Goal: Task Accomplishment & Management: Use online tool/utility

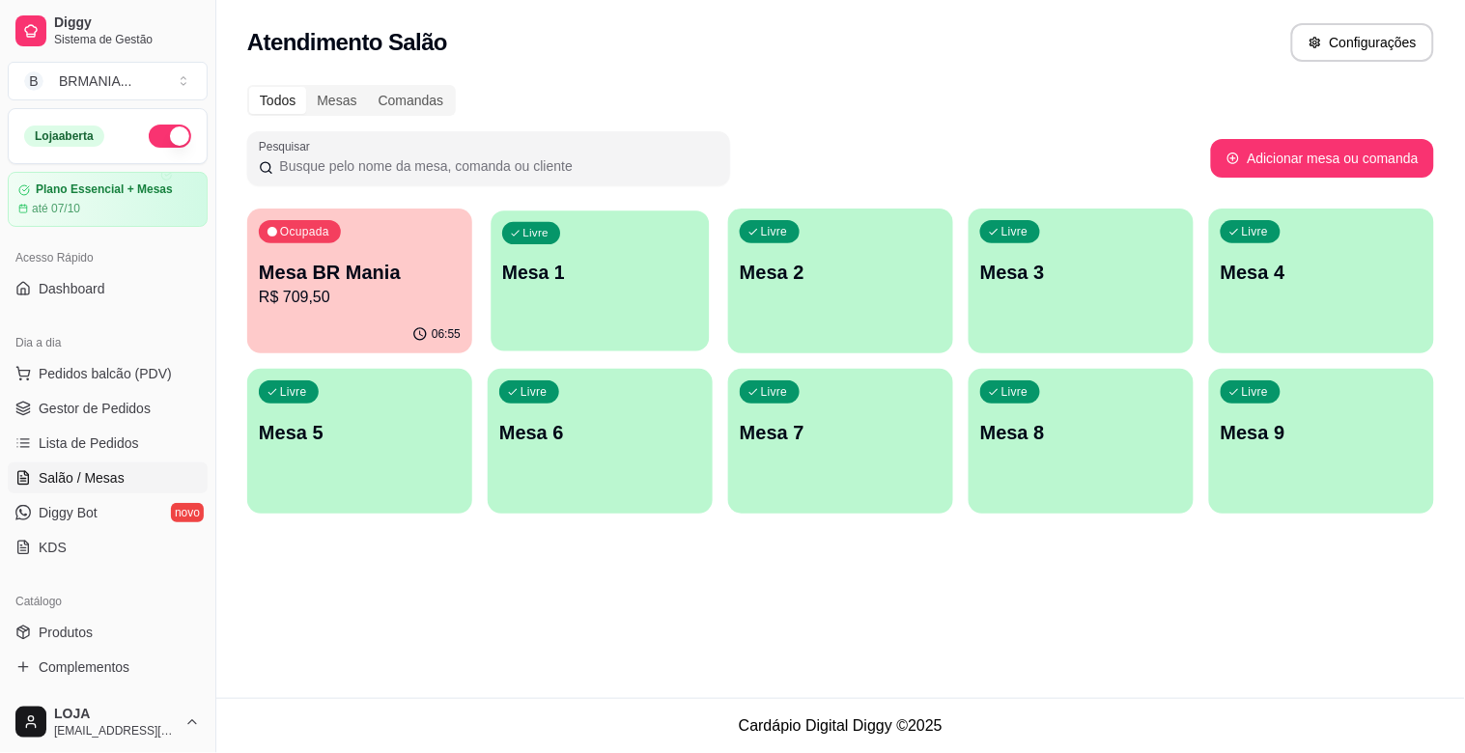
click at [544, 325] on div "Livre Mesa 1" at bounding box center [600, 270] width 218 height 118
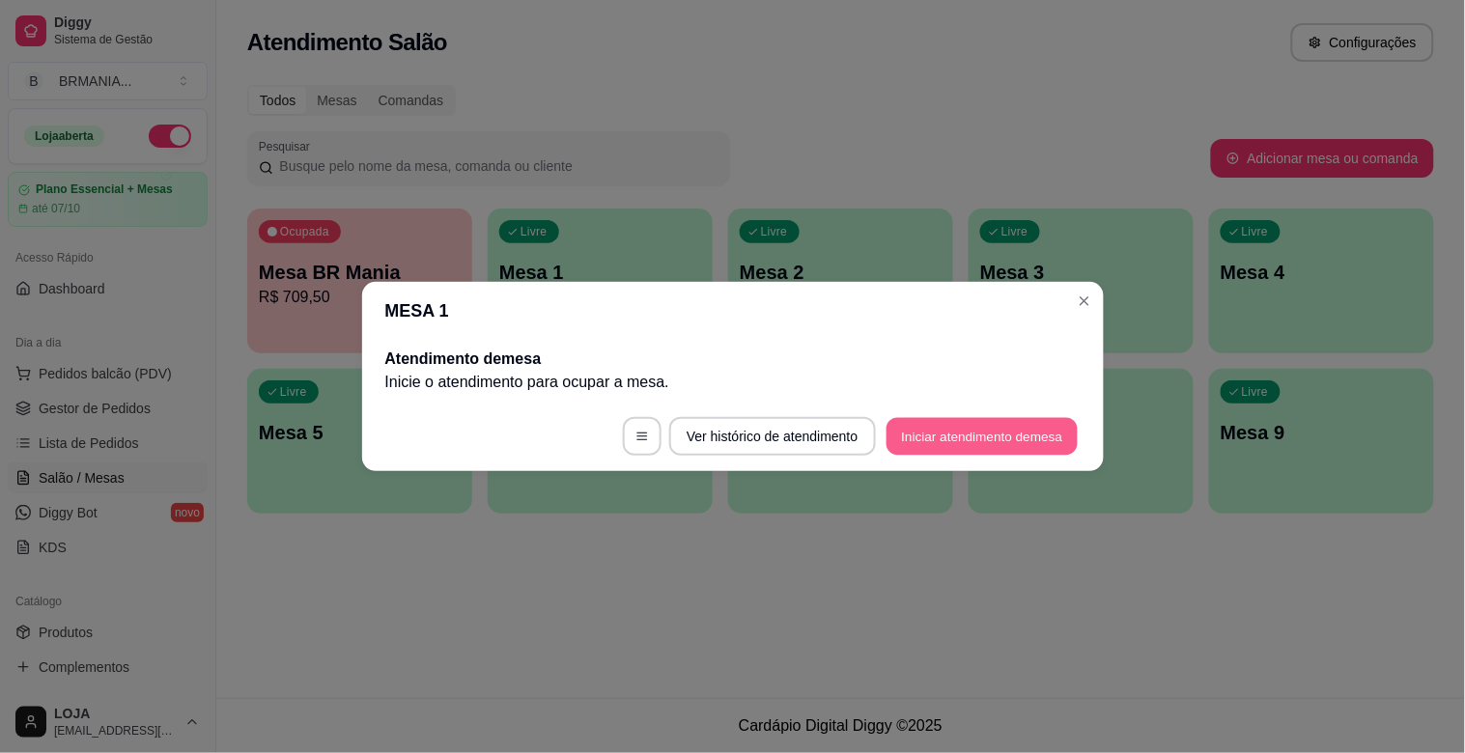
click at [1054, 440] on button "Iniciar atendimento de mesa" at bounding box center [982, 437] width 191 height 38
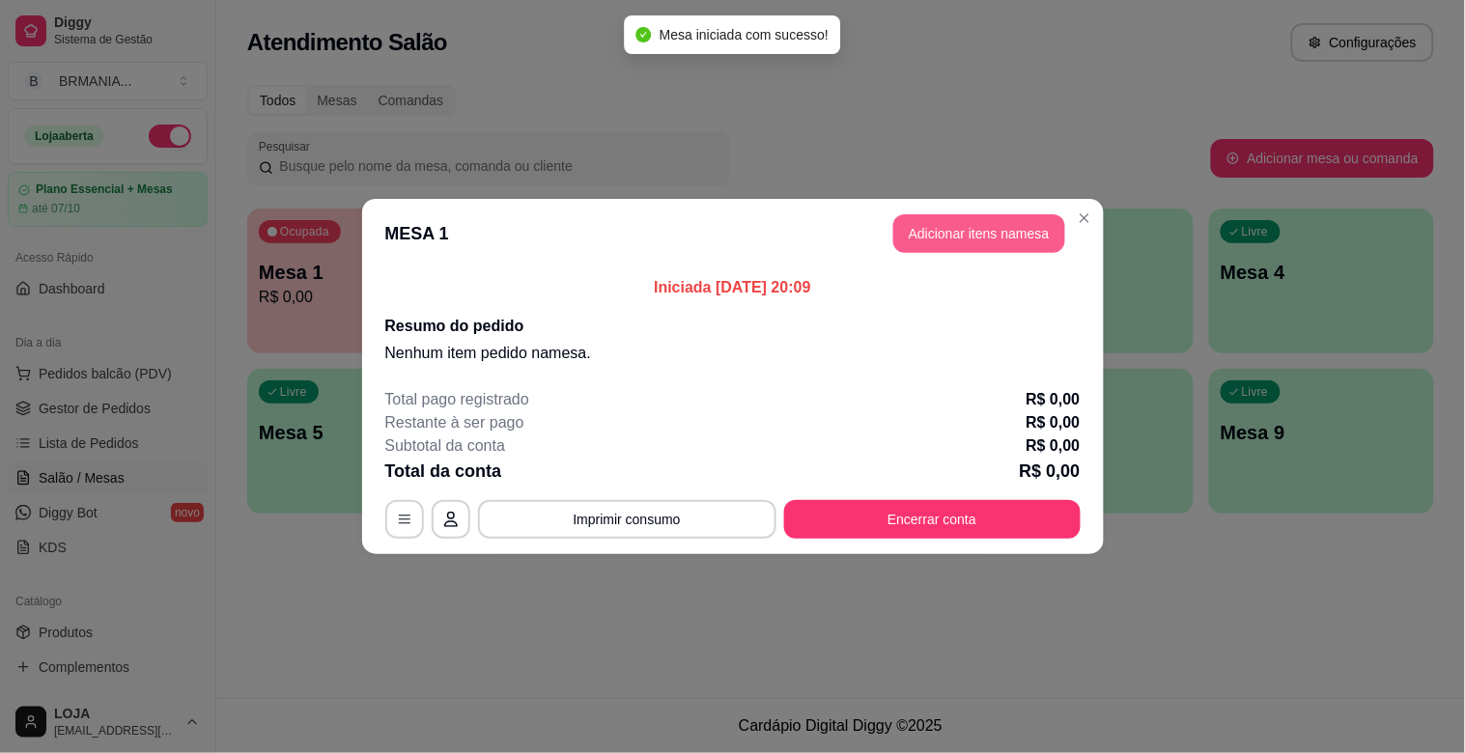
click at [1026, 244] on button "Adicionar itens na mesa" at bounding box center [980, 233] width 172 height 39
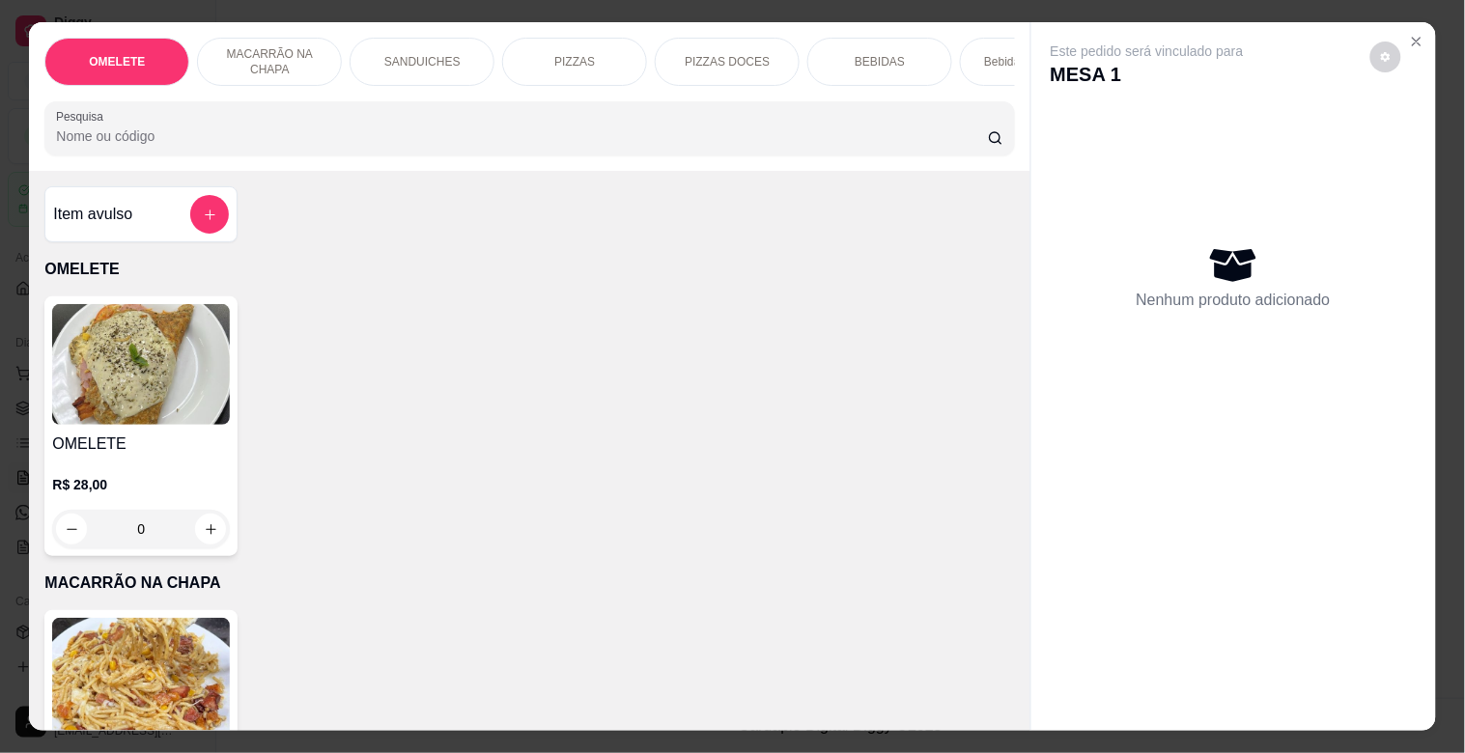
click at [597, 71] on div "PIZZAS" at bounding box center [574, 62] width 145 height 48
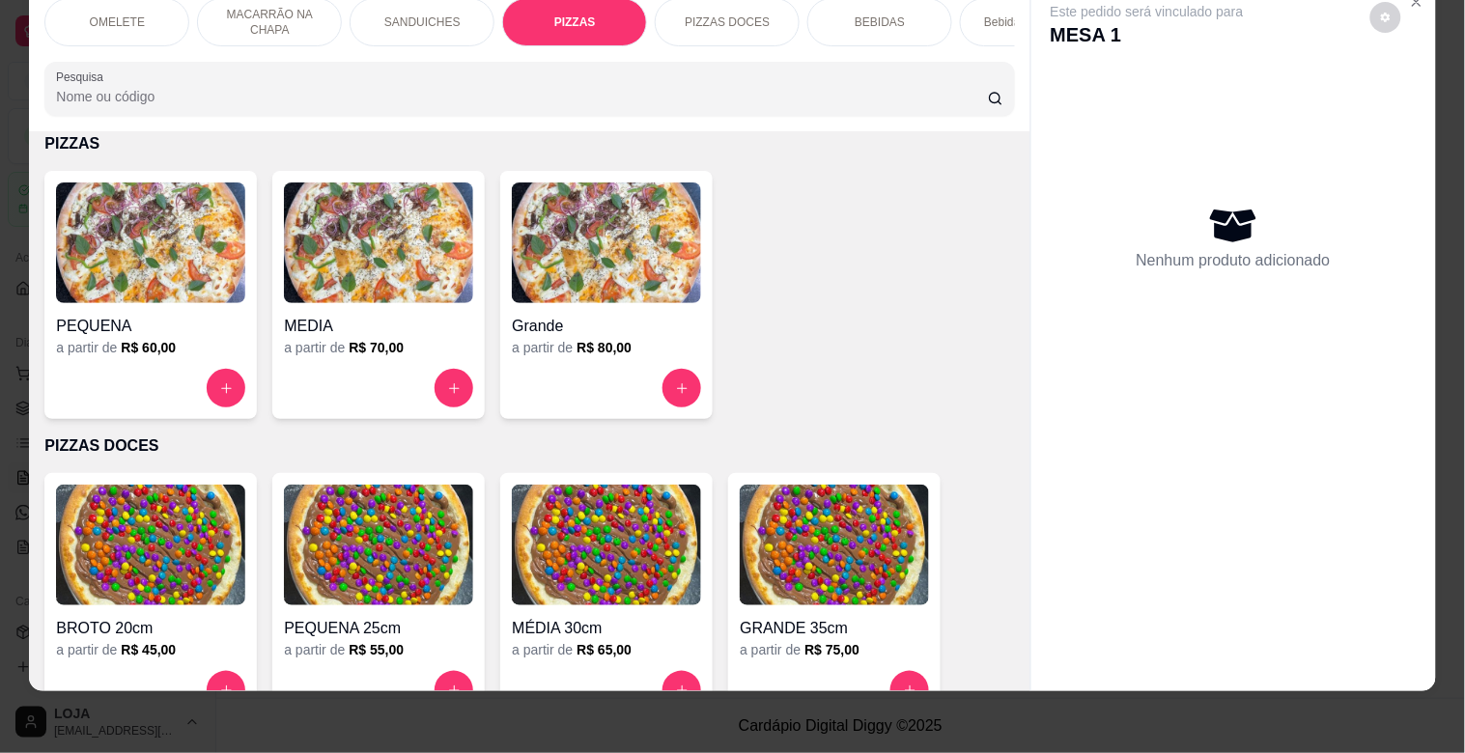
click at [612, 259] on img at bounding box center [606, 243] width 189 height 121
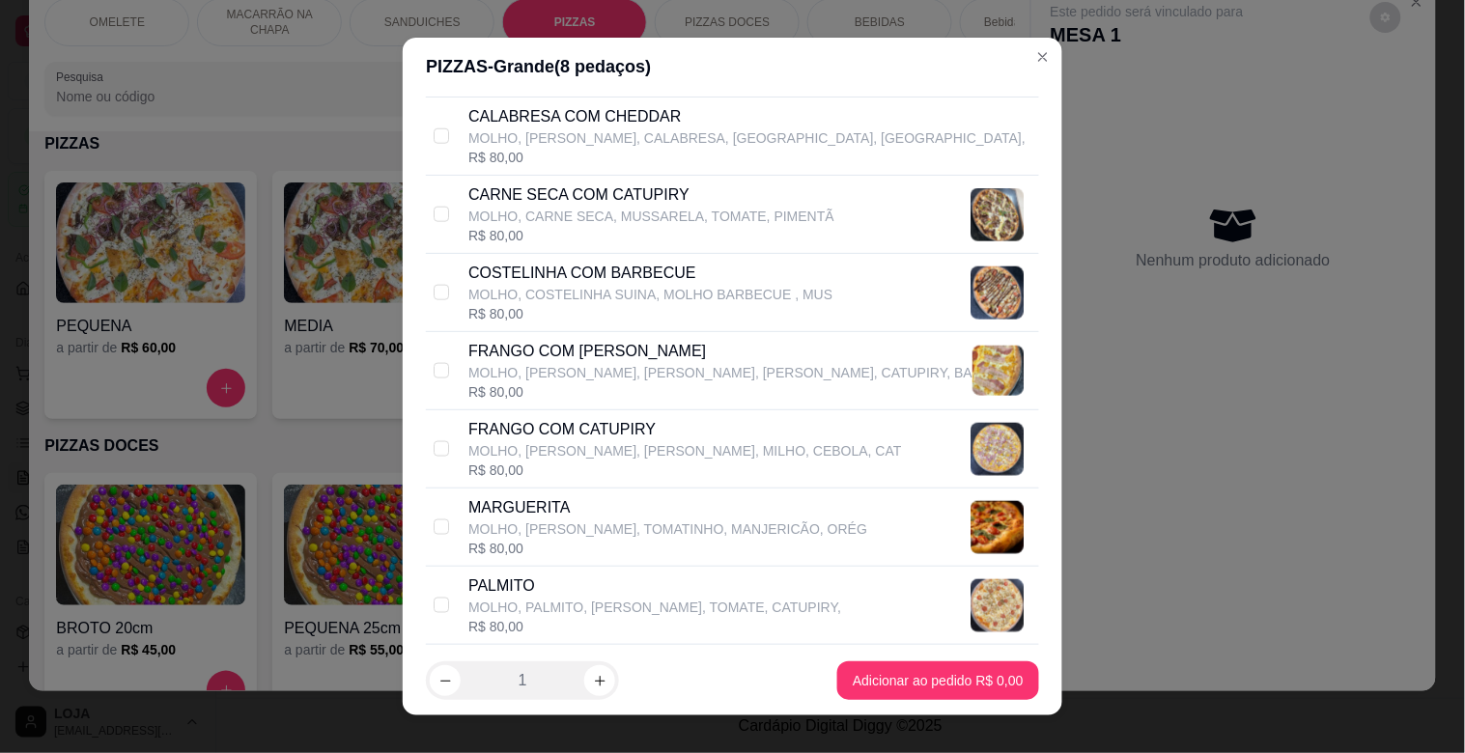
scroll to position [628, 0]
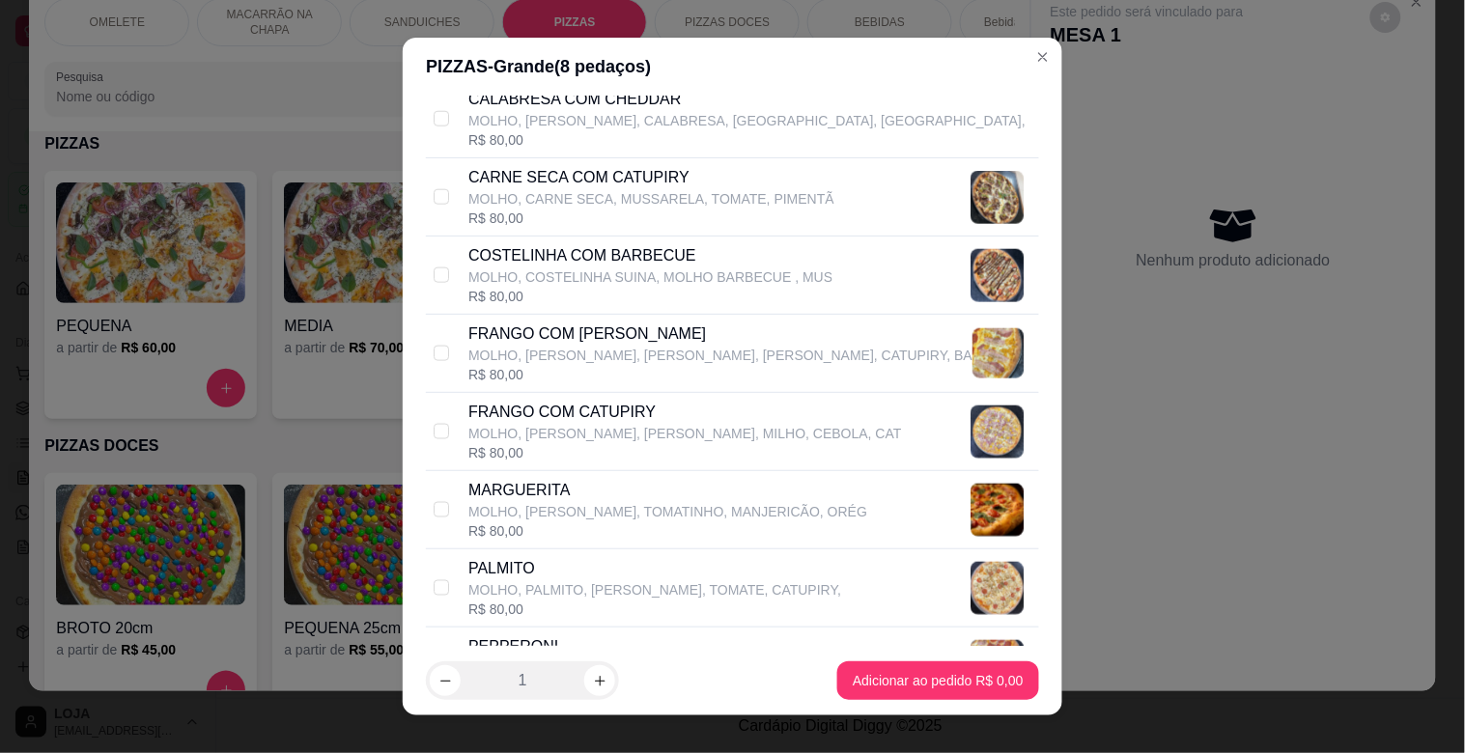
click at [757, 362] on p "MOLHO, [PERSON_NAME], [PERSON_NAME], [PERSON_NAME], CATUPIRY, BA" at bounding box center [720, 355] width 504 height 19
checkbox input "true"
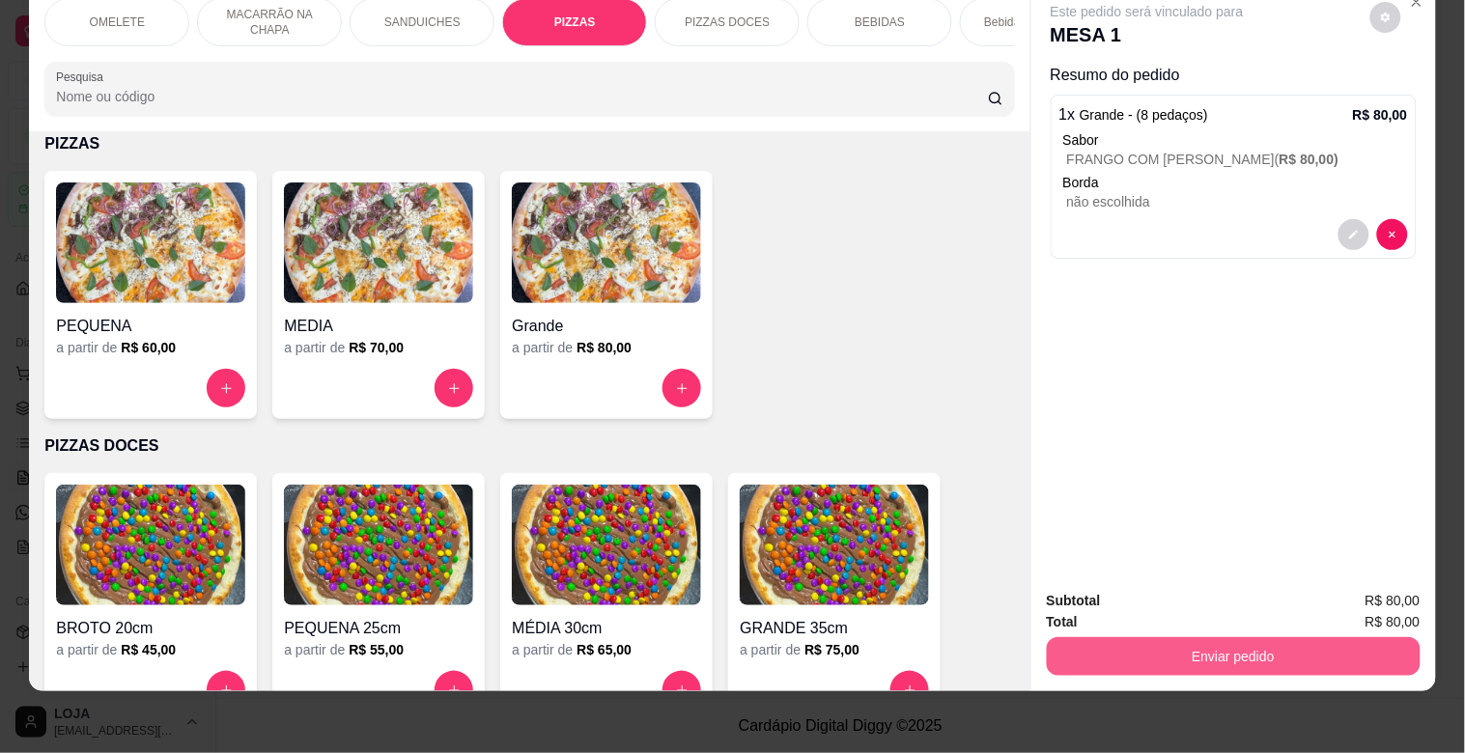
click at [1233, 638] on button "Enviar pedido" at bounding box center [1234, 657] width 374 height 39
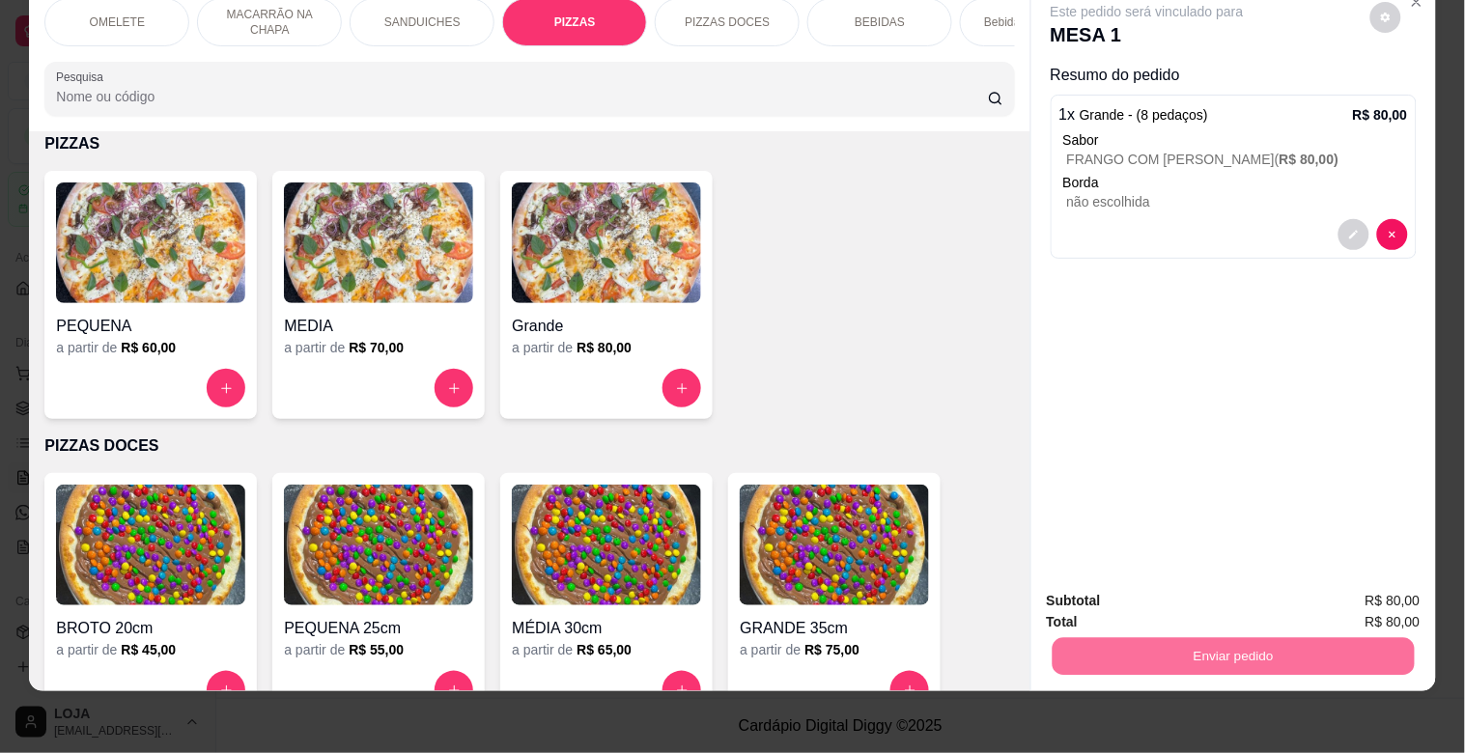
click at [1212, 593] on button "Não registrar e enviar pedido" at bounding box center [1169, 593] width 201 height 37
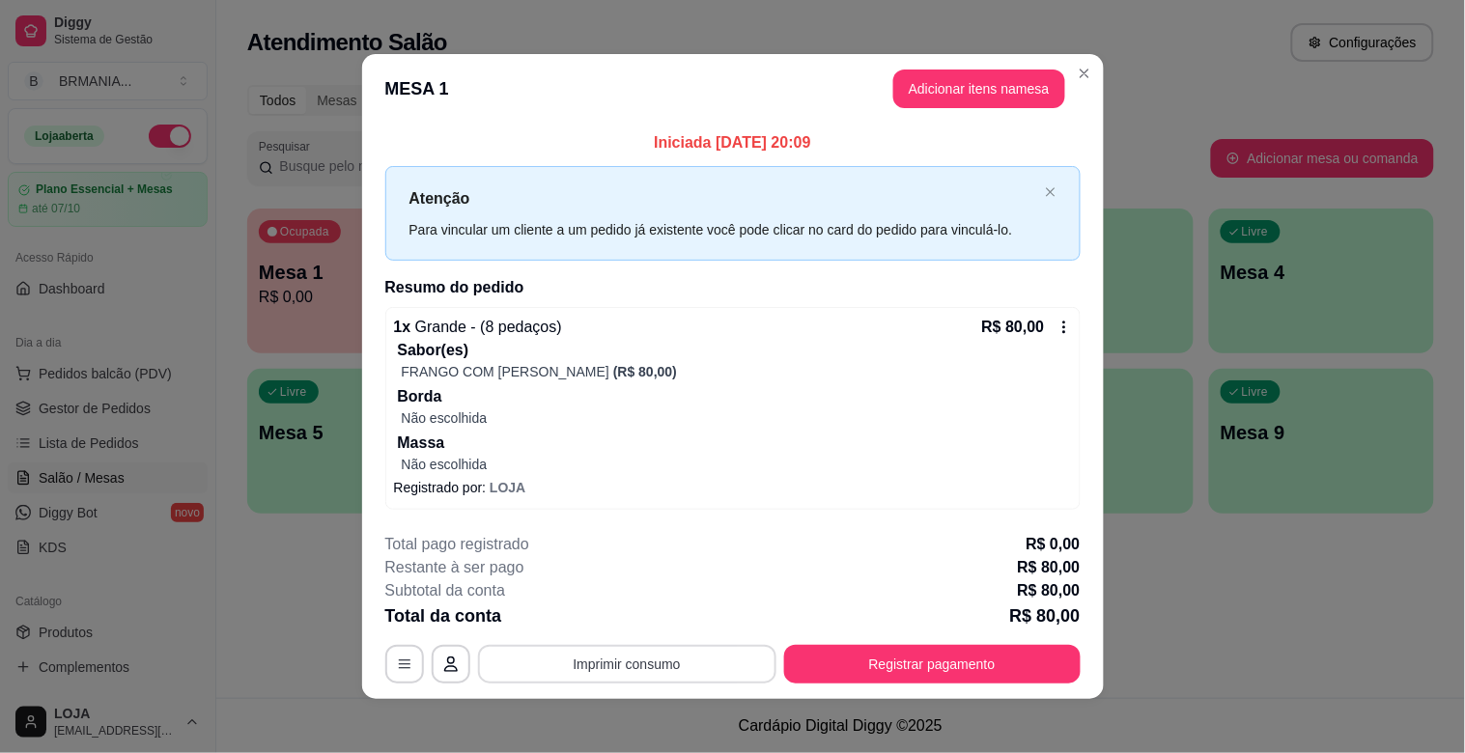
click at [681, 677] on button "Imprimir consumo" at bounding box center [627, 664] width 298 height 39
click at [665, 624] on button "IMPRESSORA" at bounding box center [625, 620] width 140 height 31
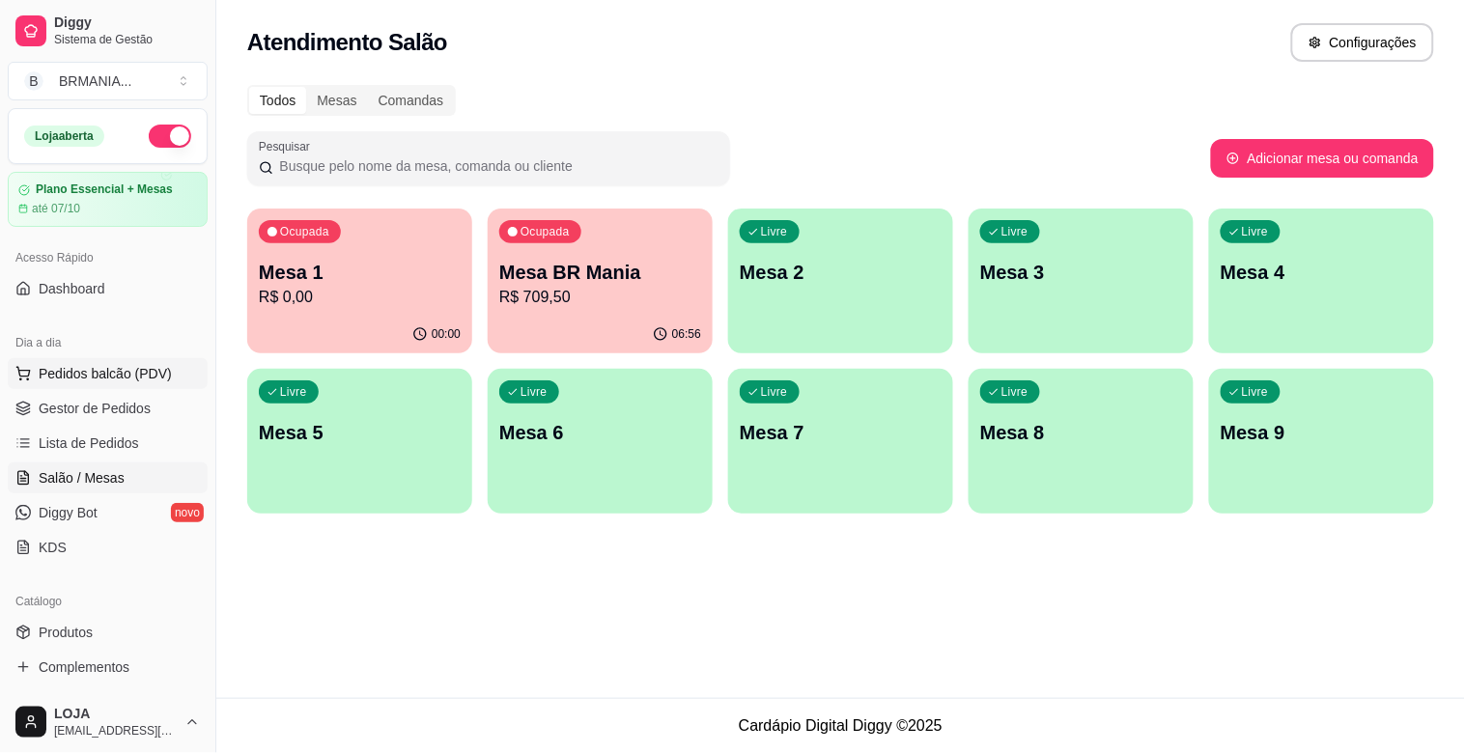
click at [71, 374] on span "Pedidos balcão (PDV)" at bounding box center [105, 373] width 133 height 19
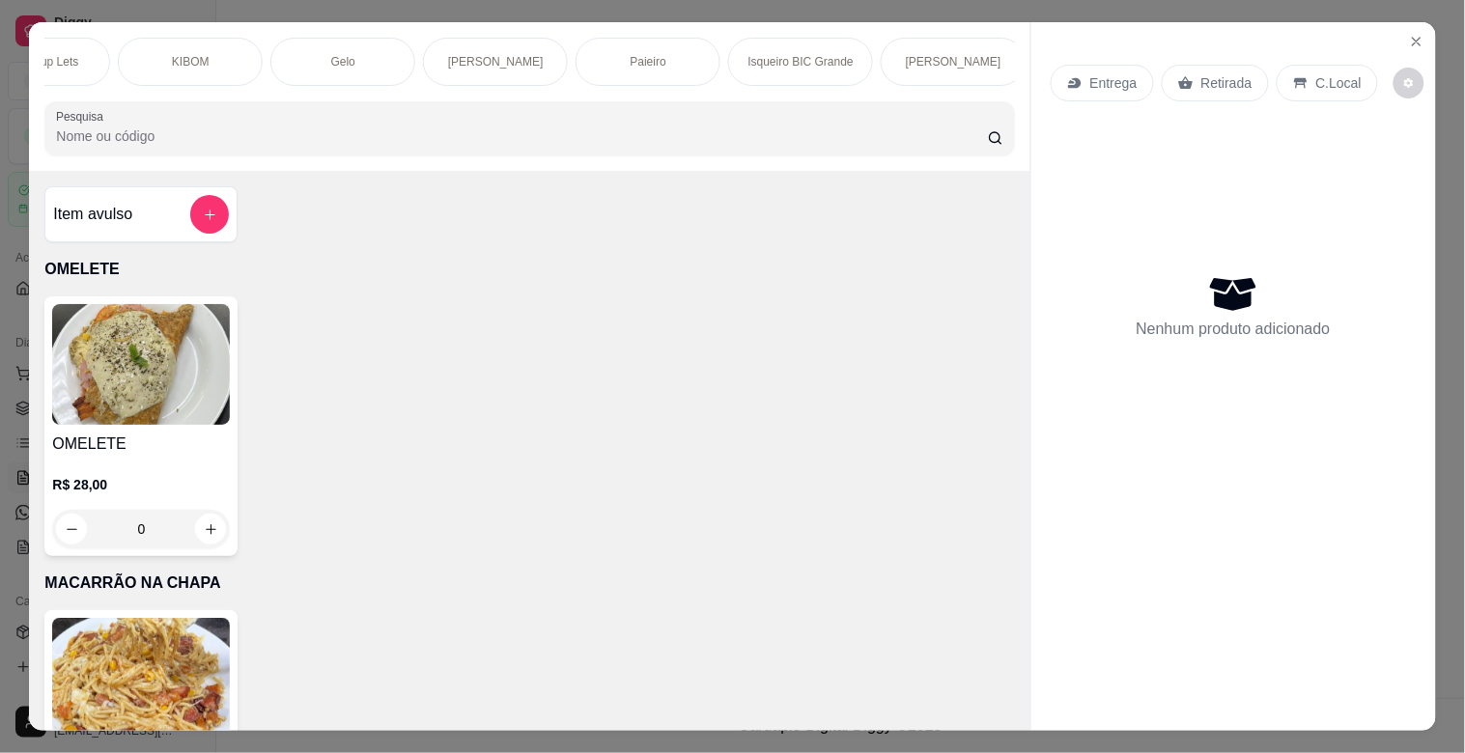
scroll to position [0, 2073]
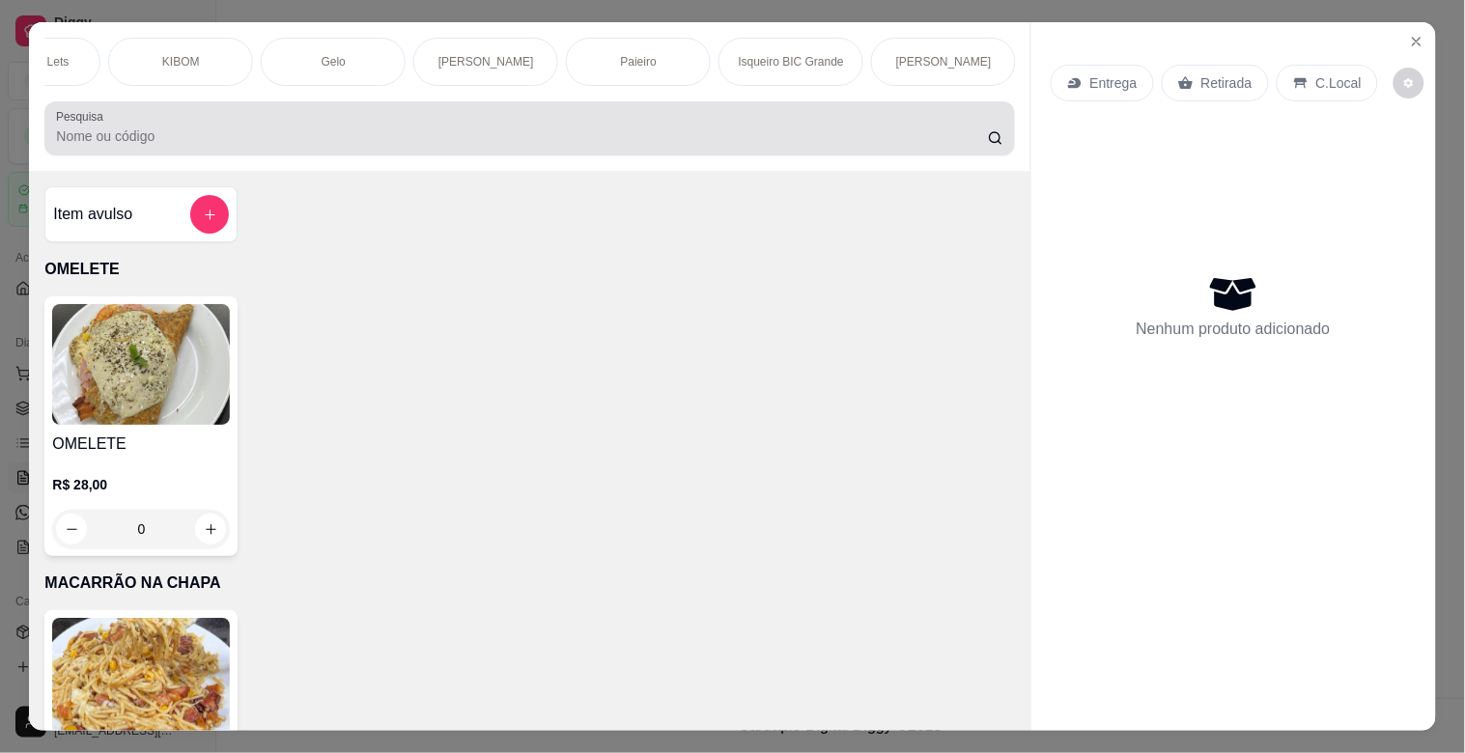
click at [230, 133] on input "Pesquisa" at bounding box center [522, 136] width 932 height 19
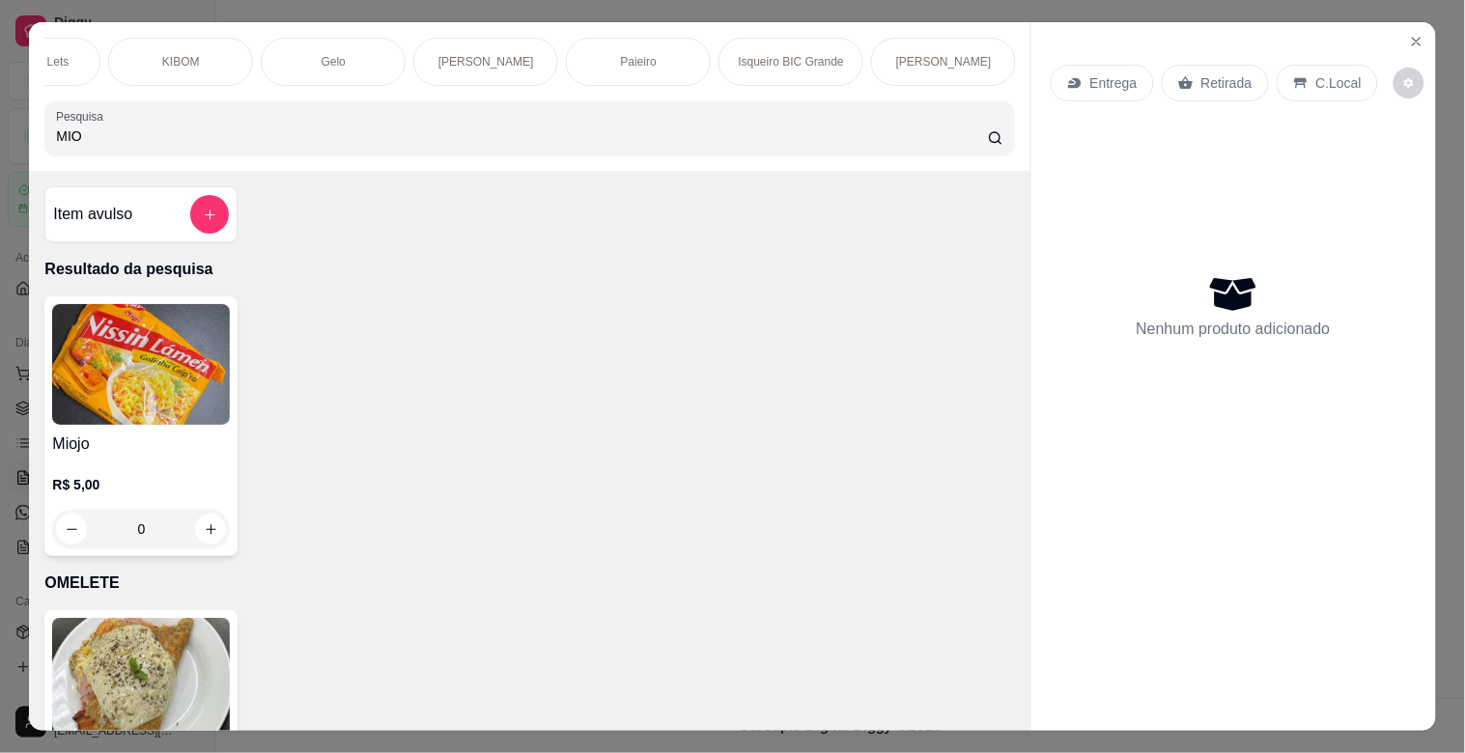
type input "MIO"
click at [123, 379] on img at bounding box center [141, 364] width 178 height 121
click at [135, 370] on img at bounding box center [141, 364] width 178 height 121
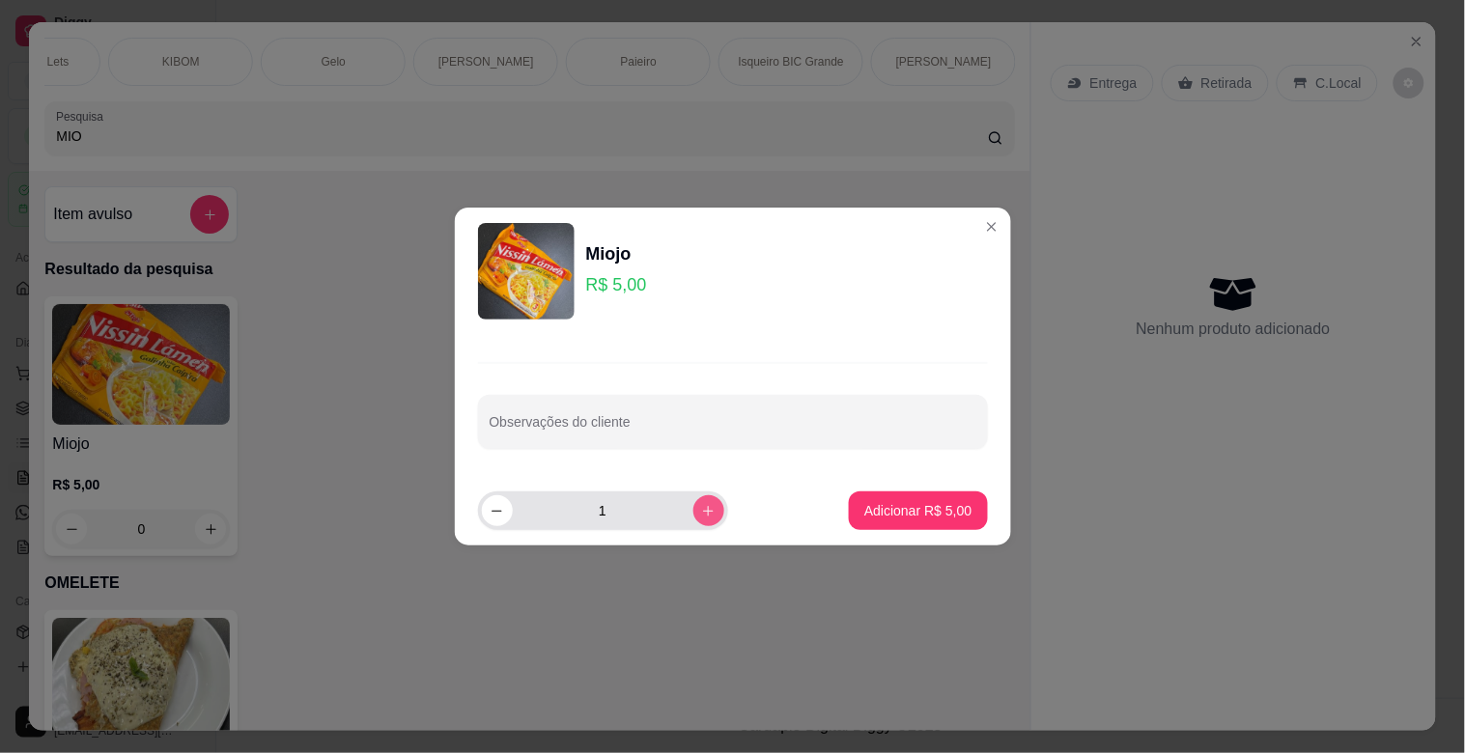
click at [703, 510] on button "increase-product-quantity" at bounding box center [709, 511] width 31 height 31
type input "2"
click at [887, 512] on p "Adicionar R$ 10,00" at bounding box center [915, 510] width 112 height 18
type input "2"
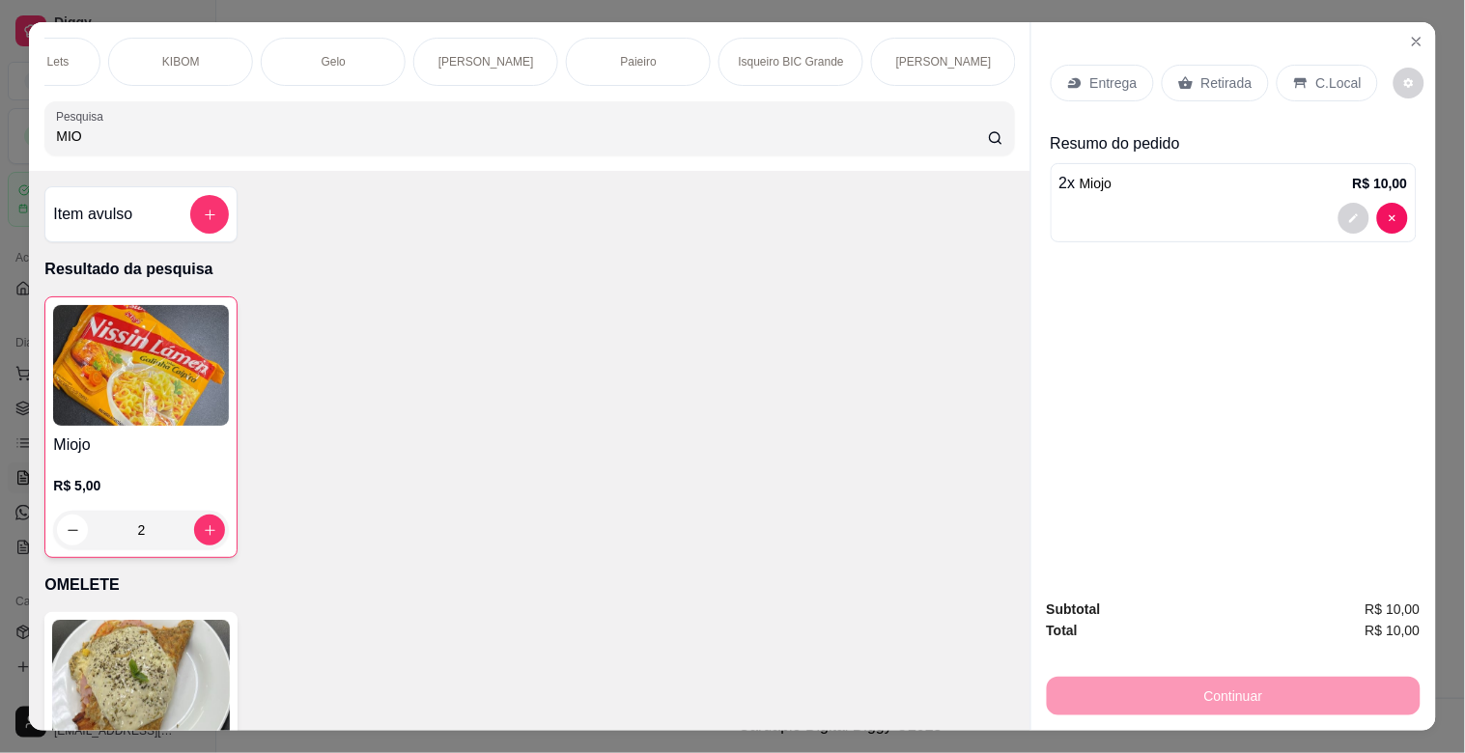
click at [1299, 70] on div "C.Local" at bounding box center [1327, 83] width 101 height 37
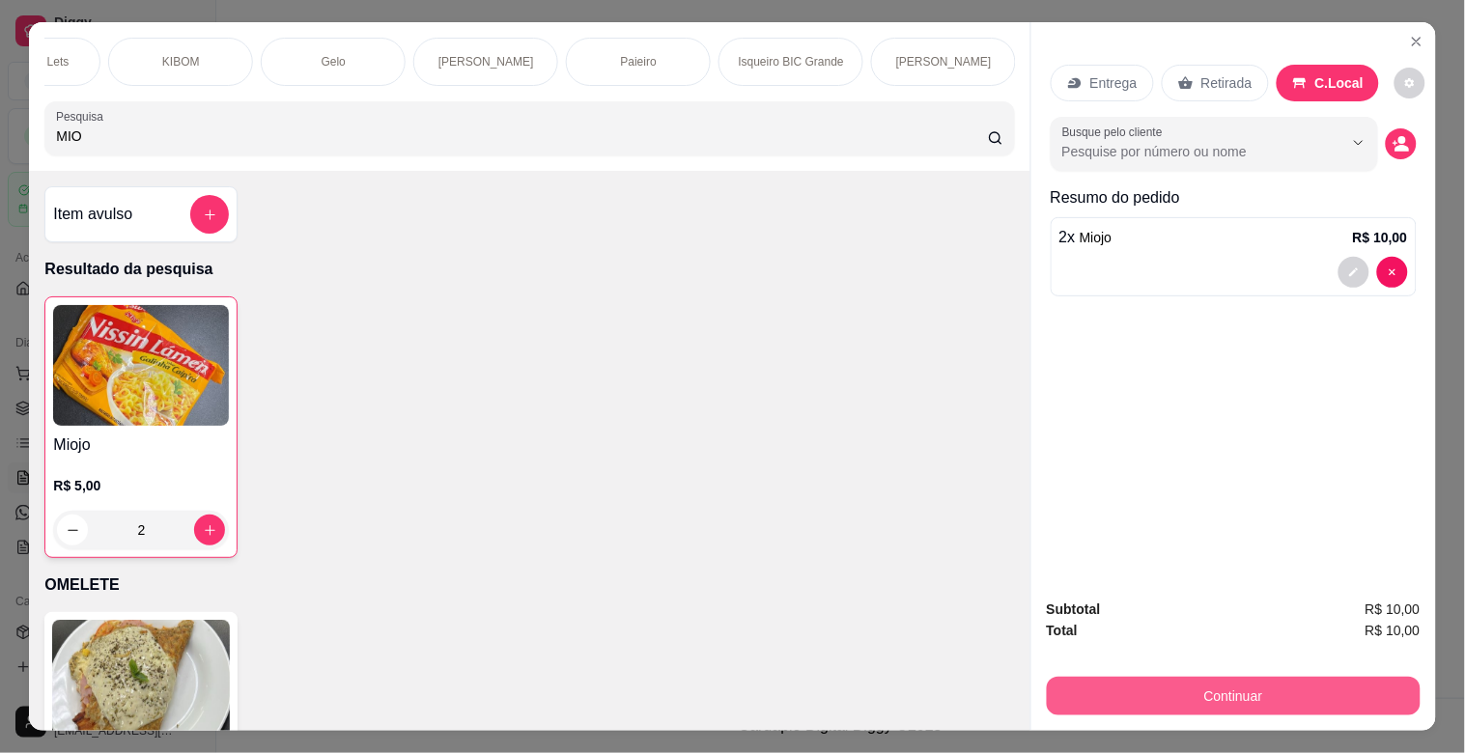
click at [1165, 691] on button "Continuar" at bounding box center [1234, 696] width 374 height 39
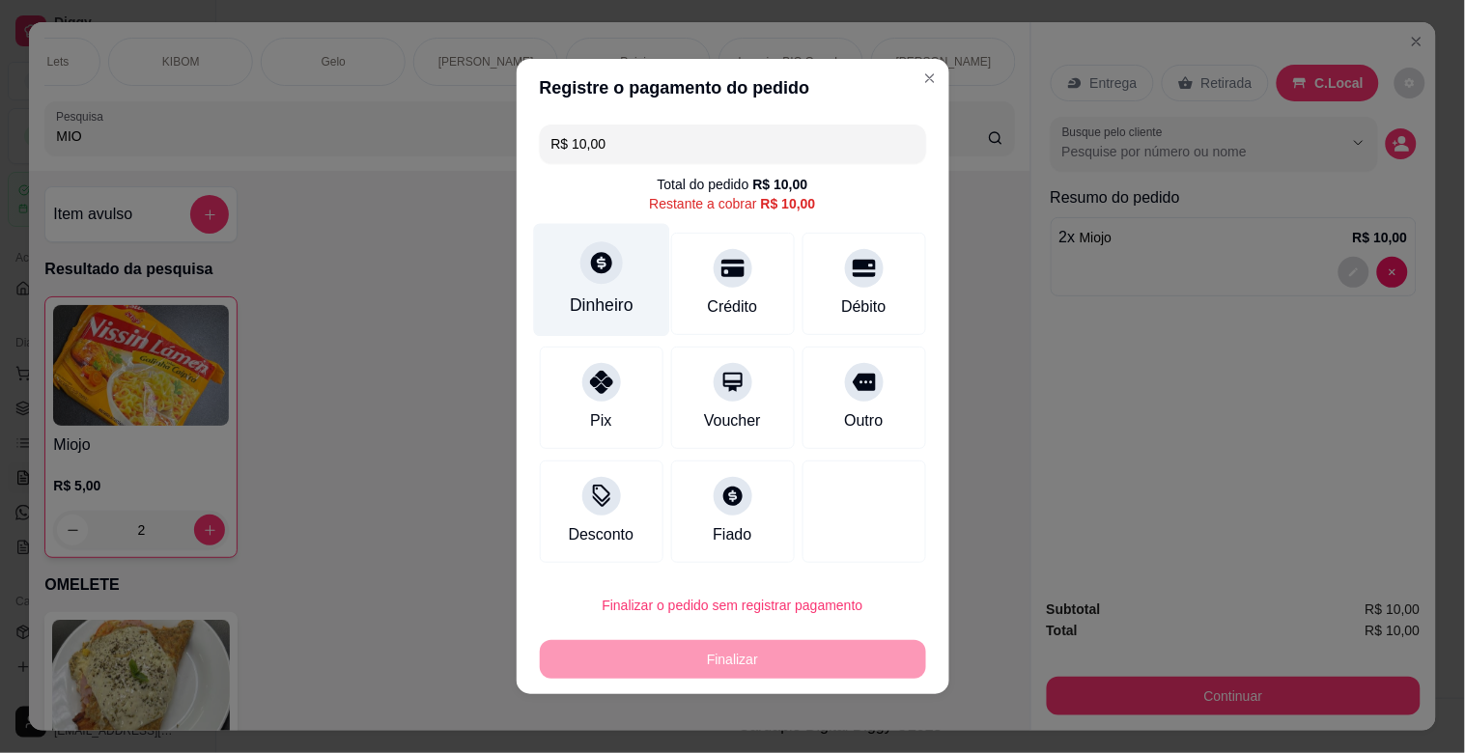
click at [593, 252] on icon at bounding box center [600, 262] width 25 height 25
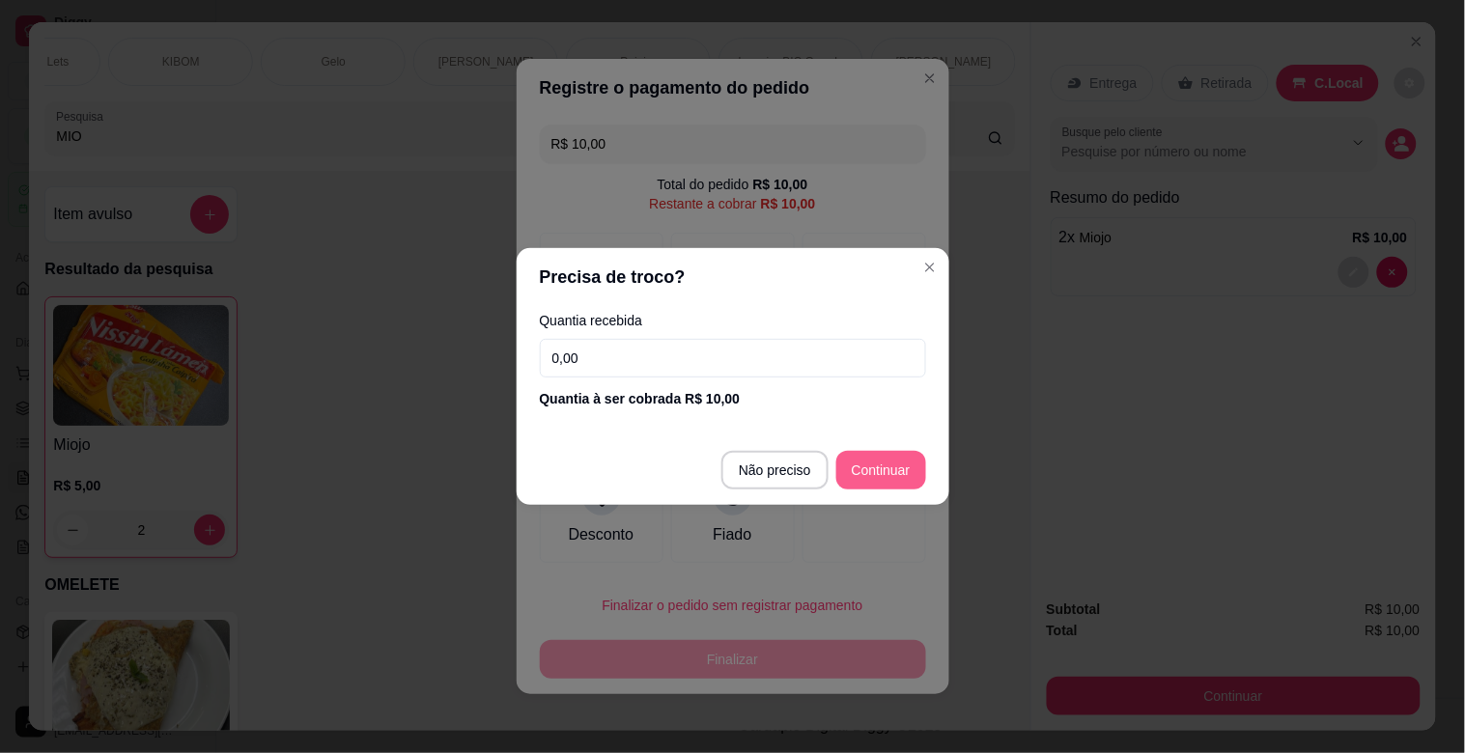
type input "R$ 0,00"
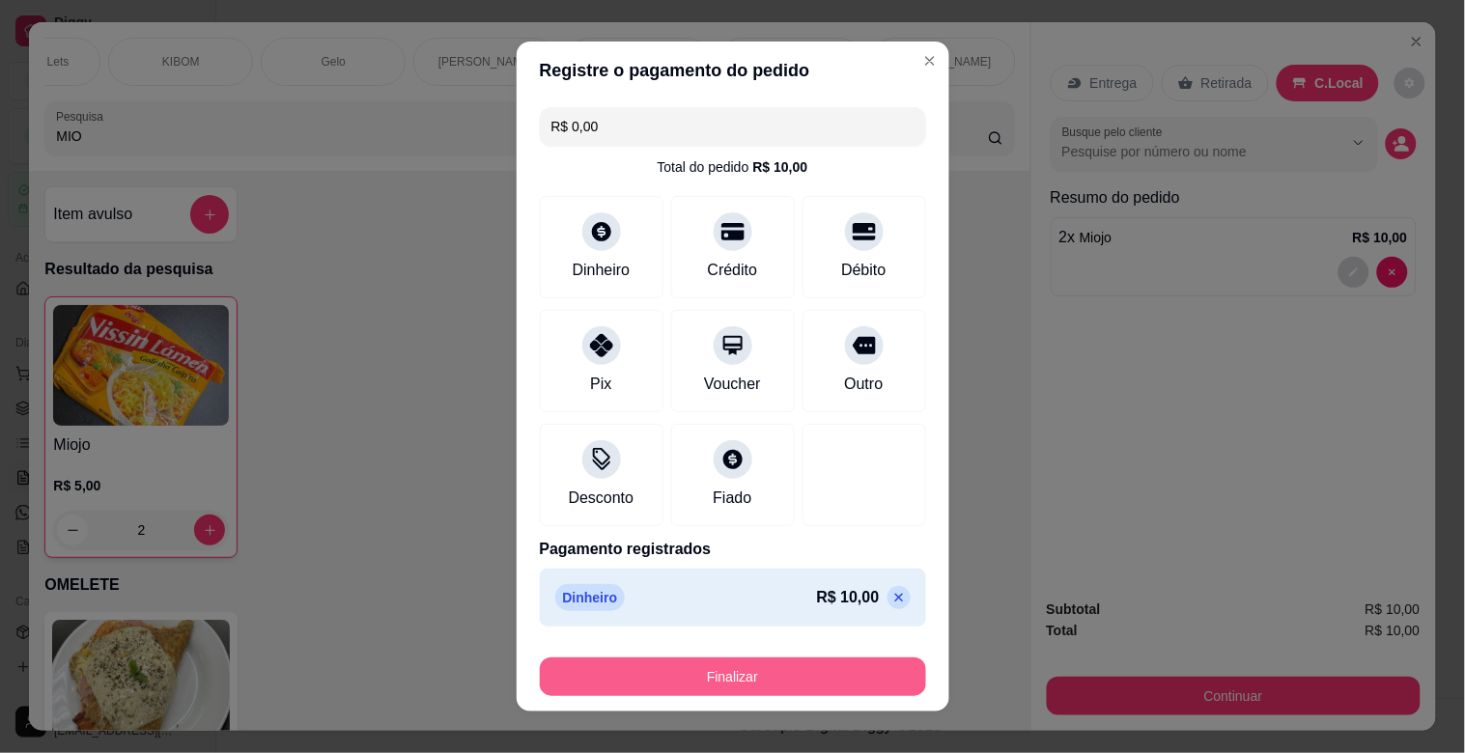
click at [822, 670] on button "Finalizar" at bounding box center [733, 677] width 386 height 39
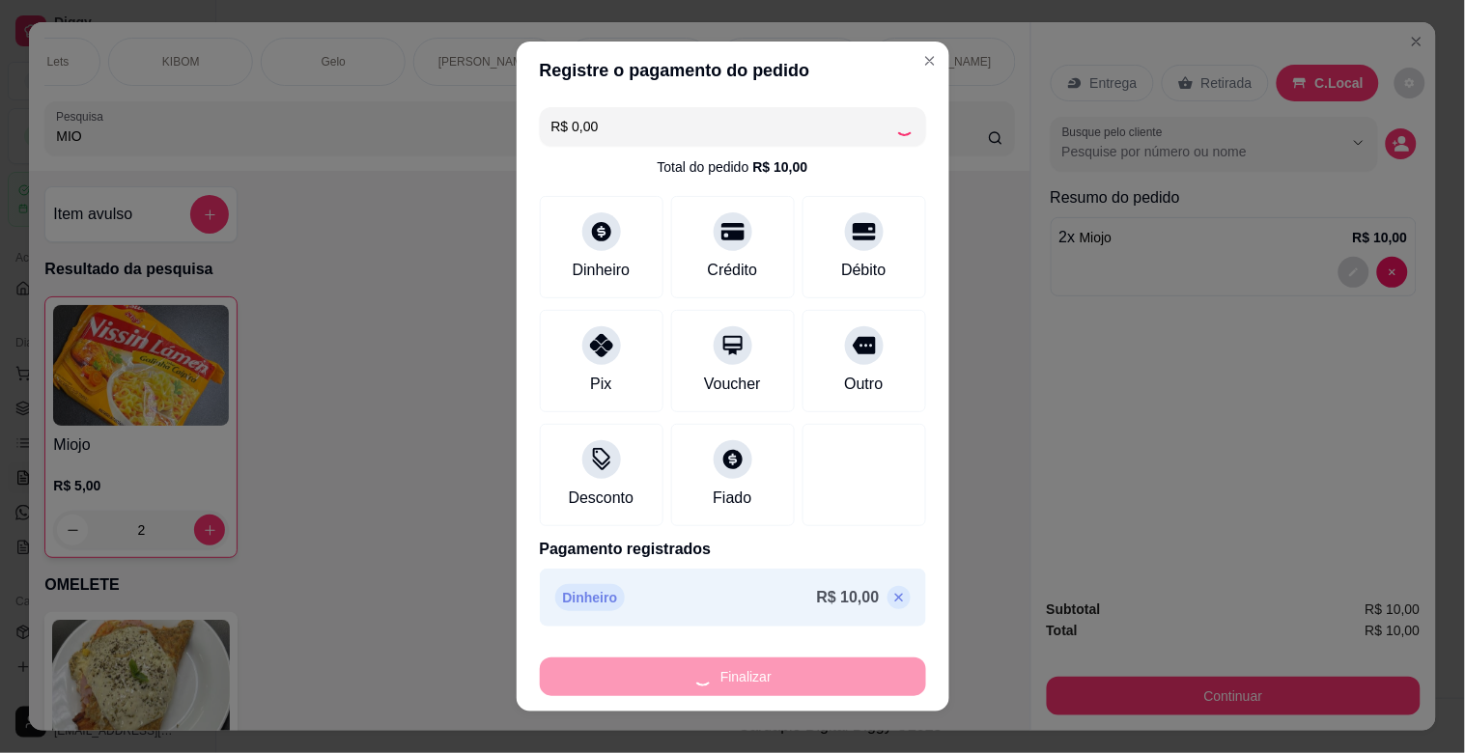
type input "0"
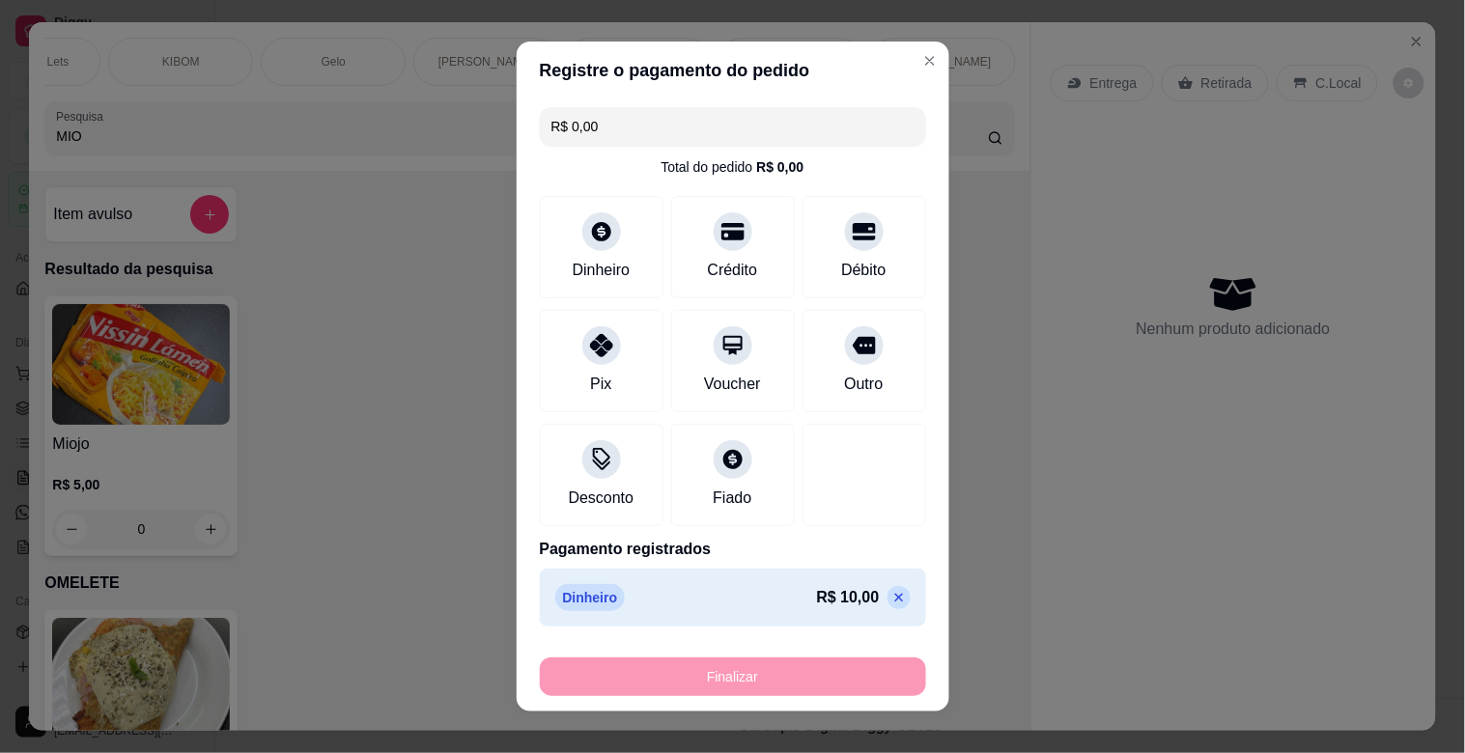
type input "-R$ 10,00"
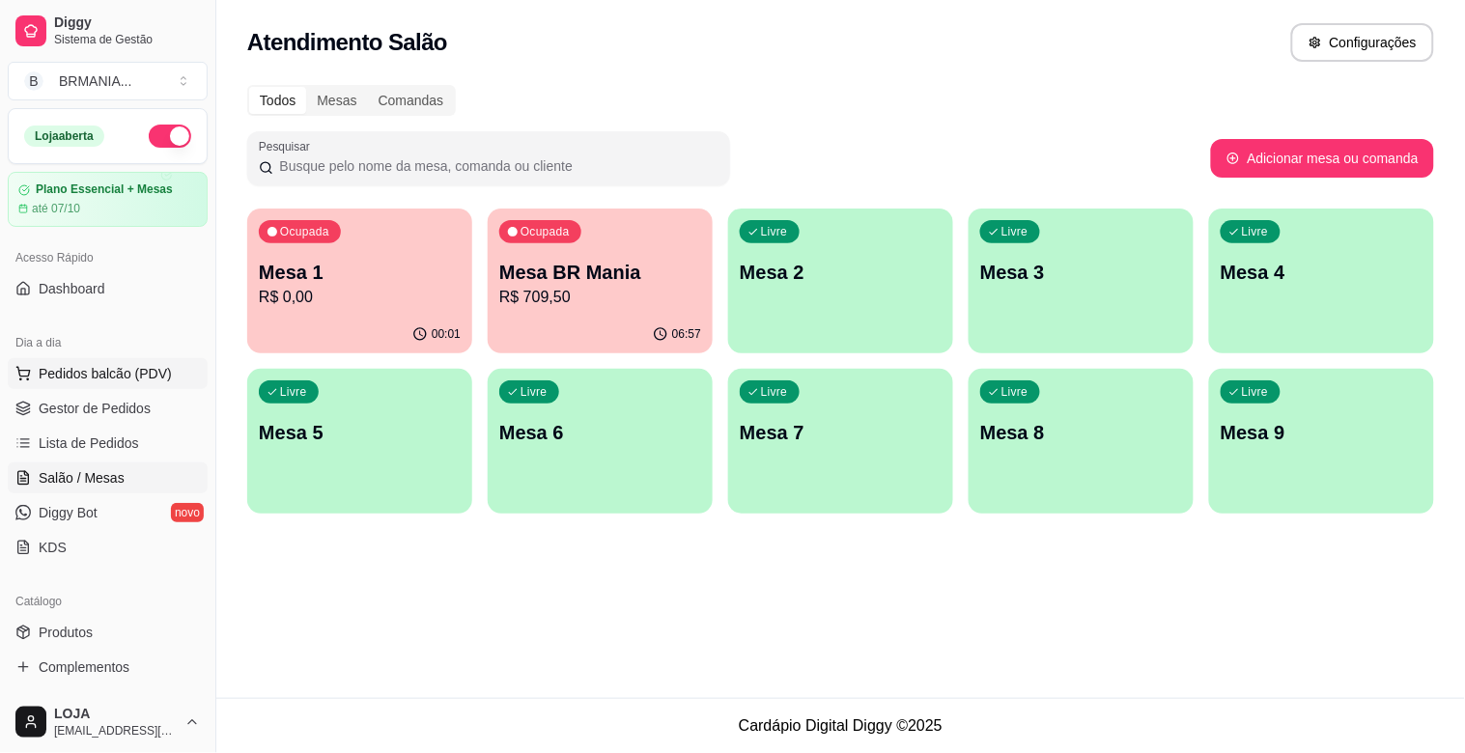
click at [145, 383] on span "Pedidos balcão (PDV)" at bounding box center [105, 373] width 133 height 19
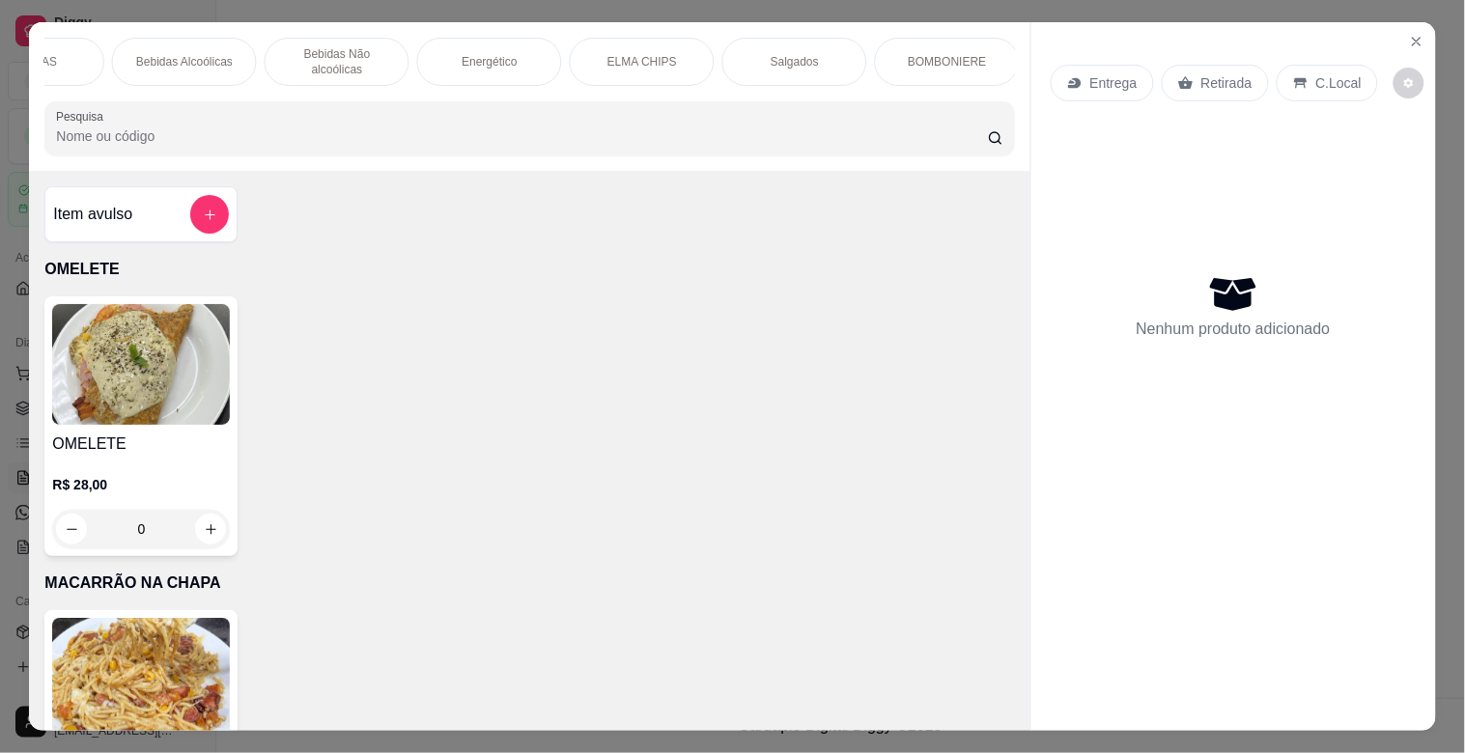
scroll to position [0, 858]
click at [913, 66] on div "BOMBONIERE" at bounding box center [938, 62] width 145 height 48
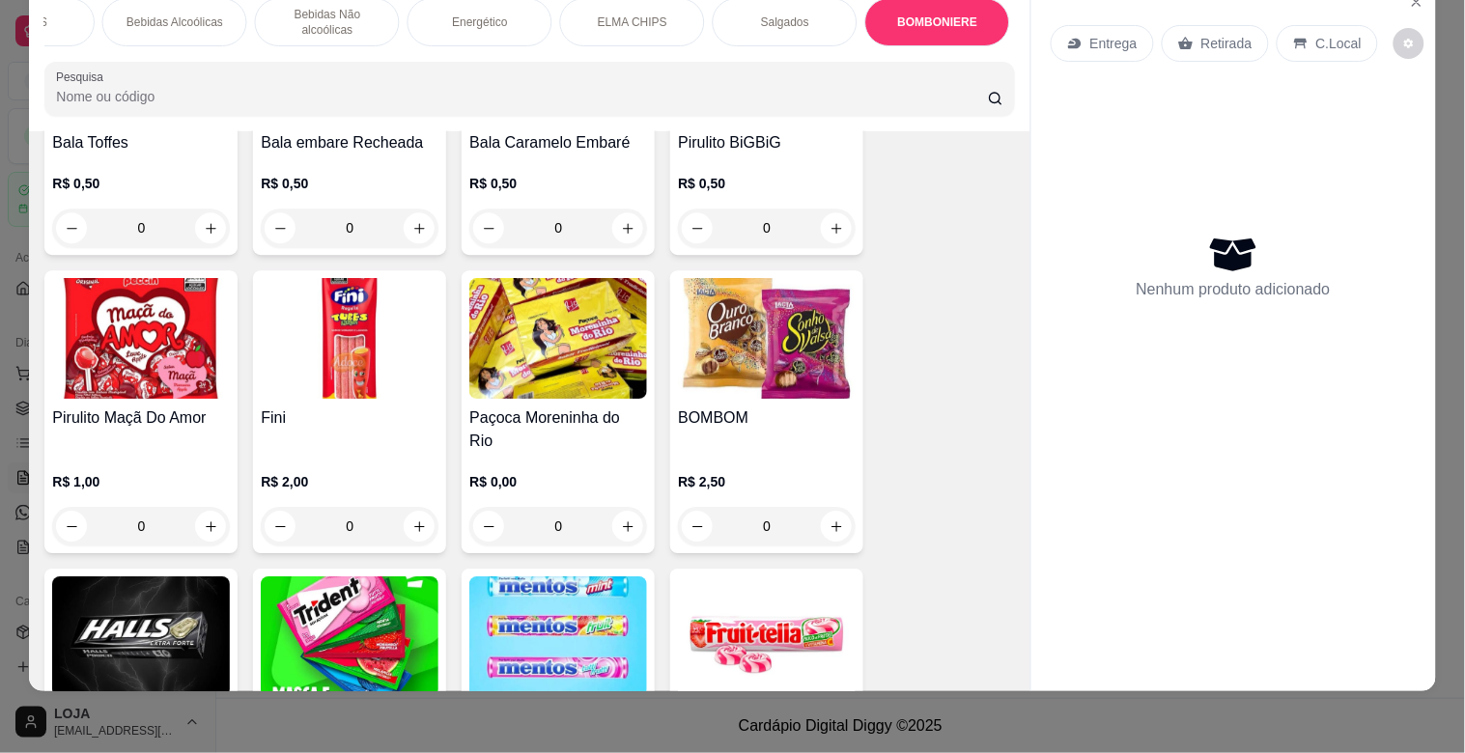
scroll to position [7564, 0]
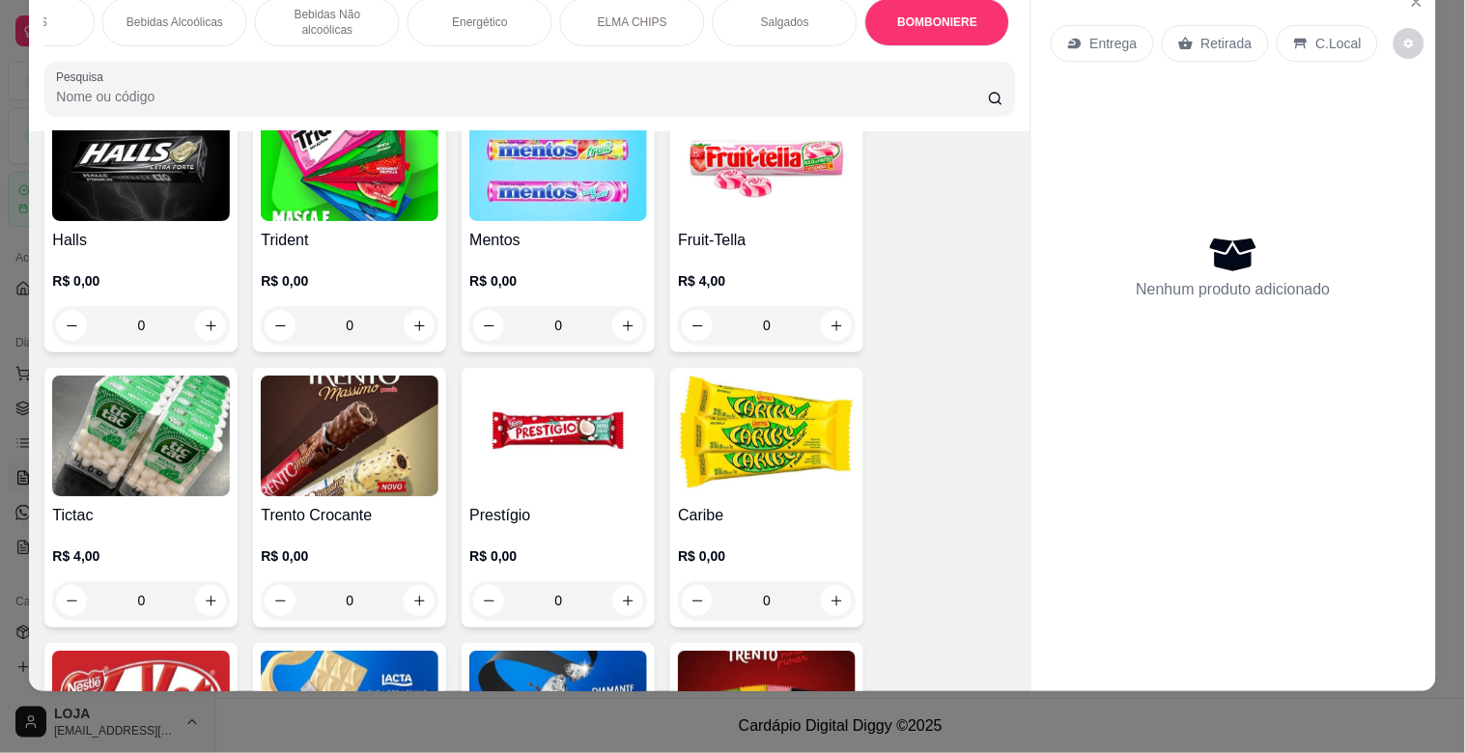
click at [161, 651] on img at bounding box center [141, 711] width 178 height 121
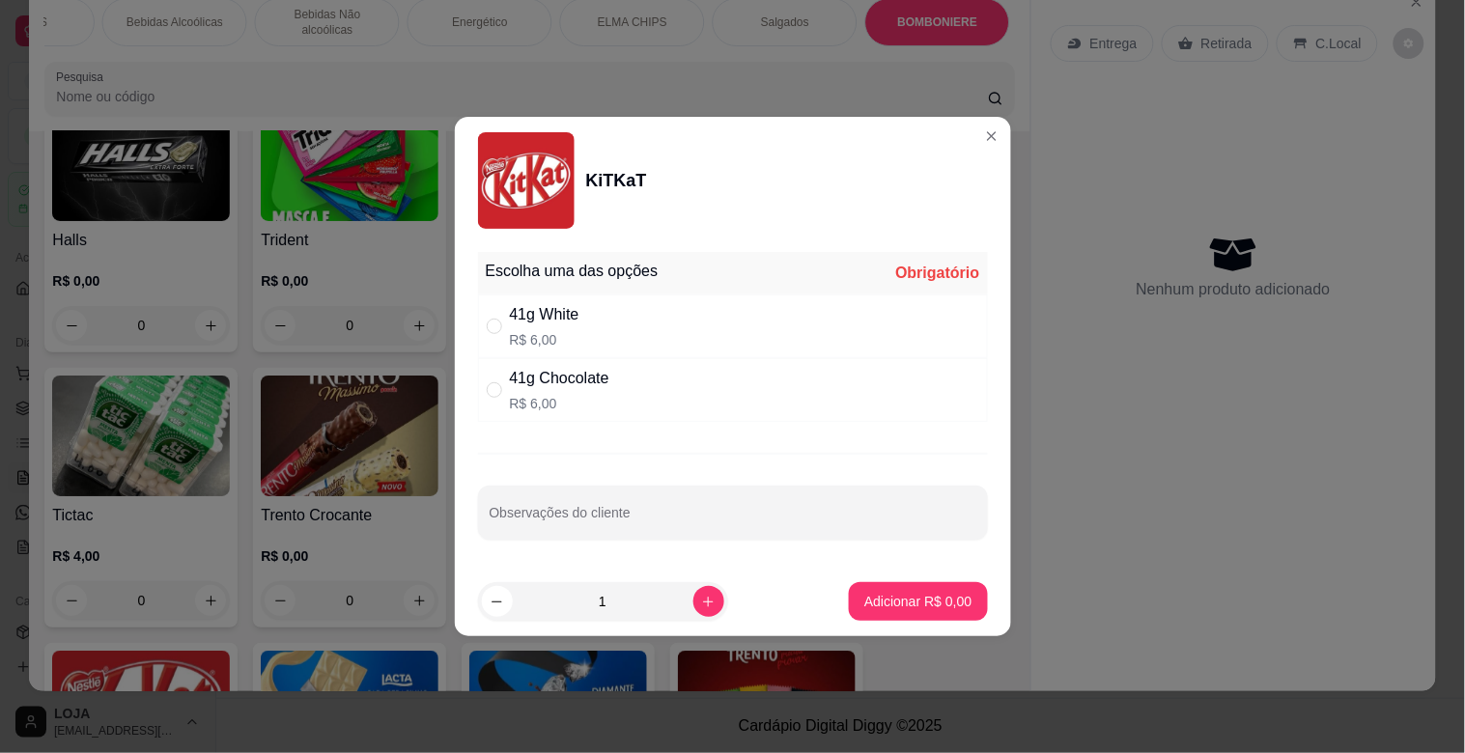
click at [512, 326] on div "41g White R$ 6,00" at bounding box center [545, 326] width 70 height 46
radio input "true"
click at [937, 610] on p "Adicionar R$ 6,00" at bounding box center [918, 601] width 107 height 19
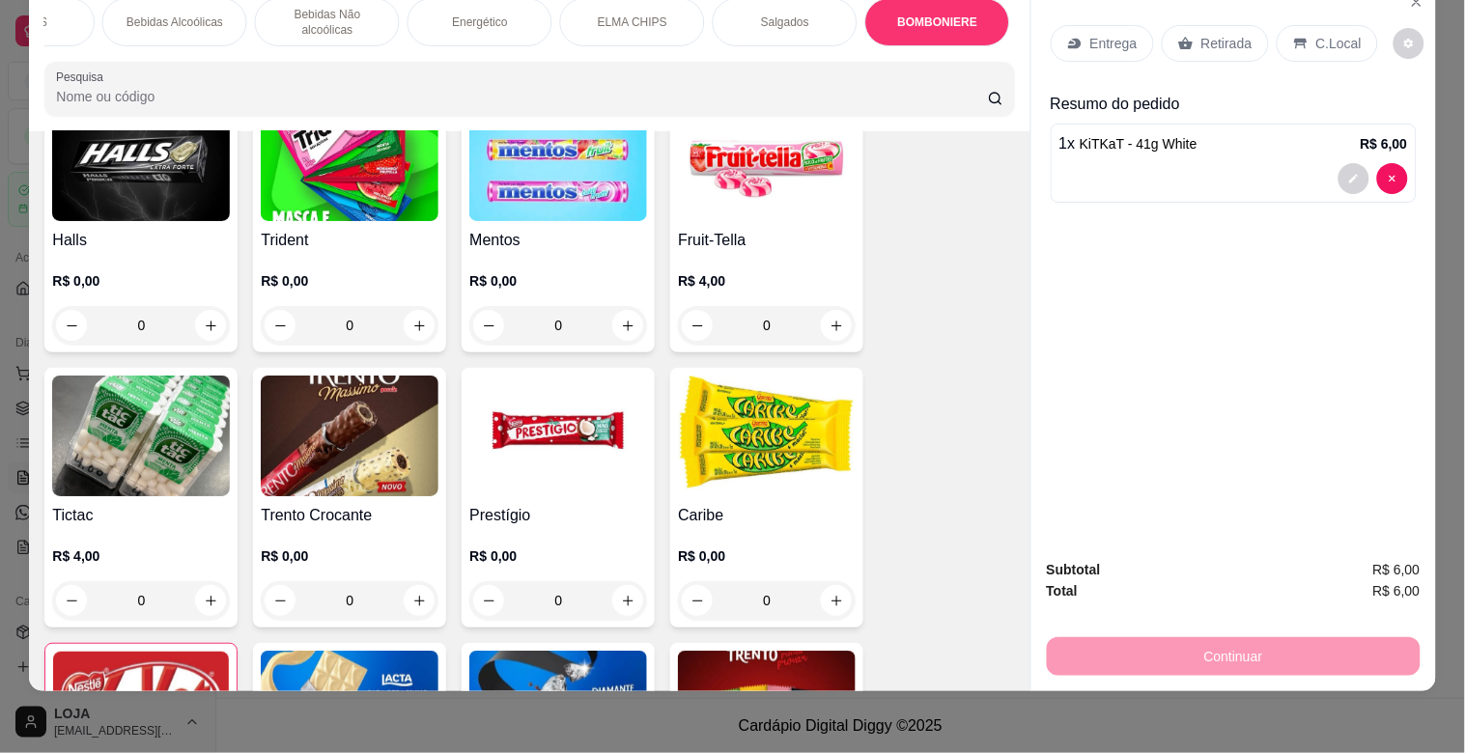
type input "1"
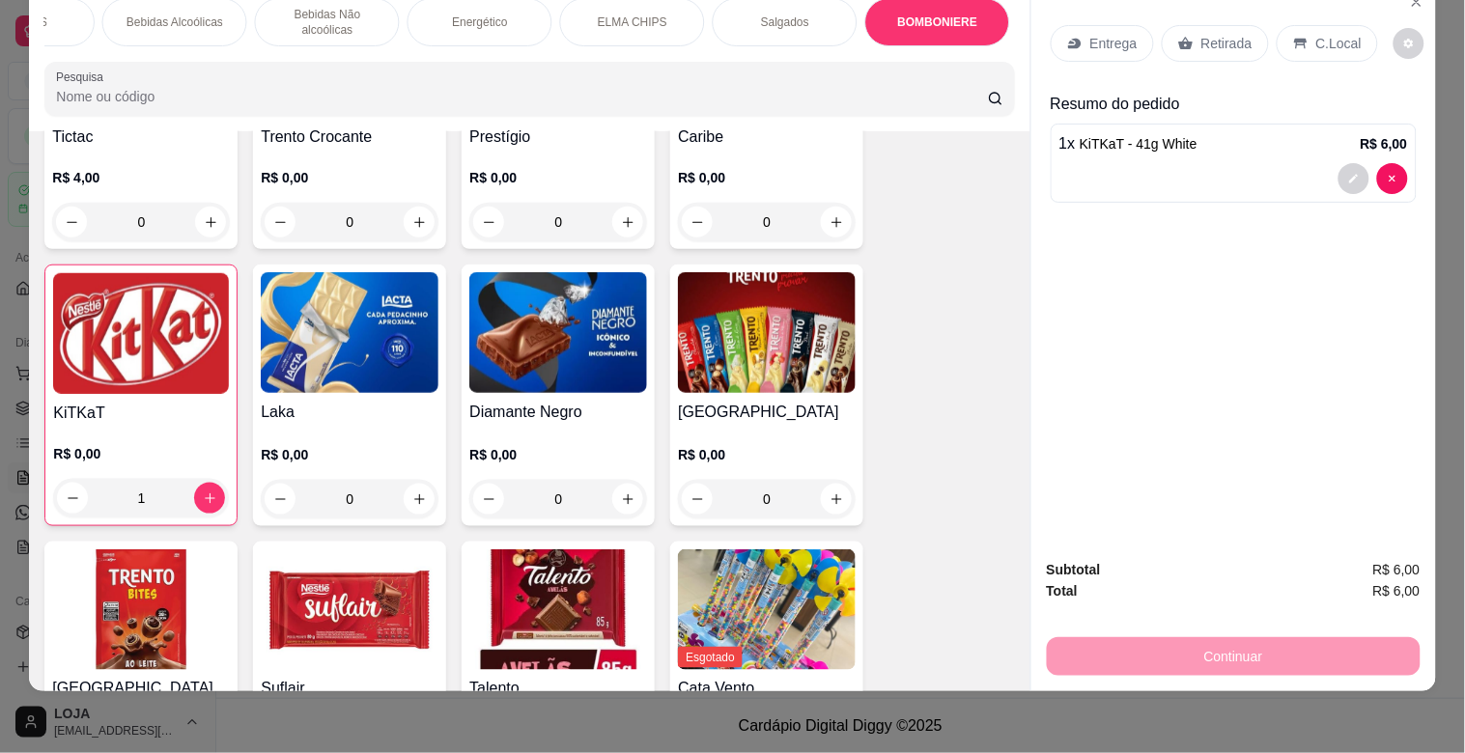
scroll to position [7951, 0]
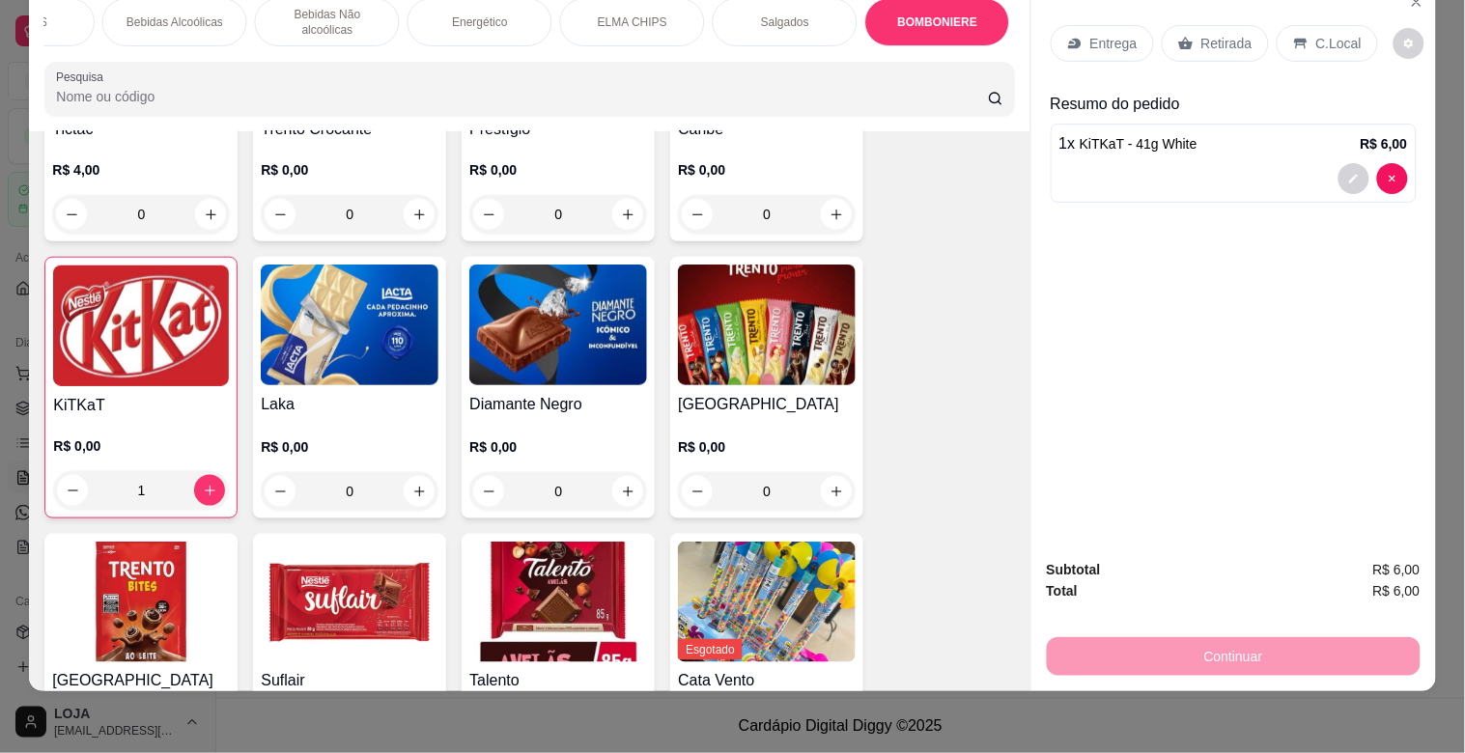
click at [338, 583] on img at bounding box center [350, 602] width 178 height 121
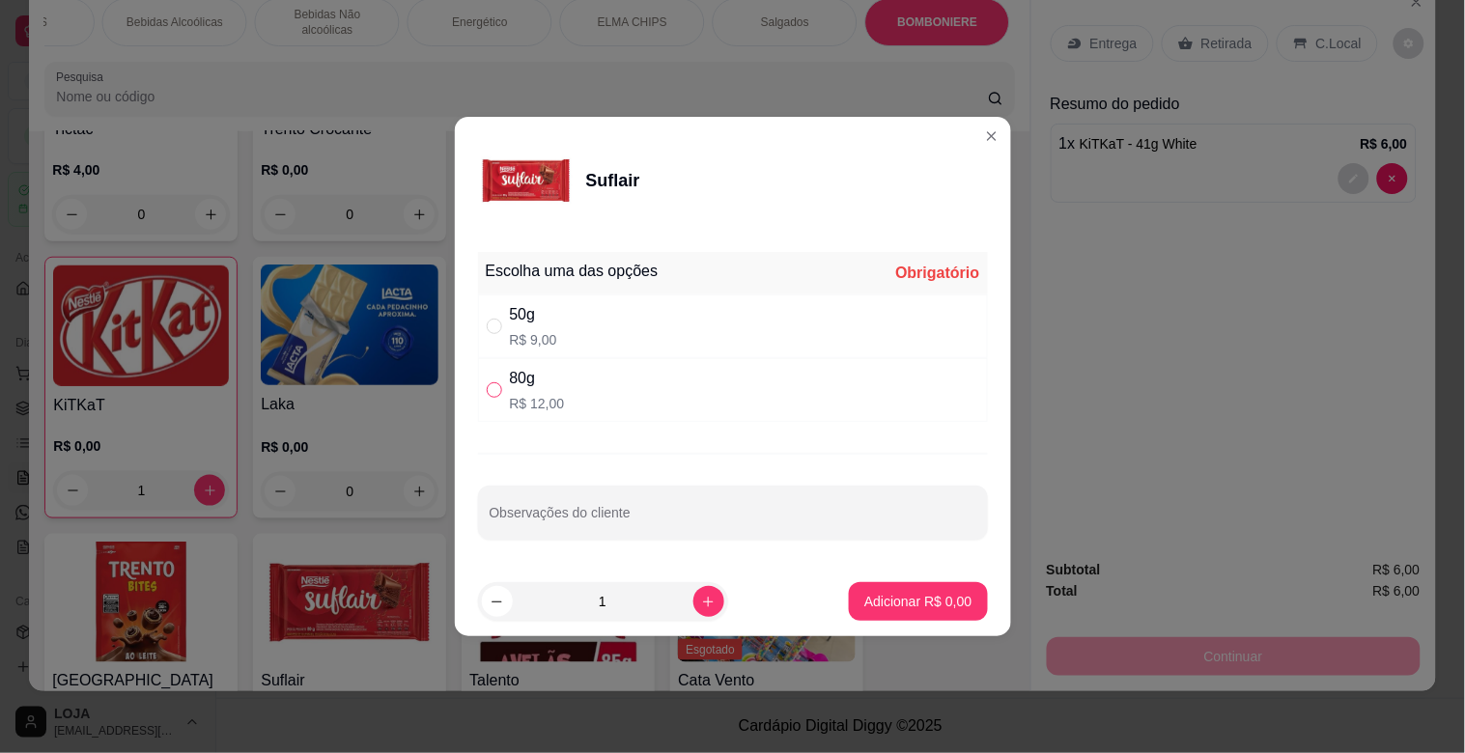
click at [497, 396] on input "" at bounding box center [494, 390] width 15 height 15
radio input "true"
click at [879, 605] on p "Adicionar R$ 12,00" at bounding box center [914, 601] width 115 height 19
type input "1"
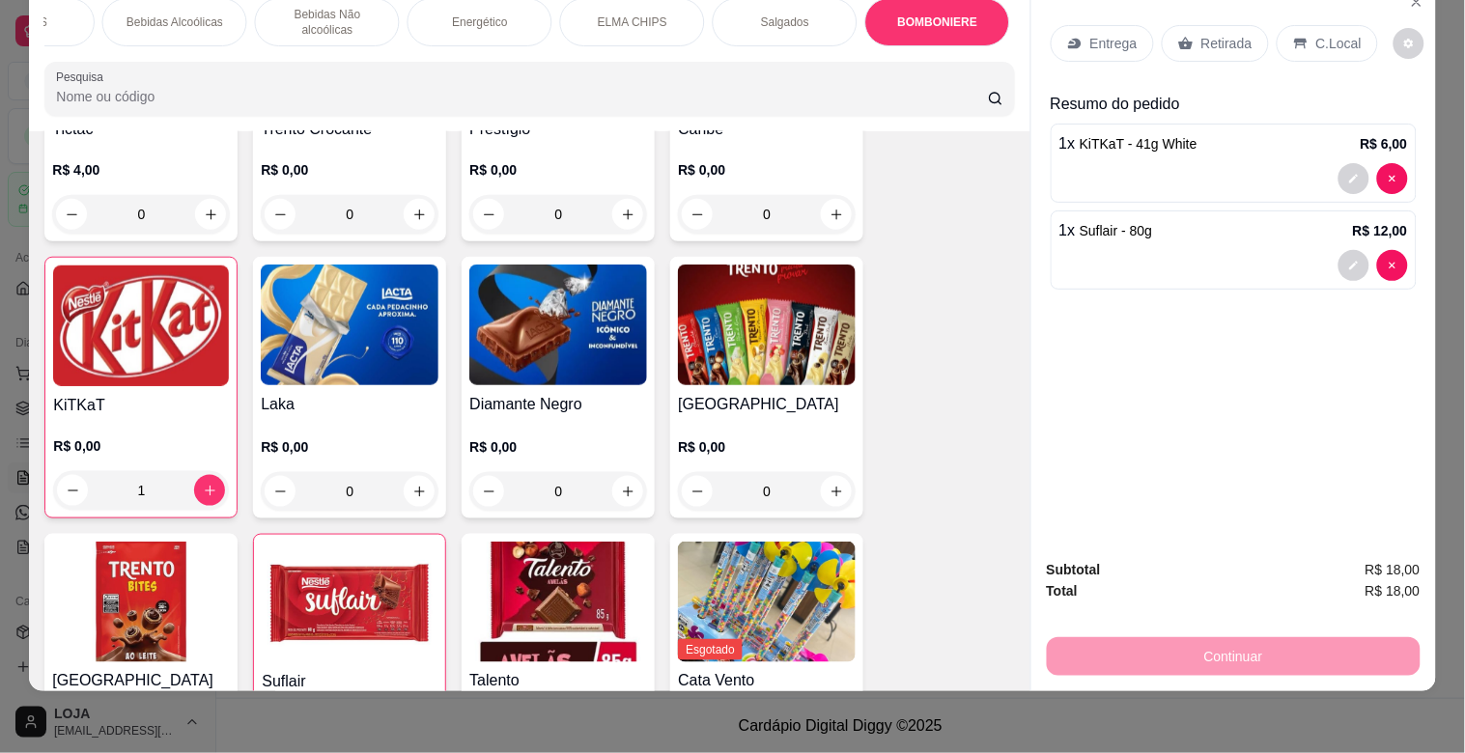
click at [1330, 34] on p "C.Local" at bounding box center [1339, 43] width 45 height 19
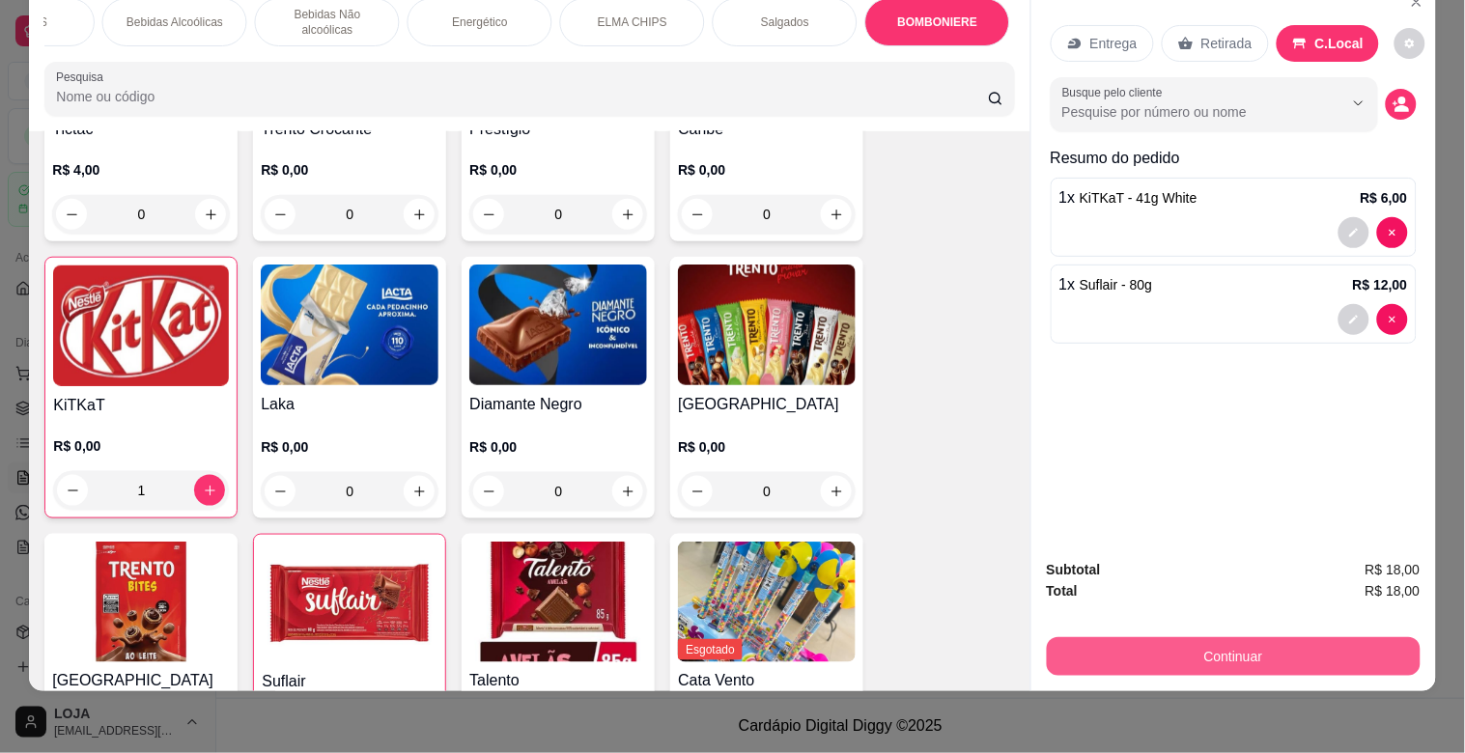
click at [1178, 638] on button "Continuar" at bounding box center [1234, 657] width 374 height 39
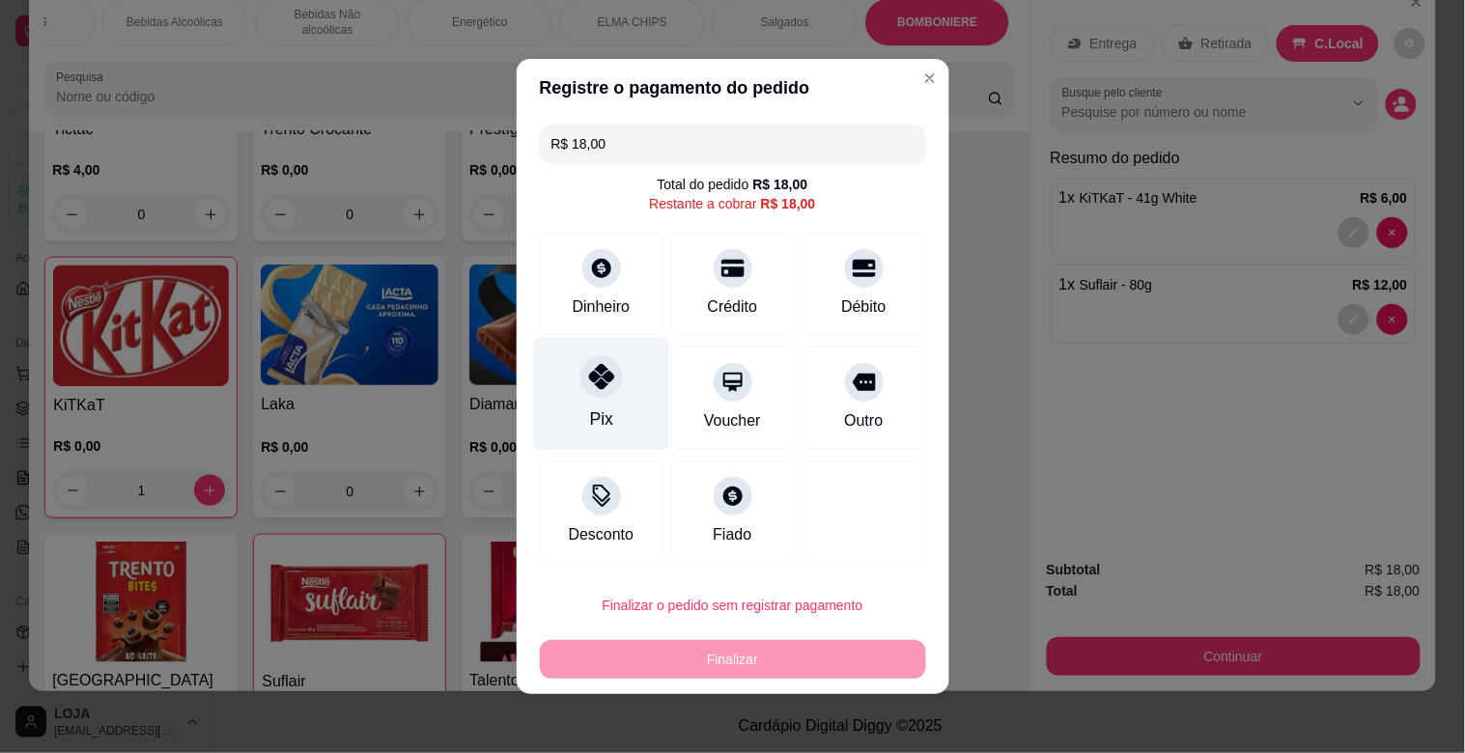
click at [592, 381] on icon at bounding box center [600, 376] width 25 height 25
type input "R$ 0,00"
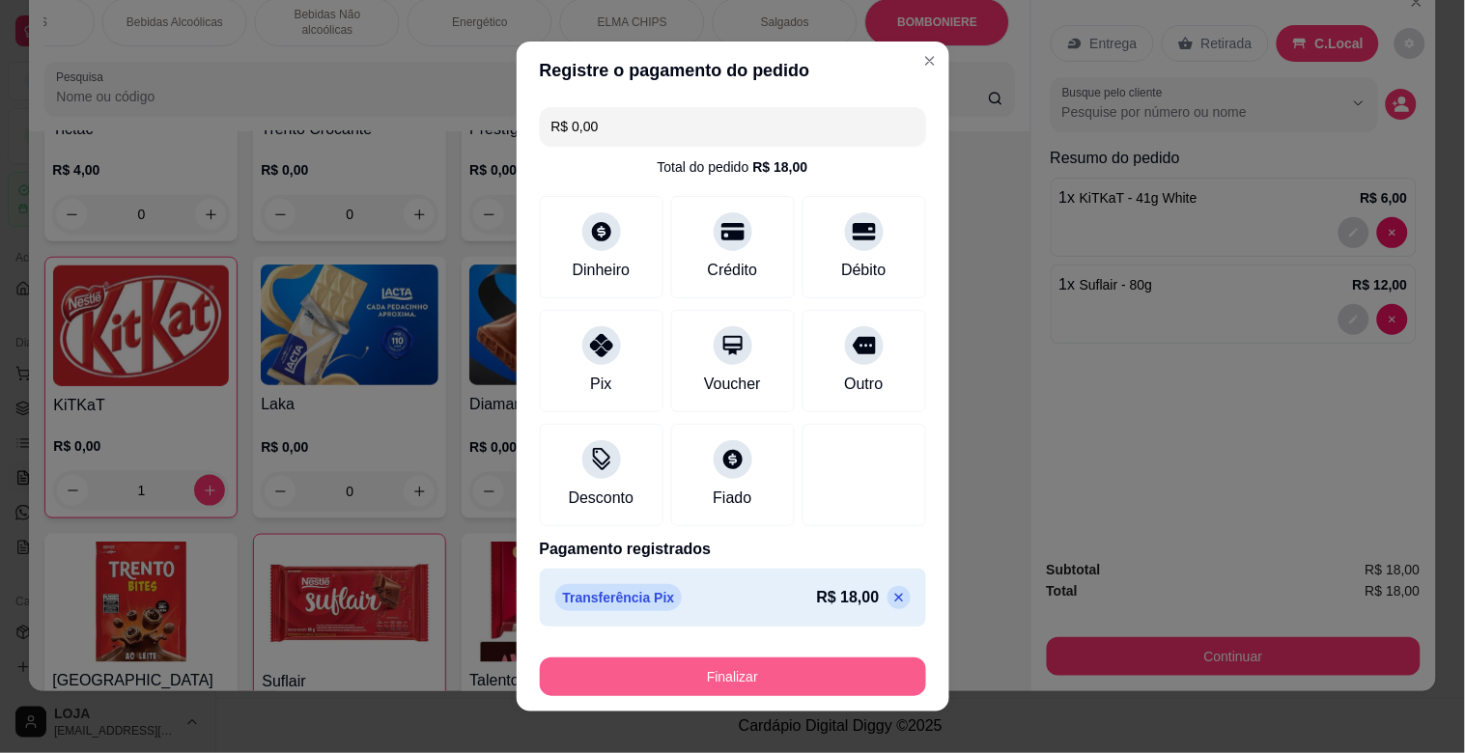
click at [777, 671] on button "Finalizar" at bounding box center [733, 677] width 386 height 39
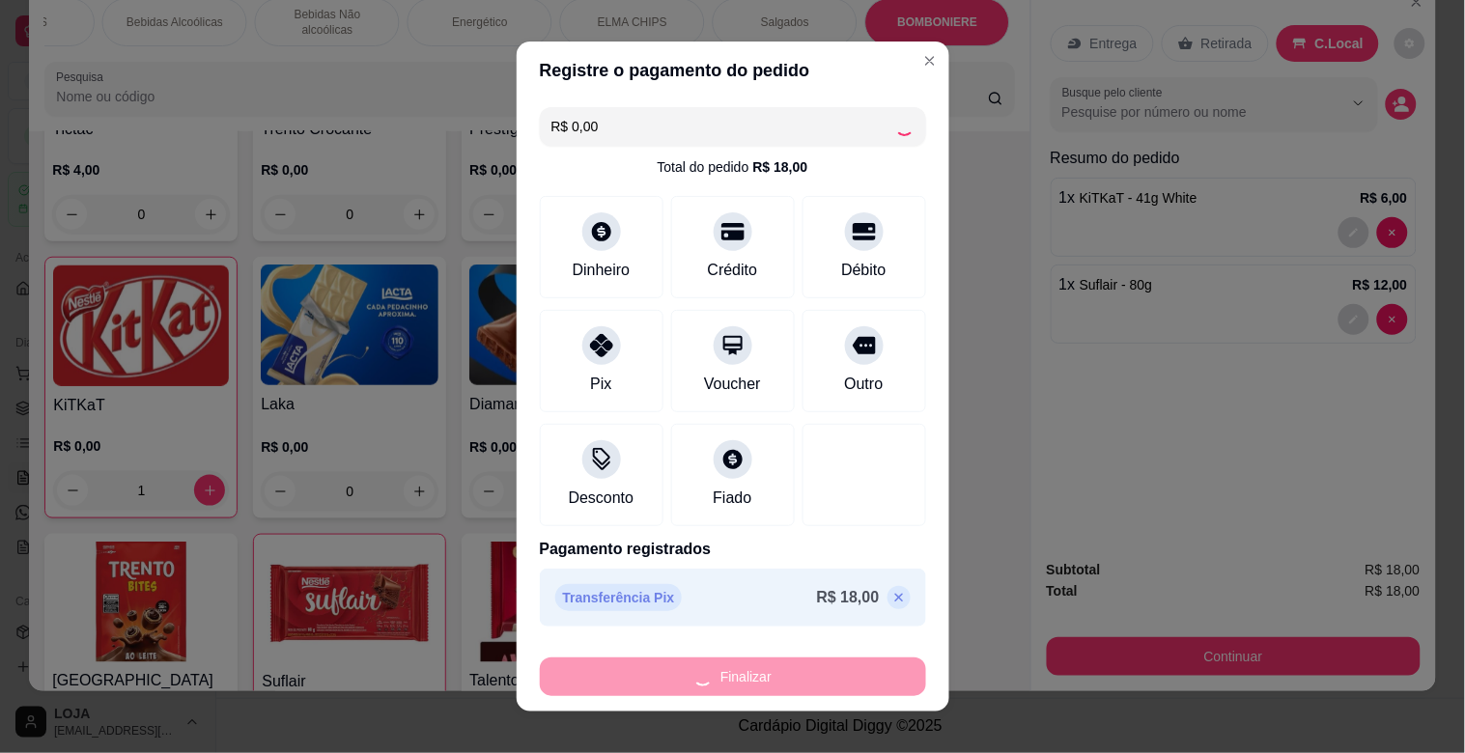
type input "0"
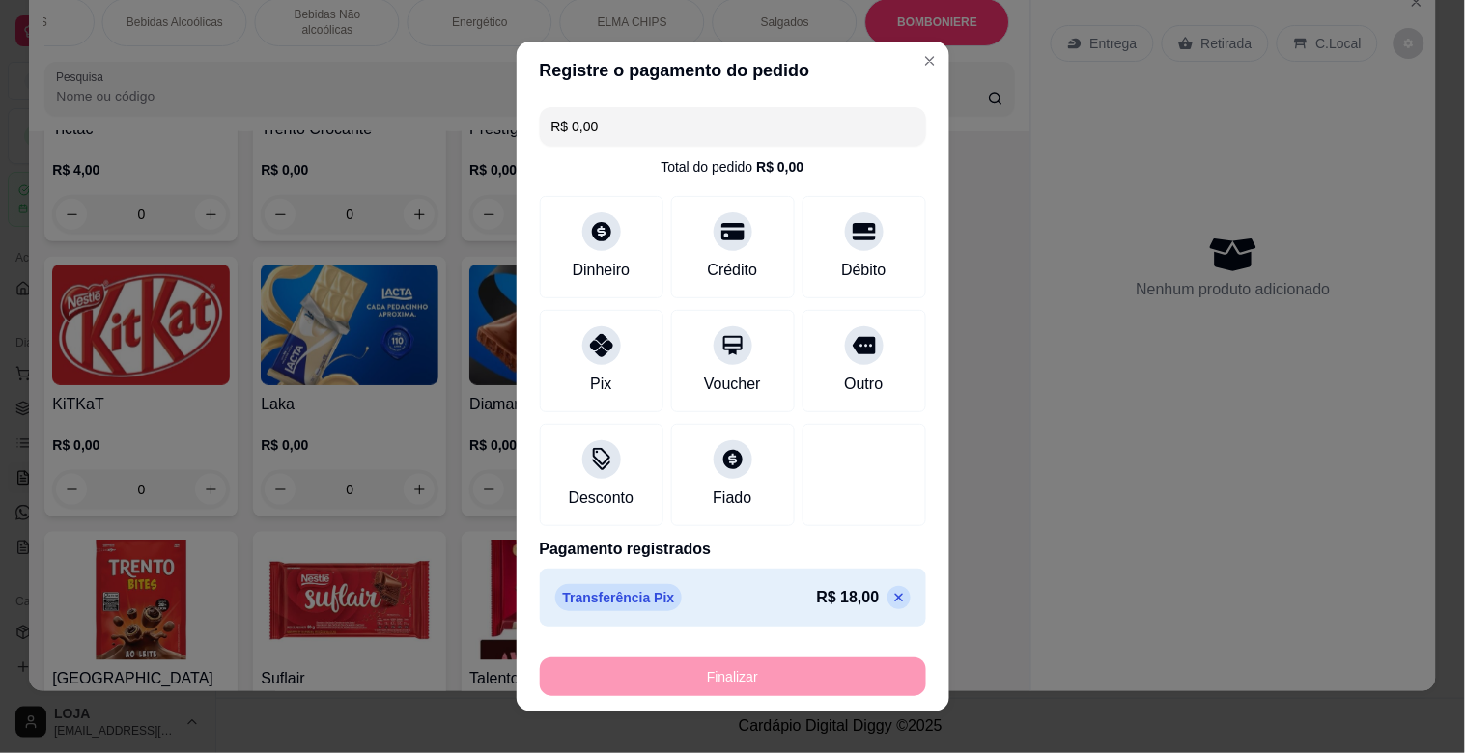
type input "-R$ 18,00"
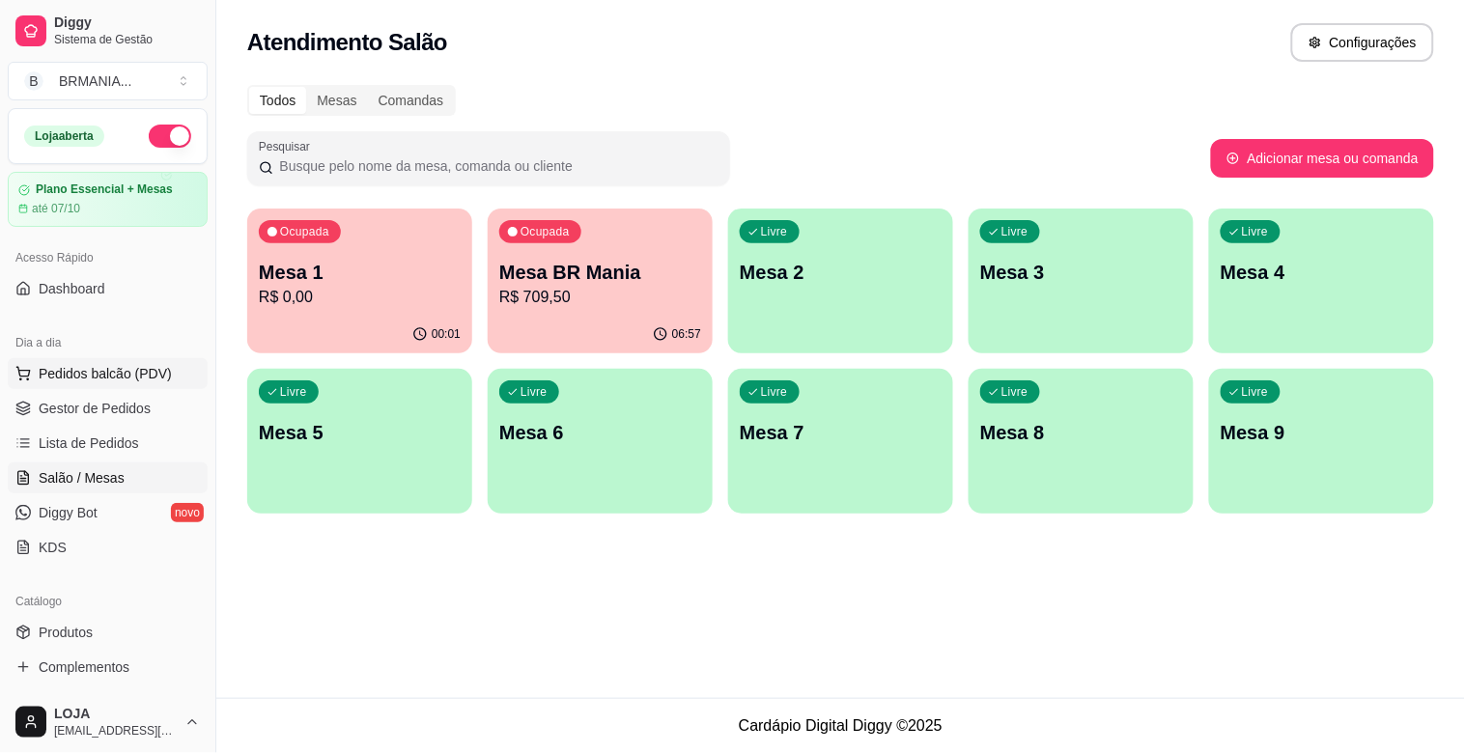
click at [90, 382] on span "Pedidos balcão (PDV)" at bounding box center [105, 373] width 133 height 19
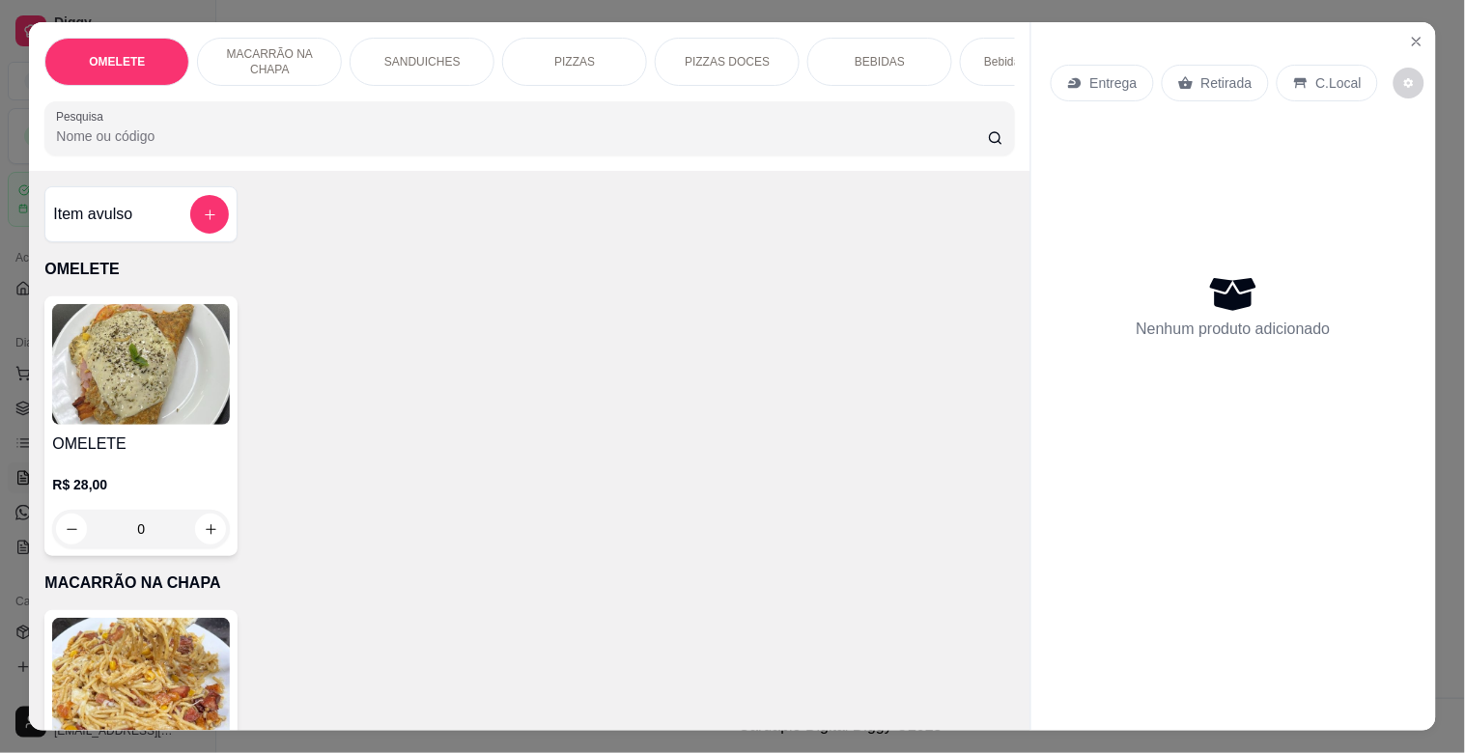
click at [837, 56] on div "BEBIDAS" at bounding box center [880, 62] width 145 height 48
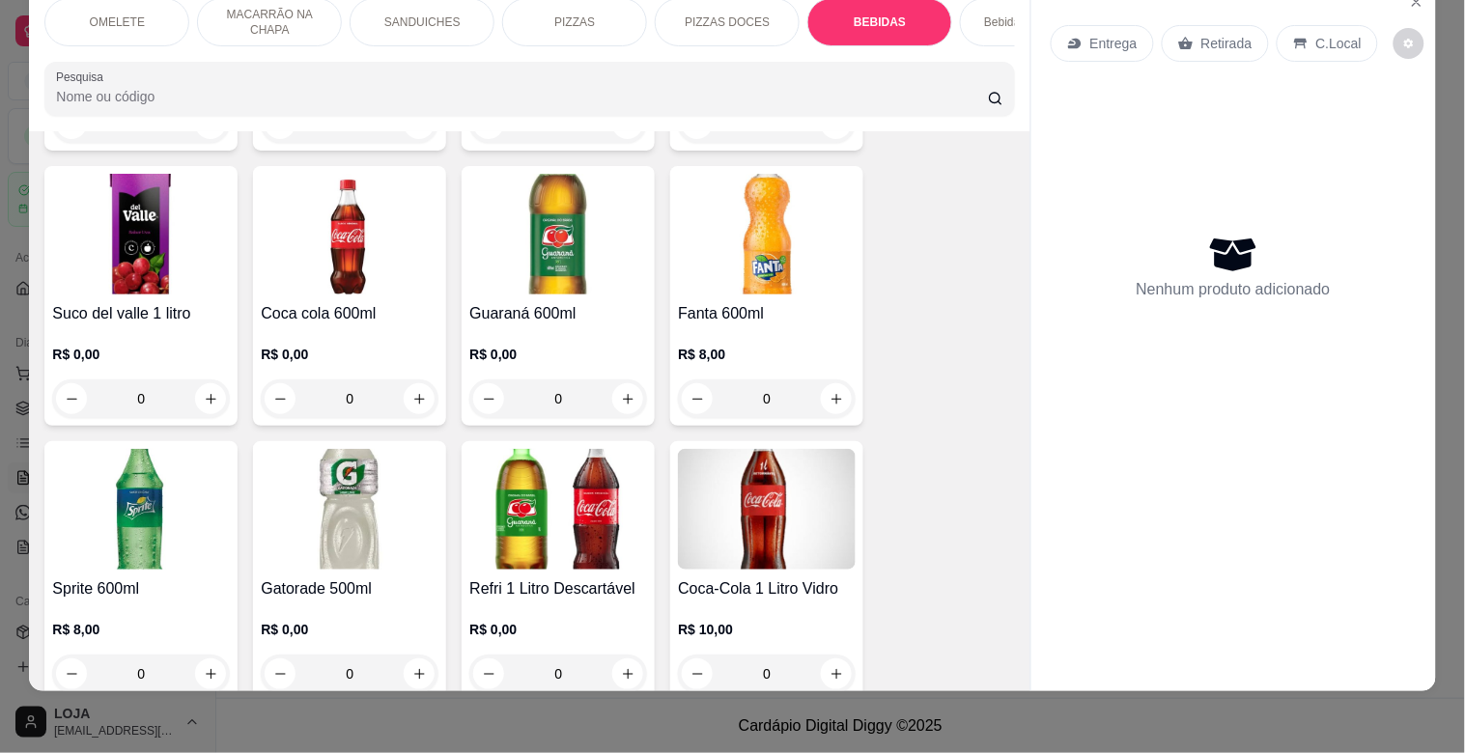
scroll to position [3043, 0]
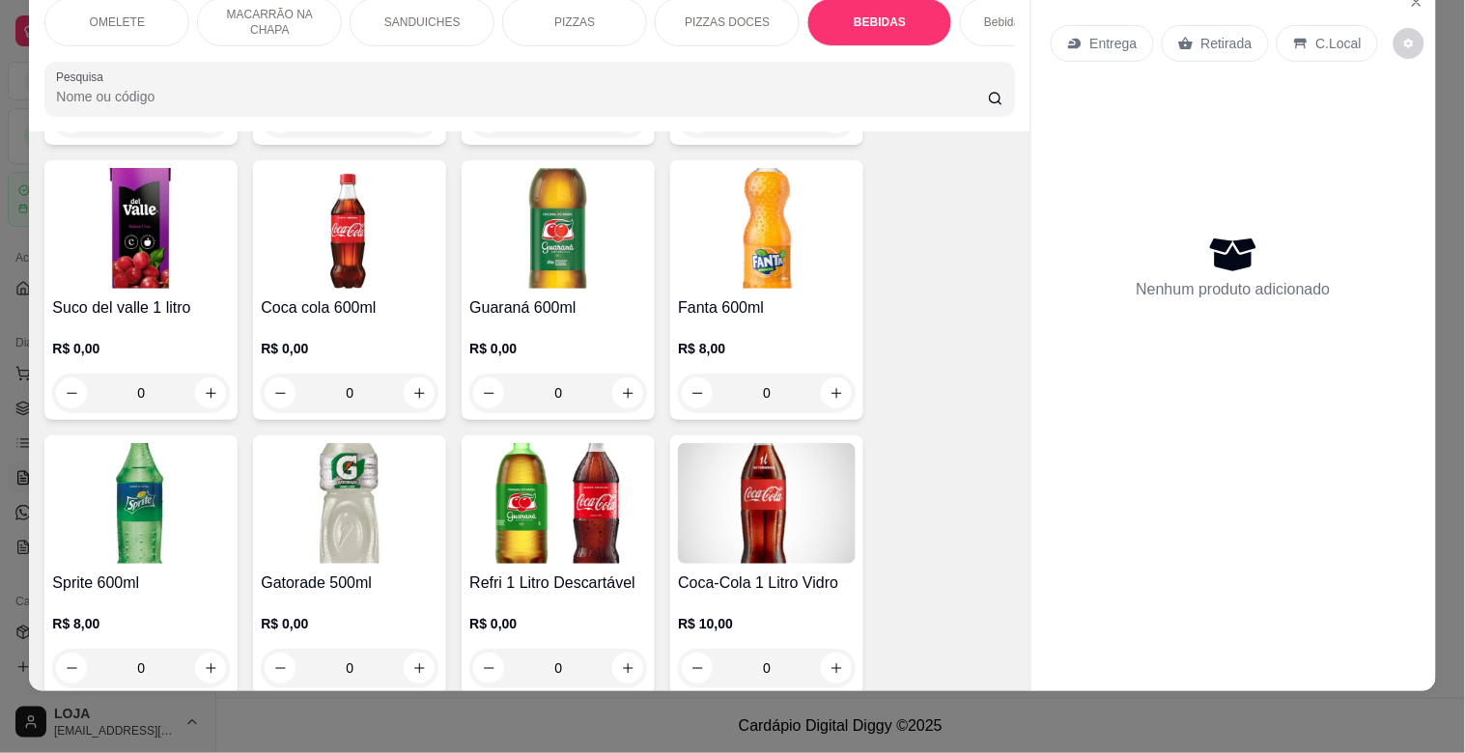
click at [313, 249] on img at bounding box center [350, 228] width 178 height 121
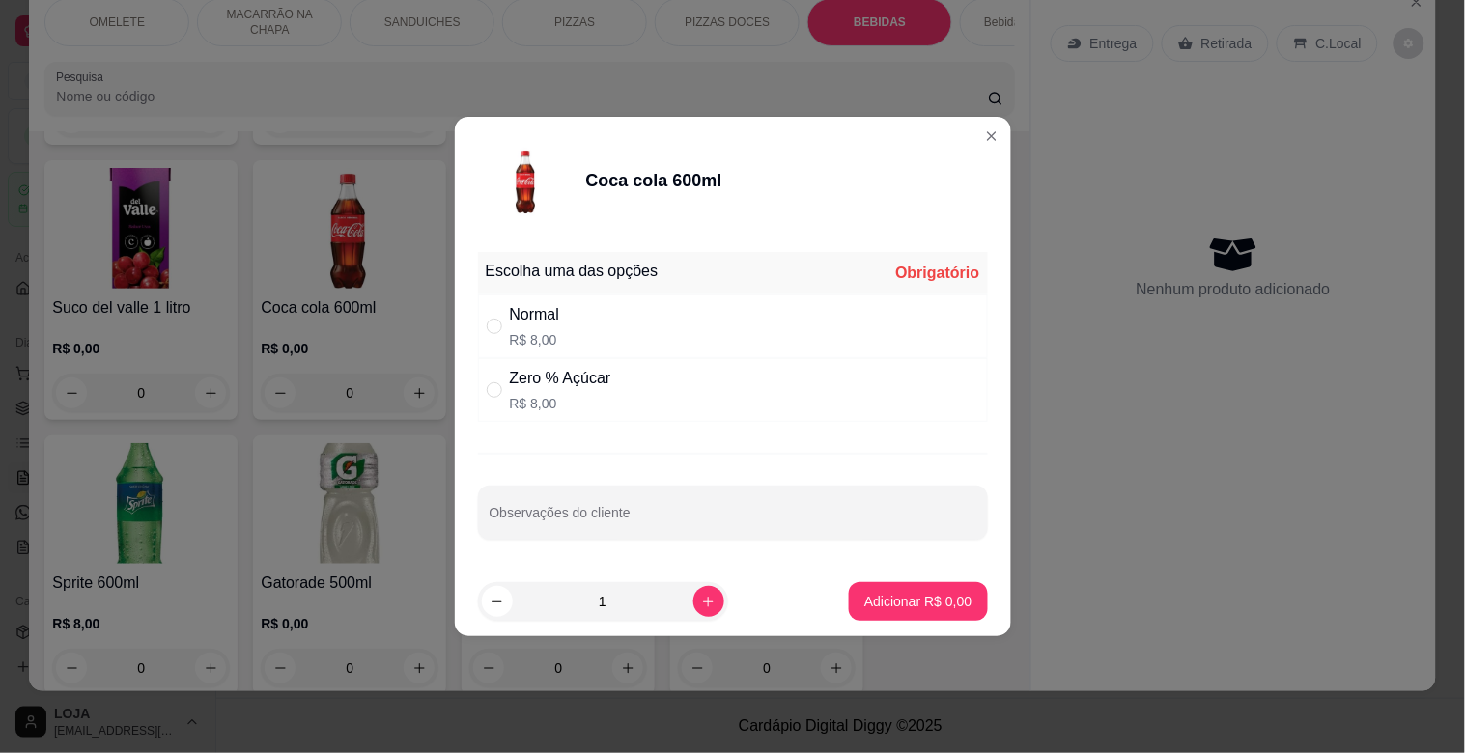
click at [524, 401] on p "R$ 8,00" at bounding box center [560, 403] width 101 height 19
radio input "true"
click at [866, 593] on p "Adicionar R$ 8,00" at bounding box center [918, 601] width 104 height 18
type input "1"
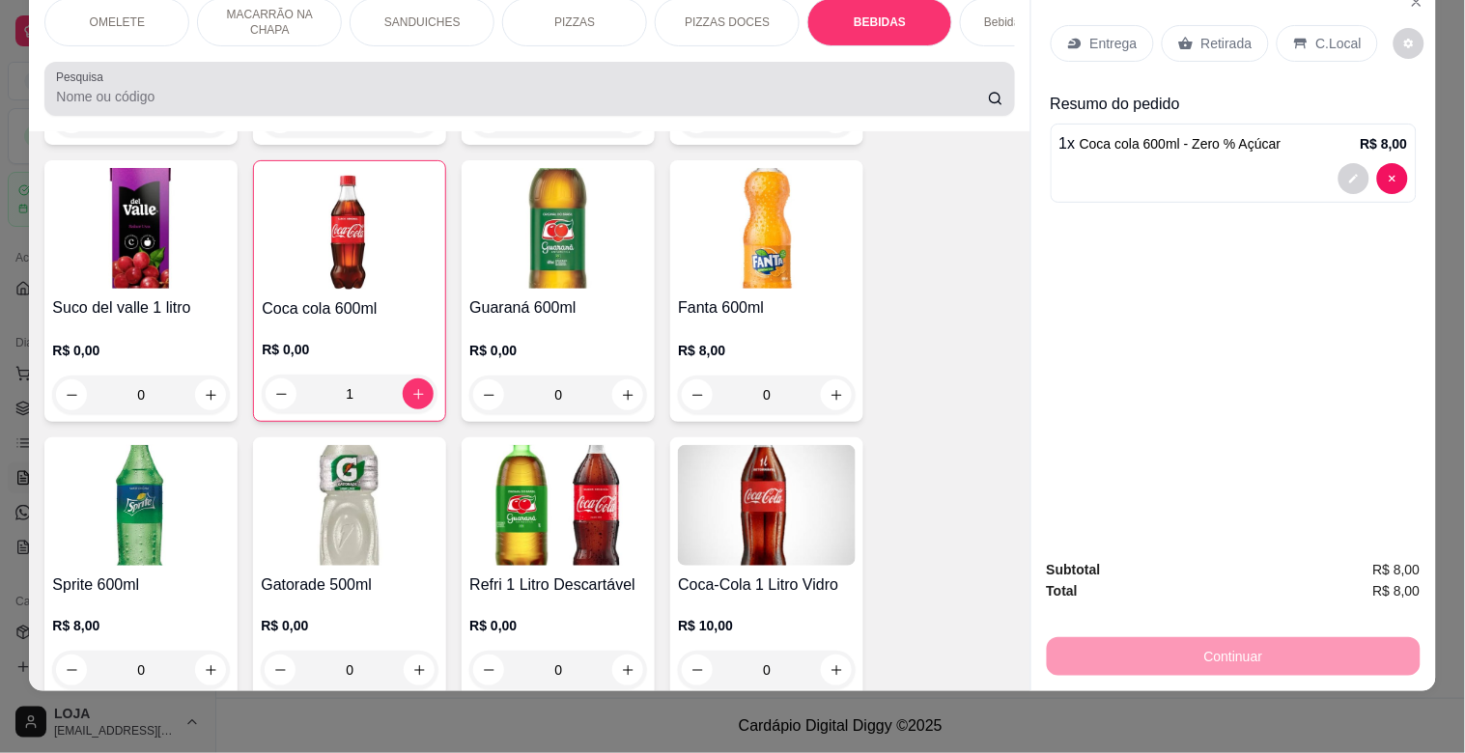
click at [240, 97] on input "Pesquisa" at bounding box center [522, 96] width 932 height 19
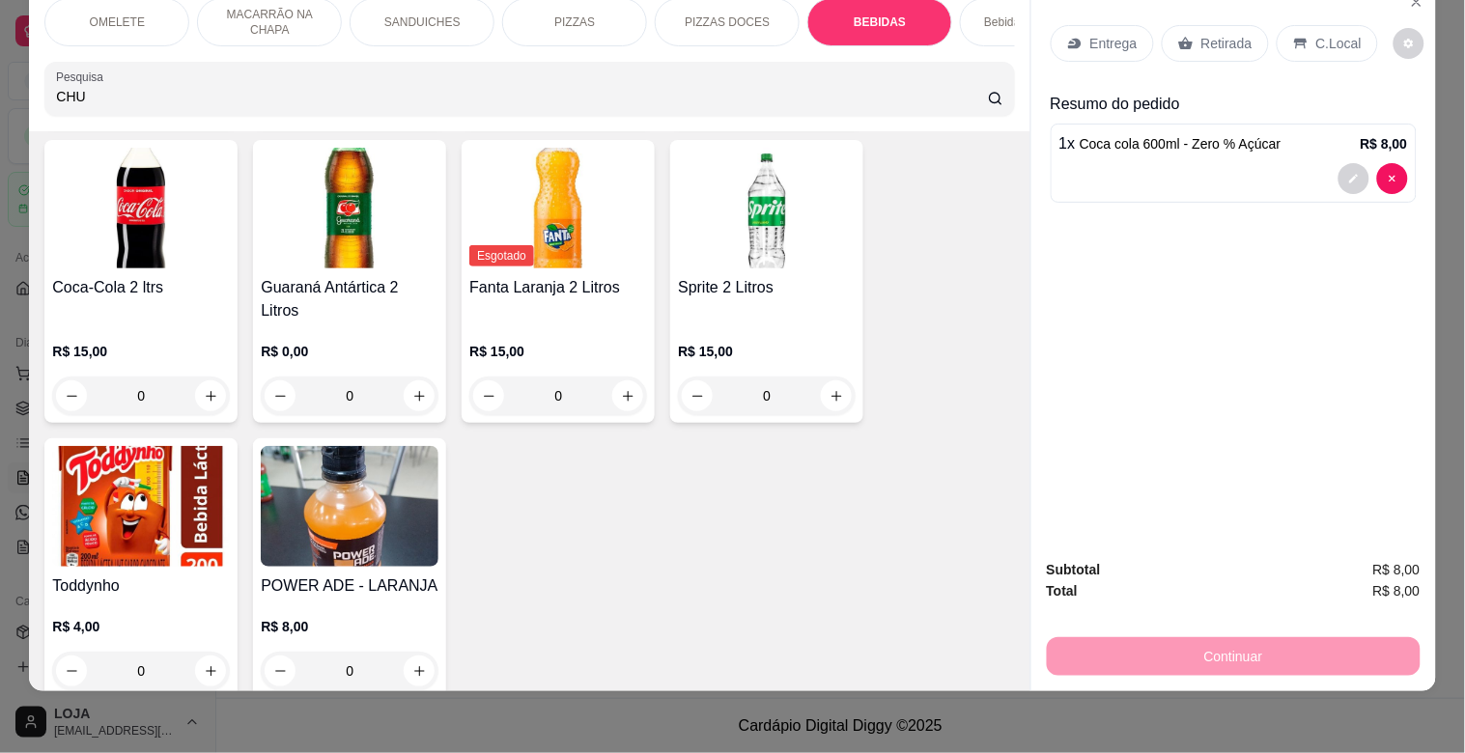
scroll to position [3356, 0]
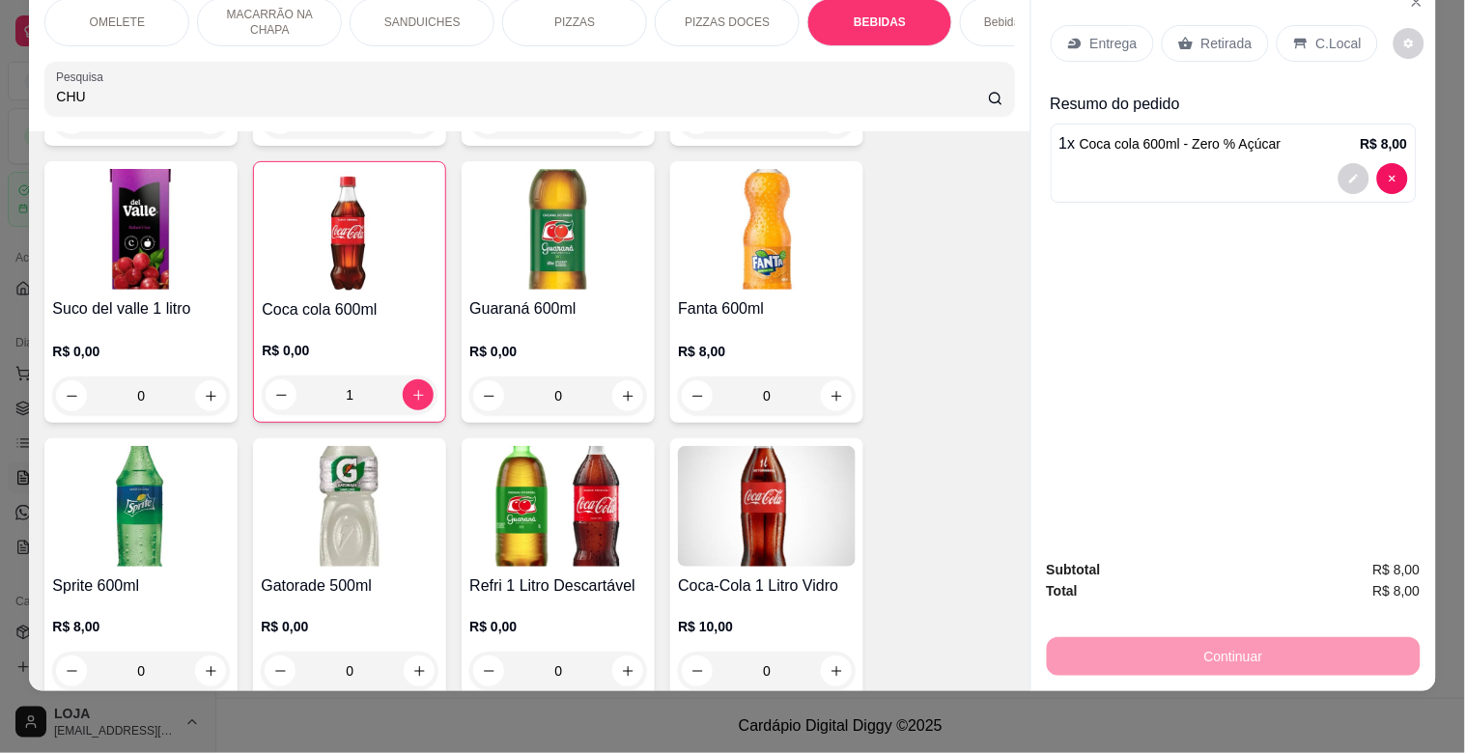
type input "CHU"
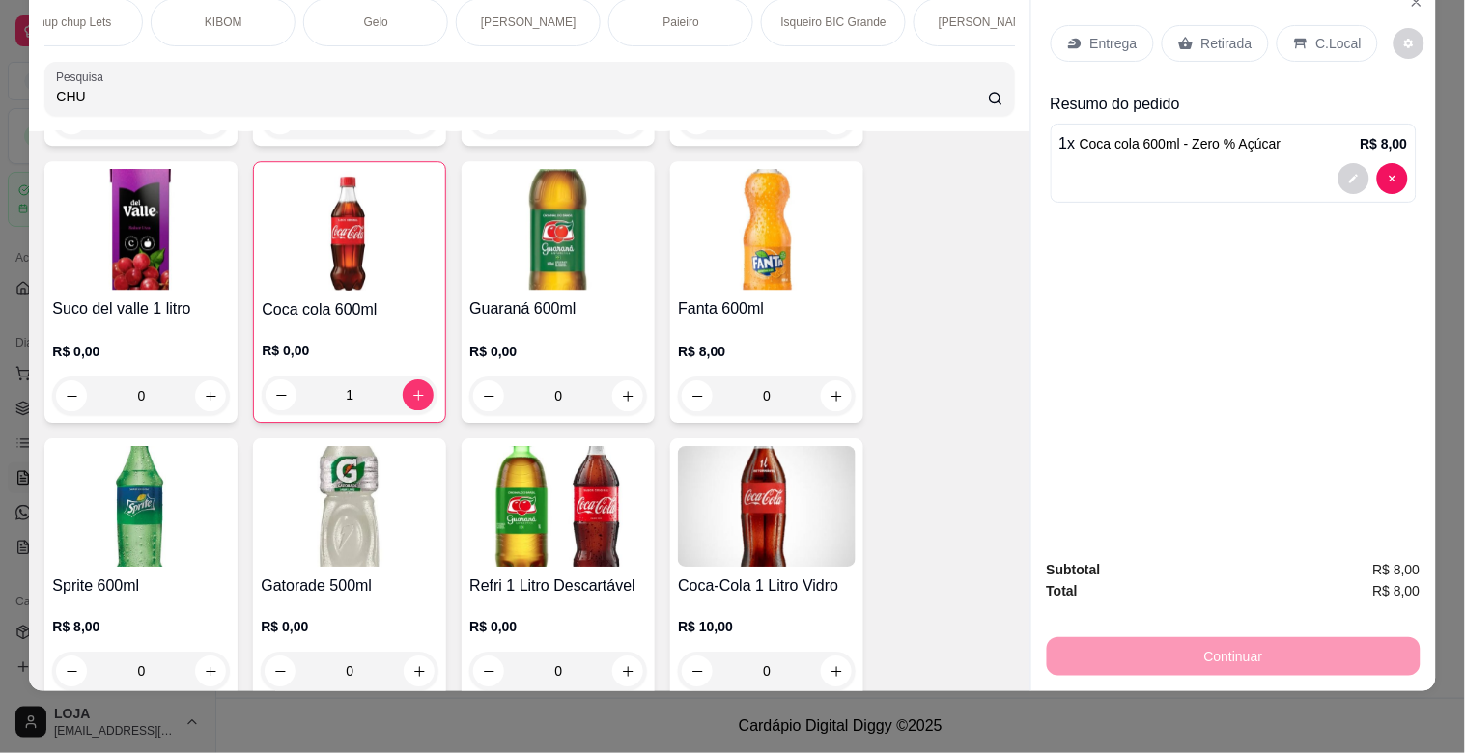
scroll to position [0, 1987]
click at [101, 21] on div "Chup chup Lets" at bounding box center [114, 22] width 145 height 48
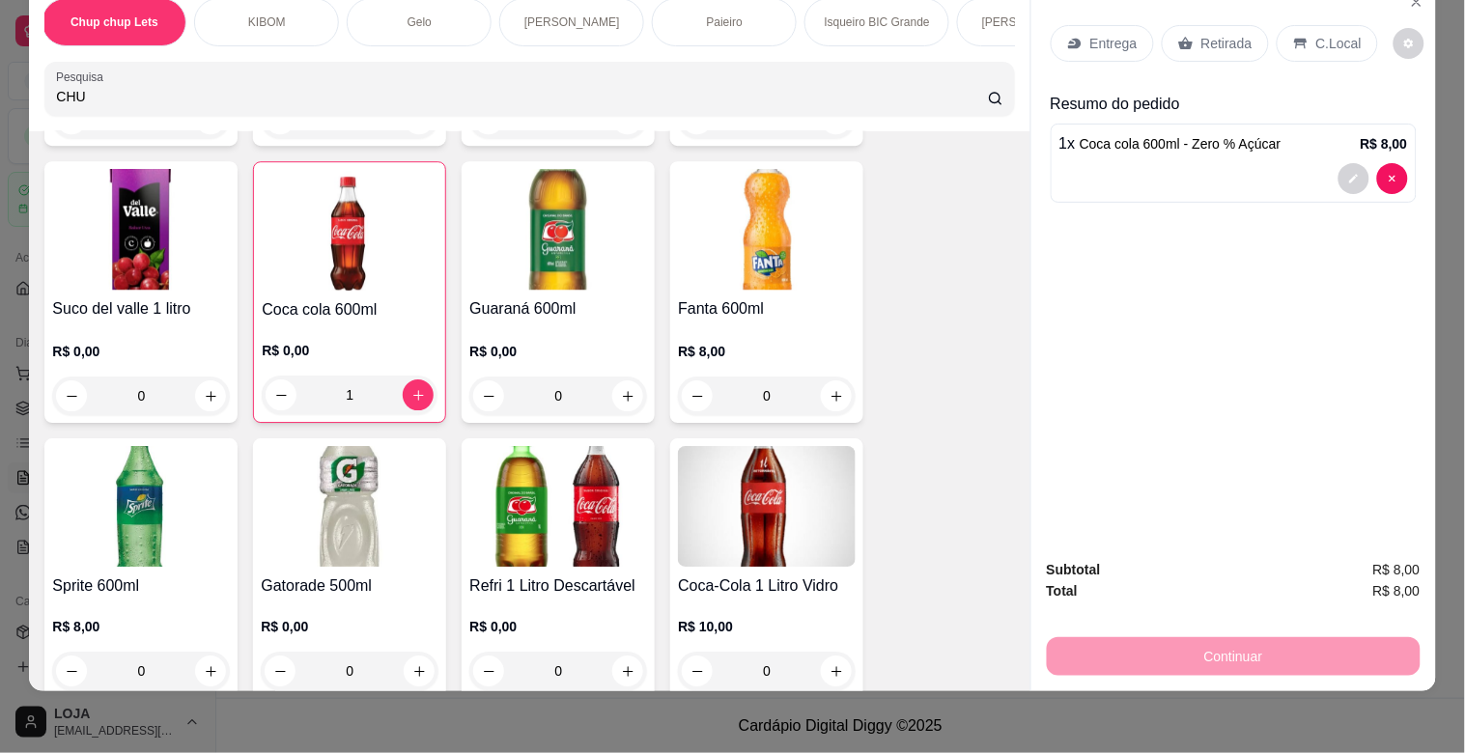
scroll to position [10058, 0]
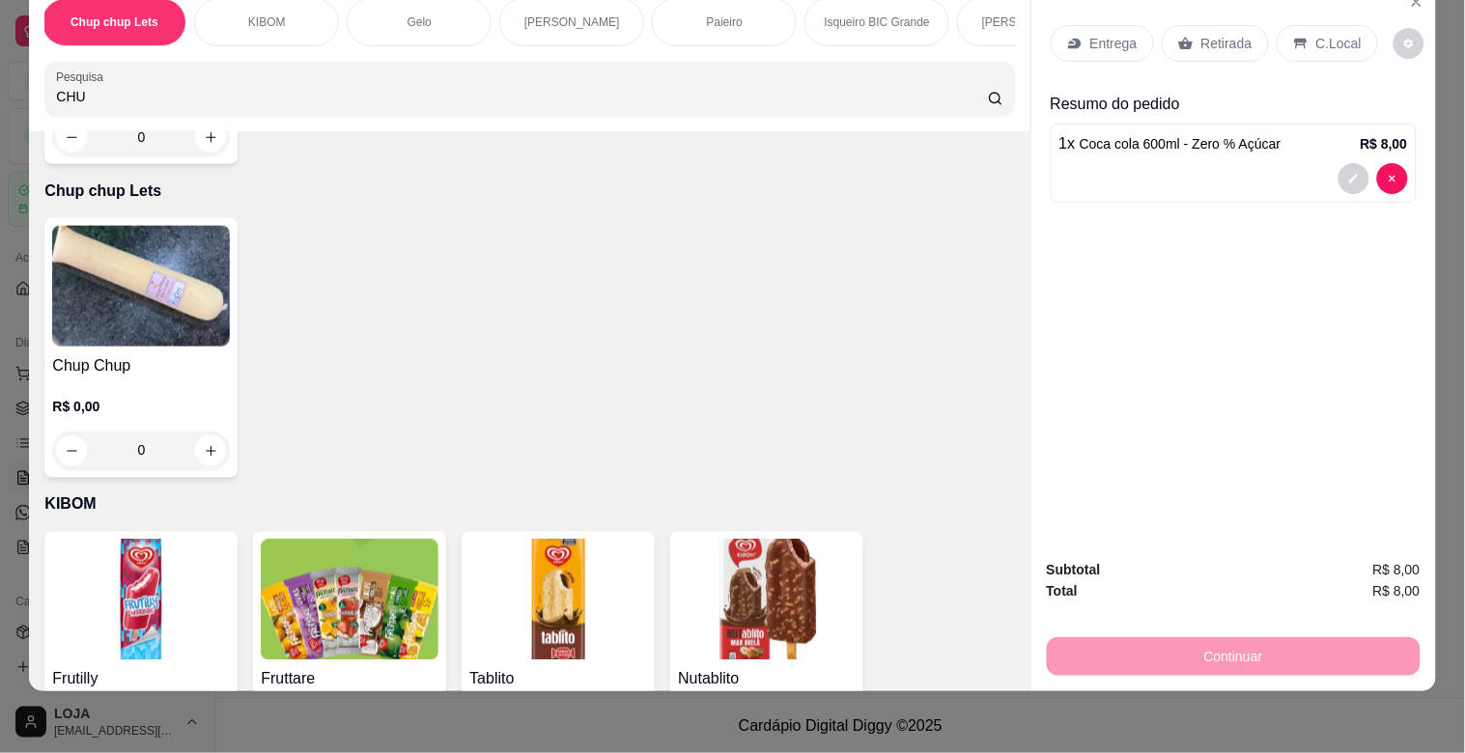
click at [114, 226] on img at bounding box center [141, 286] width 178 height 121
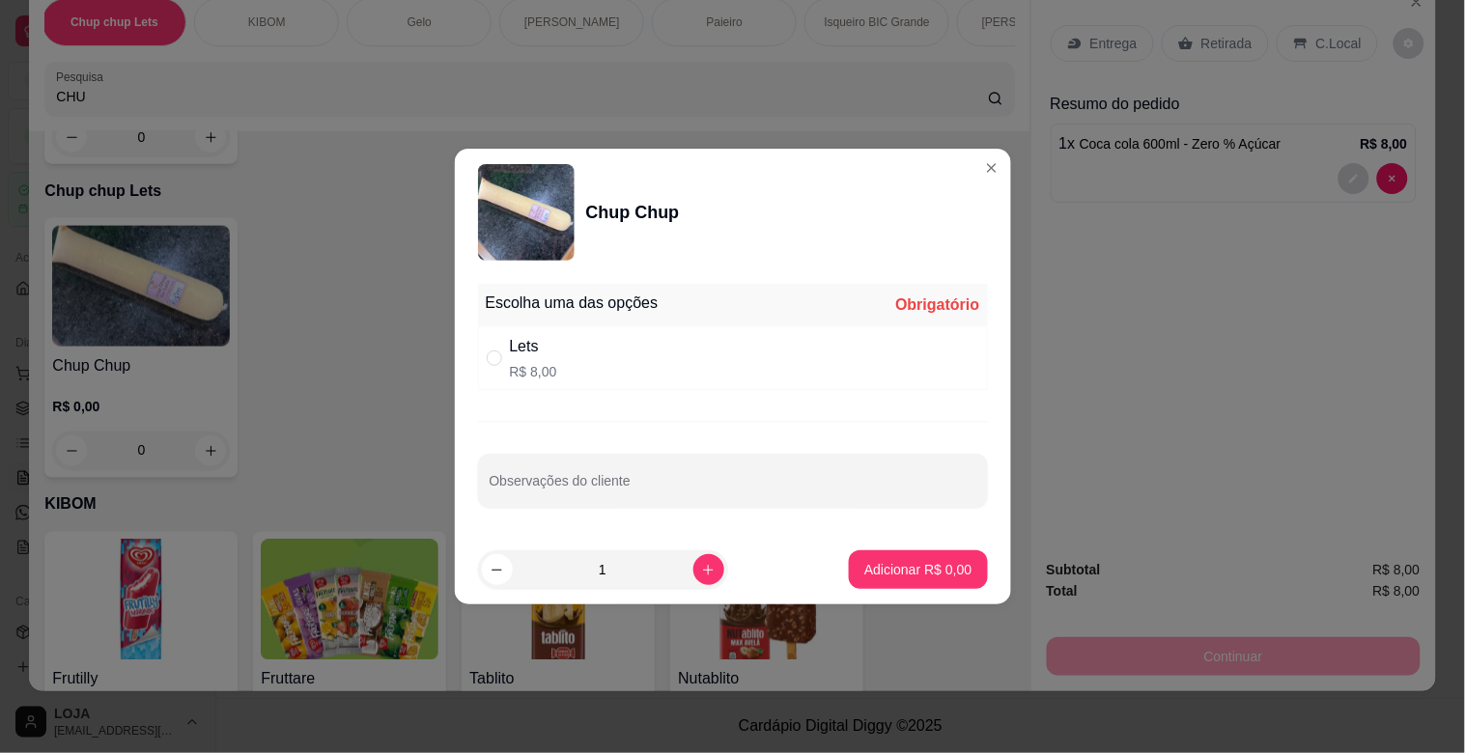
click at [503, 367] on div "" at bounding box center [498, 358] width 23 height 21
radio input "true"
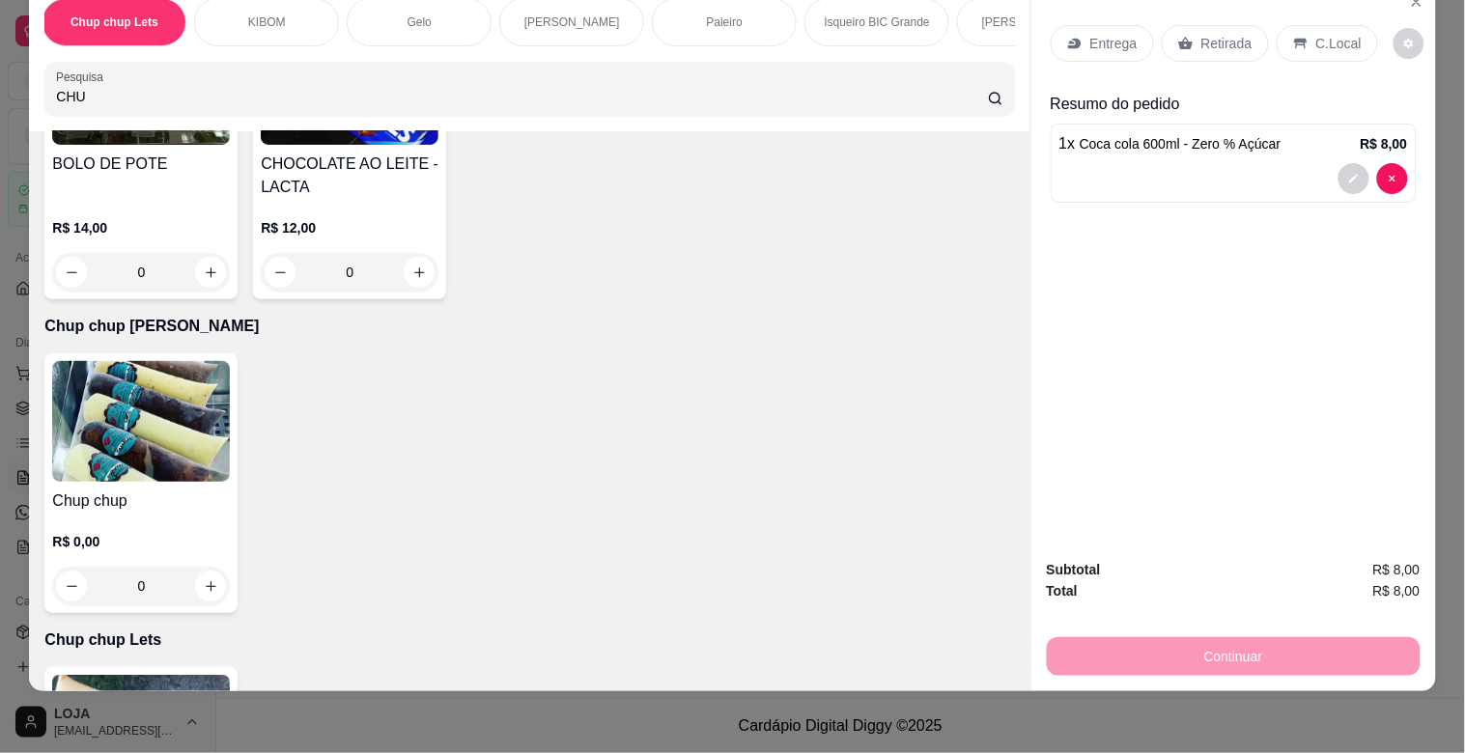
scroll to position [9579, 0]
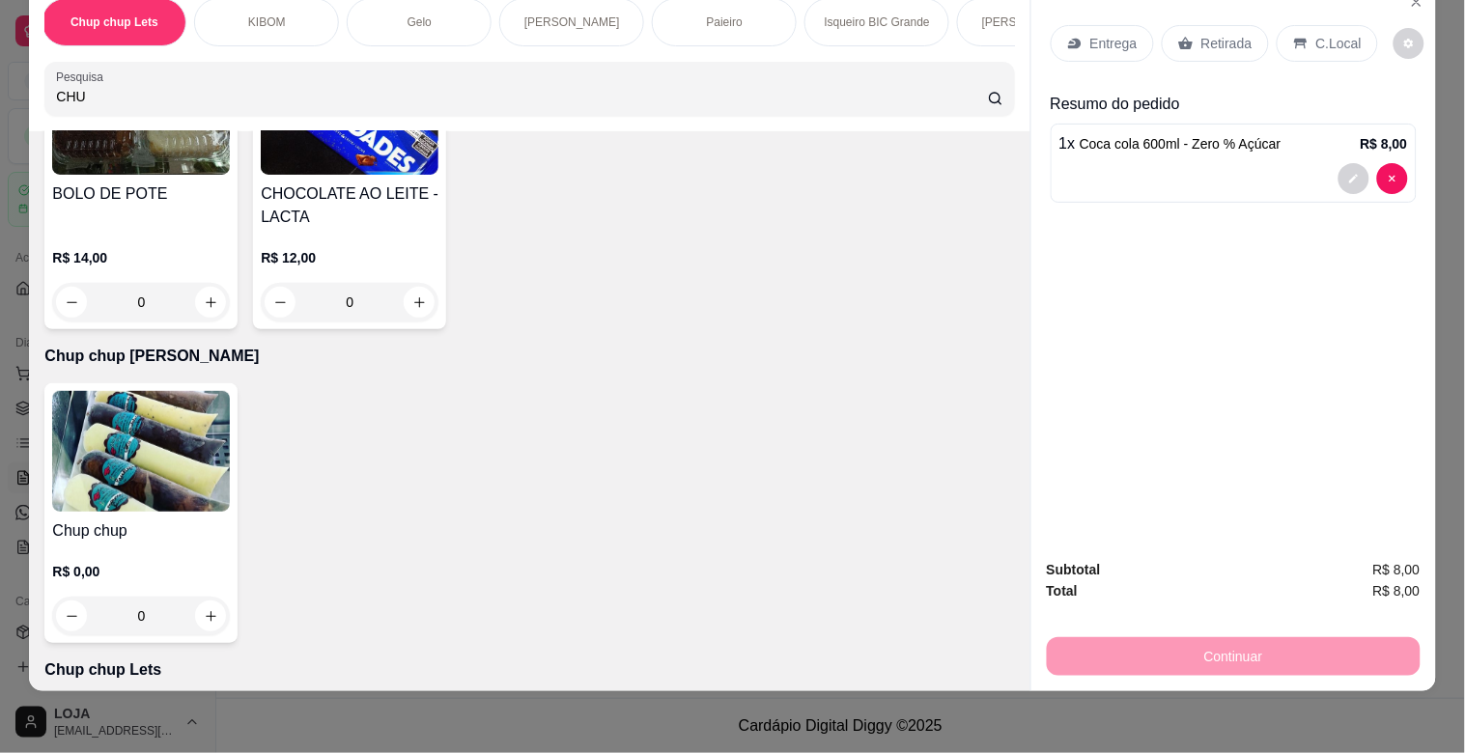
click at [155, 391] on img at bounding box center [141, 451] width 178 height 121
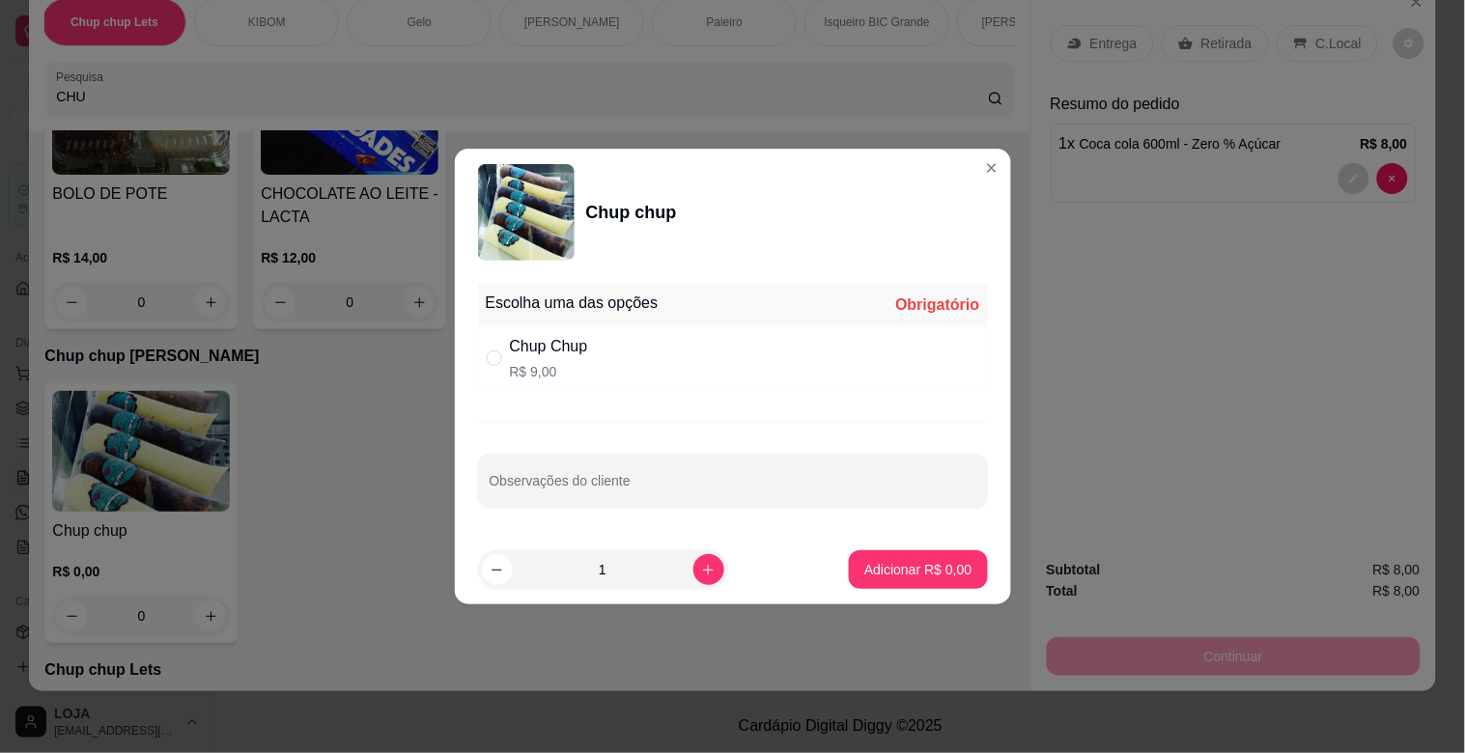
click at [502, 357] on div "" at bounding box center [498, 358] width 23 height 21
radio input "true"
click at [872, 564] on p "Adicionar R$ 9,00" at bounding box center [918, 569] width 107 height 19
type input "1"
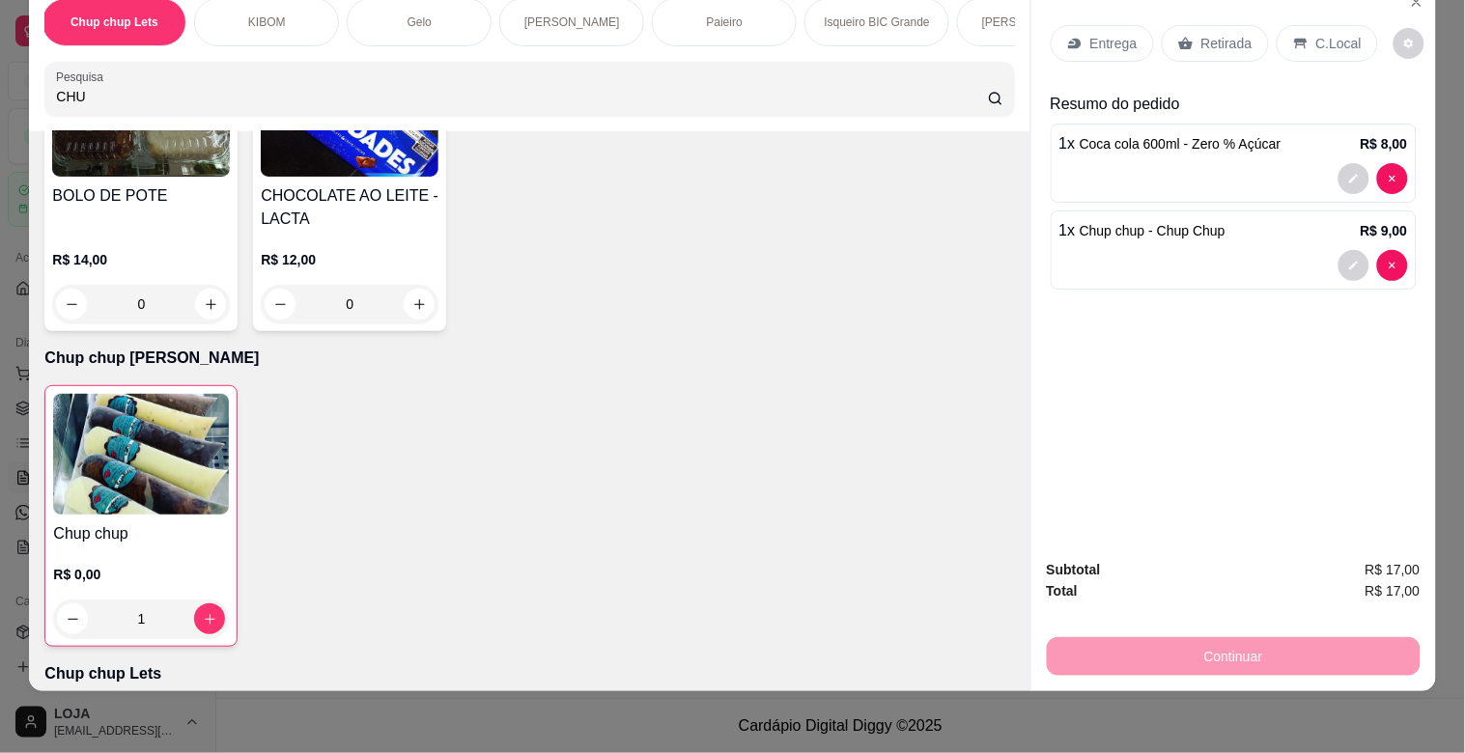
scroll to position [9580, 0]
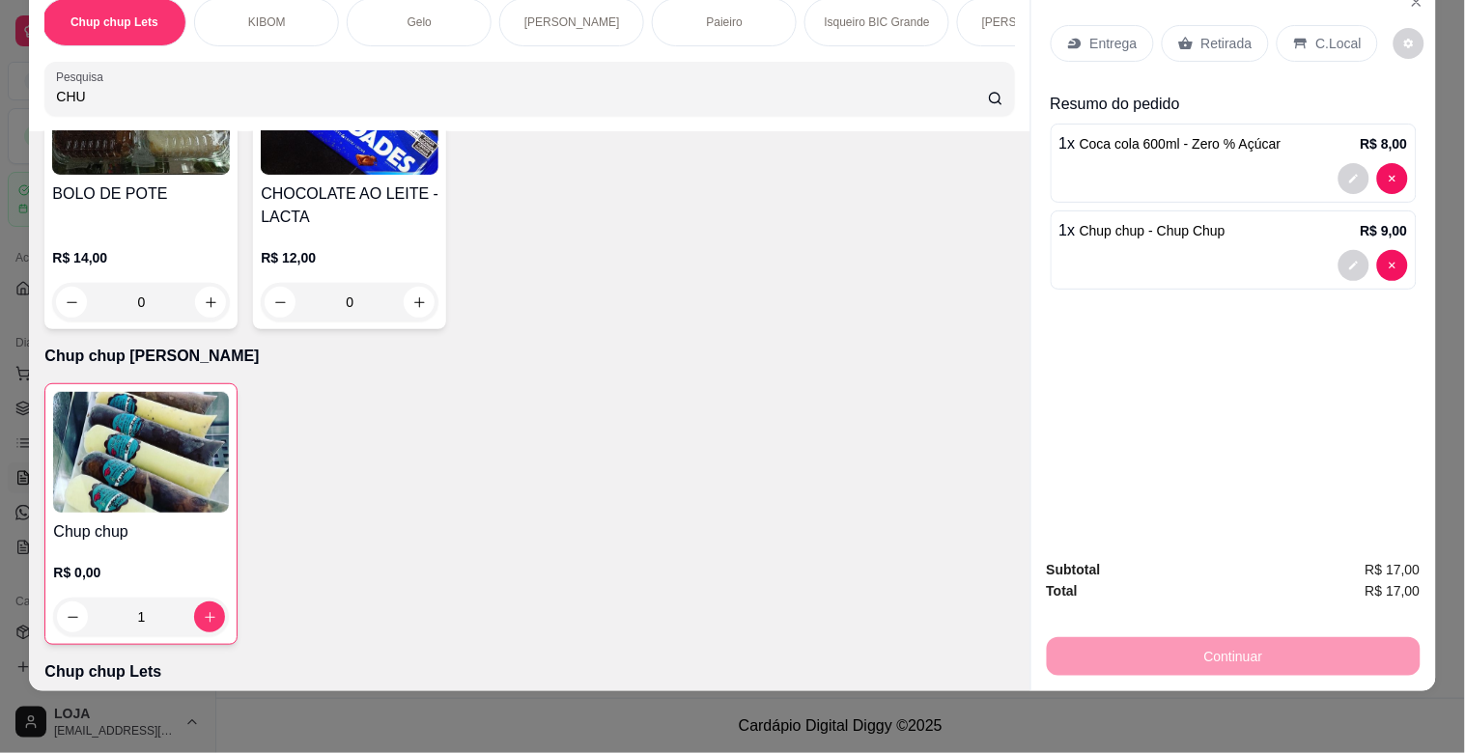
click at [1319, 34] on p "C.Local" at bounding box center [1339, 43] width 45 height 19
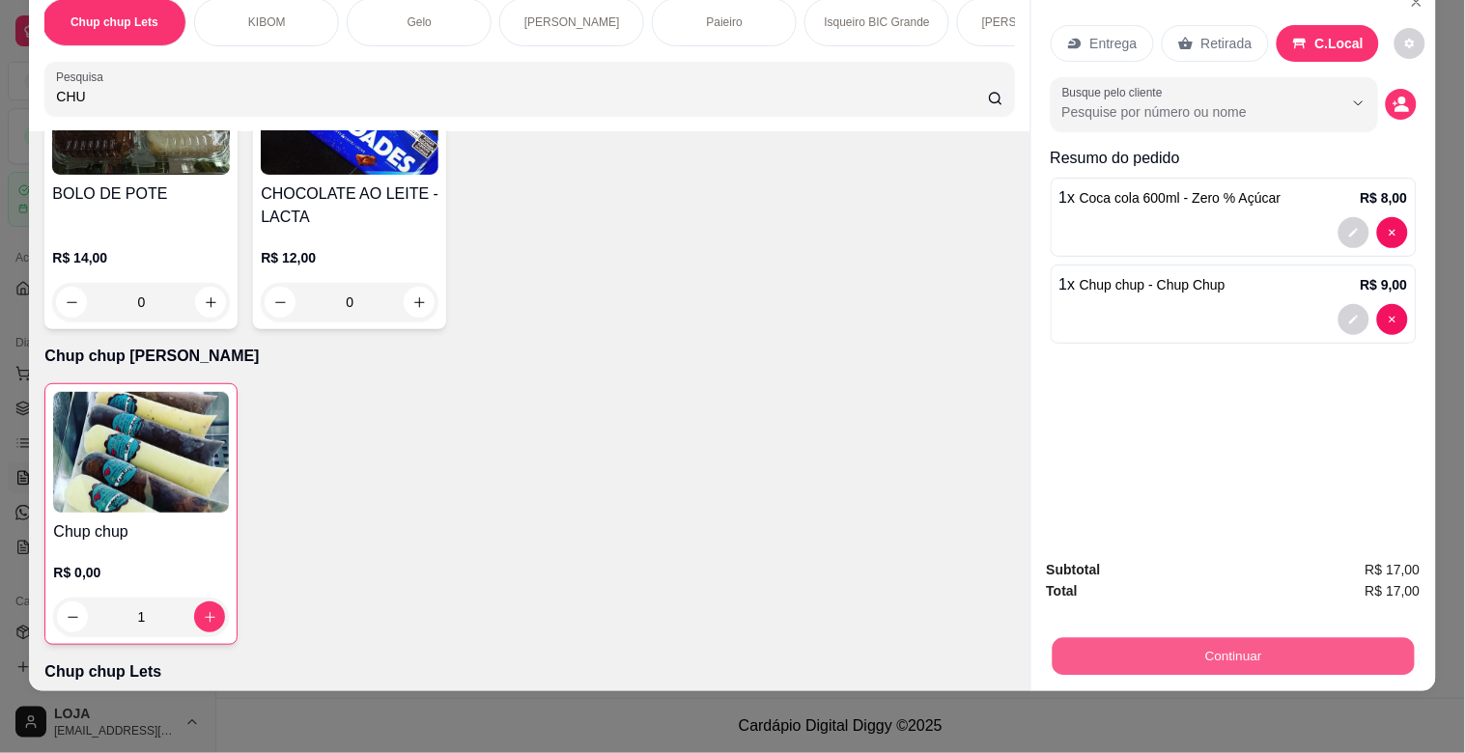
click at [1232, 638] on button "Continuar" at bounding box center [1233, 657] width 362 height 38
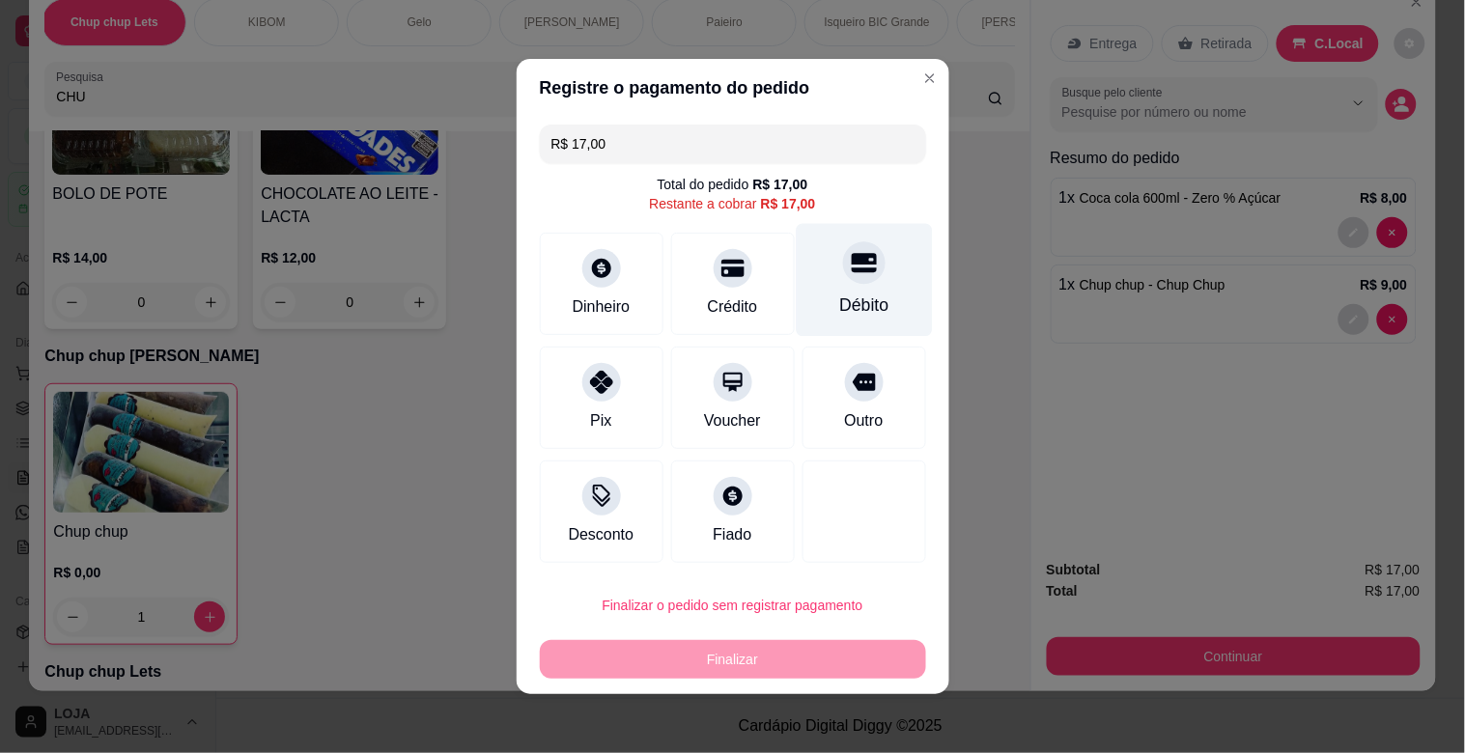
click at [840, 291] on div "Débito" at bounding box center [864, 280] width 136 height 113
type input "R$ 0,00"
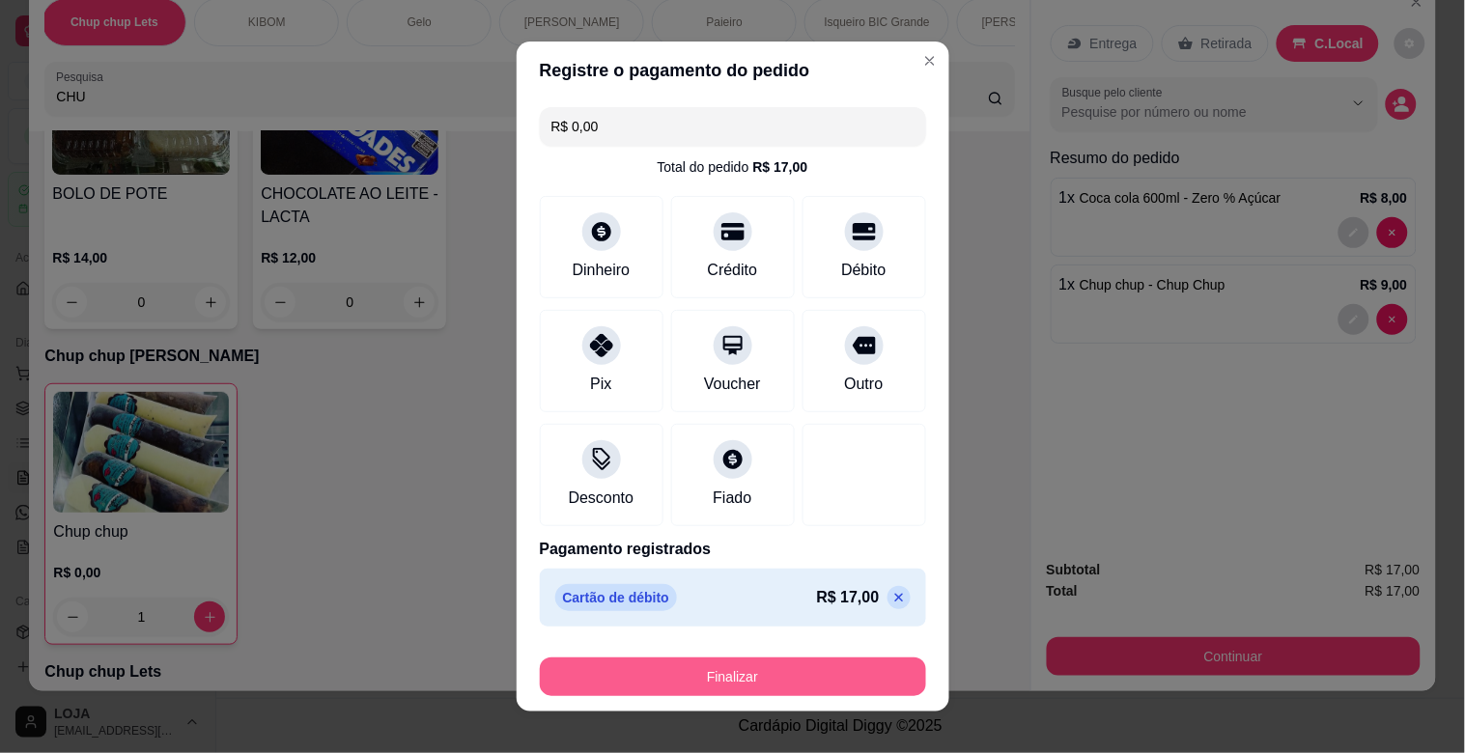
click at [751, 668] on button "Finalizar" at bounding box center [733, 677] width 386 height 39
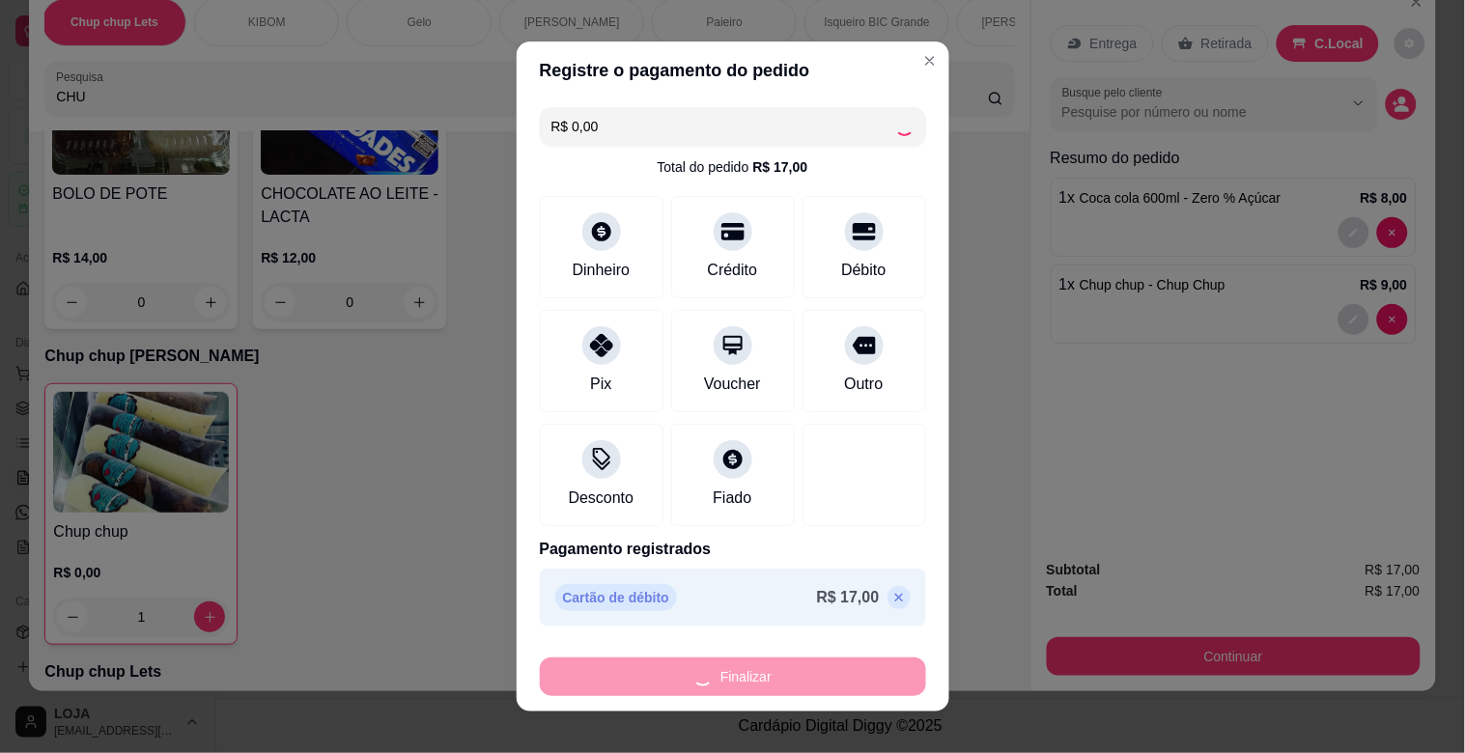
type input "0"
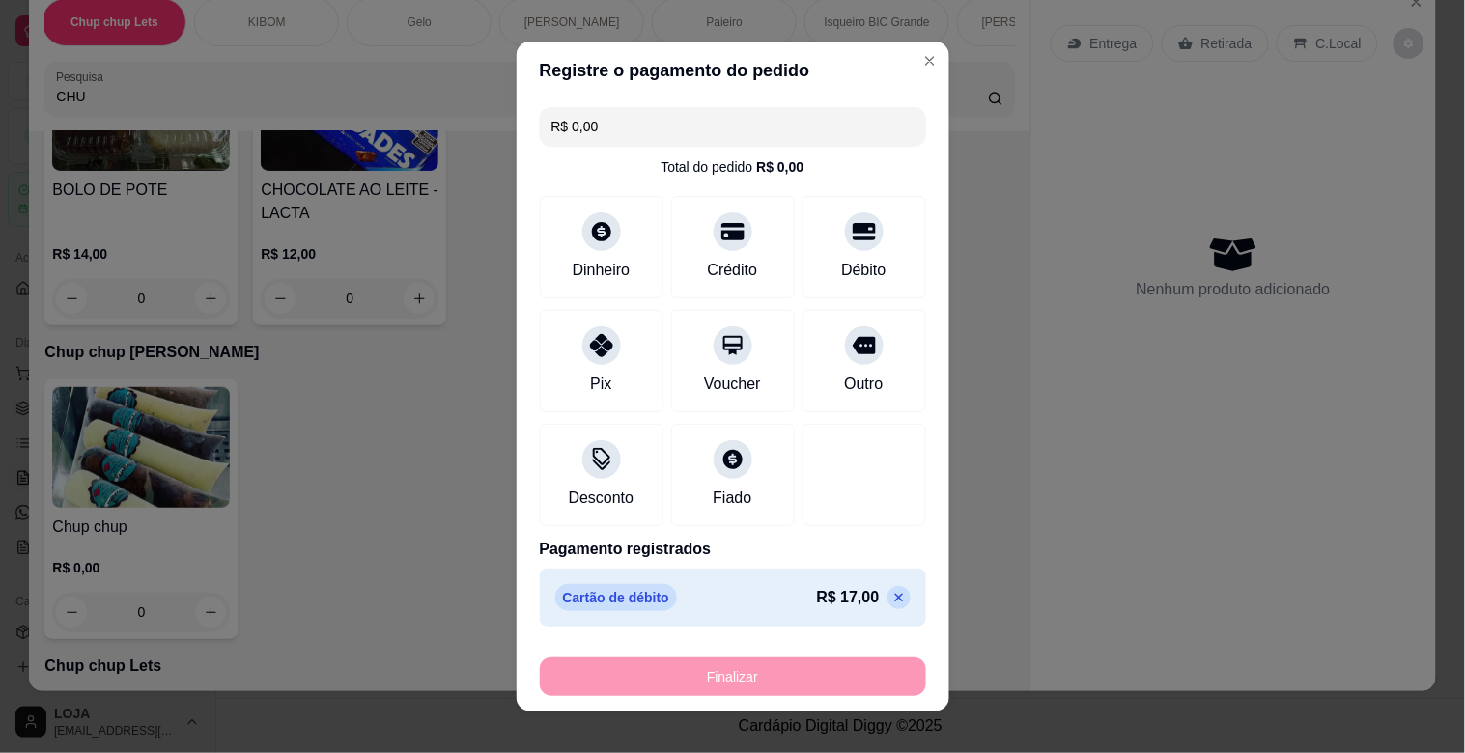
type input "-R$ 17,00"
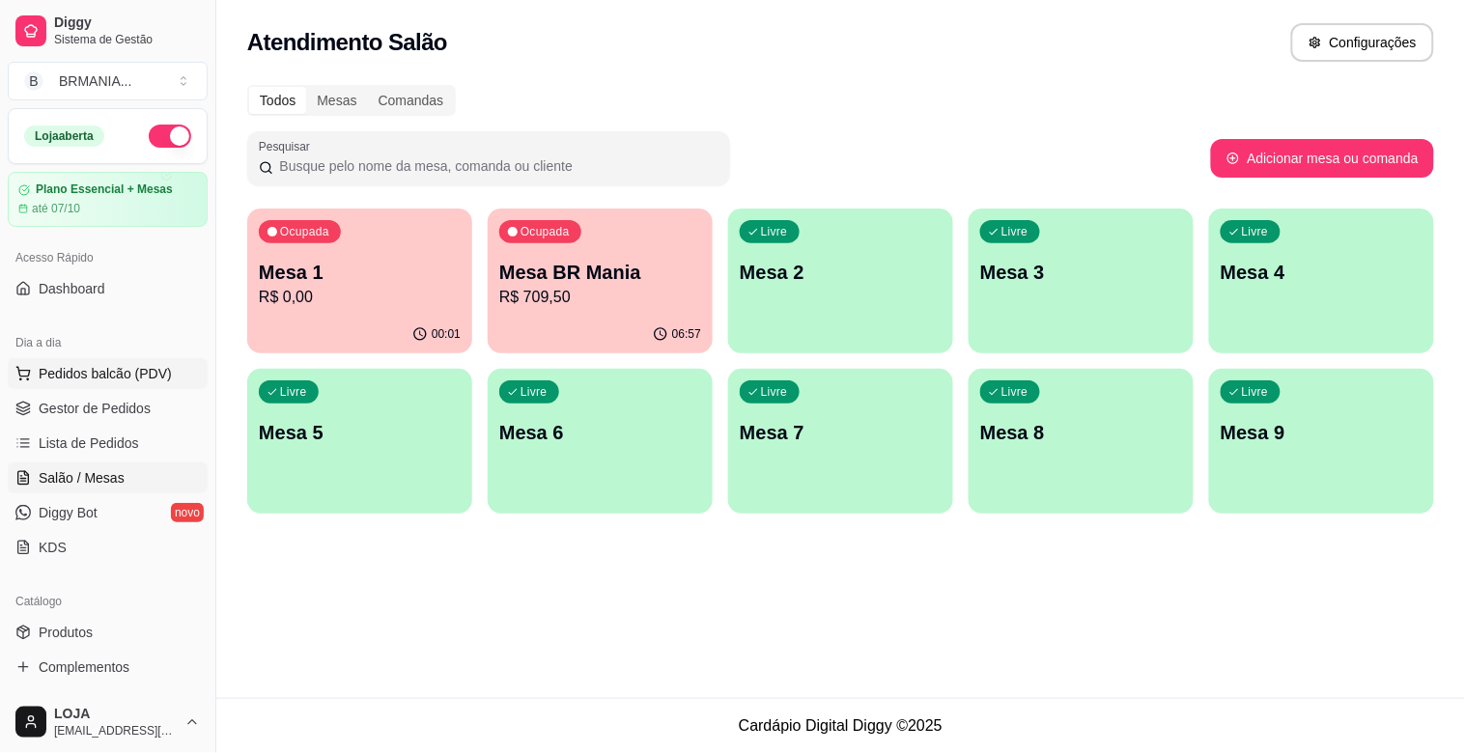
click at [121, 362] on button "Pedidos balcão (PDV)" at bounding box center [108, 373] width 200 height 31
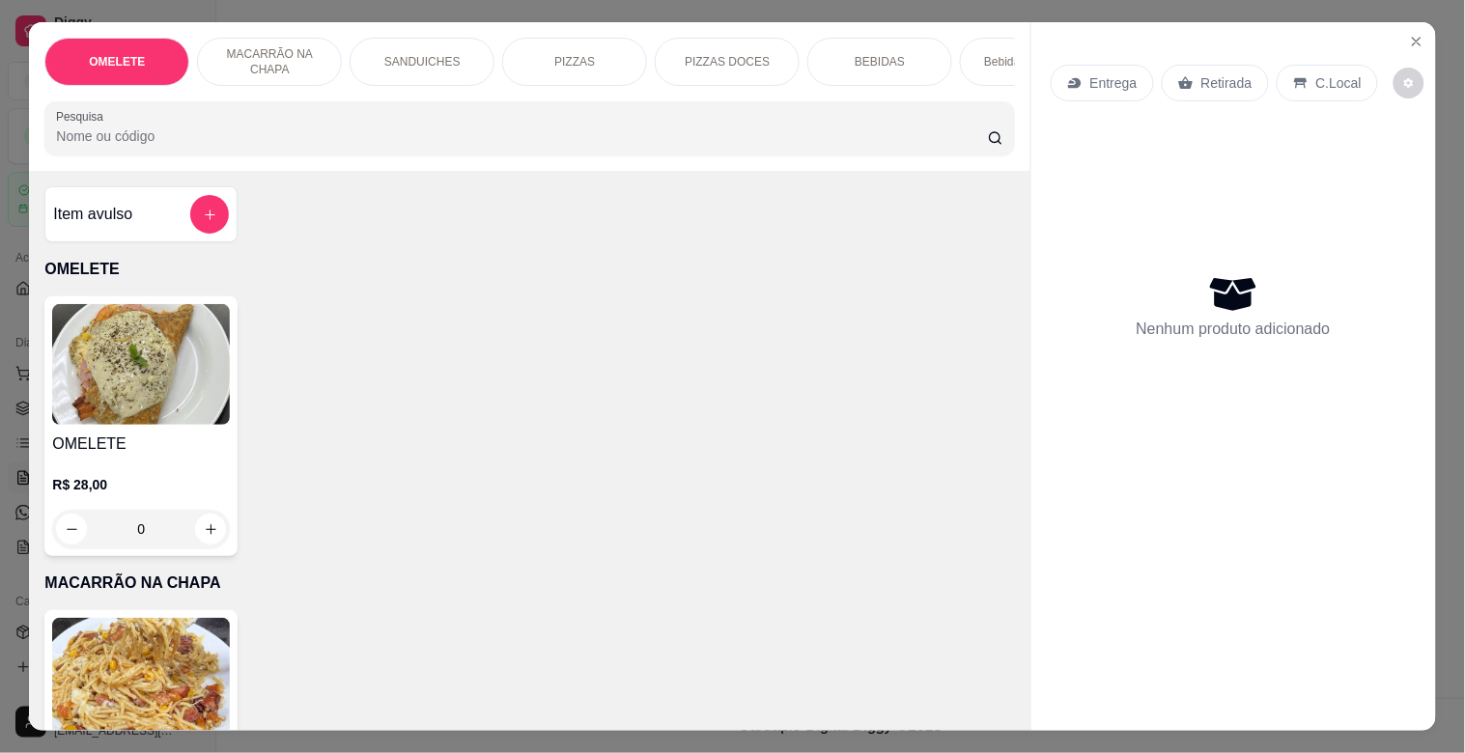
click at [602, 62] on div "PIZZAS" at bounding box center [574, 62] width 145 height 48
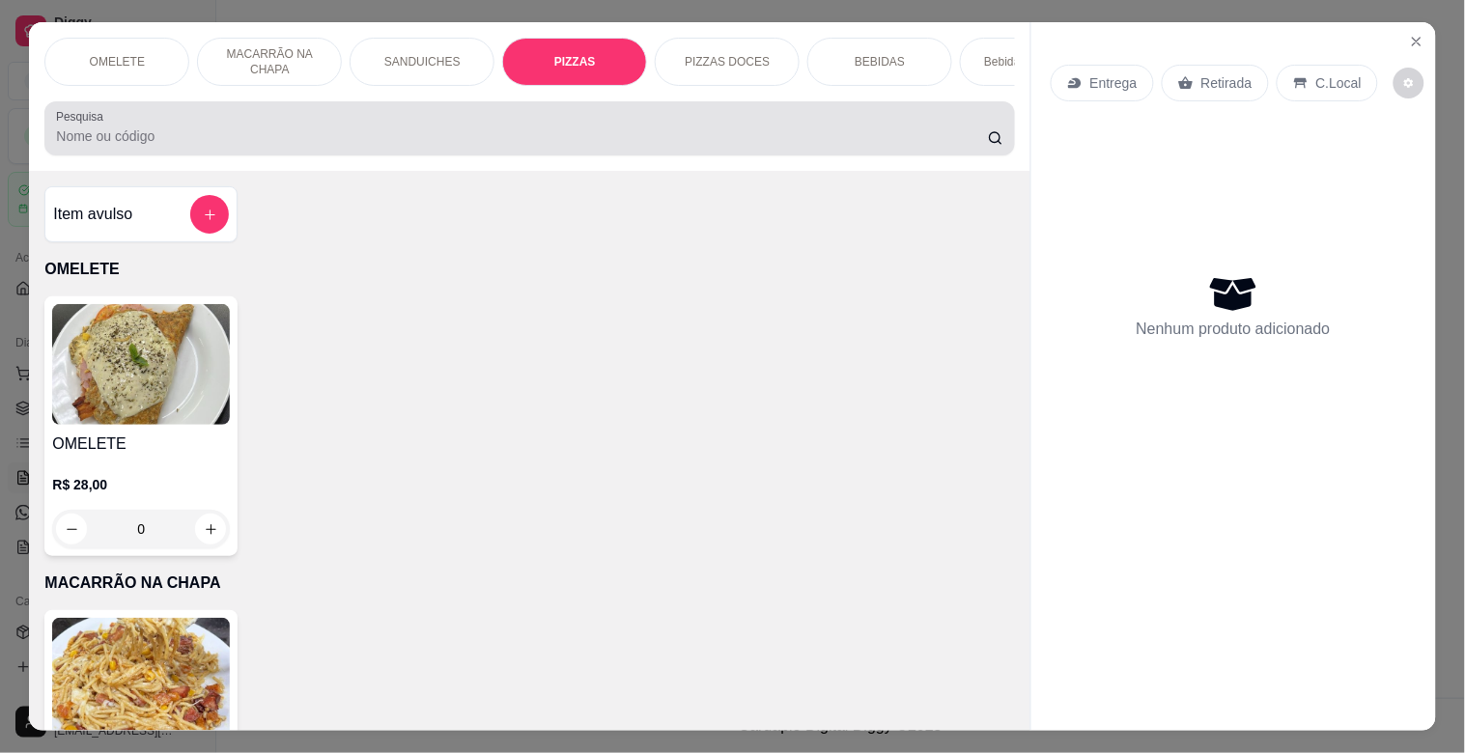
scroll to position [46, 0]
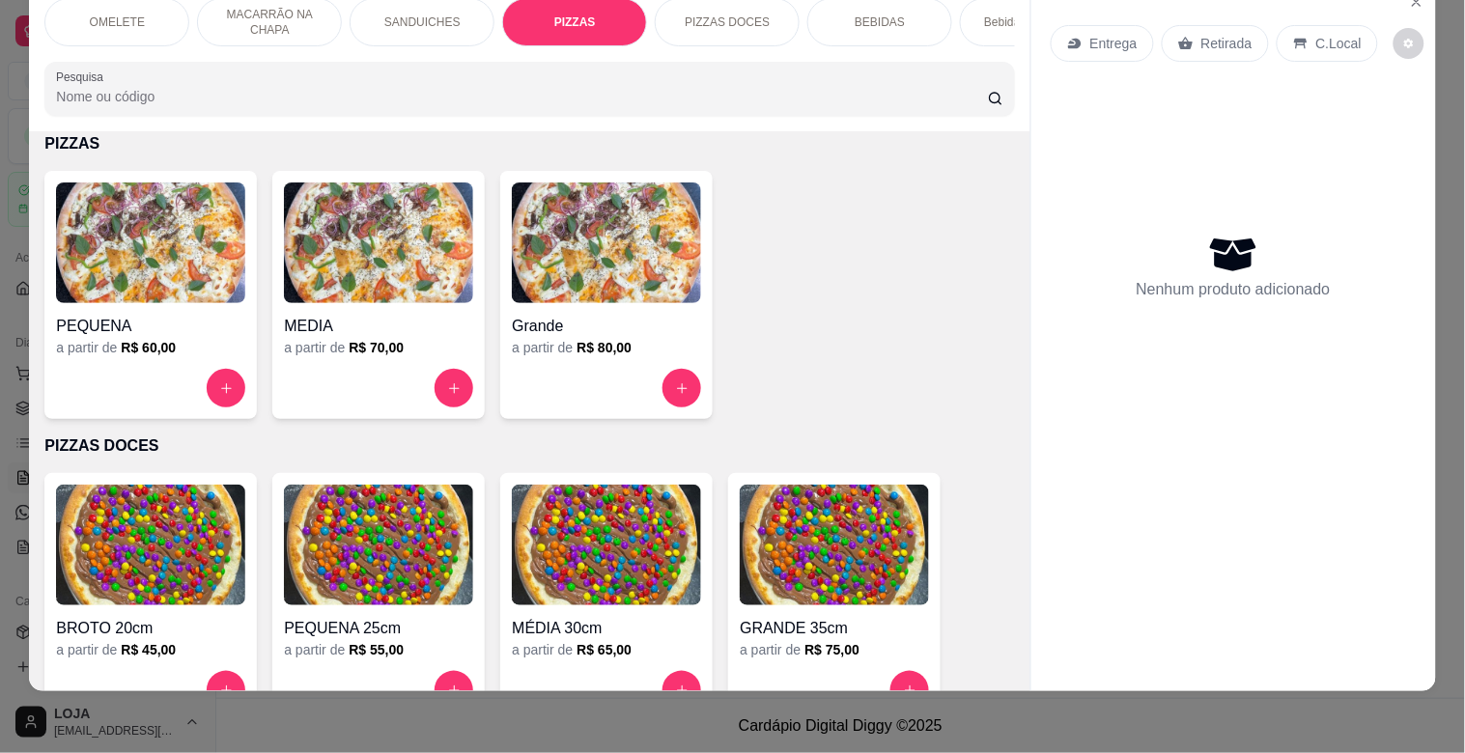
click at [657, 274] on img at bounding box center [606, 243] width 189 height 121
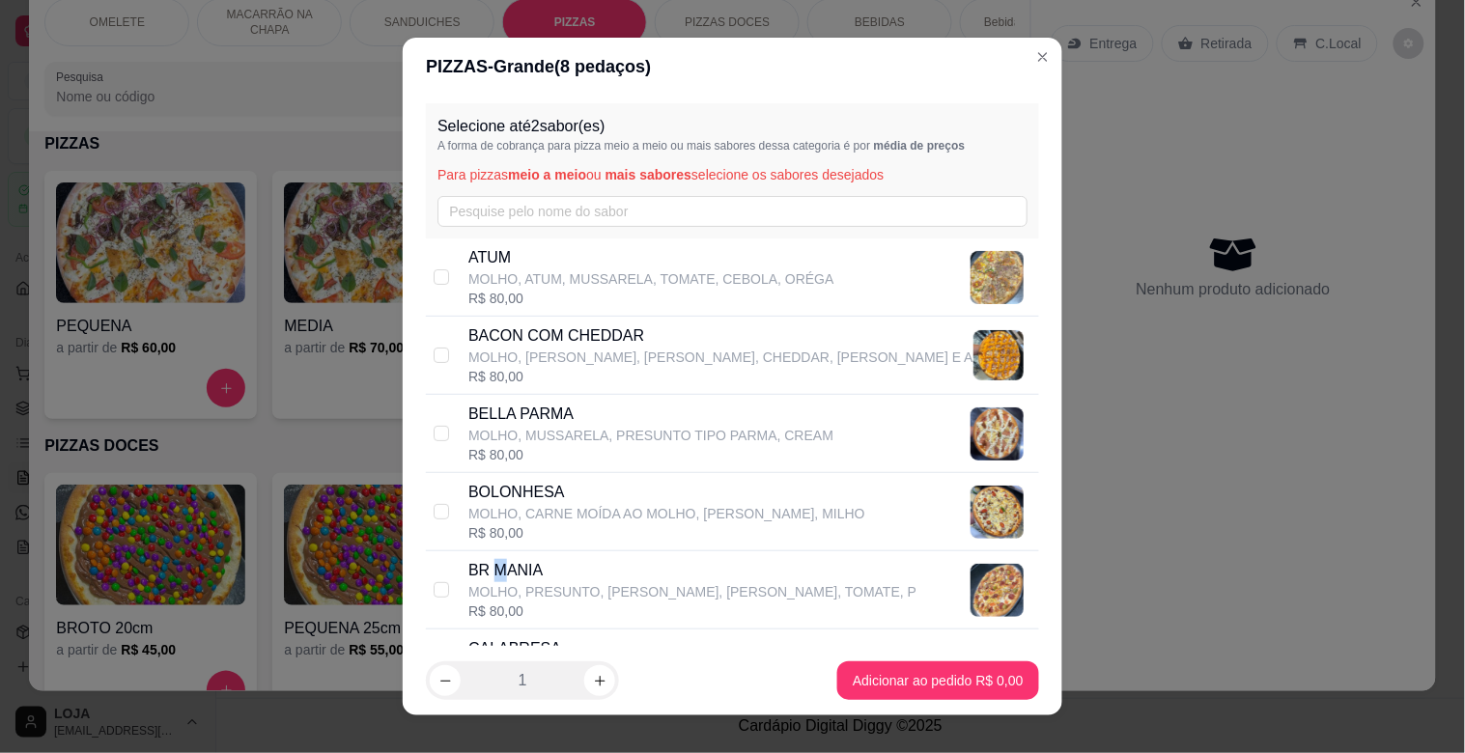
click at [493, 571] on p "BR MANIA" at bounding box center [692, 570] width 448 height 23
checkbox input "true"
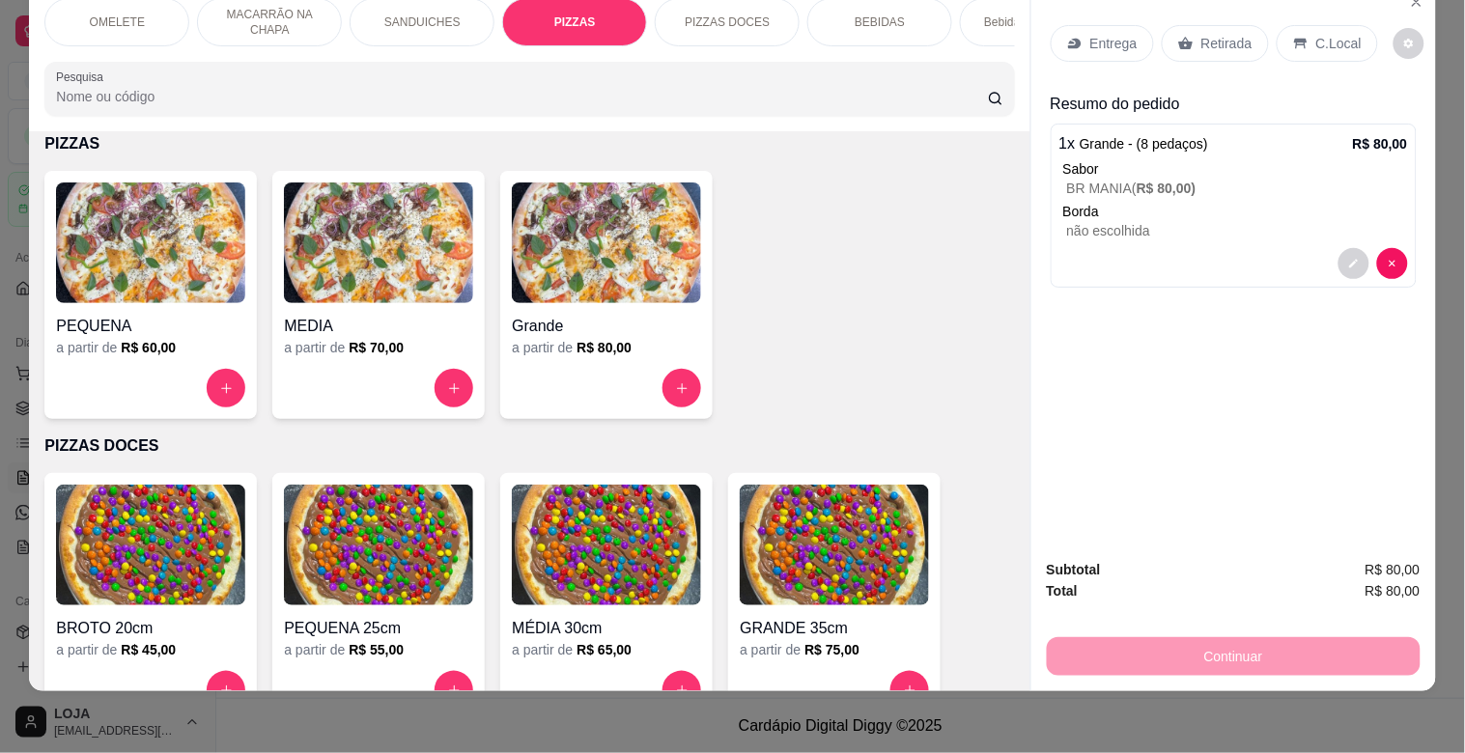
click at [867, 23] on div "BEBIDAS" at bounding box center [880, 22] width 145 height 48
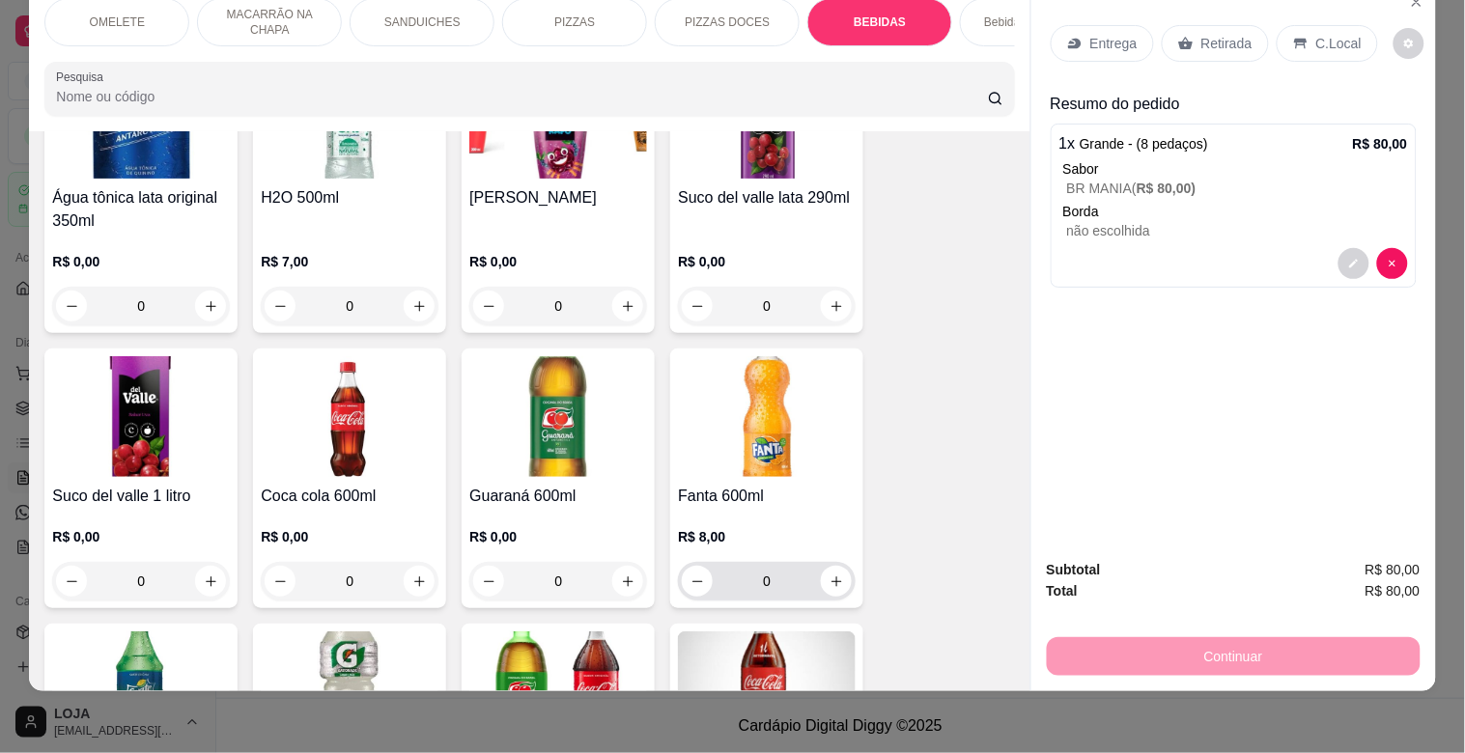
scroll to position [2871, 0]
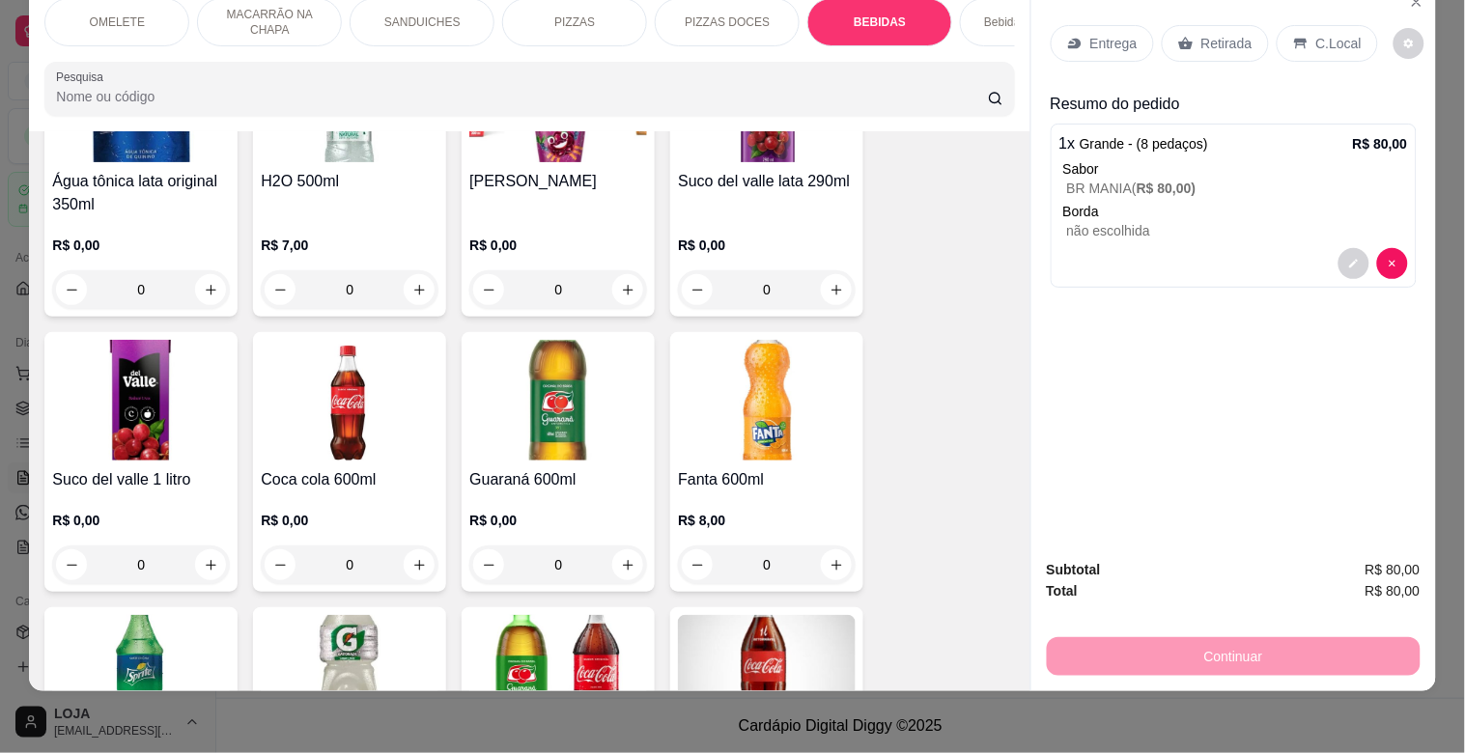
click at [402, 419] on img at bounding box center [350, 400] width 178 height 121
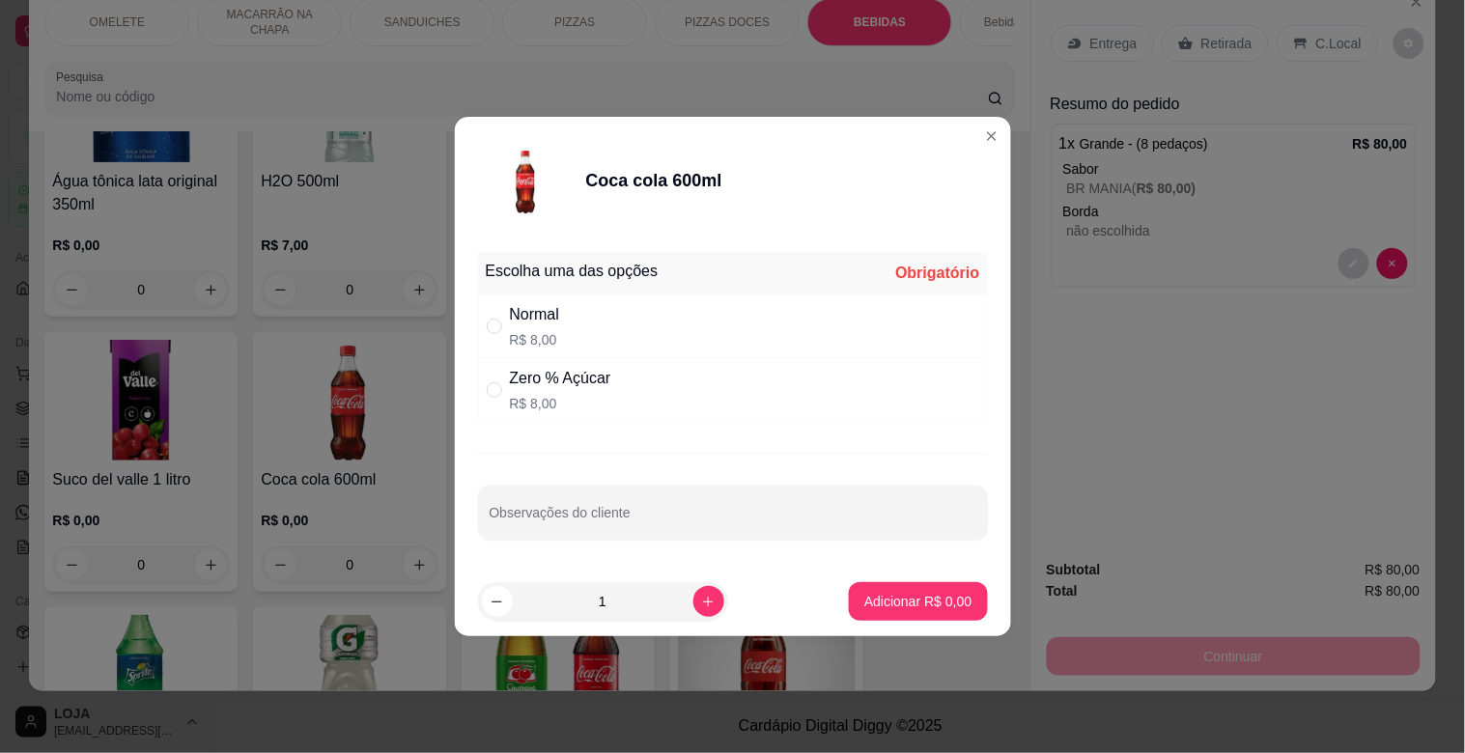
click at [518, 326] on div "Normal" at bounding box center [535, 314] width 50 height 23
click at [514, 386] on div "Zero % Açúcar" at bounding box center [560, 378] width 101 height 23
radio input "false"
radio input "true"
click at [886, 590] on button "Adicionar R$ 8,00" at bounding box center [918, 601] width 138 height 39
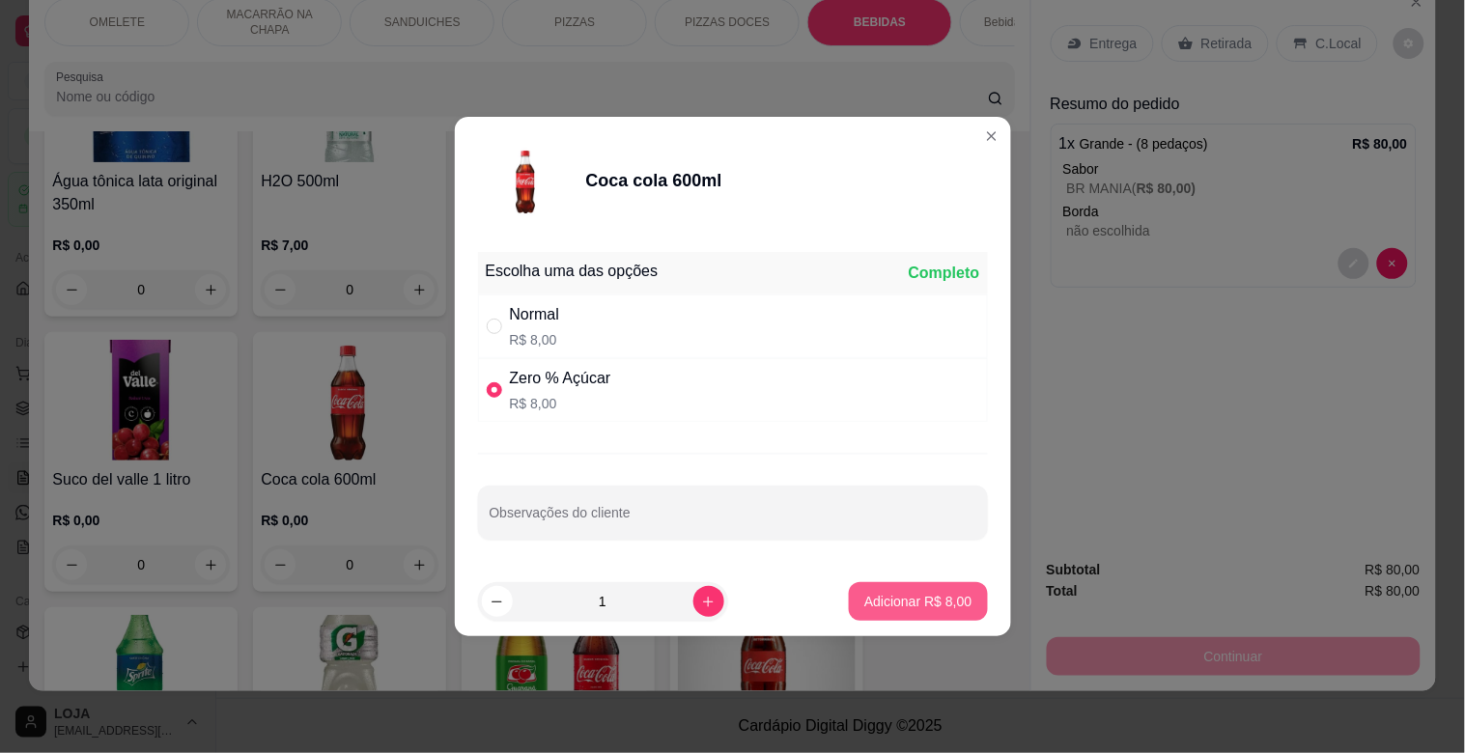
type input "1"
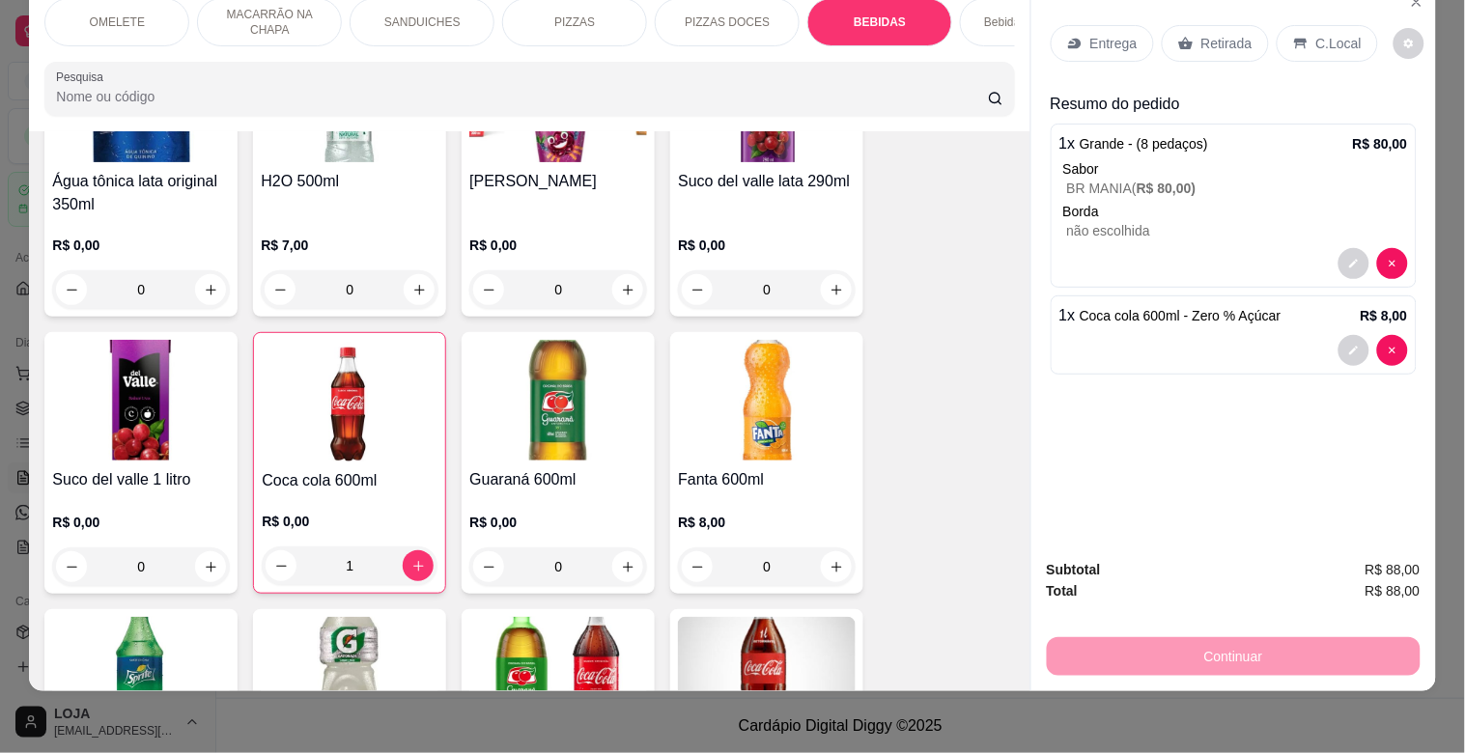
click at [999, 14] on p "Bebidas Alcoólicas" at bounding box center [1032, 21] width 97 height 15
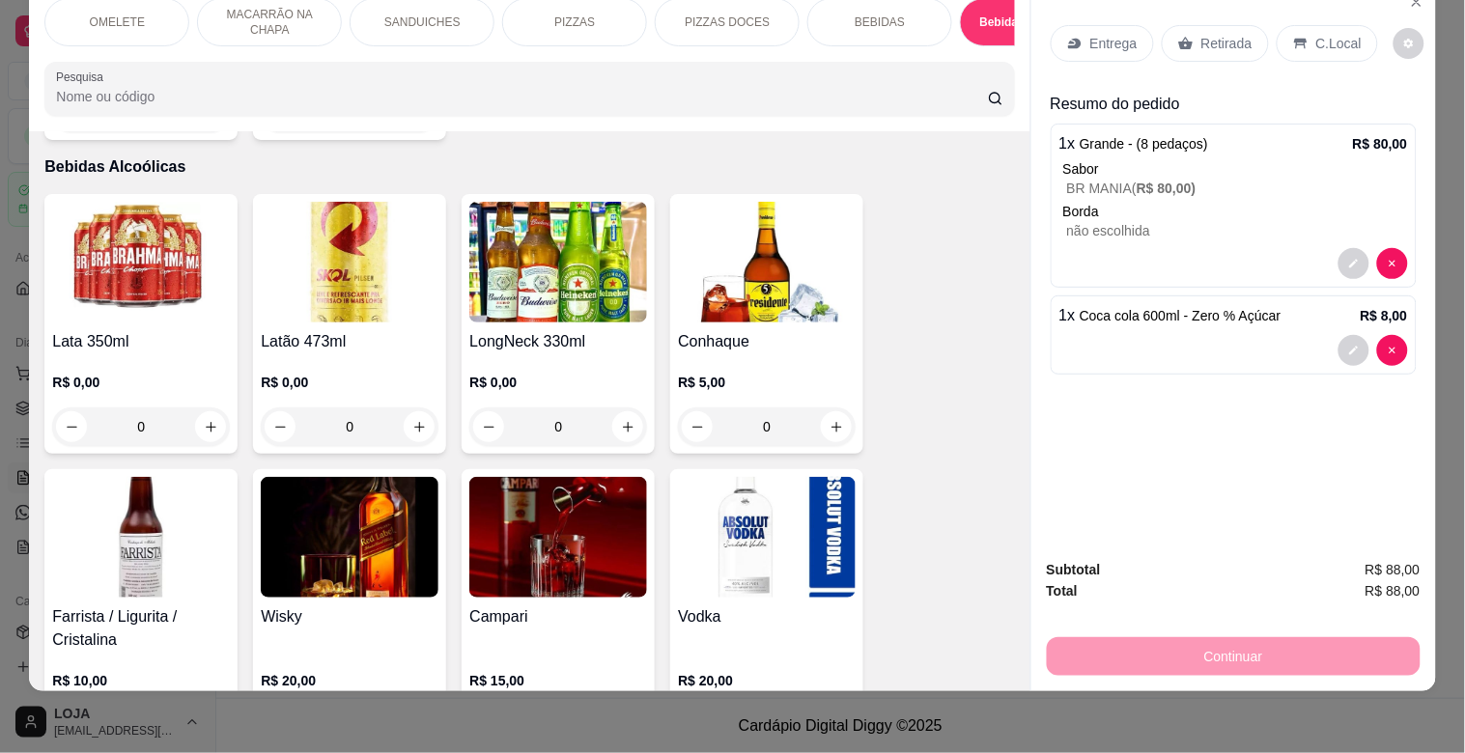
click at [213, 235] on img at bounding box center [141, 262] width 178 height 121
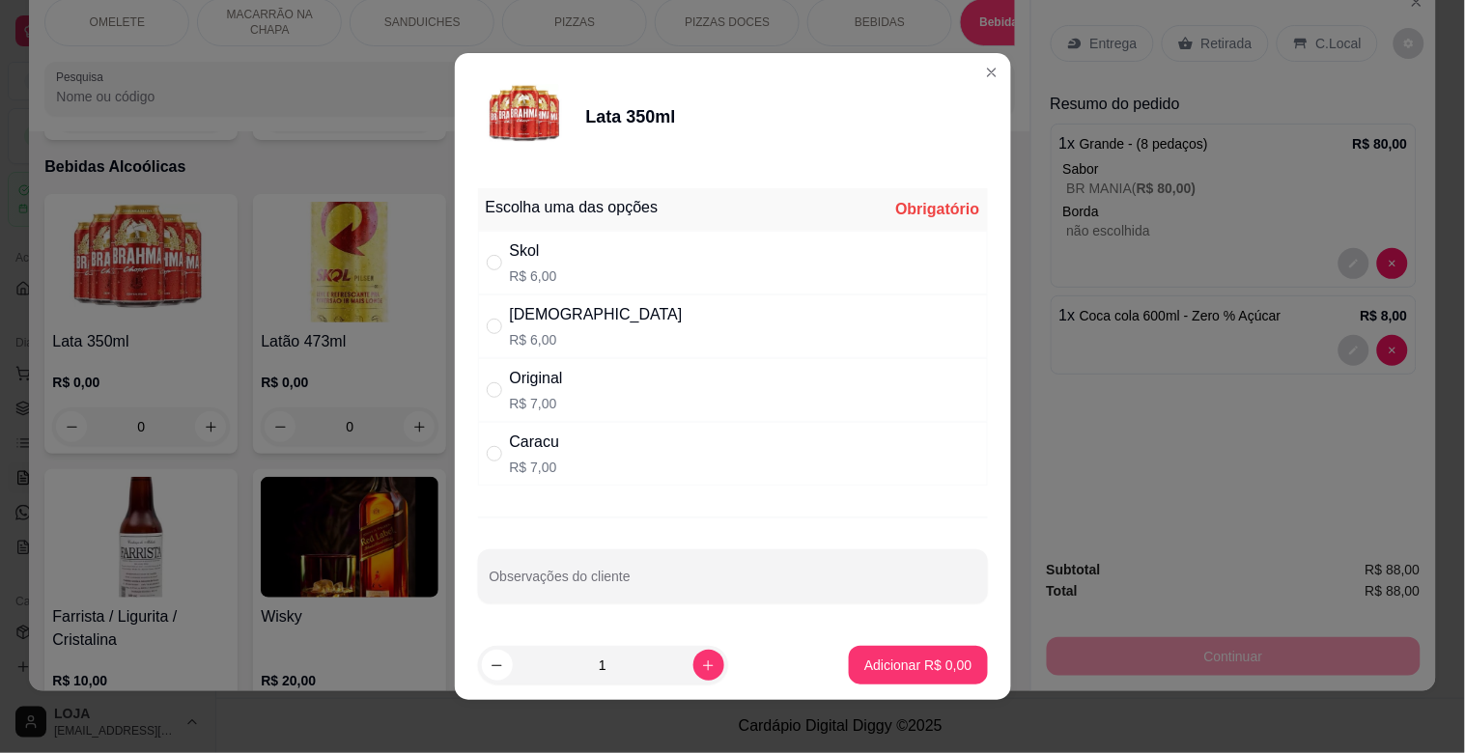
click at [519, 330] on p "R$ 6,00" at bounding box center [596, 339] width 173 height 19
radio input "true"
click at [875, 662] on p "Adicionar R$ 6,00" at bounding box center [918, 665] width 107 height 19
click at [875, 661] on div "Lata 350ml R$ 0,00 0 Latão 473ml R$ 0,00 0 LongNeck 330ml R$ 0,00 0 Conhaque R$…" at bounding box center [529, 611] width 970 height 834
type input "1"
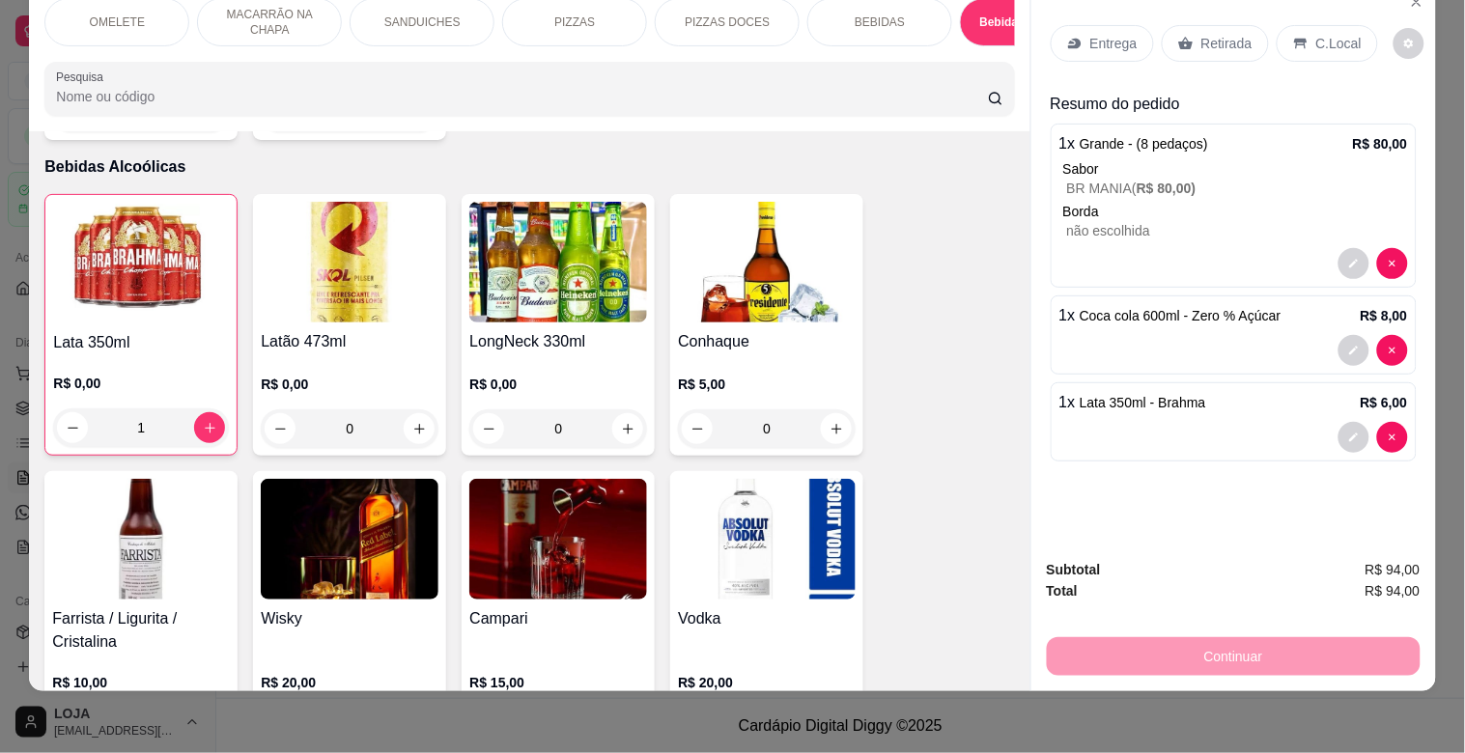
click at [1334, 37] on p "C.Local" at bounding box center [1339, 43] width 45 height 19
click at [1333, 37] on p "C.Local" at bounding box center [1339, 43] width 45 height 19
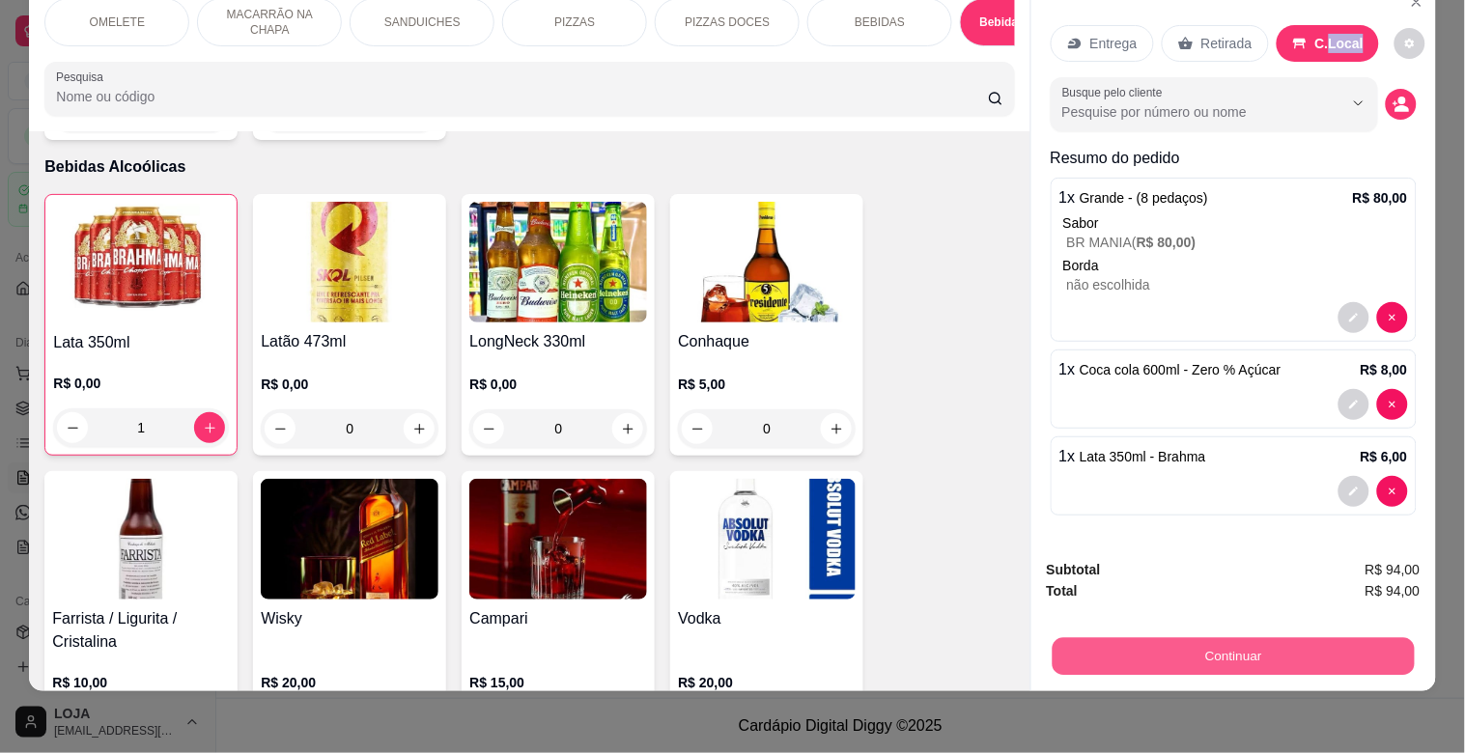
click at [1221, 639] on button "Continuar" at bounding box center [1233, 657] width 362 height 38
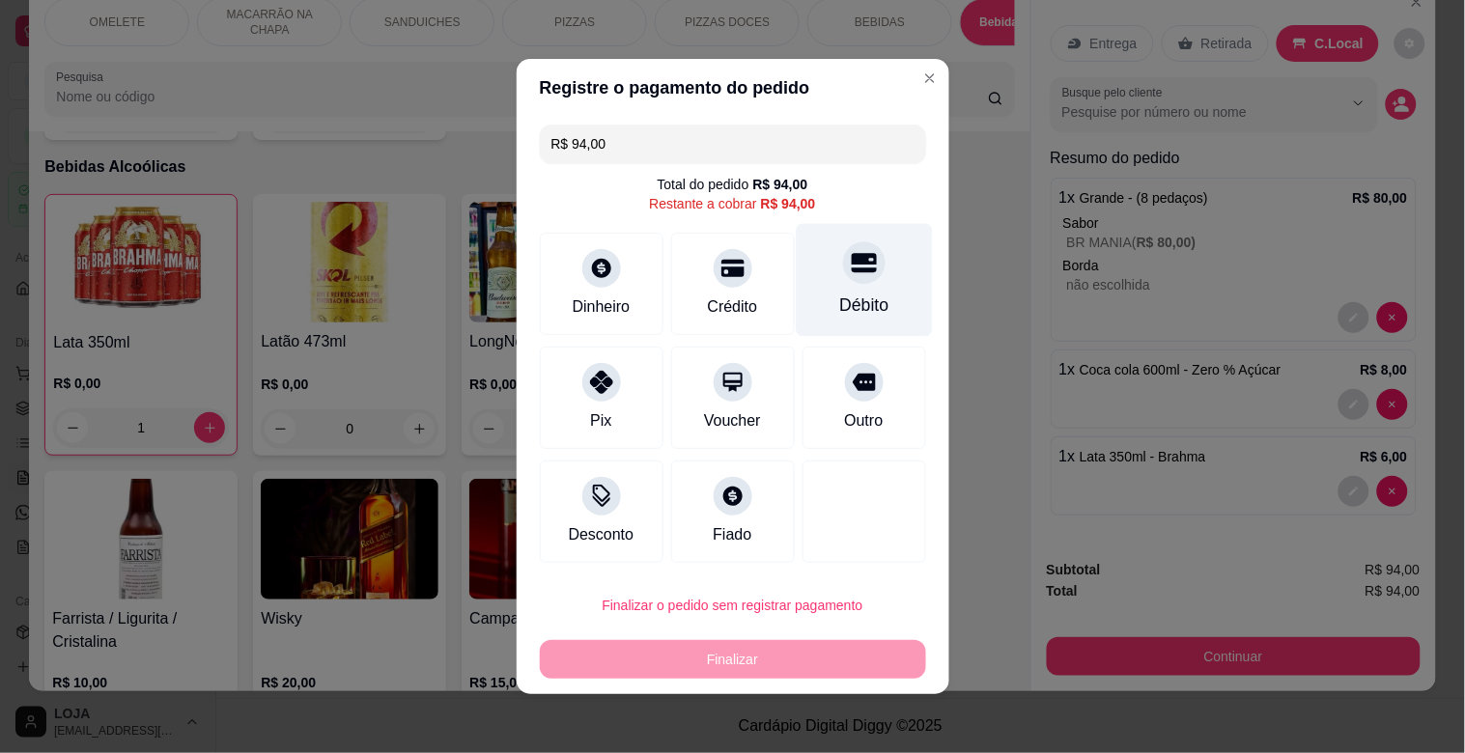
click at [823, 292] on div "Débito" at bounding box center [864, 280] width 136 height 113
type input "R$ 0,00"
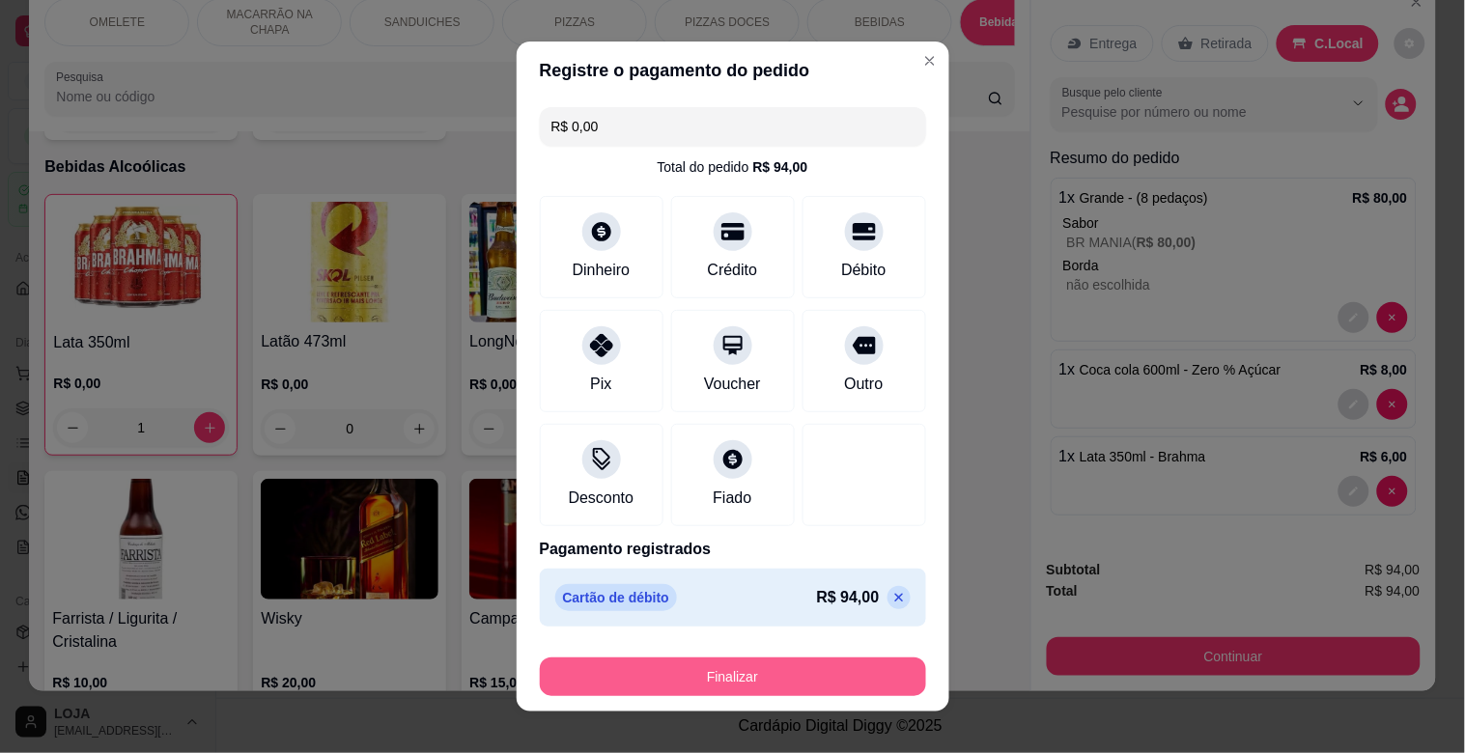
click at [770, 681] on button "Finalizar" at bounding box center [733, 677] width 386 height 39
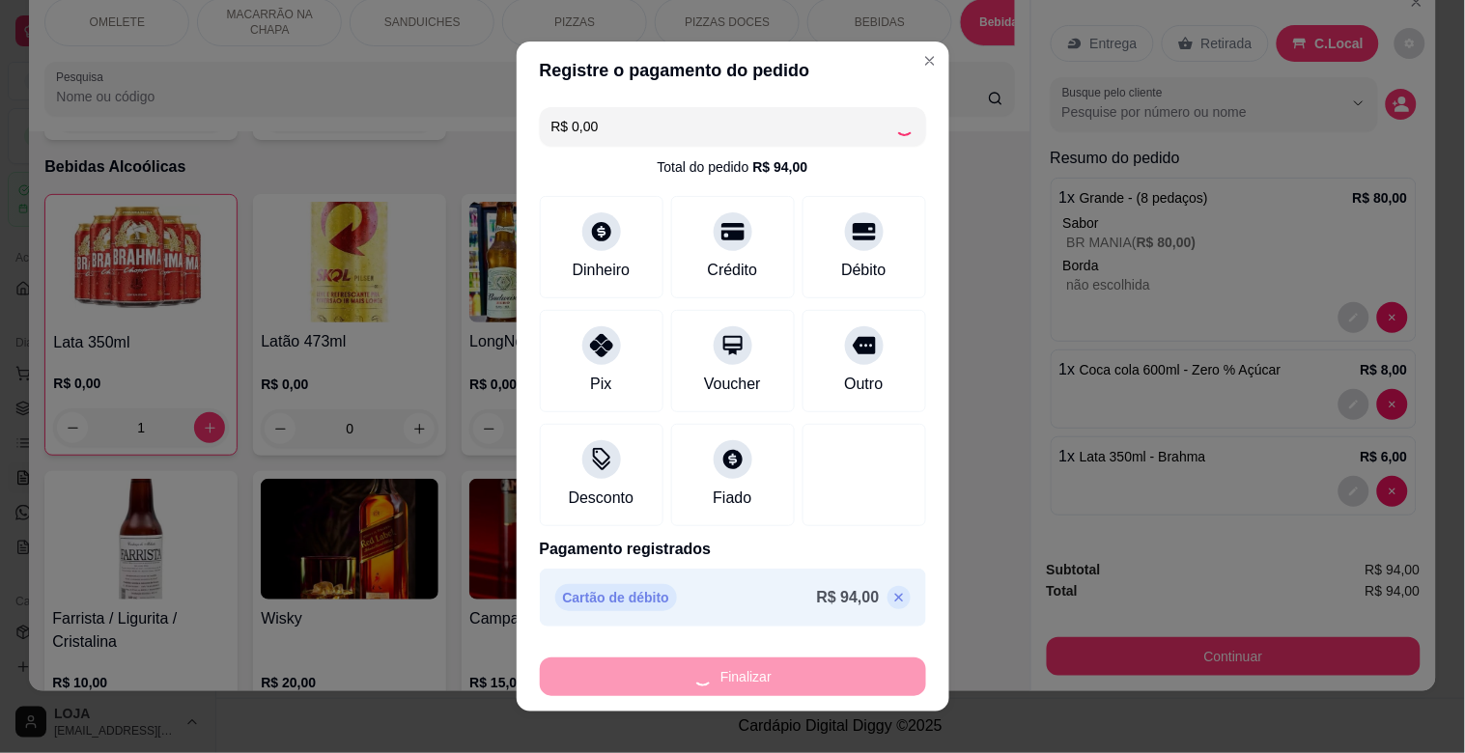
type input "0"
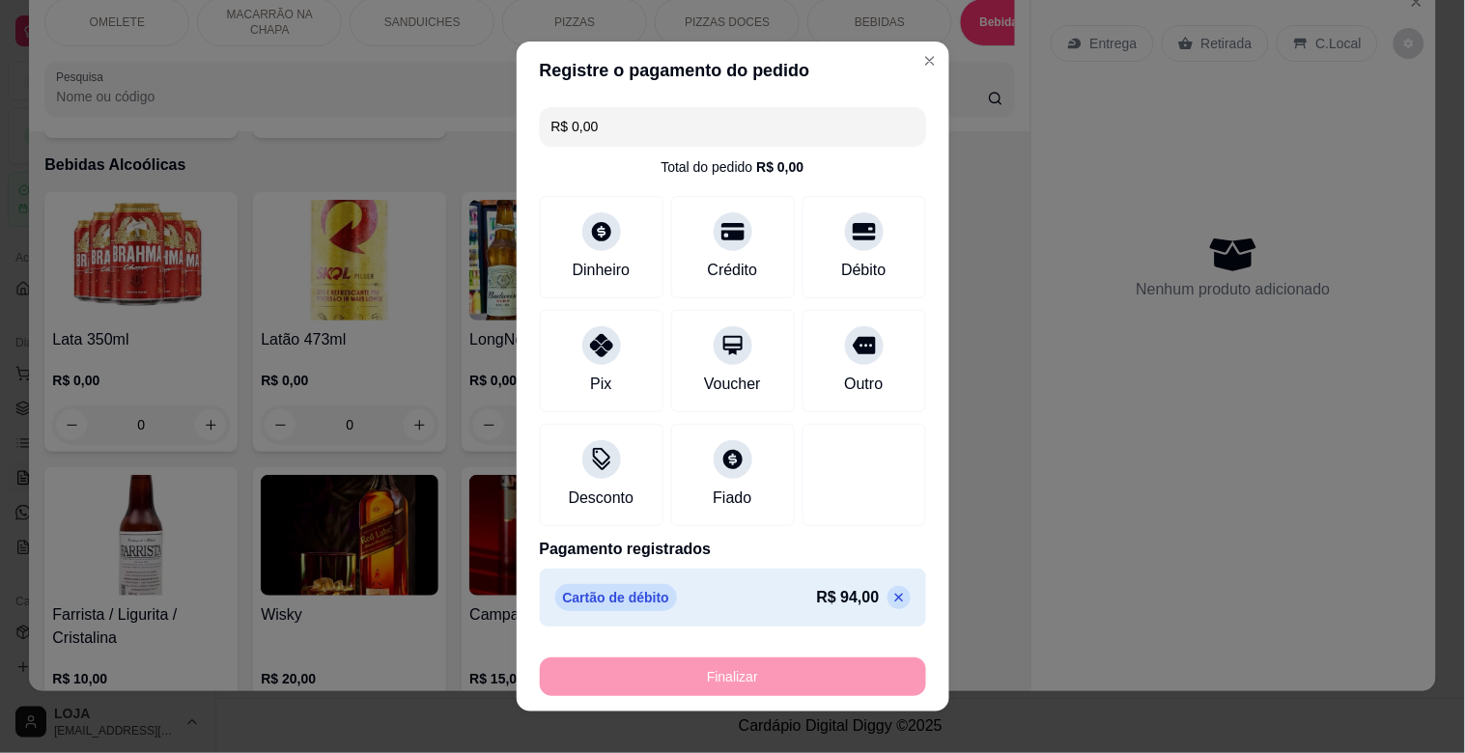
type input "-R$ 94,00"
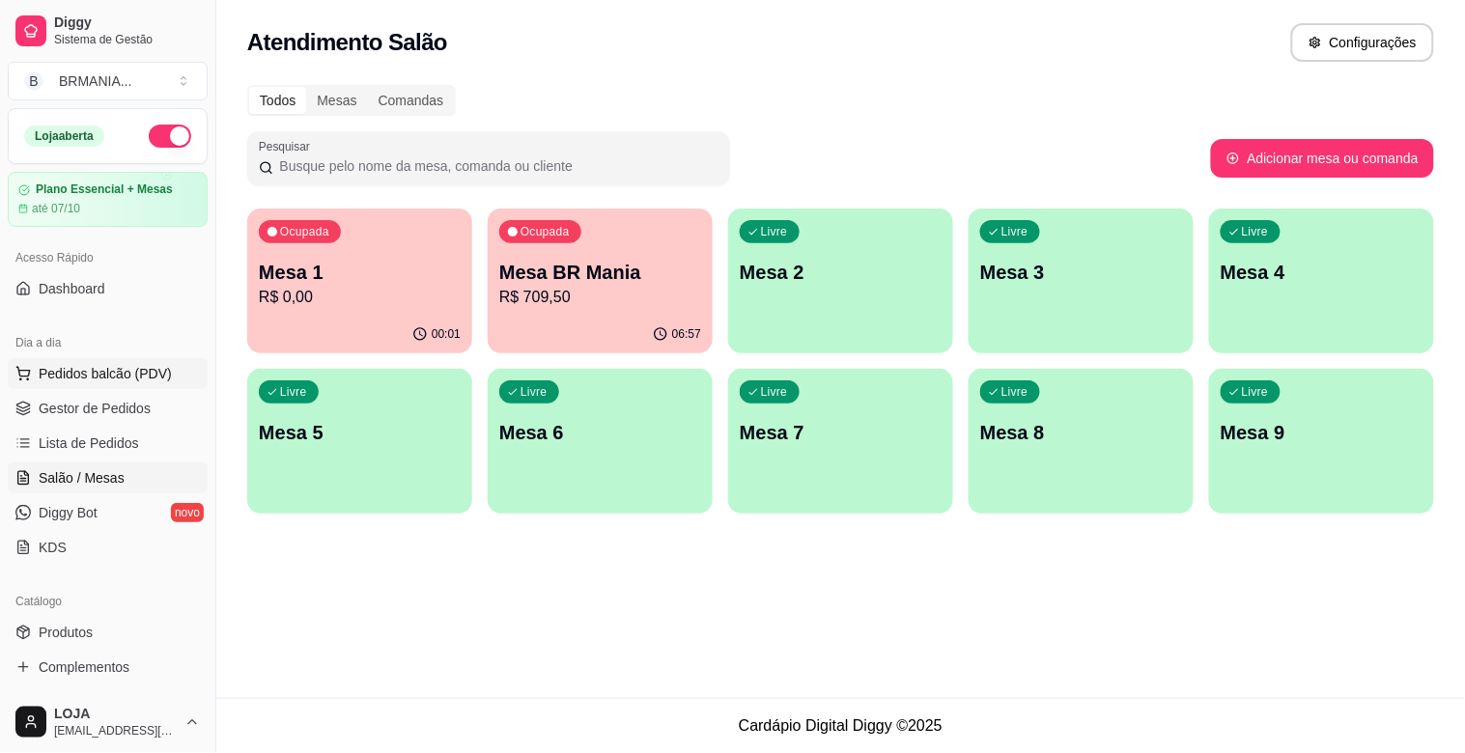
click at [87, 371] on span "Pedidos balcão (PDV)" at bounding box center [105, 373] width 133 height 19
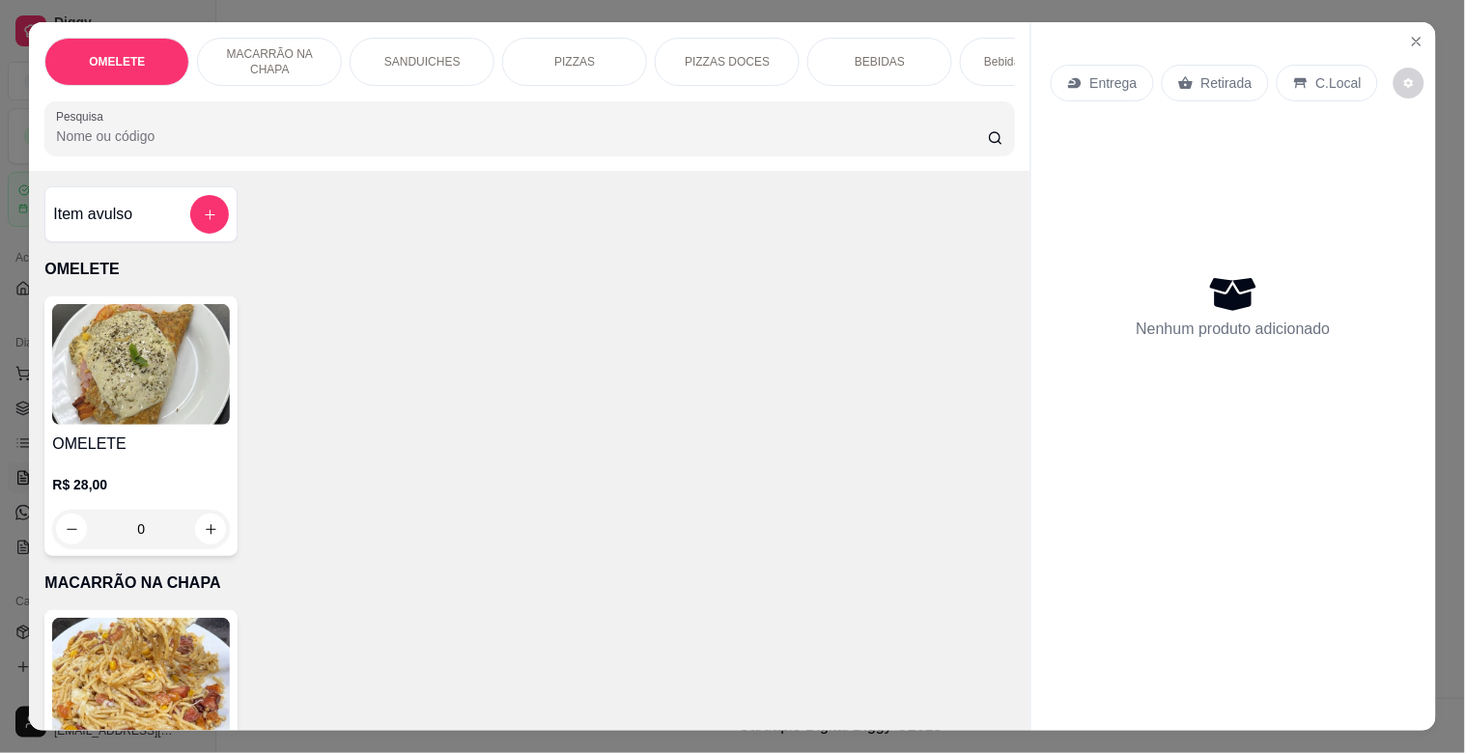
click at [989, 54] on p "Bebidas Alcoólicas" at bounding box center [1032, 61] width 97 height 15
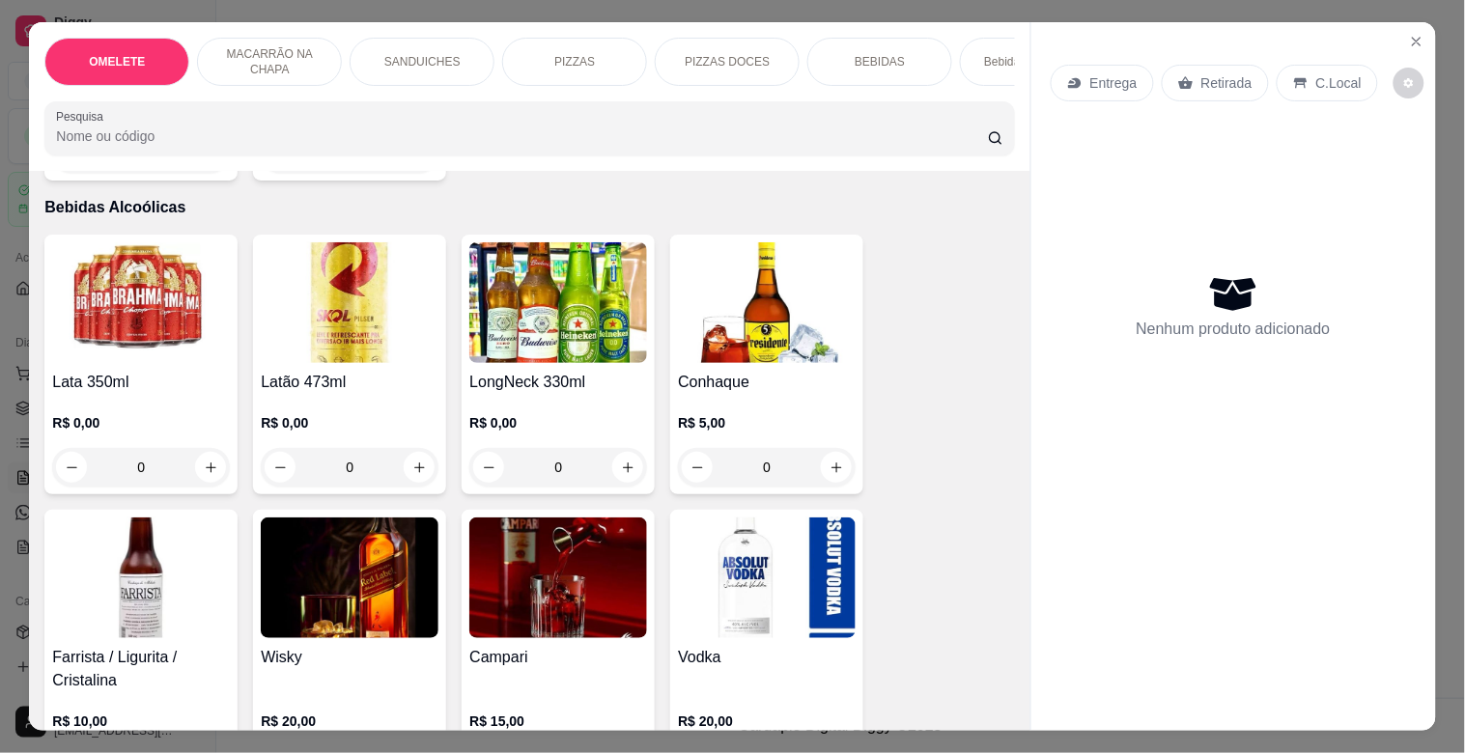
scroll to position [46, 0]
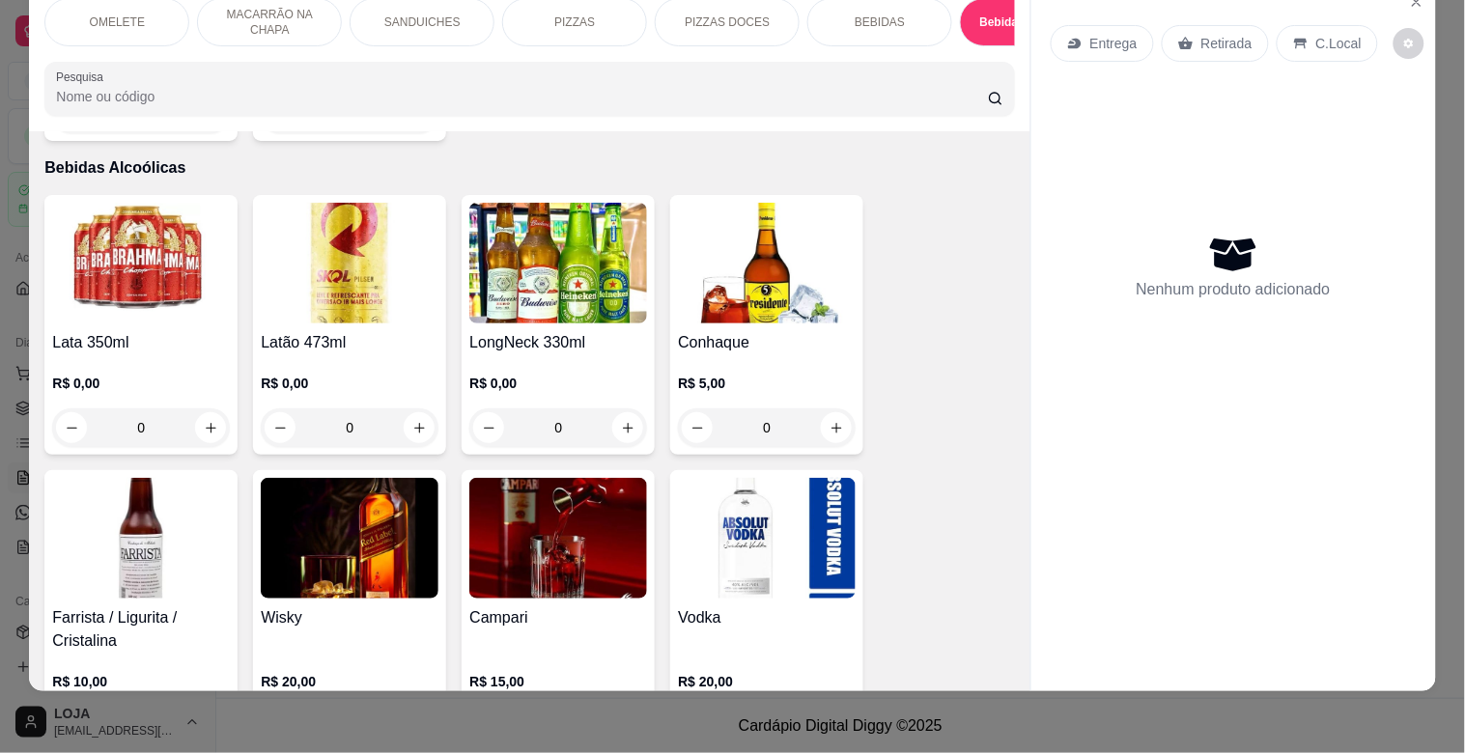
click at [307, 304] on div "Latão 473ml R$ 0,00 0" at bounding box center [349, 325] width 193 height 260
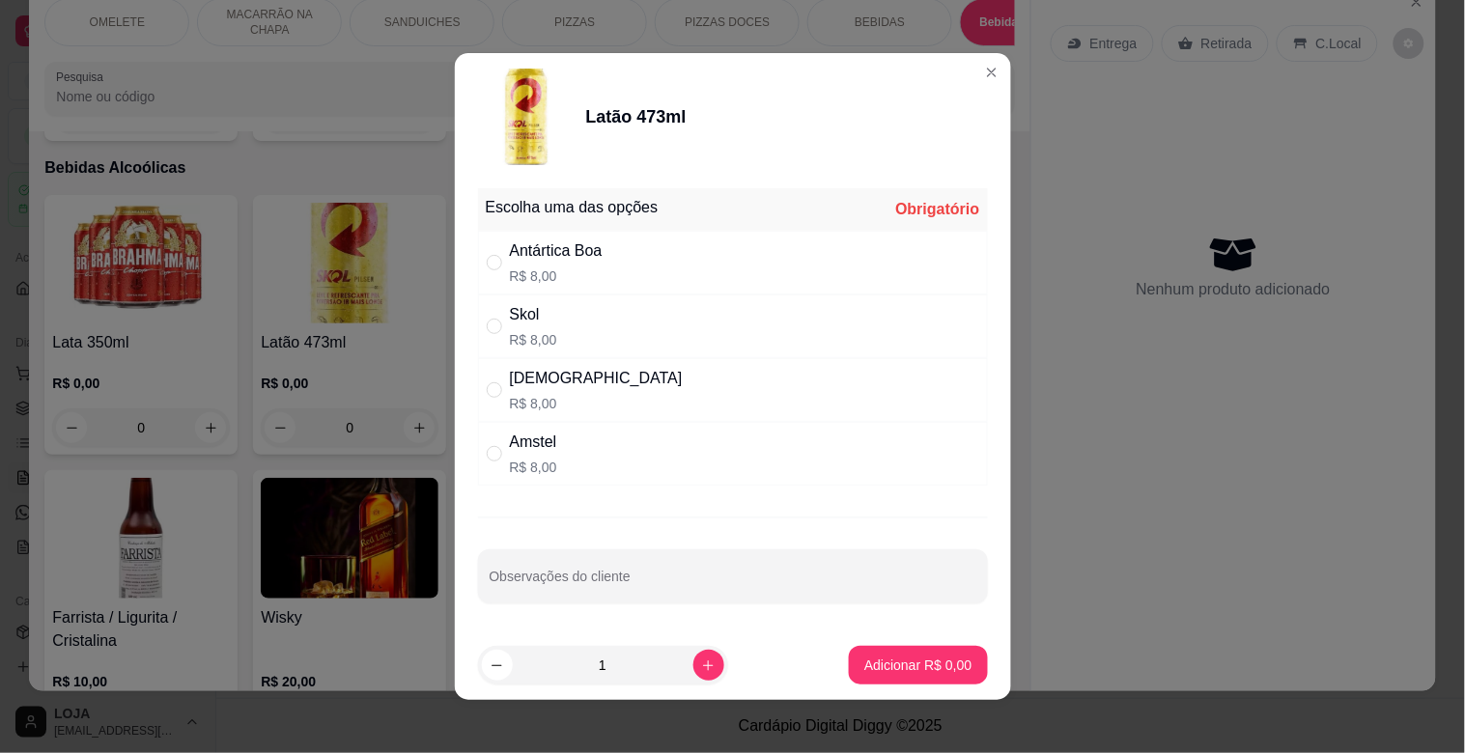
click at [496, 449] on div "" at bounding box center [498, 453] width 23 height 21
radio input "true"
click at [697, 664] on button "increase-product-quantity" at bounding box center [709, 665] width 31 height 31
click at [697, 664] on button "increase-product-quantity" at bounding box center [709, 665] width 30 height 30
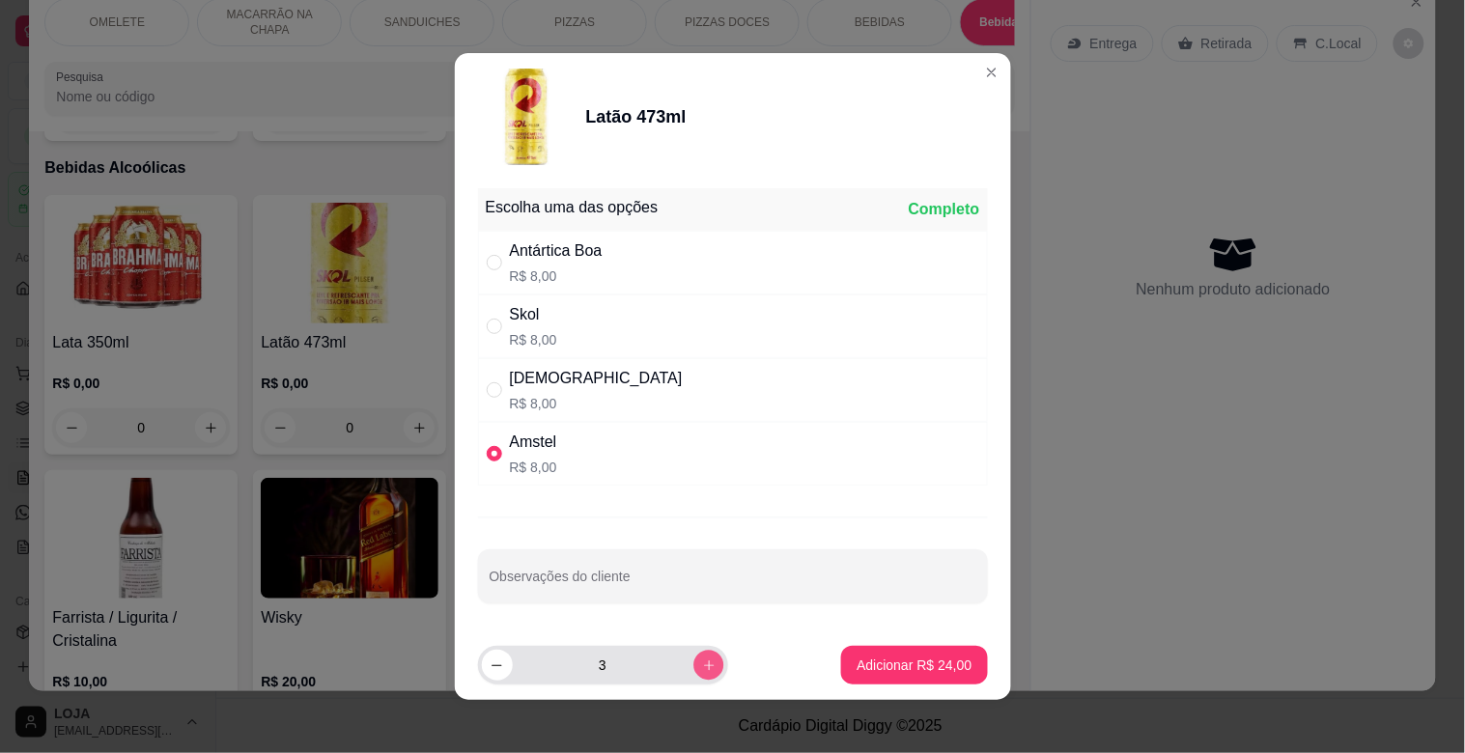
type input "4"
click at [844, 663] on button "Adicionar R$ 32,00" at bounding box center [915, 666] width 142 height 38
type input "4"
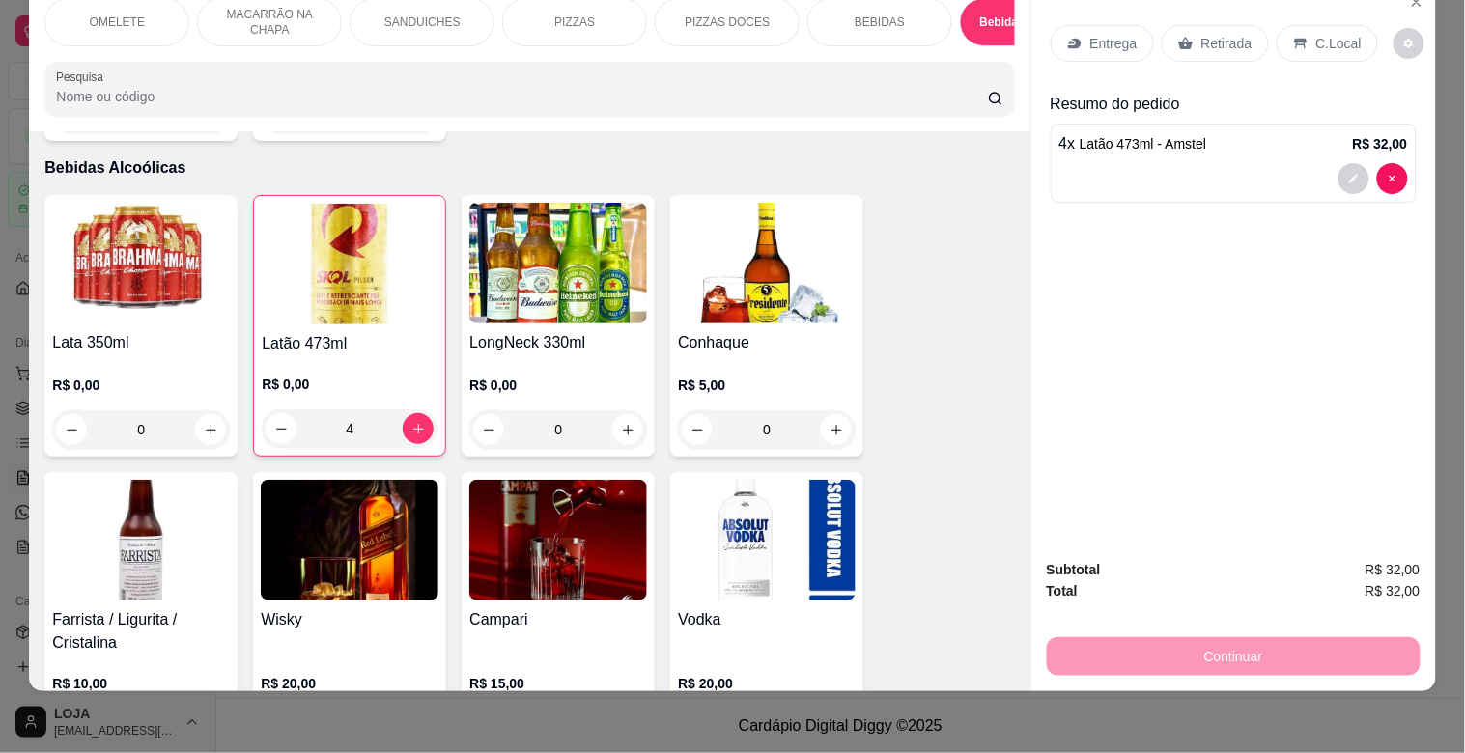
click at [1331, 34] on p "C.Local" at bounding box center [1339, 43] width 45 height 19
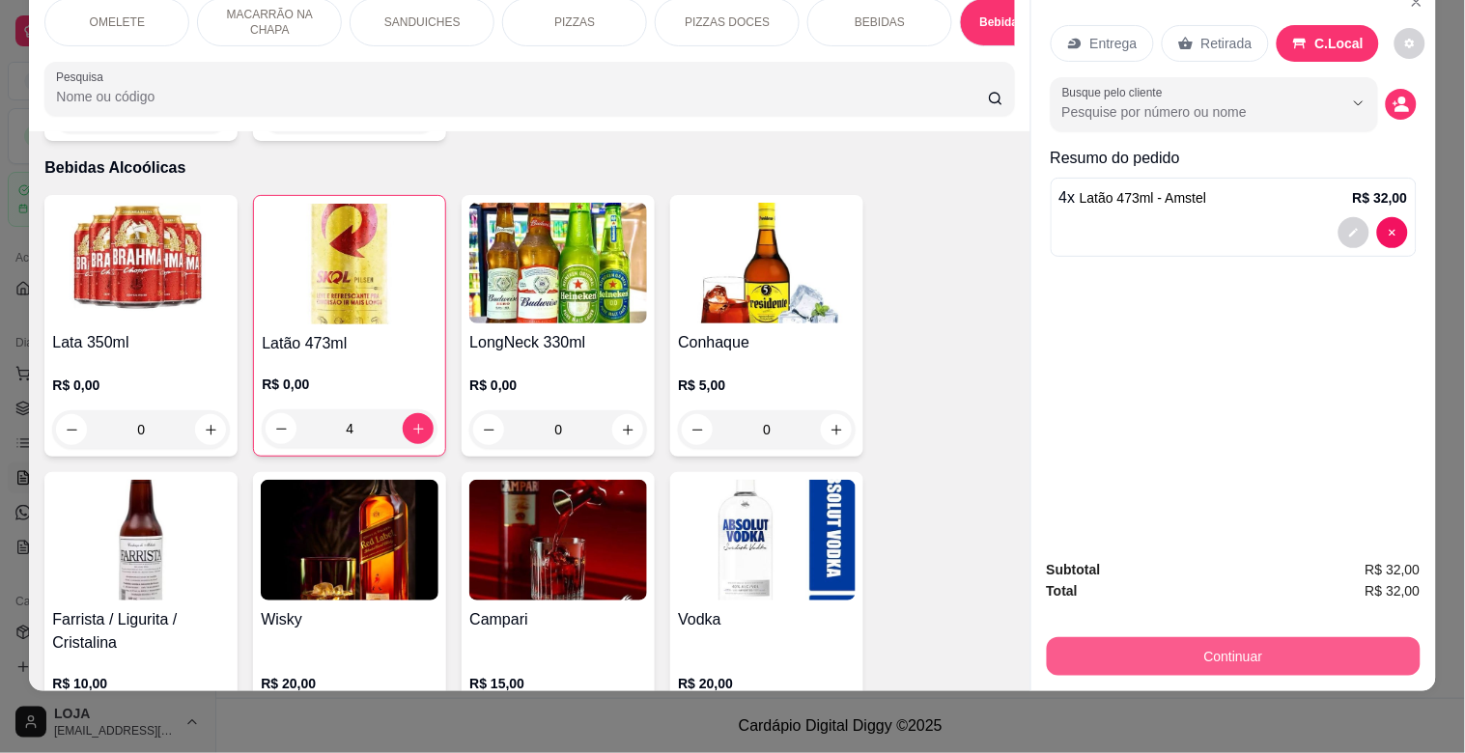
click at [1191, 638] on button "Continuar" at bounding box center [1234, 657] width 374 height 39
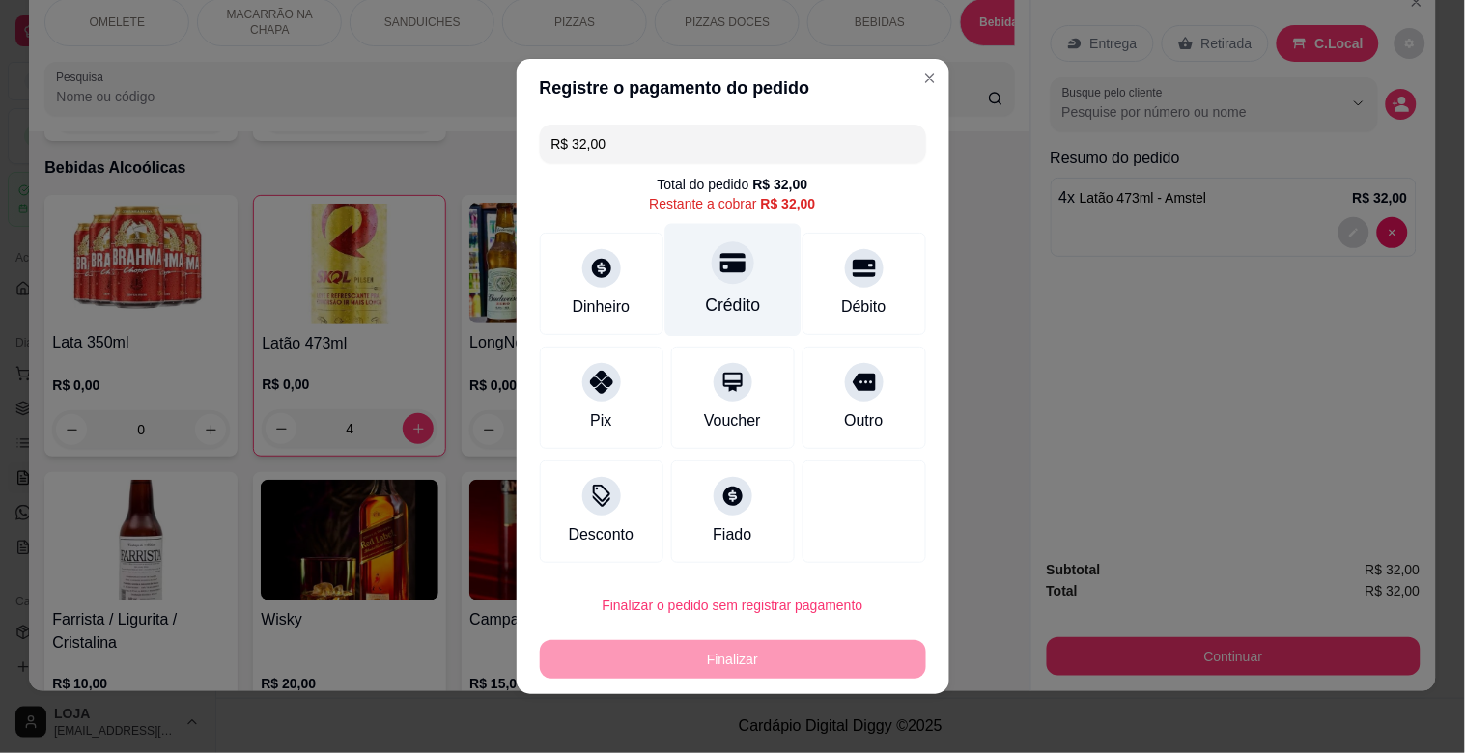
click at [705, 296] on div "Crédito" at bounding box center [732, 305] width 55 height 25
type input "R$ 0,00"
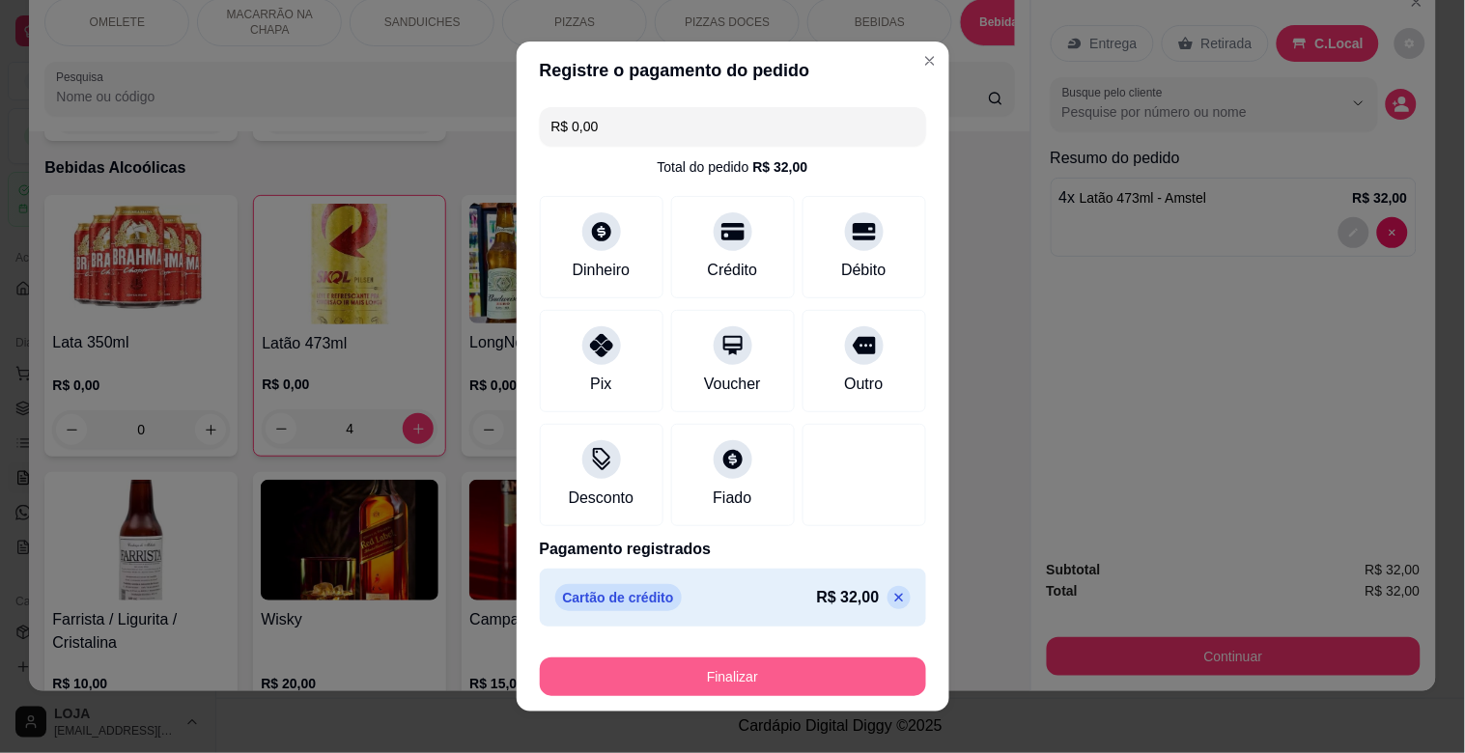
click at [630, 692] on button "Finalizar" at bounding box center [733, 677] width 386 height 39
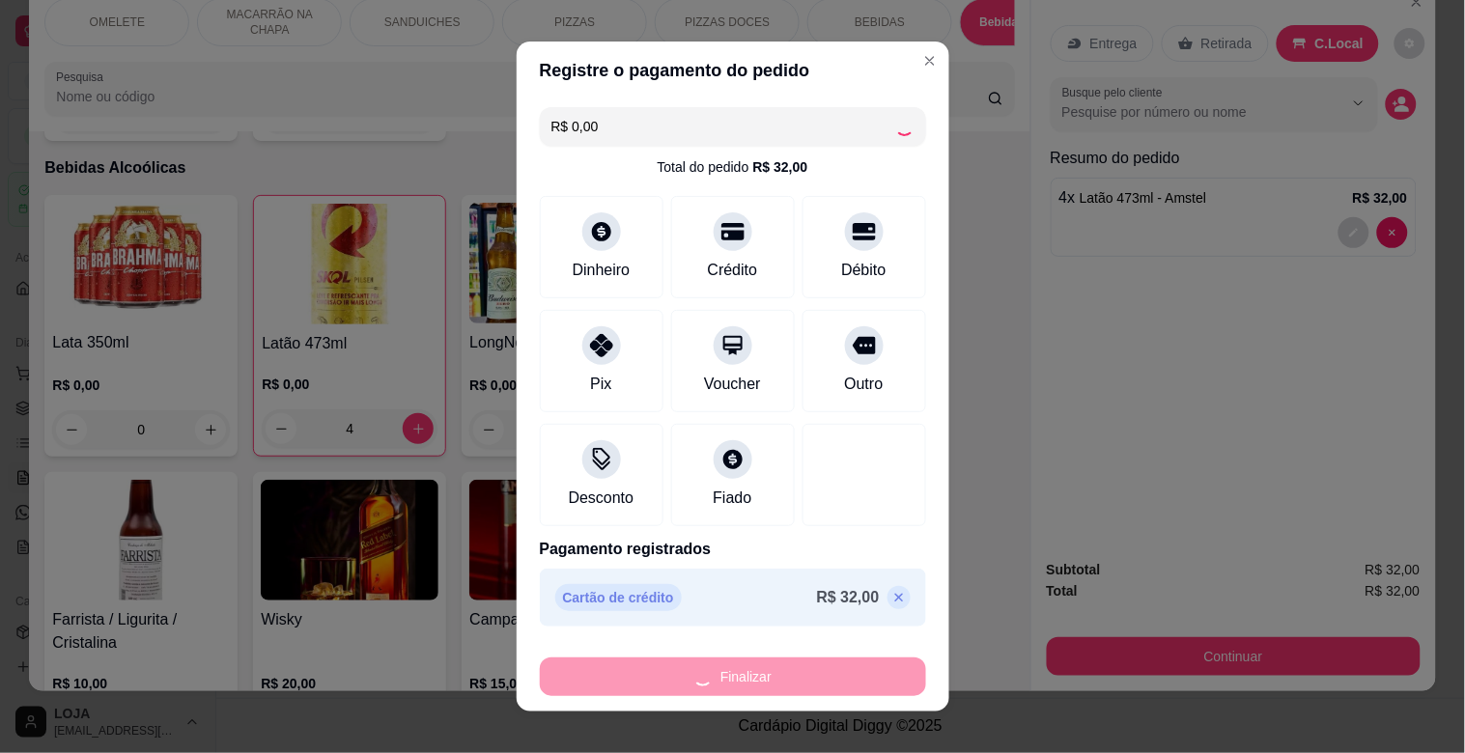
type input "0"
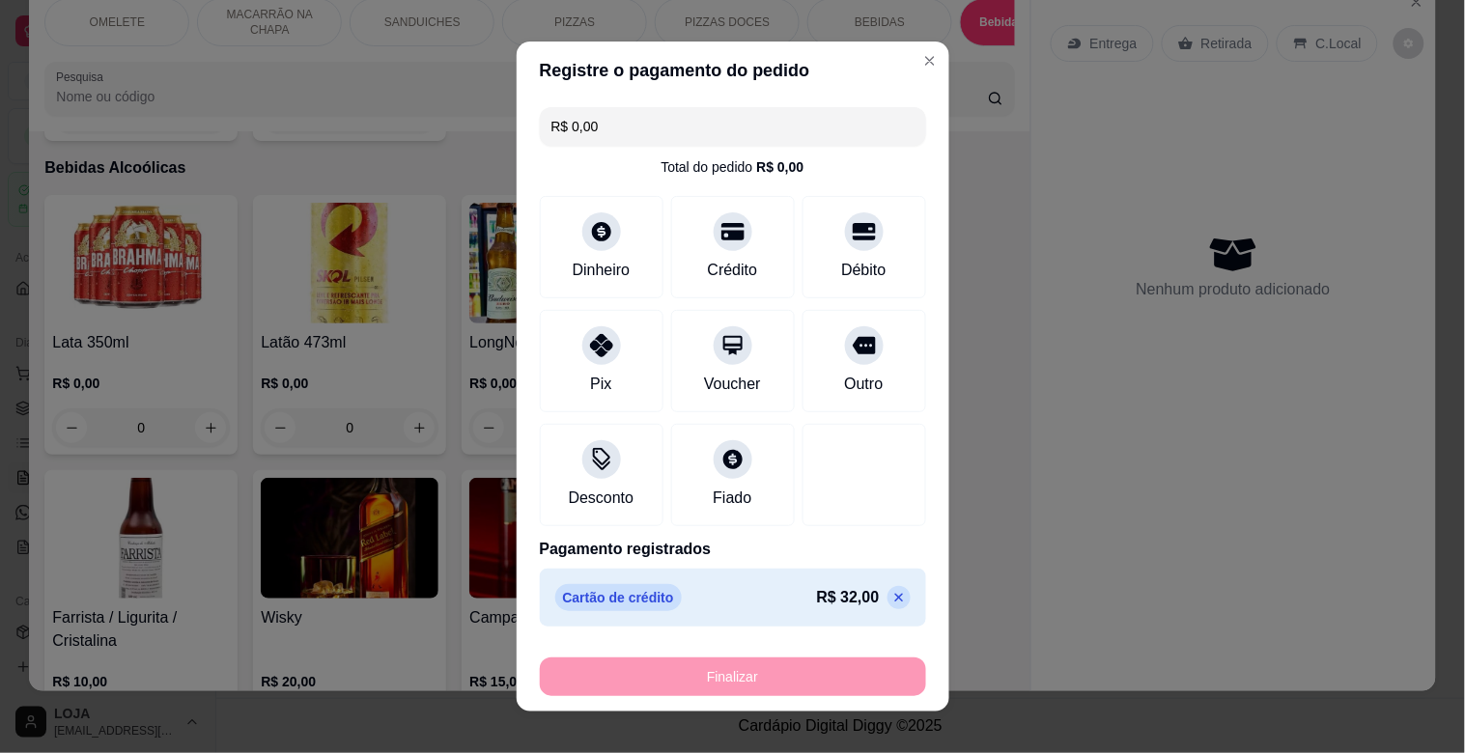
type input "-R$ 32,00"
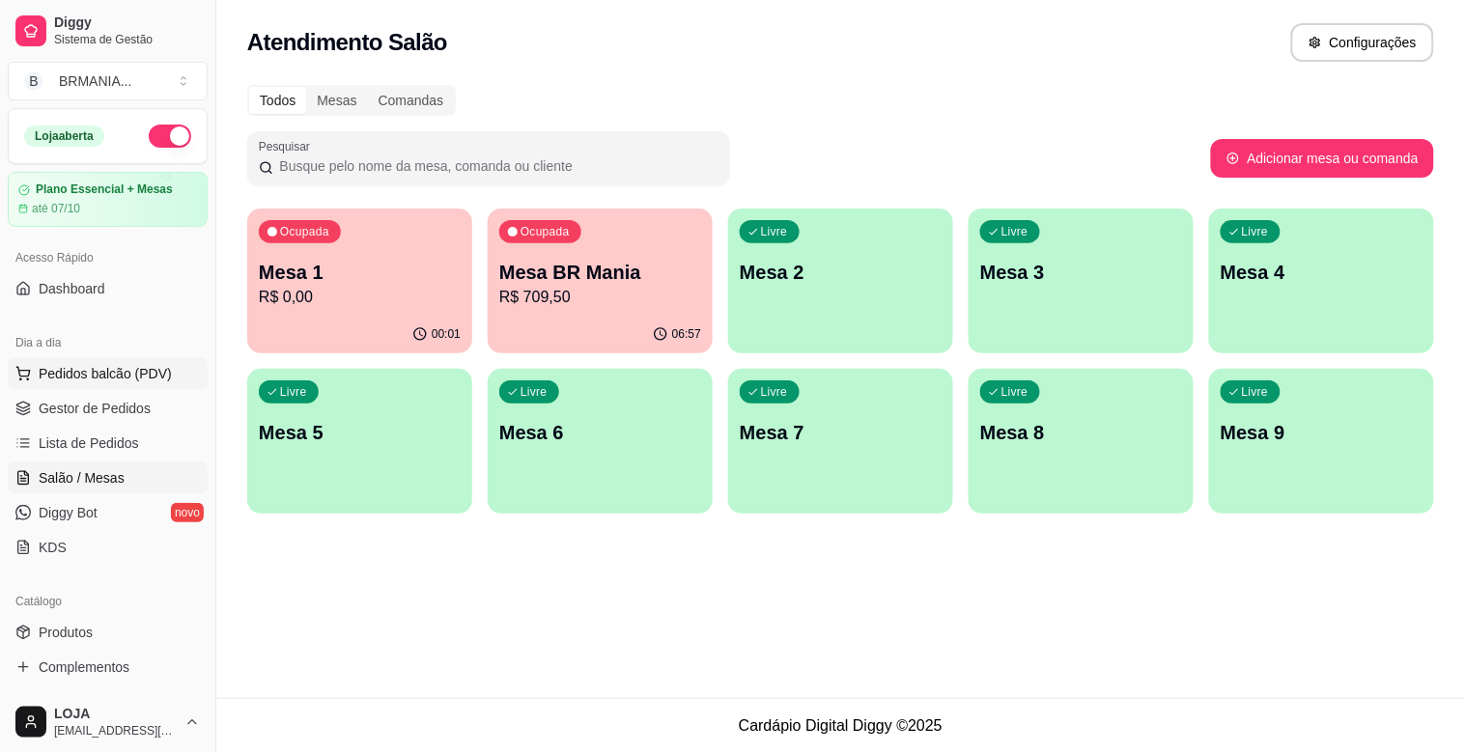
click at [101, 372] on span "Pedidos balcão (PDV)" at bounding box center [105, 373] width 133 height 19
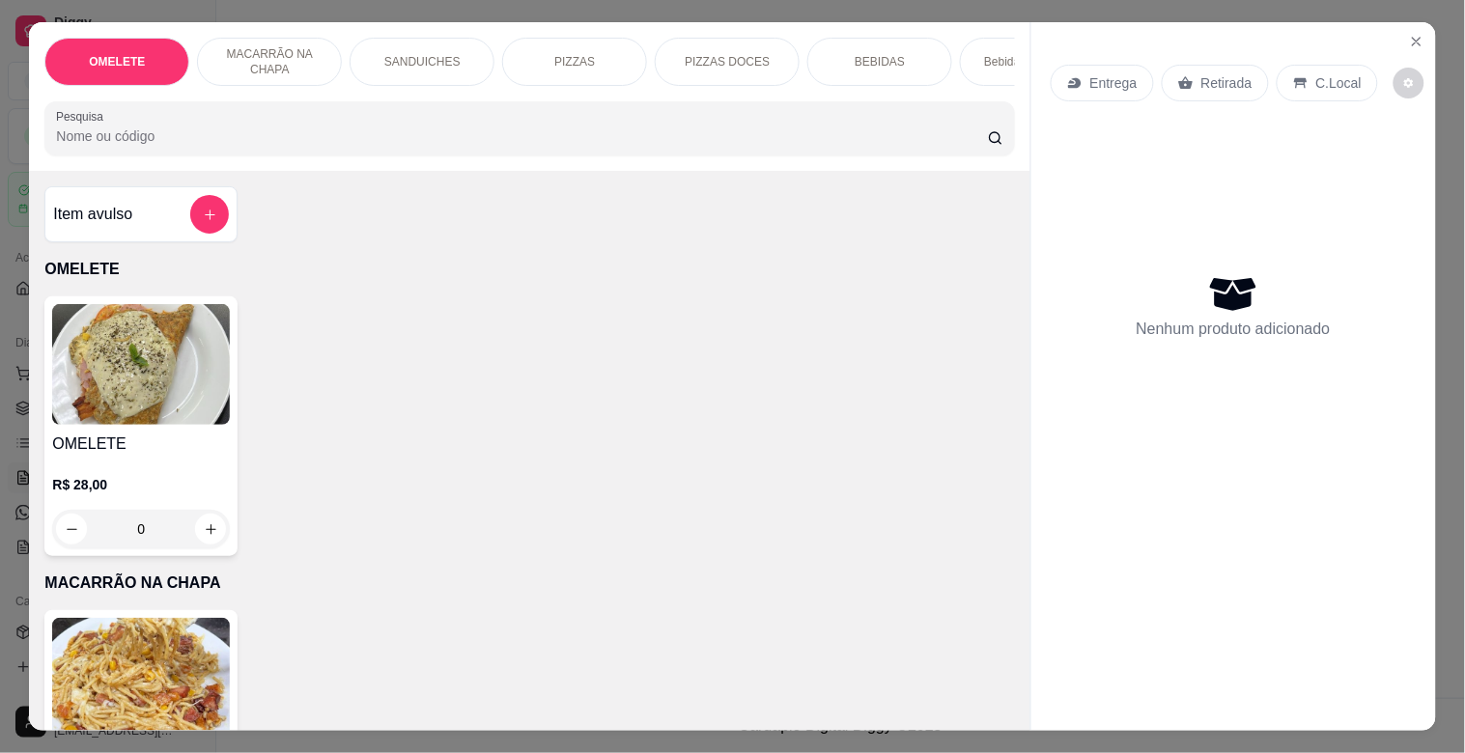
click at [885, 43] on div "BEBIDAS" at bounding box center [880, 62] width 145 height 48
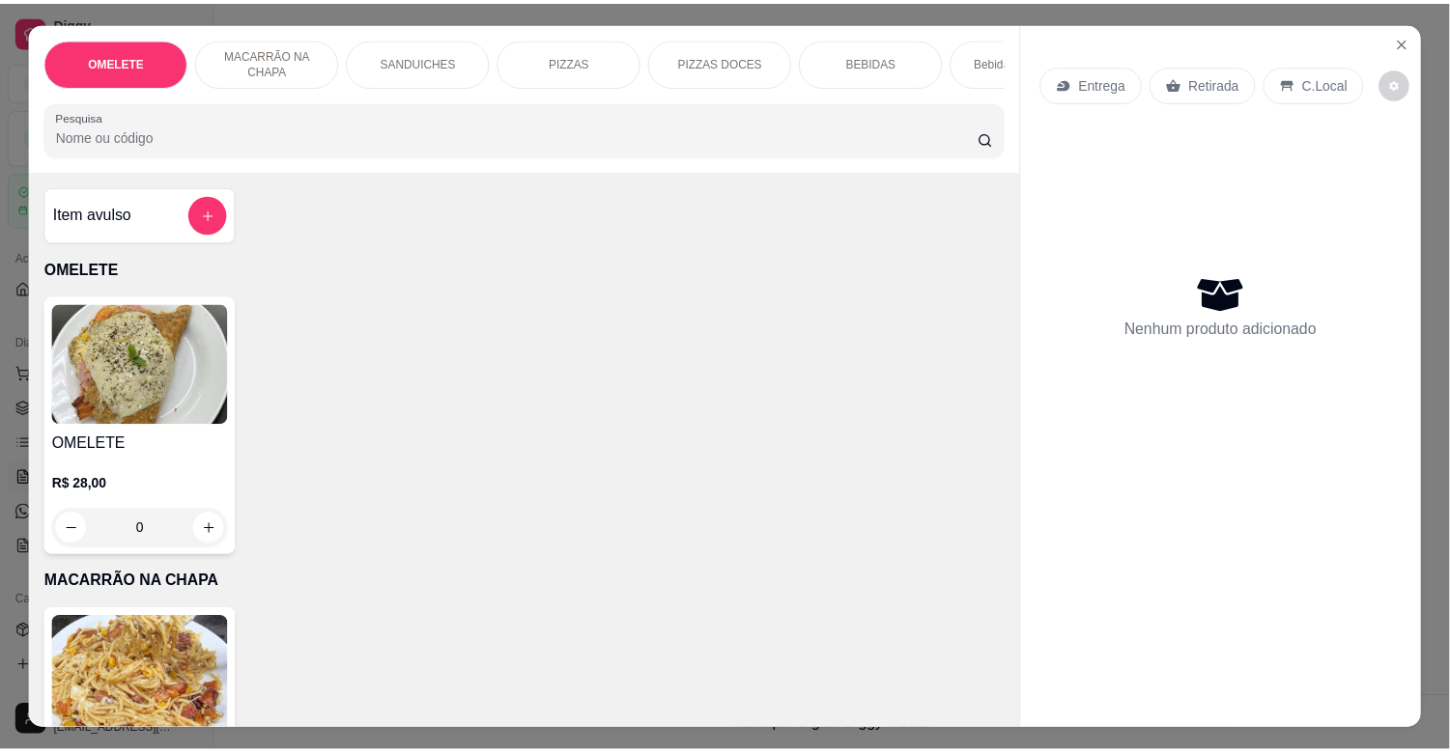
scroll to position [46, 0]
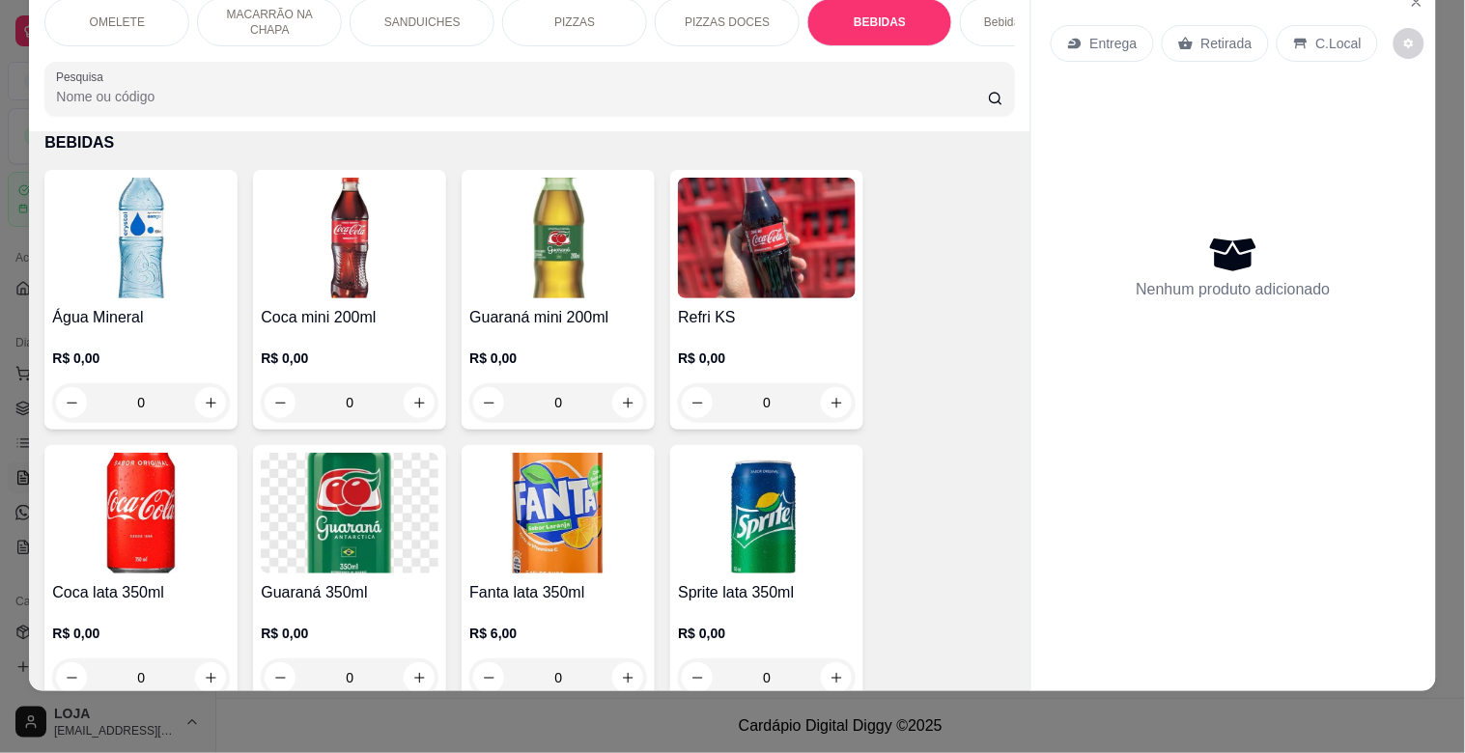
click at [161, 306] on h4 "Água Mineral" at bounding box center [141, 317] width 178 height 23
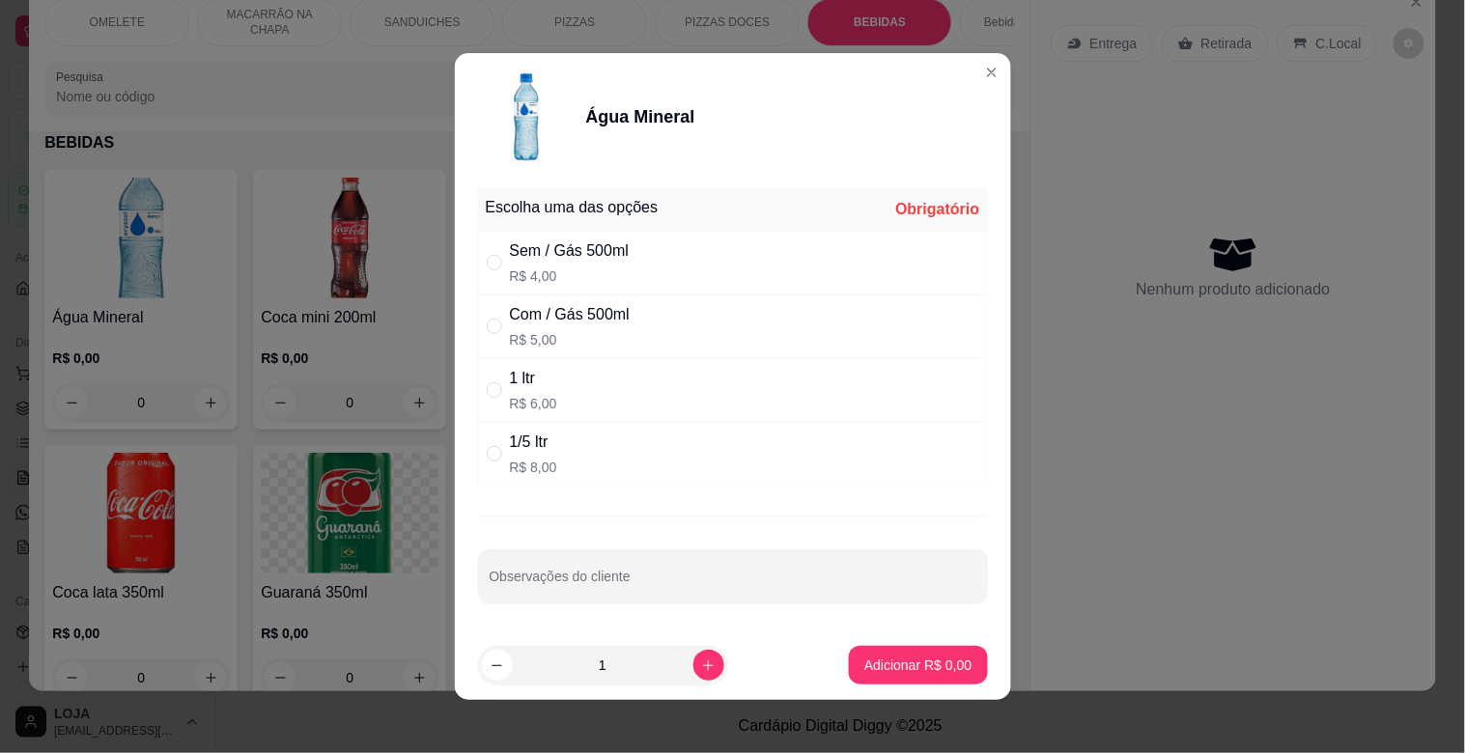
click at [510, 317] on div "Com / Gás 500ml" at bounding box center [570, 314] width 120 height 23
radio input "true"
click at [866, 667] on p "Adicionar R$ 5,00" at bounding box center [918, 665] width 104 height 18
type input "1"
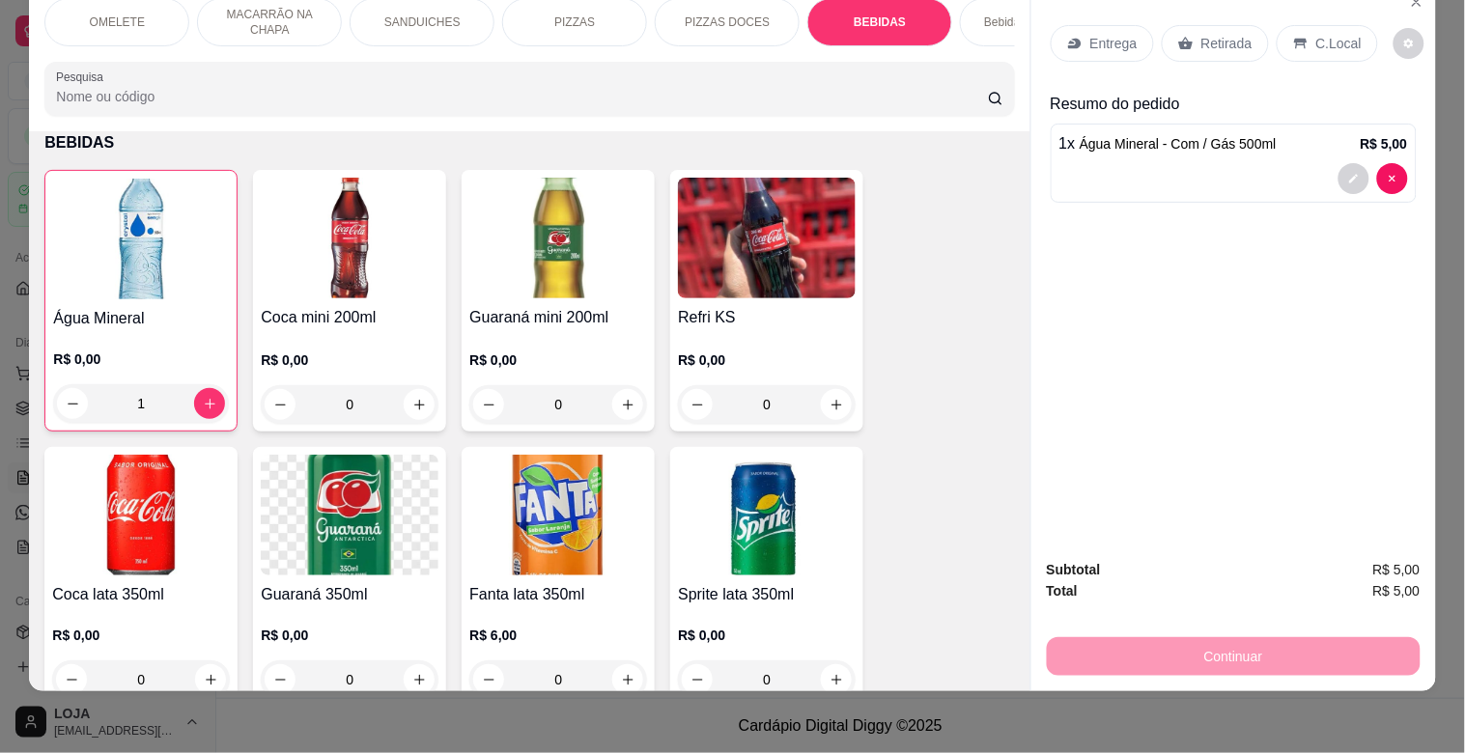
click at [1317, 34] on p "C.Local" at bounding box center [1339, 43] width 45 height 19
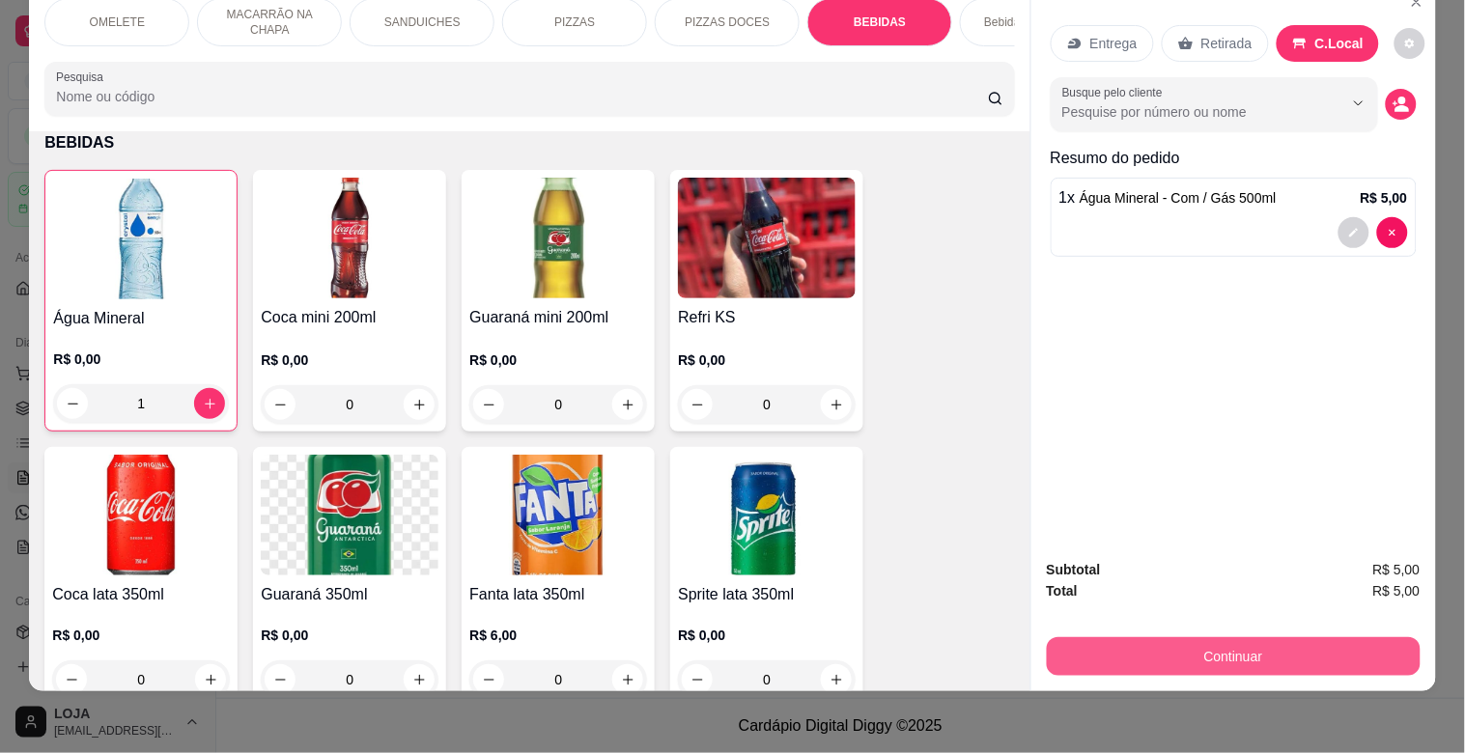
click at [1121, 638] on button "Continuar" at bounding box center [1234, 657] width 374 height 39
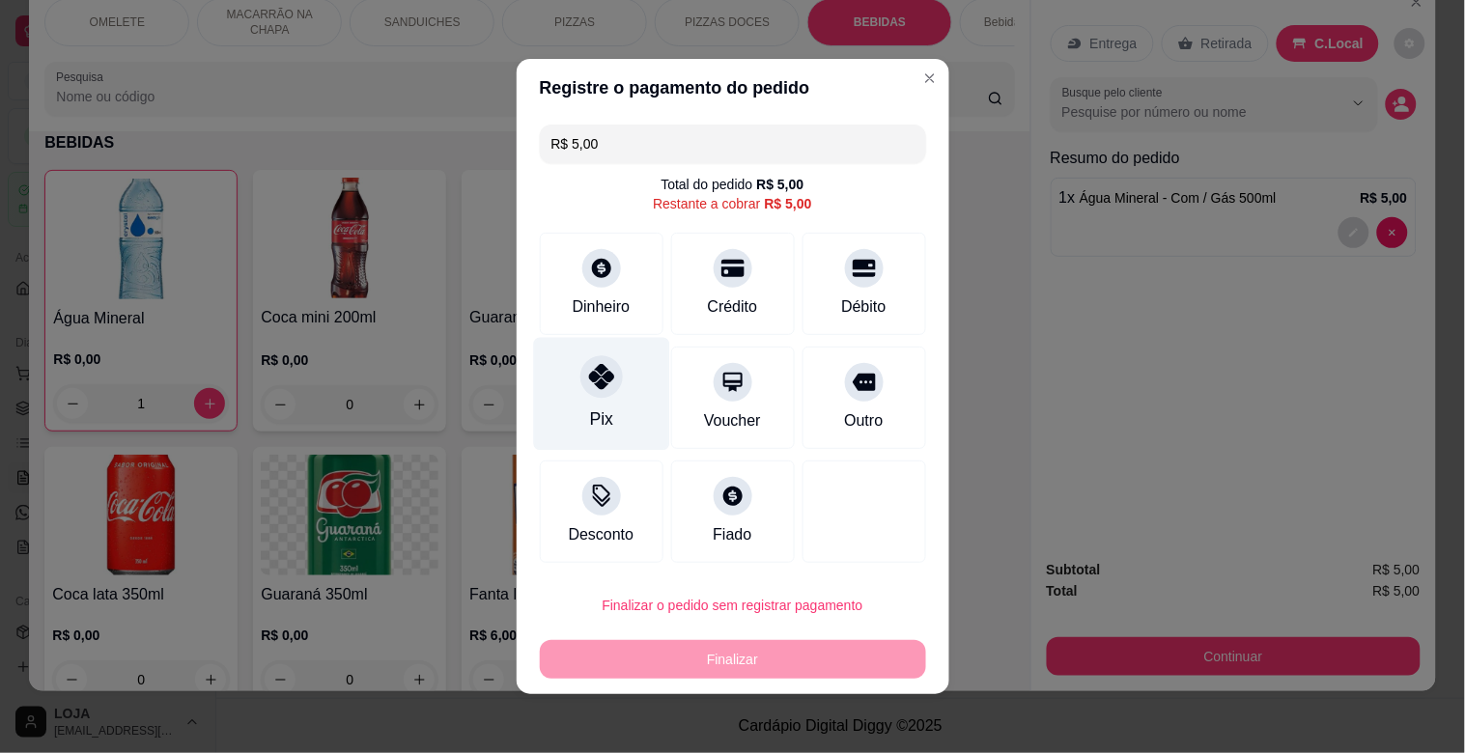
click at [601, 380] on icon at bounding box center [600, 376] width 25 height 25
type input "R$ 0,00"
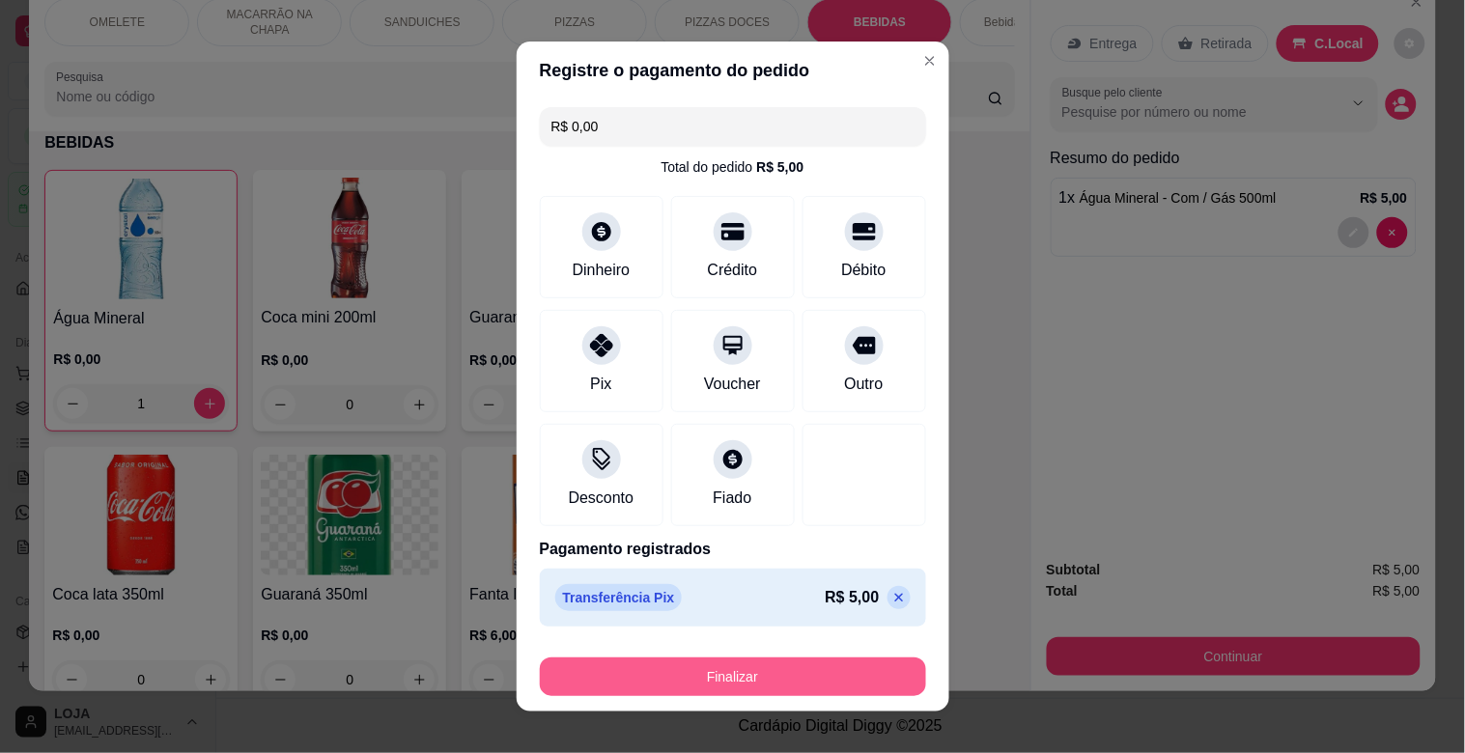
click at [660, 692] on button "Finalizar" at bounding box center [733, 677] width 386 height 39
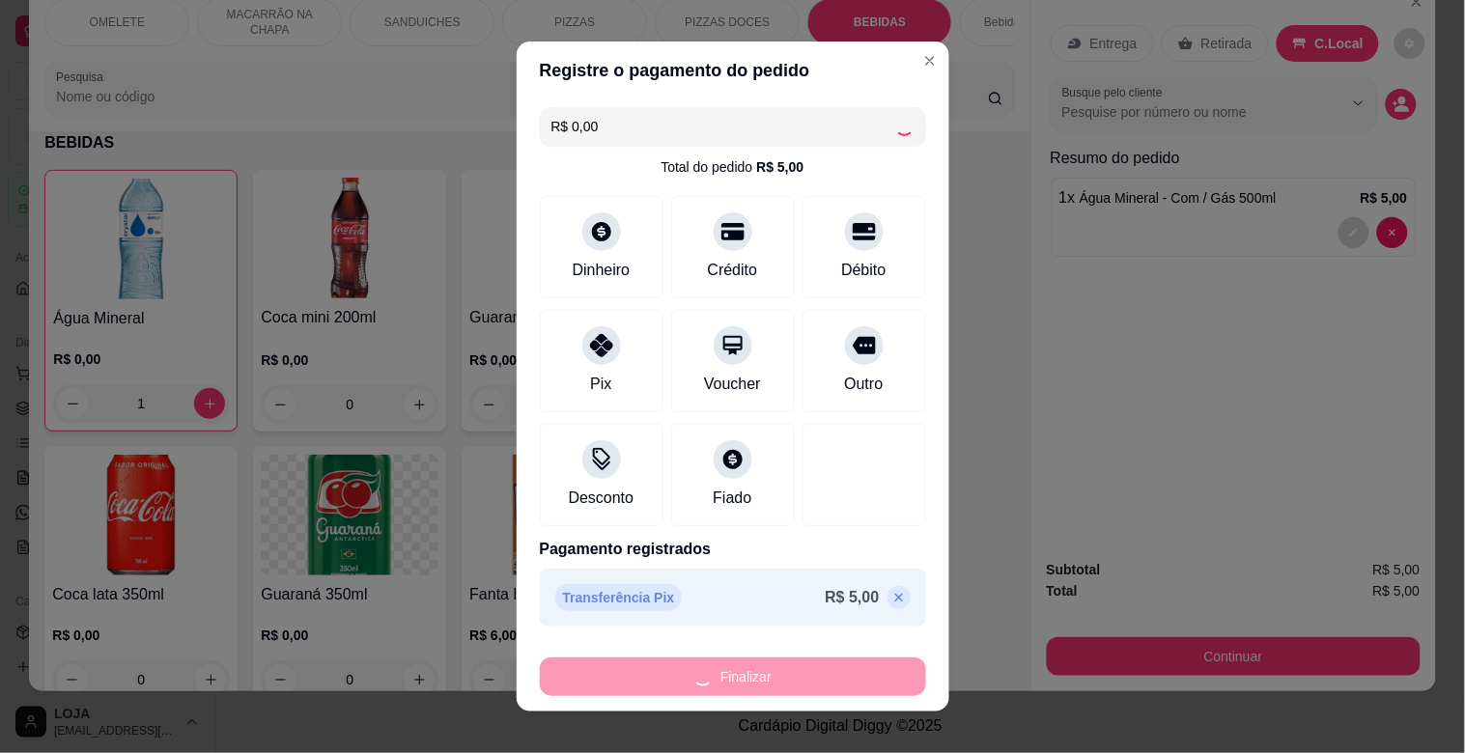
type input "0"
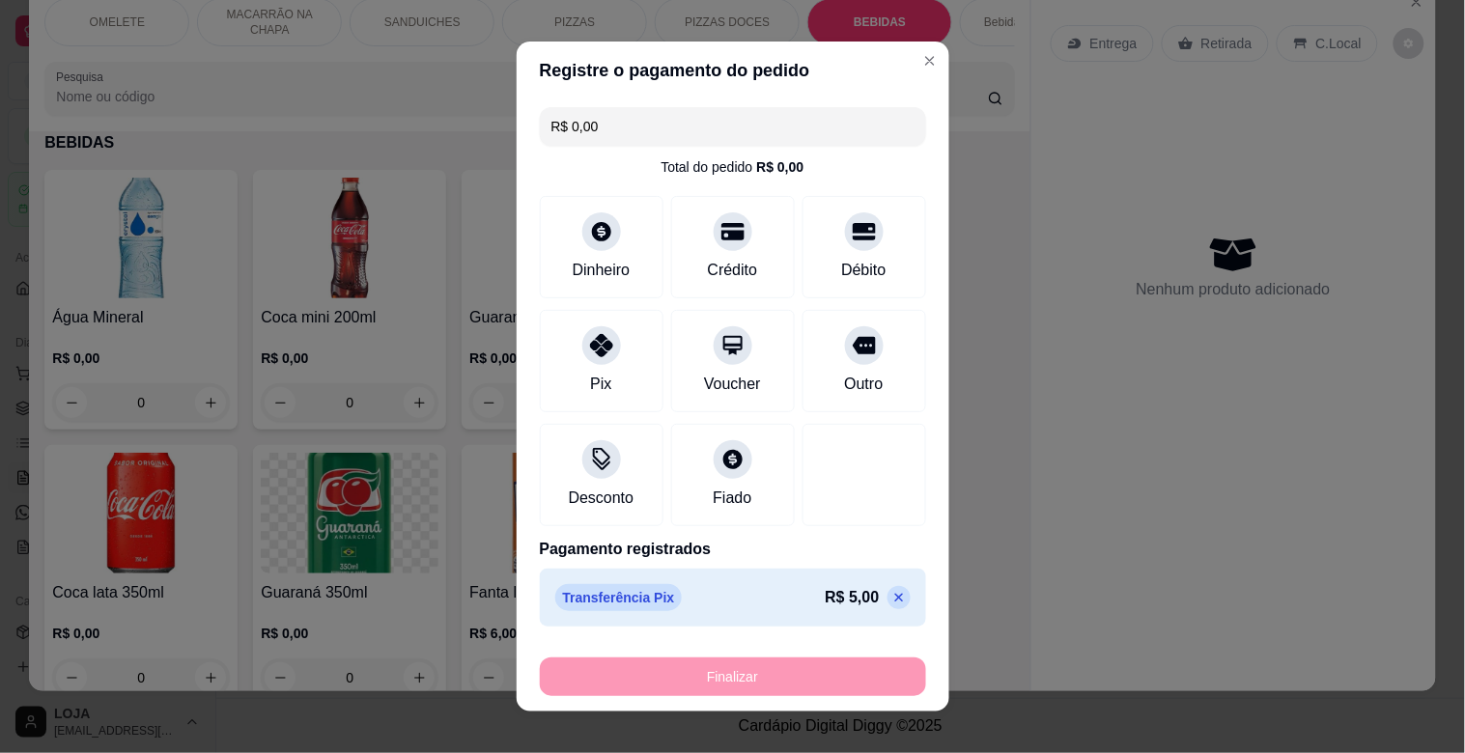
type input "-R$ 5,00"
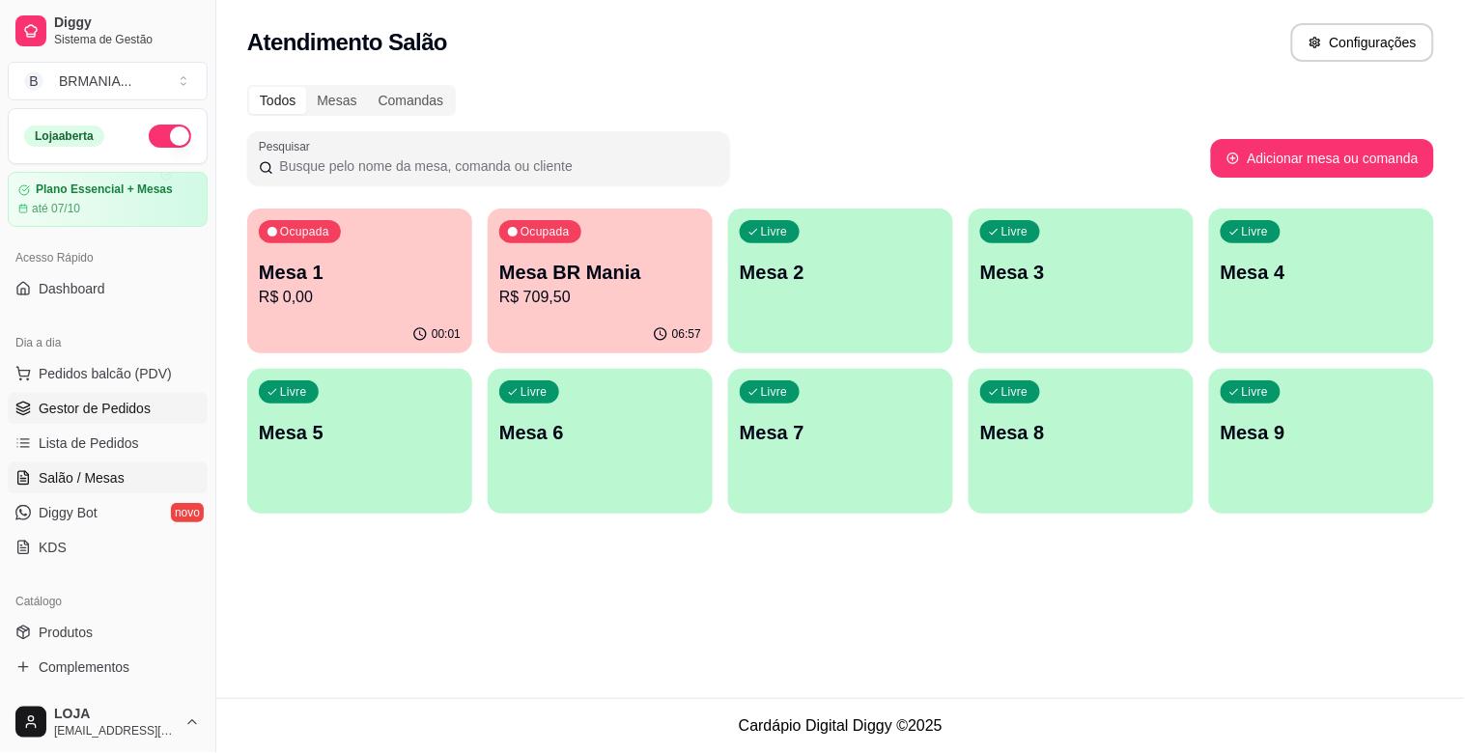
click at [111, 408] on span "Gestor de Pedidos" at bounding box center [95, 408] width 112 height 19
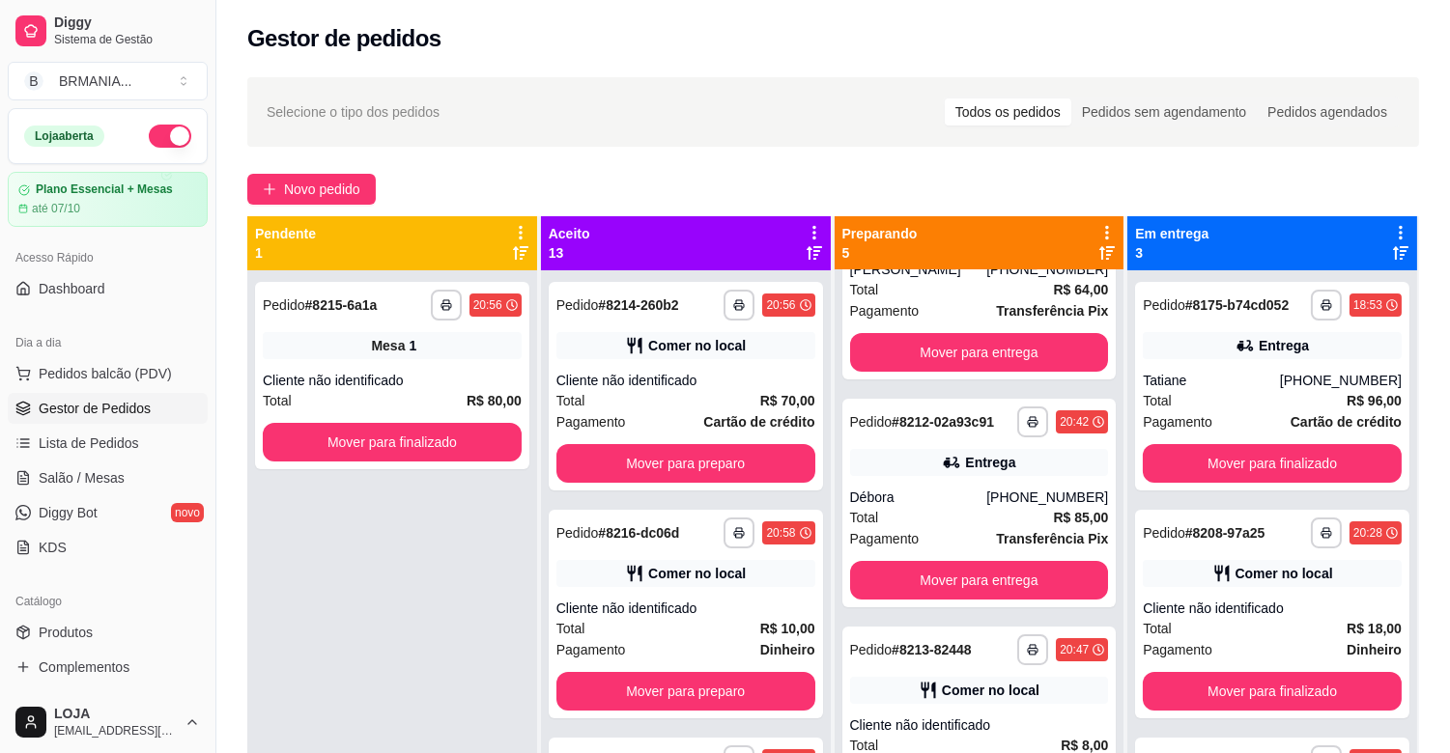
scroll to position [404, 0]
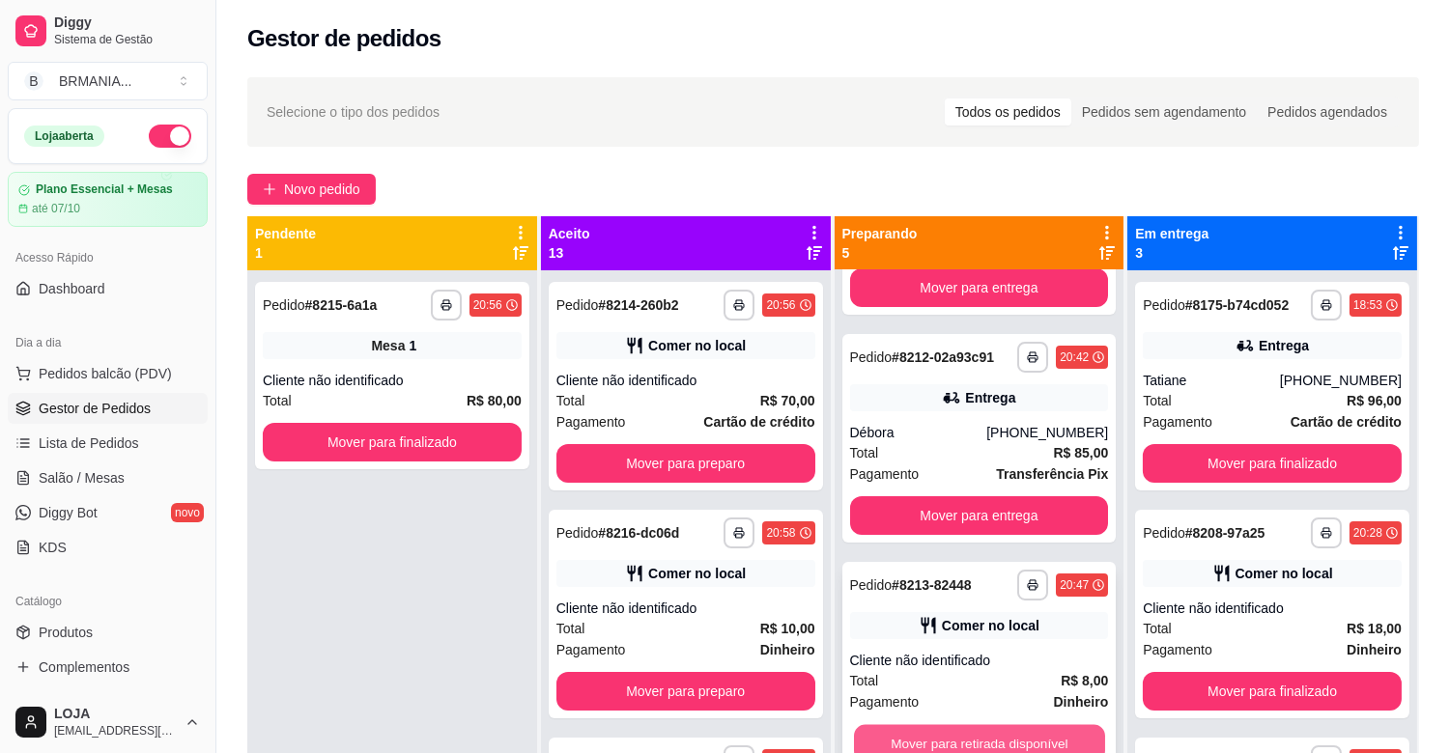
click at [1030, 739] on button "Mover para retirada disponível" at bounding box center [979, 744] width 251 height 38
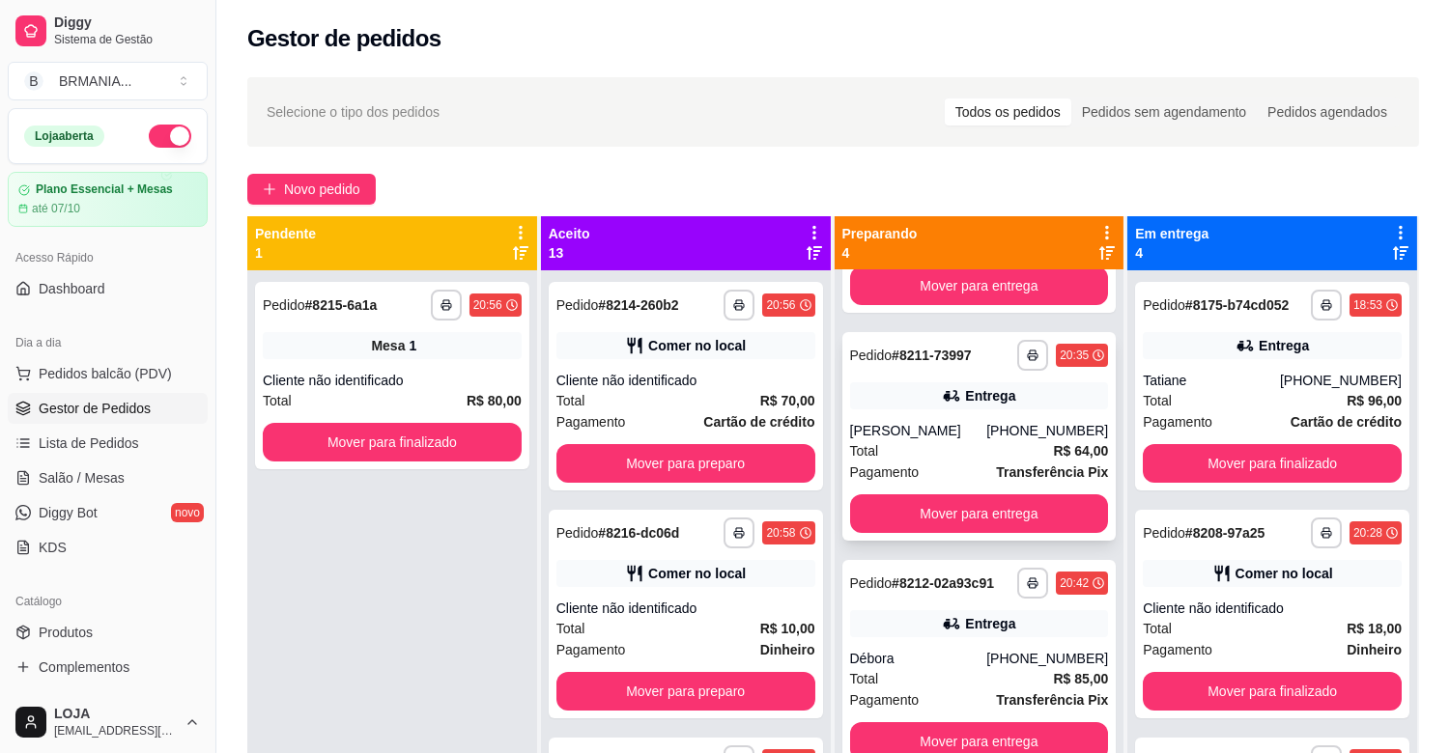
scroll to position [177, 0]
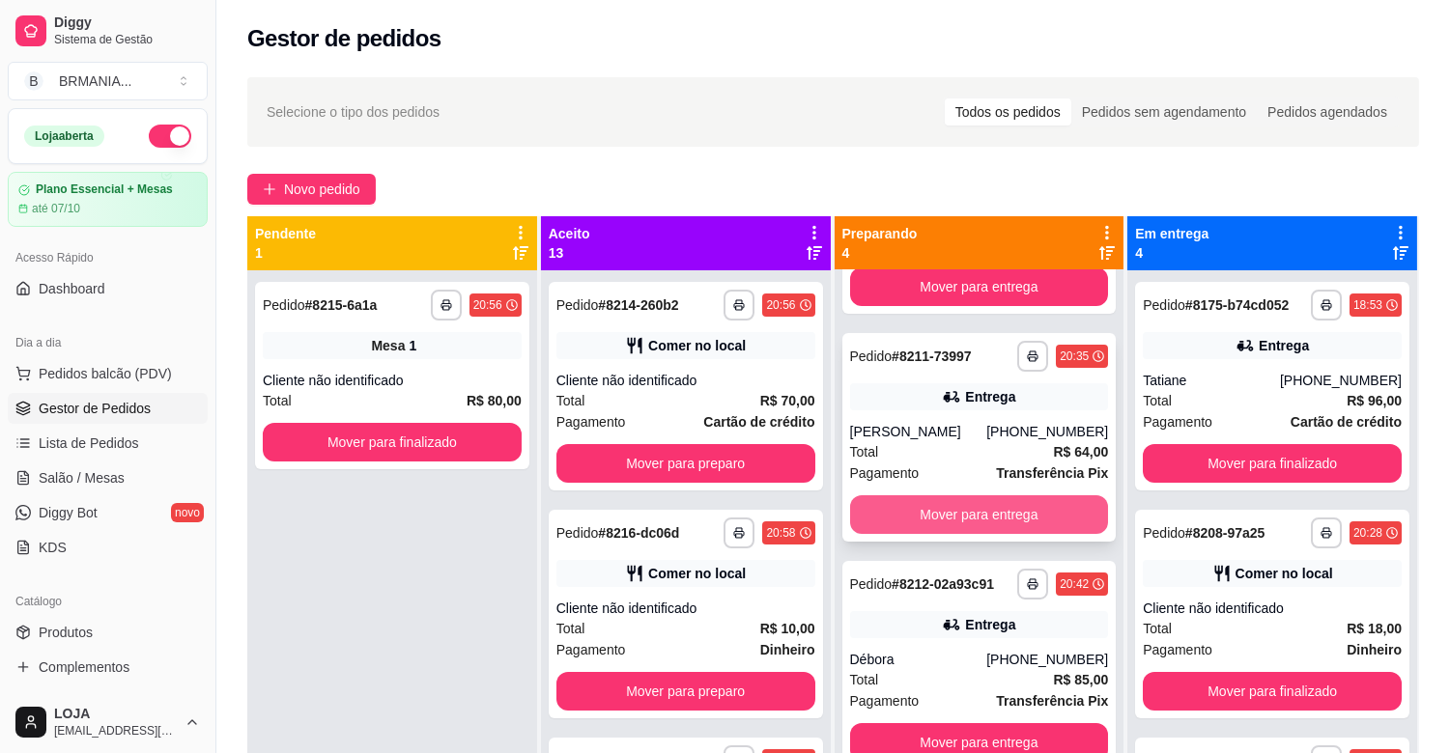
click at [919, 504] on button "Mover para entrega" at bounding box center [979, 515] width 259 height 39
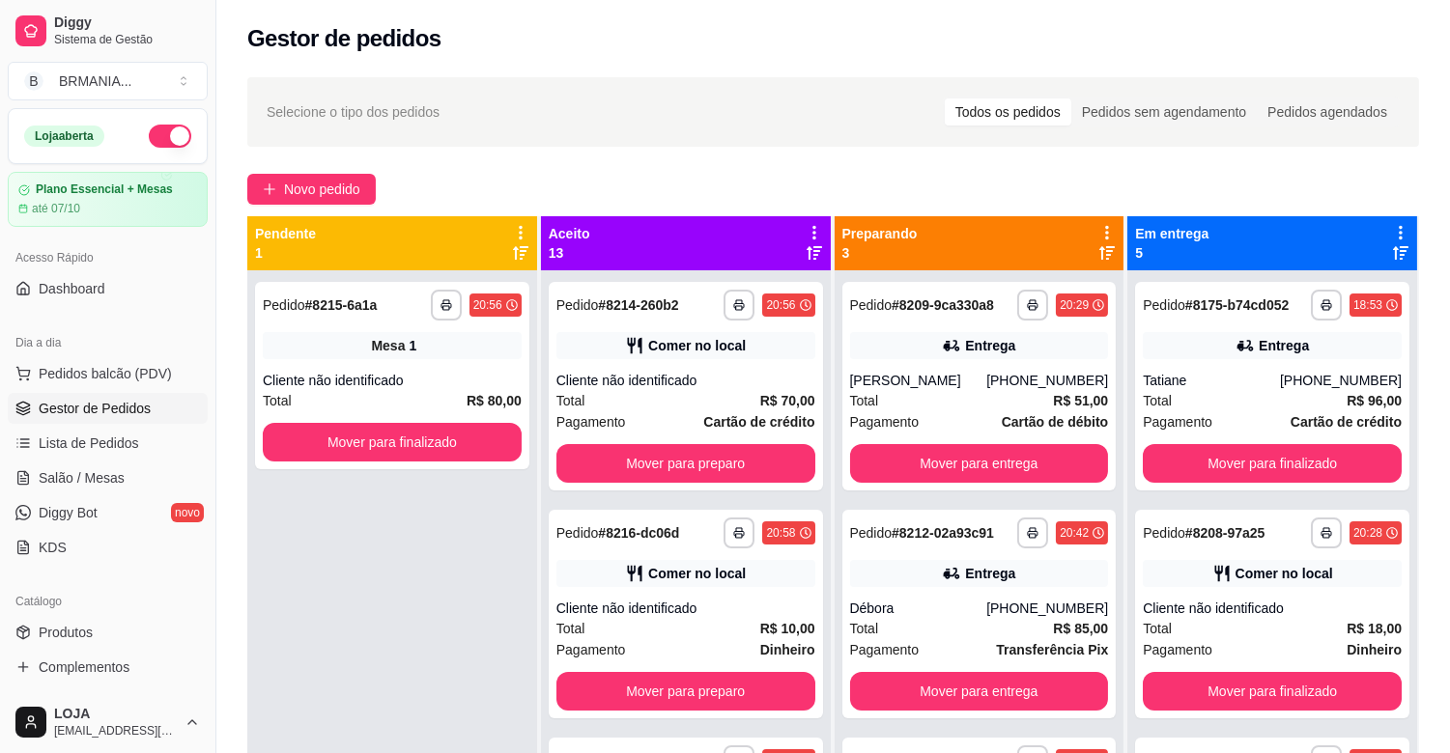
scroll to position [0, 0]
click at [923, 480] on button "Mover para entrega" at bounding box center [979, 464] width 251 height 38
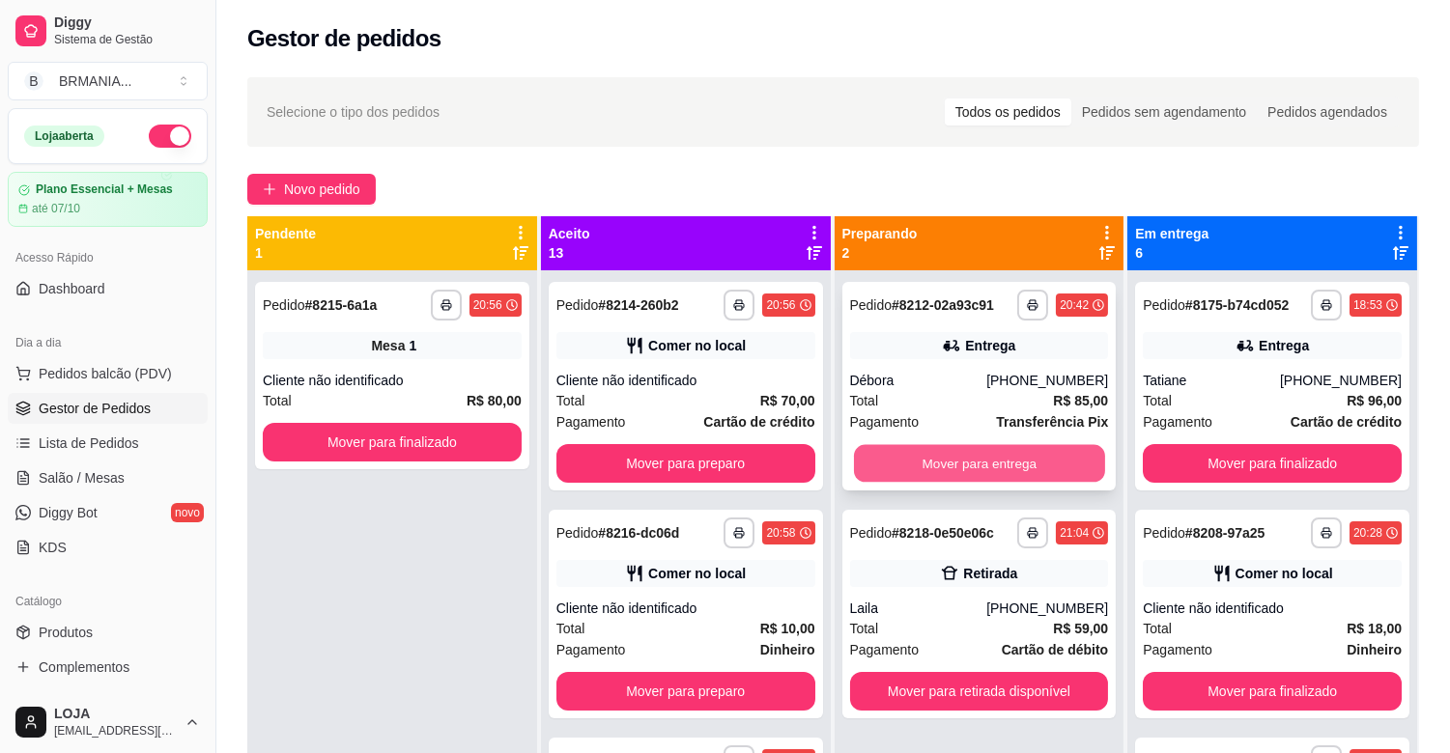
click at [922, 469] on button "Mover para entrega" at bounding box center [979, 464] width 251 height 38
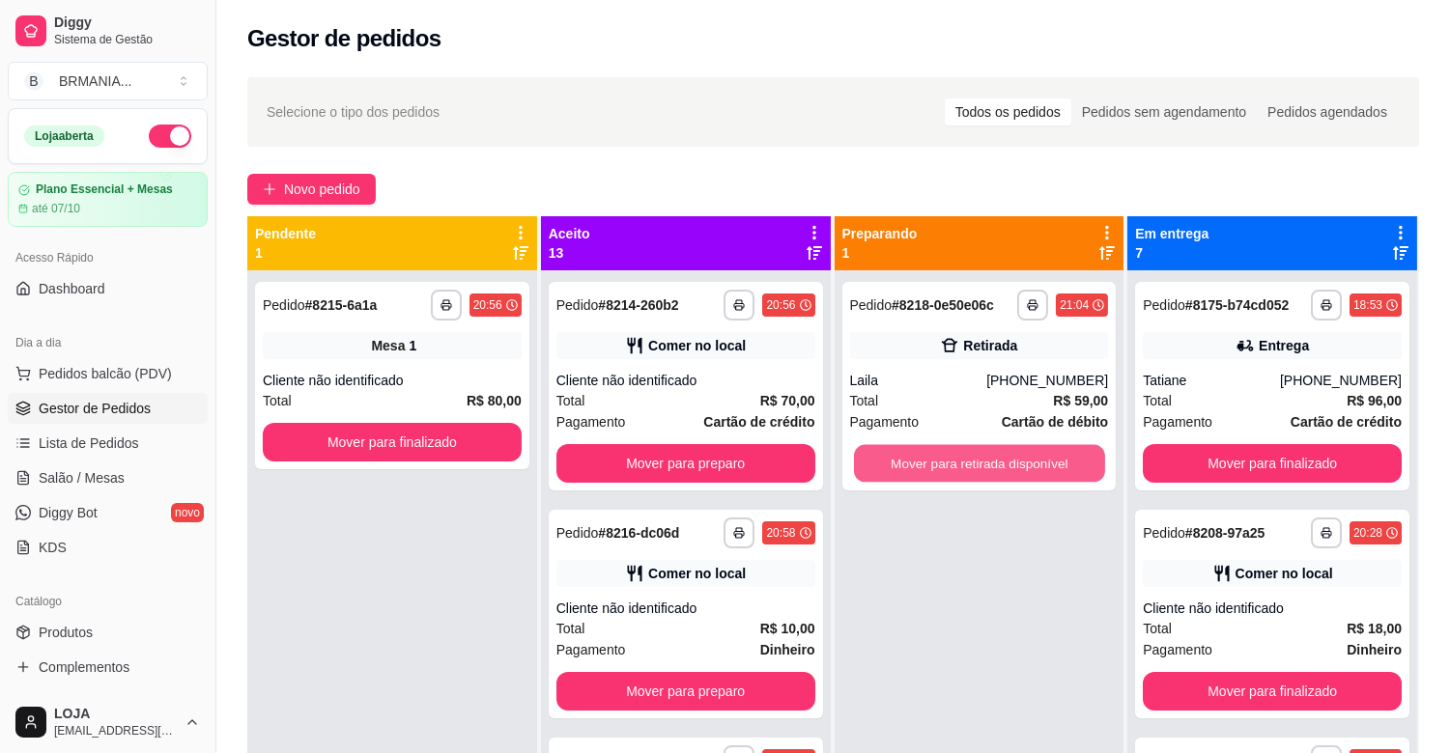
click at [922, 469] on button "Mover para retirada disponível" at bounding box center [979, 464] width 251 height 38
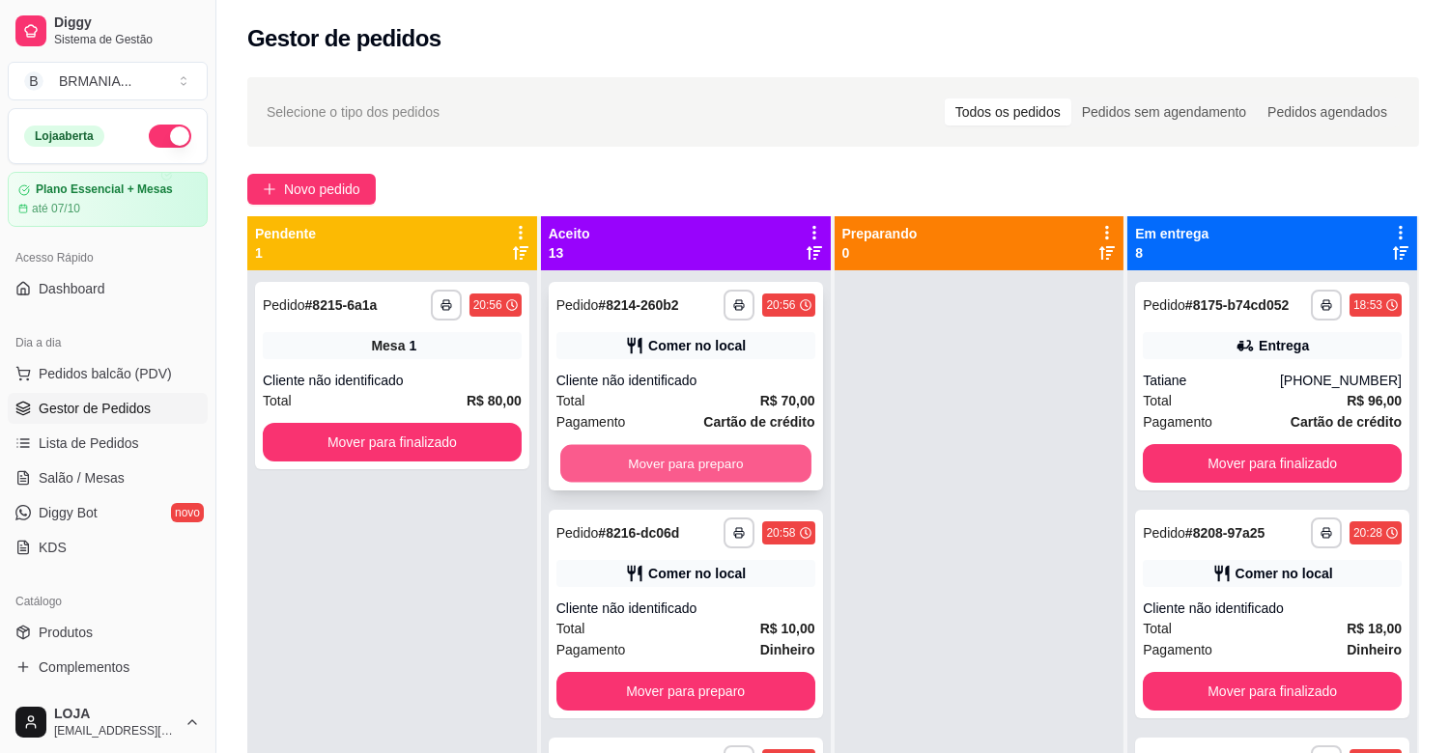
click at [745, 469] on button "Mover para preparo" at bounding box center [685, 464] width 251 height 38
click at [745, 469] on div "Mover para preparo" at bounding box center [685, 463] width 259 height 39
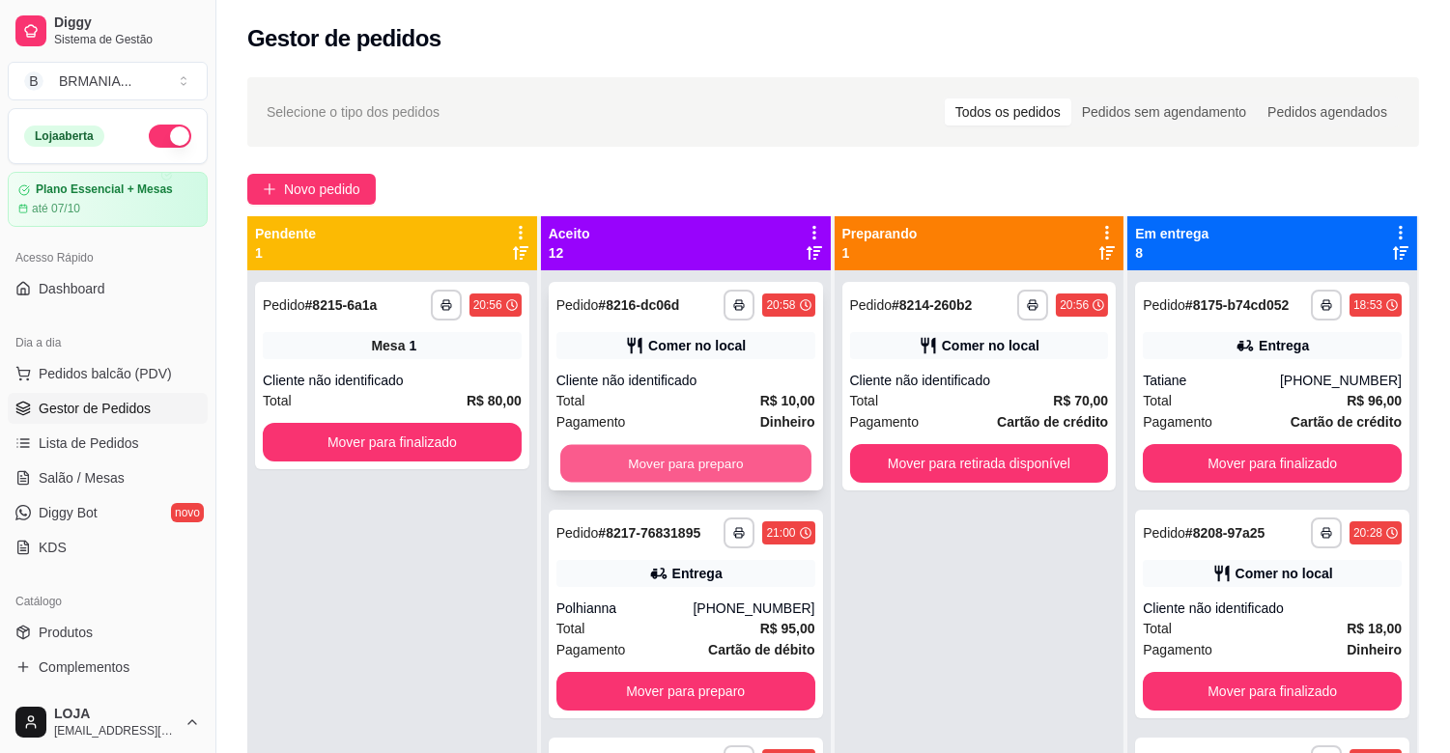
click at [722, 460] on button "Mover para preparo" at bounding box center [685, 464] width 251 height 38
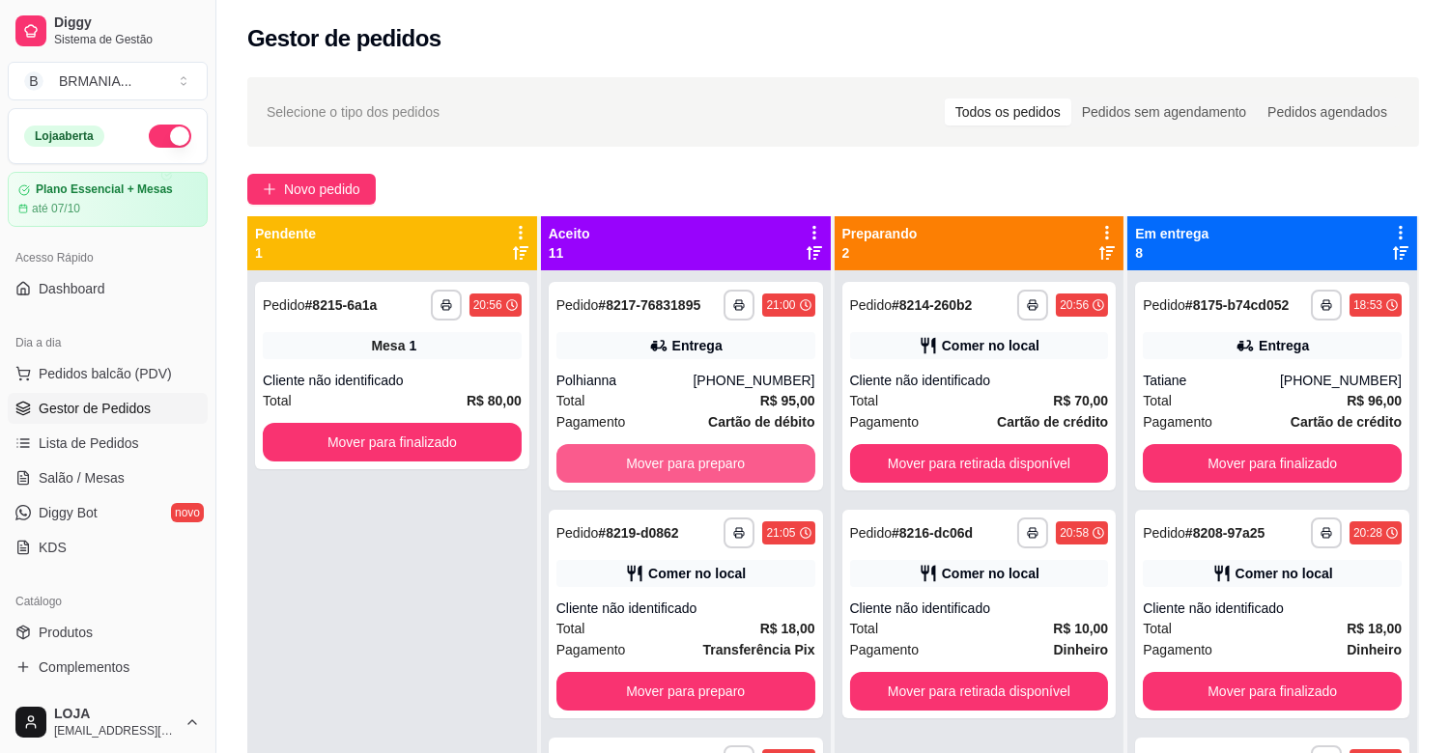
click at [722, 460] on button "Mover para preparo" at bounding box center [685, 463] width 259 height 39
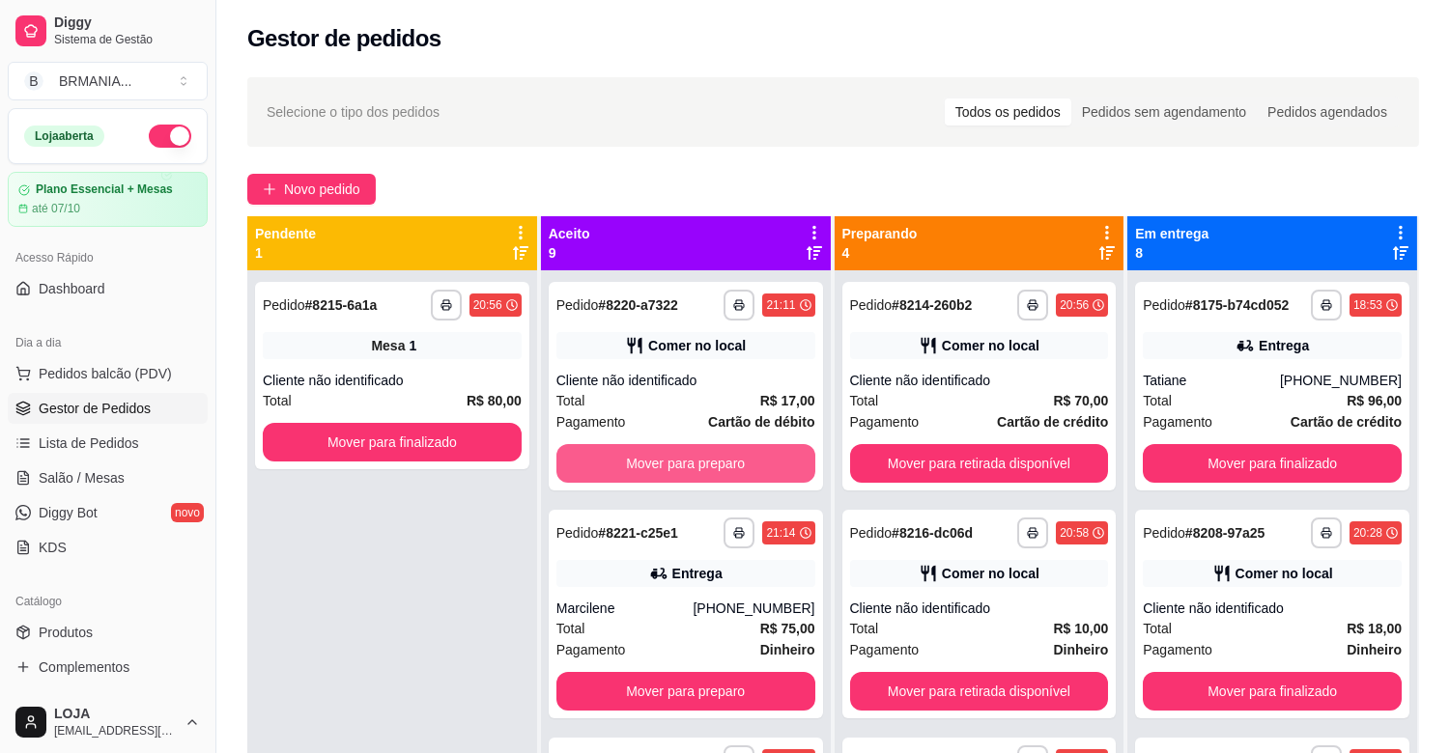
click at [722, 460] on button "Mover para preparo" at bounding box center [685, 463] width 259 height 39
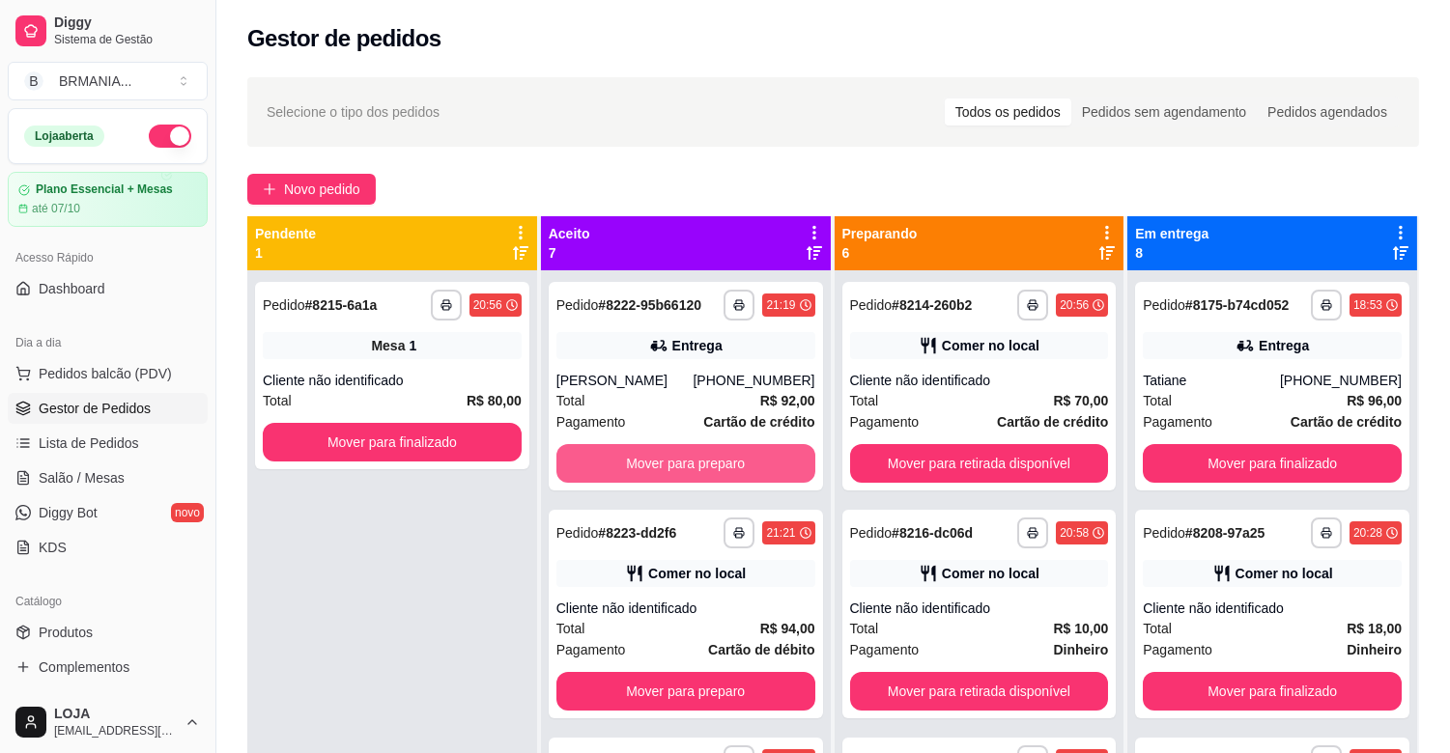
click at [722, 460] on button "Mover para preparo" at bounding box center [685, 463] width 259 height 39
click at [722, 460] on div "Mover para preparo" at bounding box center [685, 463] width 259 height 39
click at [738, 458] on button "Mover para preparo" at bounding box center [685, 463] width 259 height 39
click at [738, 458] on div "Mover para preparo" at bounding box center [685, 463] width 259 height 39
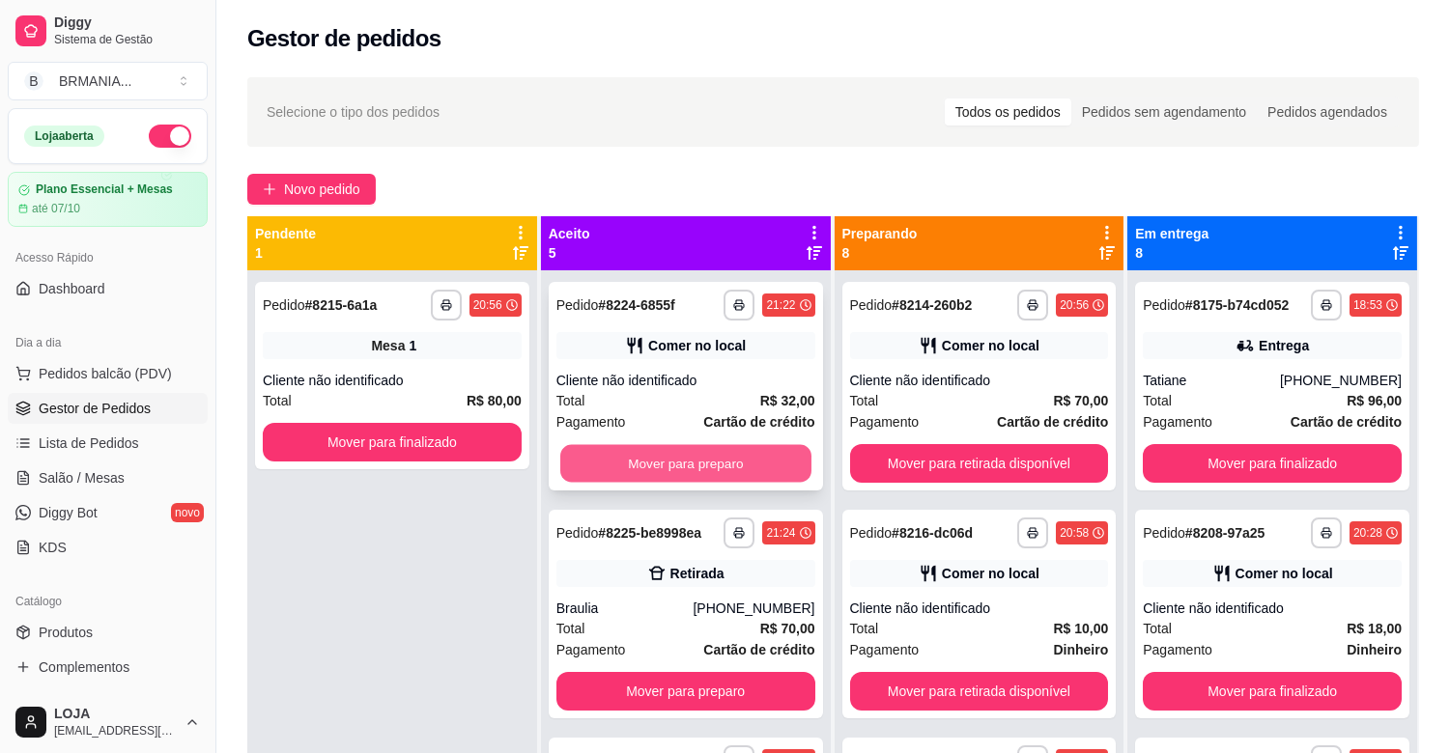
click at [681, 450] on button "Mover para preparo" at bounding box center [685, 464] width 251 height 38
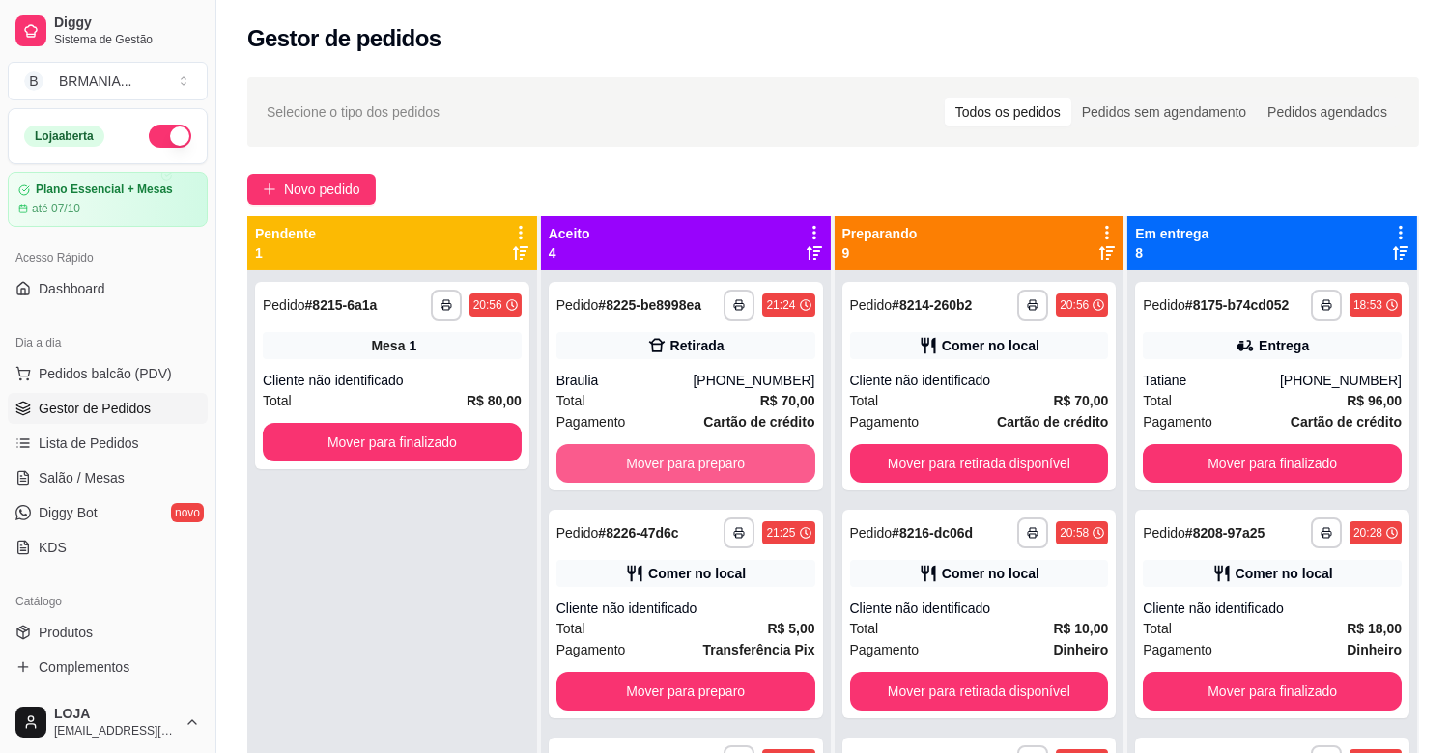
click at [681, 450] on button "Mover para preparo" at bounding box center [685, 463] width 259 height 39
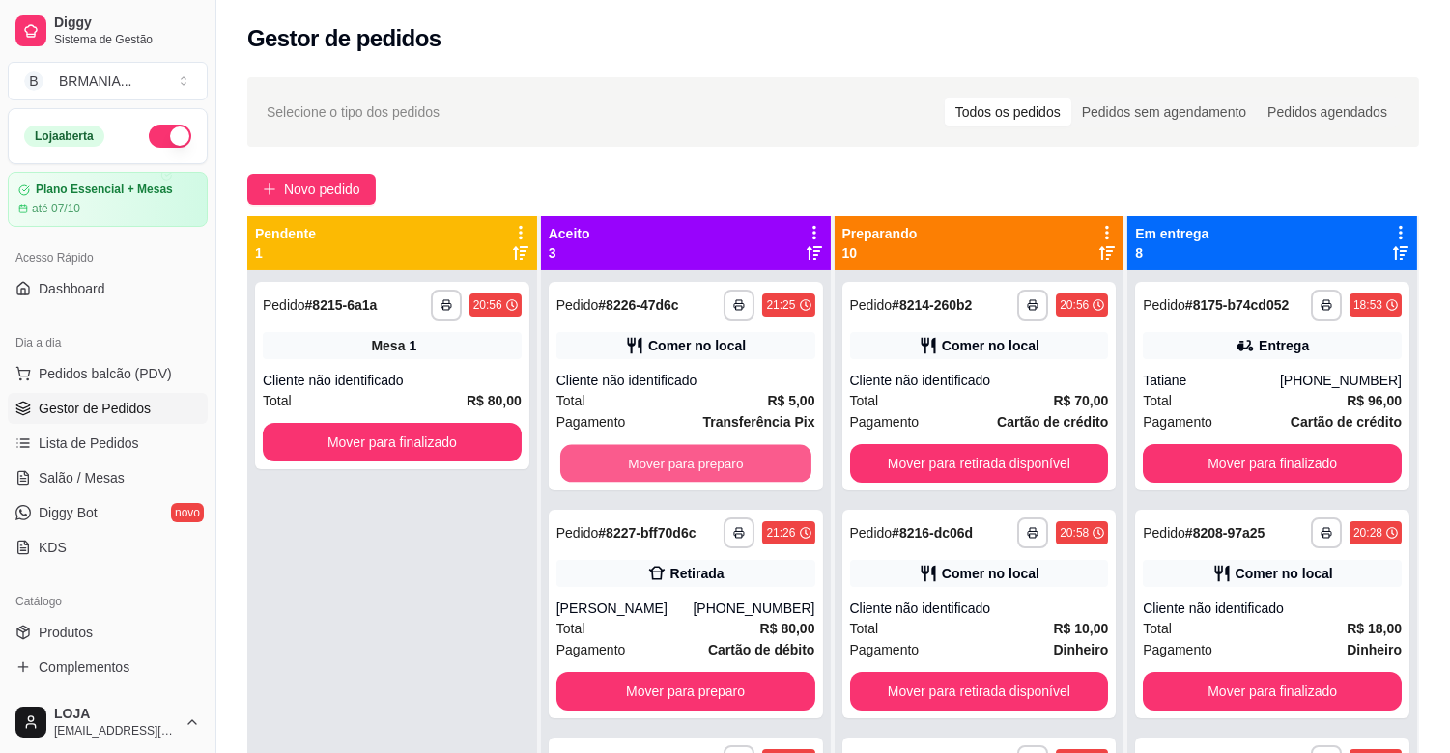
click at [681, 450] on button "Mover para preparo" at bounding box center [685, 464] width 251 height 38
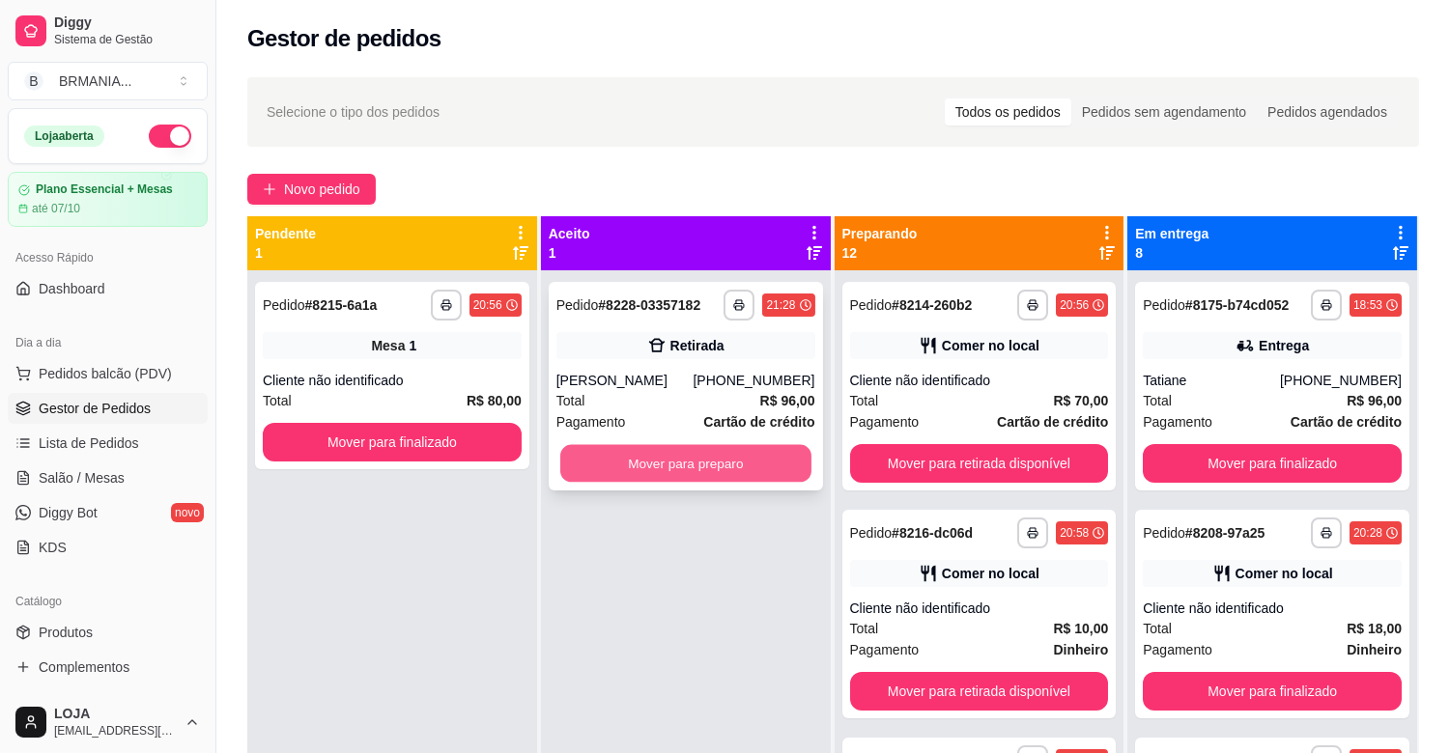
click at [681, 466] on button "Mover para preparo" at bounding box center [685, 464] width 251 height 38
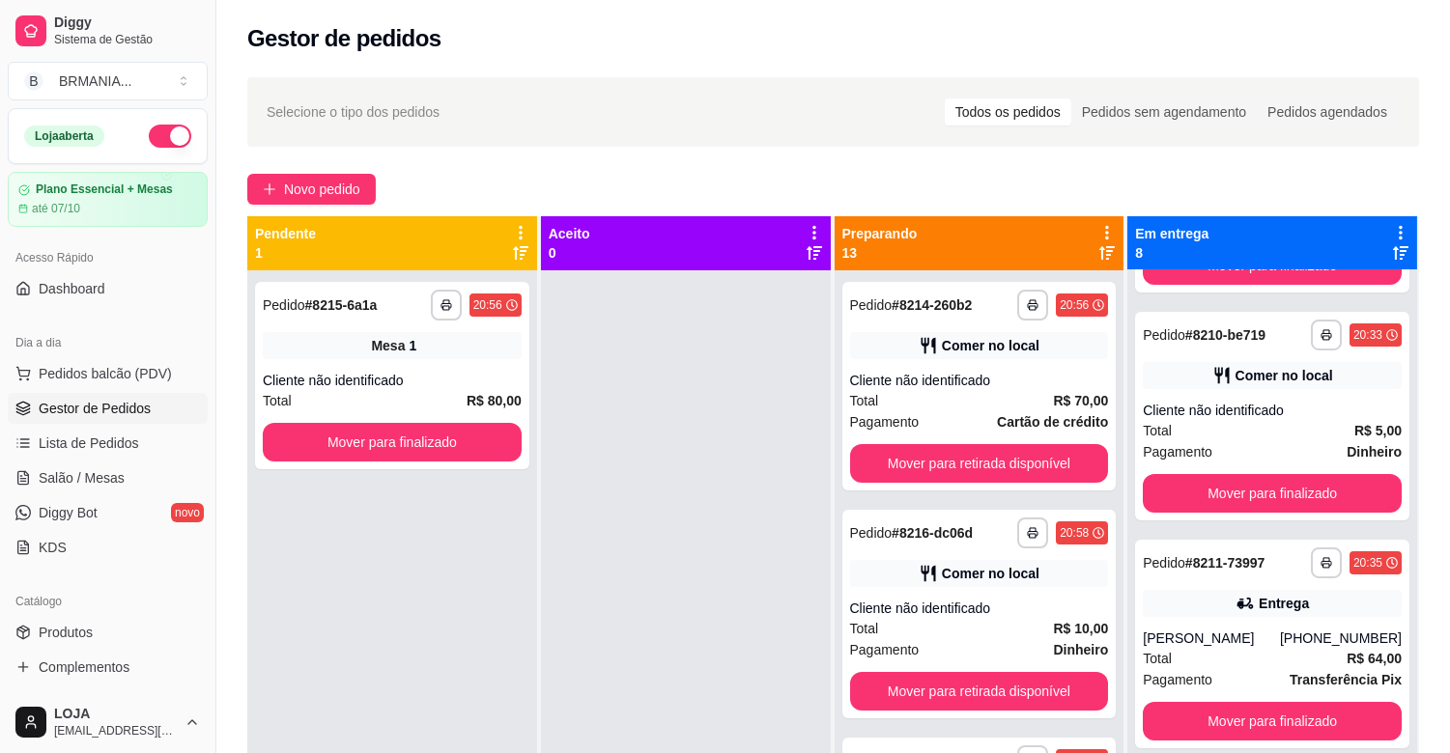
scroll to position [679, 0]
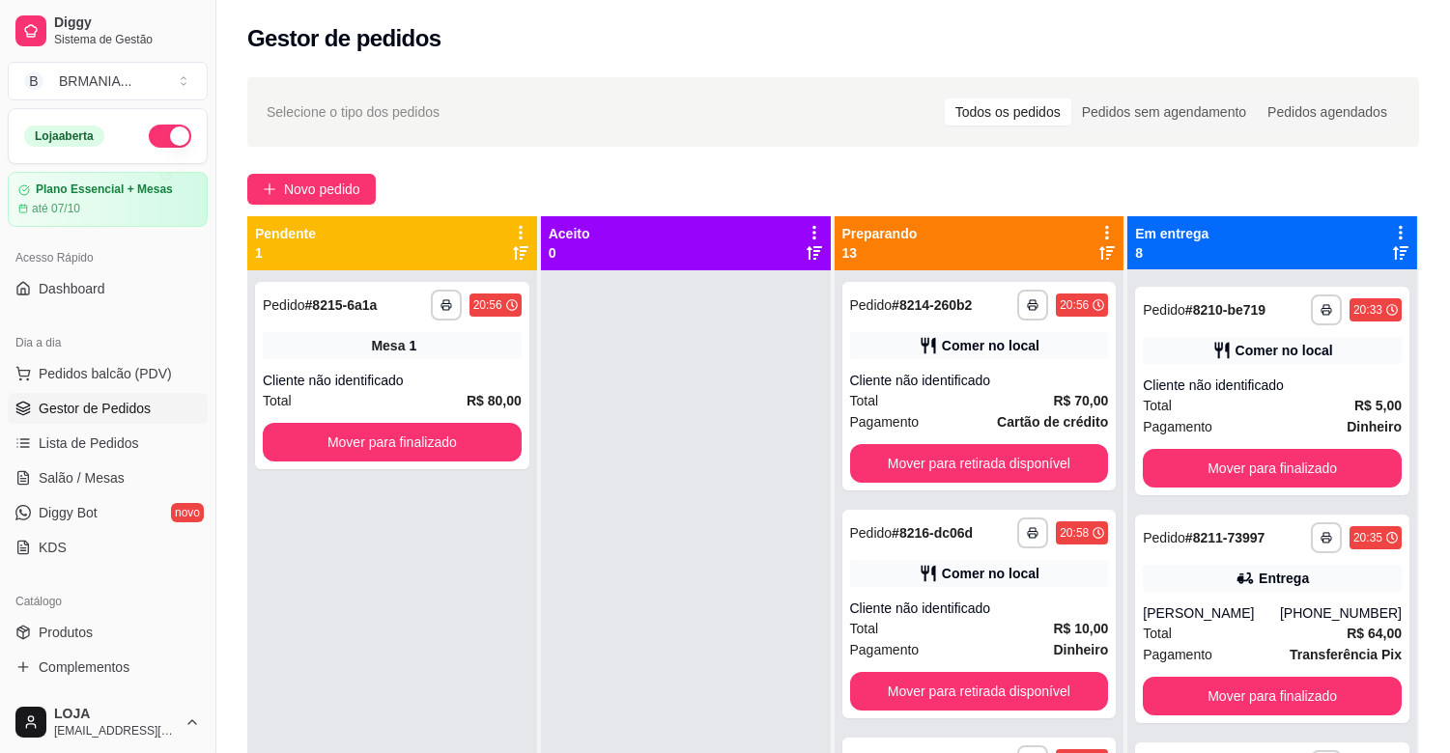
click at [1442, 658] on div "**********" at bounding box center [833, 529] width 1234 height 927
drag, startPoint x: 1444, startPoint y: 663, endPoint x: 1459, endPoint y: 650, distance: 19.2
click at [1449, 684] on div "**********" at bounding box center [833, 529] width 1234 height 927
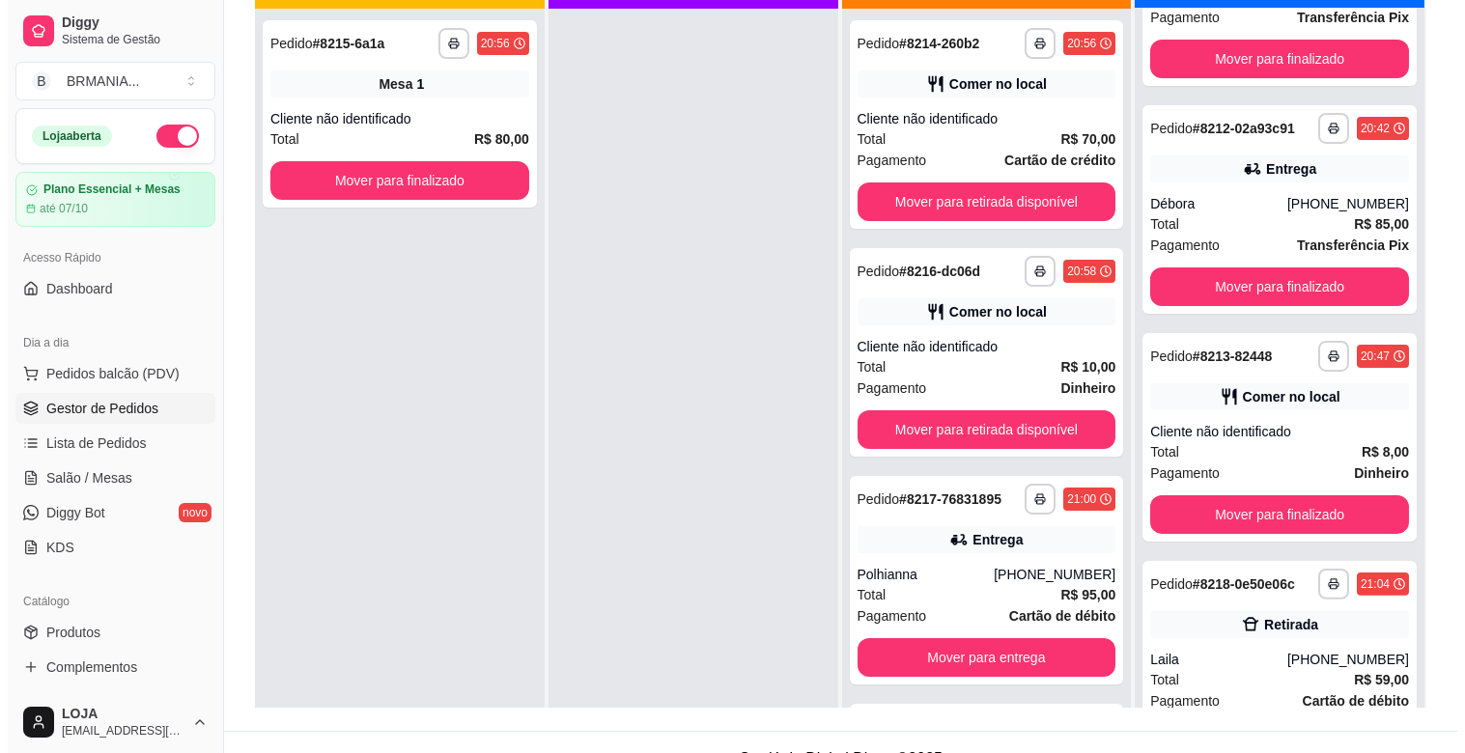
scroll to position [1088, 0]
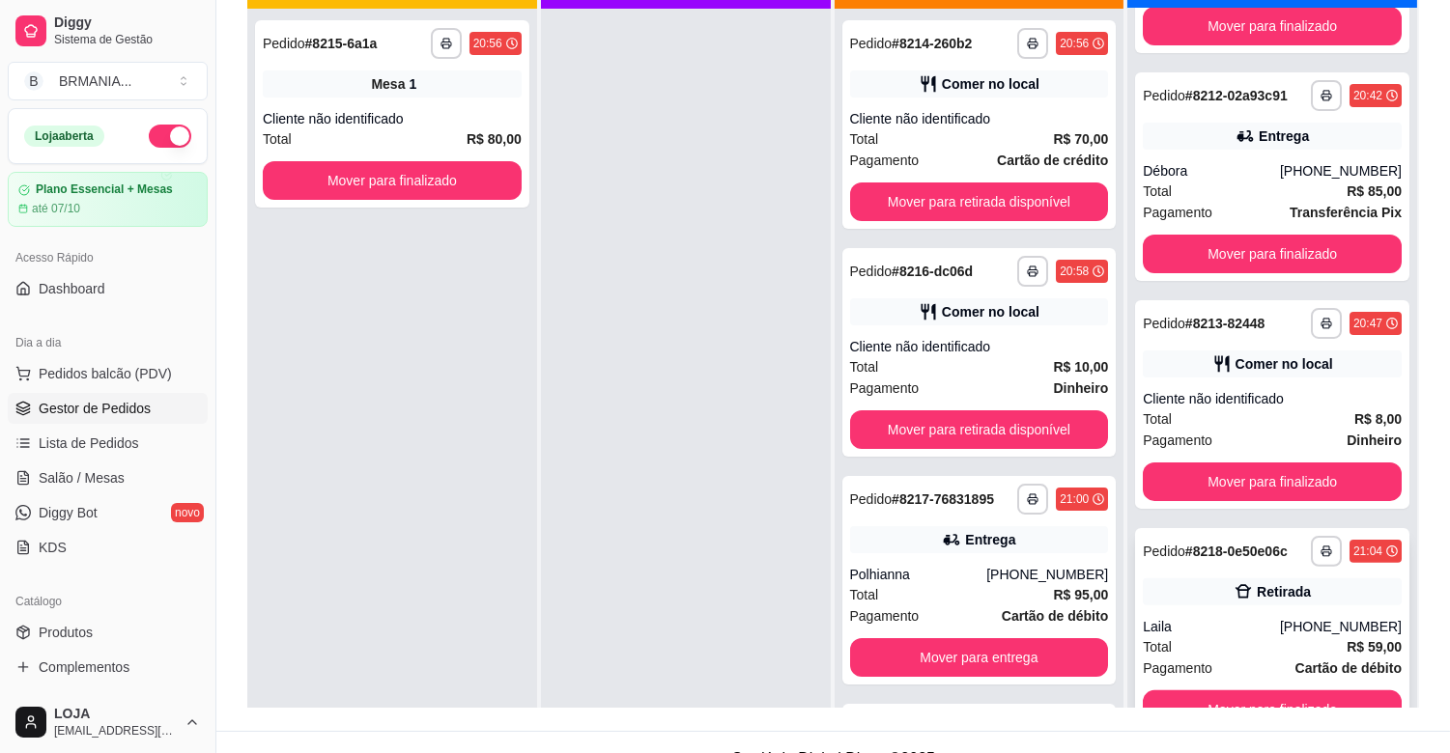
click at [1220, 617] on div "Laila" at bounding box center [1211, 626] width 137 height 19
click at [1213, 631] on div "Laila" at bounding box center [1211, 626] width 137 height 19
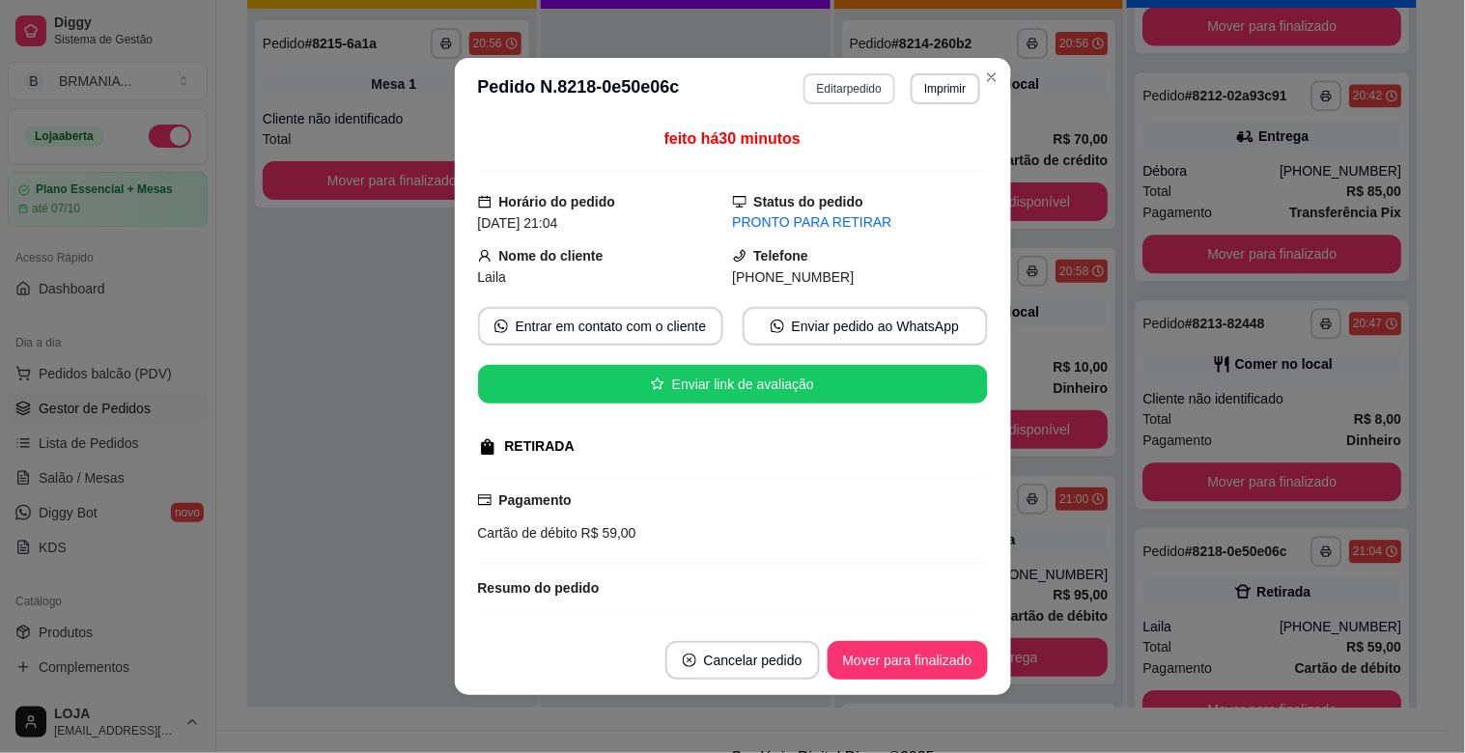
click at [837, 93] on button "Editar pedido" at bounding box center [850, 88] width 92 height 31
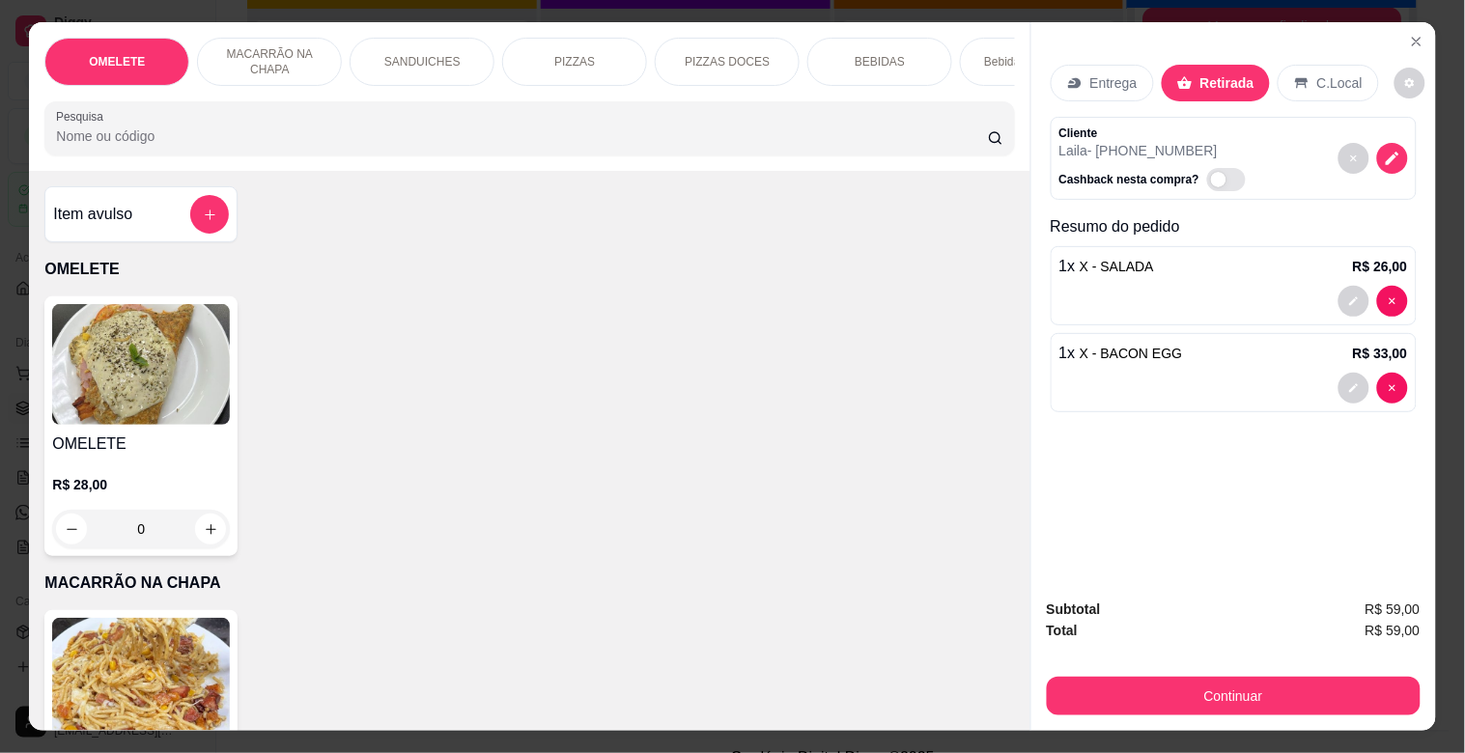
click at [864, 54] on p "BEBIDAS" at bounding box center [880, 61] width 50 height 15
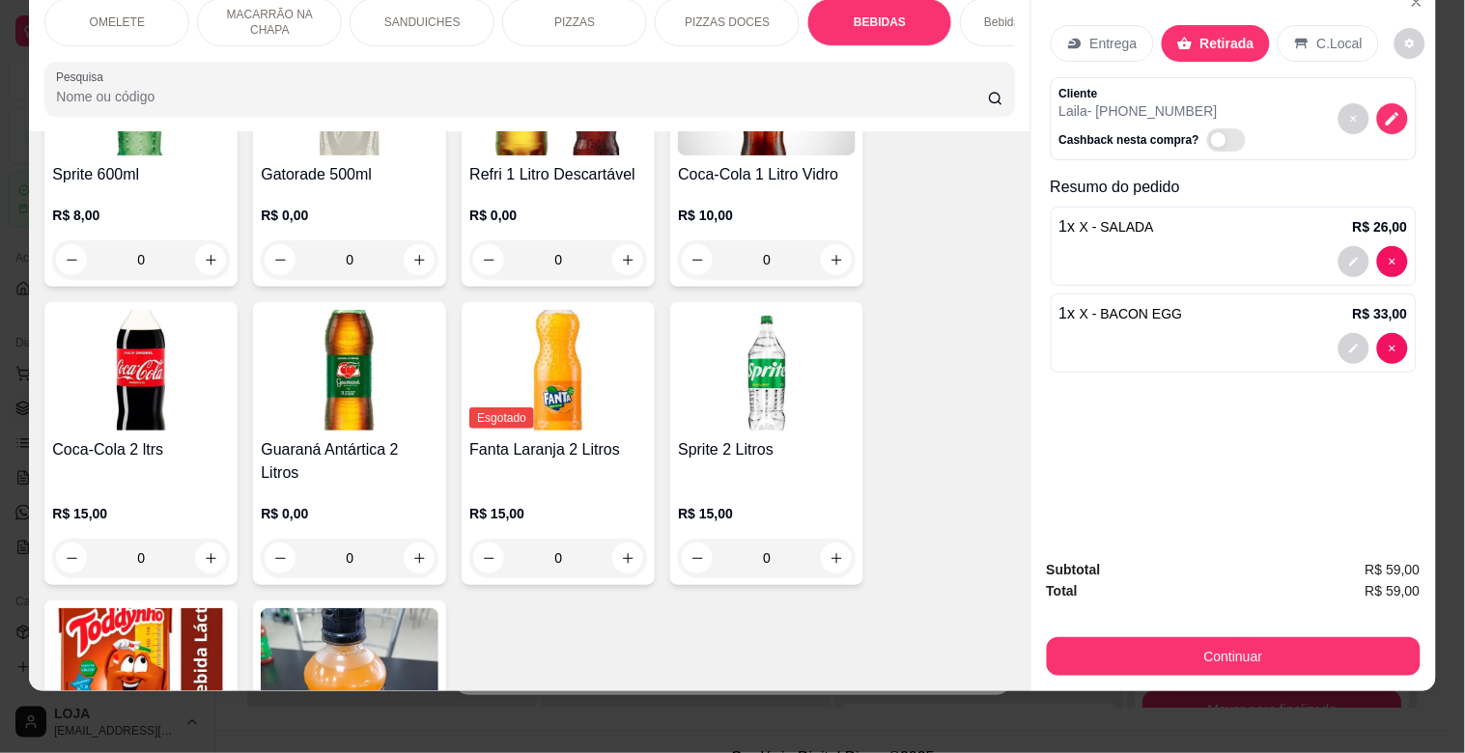
scroll to position [3476, 0]
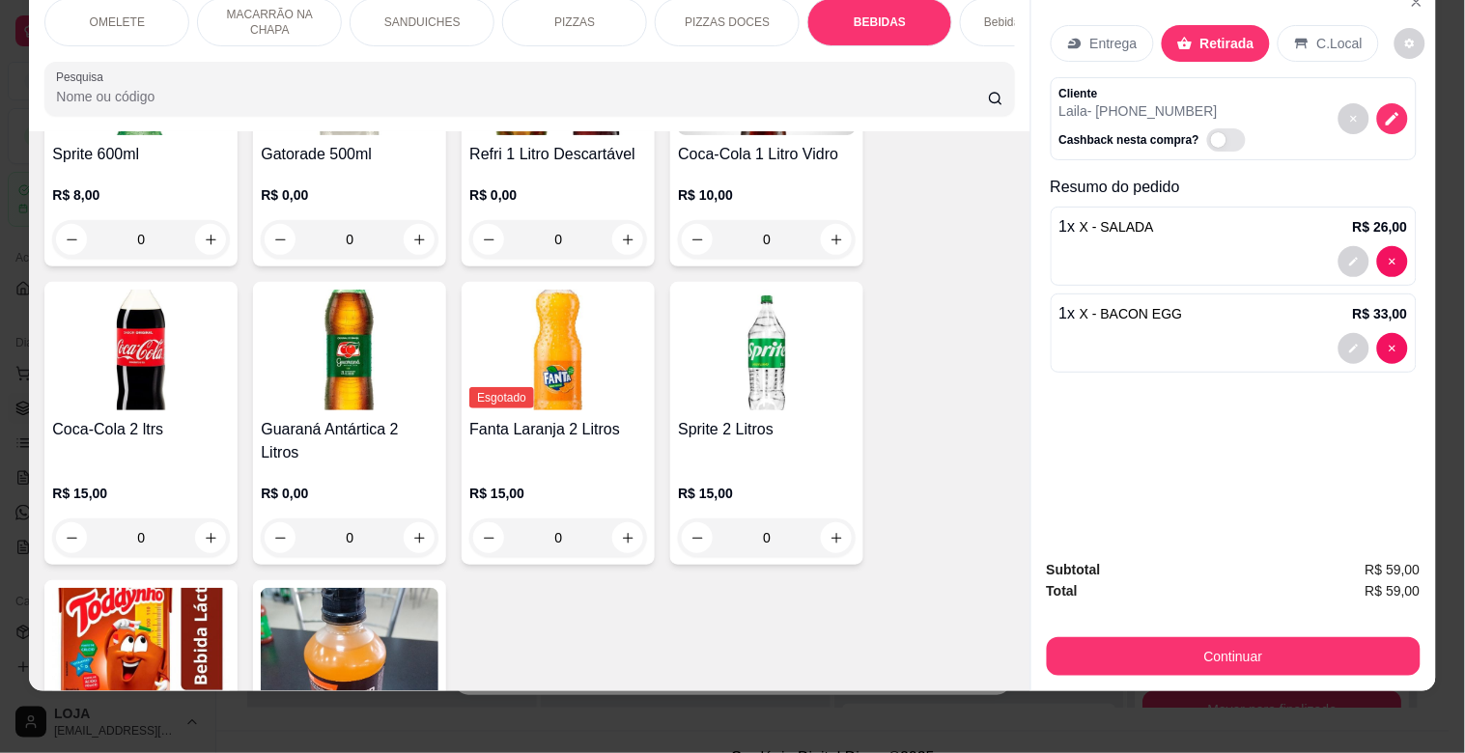
click at [135, 345] on img at bounding box center [141, 350] width 178 height 121
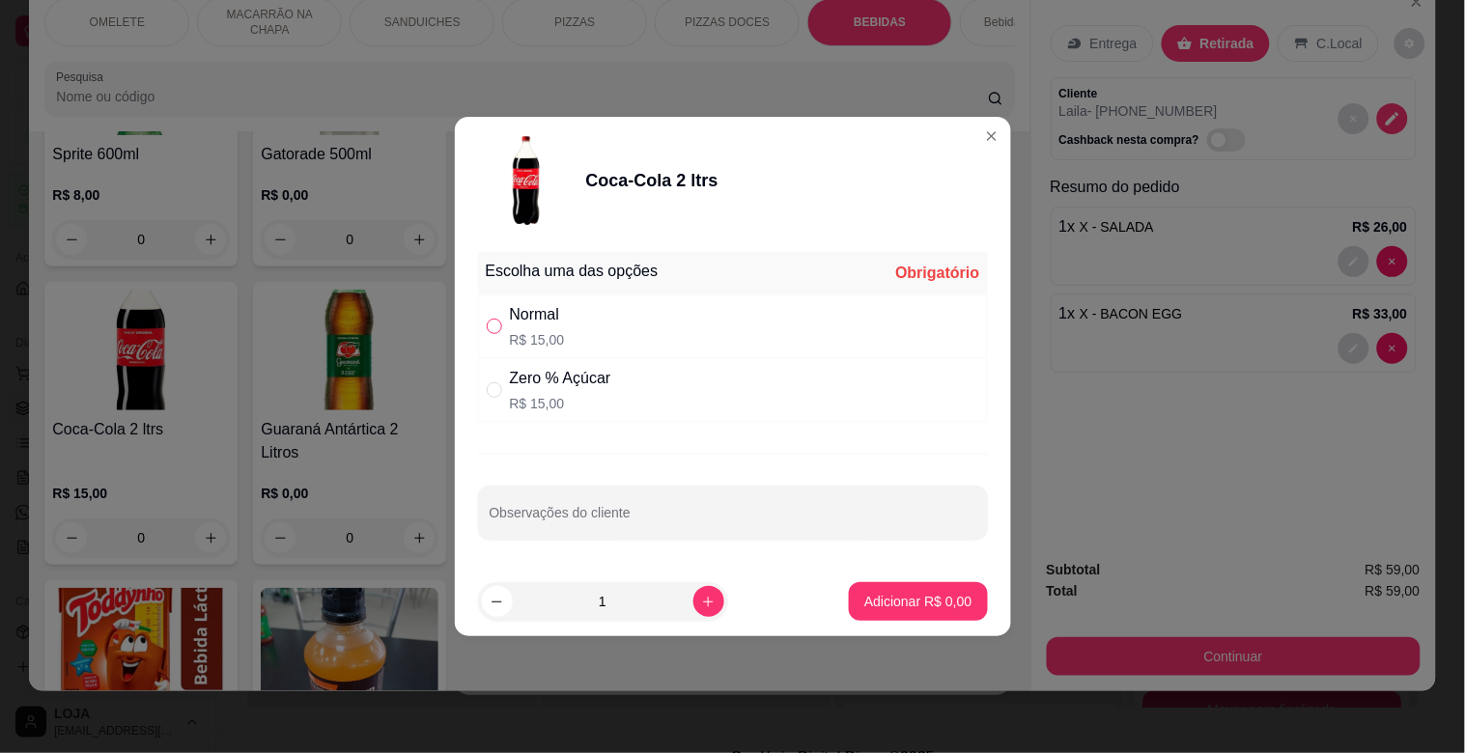
click at [498, 325] on input "" at bounding box center [494, 326] width 15 height 15
radio input "true"
click at [889, 603] on p "Adicionar R$ 15,00" at bounding box center [915, 601] width 112 height 18
type input "1"
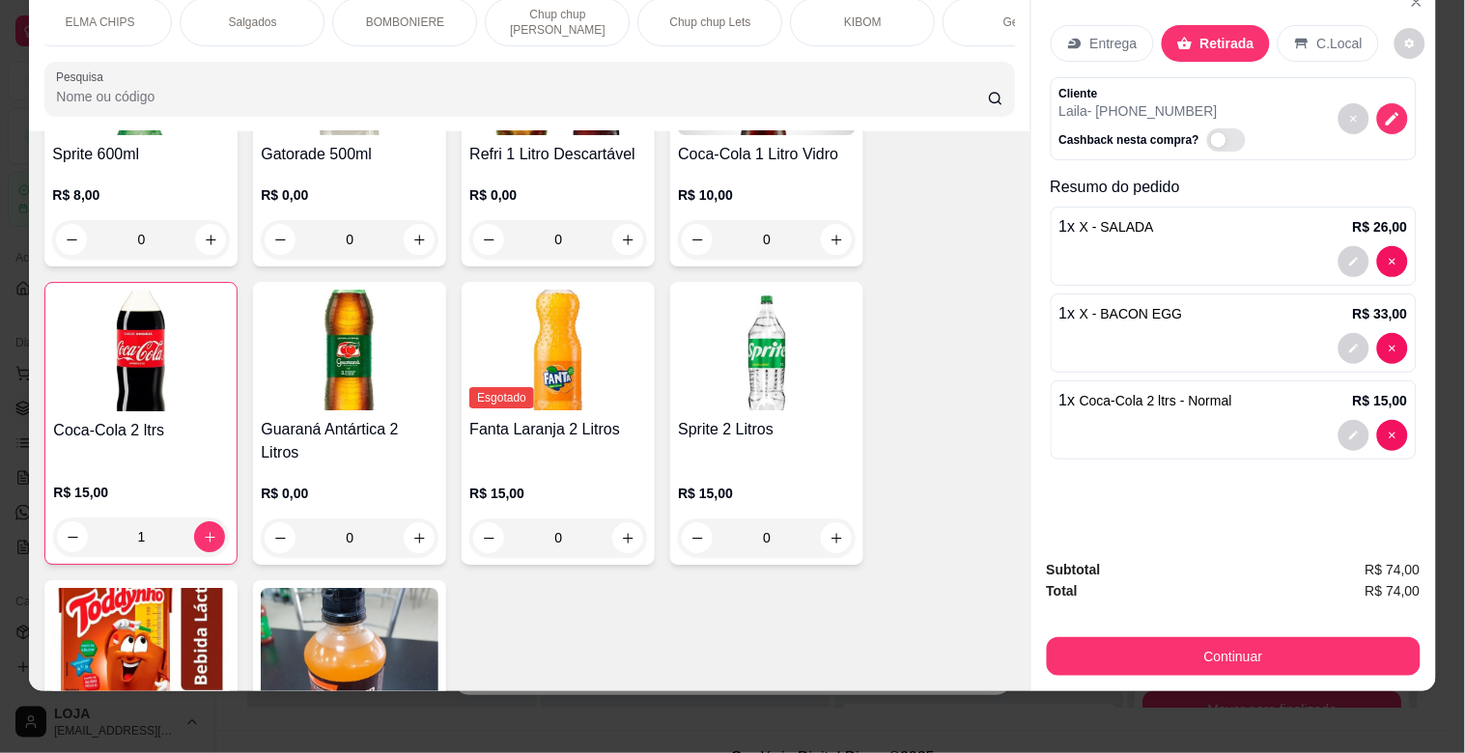
scroll to position [0, 1416]
click at [673, 14] on p "Chup chup Lets" at bounding box center [684, 21] width 81 height 15
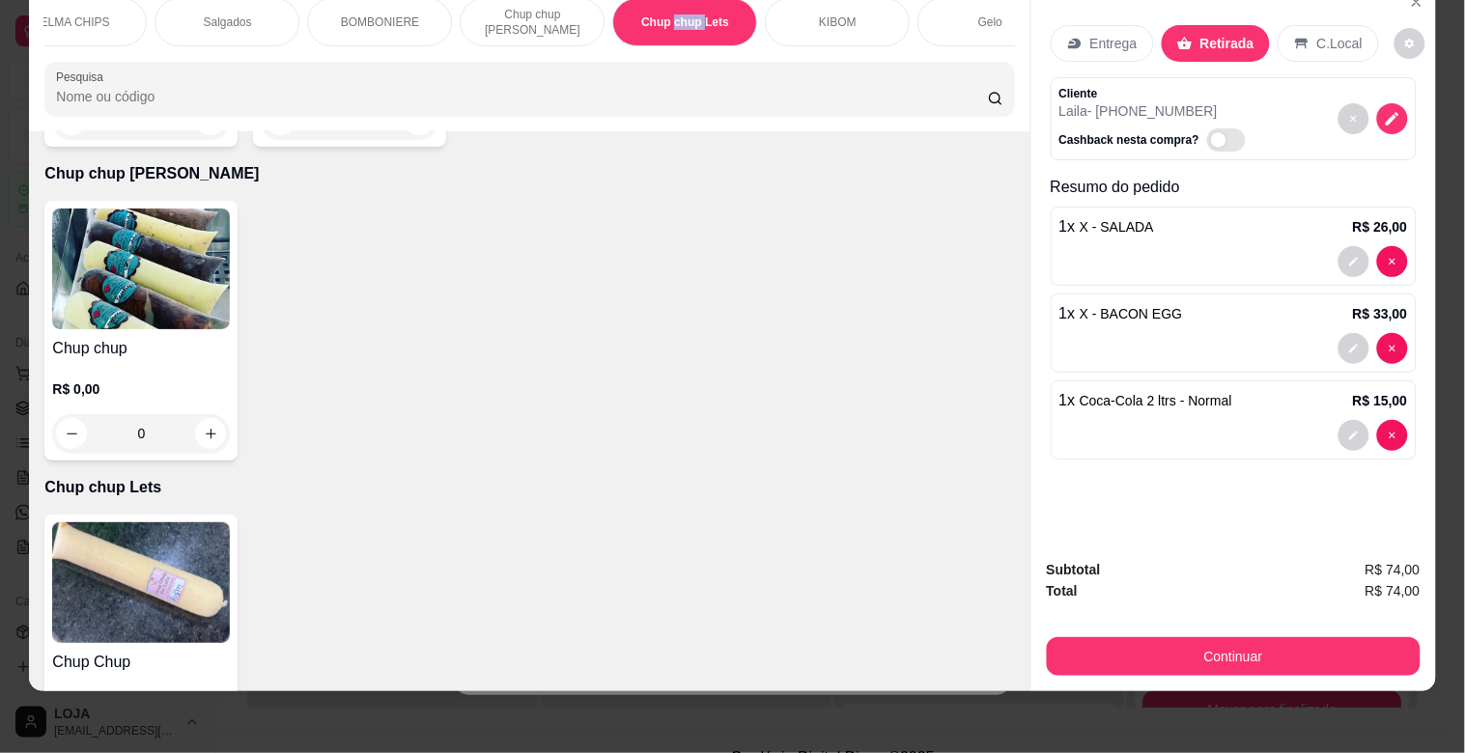
scroll to position [9448, 0]
click at [85, 262] on img at bounding box center [141, 270] width 178 height 121
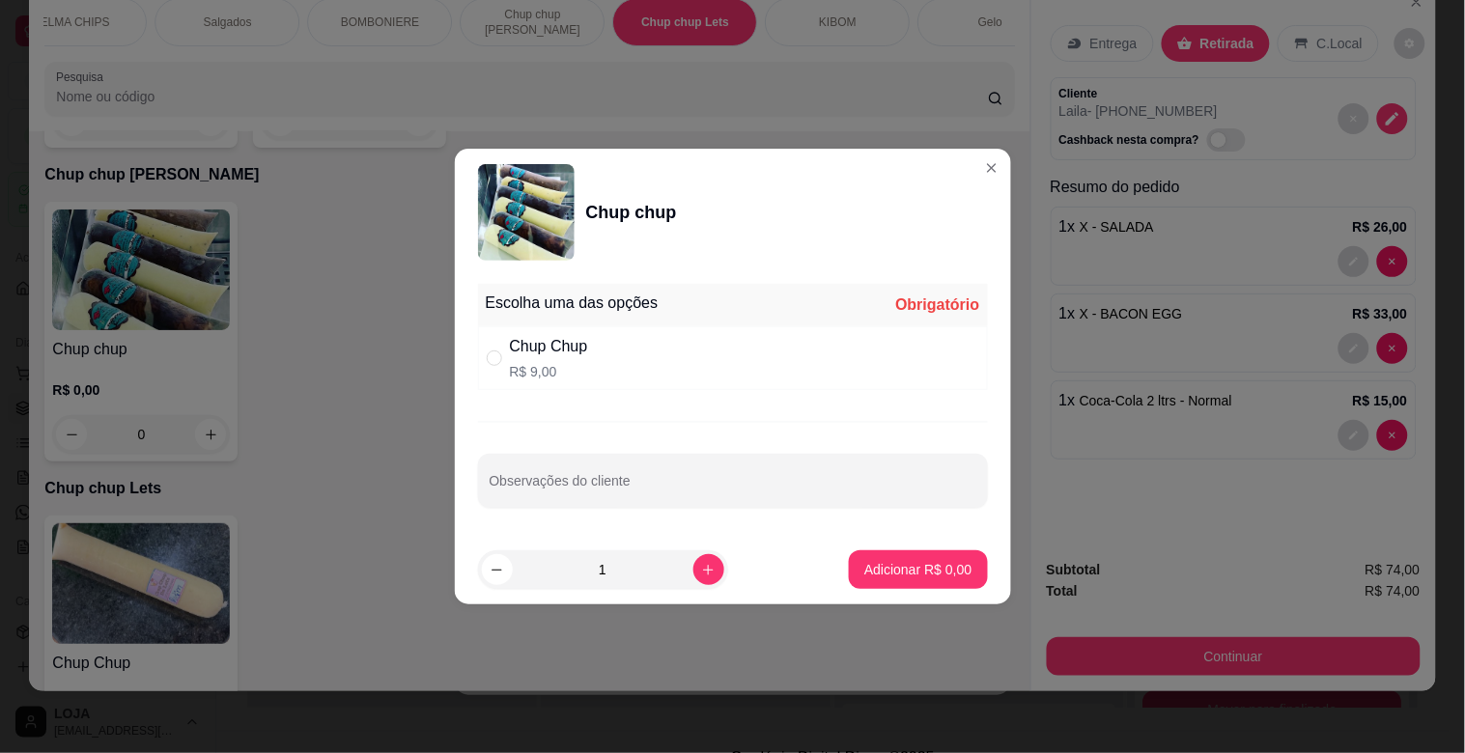
click at [498, 365] on label "" at bounding box center [494, 358] width 15 height 21
click at [498, 365] on input "" at bounding box center [494, 358] width 15 height 15
click at [498, 361] on input "" at bounding box center [494, 358] width 15 height 15
radio input "true"
click at [701, 563] on icon "increase-product-quantity" at bounding box center [708, 570] width 14 height 14
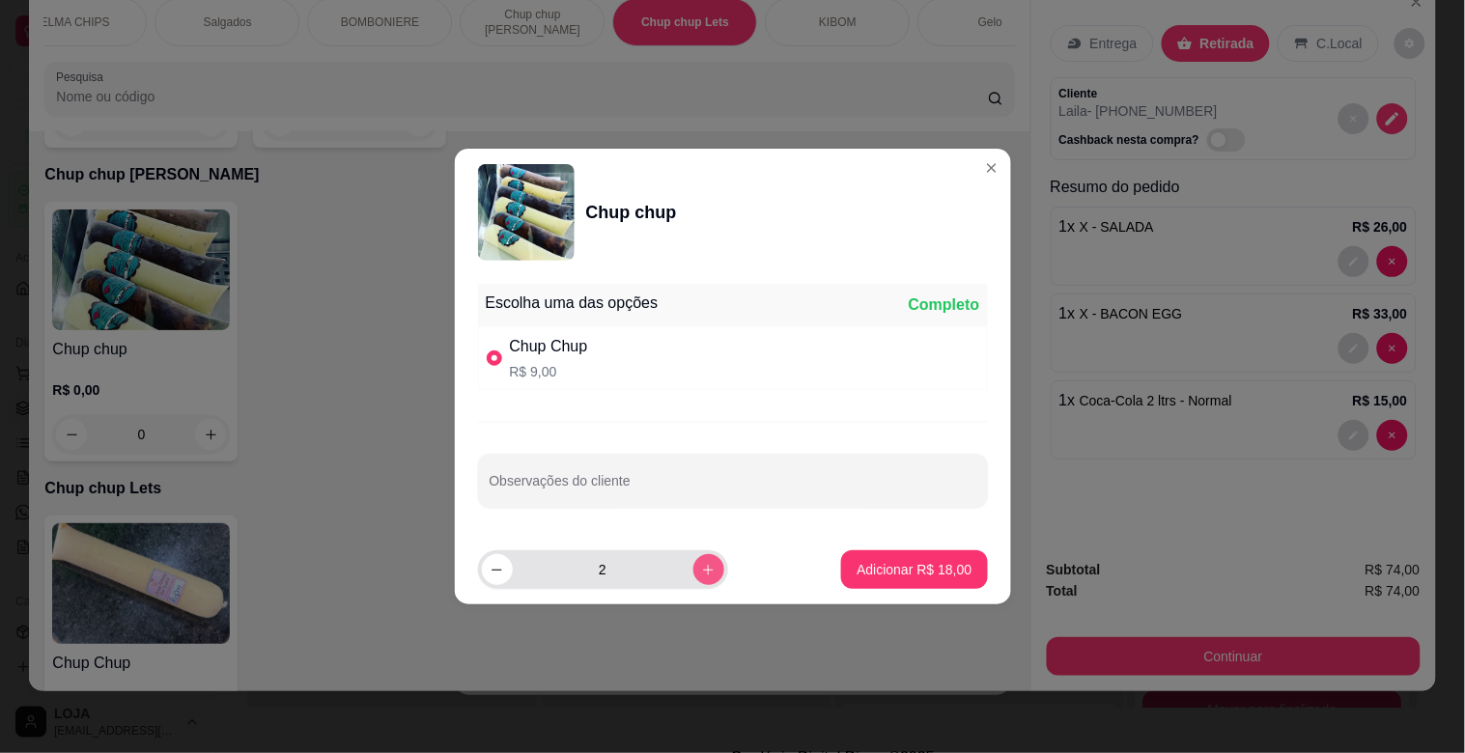
click at [701, 563] on icon "increase-product-quantity" at bounding box center [708, 570] width 14 height 14
type input "3"
click at [874, 573] on p "Adicionar R$ 27,00" at bounding box center [914, 569] width 115 height 19
type input "3"
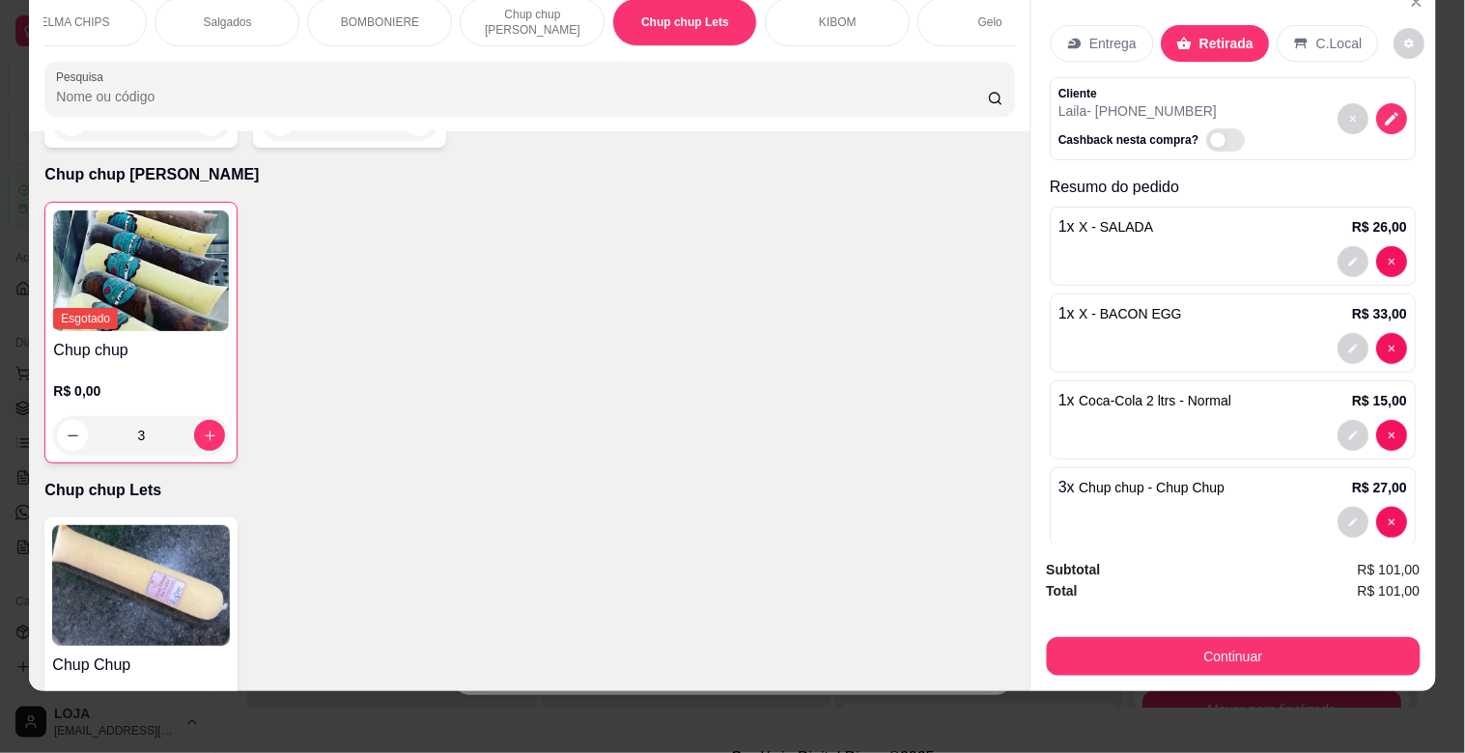
click at [402, 14] on p "BOMBONIERE" at bounding box center [380, 21] width 78 height 15
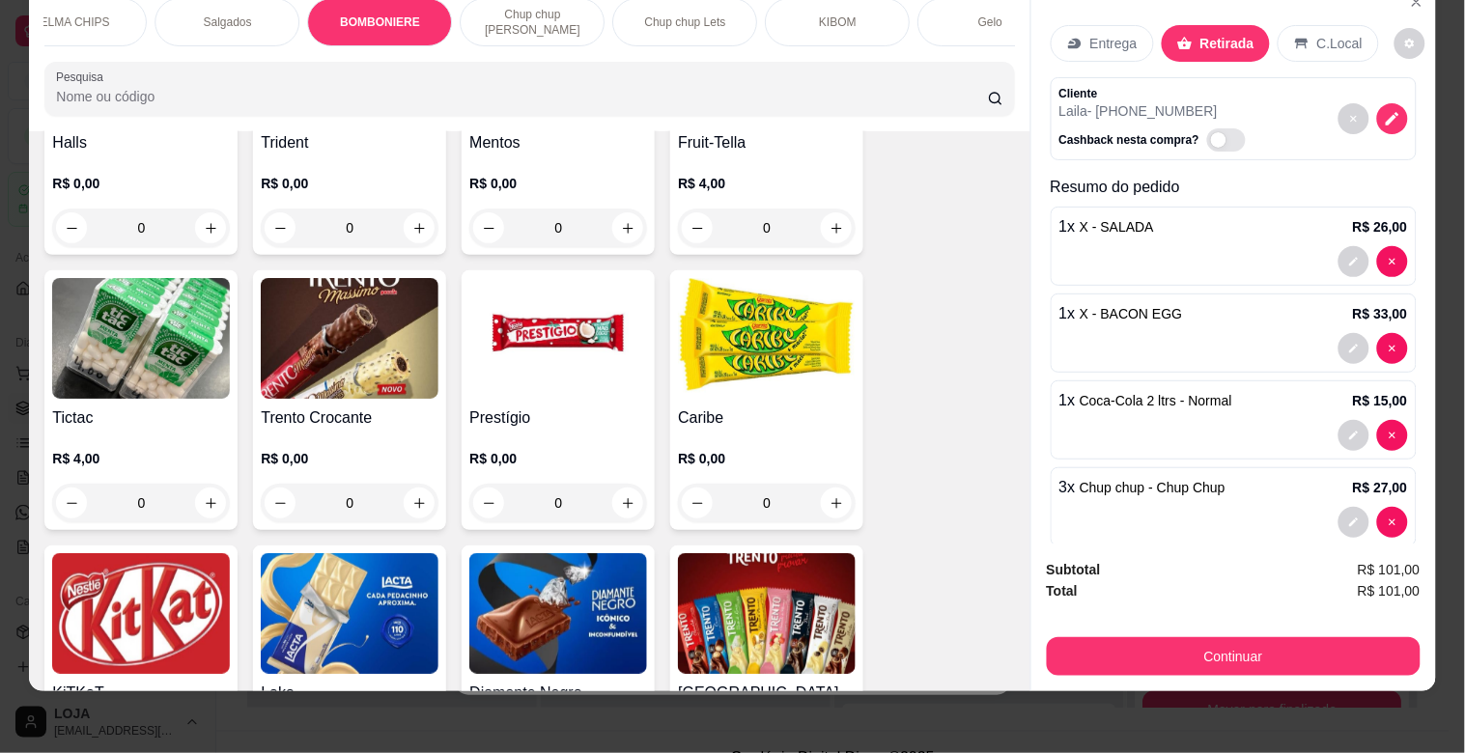
scroll to position [7693, 0]
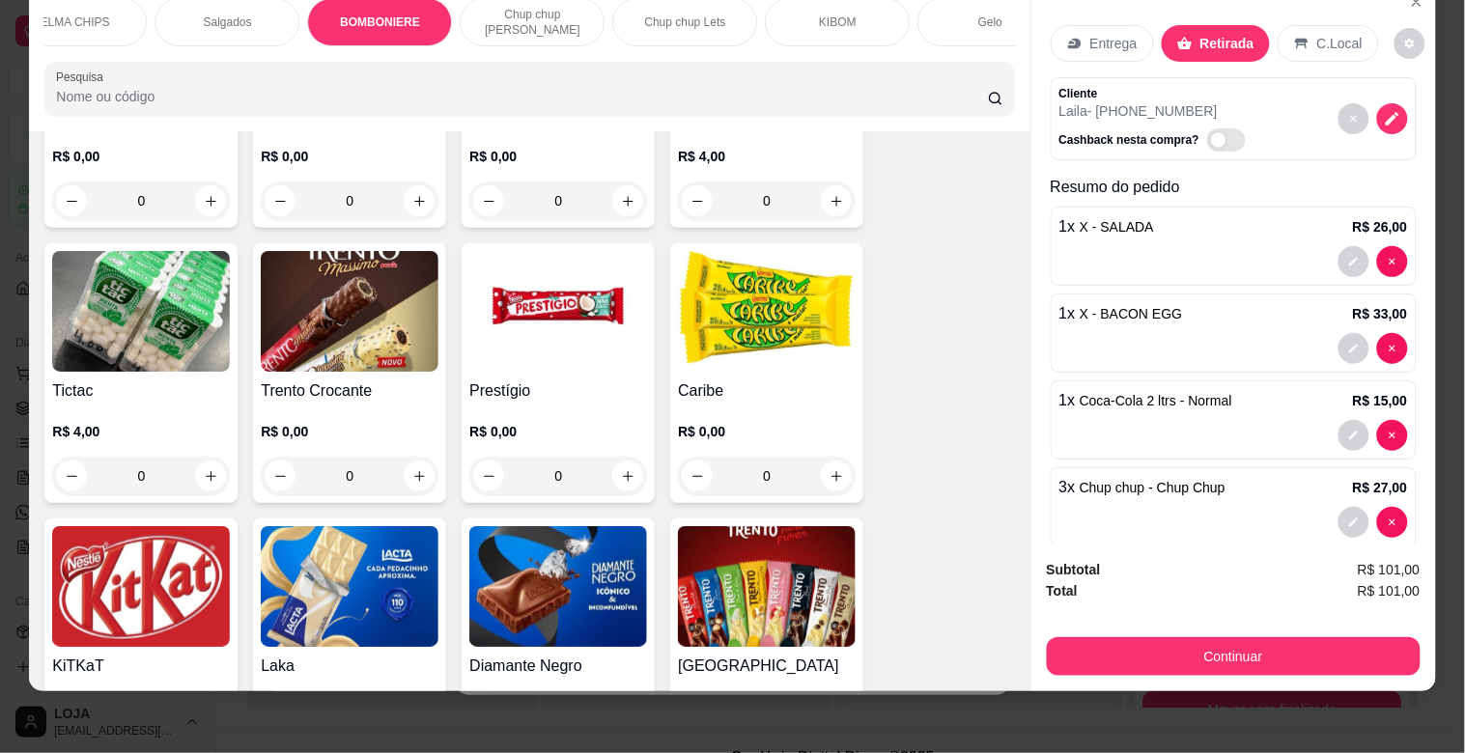
click at [118, 543] on img at bounding box center [141, 586] width 178 height 121
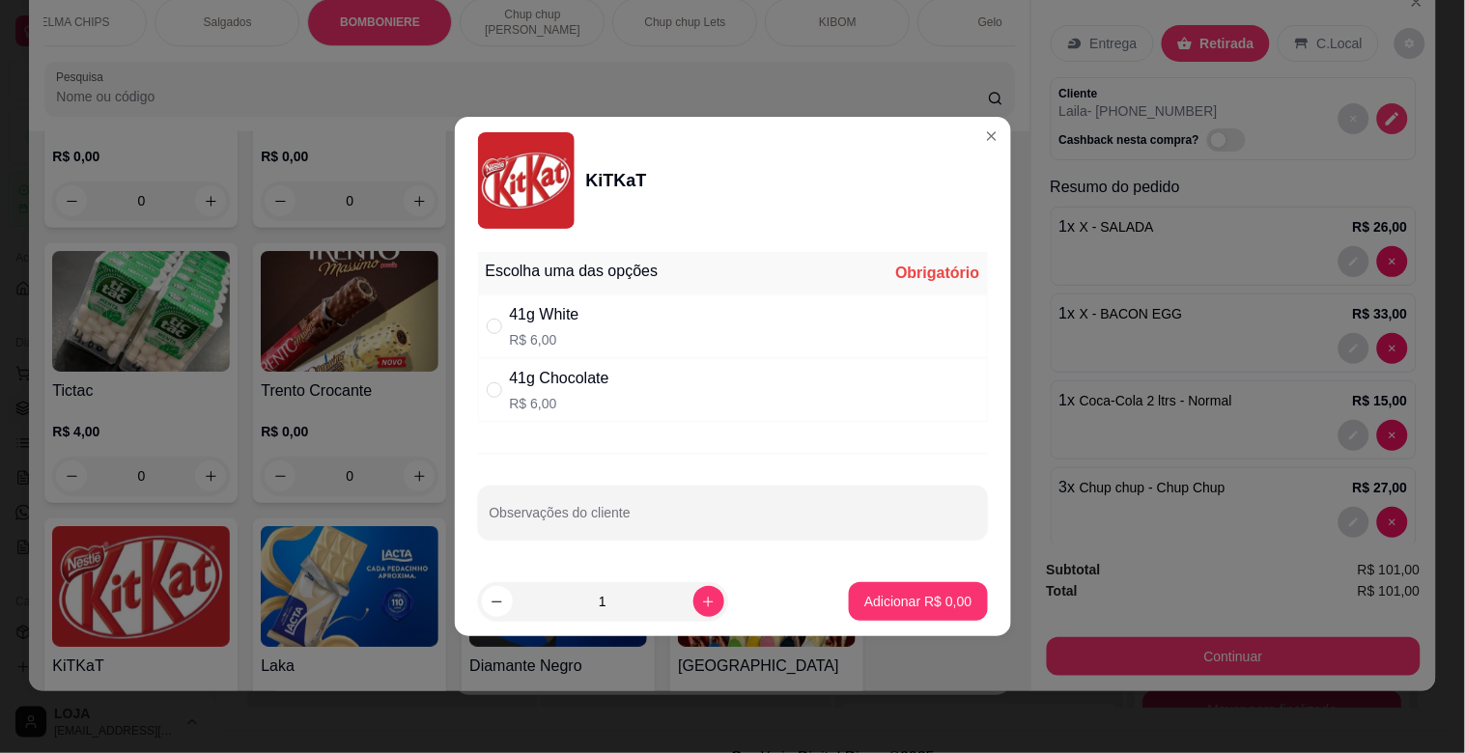
click at [494, 375] on div "41g Chocolate R$ 6,00" at bounding box center [733, 390] width 510 height 64
radio input "true"
click at [887, 605] on p "Adicionar R$ 6,00" at bounding box center [918, 601] width 107 height 19
type input "1"
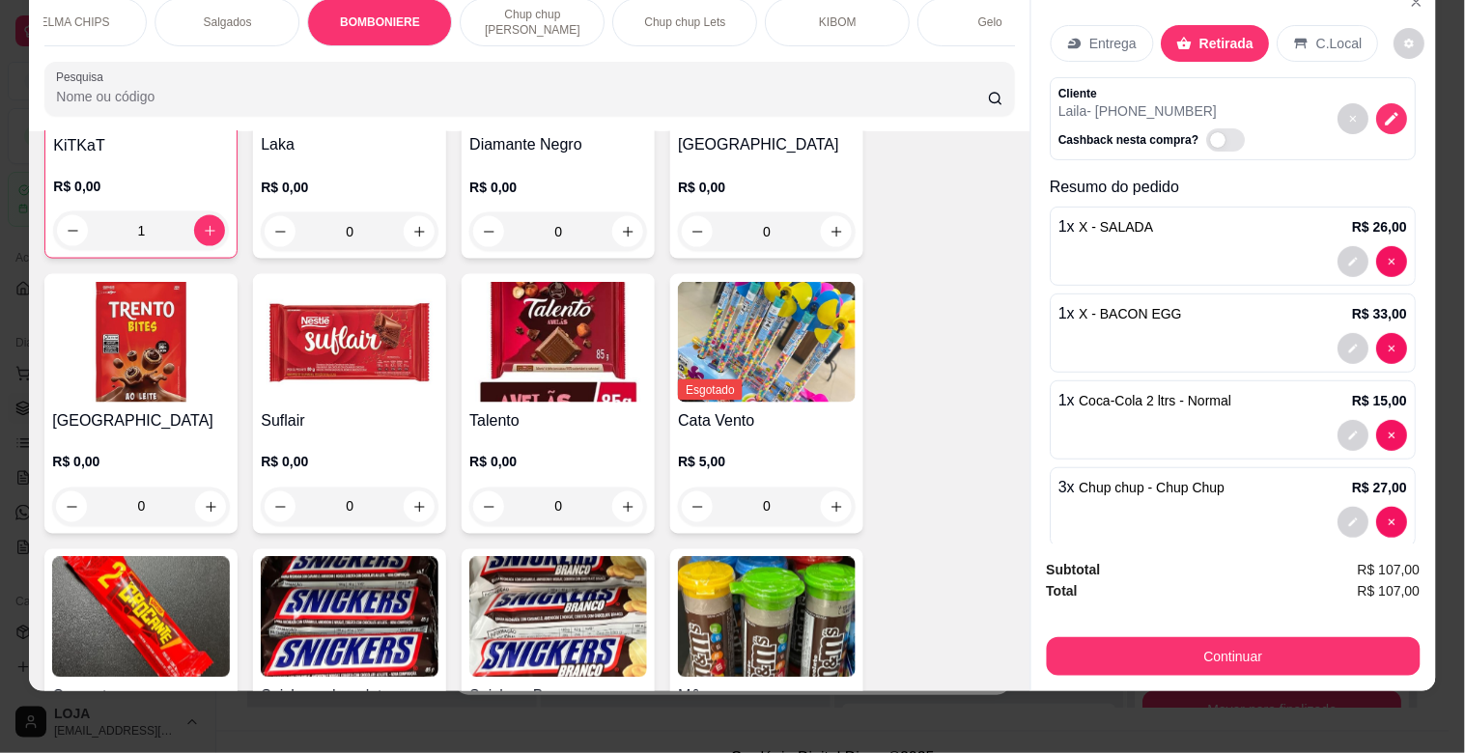
scroll to position [8251, 0]
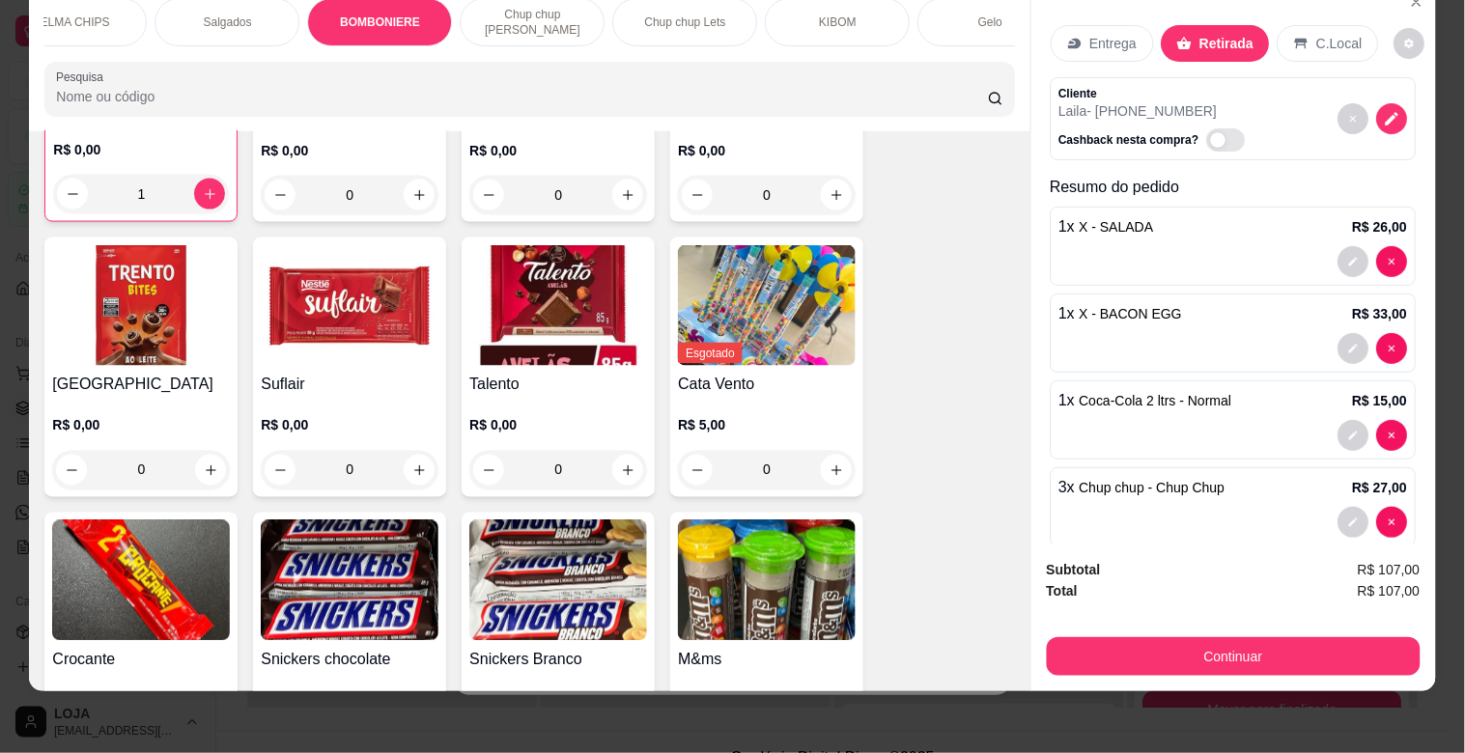
click at [350, 321] on img at bounding box center [350, 305] width 178 height 121
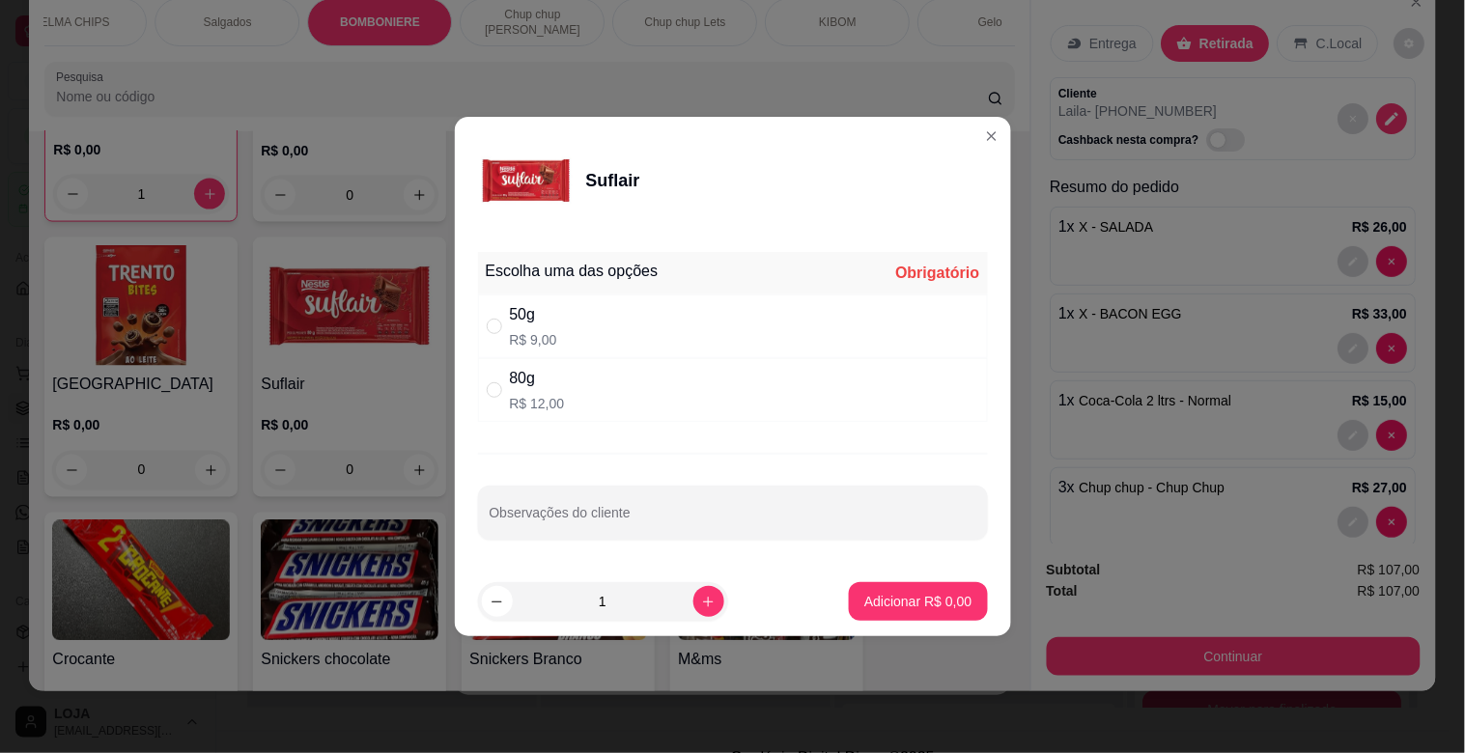
click at [513, 334] on p "R$ 9,00" at bounding box center [533, 339] width 47 height 19
radio input "true"
click at [865, 595] on p "Adicionar R$ 9,00" at bounding box center [918, 601] width 107 height 19
type input "1"
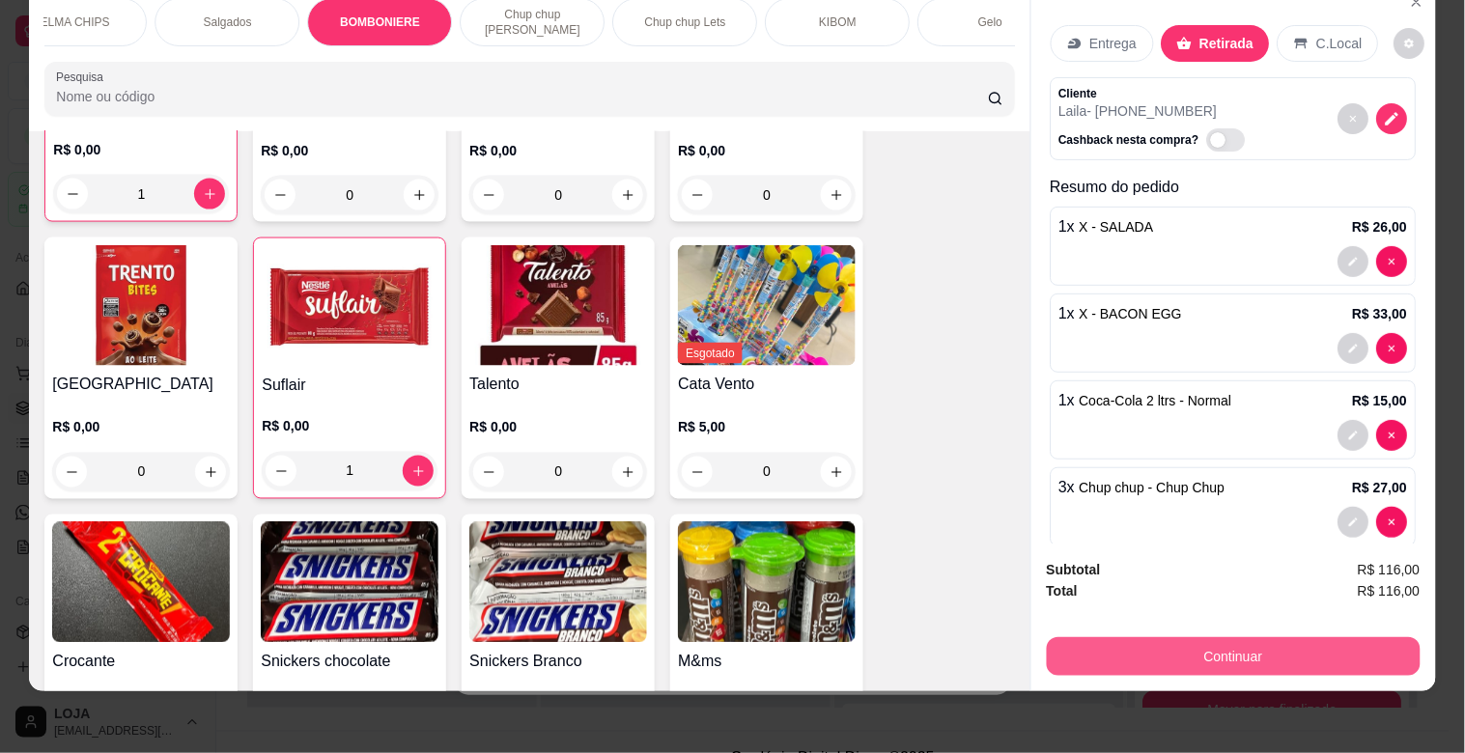
click at [1180, 641] on button "Continuar" at bounding box center [1234, 657] width 374 height 39
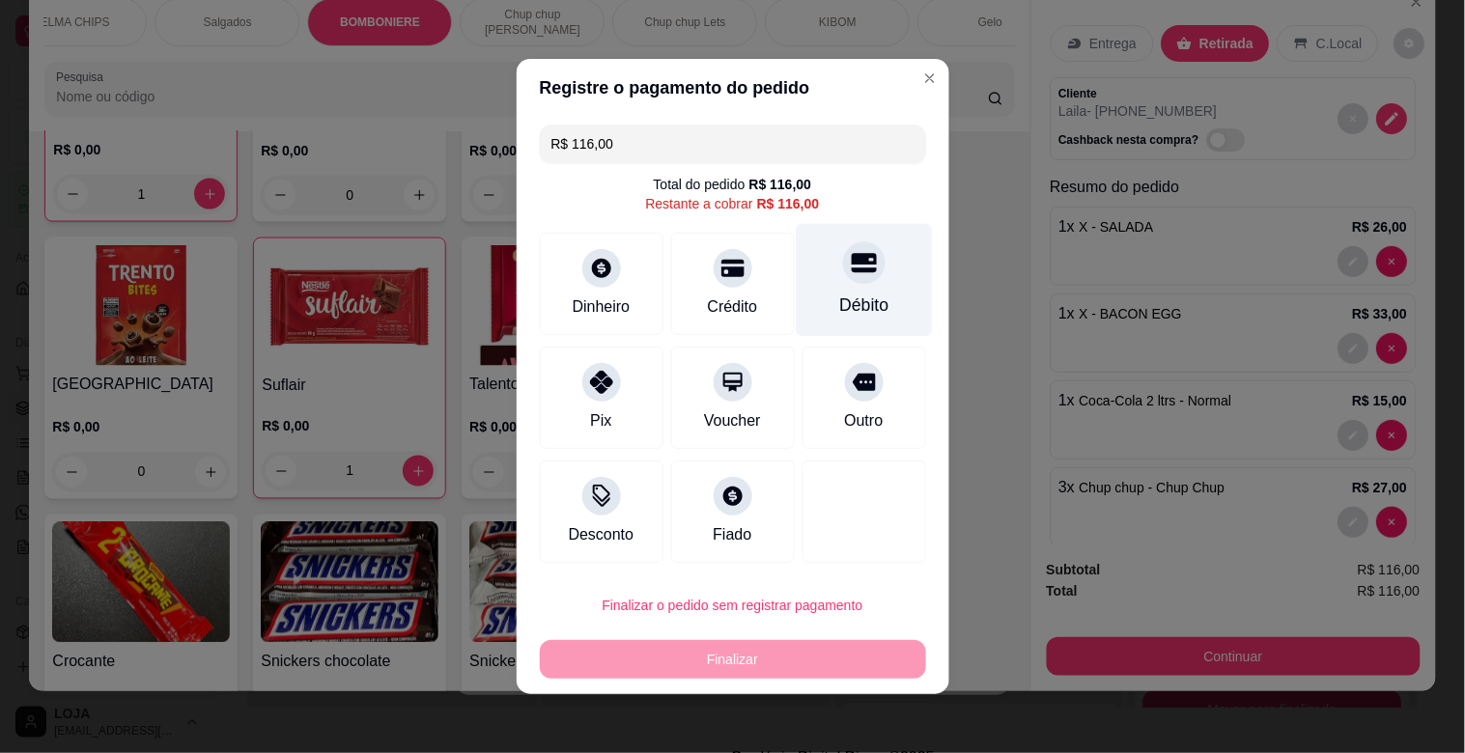
click at [851, 274] on icon at bounding box center [863, 262] width 25 height 25
type input "R$ 0,00"
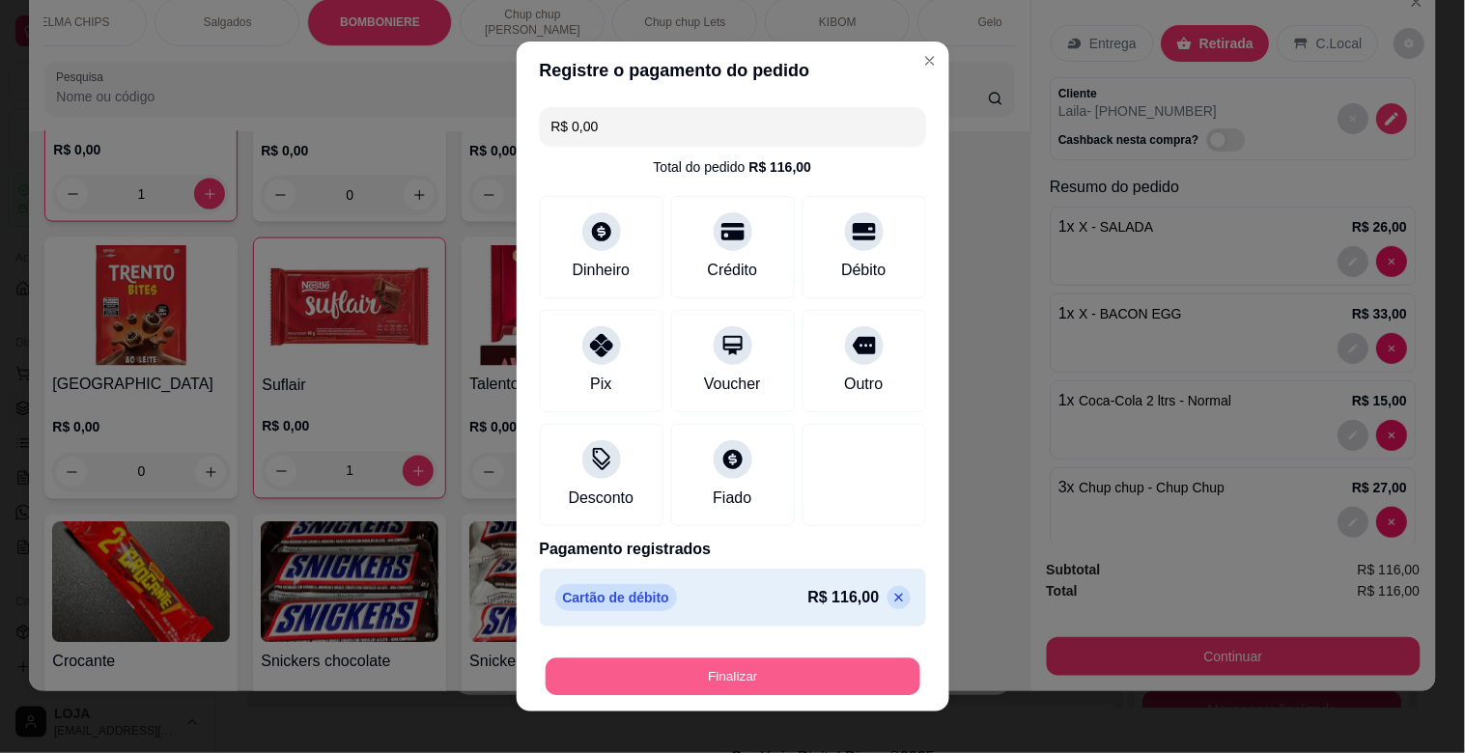
click at [783, 668] on button "Finalizar" at bounding box center [733, 678] width 375 height 38
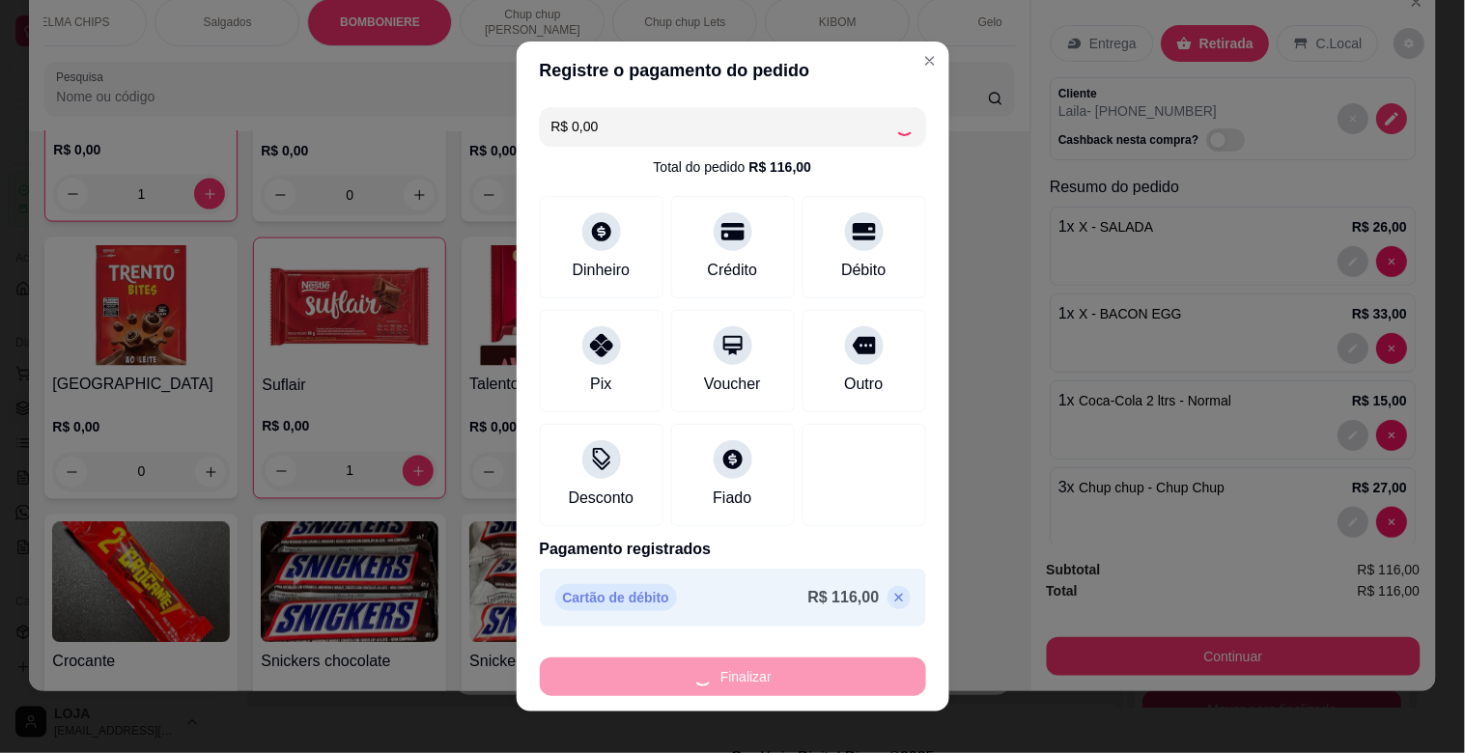
type input "0"
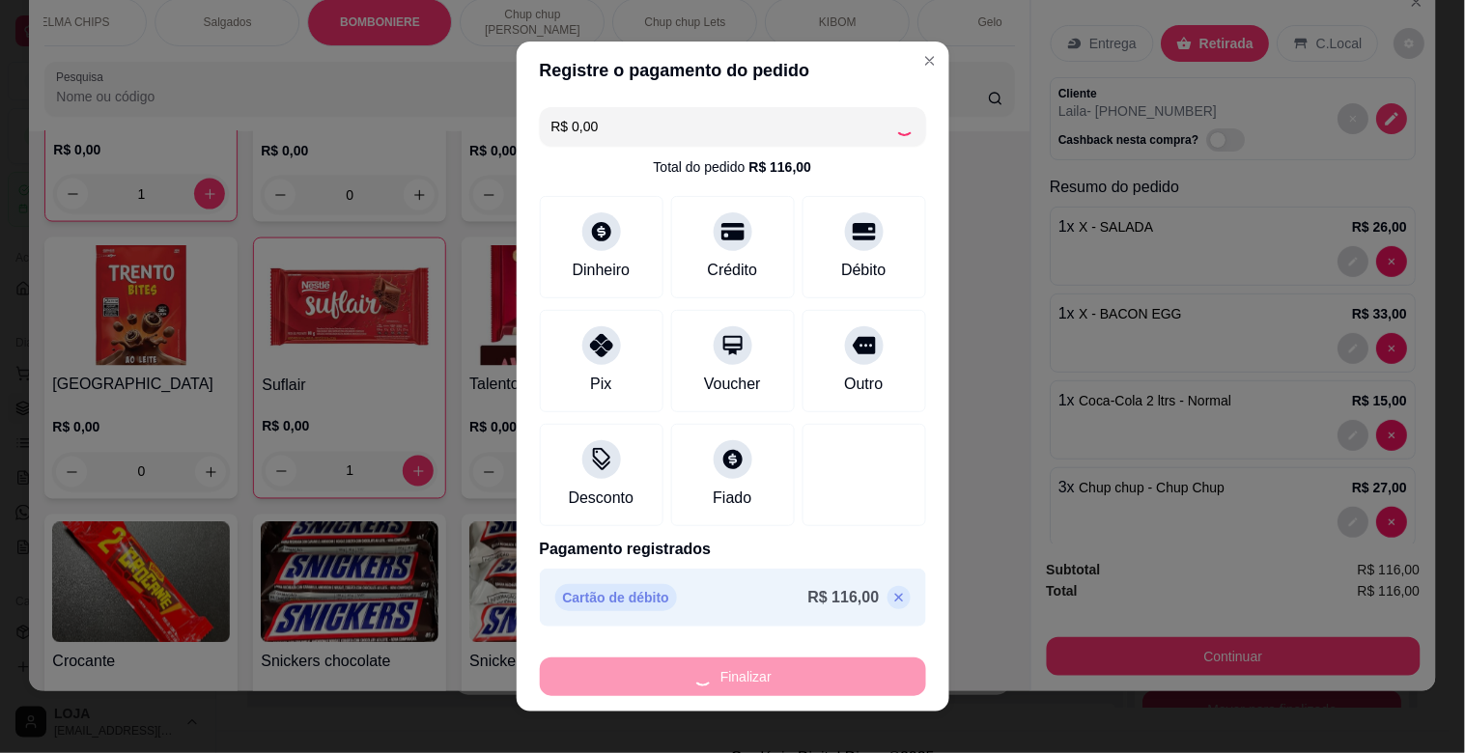
type input "0"
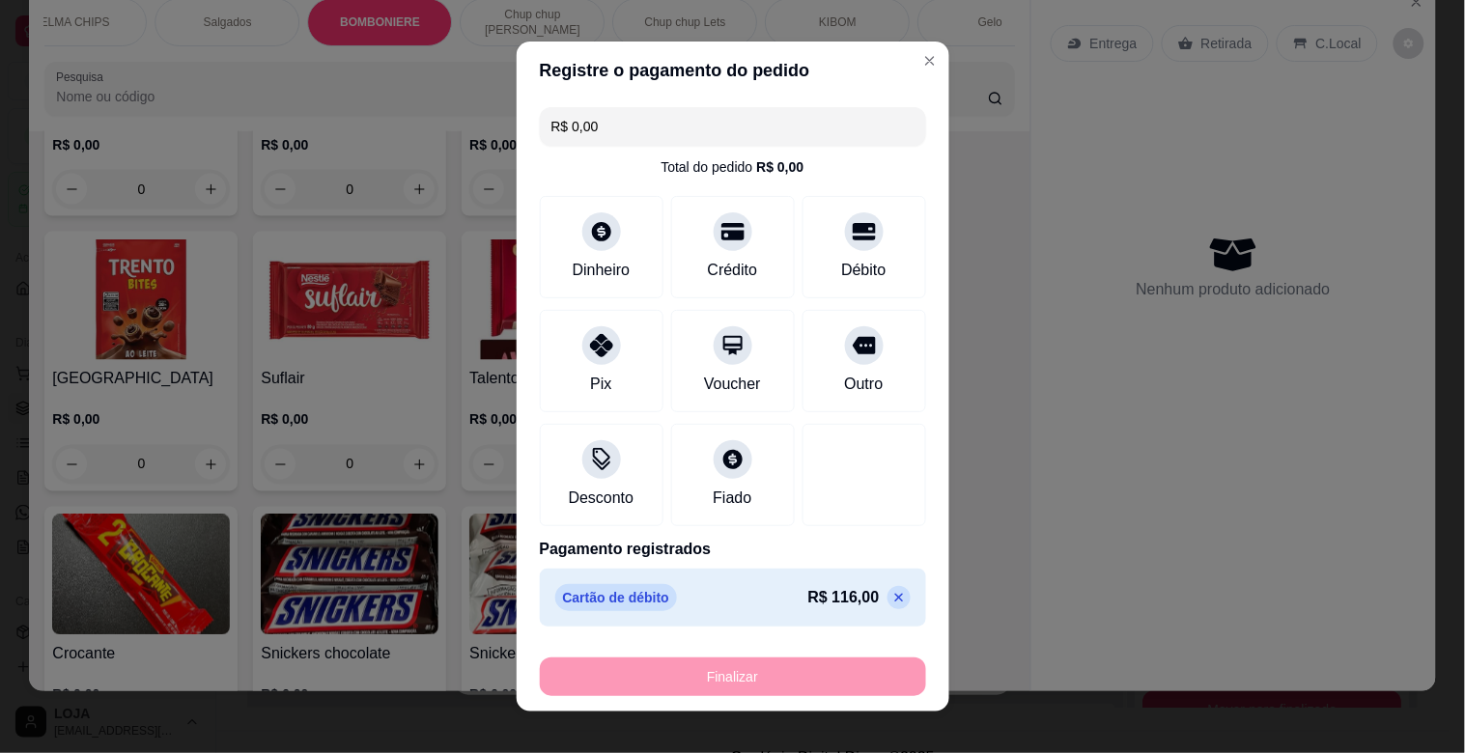
type input "-R$ 116,00"
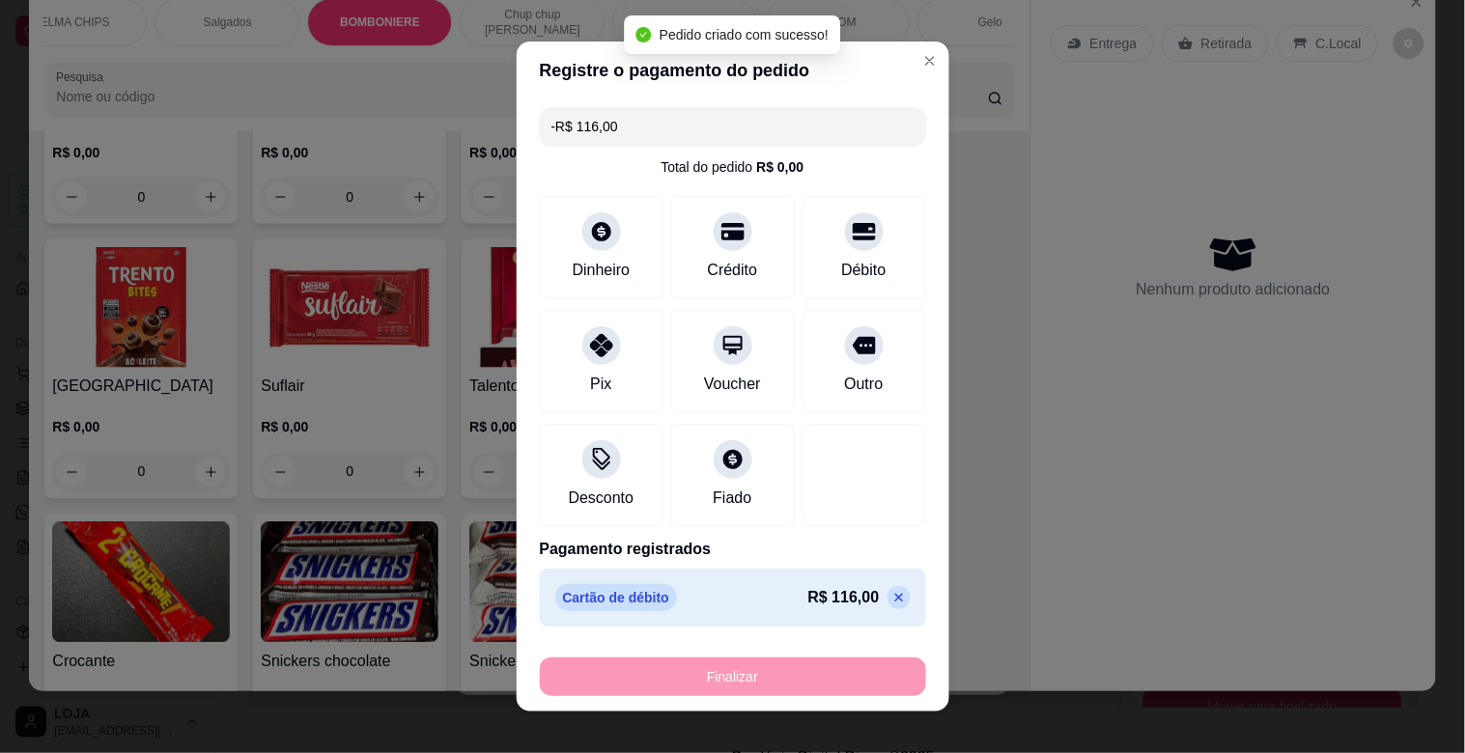
scroll to position [861, 0]
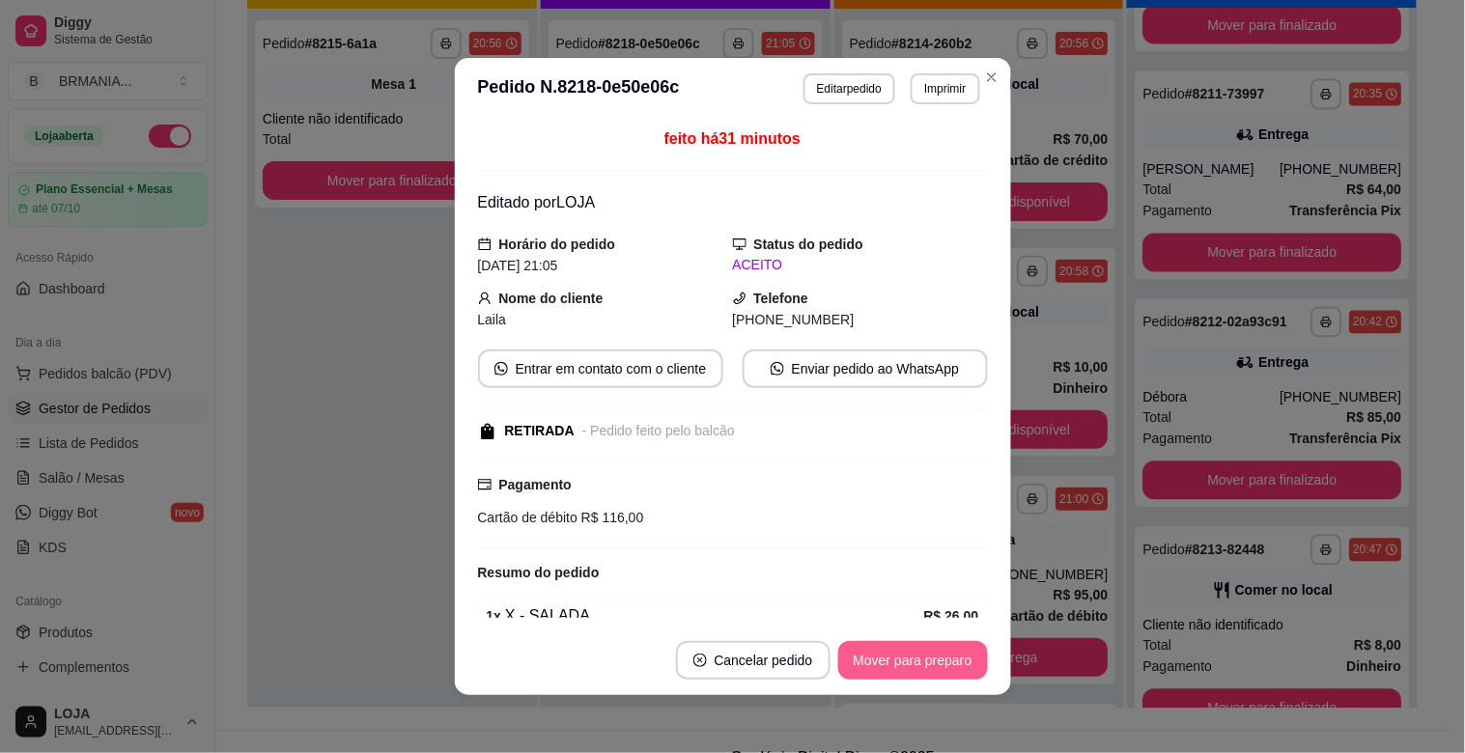
click at [860, 663] on button "Mover para preparo" at bounding box center [913, 660] width 150 height 39
click at [860, 663] on button "Mover para retirada disponível" at bounding box center [881, 661] width 207 height 38
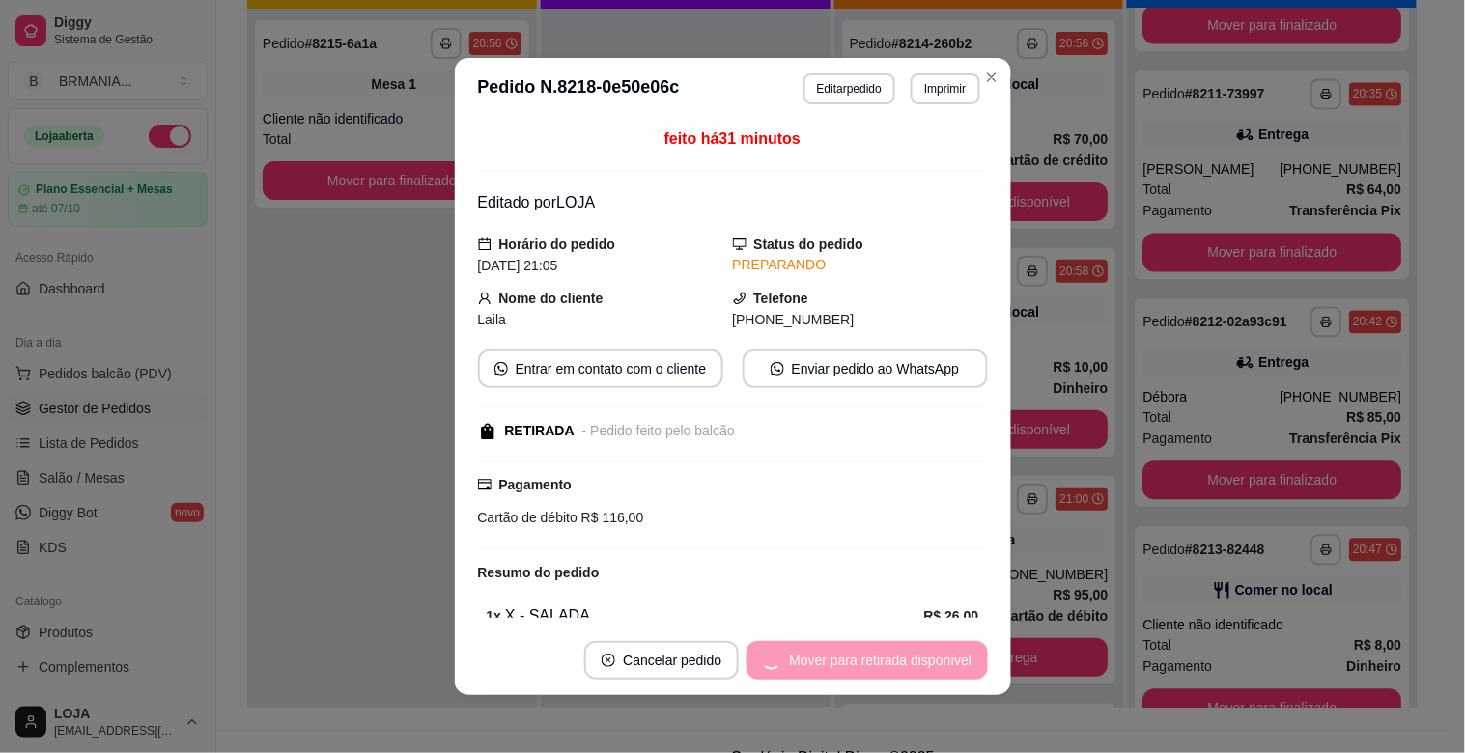
scroll to position [1088, 0]
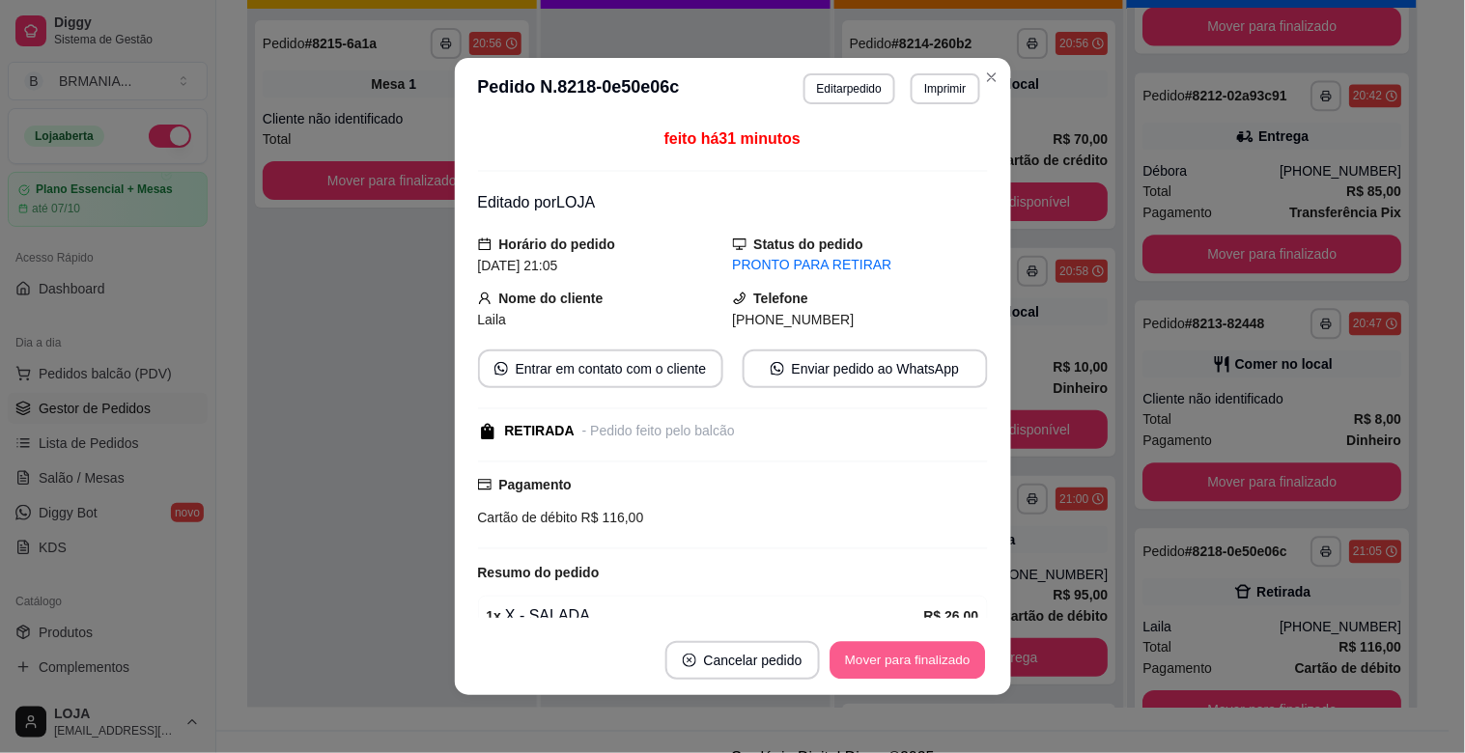
click at [860, 663] on button "Mover para finalizado" at bounding box center [908, 661] width 156 height 38
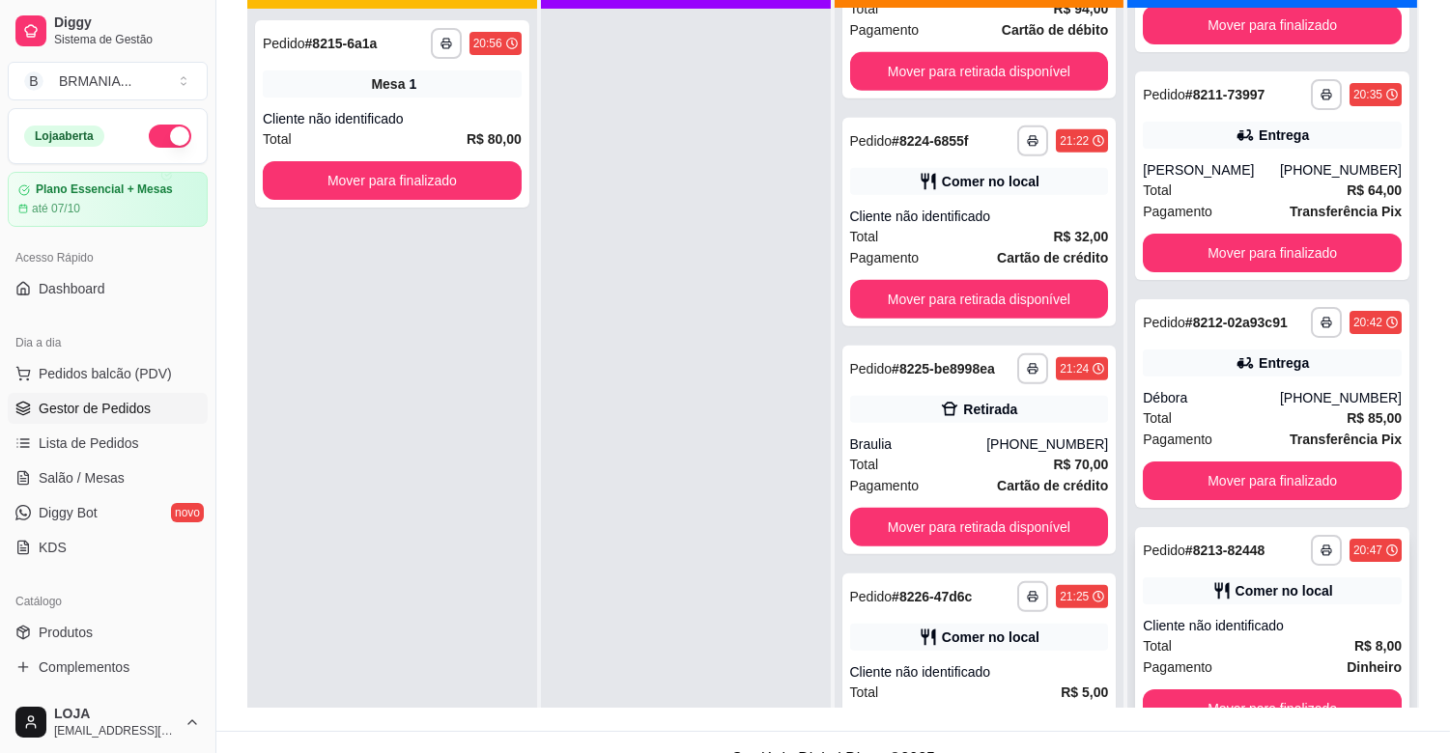
scroll to position [1704, 0]
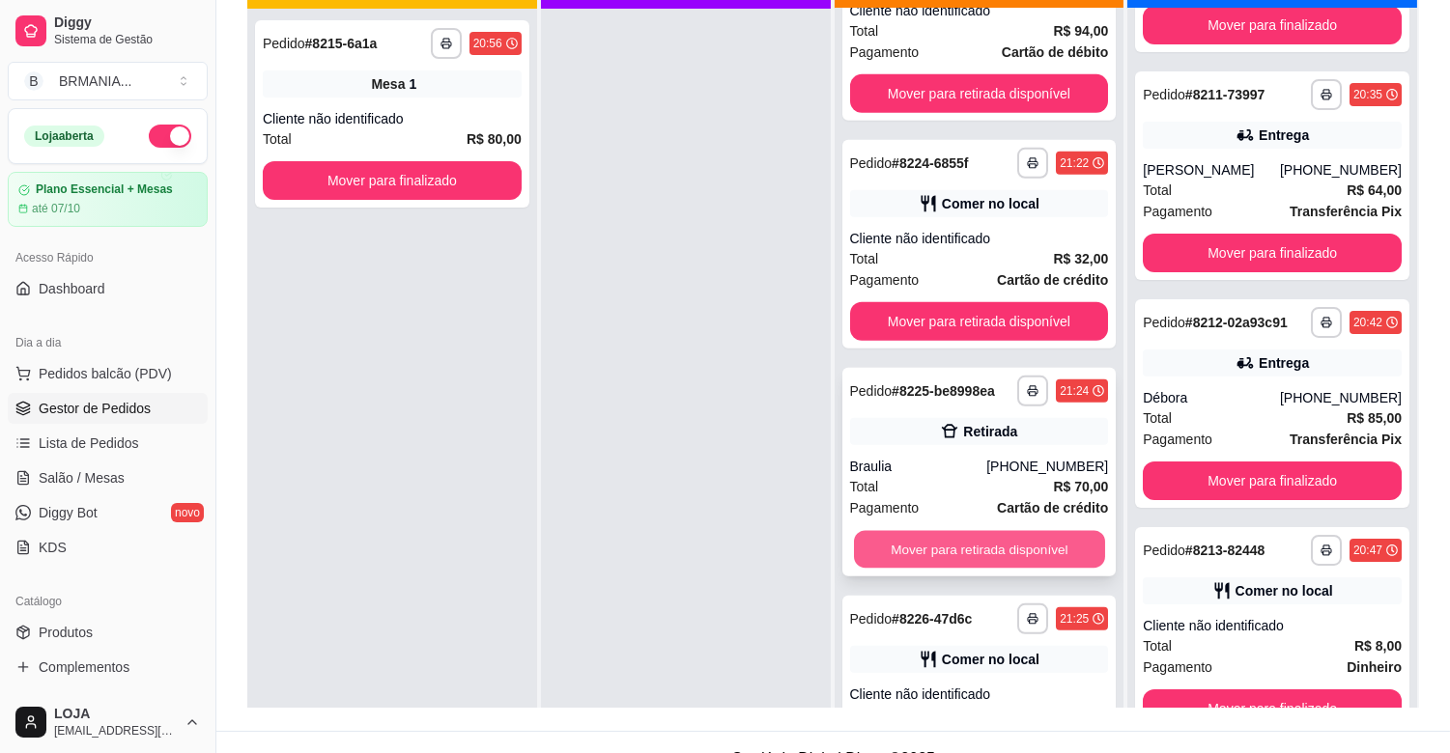
click at [976, 558] on button "Mover para retirada disponível" at bounding box center [979, 550] width 251 height 38
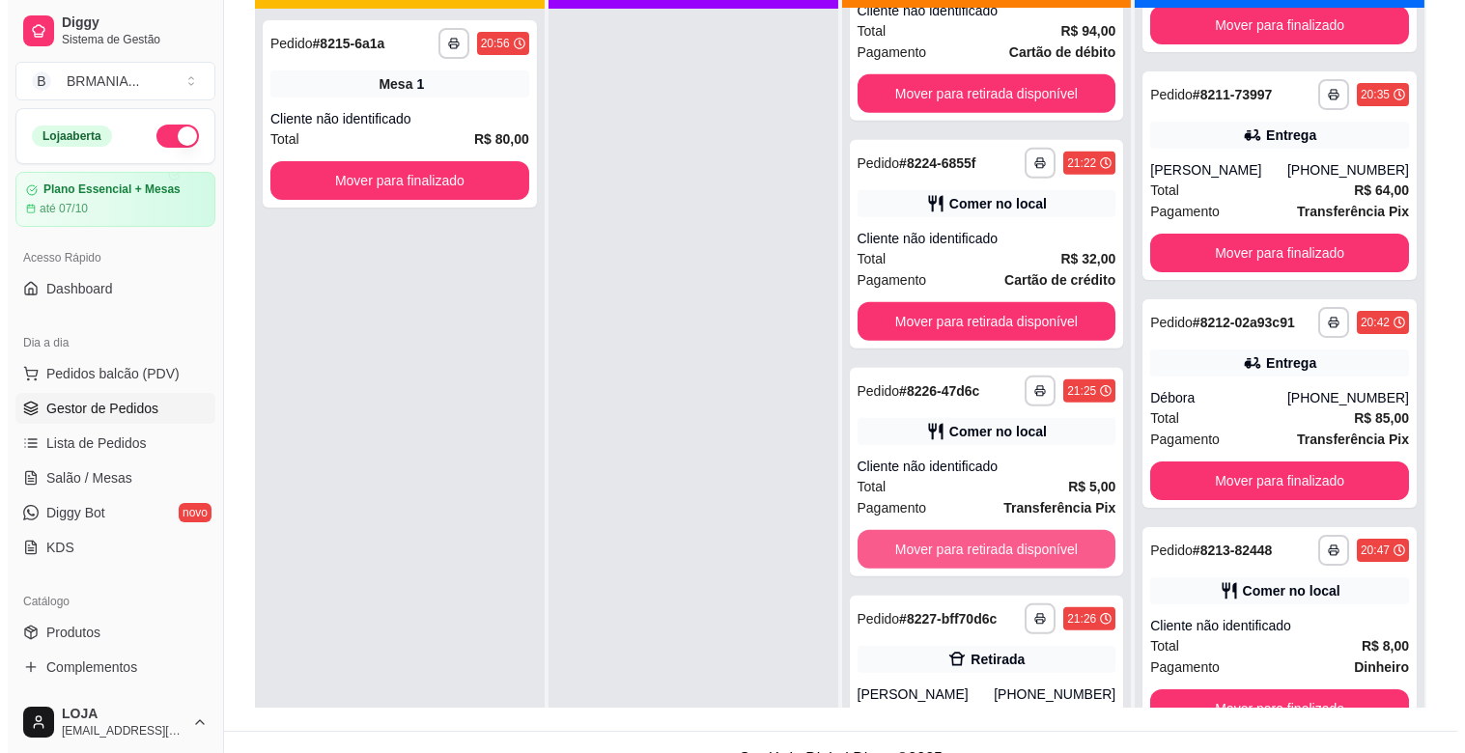
scroll to position [1088, 0]
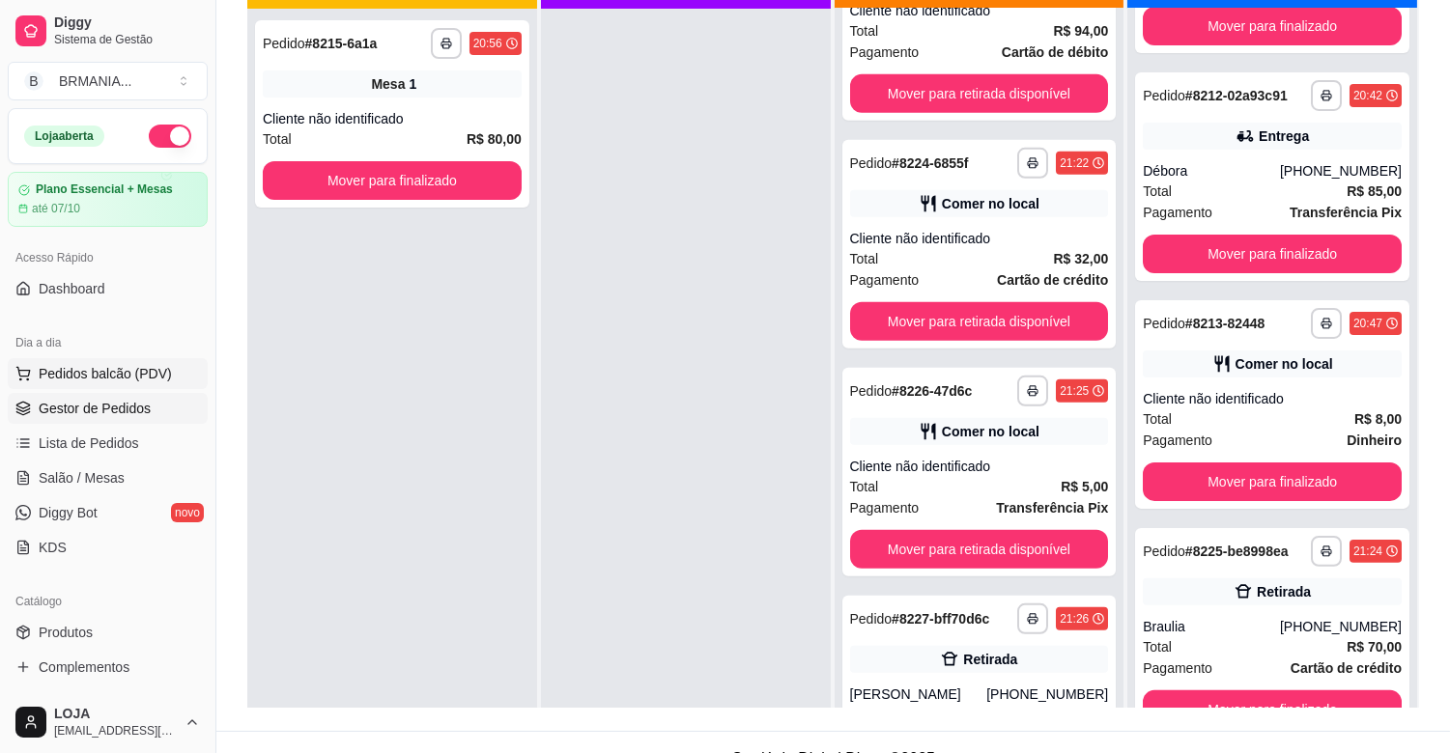
click at [156, 383] on button "Pedidos balcão (PDV)" at bounding box center [108, 373] width 200 height 31
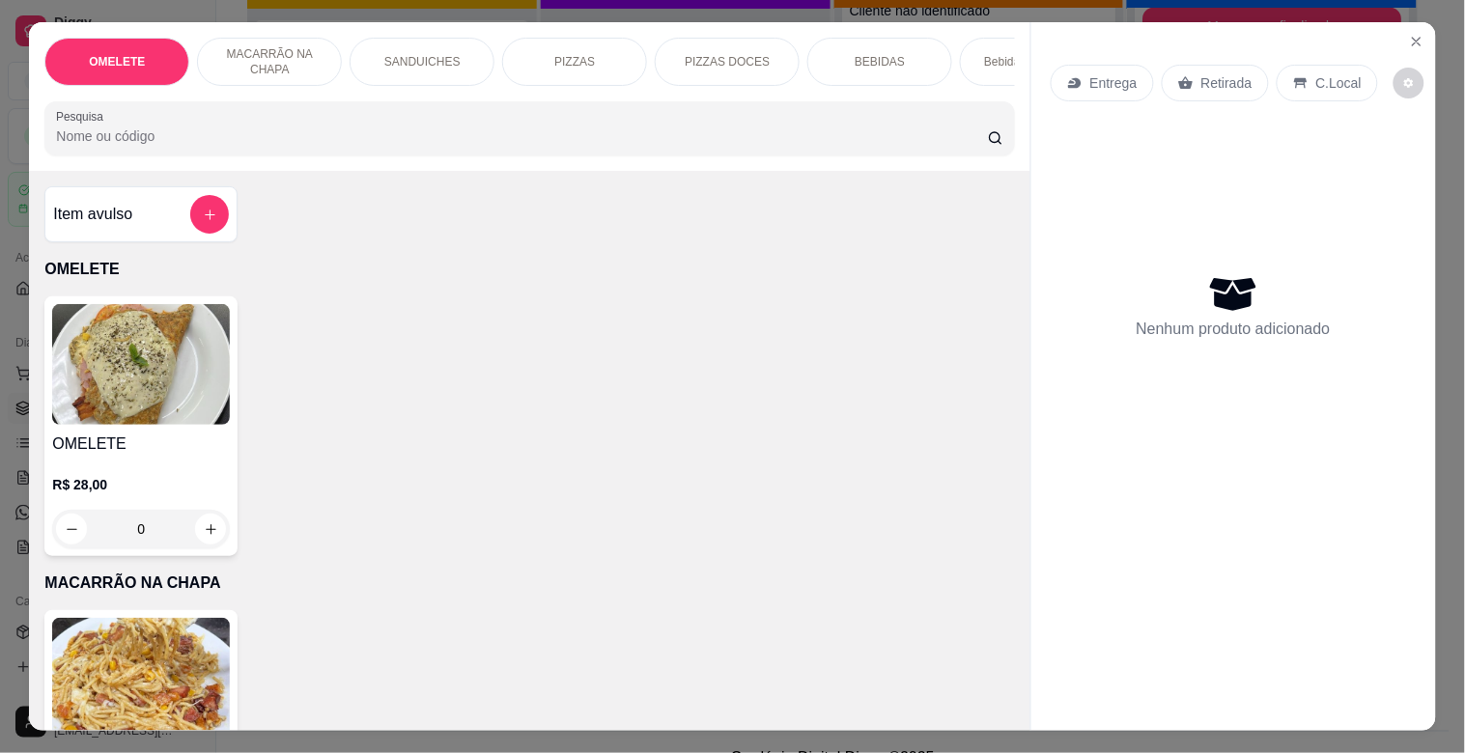
click at [610, 46] on div "PIZZAS" at bounding box center [574, 62] width 145 height 48
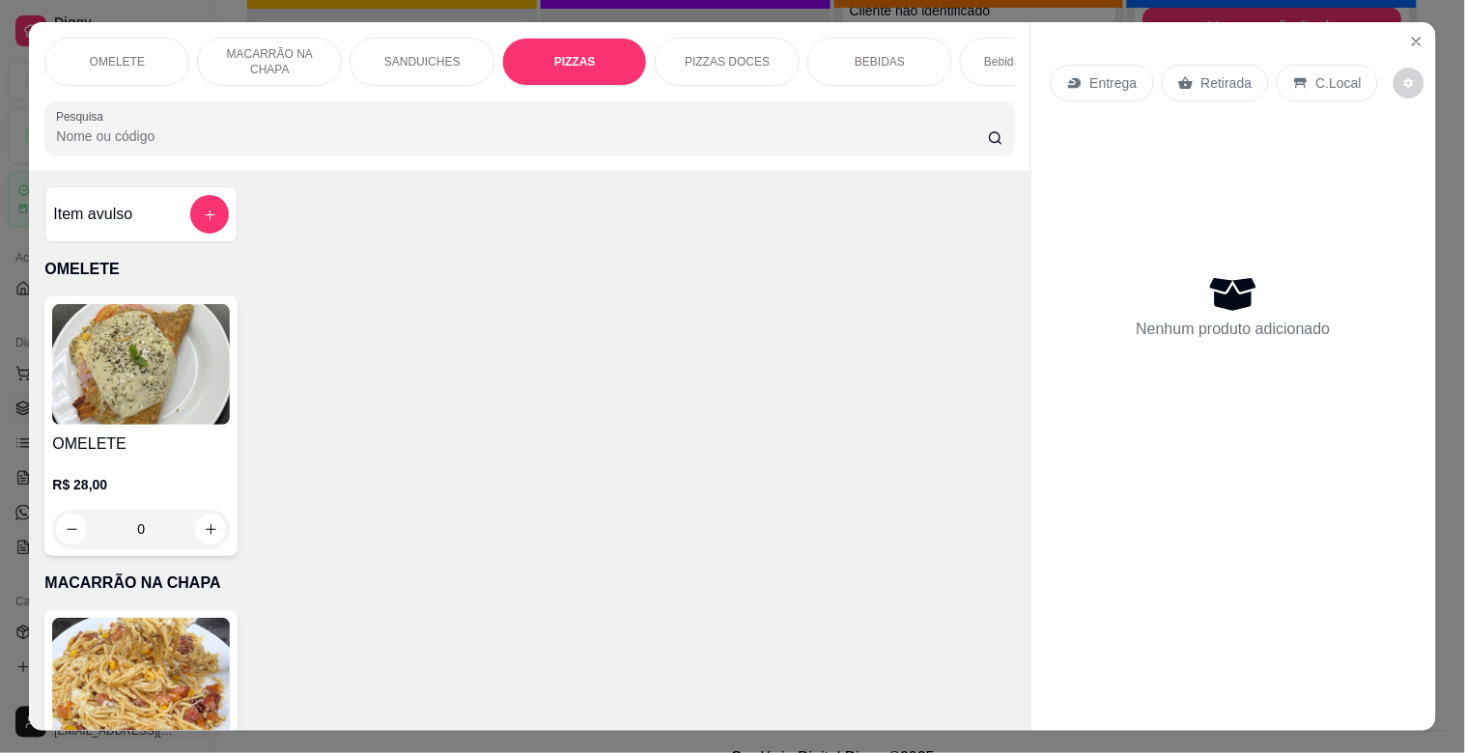
scroll to position [46, 0]
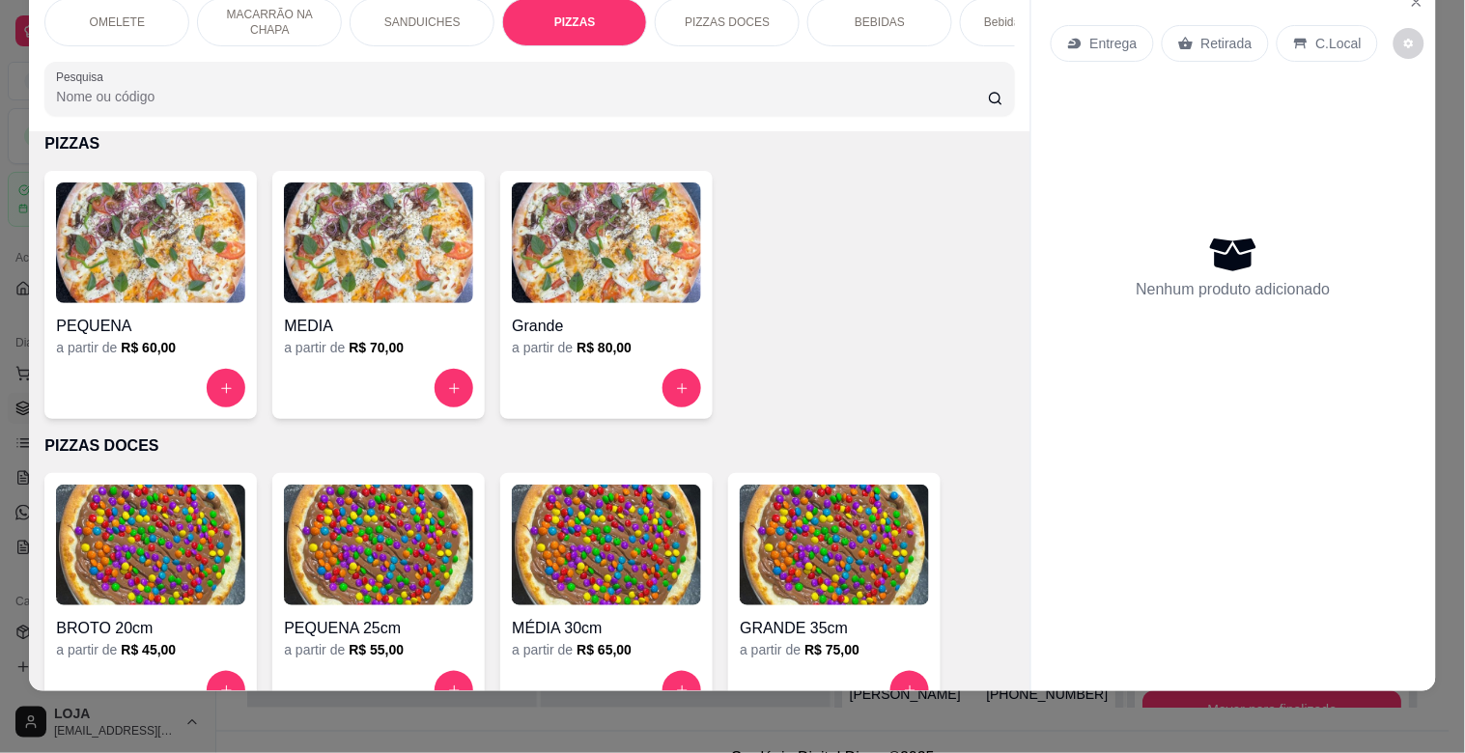
click at [143, 247] on img at bounding box center [150, 243] width 189 height 121
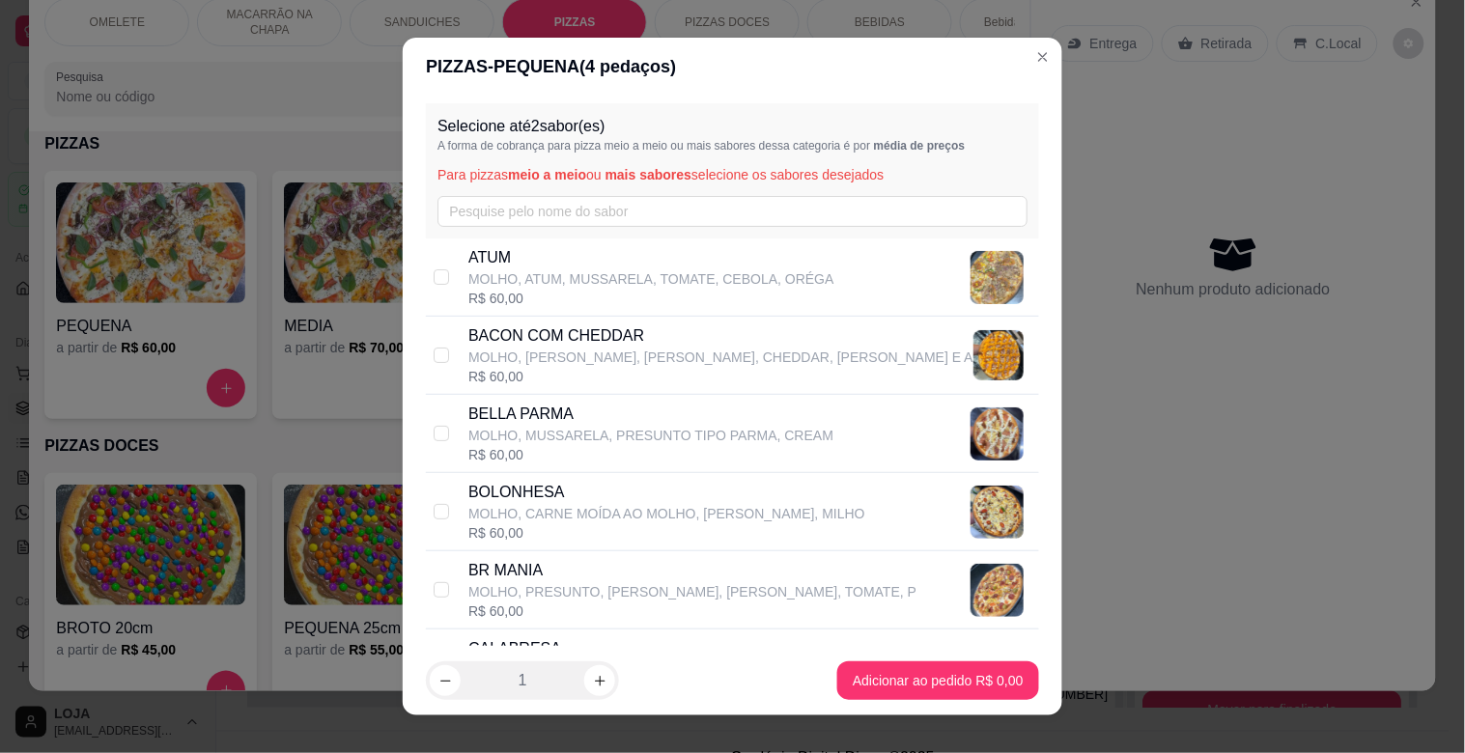
click at [447, 587] on div "BR MANIA MOLHO, PRESUNTO, [PERSON_NAME], [PERSON_NAME], TOMATE, P R$ 60,00" at bounding box center [732, 591] width 613 height 78
checkbox input "true"
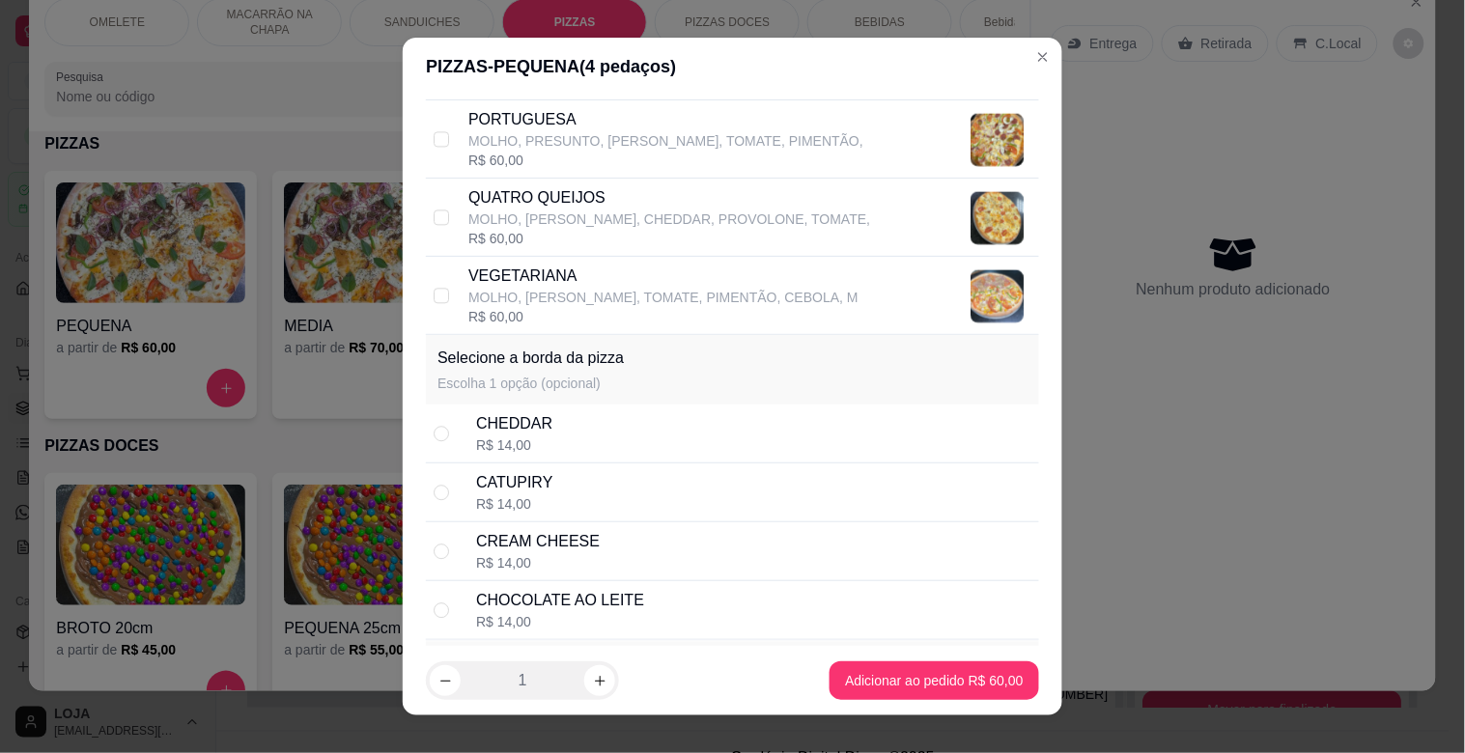
scroll to position [1246, 0]
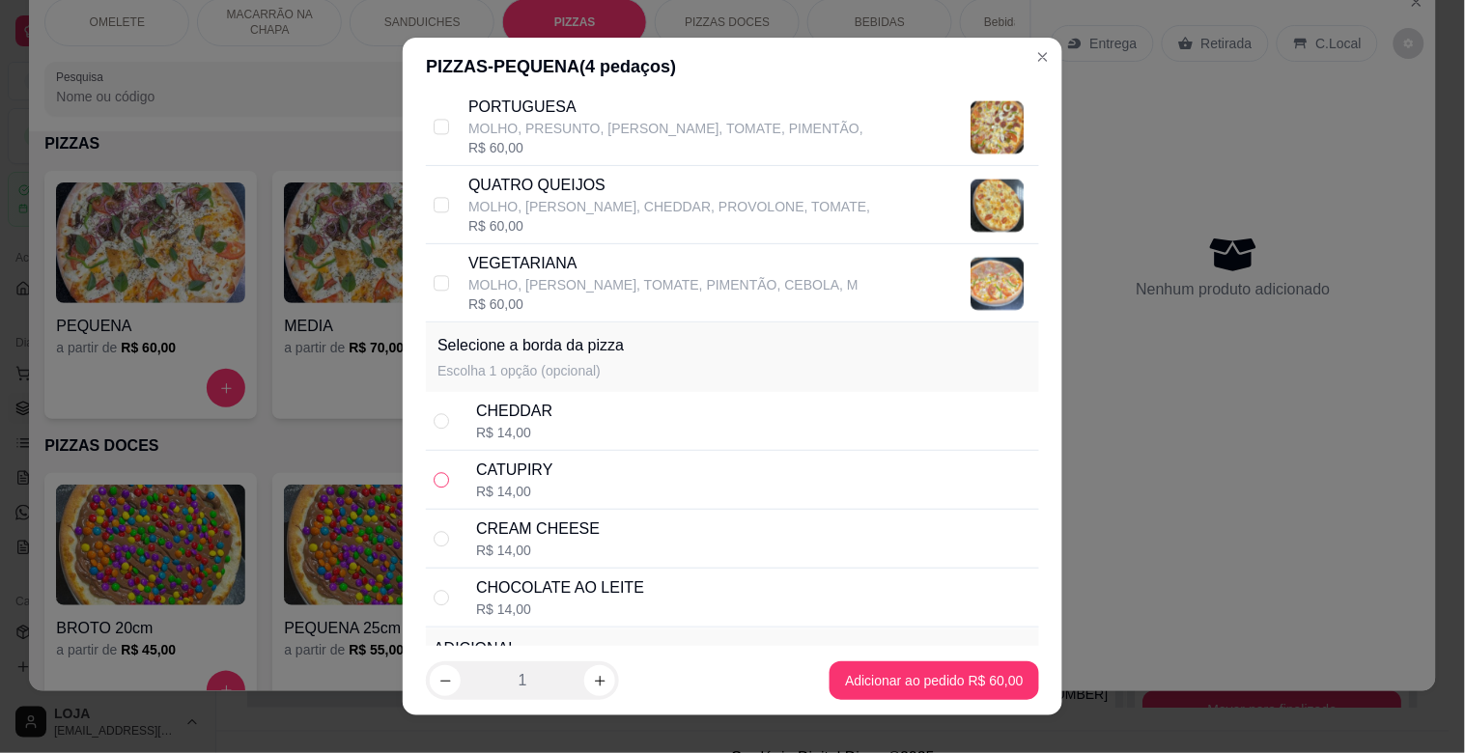
click at [438, 491] on label at bounding box center [441, 479] width 15 height 21
click at [438, 488] on input "radio" at bounding box center [441, 479] width 15 height 15
radio input "true"
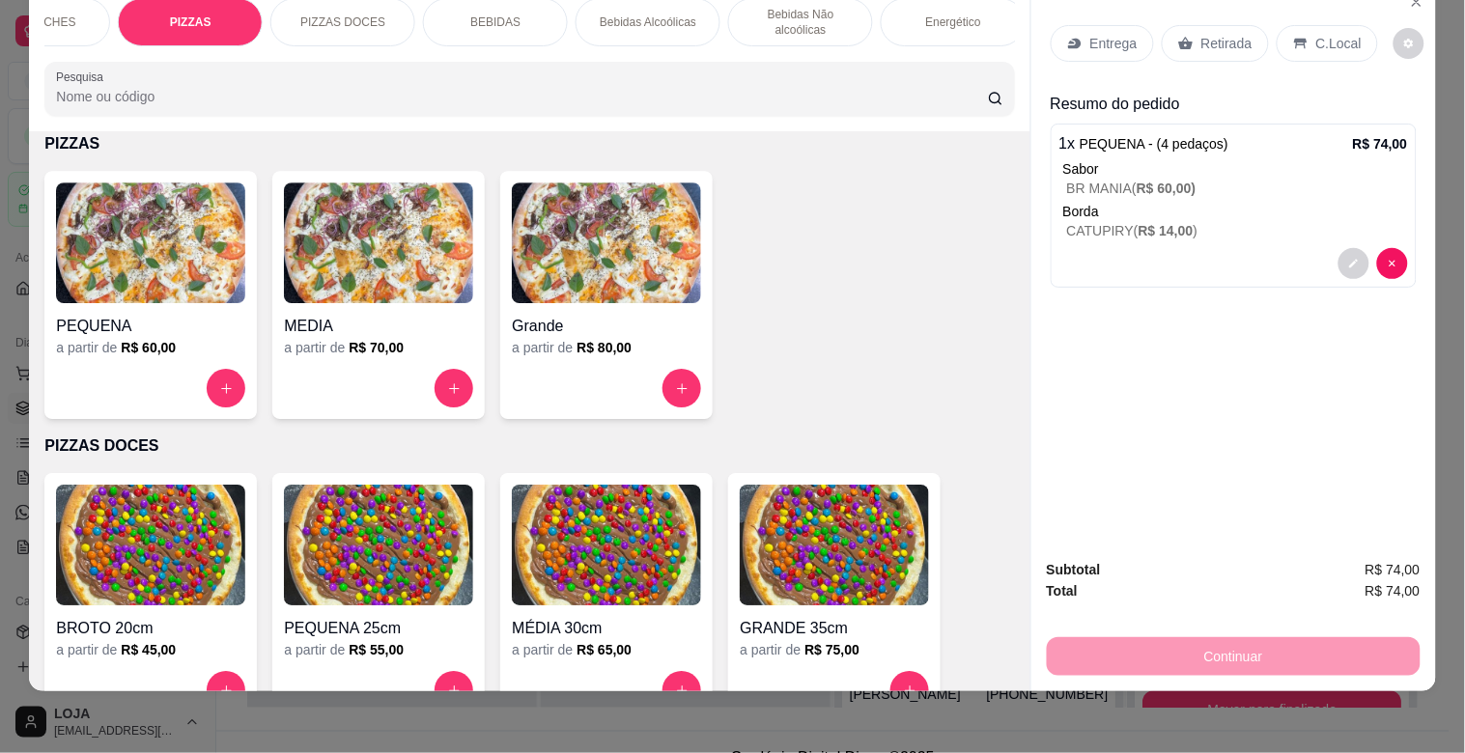
scroll to position [0, 386]
click at [481, 20] on div "BEBIDAS" at bounding box center [493, 22] width 145 height 48
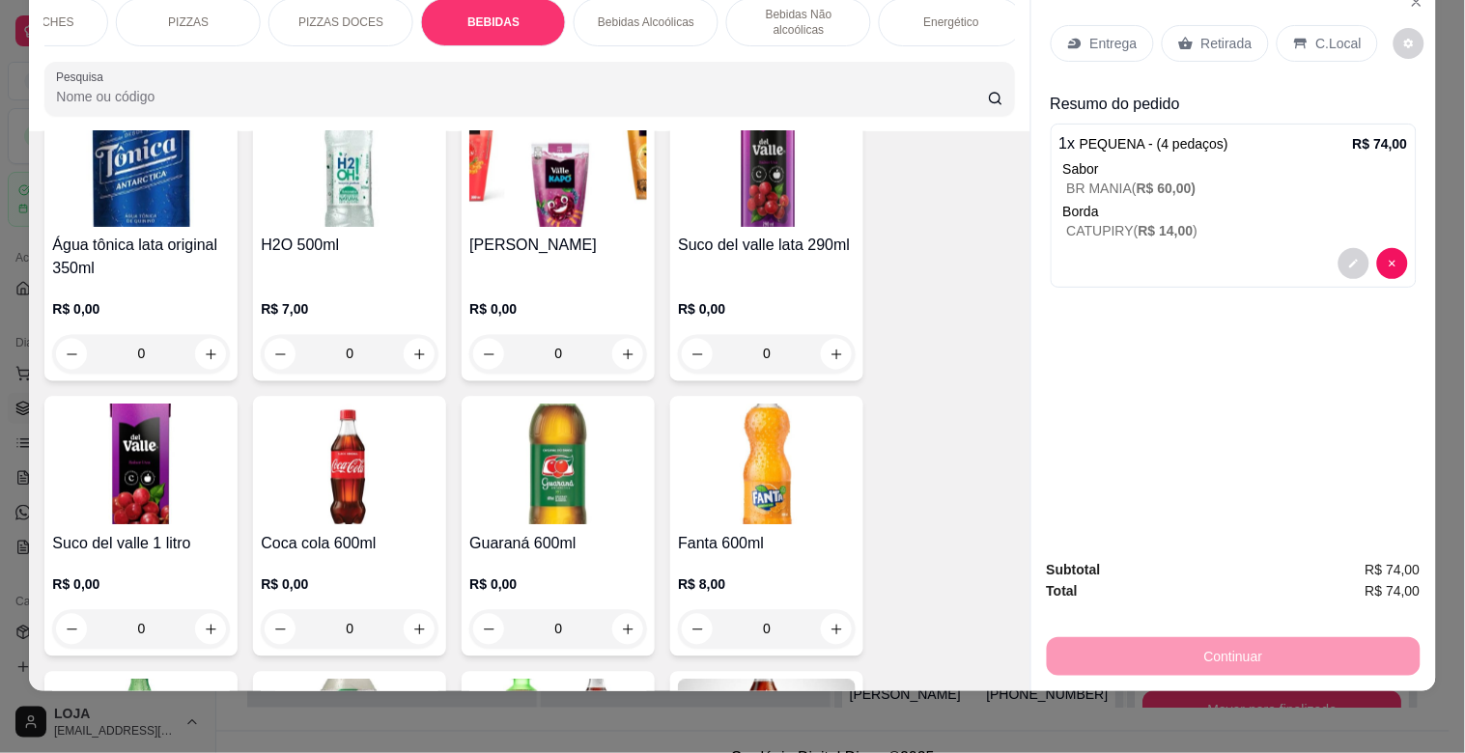
scroll to position [2827, 0]
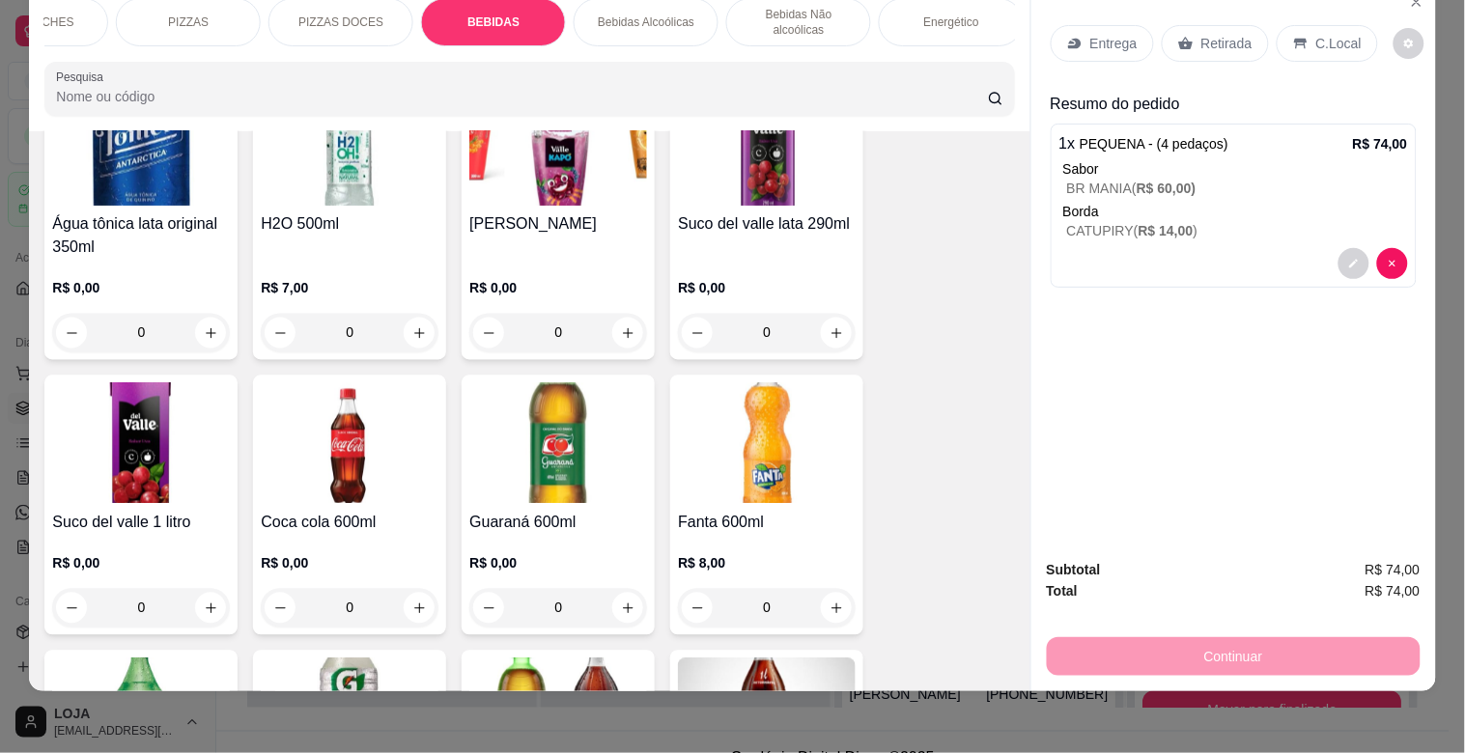
click at [371, 432] on img at bounding box center [350, 443] width 178 height 121
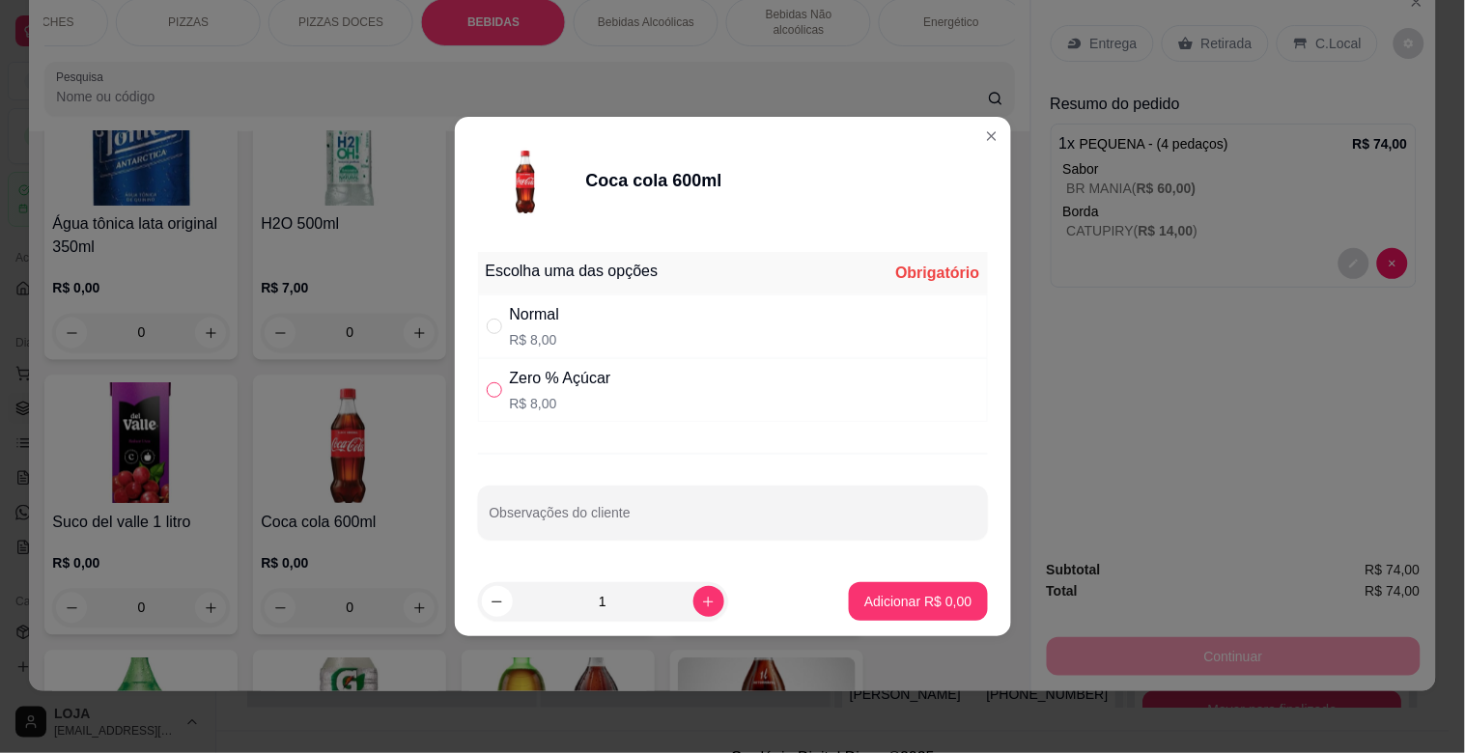
click at [489, 389] on input "" at bounding box center [494, 390] width 15 height 15
radio input "true"
click at [849, 597] on div "Adicionar R$ 8,00" at bounding box center [918, 601] width 138 height 39
click at [858, 590] on button "Adicionar R$ 8,00" at bounding box center [918, 601] width 138 height 39
type input "1"
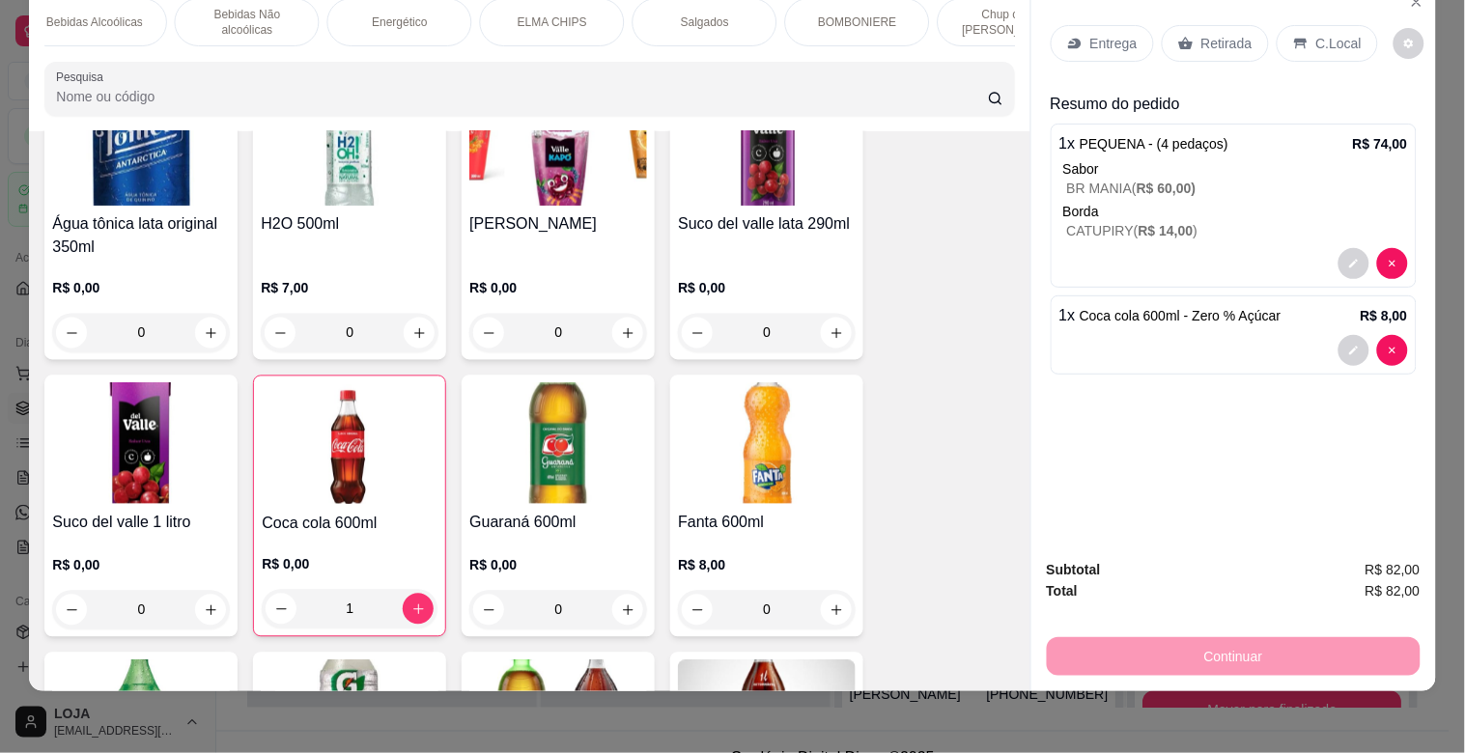
scroll to position [0, 944]
click at [894, 12] on div "BOMBONIERE" at bounding box center [852, 22] width 145 height 48
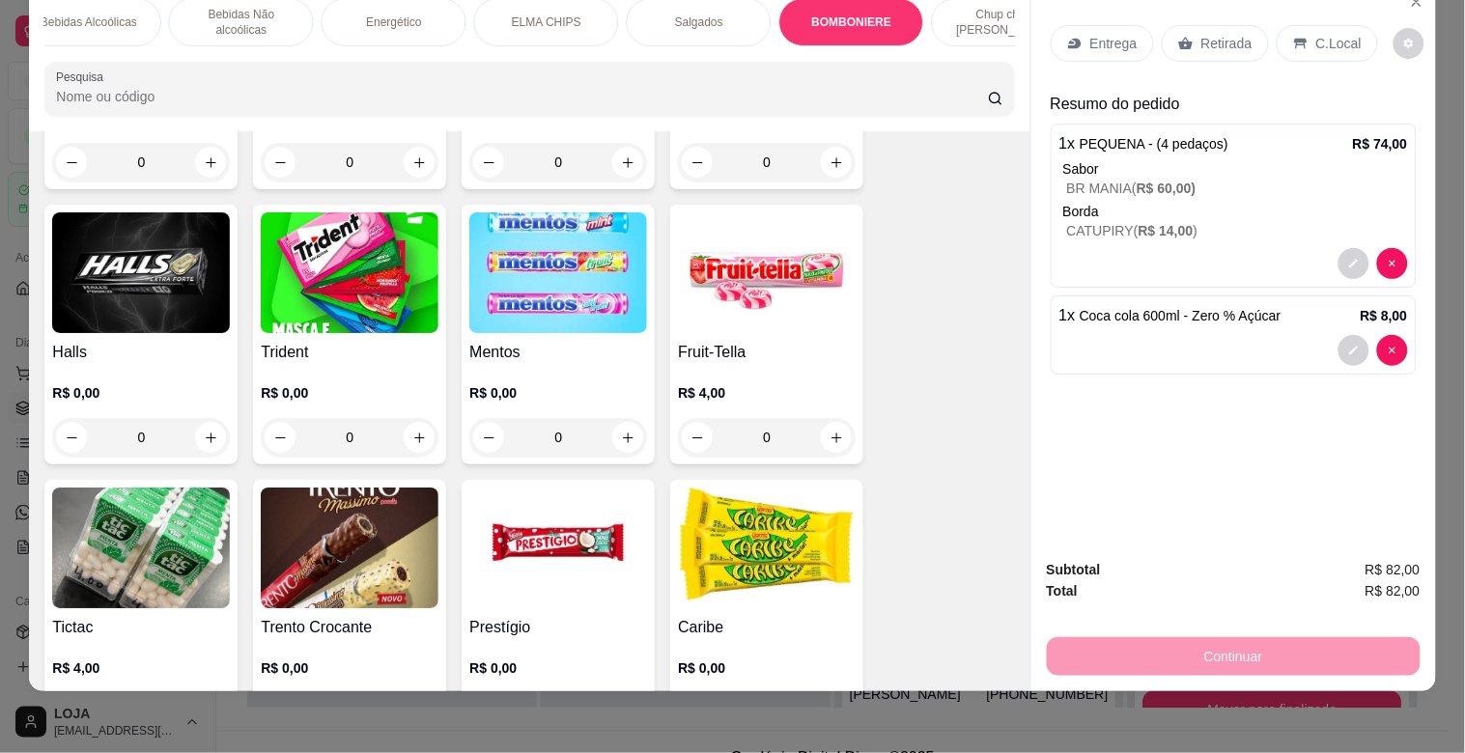
scroll to position [7474, 0]
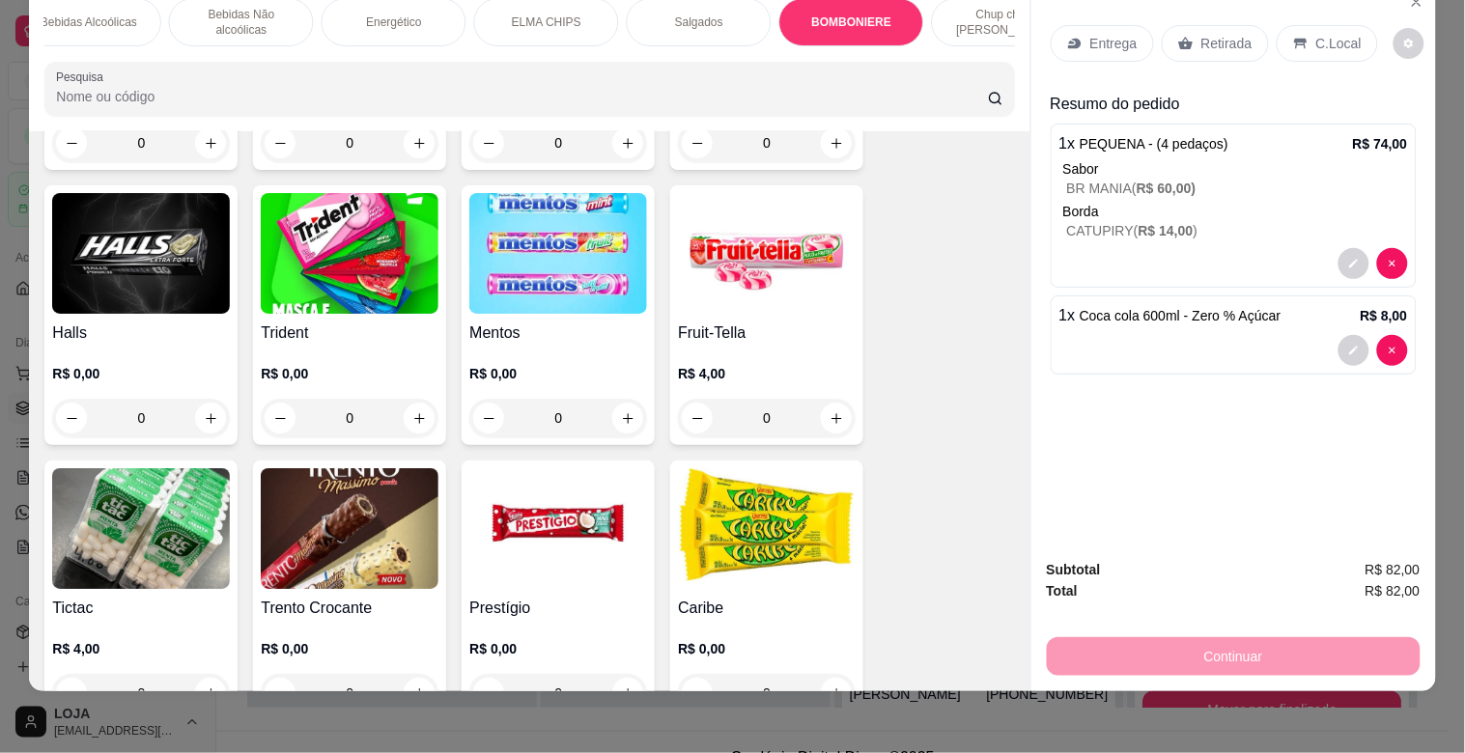
click at [365, 507] on img at bounding box center [350, 528] width 178 height 121
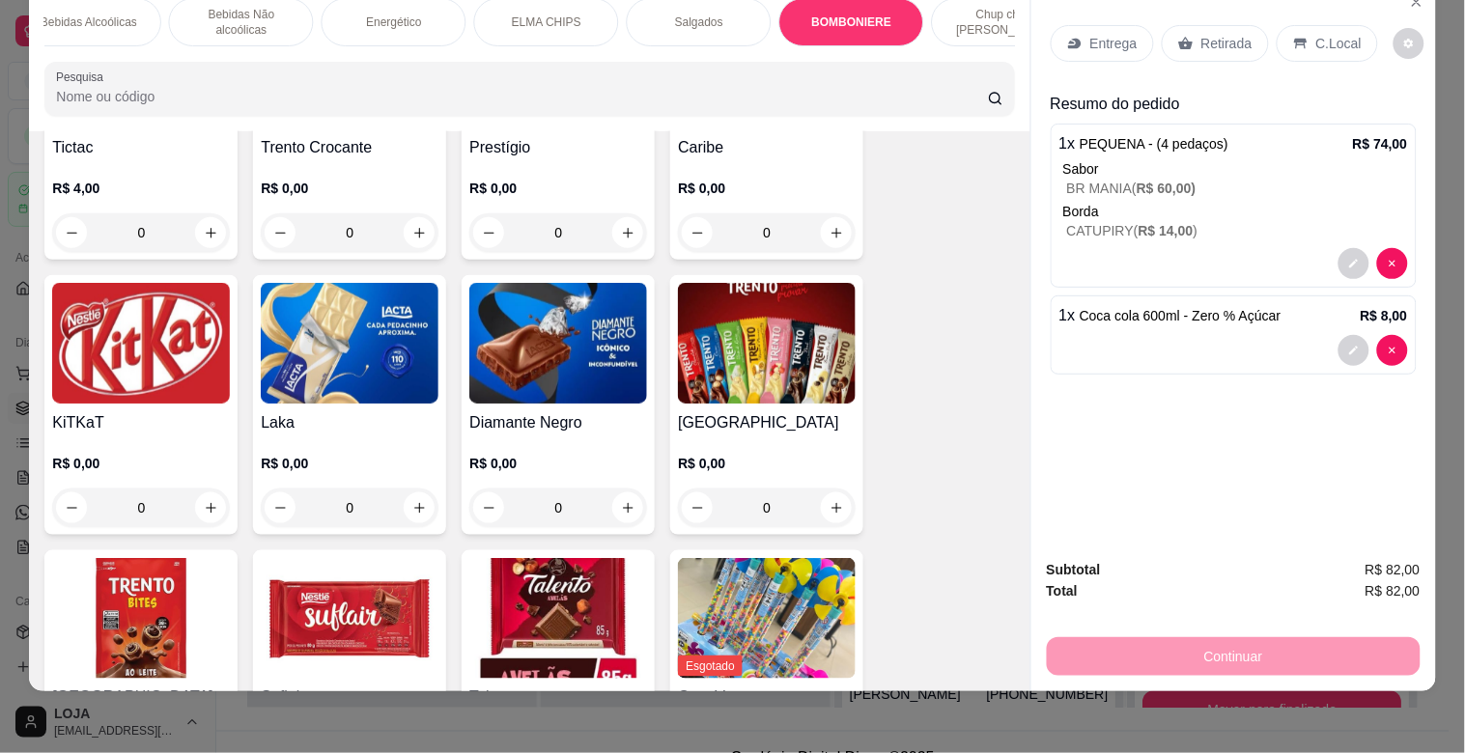
scroll to position [7738, 0]
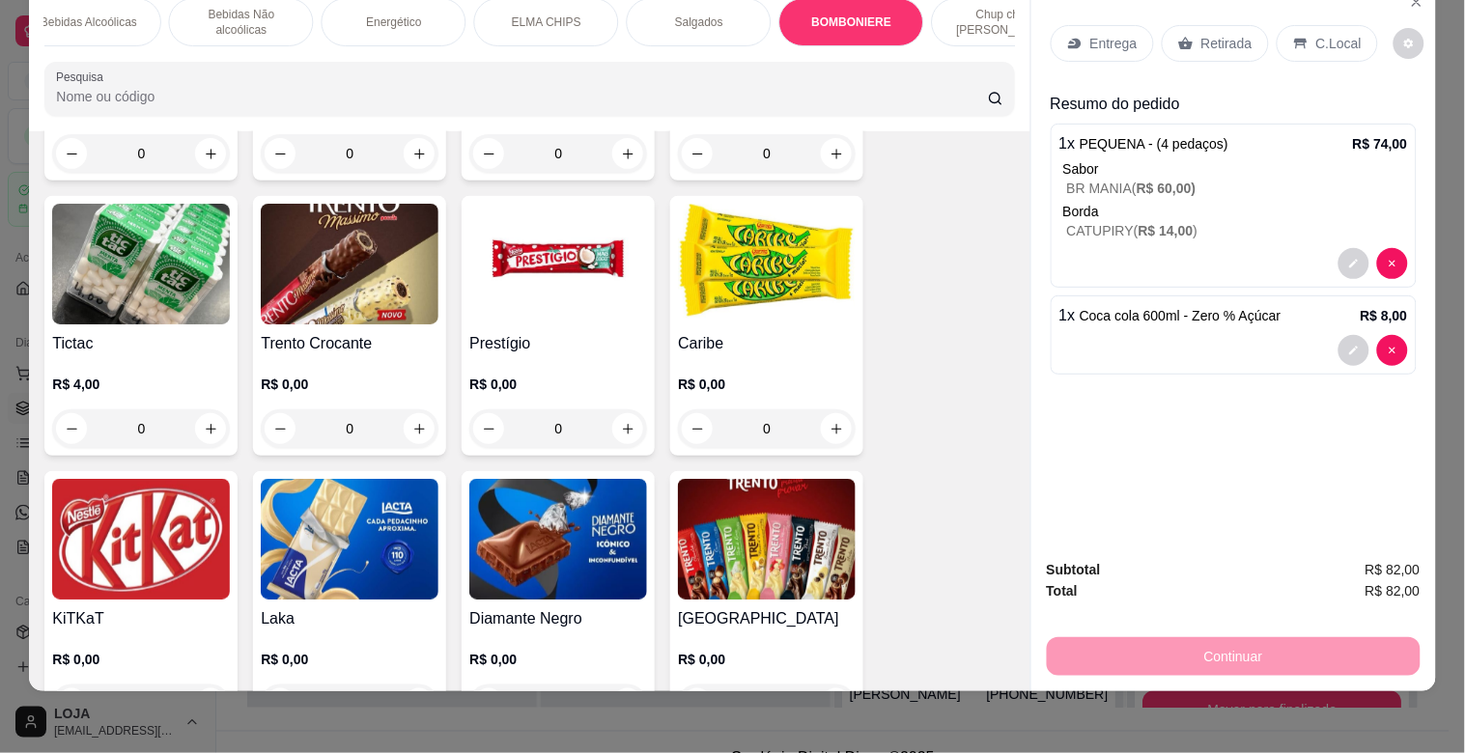
click at [804, 523] on img at bounding box center [767, 539] width 178 height 121
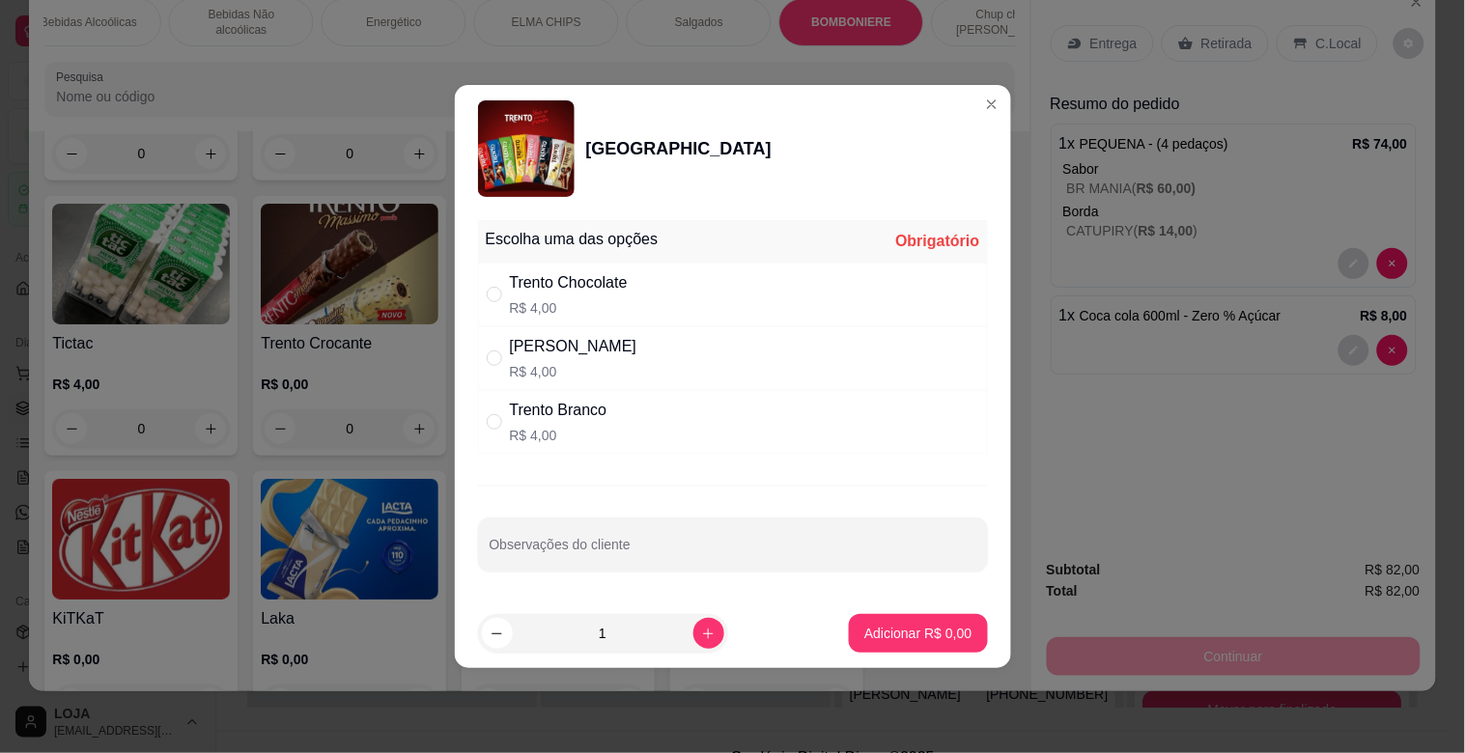
click at [549, 404] on div "Trento Branco" at bounding box center [559, 410] width 98 height 23
radio input "true"
click at [701, 631] on icon "increase-product-quantity" at bounding box center [708, 634] width 14 height 14
type input "2"
click at [865, 631] on p "Adicionar R$ 8,00" at bounding box center [918, 633] width 107 height 19
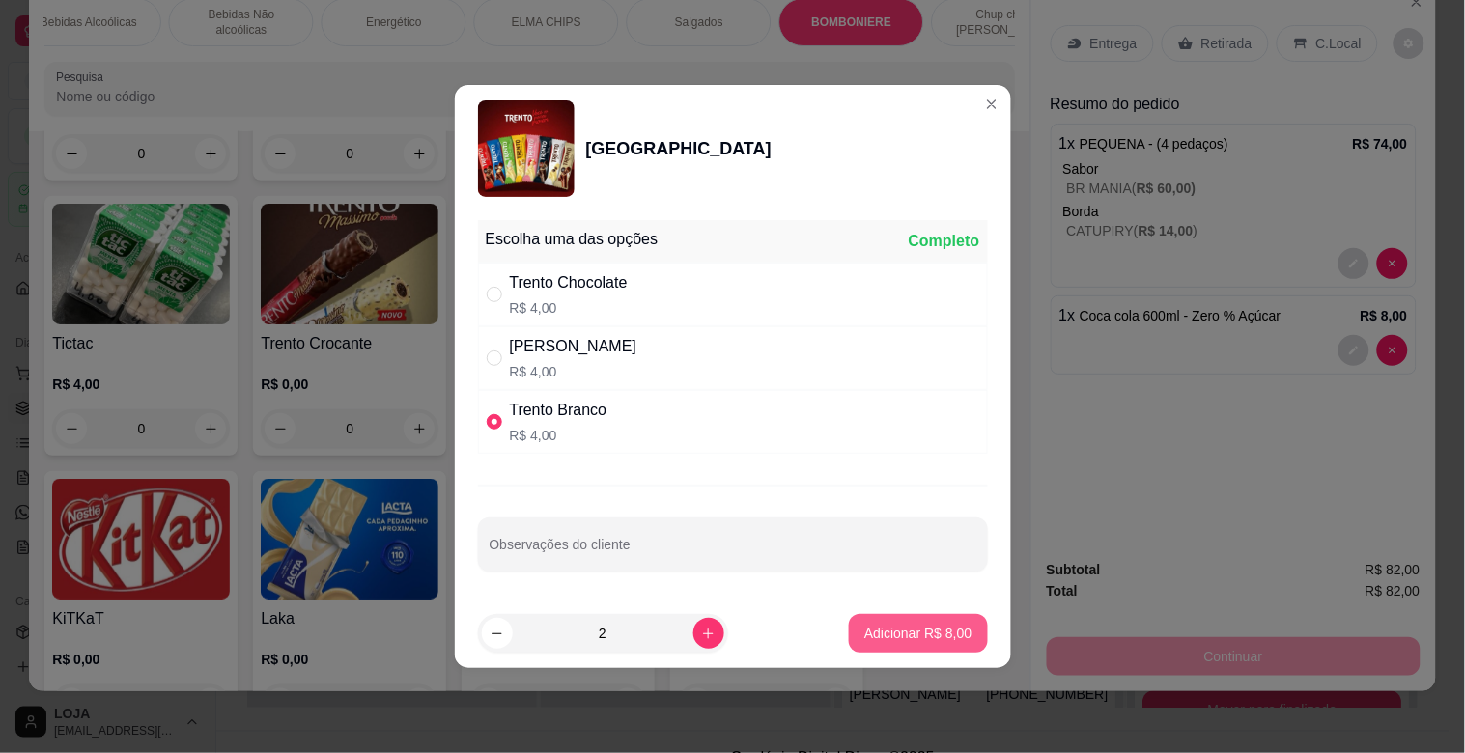
type input "2"
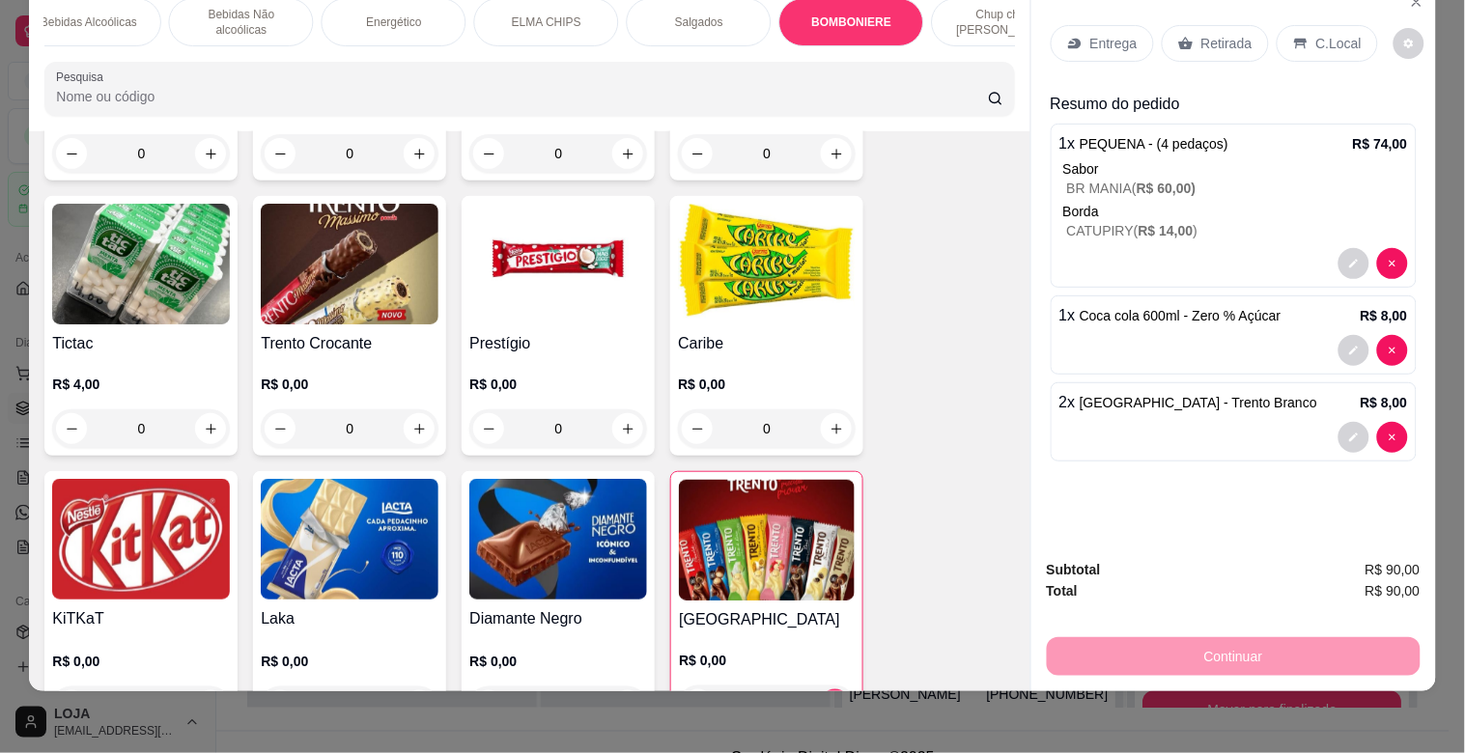
click at [1317, 34] on p "C.Local" at bounding box center [1339, 43] width 45 height 19
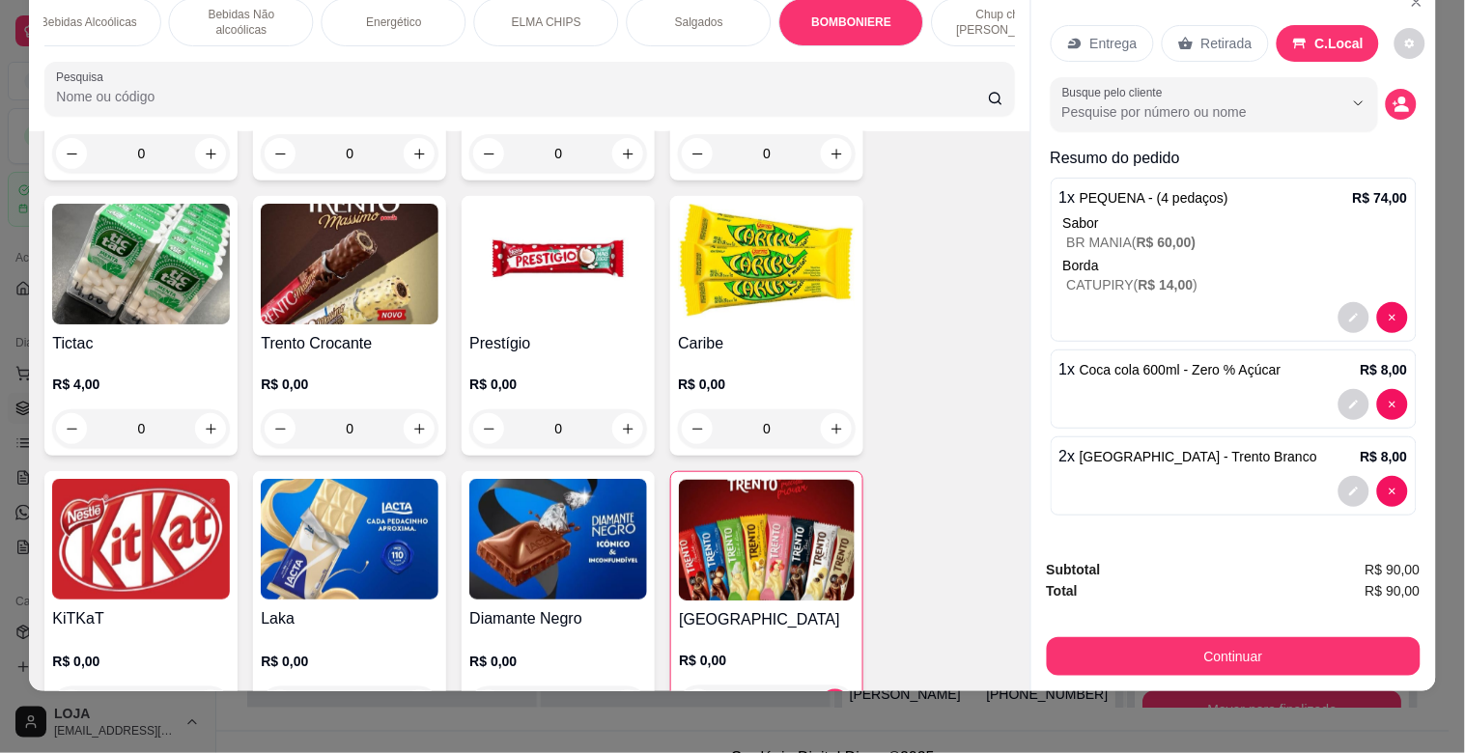
click at [1169, 633] on div "Continuar" at bounding box center [1234, 654] width 374 height 43
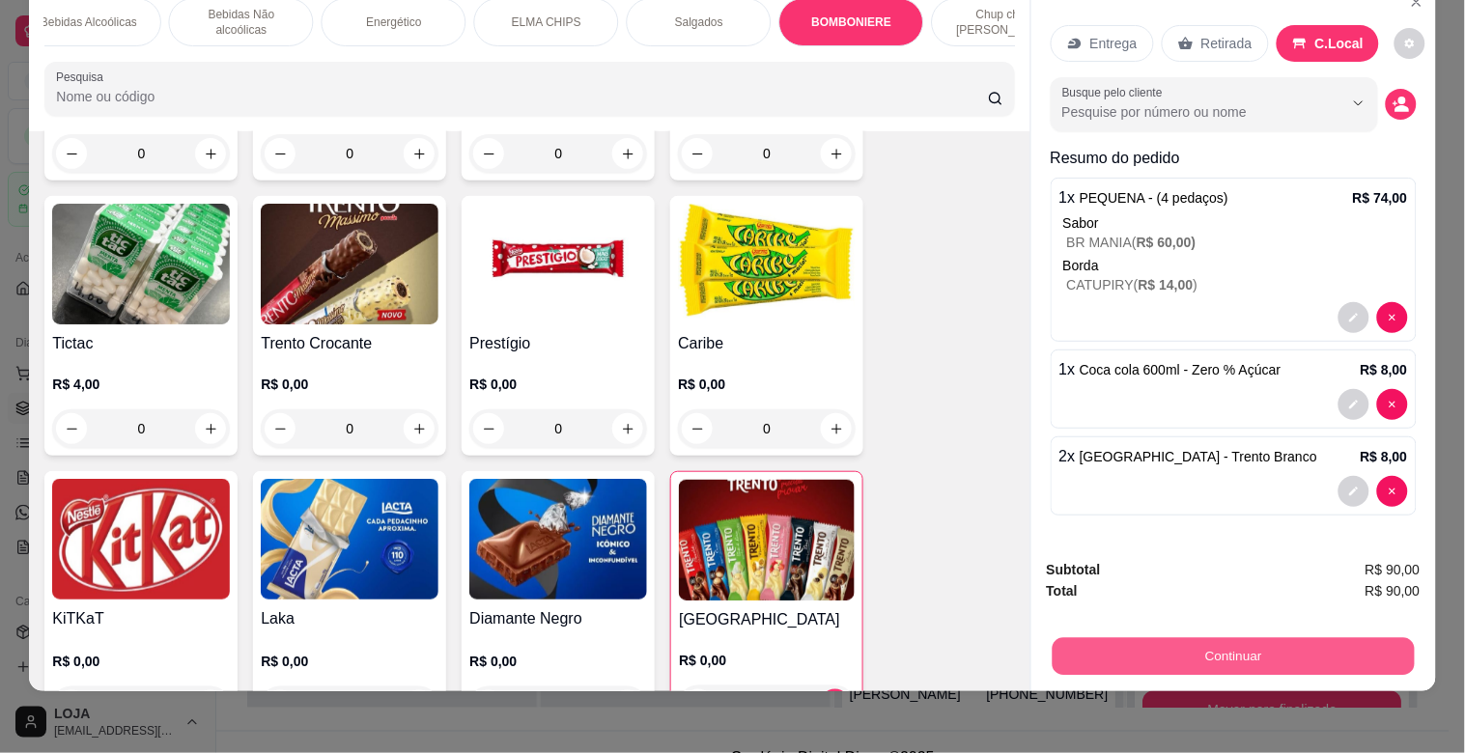
click at [1161, 638] on button "Continuar" at bounding box center [1233, 657] width 362 height 38
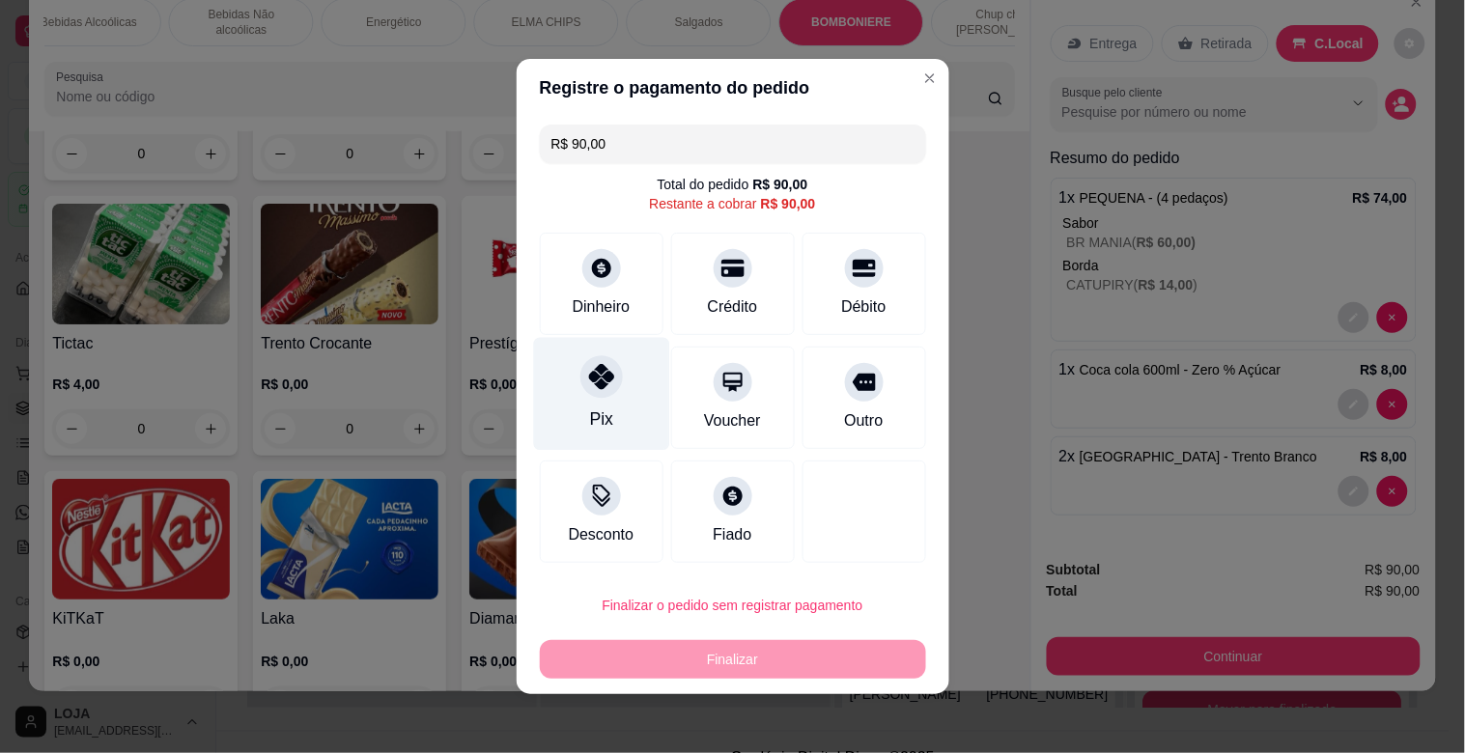
click at [615, 400] on div "Pix" at bounding box center [601, 394] width 136 height 113
type input "R$ 0,00"
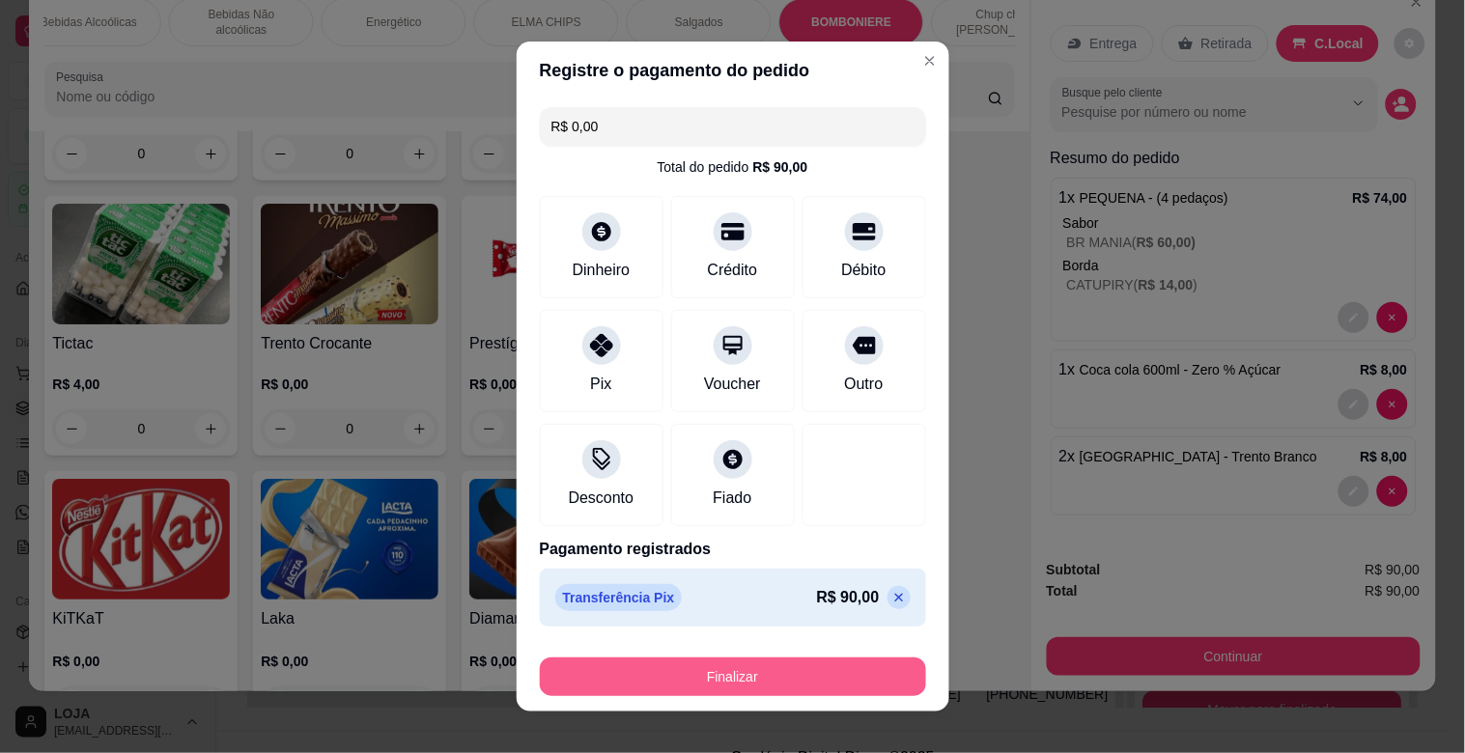
click at [724, 677] on button "Finalizar" at bounding box center [733, 677] width 386 height 39
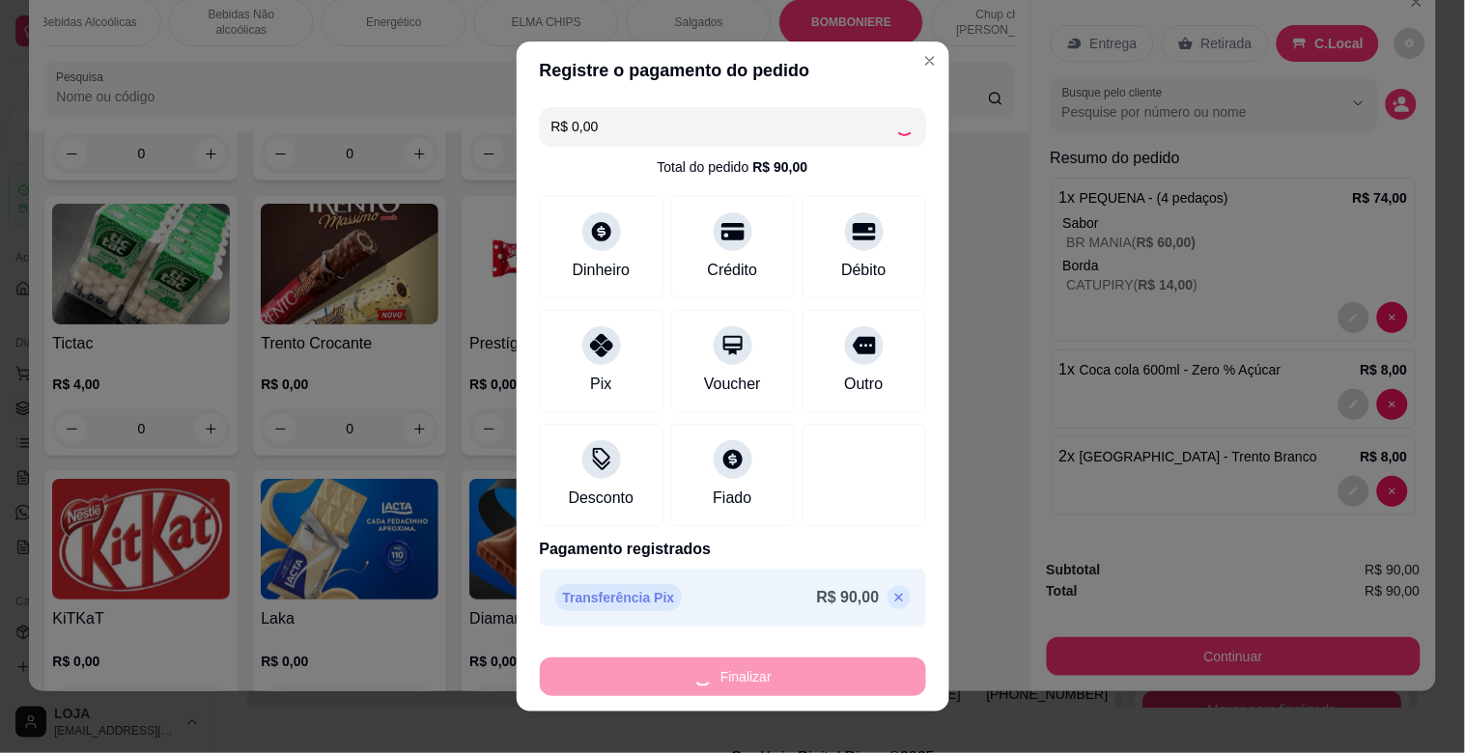
type input "0"
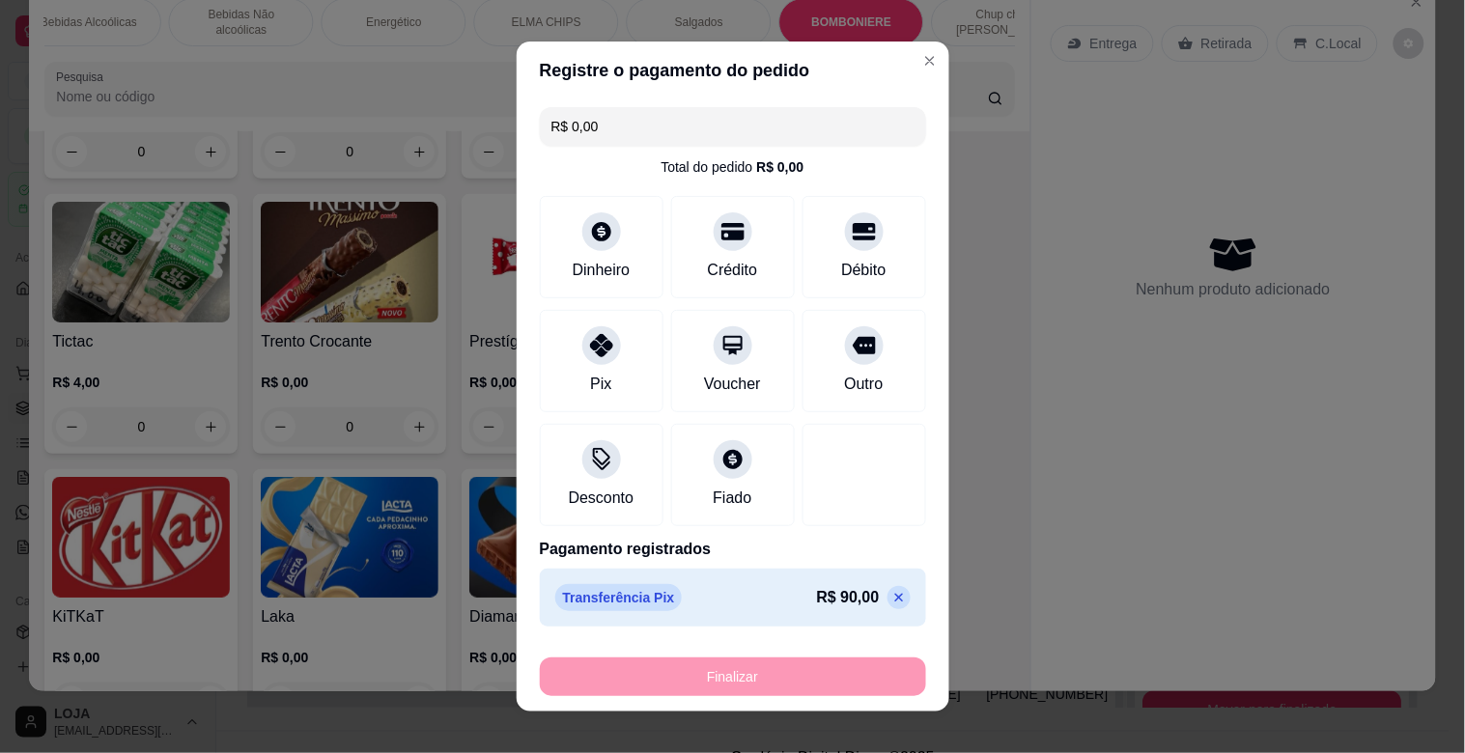
type input "-R$ 90,00"
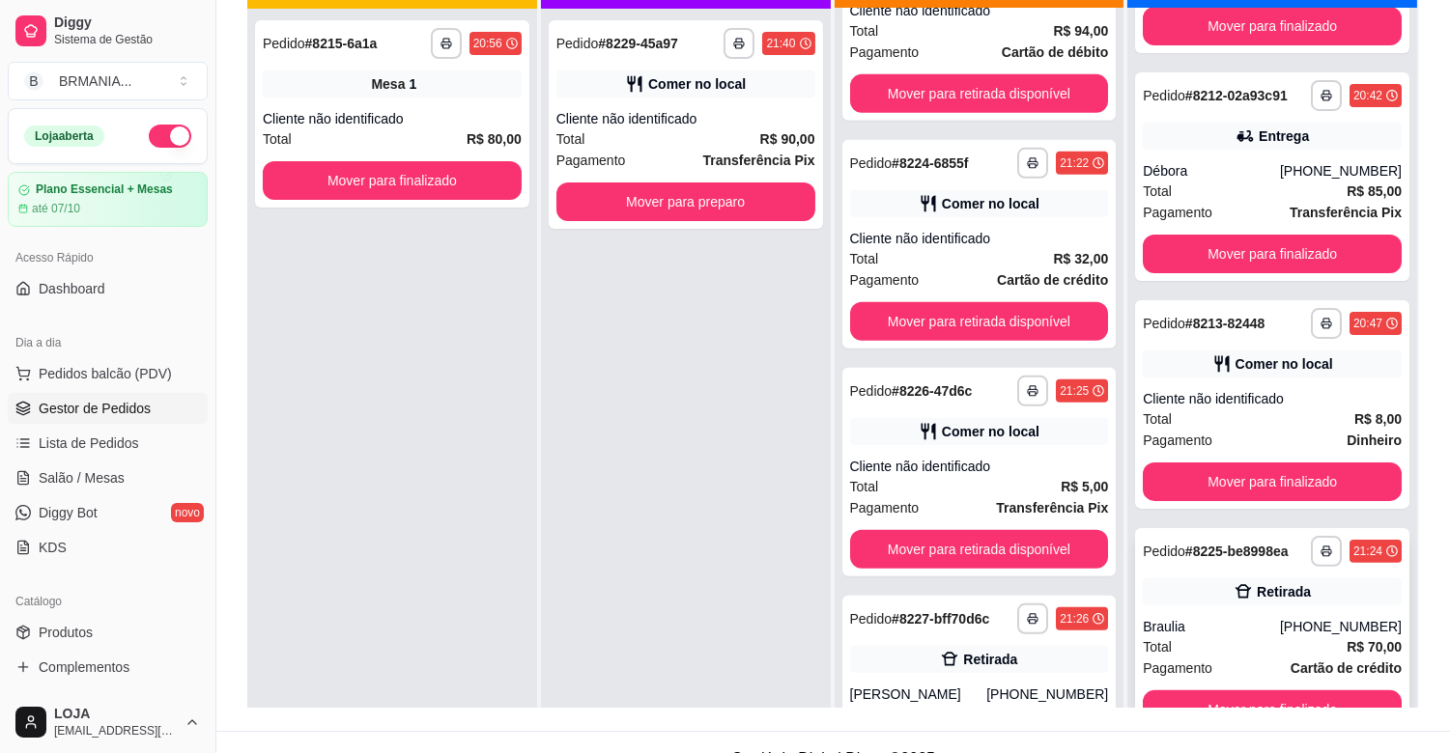
click at [1186, 609] on div "**********" at bounding box center [1272, 632] width 274 height 209
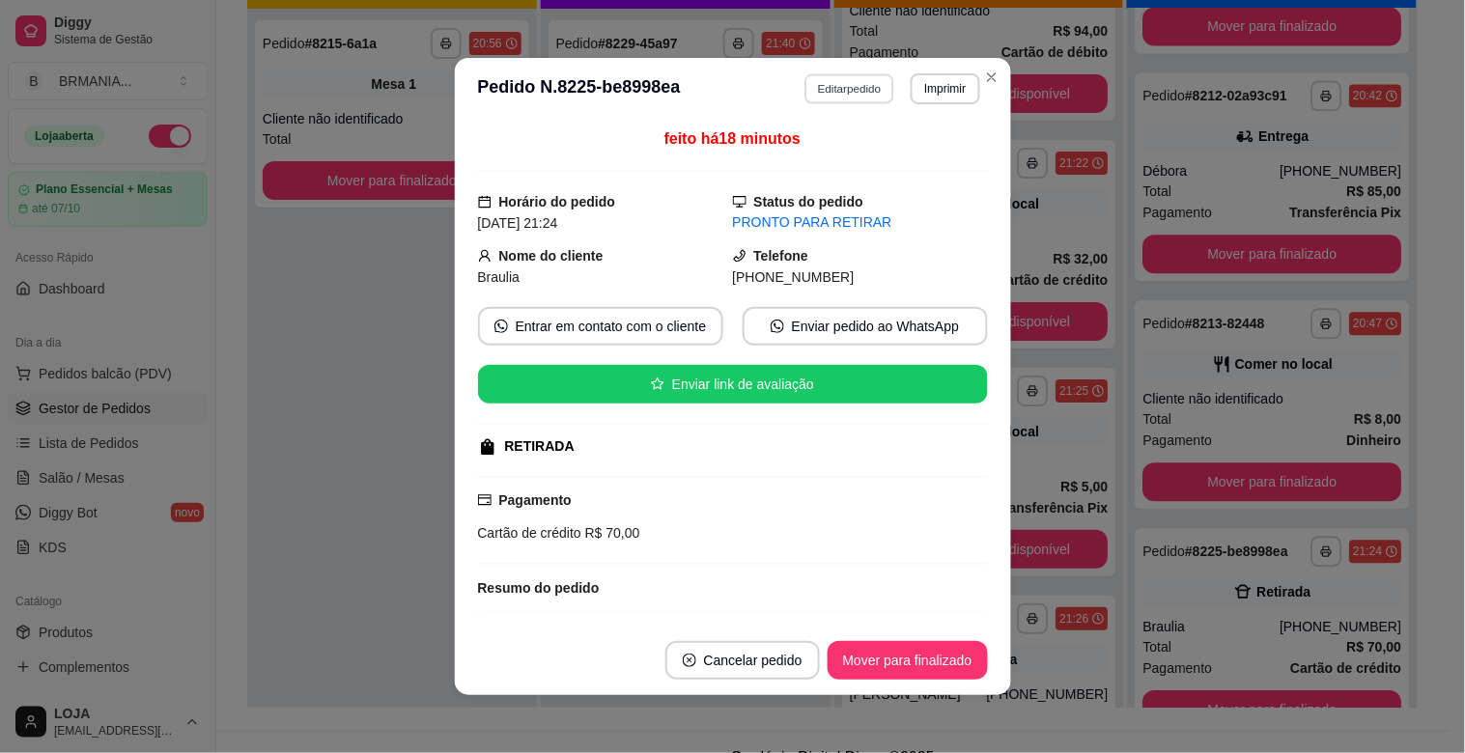
click at [877, 91] on button "Editar pedido" at bounding box center [850, 88] width 90 height 30
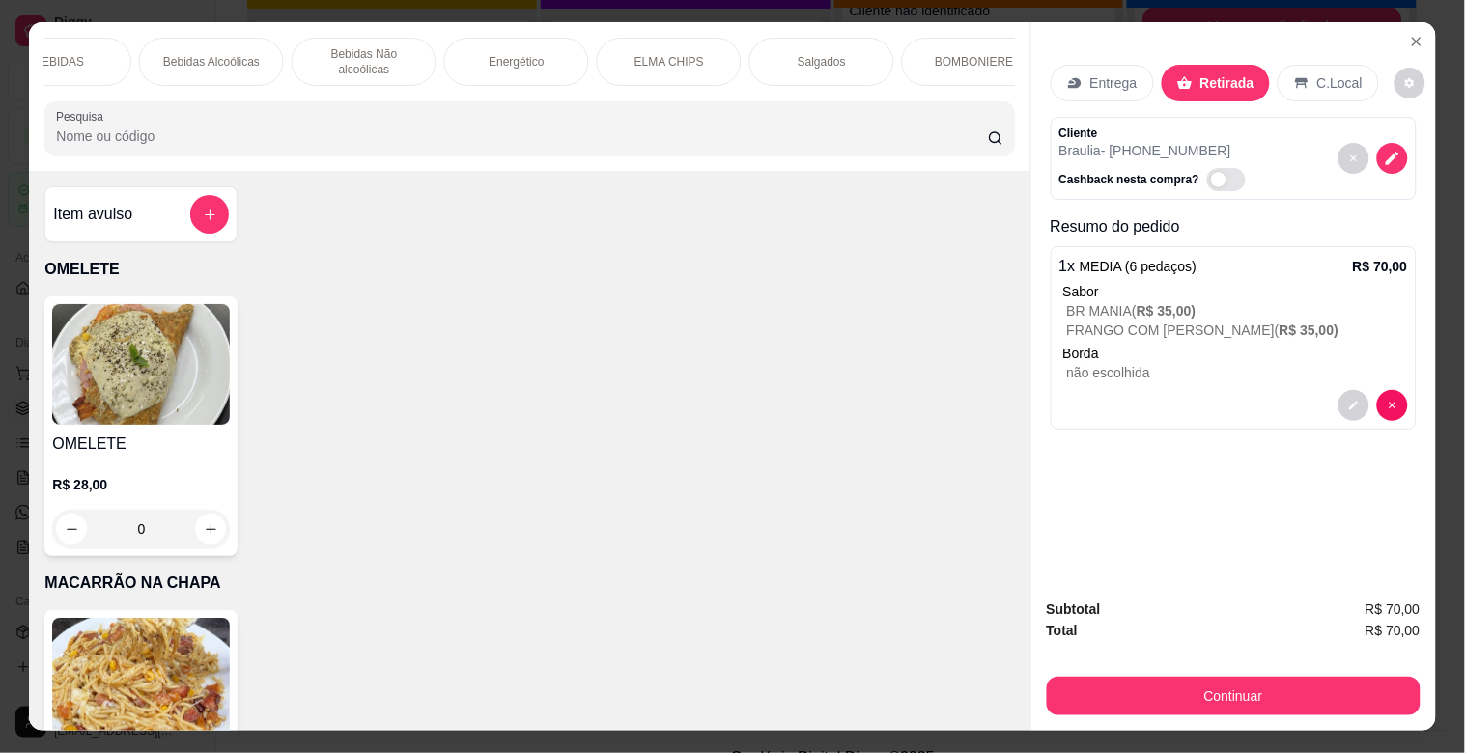
scroll to position [0, 858]
click at [948, 54] on p "BOMBONIERE" at bounding box center [938, 61] width 78 height 15
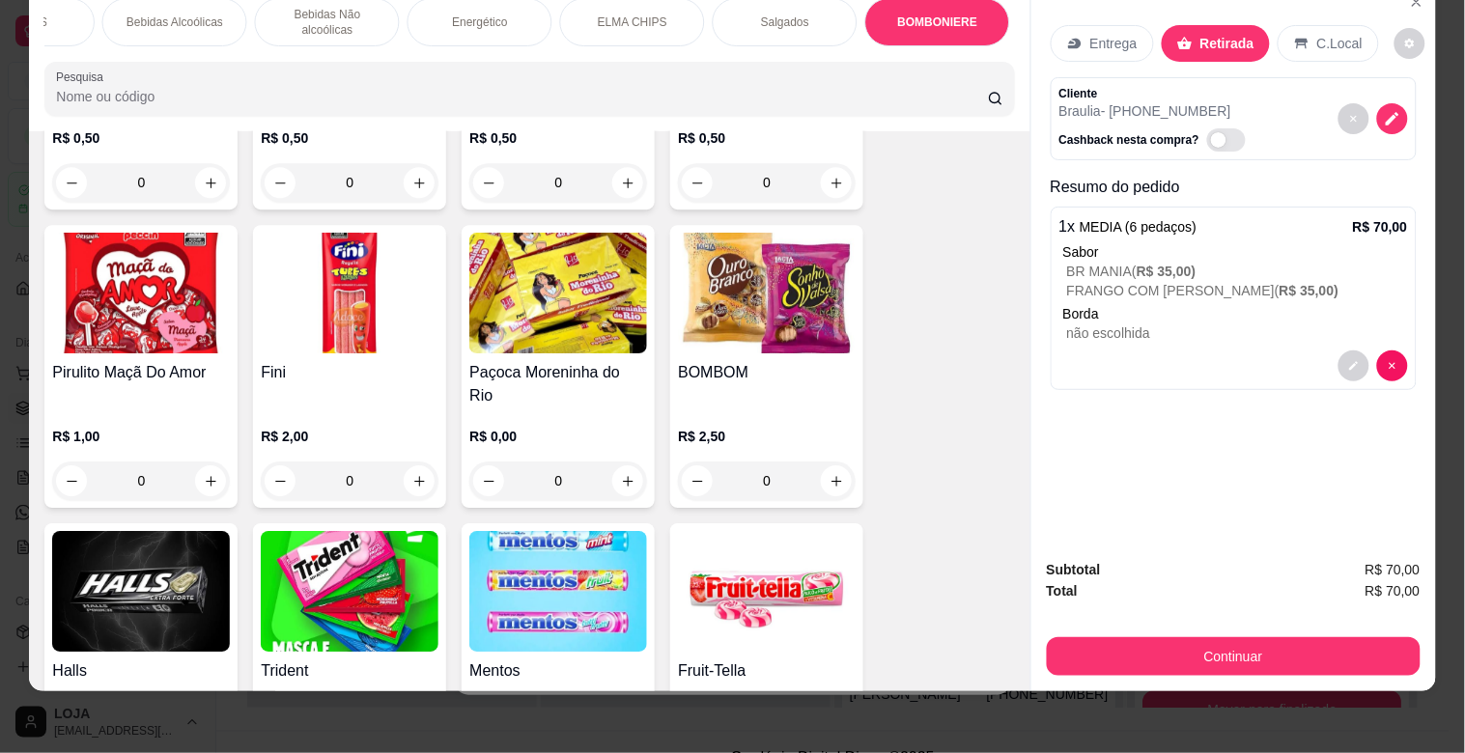
scroll to position [7171, 0]
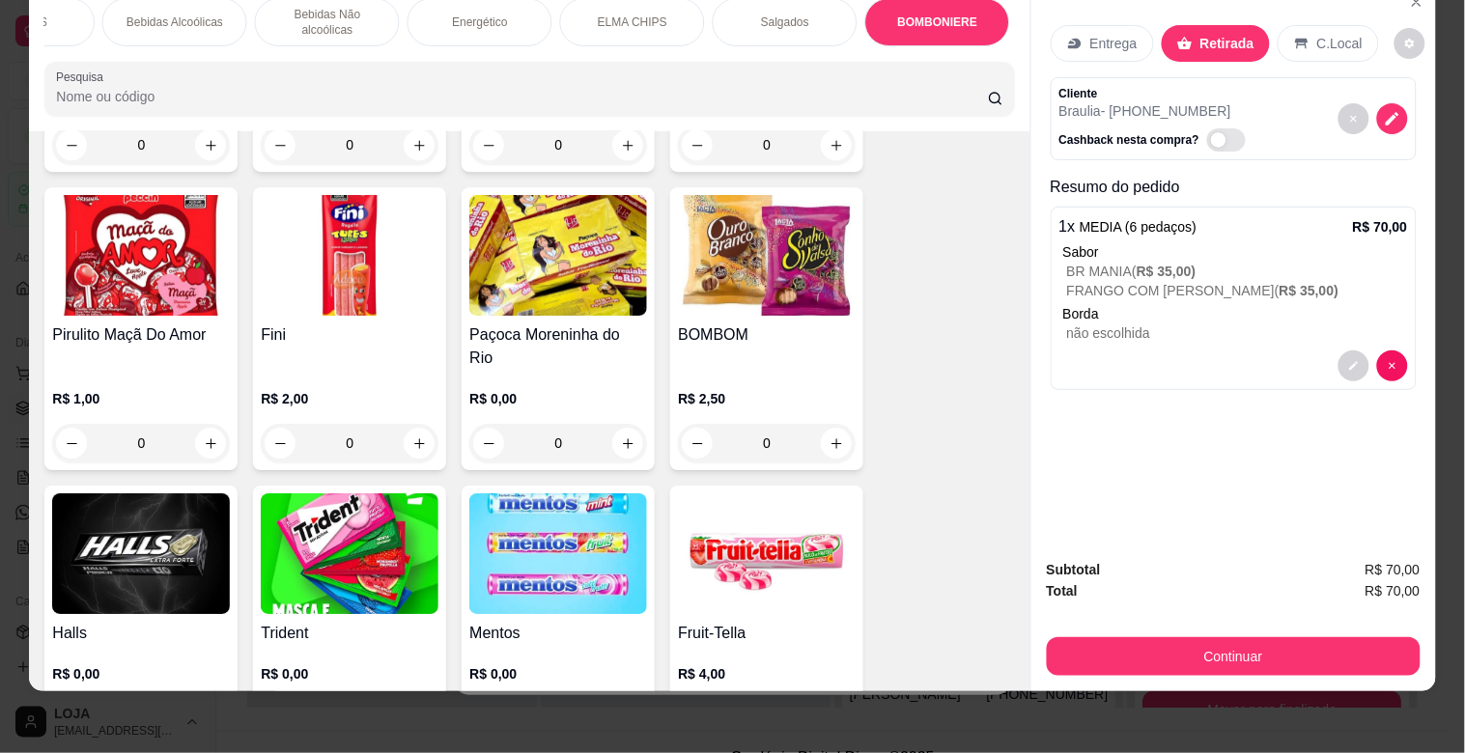
click at [575, 263] on img at bounding box center [558, 255] width 178 height 121
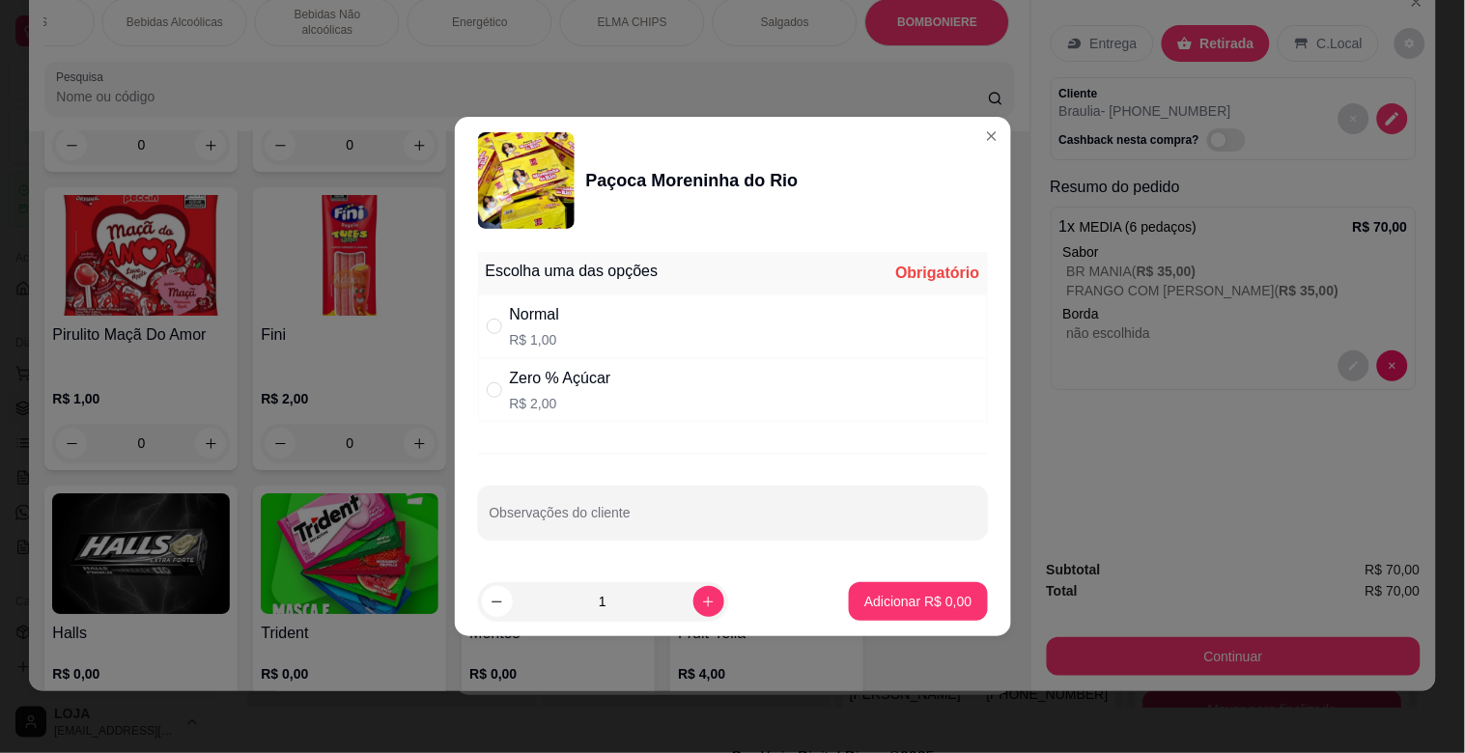
click at [529, 335] on p "R$ 1,00" at bounding box center [535, 339] width 50 height 19
radio input "true"
click at [886, 601] on p "Adicionar R$ 1,00" at bounding box center [918, 601] width 104 height 18
type input "1"
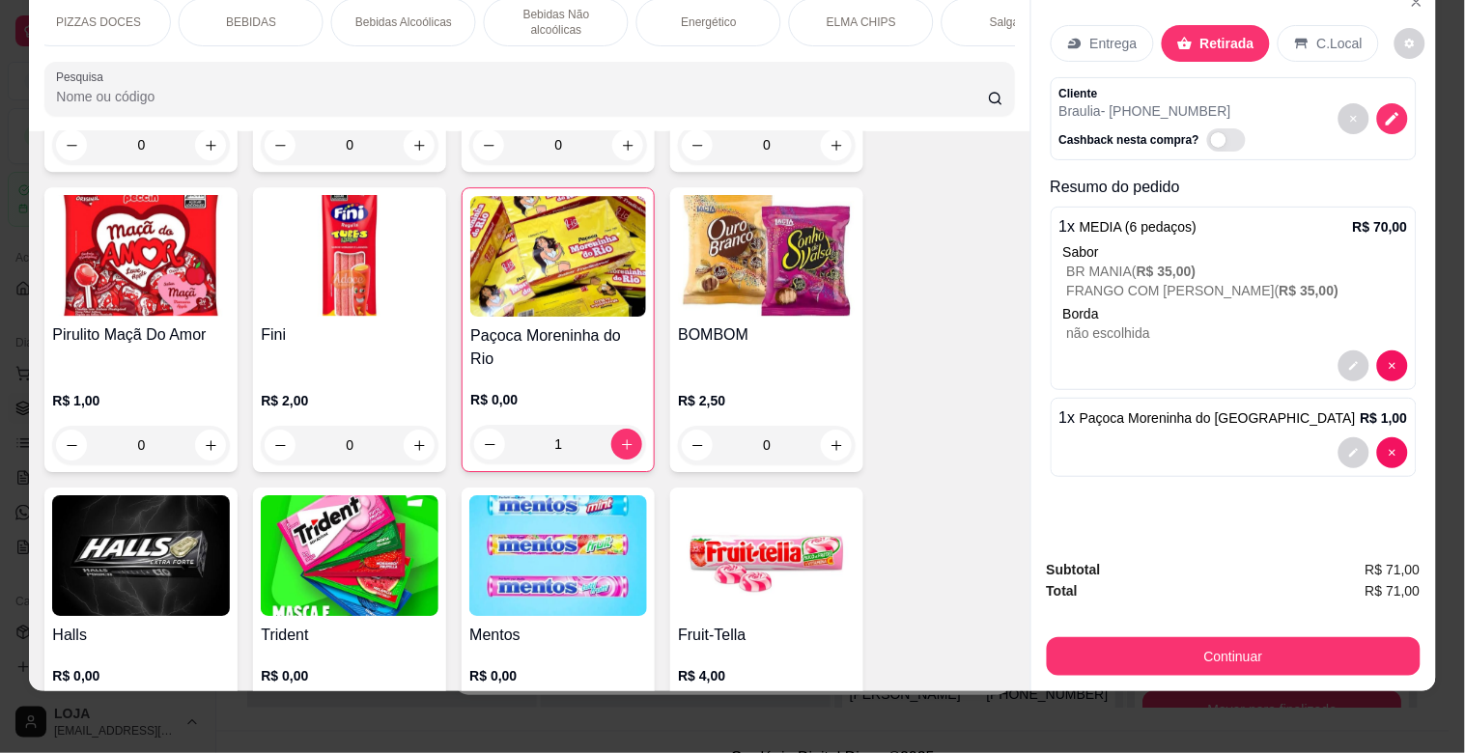
scroll to position [0, 601]
click at [261, 17] on div "BEBIDAS" at bounding box center [279, 22] width 145 height 48
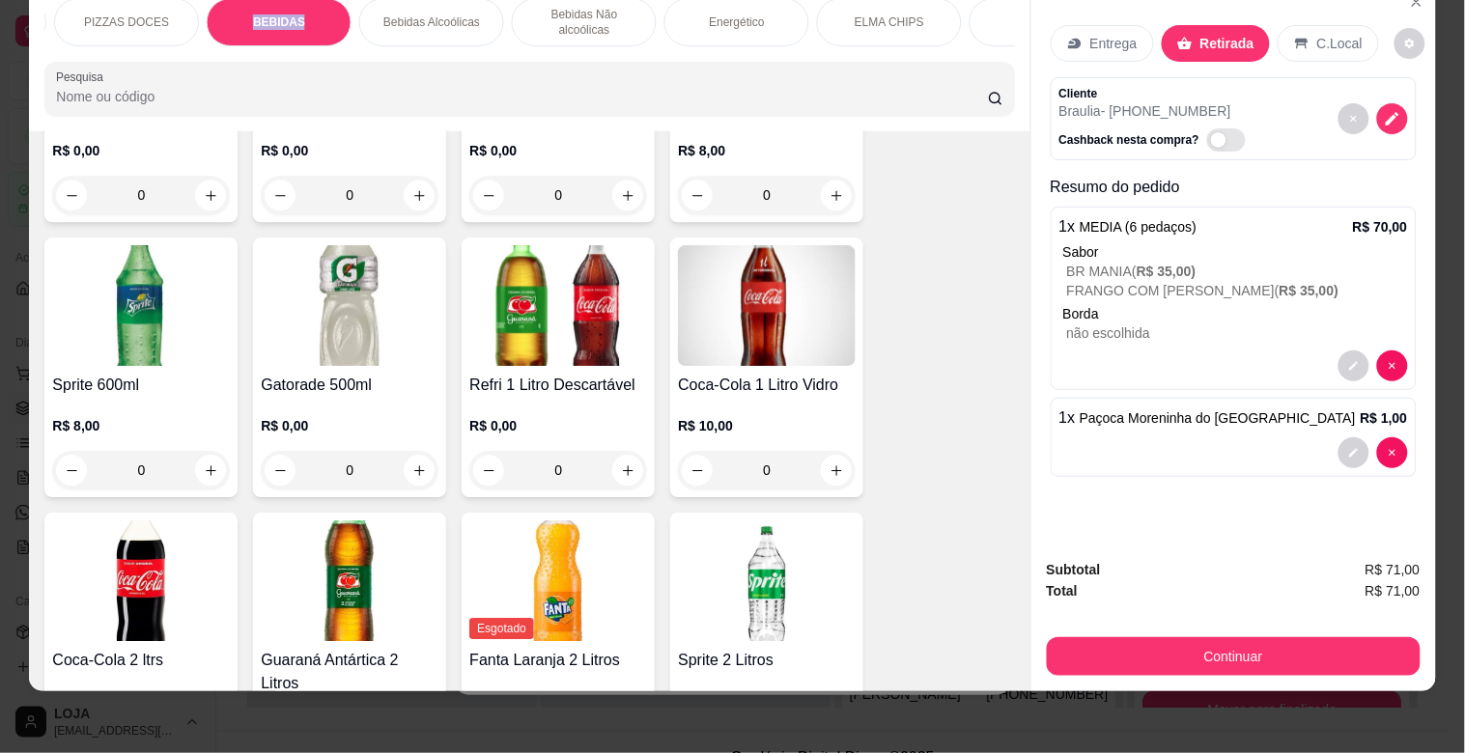
scroll to position [3257, 0]
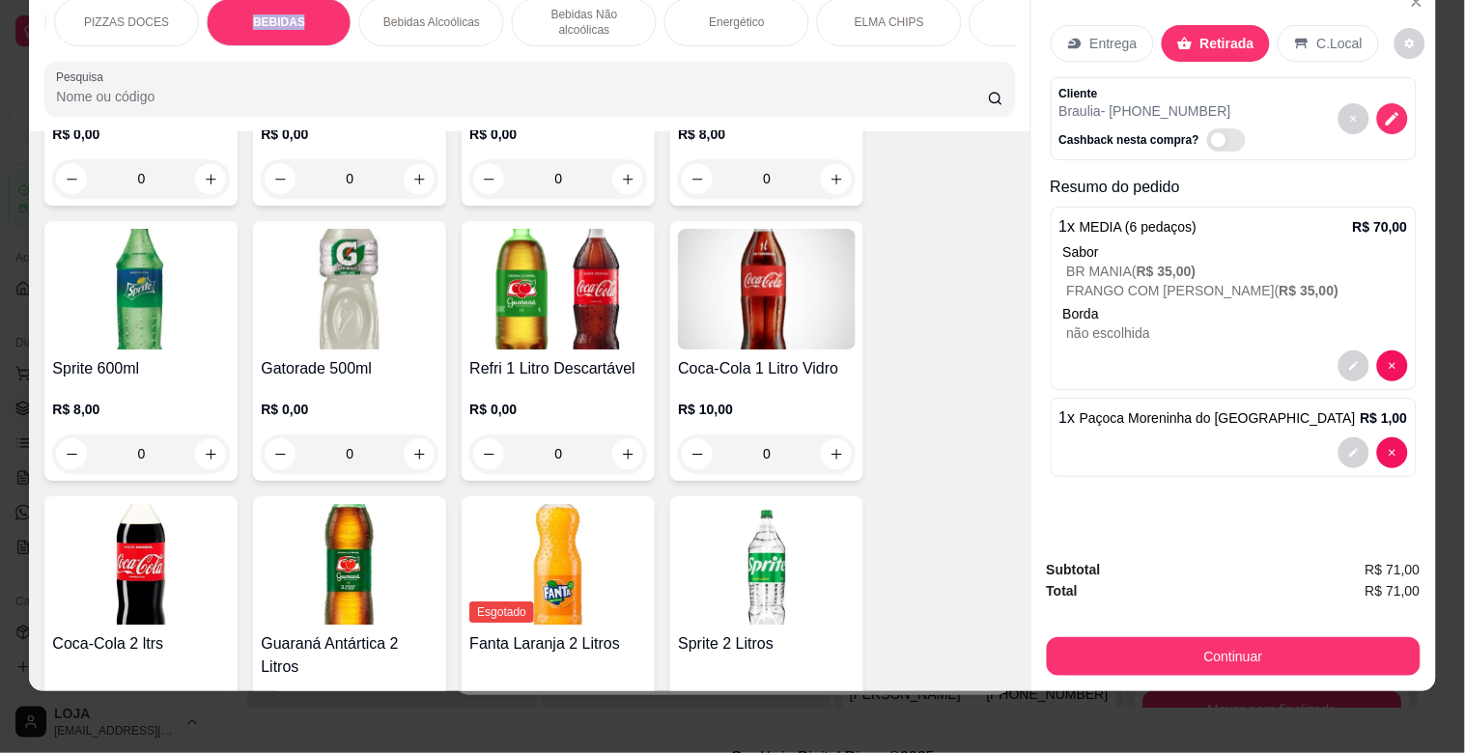
click at [721, 298] on img at bounding box center [767, 289] width 178 height 121
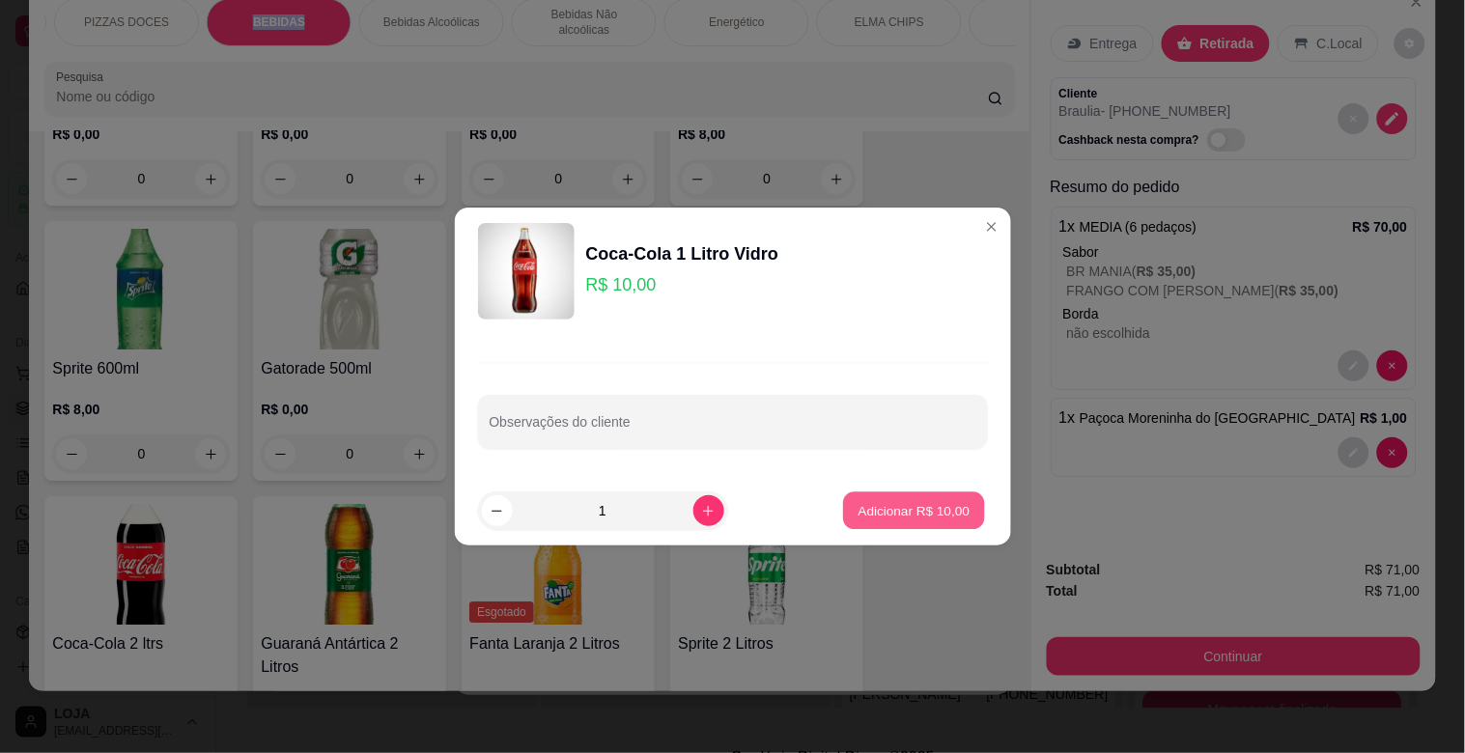
click at [885, 522] on button "Adicionar R$ 10,00" at bounding box center [915, 512] width 142 height 38
type input "1"
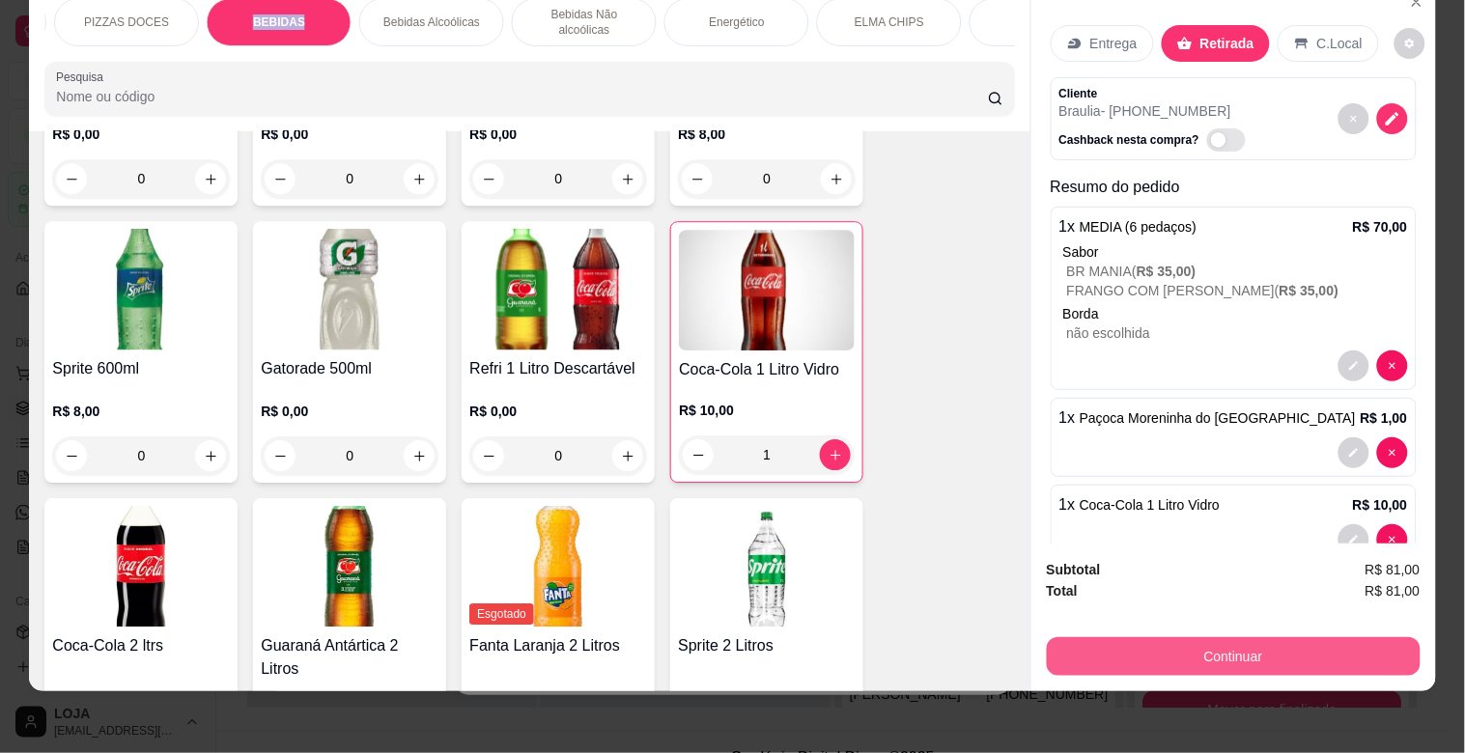
click at [1221, 638] on button "Continuar" at bounding box center [1234, 657] width 374 height 39
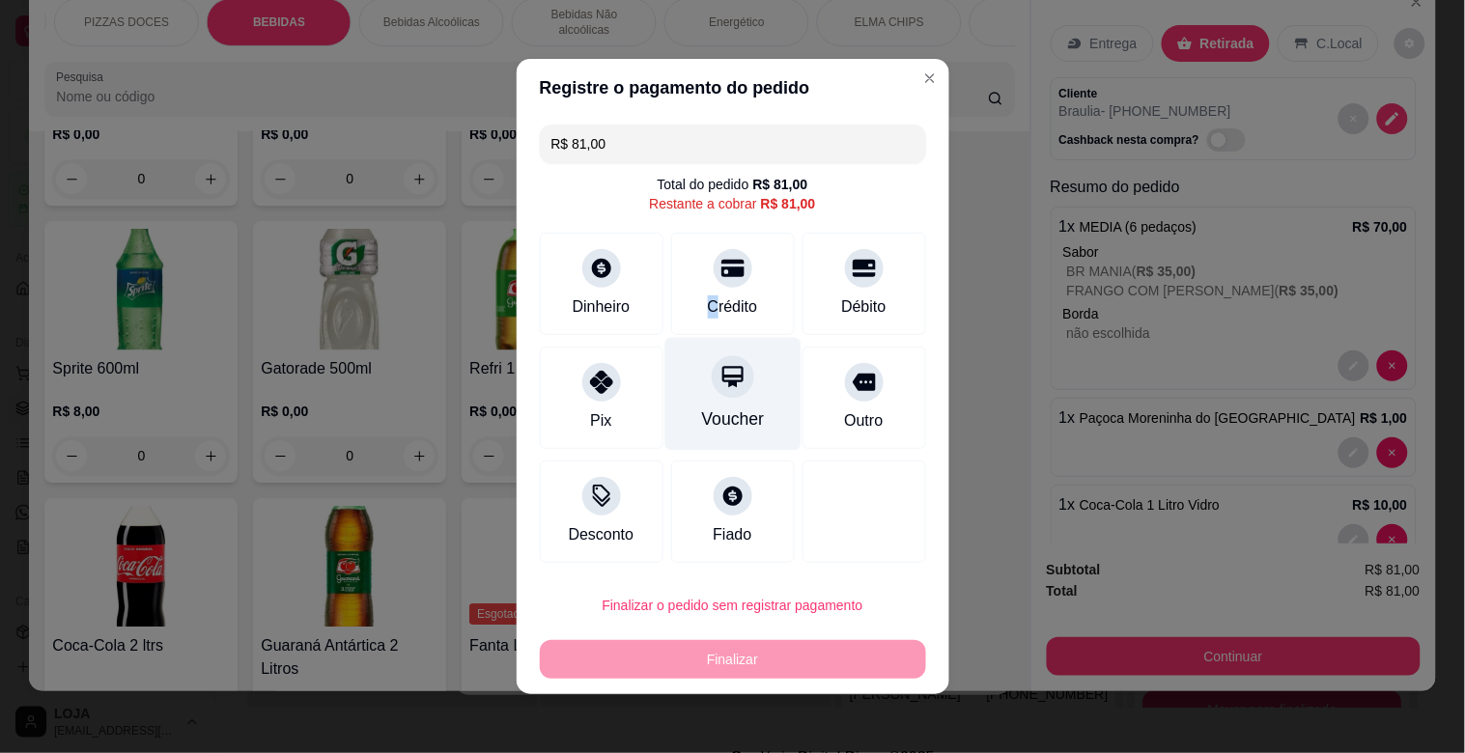
drag, startPoint x: 693, startPoint y: 300, endPoint x: 701, endPoint y: 328, distance: 29.3
click at [708, 300] on div "Crédito" at bounding box center [733, 307] width 50 height 23
type input "R$ 0,00"
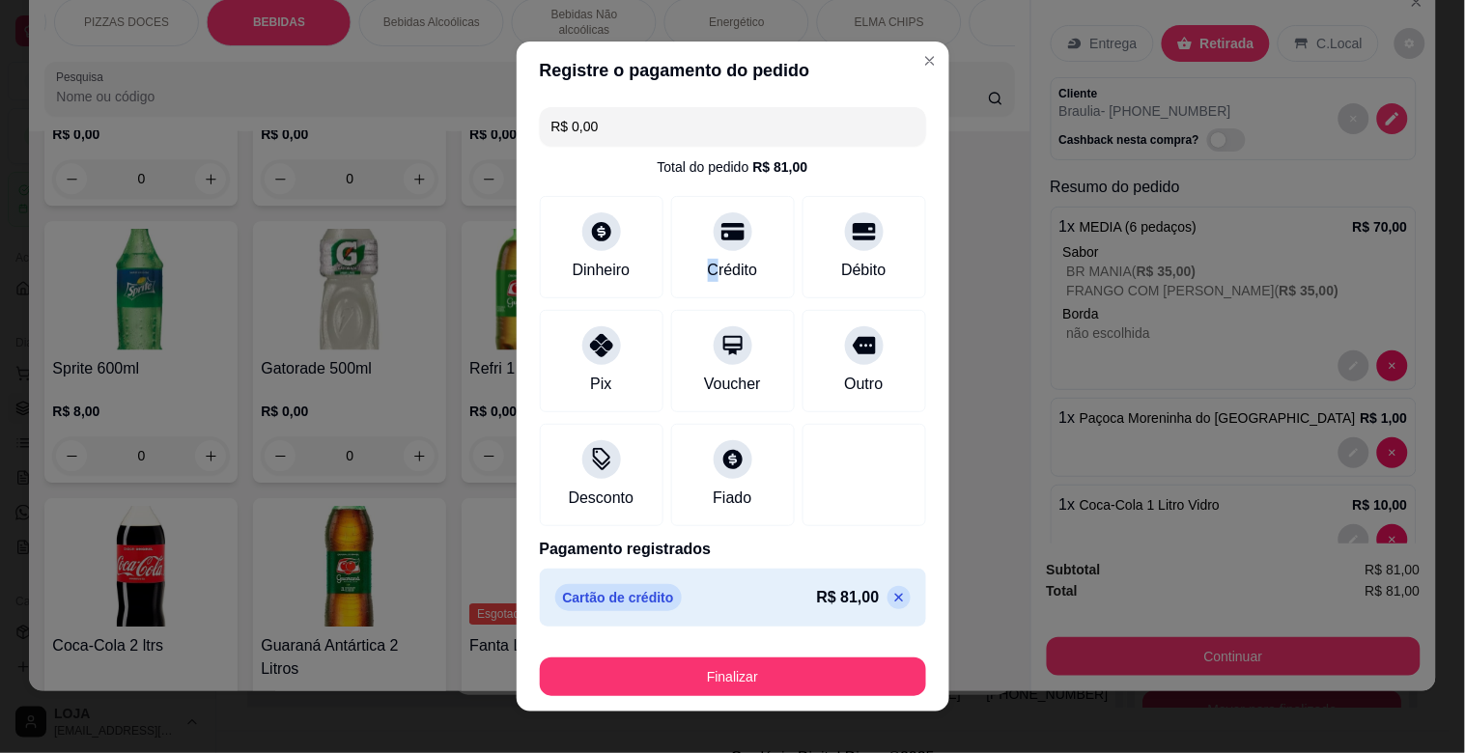
click at [731, 657] on div "Finalizar" at bounding box center [733, 673] width 386 height 46
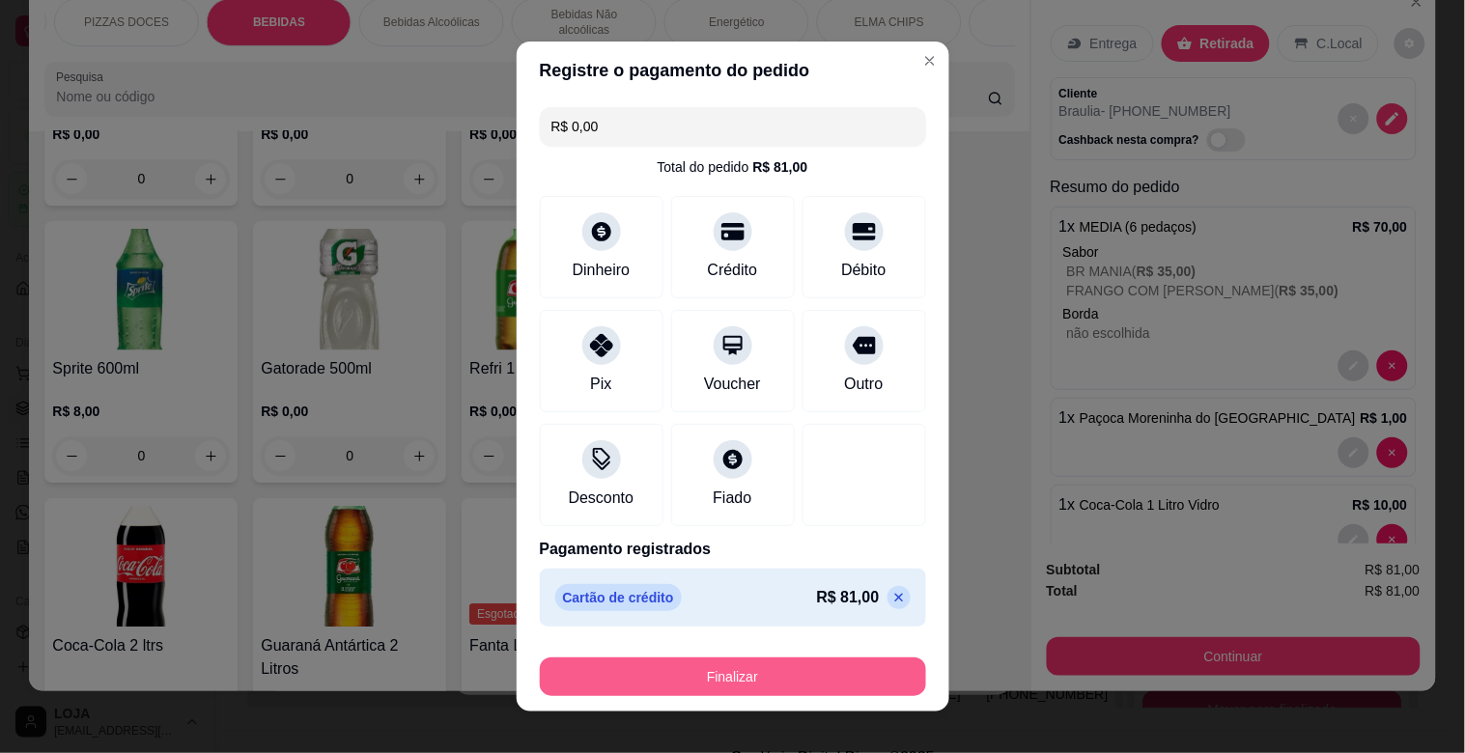
click at [726, 674] on button "Finalizar" at bounding box center [733, 677] width 386 height 39
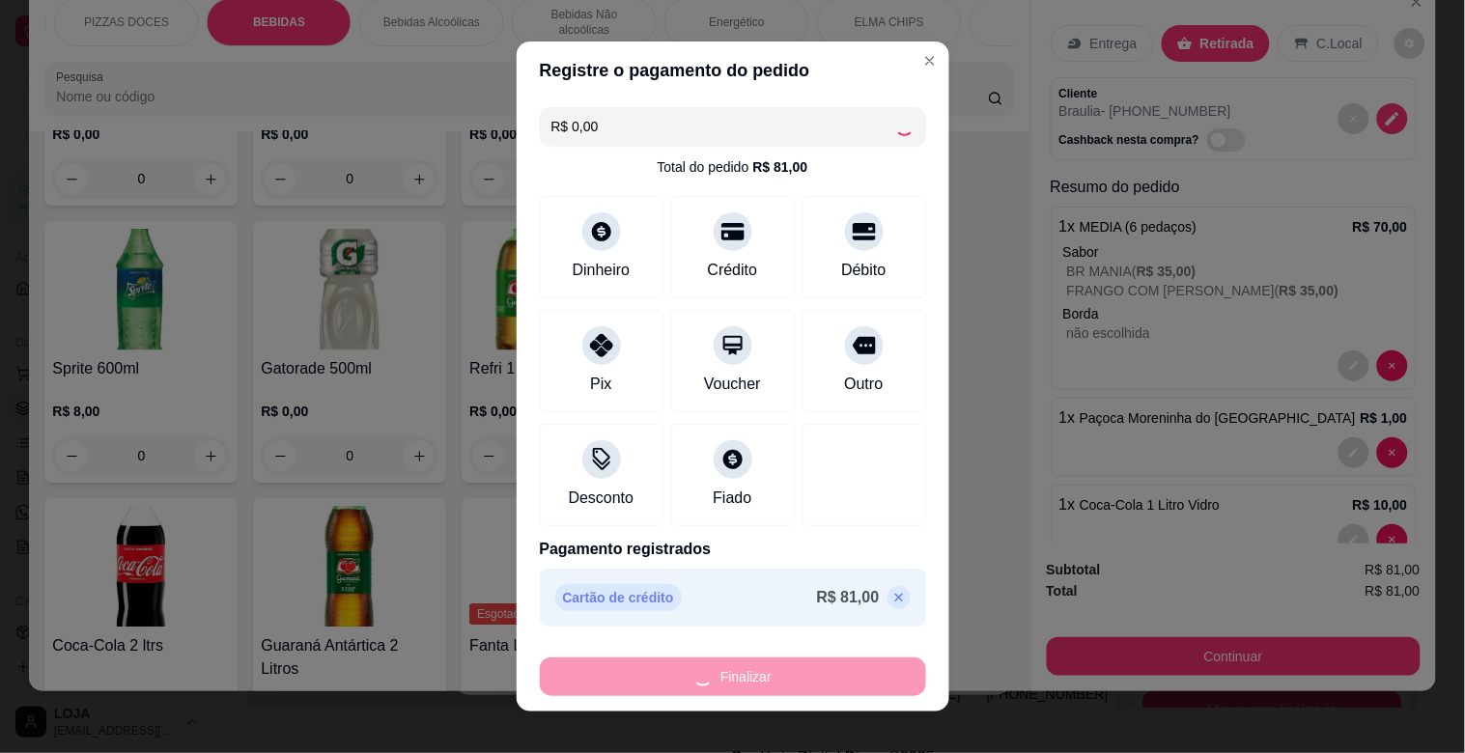
type input "0"
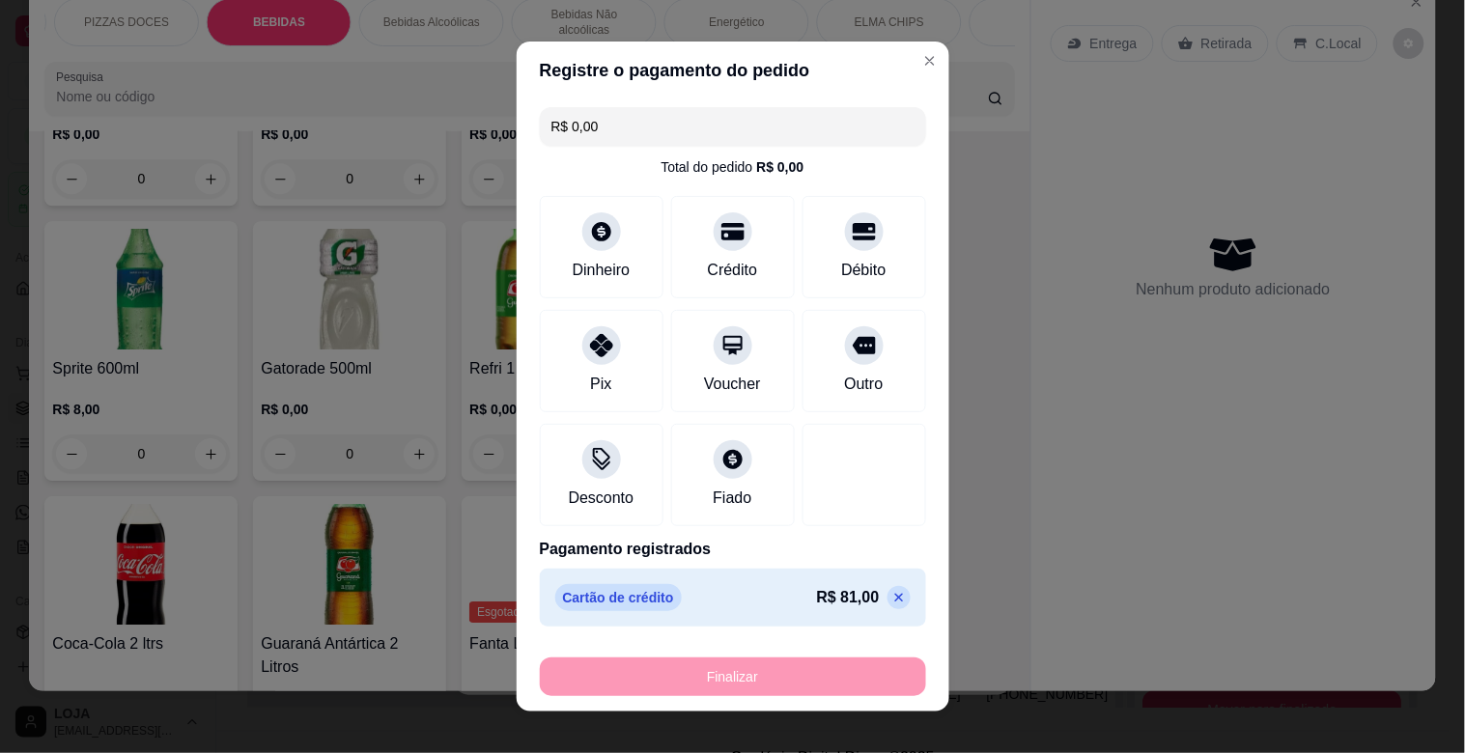
type input "-R$ 81,00"
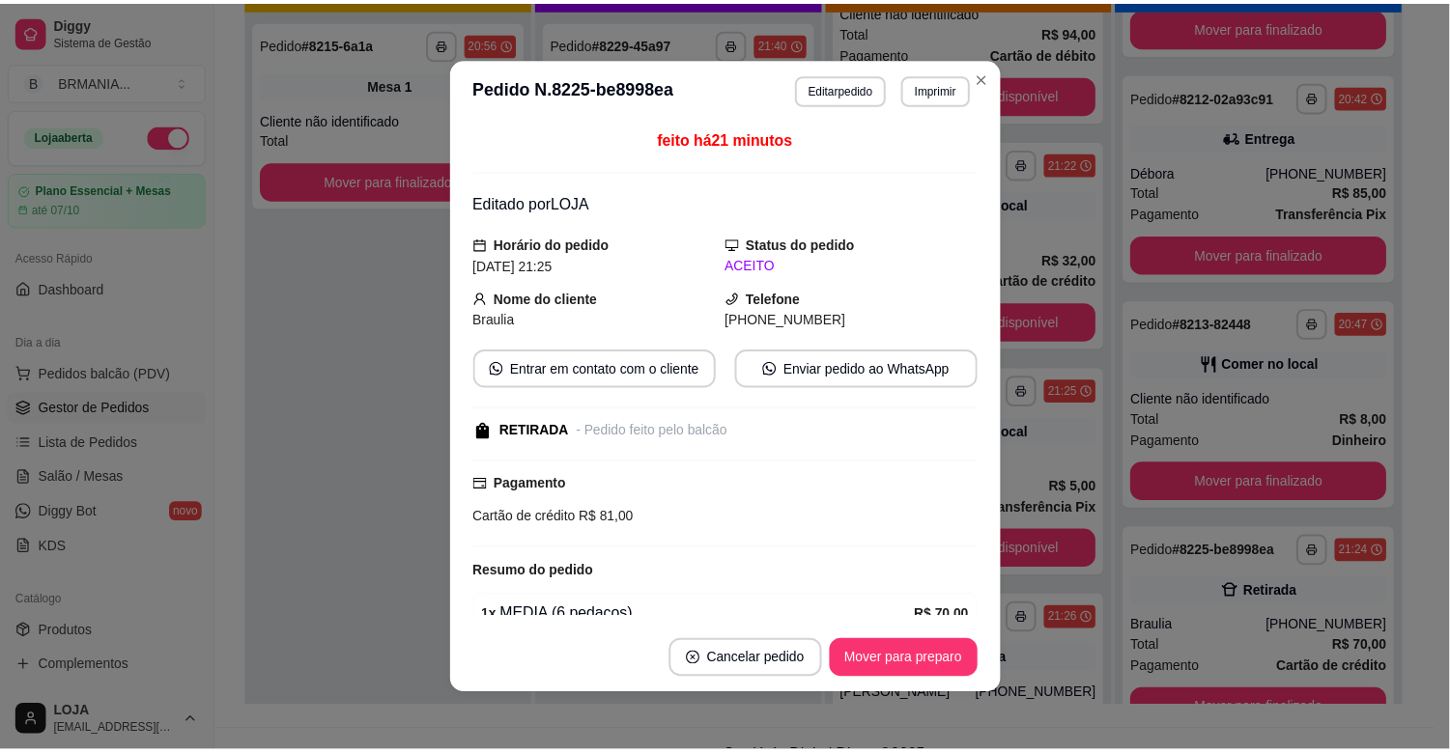
scroll to position [861, 0]
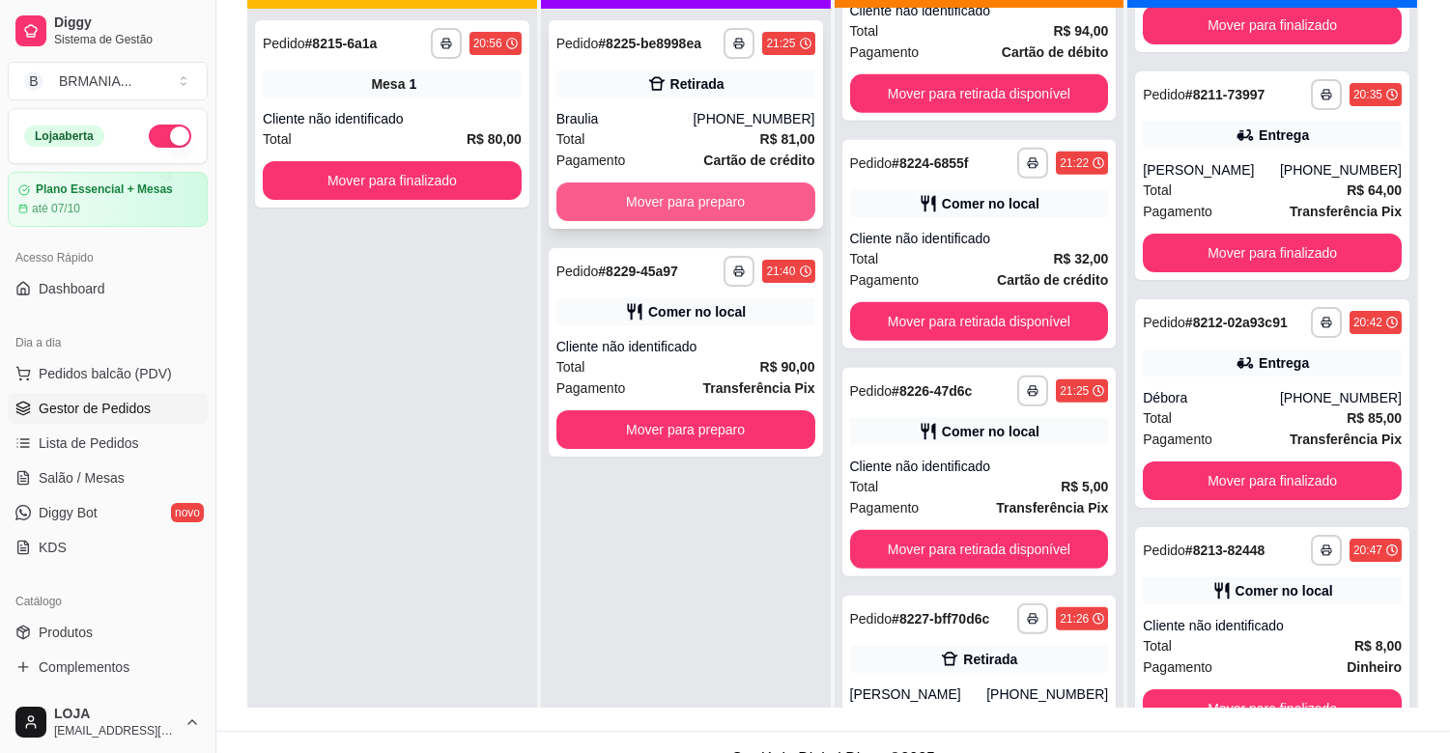
click at [738, 205] on button "Mover para preparo" at bounding box center [685, 202] width 259 height 39
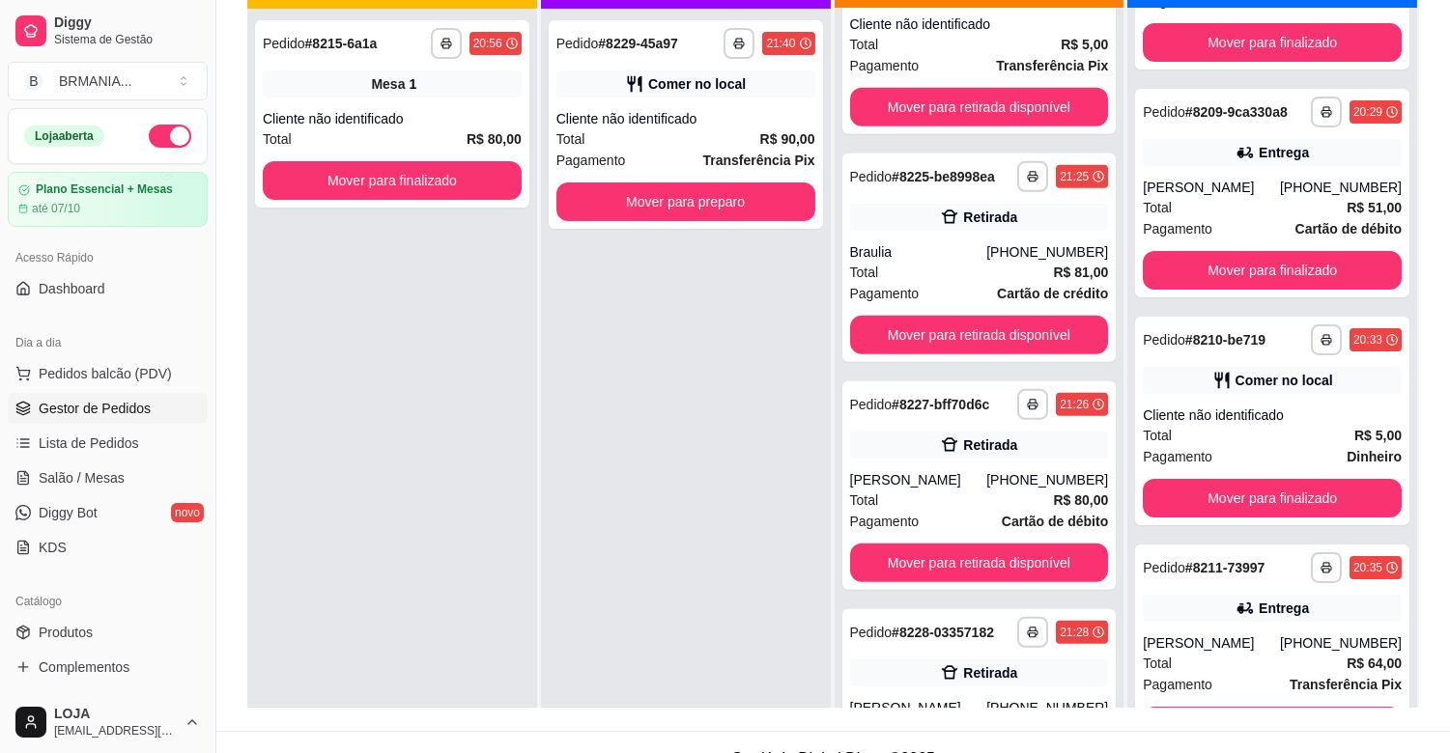
scroll to position [2228, 0]
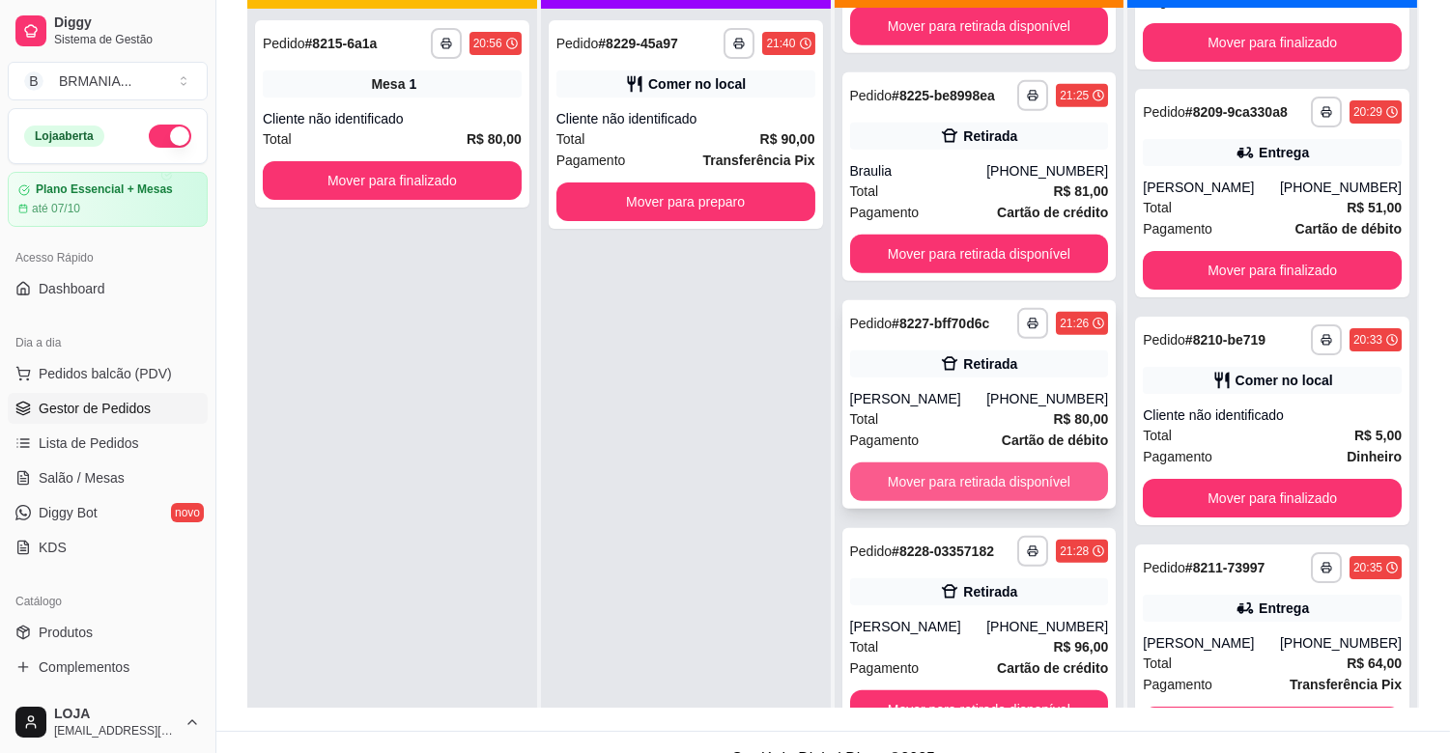
click at [976, 491] on button "Mover para retirada disponível" at bounding box center [979, 482] width 259 height 39
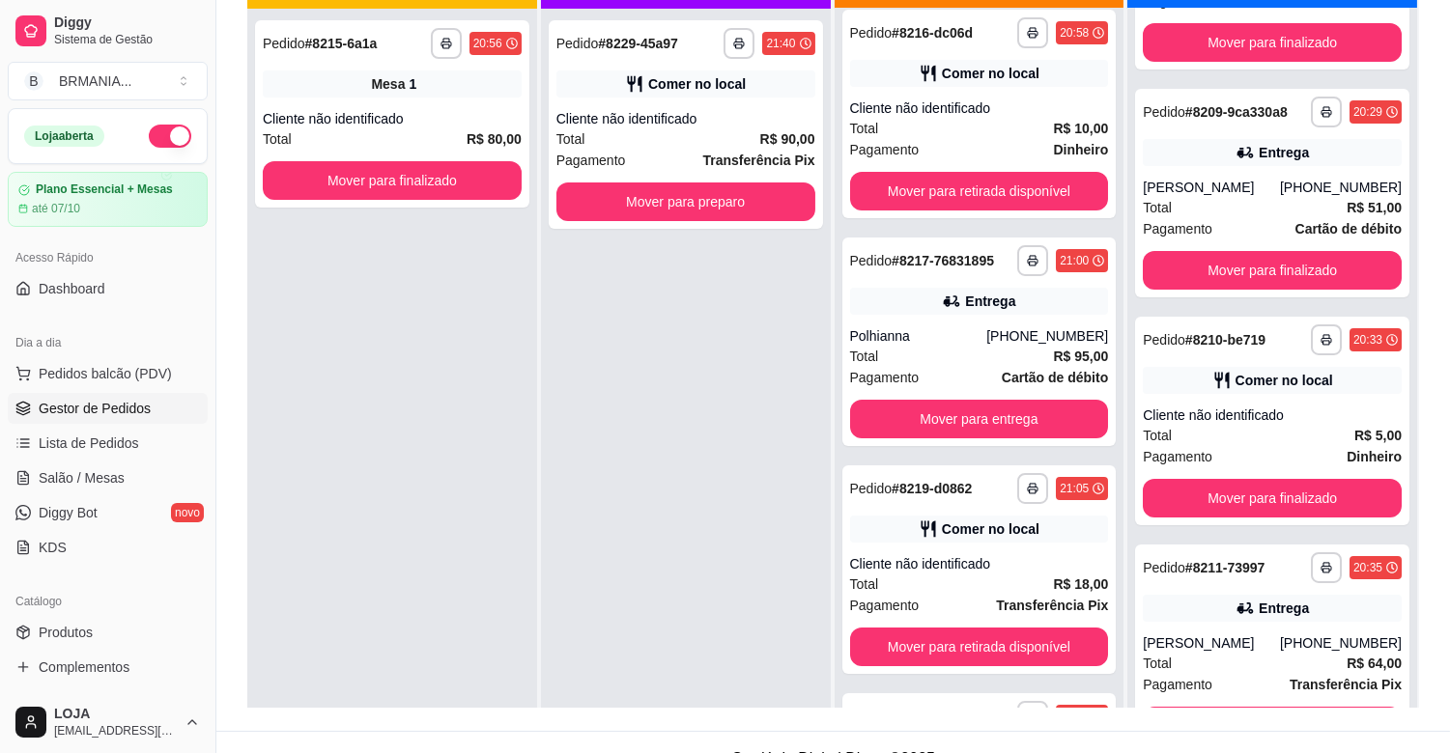
scroll to position [0, 0]
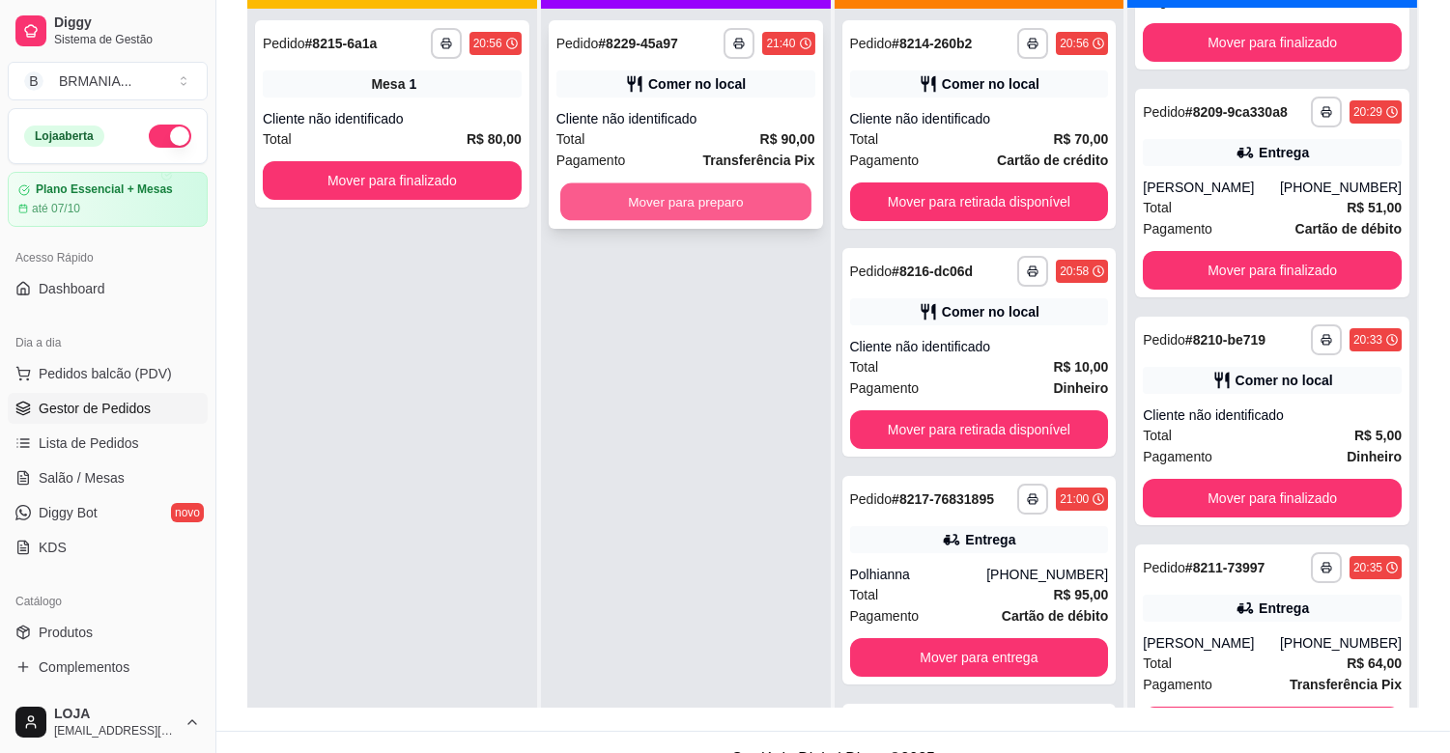
click at [698, 208] on button "Mover para preparo" at bounding box center [685, 203] width 251 height 38
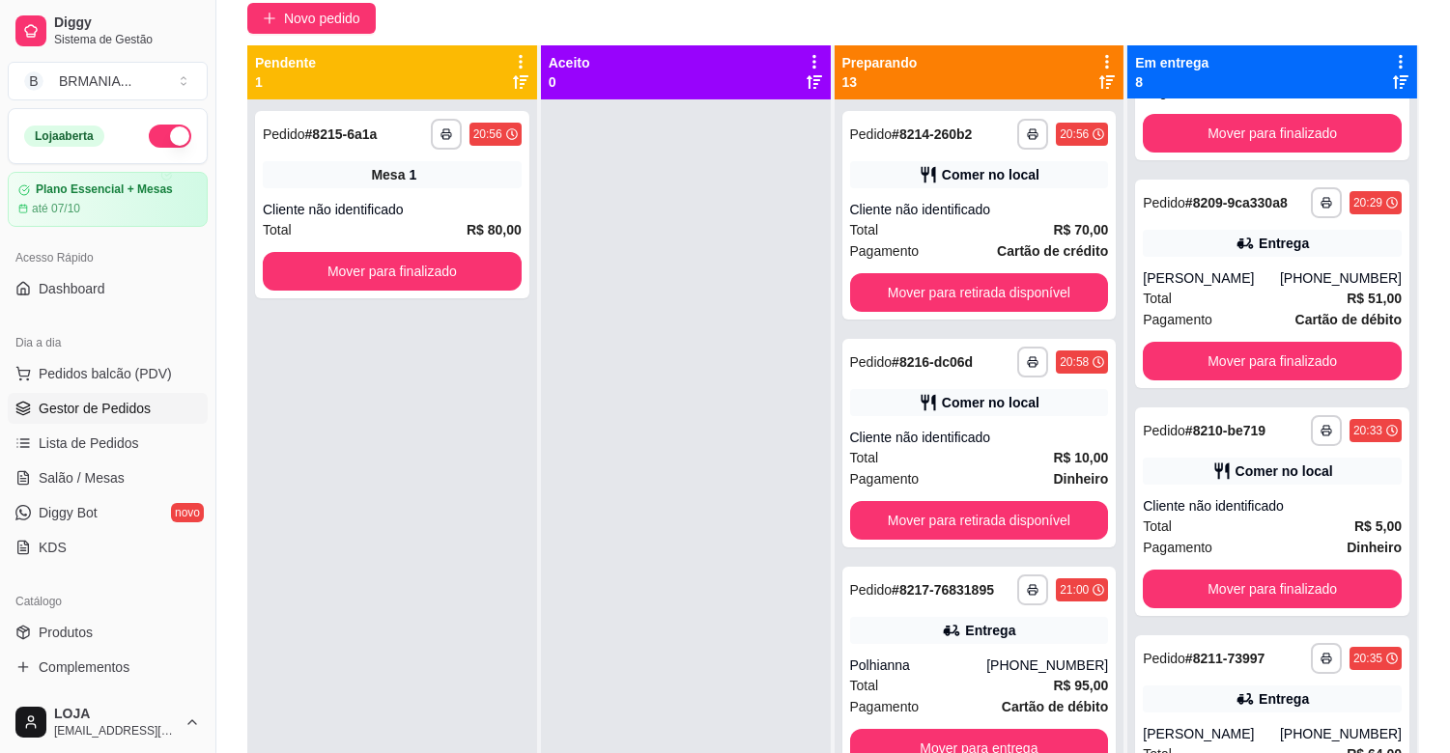
scroll to position [160, 0]
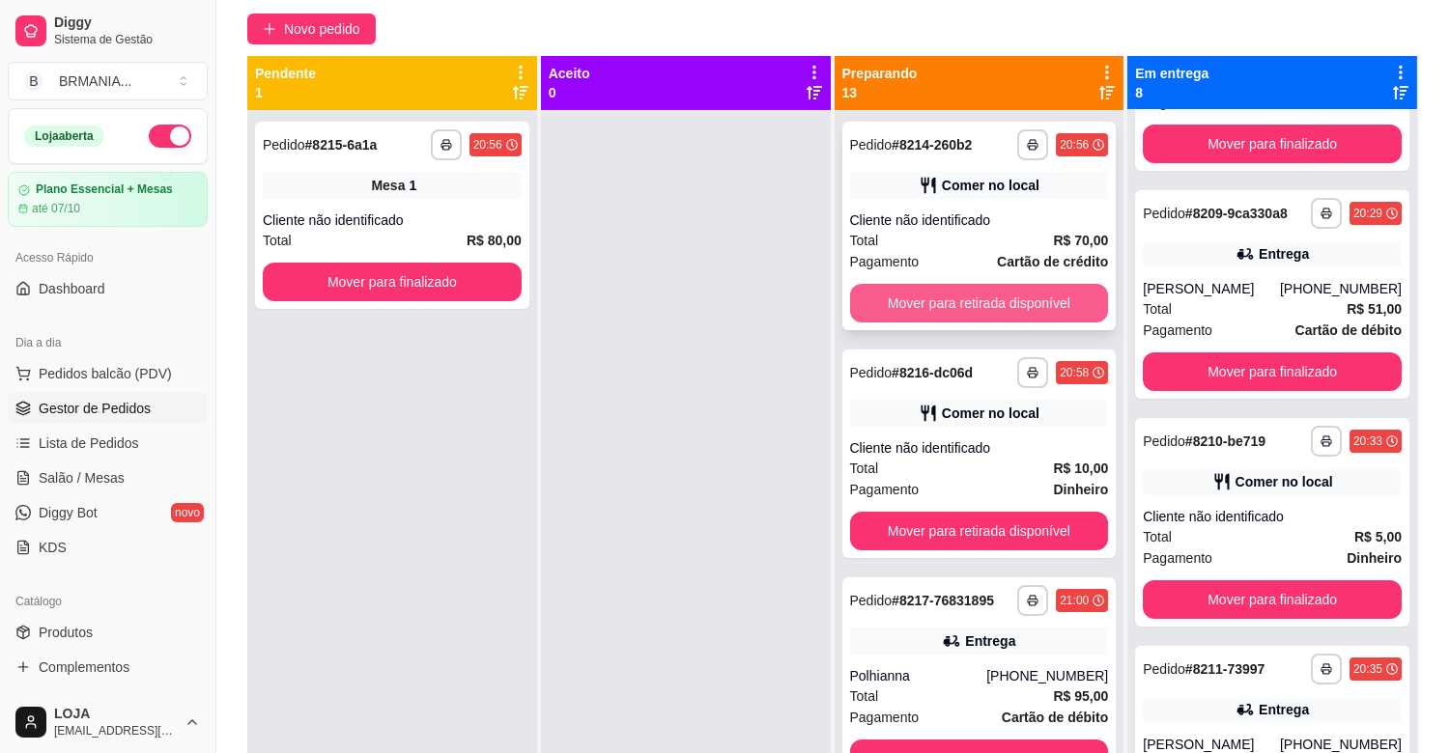
click at [1025, 298] on button "Mover para retirada disponível" at bounding box center [979, 303] width 259 height 39
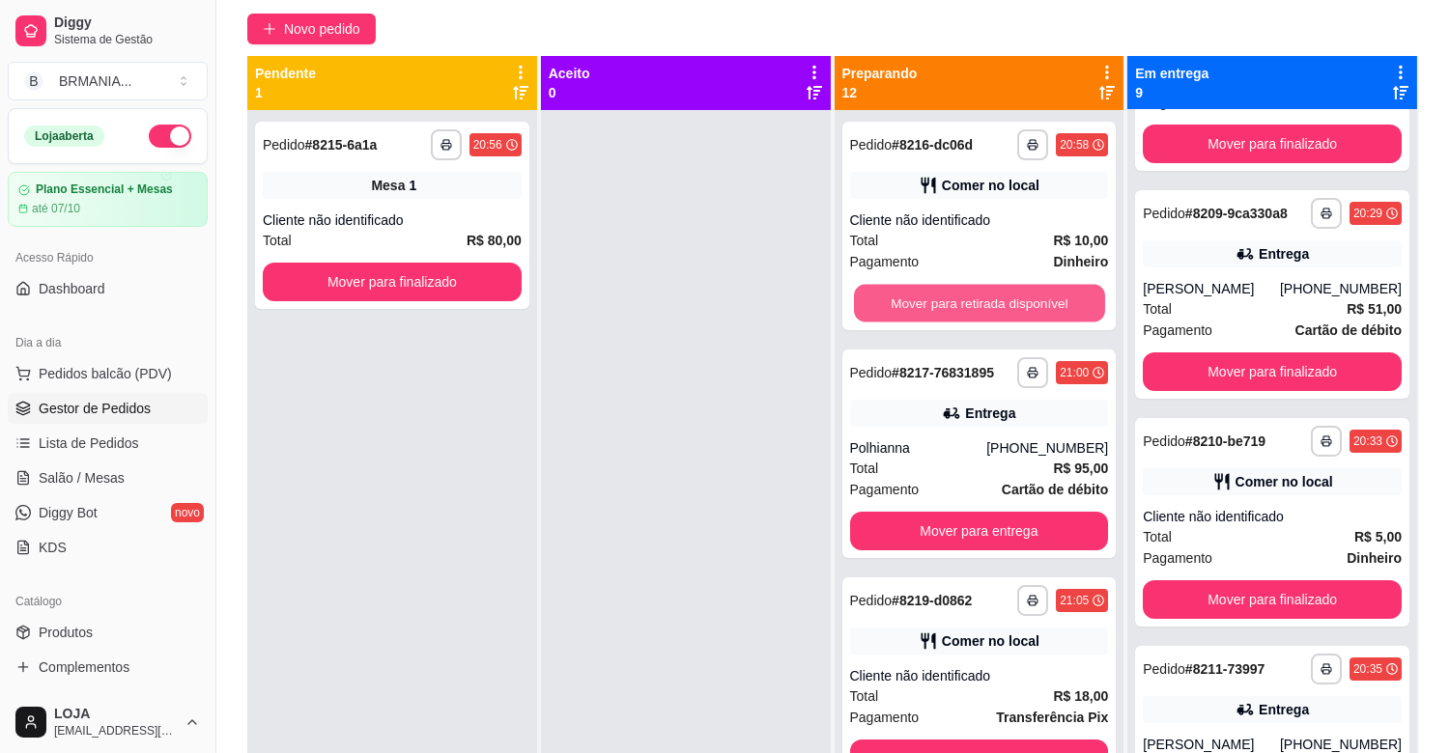
click at [1025, 298] on button "Mover para retirada disponível" at bounding box center [979, 304] width 251 height 38
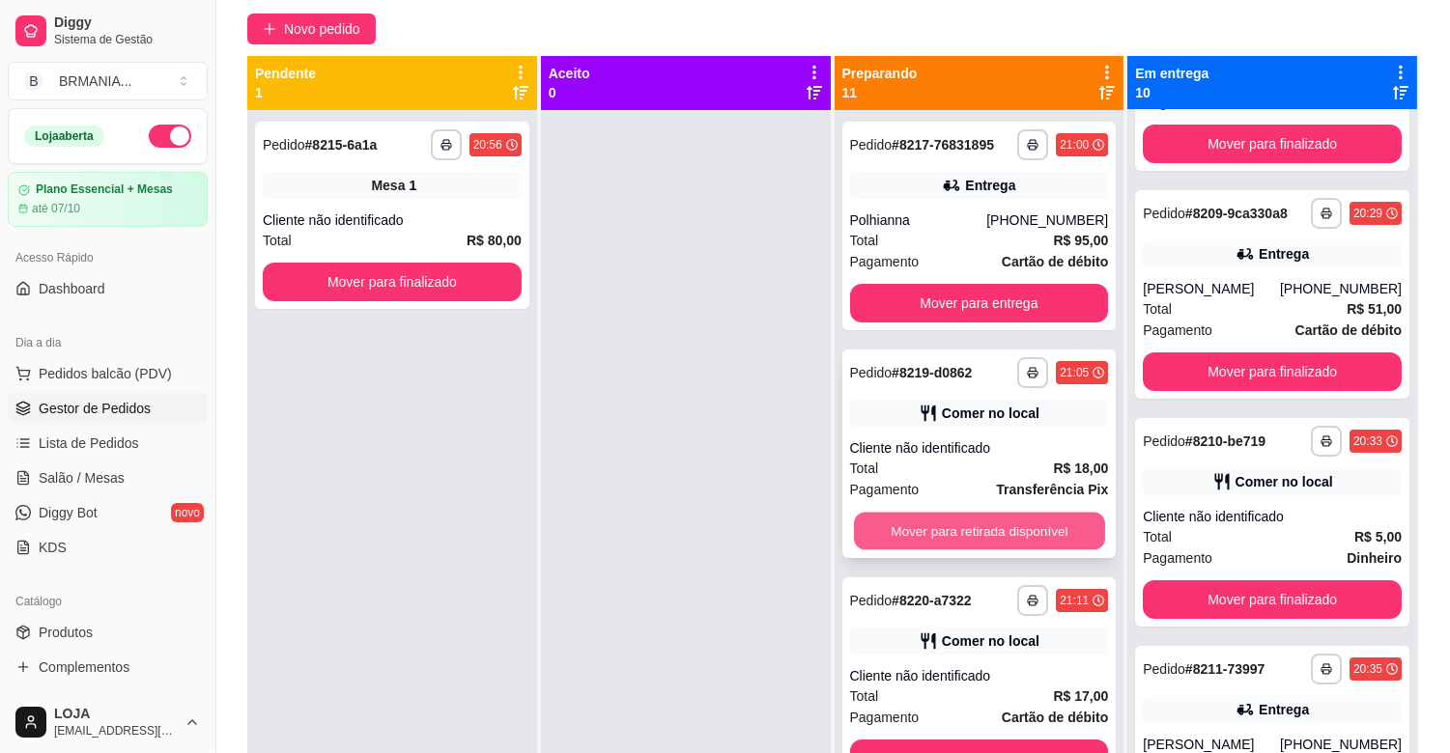
click at [1038, 537] on button "Mover para retirada disponível" at bounding box center [979, 532] width 251 height 38
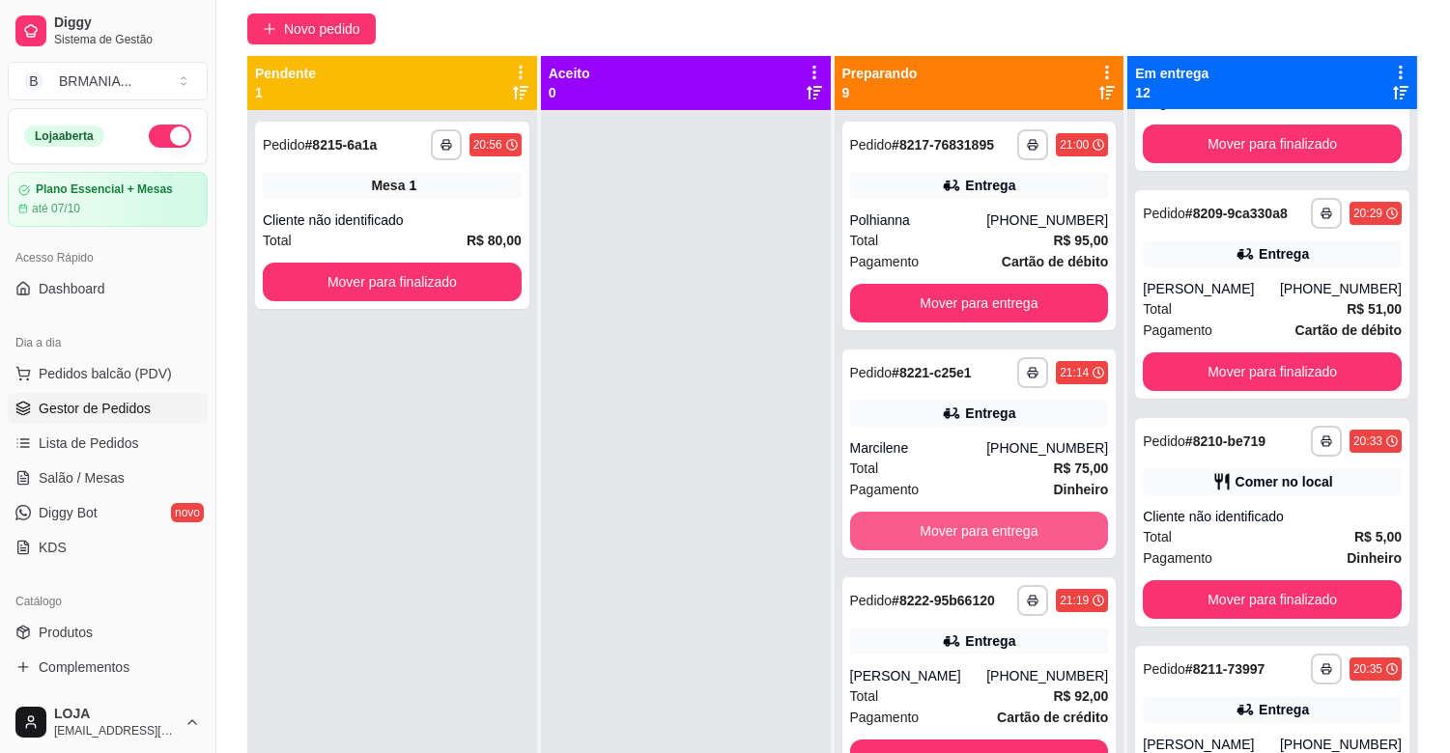
click at [1038, 537] on button "Mover para entrega" at bounding box center [979, 531] width 259 height 39
click at [1038, 537] on div "Mover para entrega" at bounding box center [979, 531] width 259 height 39
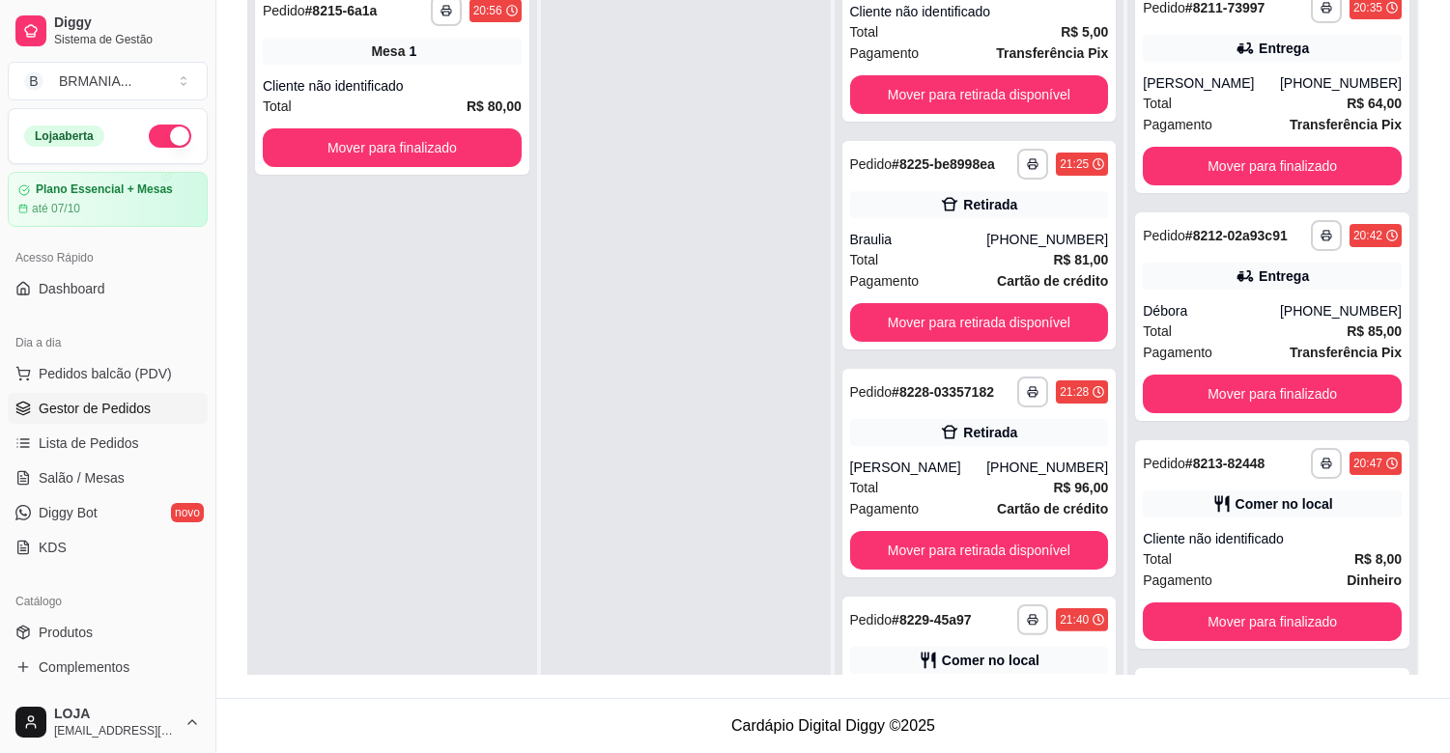
scroll to position [1019, 0]
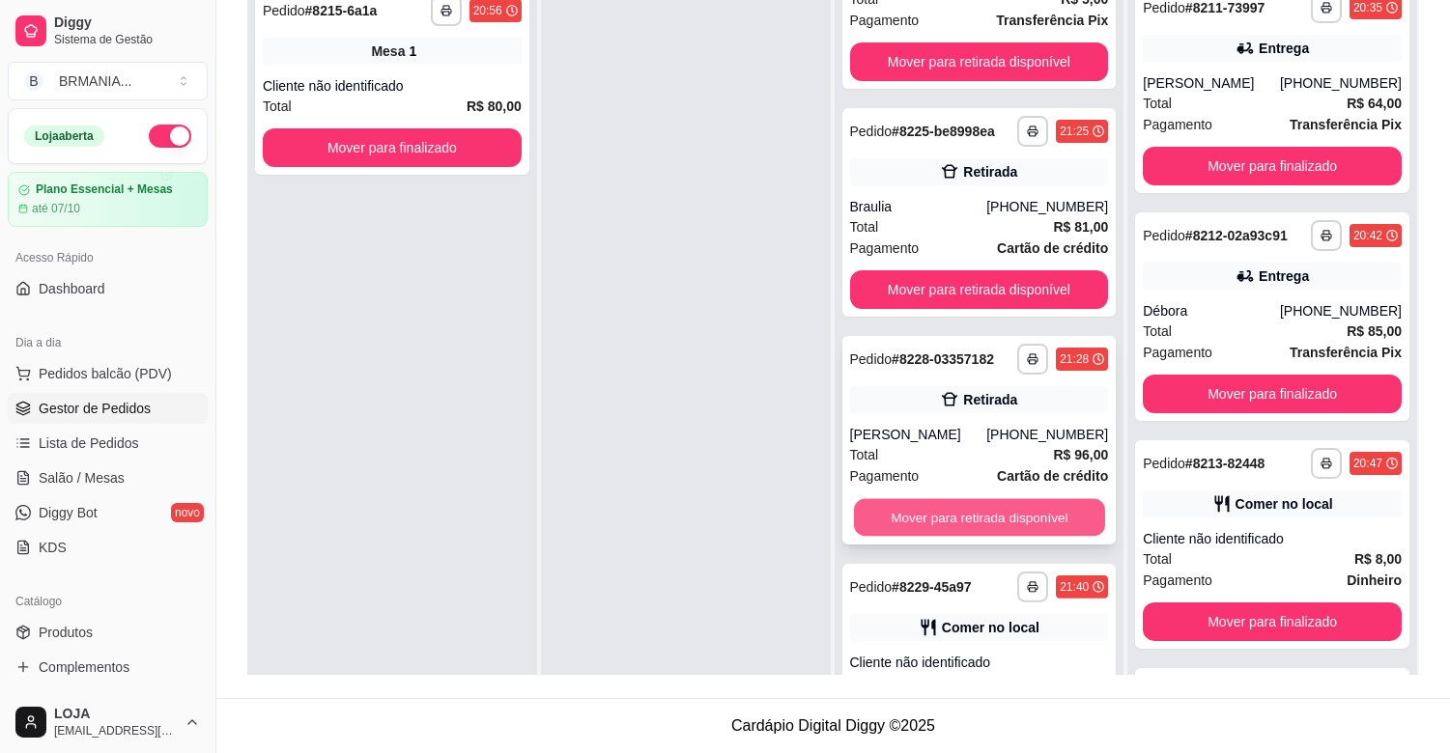
click at [1001, 522] on button "Mover para retirada disponível" at bounding box center [979, 518] width 251 height 38
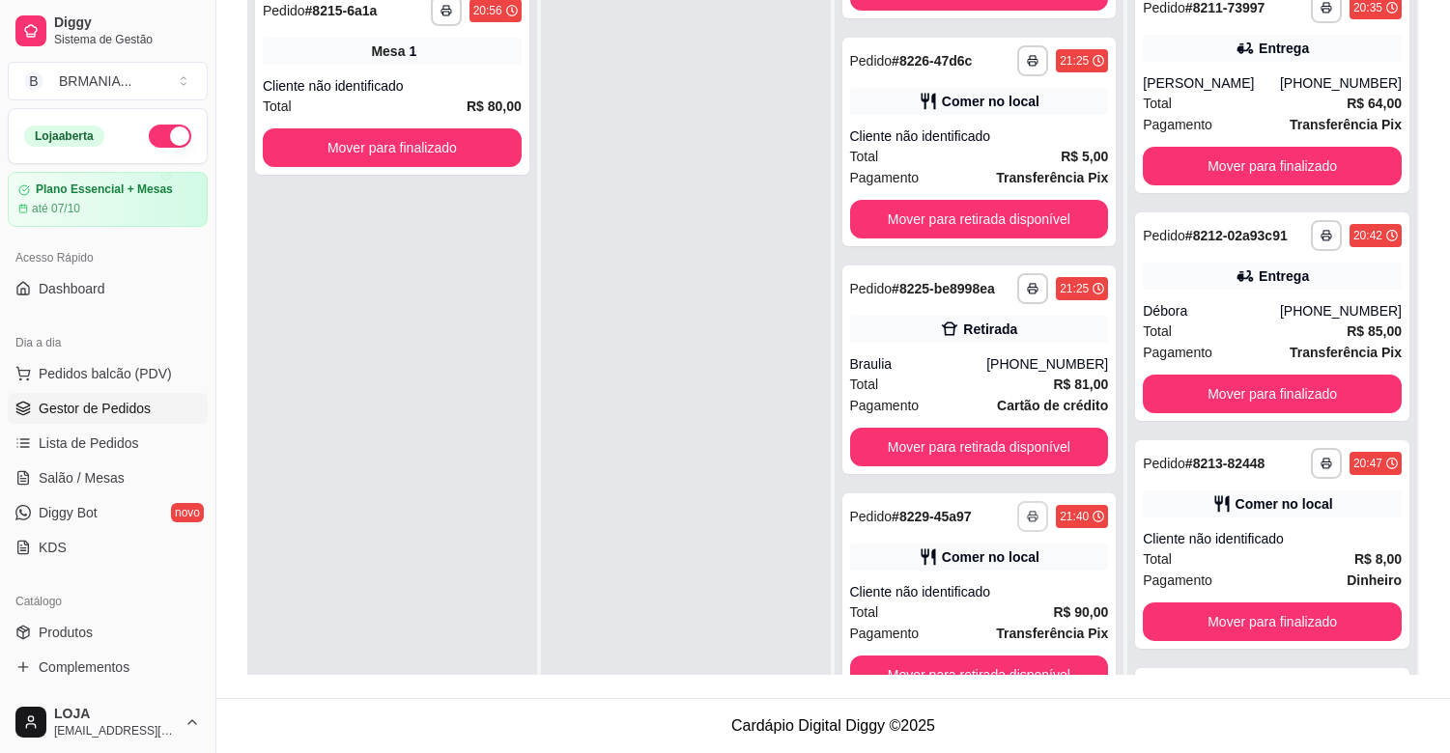
scroll to position [861, 0]
click at [426, 99] on div "Total R$ 80,00" at bounding box center [392, 106] width 259 height 21
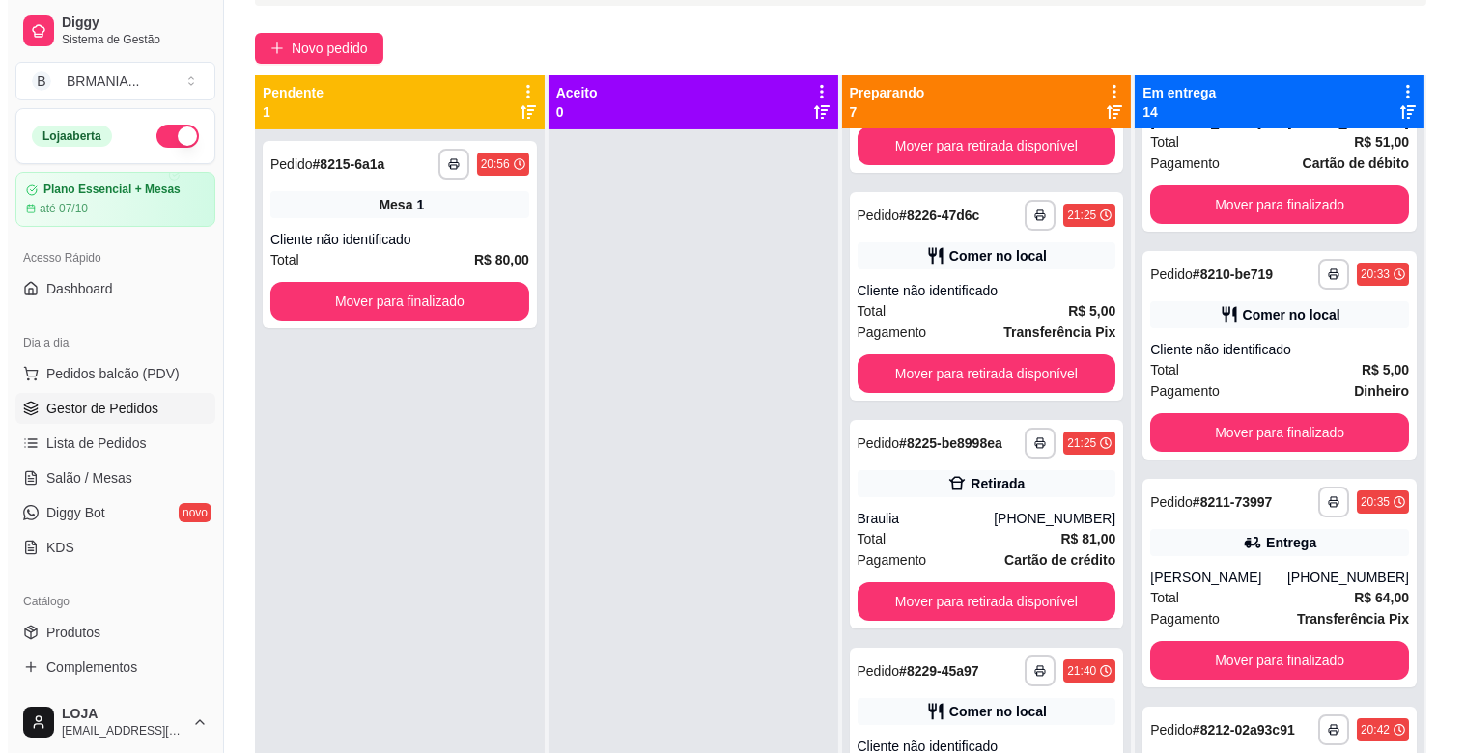
scroll to position [132, 0]
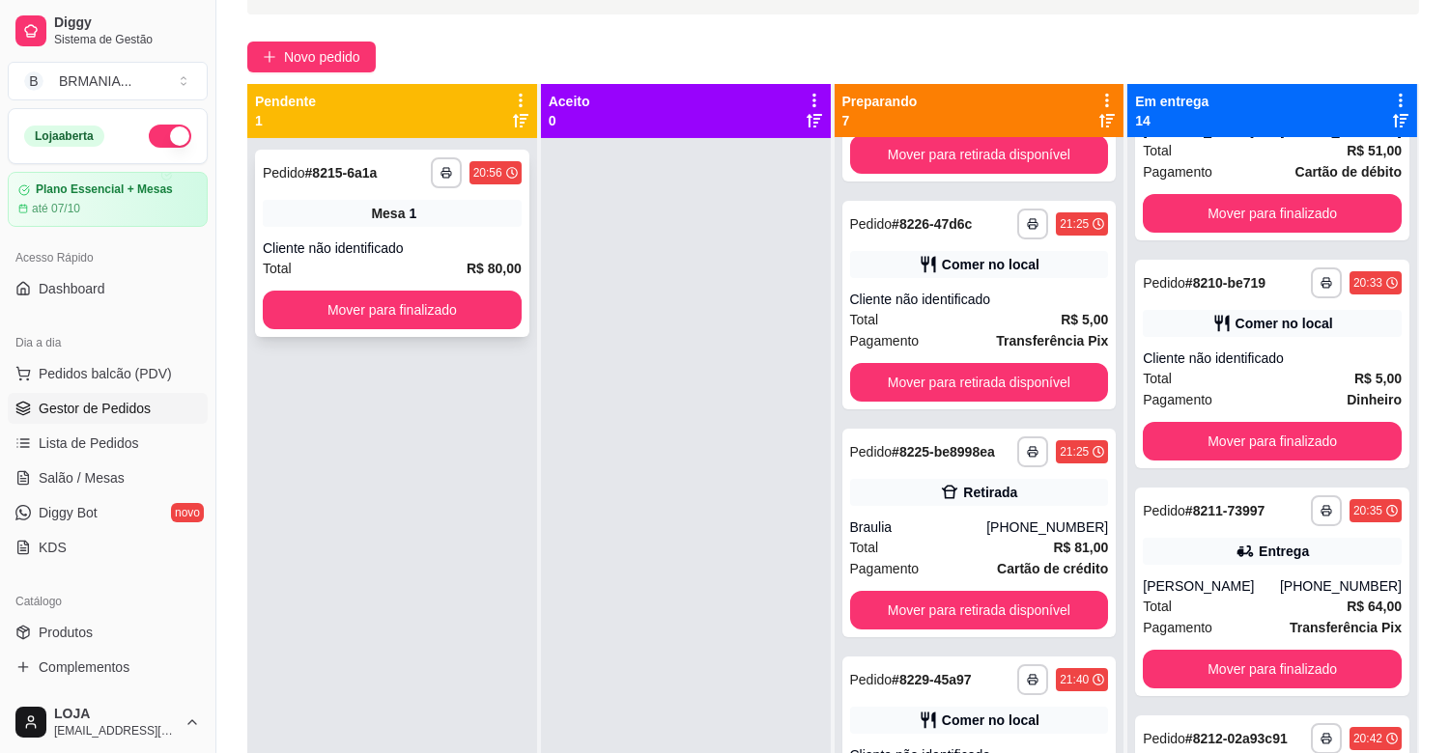
click at [317, 195] on div "**********" at bounding box center [392, 243] width 274 height 187
click at [388, 267] on div "Total R$ 80,00" at bounding box center [392, 268] width 259 height 21
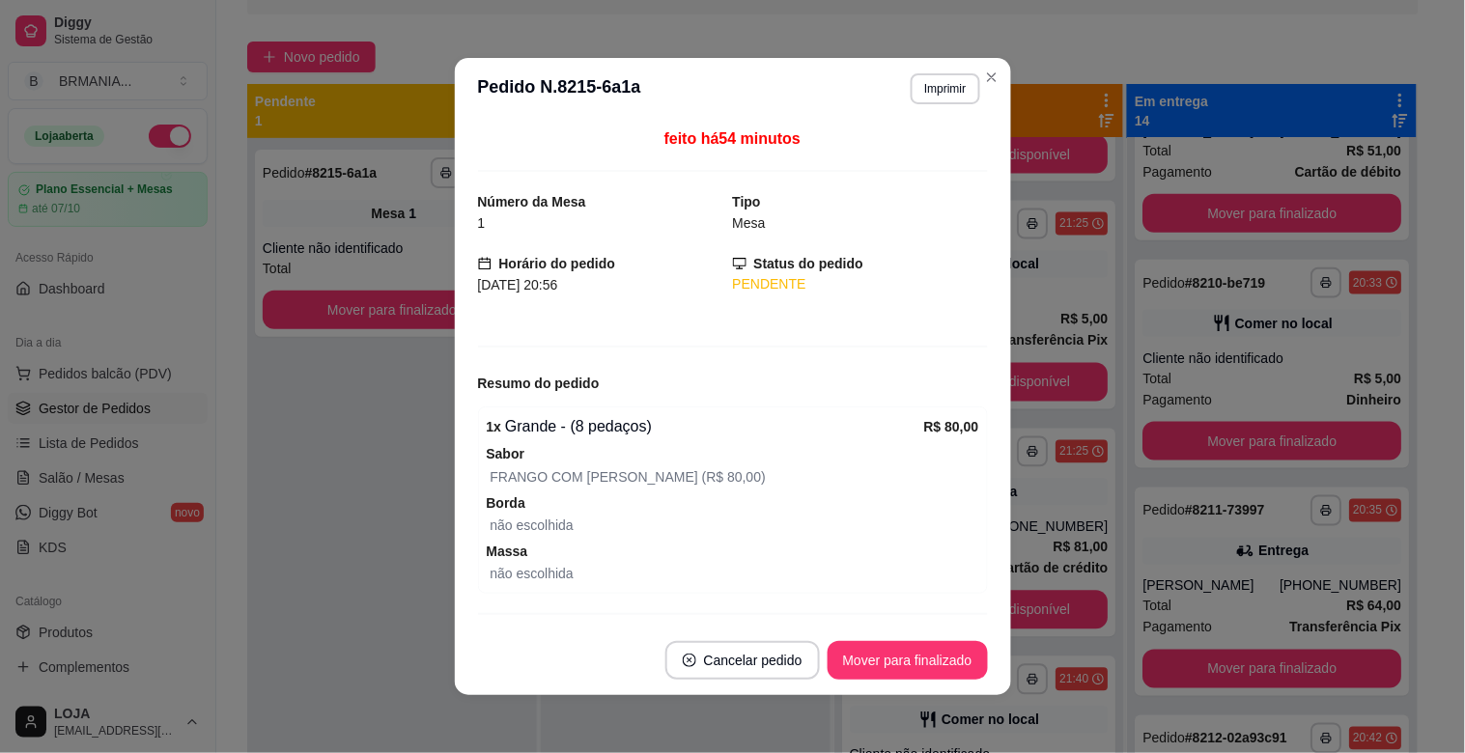
scroll to position [53, 0]
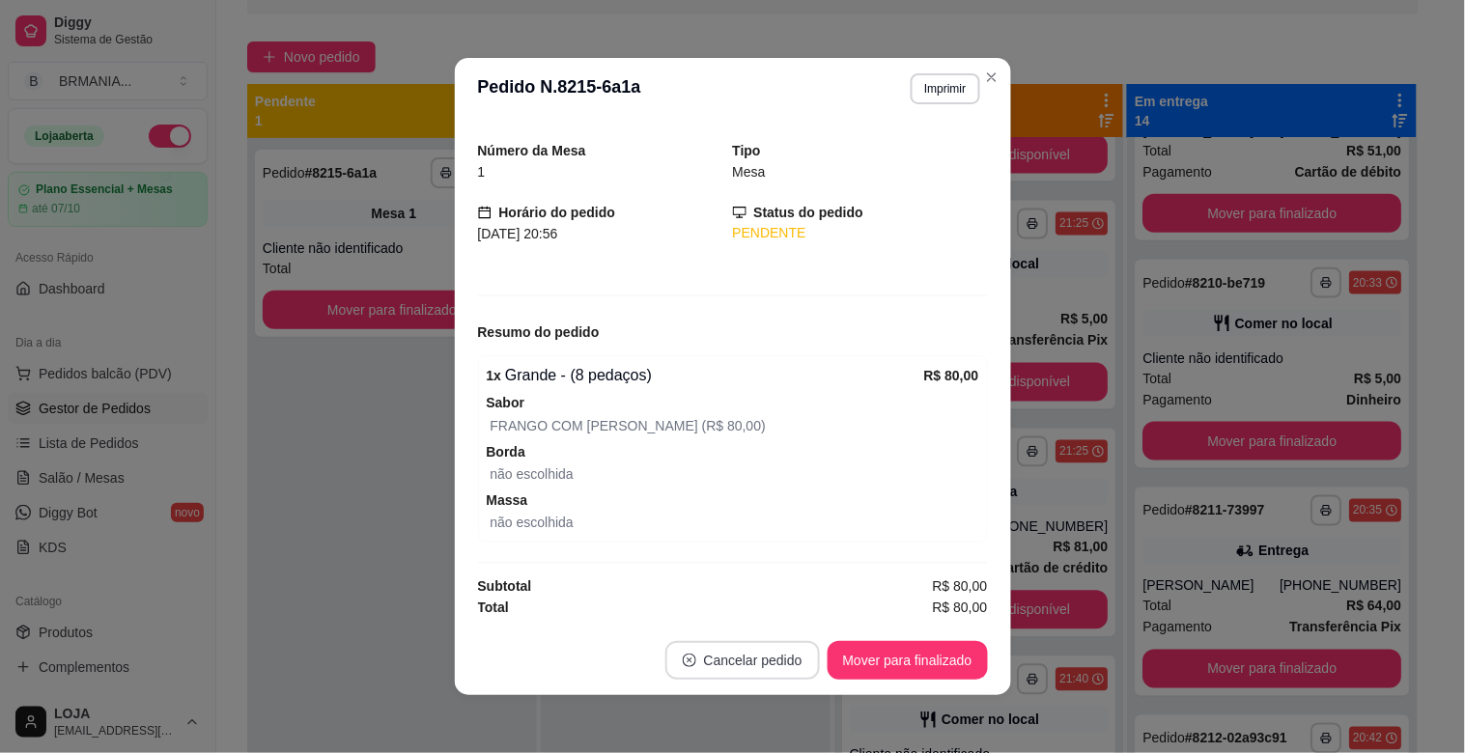
click at [751, 663] on button "Cancelar pedido" at bounding box center [743, 660] width 155 height 39
click at [761, 603] on button "Sim" at bounding box center [789, 614] width 75 height 38
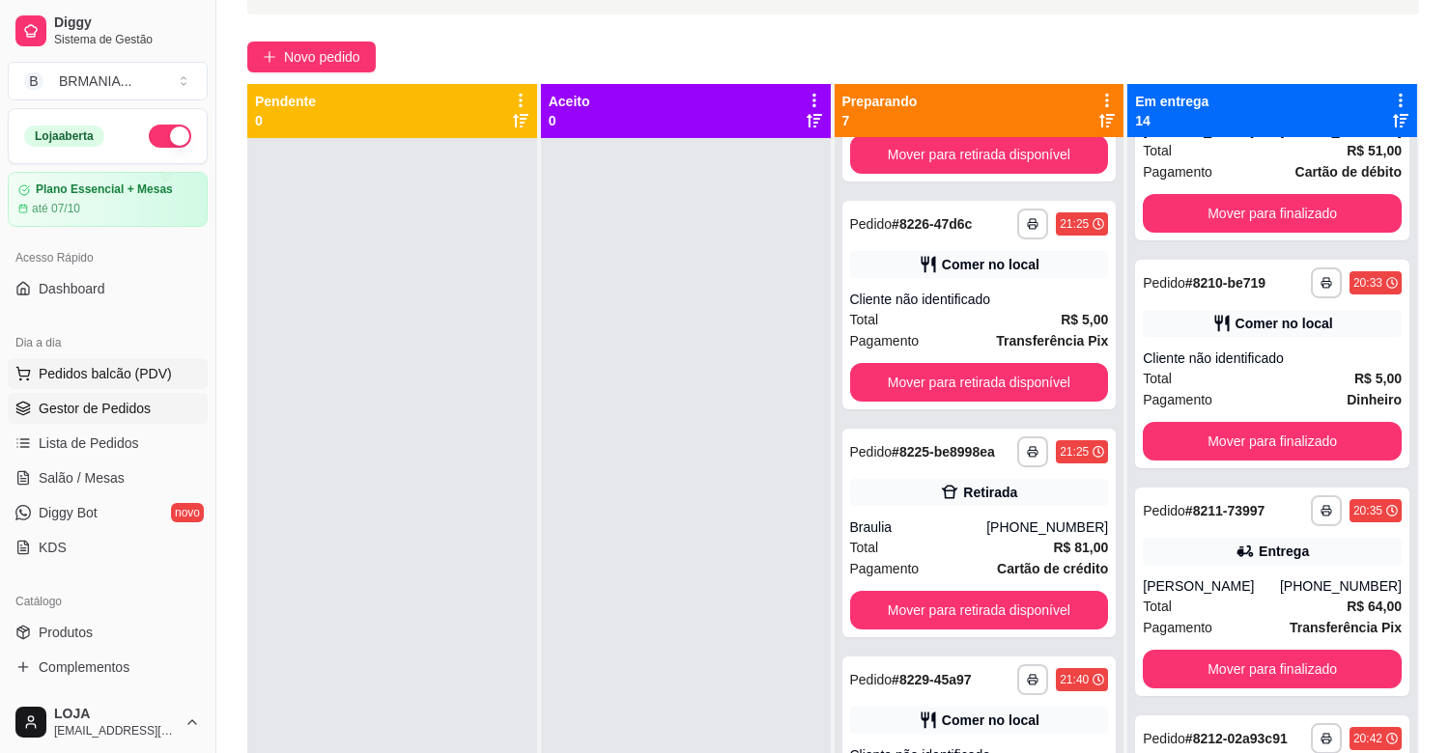
click at [130, 364] on span "Pedidos balcão (PDV)" at bounding box center [105, 373] width 133 height 19
click at [133, 364] on span "Pedidos balcão (PDV)" at bounding box center [105, 373] width 133 height 19
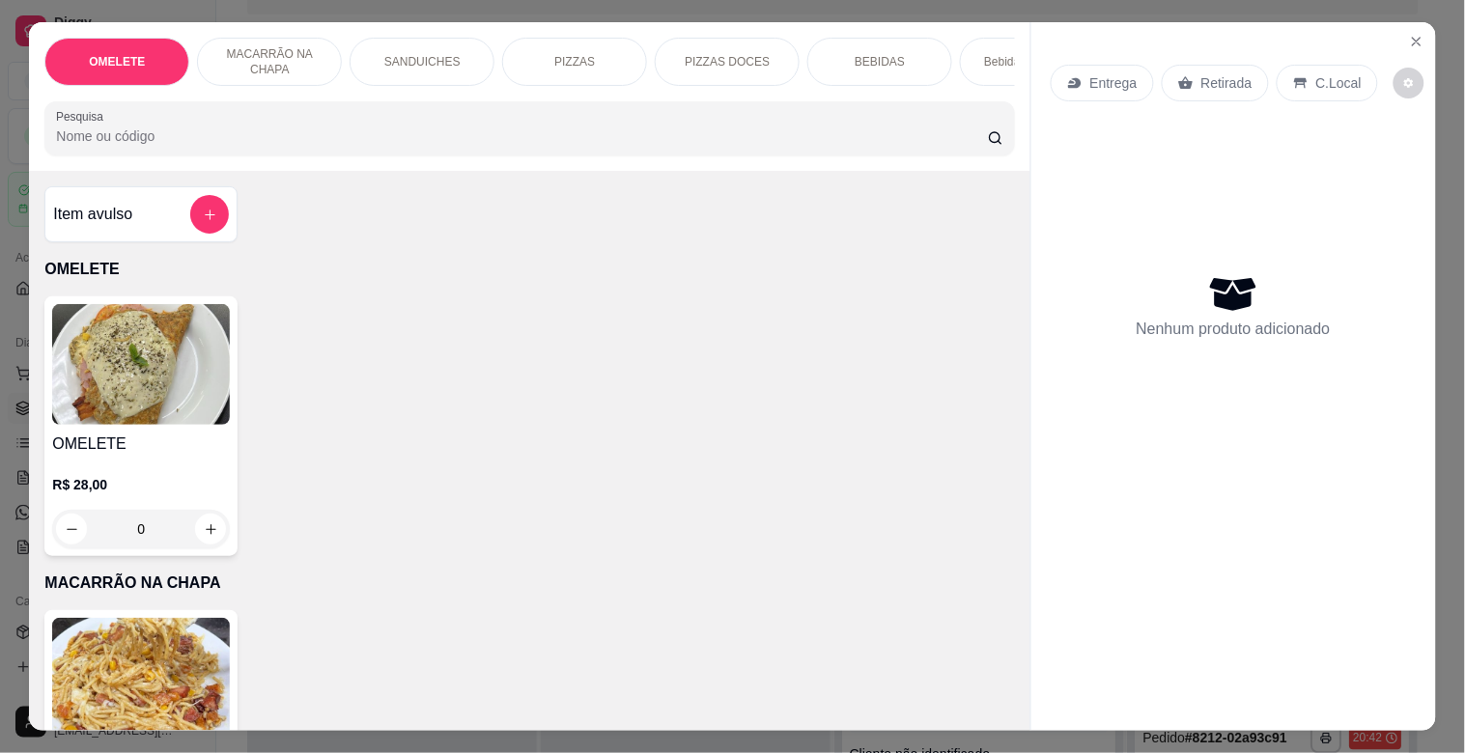
click at [578, 63] on div "PIZZAS" at bounding box center [574, 62] width 145 height 48
click at [578, 101] on div "Pesquisa" at bounding box center [529, 128] width 970 height 54
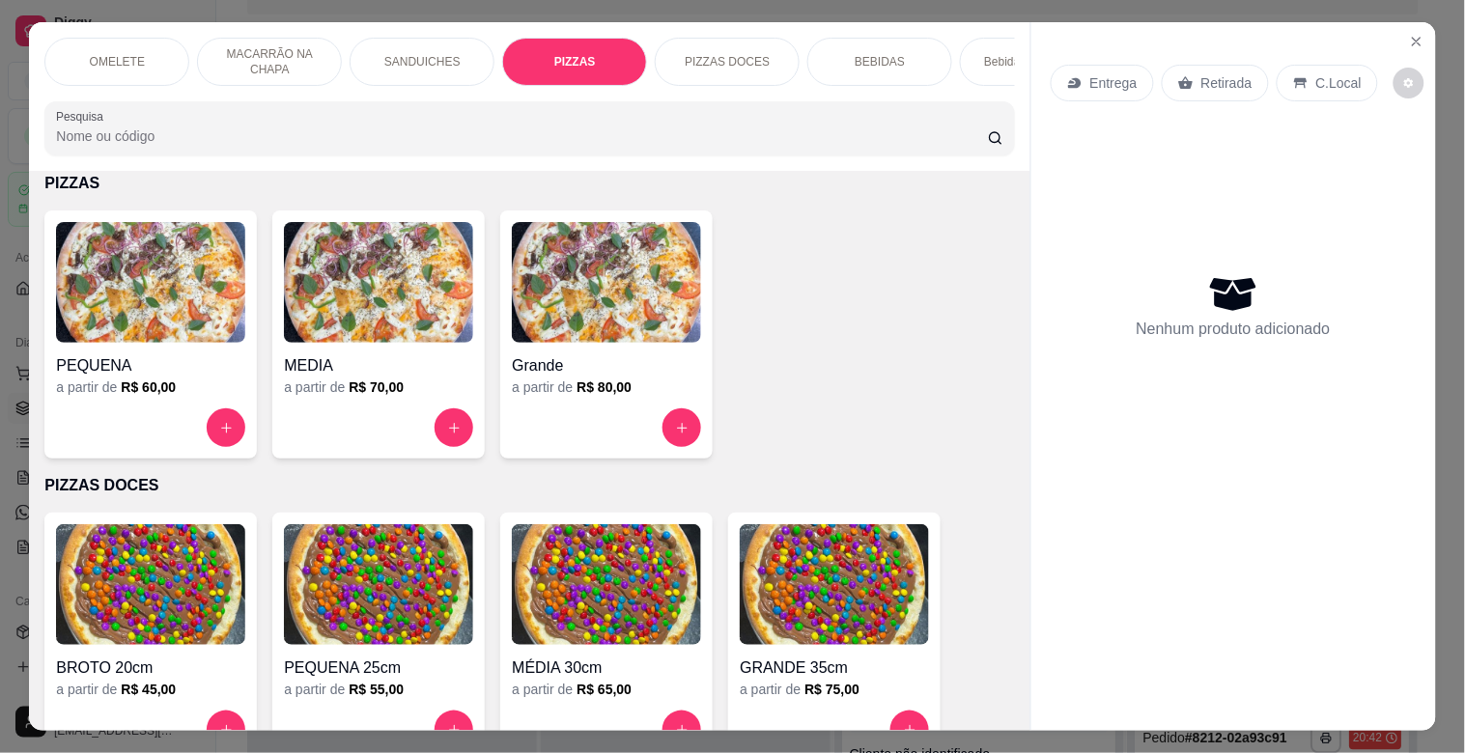
scroll to position [46, 0]
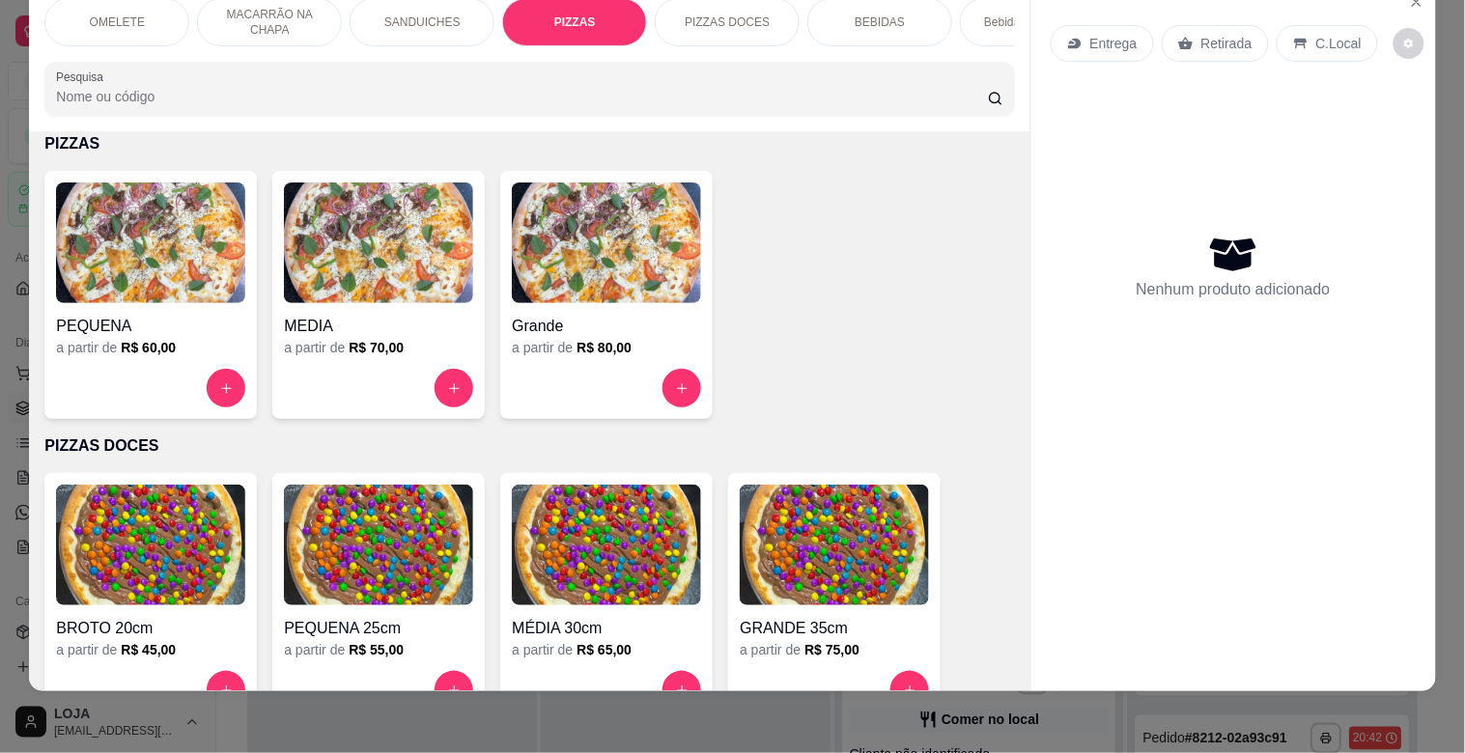
click at [594, 276] on img at bounding box center [606, 243] width 189 height 121
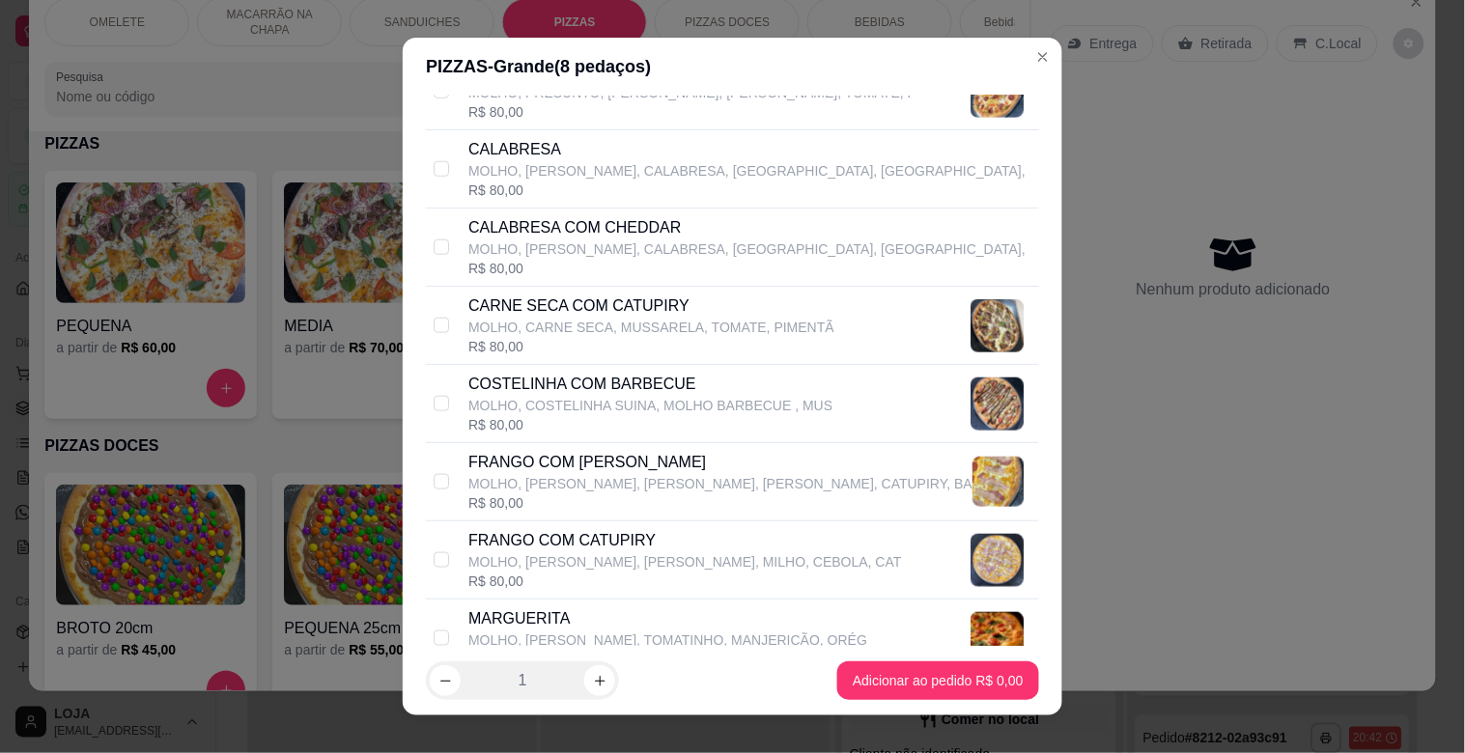
scroll to position [515, 0]
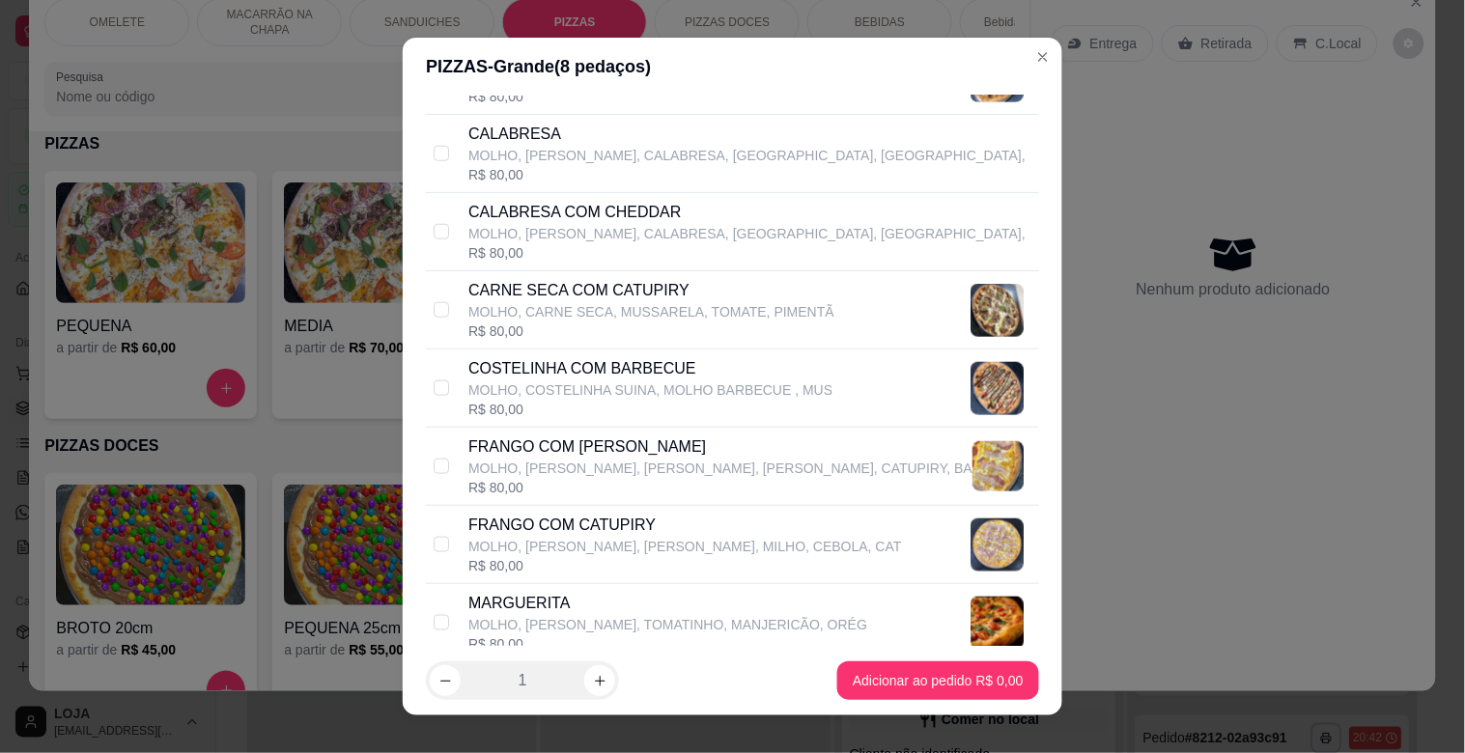
click at [531, 469] on p "MOLHO, [PERSON_NAME], [PERSON_NAME], [PERSON_NAME], CATUPIRY, BA" at bounding box center [720, 468] width 504 height 19
checkbox input "true"
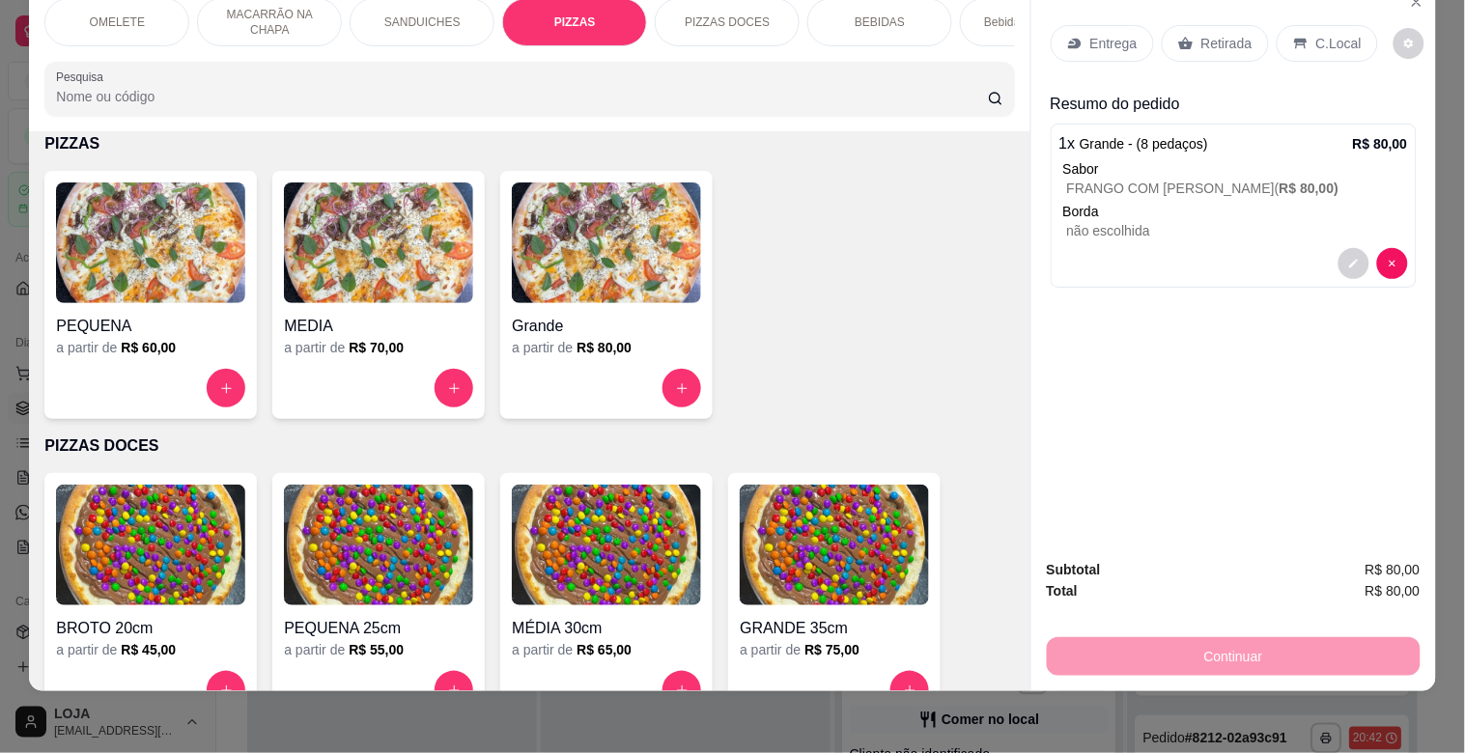
click at [864, 20] on div "BEBIDAS" at bounding box center [880, 22] width 145 height 48
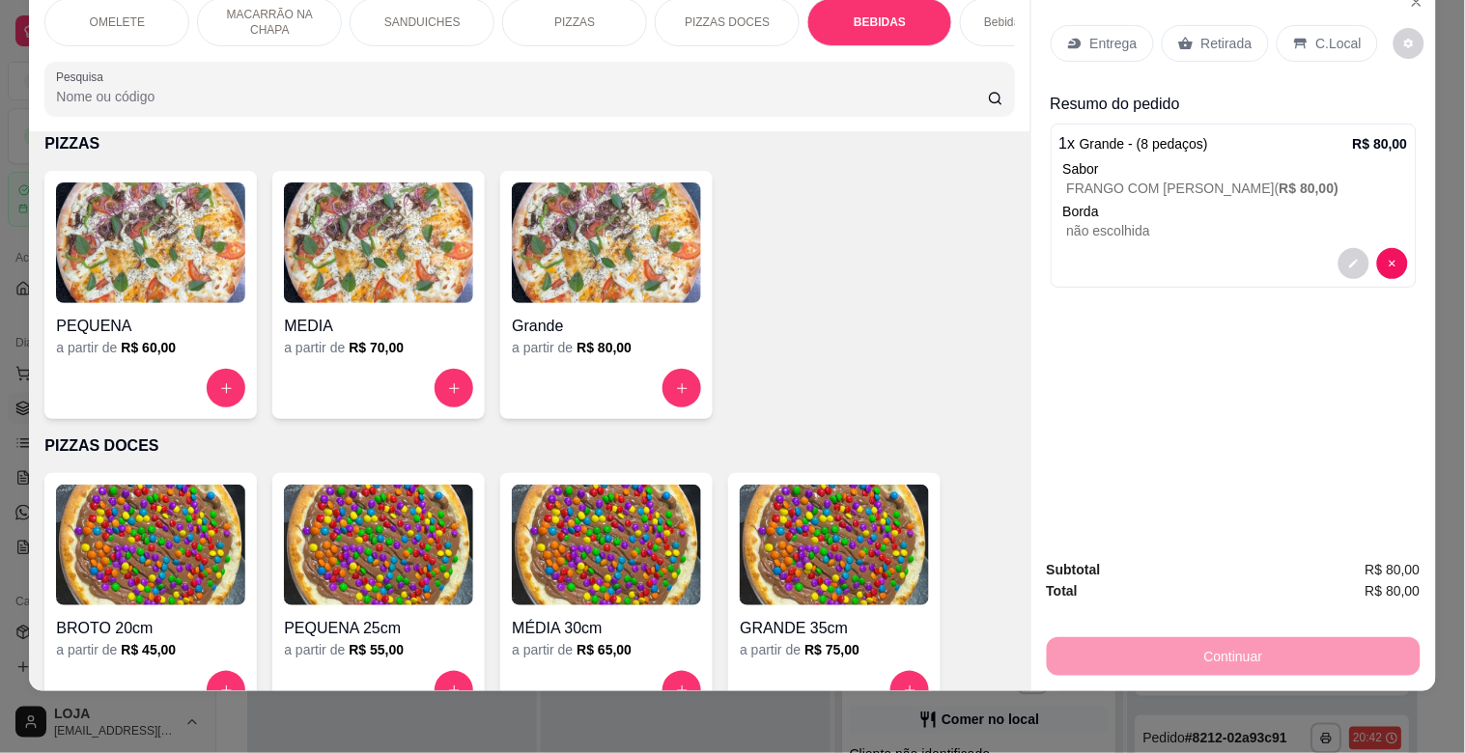
scroll to position [2184, 0]
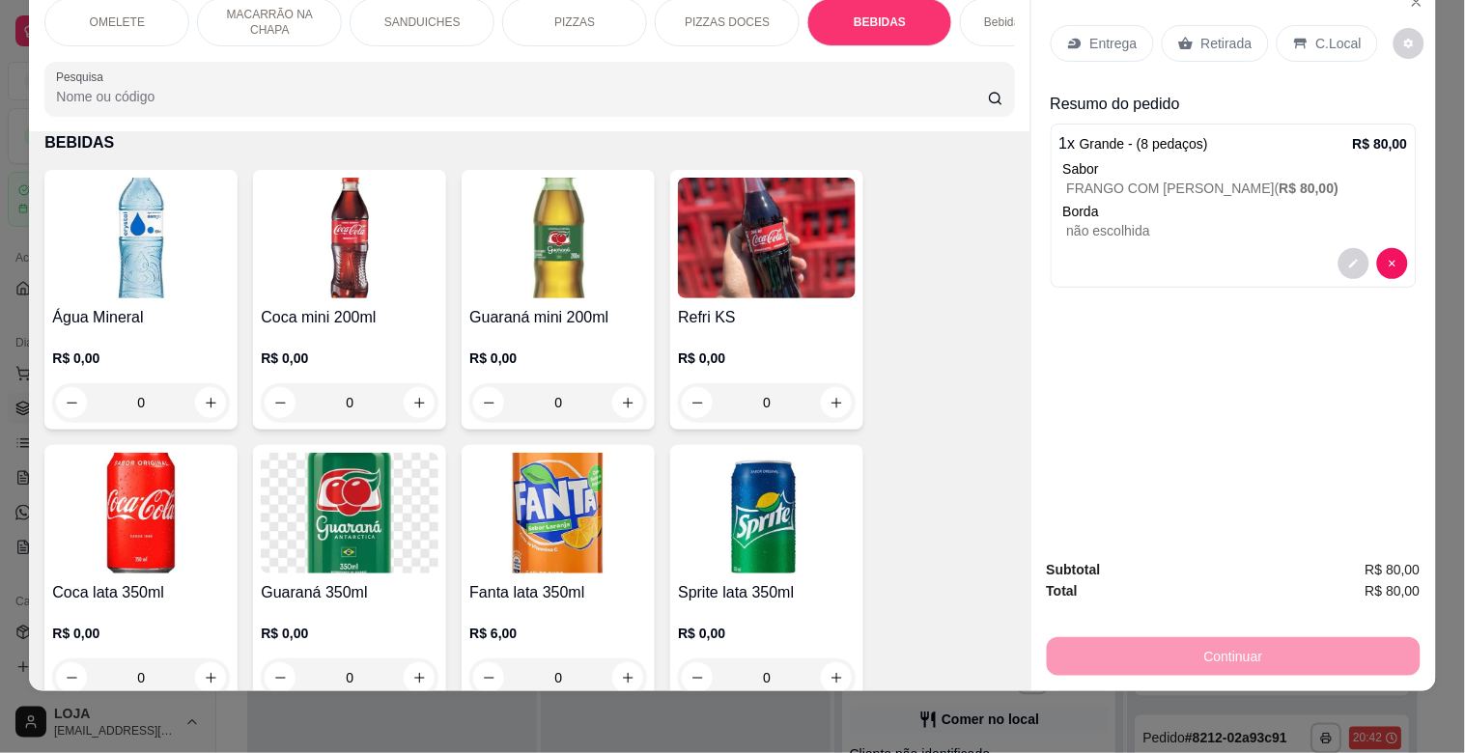
click at [306, 276] on img at bounding box center [350, 238] width 178 height 121
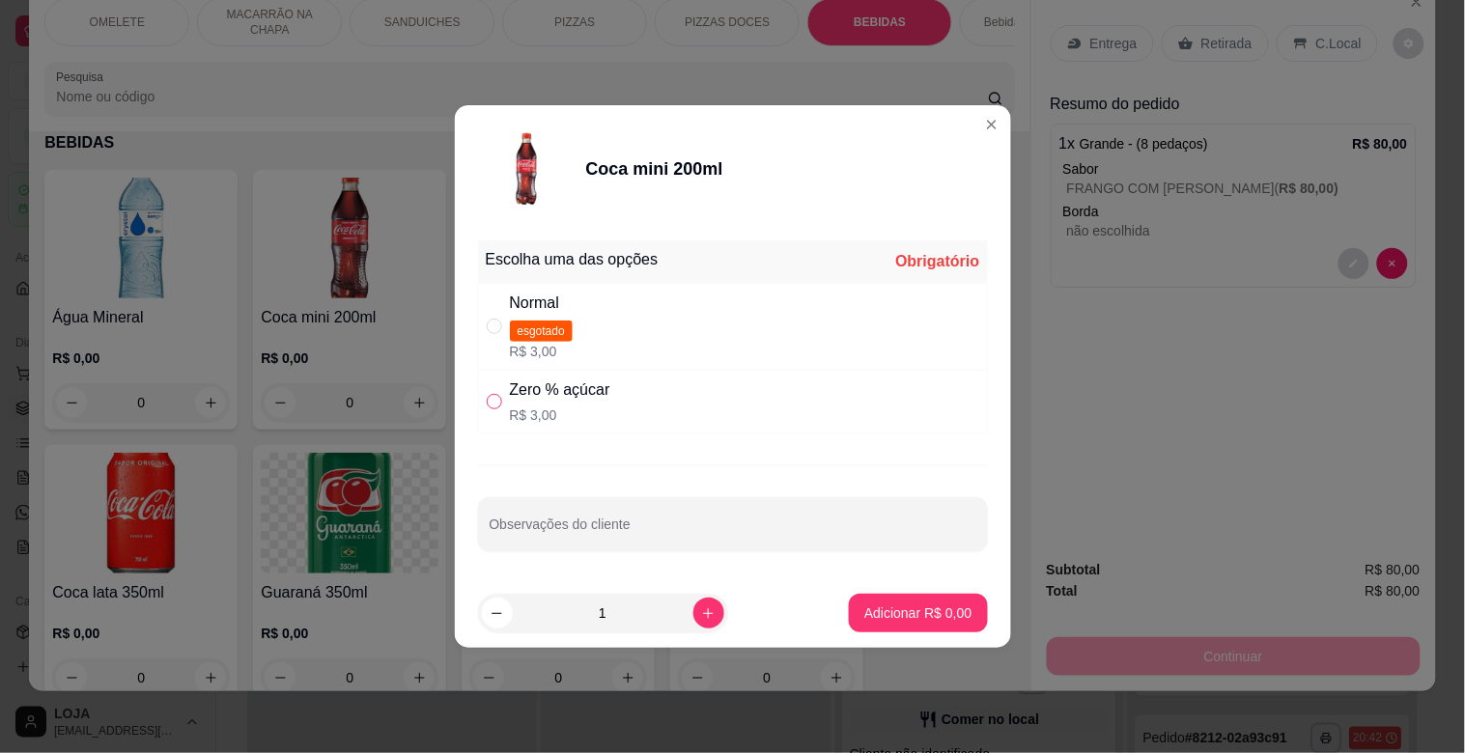
click at [499, 398] on input "" at bounding box center [494, 401] width 15 height 15
radio input "true"
click at [880, 607] on p "Adicionar R$ 3,00" at bounding box center [918, 613] width 104 height 18
type input "1"
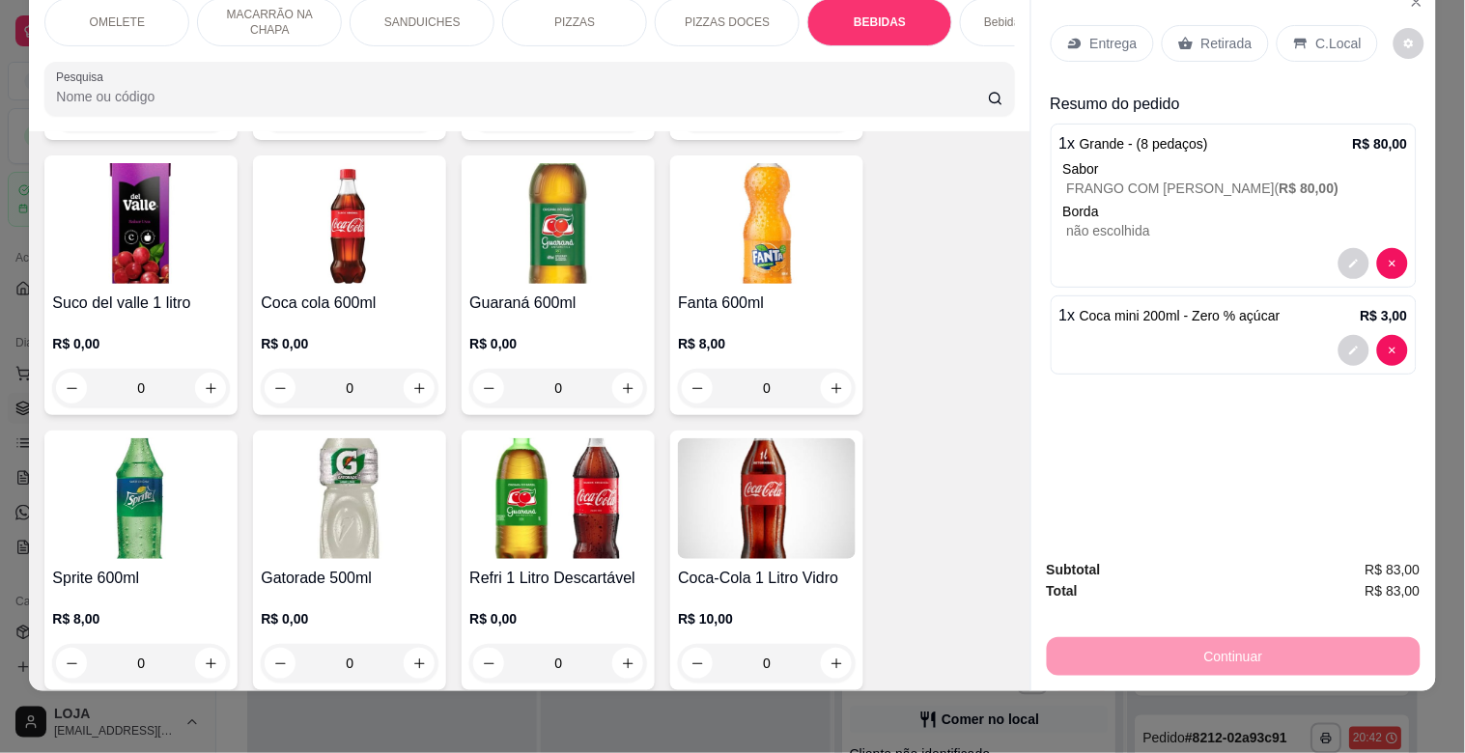
scroll to position [3171, 0]
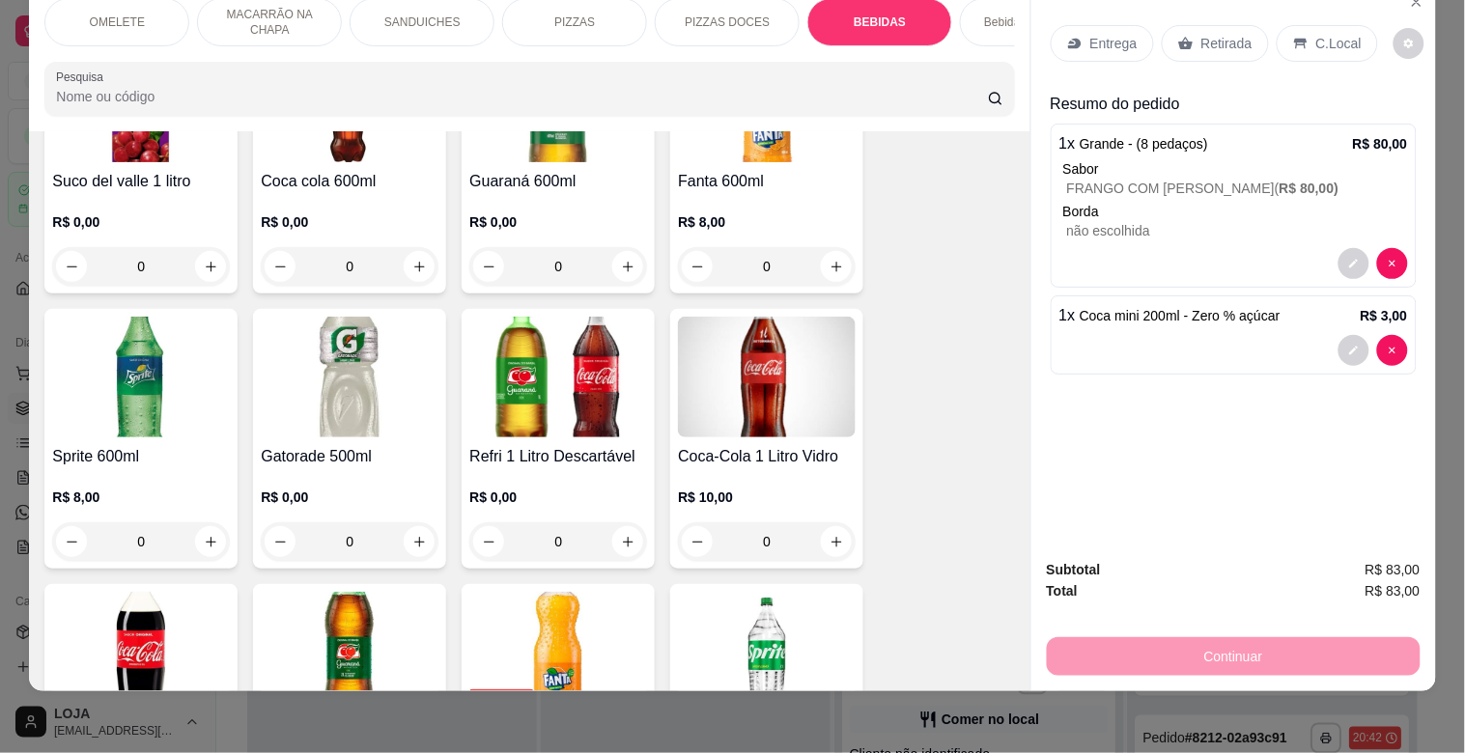
click at [709, 381] on img at bounding box center [767, 377] width 178 height 121
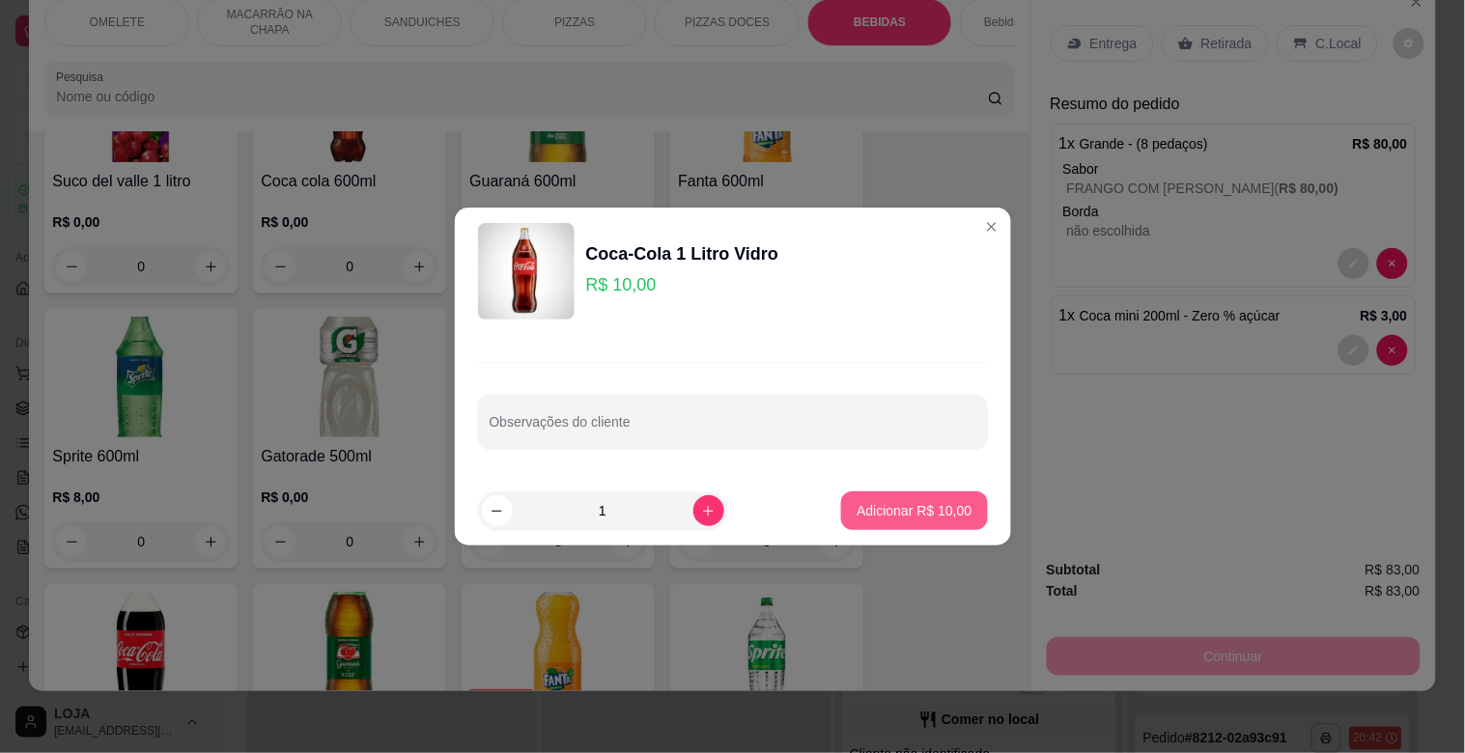
click at [860, 503] on p "Adicionar R$ 10,00" at bounding box center [914, 510] width 115 height 19
type input "1"
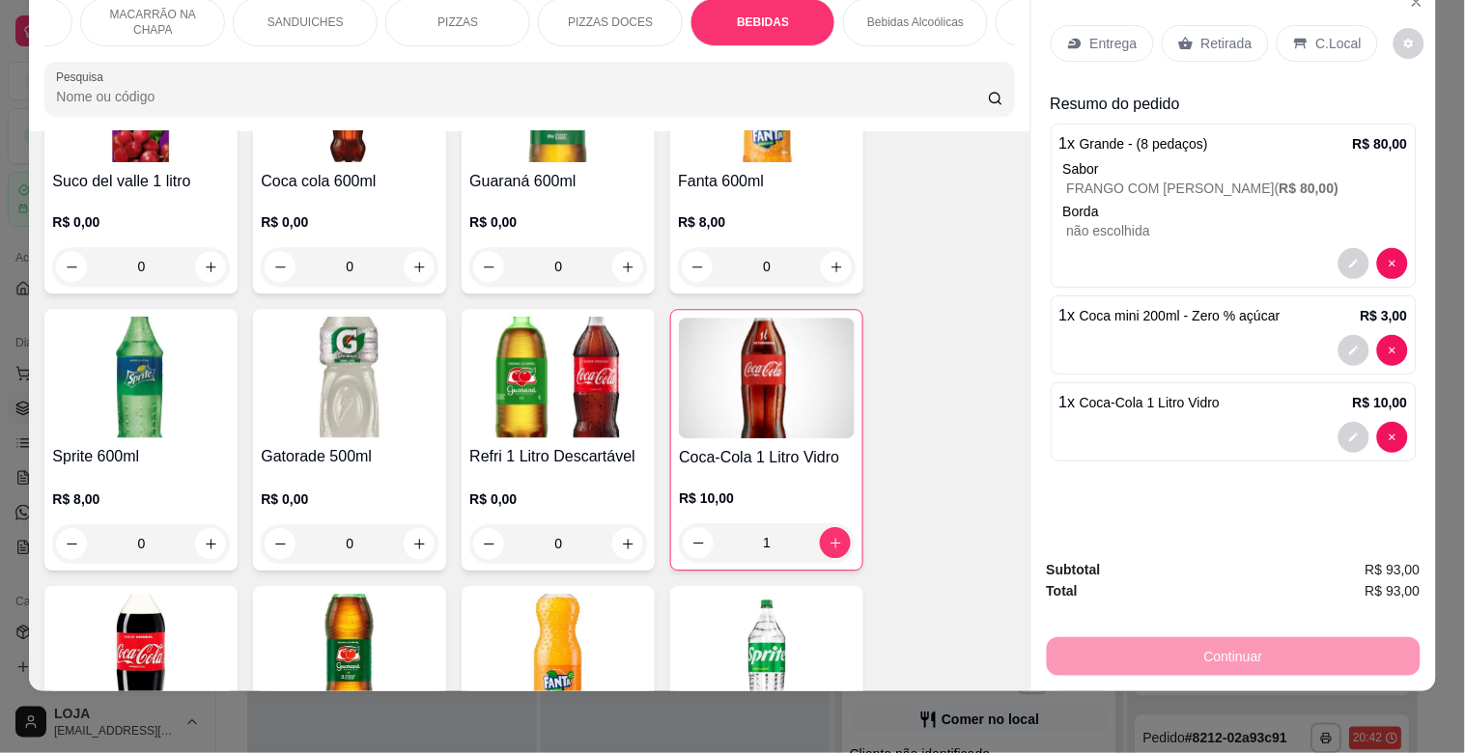
scroll to position [0, 214]
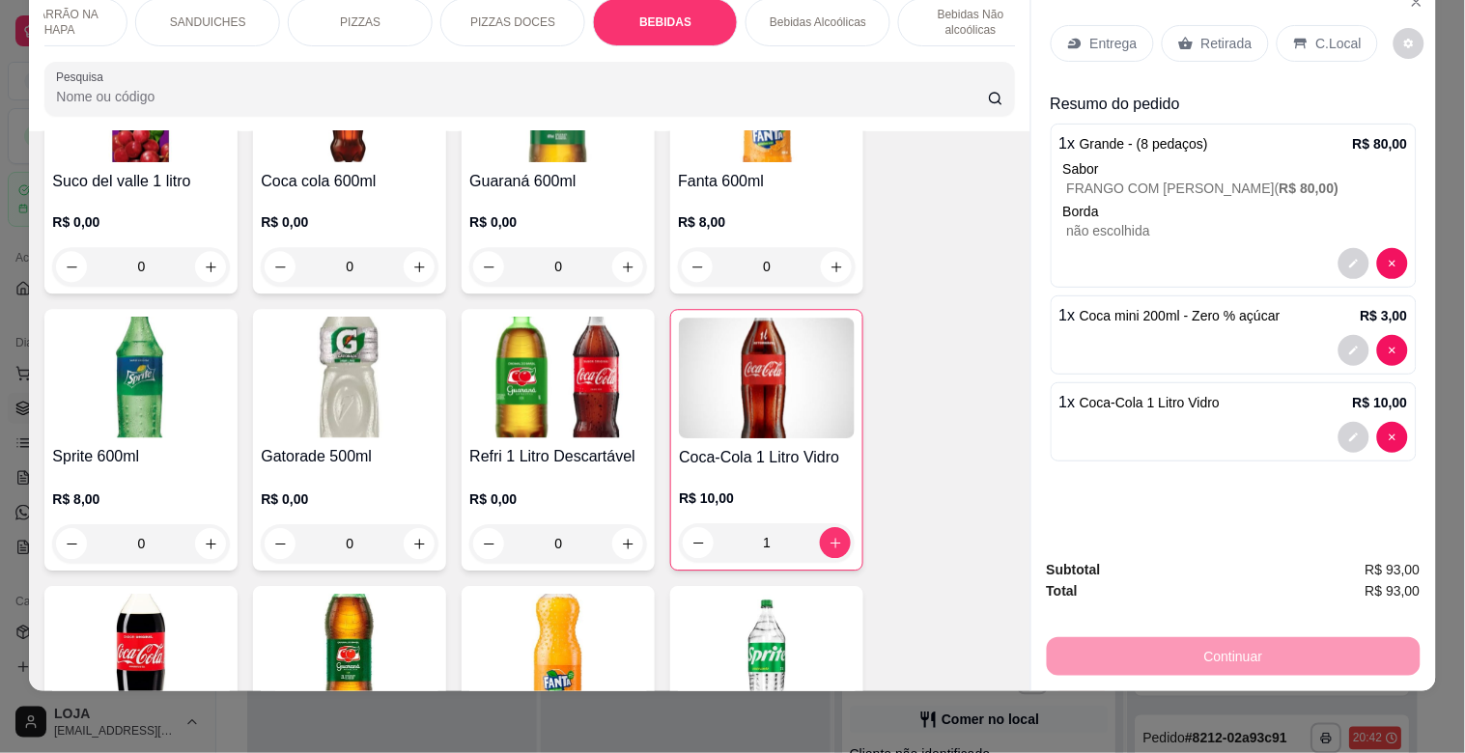
click at [477, 14] on p "PIZZAS DOCES" at bounding box center [512, 21] width 85 height 15
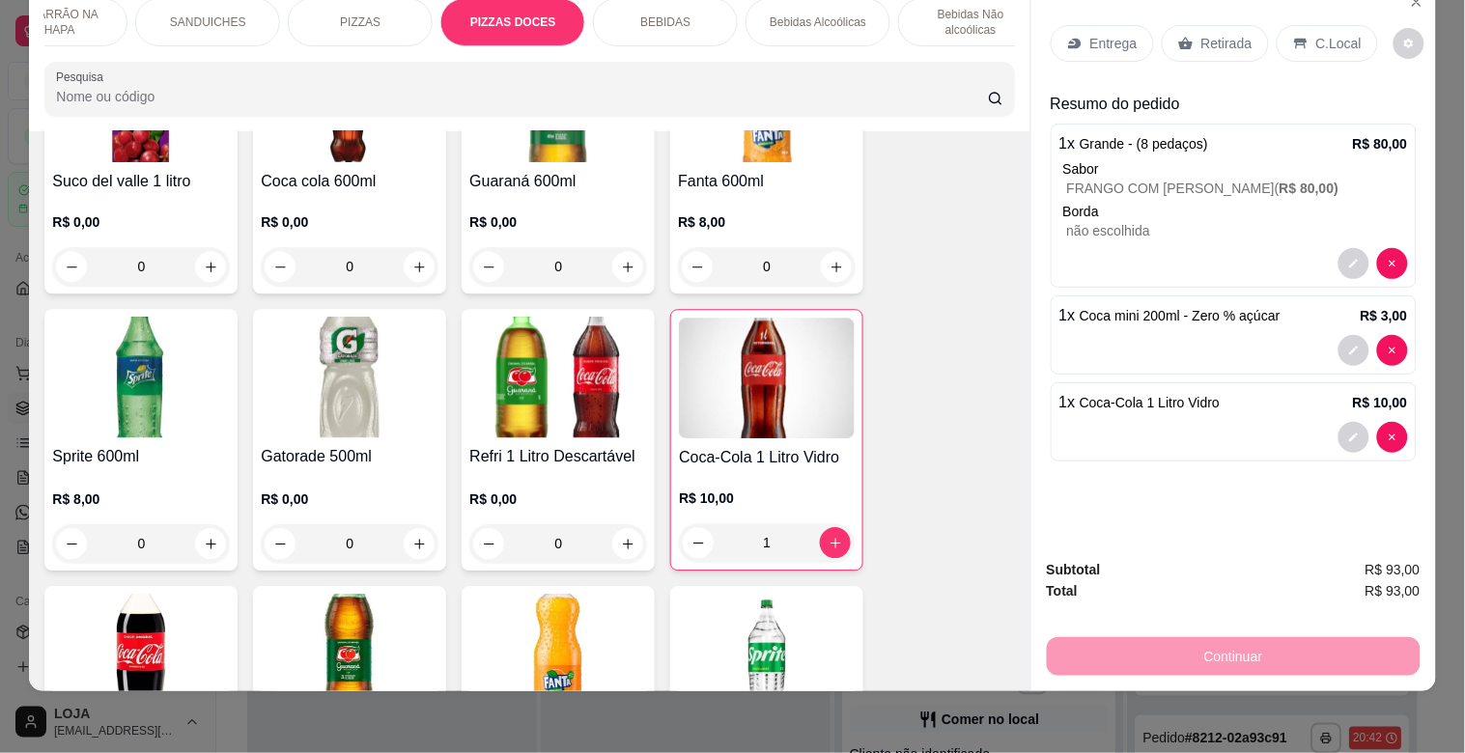
scroll to position [1881, 0]
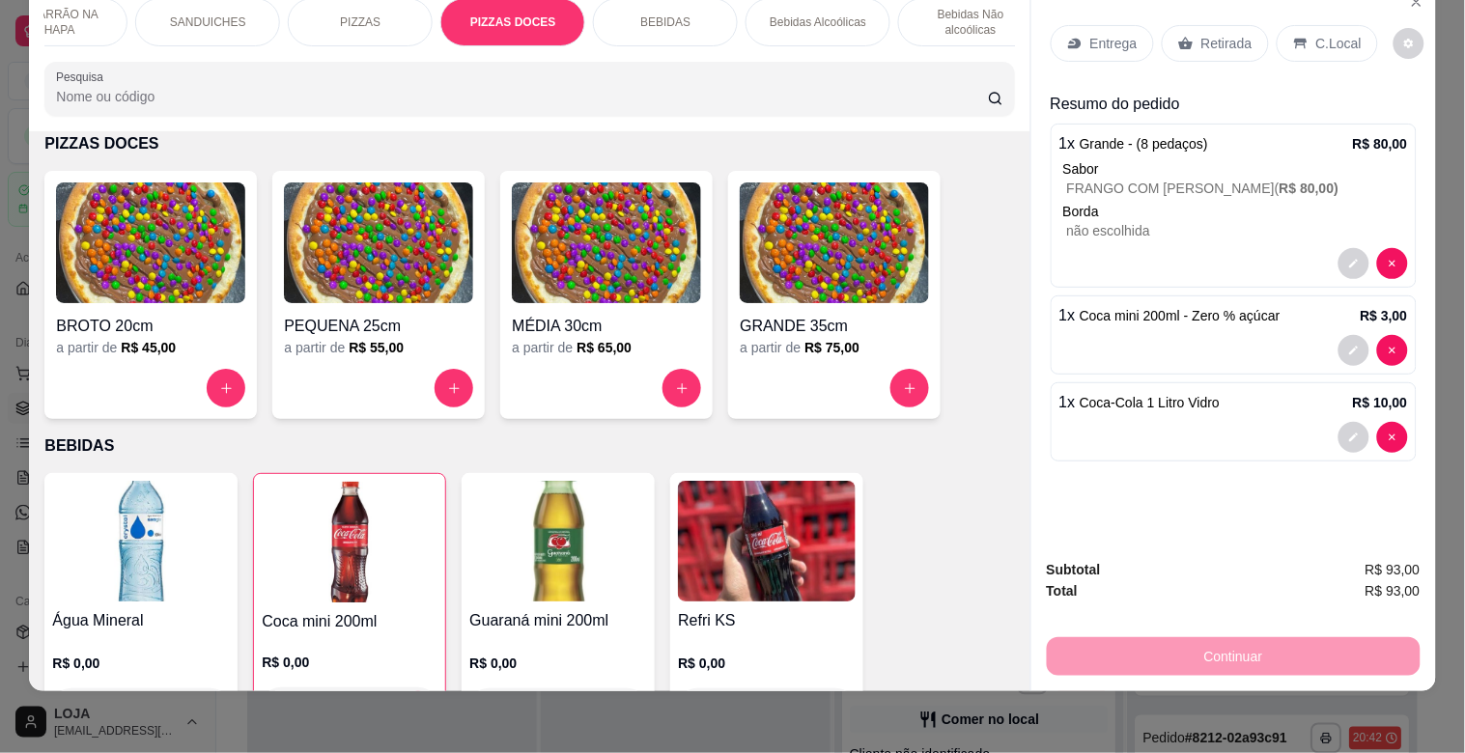
click at [152, 238] on img at bounding box center [150, 243] width 189 height 121
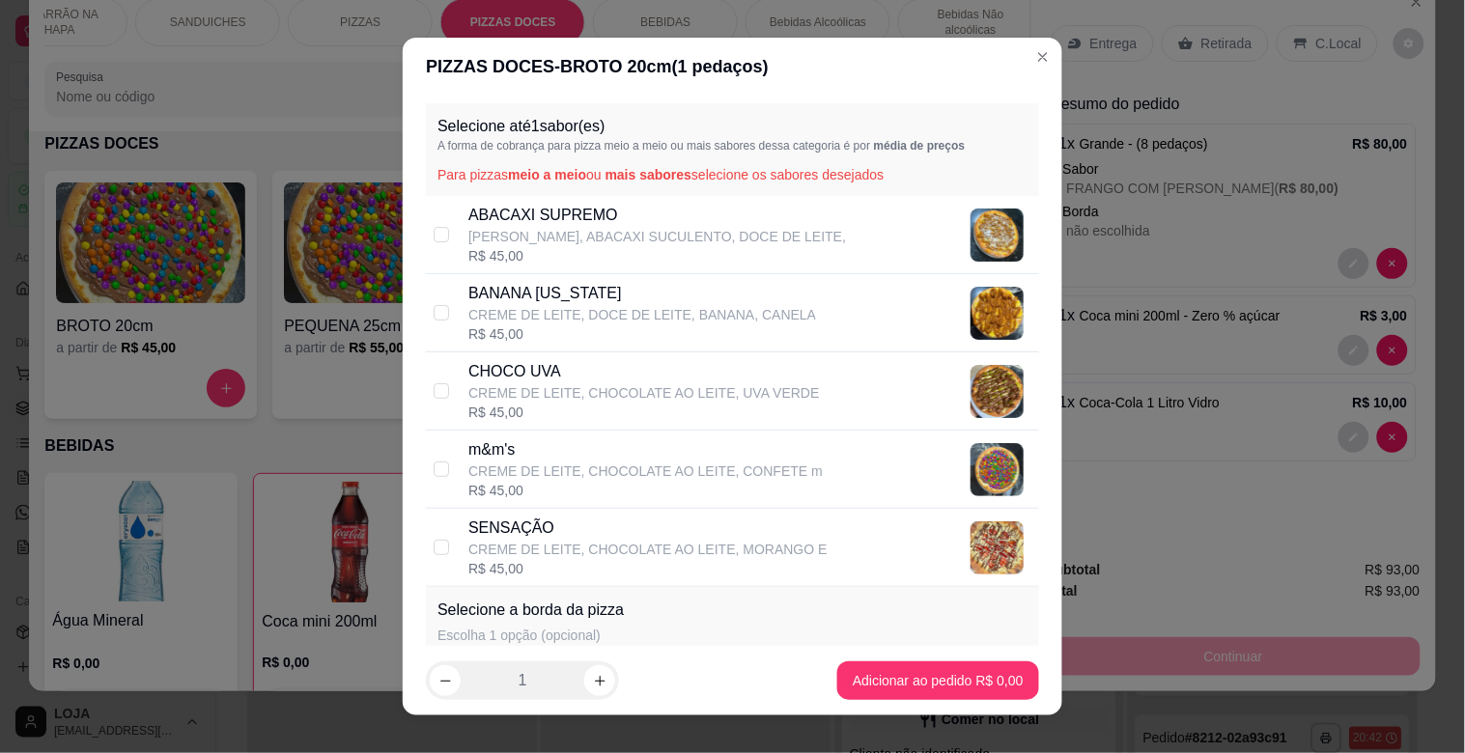
click at [449, 305] on div "BANANA [US_STATE] CREME DE LEITE, DOCE DE LEITE, BANANA, CANELA R$ 45,00" at bounding box center [732, 313] width 613 height 78
checkbox input "true"
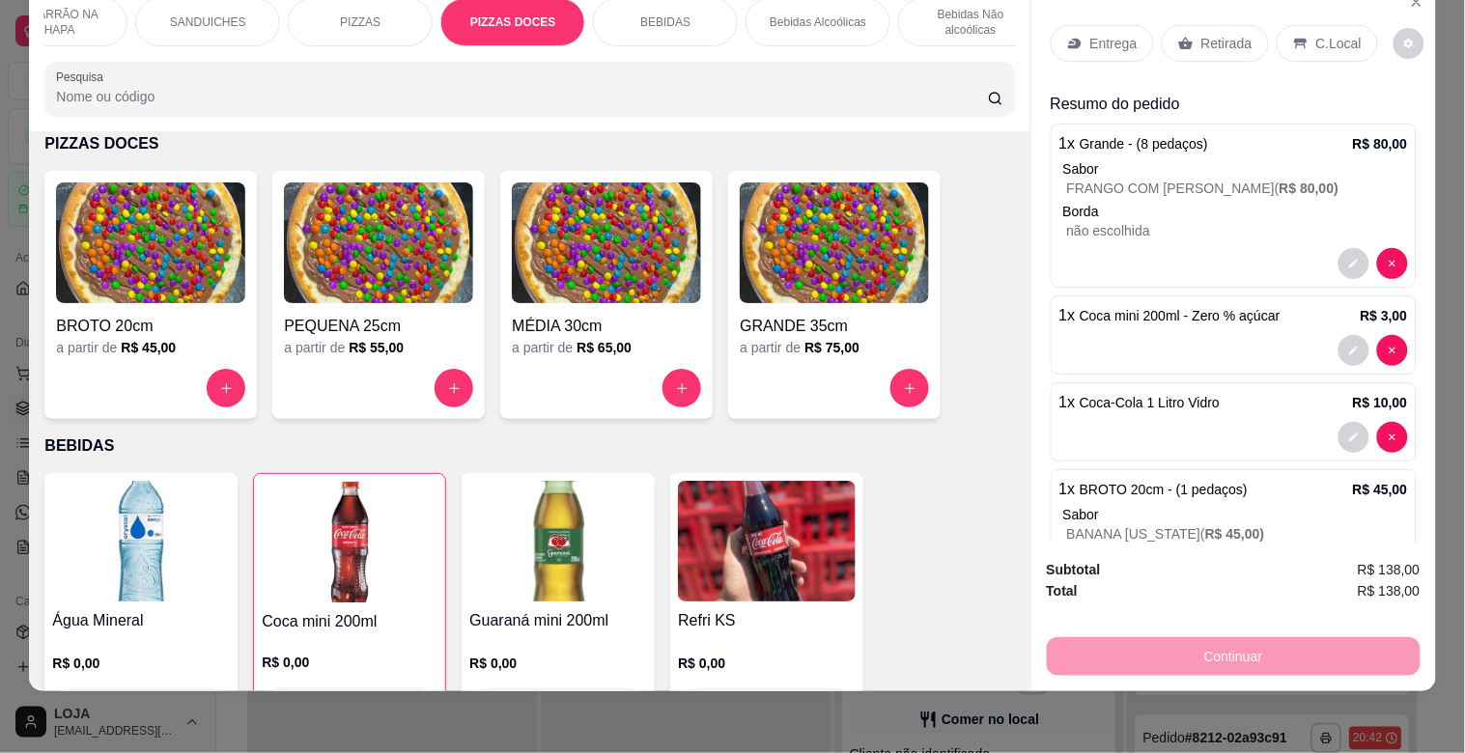
click at [137, 498] on img at bounding box center [141, 541] width 178 height 121
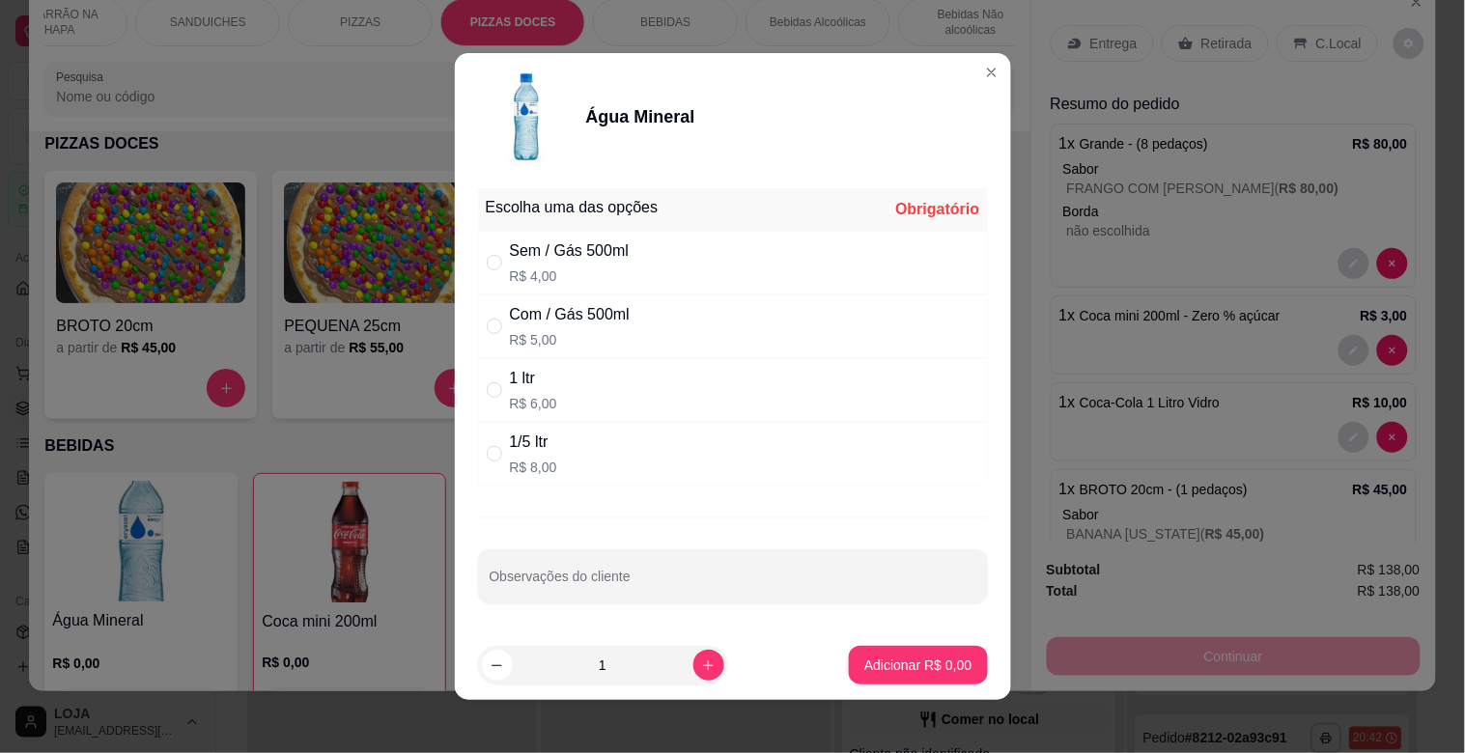
click at [510, 259] on div "Sem / Gás 500ml" at bounding box center [570, 251] width 120 height 23
radio input "true"
click at [866, 676] on button "Adicionar R$ 4,00" at bounding box center [918, 665] width 138 height 39
type input "1"
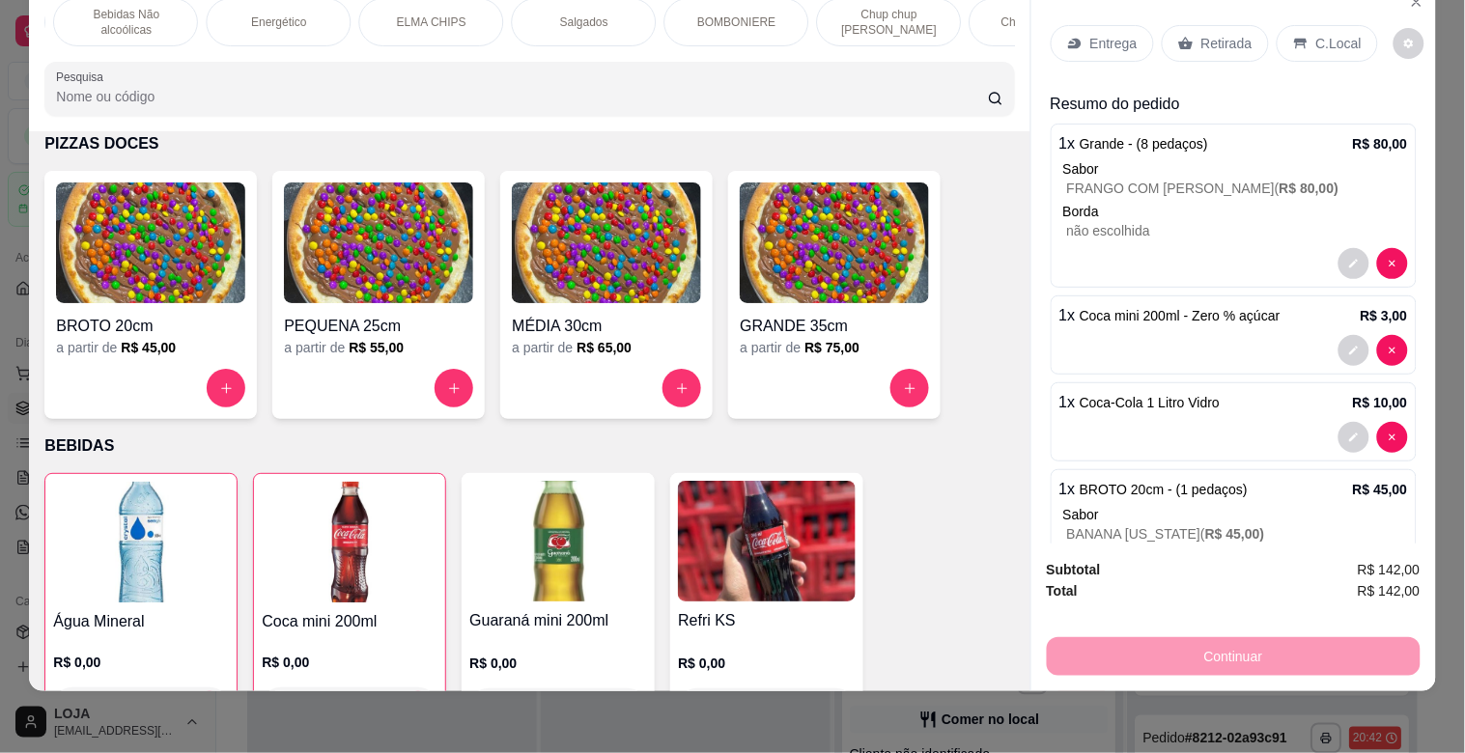
scroll to position [0, 1073]
click at [734, 14] on p "BOMBONIERE" at bounding box center [723, 21] width 78 height 15
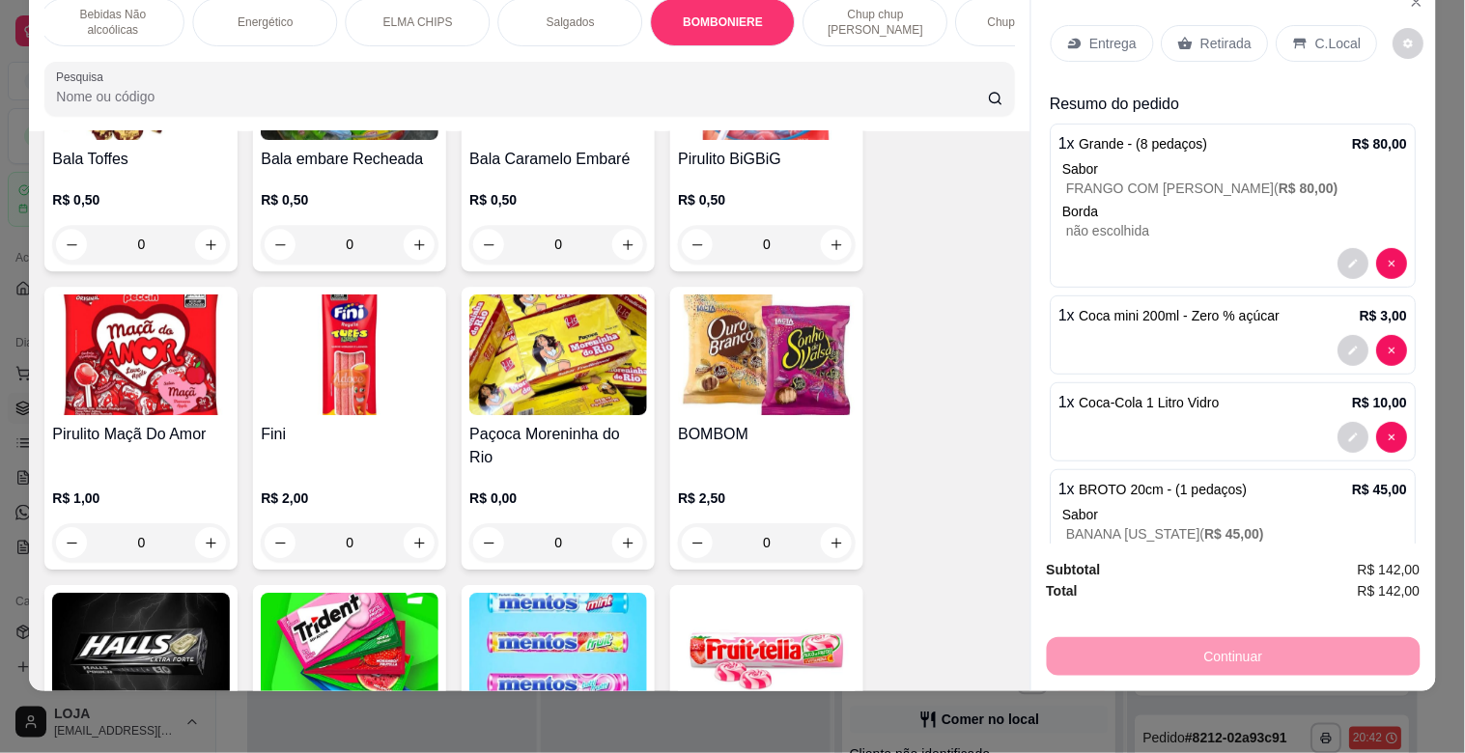
scroll to position [7090, 0]
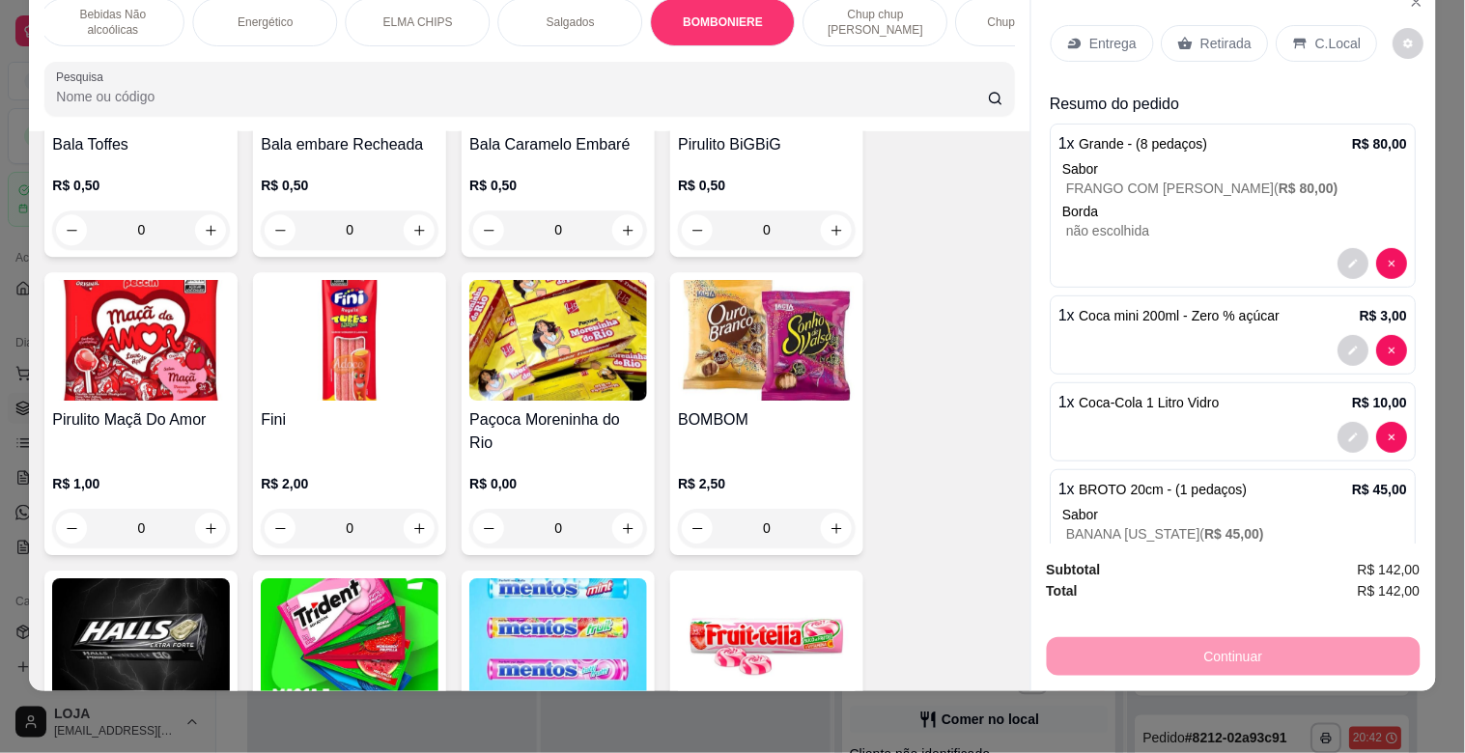
click at [1005, 663] on div "Item avulso OMELETE OMELETE R$ 28,00 0 MACARRÃO NA CHAPA MACARRÃO NA CHAPA R$ 2…" at bounding box center [529, 410] width 1001 height 559
click at [1003, 662] on div "Item avulso OMELETE OMELETE R$ 28,00 0 MACARRÃO NA CHAPA MACARRÃO NA CHAPA R$ 2…" at bounding box center [529, 410] width 1001 height 559
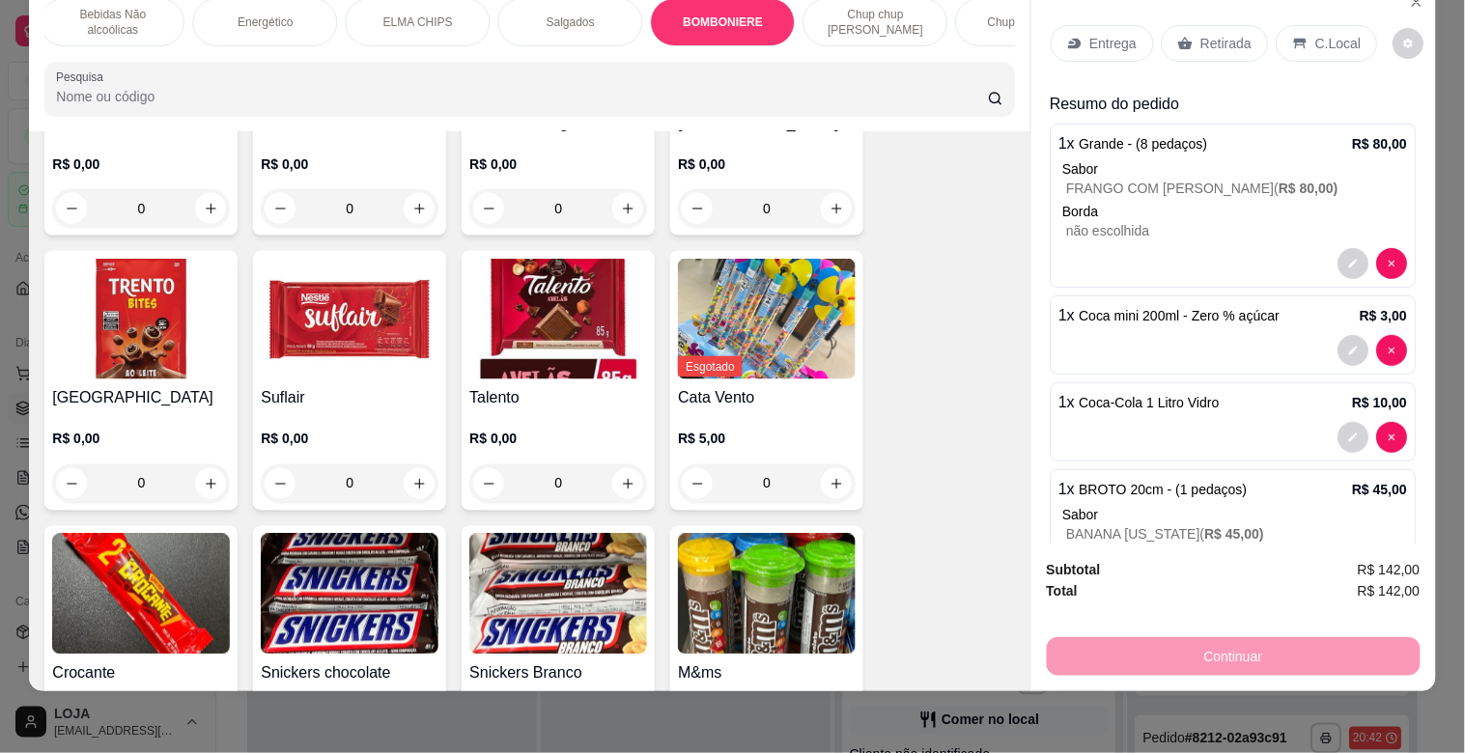
scroll to position [8249, 0]
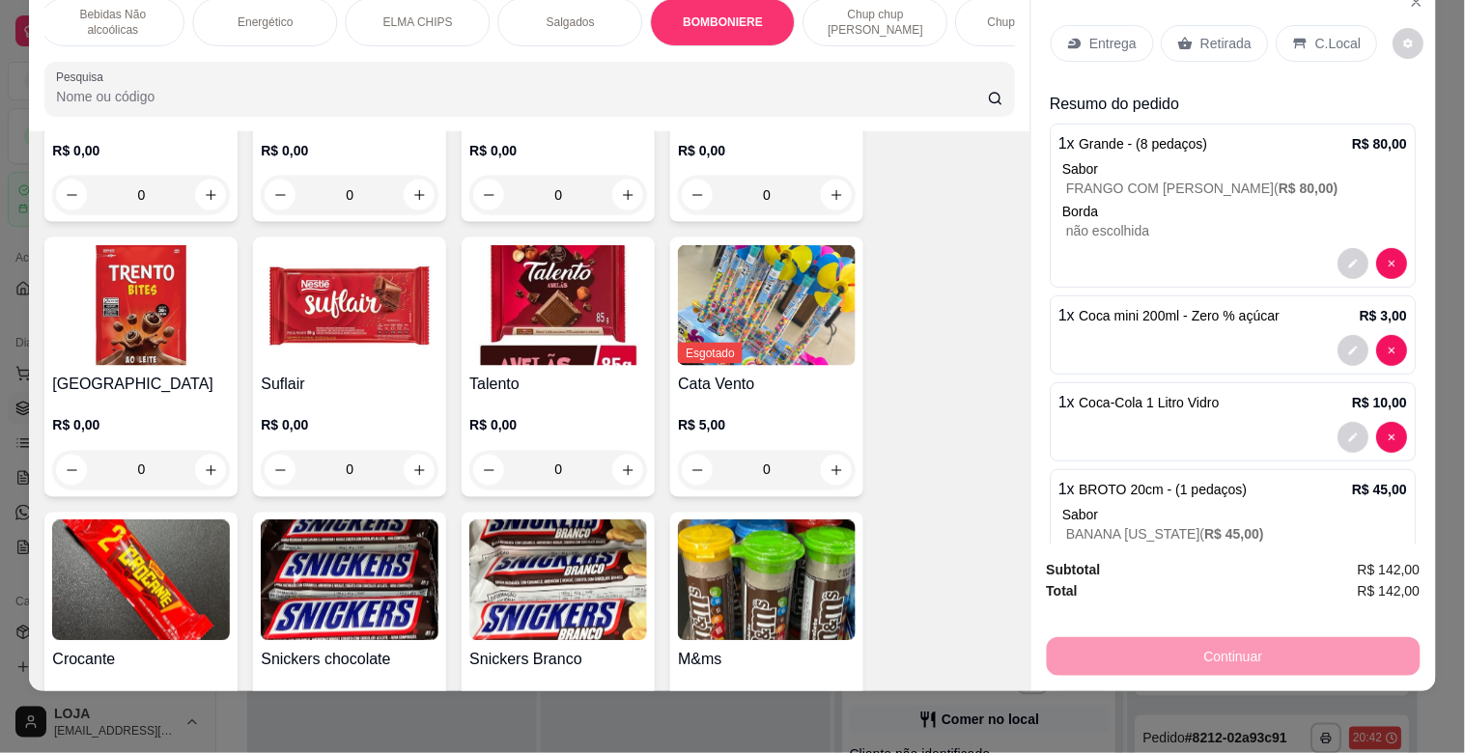
click at [819, 576] on img at bounding box center [767, 581] width 178 height 121
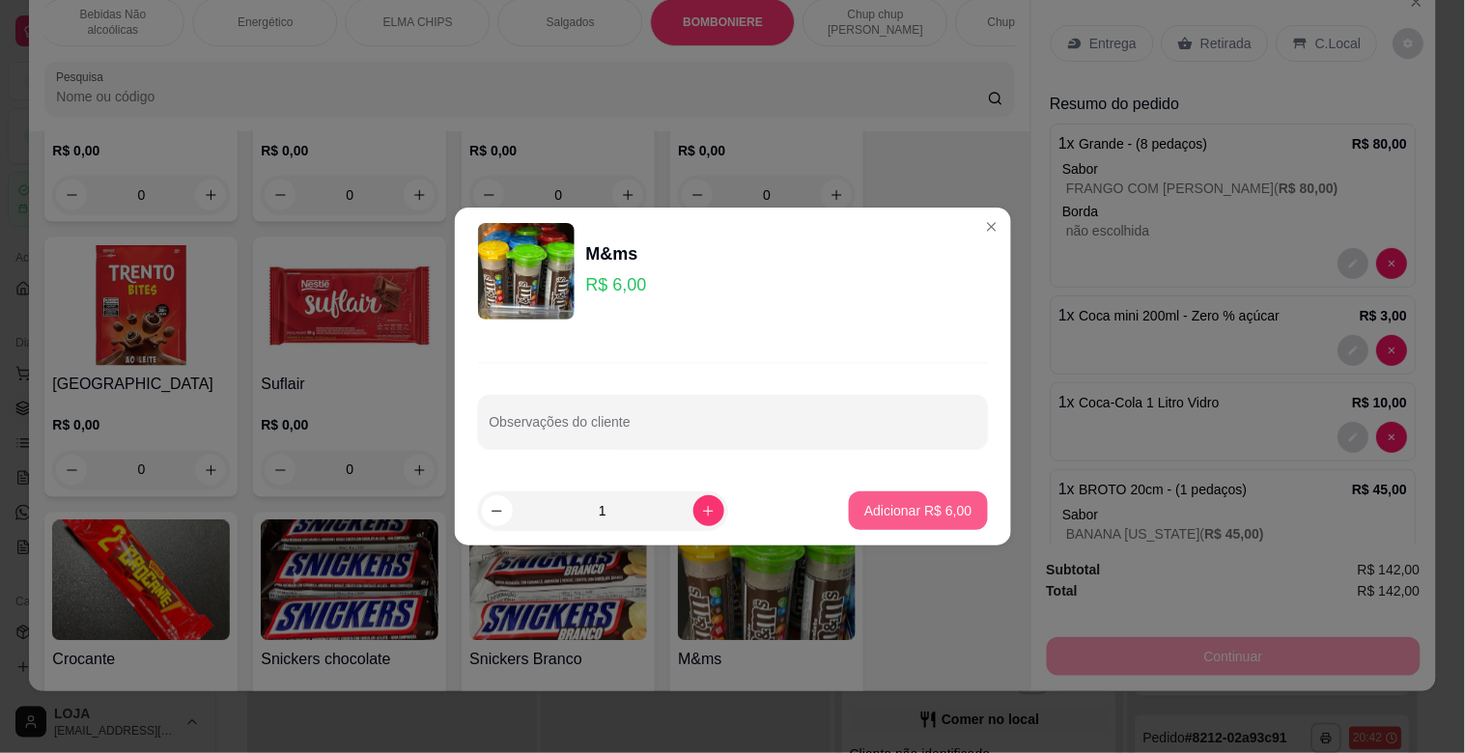
click at [892, 499] on button "Adicionar R$ 6,00" at bounding box center [918, 511] width 138 height 39
type input "1"
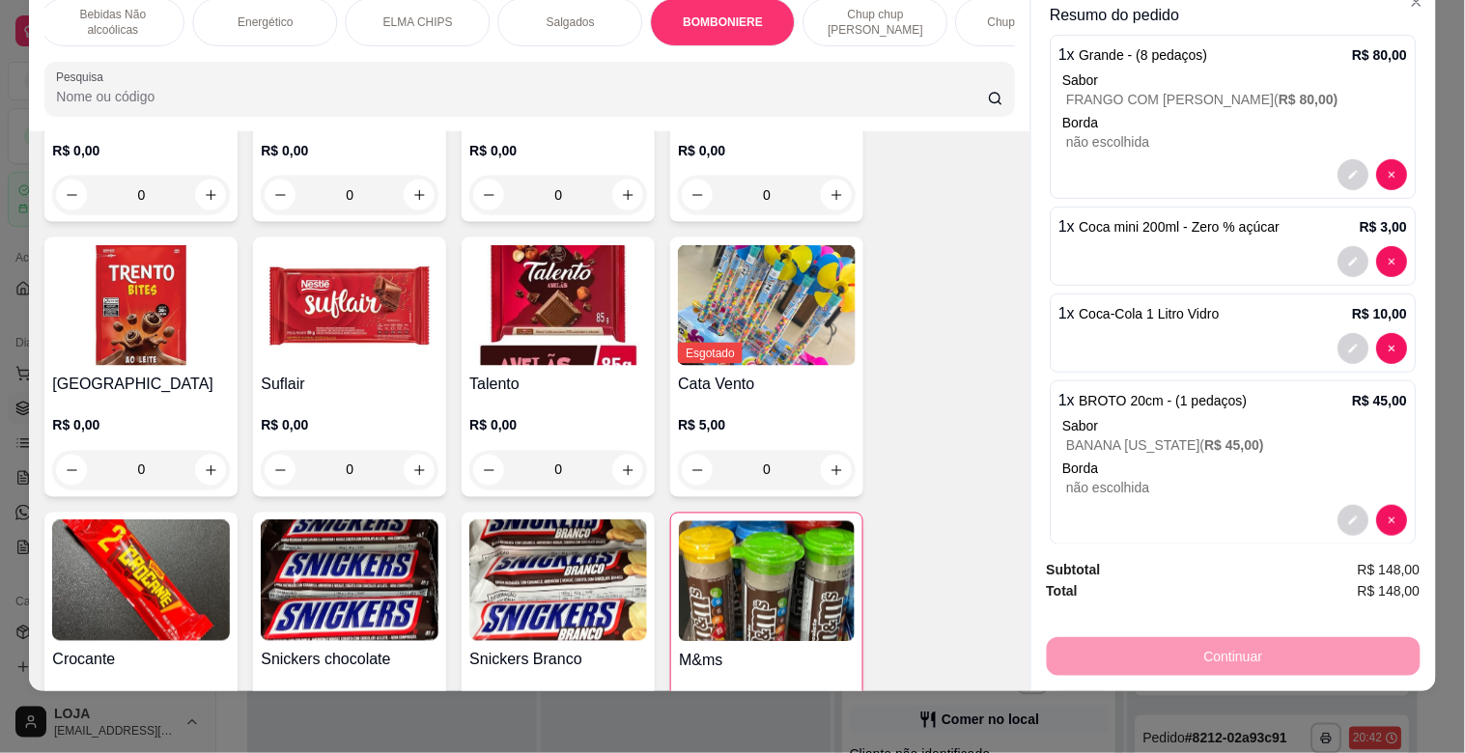
scroll to position [0, 0]
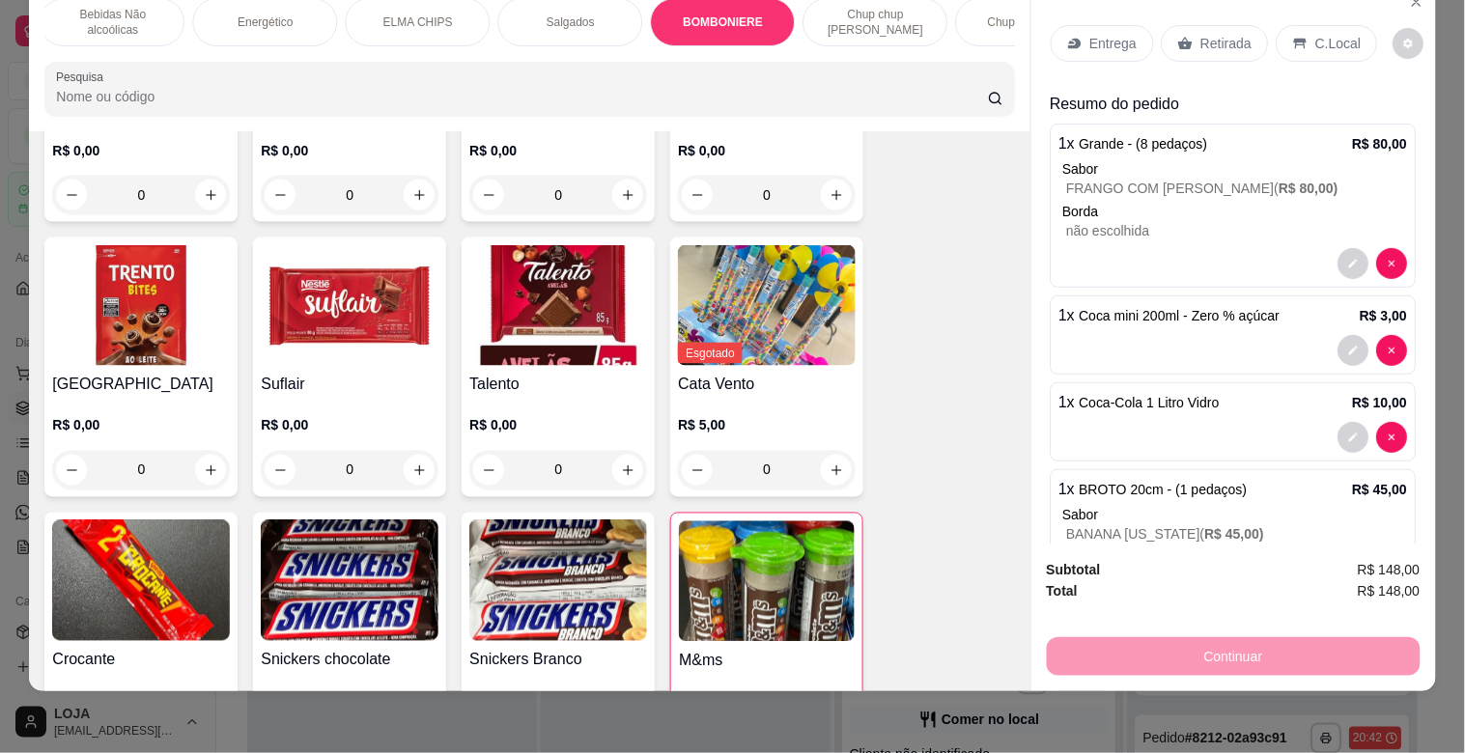
click at [1294, 39] on icon at bounding box center [1300, 44] width 13 height 11
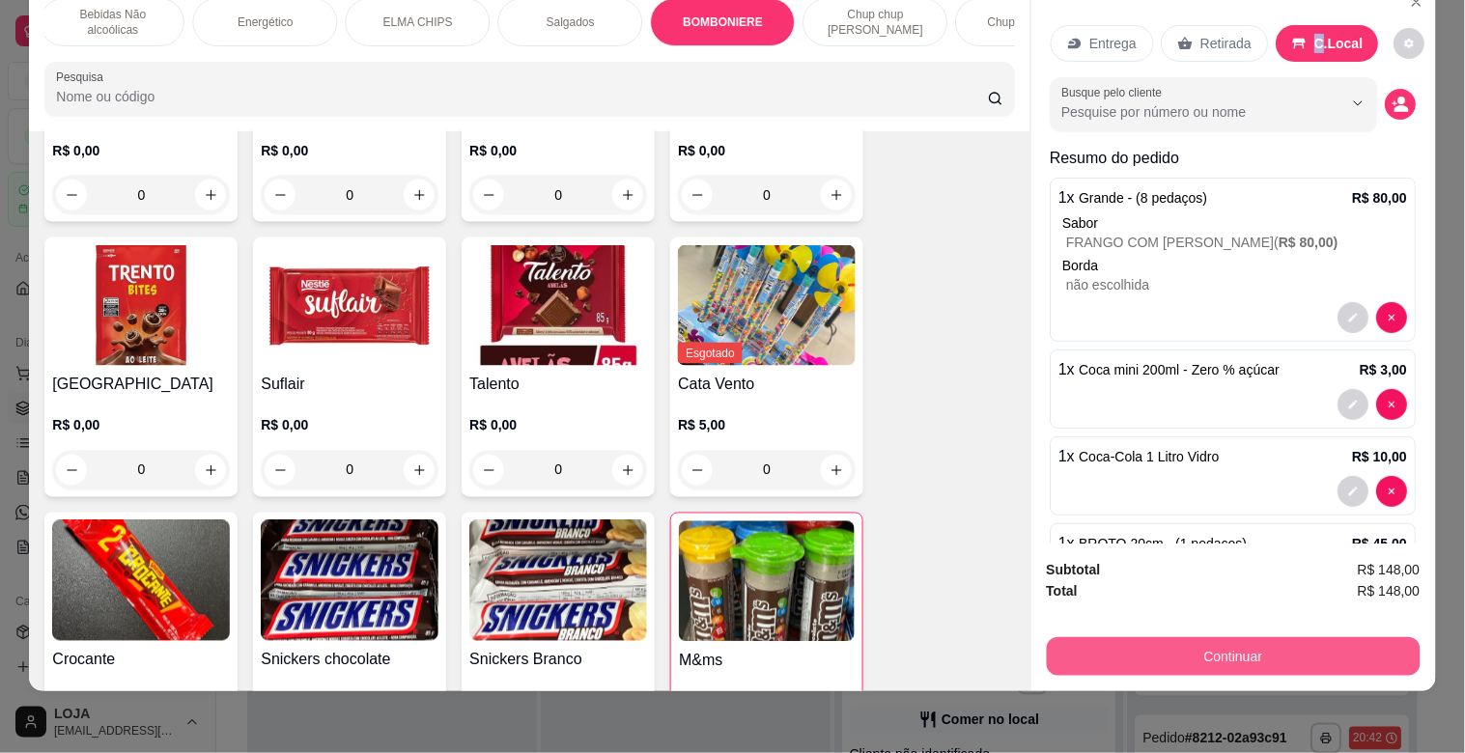
click at [1160, 638] on button "Continuar" at bounding box center [1234, 657] width 374 height 39
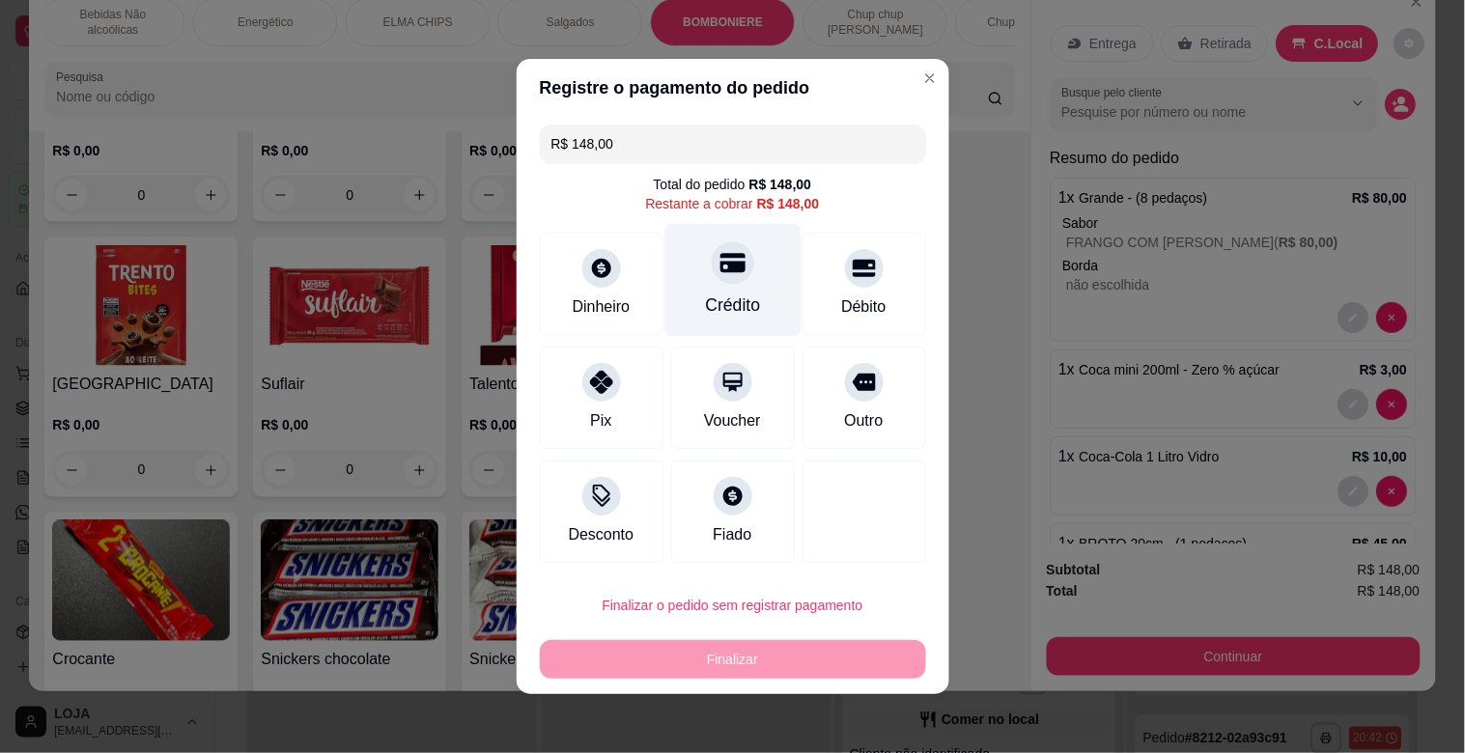
click at [712, 271] on div at bounding box center [733, 262] width 43 height 43
type input "R$ 0,00"
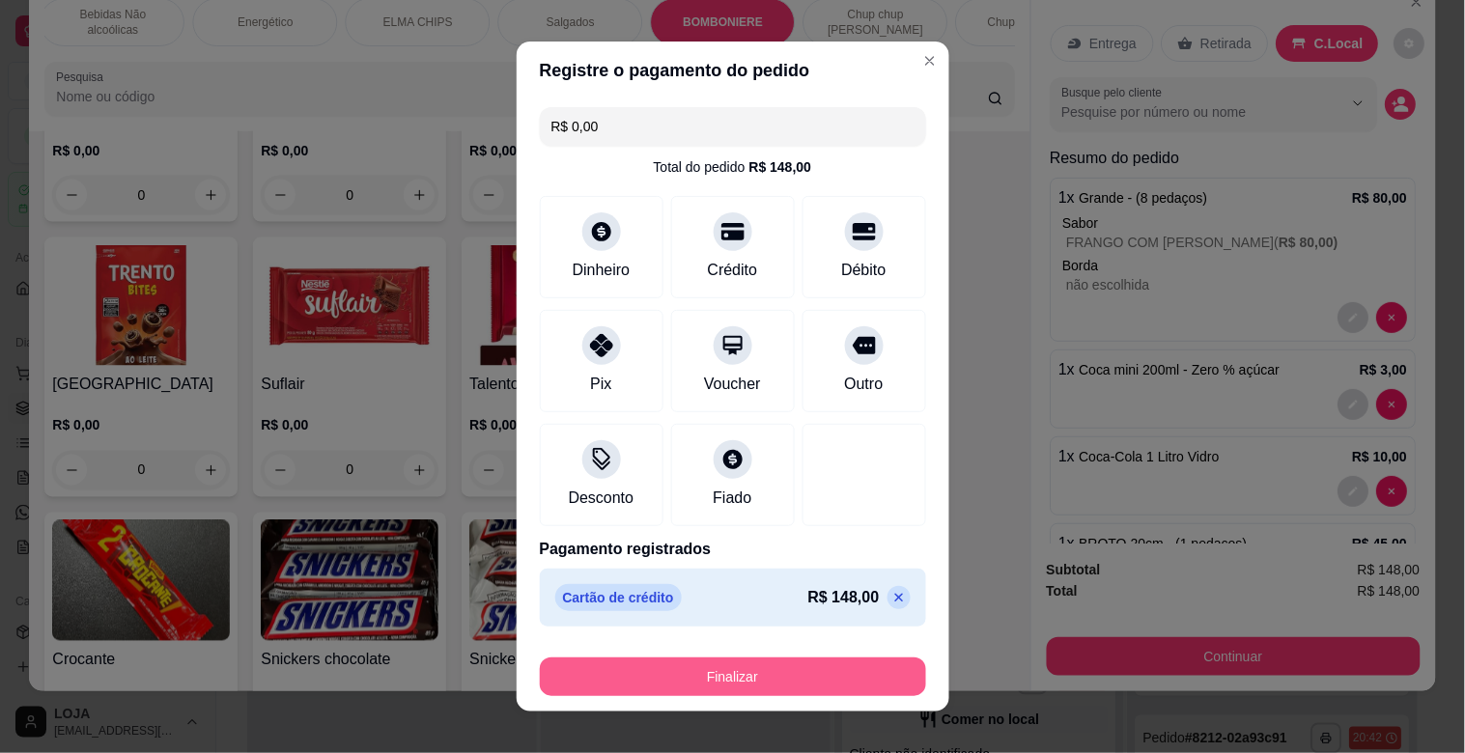
click at [705, 682] on button "Finalizar" at bounding box center [733, 677] width 386 height 39
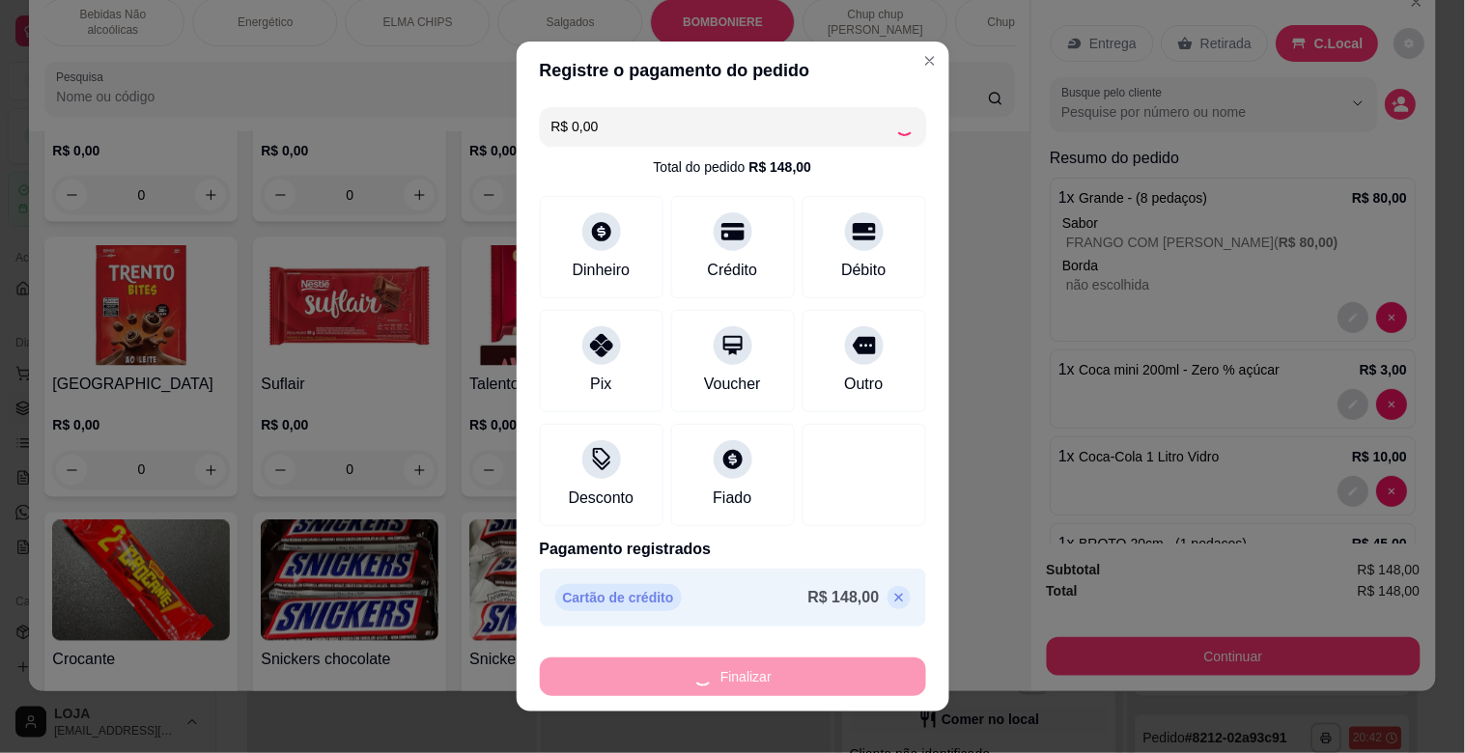
type input "0"
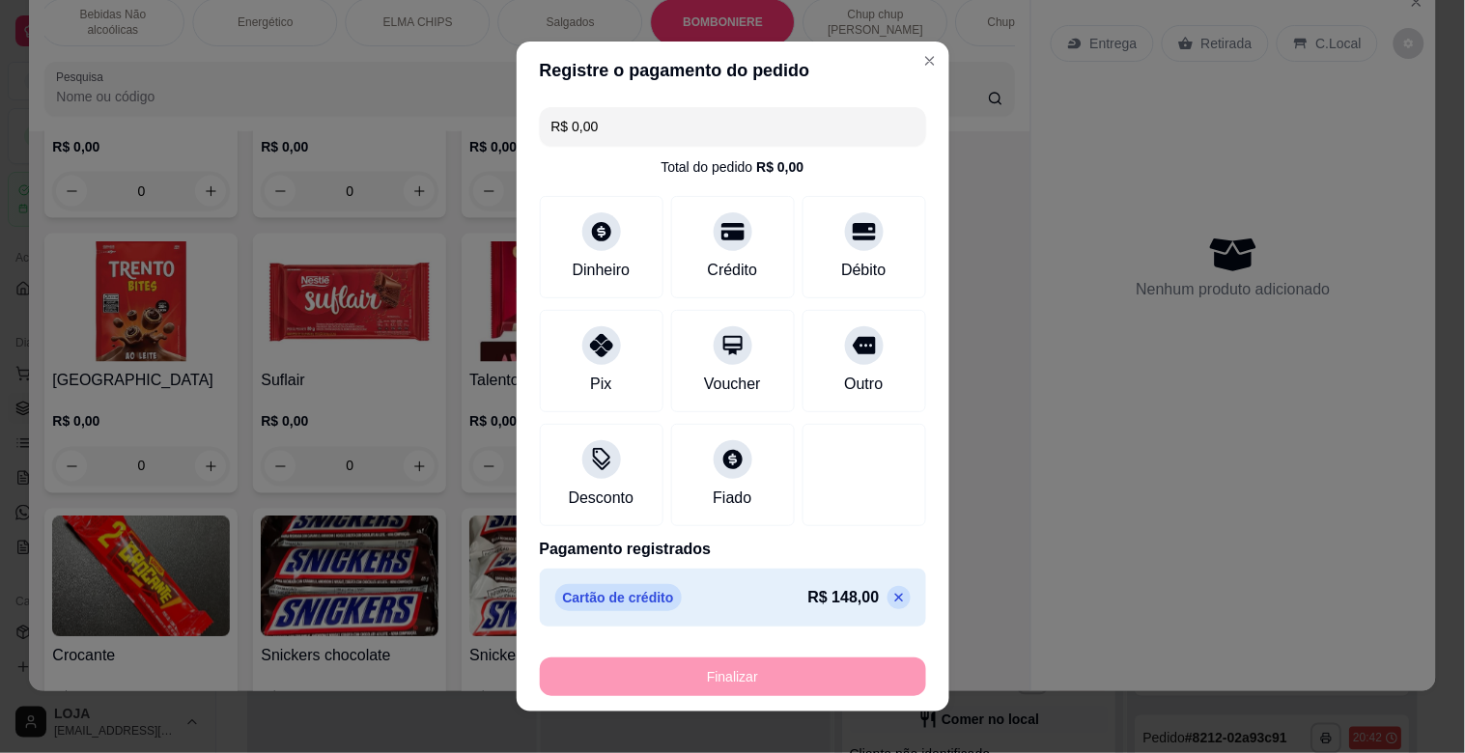
type input "-R$ 148,00"
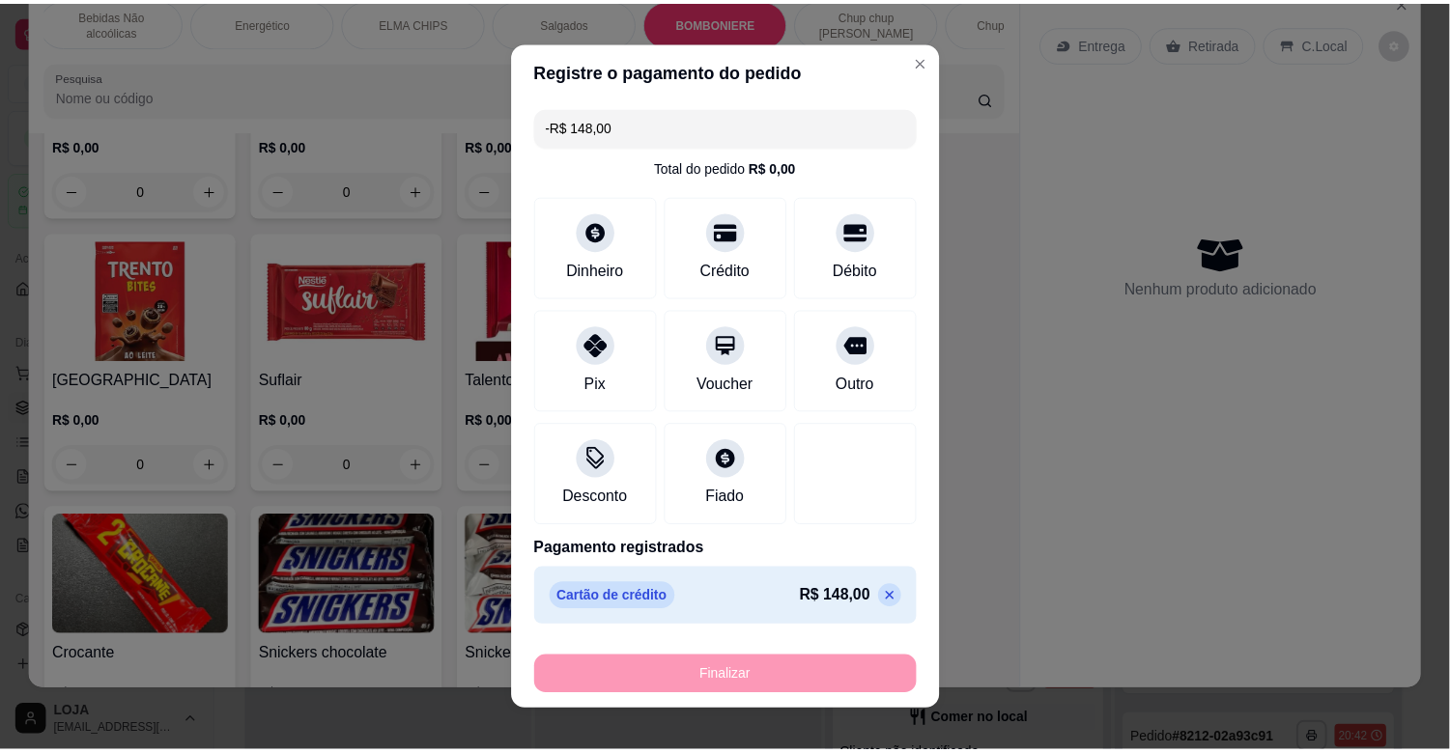
scroll to position [8245, 0]
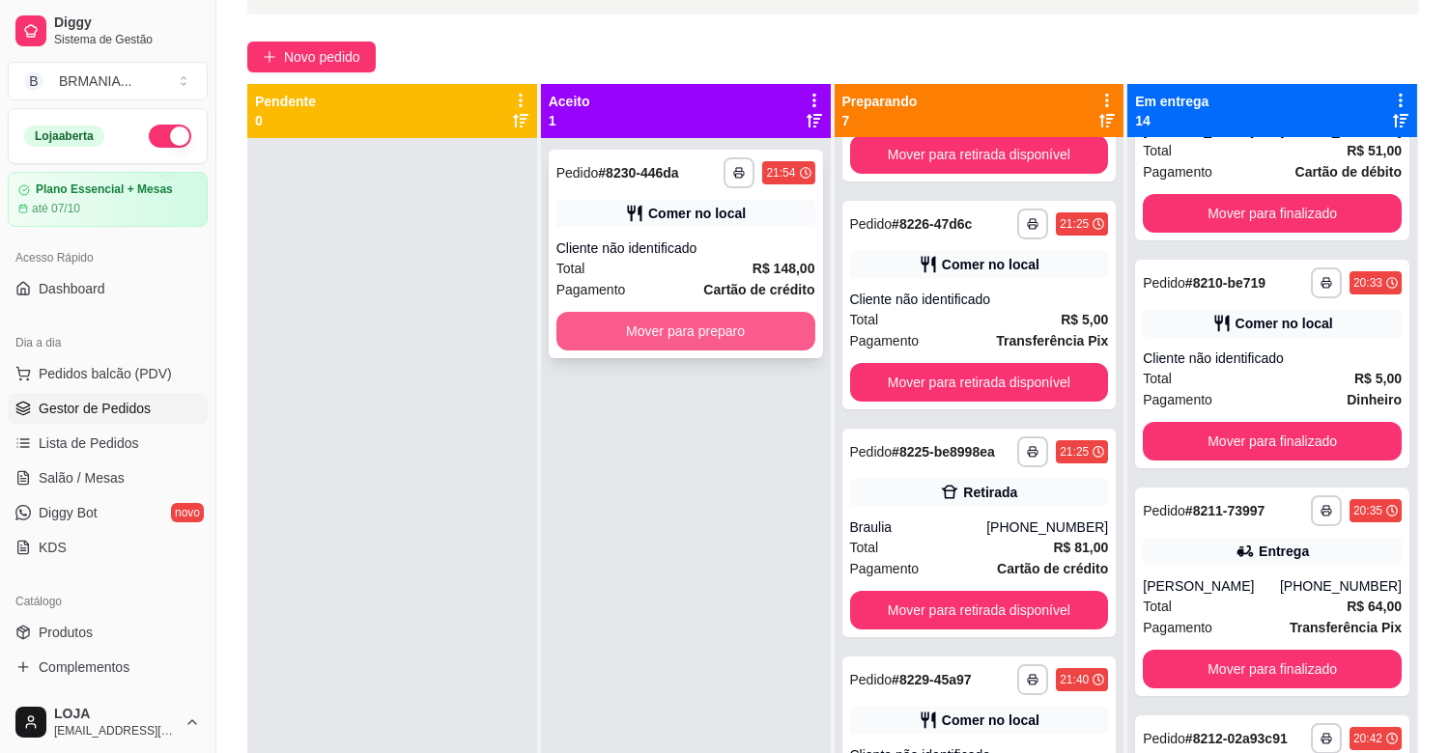
click at [619, 333] on button "Mover para preparo" at bounding box center [685, 331] width 259 height 39
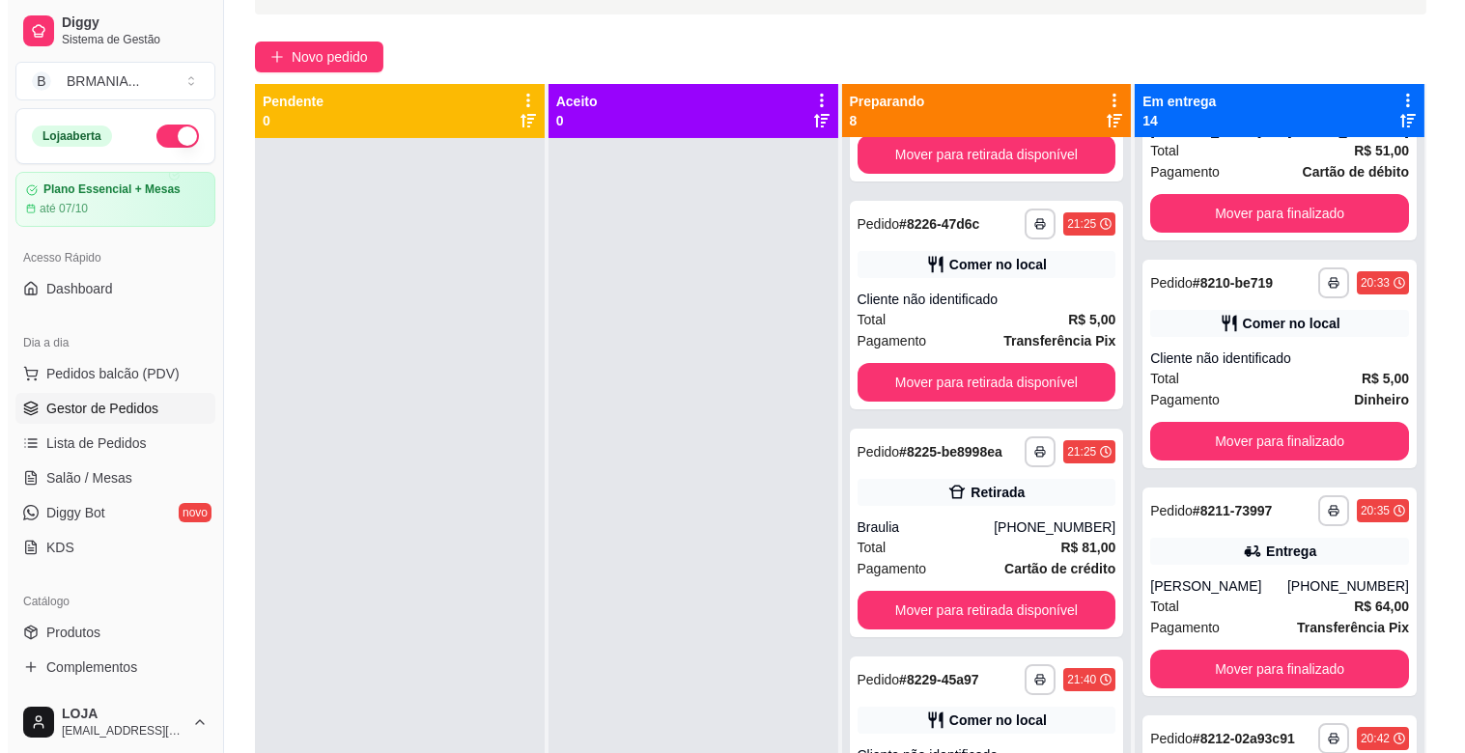
scroll to position [1019, 0]
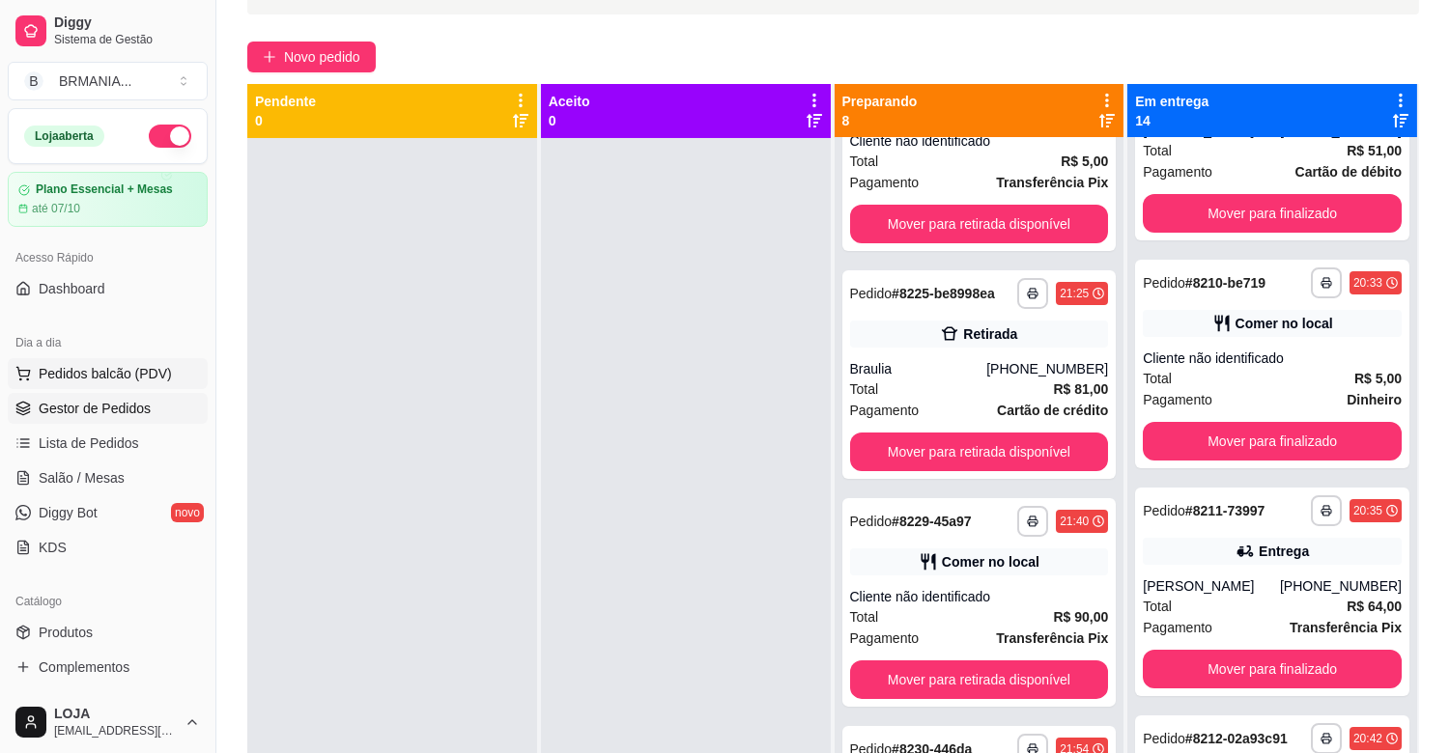
click at [151, 368] on span "Pedidos balcão (PDV)" at bounding box center [105, 373] width 133 height 19
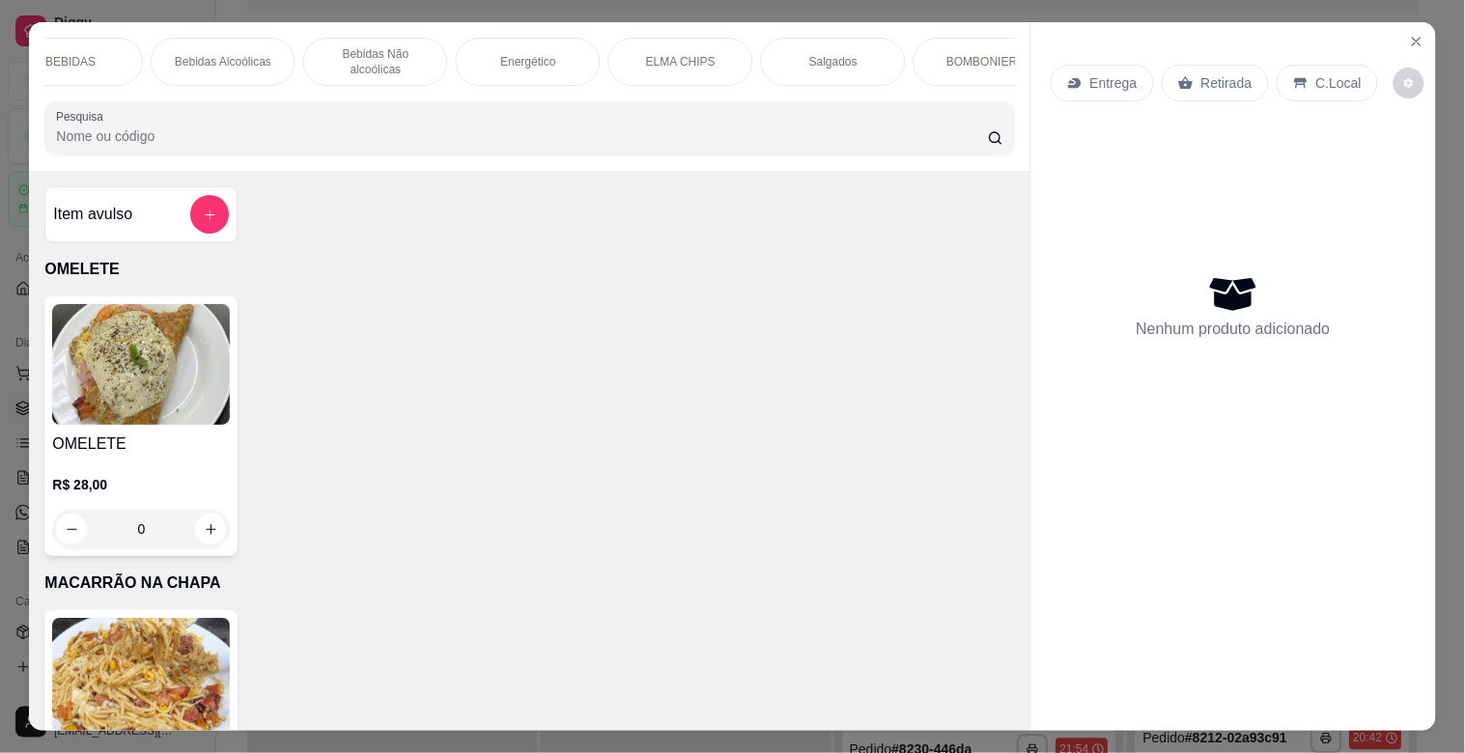
scroll to position [0, 815]
click at [640, 54] on p "ELMA CHIPS" at bounding box center [675, 61] width 70 height 15
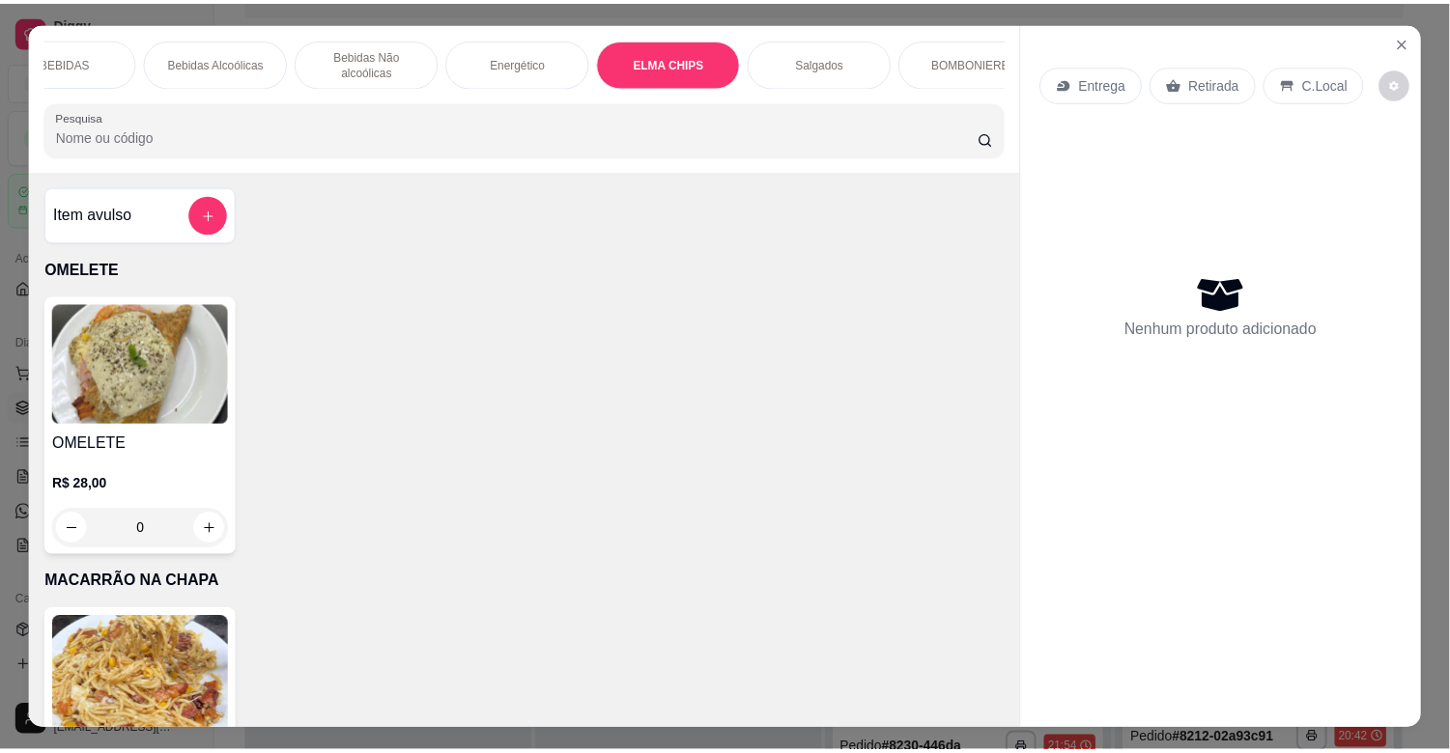
scroll to position [46, 0]
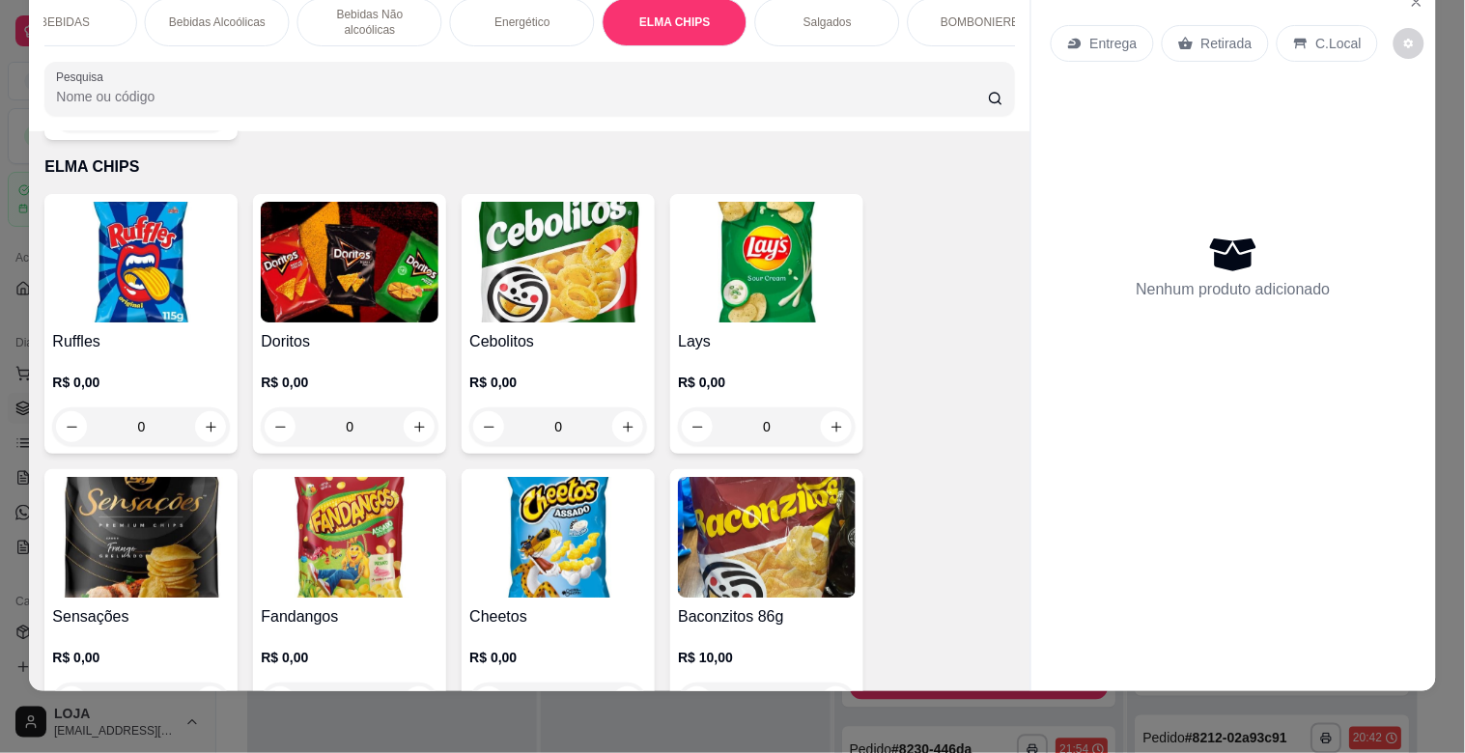
click at [181, 499] on img at bounding box center [141, 537] width 178 height 121
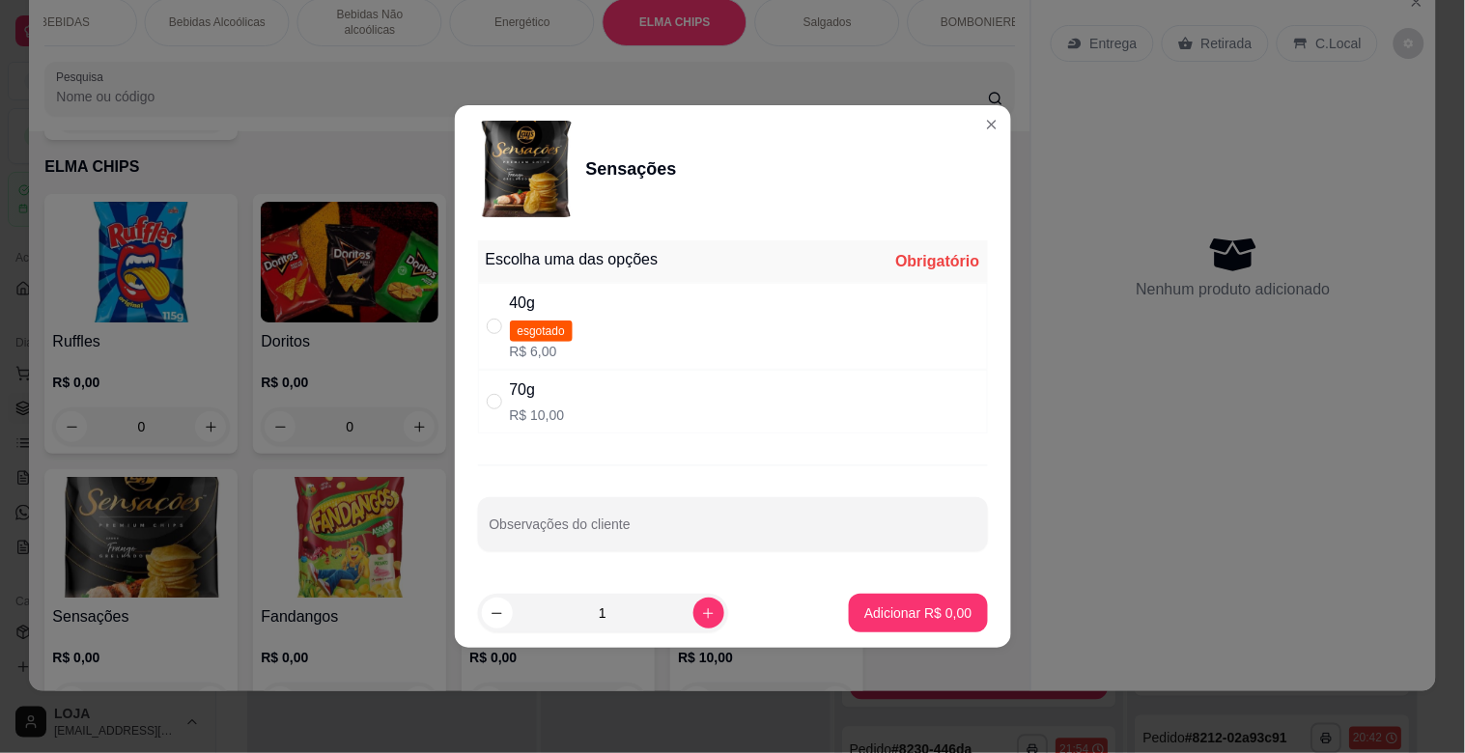
click at [480, 410] on div "70g R$ 10,00" at bounding box center [733, 402] width 510 height 64
radio input "true"
click at [880, 597] on button "Adicionar R$ 10,00" at bounding box center [914, 613] width 146 height 39
type input "1"
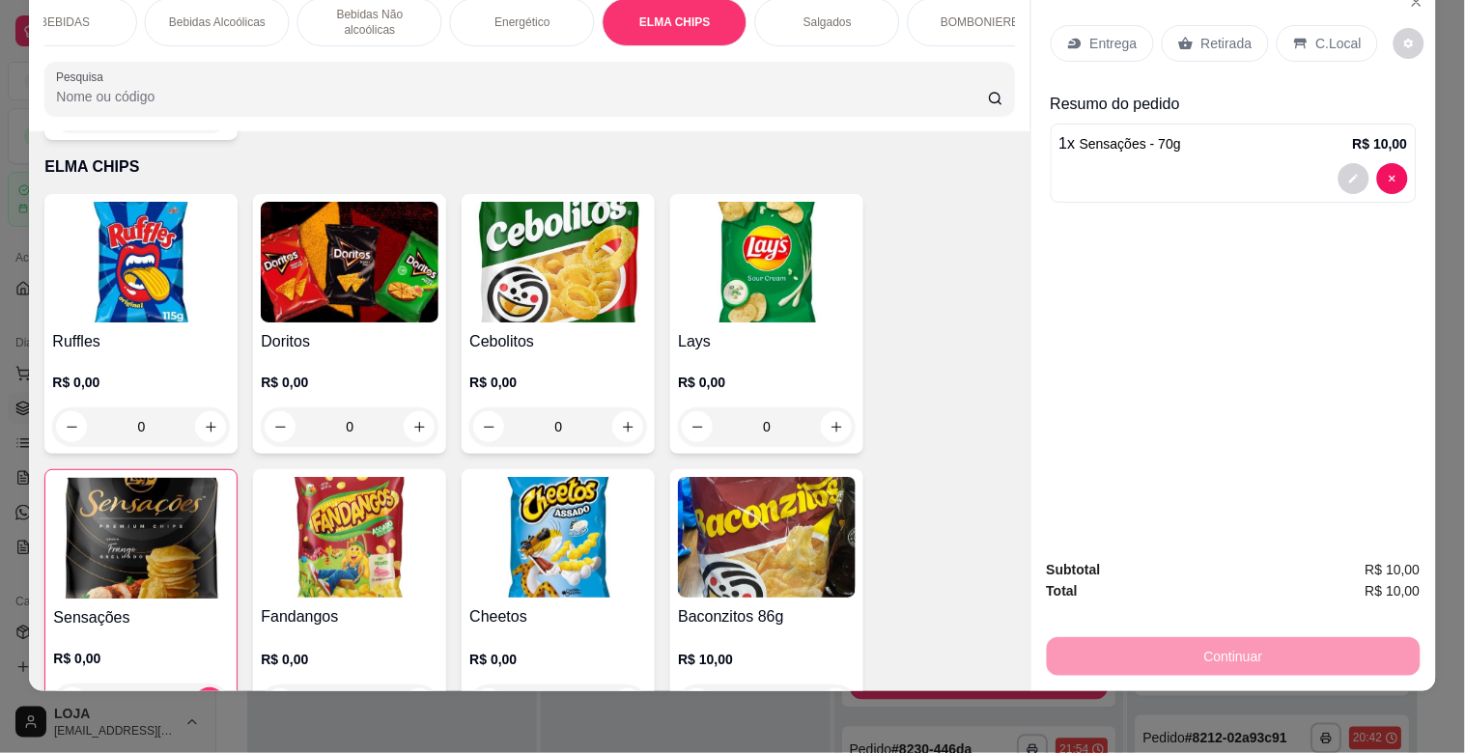
click at [1317, 34] on p "C.Local" at bounding box center [1339, 43] width 45 height 19
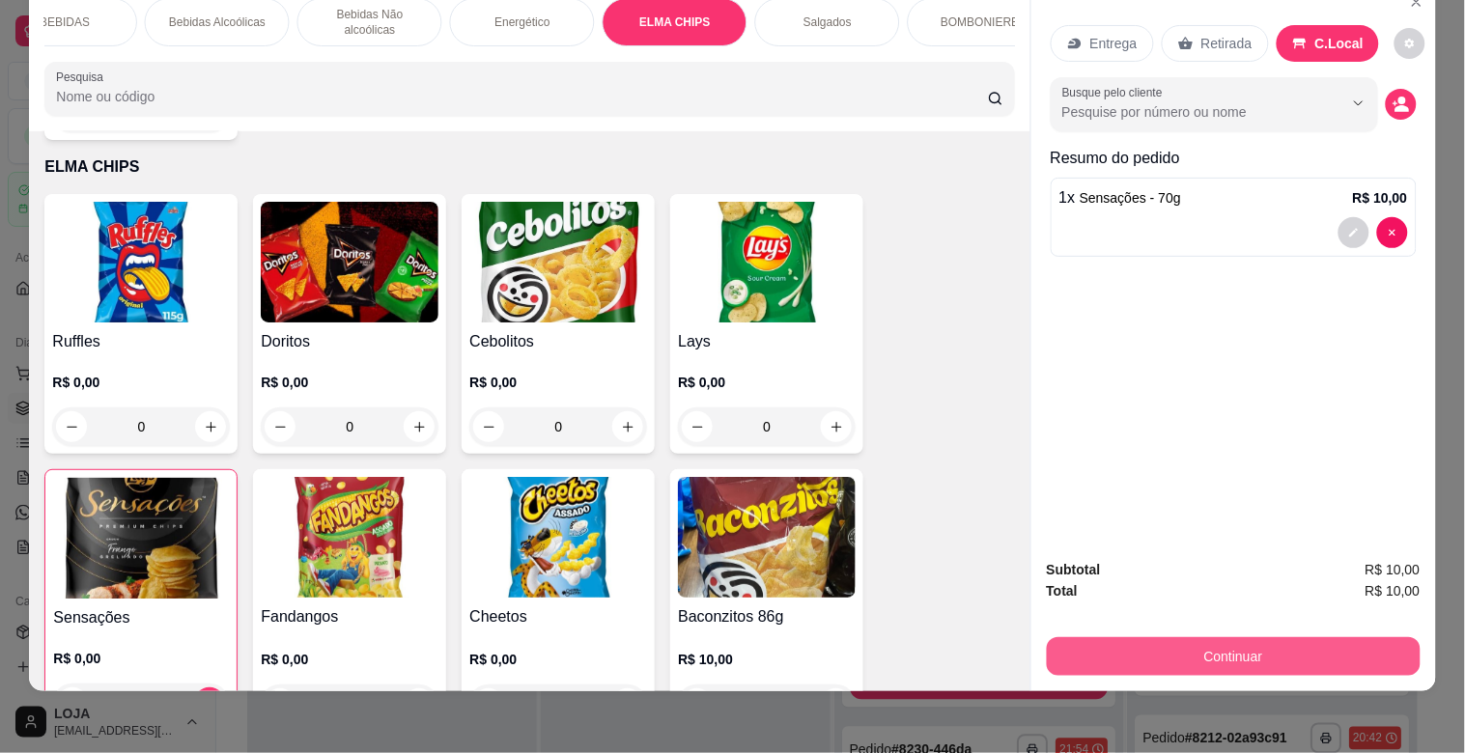
click at [1231, 638] on button "Continuar" at bounding box center [1234, 657] width 374 height 39
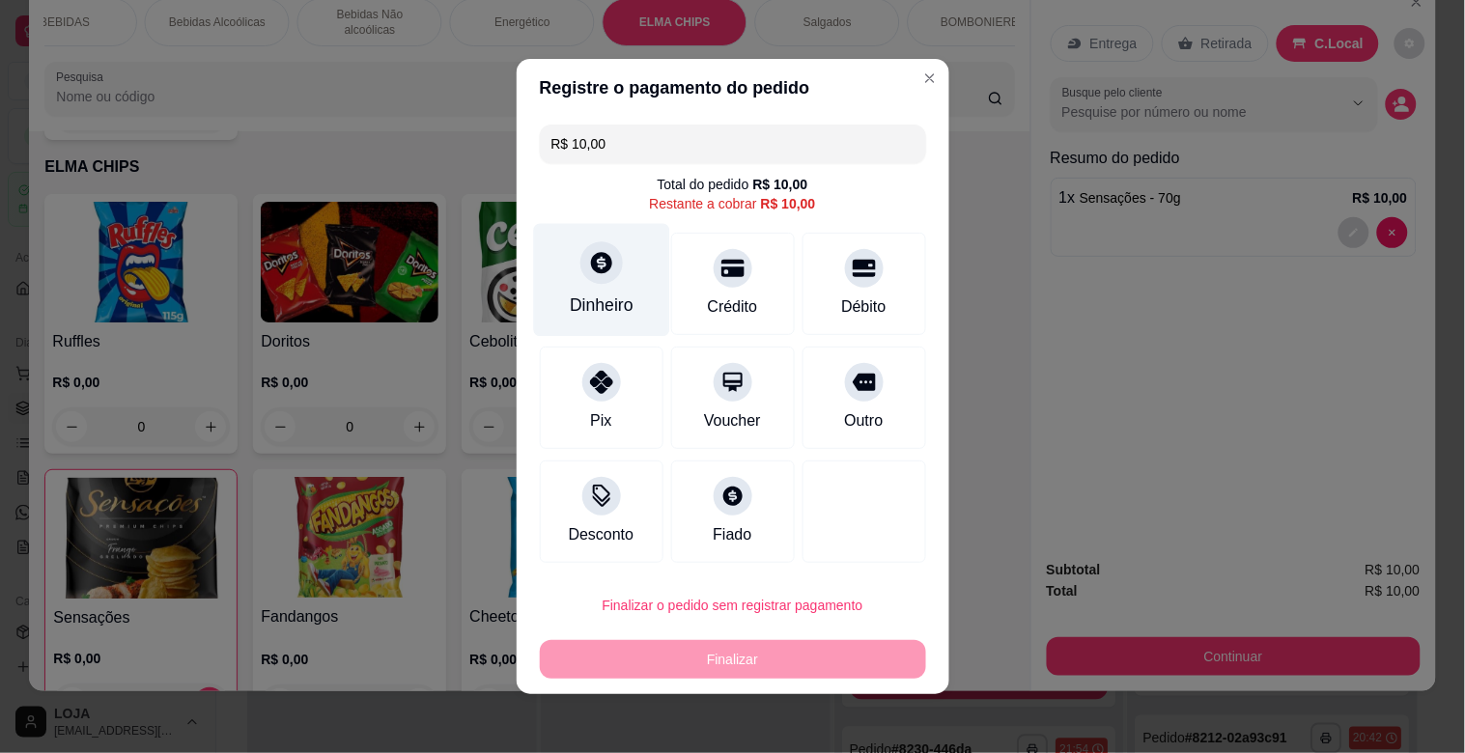
click at [554, 276] on div "Dinheiro" at bounding box center [601, 280] width 136 height 113
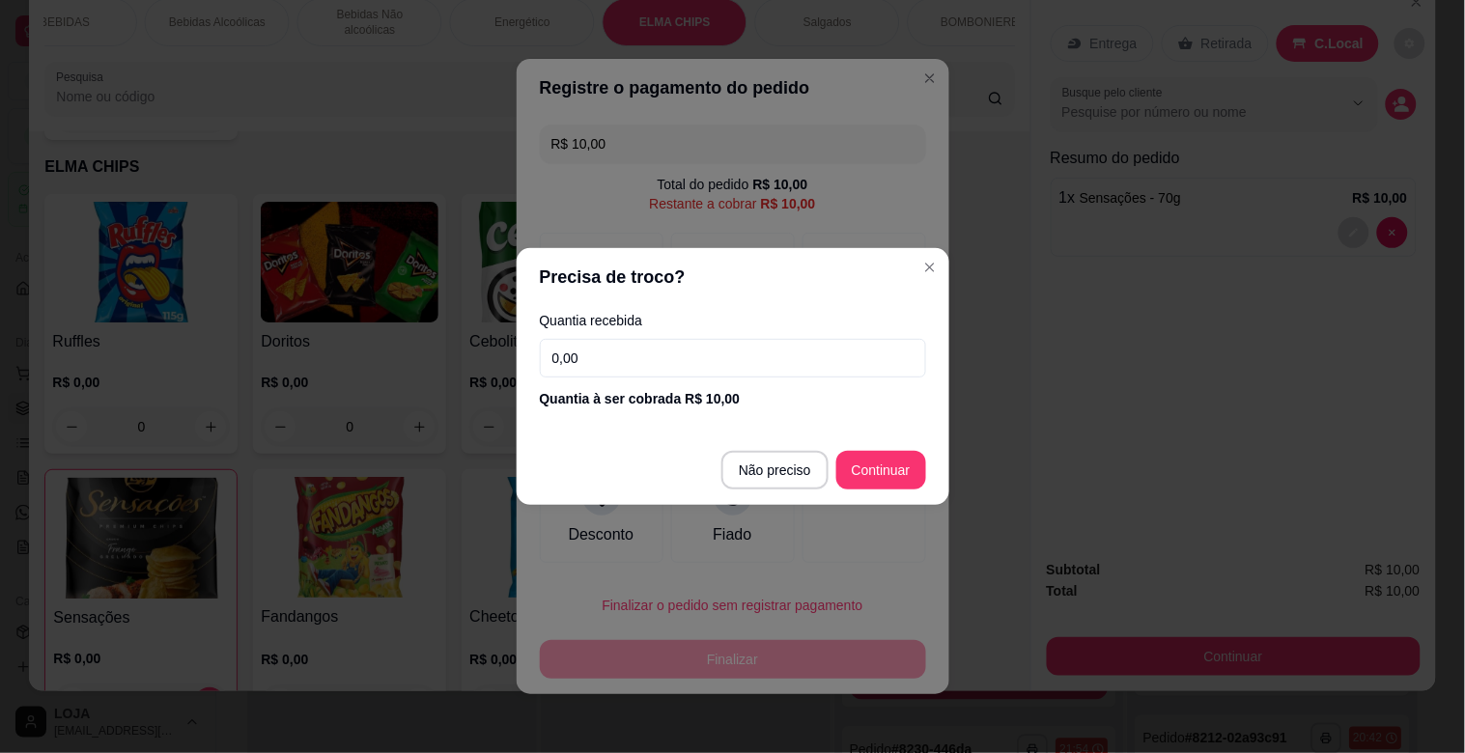
click at [662, 367] on input "0,00" at bounding box center [733, 358] width 386 height 39
type input "10,00"
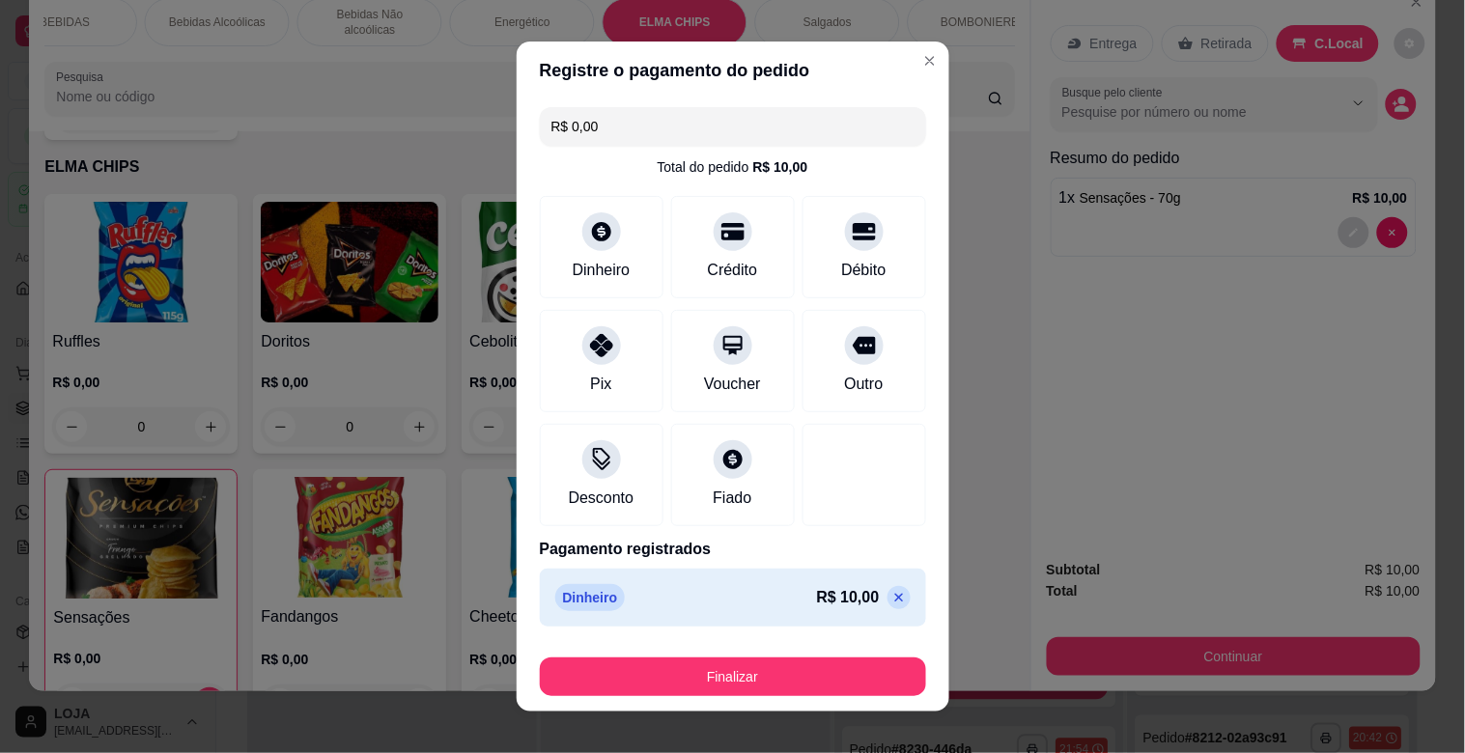
type input "R$ 0,00"
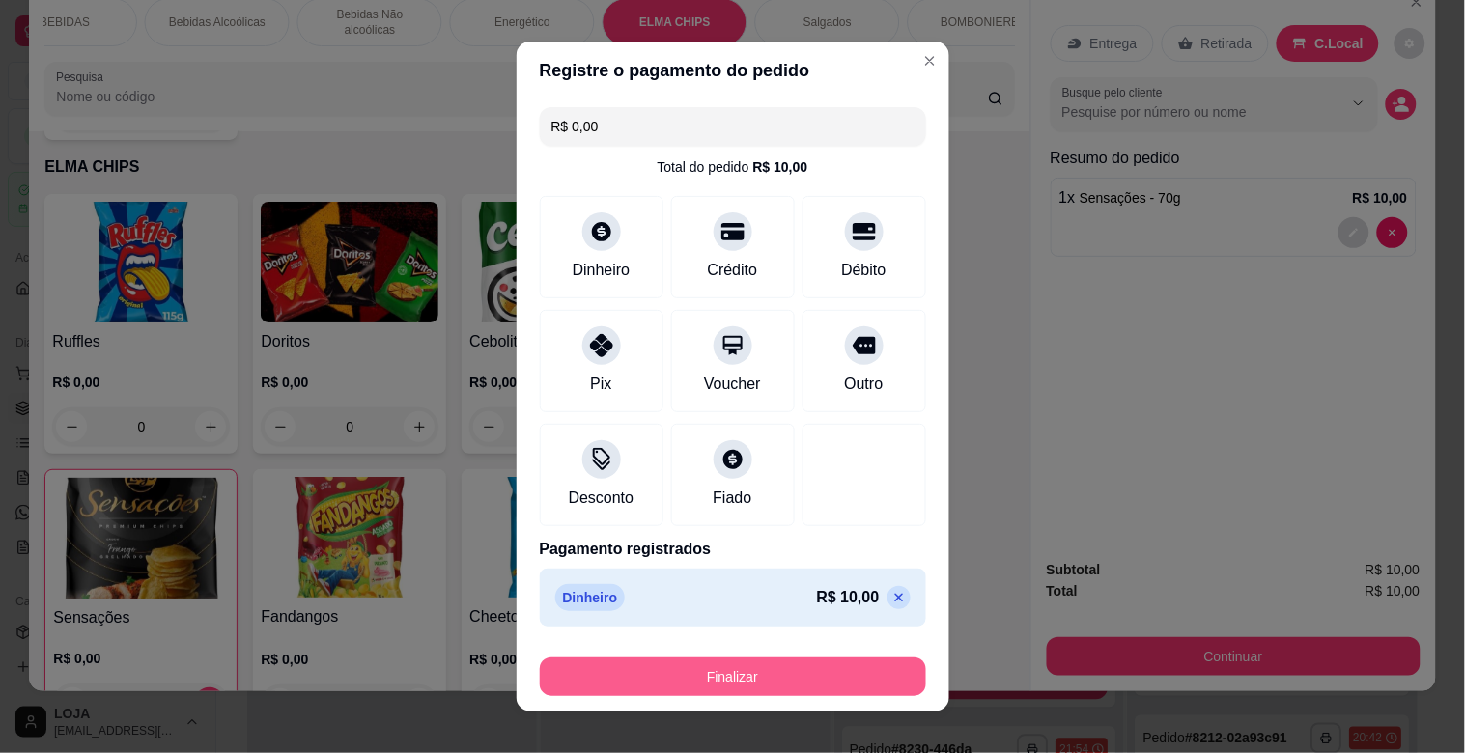
click at [778, 667] on button "Finalizar" at bounding box center [733, 677] width 386 height 39
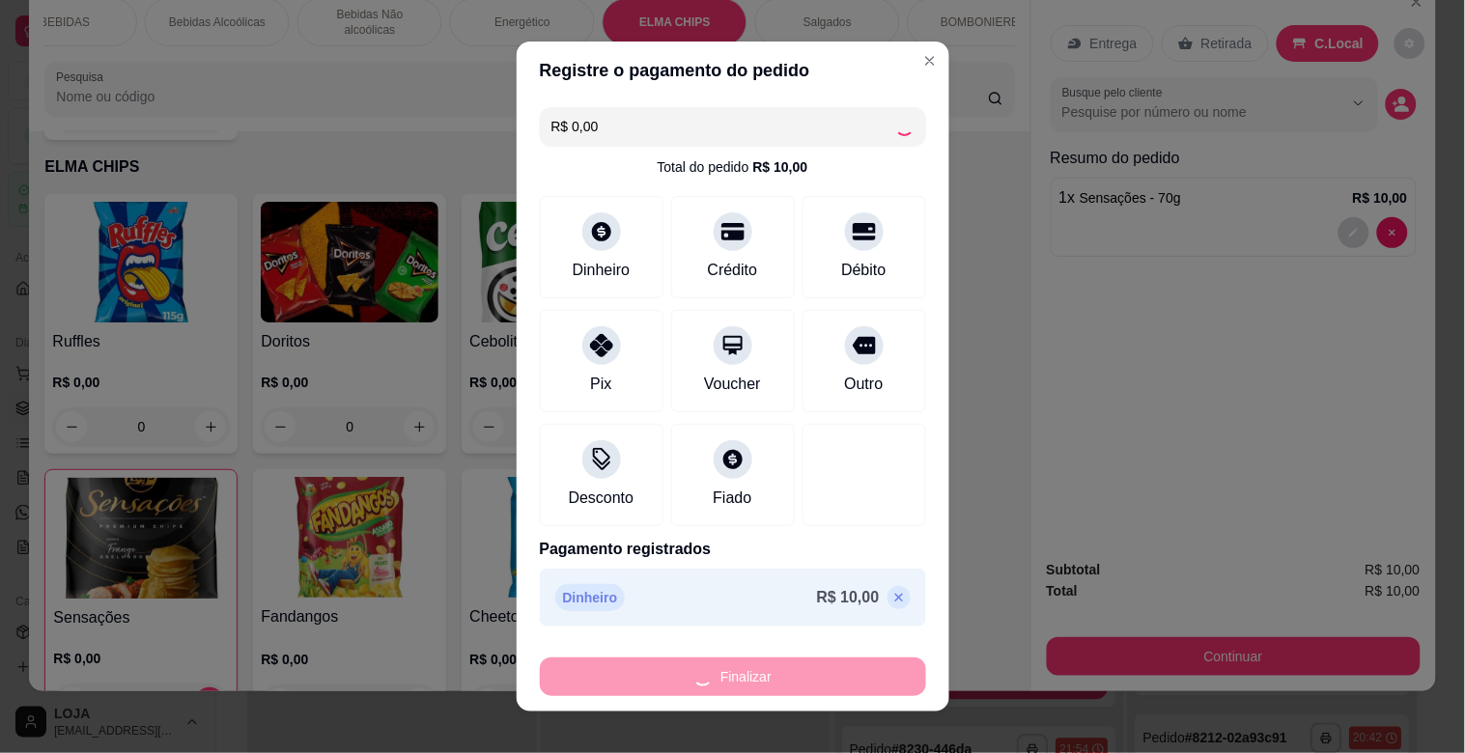
type input "0"
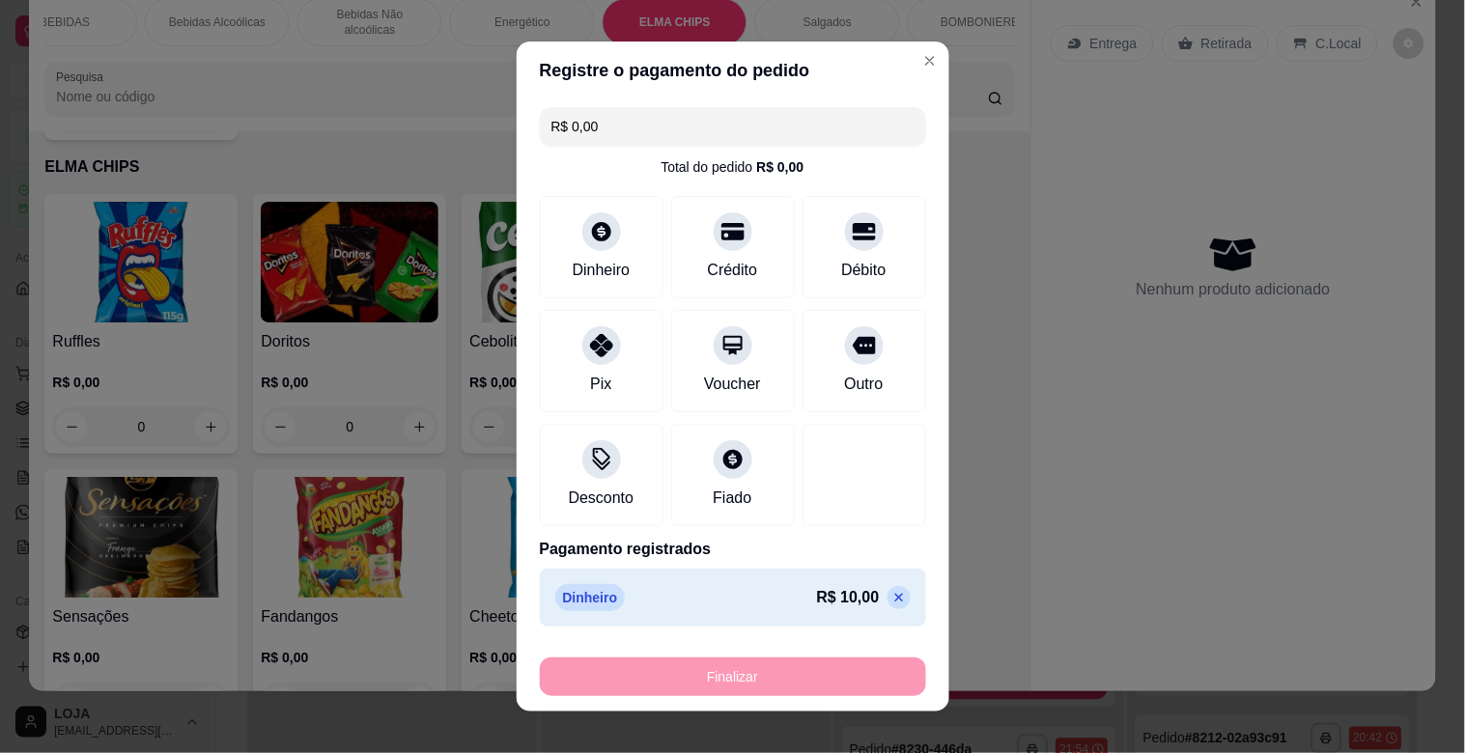
type input "-R$ 10,00"
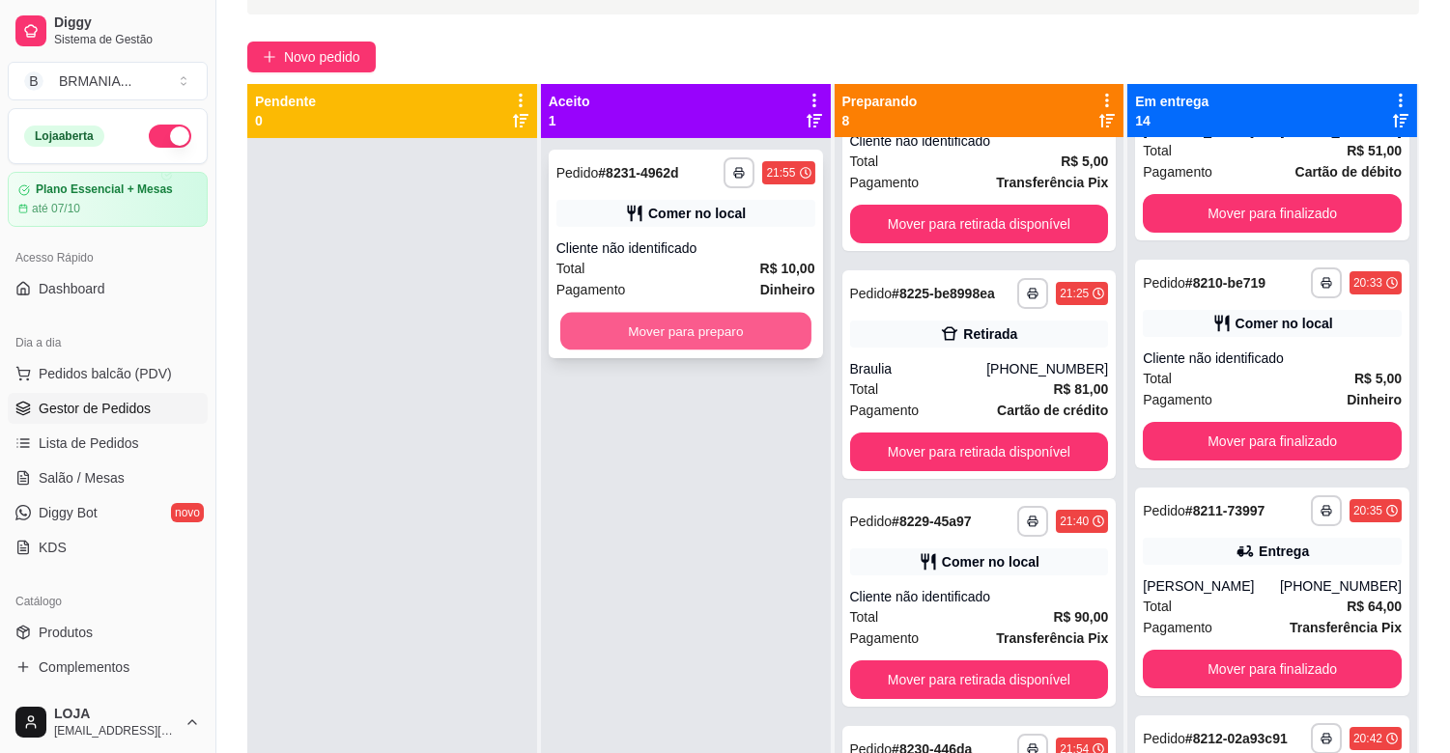
click at [699, 345] on button "Mover para preparo" at bounding box center [685, 332] width 251 height 38
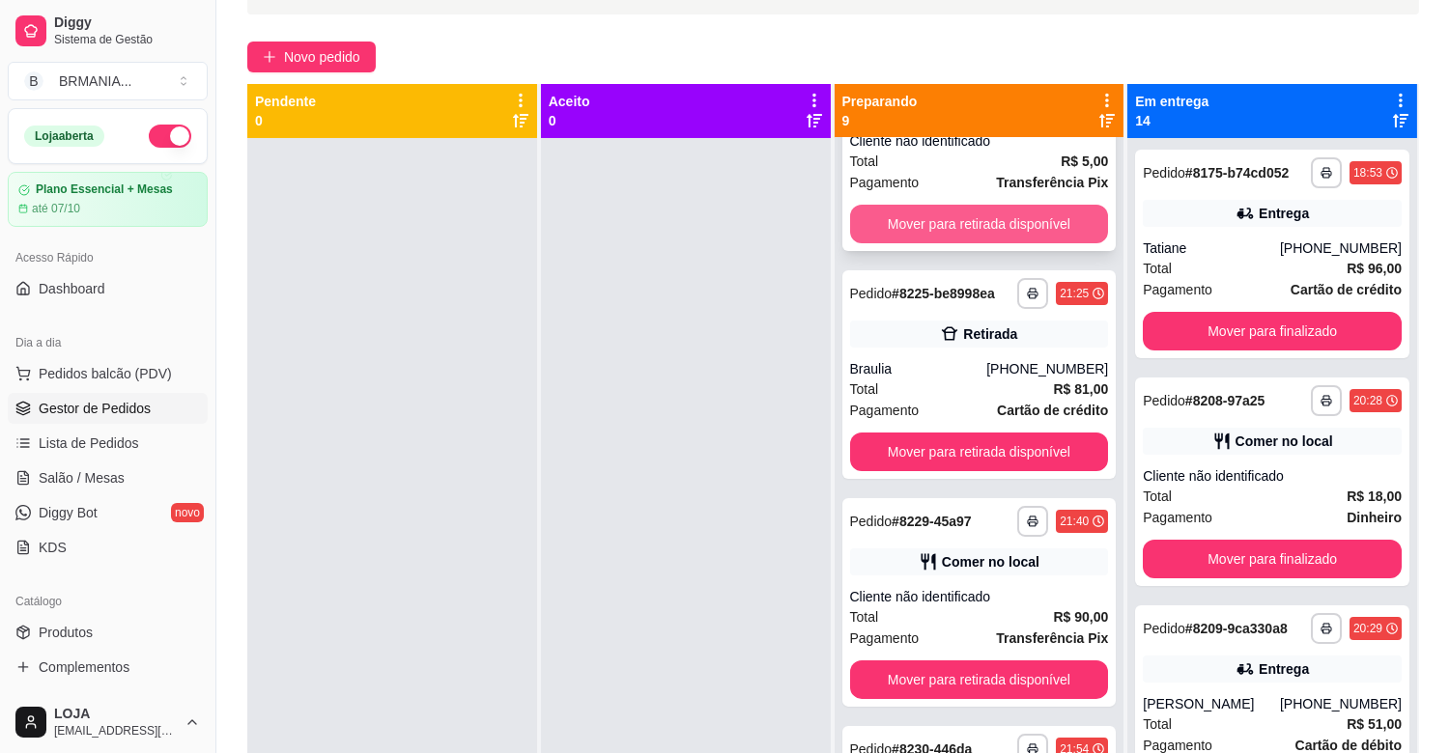
click at [919, 220] on button "Mover para retirada disponível" at bounding box center [979, 224] width 259 height 39
click at [919, 220] on div "Mover para retirada disponível" at bounding box center [979, 224] width 259 height 39
click at [999, 216] on button "Mover para retirada disponível" at bounding box center [979, 225] width 251 height 38
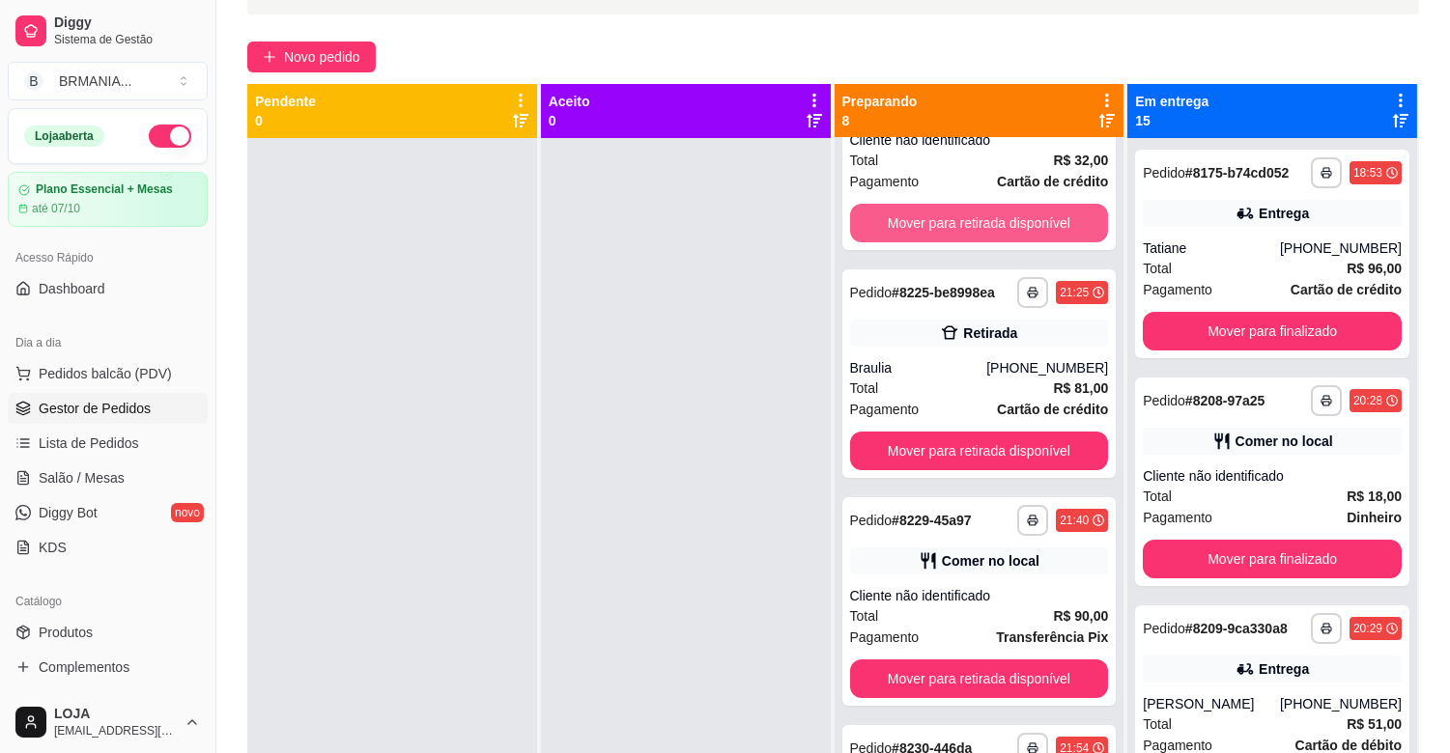
click at [999, 216] on button "Mover para retirada disponível" at bounding box center [979, 223] width 259 height 39
click at [999, 216] on button "Mover para retirada disponível" at bounding box center [979, 224] width 251 height 38
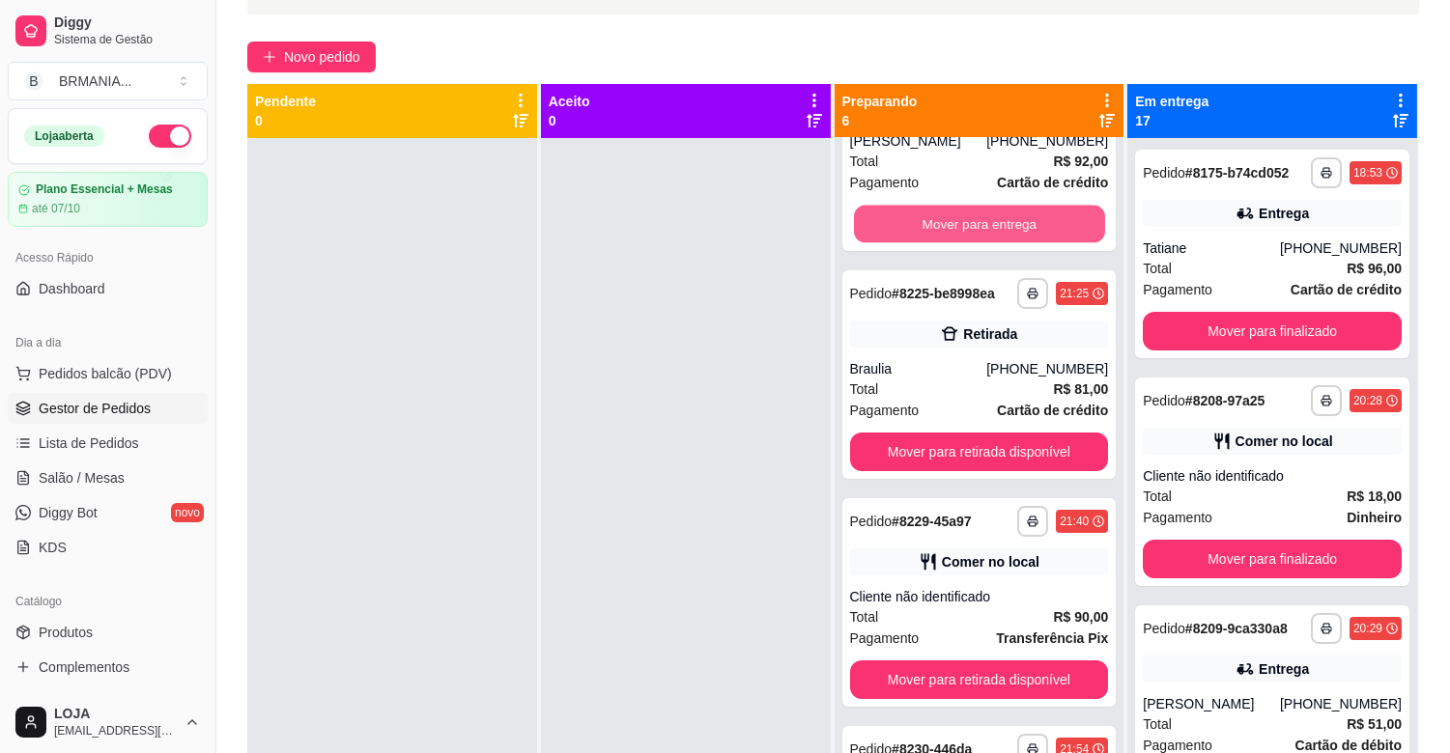
click at [999, 215] on button "Mover para entrega" at bounding box center [979, 225] width 251 height 38
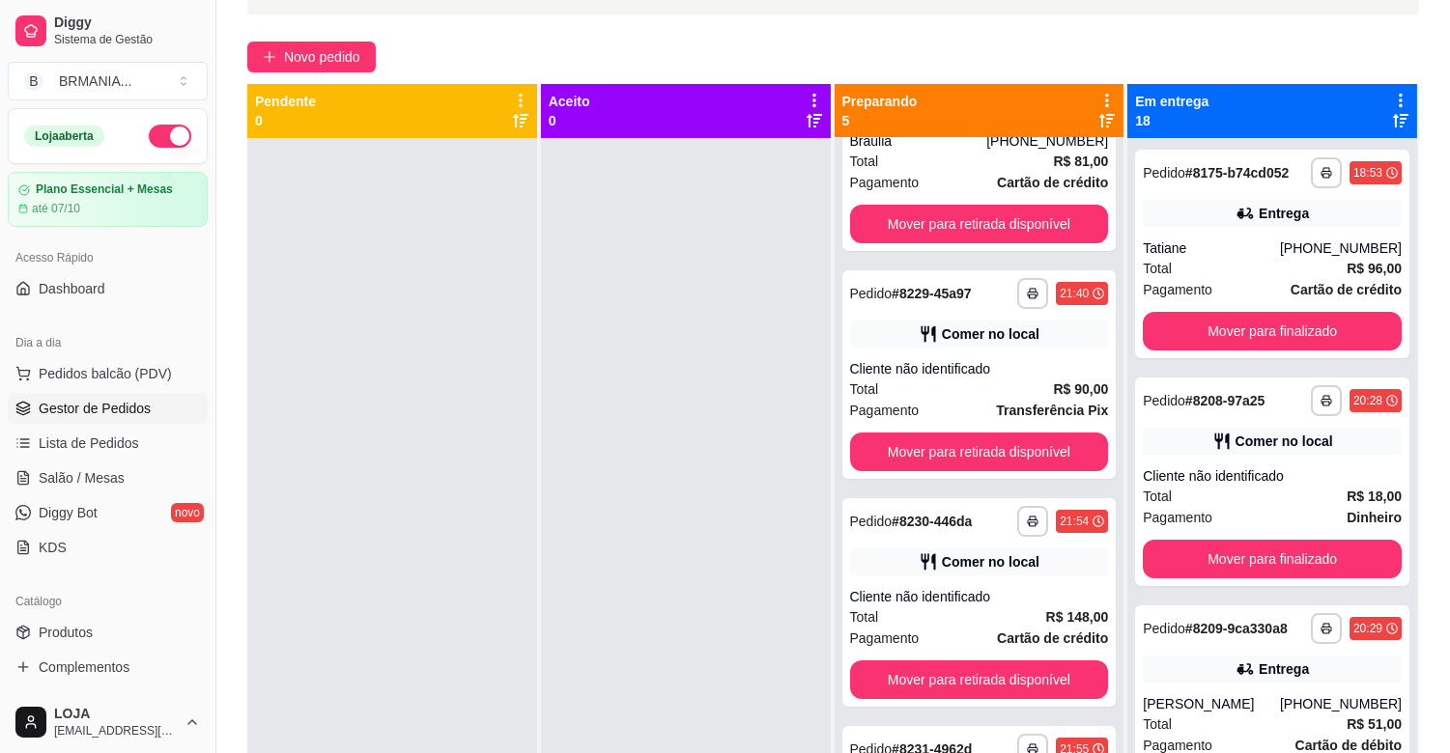
scroll to position [108, 0]
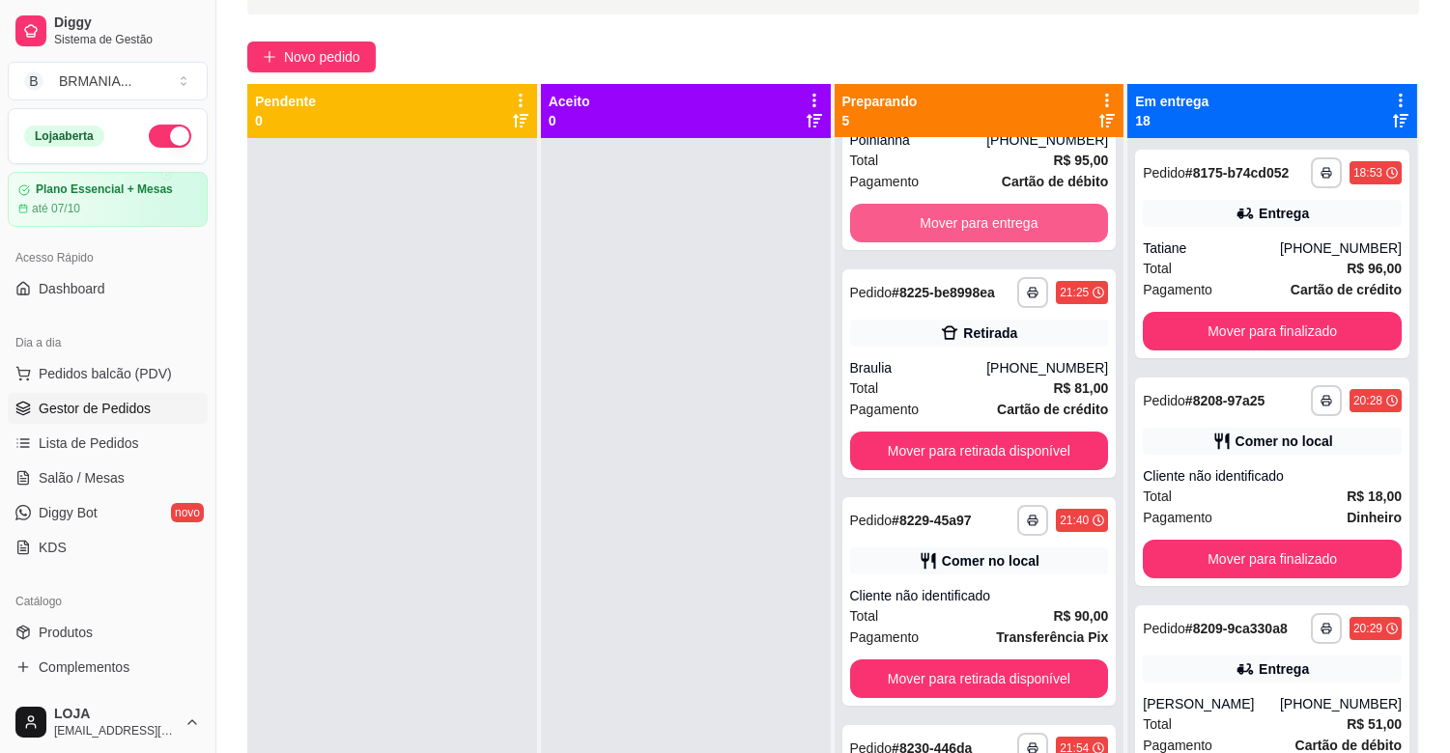
click at [999, 215] on button "Mover para entrega" at bounding box center [979, 223] width 259 height 39
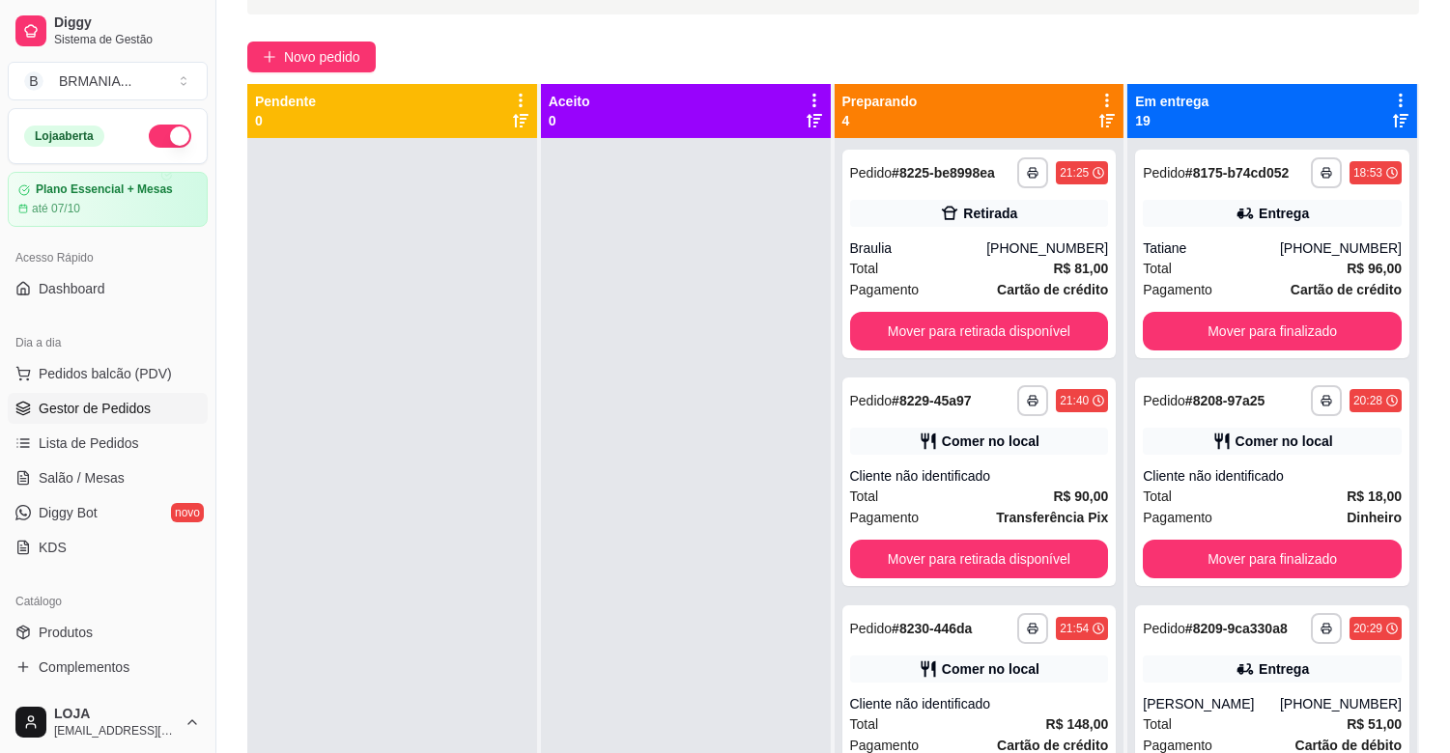
click at [999, 215] on div "Retirada" at bounding box center [979, 213] width 259 height 27
click at [961, 326] on button "Mover para retirada disponível" at bounding box center [979, 332] width 251 height 38
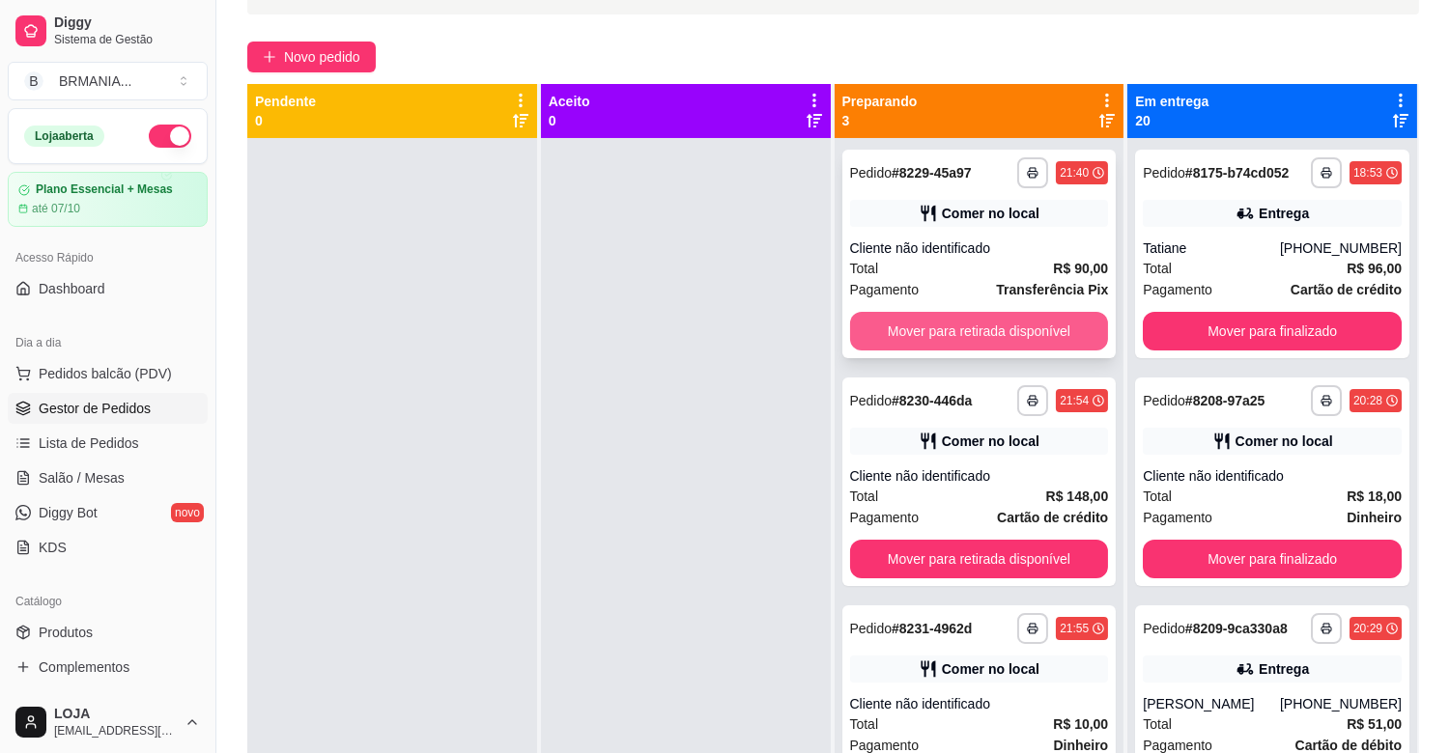
click at [960, 326] on button "Mover para retirada disponível" at bounding box center [979, 331] width 259 height 39
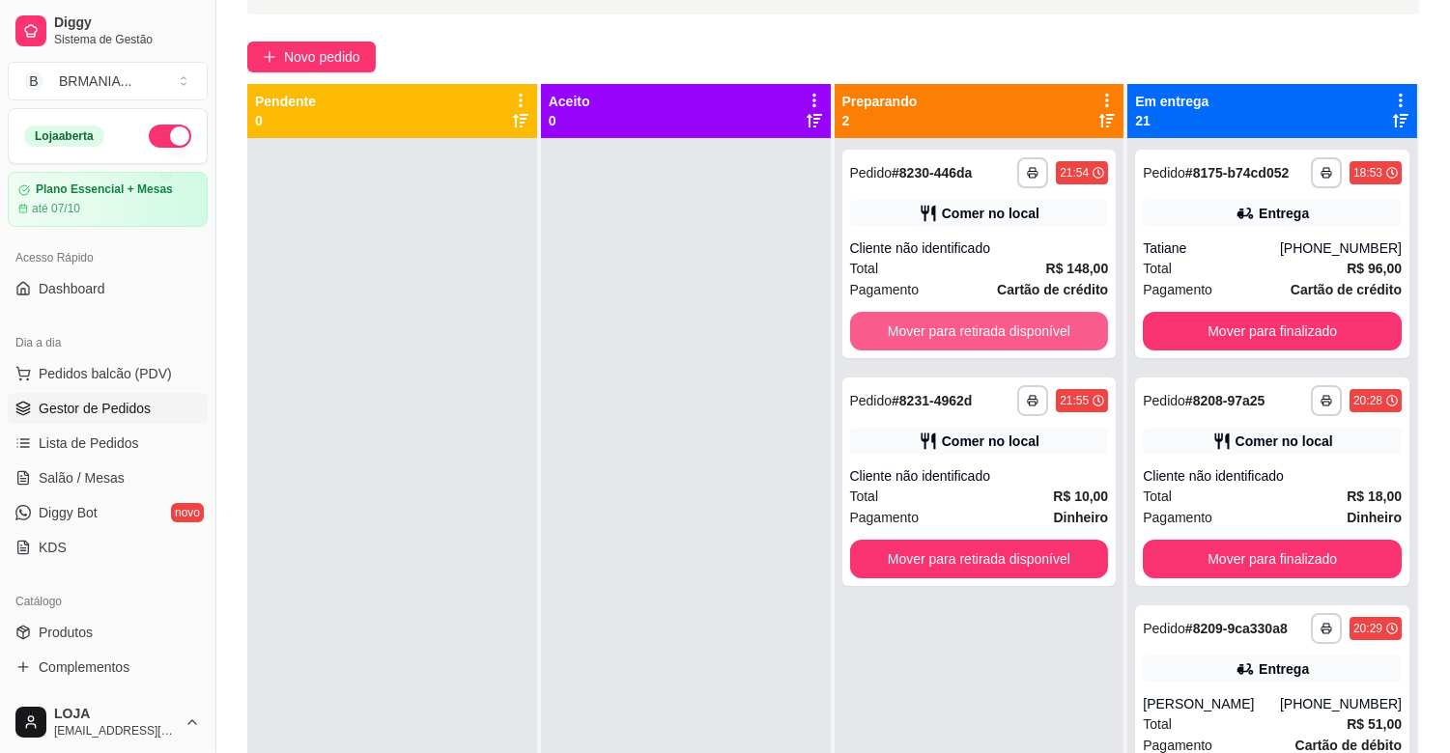
click at [960, 326] on button "Mover para retirada disponível" at bounding box center [979, 331] width 259 height 39
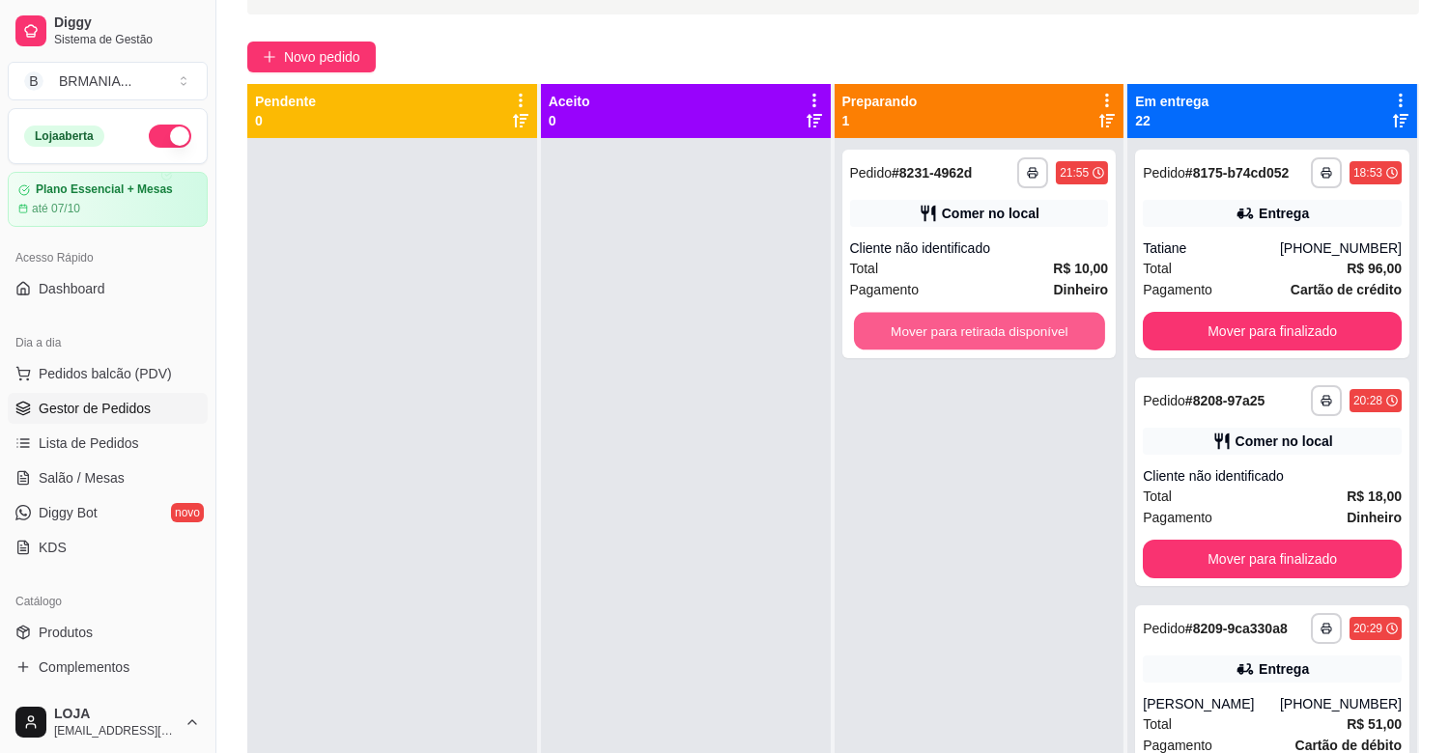
click at [960, 326] on button "Mover para retirada disponível" at bounding box center [979, 332] width 251 height 38
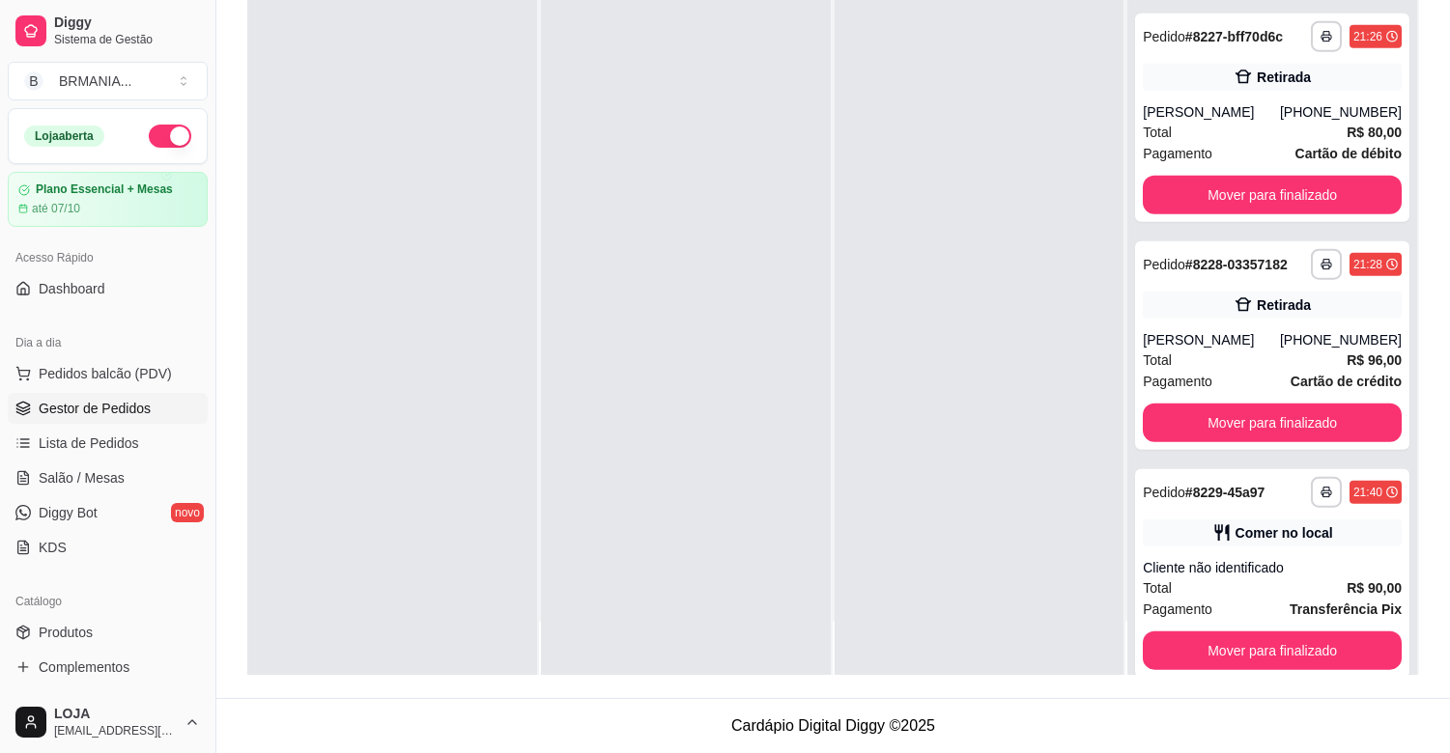
scroll to position [4506, 0]
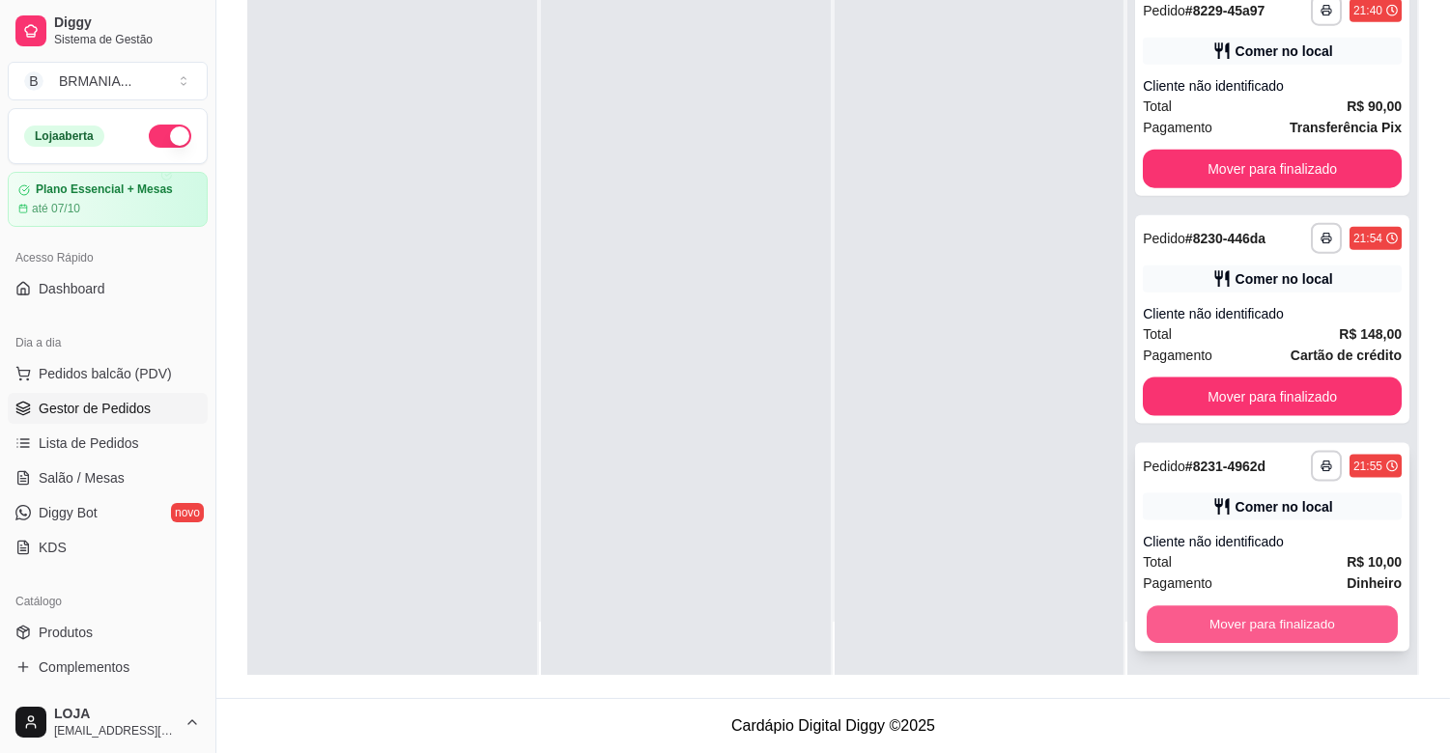
click at [1327, 622] on button "Mover para finalizado" at bounding box center [1272, 626] width 251 height 38
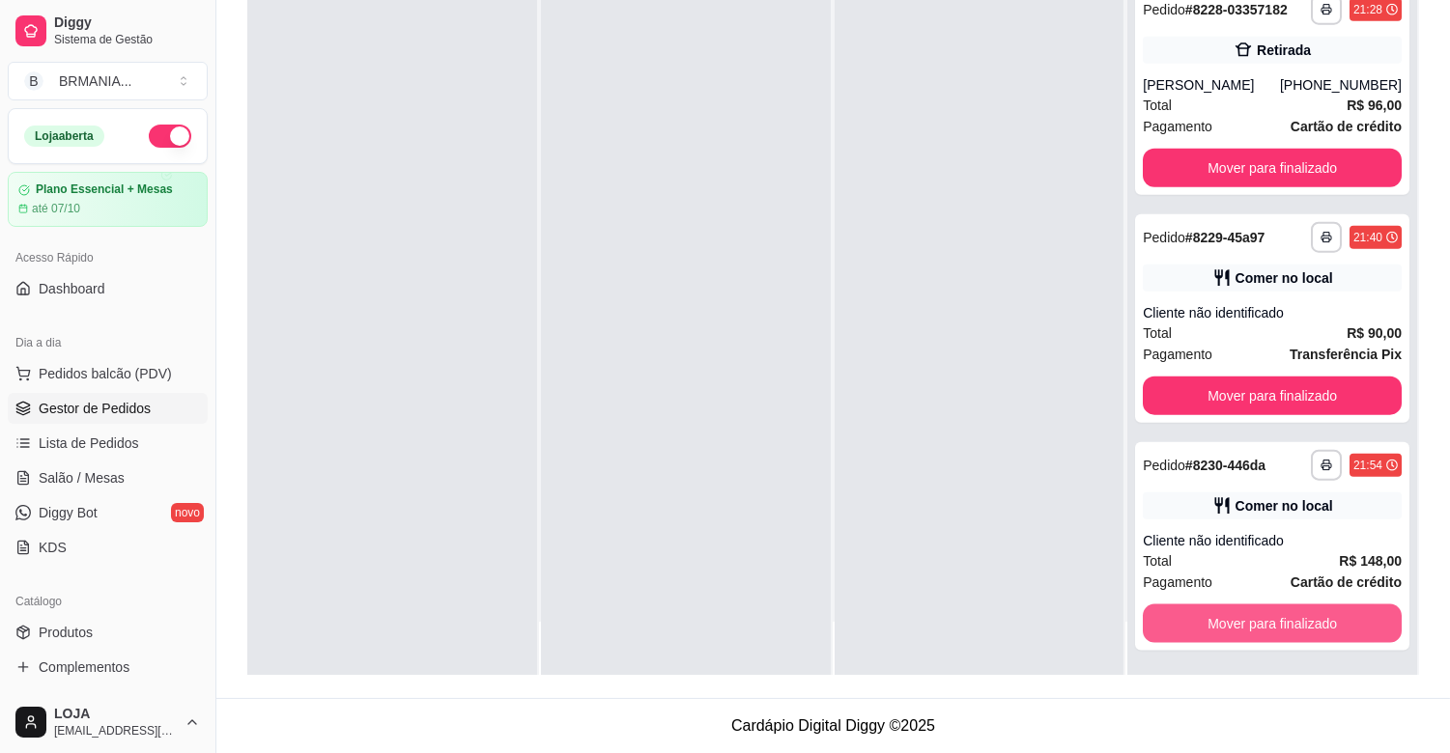
click at [1327, 622] on button "Mover para finalizado" at bounding box center [1272, 624] width 259 height 39
click at [1327, 622] on button "Mover para finalizado" at bounding box center [1272, 625] width 251 height 38
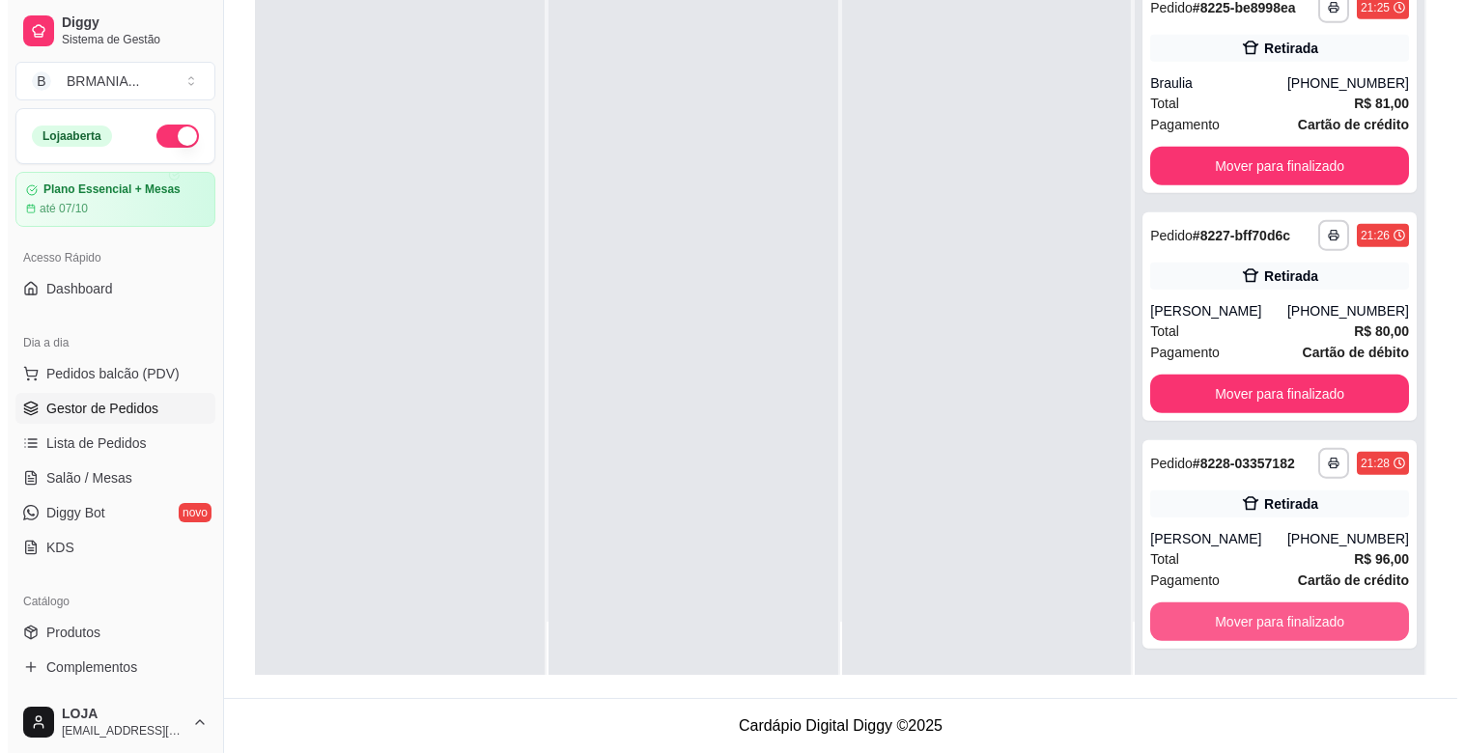
scroll to position [3822, 0]
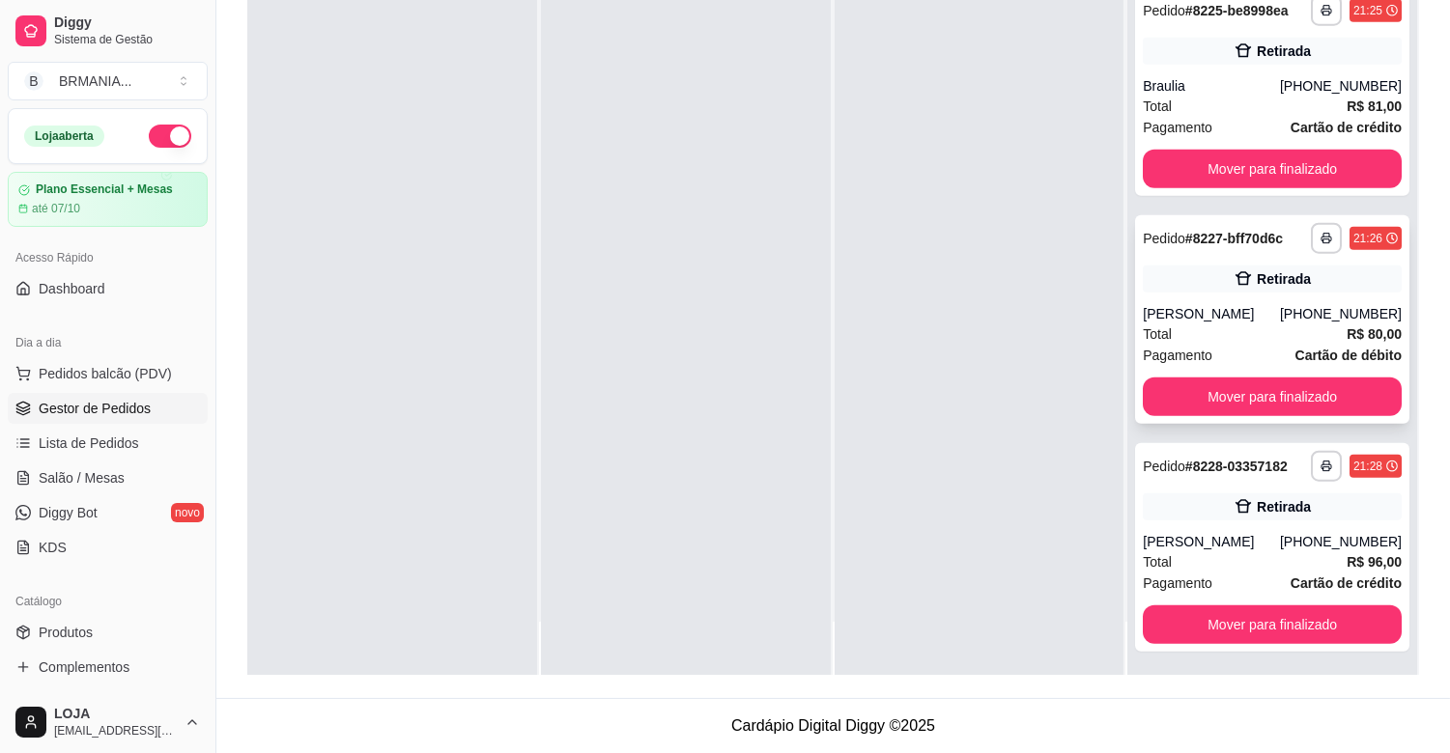
click at [1269, 313] on div "[PERSON_NAME]" at bounding box center [1211, 313] width 137 height 19
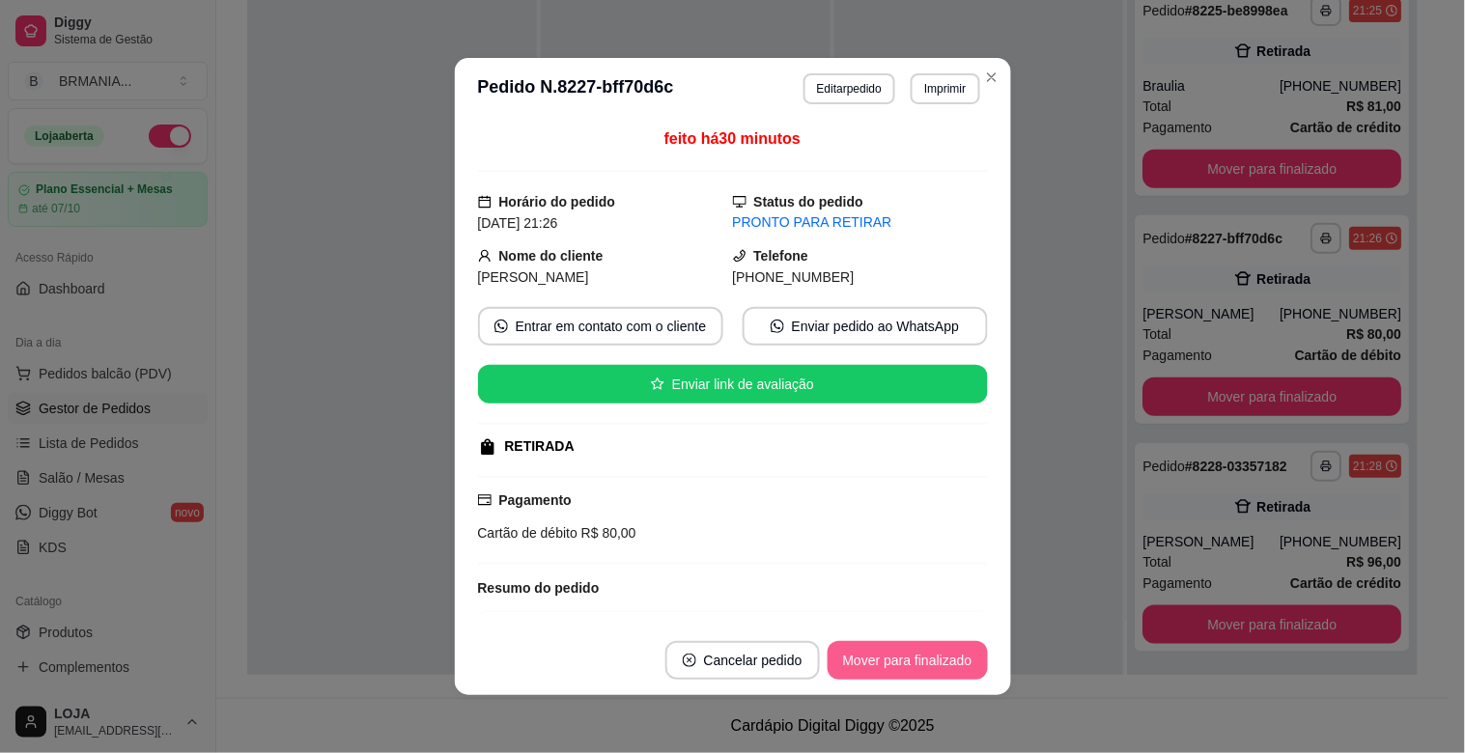
click at [921, 661] on button "Mover para finalizado" at bounding box center [908, 660] width 160 height 39
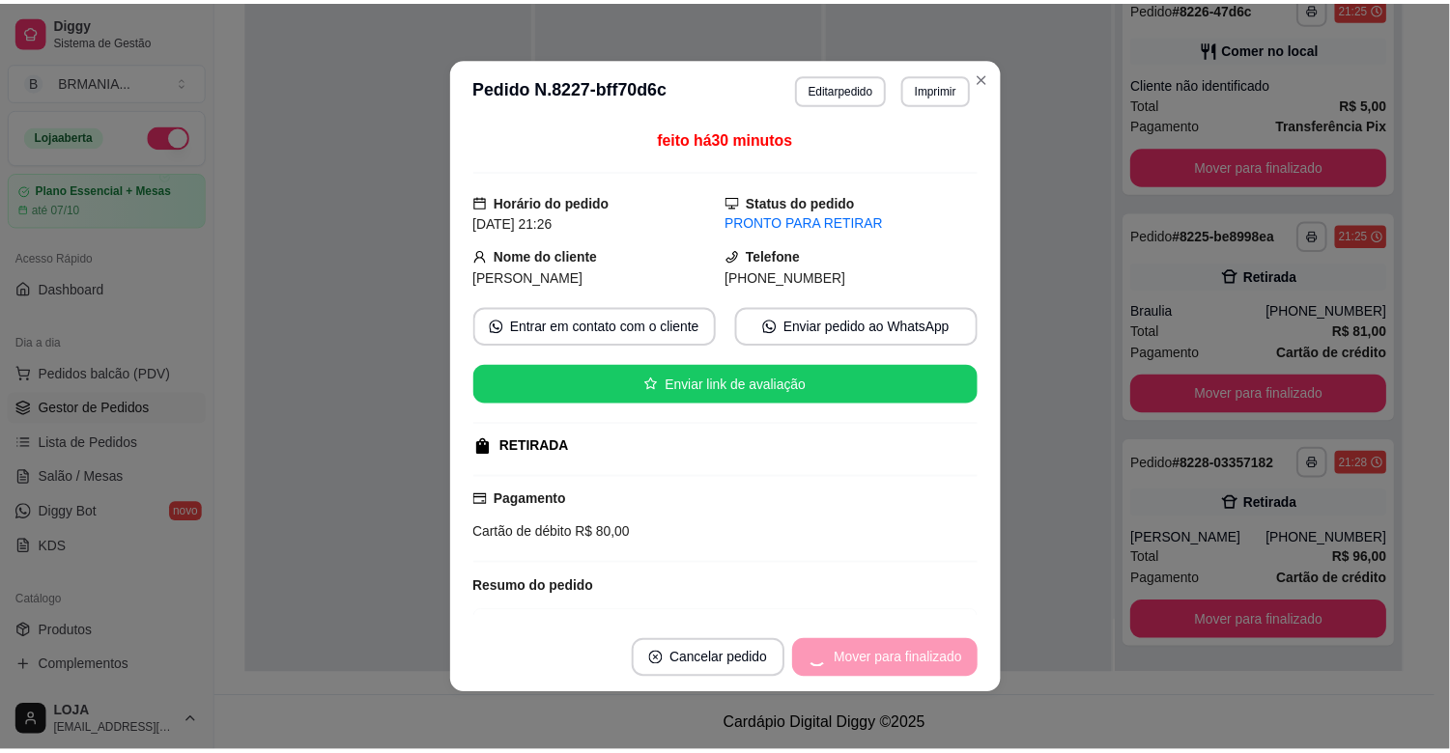
scroll to position [3595, 0]
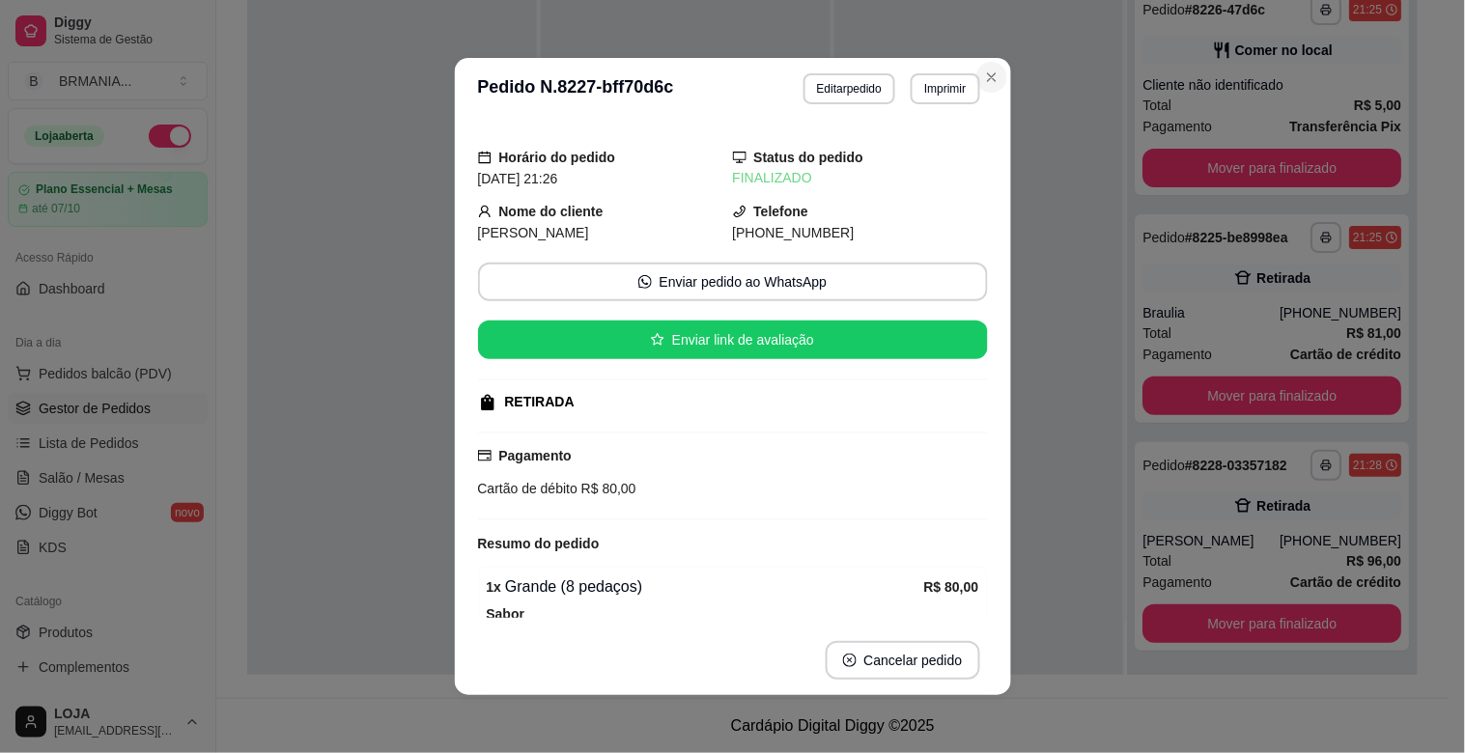
click at [980, 87] on div at bounding box center [980, 299] width 290 height 753
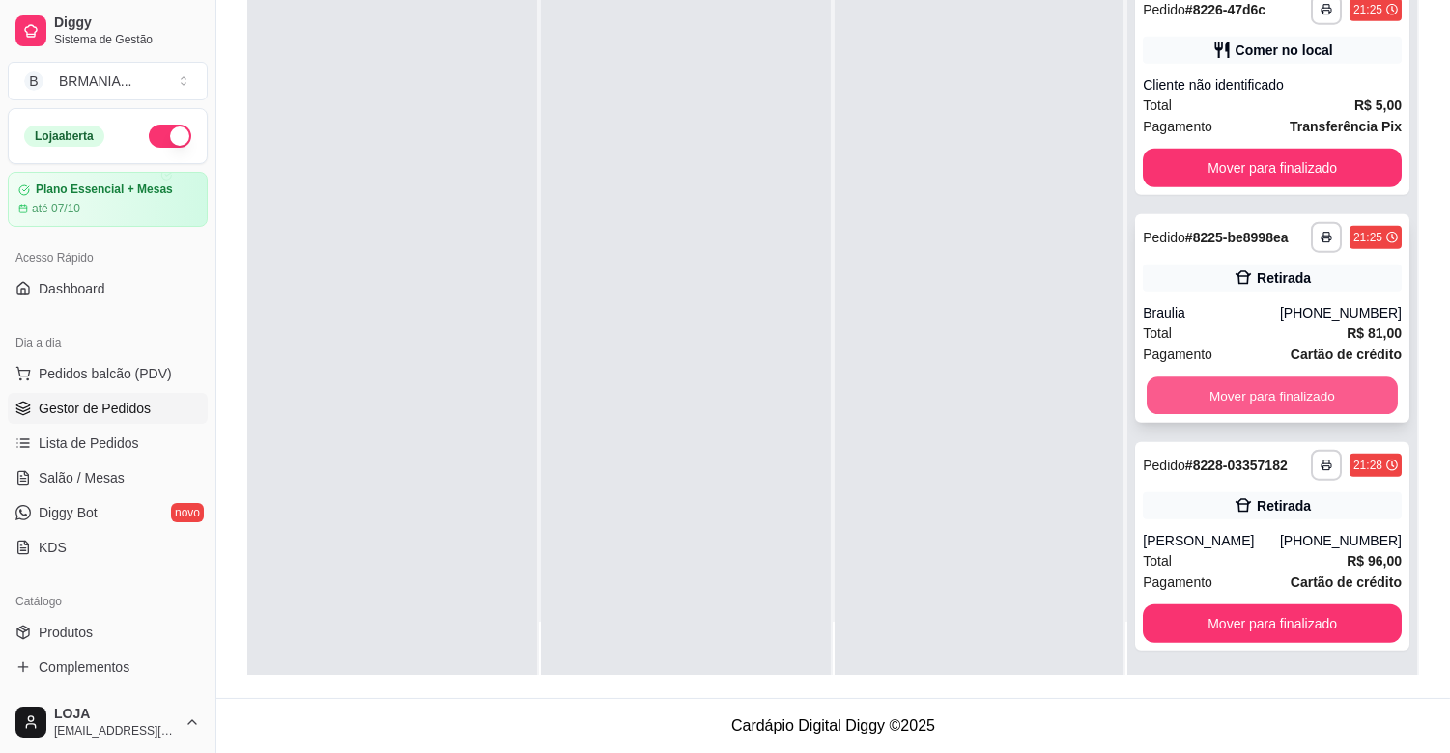
click at [1199, 381] on button "Mover para finalizado" at bounding box center [1272, 397] width 251 height 38
click at [1199, 381] on button "Mover para finalizado" at bounding box center [1272, 396] width 259 height 39
click at [1199, 381] on button "Mover para finalizado" at bounding box center [1272, 397] width 251 height 38
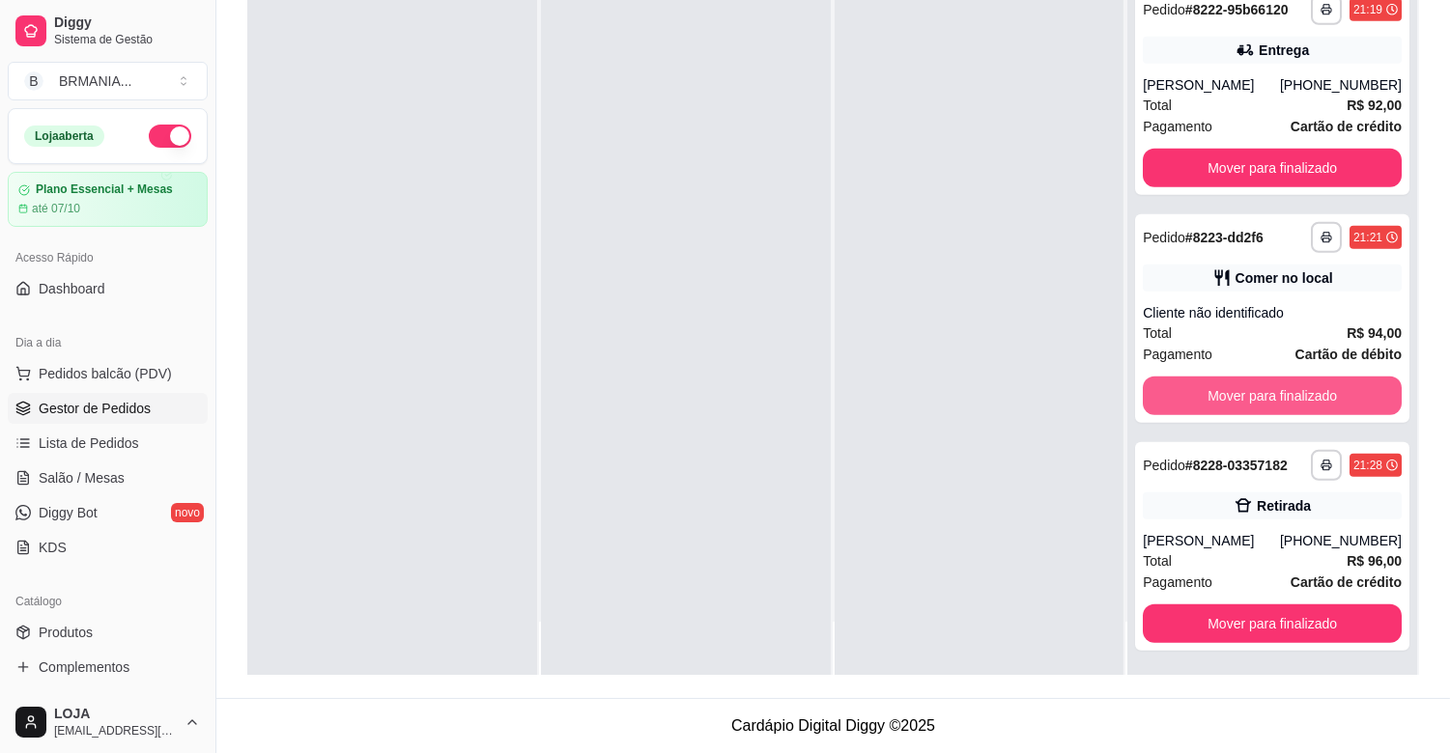
click at [1199, 381] on button "Mover para finalizado" at bounding box center [1272, 396] width 259 height 39
click at [1199, 381] on button "Mover para finalizado" at bounding box center [1272, 397] width 251 height 38
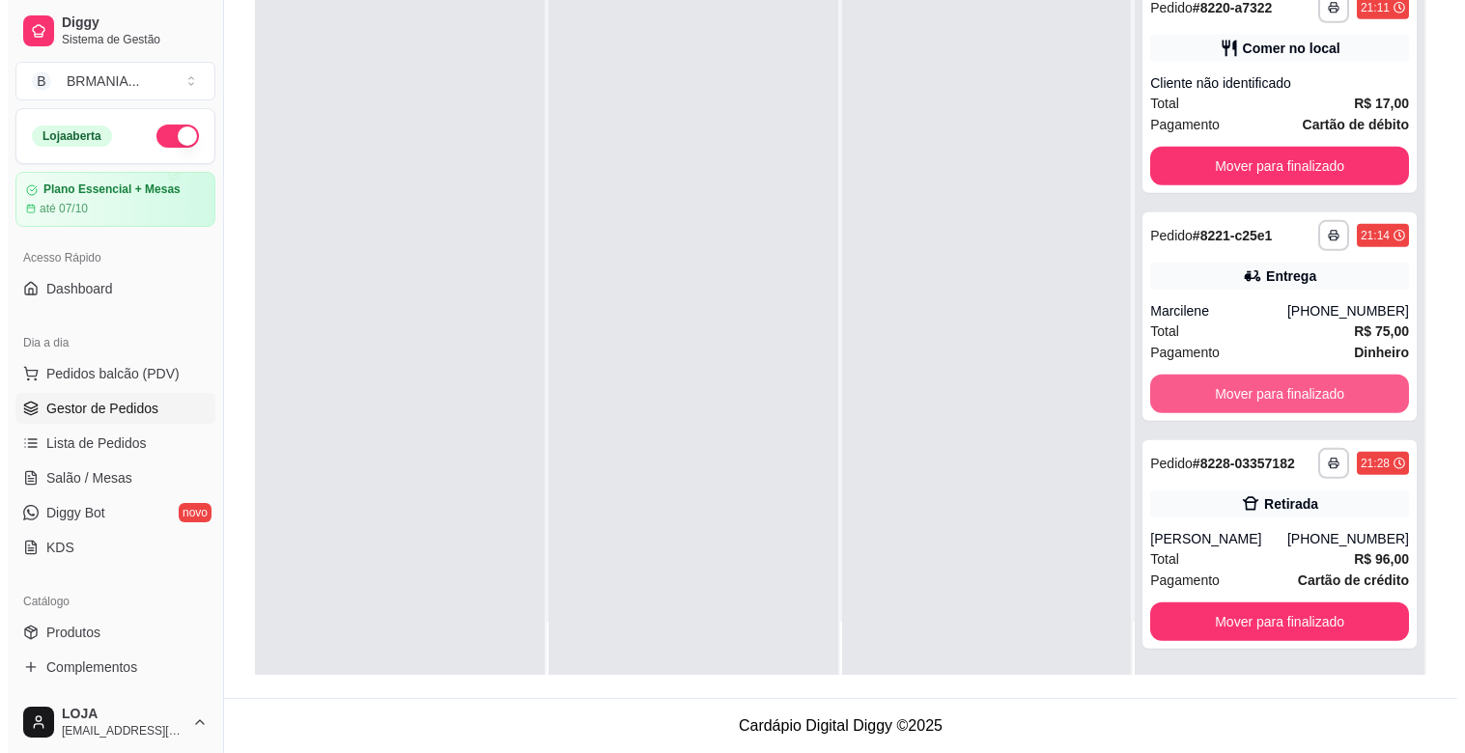
scroll to position [2455, 0]
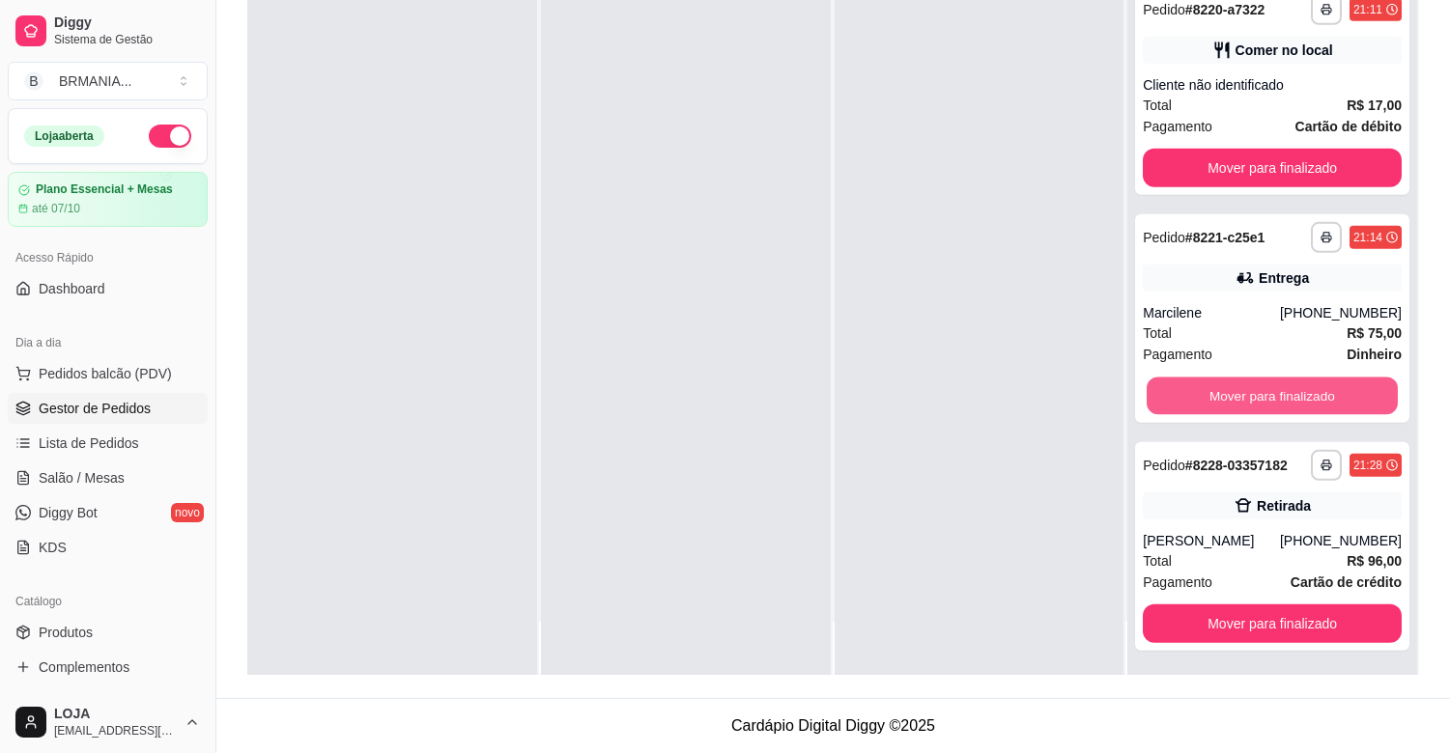
click at [1199, 381] on button "Mover para finalizado" at bounding box center [1272, 397] width 251 height 38
click at [1199, 381] on div "Mover para finalizado" at bounding box center [1272, 396] width 259 height 39
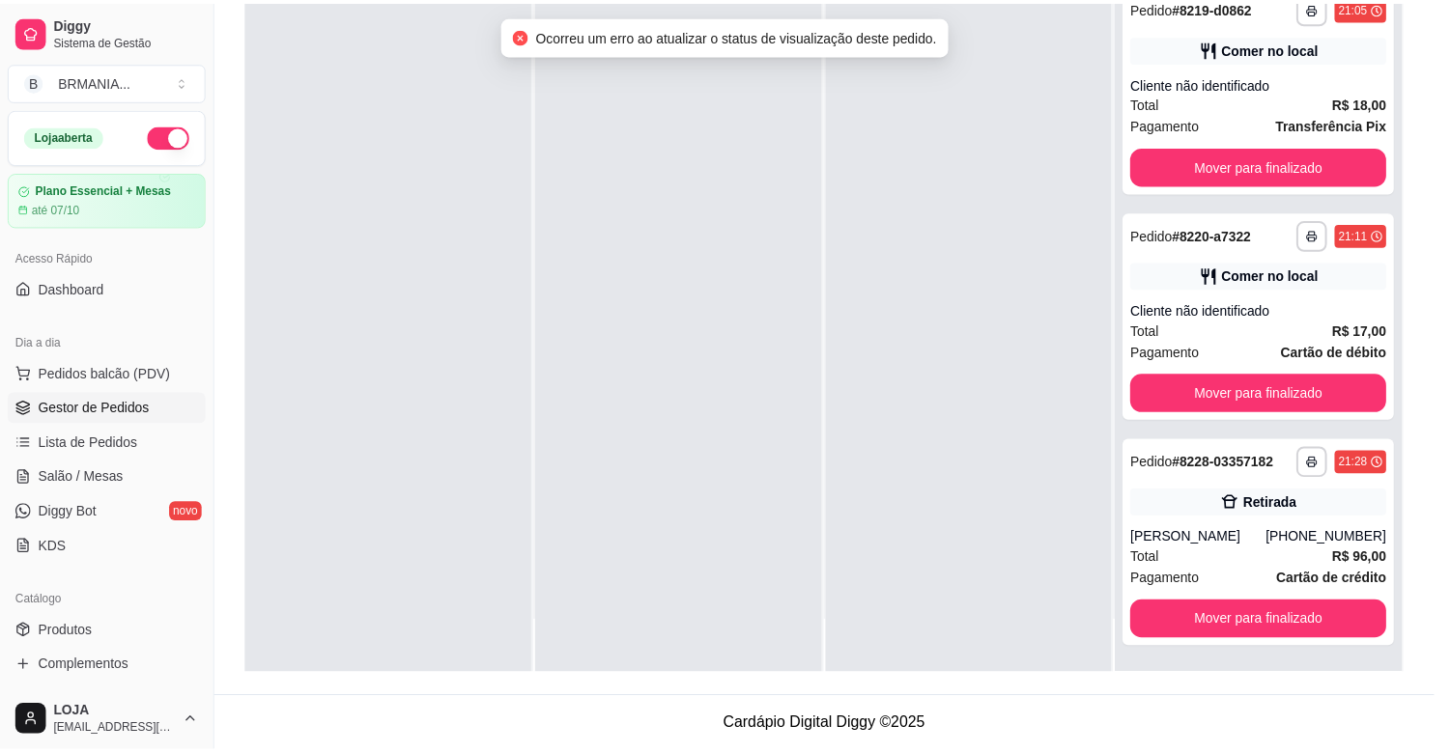
scroll to position [2228, 0]
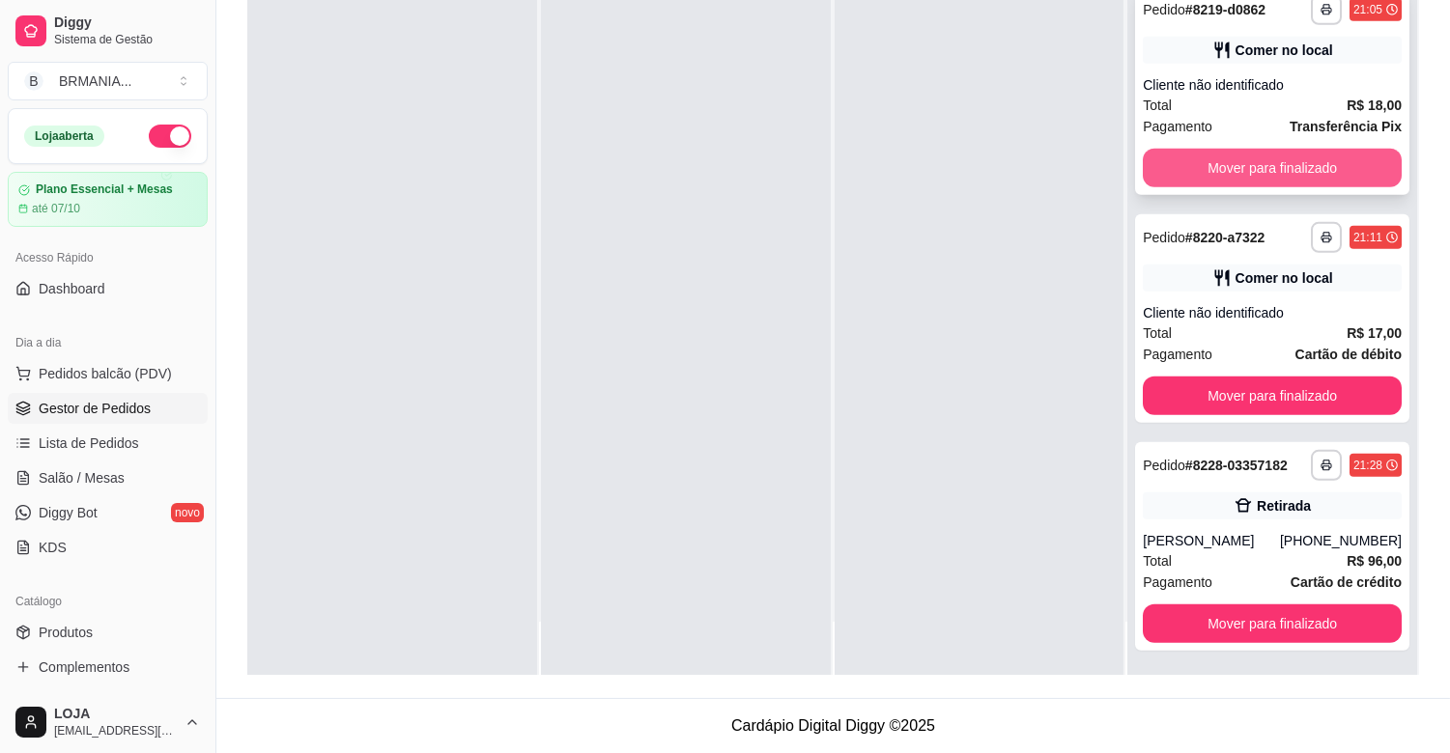
click at [1213, 149] on button "Mover para finalizado" at bounding box center [1272, 168] width 259 height 39
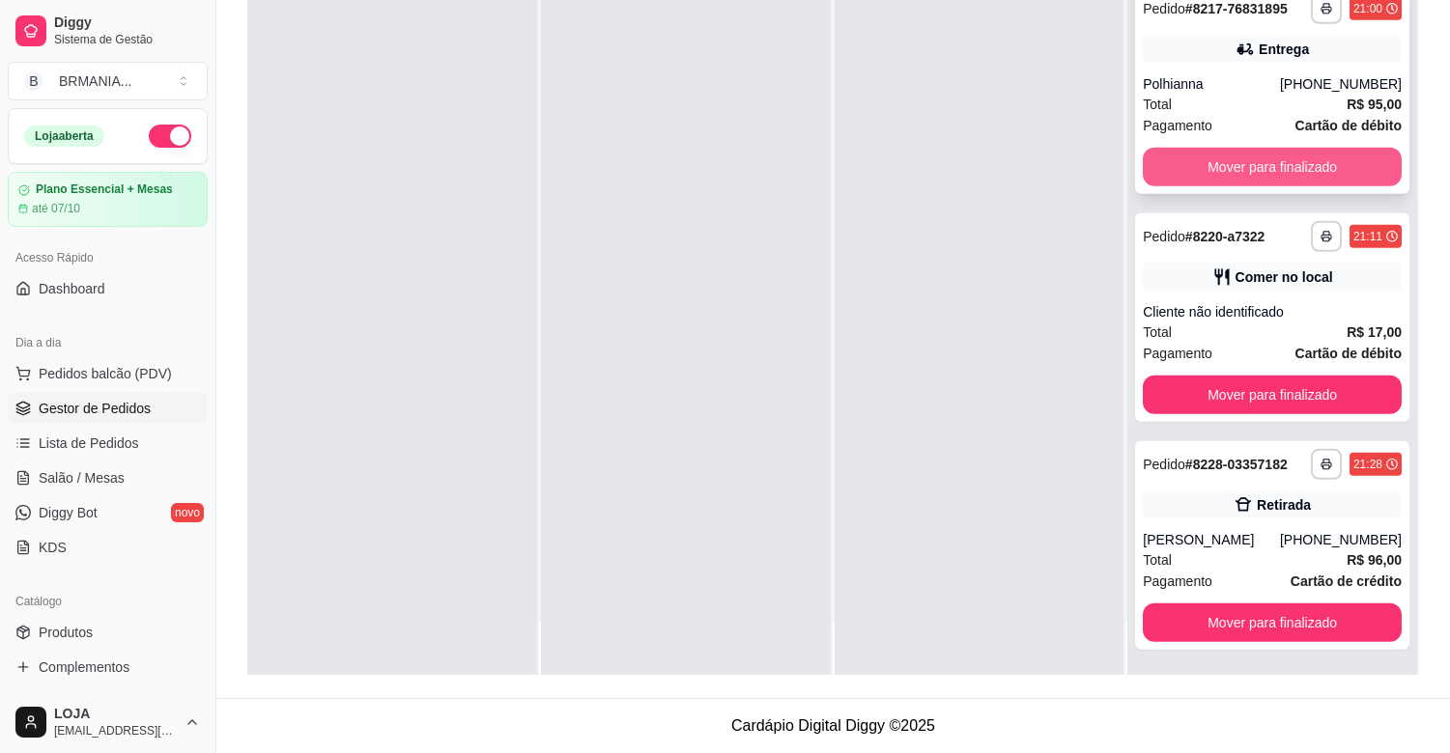
click at [1214, 160] on button "Mover para finalizado" at bounding box center [1272, 167] width 259 height 39
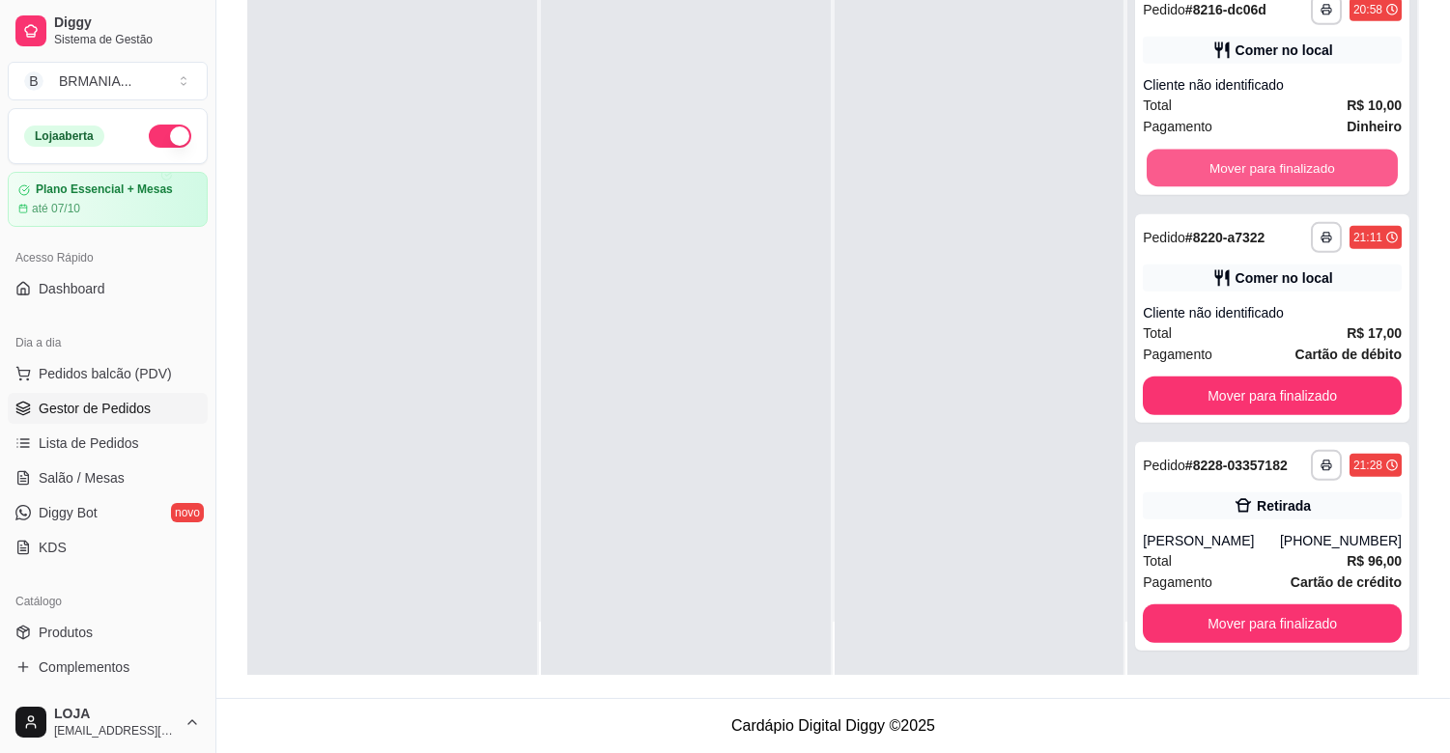
click at [1214, 160] on button "Mover para finalizado" at bounding box center [1272, 169] width 251 height 38
click at [1214, 160] on button "Mover para finalizado" at bounding box center [1272, 168] width 259 height 39
click at [1214, 160] on button "Mover para finalizado" at bounding box center [1272, 167] width 259 height 39
click at [1214, 160] on button "Mover para finalizado" at bounding box center [1272, 168] width 259 height 39
click at [1214, 161] on button "Mover para finalizado" at bounding box center [1272, 168] width 251 height 38
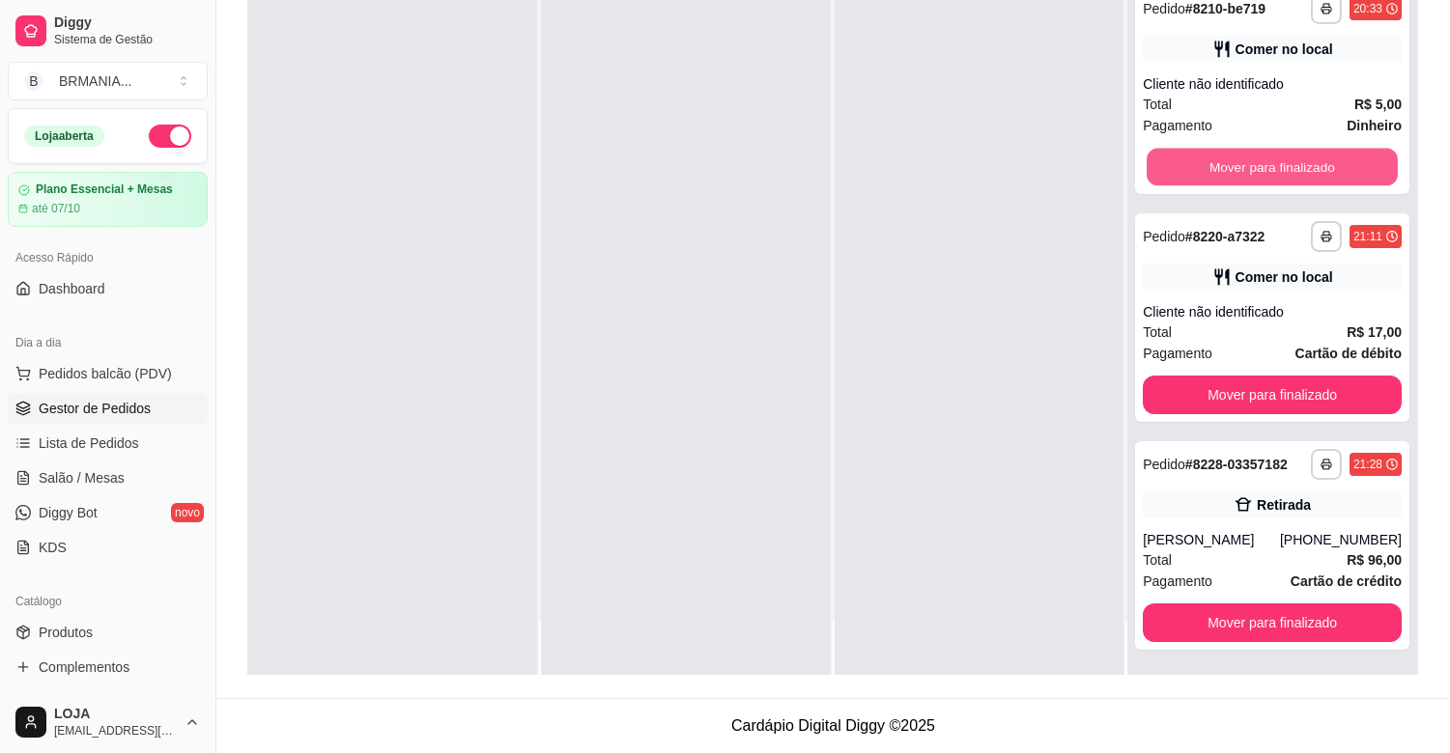
click at [1214, 161] on button "Mover para finalizado" at bounding box center [1272, 168] width 251 height 38
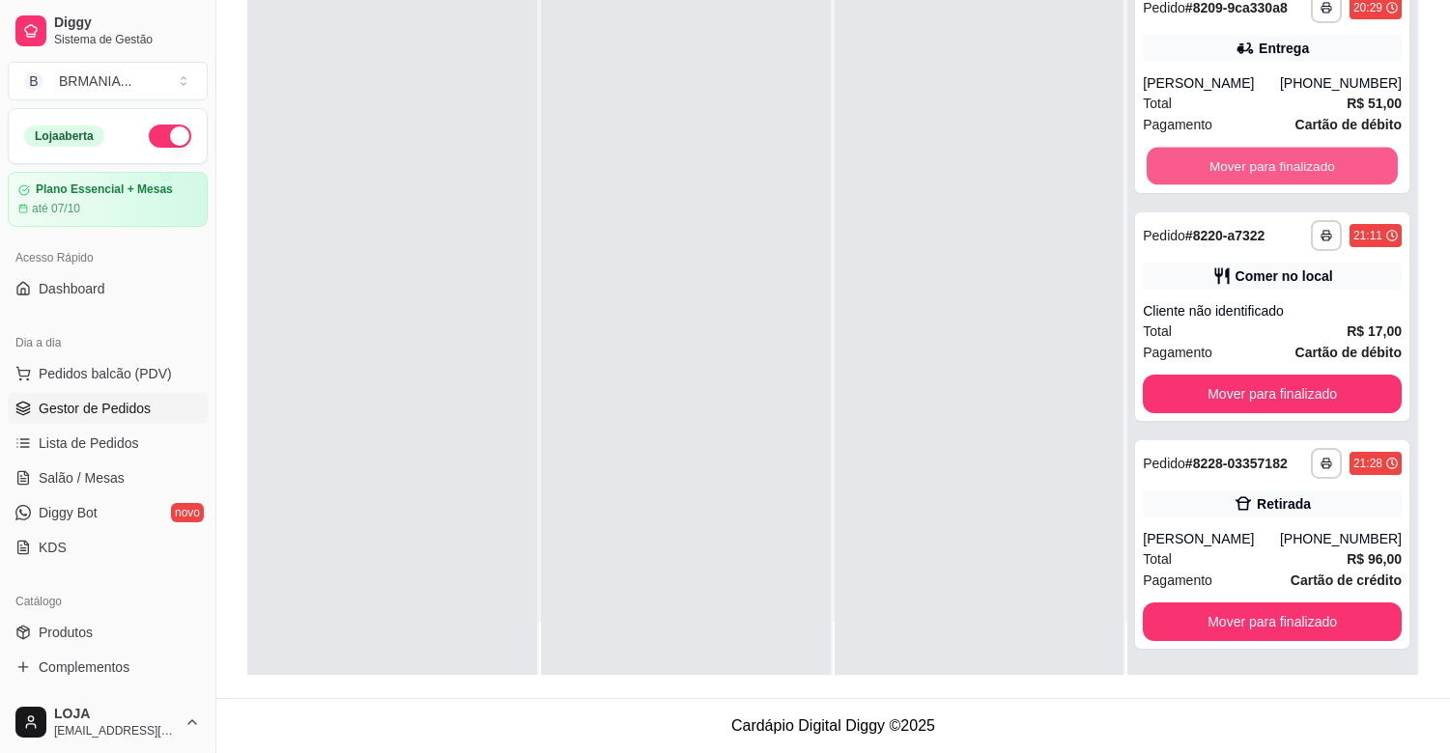
click at [1214, 161] on button "Mover para finalizado" at bounding box center [1272, 167] width 251 height 38
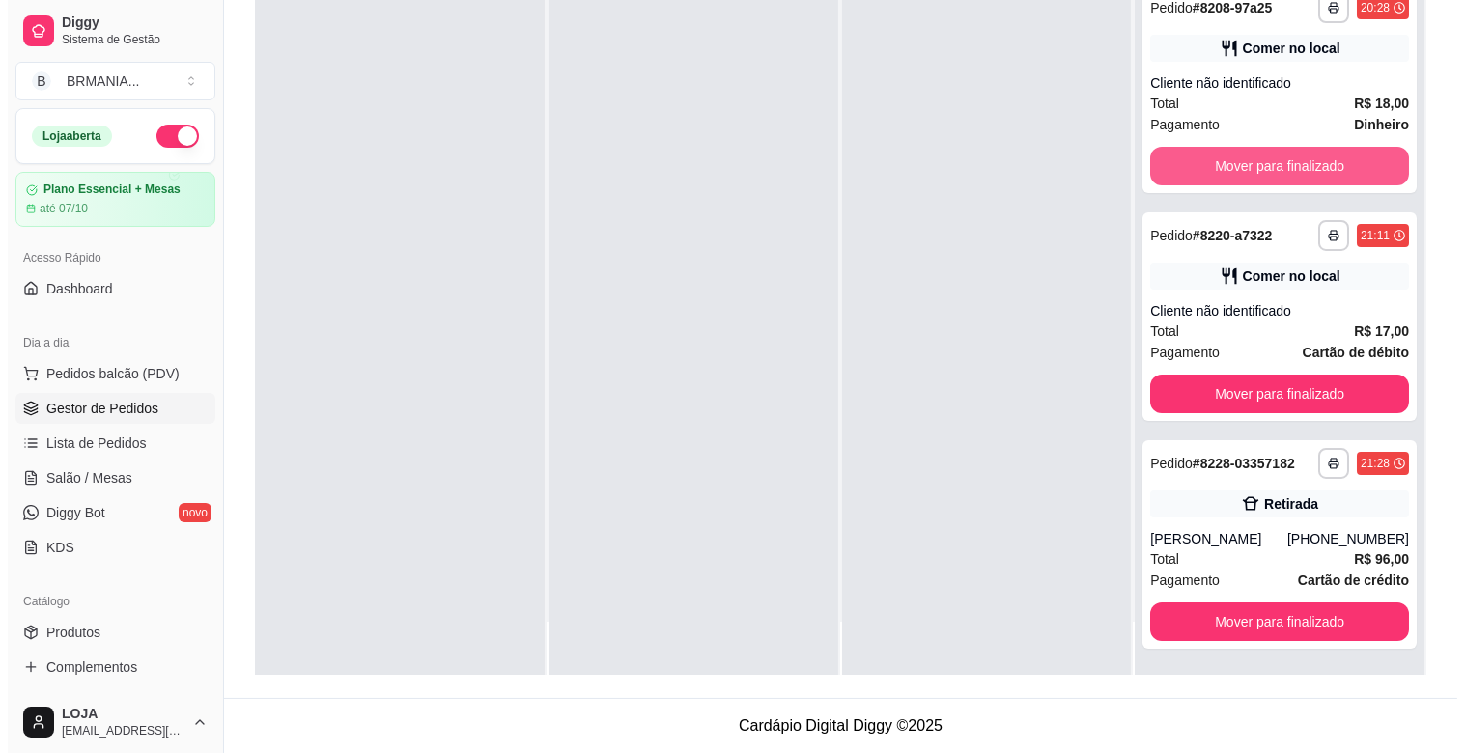
scroll to position [177, 0]
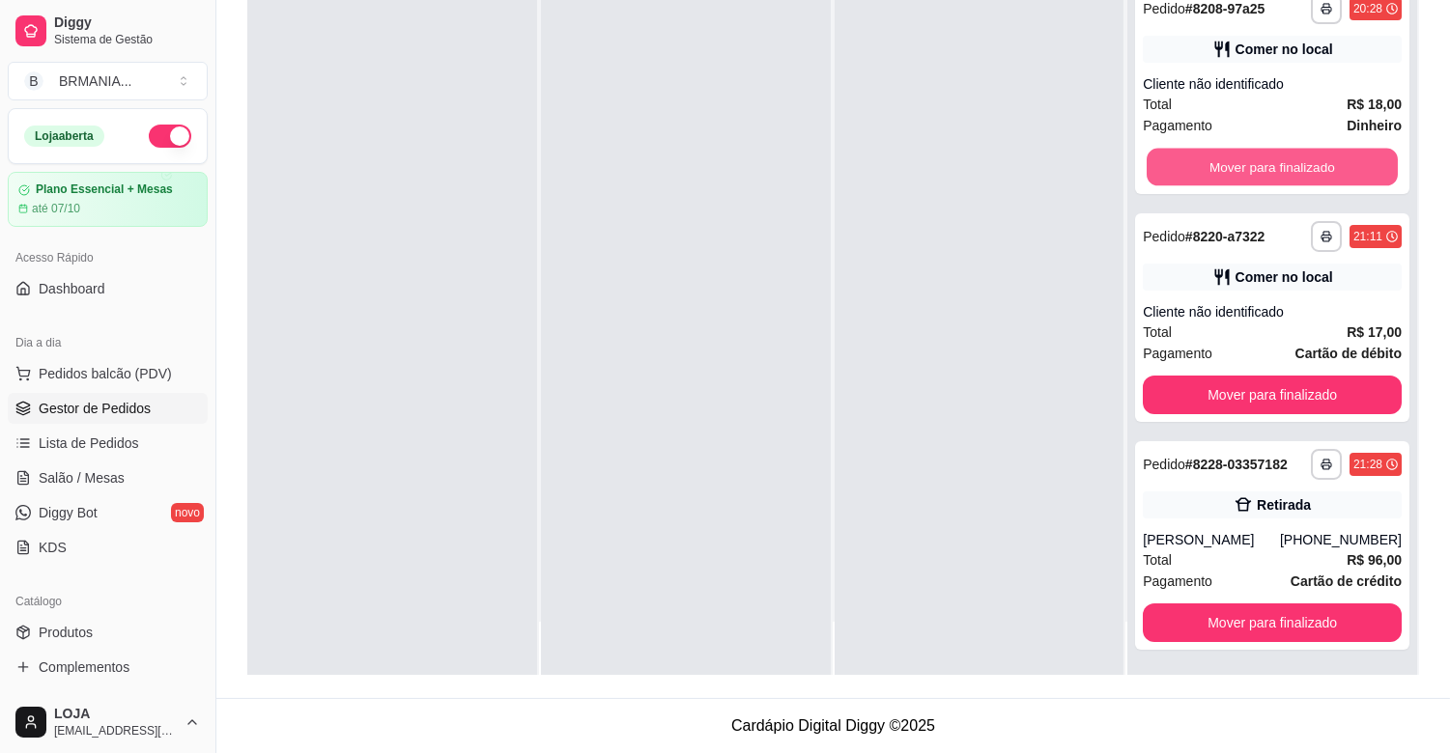
click at [1214, 161] on button "Mover para finalizado" at bounding box center [1272, 168] width 251 height 38
click at [1214, 161] on div "Mover para finalizado" at bounding box center [1272, 167] width 259 height 39
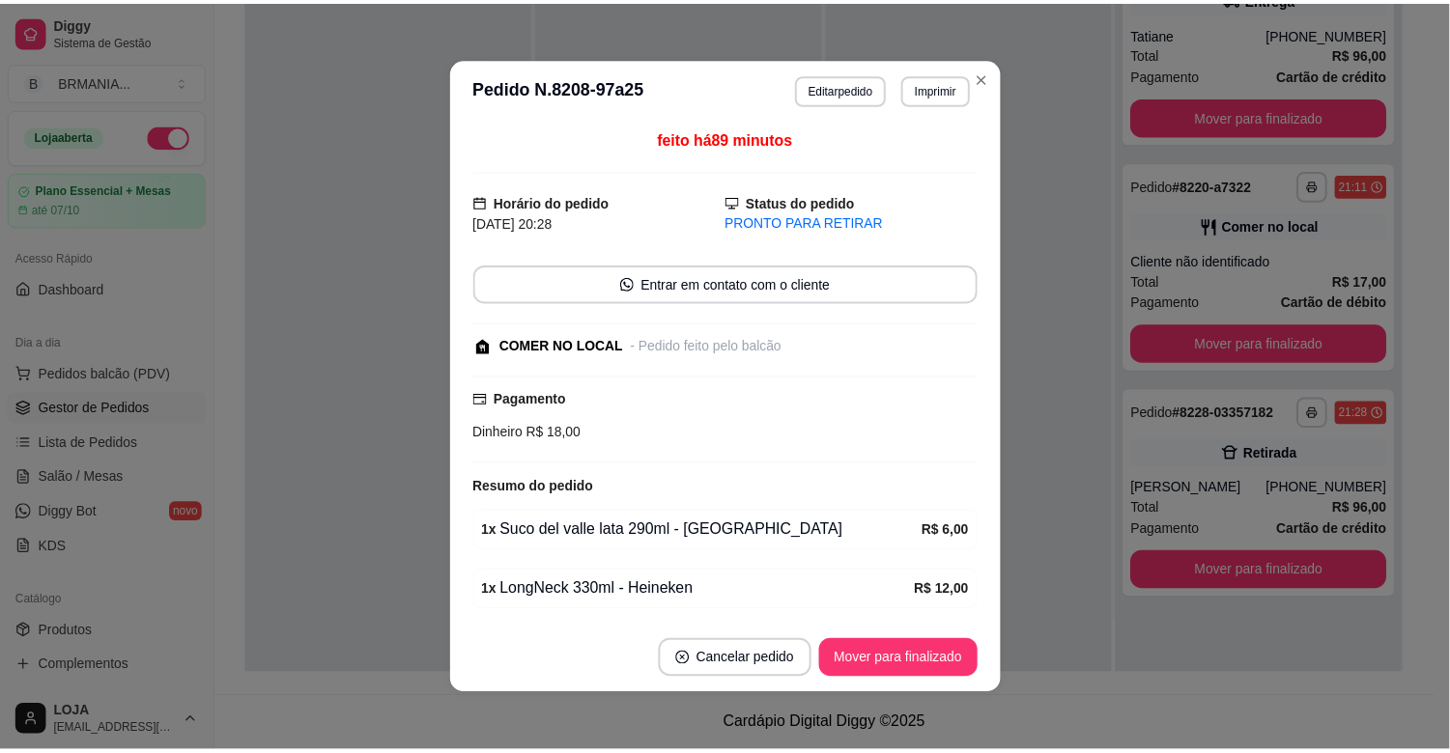
scroll to position [0, 0]
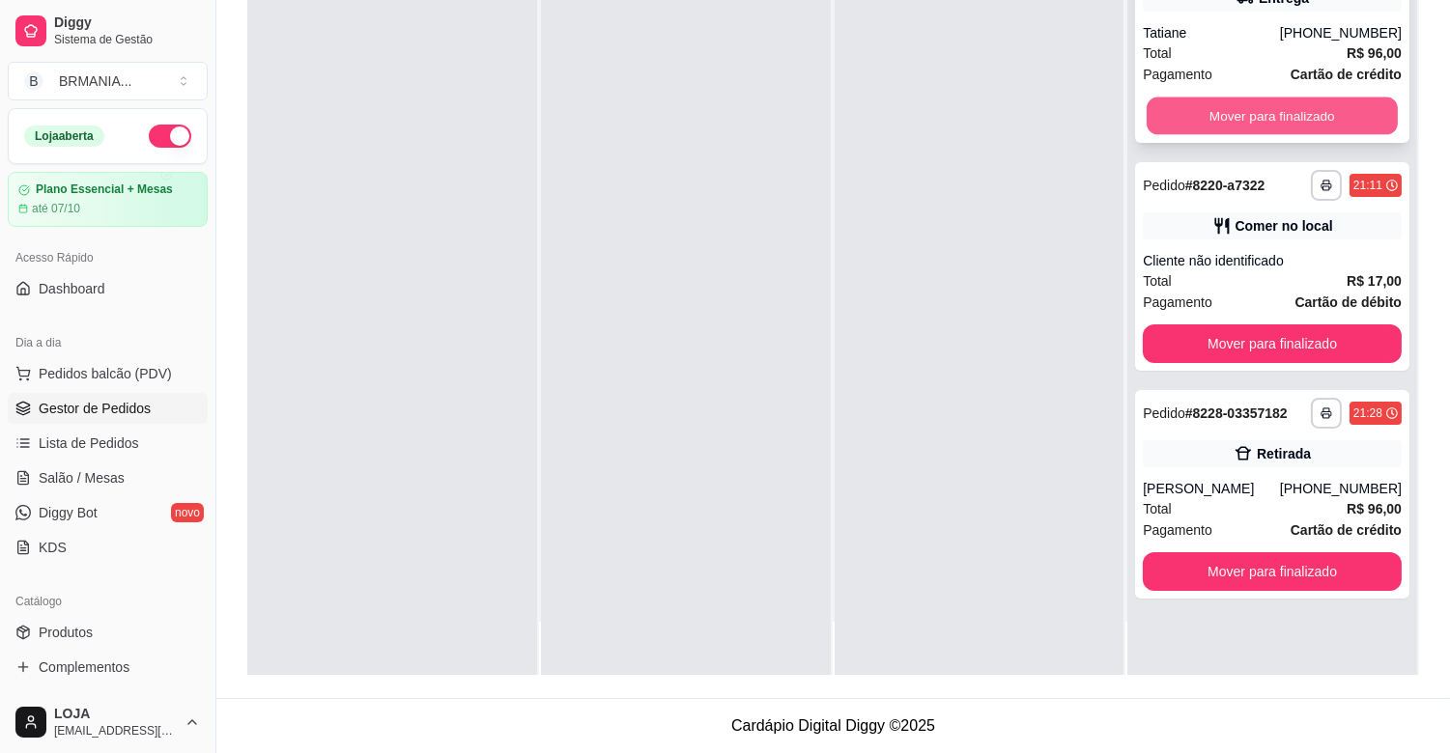
click at [1208, 126] on button "Mover para finalizado" at bounding box center [1272, 117] width 251 height 38
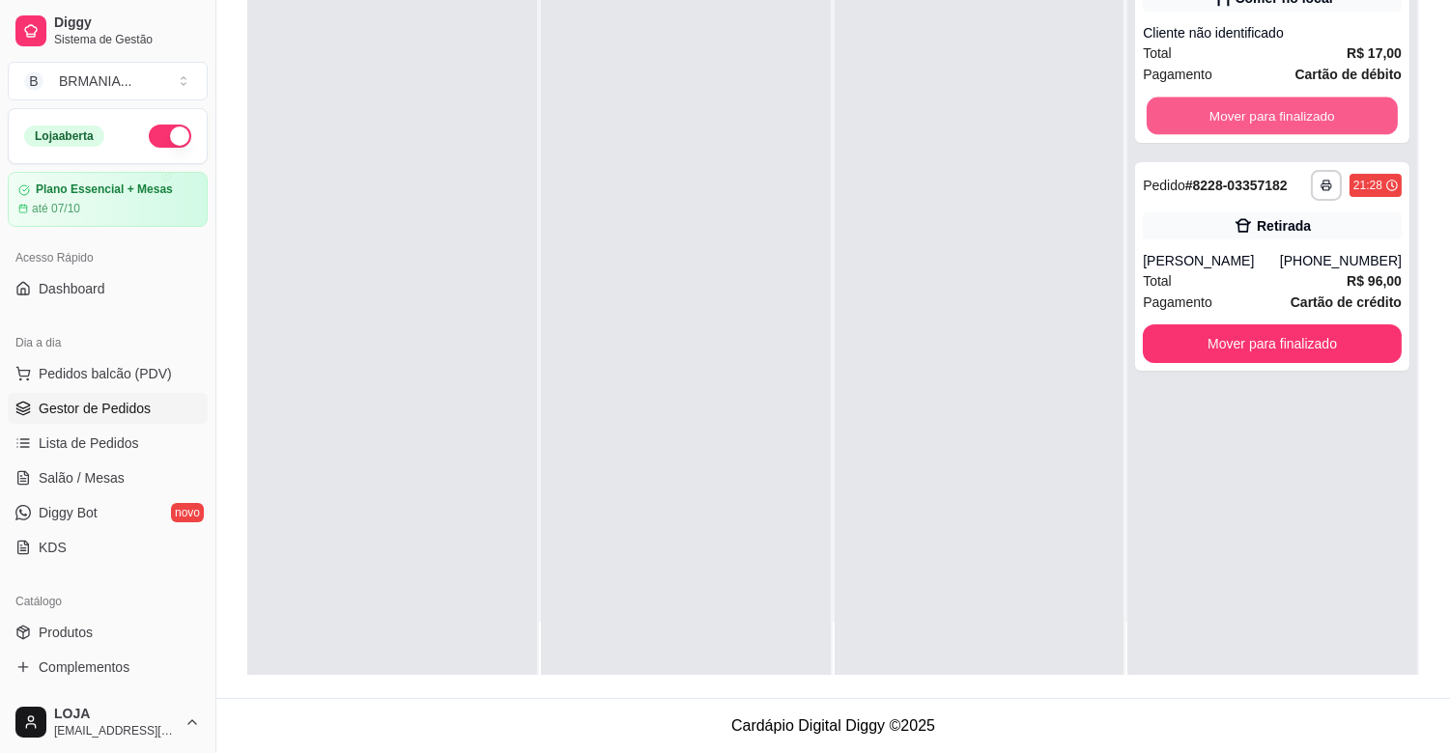
click at [1208, 126] on button "Mover para finalizado" at bounding box center [1272, 117] width 251 height 38
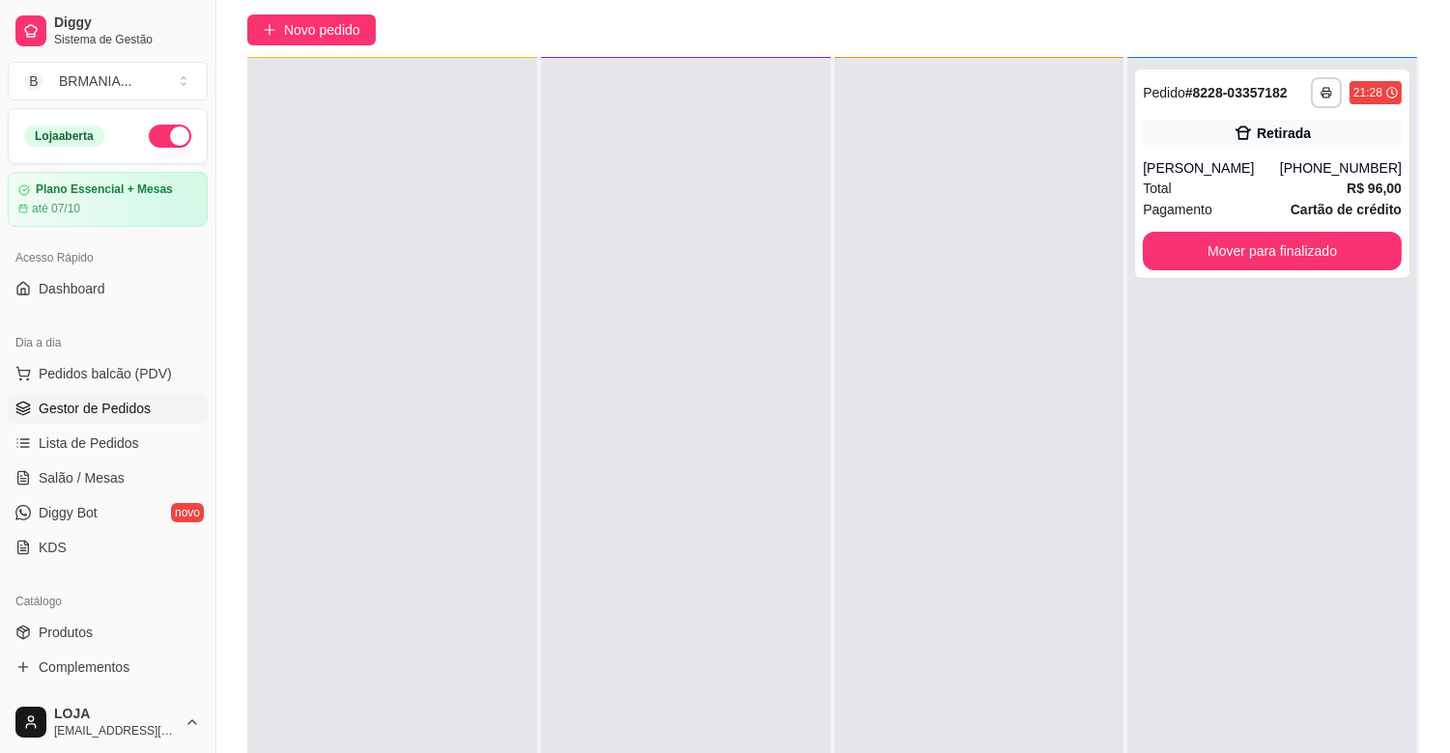
scroll to position [79, 0]
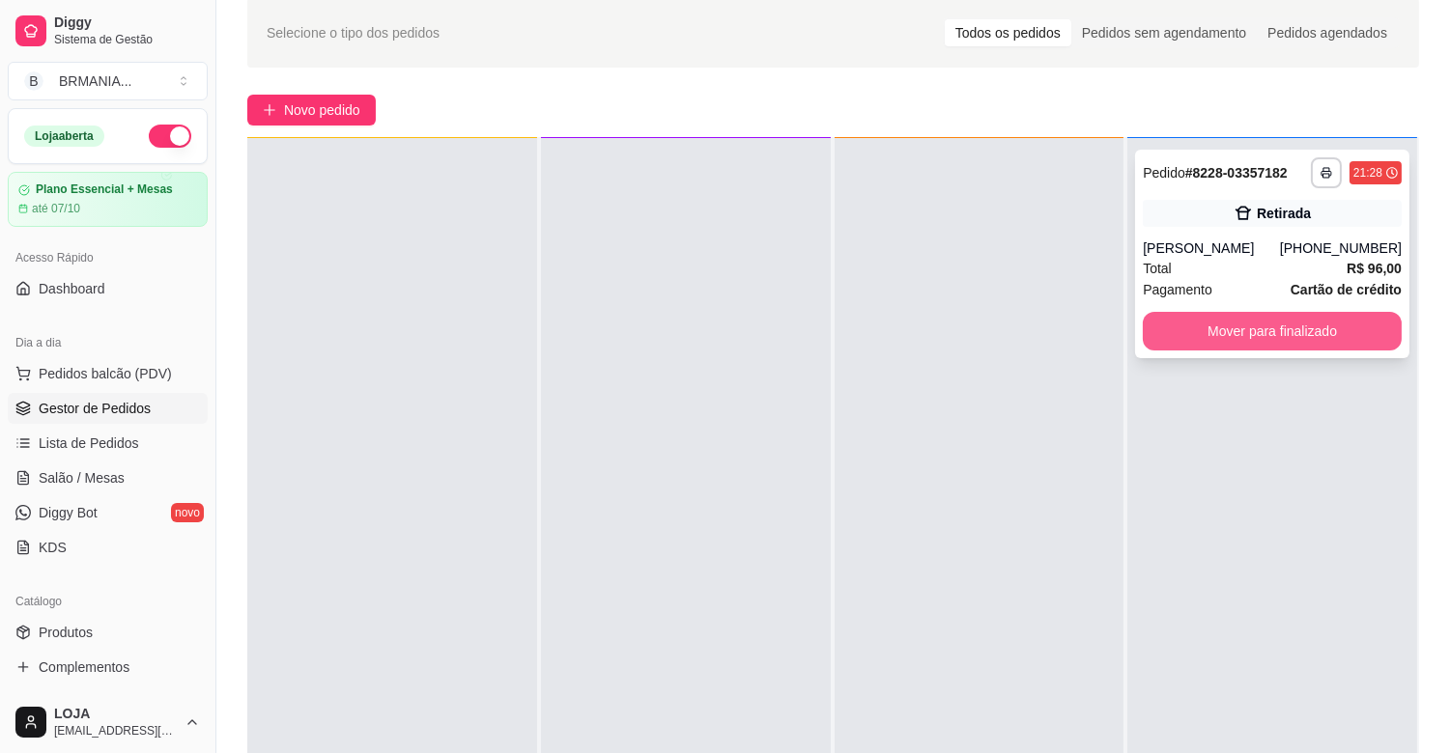
click at [1267, 322] on button "Mover para finalizado" at bounding box center [1272, 331] width 259 height 39
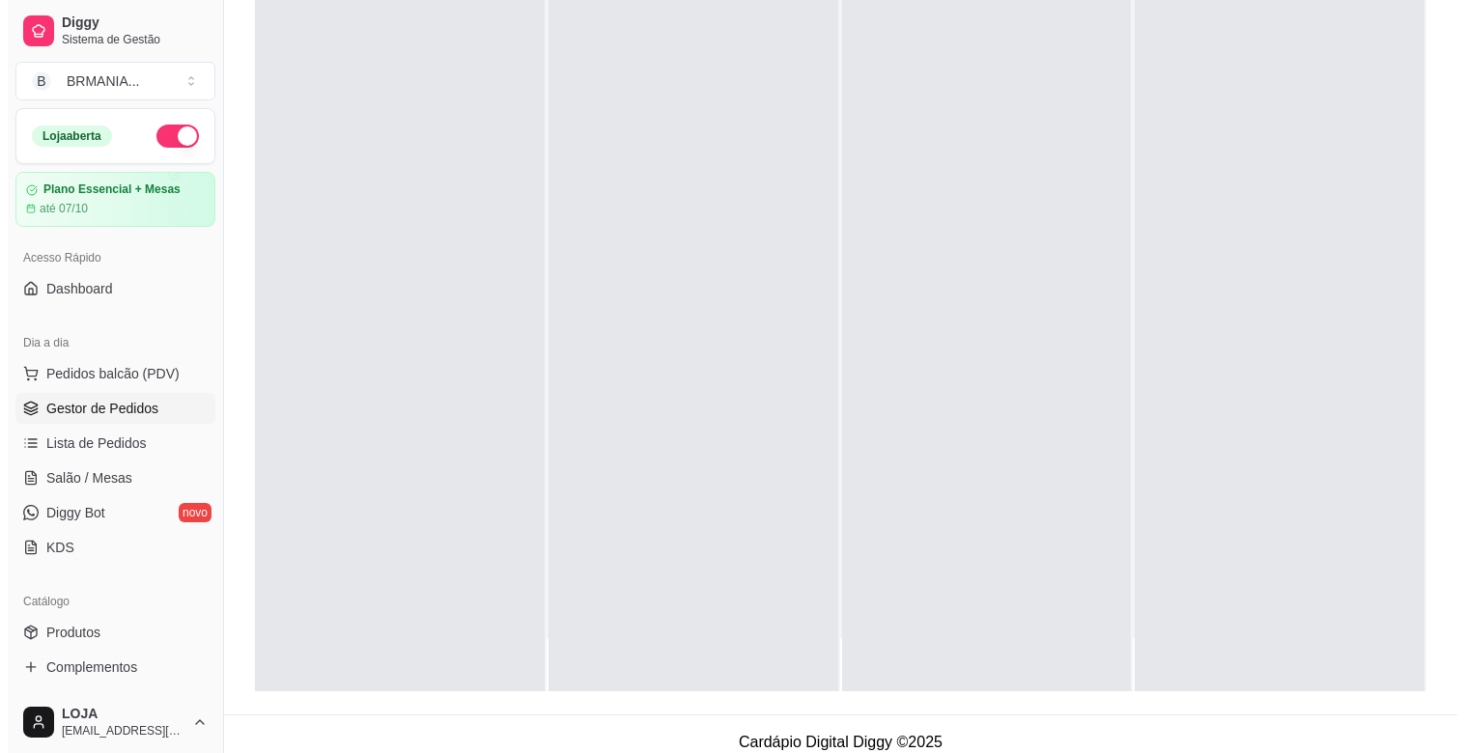
scroll to position [295, 0]
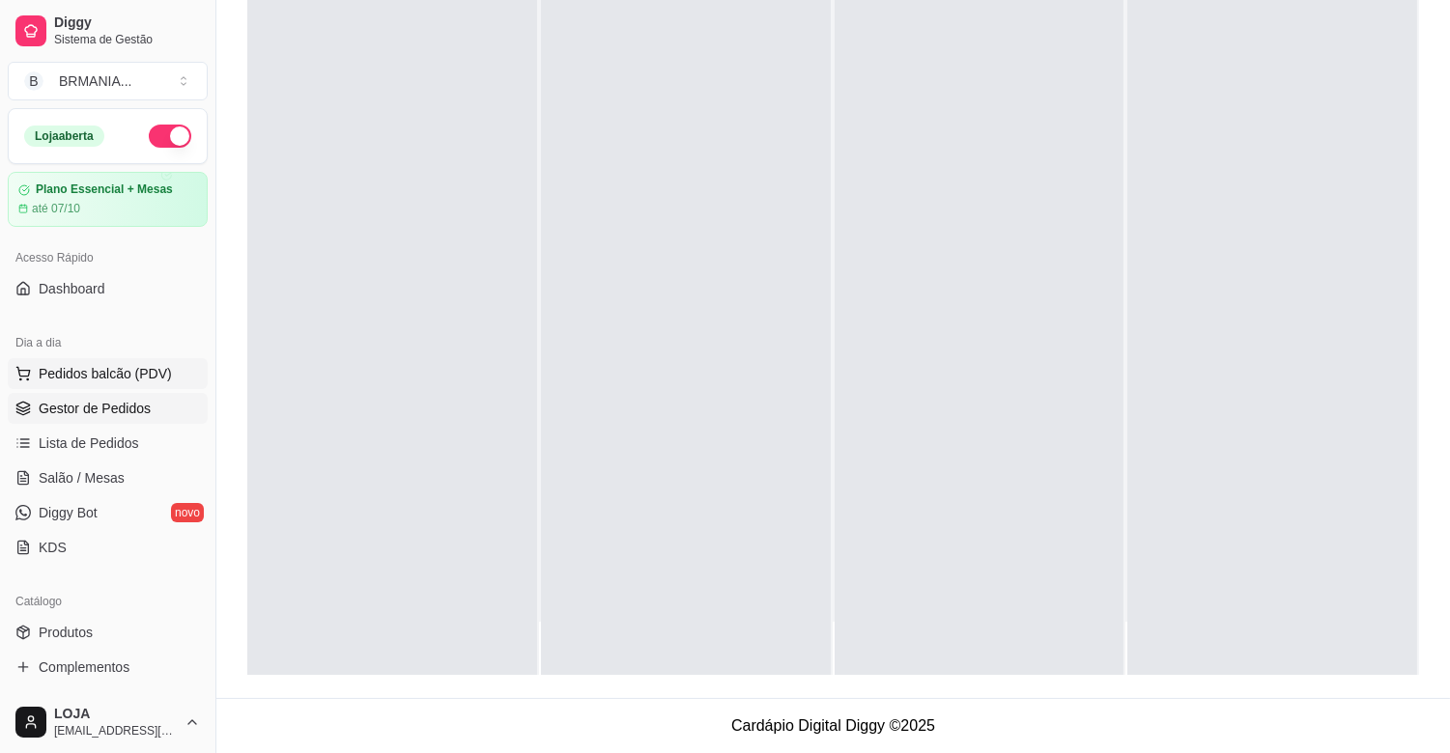
click at [112, 364] on span "Pedidos balcão (PDV)" at bounding box center [105, 373] width 133 height 19
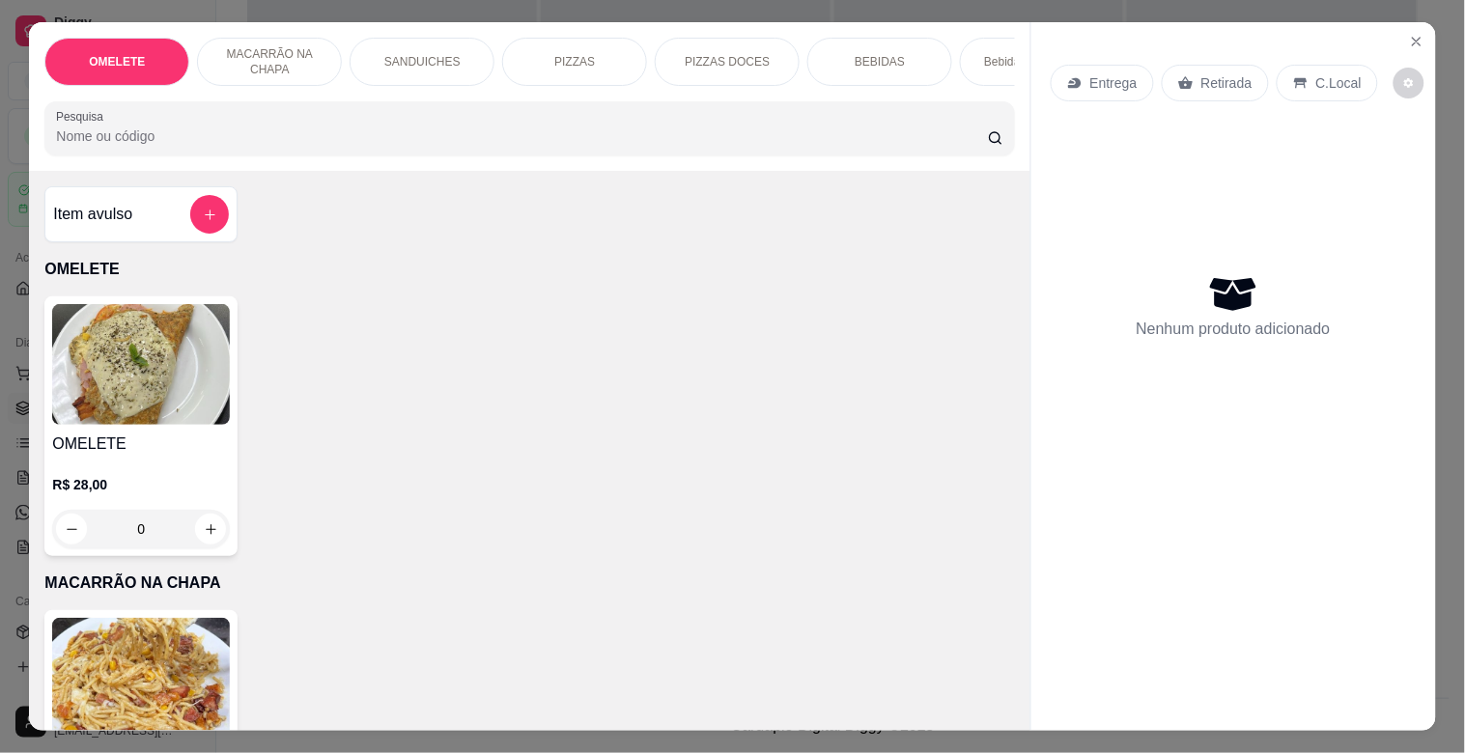
click at [988, 54] on p "Bebidas Alcoólicas" at bounding box center [1032, 61] width 97 height 15
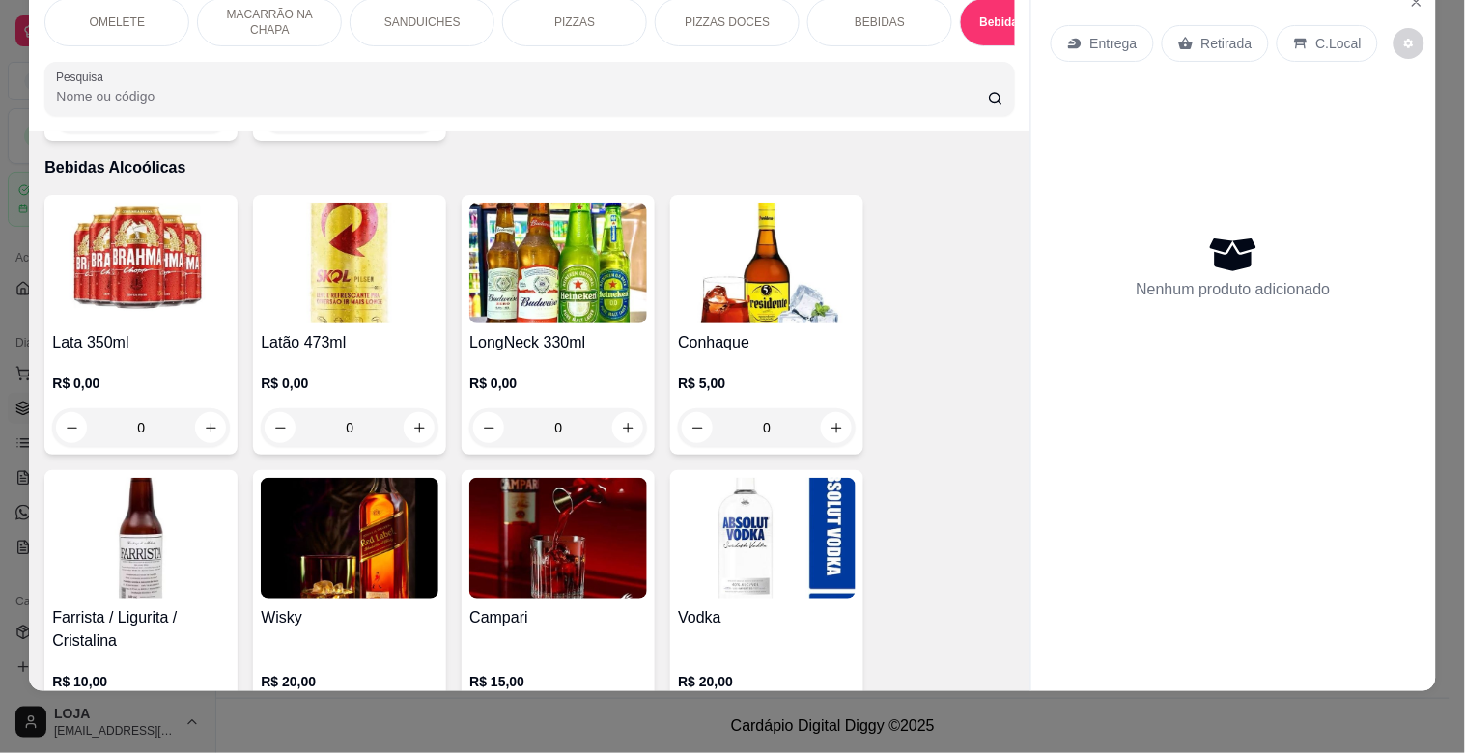
click at [314, 304] on div "Latão 473ml R$ 0,00 0" at bounding box center [349, 325] width 193 height 260
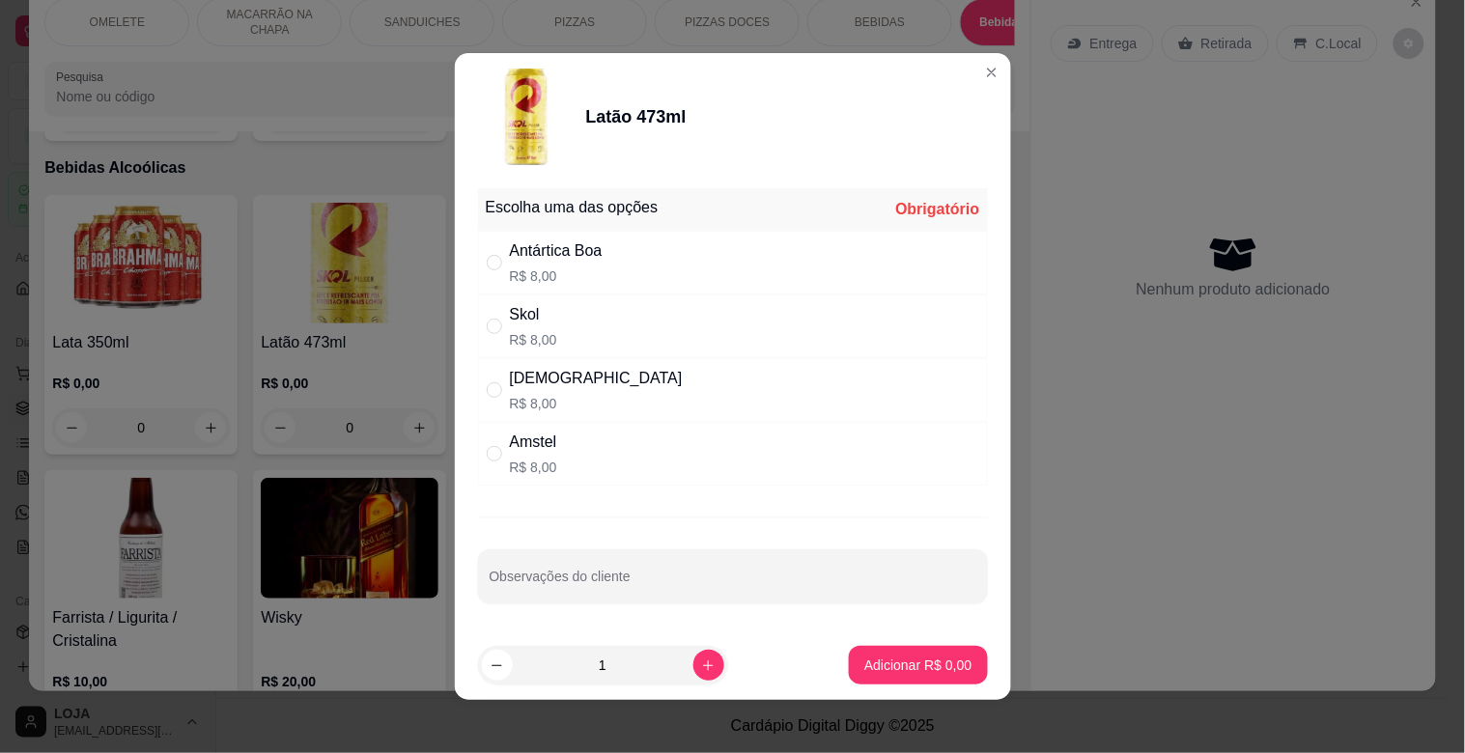
click at [497, 267] on div "" at bounding box center [498, 262] width 23 height 21
radio input "true"
click at [701, 661] on icon "increase-product-quantity" at bounding box center [708, 666] width 14 height 14
type input "2"
click at [857, 663] on p "Adicionar R$ 16,00" at bounding box center [914, 665] width 115 height 19
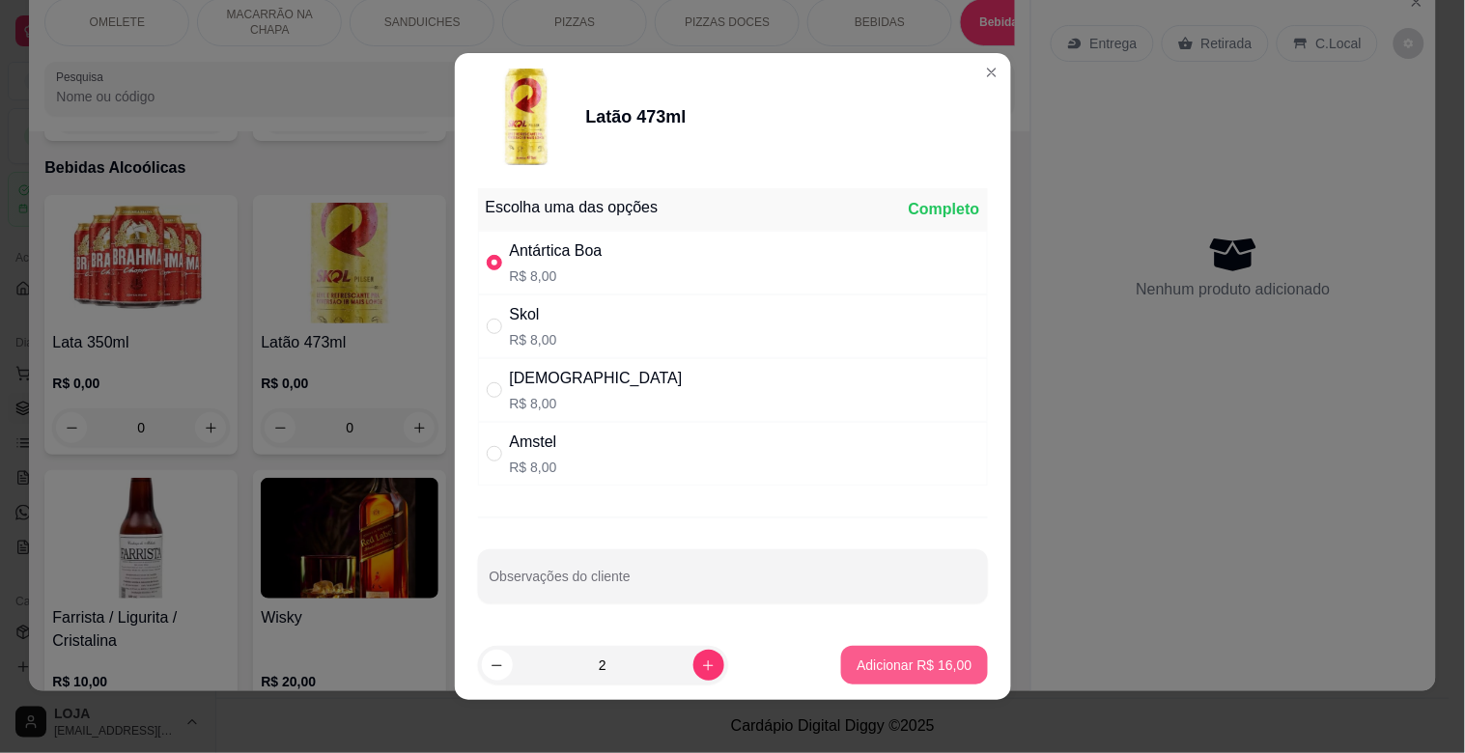
type input "2"
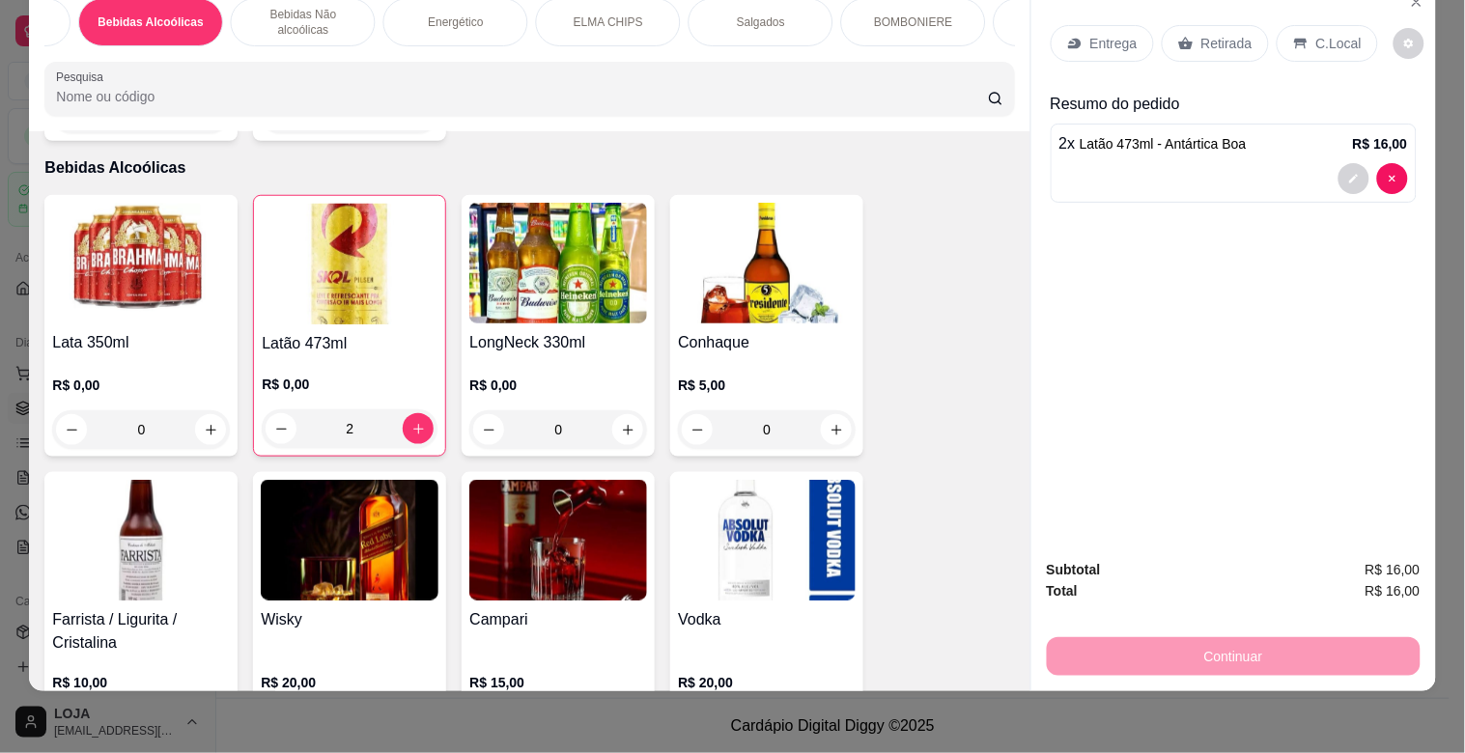
scroll to position [0, 901]
click at [898, 16] on div "BOMBONIERE" at bounding box center [894, 22] width 145 height 48
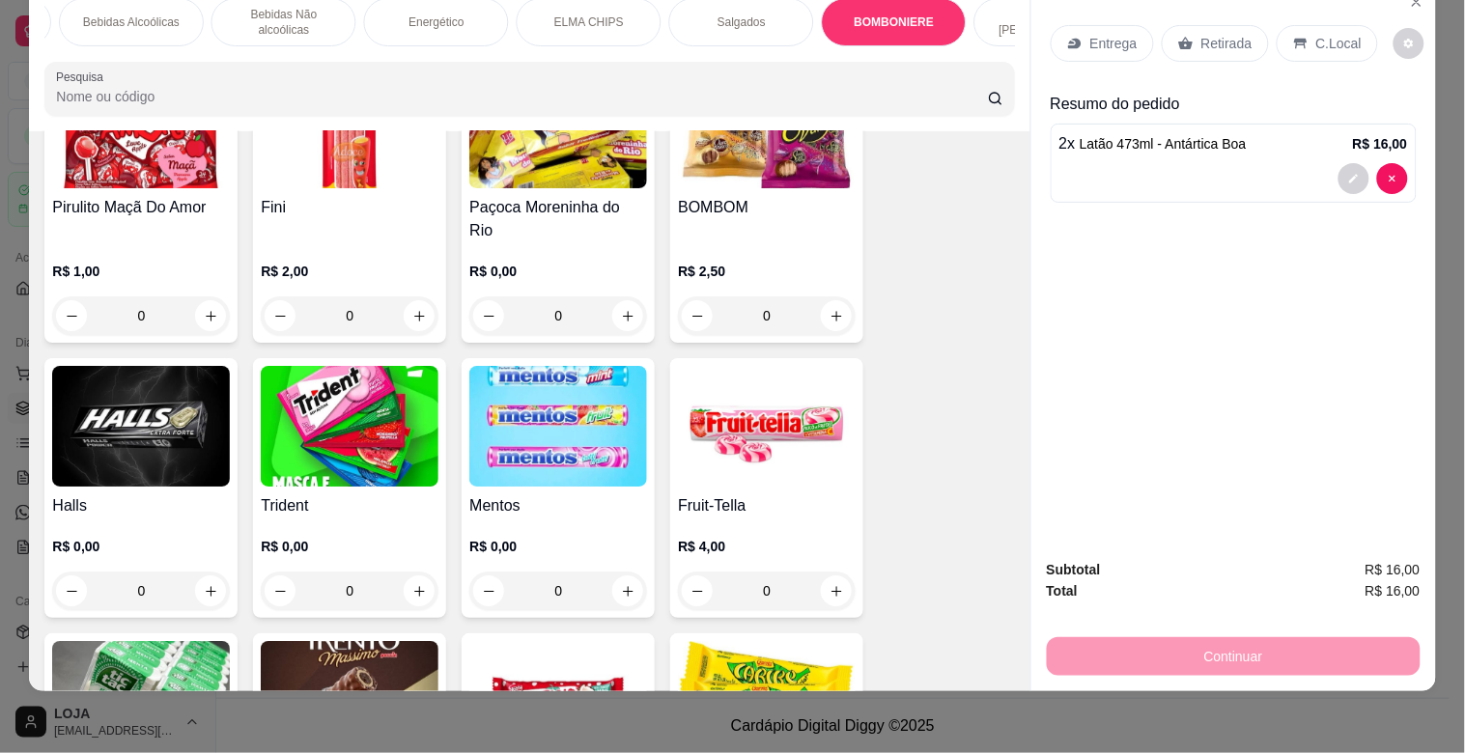
scroll to position [7303, 0]
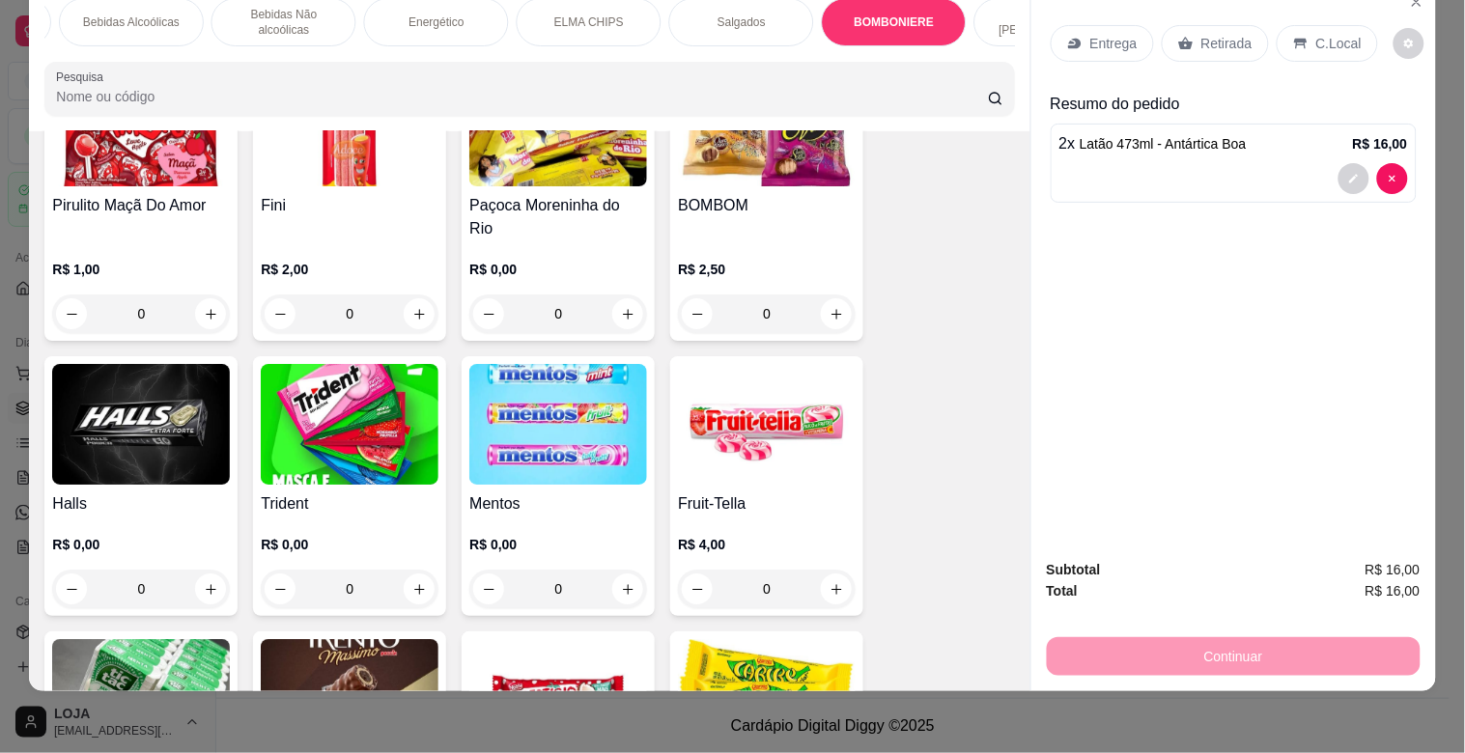
click at [364, 364] on img at bounding box center [350, 424] width 178 height 121
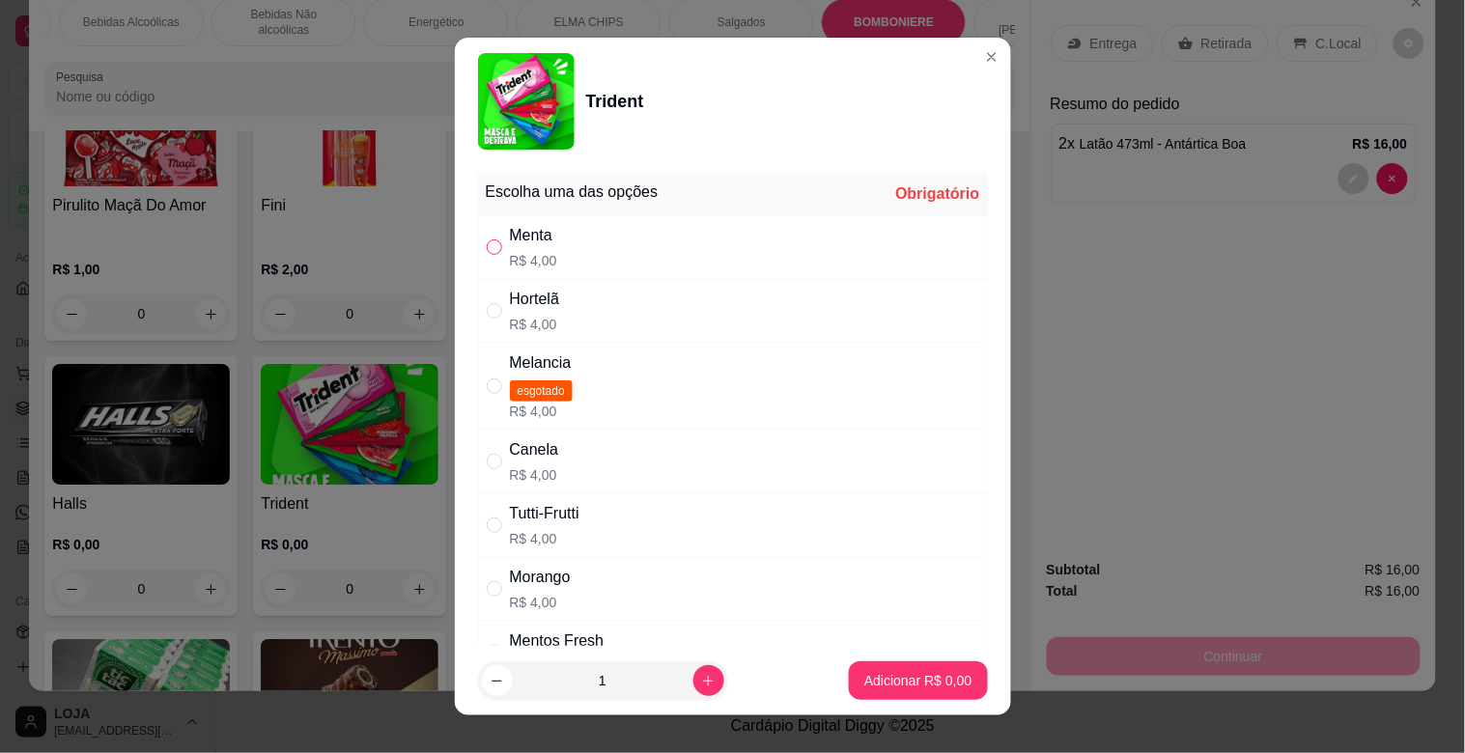
click at [487, 249] on input "" at bounding box center [494, 247] width 15 height 15
radio input "true"
click at [881, 672] on p "Adicionar R$ 4,00" at bounding box center [918, 680] width 104 height 18
type input "1"
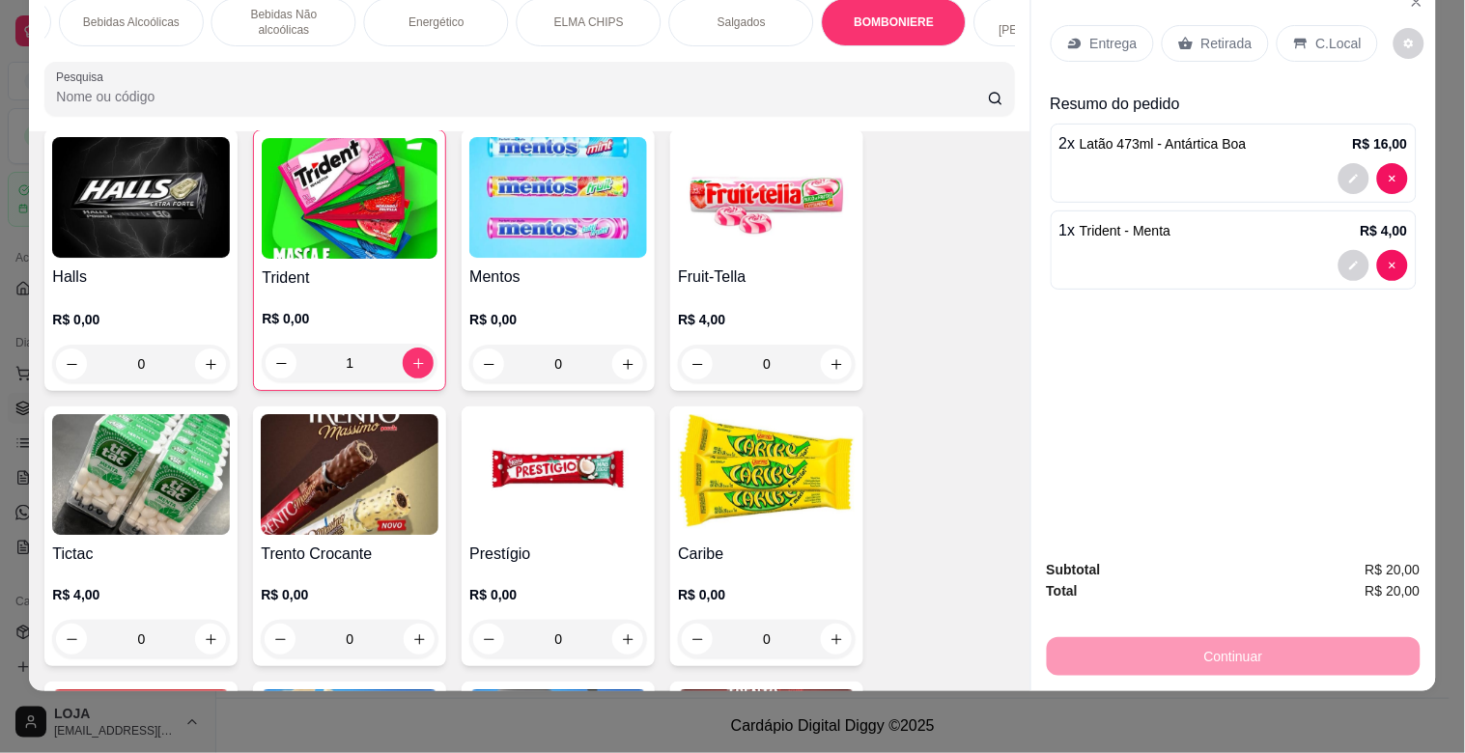
scroll to position [7560, 0]
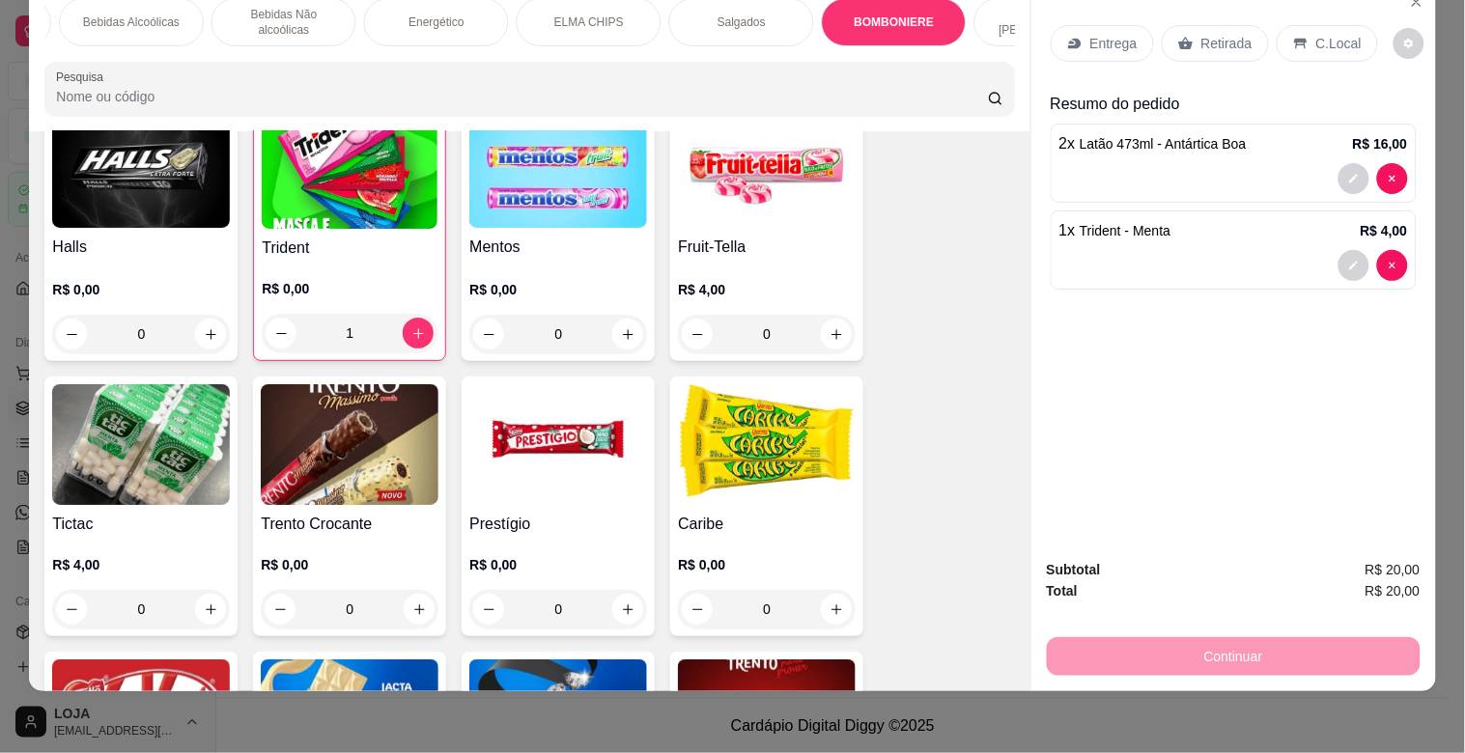
click at [411, 387] on img at bounding box center [350, 444] width 178 height 121
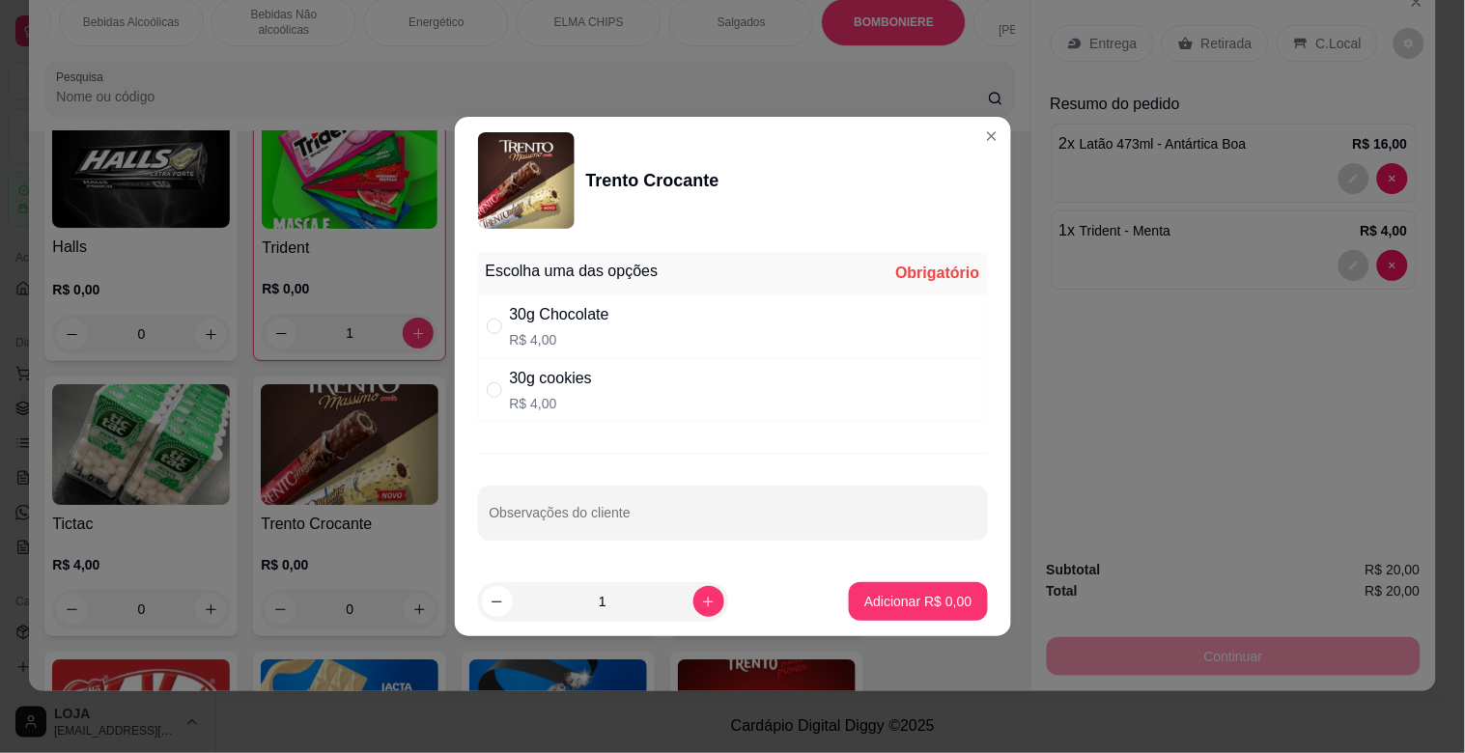
click at [502, 394] on div "" at bounding box center [498, 390] width 23 height 21
radio input "true"
click at [916, 600] on p "Adicionar R$ 4,00" at bounding box center [918, 601] width 107 height 19
type input "1"
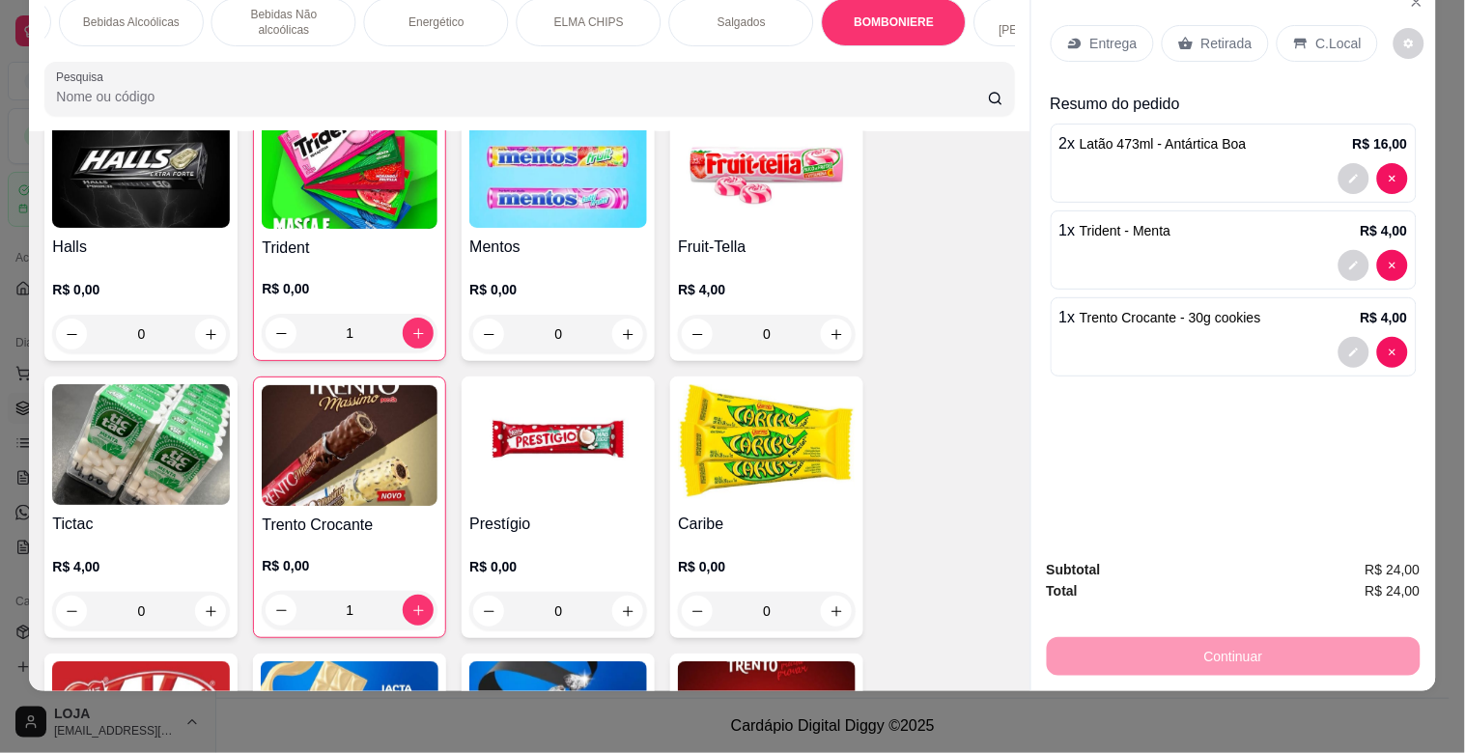
click at [1312, 25] on div "C.Local" at bounding box center [1327, 43] width 101 height 37
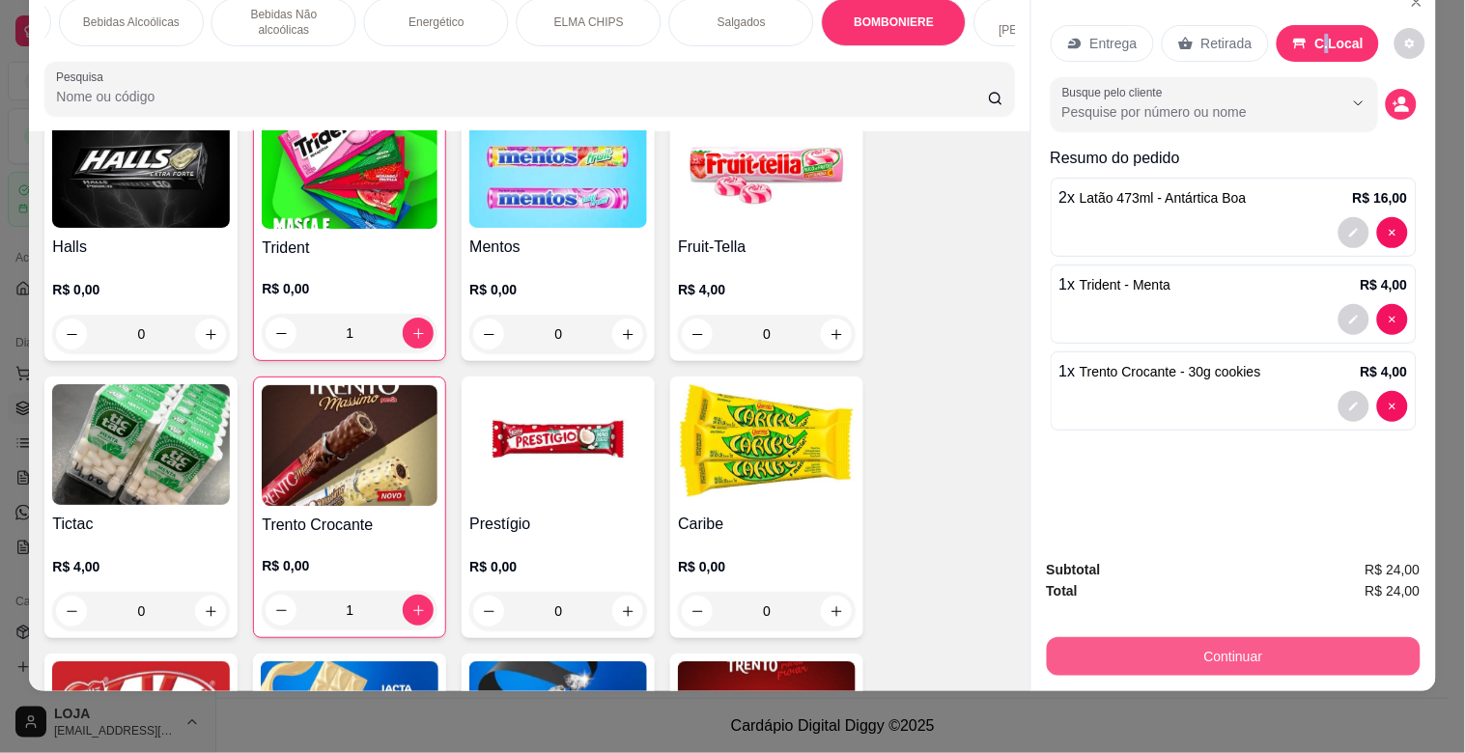
click at [1181, 638] on button "Continuar" at bounding box center [1234, 657] width 374 height 39
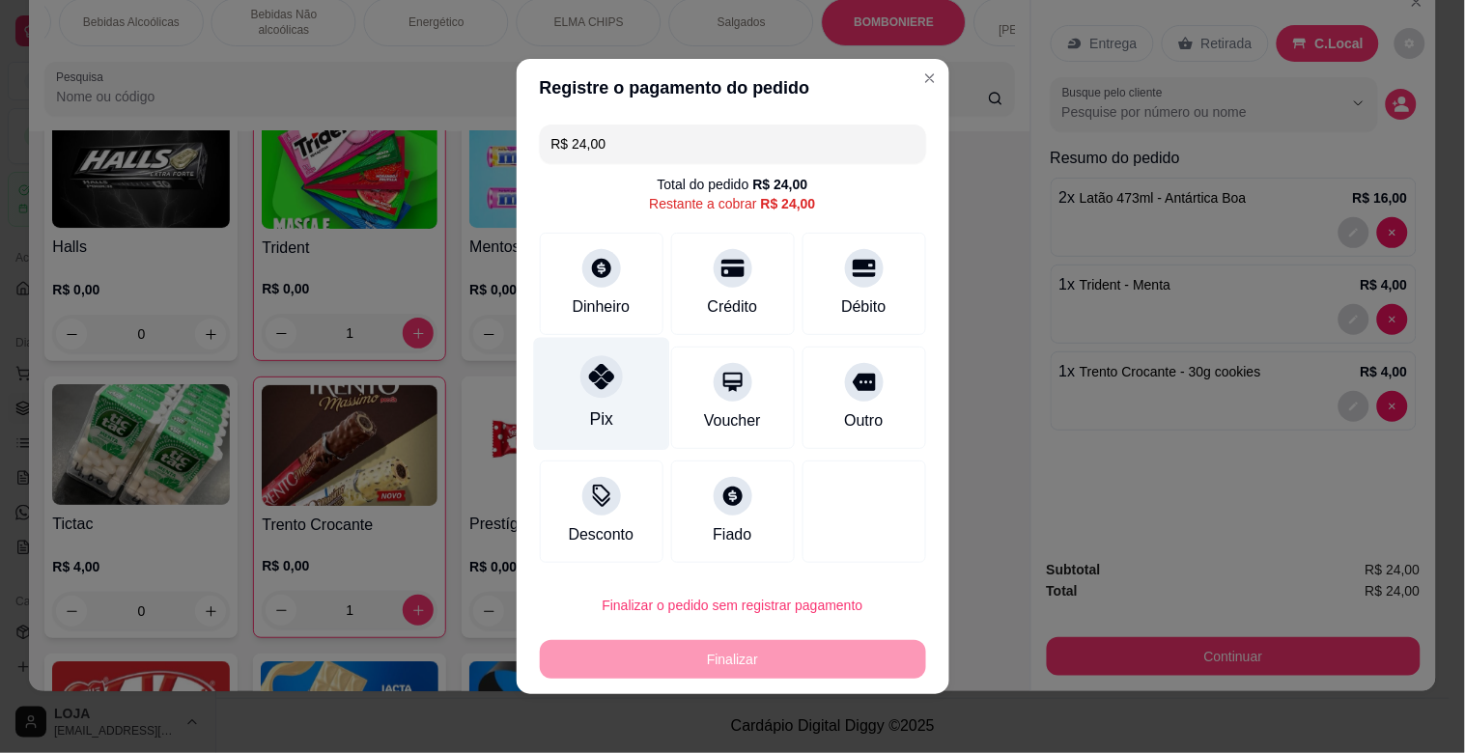
click at [593, 401] on div "Pix" at bounding box center [601, 394] width 136 height 113
type input "R$ 0,00"
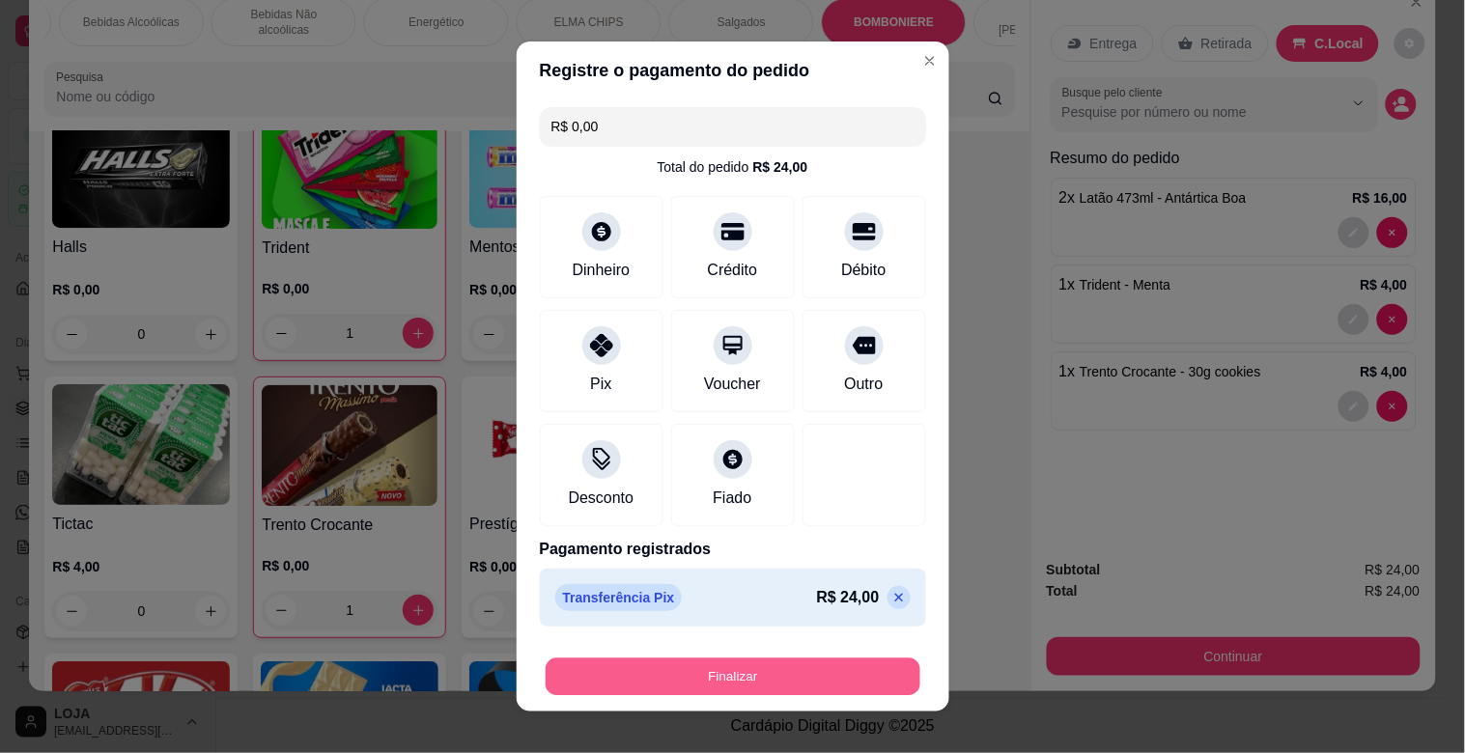
click at [694, 663] on button "Finalizar" at bounding box center [733, 678] width 375 height 38
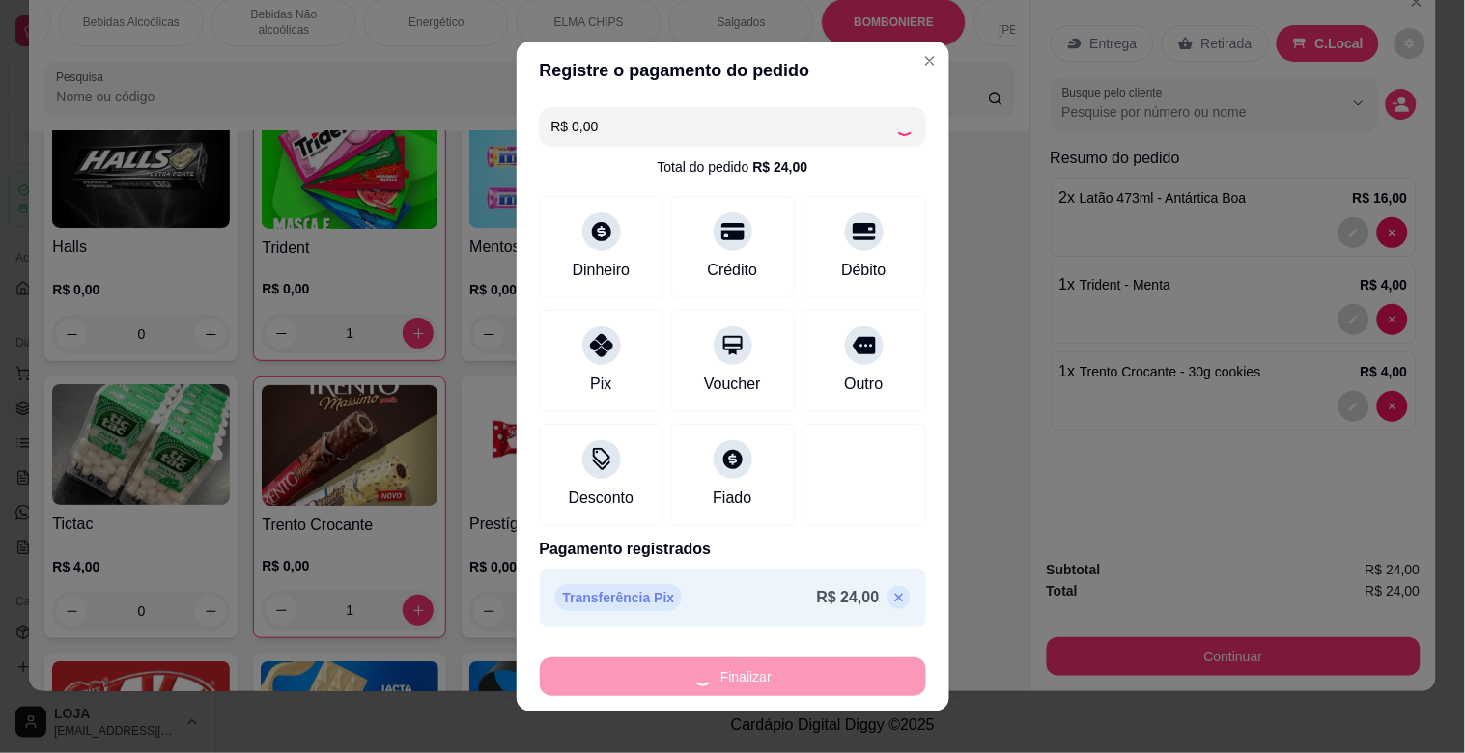
type input "0"
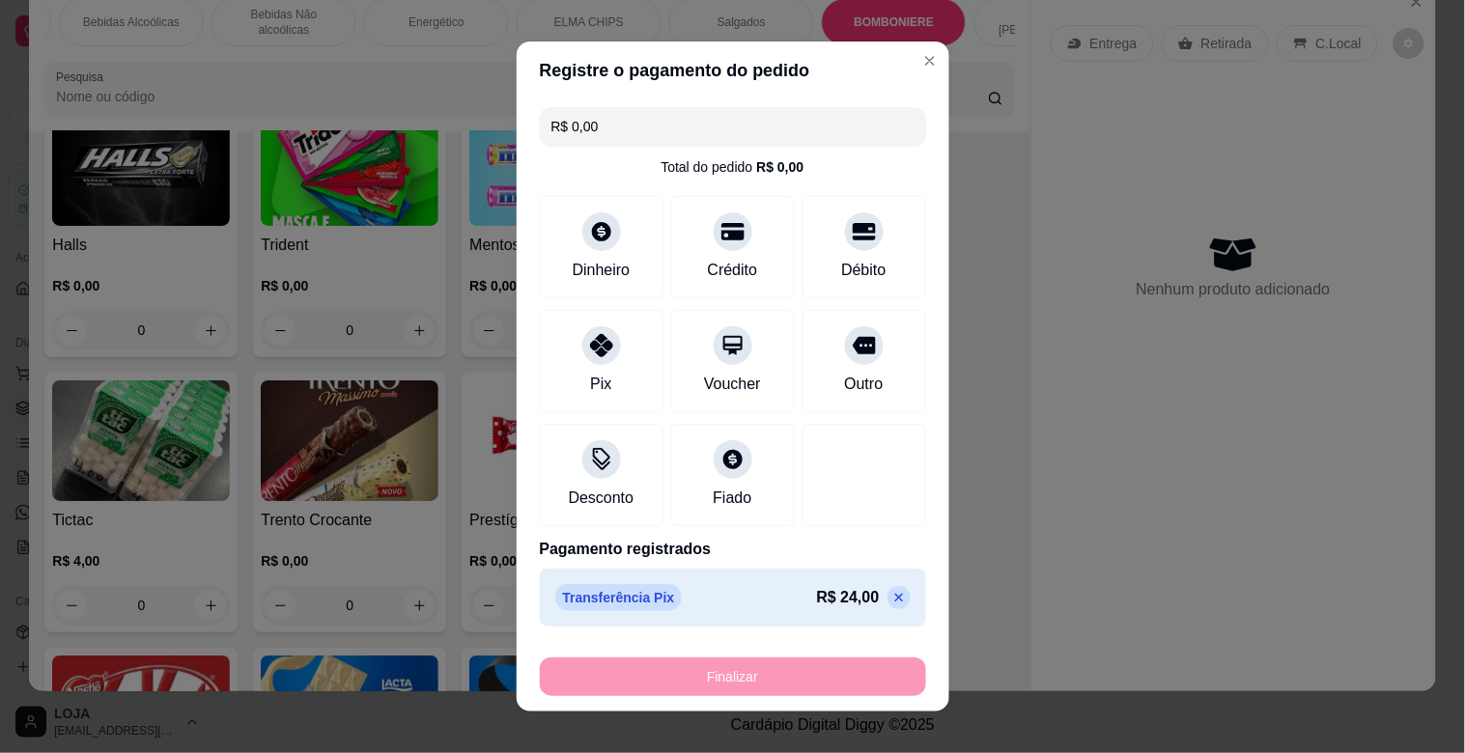
type input "-R$ 24,00"
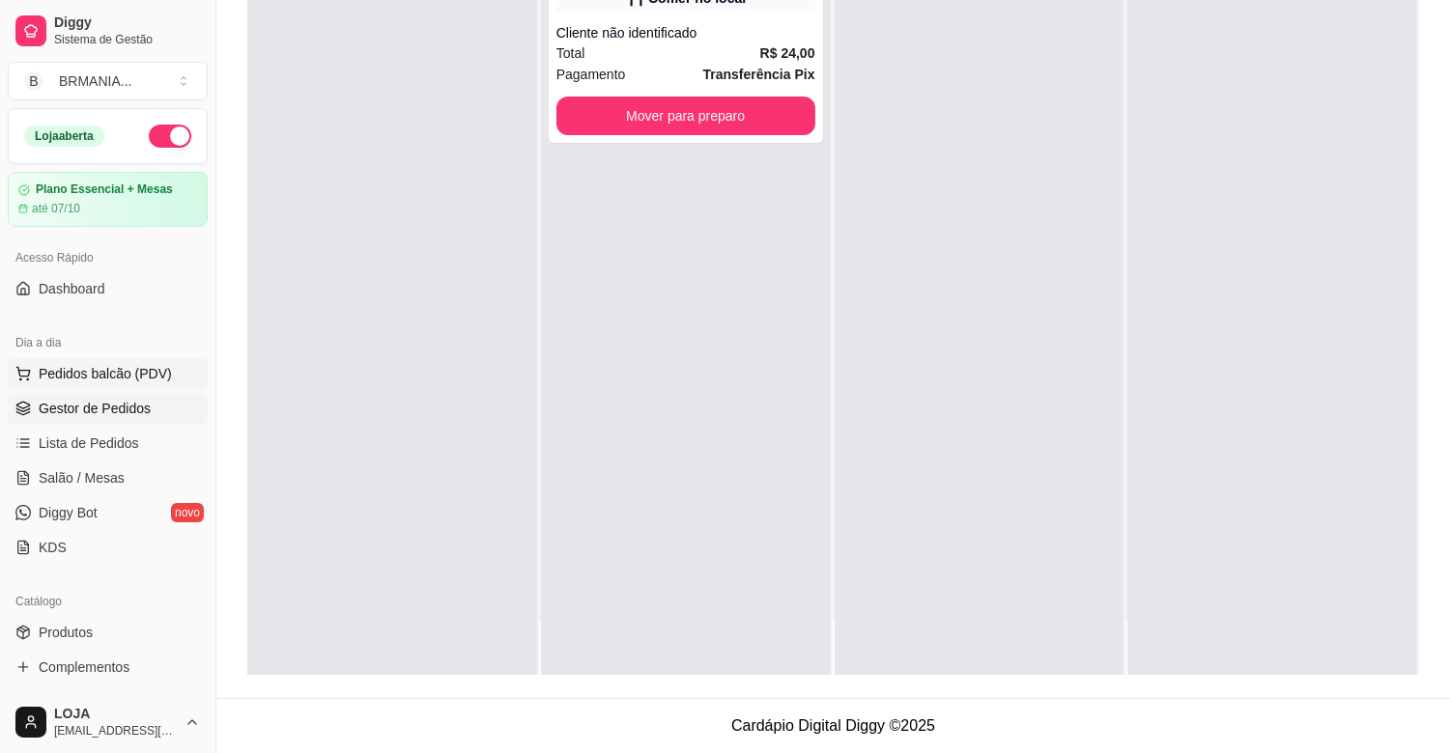
click at [80, 379] on span "Pedidos balcão (PDV)" at bounding box center [105, 373] width 133 height 19
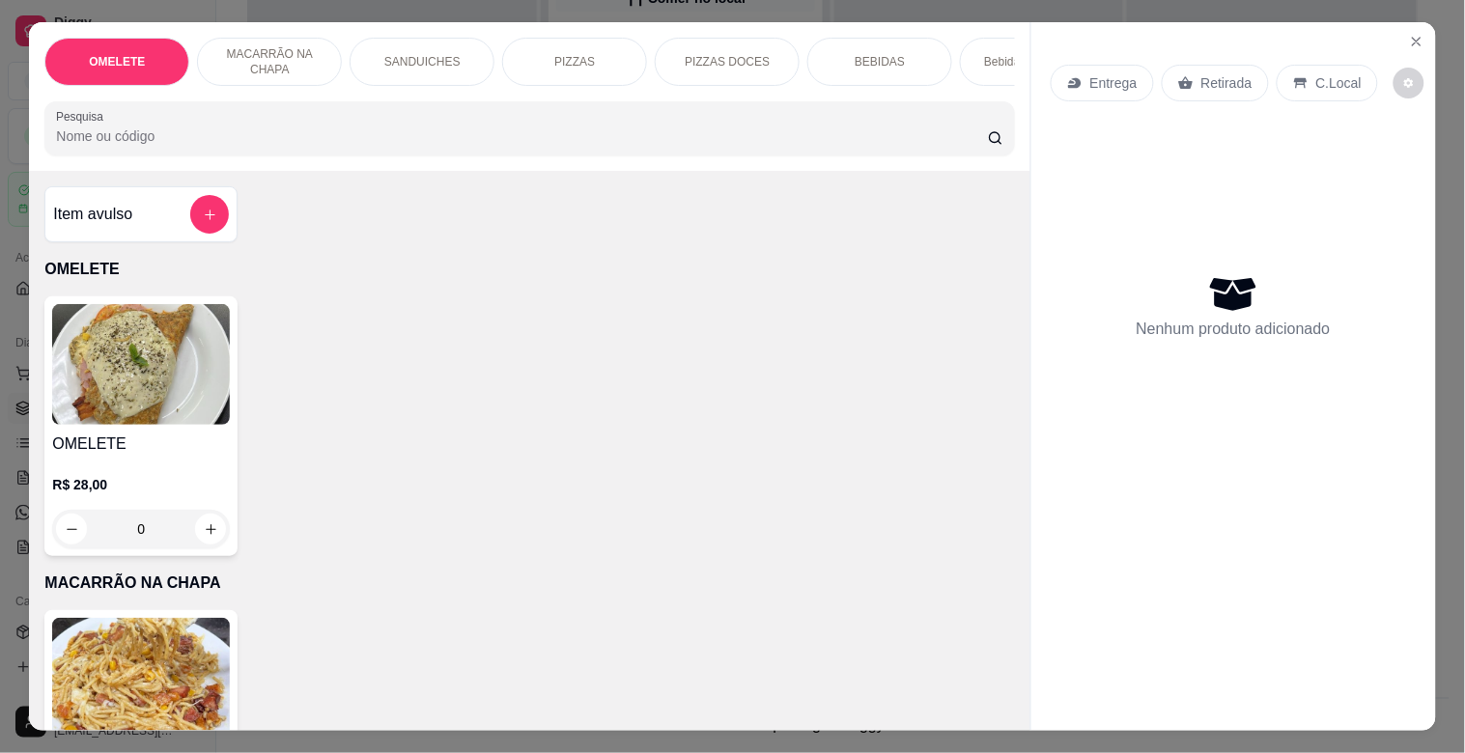
click at [987, 59] on p "Bebidas Alcoólicas" at bounding box center [1032, 61] width 97 height 15
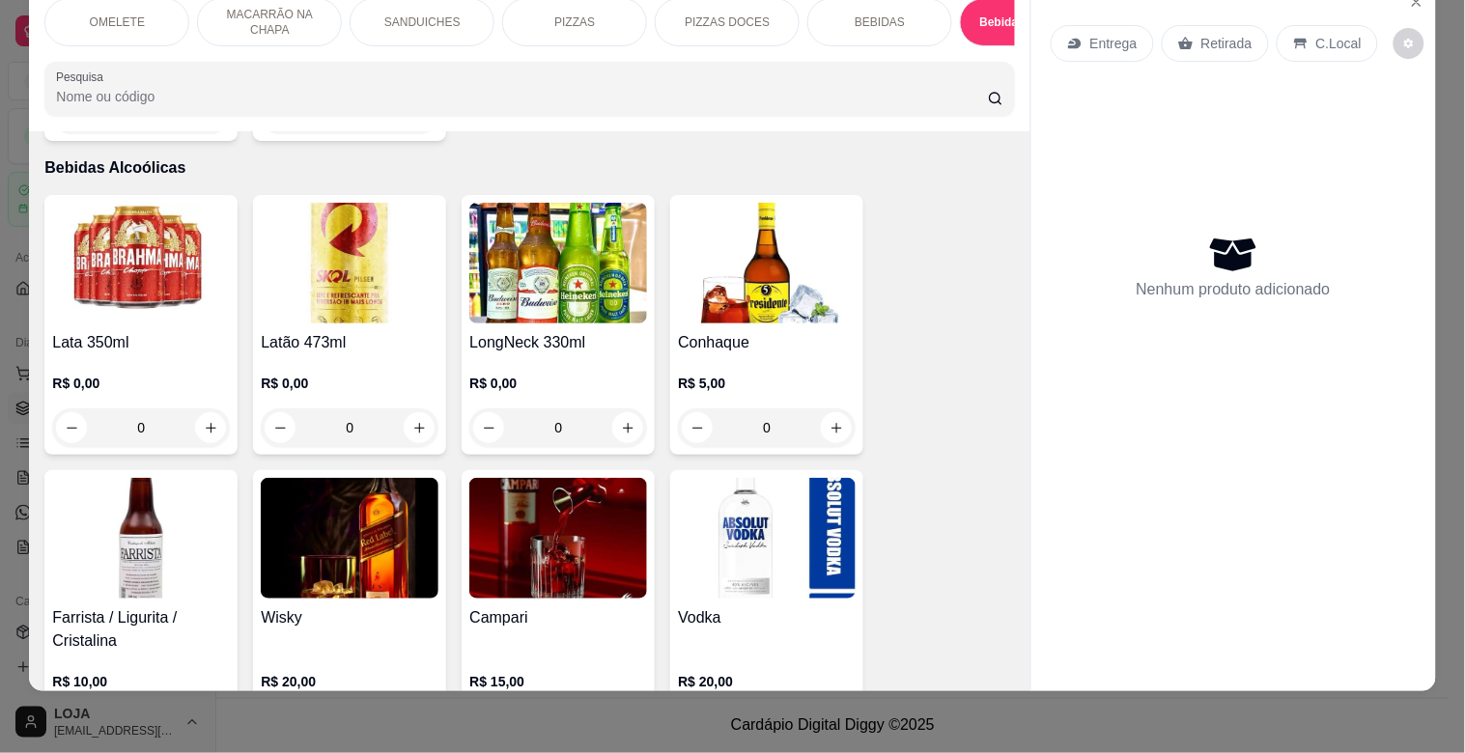
click at [339, 264] on img at bounding box center [350, 263] width 178 height 121
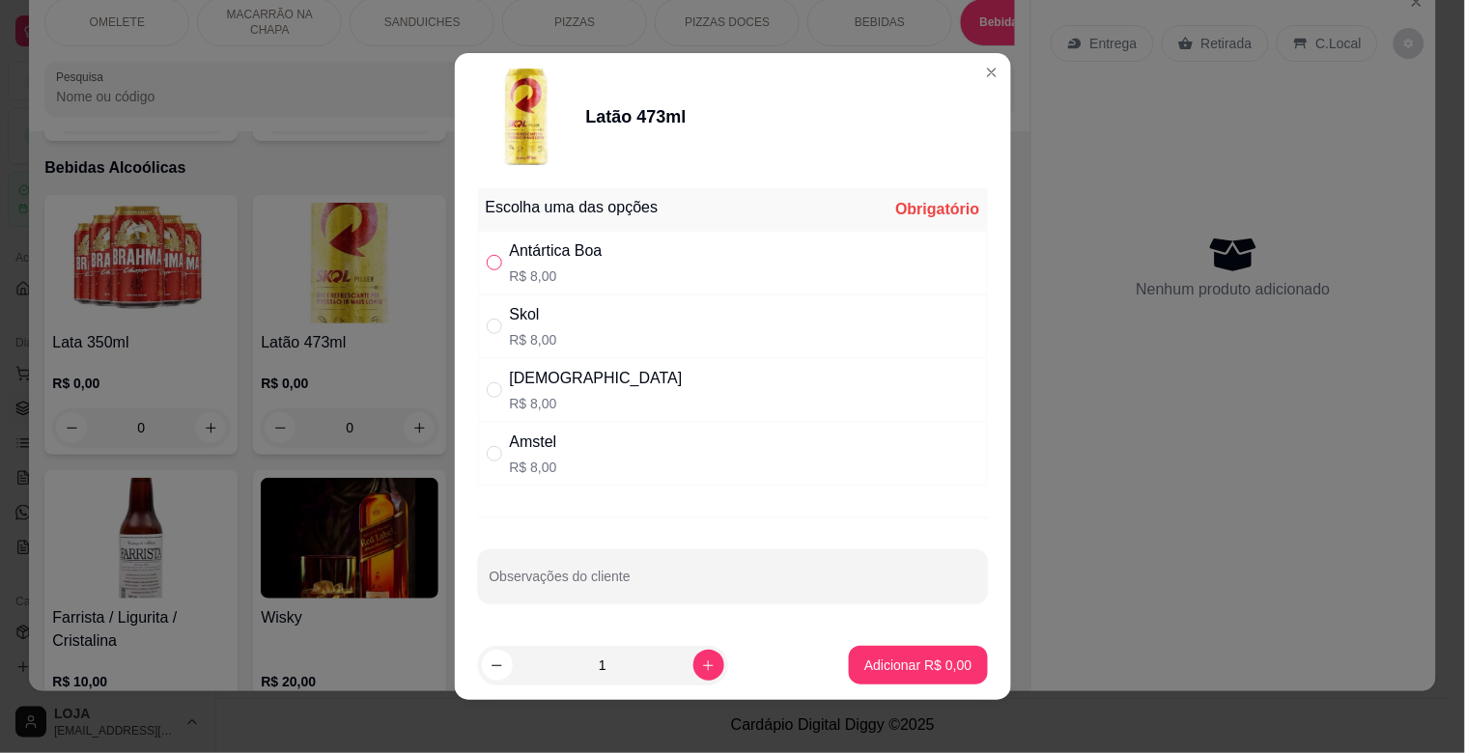
click at [494, 266] on input "" at bounding box center [494, 262] width 15 height 15
radio input "true"
click at [701, 661] on icon "increase-product-quantity" at bounding box center [708, 666] width 14 height 14
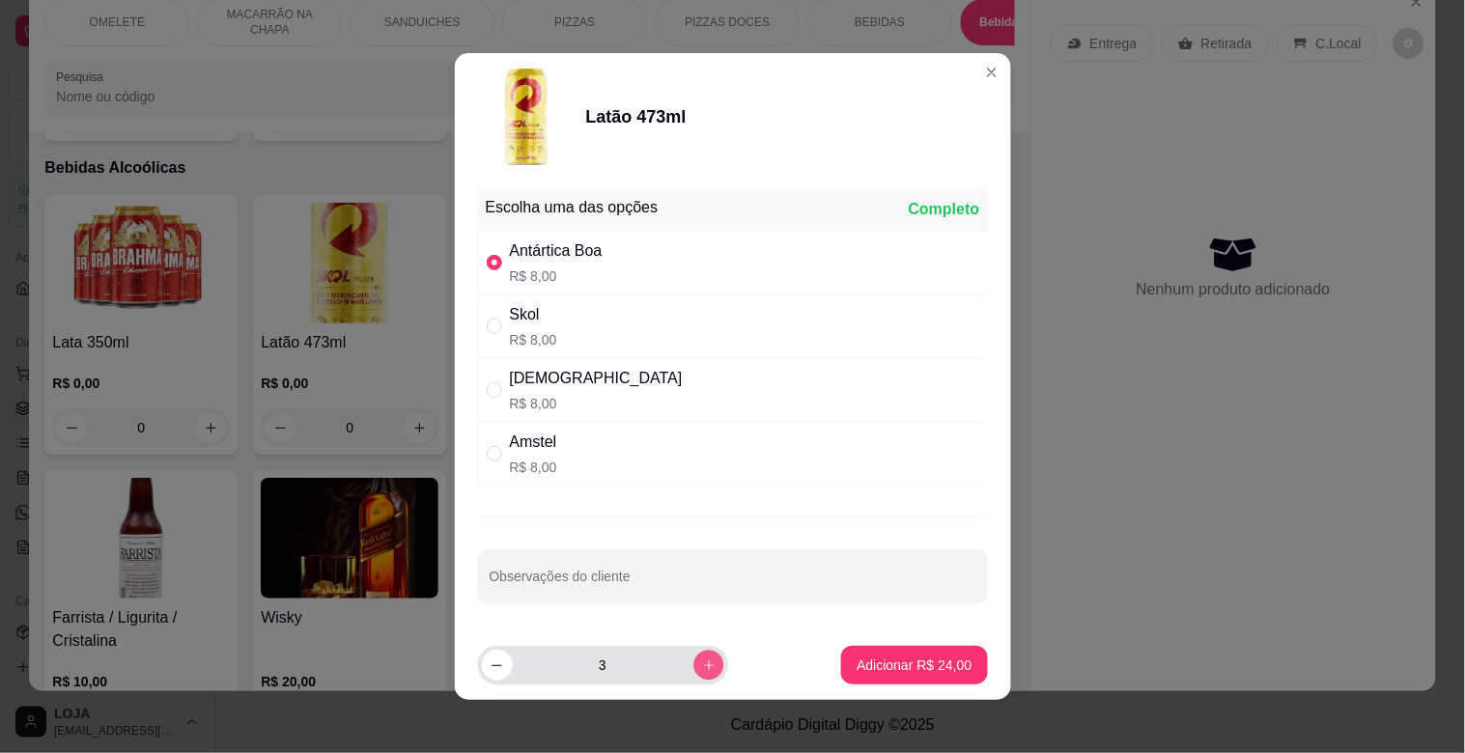
type input "4"
click at [859, 661] on p "Adicionar R$ 32,00" at bounding box center [915, 665] width 112 height 18
type input "4"
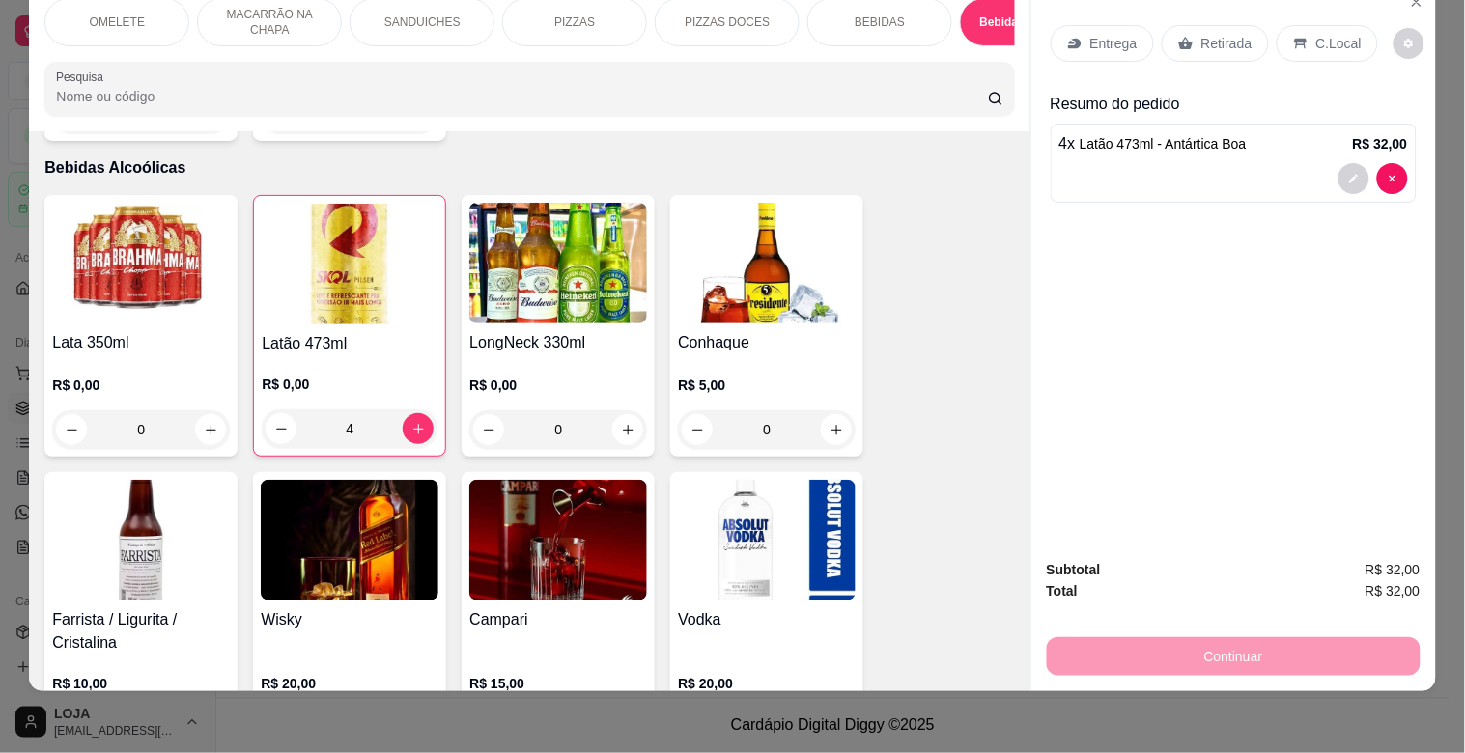
click at [1319, 34] on p "C.Local" at bounding box center [1339, 43] width 45 height 19
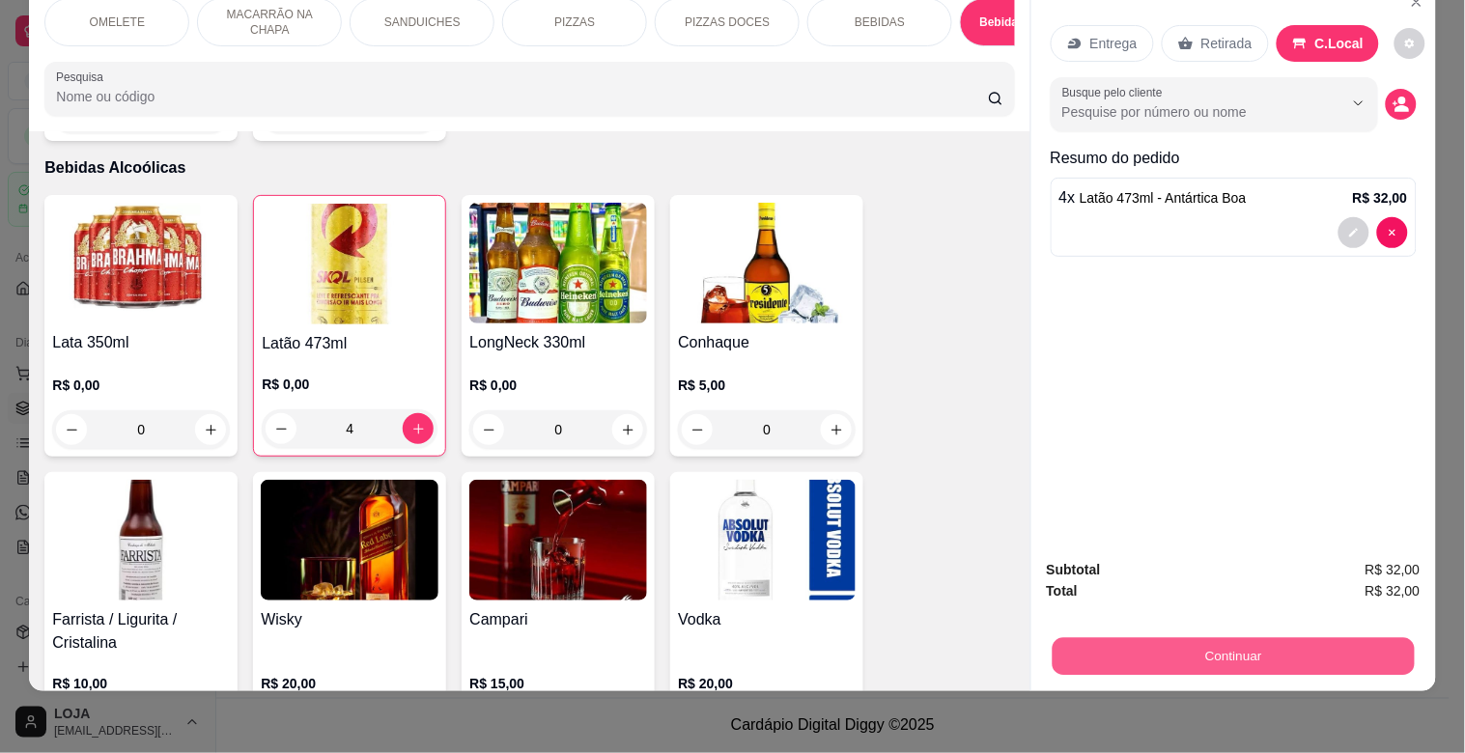
click at [1145, 638] on button "Continuar" at bounding box center [1233, 657] width 362 height 38
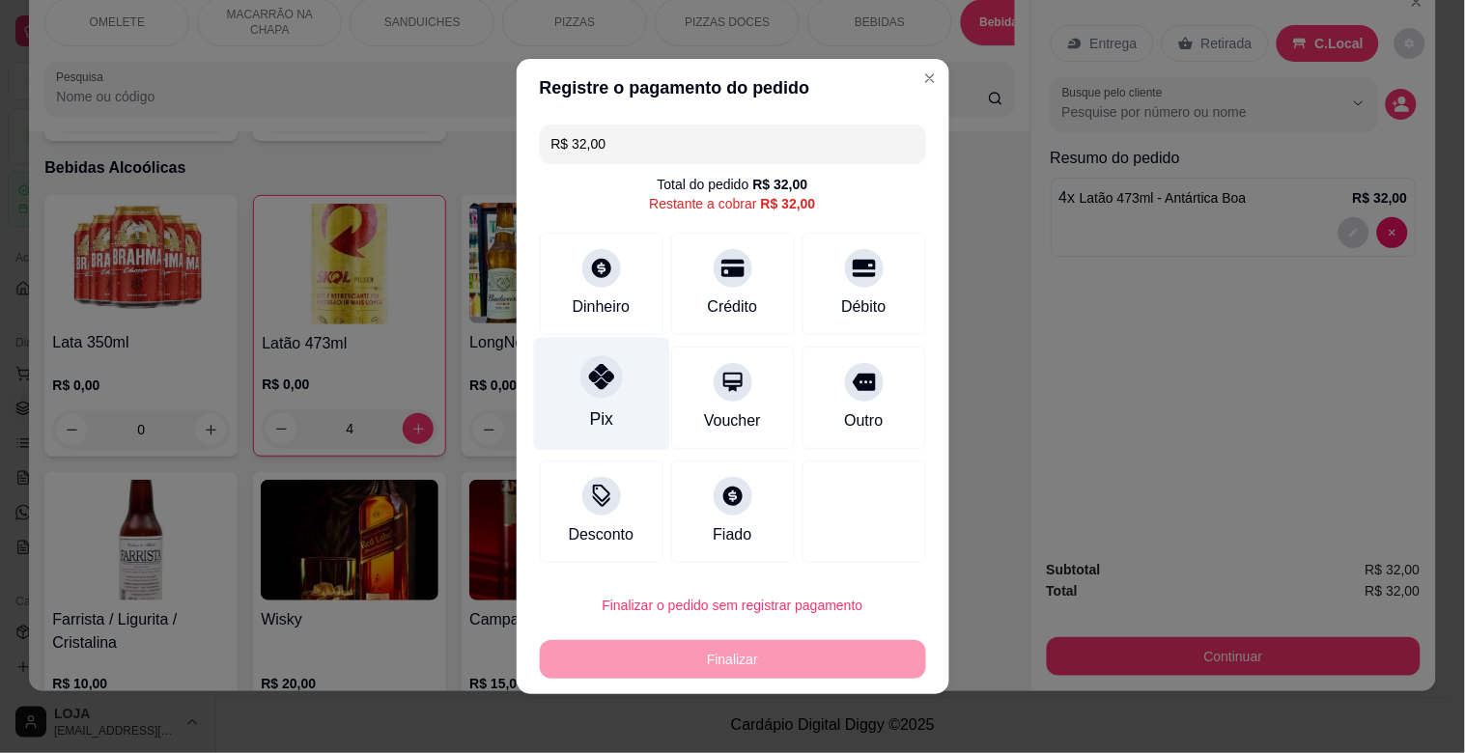
click at [588, 388] on icon at bounding box center [600, 376] width 25 height 25
type input "R$ 0,00"
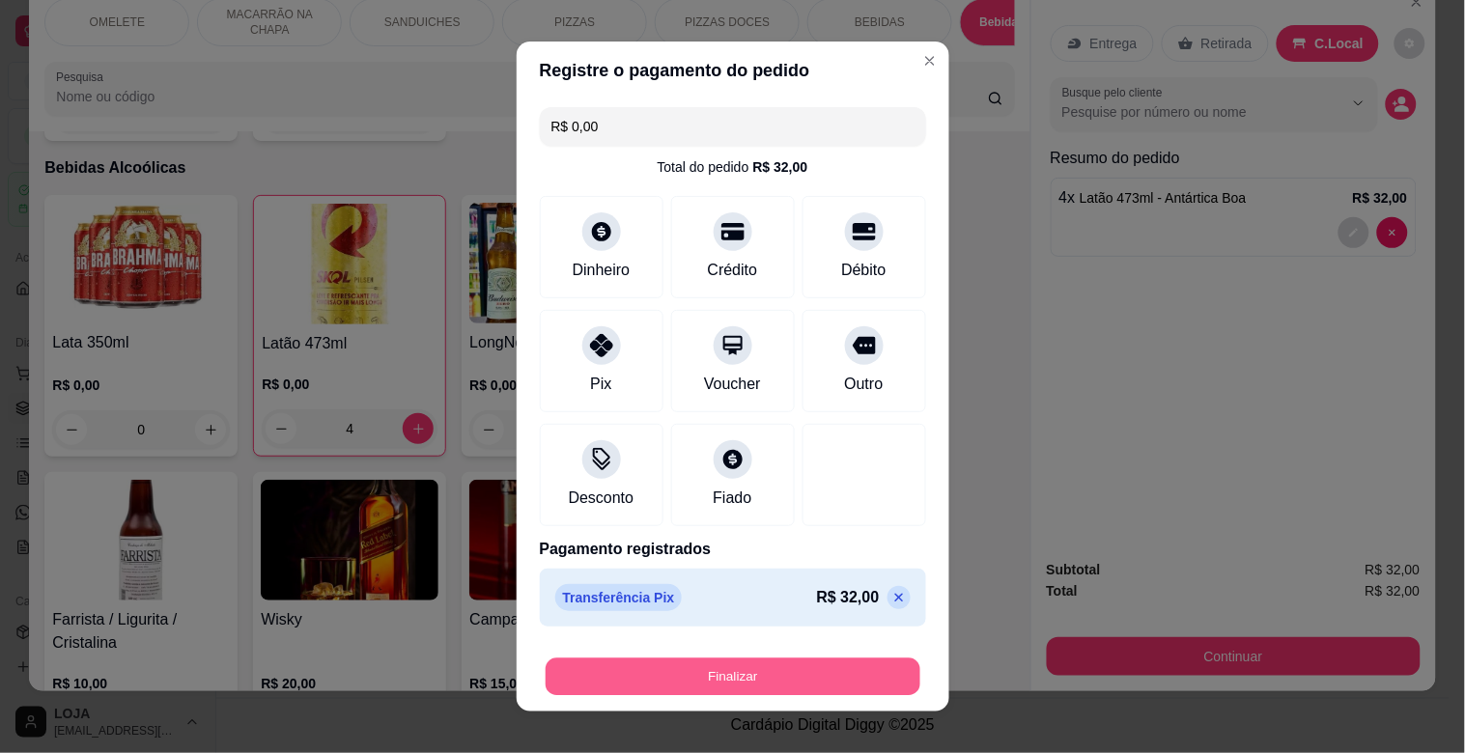
click at [667, 680] on button "Finalizar" at bounding box center [733, 678] width 375 height 38
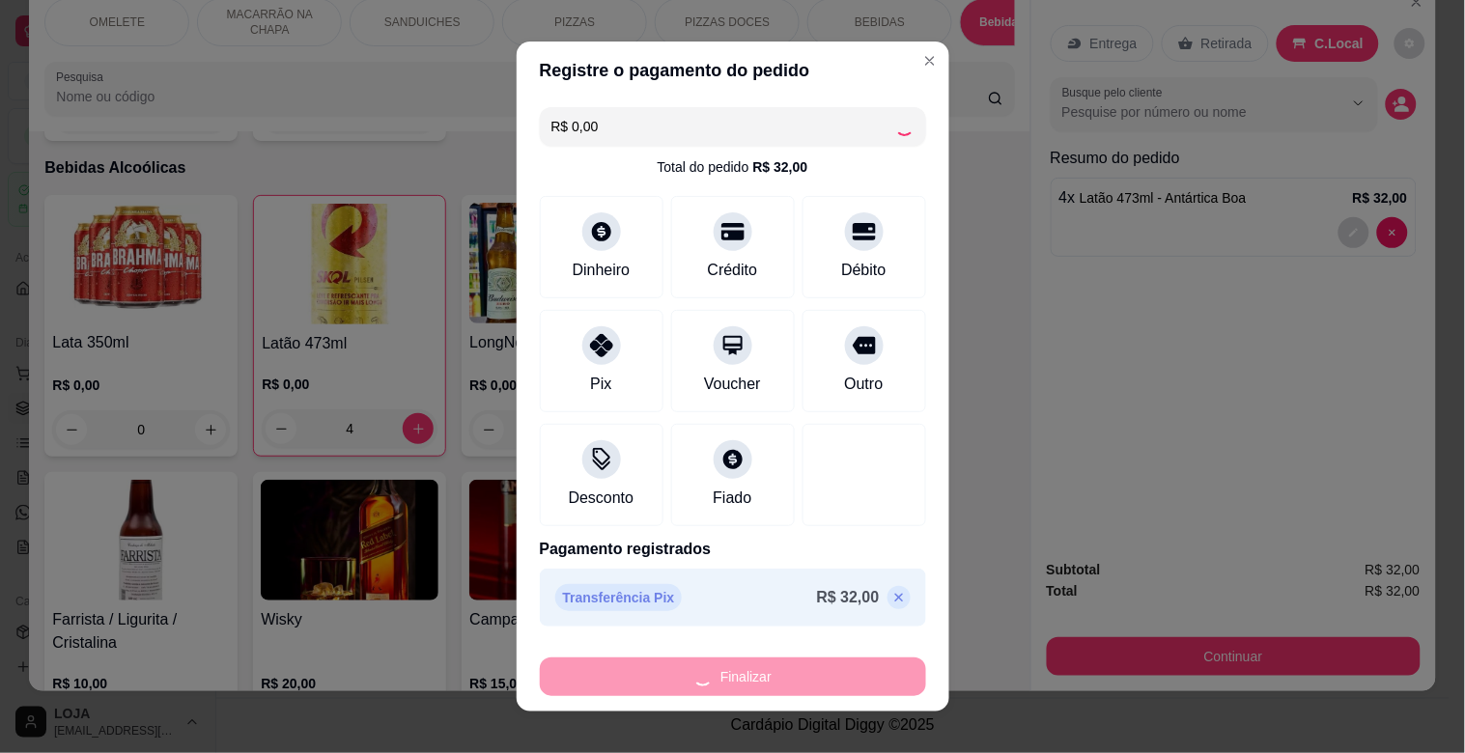
type input "0"
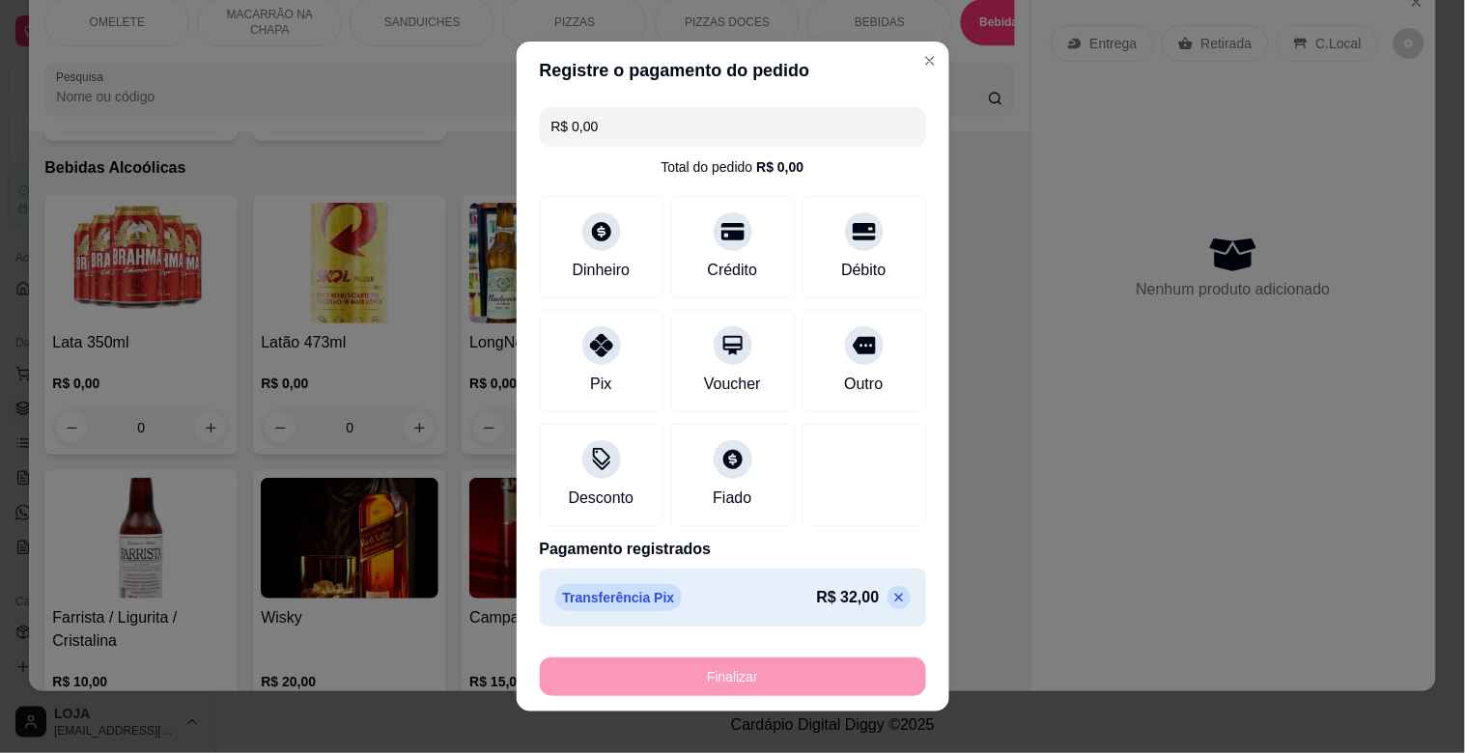
type input "-R$ 32,00"
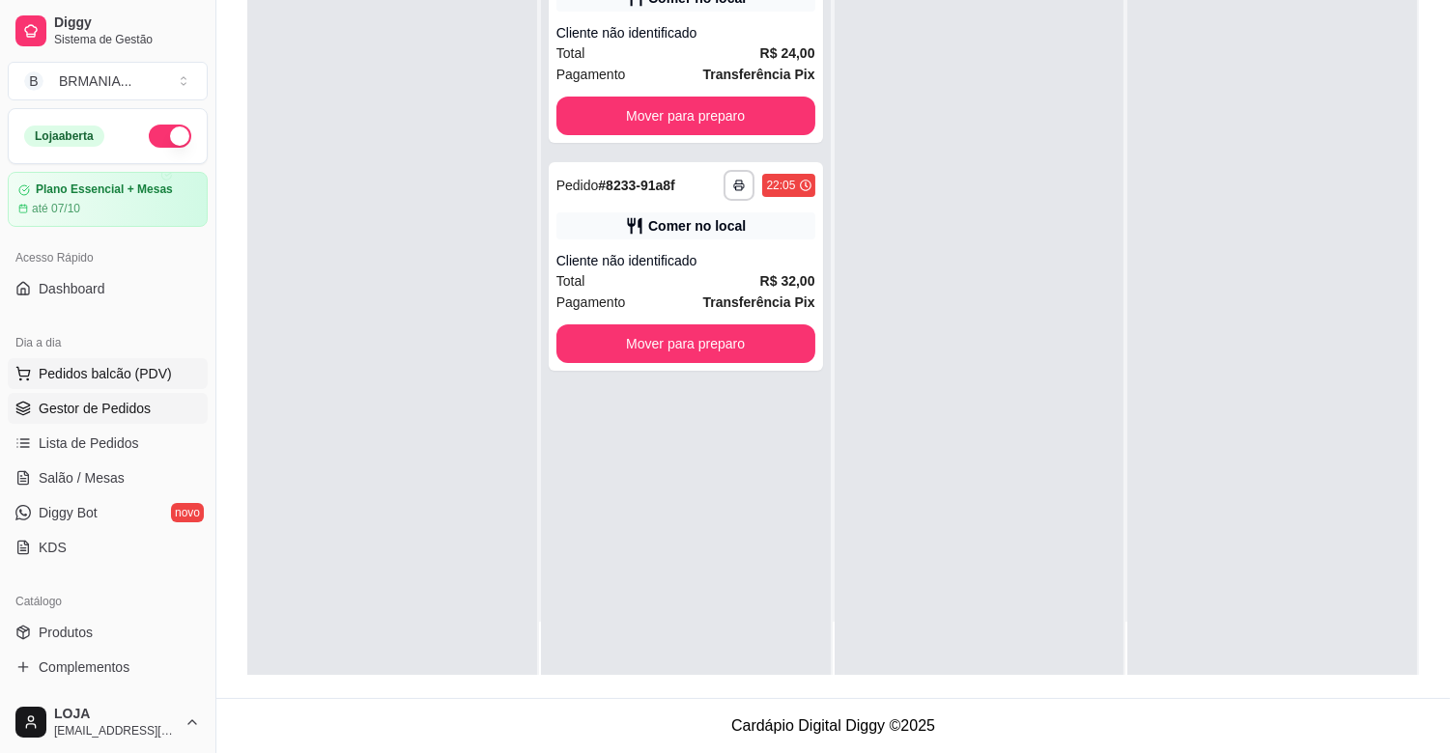
click at [90, 384] on button "Pedidos balcão (PDV)" at bounding box center [108, 373] width 200 height 31
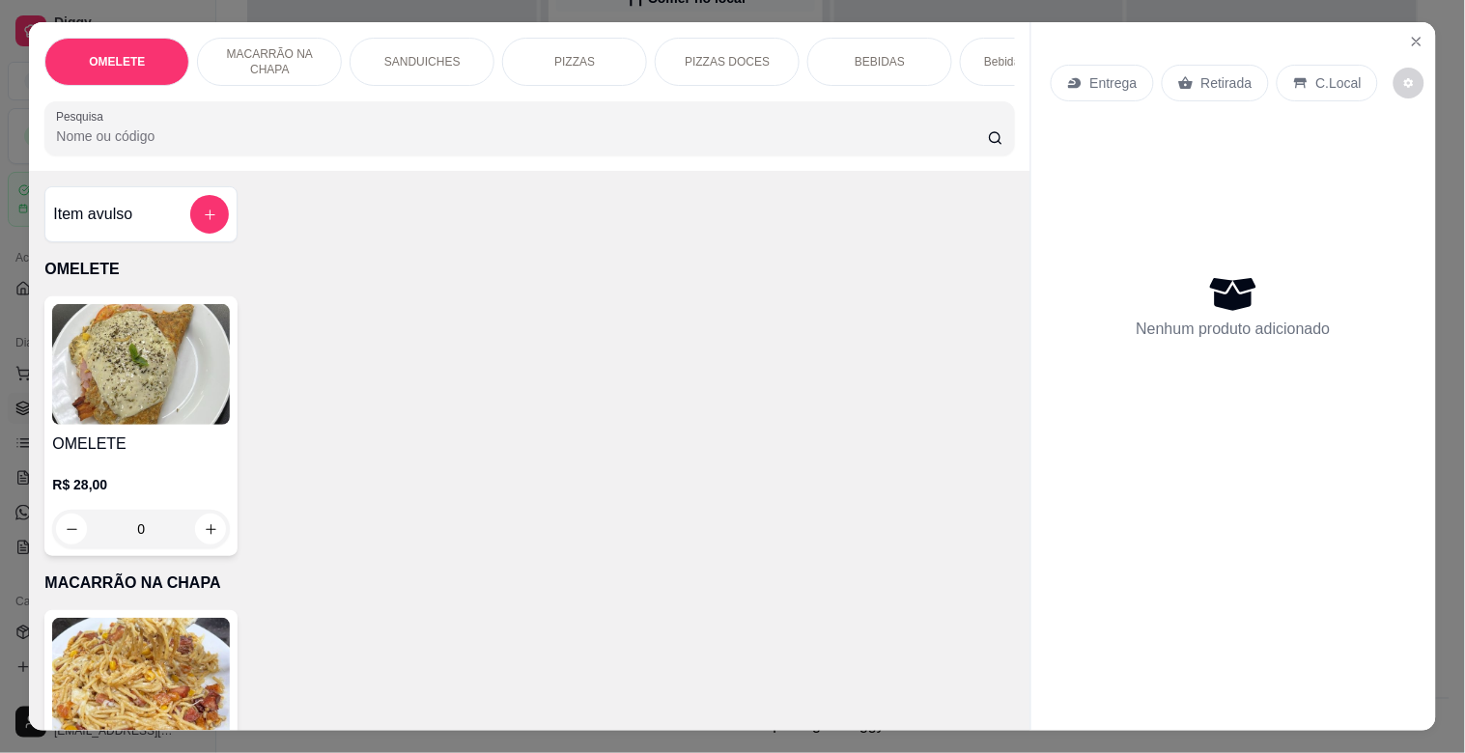
click at [602, 68] on div "PIZZAS" at bounding box center [574, 62] width 145 height 48
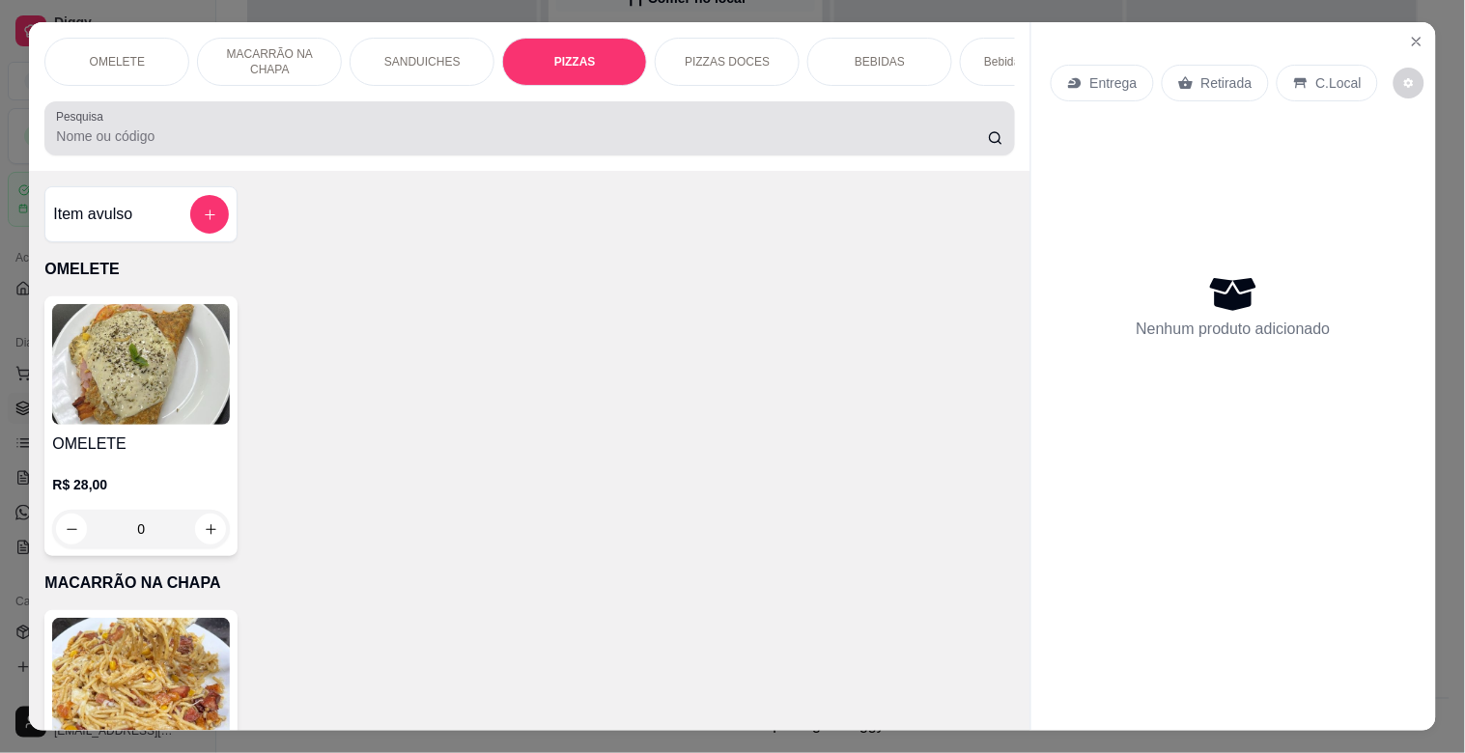
scroll to position [46, 0]
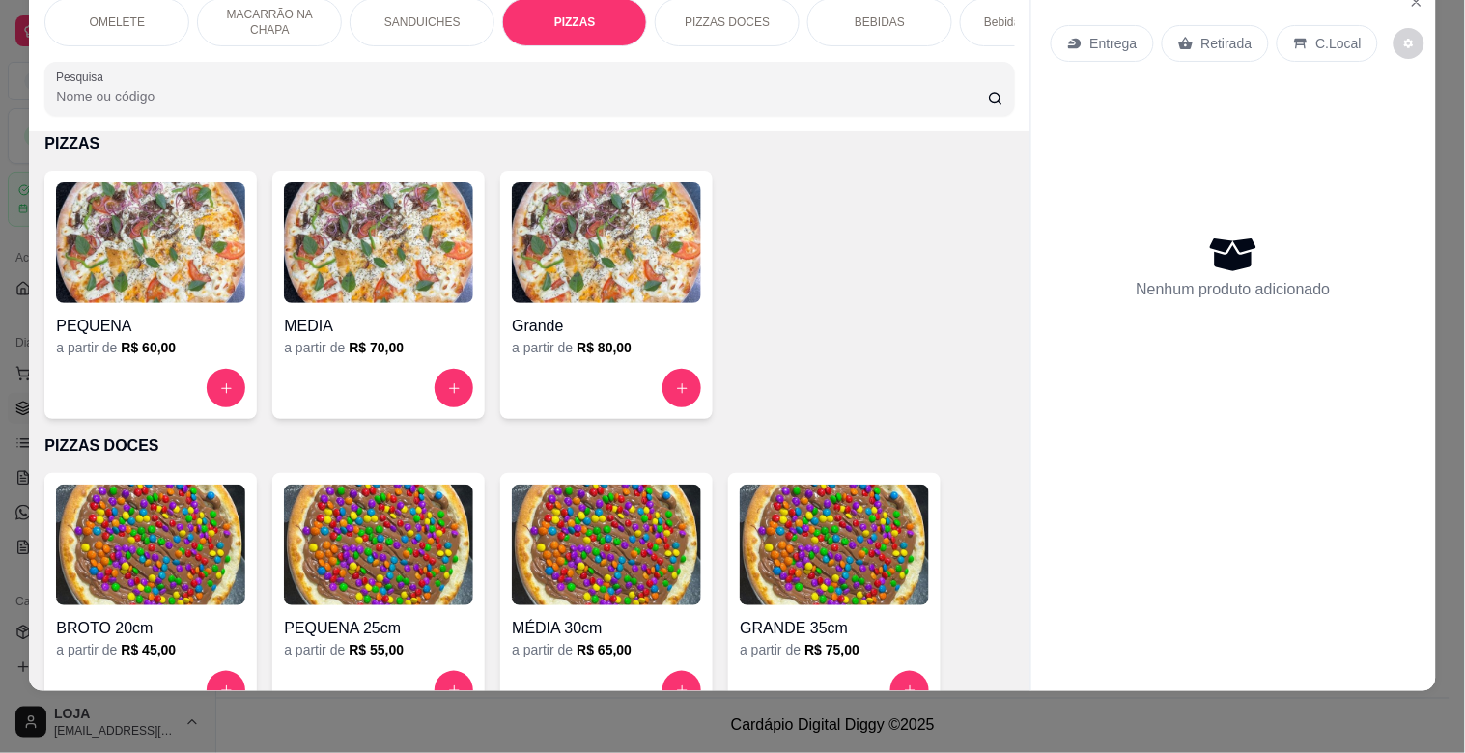
click at [177, 305] on div "PEQUENA" at bounding box center [150, 320] width 189 height 35
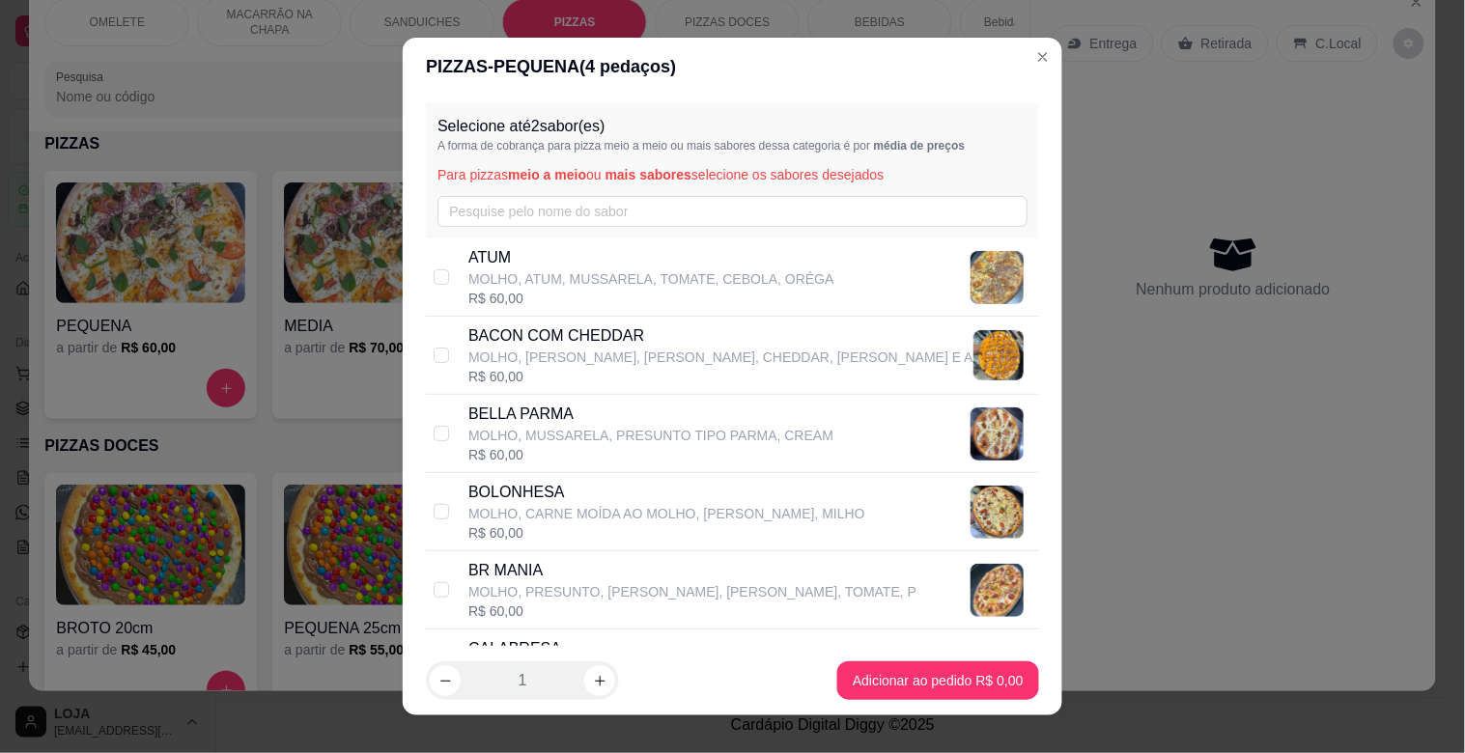
click at [475, 573] on p "BR MANIA" at bounding box center [692, 570] width 448 height 23
checkbox input "true"
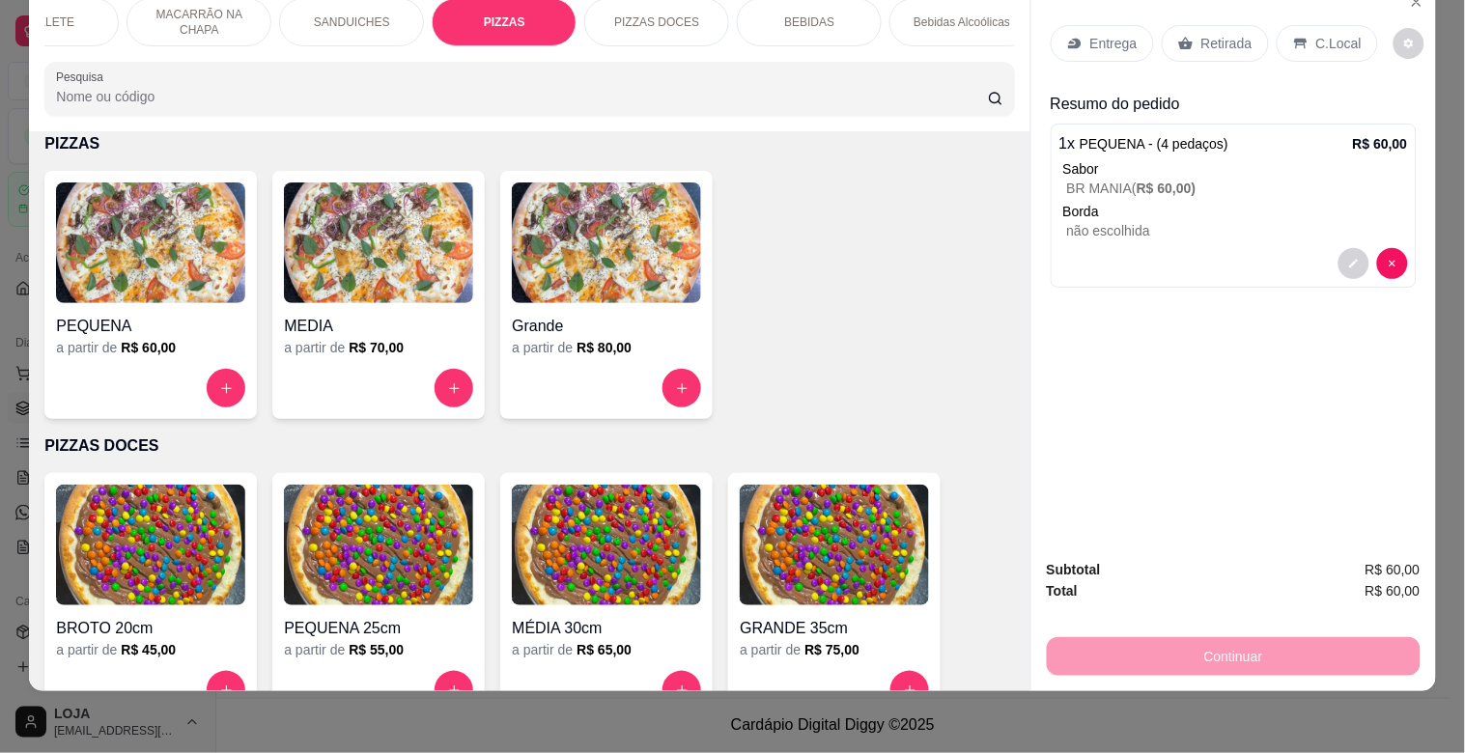
scroll to position [0, 85]
click at [797, 14] on p "BEBIDAS" at bounding box center [795, 21] width 50 height 15
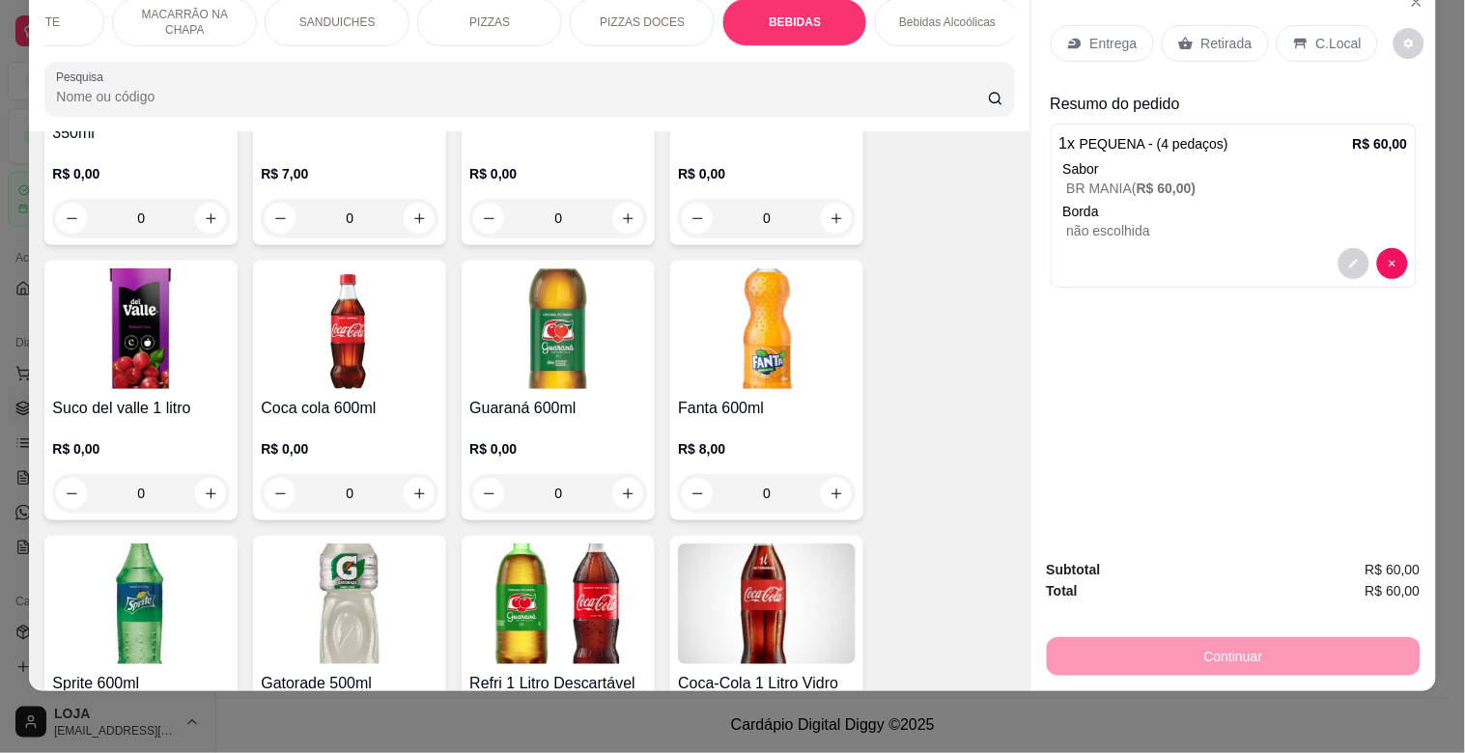
scroll to position [2957, 0]
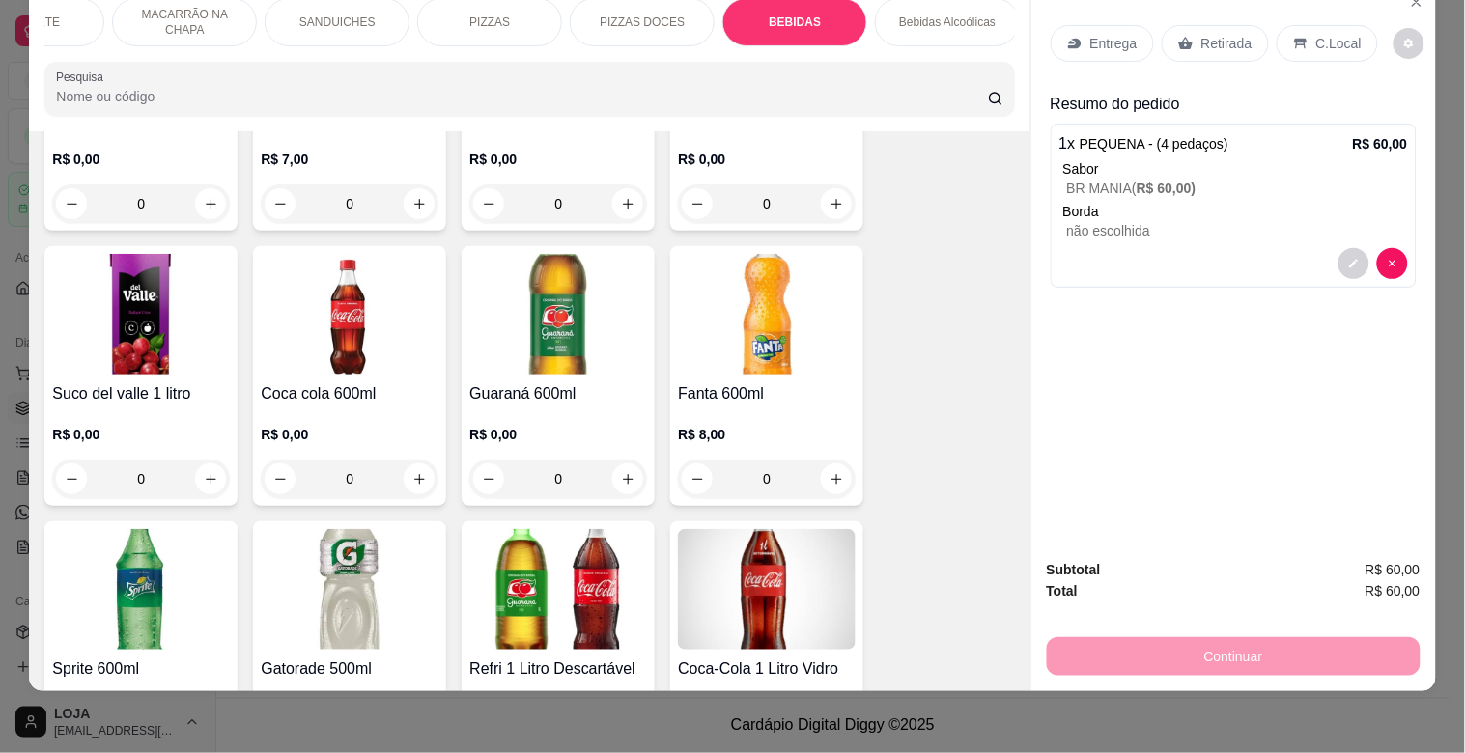
click at [990, 659] on div "Água Mineral R$ 0,00 0 Coca mini 200ml R$ 0,00 0 Guaraná mini 200ml R$ 0,00 0 R…" at bounding box center [529, 376] width 970 height 1958
click at [805, 591] on img at bounding box center [767, 589] width 178 height 121
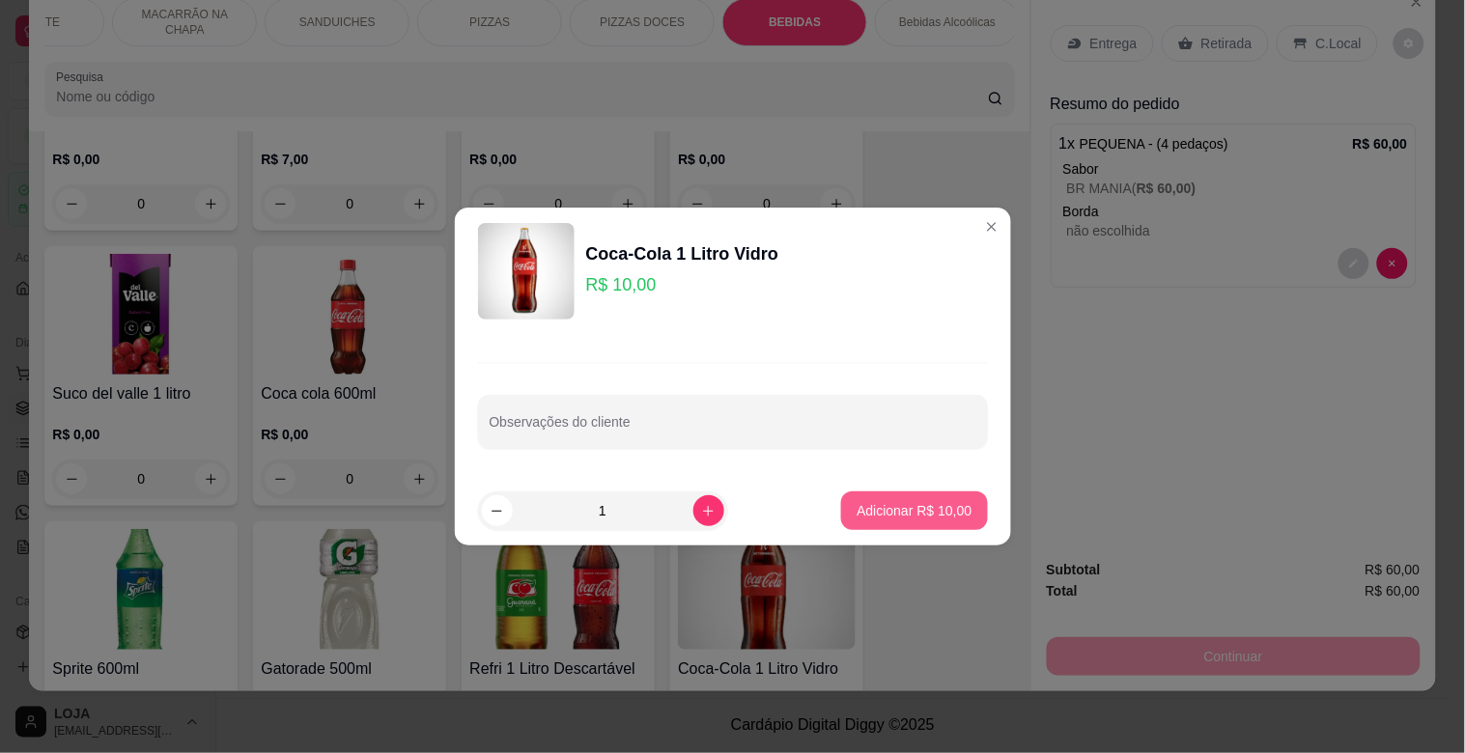
click at [857, 509] on p "Adicionar R$ 10,00" at bounding box center [914, 510] width 115 height 19
type input "1"
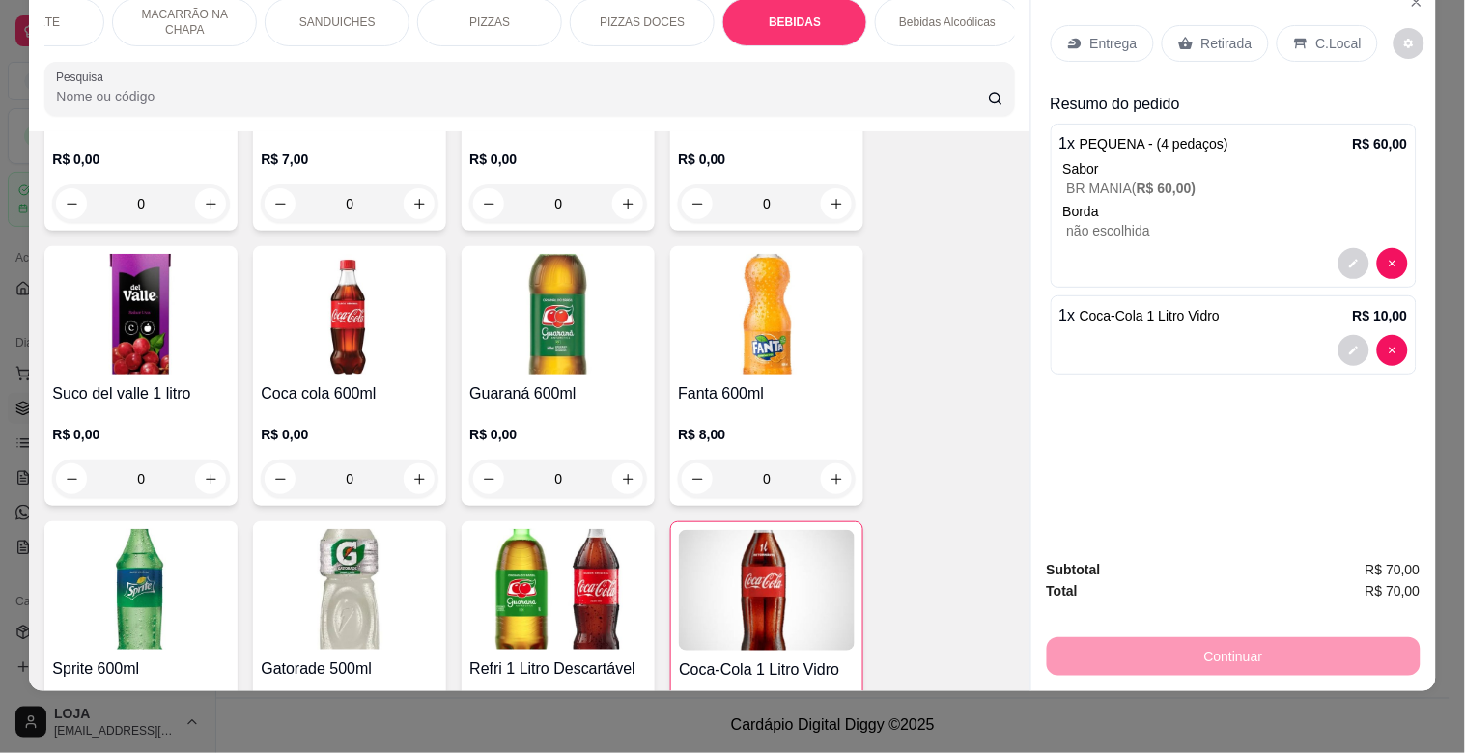
click at [1320, 34] on p "C.Local" at bounding box center [1339, 43] width 45 height 19
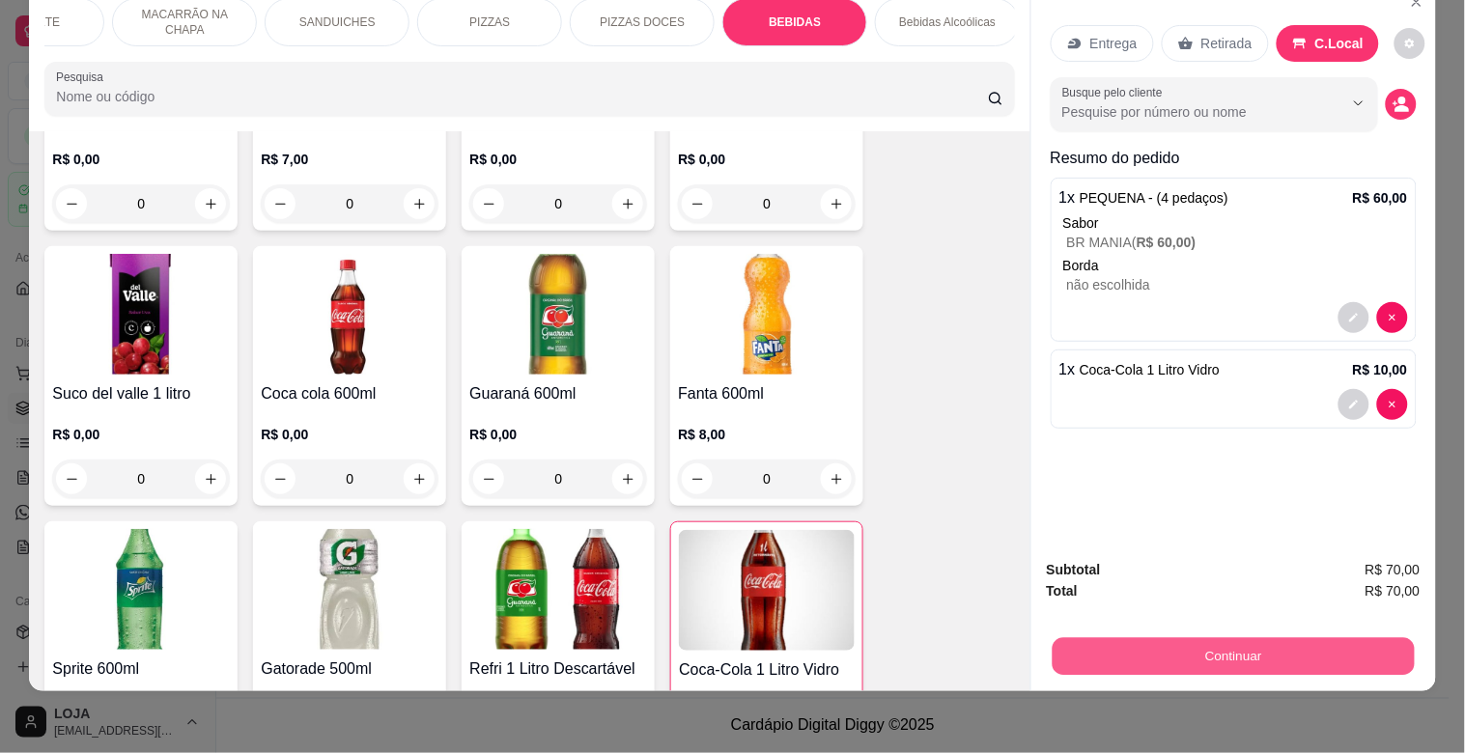
click at [1136, 638] on button "Continuar" at bounding box center [1233, 657] width 362 height 38
click at [1203, 638] on button "Continuar" at bounding box center [1233, 657] width 362 height 38
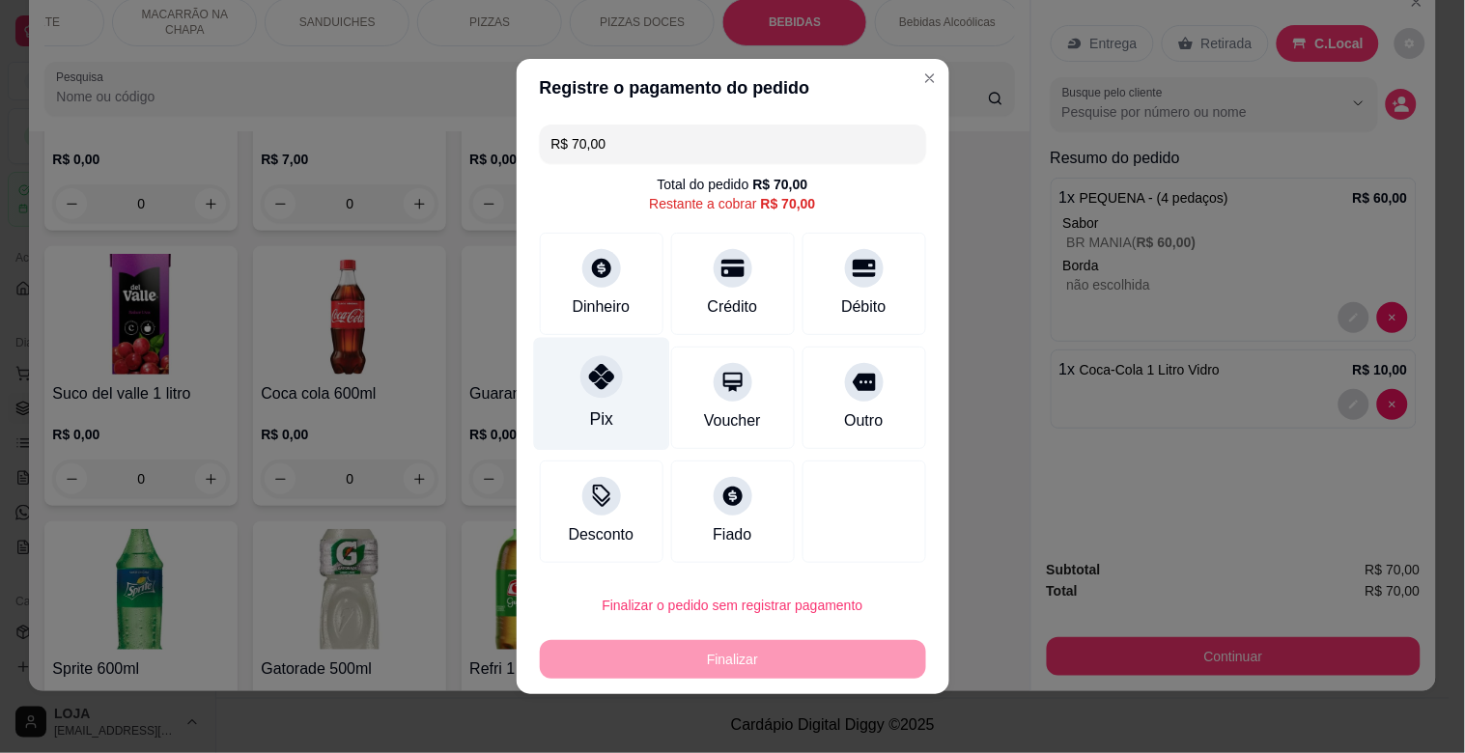
click at [587, 401] on div "Pix" at bounding box center [601, 394] width 136 height 113
type input "R$ 0,00"
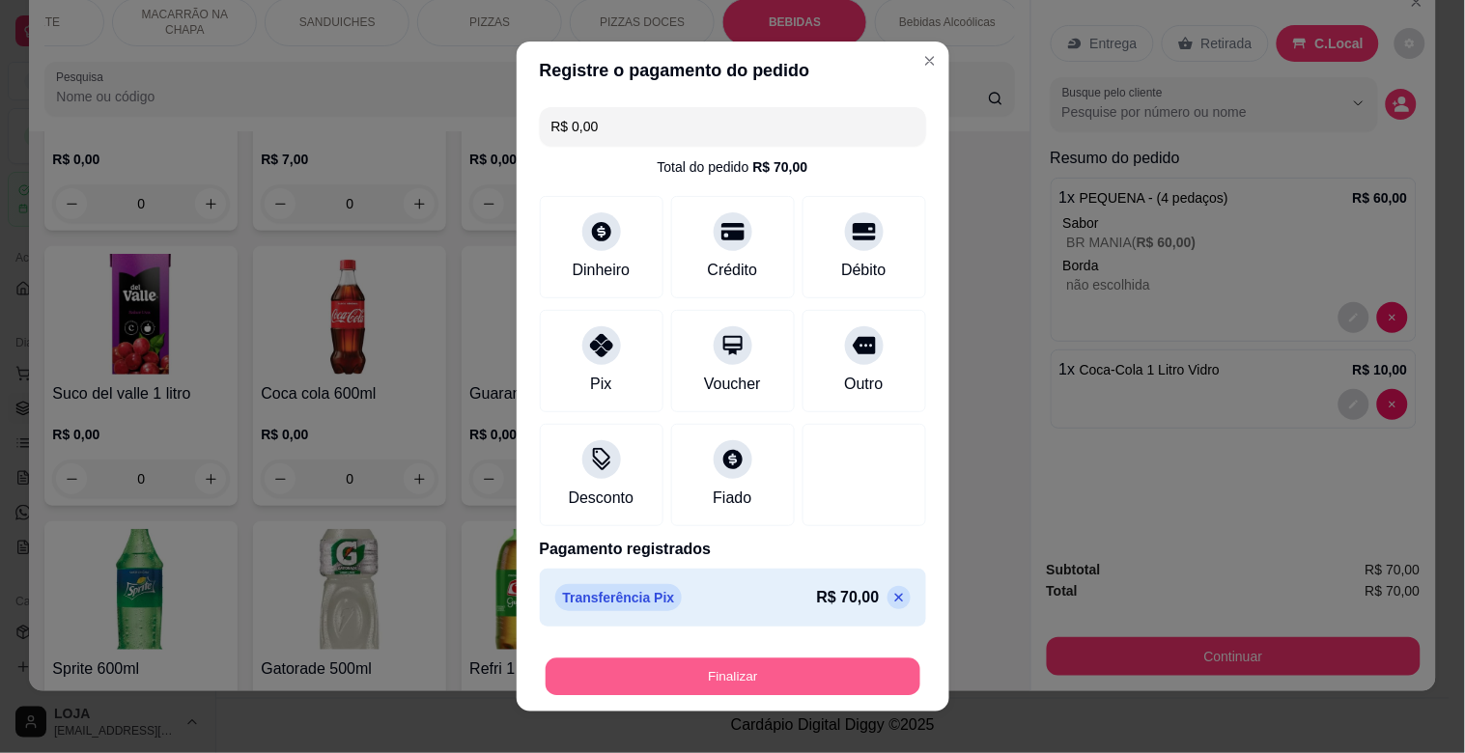
click at [693, 660] on button "Finalizar" at bounding box center [733, 678] width 375 height 38
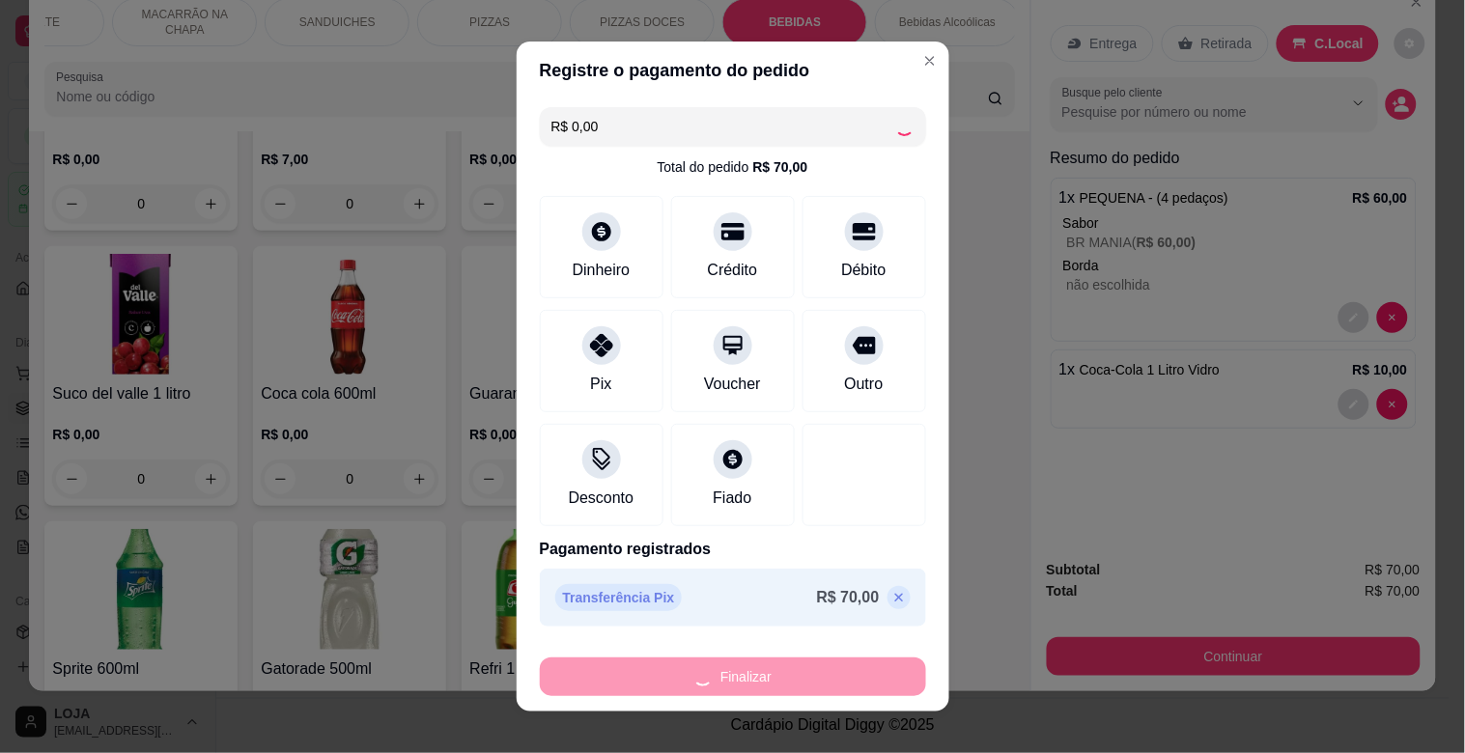
type input "0"
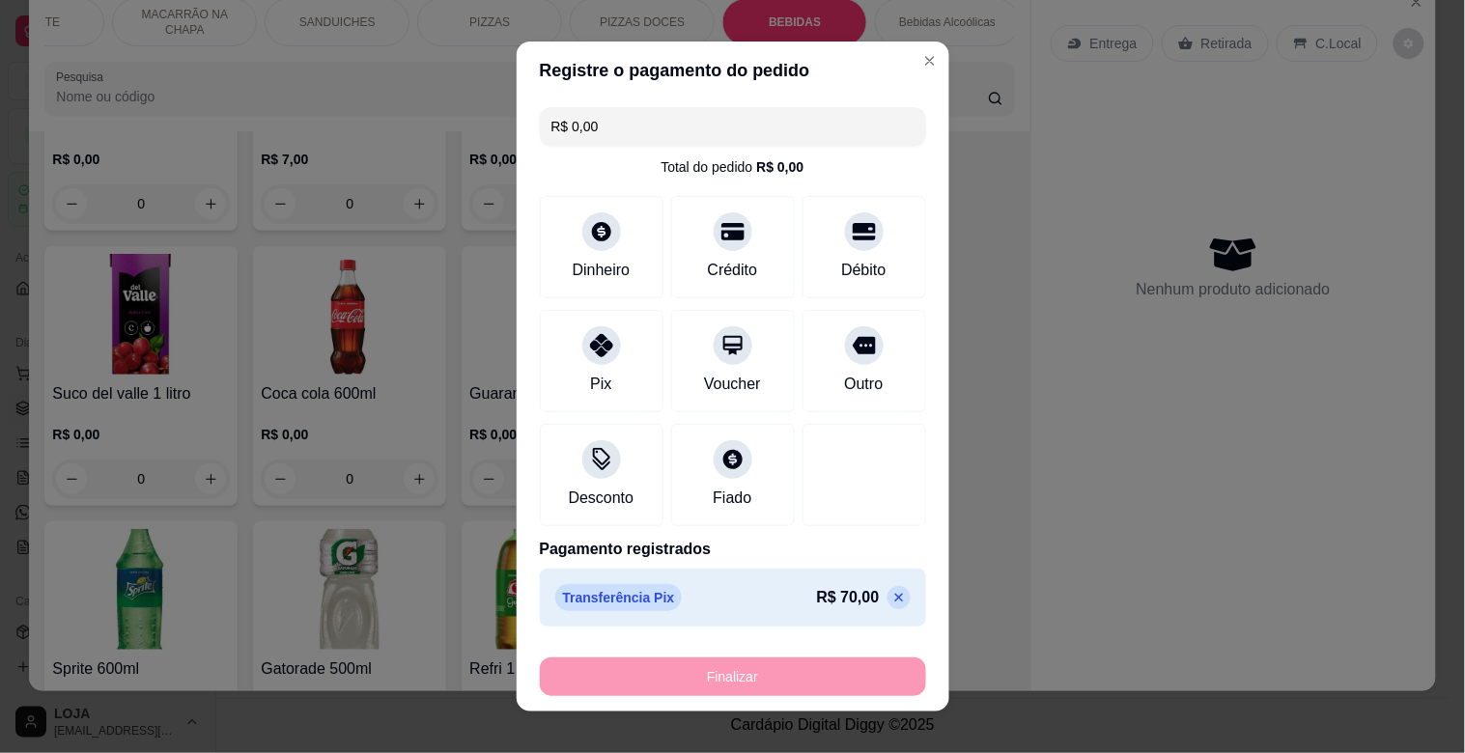
type input "-R$ 70,00"
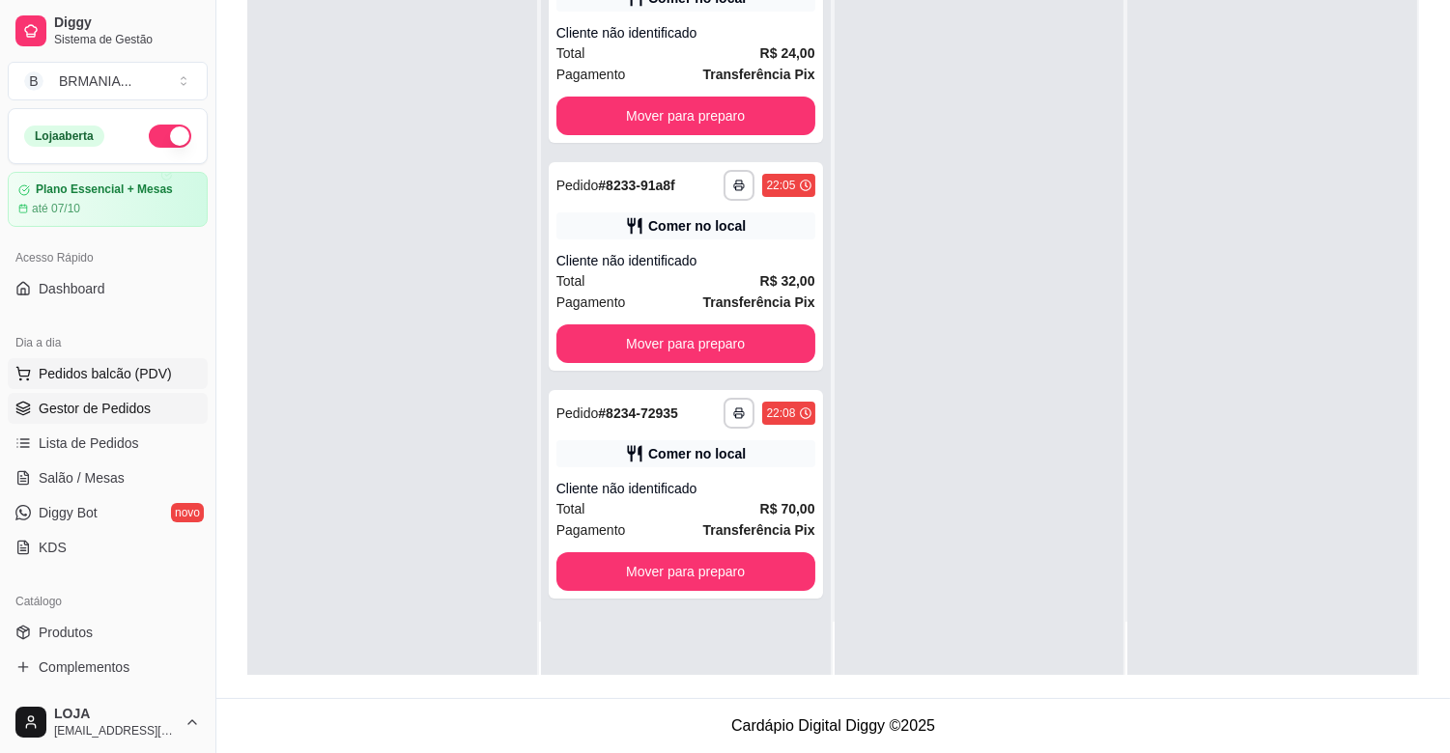
click at [68, 377] on span "Pedidos balcão (PDV)" at bounding box center [105, 373] width 133 height 19
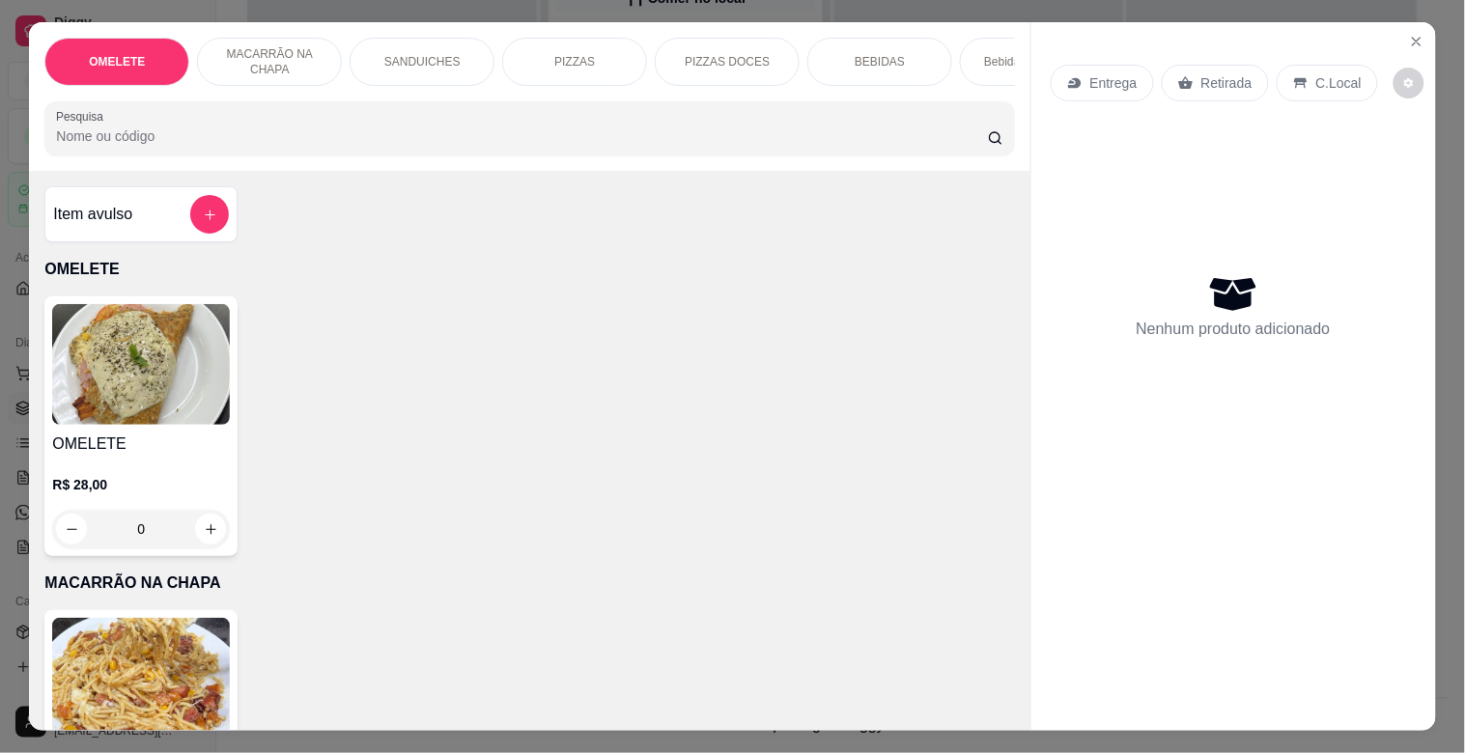
click at [584, 54] on p "PIZZAS" at bounding box center [574, 61] width 41 height 15
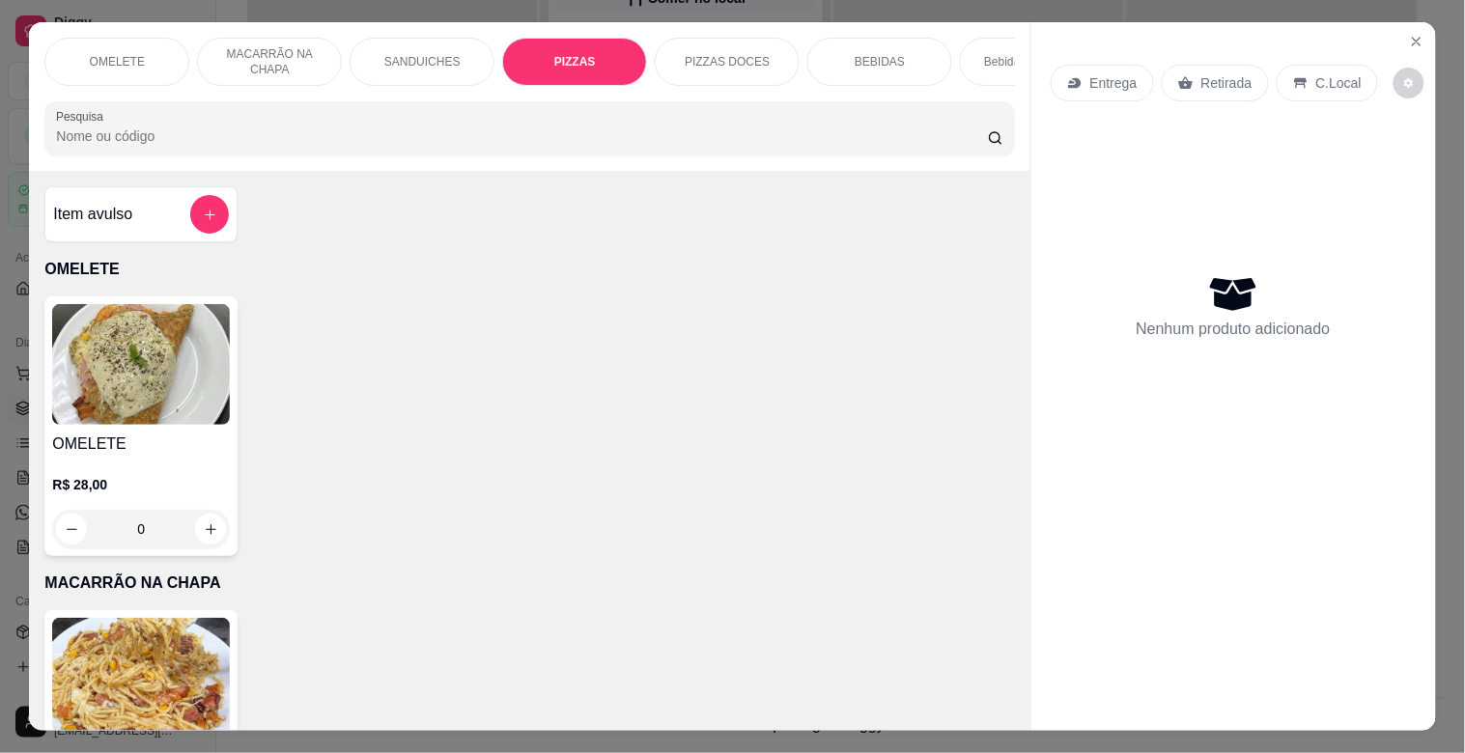
scroll to position [46, 0]
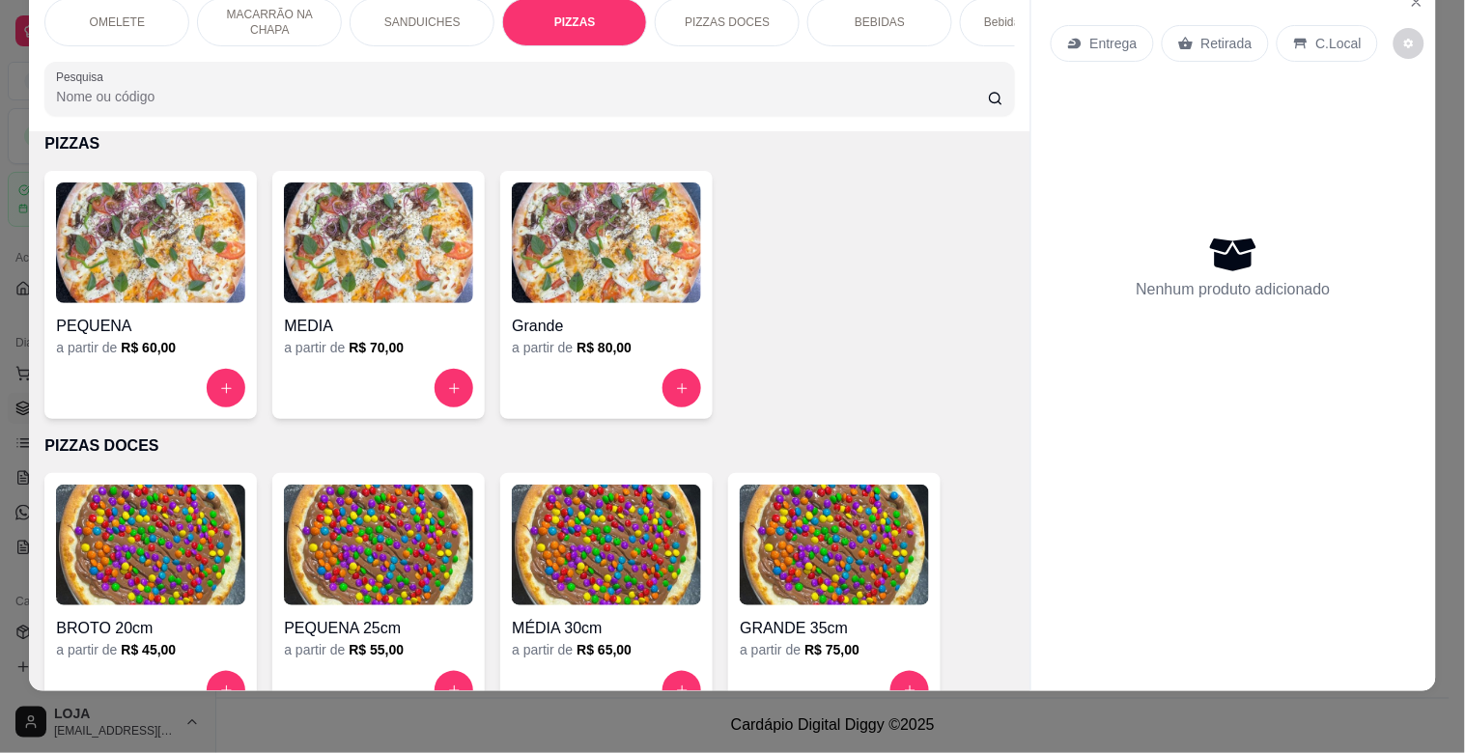
click at [146, 258] on img at bounding box center [150, 243] width 189 height 121
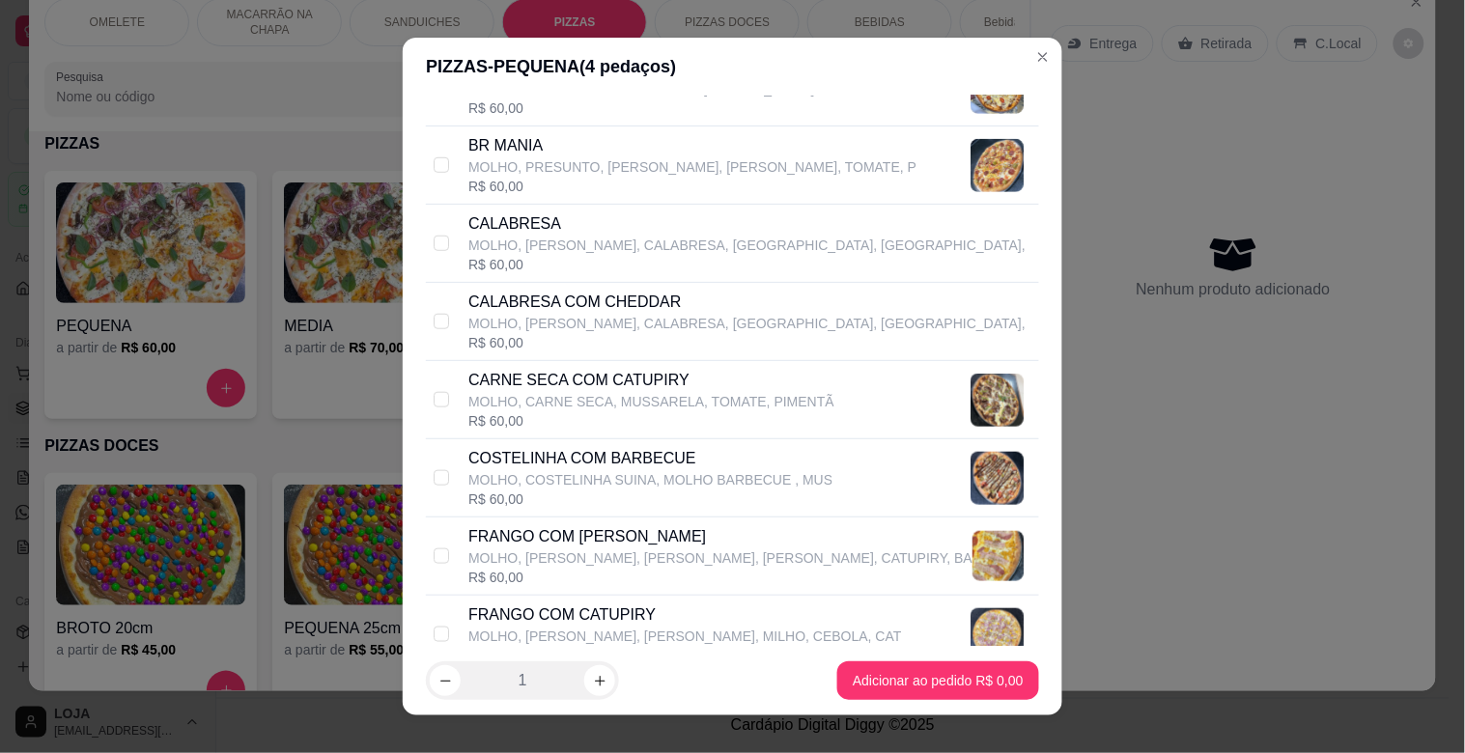
scroll to position [429, 0]
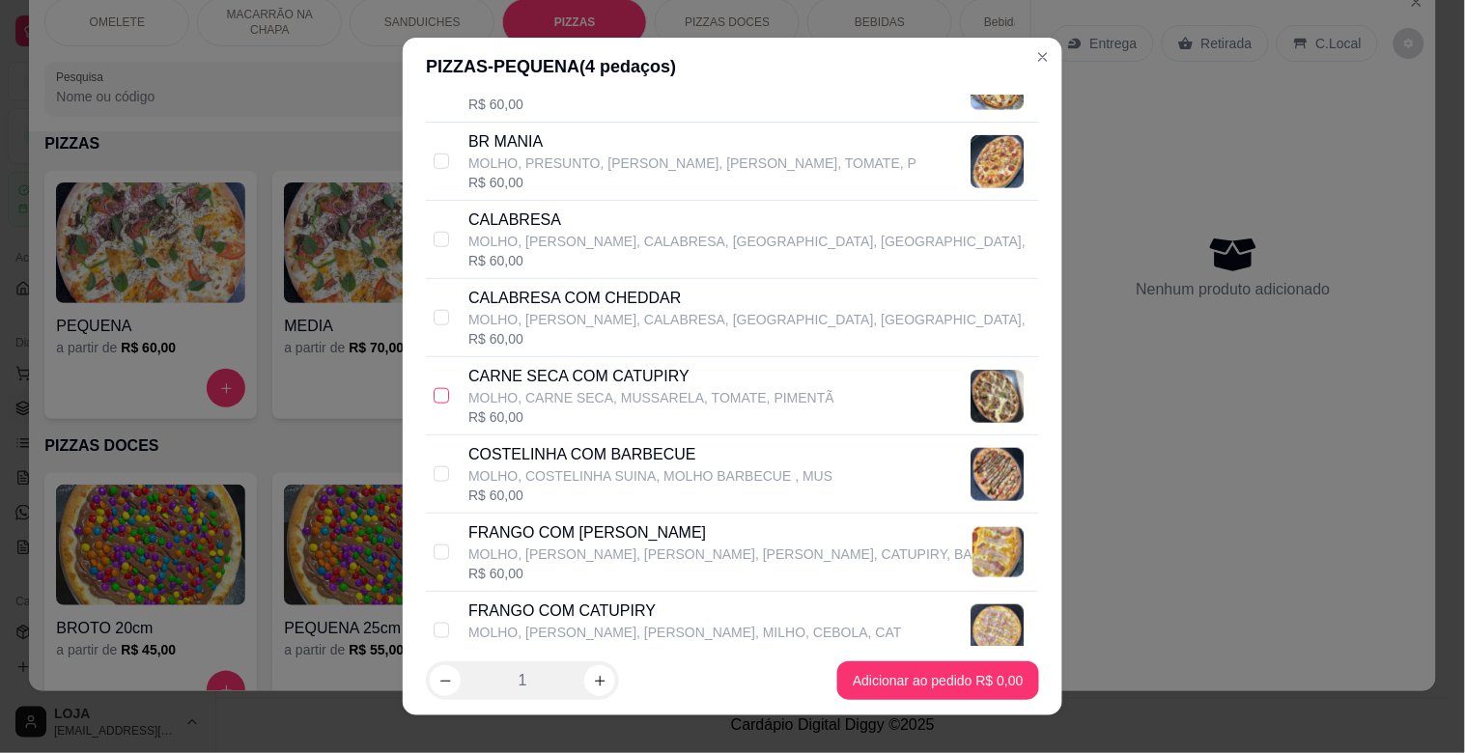
click at [436, 390] on input "checkbox" at bounding box center [441, 395] width 15 height 15
checkbox input "true"
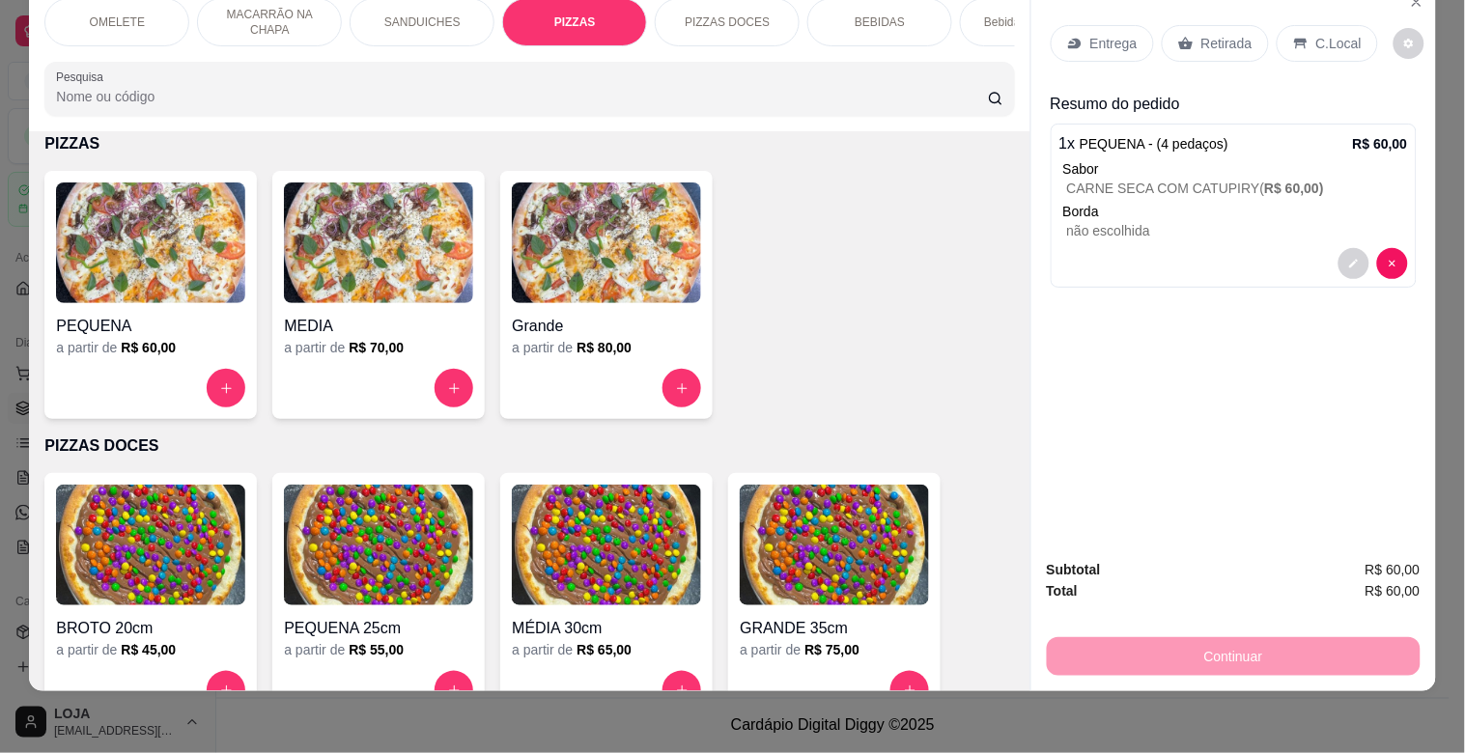
click at [1101, 34] on p "Entrega" at bounding box center [1114, 43] width 47 height 19
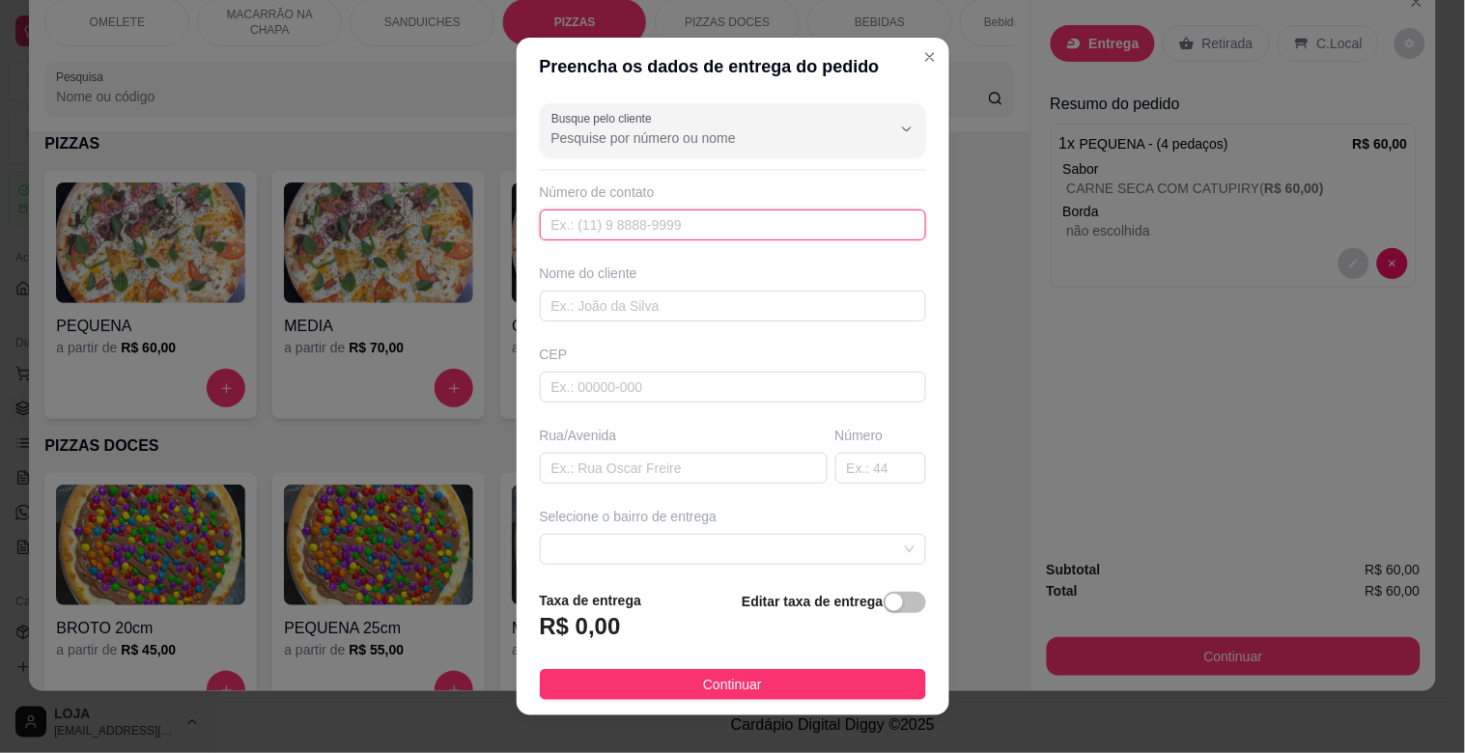
click at [655, 229] on input "text" at bounding box center [733, 225] width 386 height 31
type input "[PHONE_NUMBER]"
click at [622, 298] on input "text" at bounding box center [733, 306] width 386 height 31
type input "ROSE"
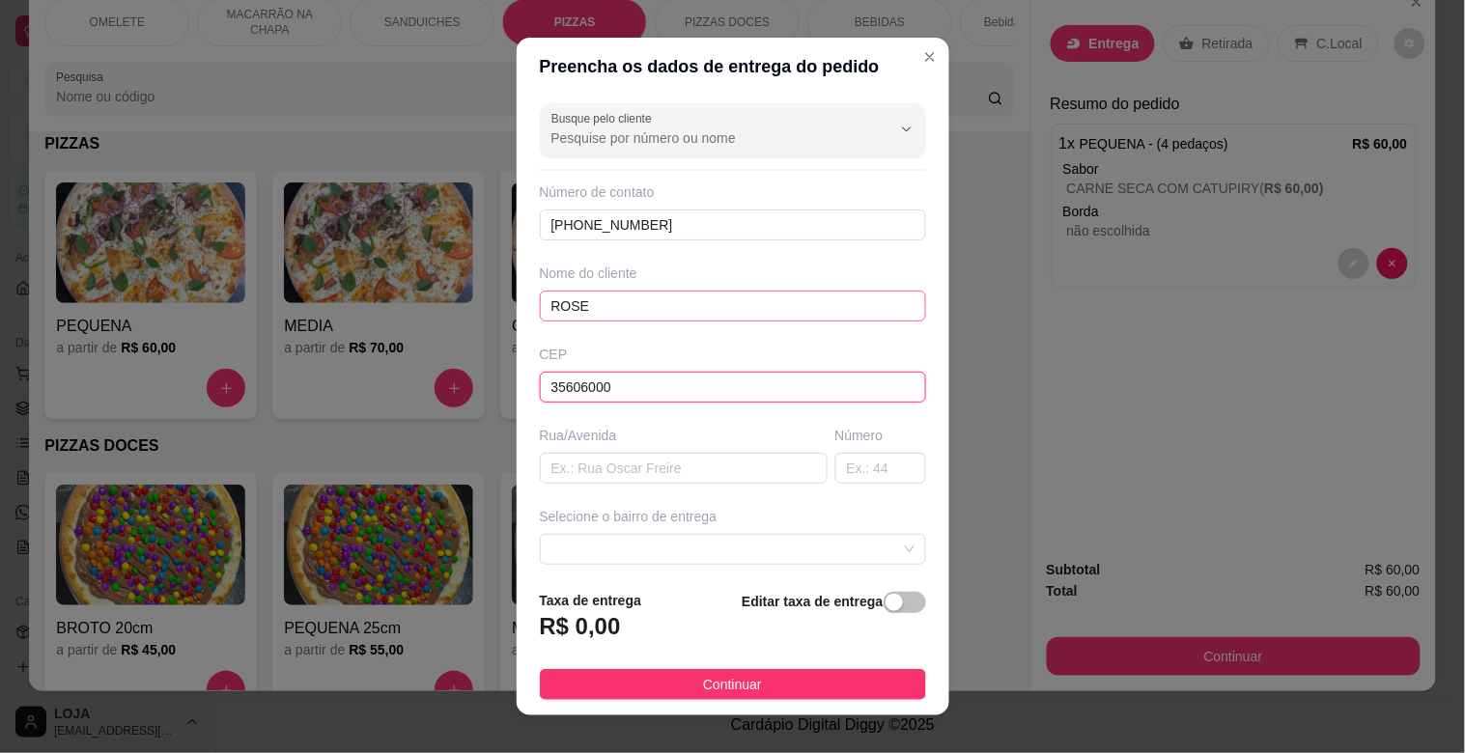
type input "35606000"
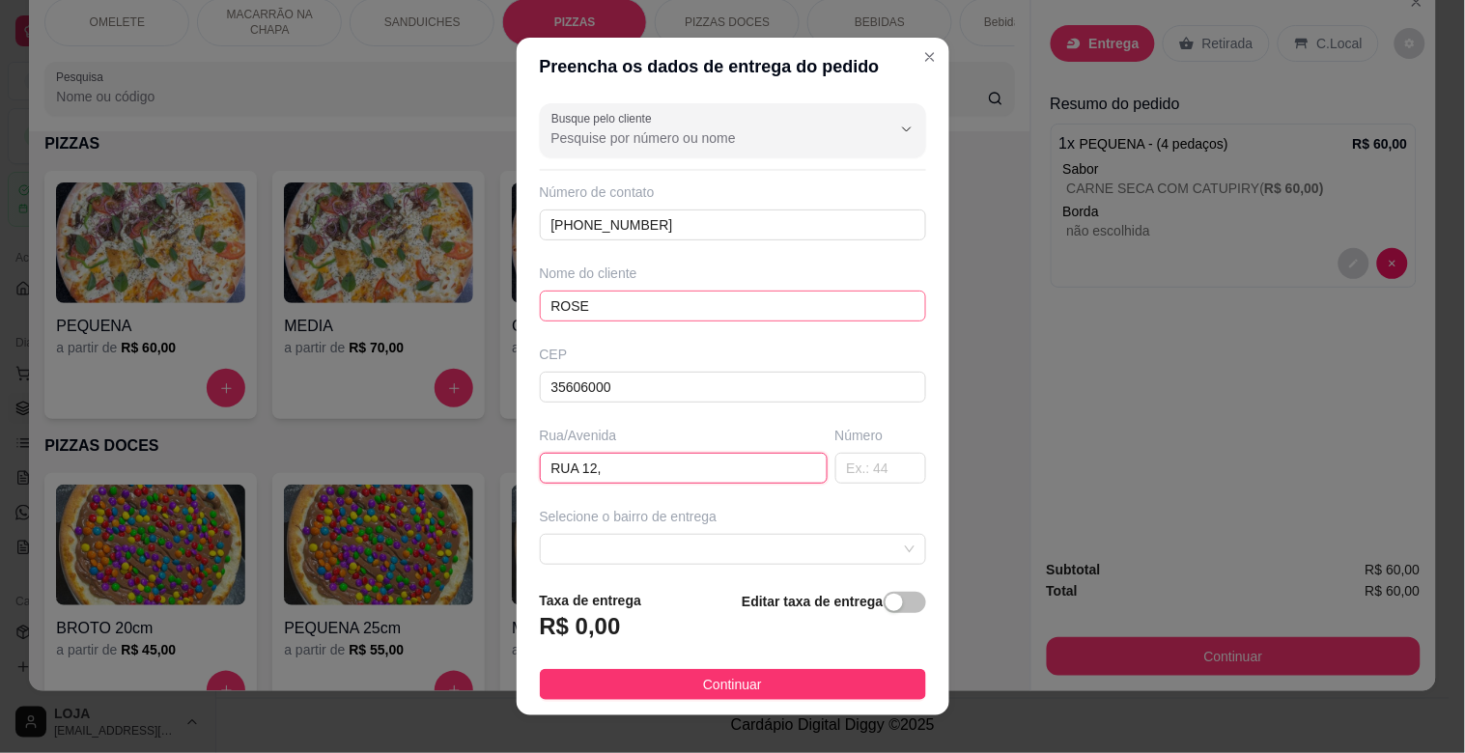
type input "RUA 12,"
type input "2136"
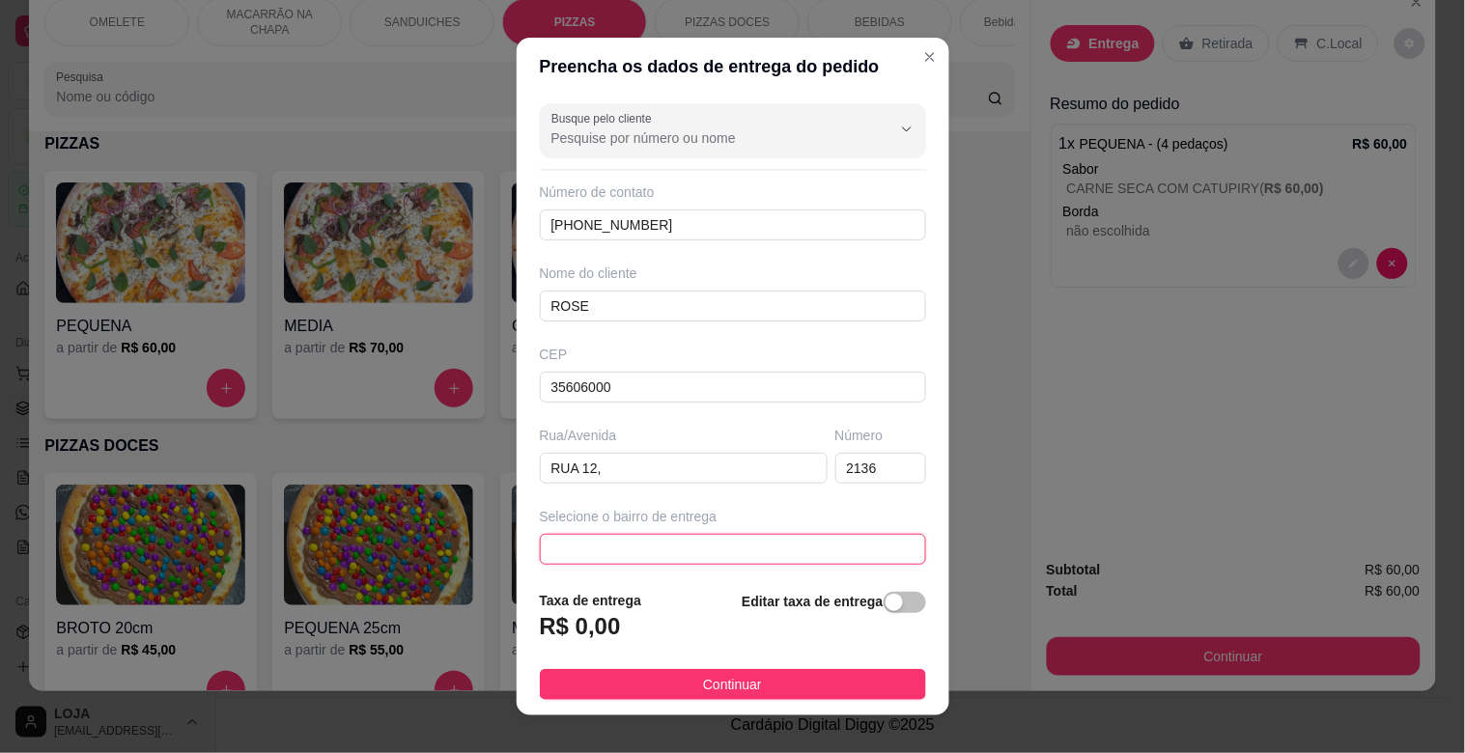
click at [879, 551] on div at bounding box center [733, 549] width 386 height 31
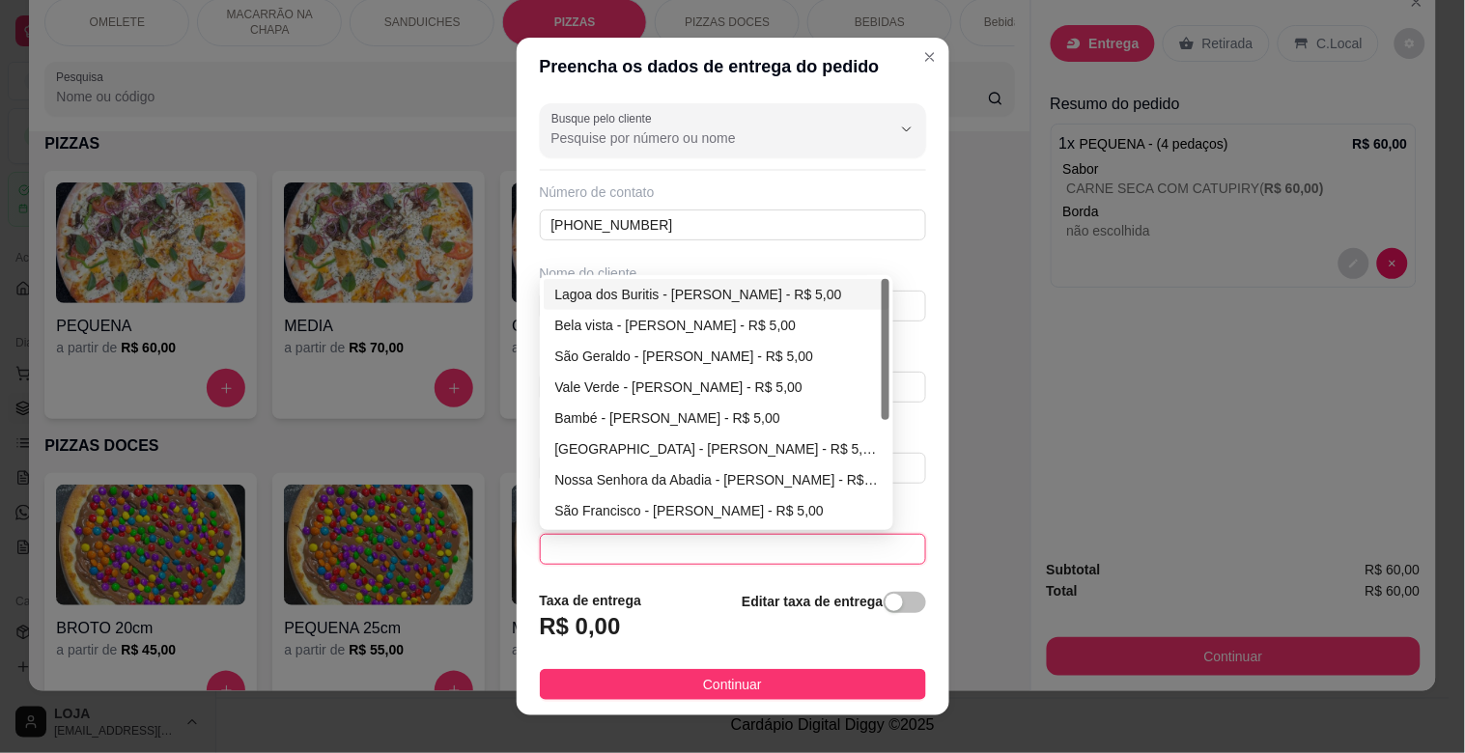
click at [754, 293] on div "Lagoa dos Buritis - [PERSON_NAME] - R$ 5,00" at bounding box center [717, 294] width 324 height 21
type input "[PERSON_NAME]"
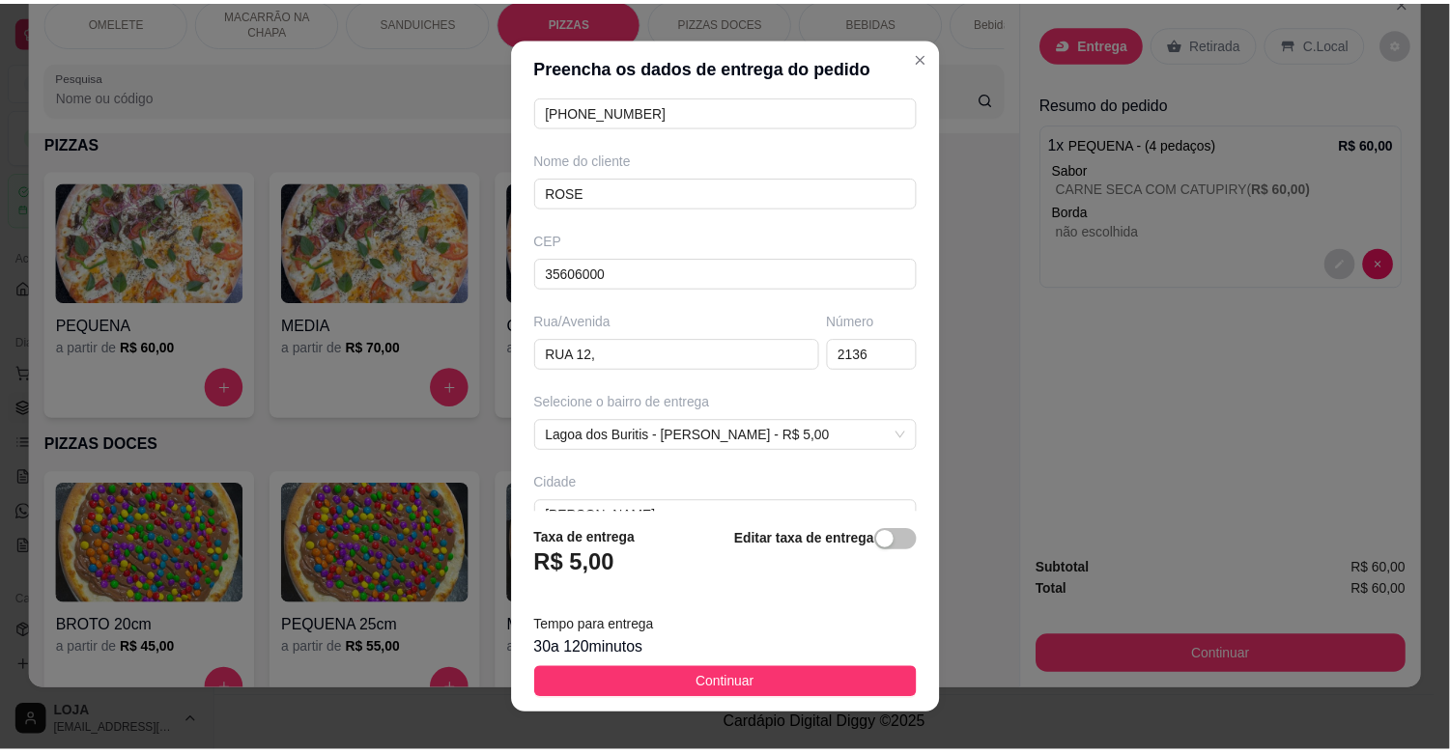
scroll to position [235, 0]
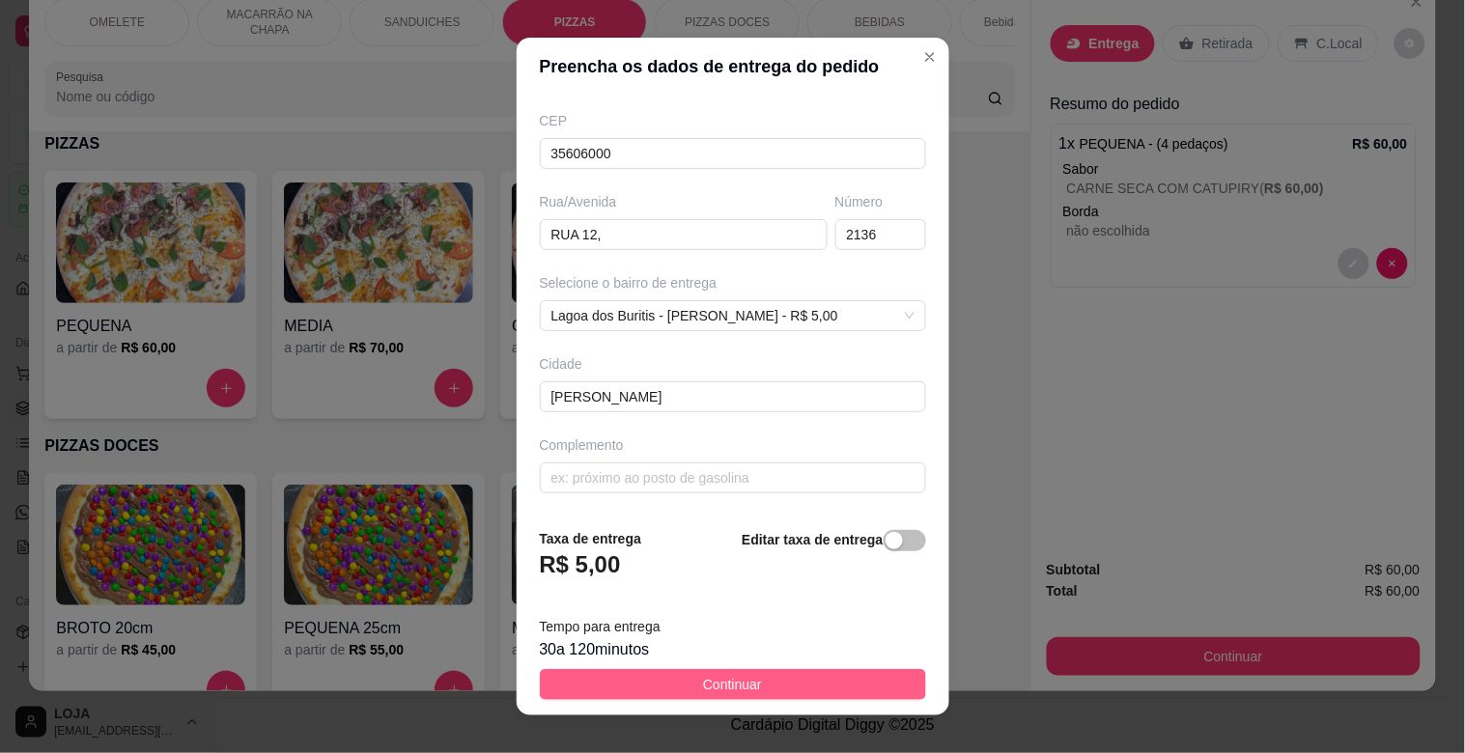
click at [759, 680] on button "Continuar" at bounding box center [733, 684] width 386 height 31
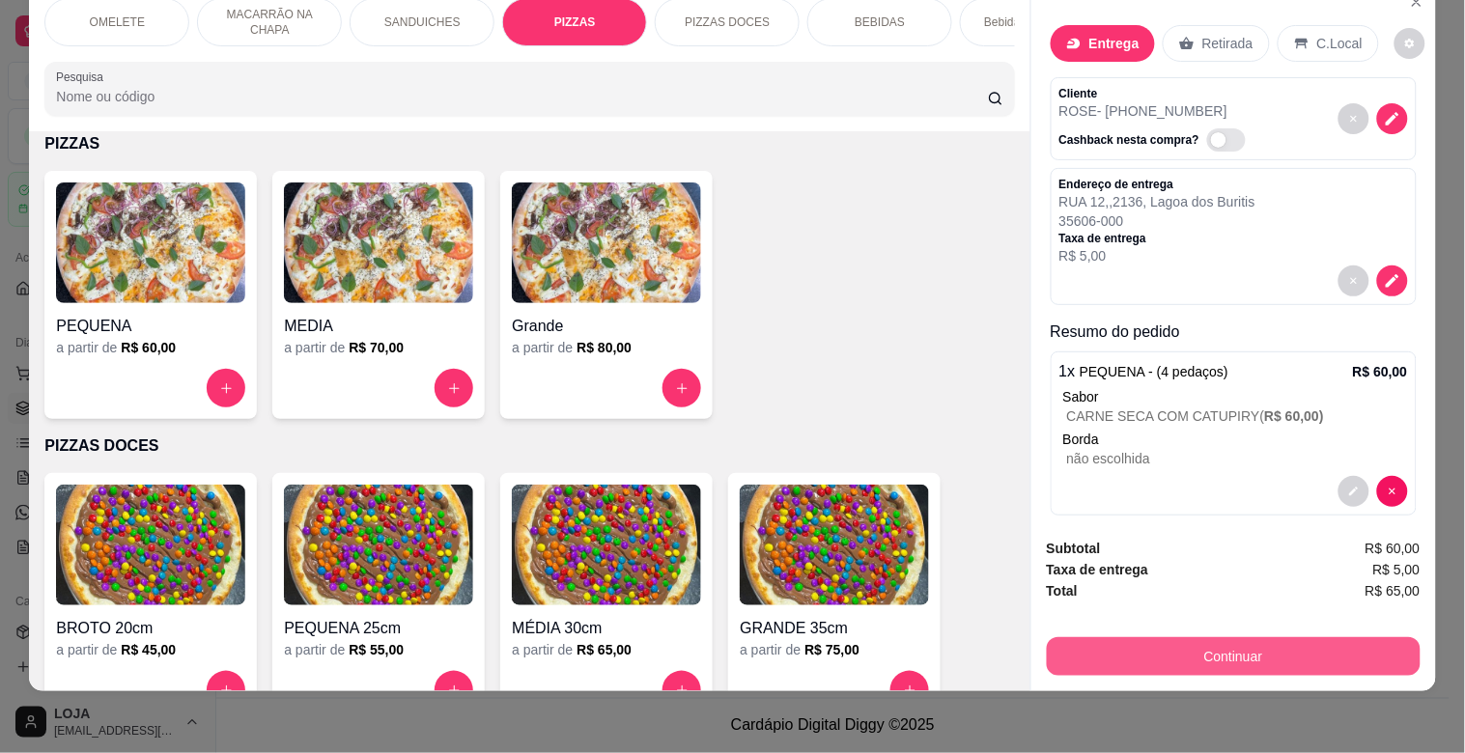
click at [1175, 639] on button "Continuar" at bounding box center [1234, 657] width 374 height 39
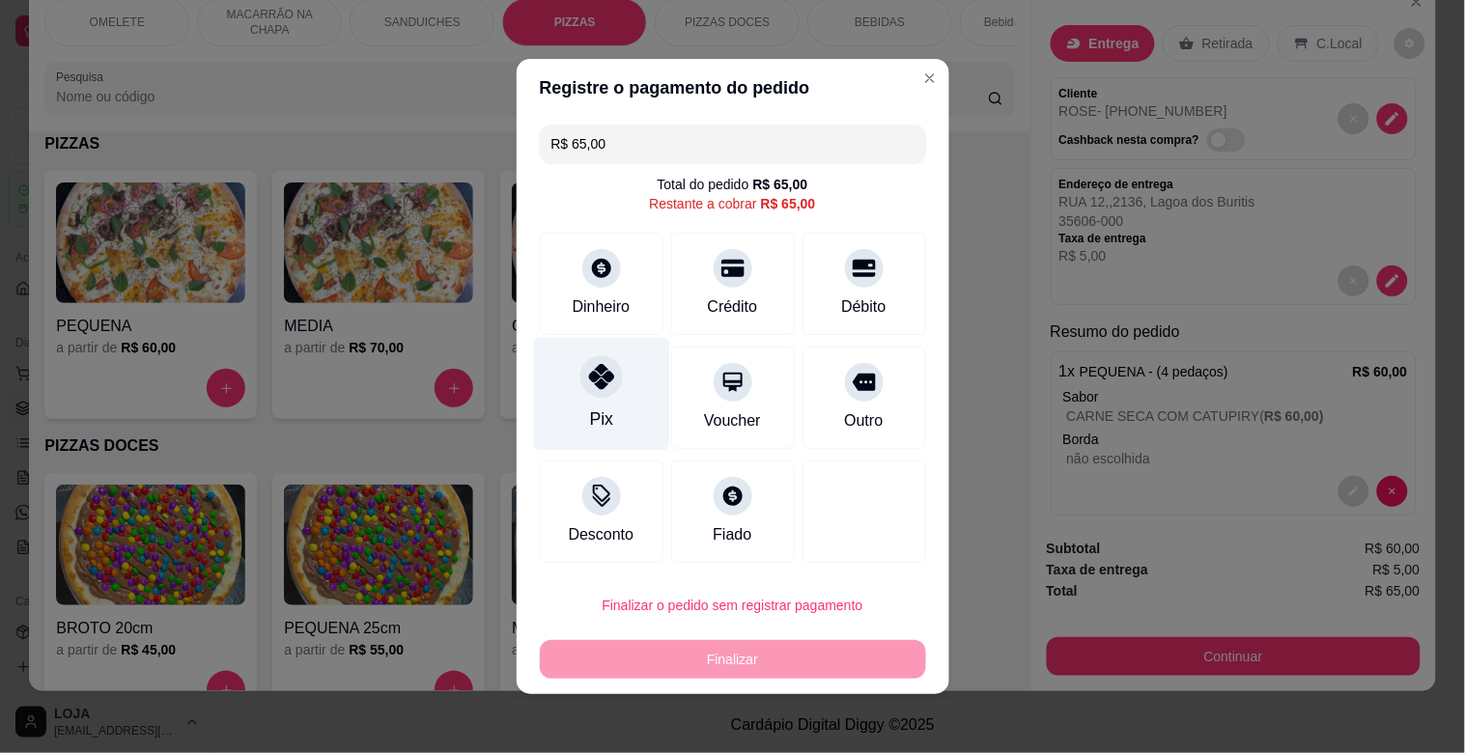
click at [613, 410] on div "Pix" at bounding box center [601, 394] width 136 height 113
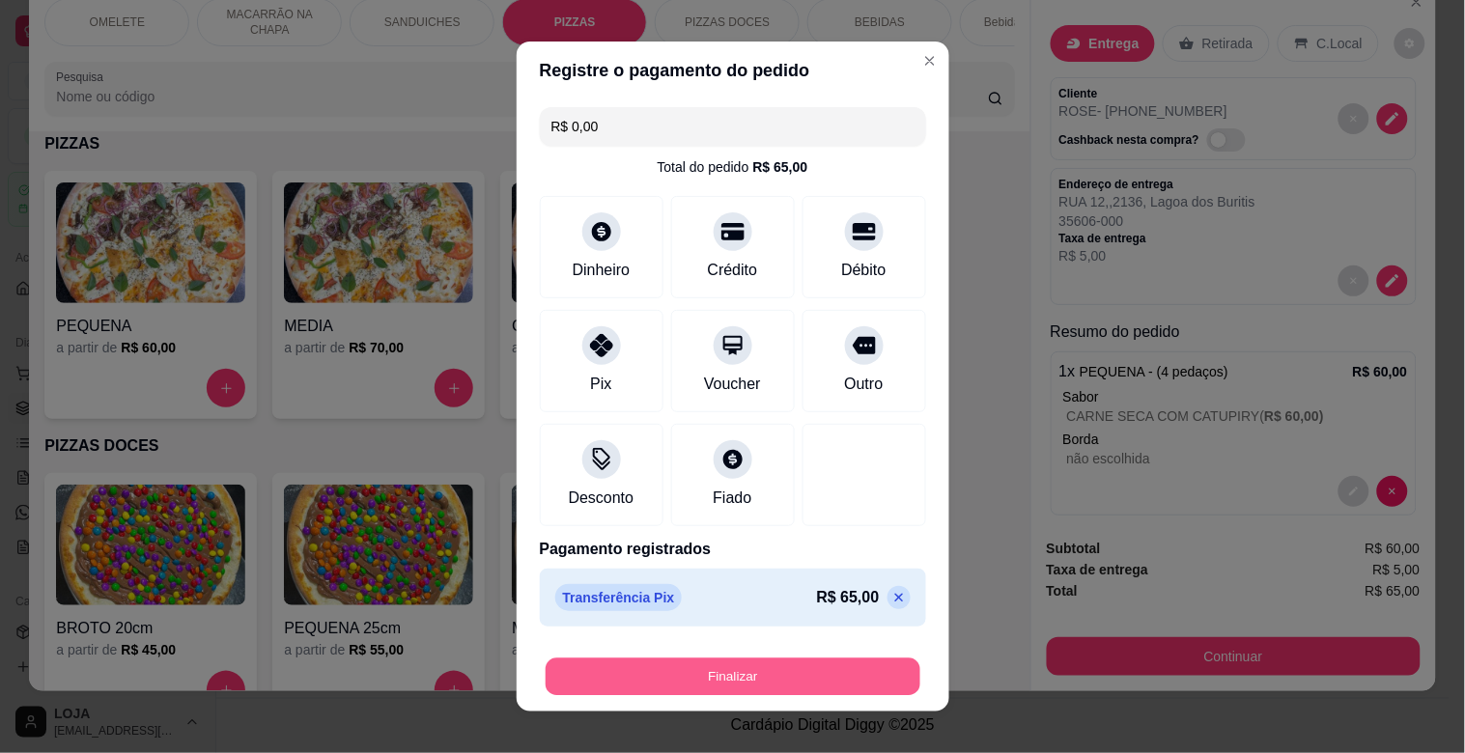
click at [728, 659] on button "Finalizar" at bounding box center [733, 678] width 375 height 38
click at [729, 673] on button "Finalizar" at bounding box center [733, 677] width 386 height 39
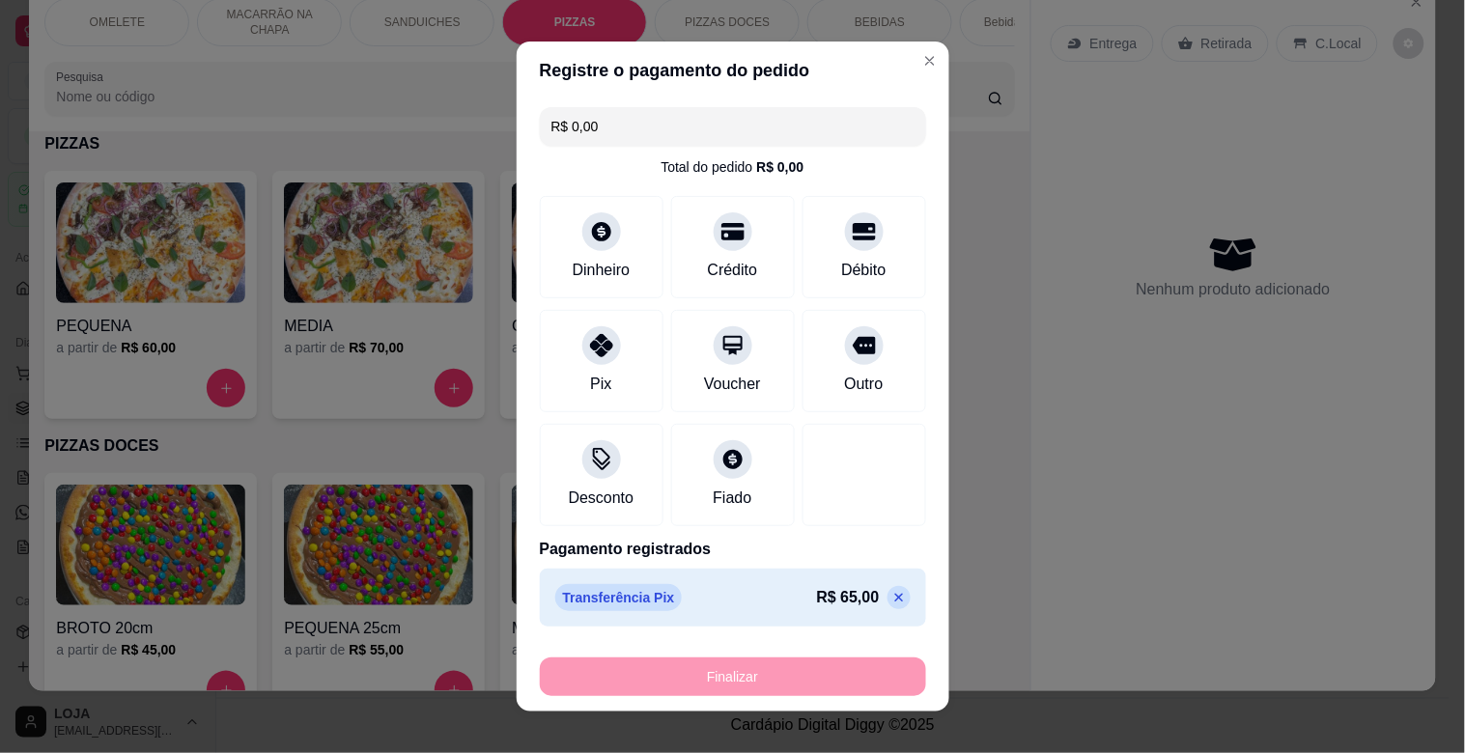
type input "-R$ 65,00"
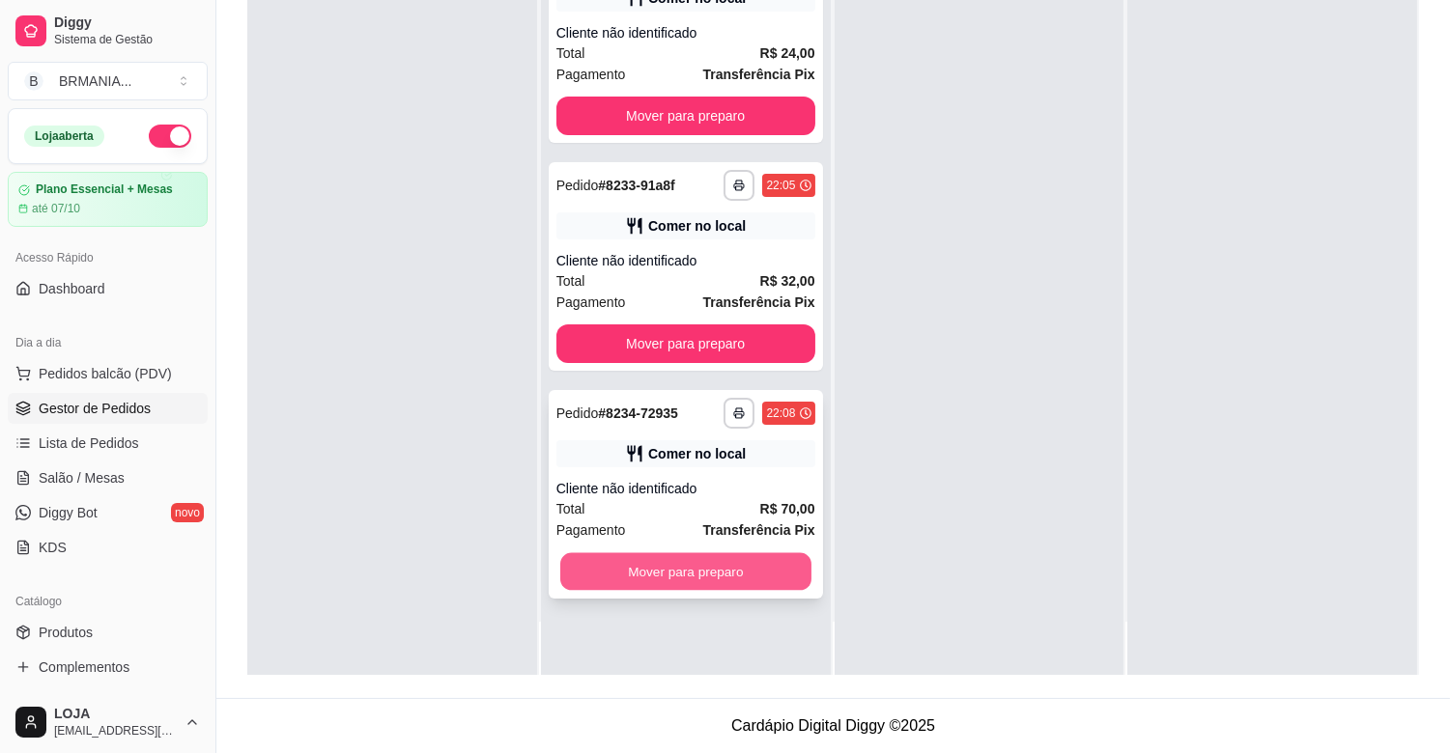
click at [731, 578] on button "Mover para preparo" at bounding box center [685, 572] width 251 height 38
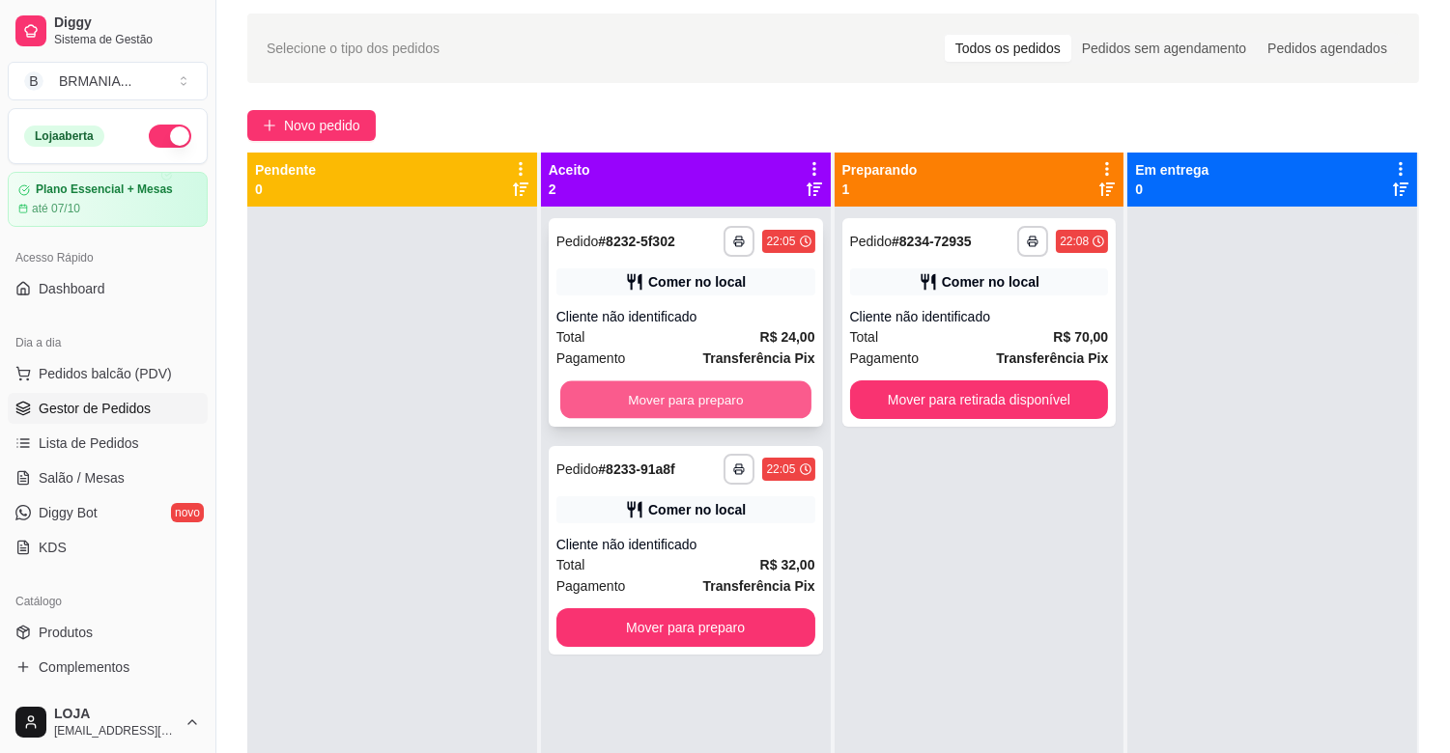
click at [689, 396] on button "Mover para preparo" at bounding box center [685, 401] width 251 height 38
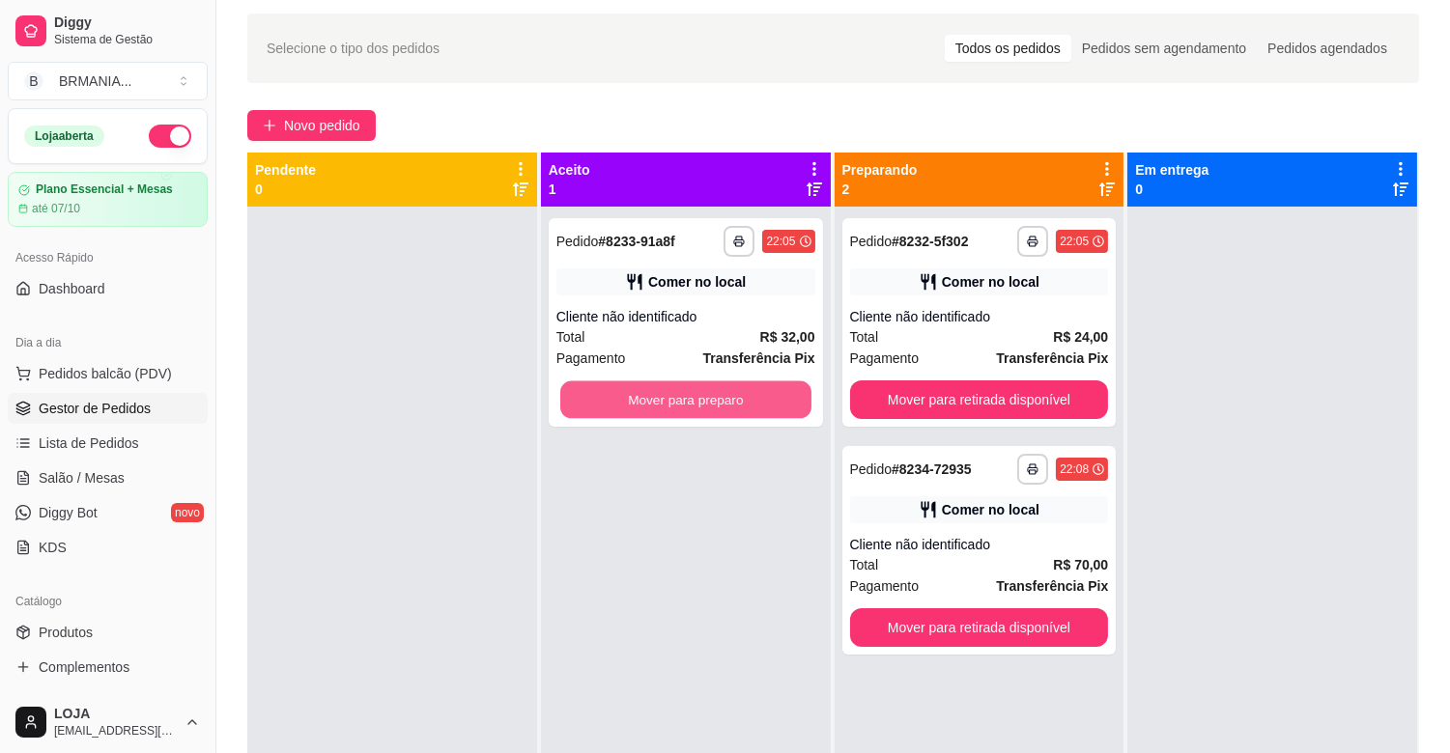
click at [689, 396] on button "Mover para preparo" at bounding box center [685, 401] width 251 height 38
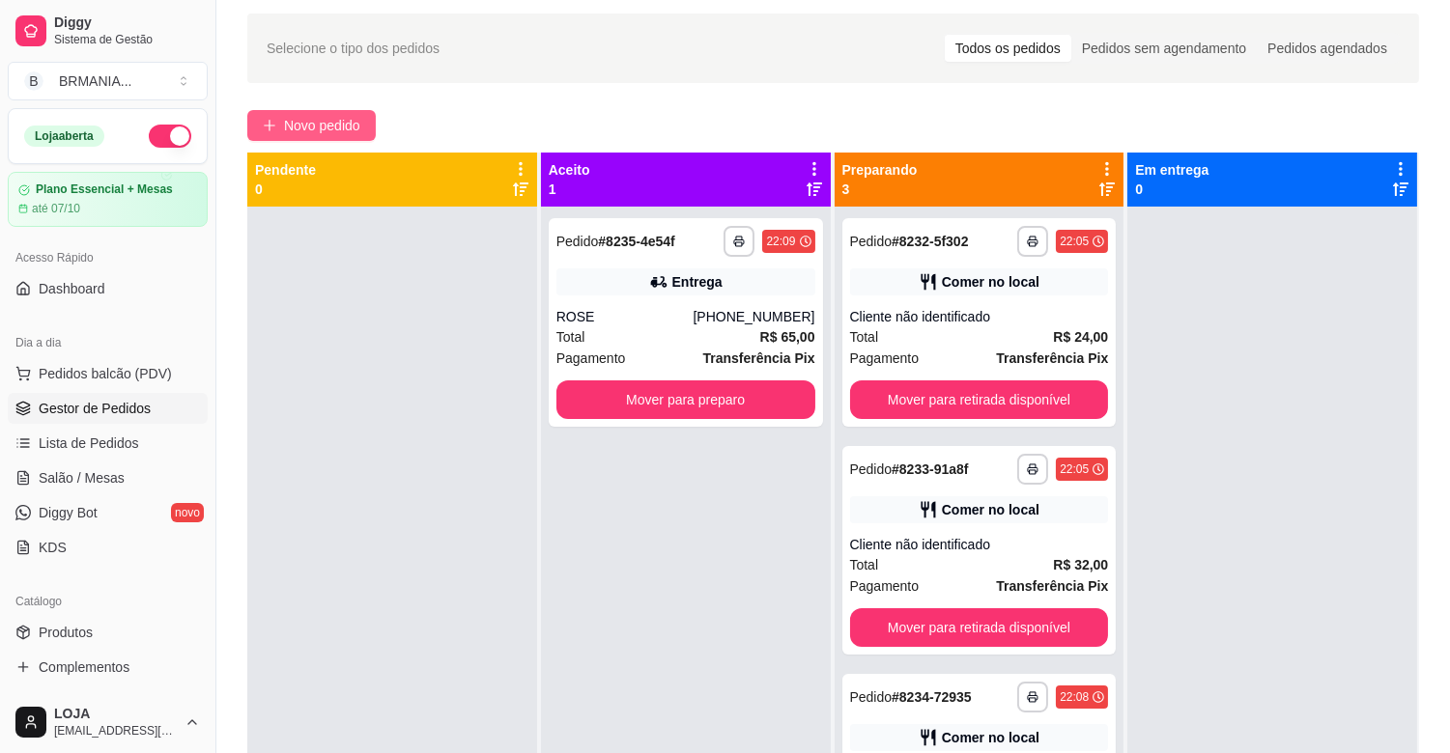
click at [355, 128] on span "Novo pedido" at bounding box center [322, 125] width 76 height 21
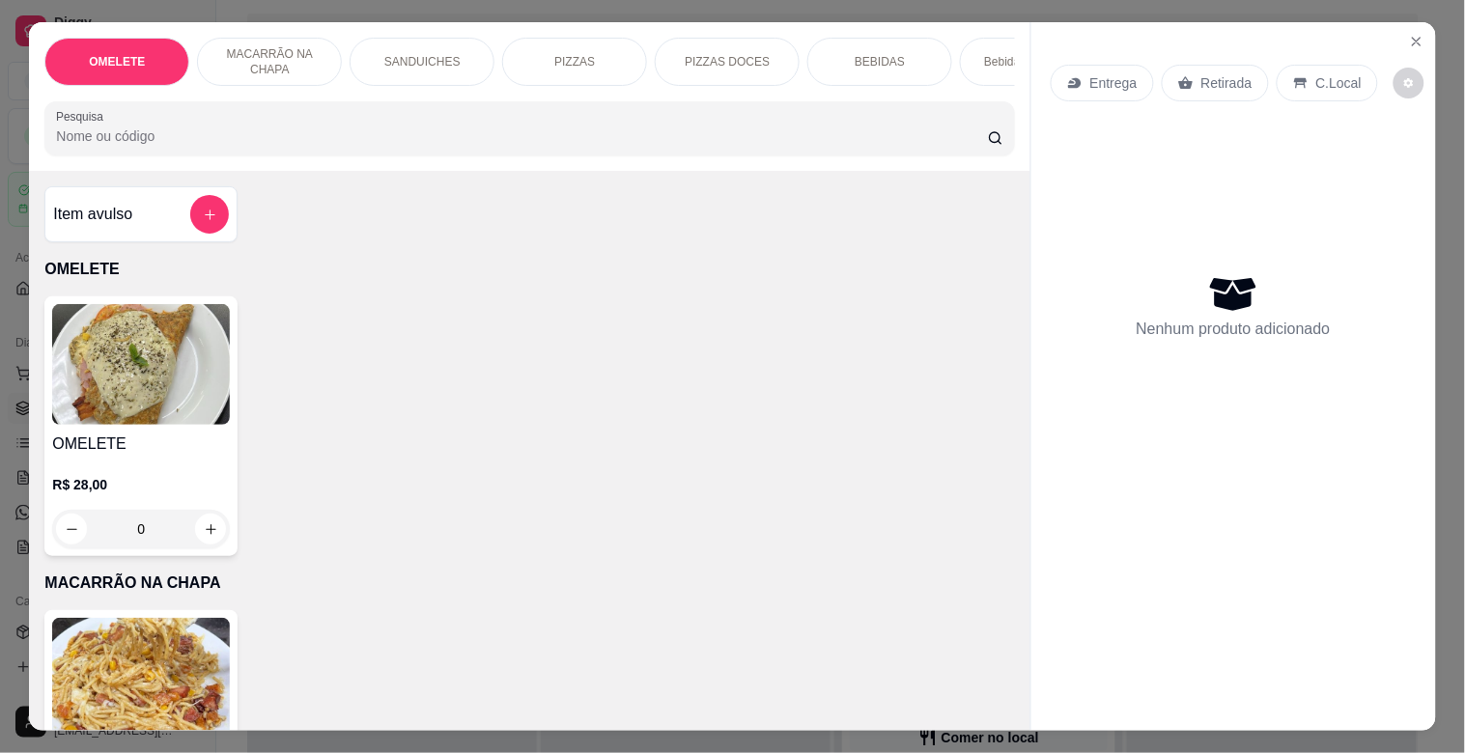
click at [541, 55] on div "PIZZAS" at bounding box center [574, 62] width 145 height 48
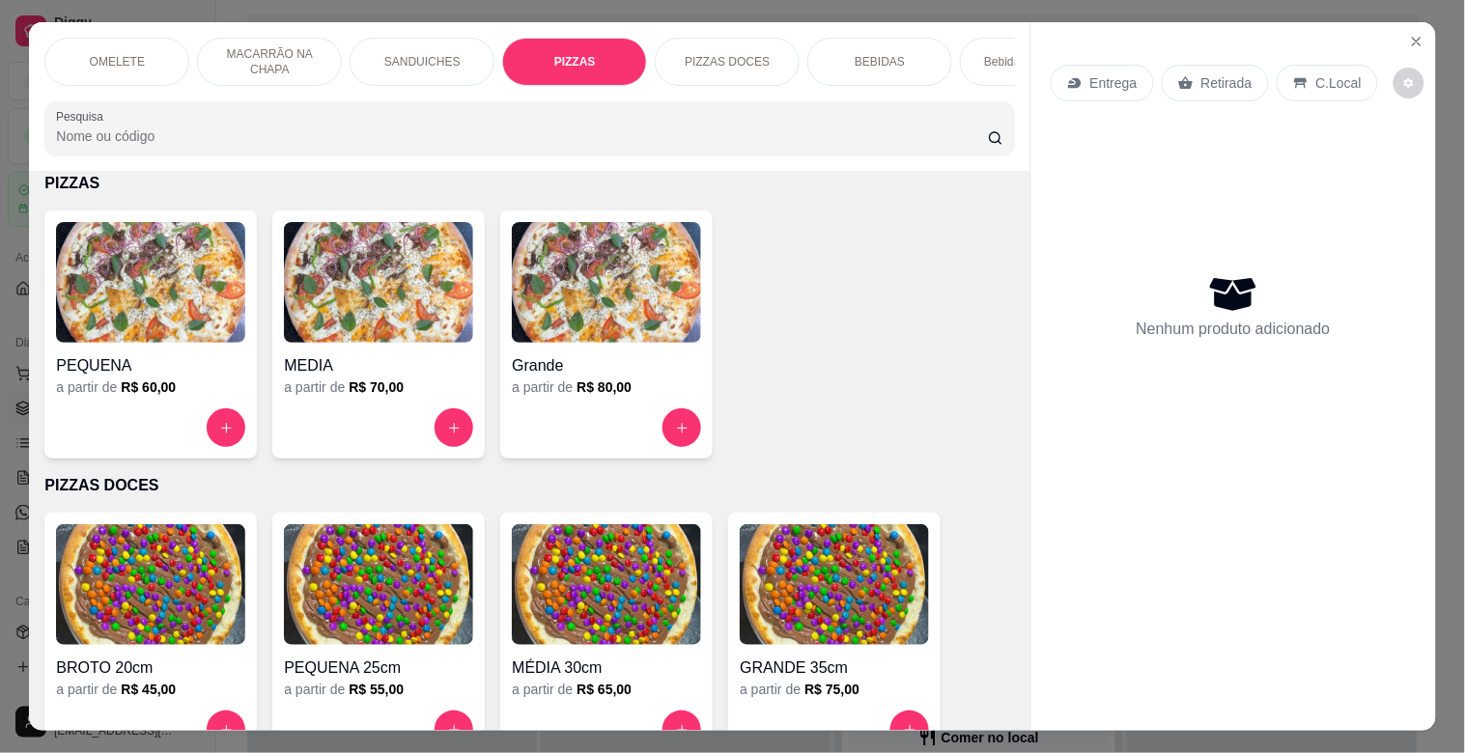
scroll to position [46, 0]
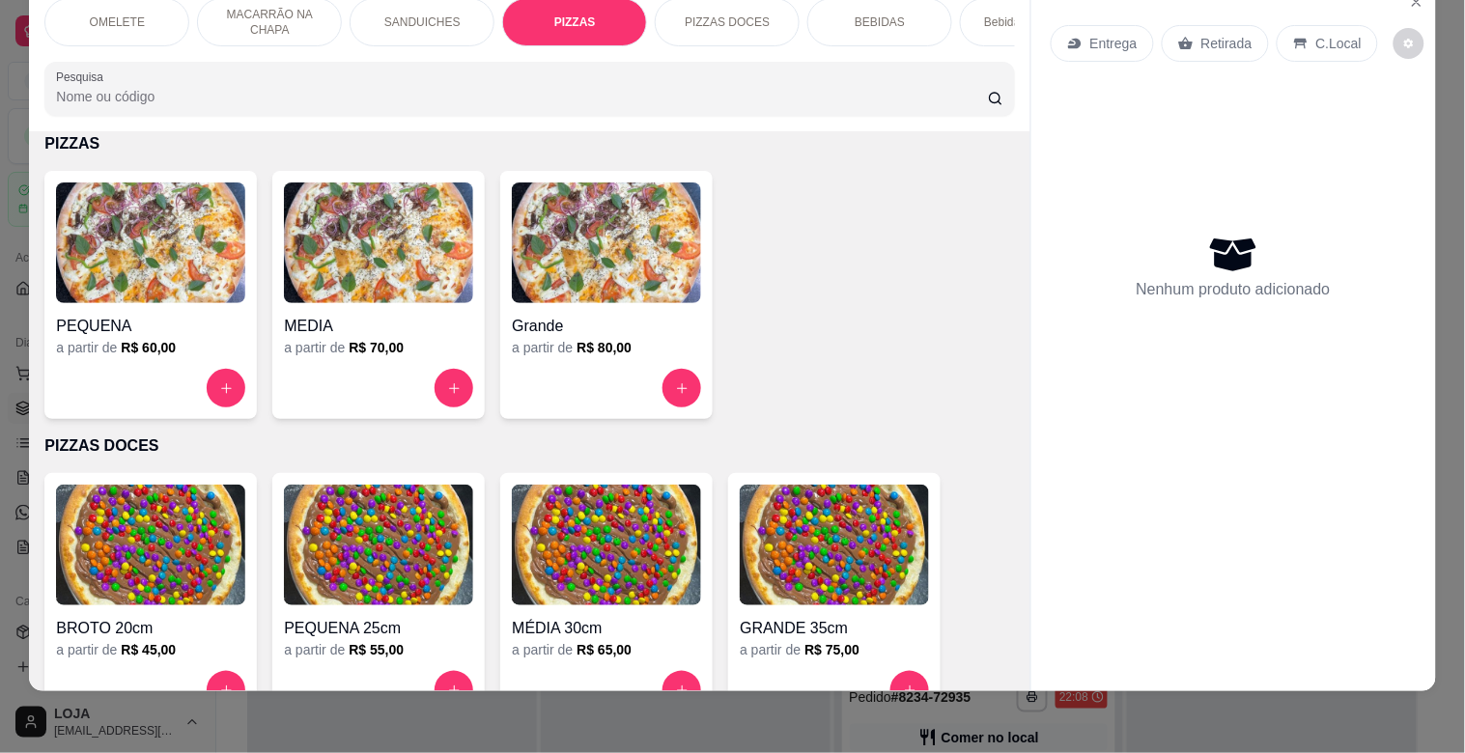
click at [176, 271] on img at bounding box center [150, 243] width 189 height 121
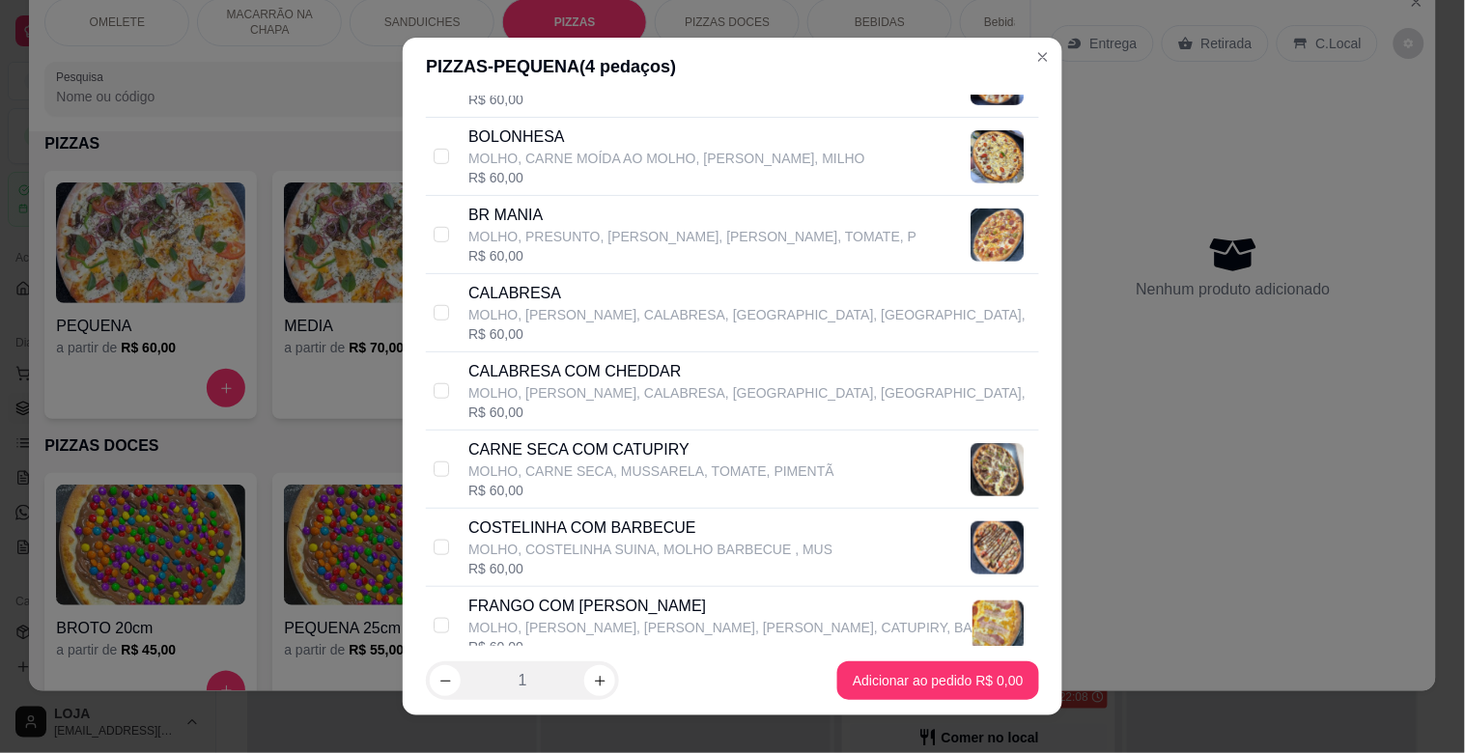
scroll to position [401, 0]
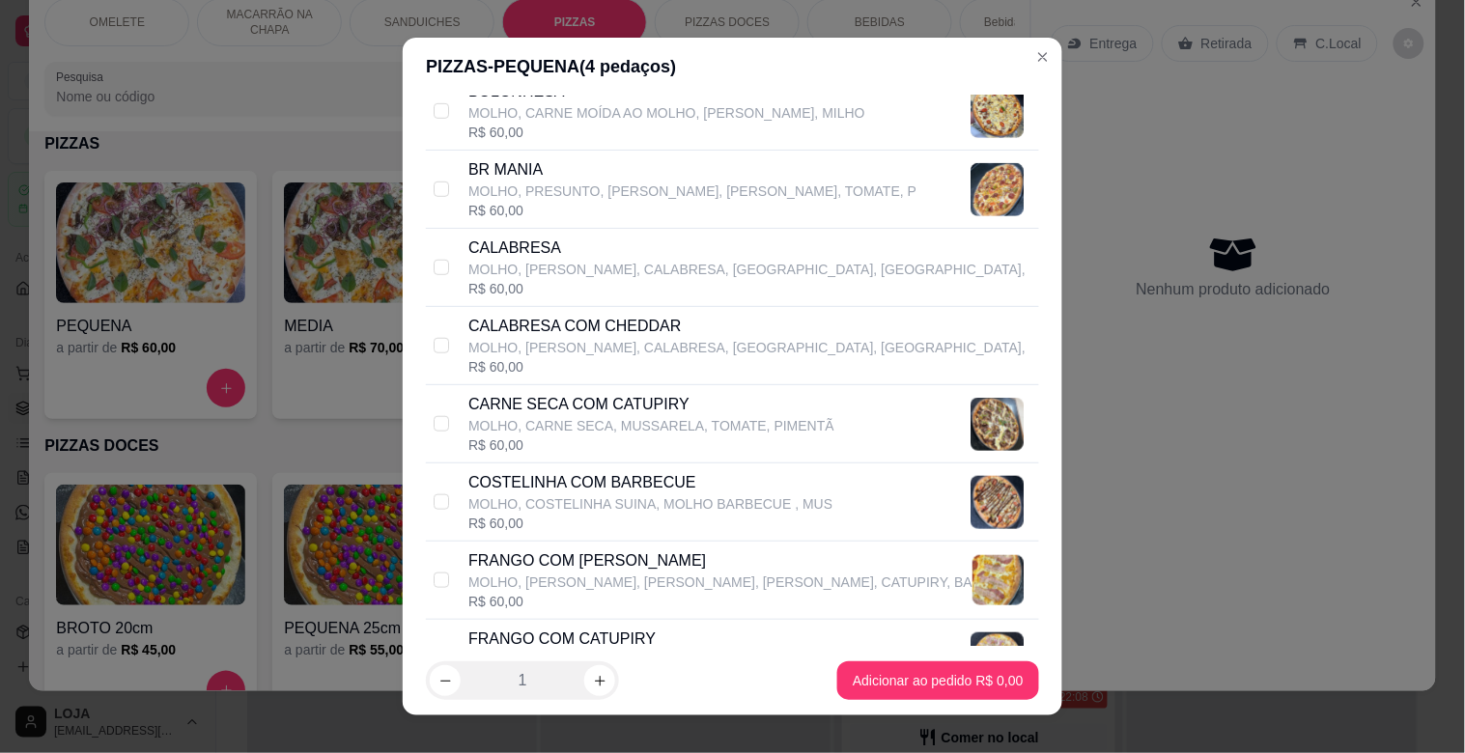
click at [426, 270] on div "CALABRESA MOLHO, [GEOGRAPHIC_DATA], CALABRESA, BACON, [GEOGRAPHIC_DATA], R$ 60,…" at bounding box center [732, 268] width 613 height 78
checkbox input "true"
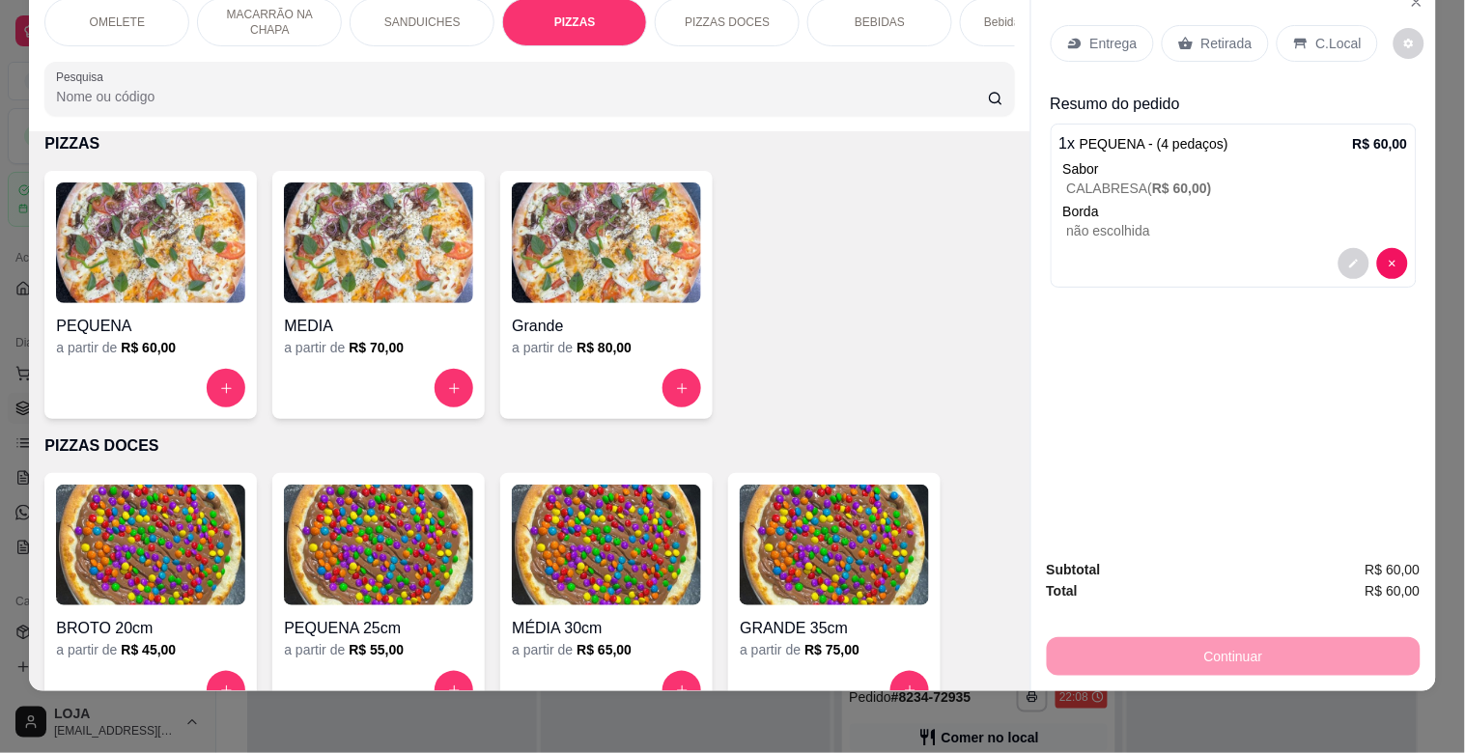
click at [894, 27] on div "BEBIDAS" at bounding box center [880, 22] width 145 height 48
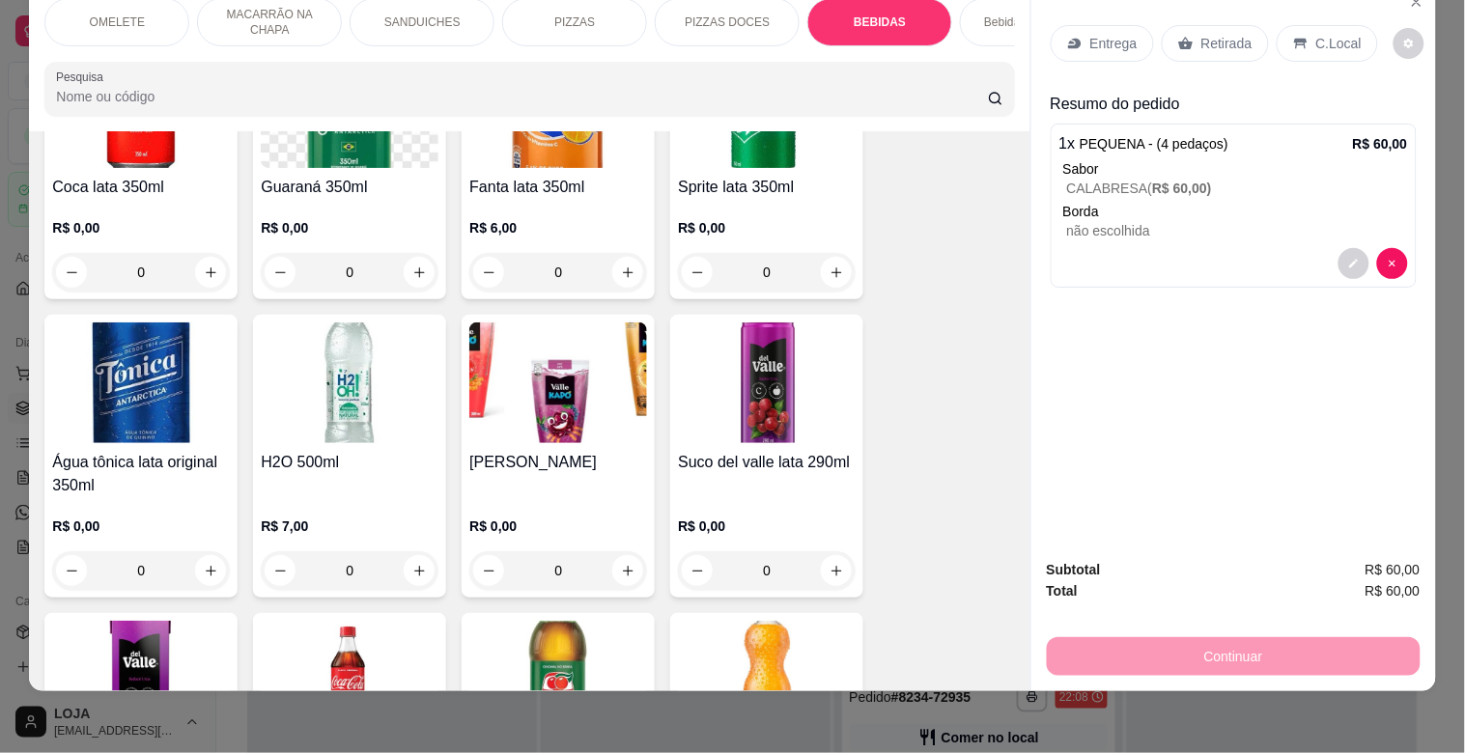
scroll to position [2613, 0]
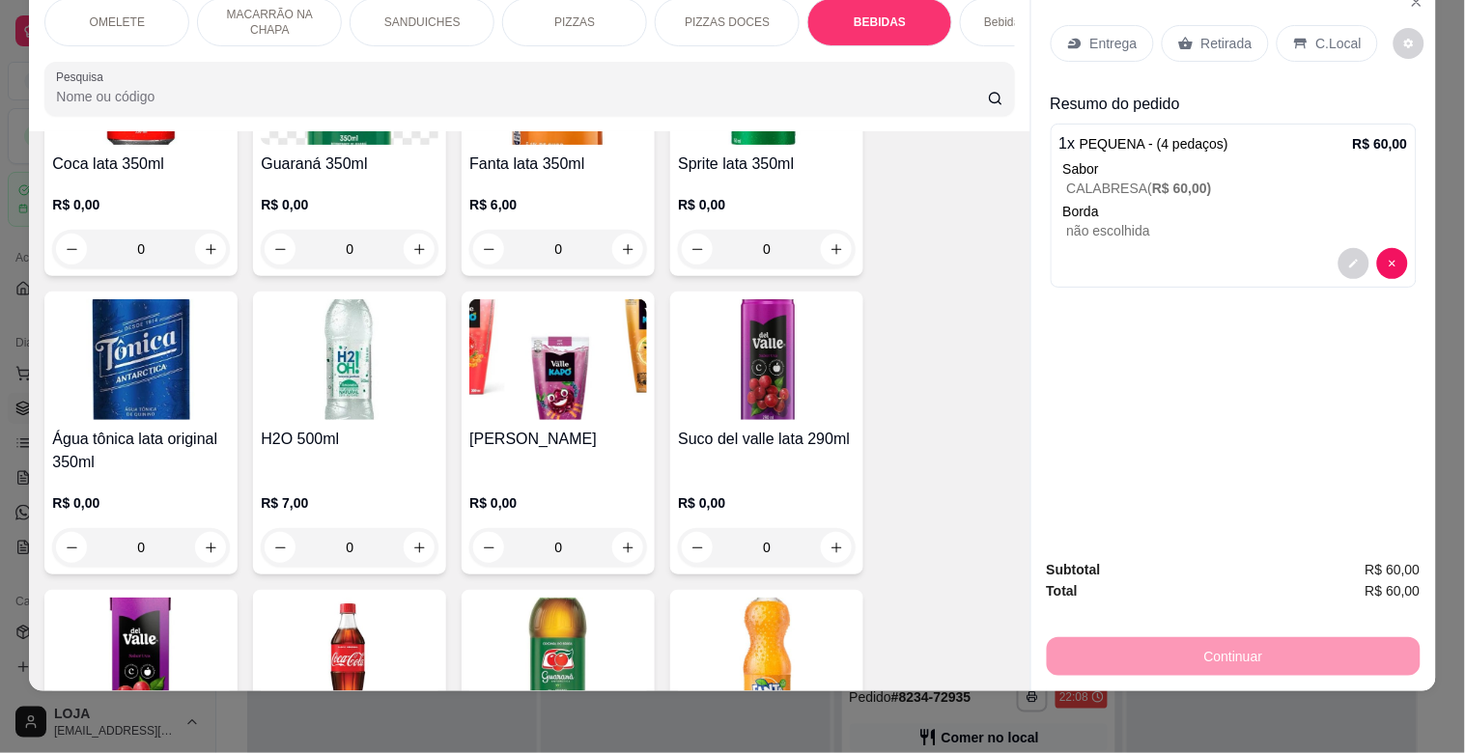
click at [406, 381] on img at bounding box center [350, 359] width 178 height 121
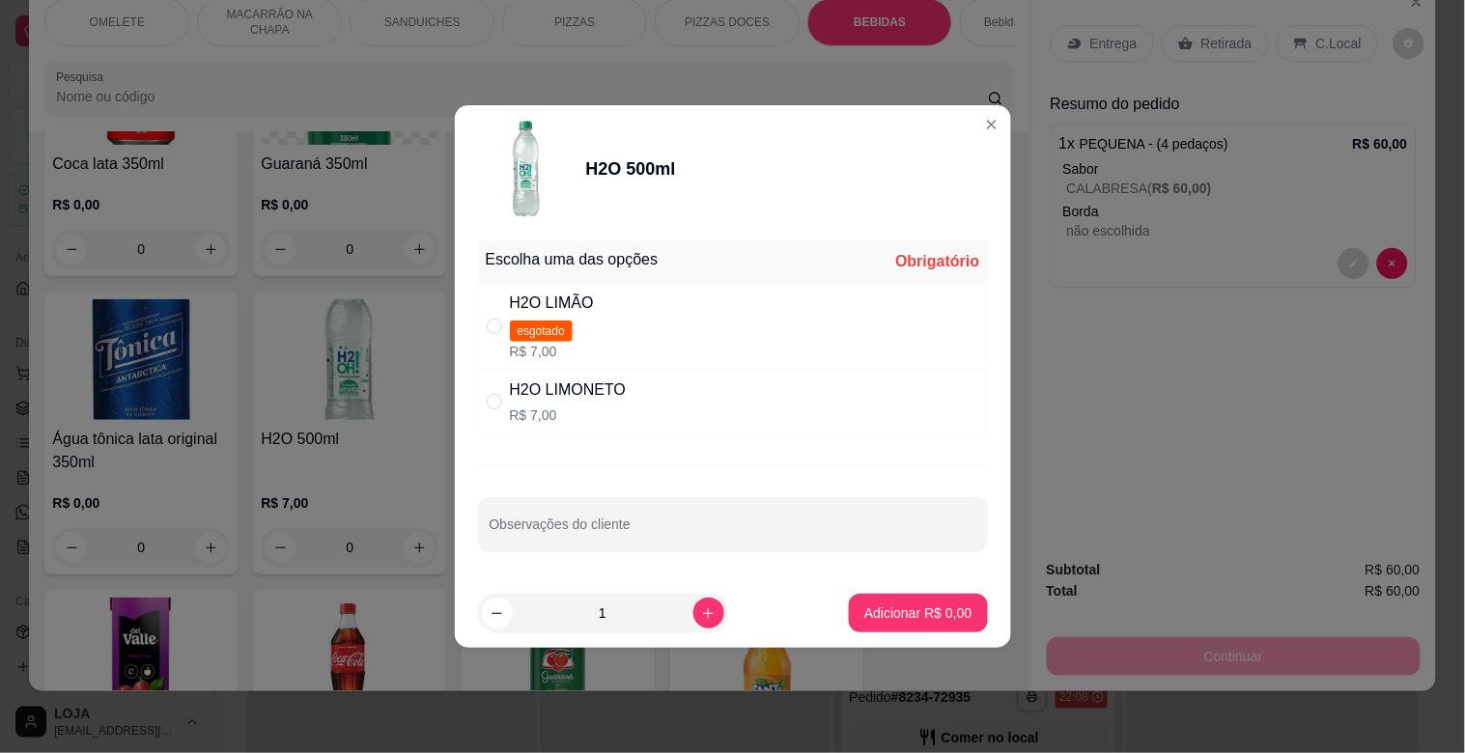
click at [535, 389] on div "H2O LIMONETO" at bounding box center [568, 390] width 117 height 23
radio input "true"
click at [904, 610] on p "Adicionar R$ 7,00" at bounding box center [918, 613] width 107 height 19
type input "1"
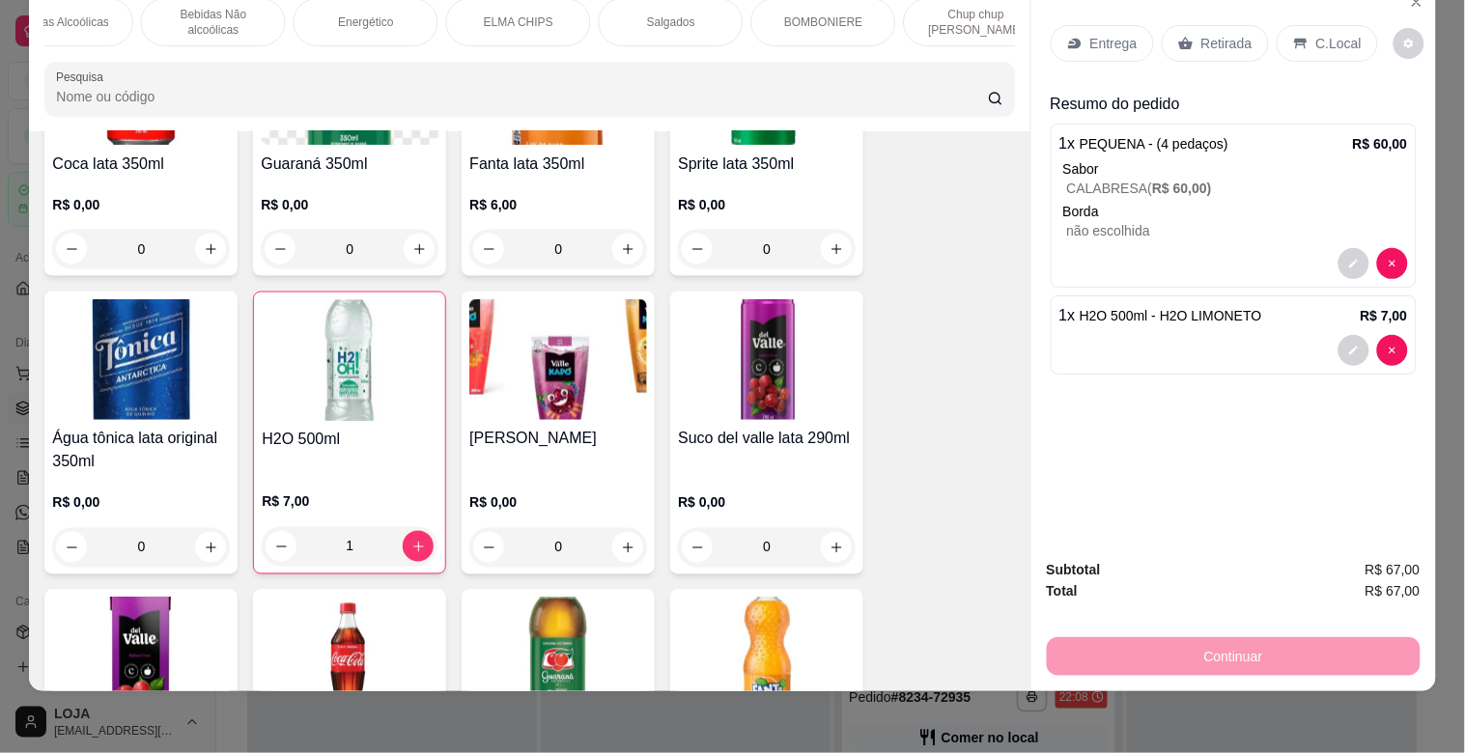
scroll to position [0, 987]
click at [831, 14] on p "BOMBONIERE" at bounding box center [809, 21] width 78 height 15
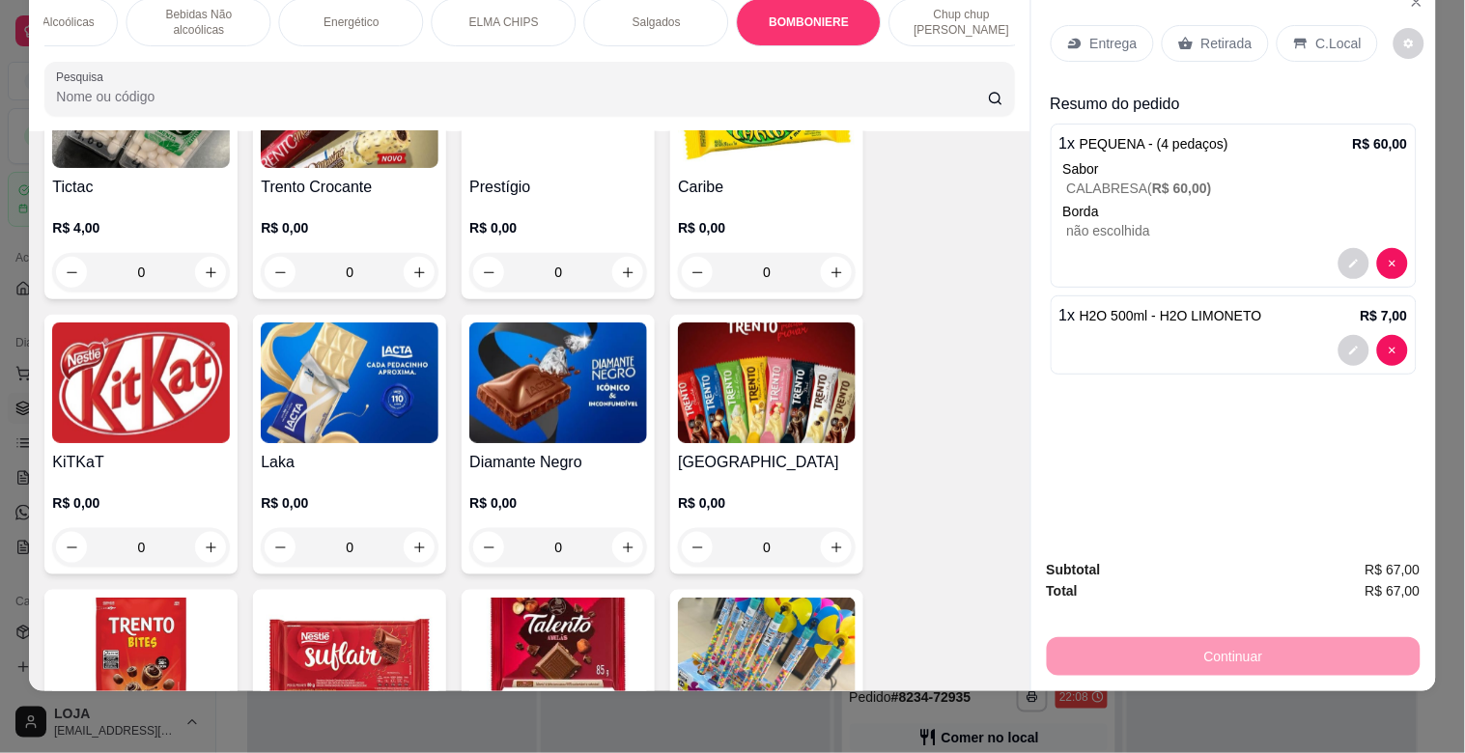
scroll to position [7902, 0]
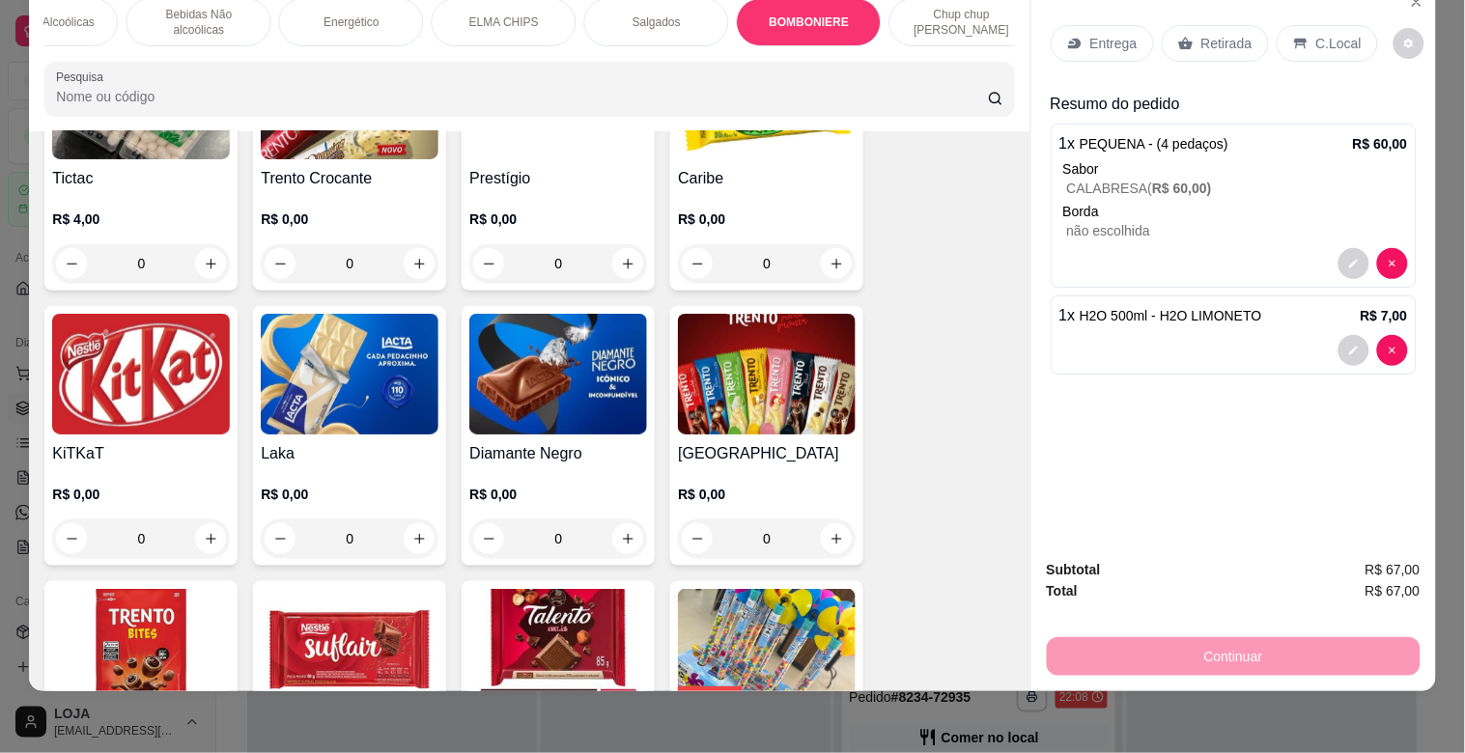
click at [329, 314] on img at bounding box center [350, 374] width 178 height 121
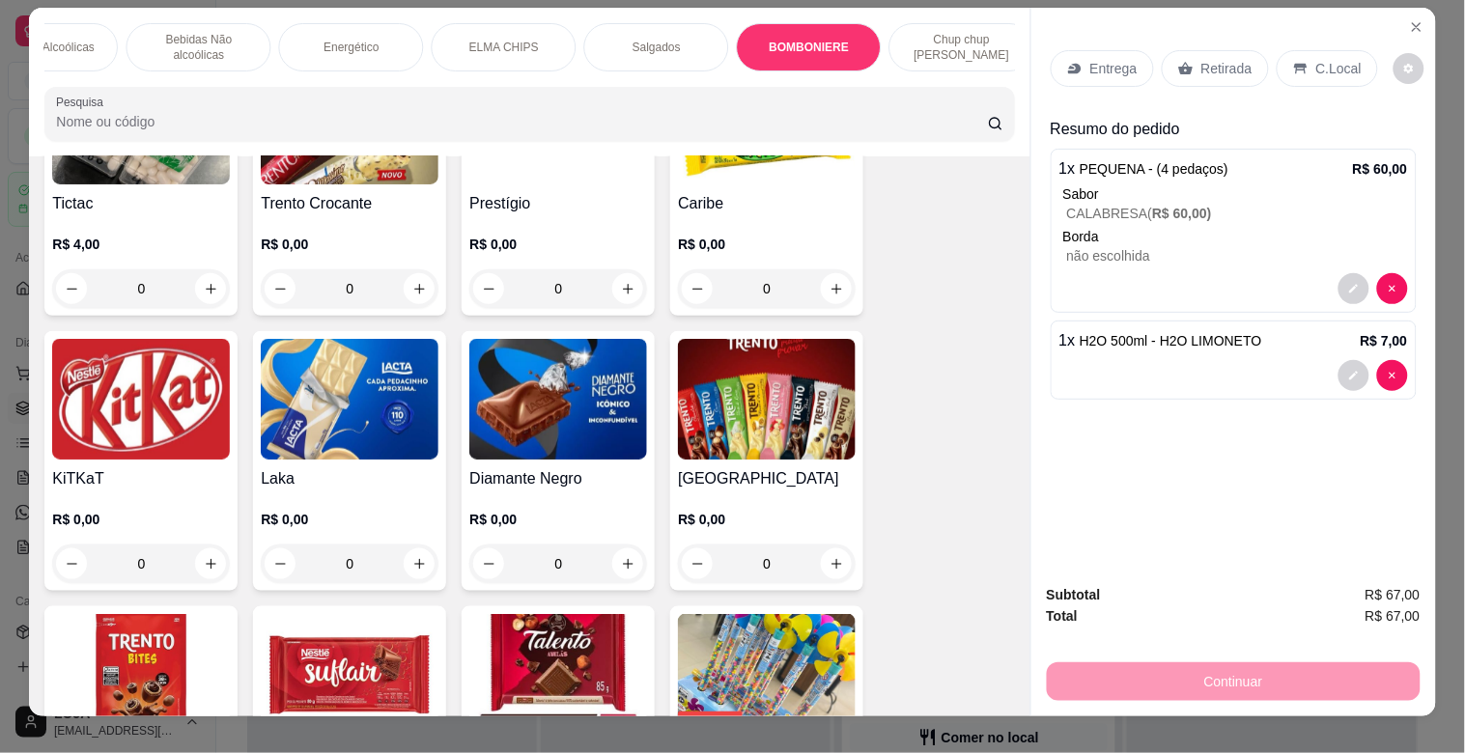
click at [334, 339] on img at bounding box center [350, 399] width 178 height 121
click at [383, 621] on img at bounding box center [350, 674] width 178 height 121
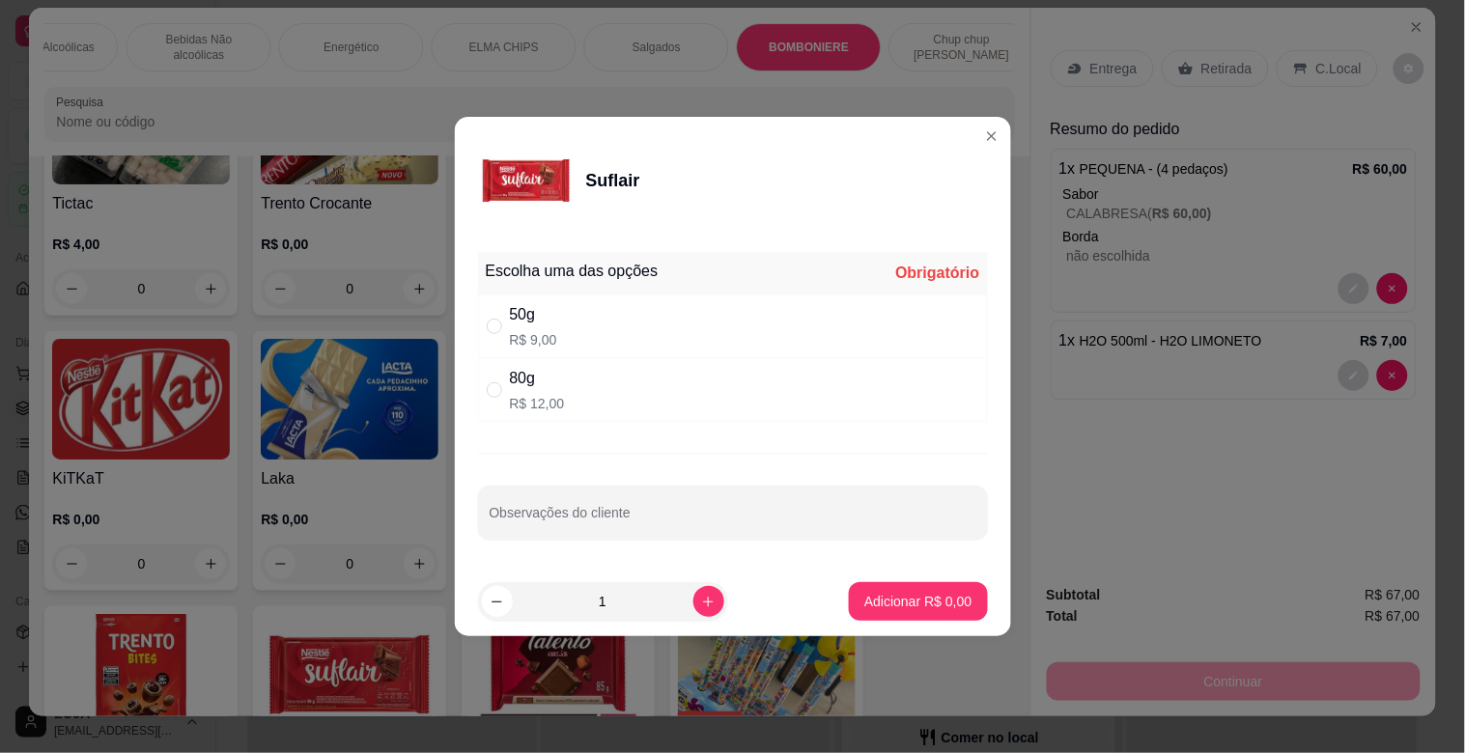
click at [529, 394] on p "R$ 12,00" at bounding box center [537, 403] width 55 height 19
radio input "true"
click at [866, 597] on p "Adicionar R$ 12,00" at bounding box center [915, 601] width 112 height 18
type input "1"
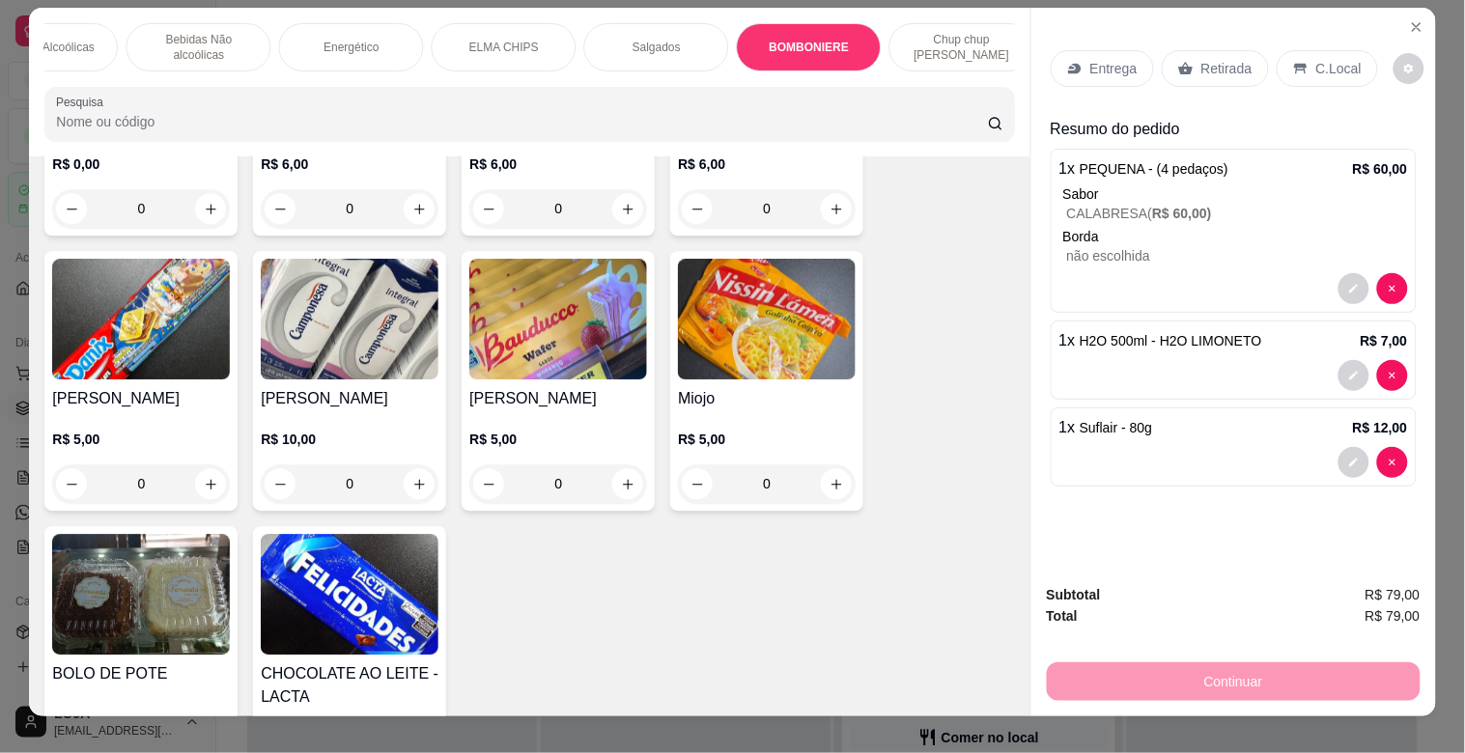
scroll to position [8839, 0]
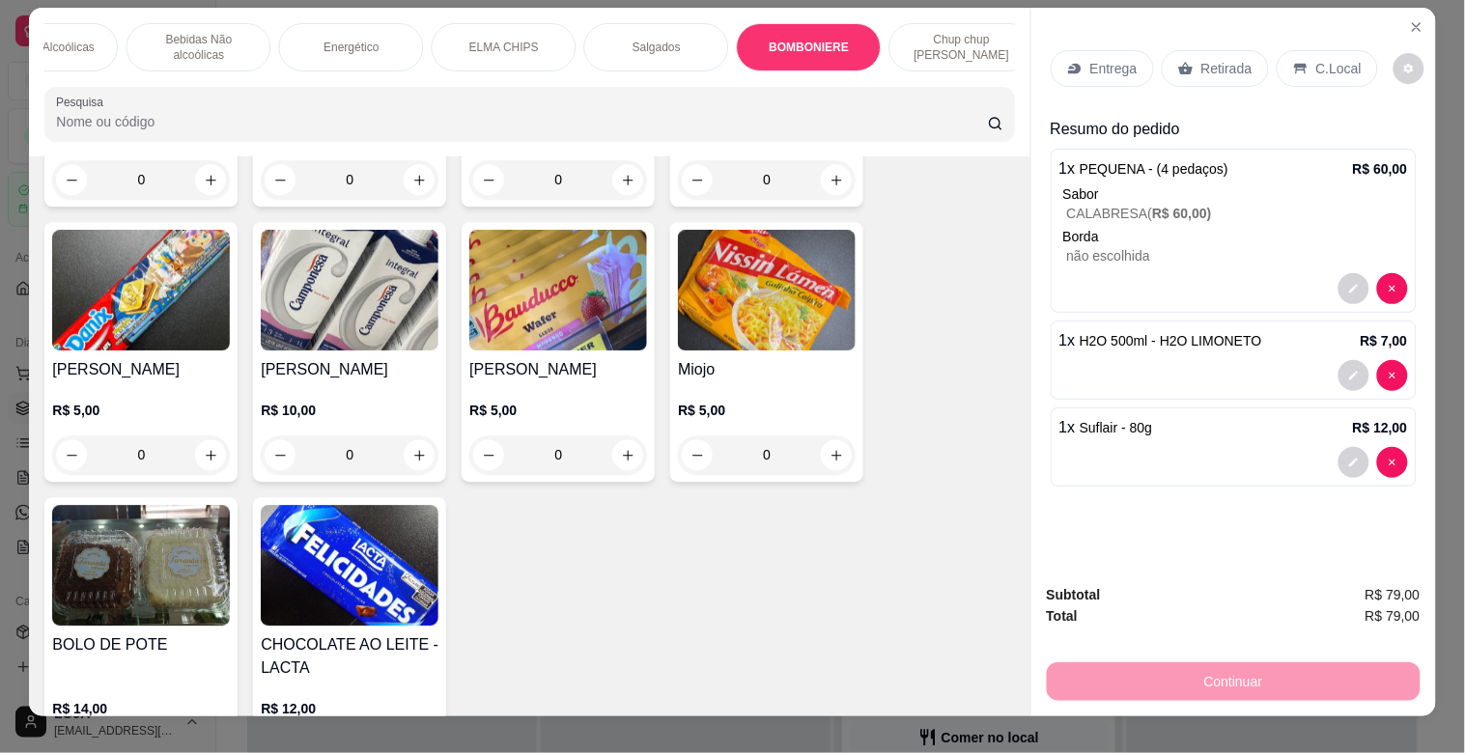
click at [348, 547] on img at bounding box center [350, 565] width 178 height 121
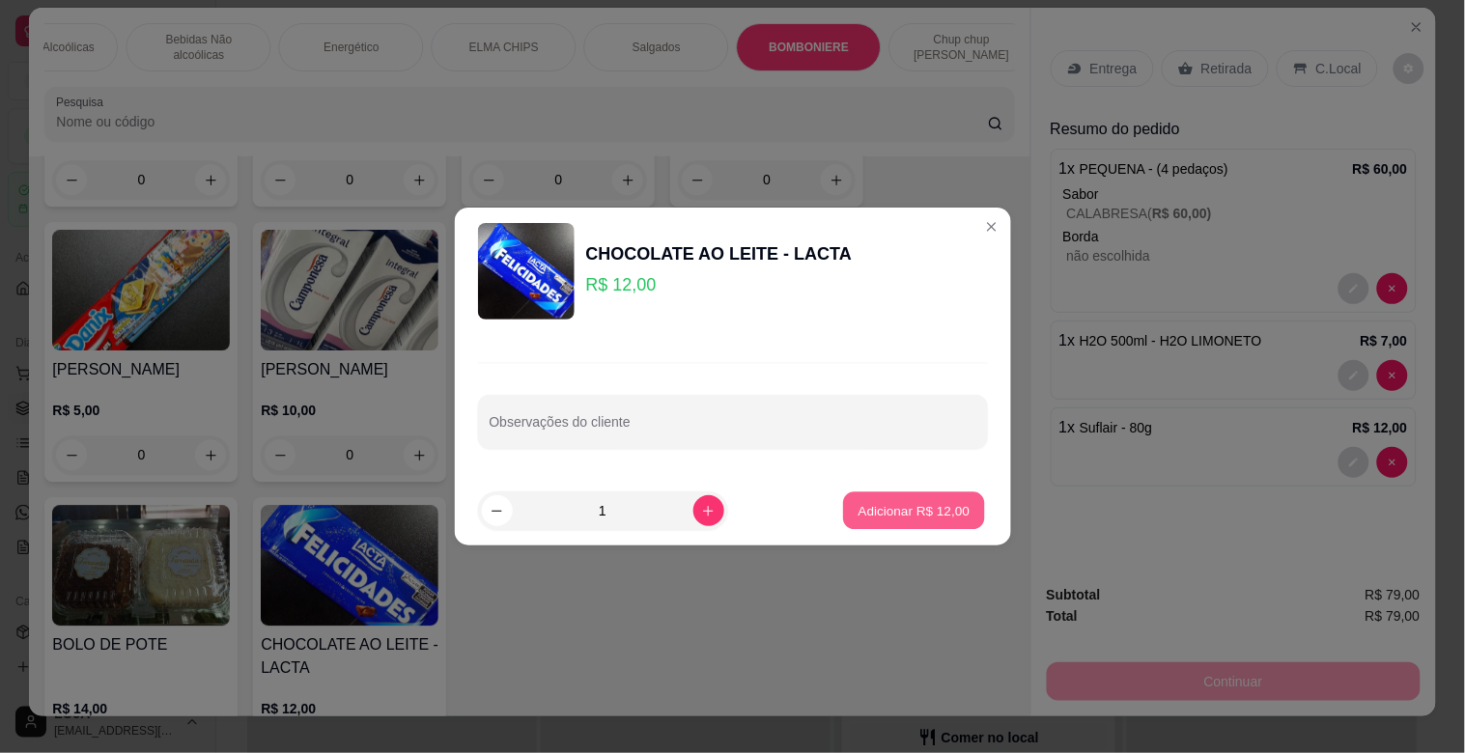
click at [889, 496] on button "Adicionar R$ 12,00" at bounding box center [915, 512] width 142 height 38
type input "1"
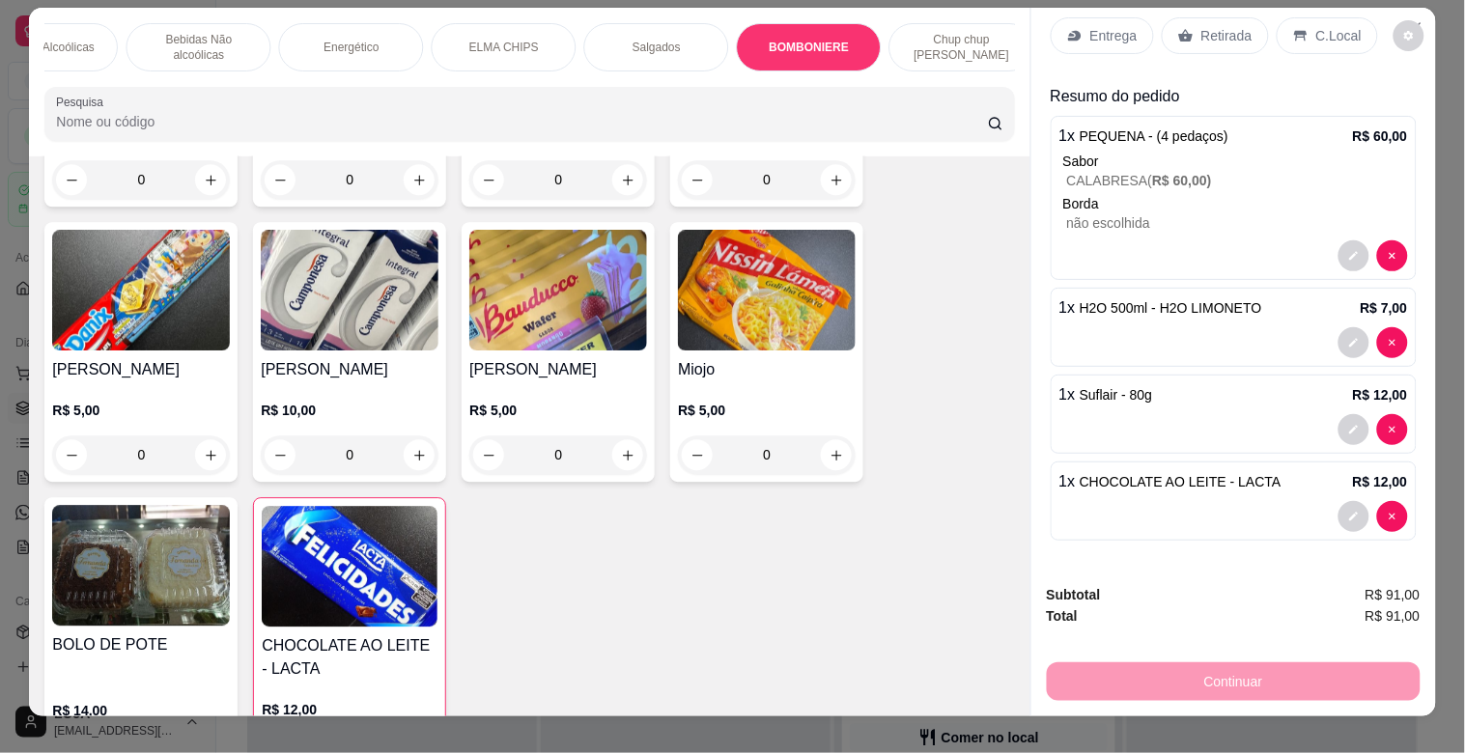
scroll to position [0, 0]
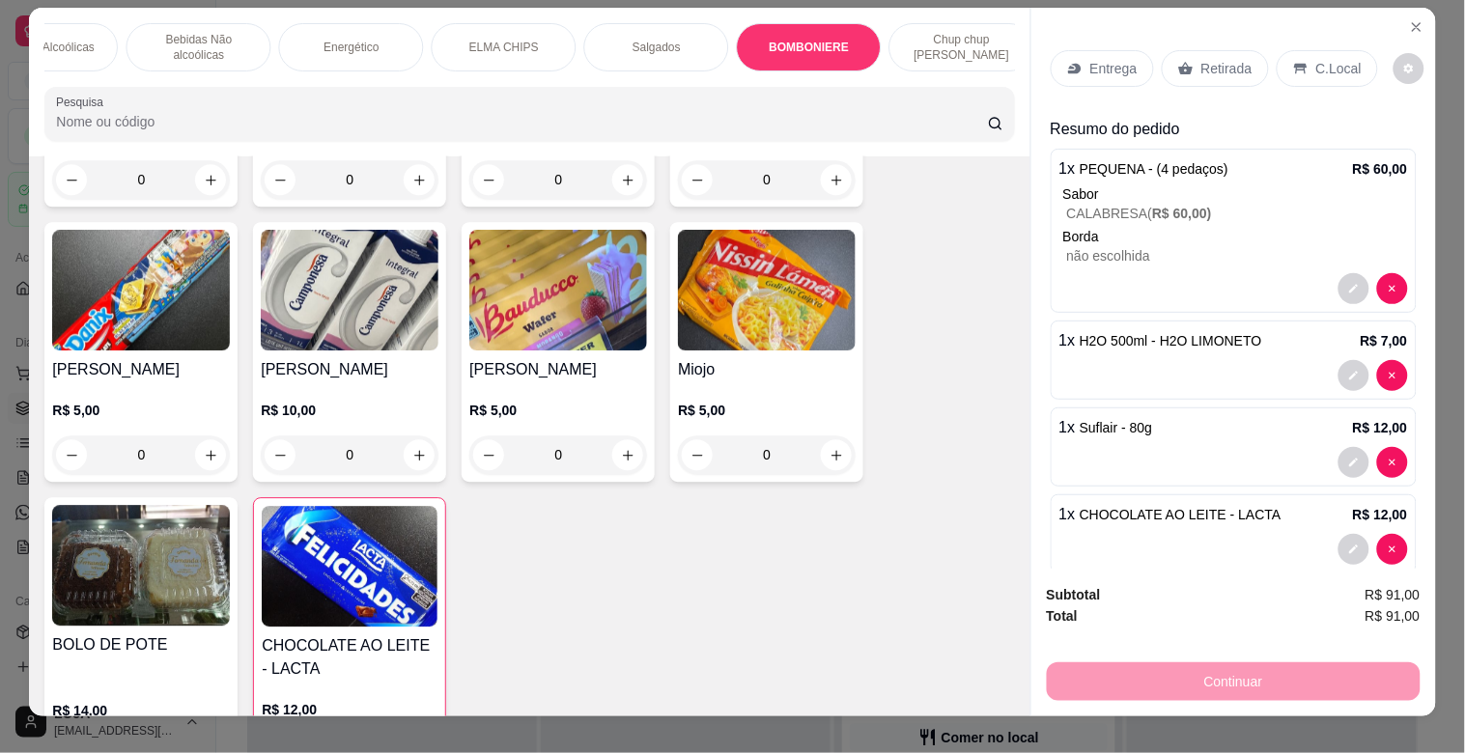
click at [237, 43] on p "Bebidas Não alcoólicas" at bounding box center [198, 47] width 112 height 31
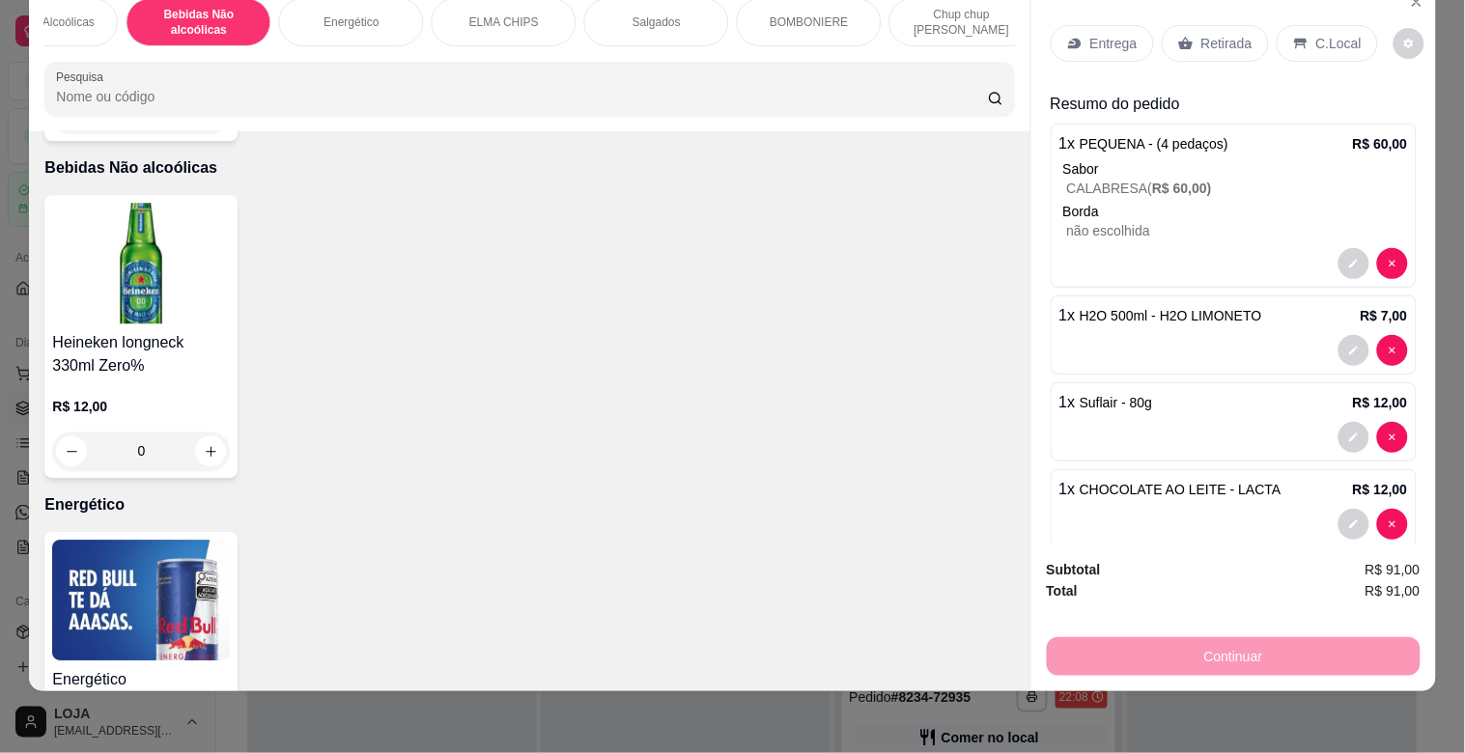
scroll to position [0, 137]
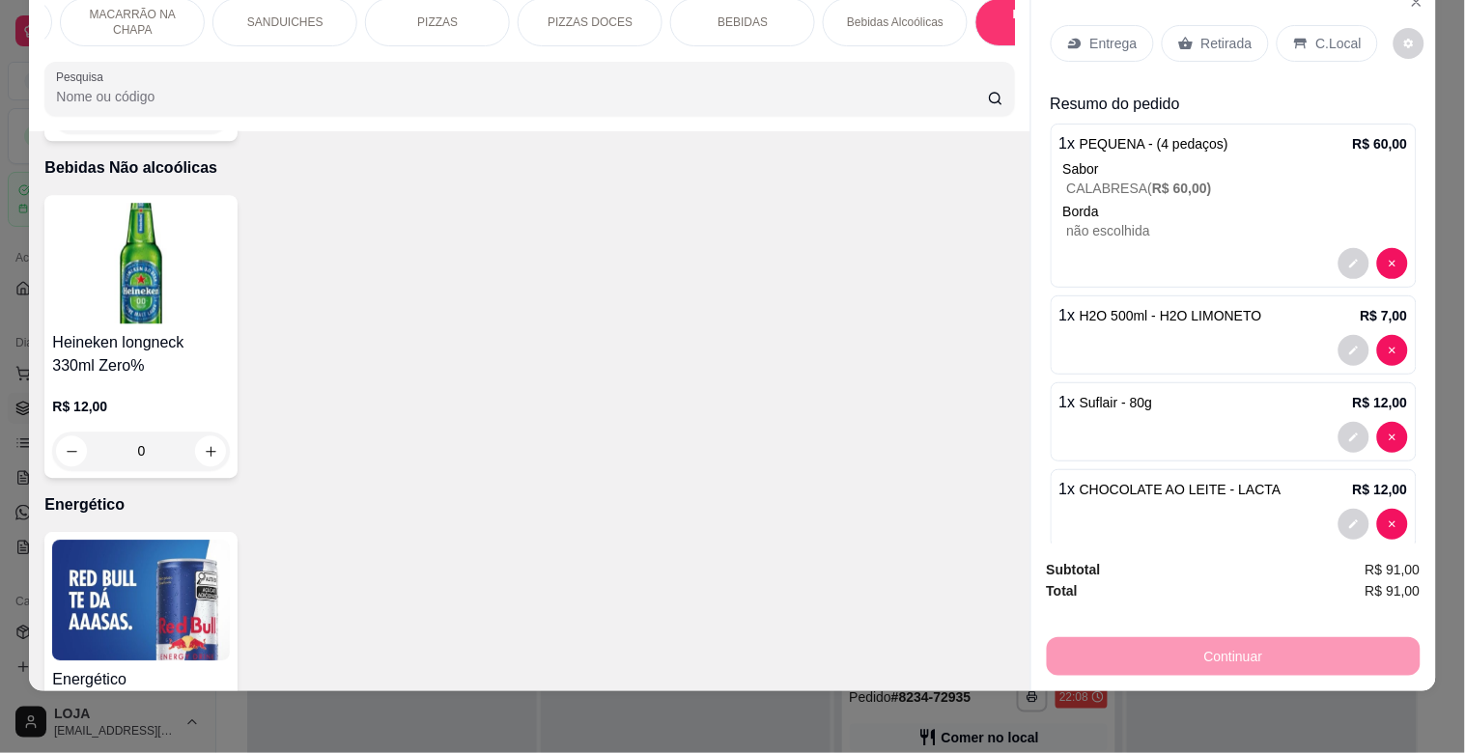
click at [865, 15] on div "Bebidas Alcoólicas" at bounding box center [895, 22] width 145 height 48
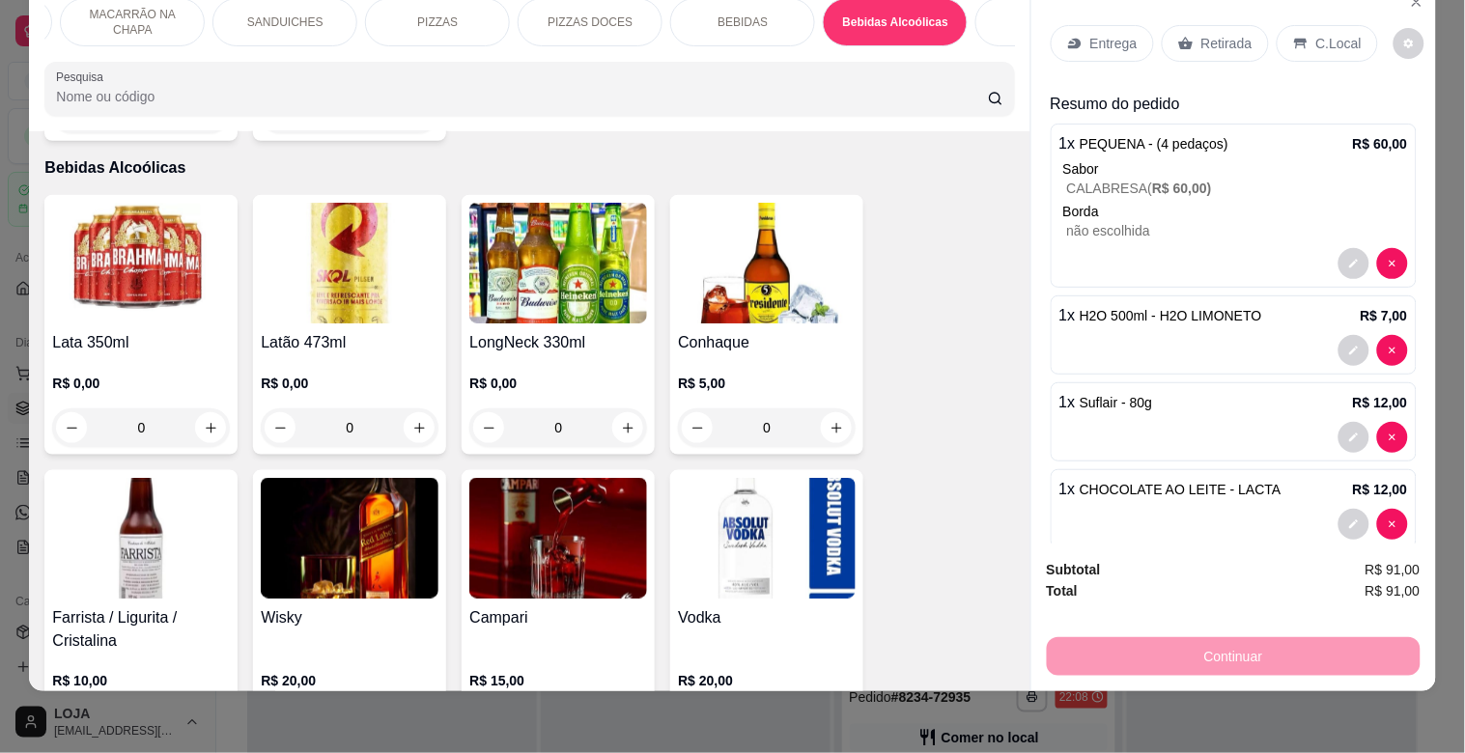
click at [604, 265] on img at bounding box center [558, 263] width 178 height 121
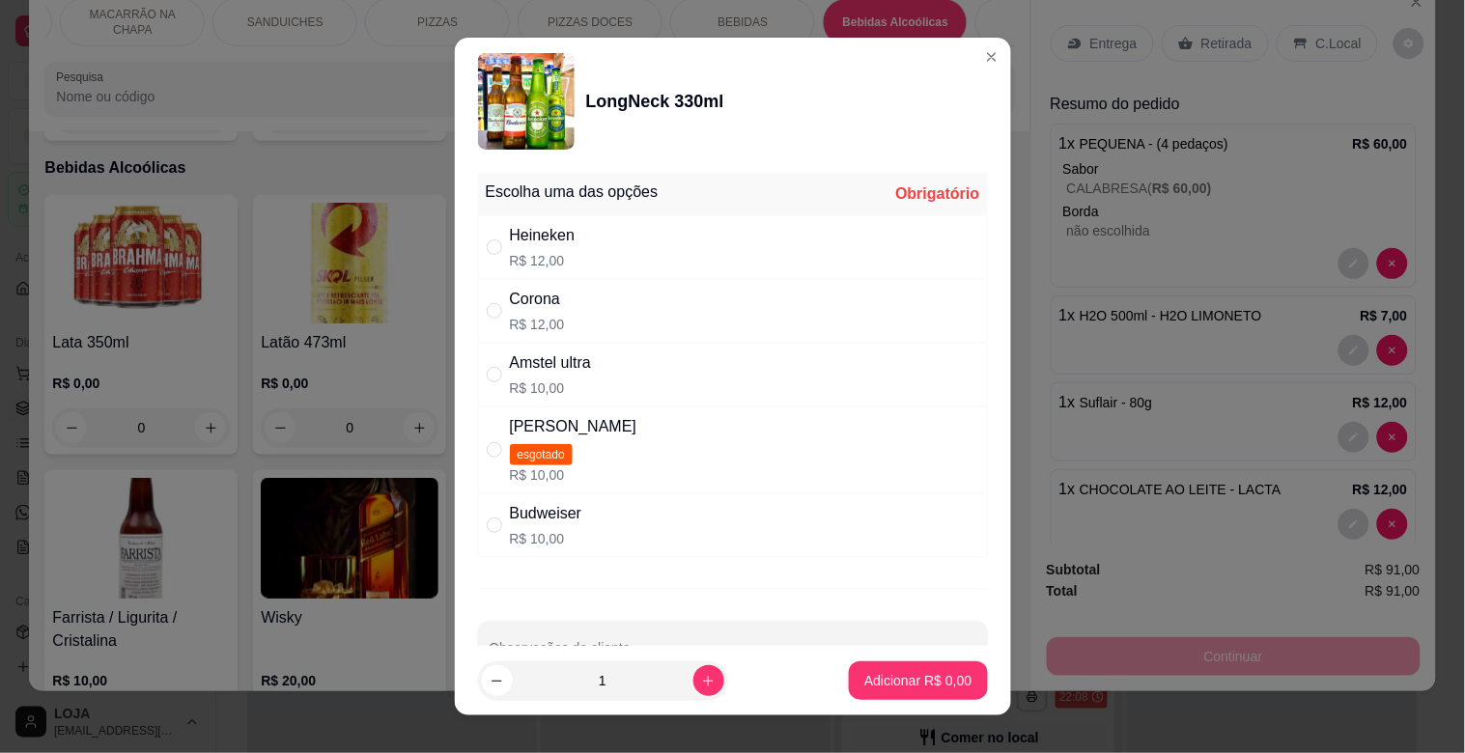
click at [535, 296] on div "Corona" at bounding box center [537, 299] width 55 height 23
radio input "true"
click at [701, 680] on icon "increase-product-quantity" at bounding box center [708, 681] width 14 height 14
type input "2"
click at [857, 680] on p "Adicionar R$ 24,00" at bounding box center [914, 680] width 115 height 19
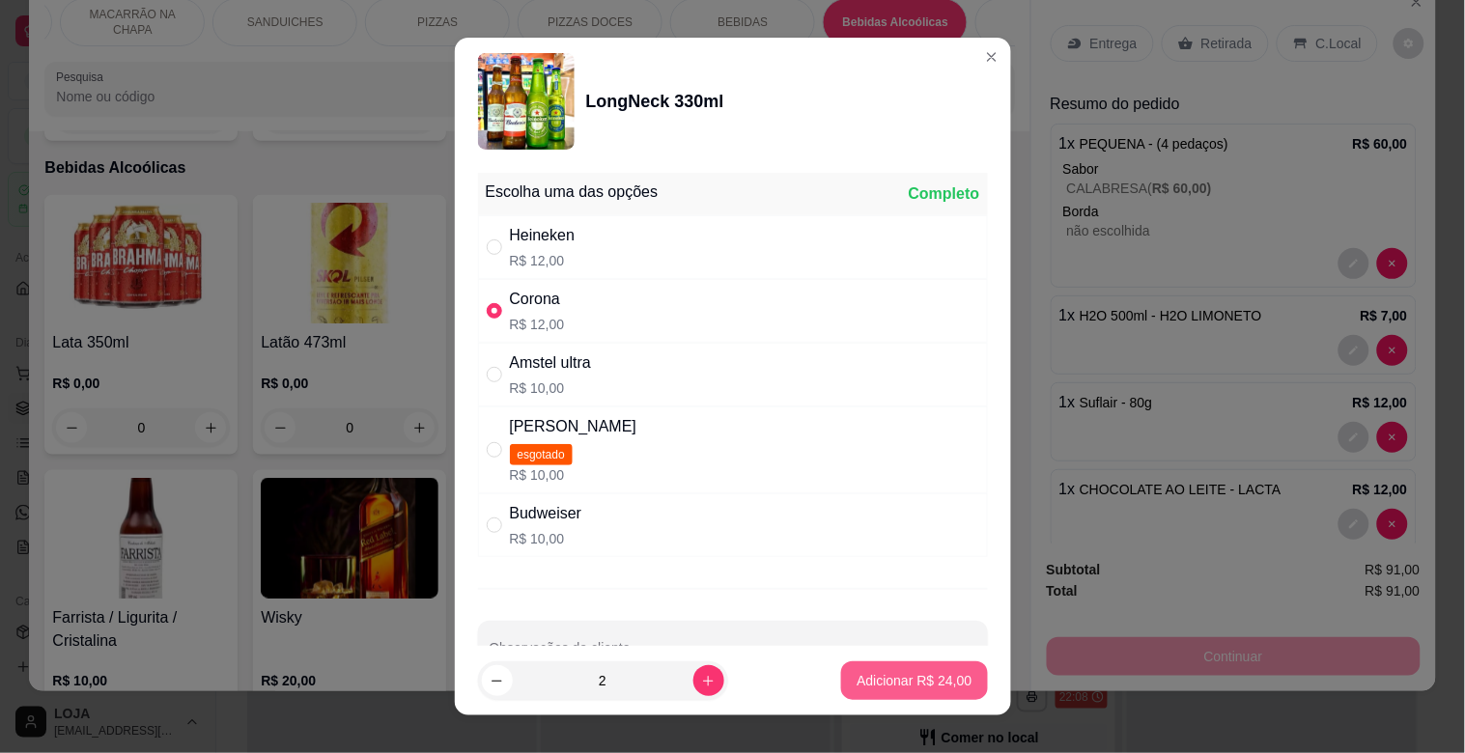
type input "2"
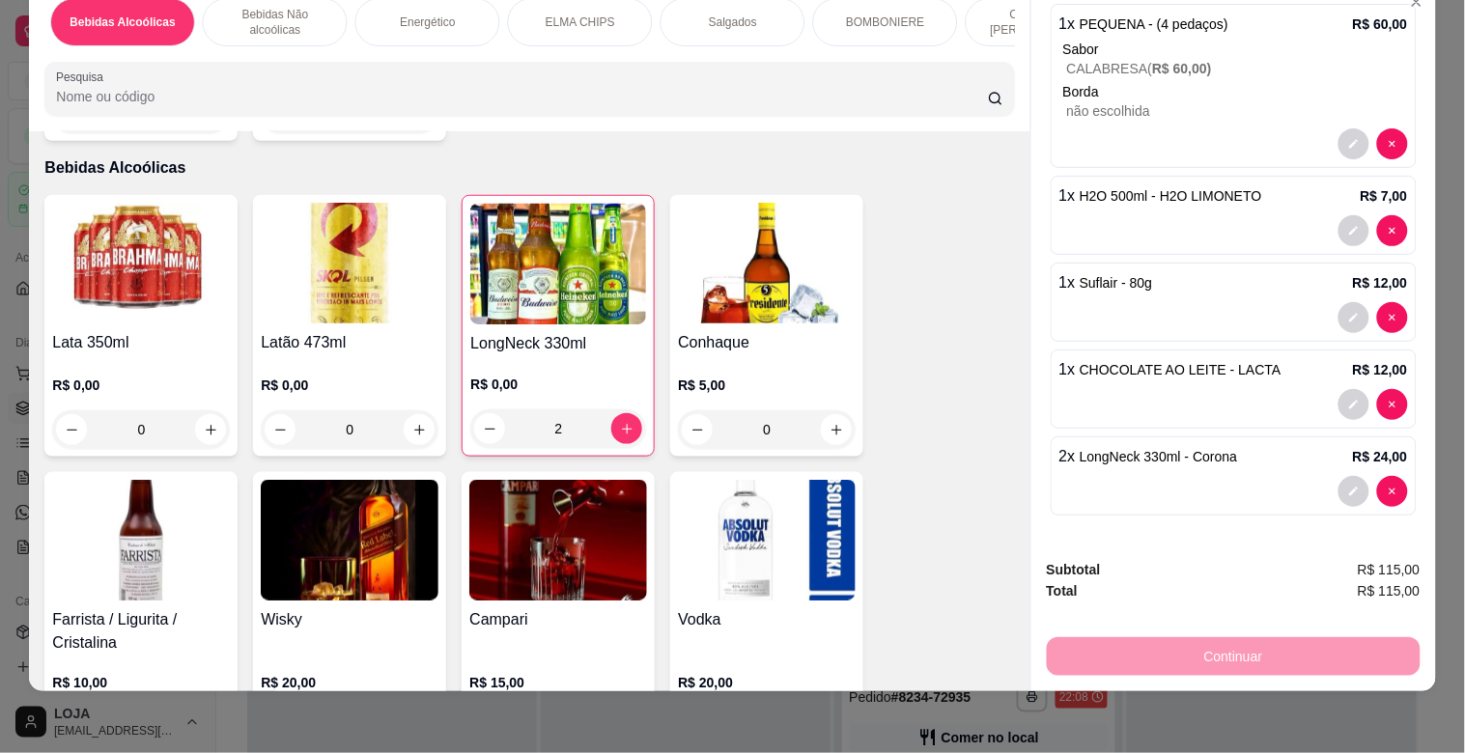
scroll to position [0, 952]
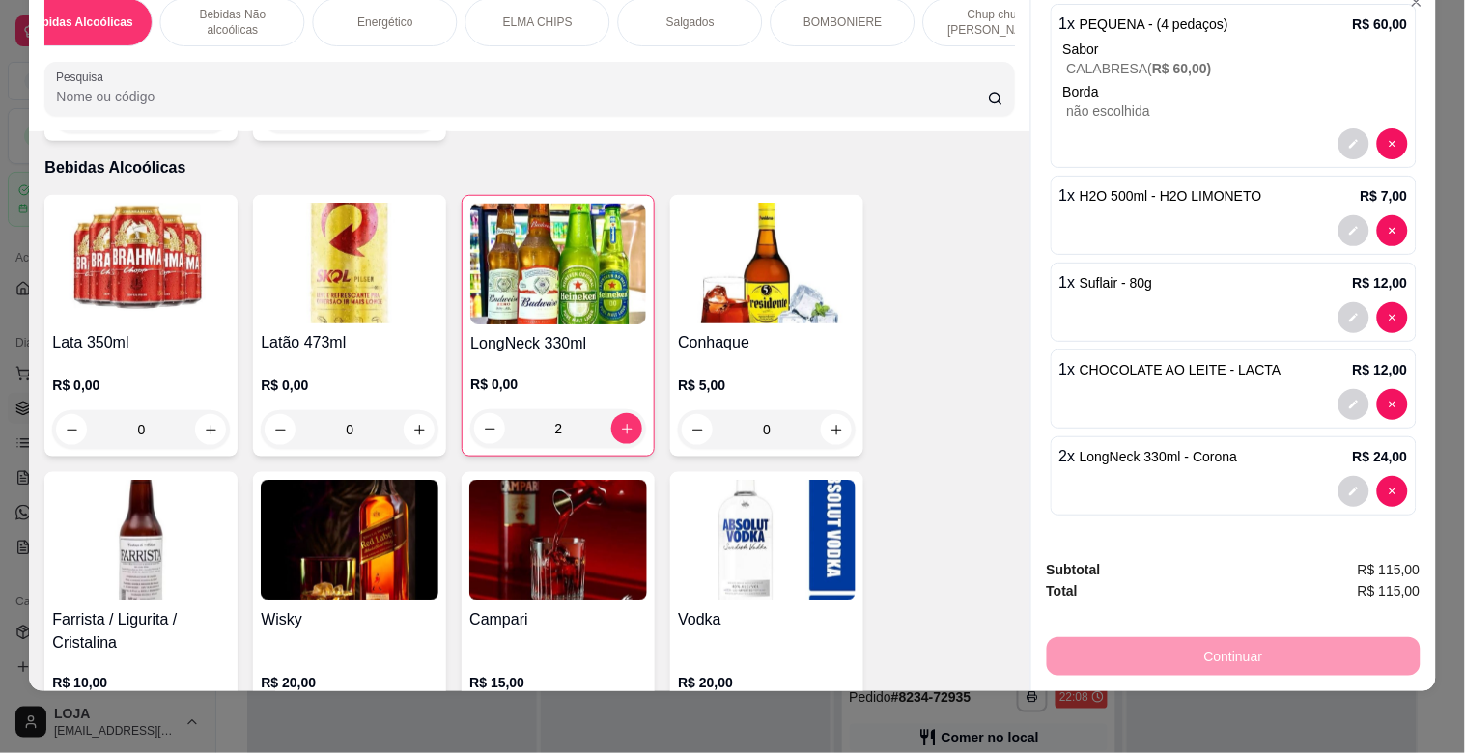
click at [792, 3] on div "BOMBONIERE" at bounding box center [843, 22] width 145 height 48
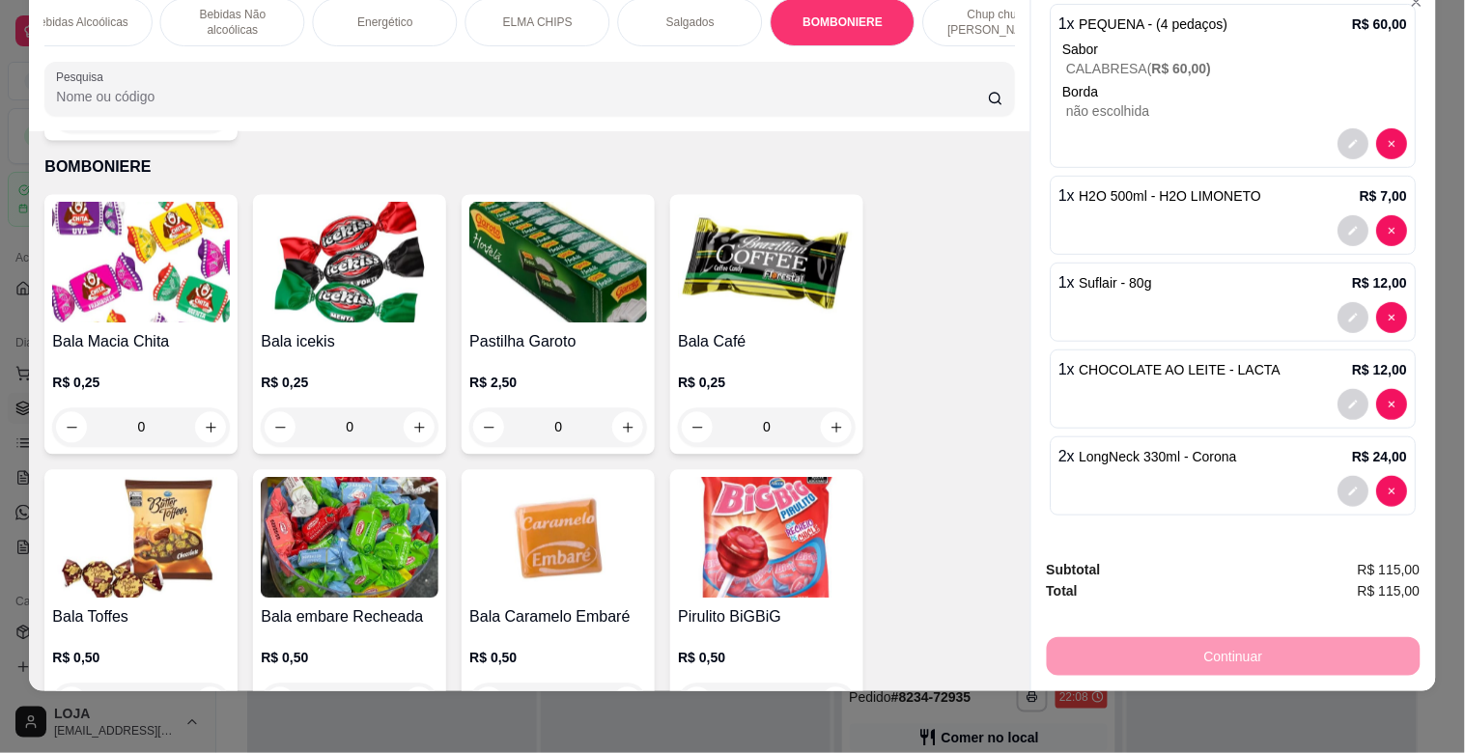
click at [526, 520] on img at bounding box center [558, 538] width 178 height 121
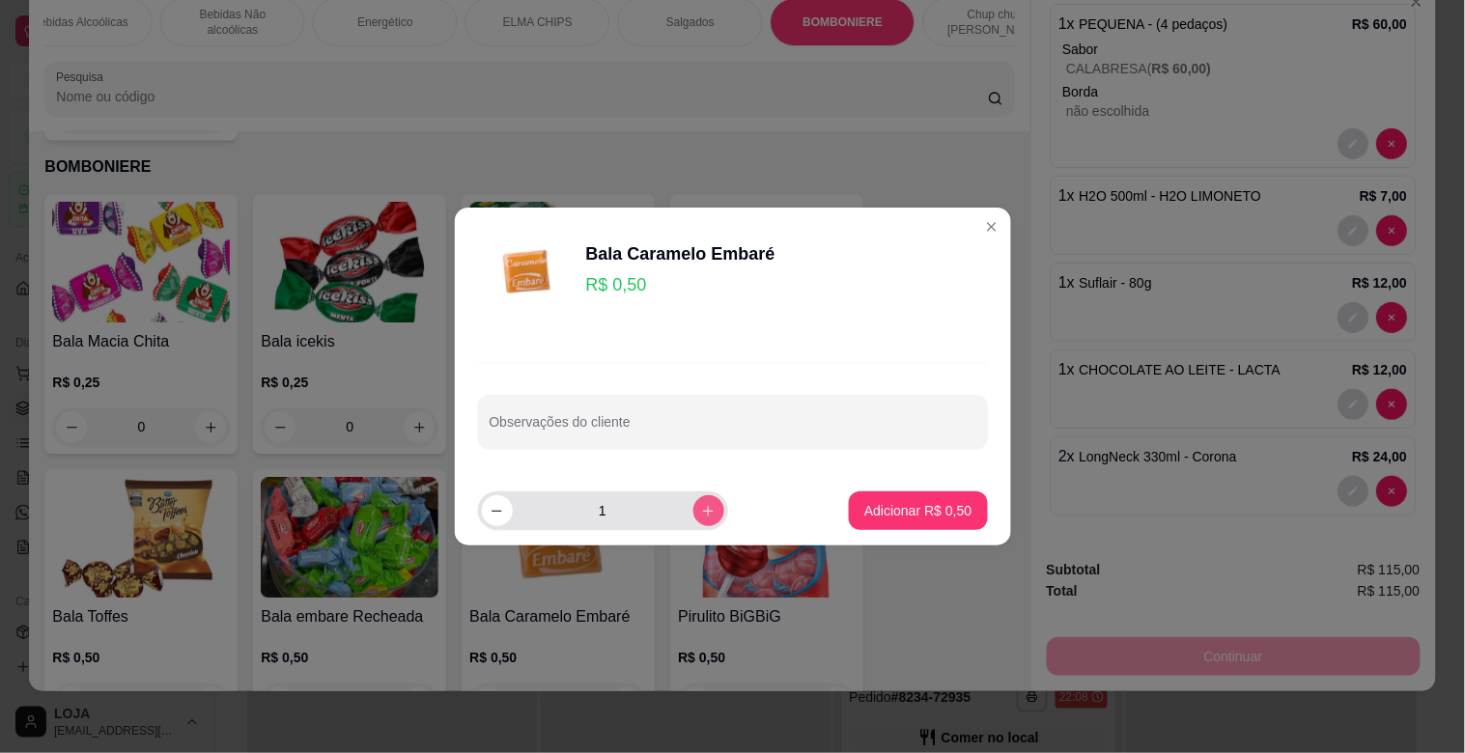
click at [703, 510] on icon "increase-product-quantity" at bounding box center [708, 511] width 11 height 11
click at [701, 510] on icon "increase-product-quantity" at bounding box center [708, 511] width 14 height 14
click at [703, 510] on icon "increase-product-quantity" at bounding box center [708, 511] width 11 height 11
click at [701, 510] on icon "increase-product-quantity" at bounding box center [708, 511] width 14 height 14
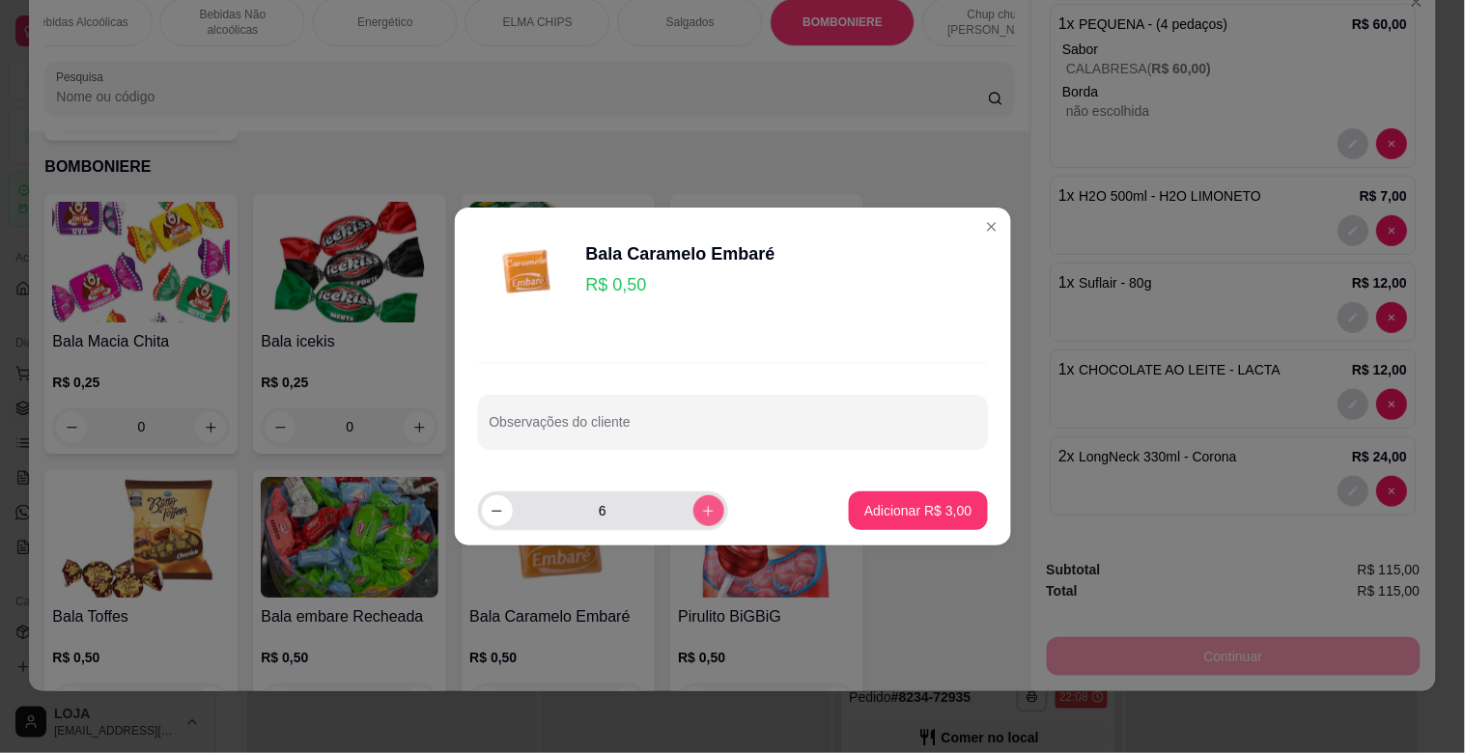
click at [703, 510] on icon "increase-product-quantity" at bounding box center [708, 511] width 11 height 11
click at [703, 510] on icon "increase-product-quantity" at bounding box center [708, 511] width 10 height 10
type input "8"
click at [882, 512] on p "Adicionar R$ 4,00" at bounding box center [918, 510] width 107 height 19
type input "8"
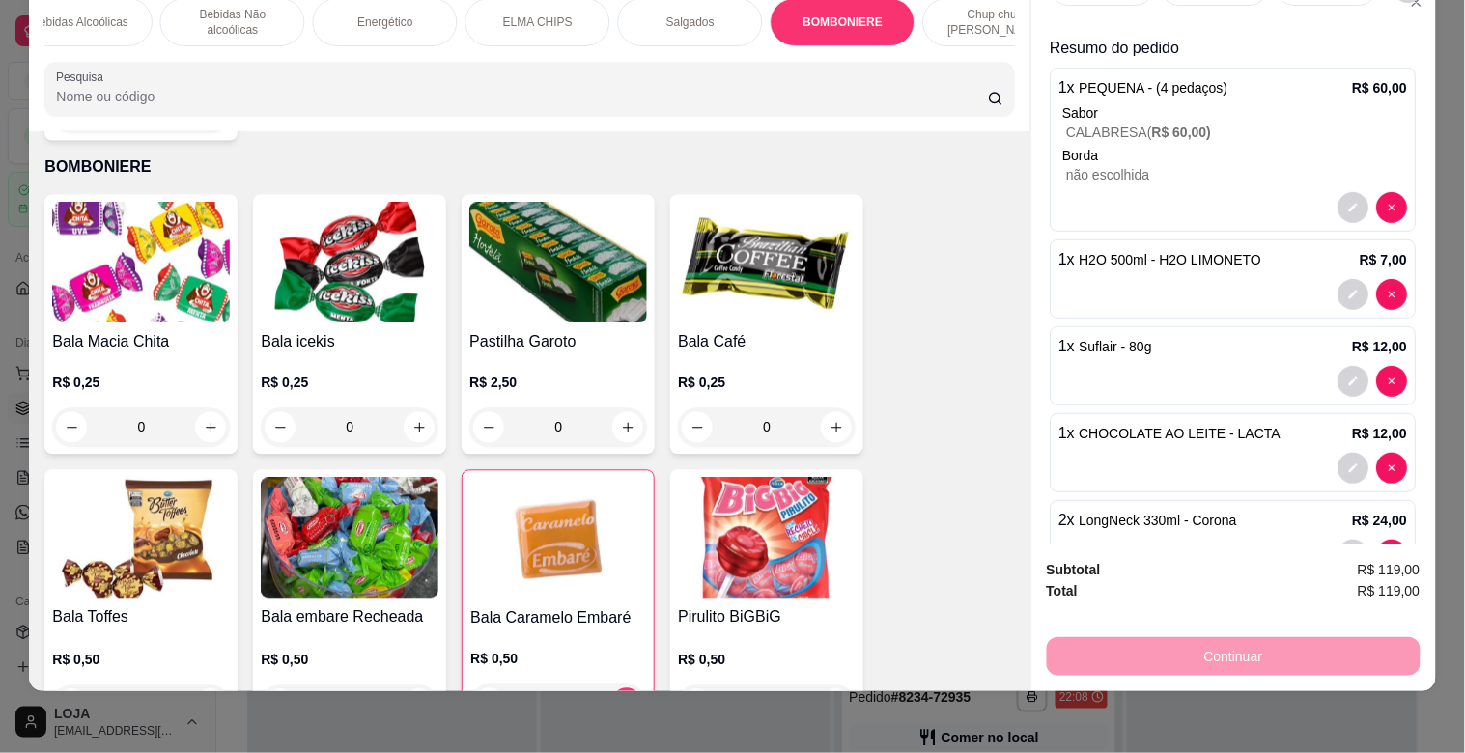
scroll to position [0, 0]
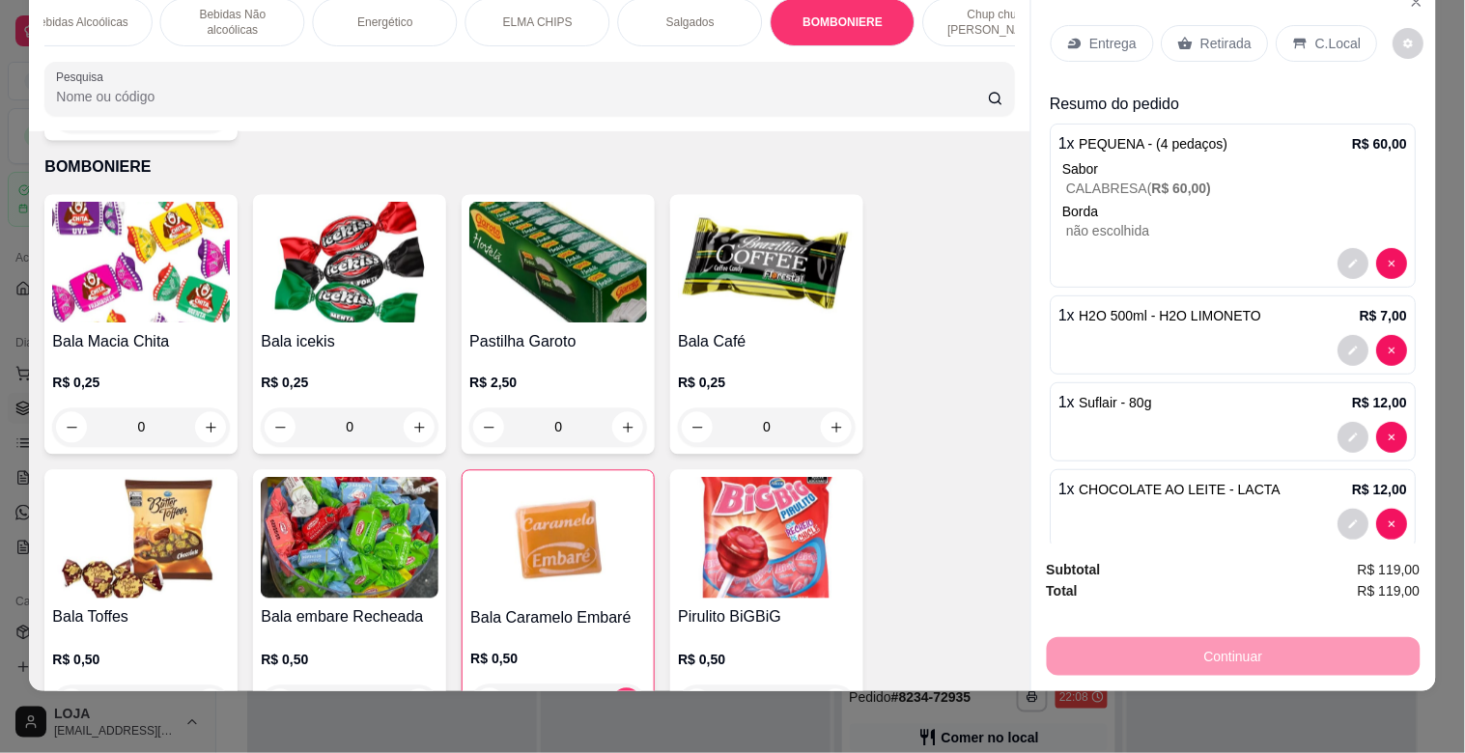
click at [1344, 34] on p "C.Local" at bounding box center [1339, 43] width 45 height 19
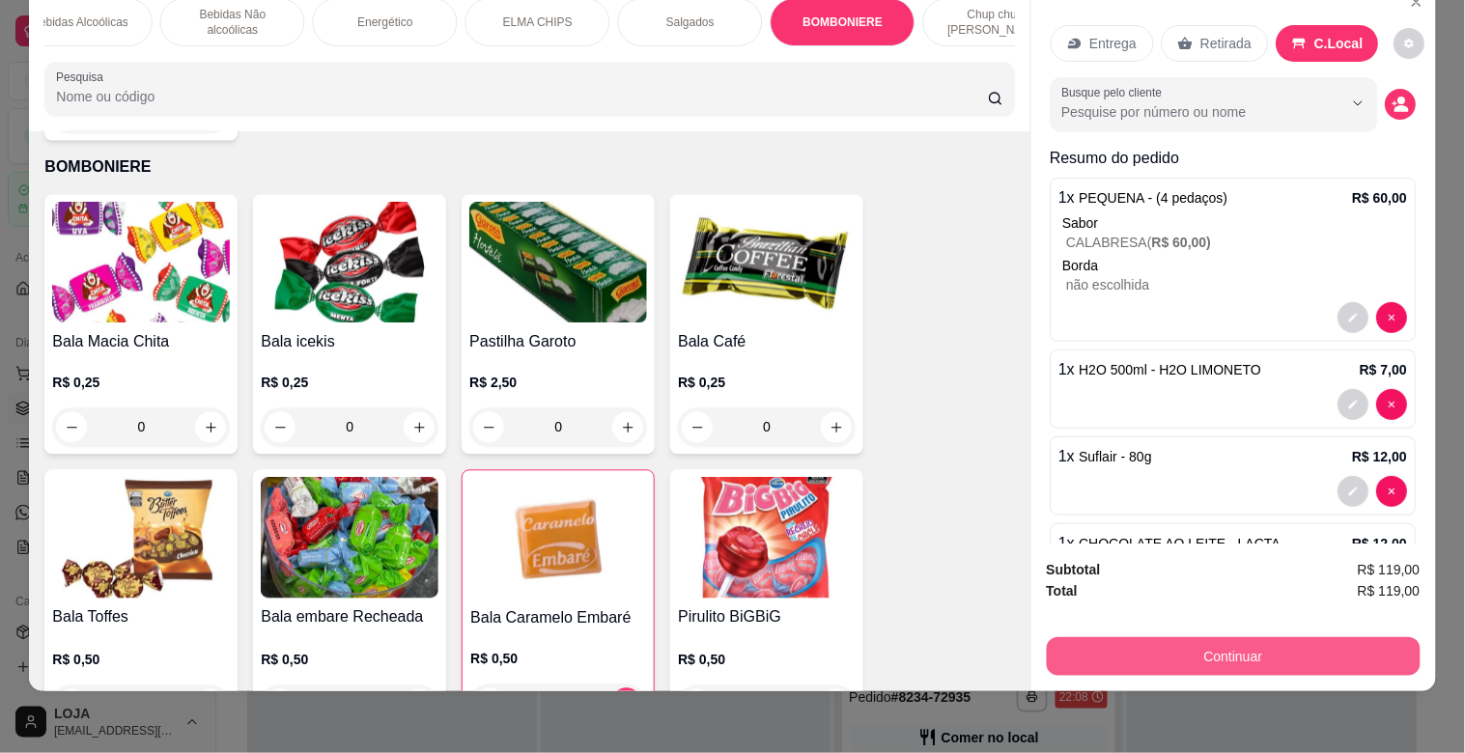
click at [1289, 639] on button "Continuar" at bounding box center [1234, 657] width 374 height 39
click at [1225, 649] on button "Continuar" at bounding box center [1234, 657] width 374 height 39
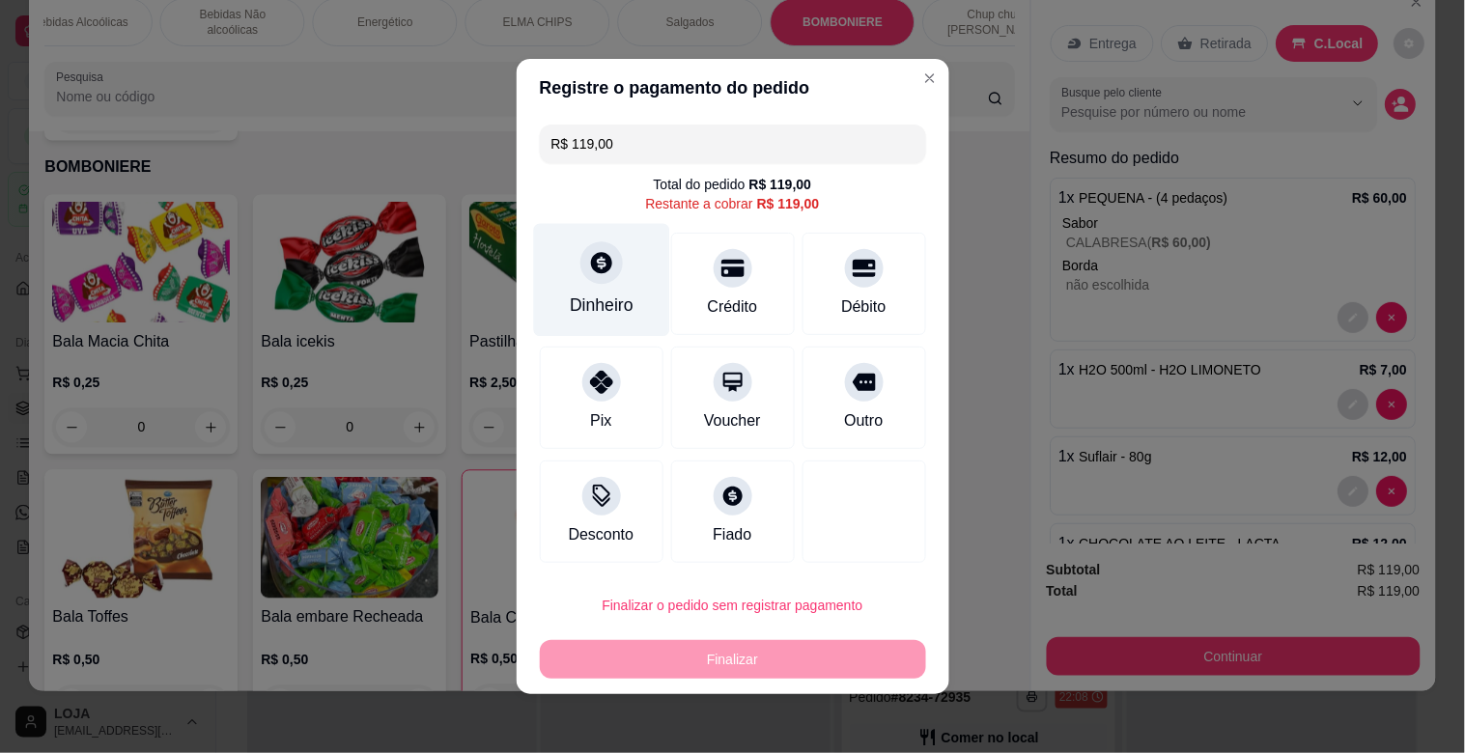
click at [575, 296] on div "Dinheiro" at bounding box center [602, 305] width 64 height 25
click at [575, 296] on header "Precisa de troco?" at bounding box center [732, 274] width 442 height 59
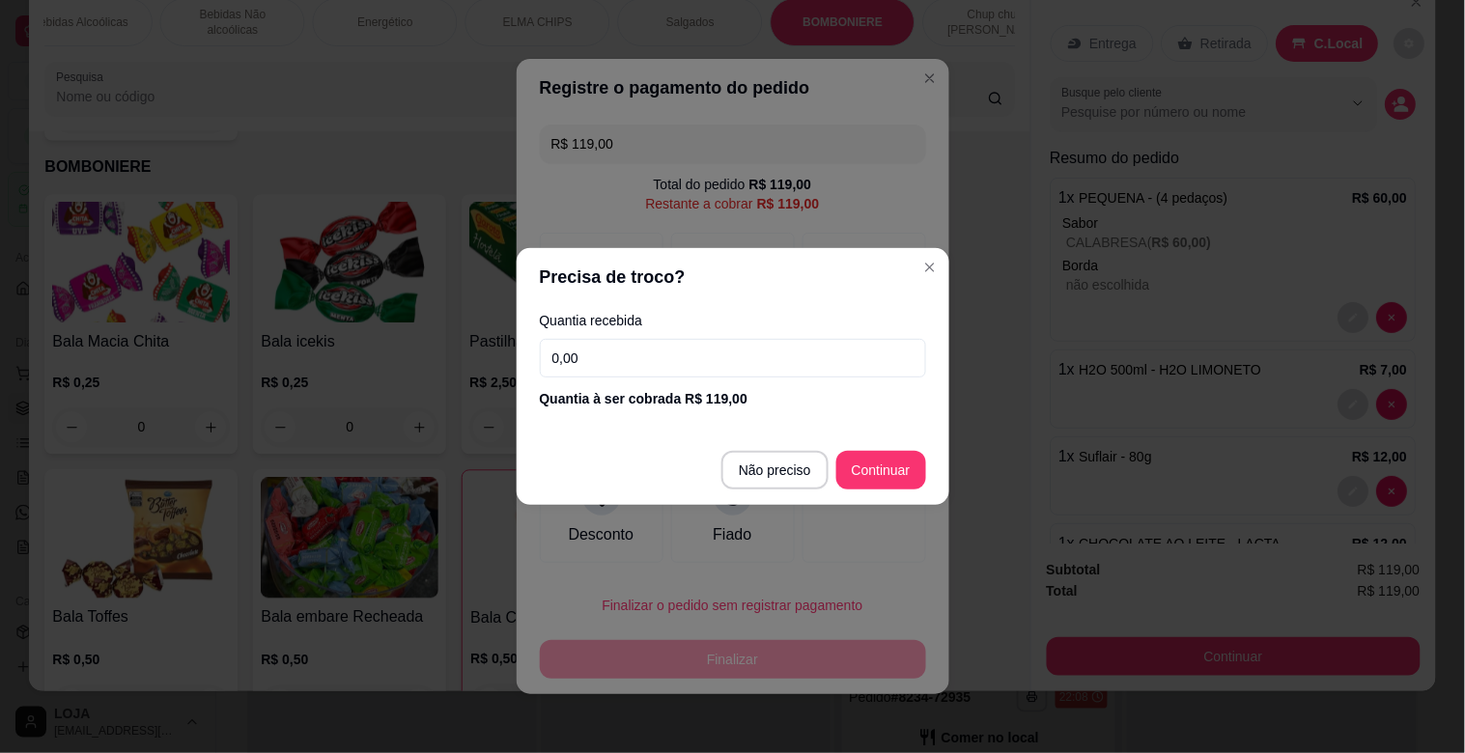
click at [643, 368] on input "0,00" at bounding box center [733, 358] width 386 height 39
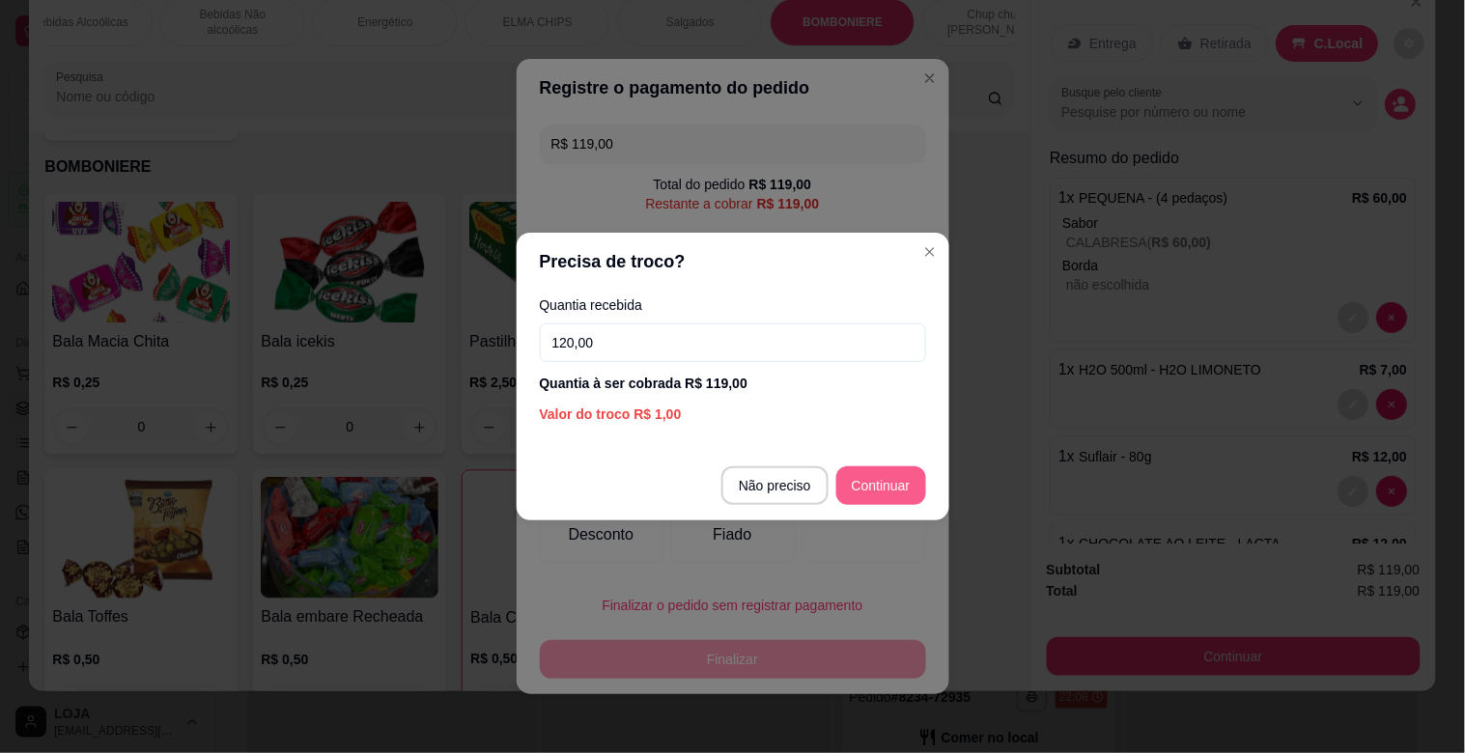
type input "120,00"
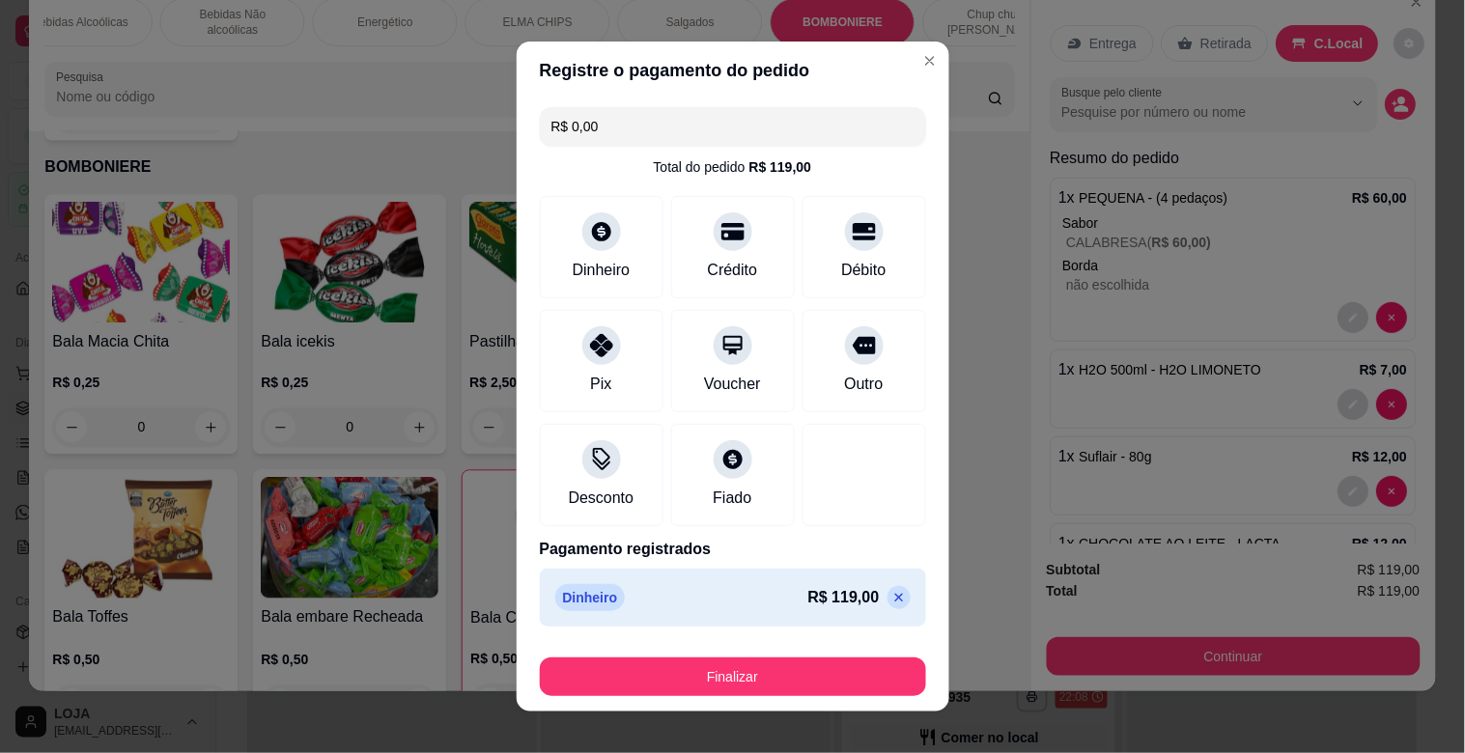
type input "R$ 0,00"
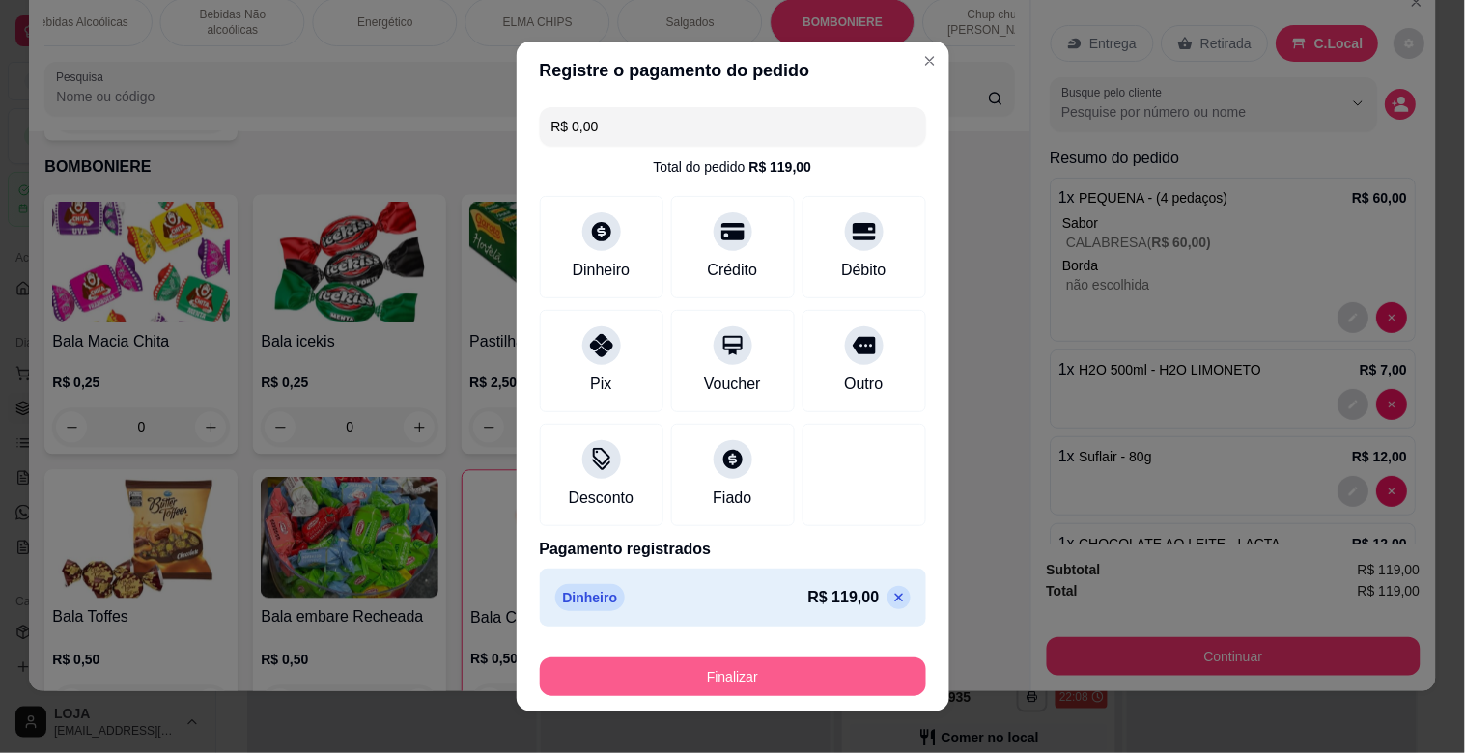
click at [705, 678] on button "Finalizar" at bounding box center [733, 677] width 386 height 39
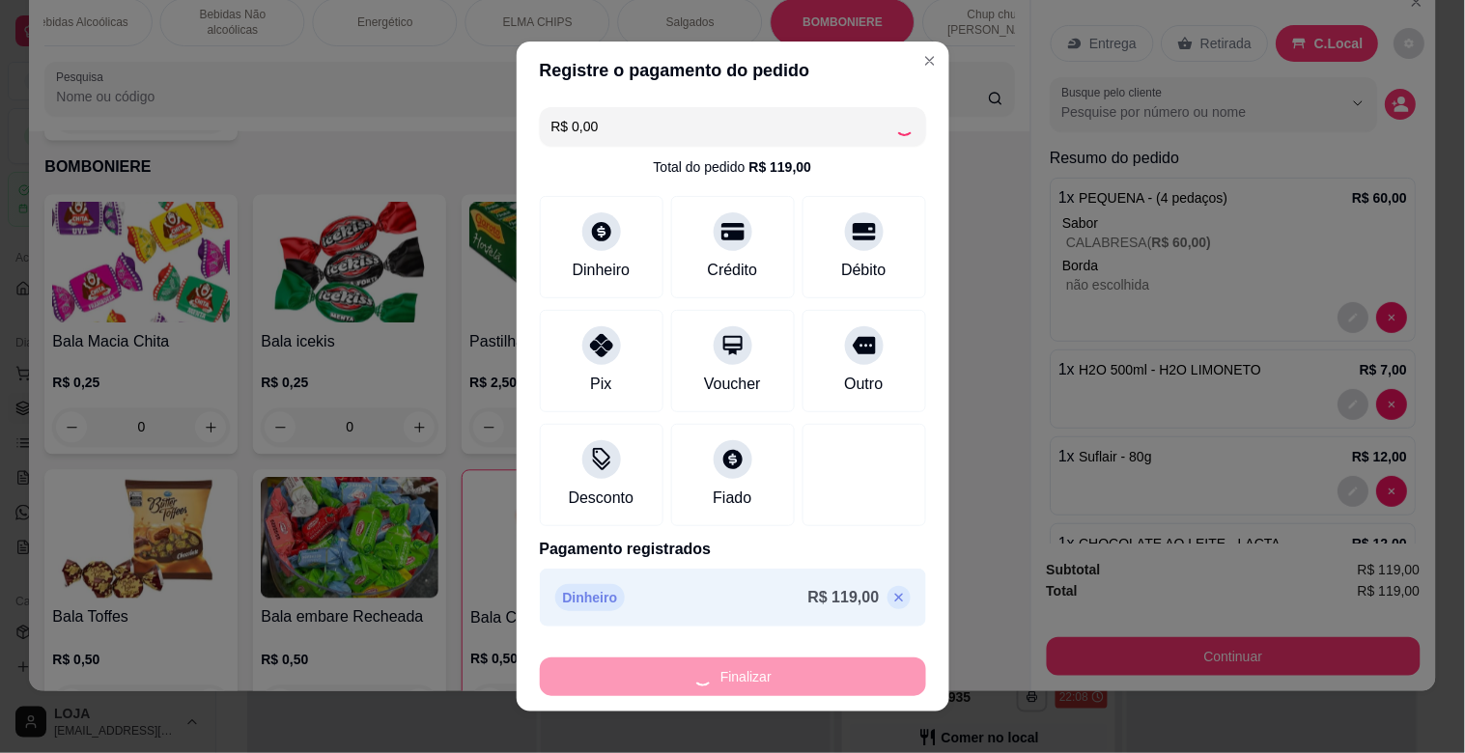
type input "0"
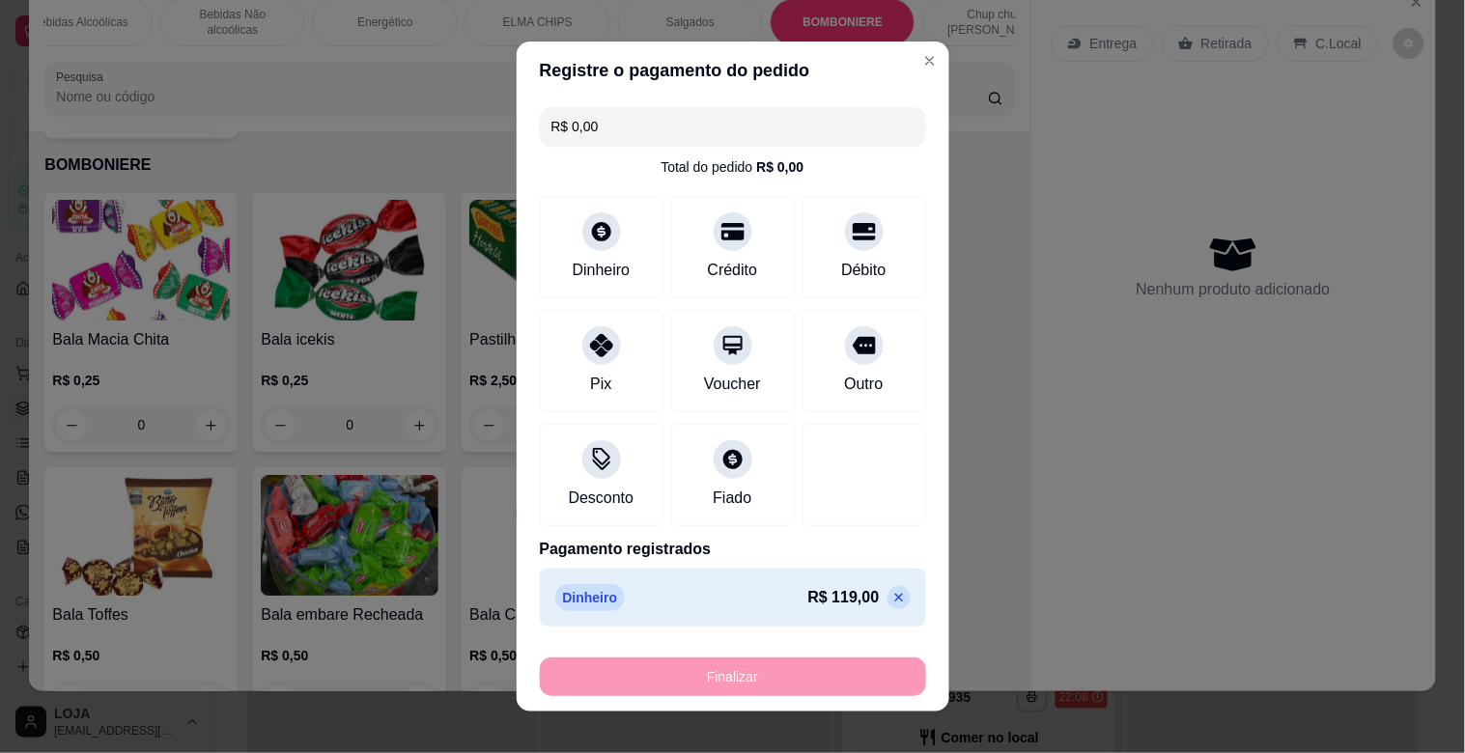
type input "-R$ 119,00"
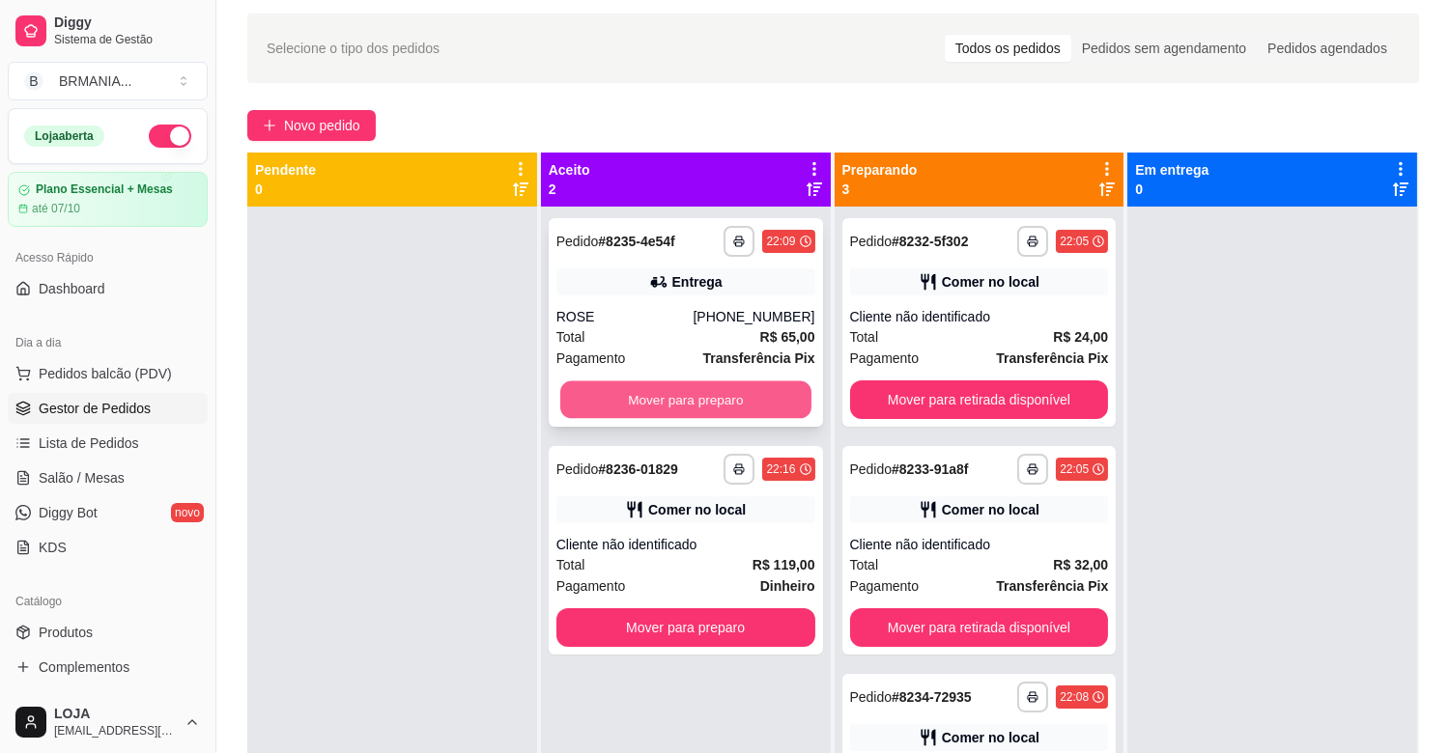
click at [643, 394] on button "Mover para preparo" at bounding box center [685, 401] width 251 height 38
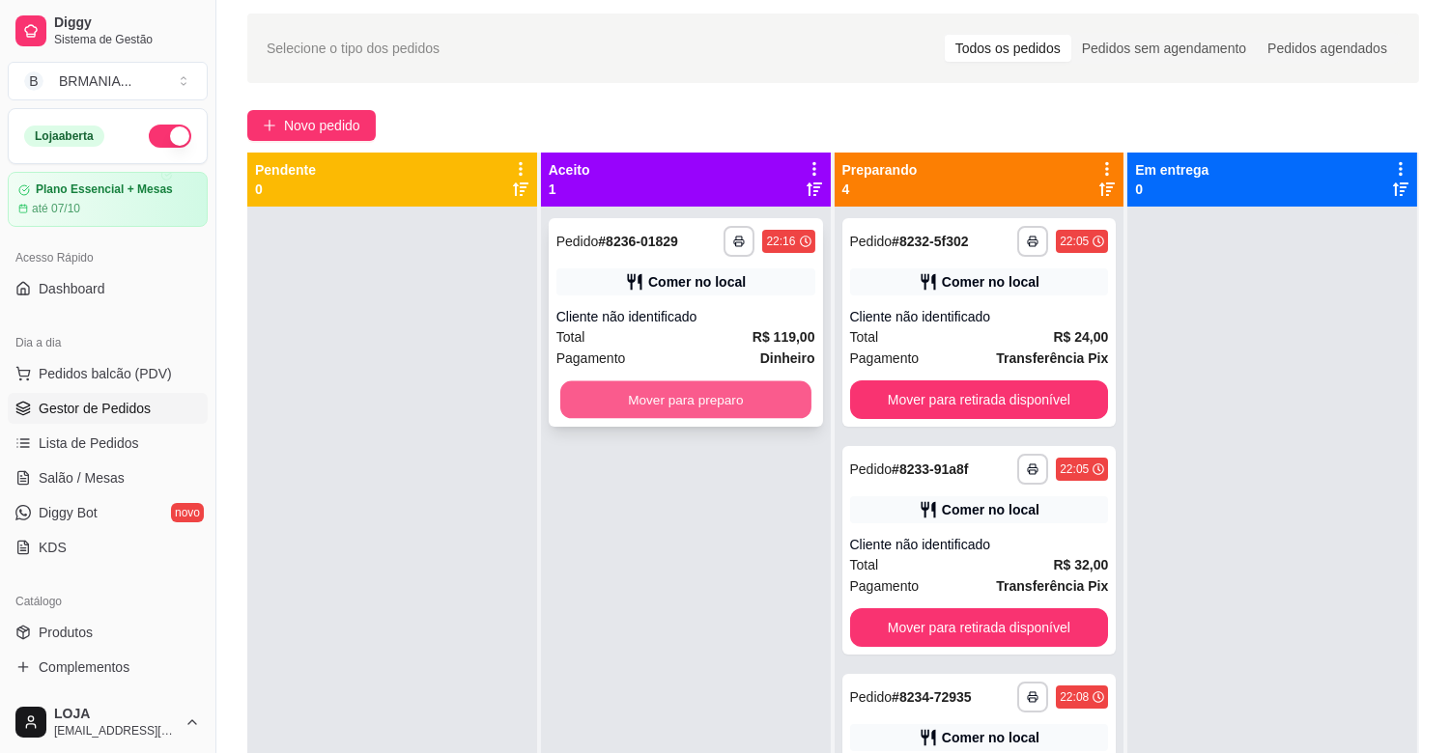
click at [679, 404] on button "Mover para preparo" at bounding box center [685, 401] width 251 height 38
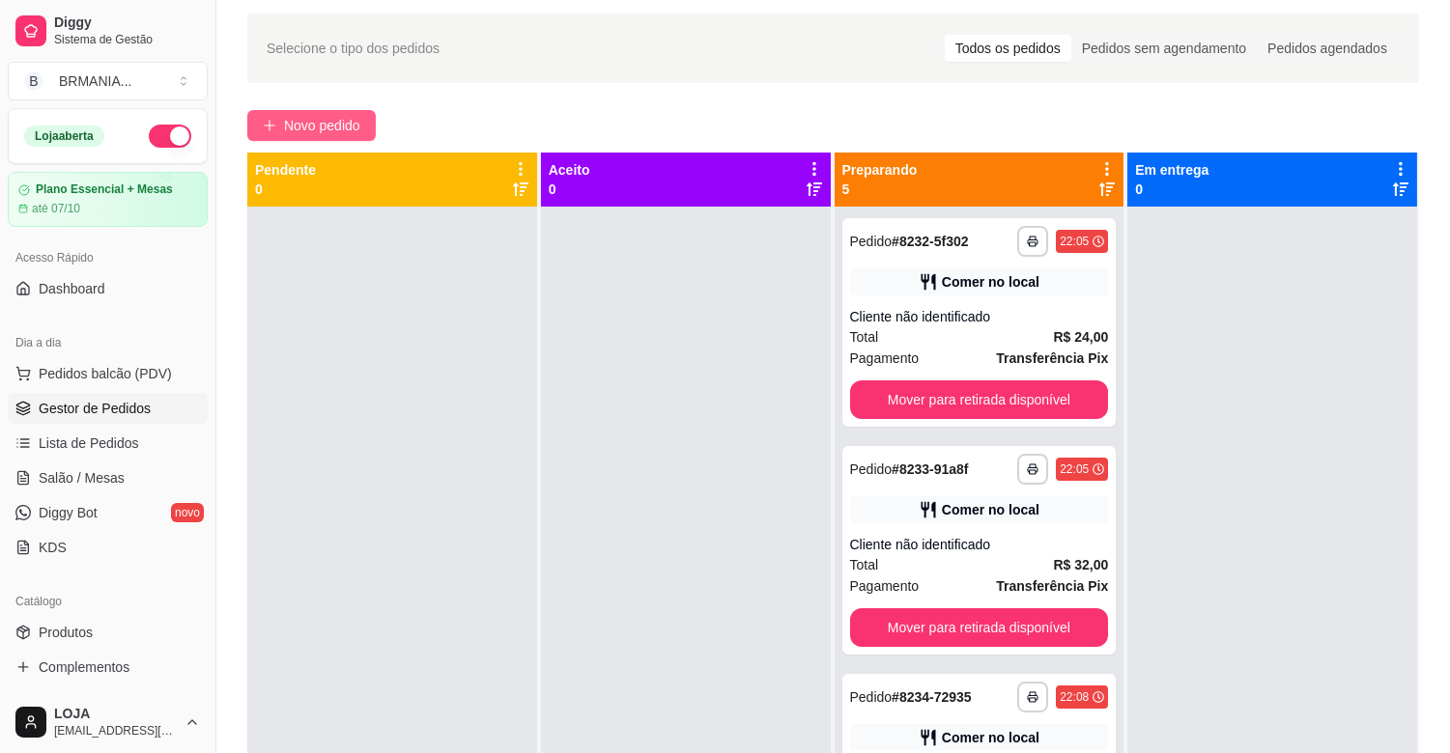
click at [349, 130] on span "Novo pedido" at bounding box center [322, 125] width 76 height 21
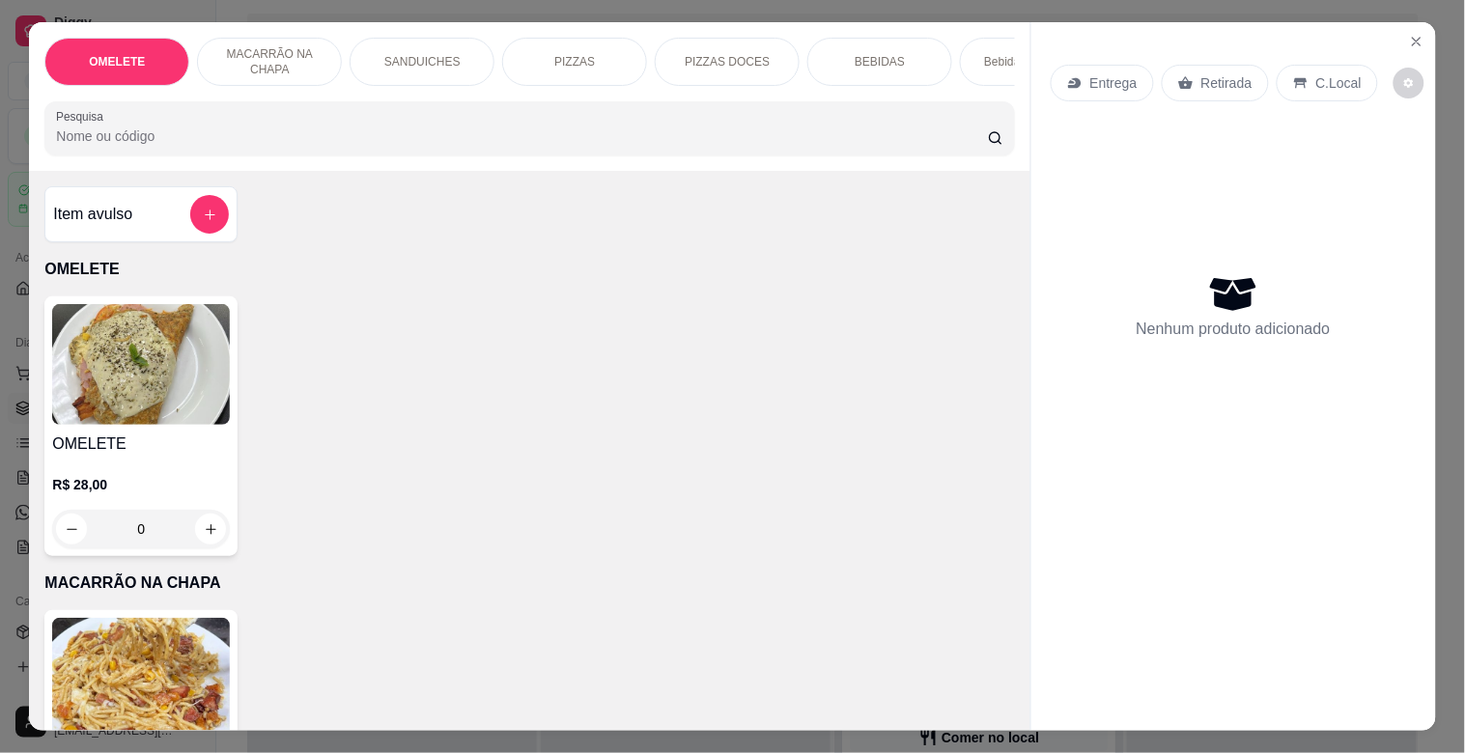
click at [590, 41] on div "PIZZAS" at bounding box center [574, 62] width 145 height 48
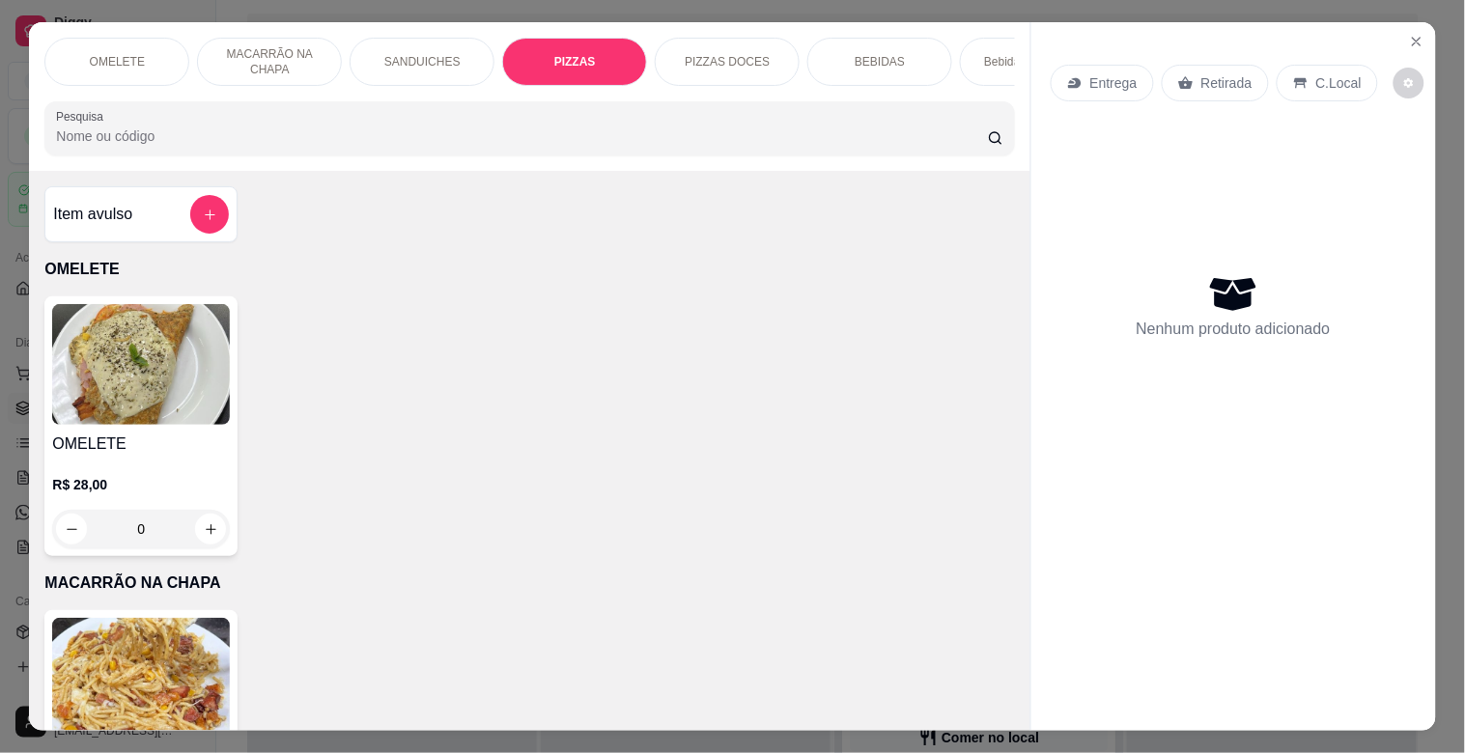
scroll to position [46, 0]
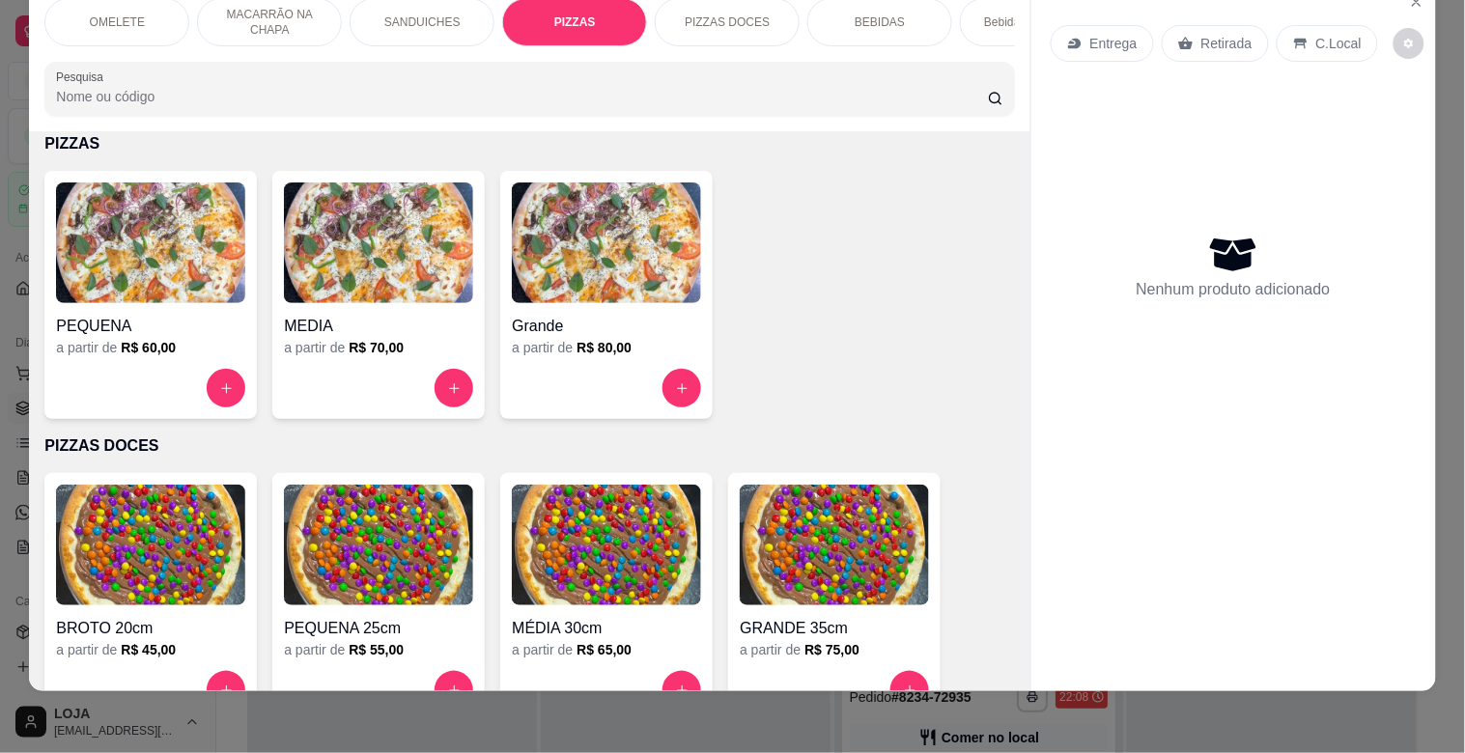
click at [176, 290] on img at bounding box center [150, 243] width 189 height 121
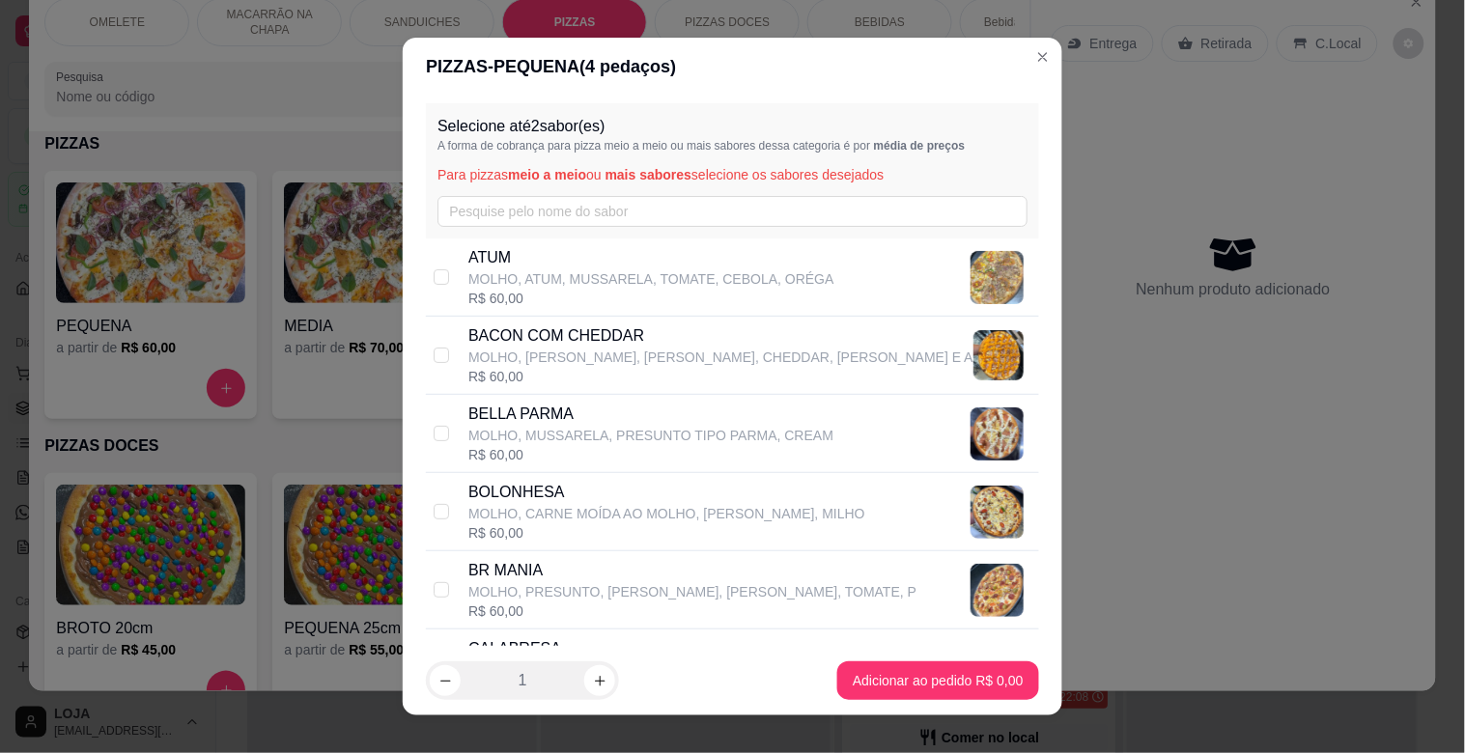
click at [529, 565] on p "BR MANIA" at bounding box center [692, 570] width 448 height 23
checkbox input "true"
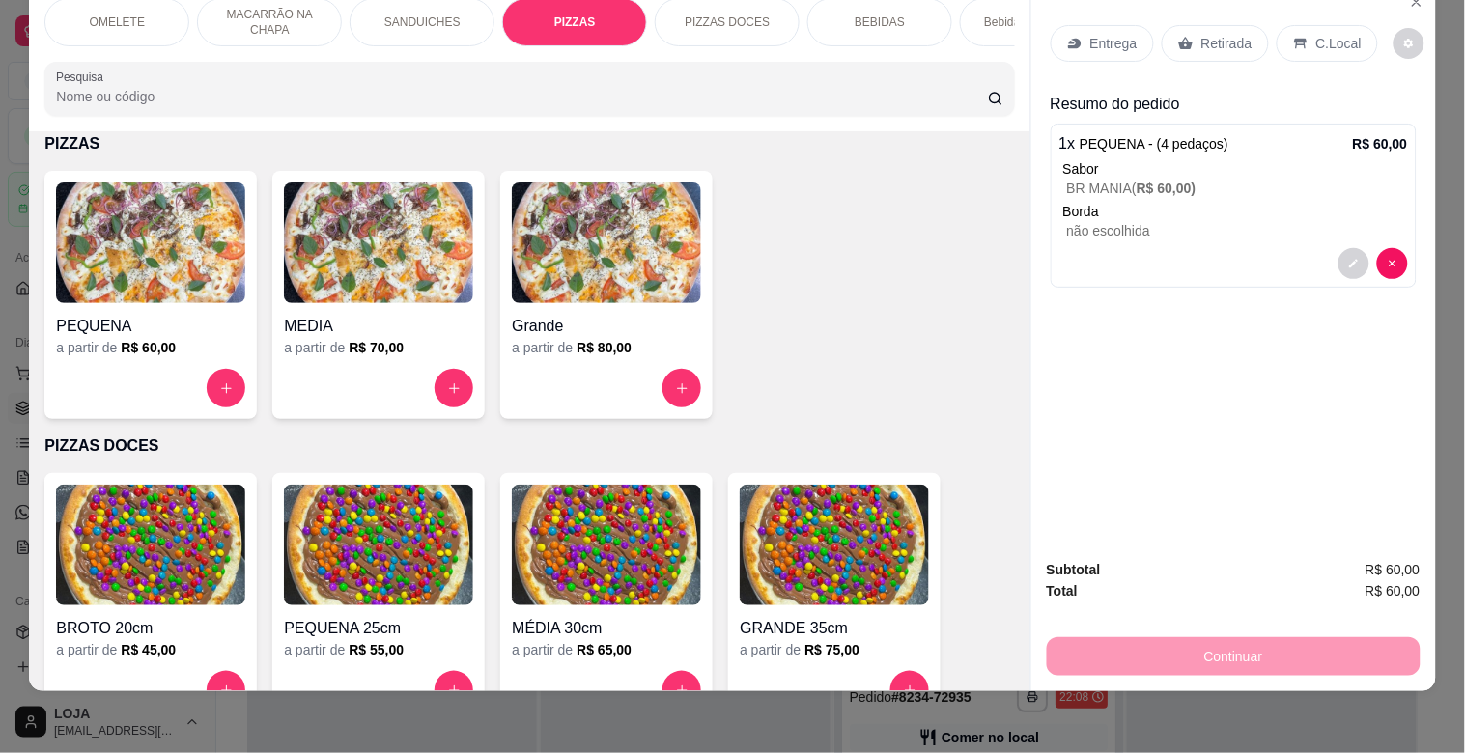
click at [884, 19] on div "BEBIDAS" at bounding box center [880, 22] width 145 height 48
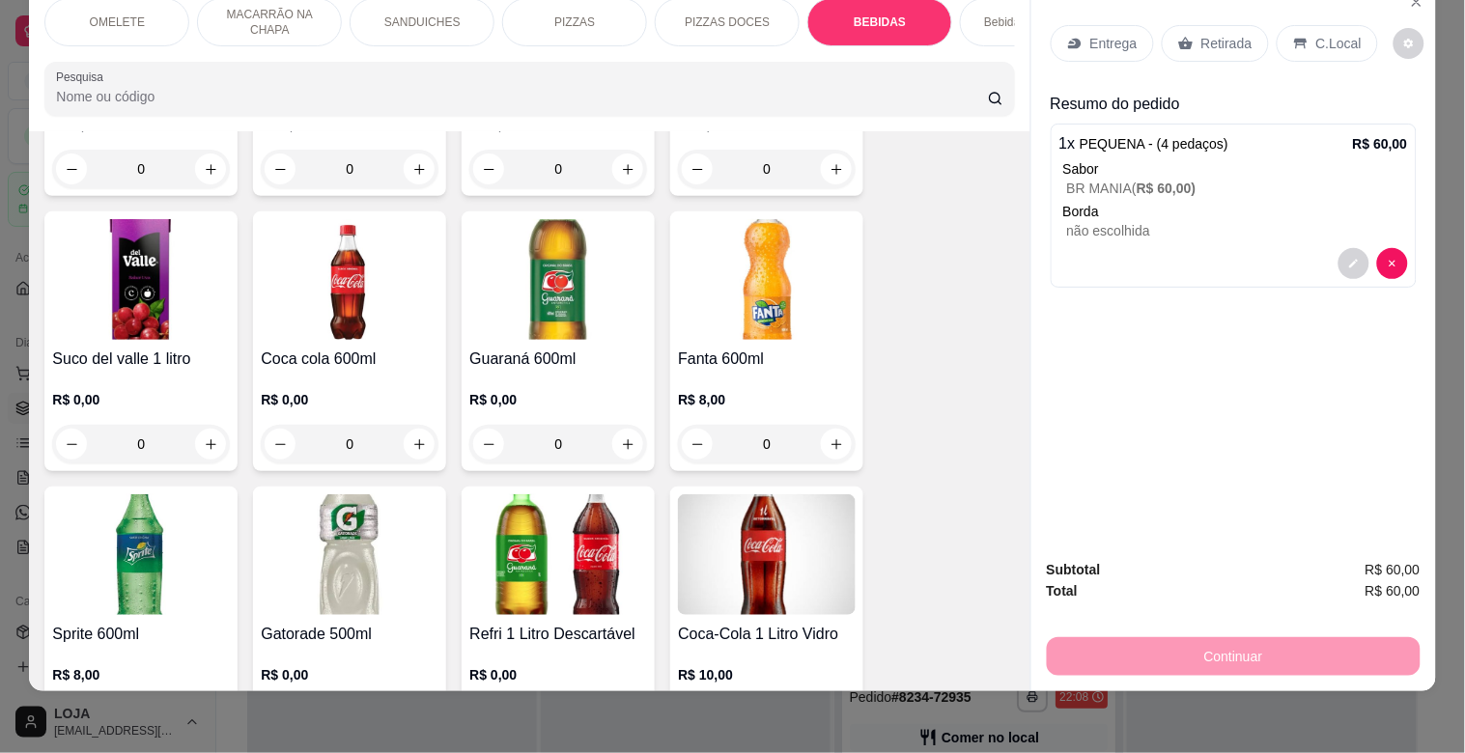
scroll to position [2999, 0]
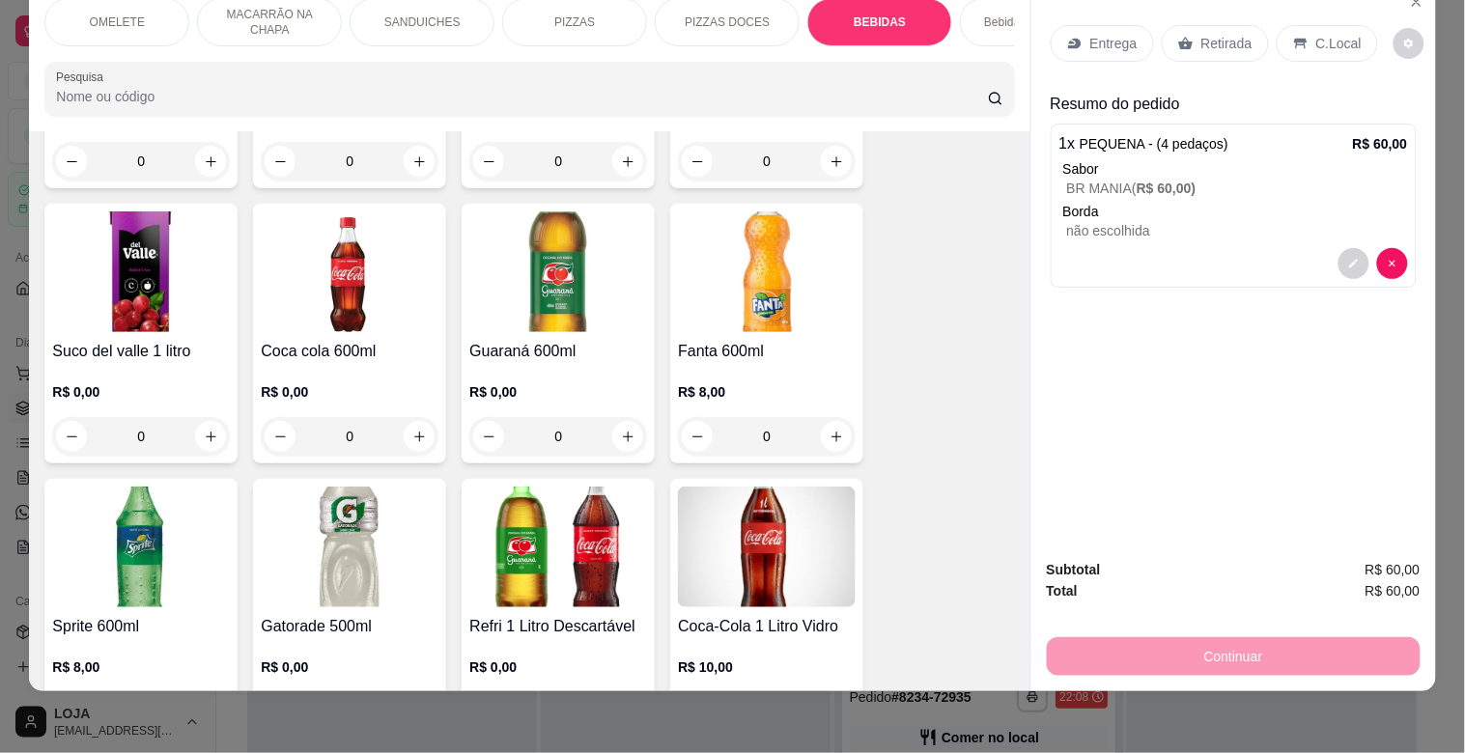
click at [725, 561] on img at bounding box center [767, 547] width 178 height 121
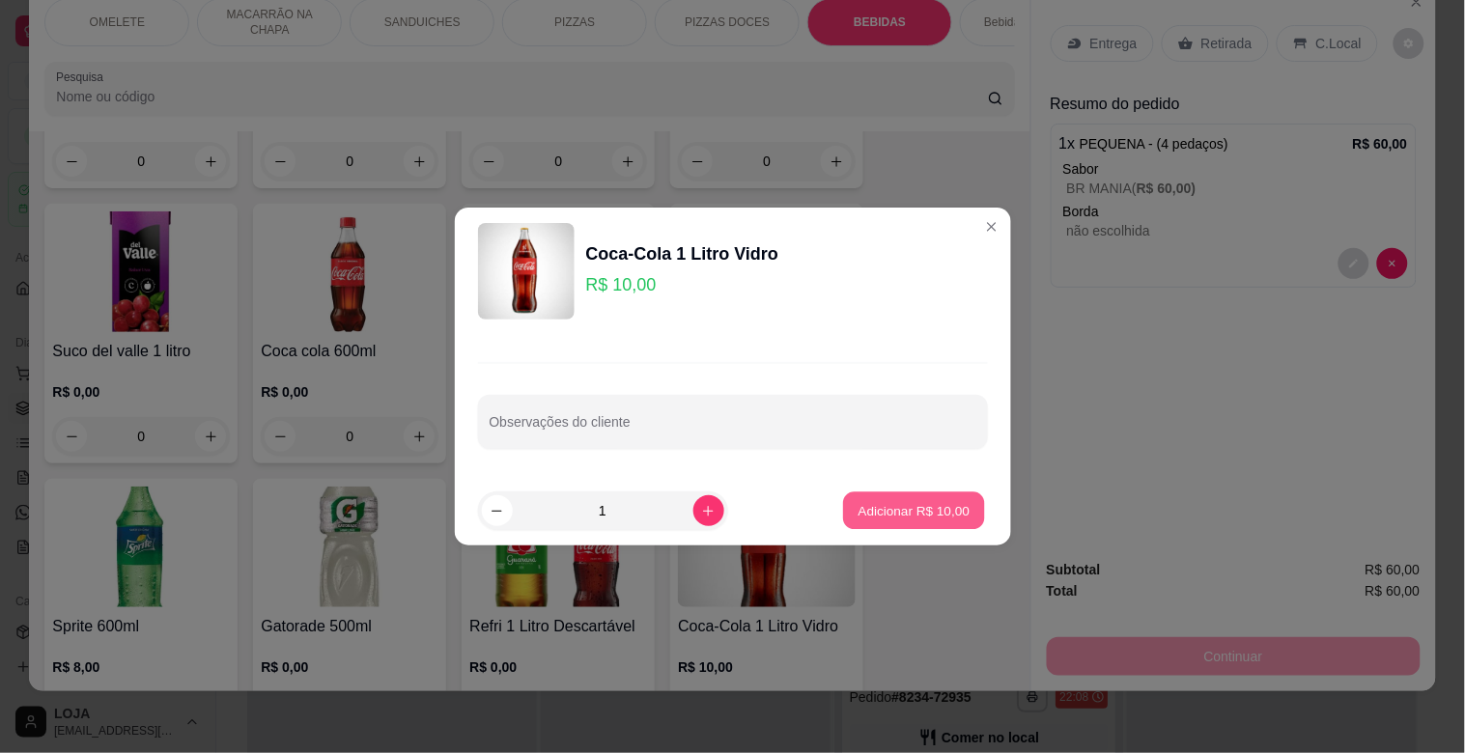
click at [860, 507] on p "Adicionar R$ 10,00" at bounding box center [915, 510] width 112 height 18
type input "1"
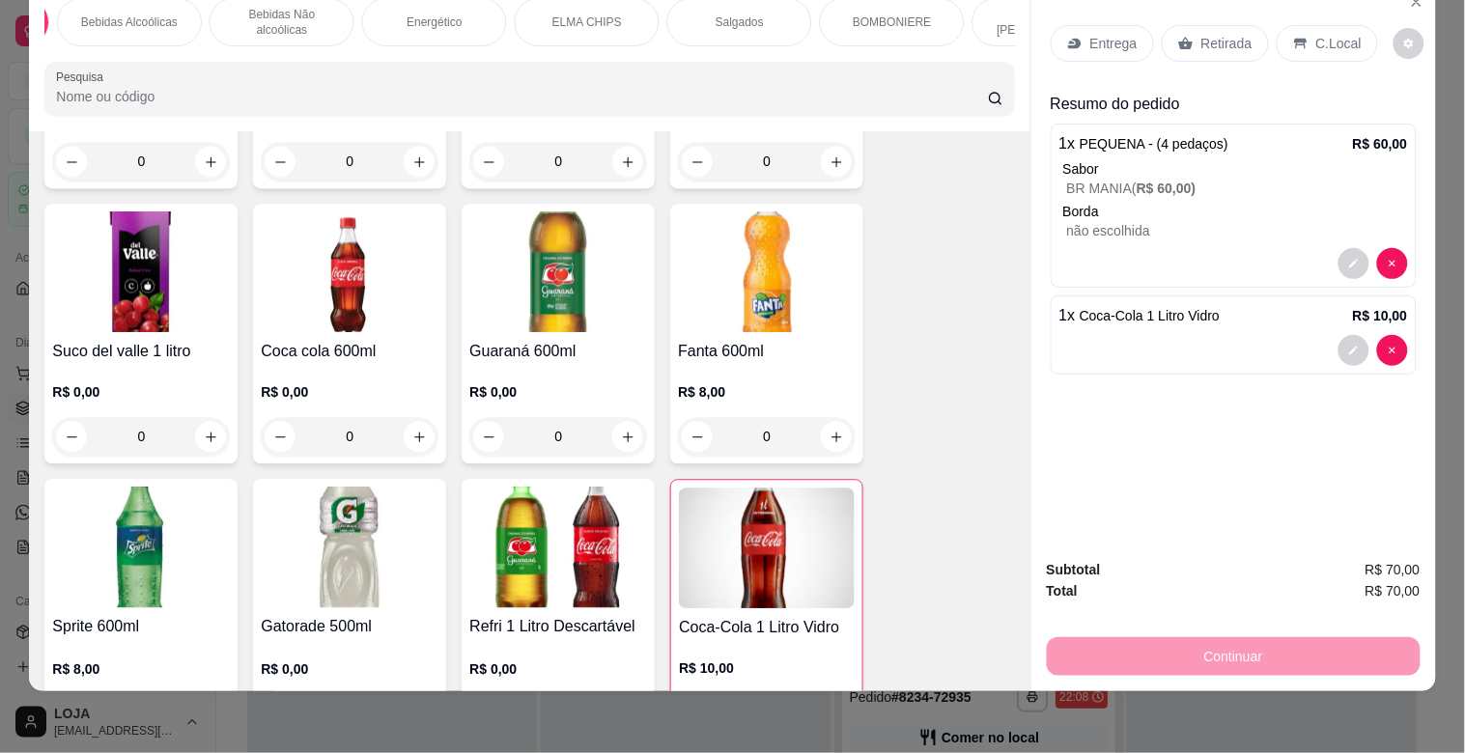
scroll to position [0, 987]
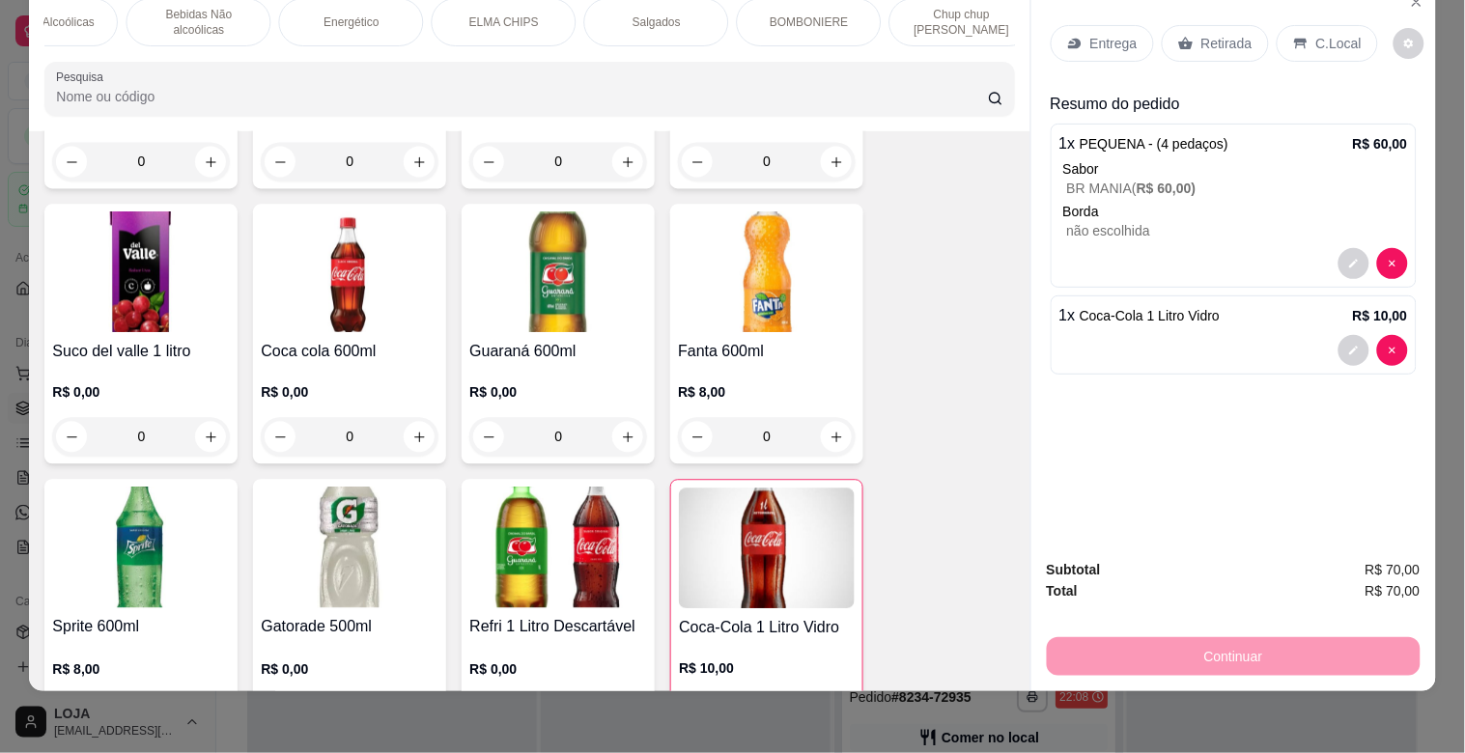
click at [835, 15] on div "BOMBONIERE" at bounding box center [808, 22] width 145 height 48
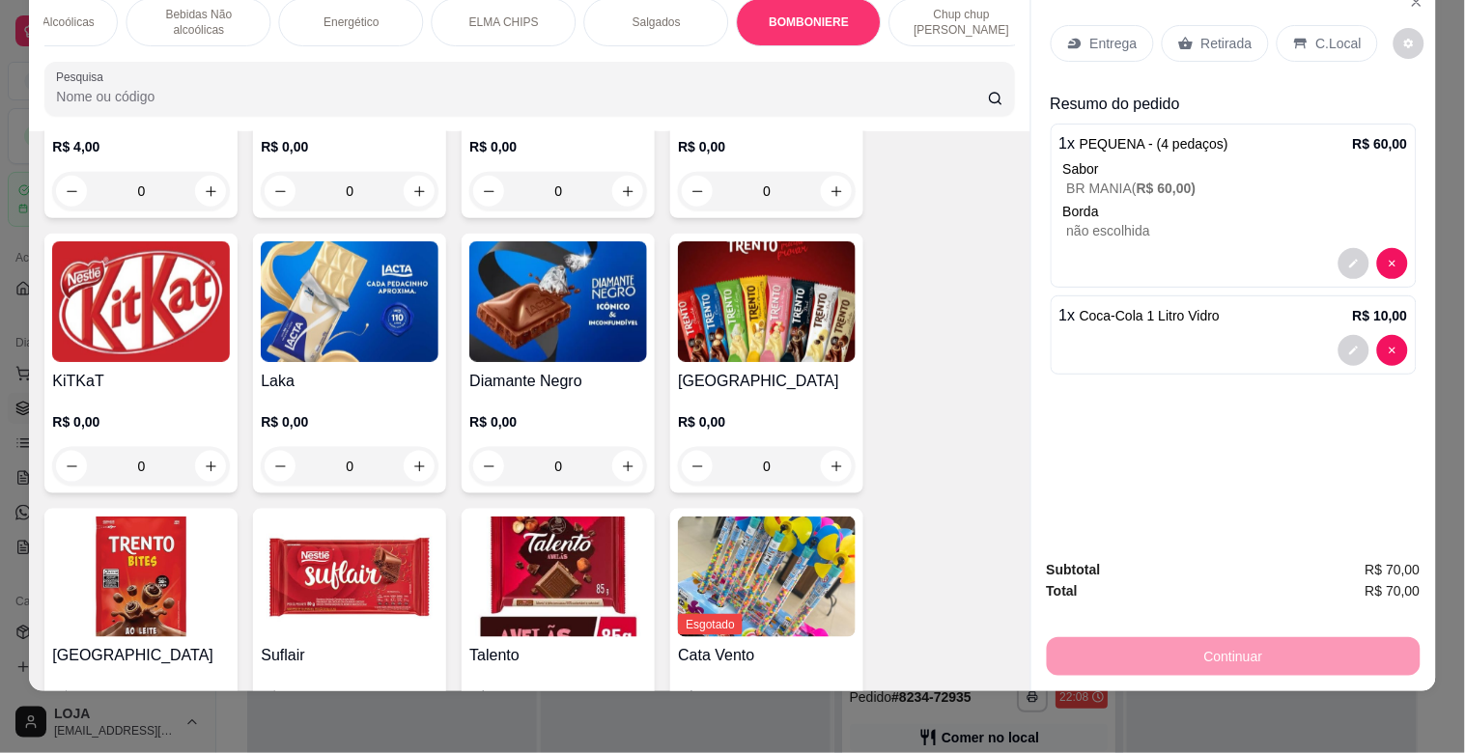
scroll to position [7989, 0]
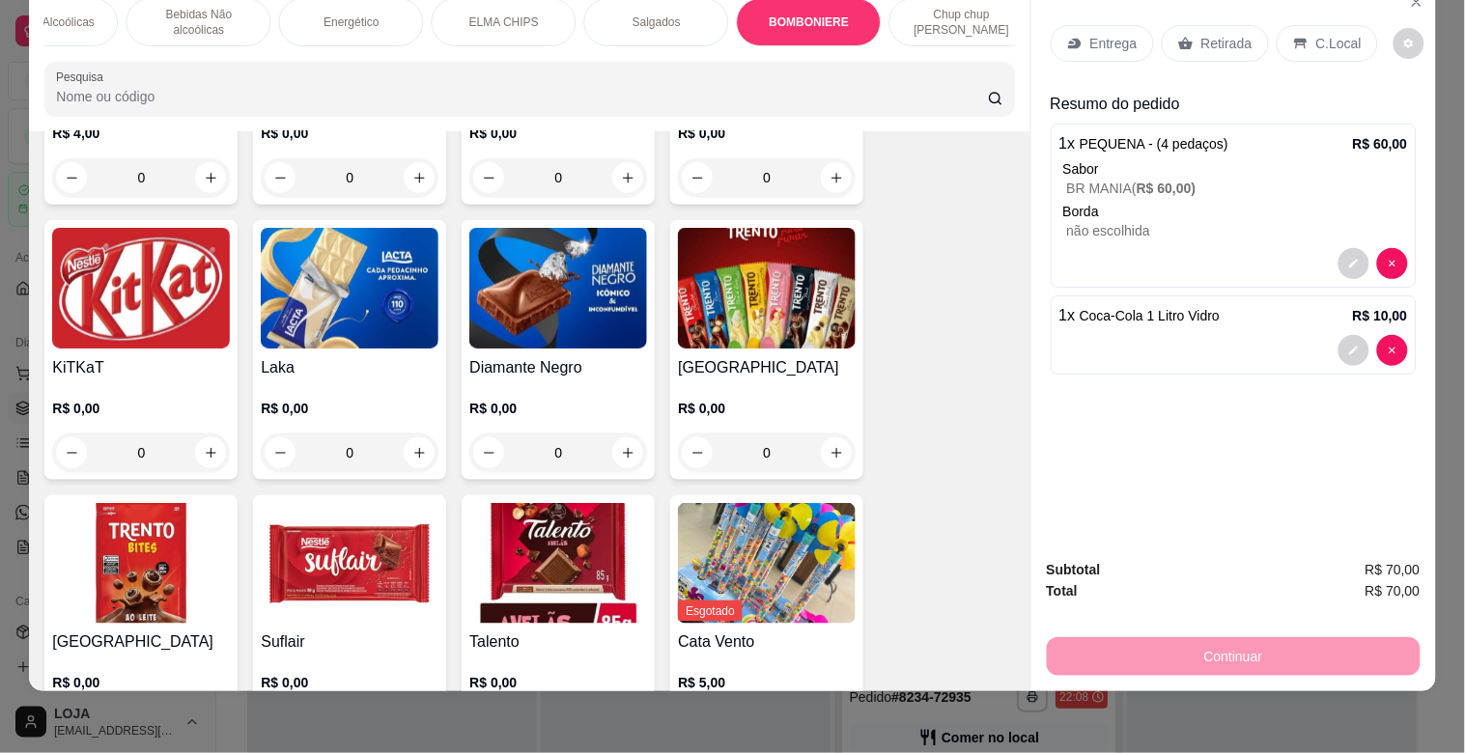
click at [317, 520] on img at bounding box center [350, 563] width 178 height 121
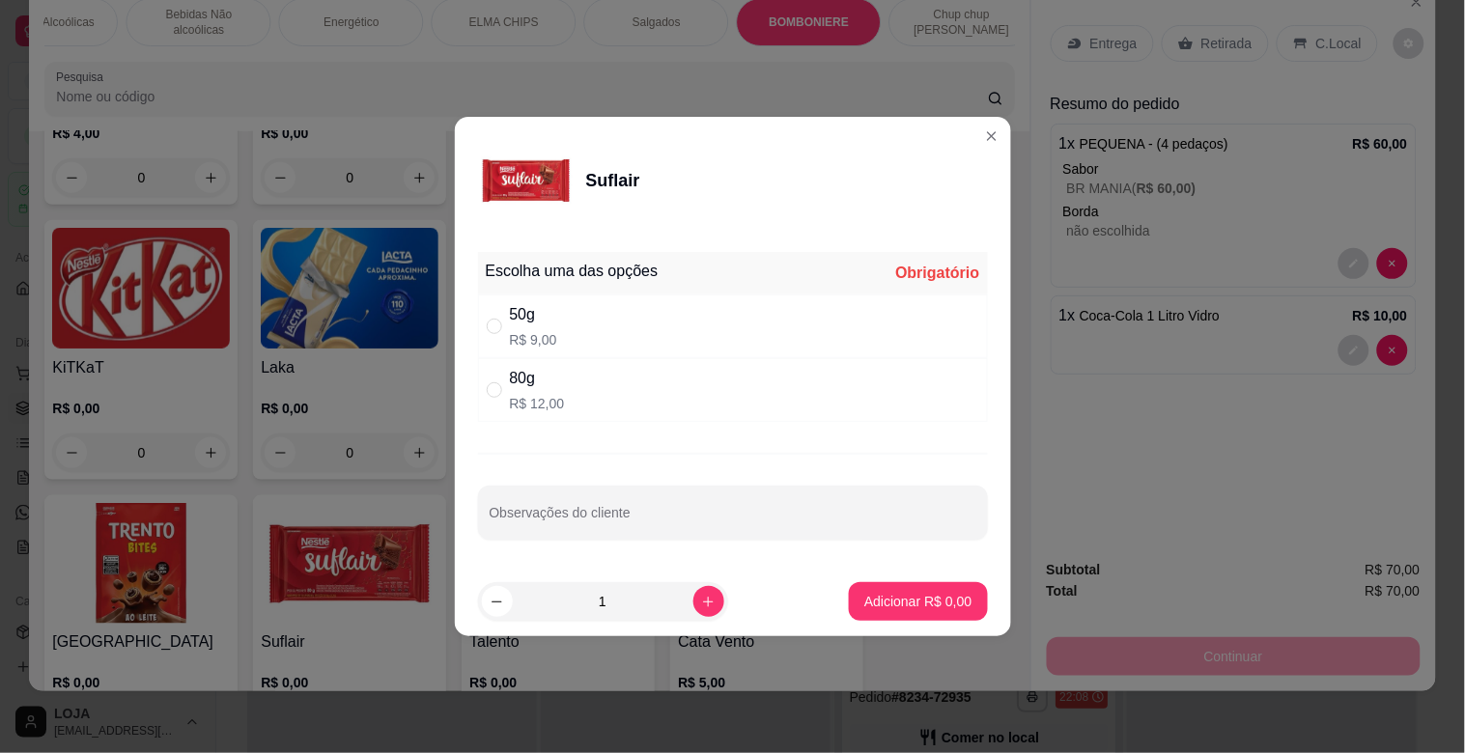
click at [518, 392] on div "80g R$ 12,00" at bounding box center [537, 390] width 55 height 46
radio input "true"
click at [912, 600] on p "Adicionar R$ 12,00" at bounding box center [915, 601] width 112 height 18
type input "1"
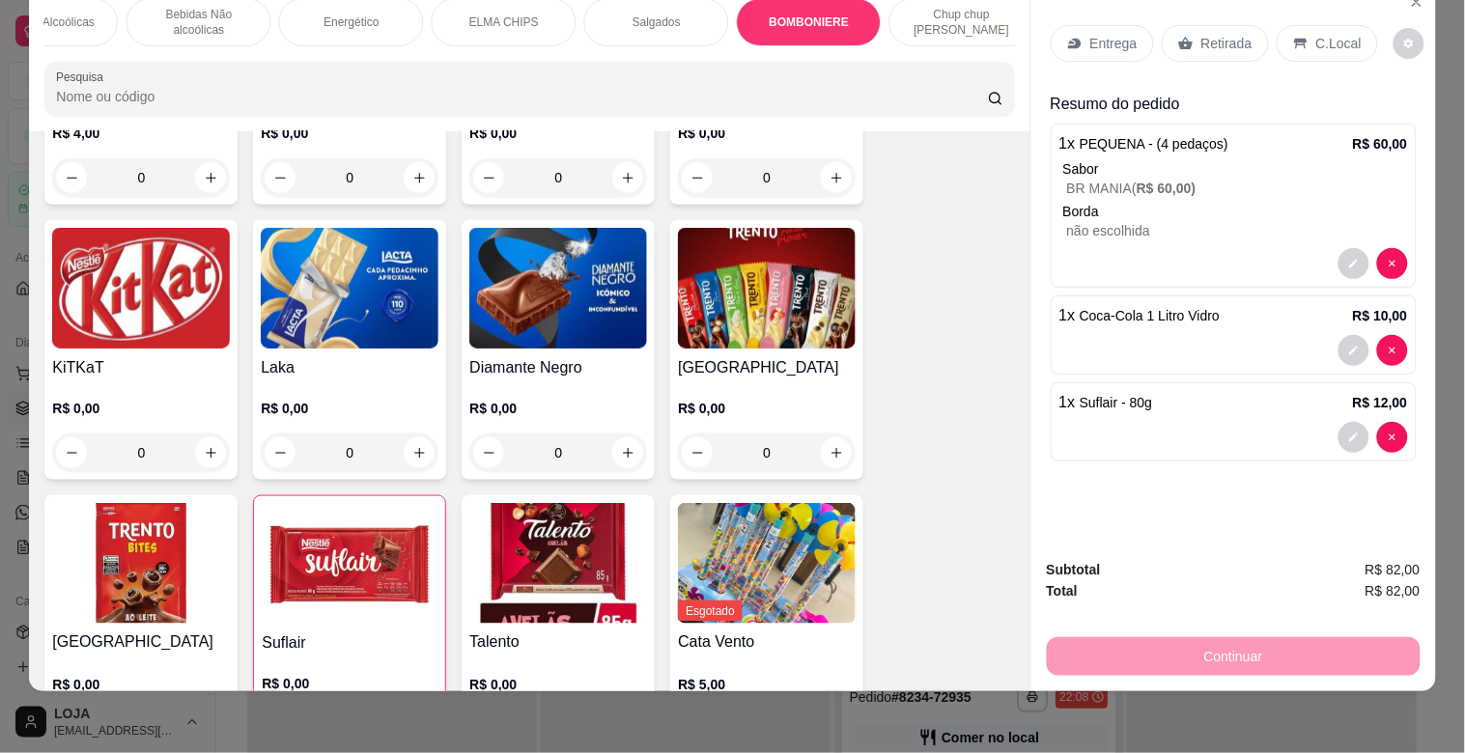
click at [1337, 34] on p "C.Local" at bounding box center [1339, 43] width 45 height 19
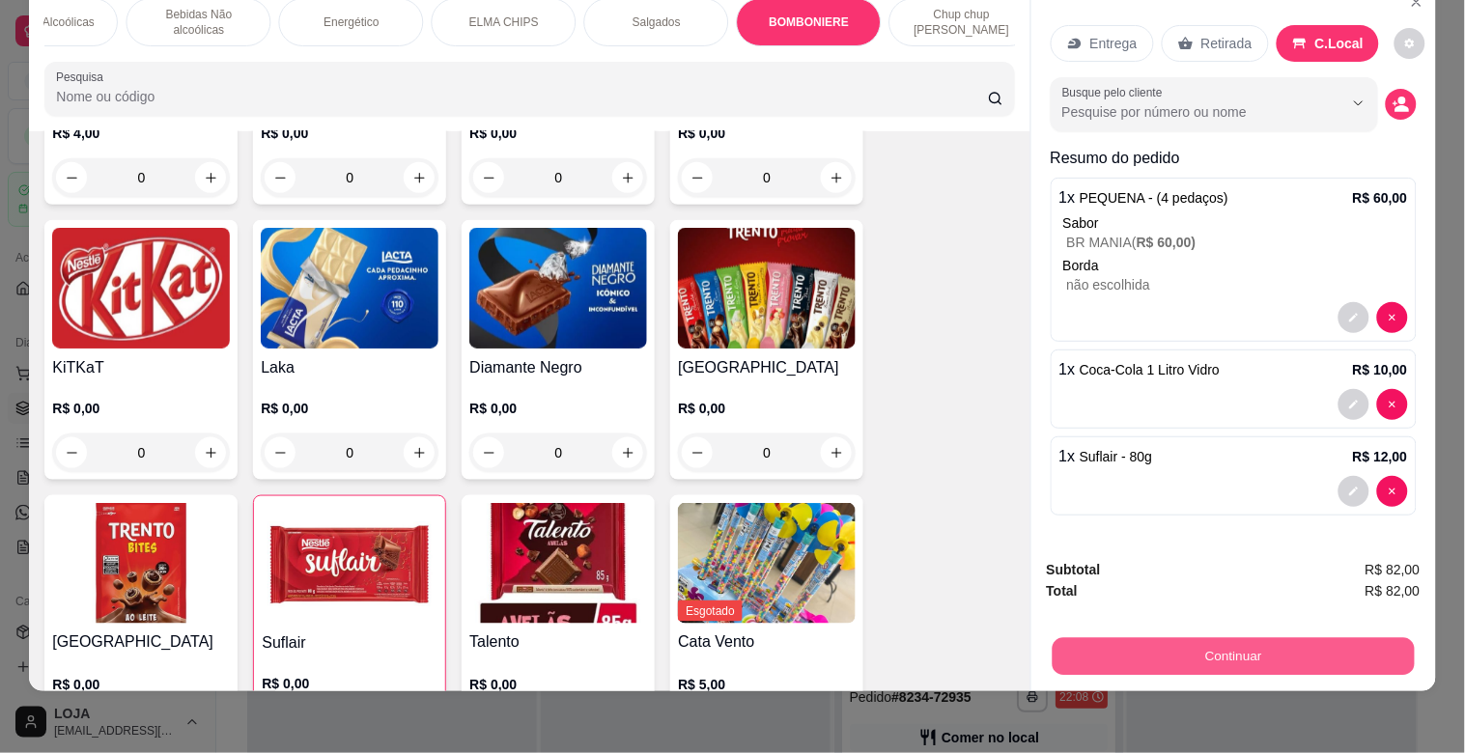
click at [1192, 638] on button "Continuar" at bounding box center [1233, 657] width 362 height 38
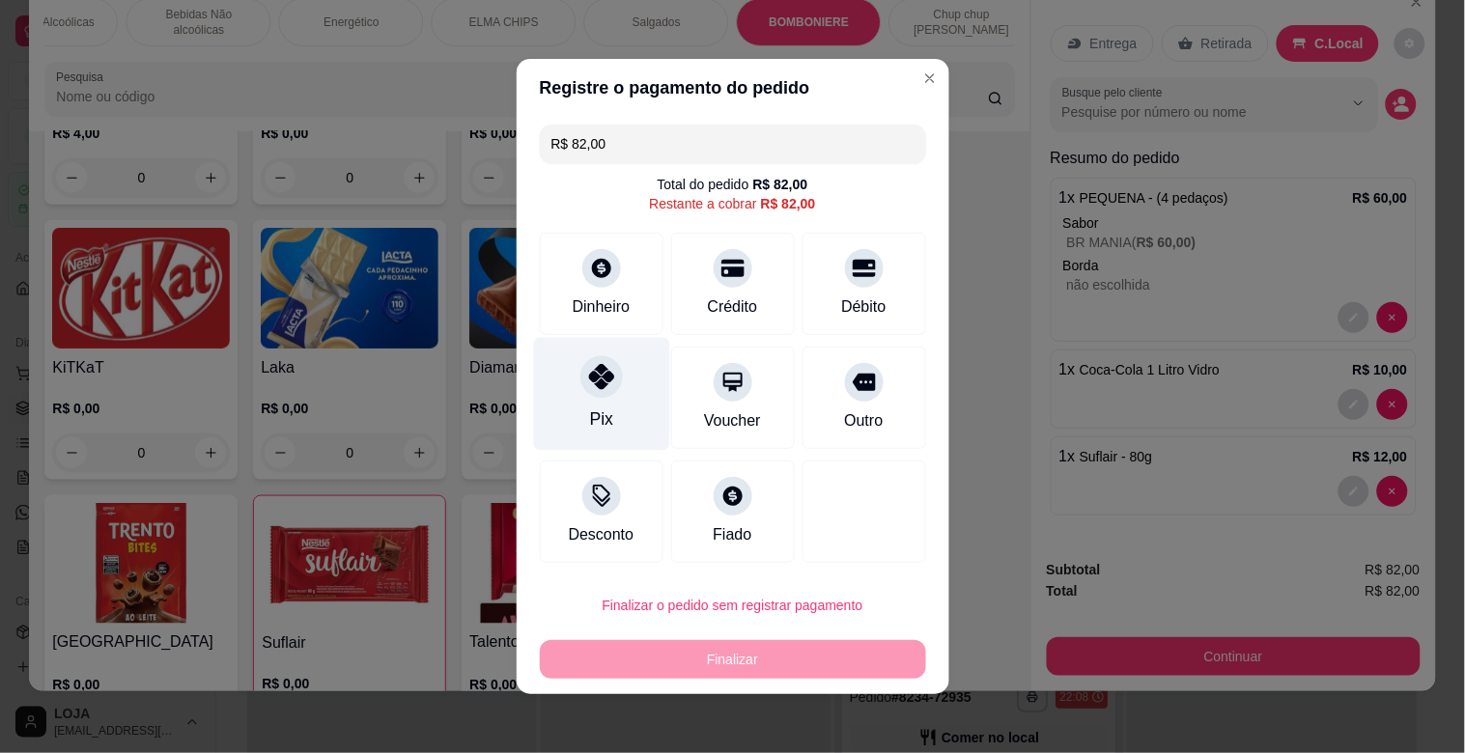
click at [610, 401] on div "Pix" at bounding box center [601, 394] width 136 height 113
type input "R$ 0,00"
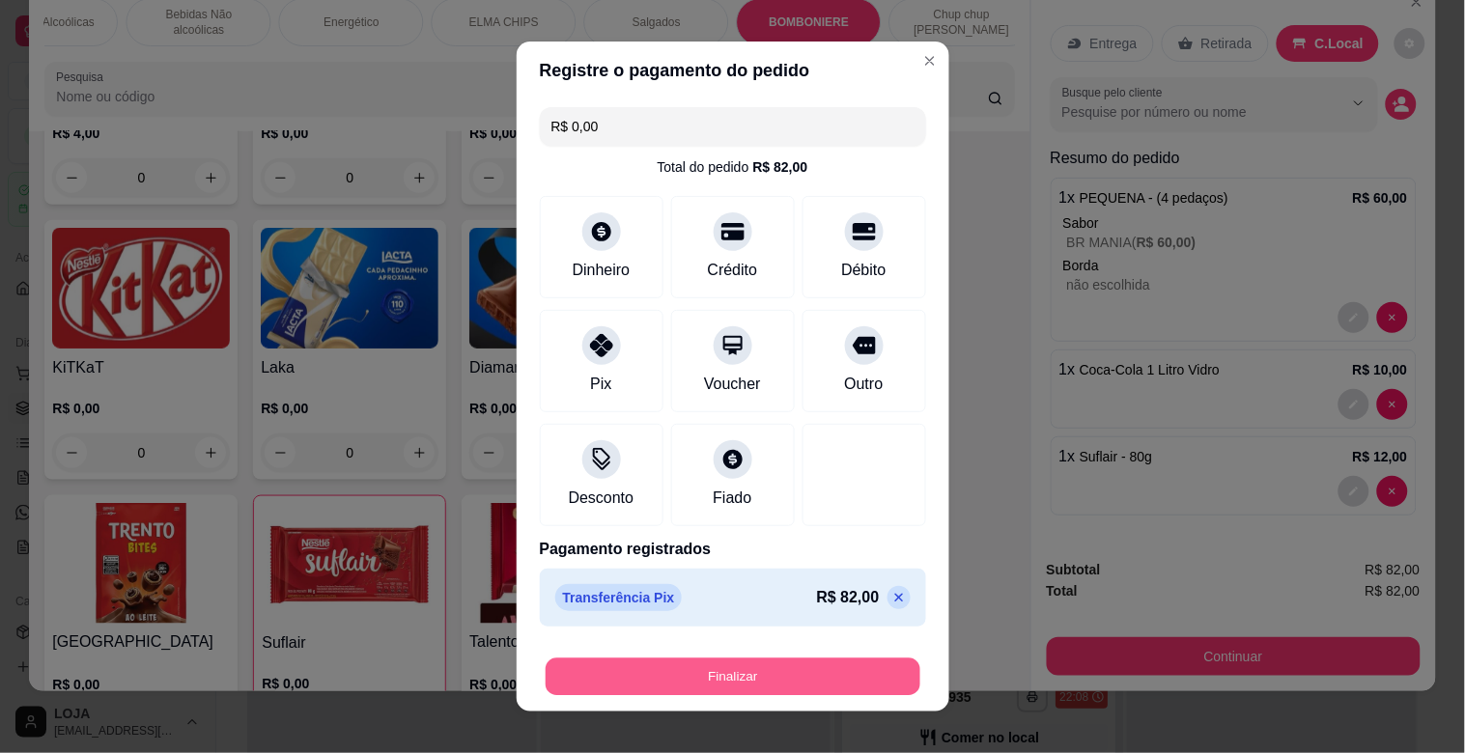
click at [749, 670] on button "Finalizar" at bounding box center [733, 678] width 375 height 38
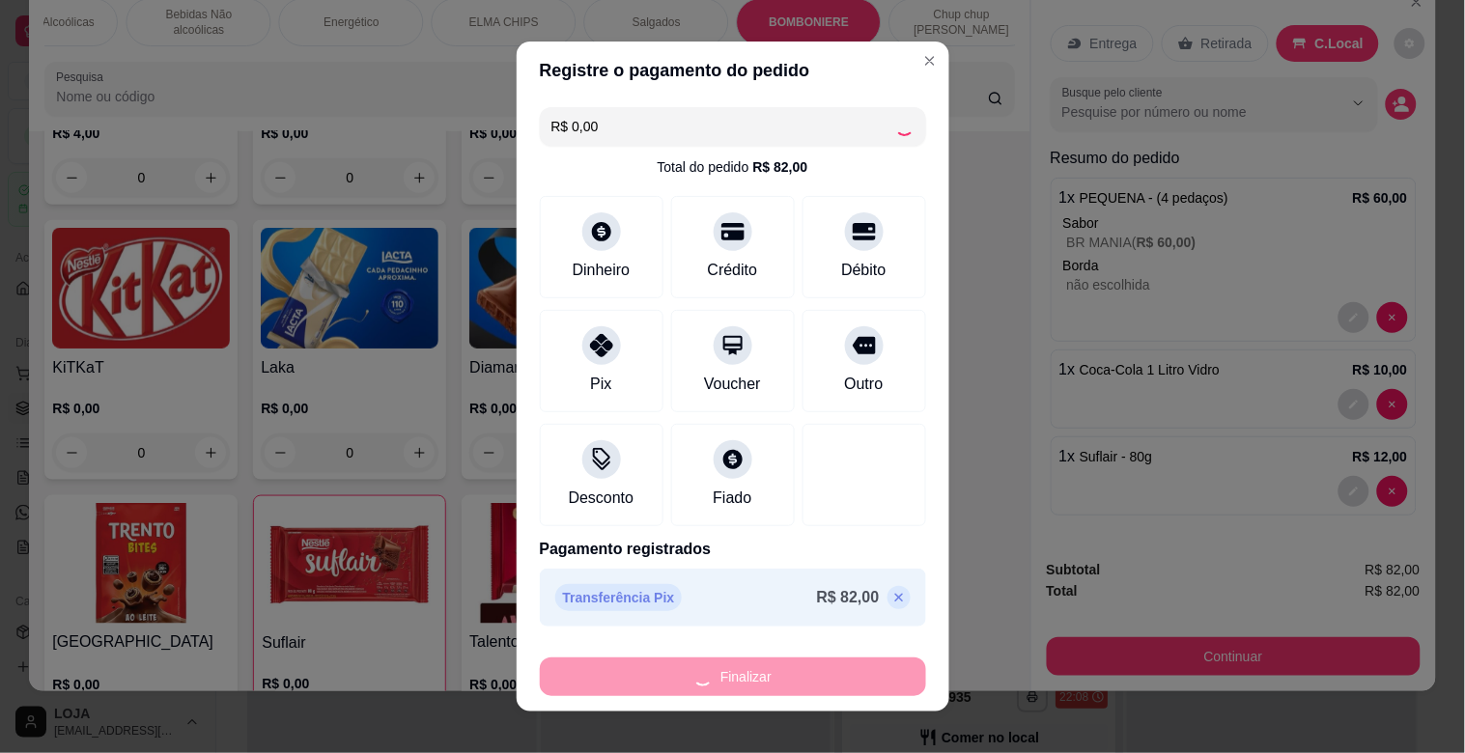
type input "0"
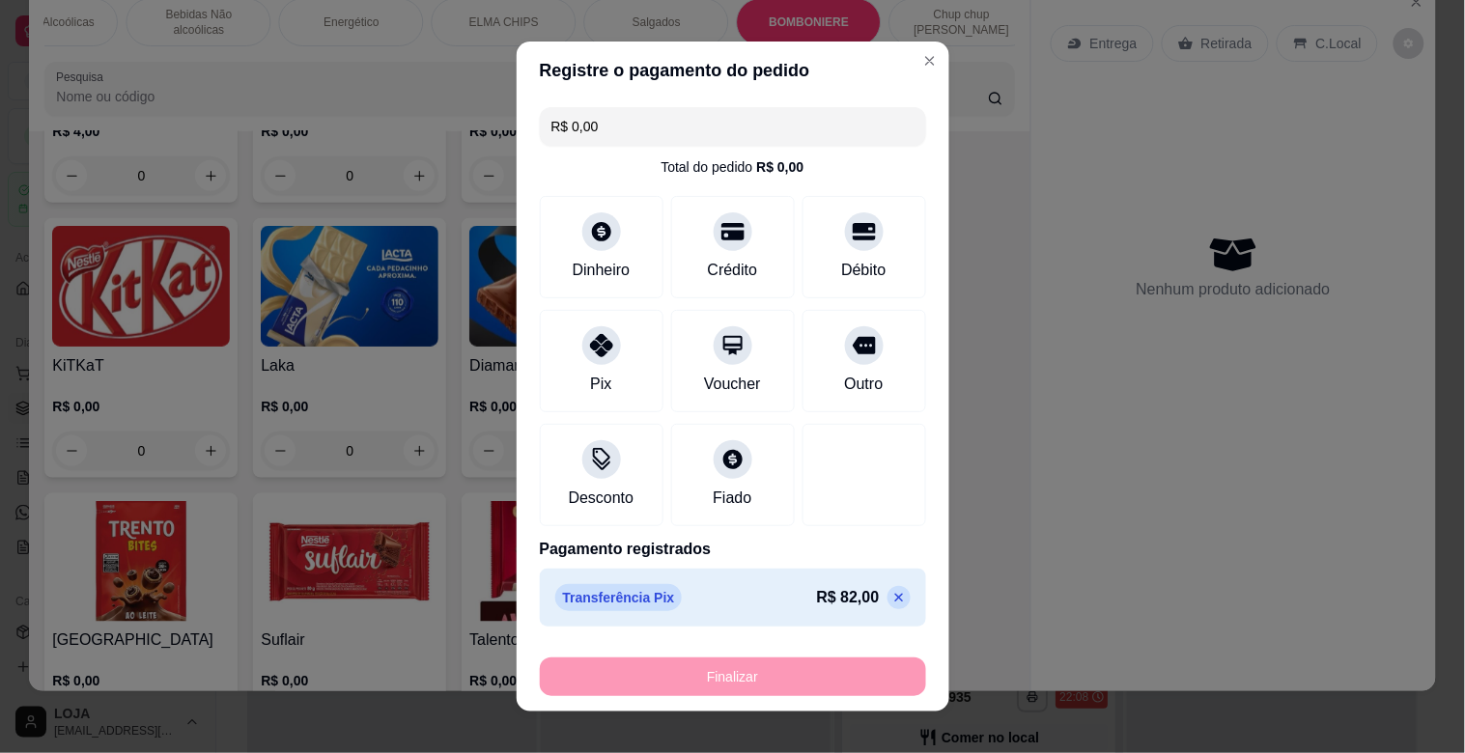
type input "-R$ 82,00"
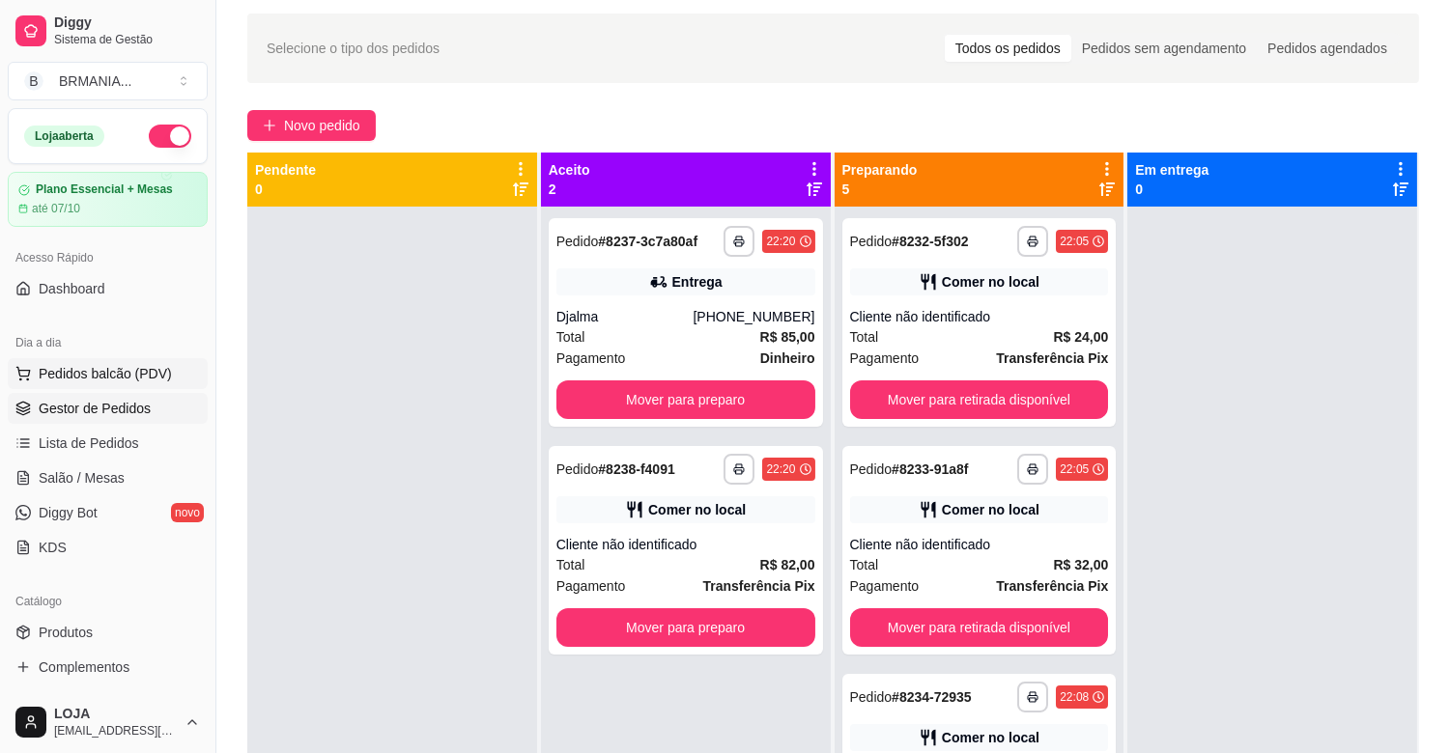
click at [108, 378] on span "Pedidos balcão (PDV)" at bounding box center [105, 373] width 133 height 19
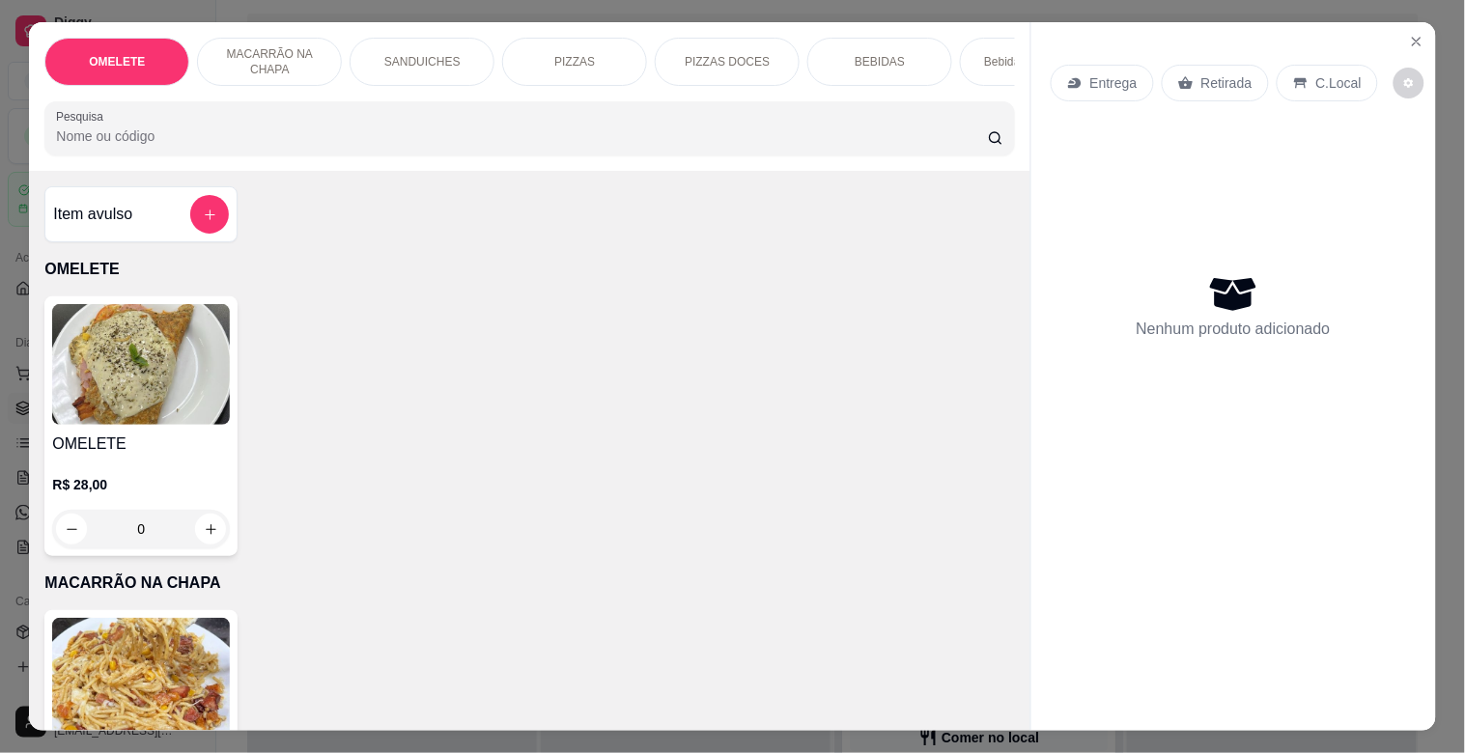
click at [454, 65] on div "SANDUICHES" at bounding box center [422, 62] width 145 height 48
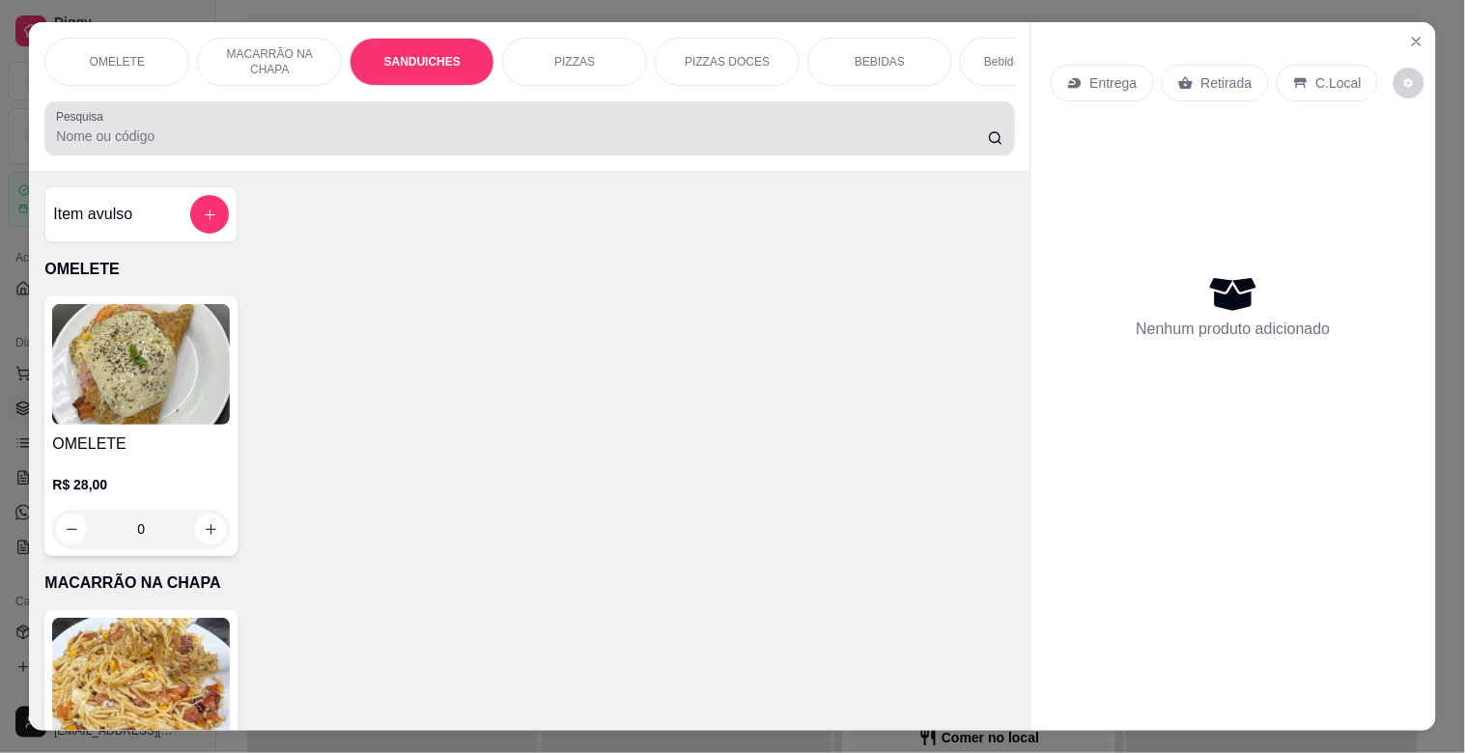
scroll to position [46, 0]
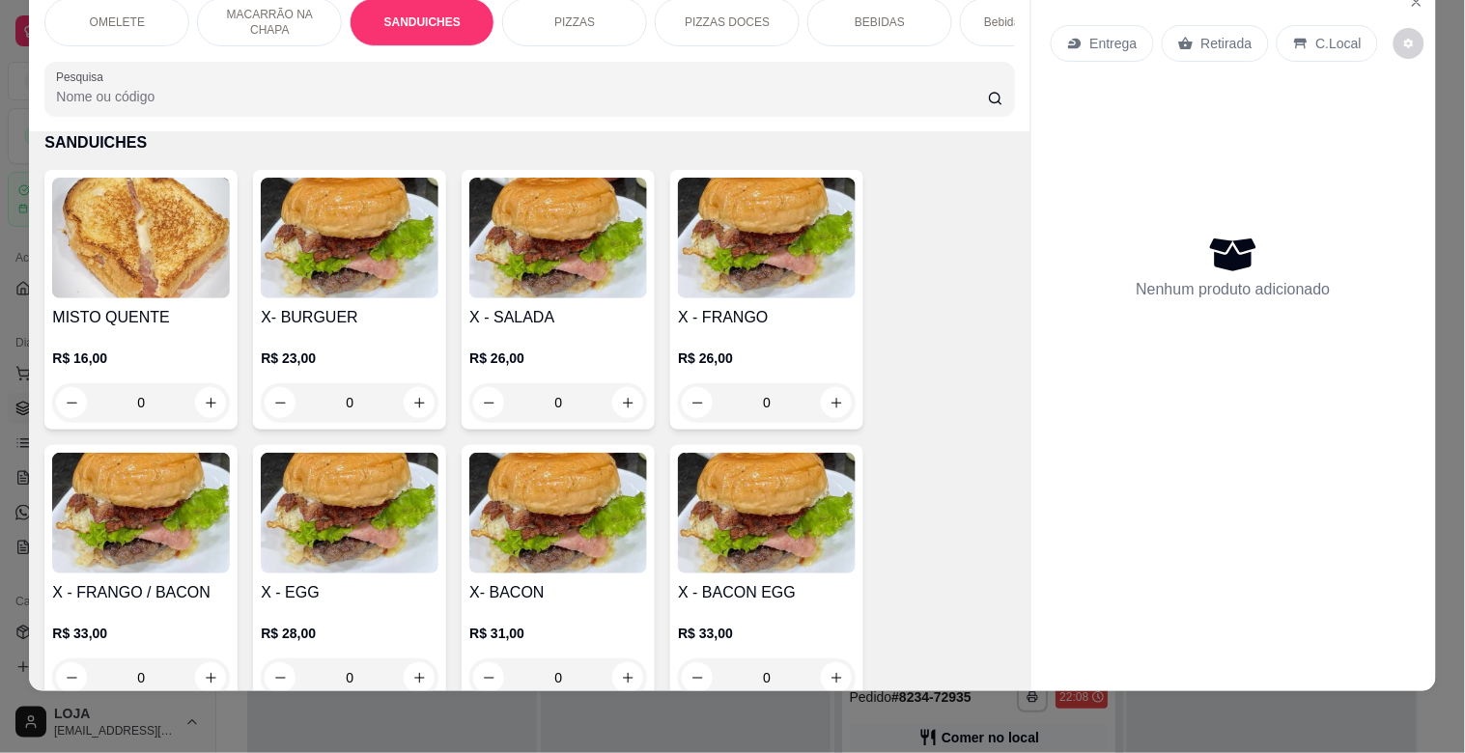
click at [348, 560] on img at bounding box center [350, 513] width 178 height 121
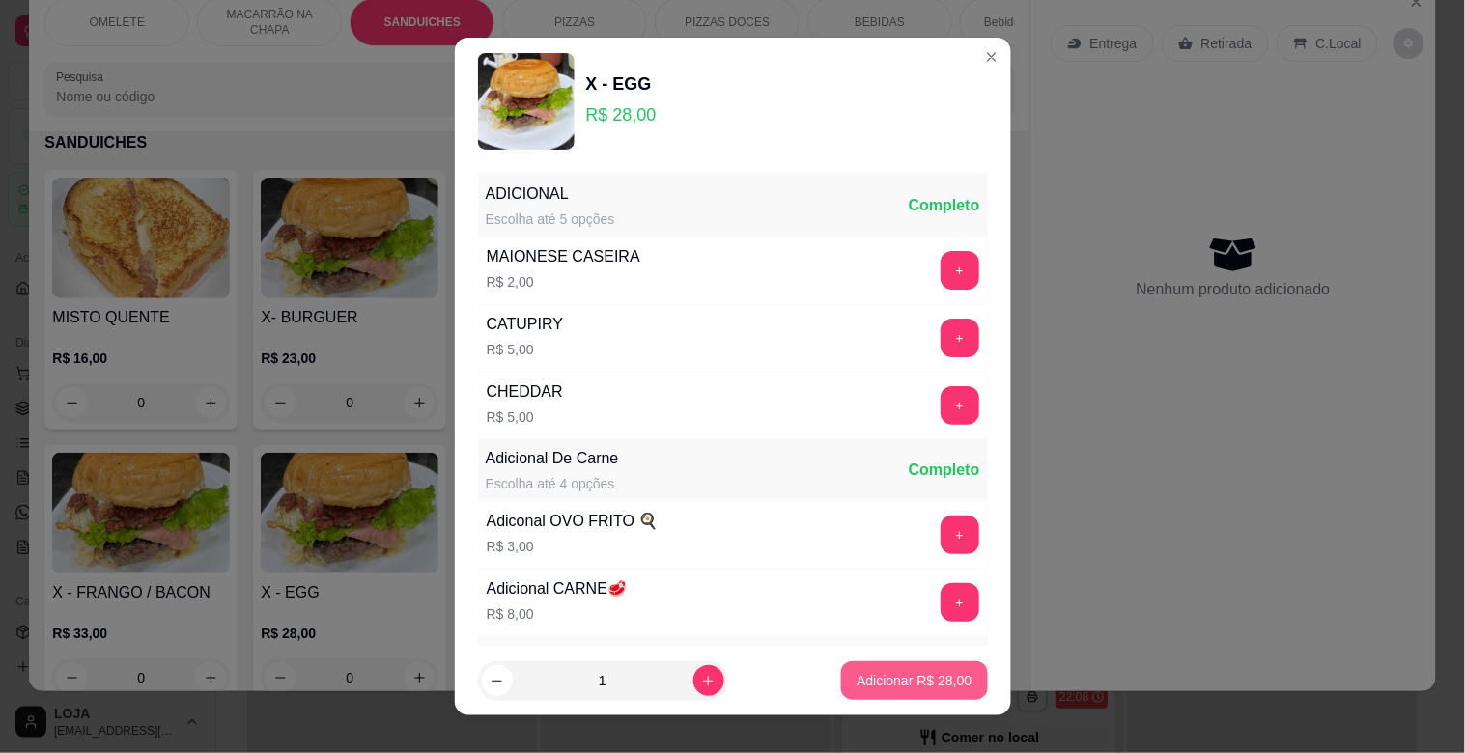
click at [857, 678] on p "Adicionar R$ 28,00" at bounding box center [914, 680] width 115 height 19
type input "1"
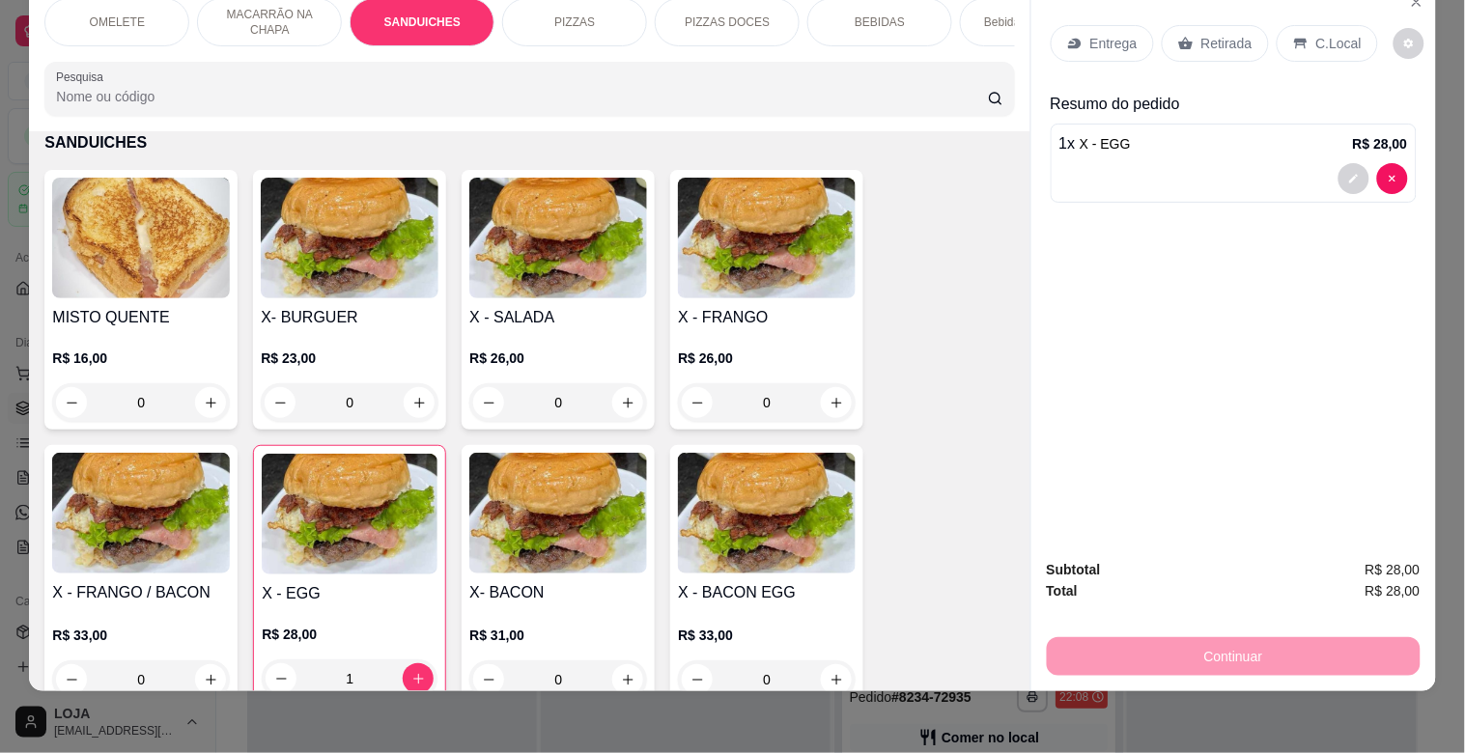
click at [785, 567] on img at bounding box center [767, 513] width 178 height 121
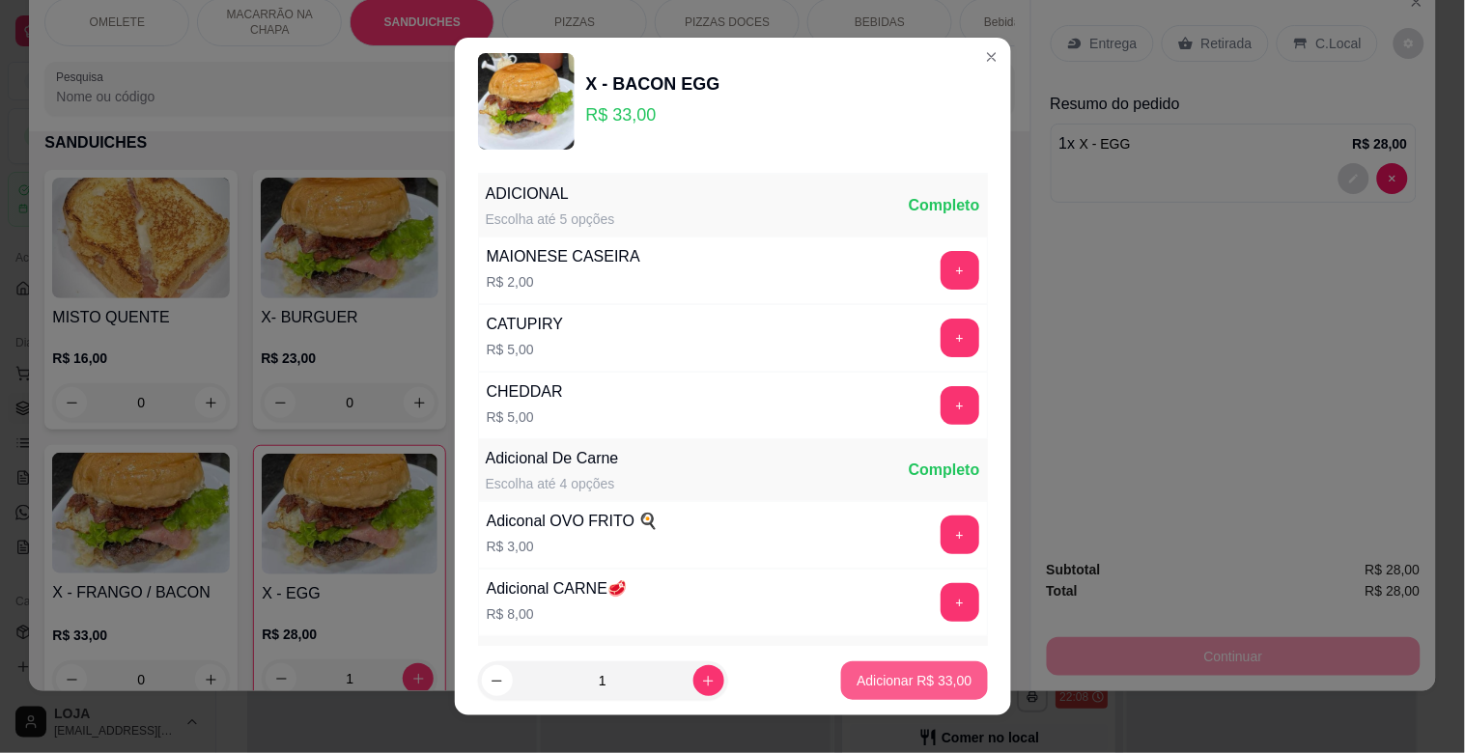
click at [900, 684] on p "Adicionar R$ 33,00" at bounding box center [914, 680] width 115 height 19
type input "1"
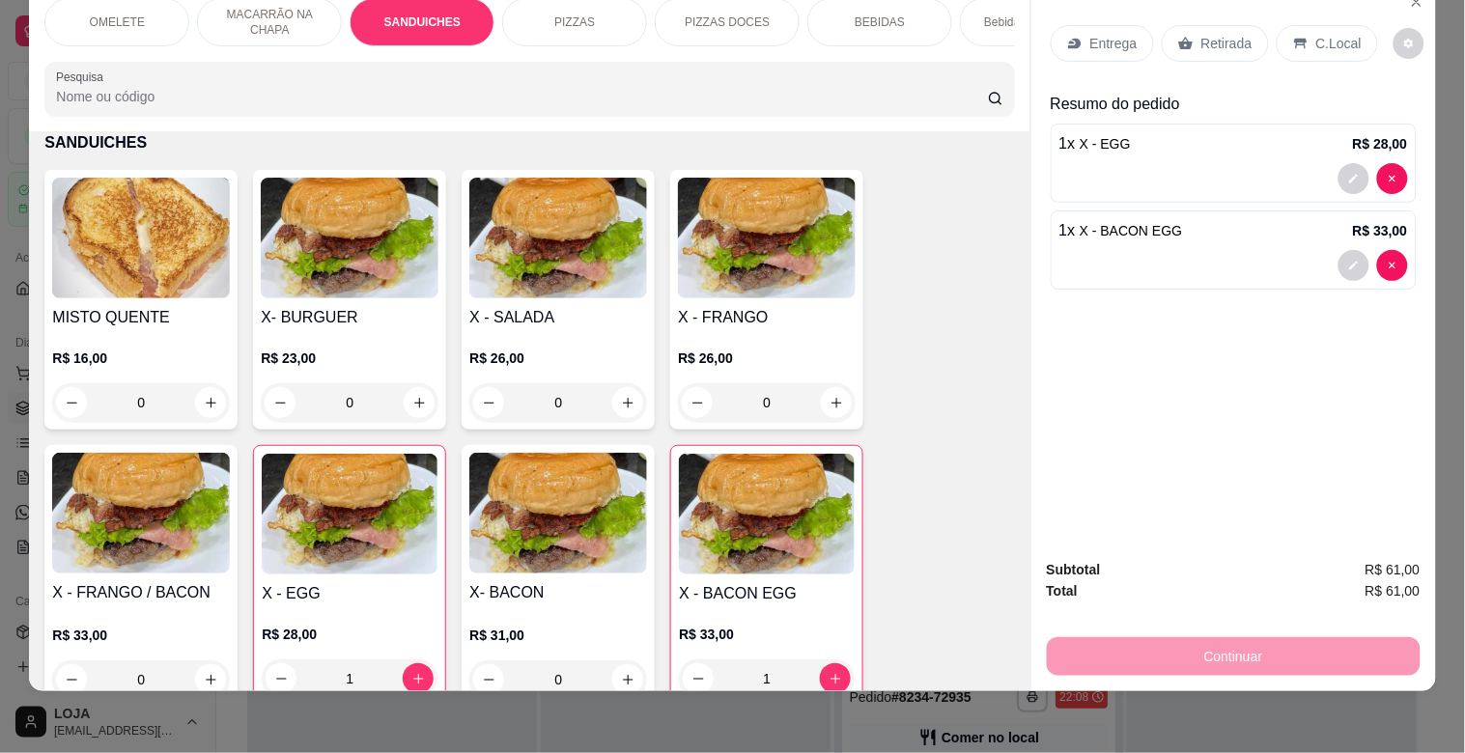
click at [889, 17] on div "BEBIDAS" at bounding box center [880, 22] width 145 height 48
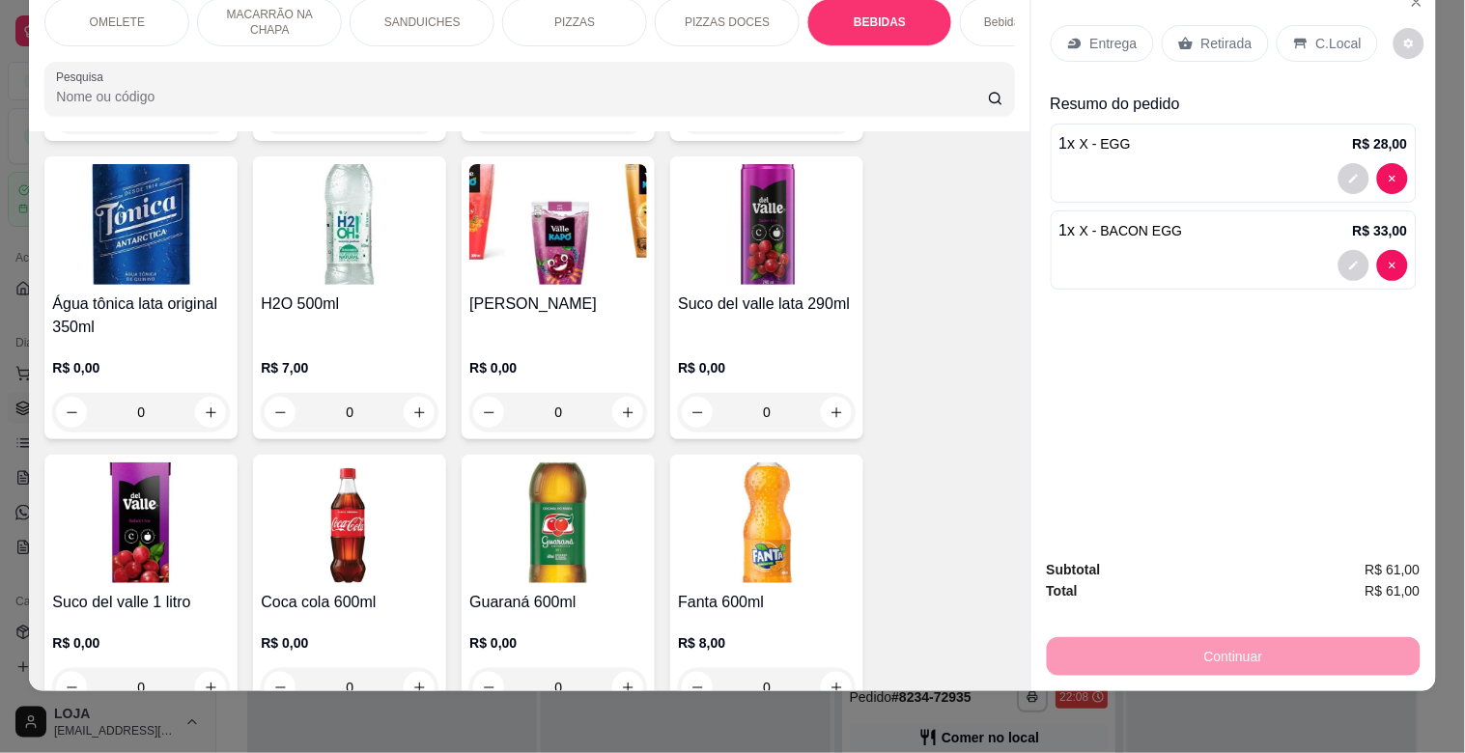
scroll to position [2787, 0]
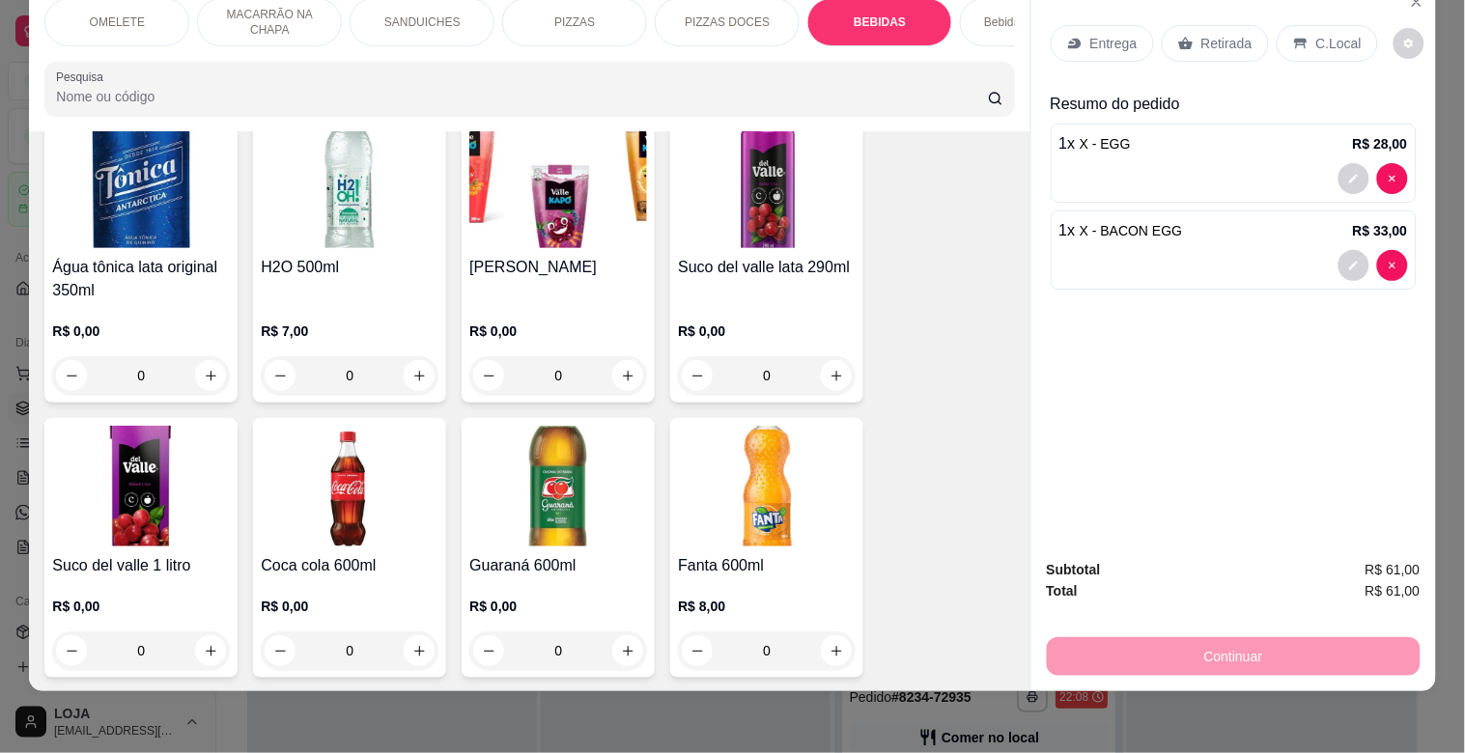
click at [362, 533] on img at bounding box center [350, 486] width 178 height 121
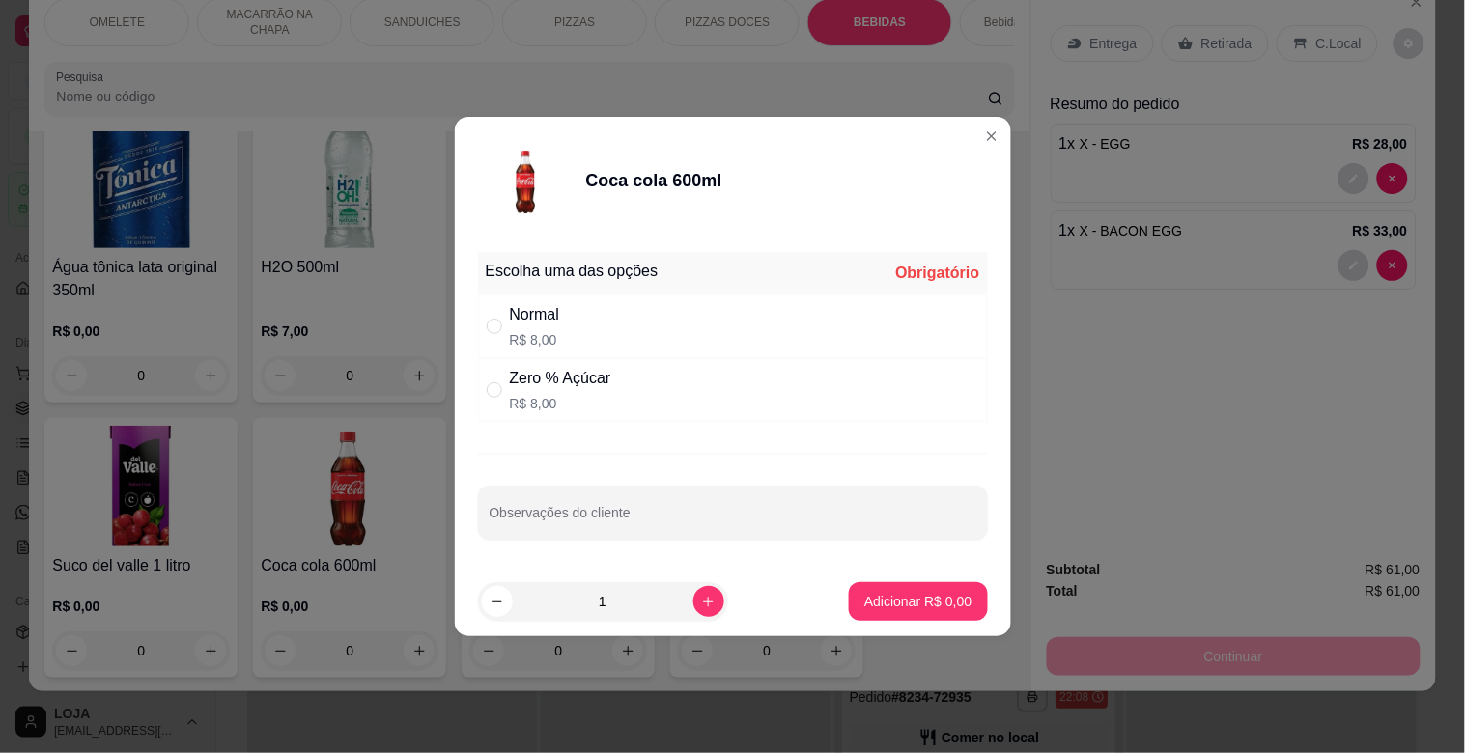
click at [516, 303] on div "Normal" at bounding box center [535, 314] width 50 height 23
radio input "true"
click at [942, 597] on p "Adicionar R$ 8,00" at bounding box center [918, 601] width 107 height 19
type input "1"
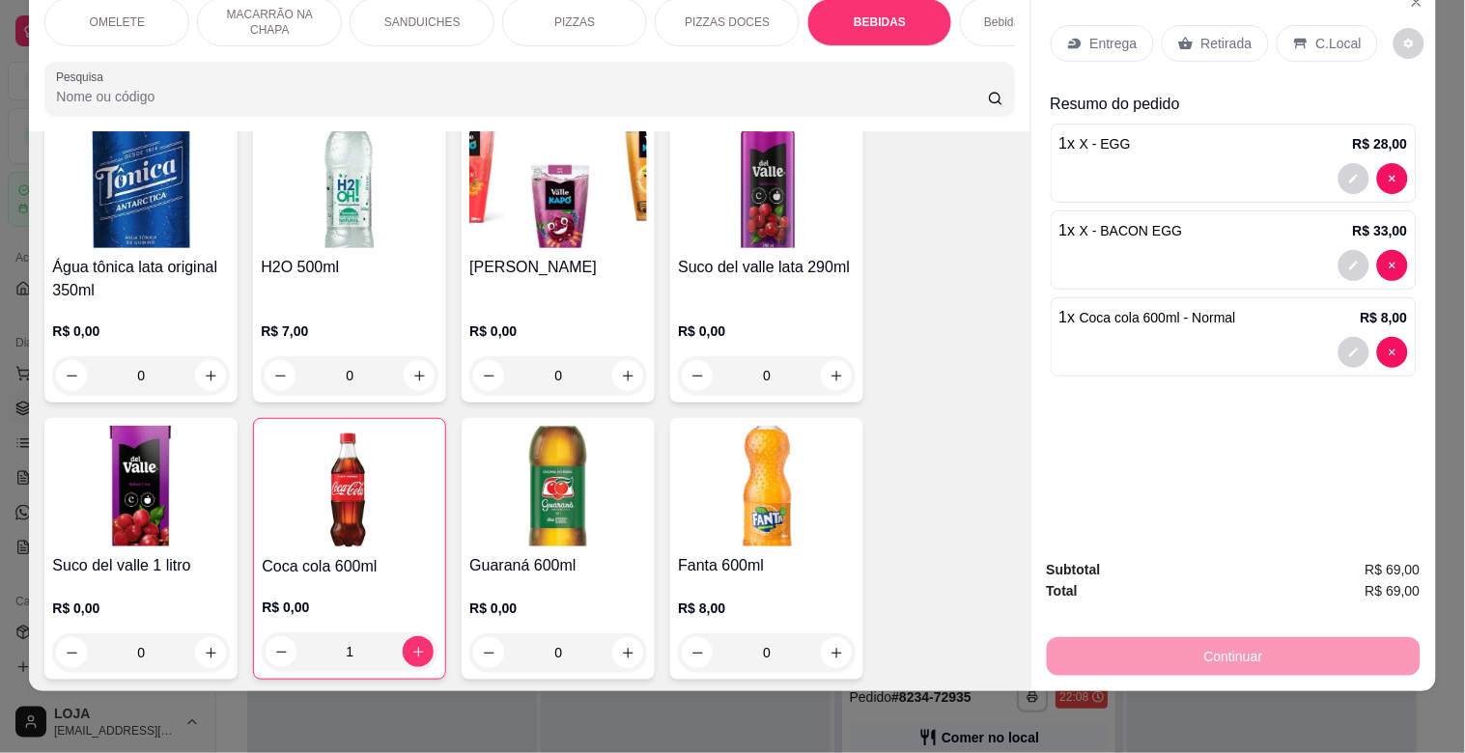
click at [1318, 37] on p "C.Local" at bounding box center [1339, 43] width 45 height 19
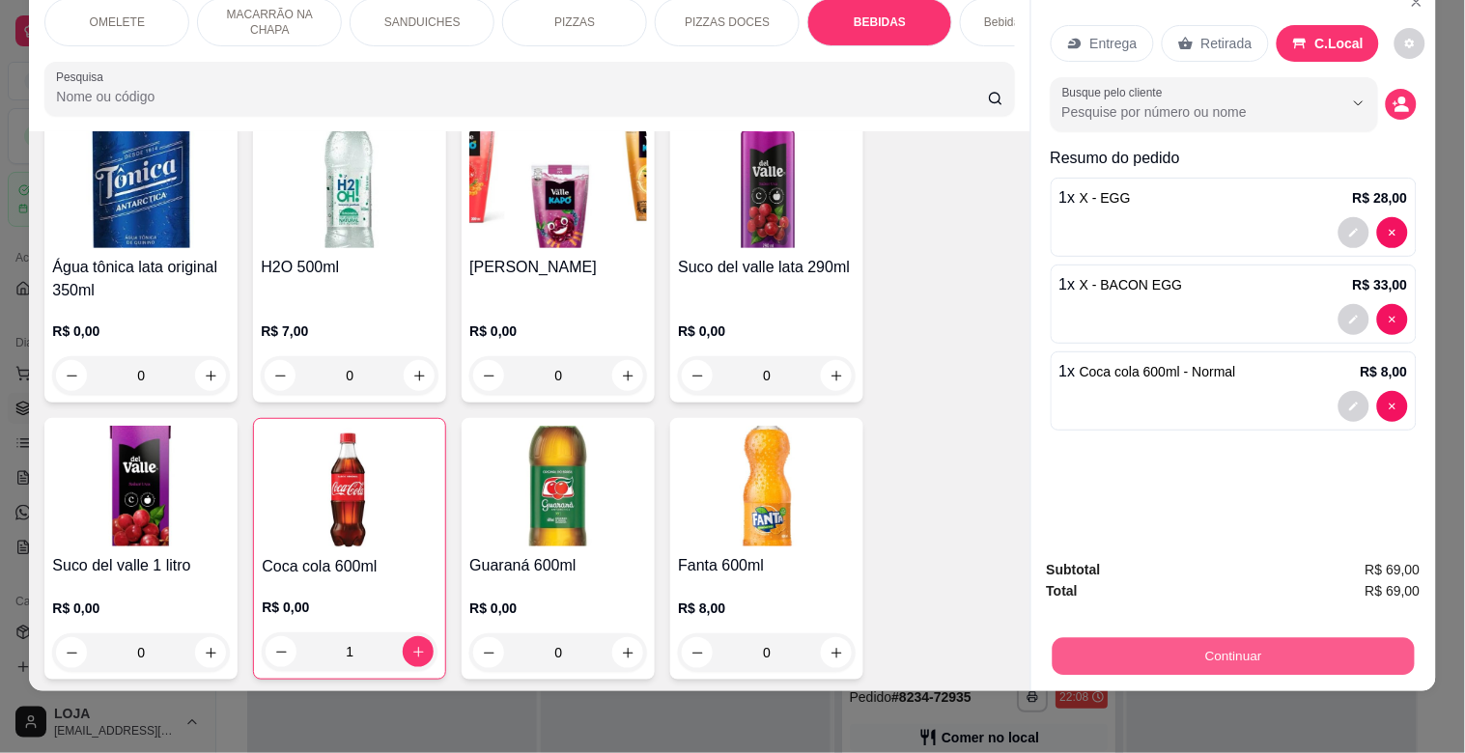
click at [1231, 650] on button "Continuar" at bounding box center [1233, 657] width 362 height 38
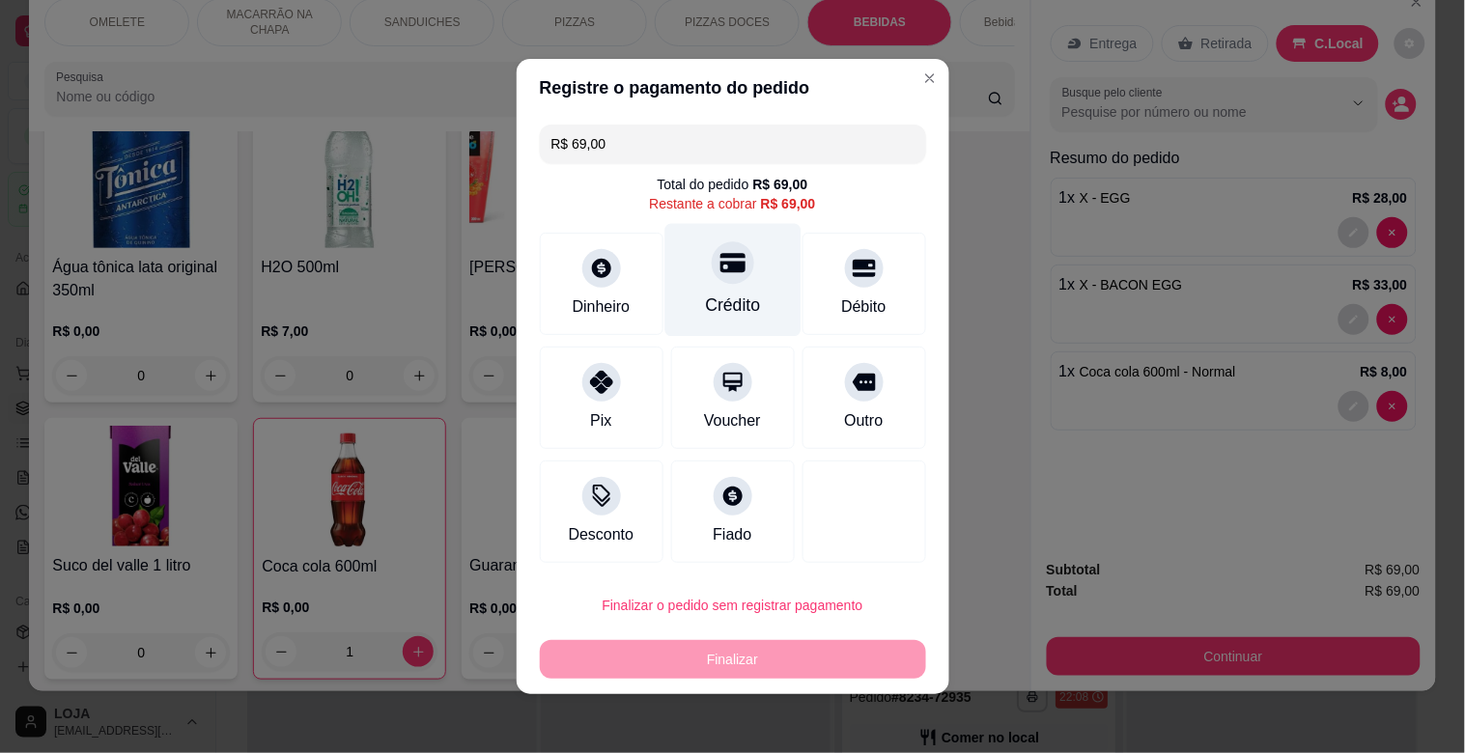
click at [699, 290] on div "Crédito" at bounding box center [733, 280] width 136 height 113
type input "R$ 0,00"
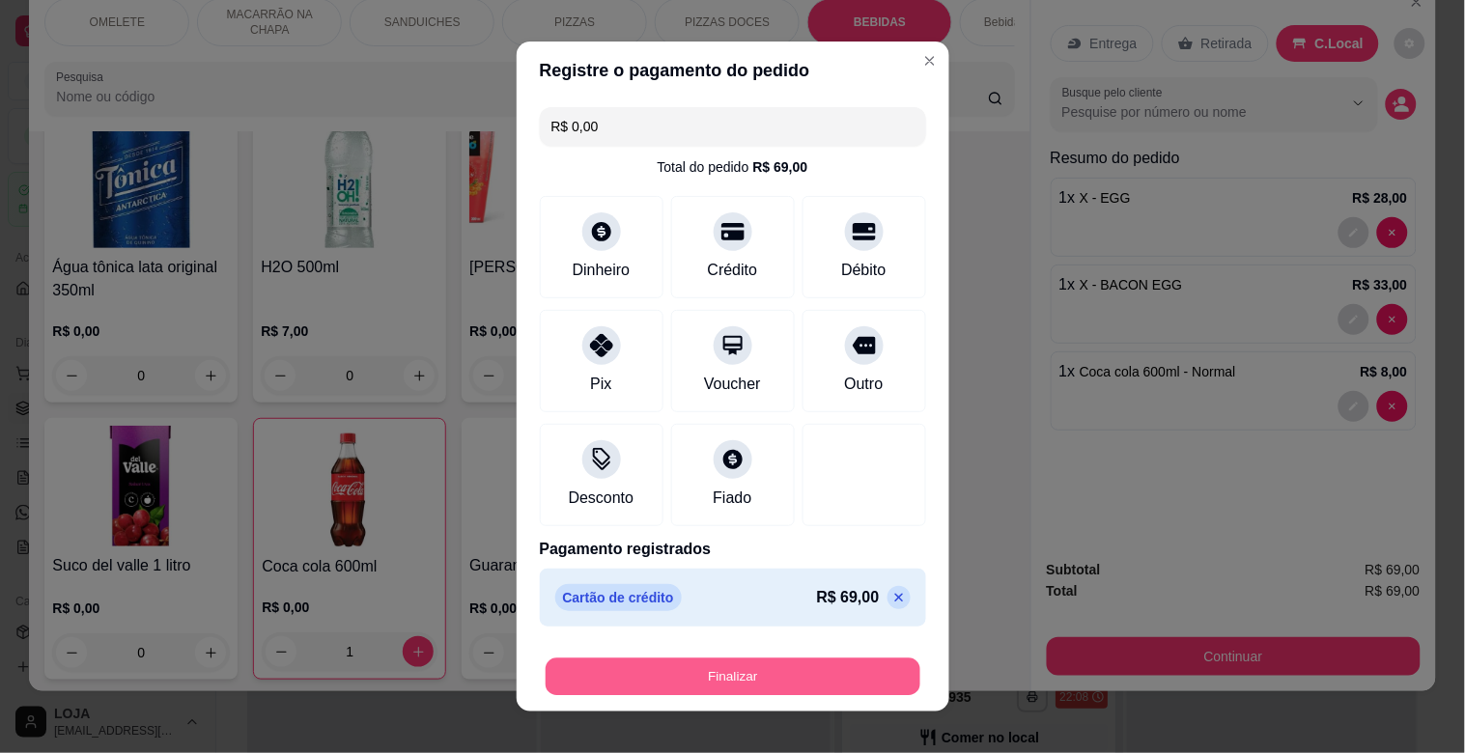
click at [740, 677] on button "Finalizar" at bounding box center [733, 678] width 375 height 38
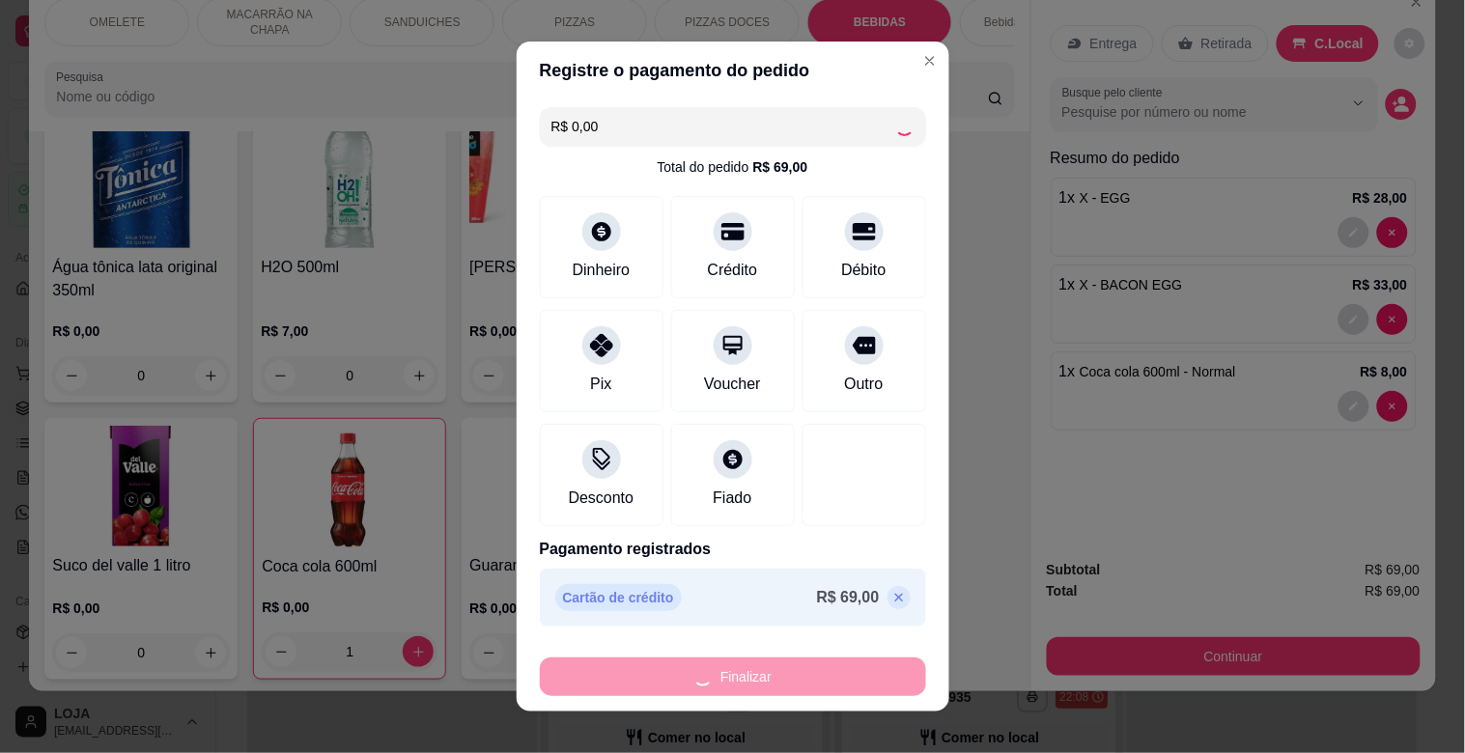
type input "0"
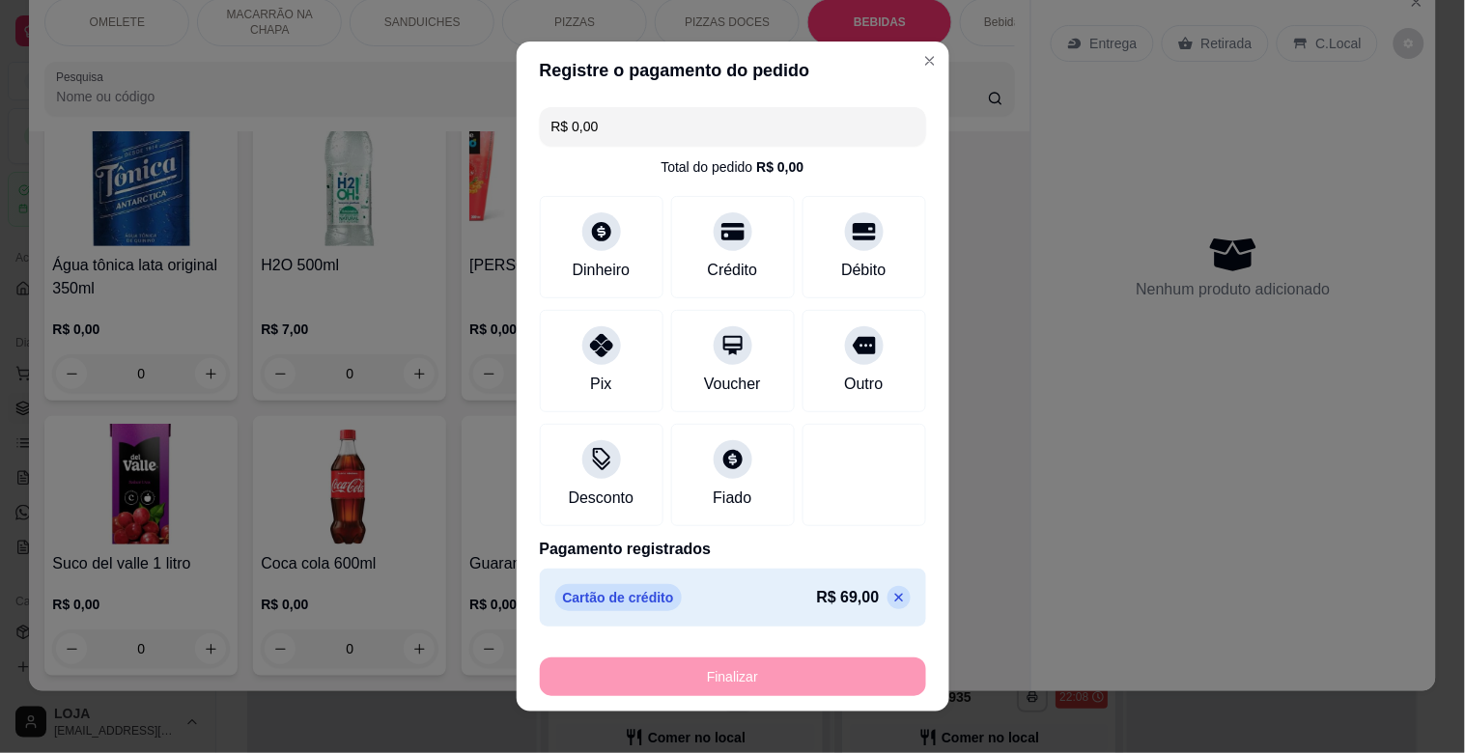
type input "-R$ 69,00"
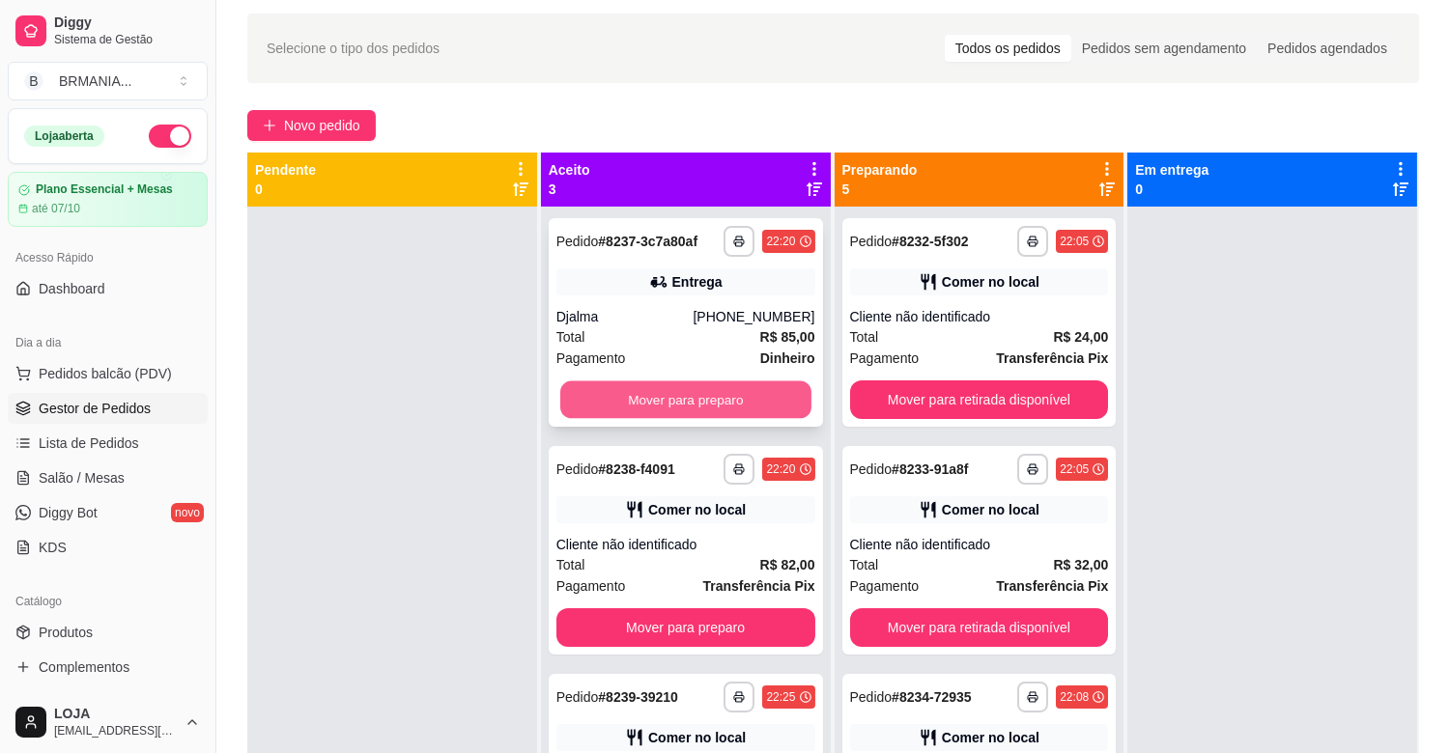
click at [635, 402] on button "Mover para preparo" at bounding box center [685, 401] width 251 height 38
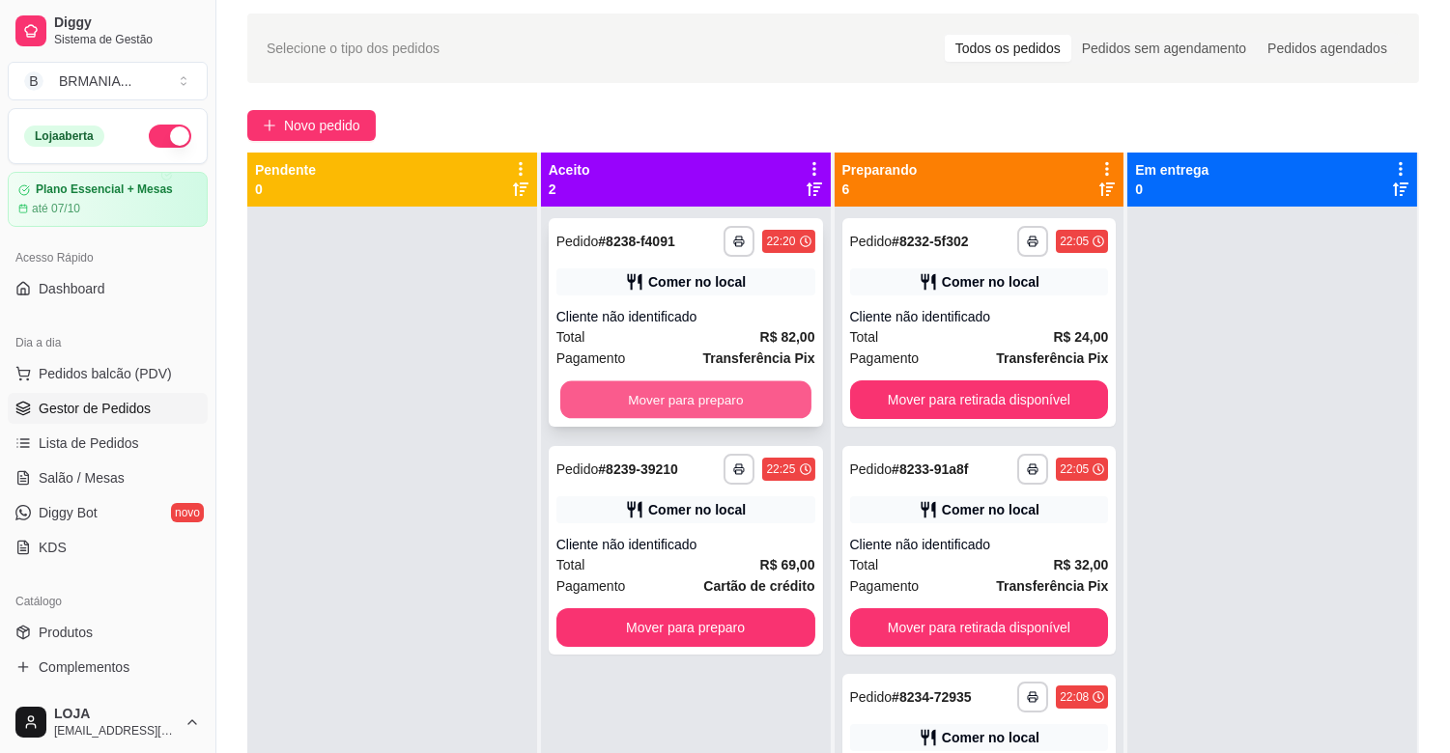
click at [660, 388] on button "Mover para preparo" at bounding box center [685, 401] width 251 height 38
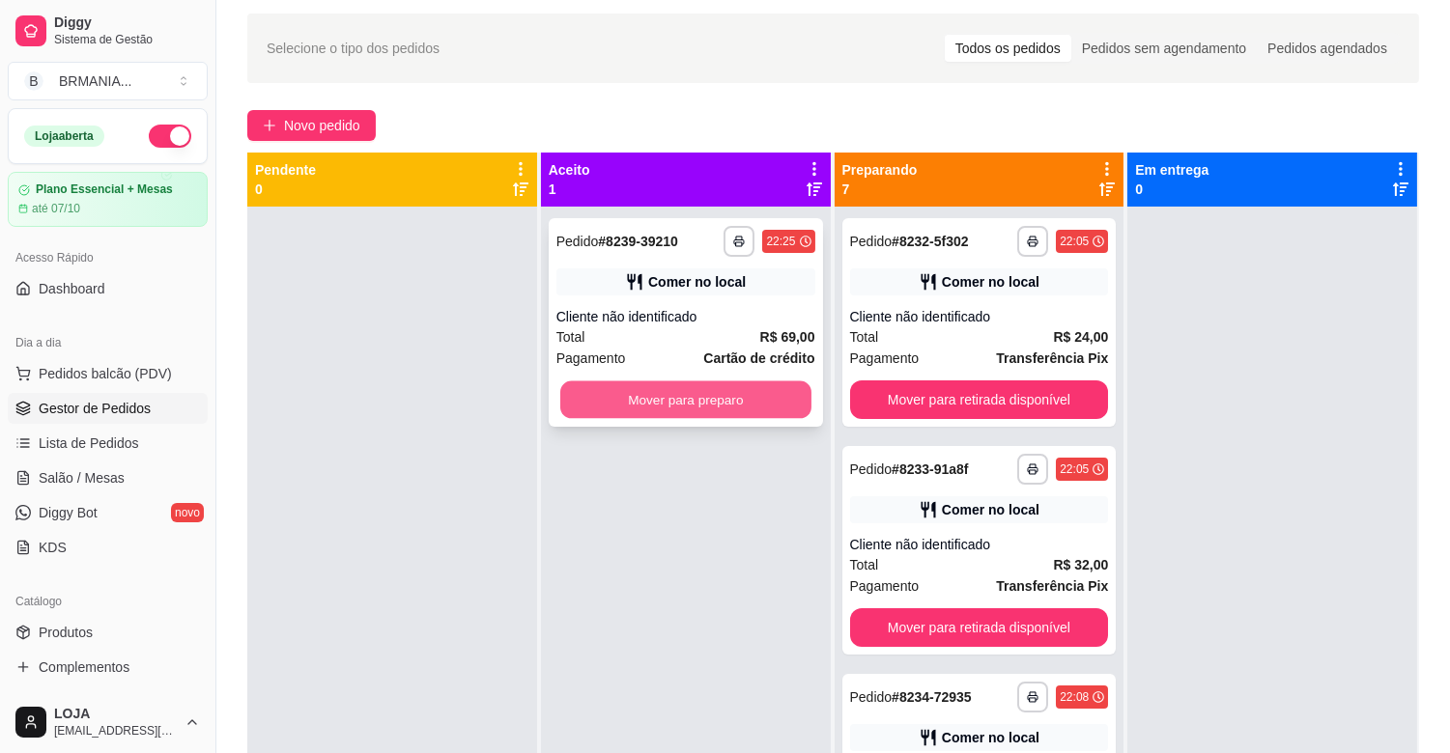
click at [659, 390] on button "Mover para preparo" at bounding box center [685, 401] width 251 height 38
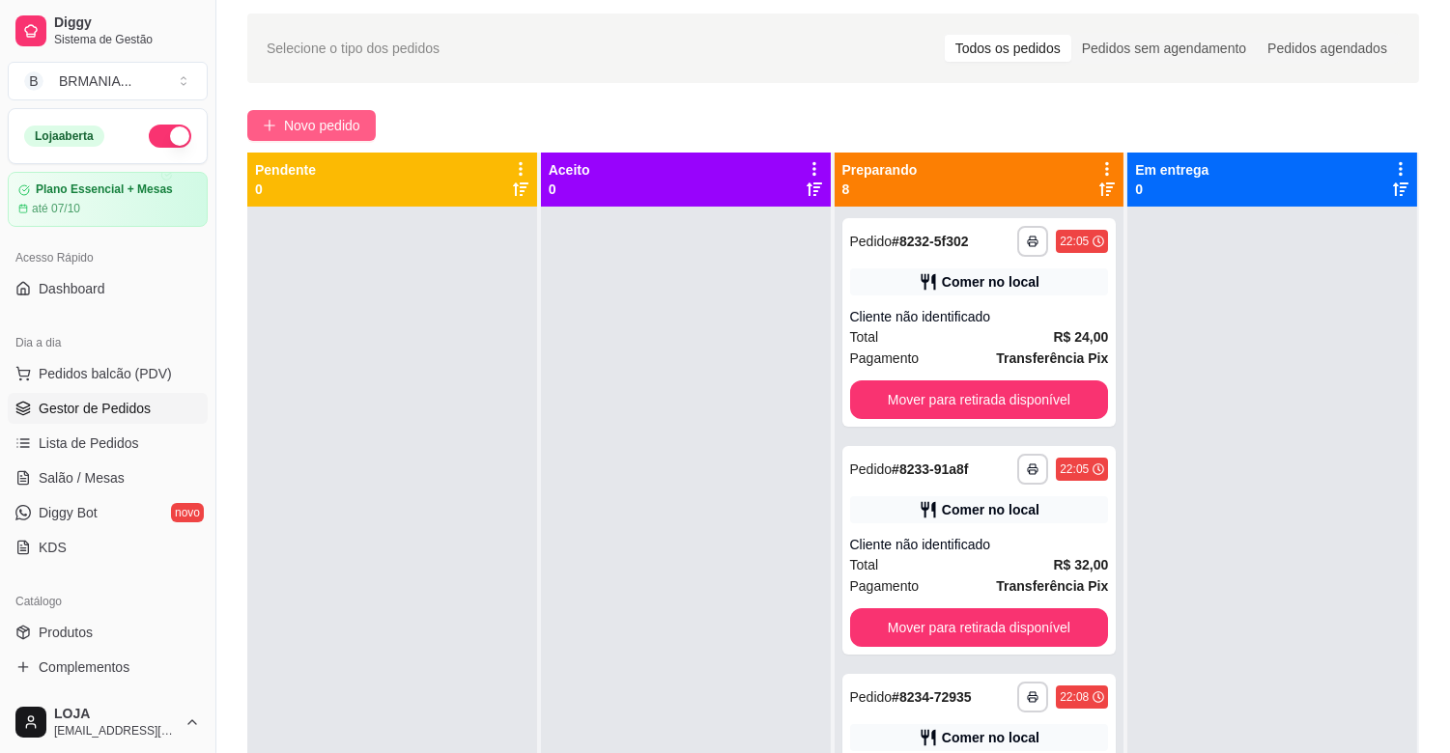
click at [309, 126] on span "Novo pedido" at bounding box center [322, 125] width 76 height 21
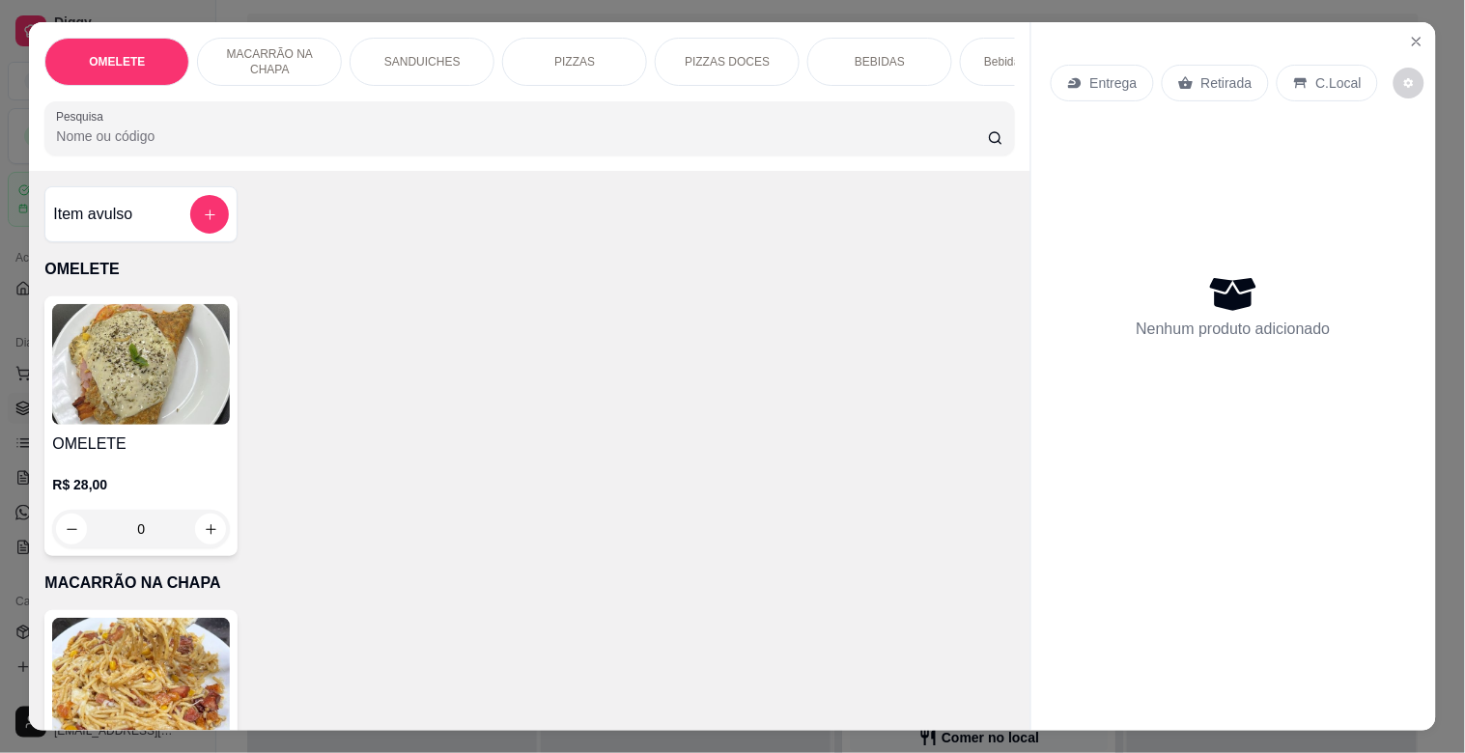
click at [420, 59] on p "SANDUICHES" at bounding box center [422, 61] width 76 height 15
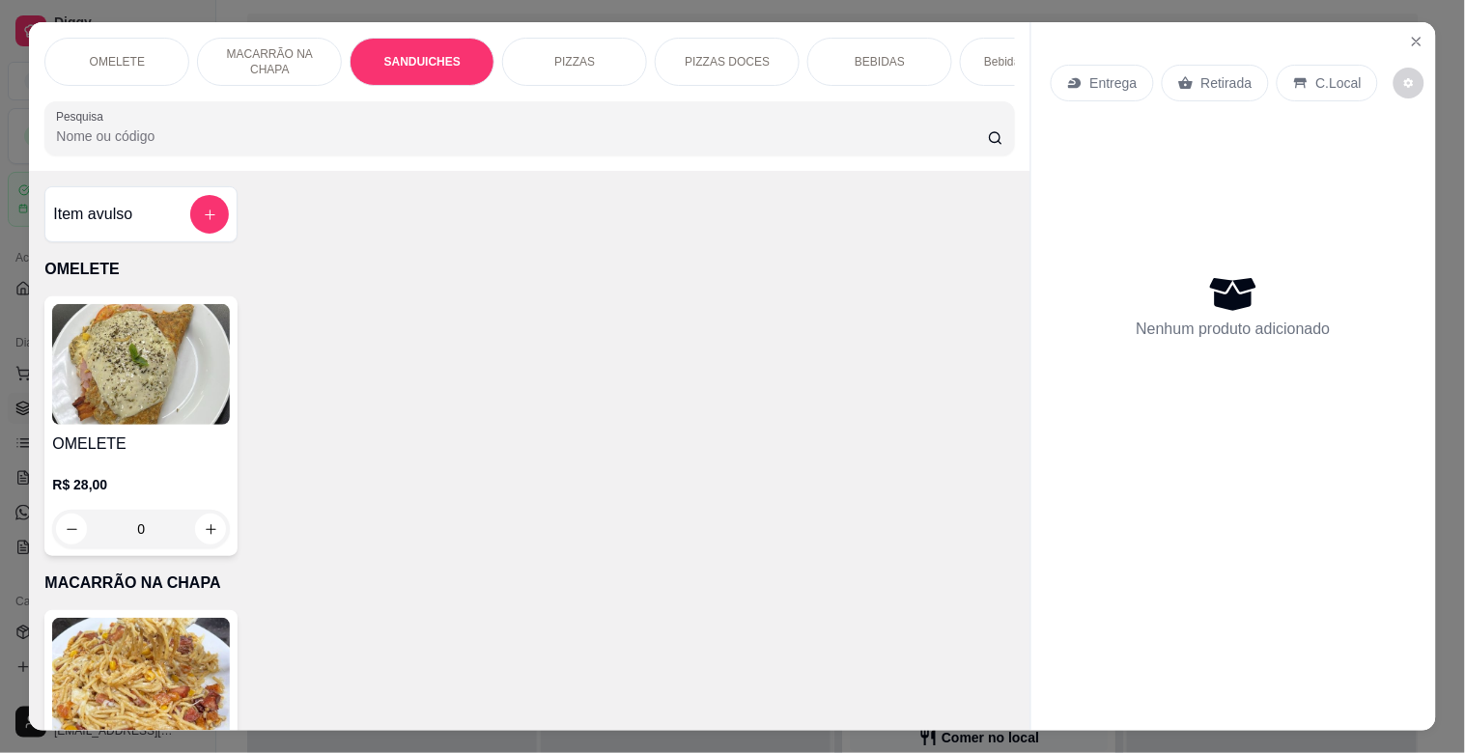
scroll to position [46, 0]
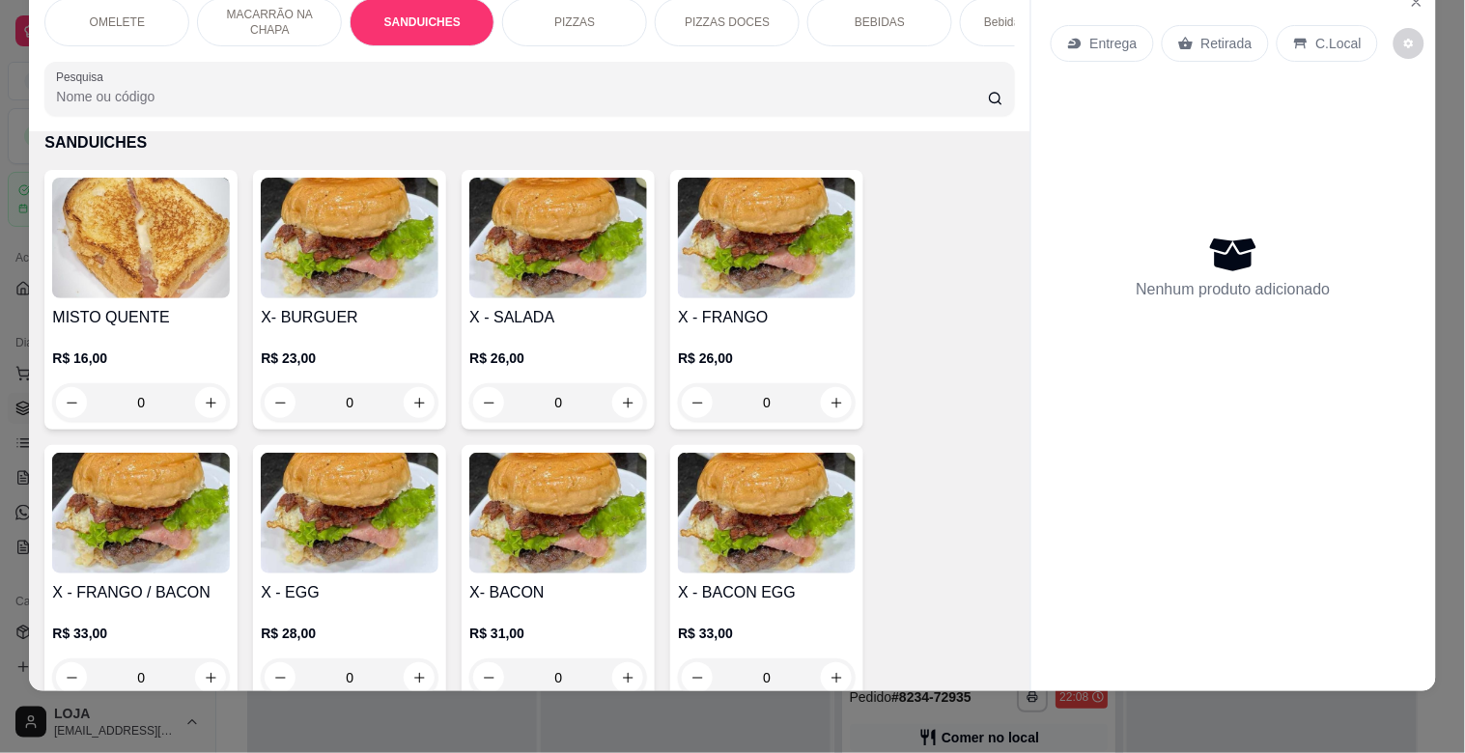
click at [346, 257] on img at bounding box center [350, 238] width 178 height 121
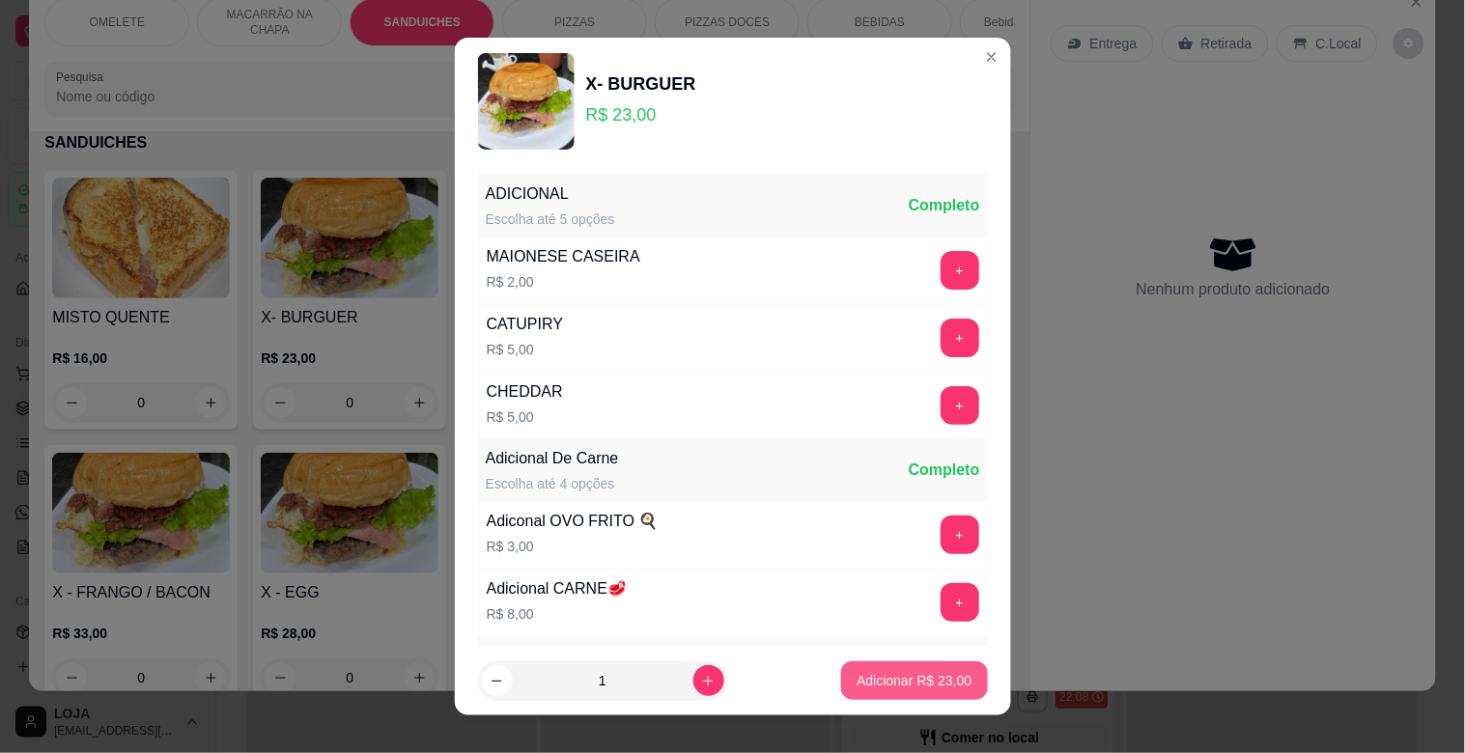
click at [933, 686] on p "Adicionar R$ 23,00" at bounding box center [914, 680] width 115 height 19
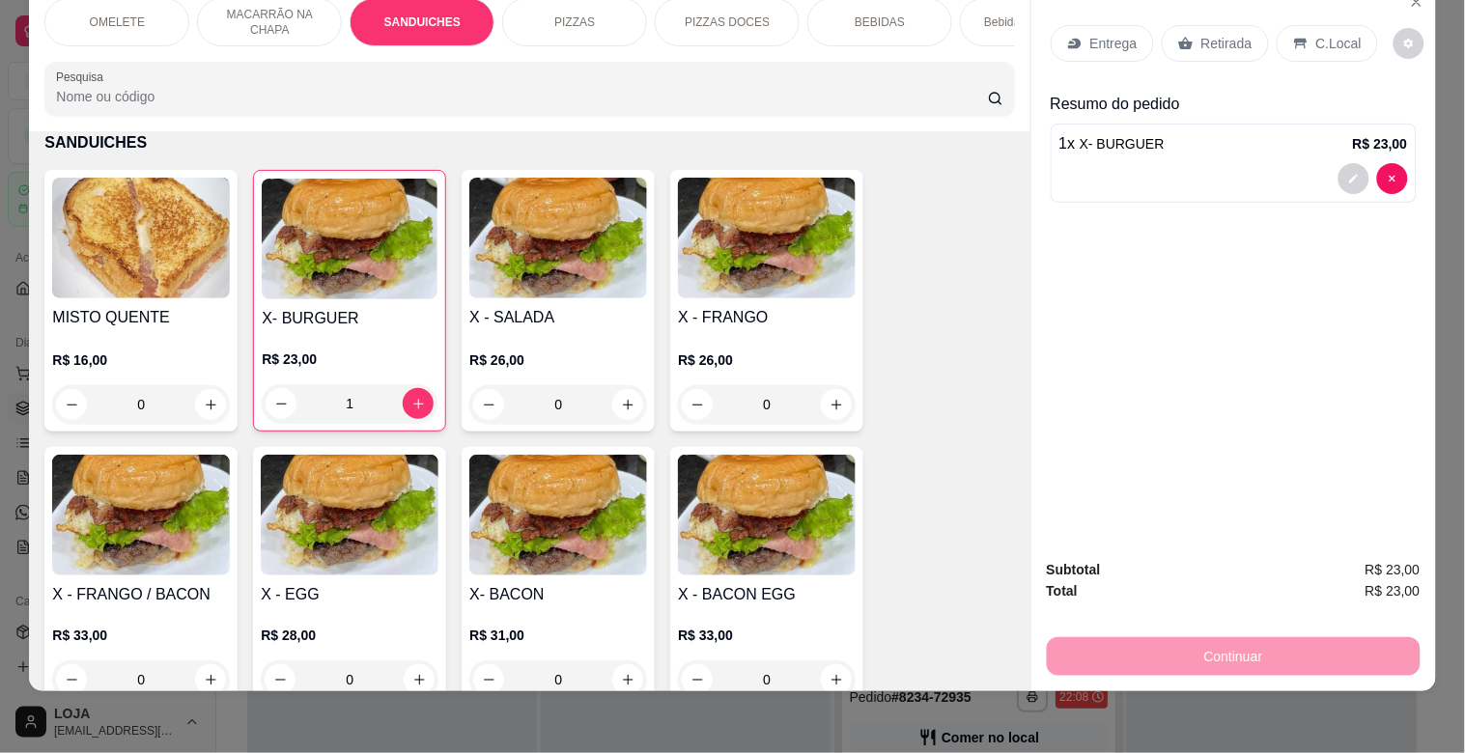
click at [581, 317] on h4 "X - SALADA" at bounding box center [558, 317] width 178 height 23
click at [1339, 166] on button "decrease-product-quantity" at bounding box center [1354, 179] width 30 height 30
type input "0"
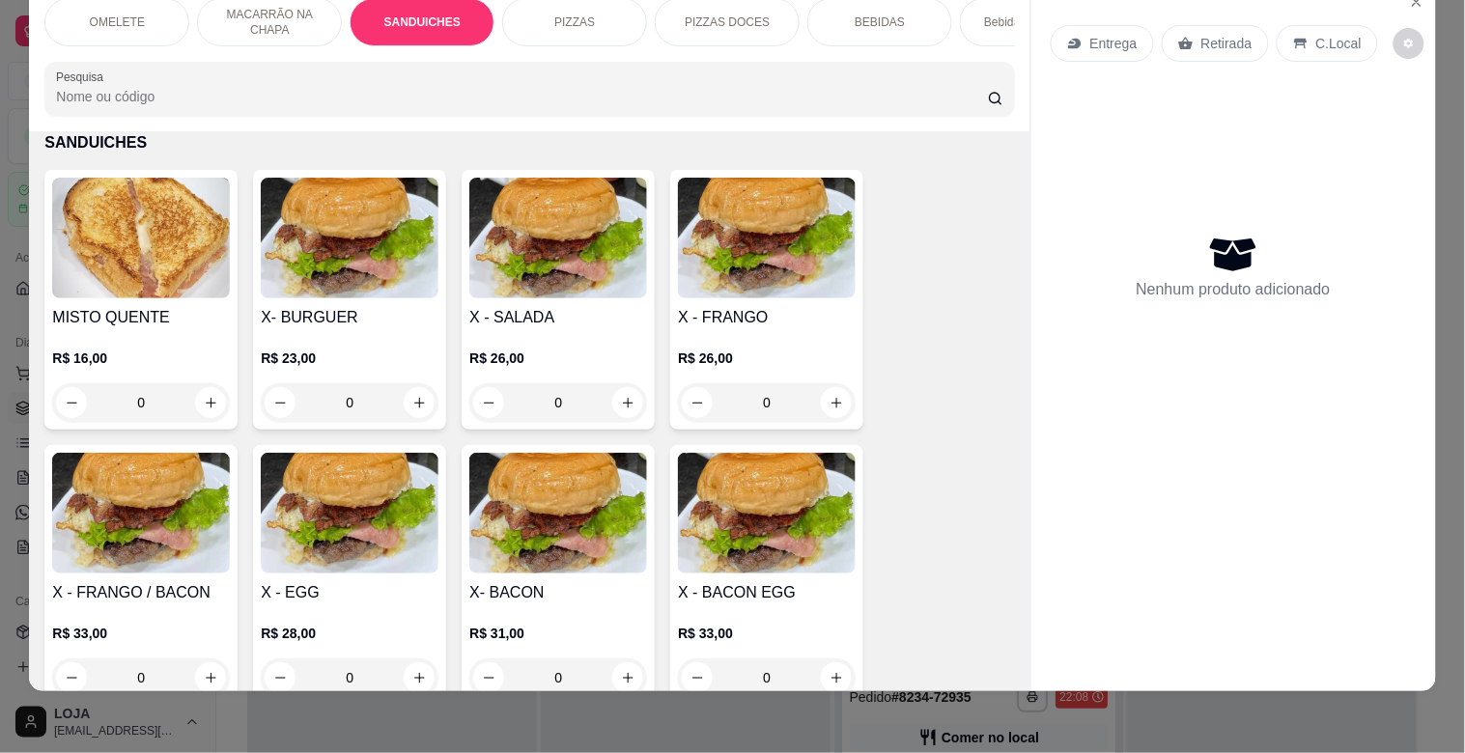
click at [500, 311] on h4 "X - SALADA" at bounding box center [558, 317] width 178 height 23
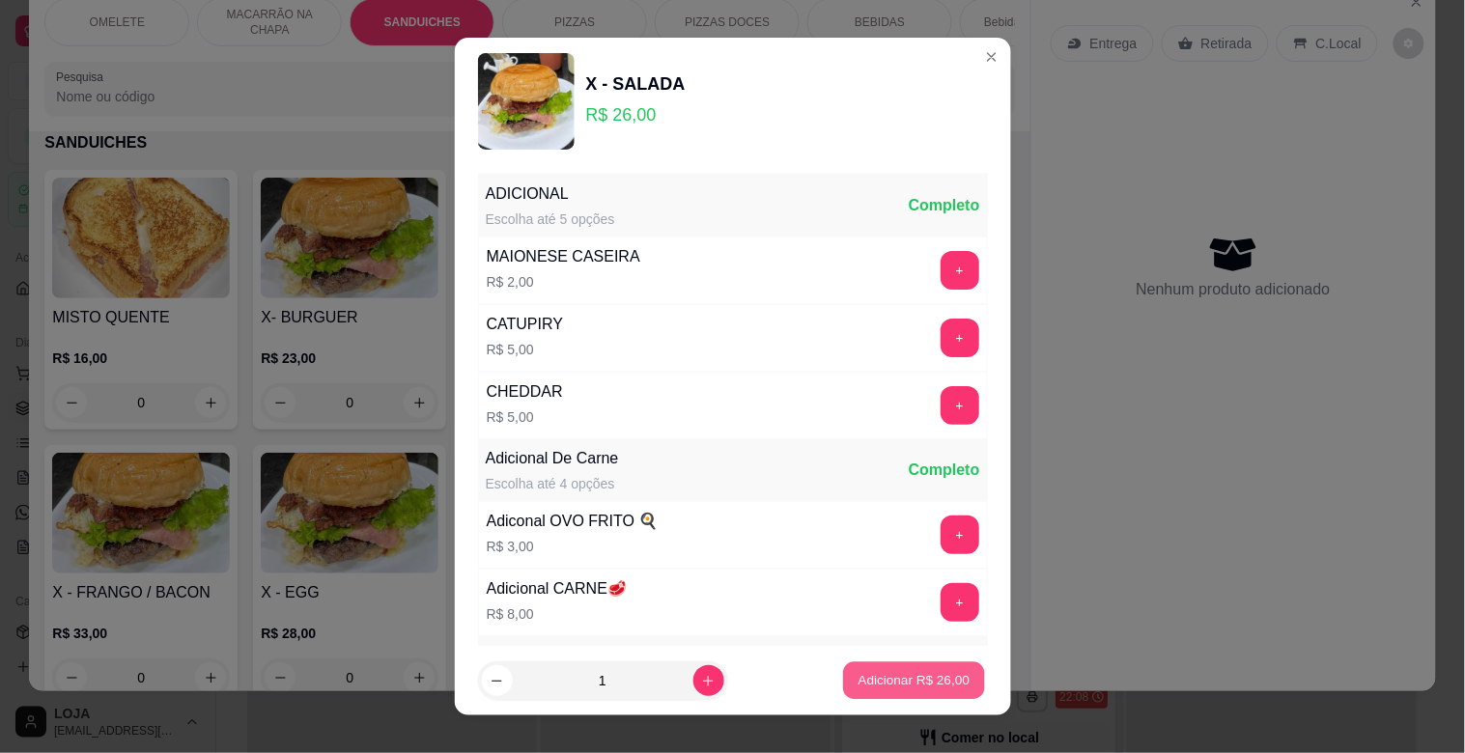
click at [874, 691] on button "Adicionar R$ 26,00" at bounding box center [915, 682] width 142 height 38
type input "1"
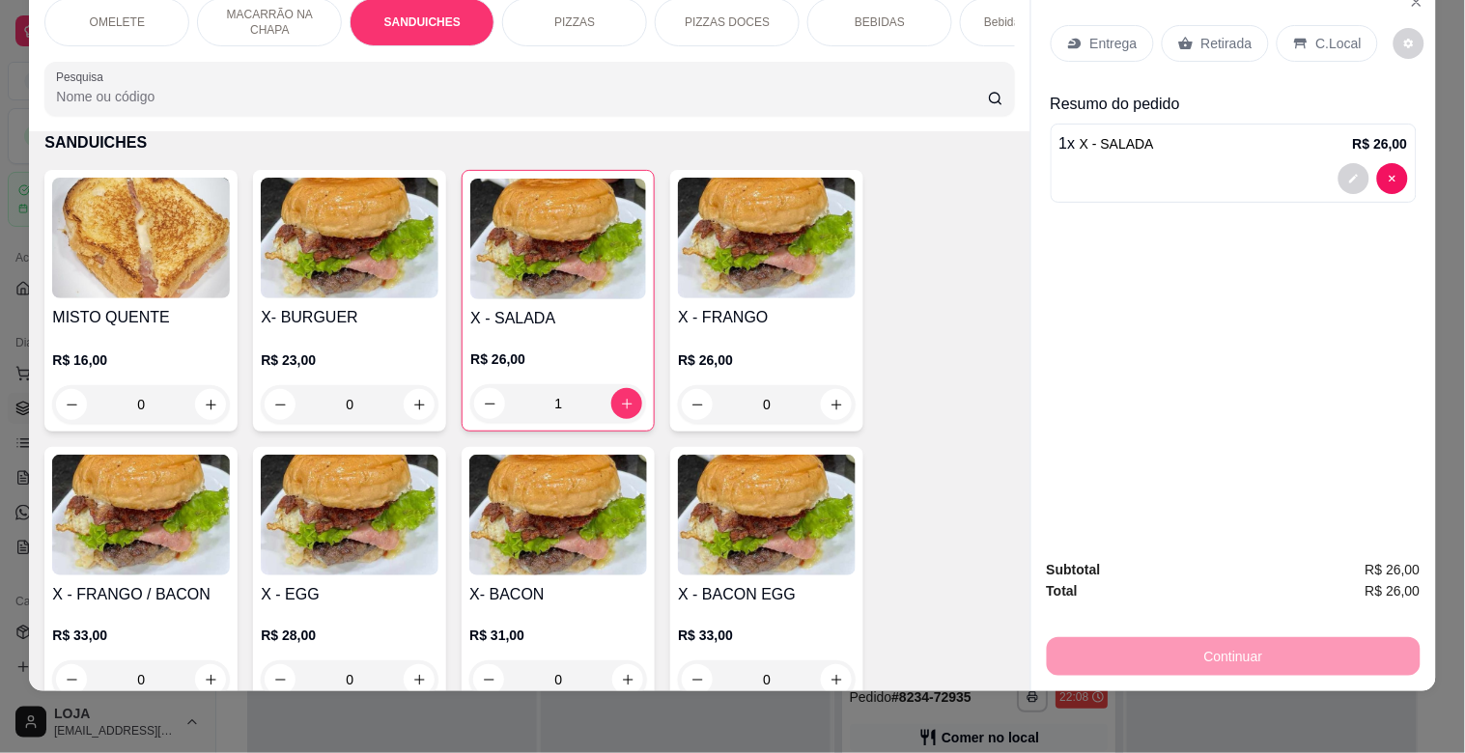
click at [873, 14] on p "BEBIDAS" at bounding box center [880, 21] width 50 height 15
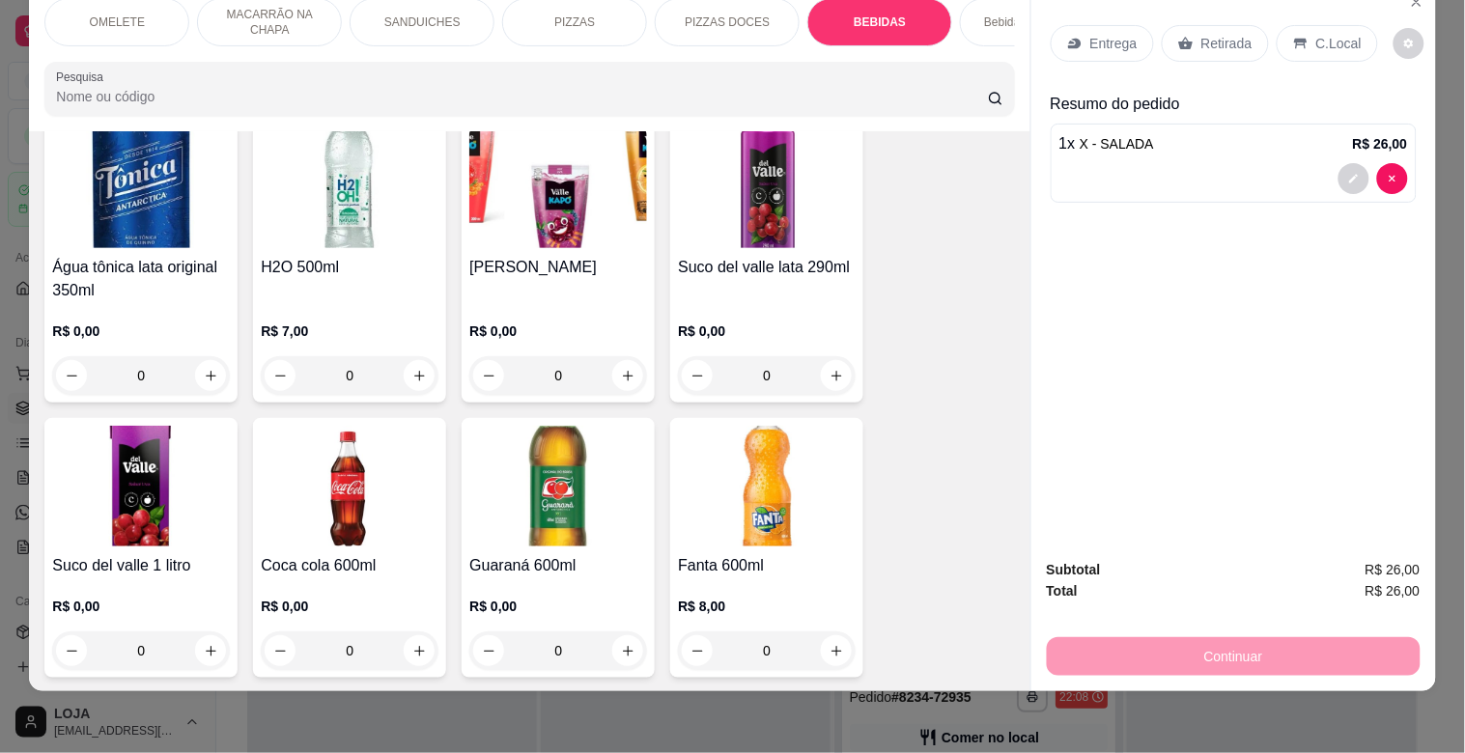
scroll to position [2744, 0]
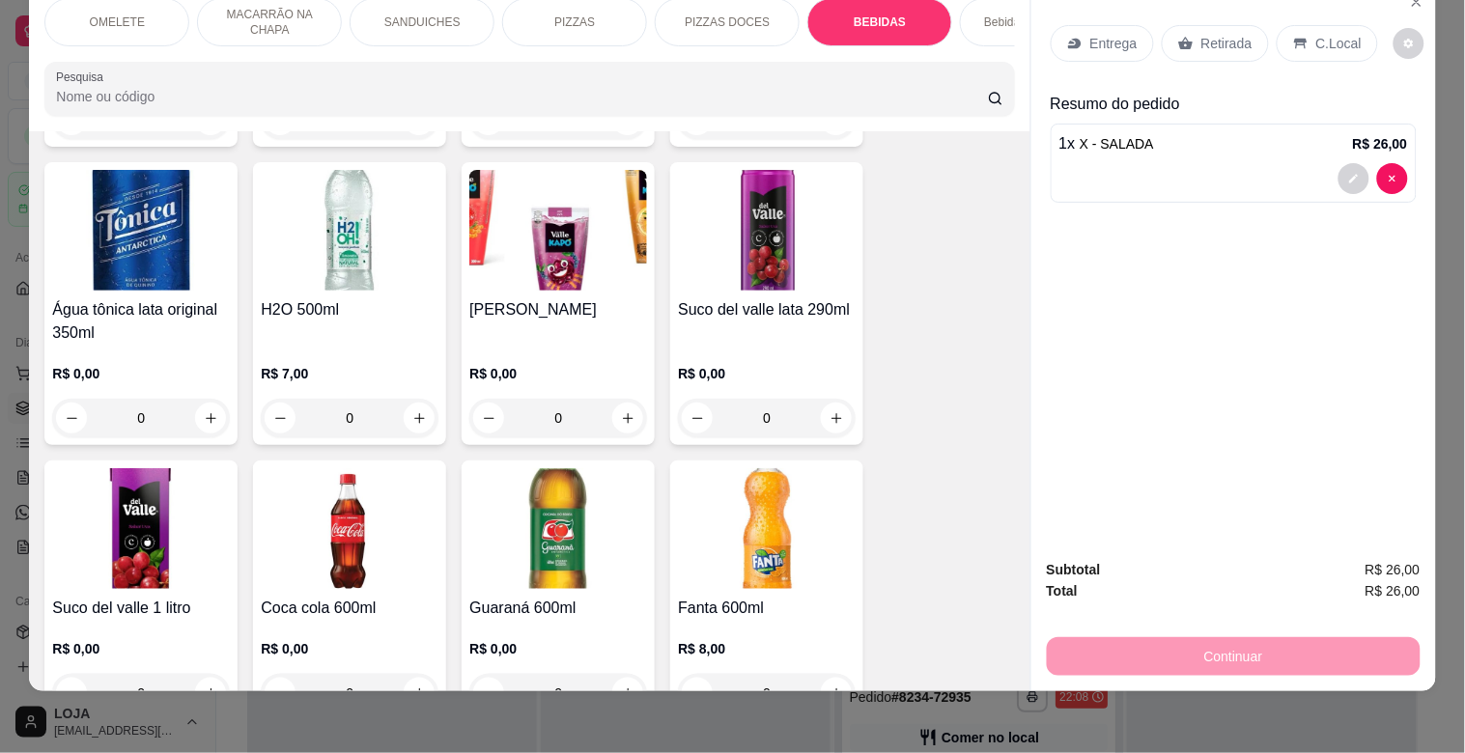
click at [774, 223] on img at bounding box center [767, 230] width 178 height 121
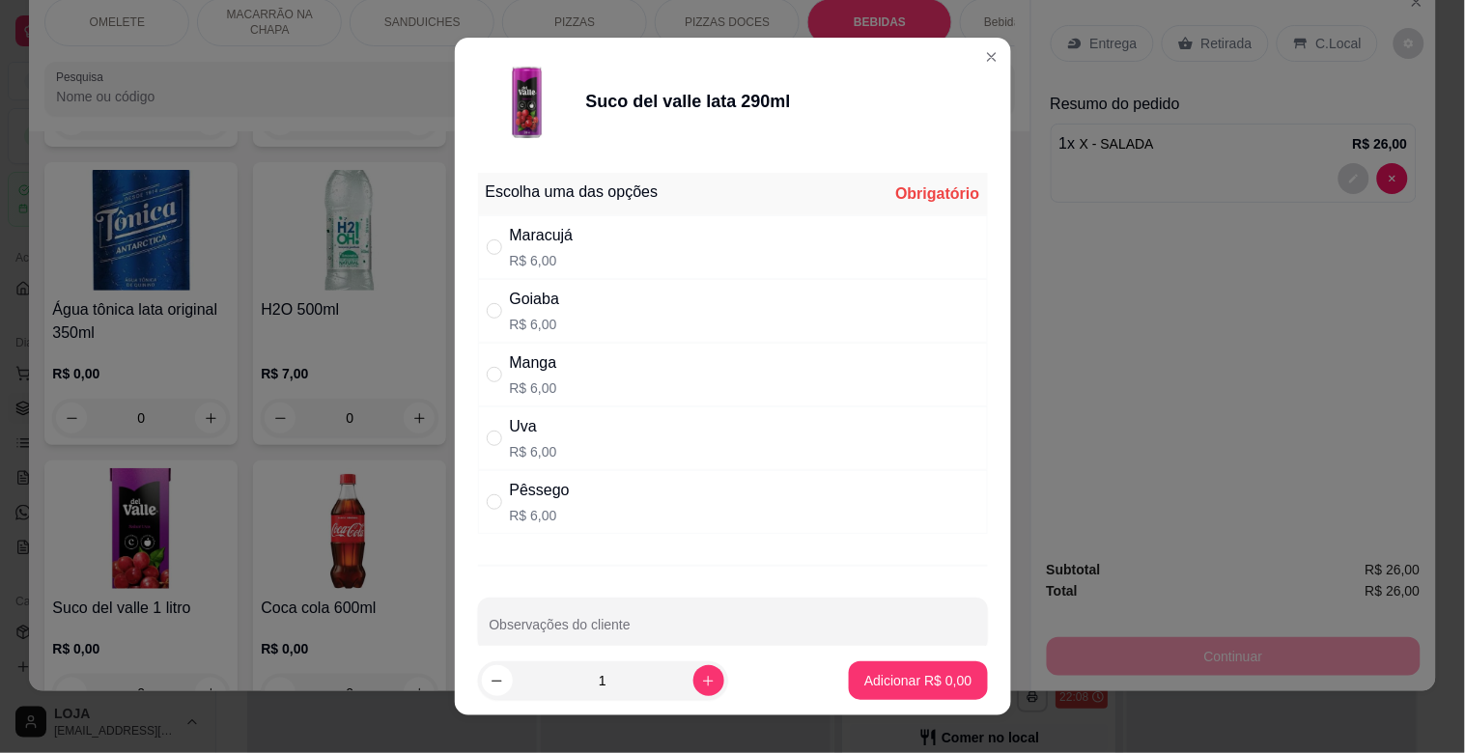
click at [529, 481] on div "Pêssego" at bounding box center [540, 490] width 60 height 23
radio input "true"
click at [866, 681] on p "Adicionar R$ 6,00" at bounding box center [918, 680] width 104 height 18
type input "1"
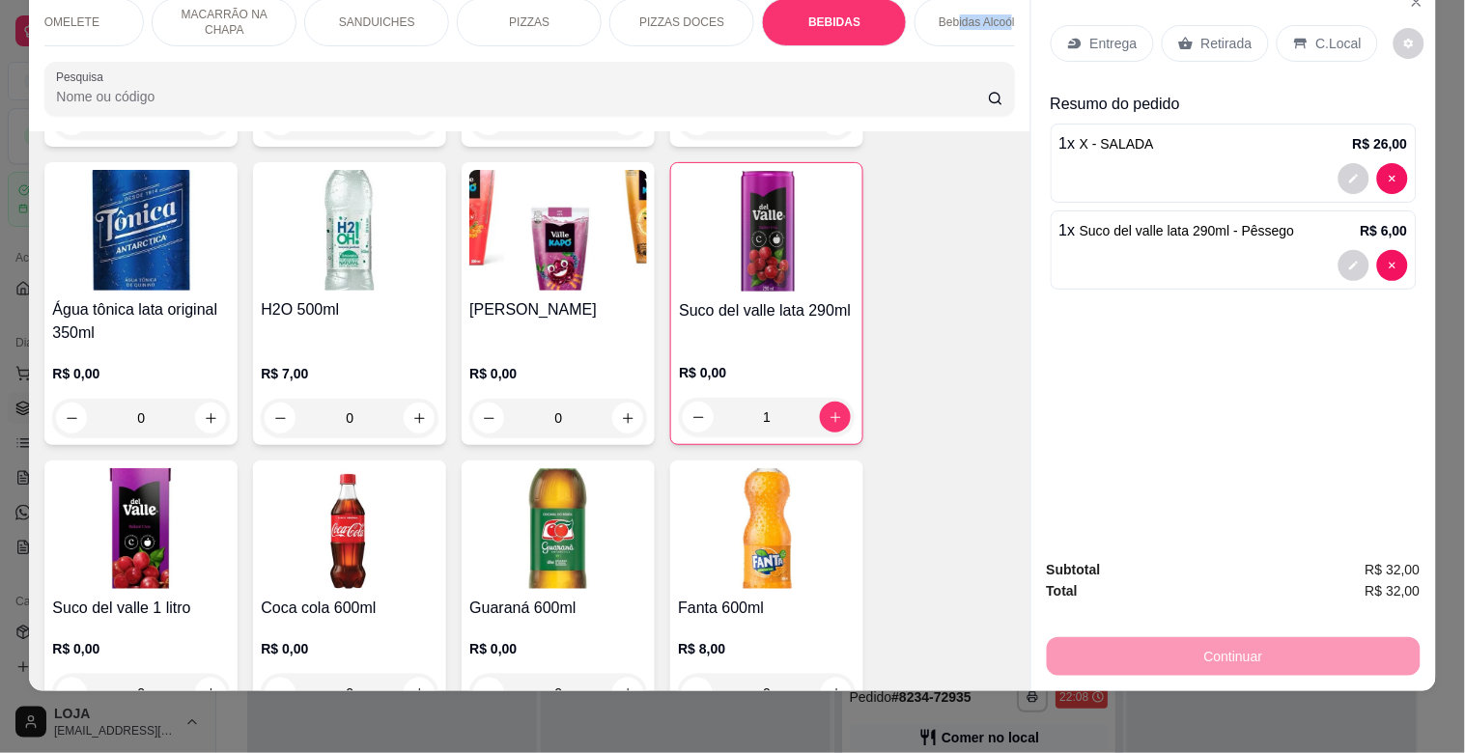
scroll to position [0, 123]
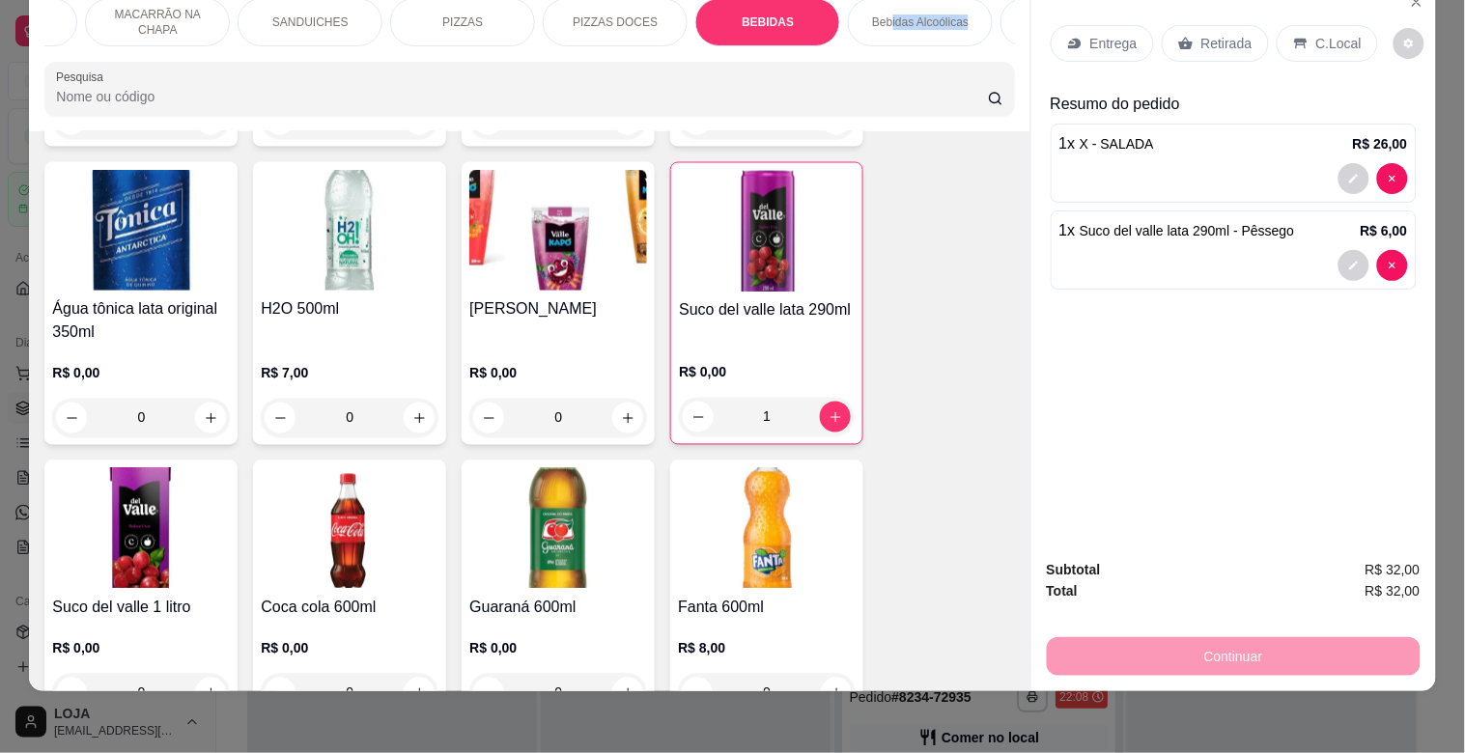
click at [991, 46] on div "OMELETE MACARRÃO NA CHAPA SANDUICHES PIZZAS PIZZAS DOCES BEBIDAS Bebidas Alcoól…" at bounding box center [529, 22] width 970 height 48
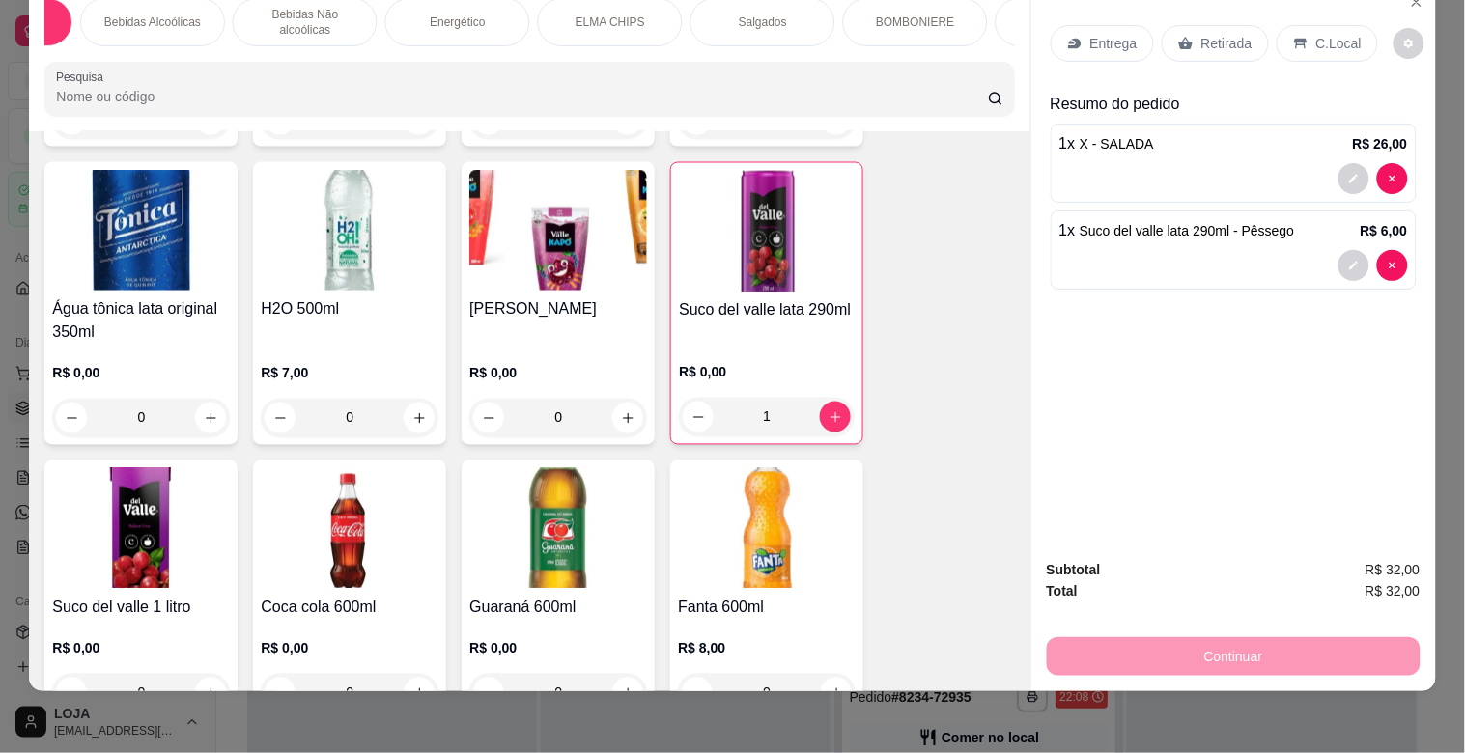
scroll to position [0, 1025]
click at [758, 14] on p "BOMBONIERE" at bounding box center [771, 21] width 78 height 15
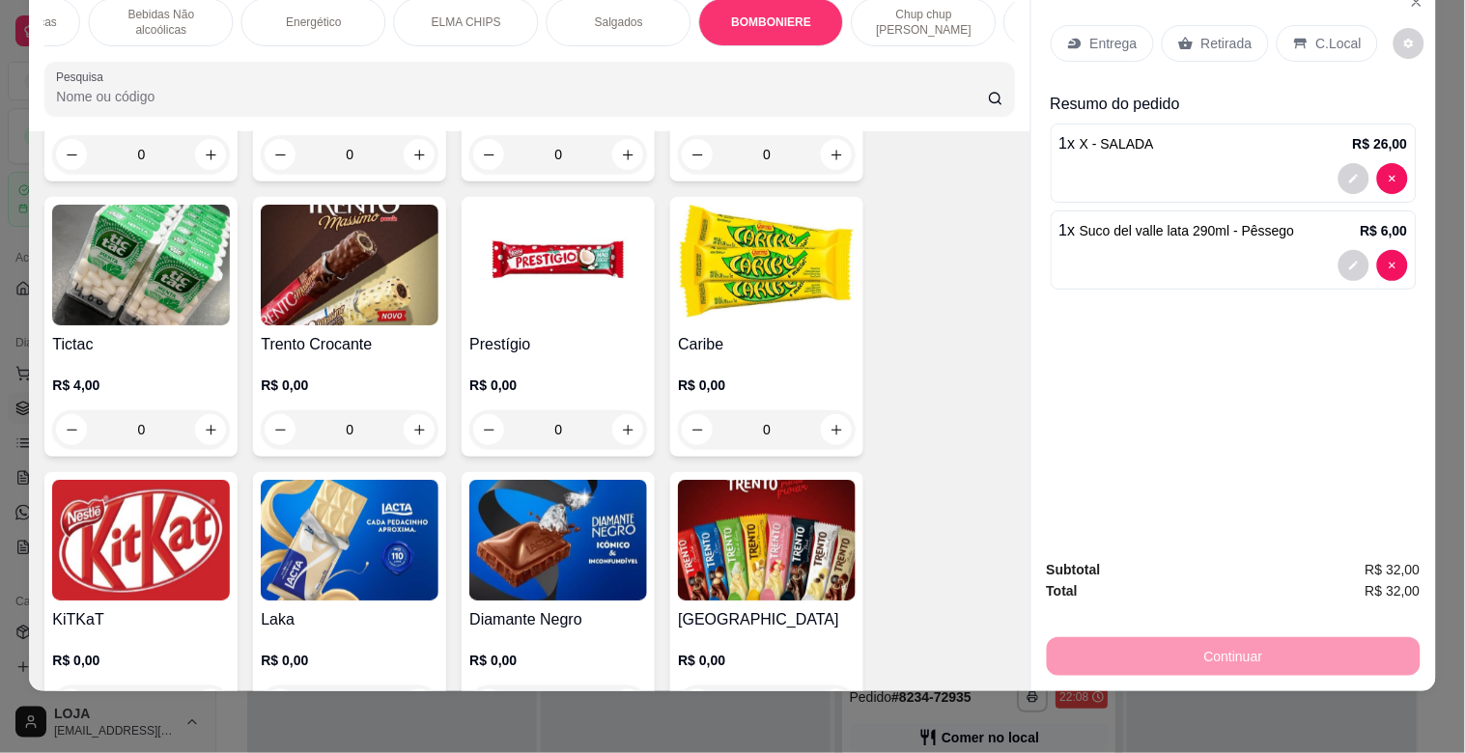
scroll to position [7774, 0]
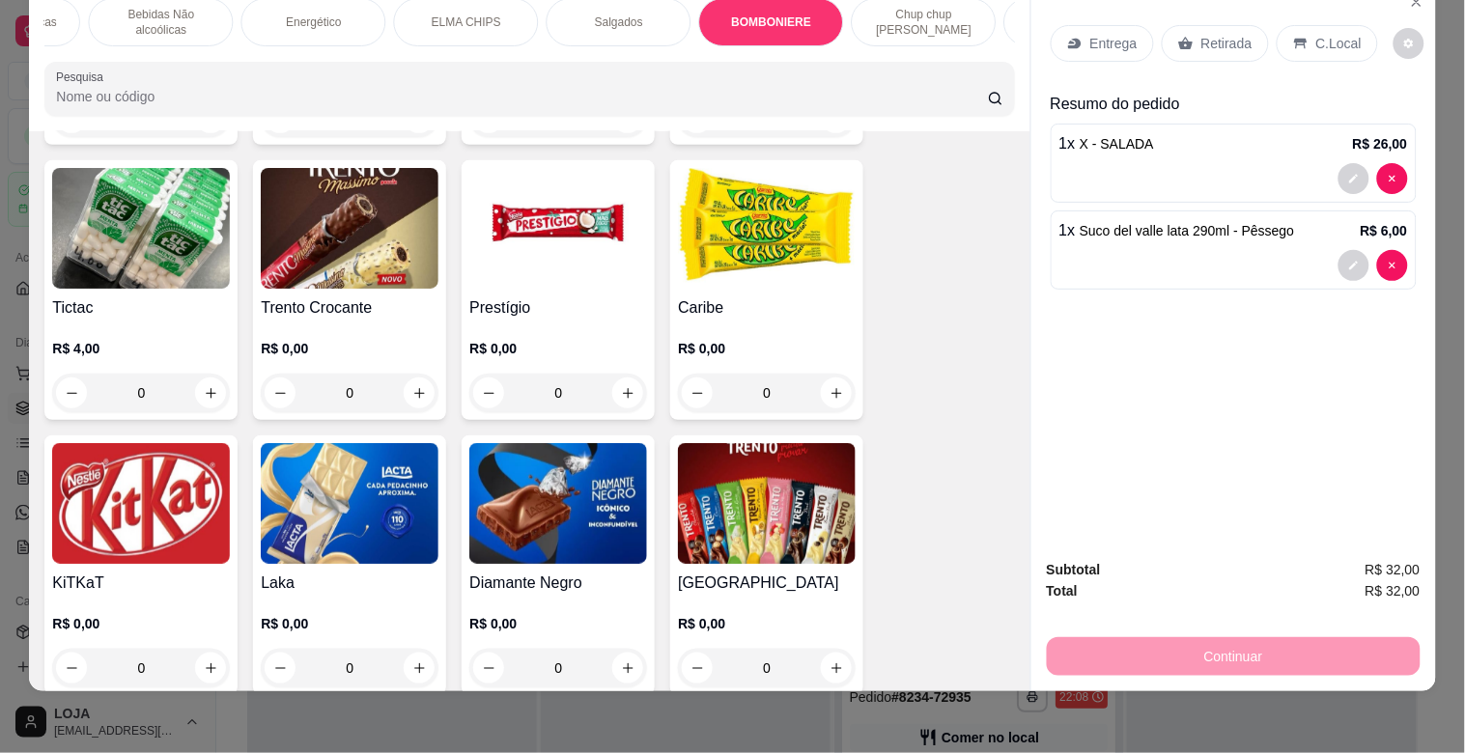
click at [764, 495] on img at bounding box center [767, 503] width 178 height 121
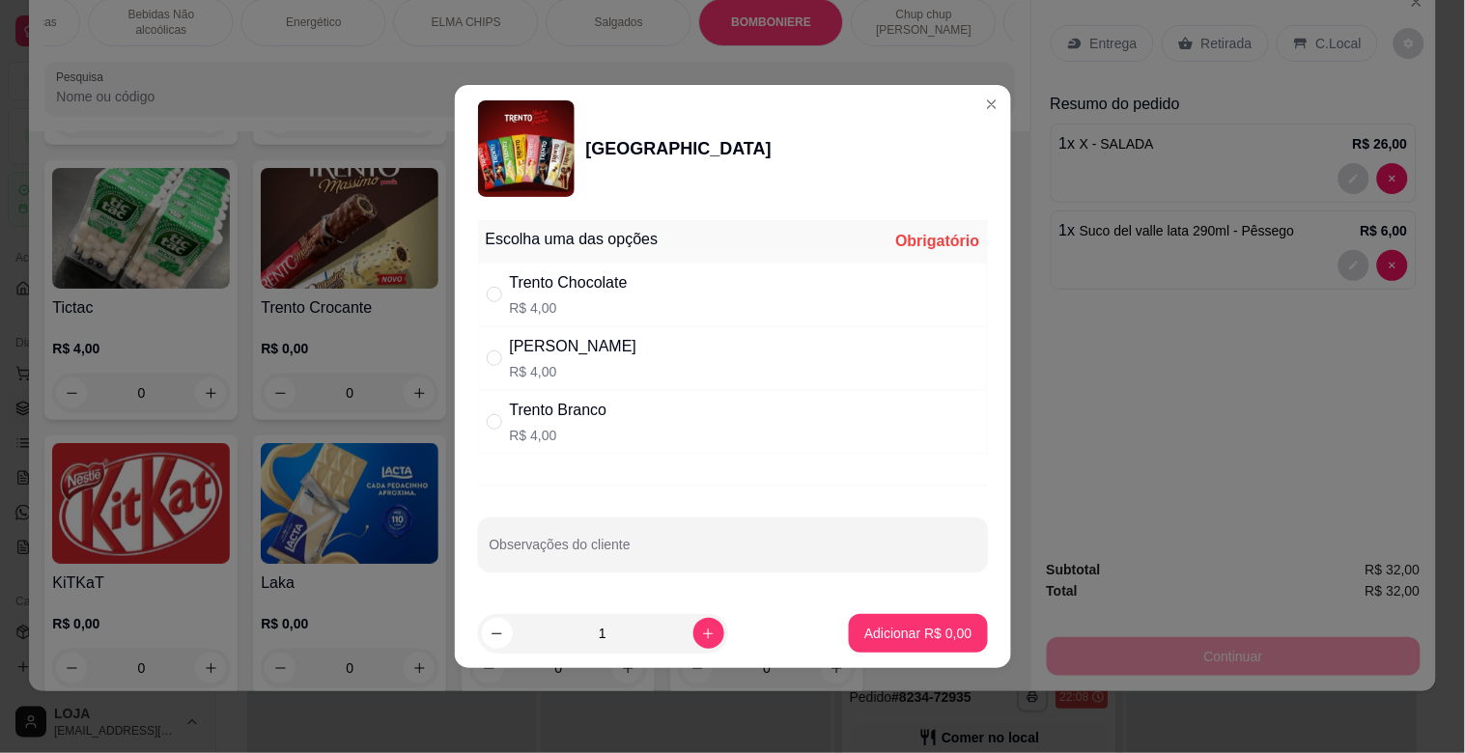
click at [564, 415] on div "Trento Branco" at bounding box center [559, 410] width 98 height 23
radio input "true"
click at [851, 628] on button "Adicionar R$ 4,00" at bounding box center [918, 633] width 138 height 39
type input "1"
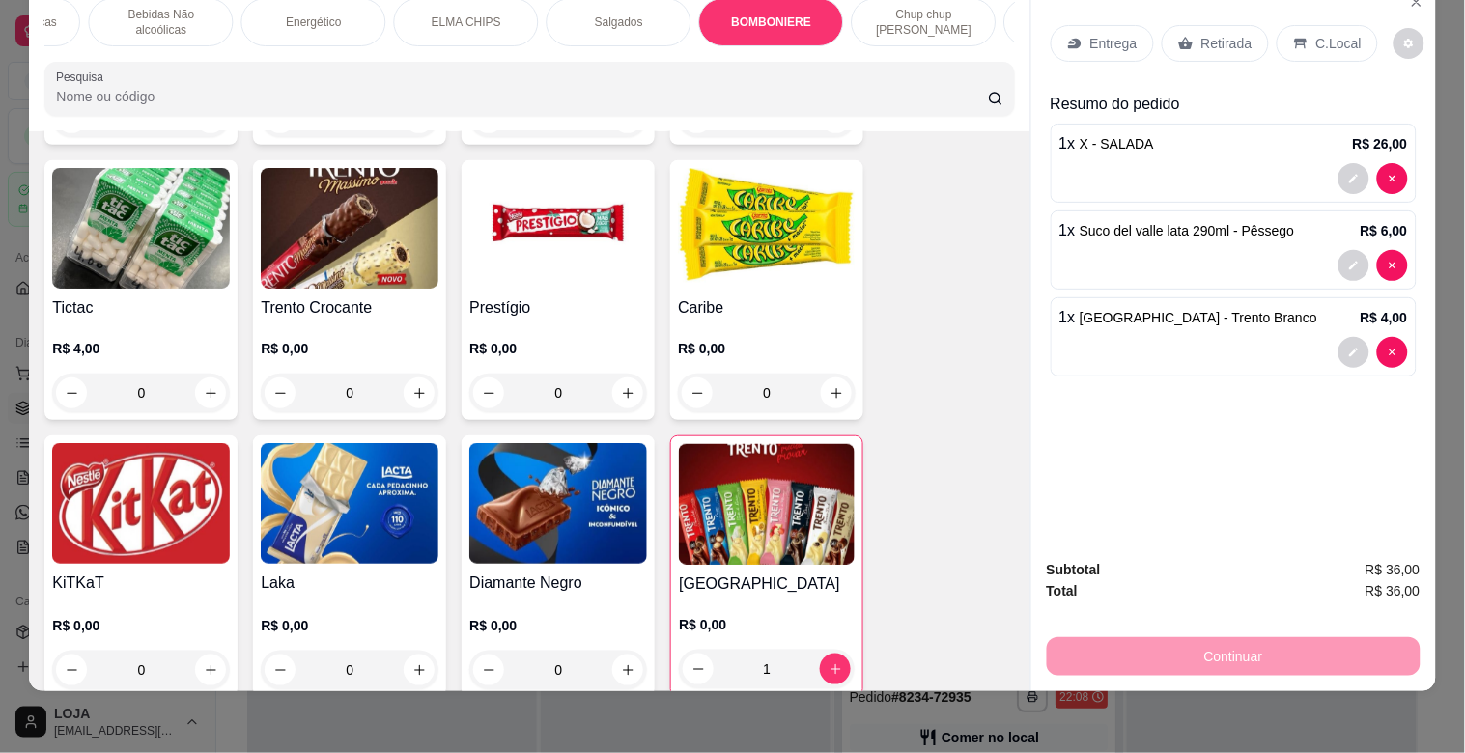
click at [1320, 35] on p "C.Local" at bounding box center [1339, 43] width 45 height 19
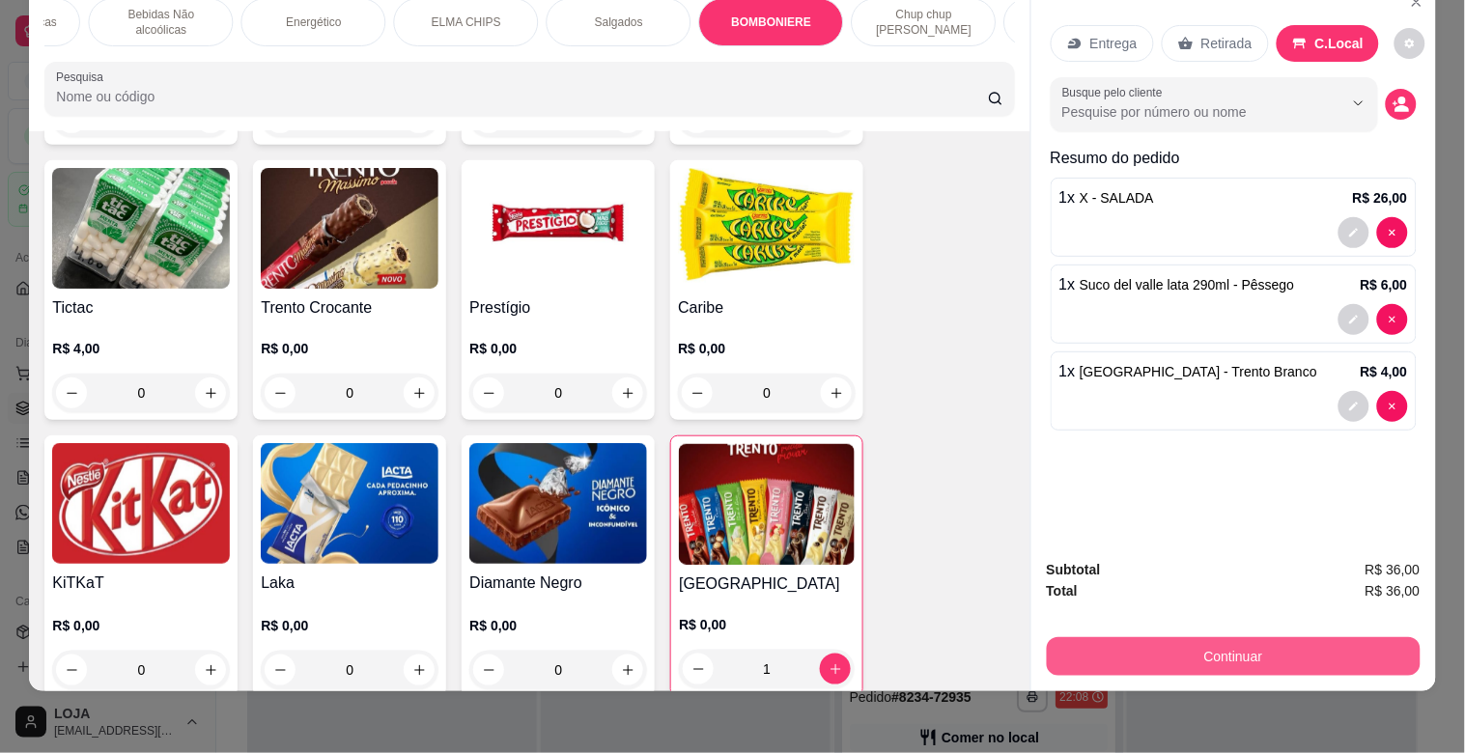
click at [1142, 638] on button "Continuar" at bounding box center [1234, 657] width 374 height 39
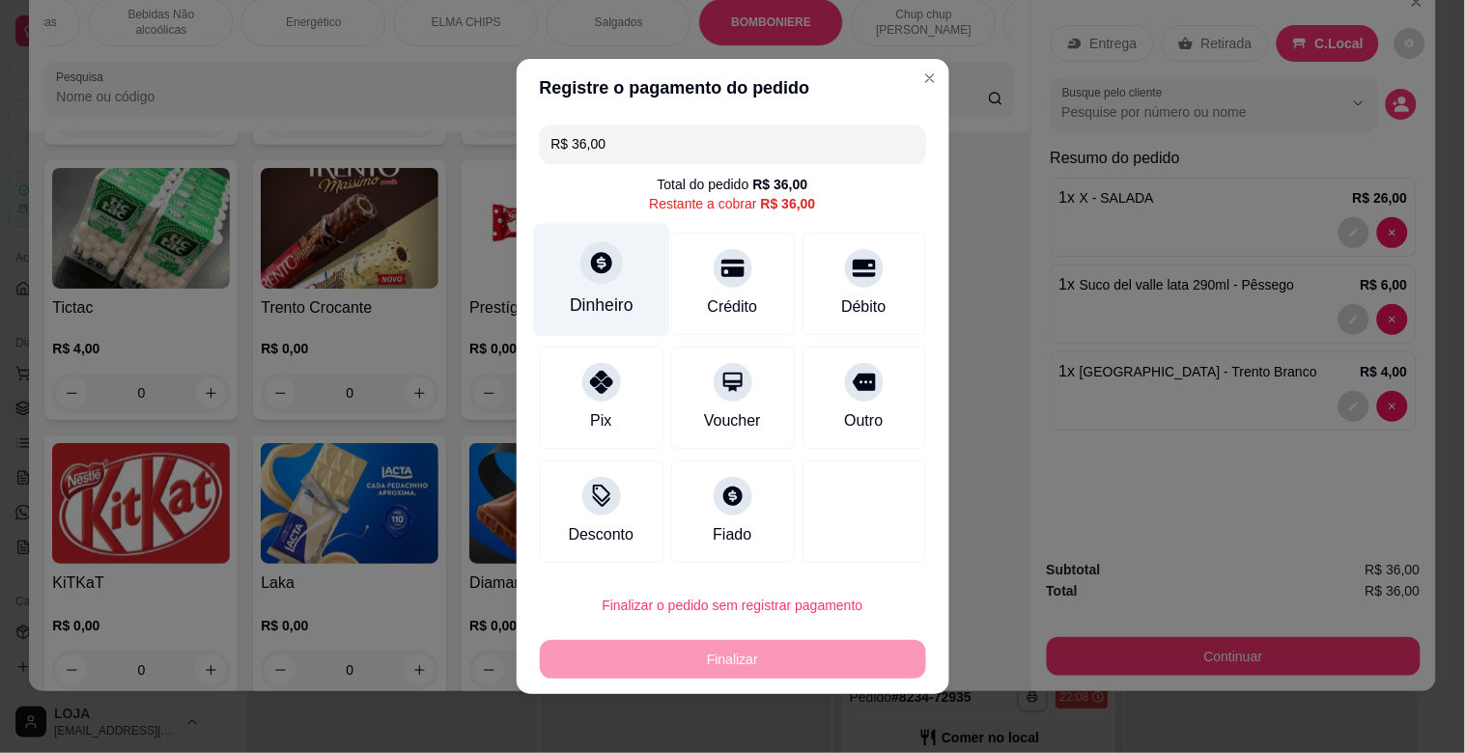
click at [613, 282] on div "Dinheiro" at bounding box center [601, 280] width 136 height 113
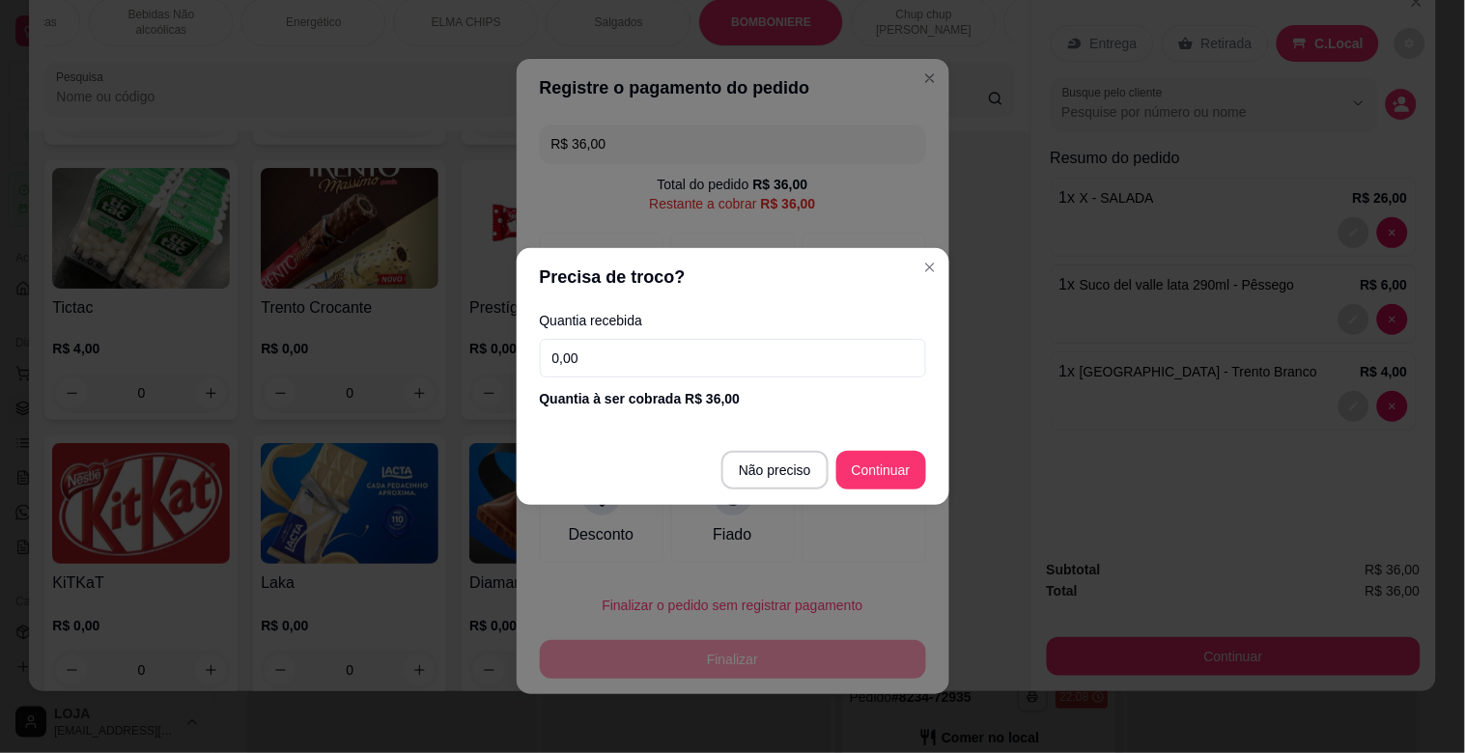
click at [703, 351] on input "0,00" at bounding box center [733, 358] width 386 height 39
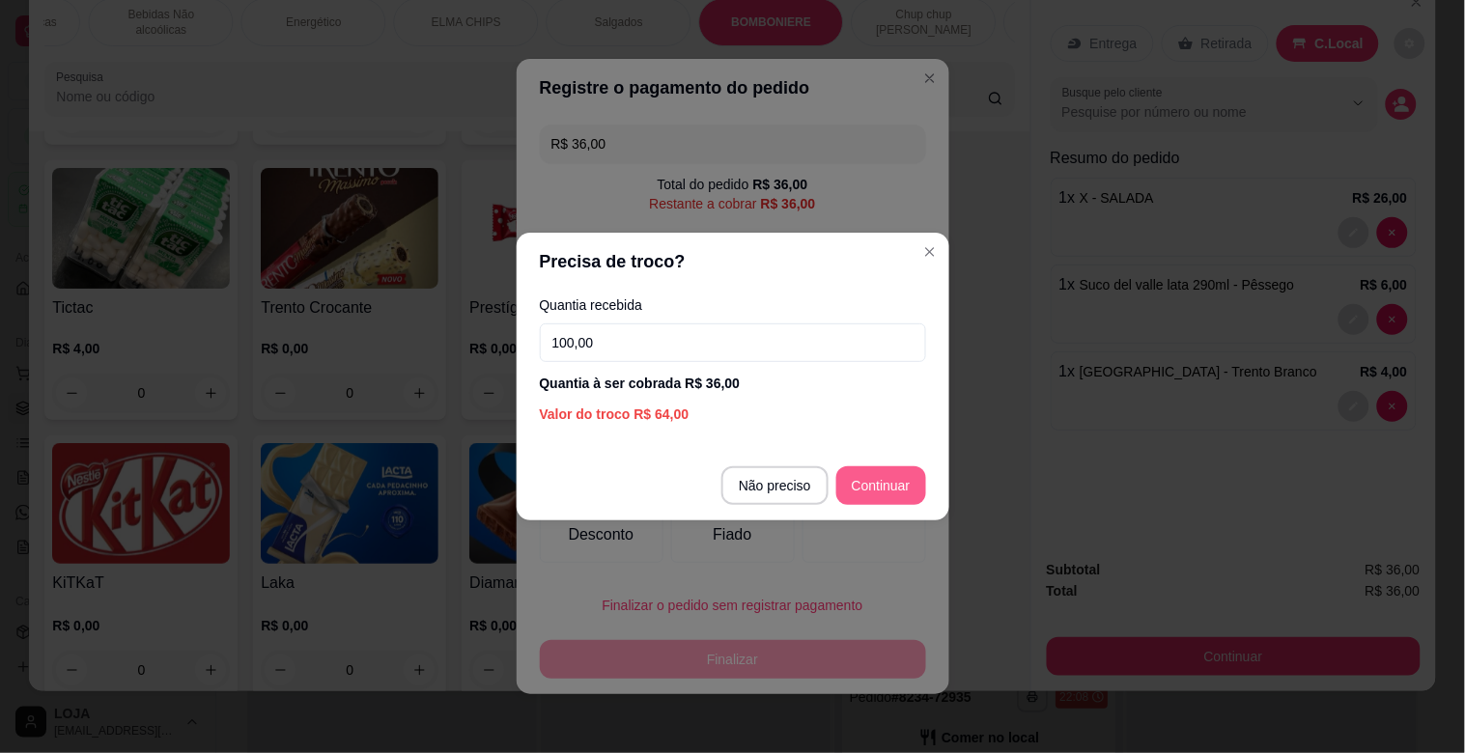
type input "100,00"
type input "R$ 0,00"
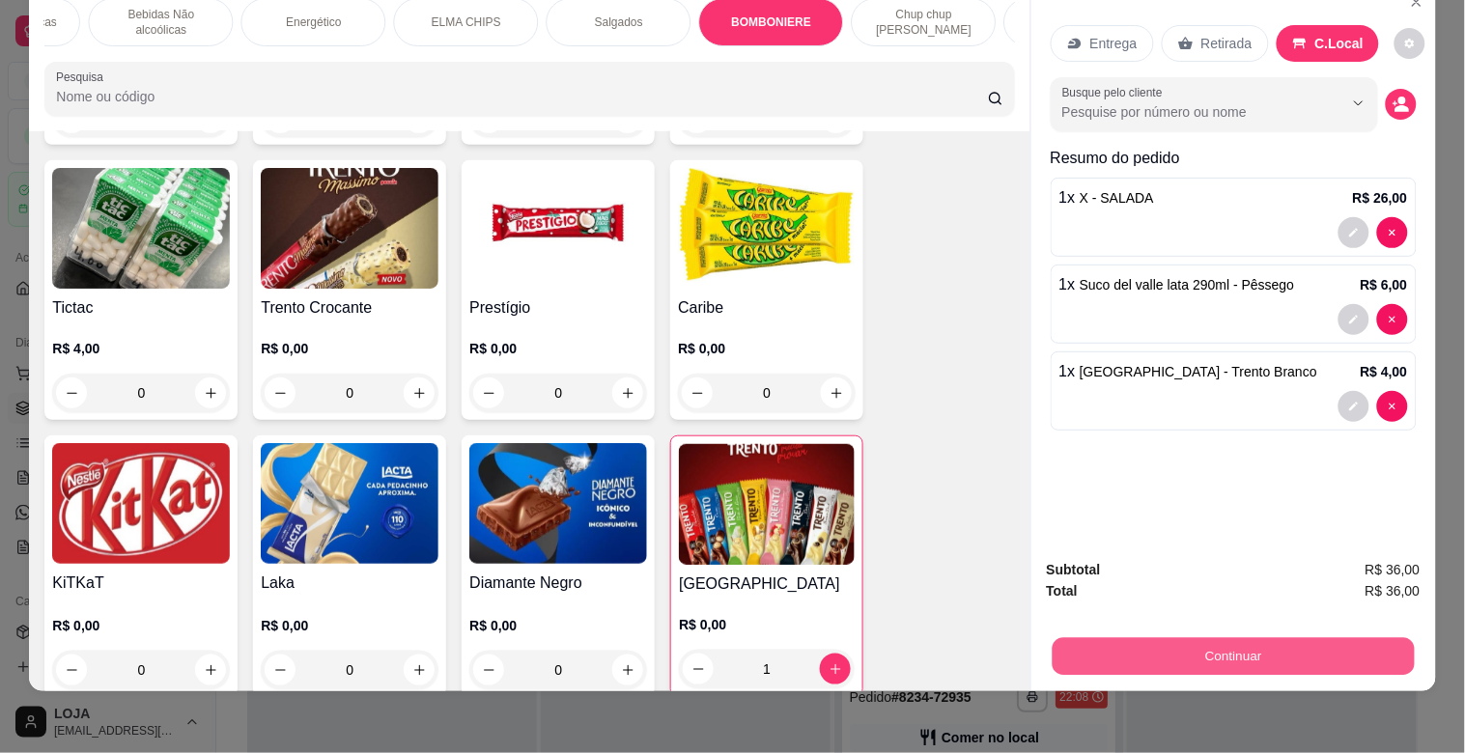
click at [1221, 641] on button "Continuar" at bounding box center [1233, 657] width 362 height 38
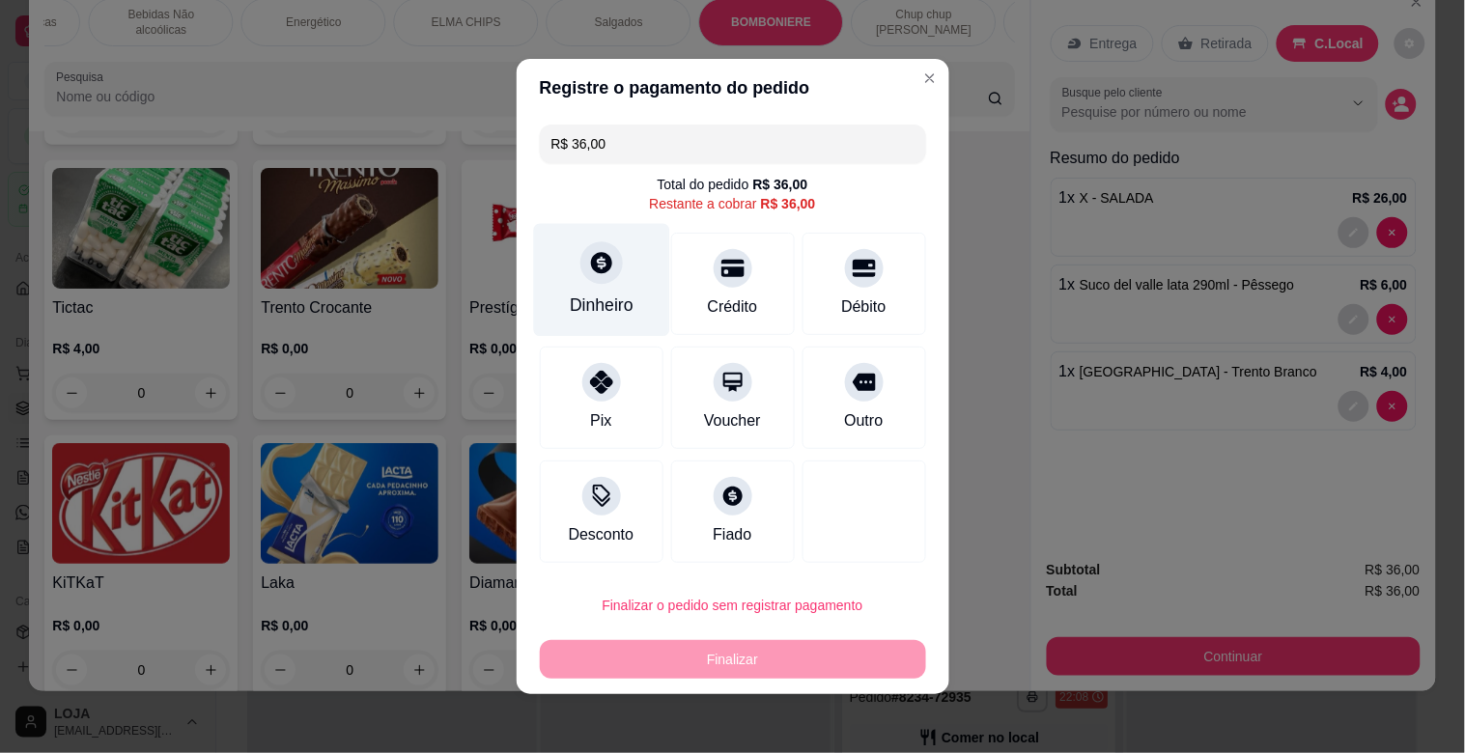
click at [597, 275] on icon at bounding box center [600, 262] width 25 height 25
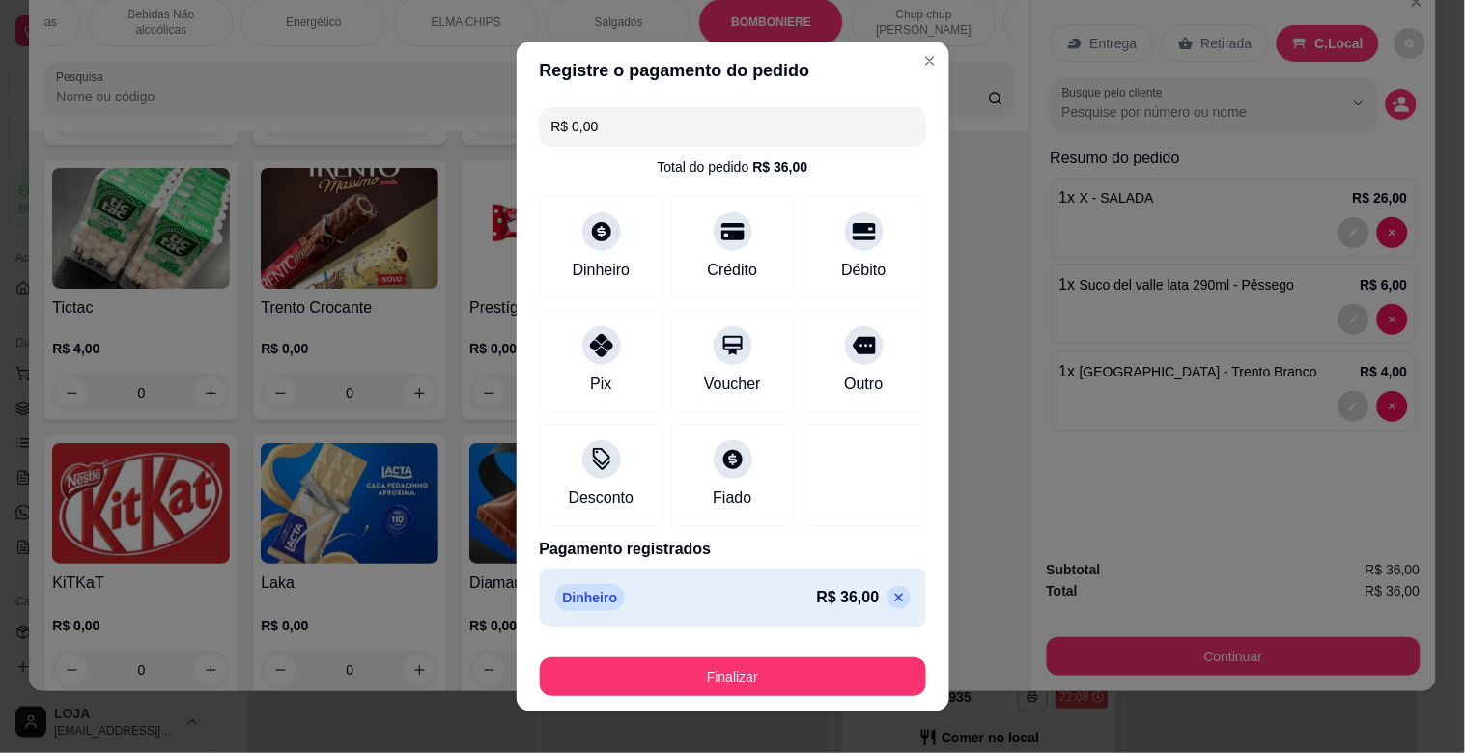
type input "R$ 0,00"
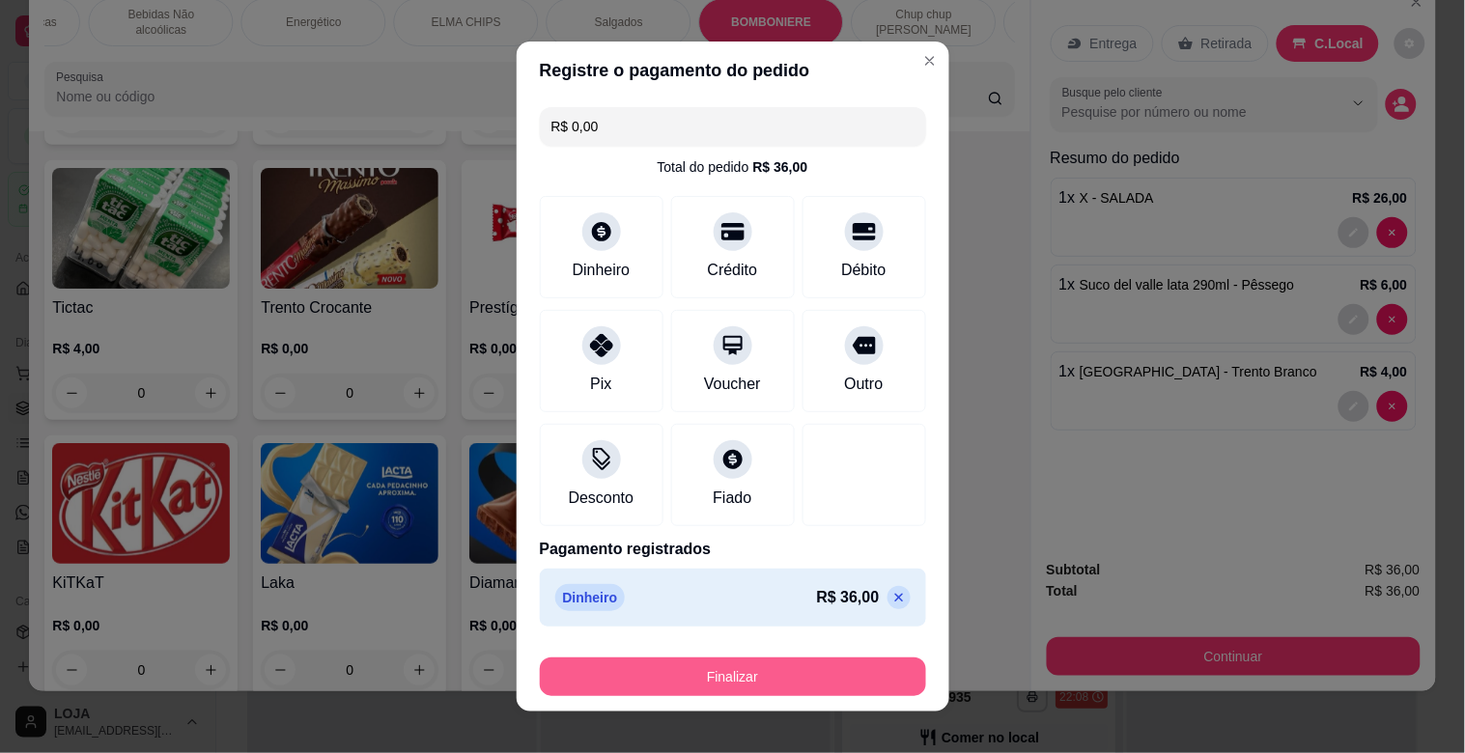
click at [818, 672] on button "Finalizar" at bounding box center [733, 677] width 386 height 39
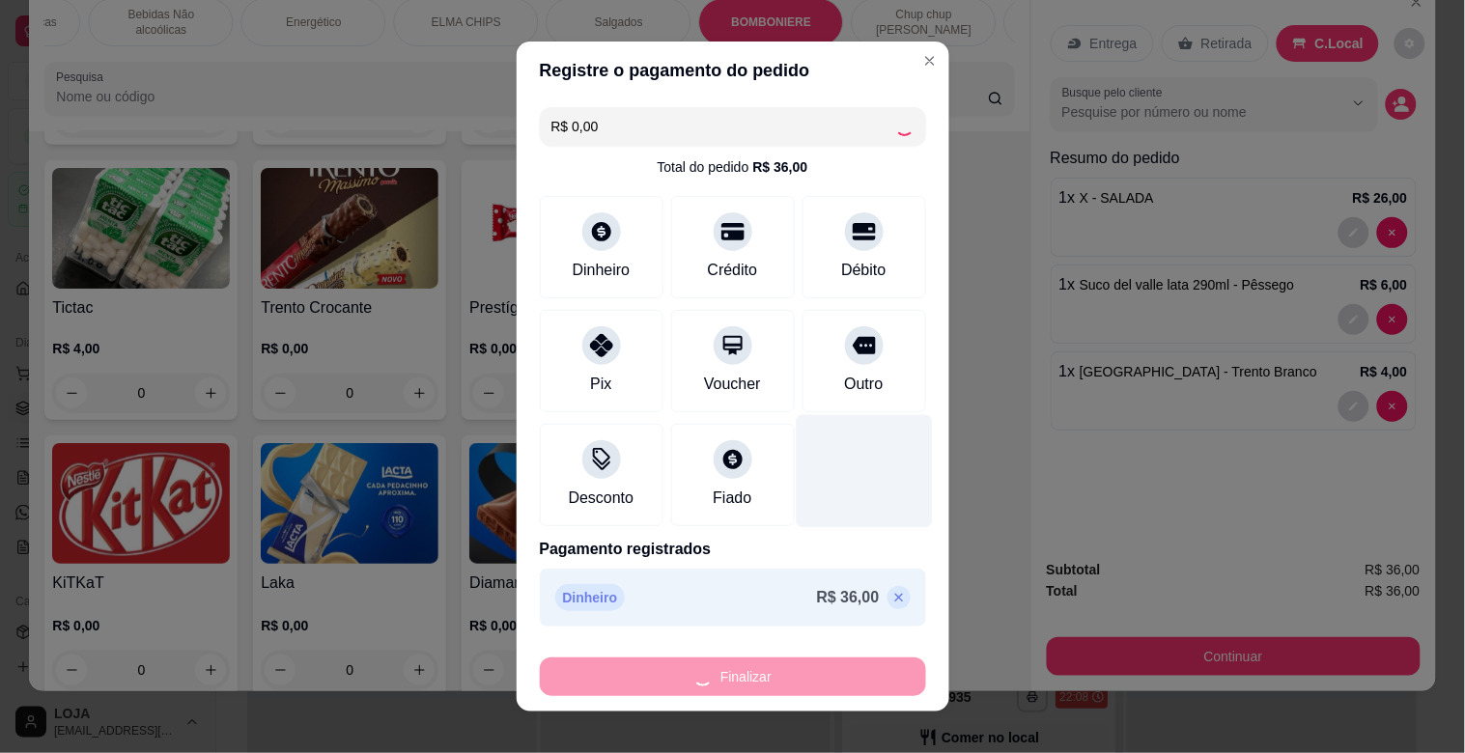
type input "0"
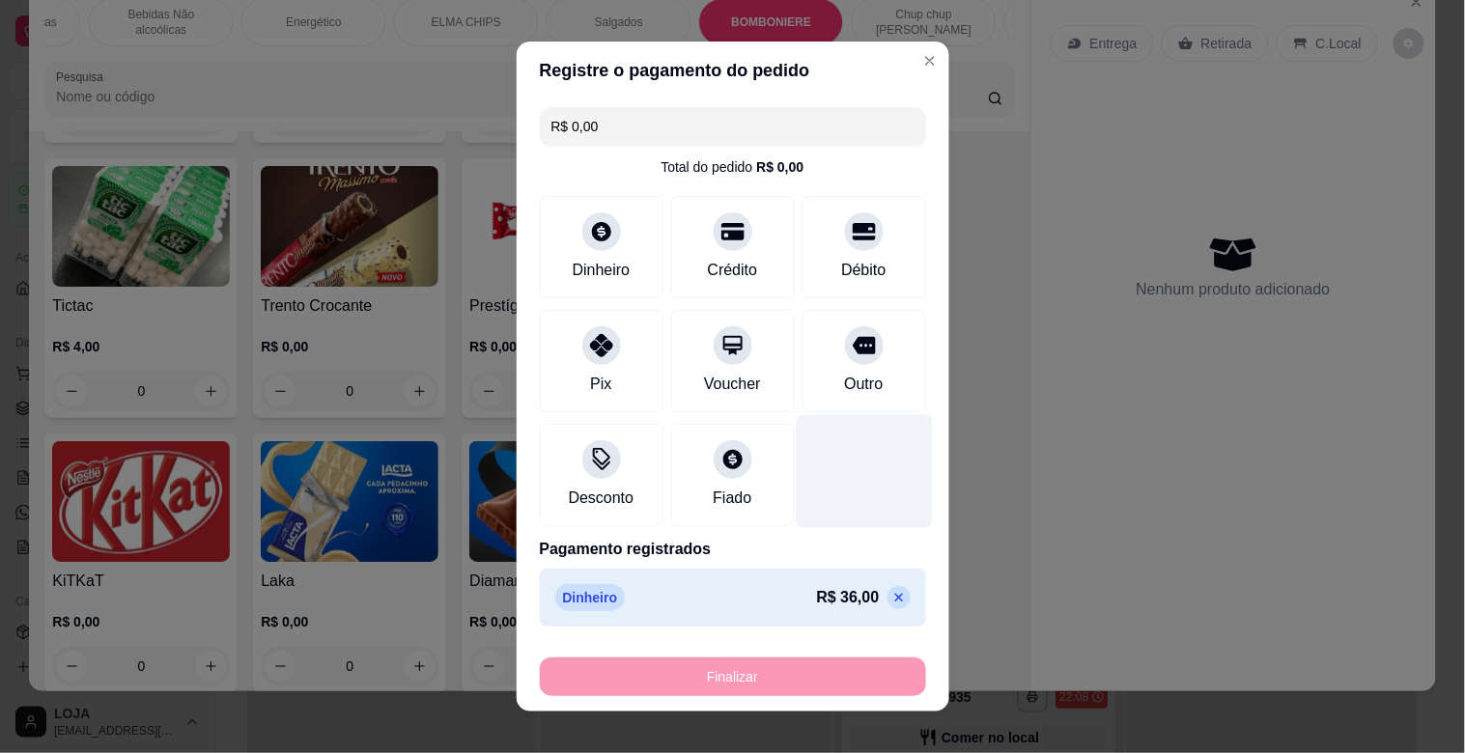
type input "-R$ 36,00"
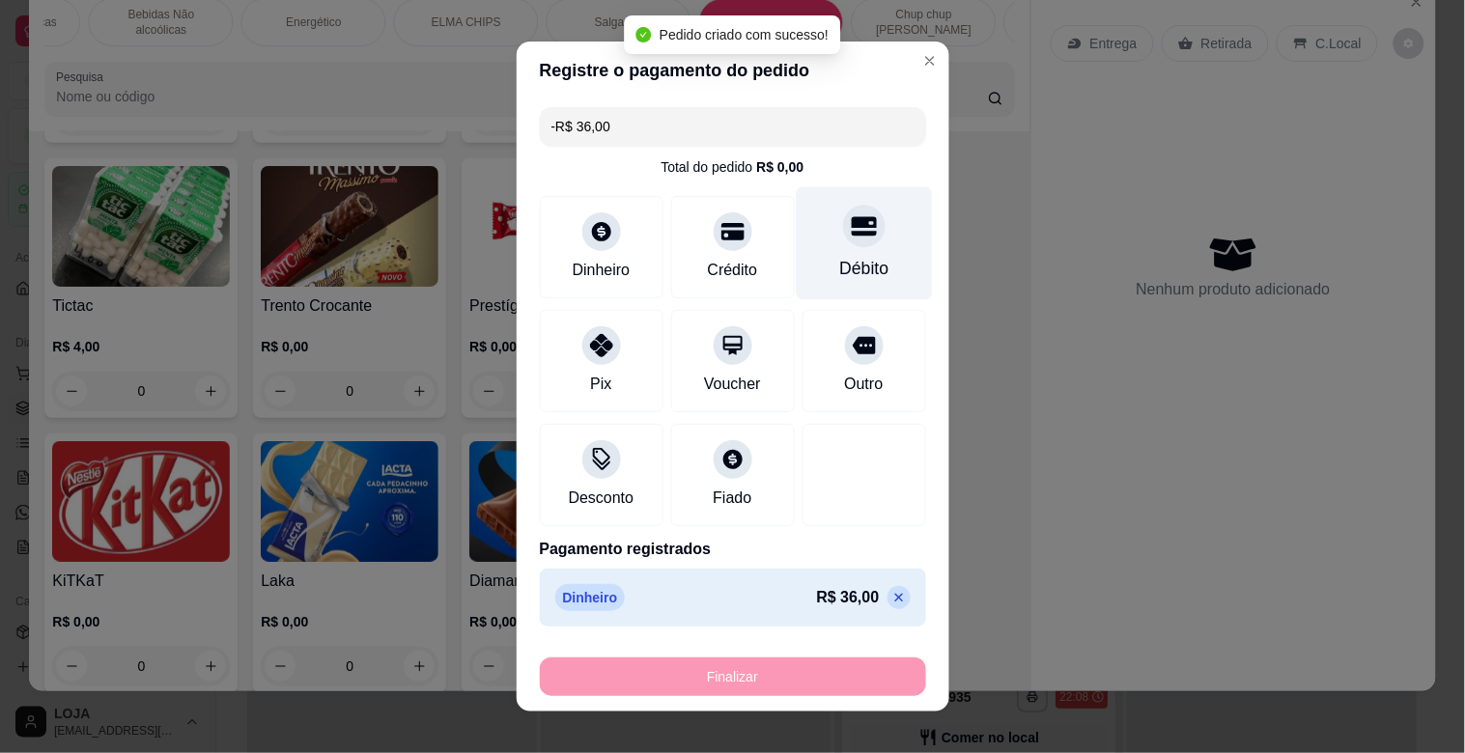
scroll to position [7772, 0]
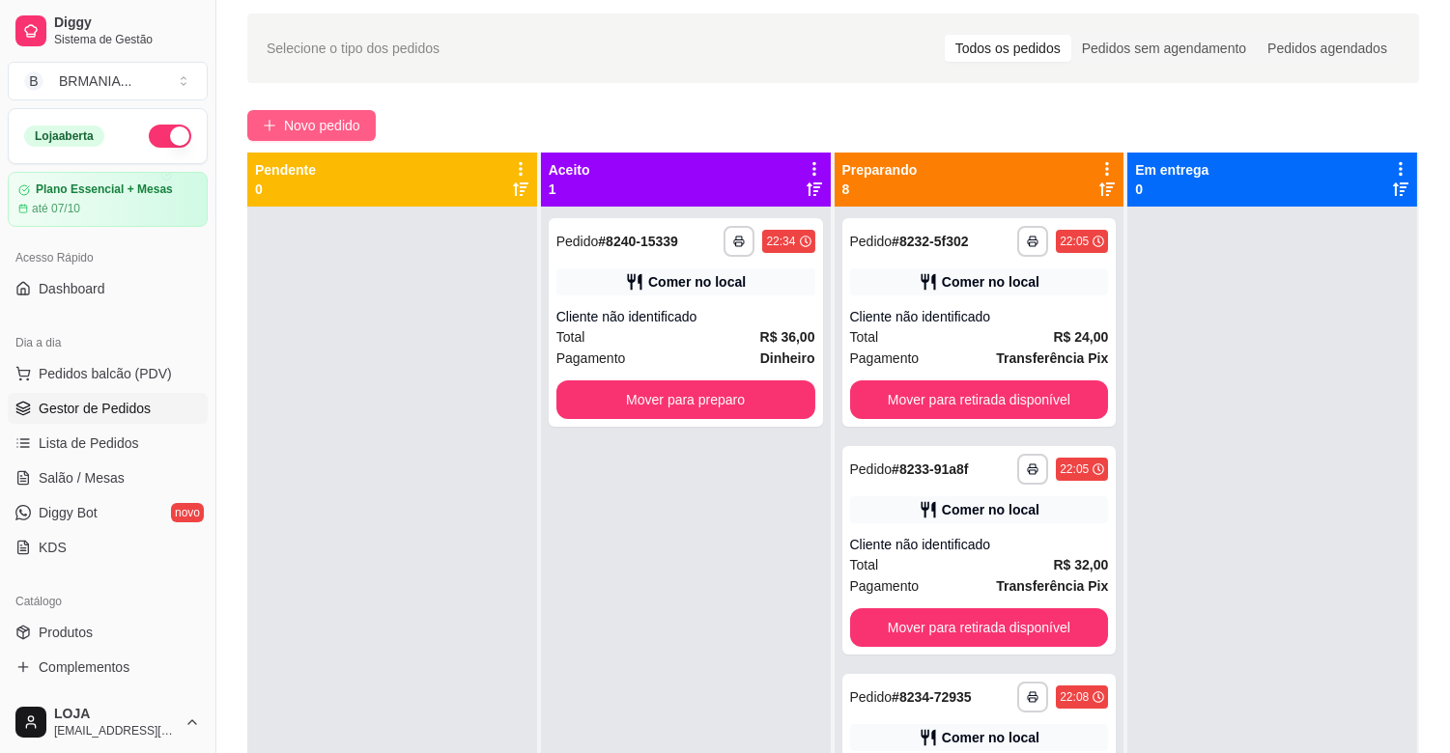
click at [295, 126] on span "Novo pedido" at bounding box center [322, 125] width 76 height 21
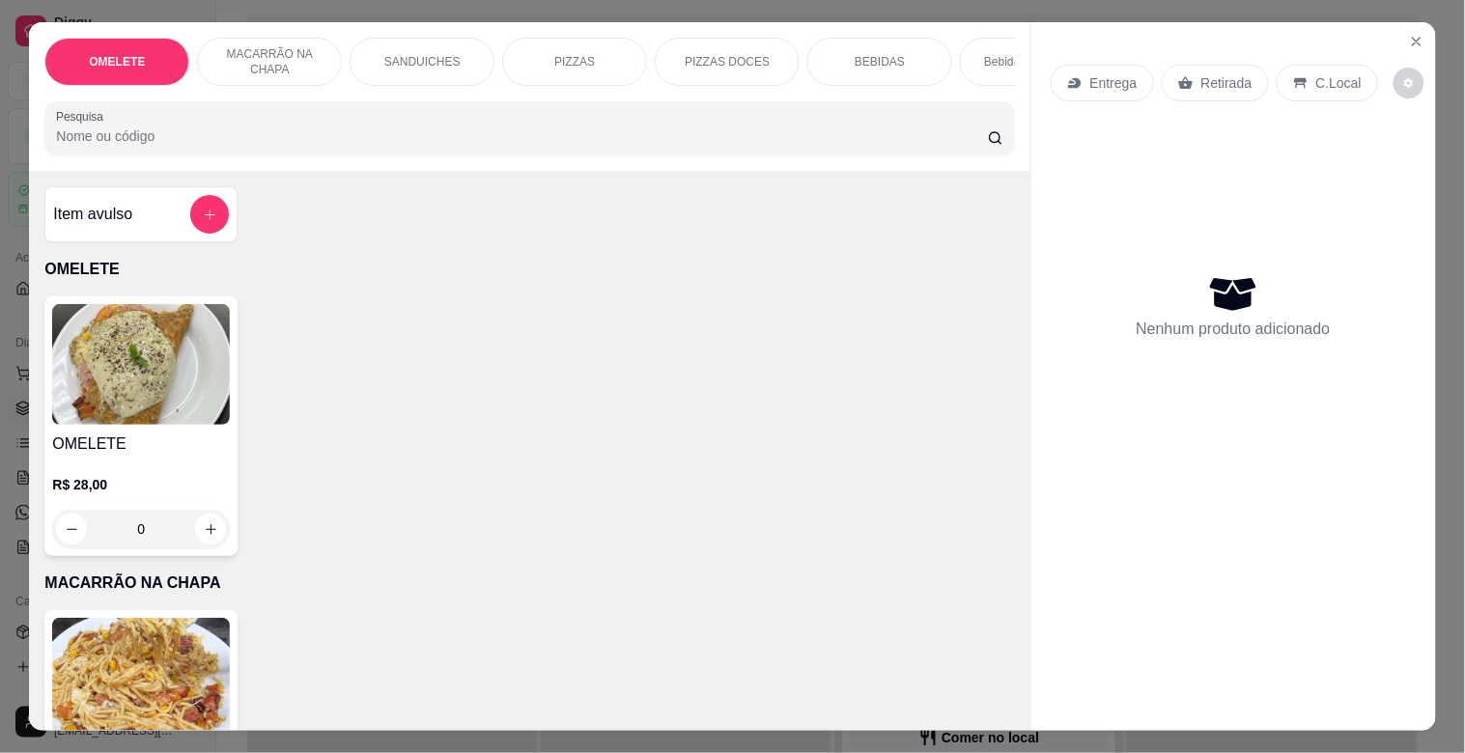
click at [454, 59] on div "SANDUICHES" at bounding box center [422, 62] width 145 height 48
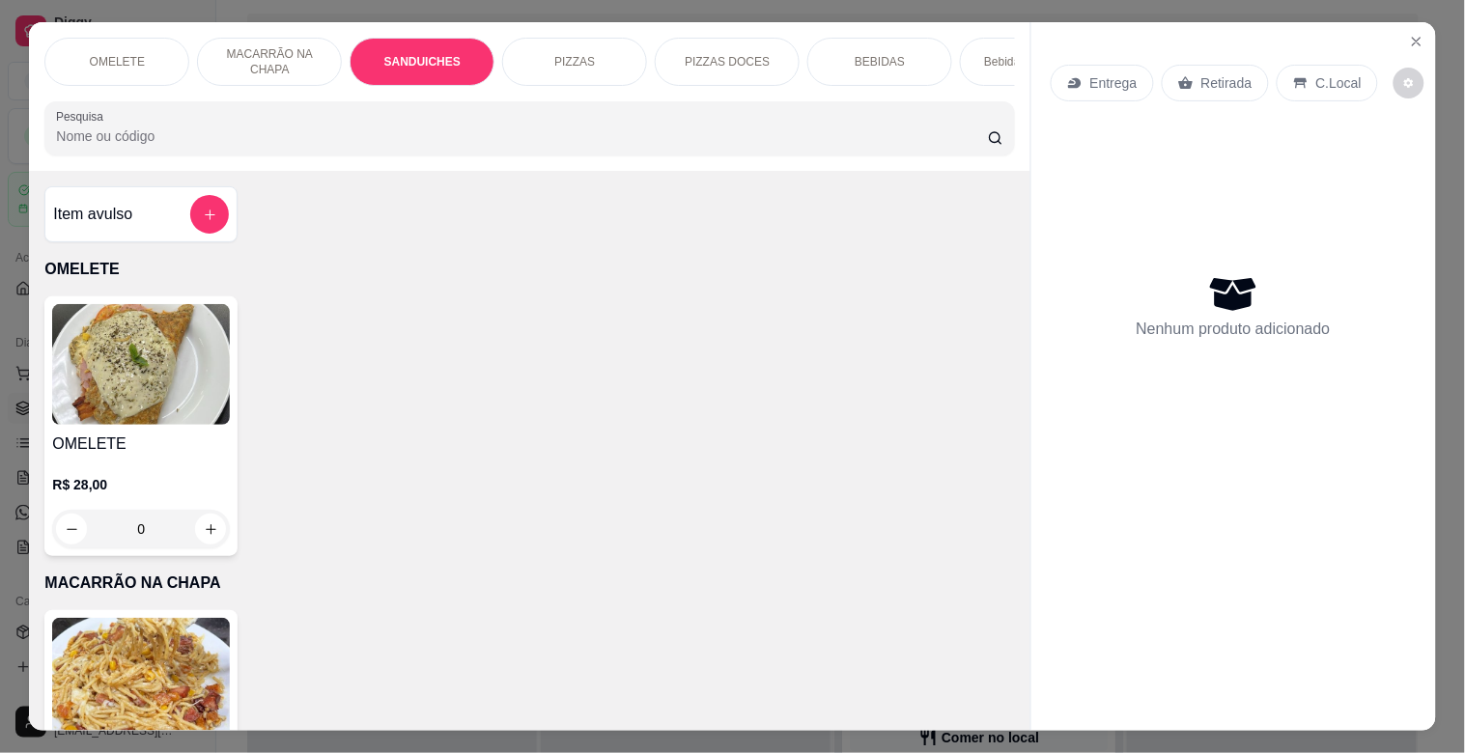
scroll to position [46, 0]
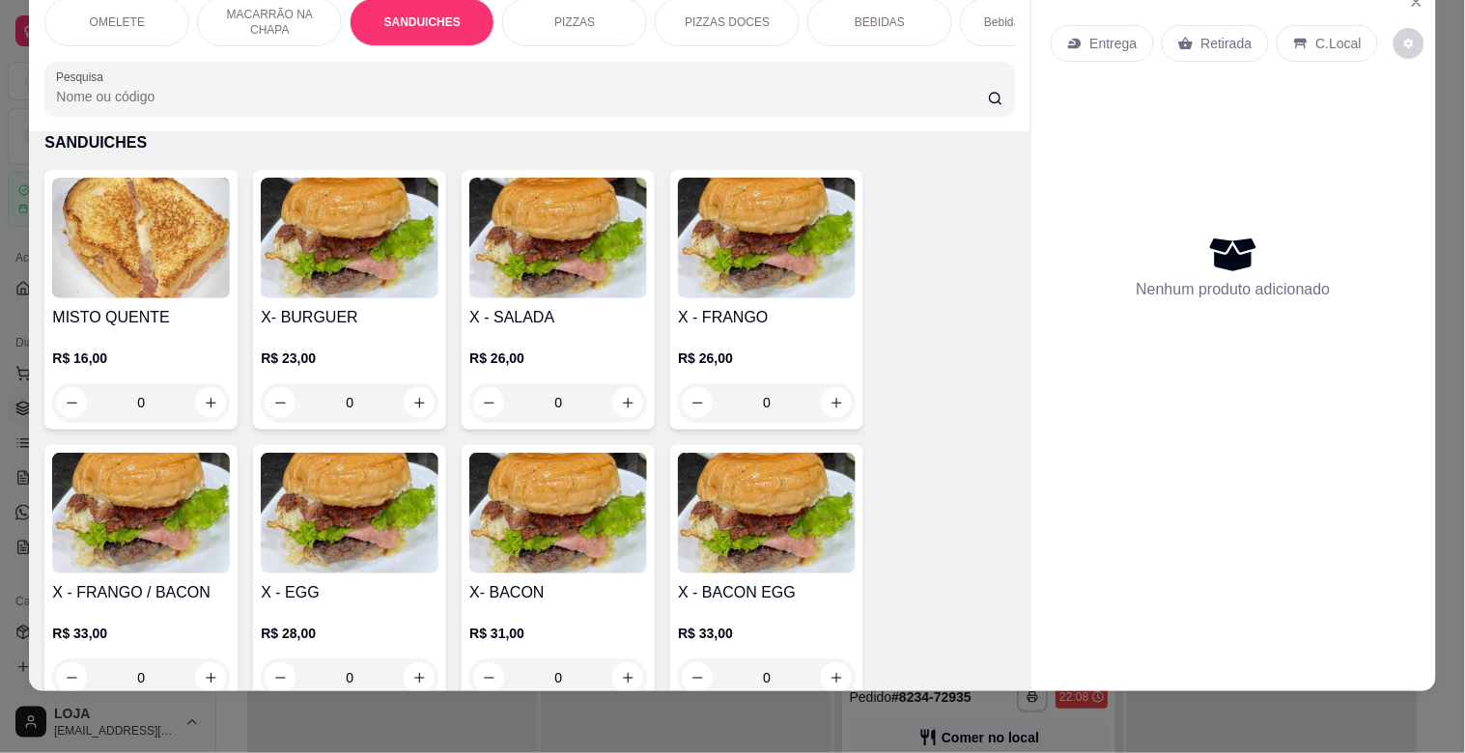
click at [484, 258] on img at bounding box center [558, 238] width 178 height 121
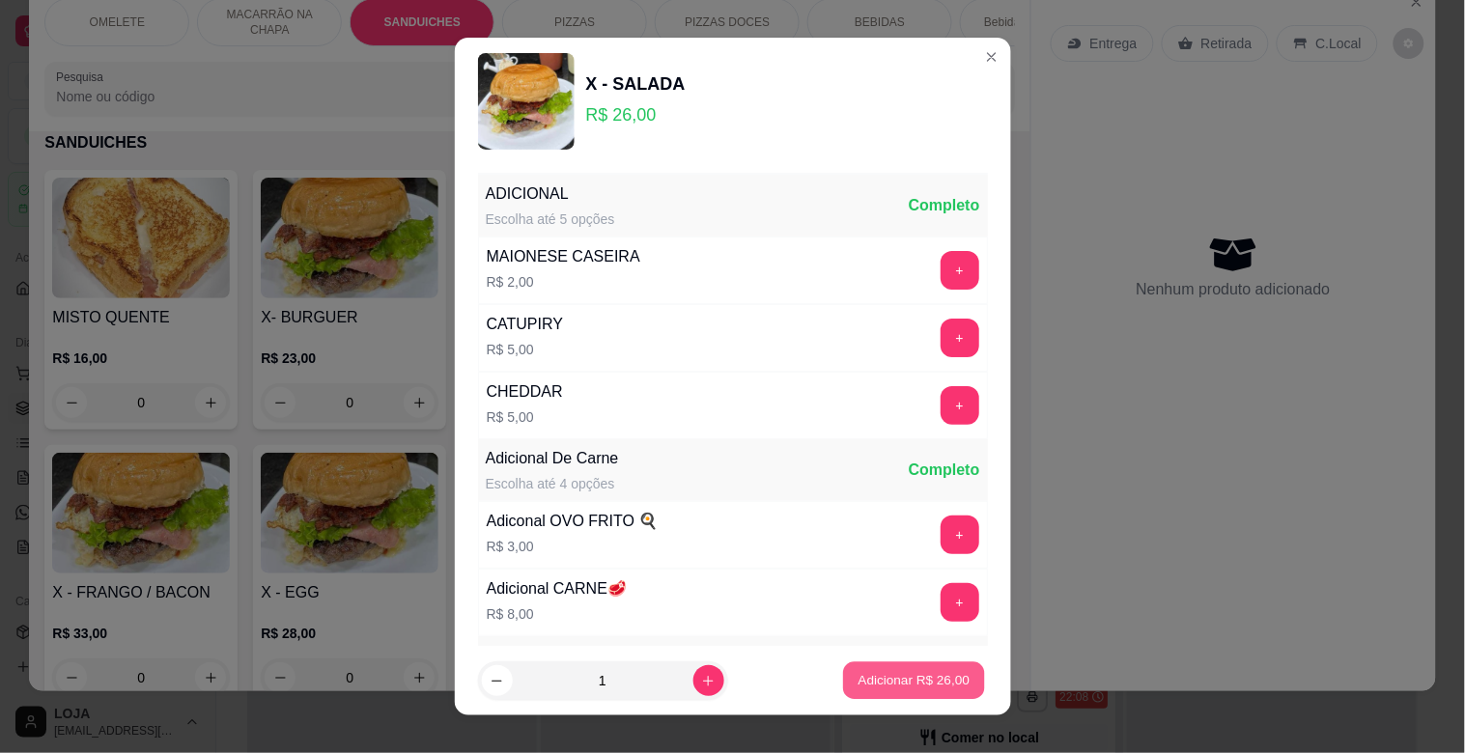
click at [851, 667] on button "Adicionar R$ 26,00" at bounding box center [915, 682] width 142 height 38
type input "1"
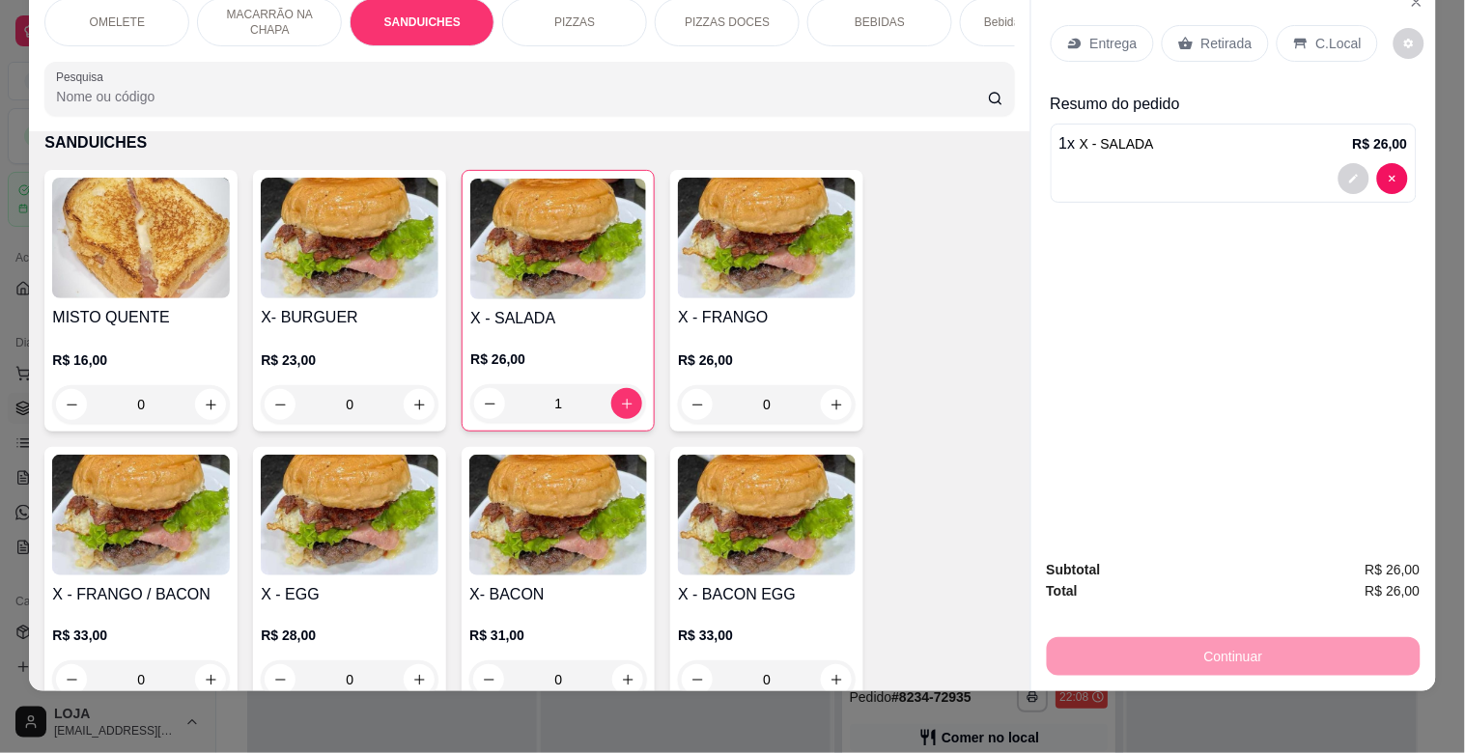
click at [379, 278] on img at bounding box center [350, 238] width 178 height 121
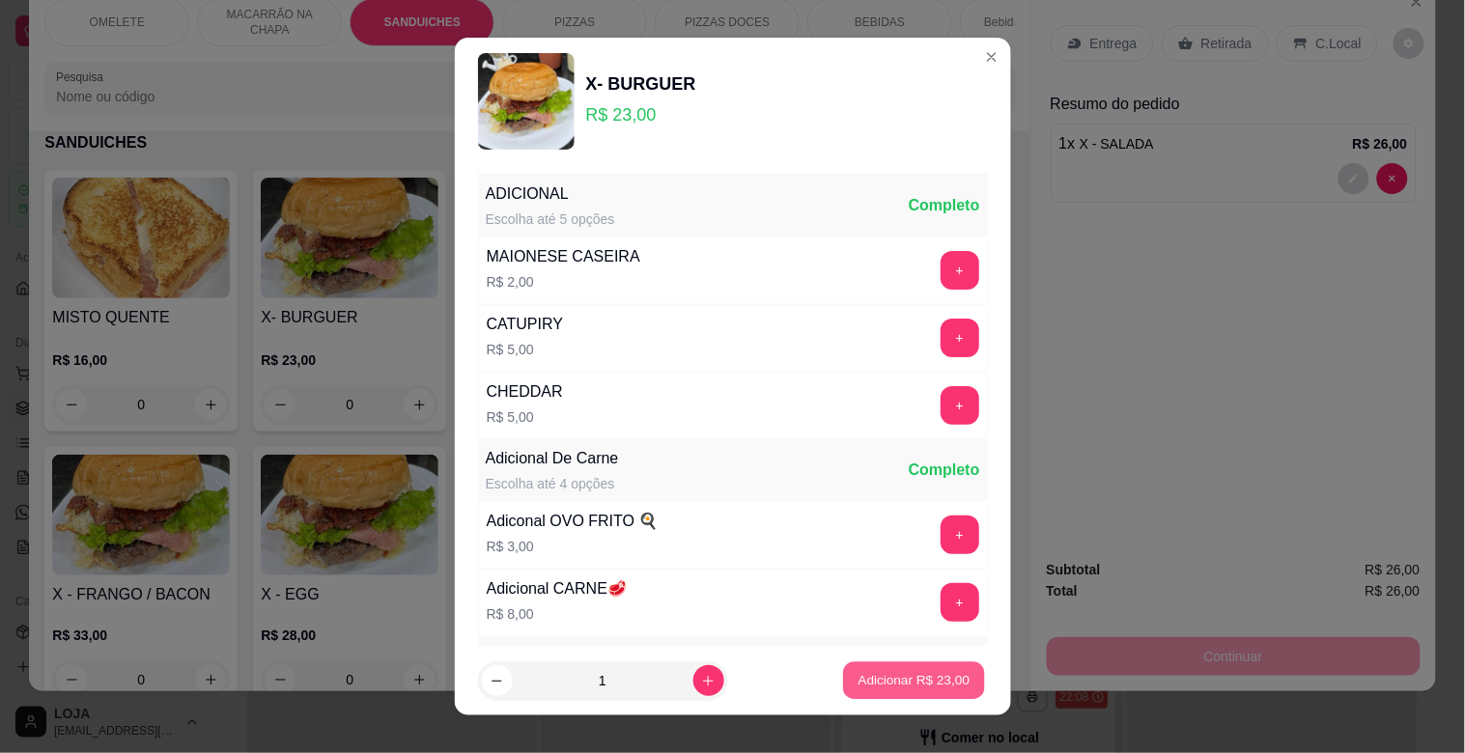
click at [895, 665] on button "Adicionar R$ 23,00" at bounding box center [915, 682] width 142 height 38
type input "1"
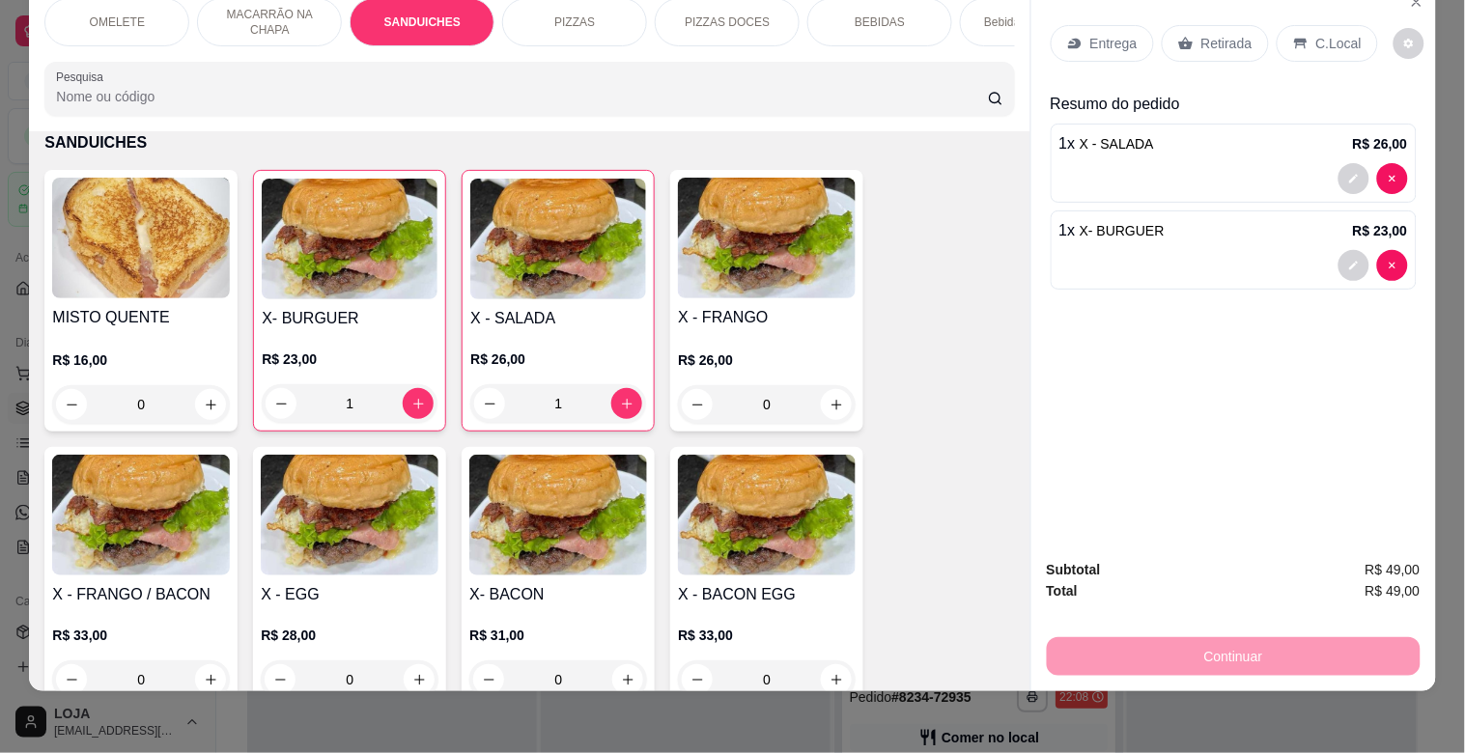
click at [843, 17] on div "BEBIDAS" at bounding box center [880, 22] width 145 height 48
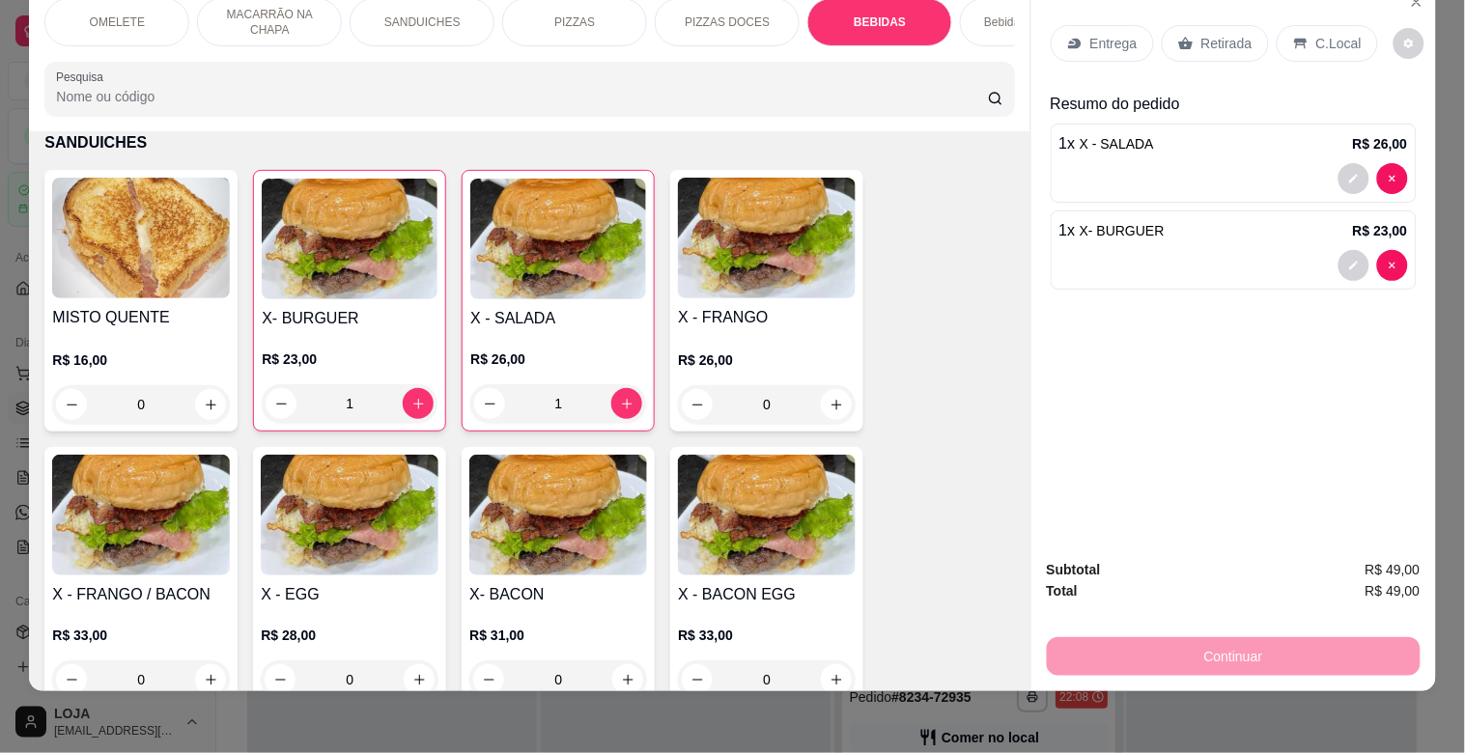
scroll to position [2186, 0]
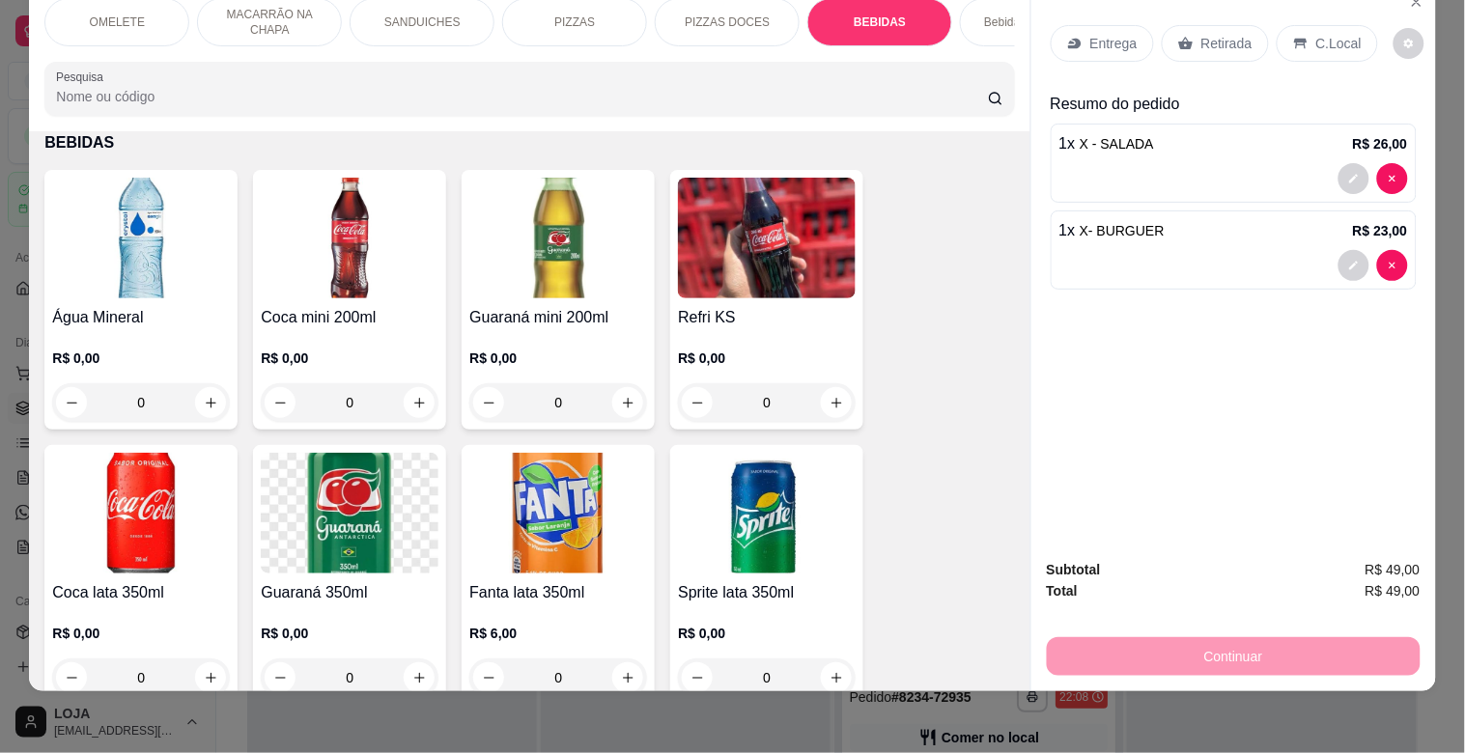
click at [1032, 663] on div "Subtotal R$ 49,00 Total R$ 49,00 Continuar" at bounding box center [1234, 618] width 405 height 148
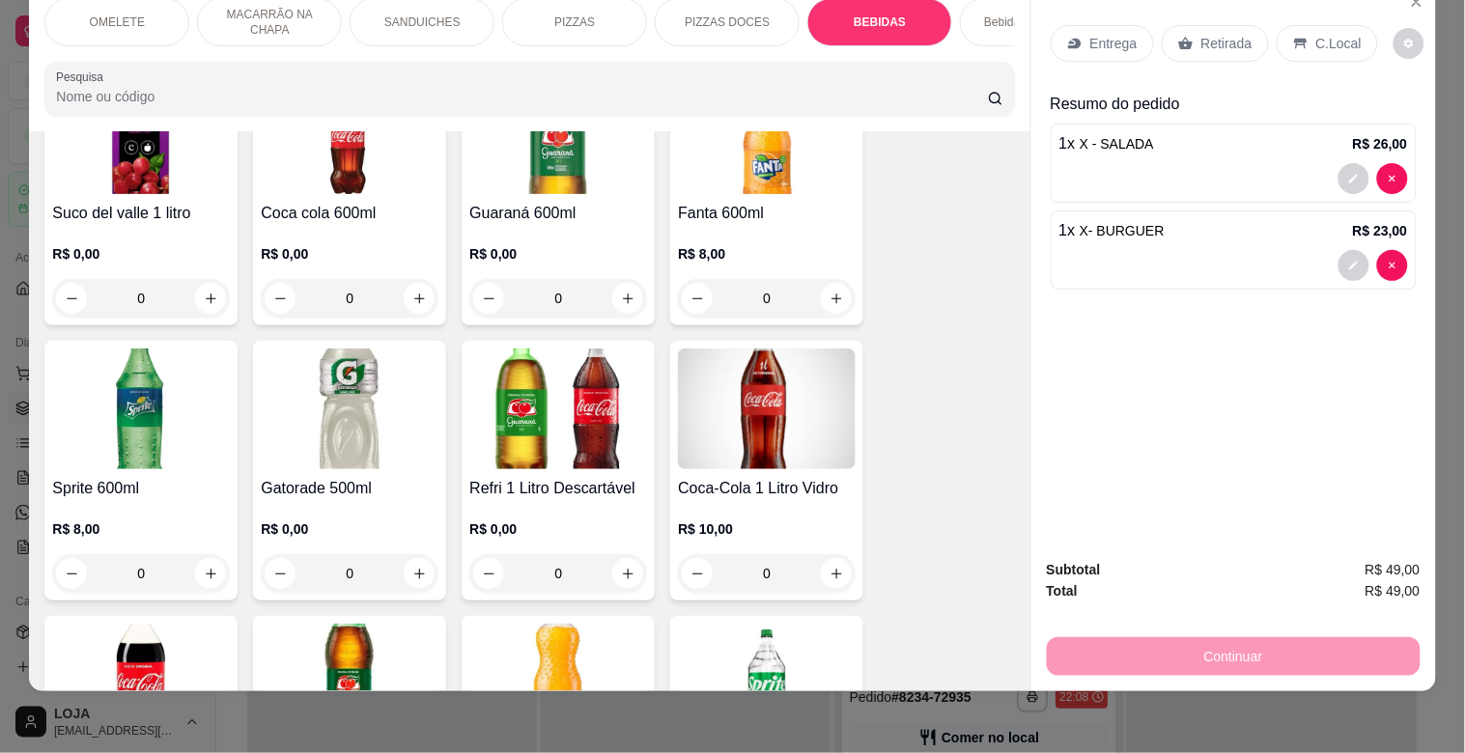
scroll to position [3217, 0]
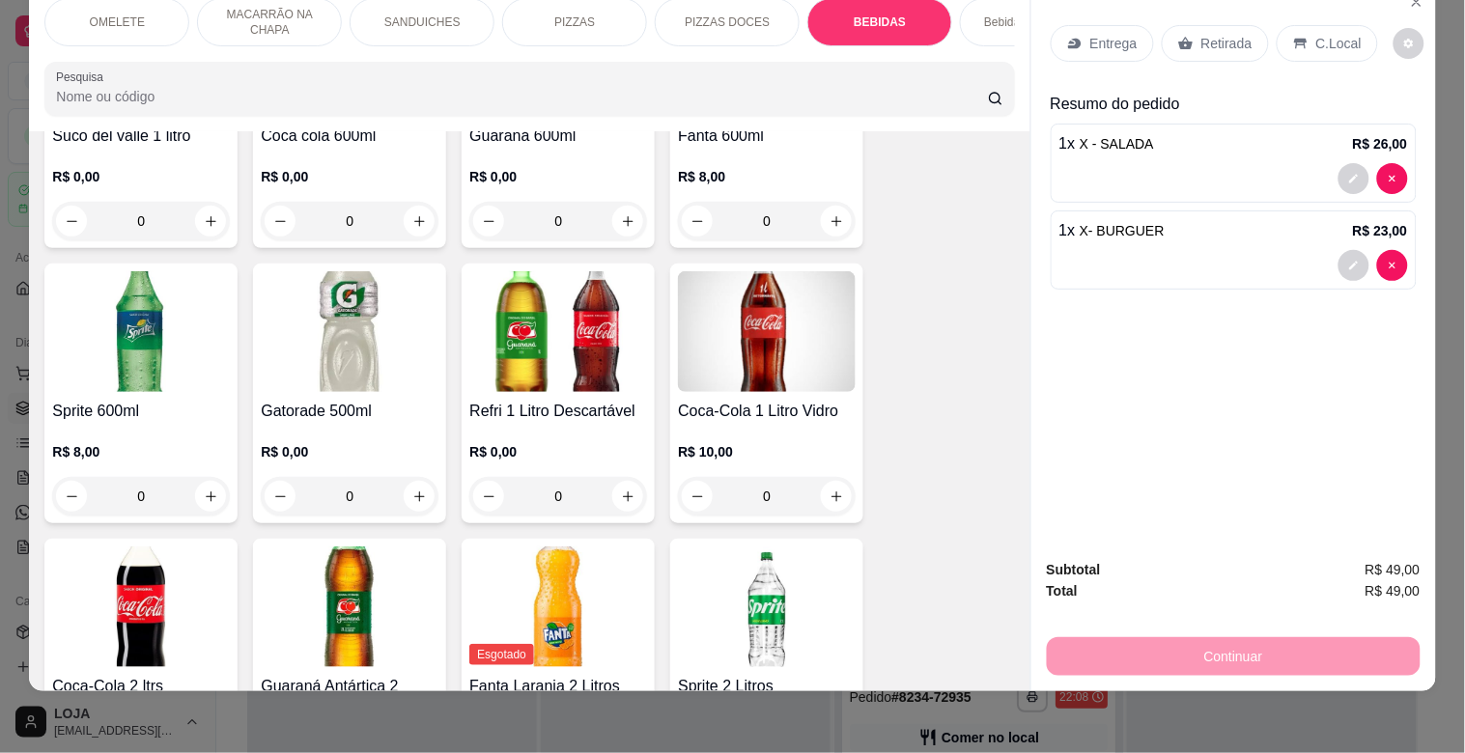
click at [536, 362] on img at bounding box center [558, 331] width 178 height 121
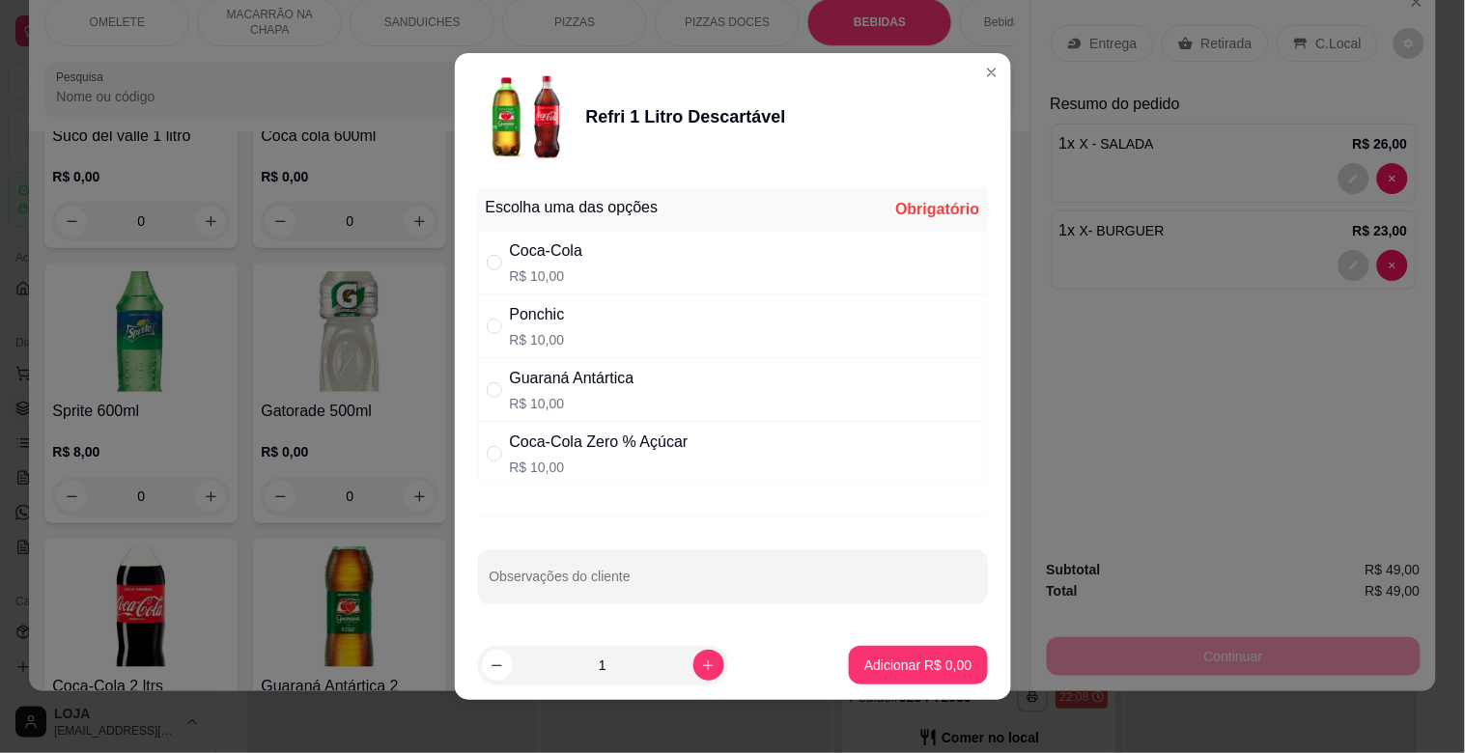
click at [510, 265] on div "Coca-Cola R$ 10,00" at bounding box center [546, 263] width 73 height 46
radio input "true"
click at [859, 671] on p "Adicionar R$ 10,00" at bounding box center [915, 665] width 112 height 18
type input "1"
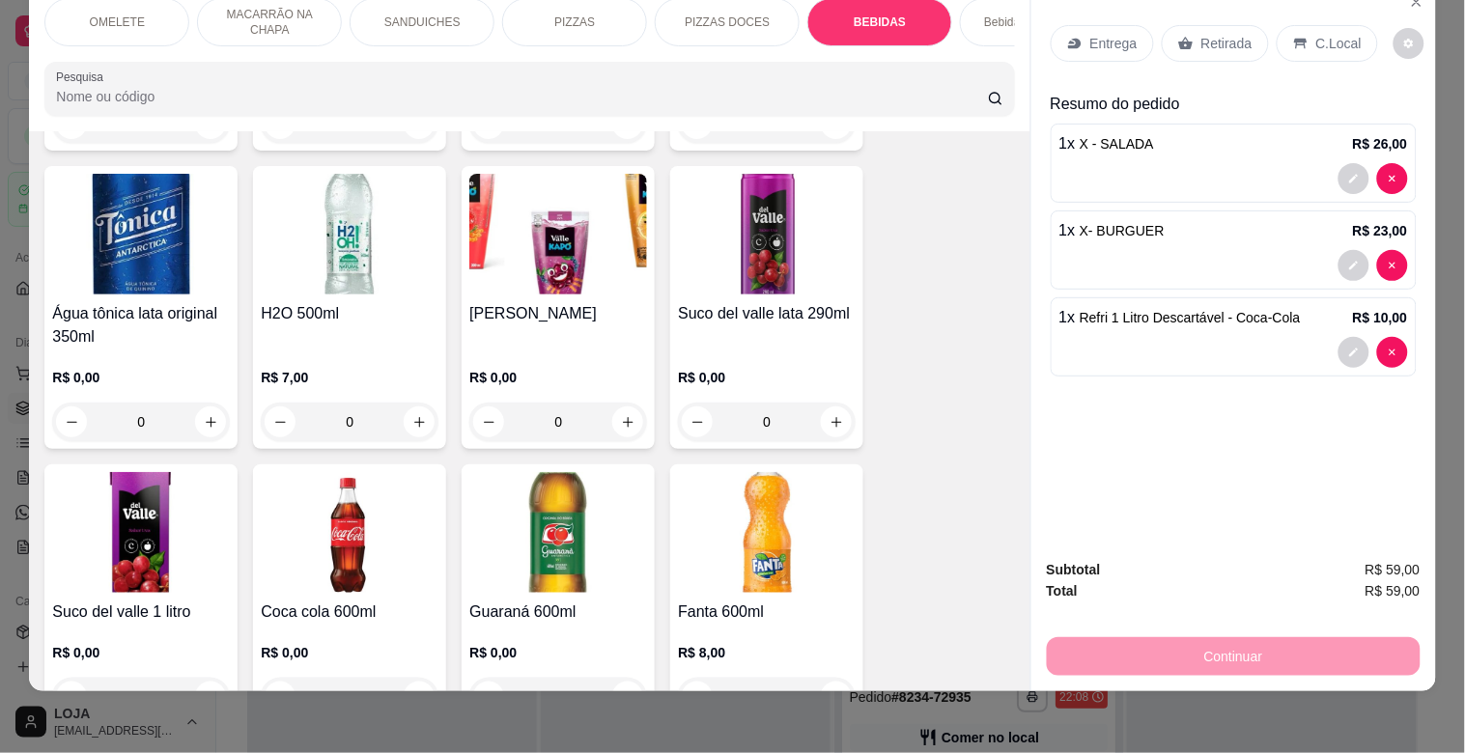
scroll to position [2701, 0]
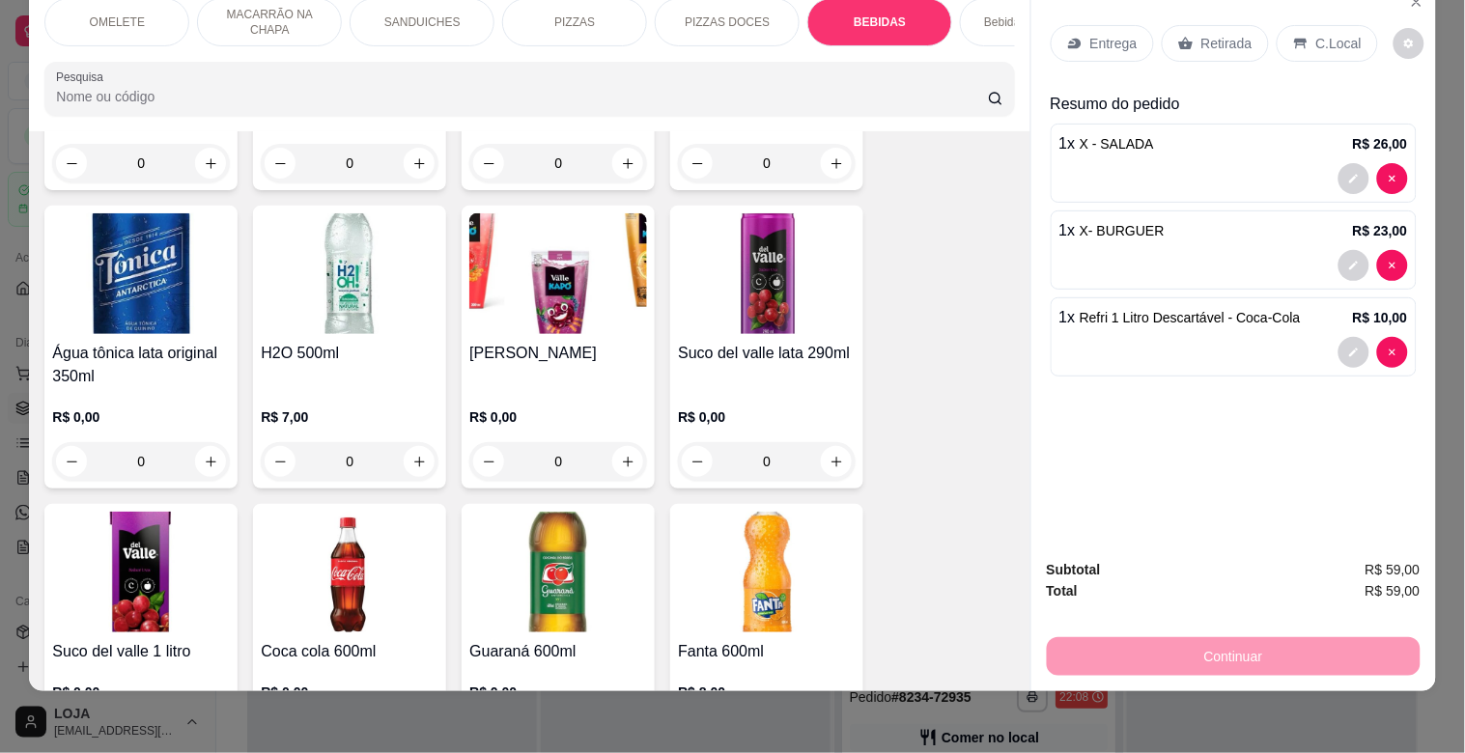
click at [766, 247] on img at bounding box center [767, 273] width 178 height 121
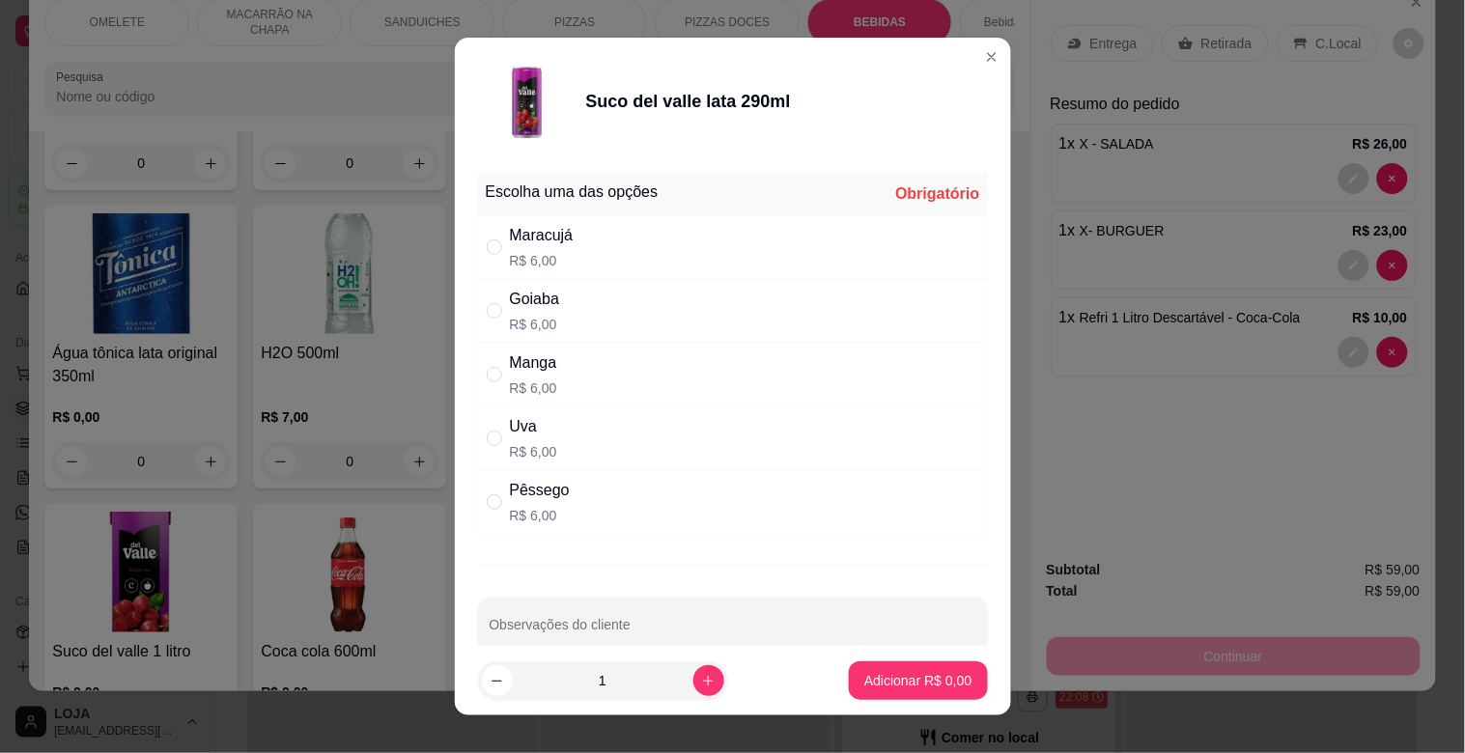
click at [532, 437] on div "Uva" at bounding box center [533, 426] width 47 height 23
radio input "true"
click at [875, 684] on p "Adicionar R$ 6,00" at bounding box center [918, 680] width 104 height 18
type input "1"
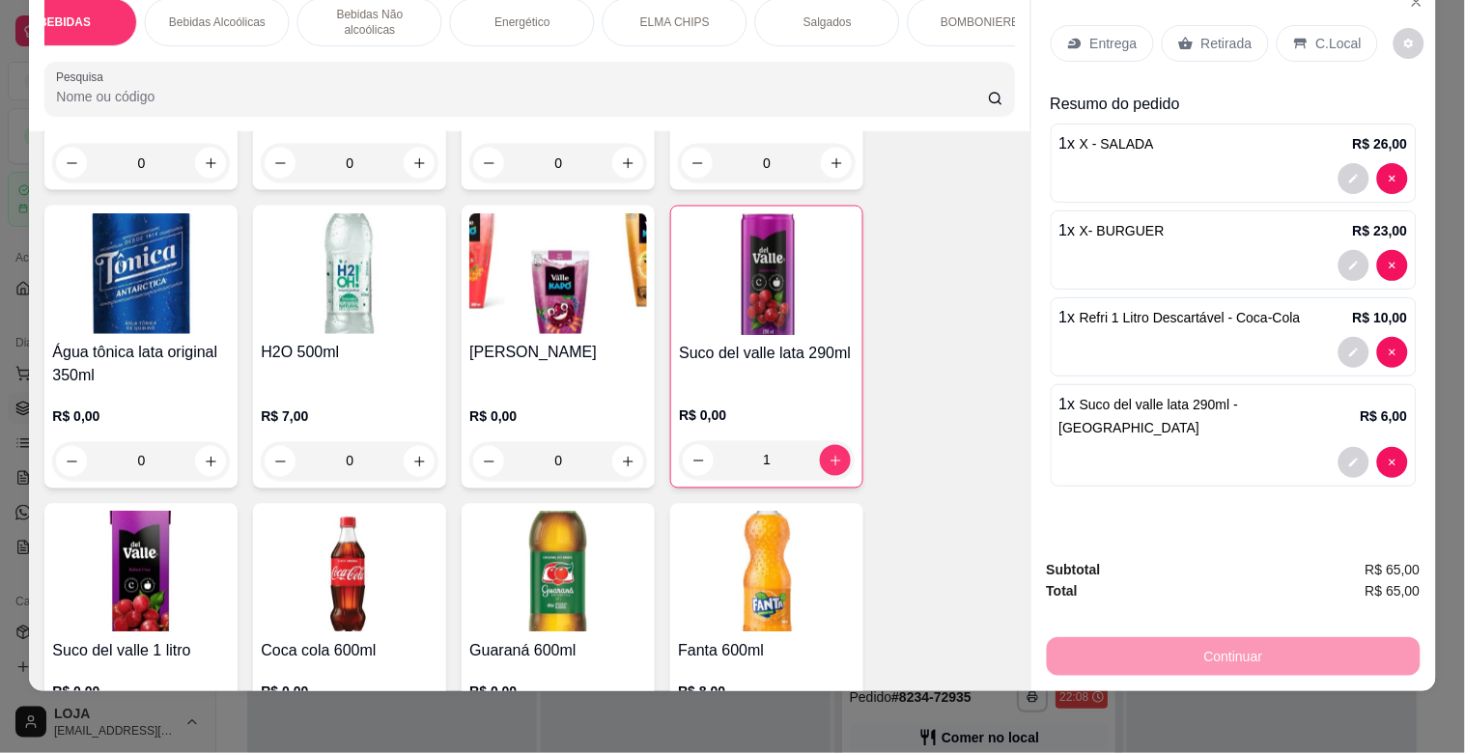
scroll to position [0, 858]
click at [942, 23] on div "BOMBONIERE" at bounding box center [938, 22] width 145 height 48
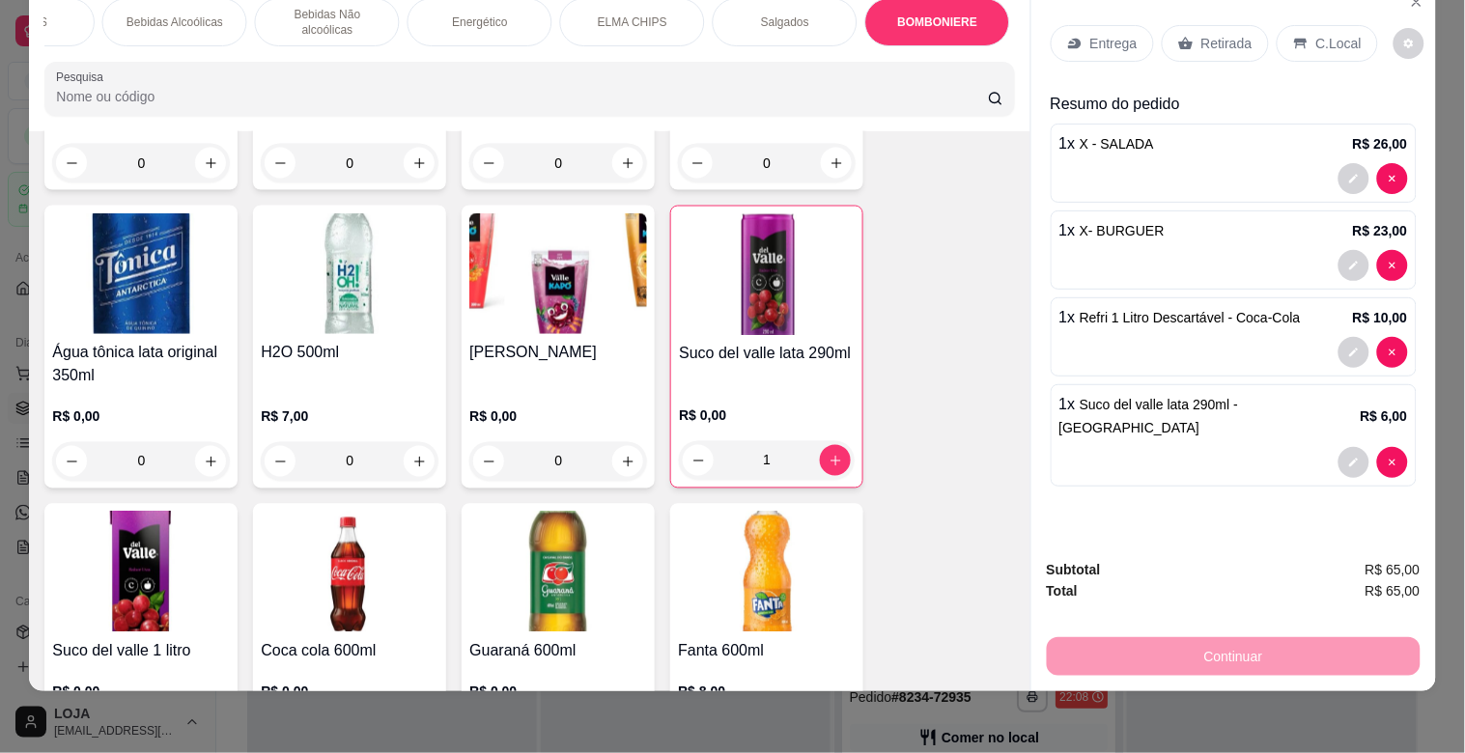
scroll to position [6618, 0]
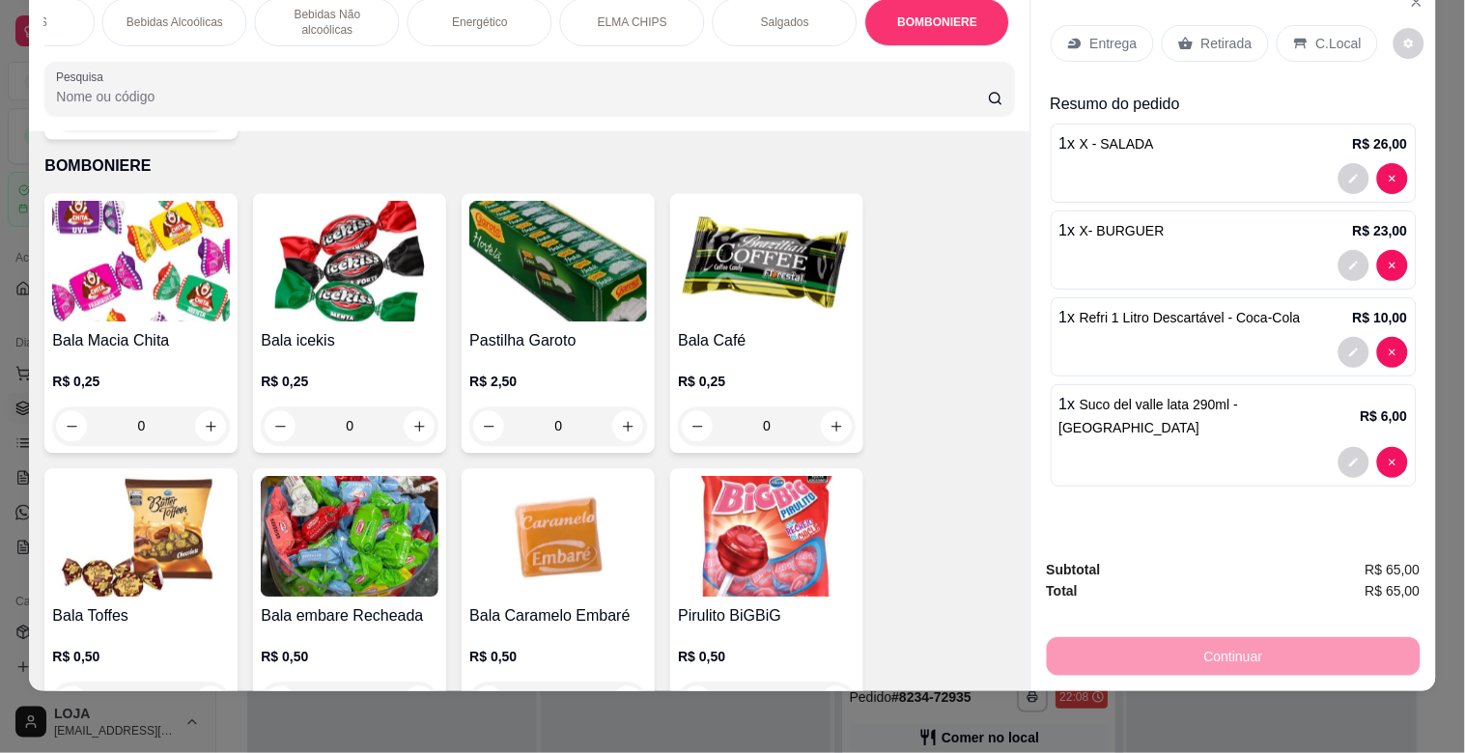
click at [591, 223] on img at bounding box center [558, 262] width 178 height 121
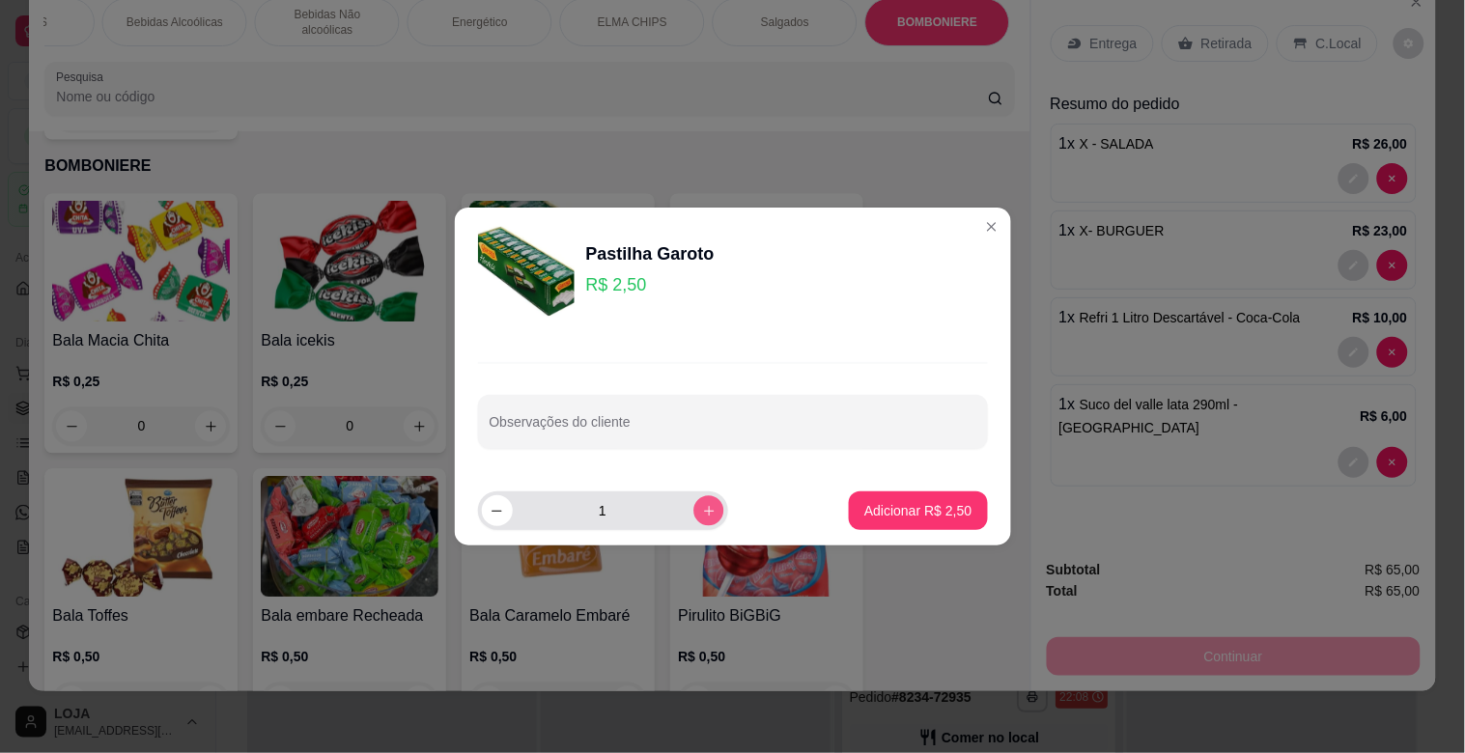
click at [700, 502] on button "increase-product-quantity" at bounding box center [709, 511] width 30 height 30
type input "2"
click at [880, 510] on p "Adicionar R$ 5,00" at bounding box center [918, 510] width 104 height 18
type input "2"
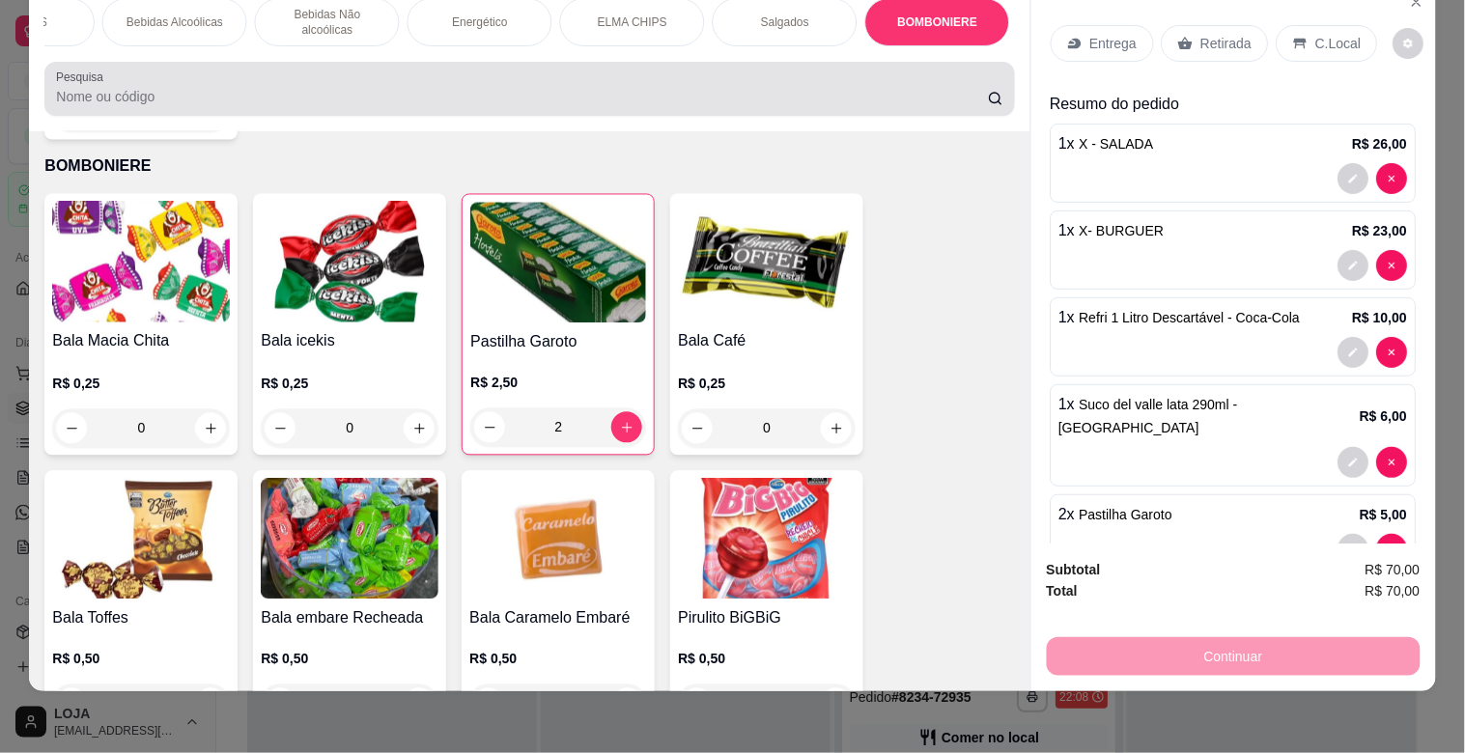
click at [478, 112] on div "Pesquisa" at bounding box center [529, 89] width 970 height 54
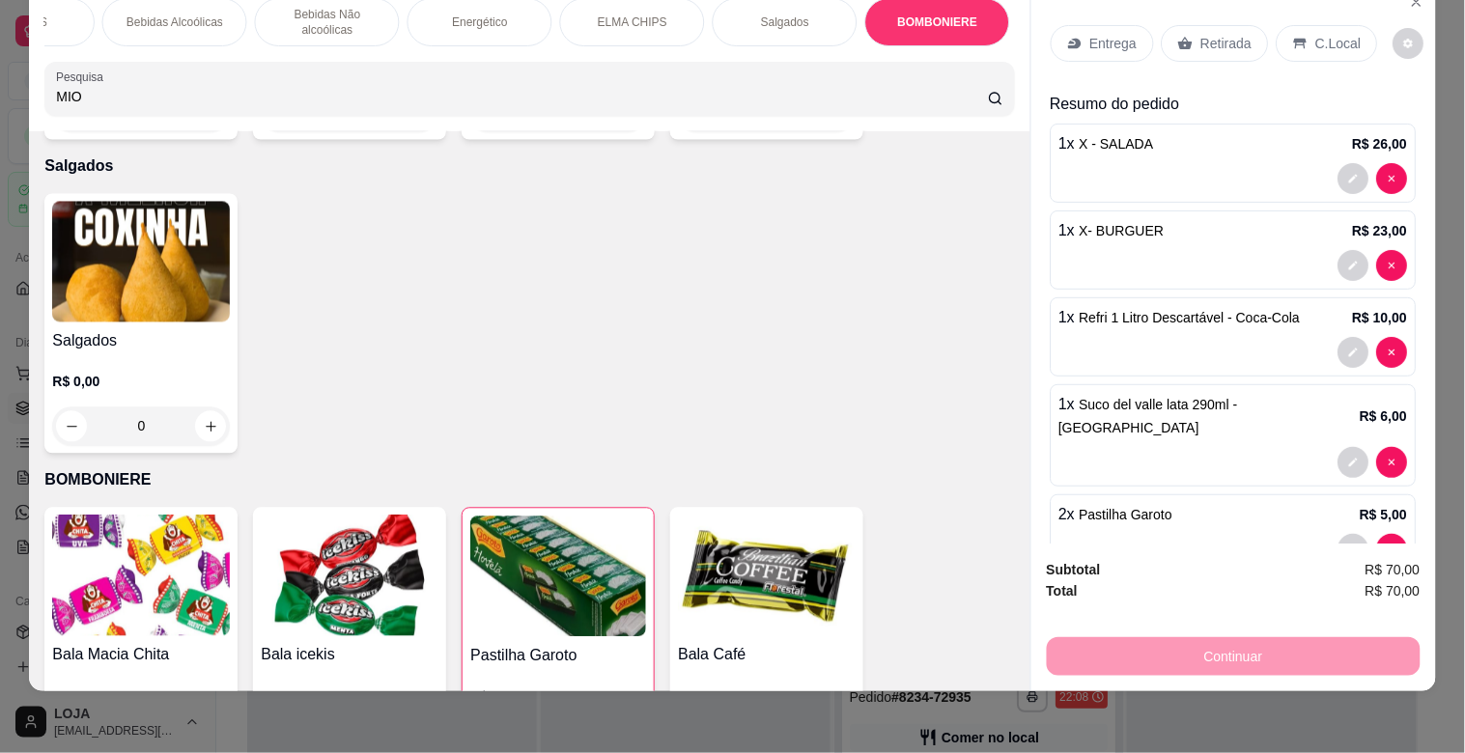
scroll to position [6932, 0]
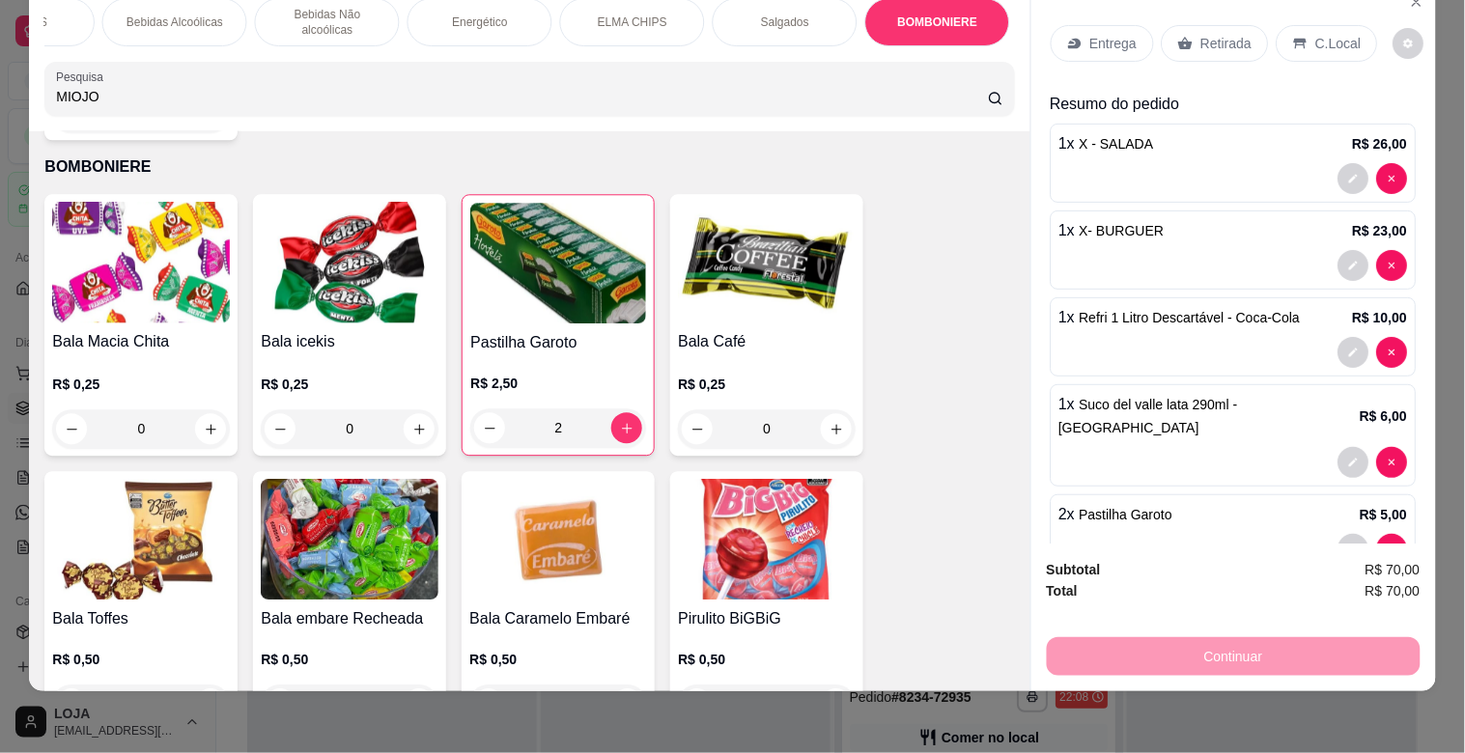
type input "MIOJO"
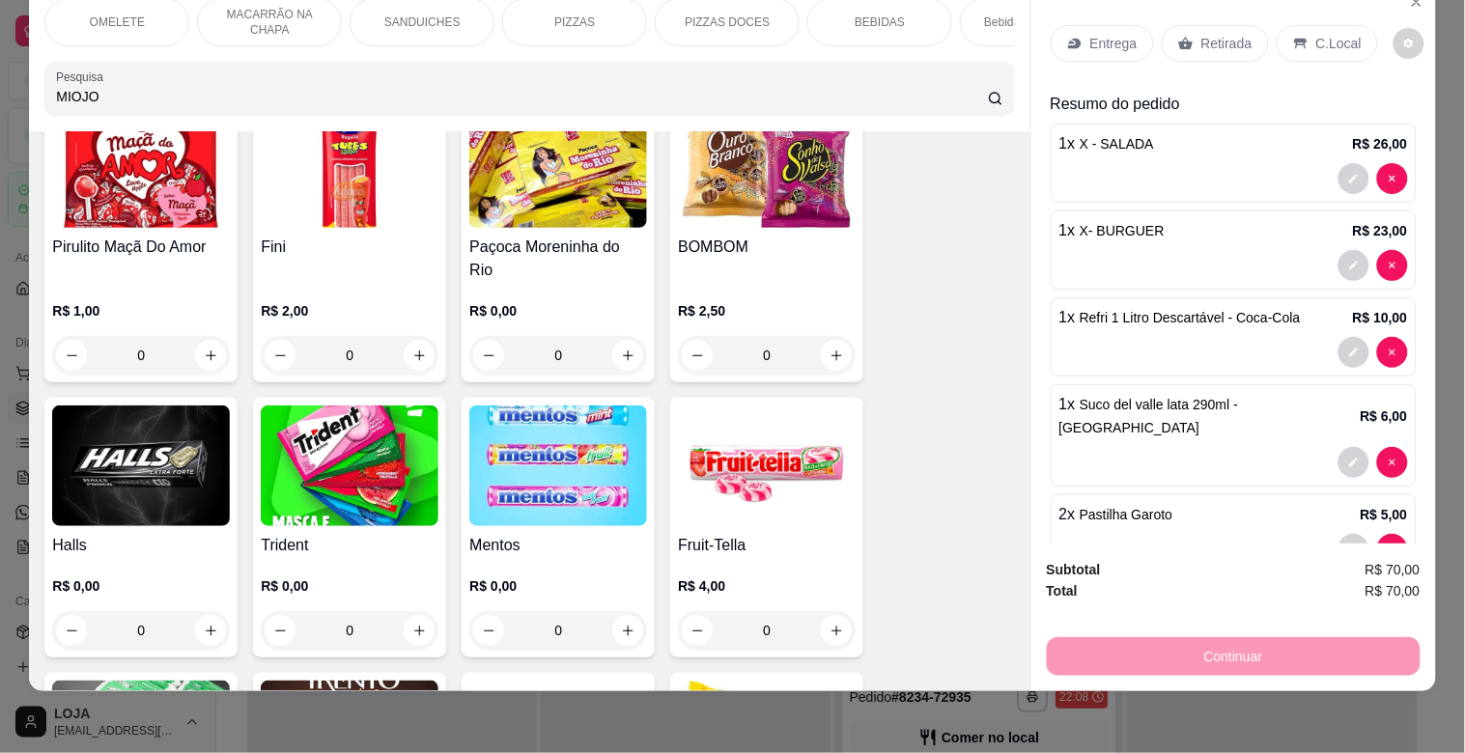
scroll to position [7619, 0]
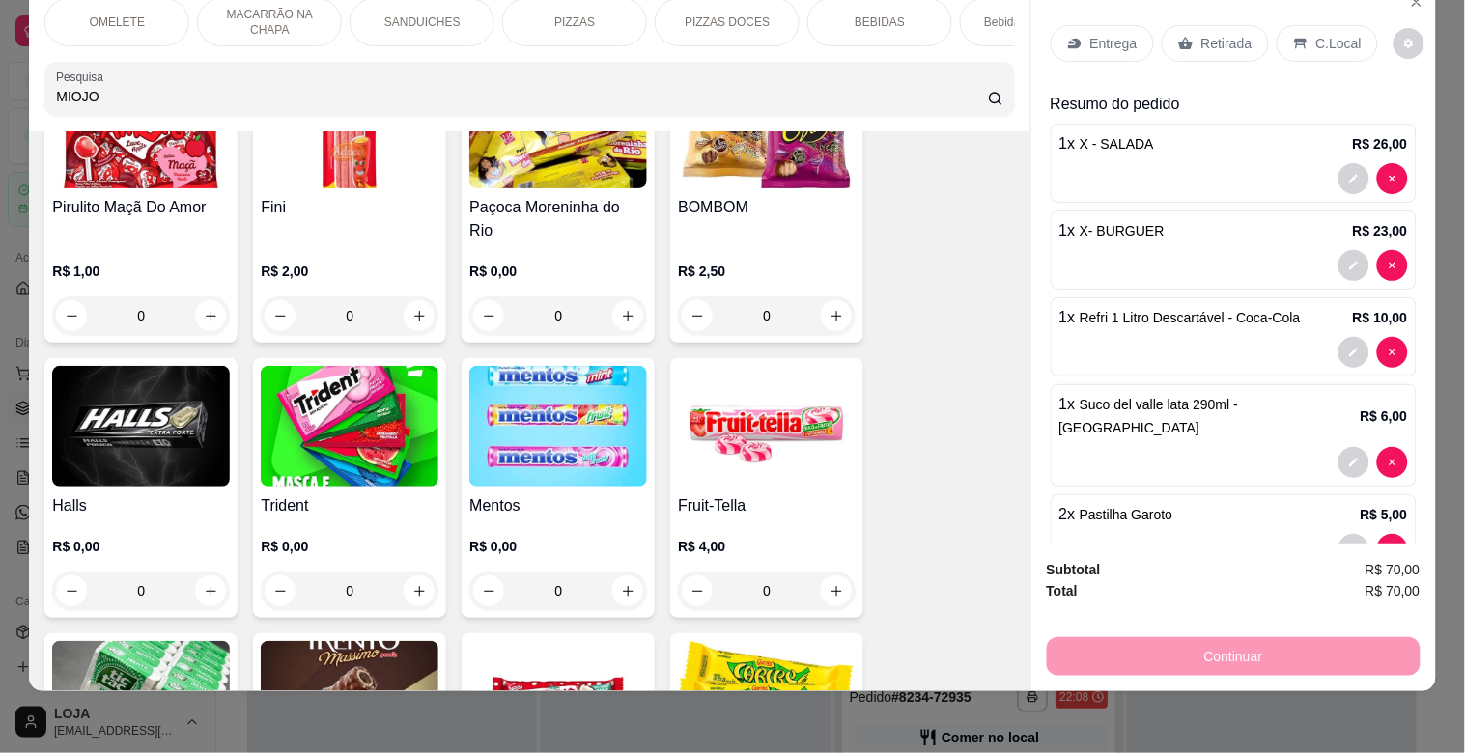
click at [758, 196] on h4 "BOMBOM" at bounding box center [767, 207] width 178 height 23
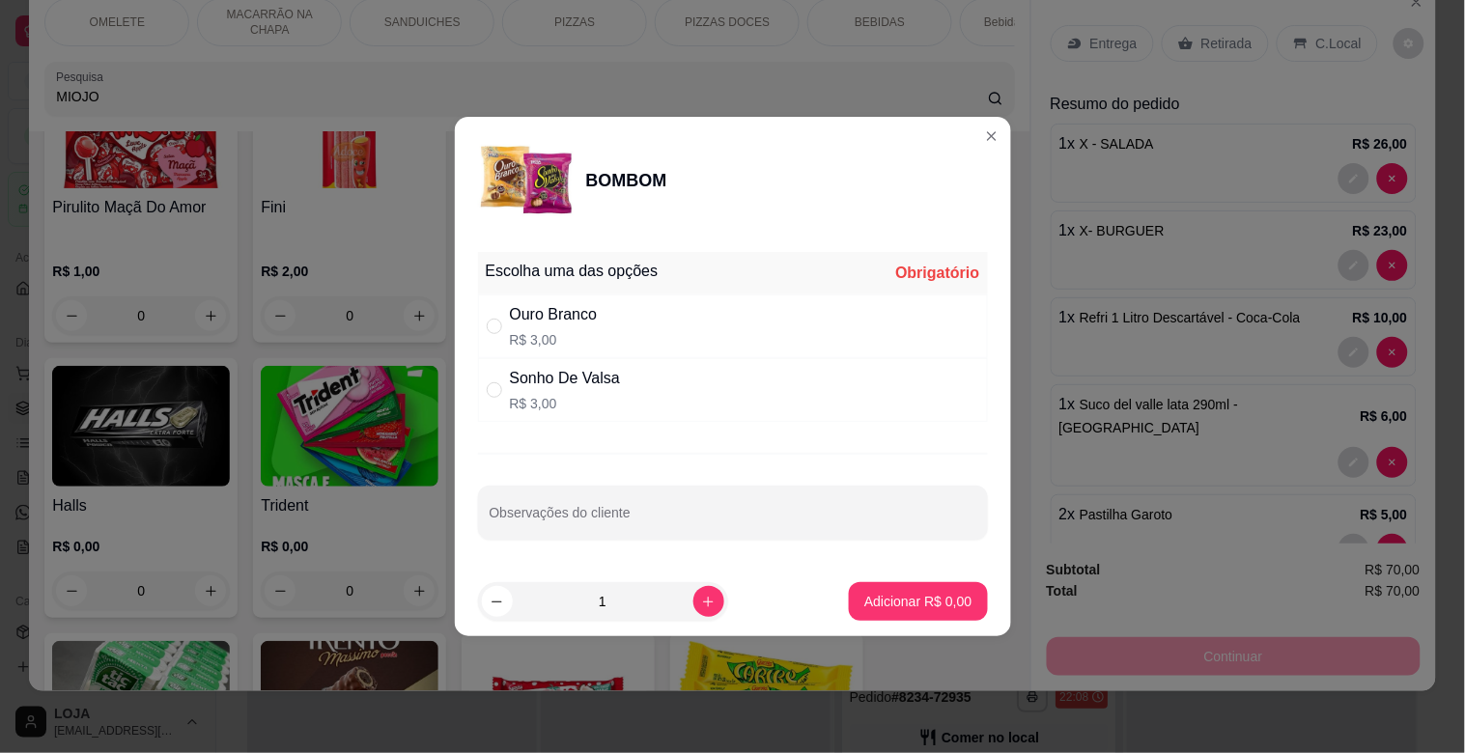
click at [548, 372] on div "Sonho De Valsa" at bounding box center [565, 378] width 110 height 23
radio input "true"
click at [886, 597] on p "Adicionar R$ 3,00" at bounding box center [918, 601] width 104 height 18
type input "1"
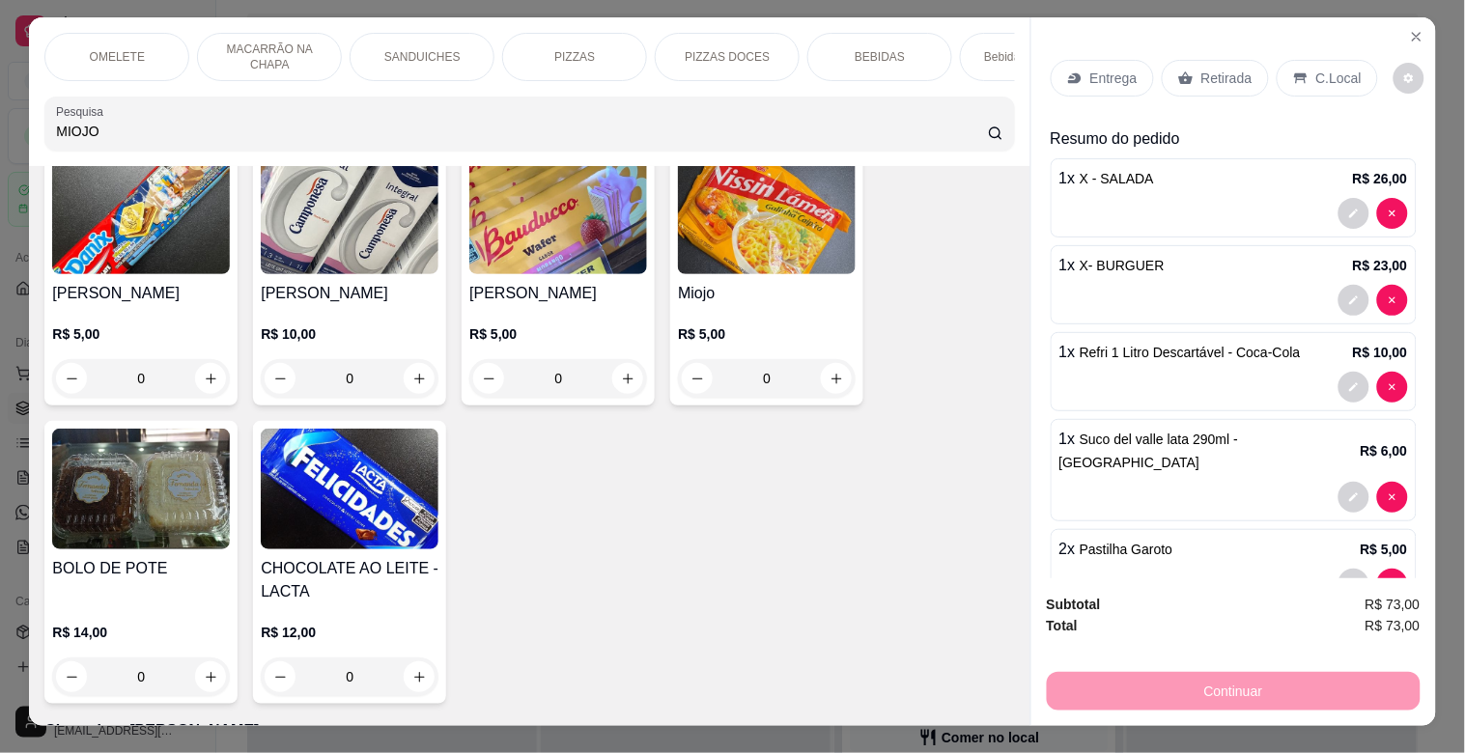
scroll to position [9184, 0]
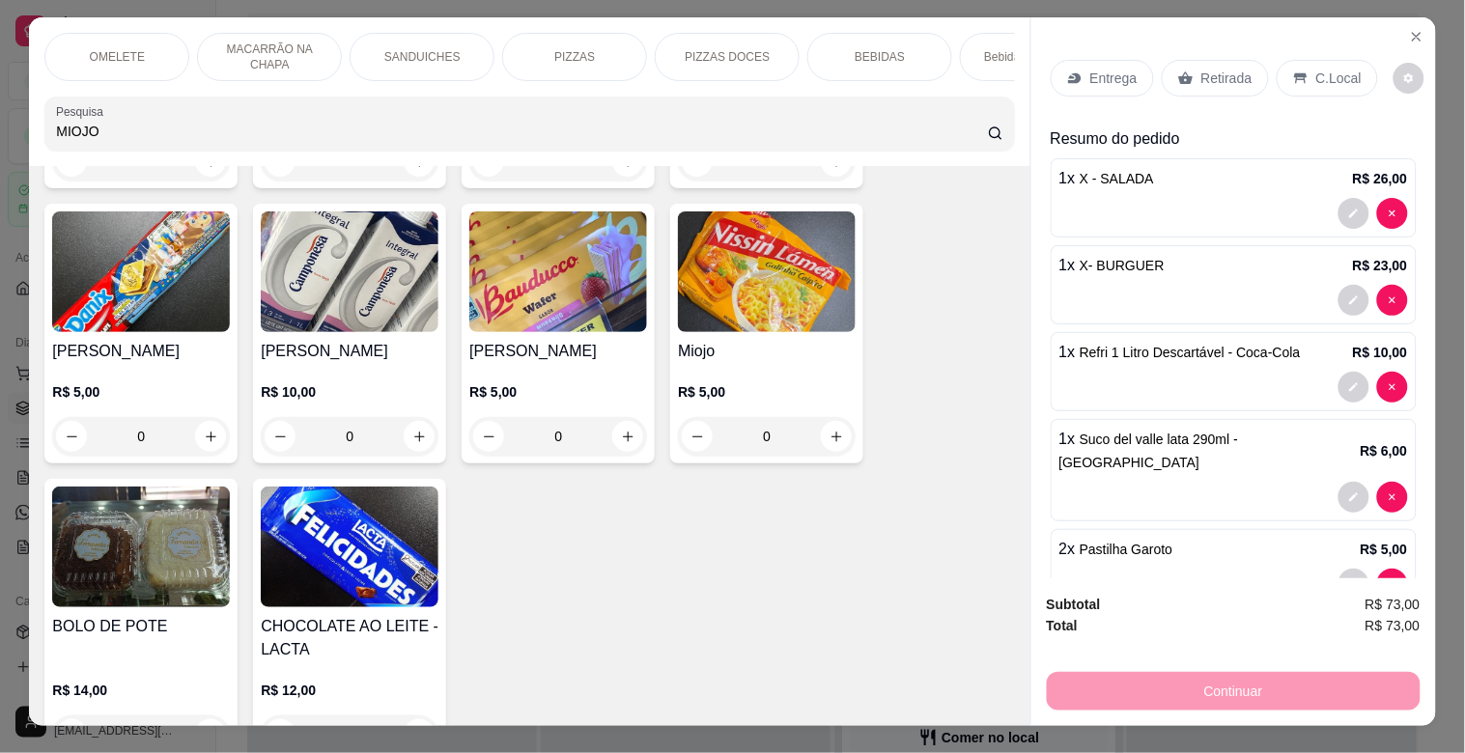
click at [790, 298] on div "Miojo R$ 5,00 0" at bounding box center [766, 334] width 193 height 260
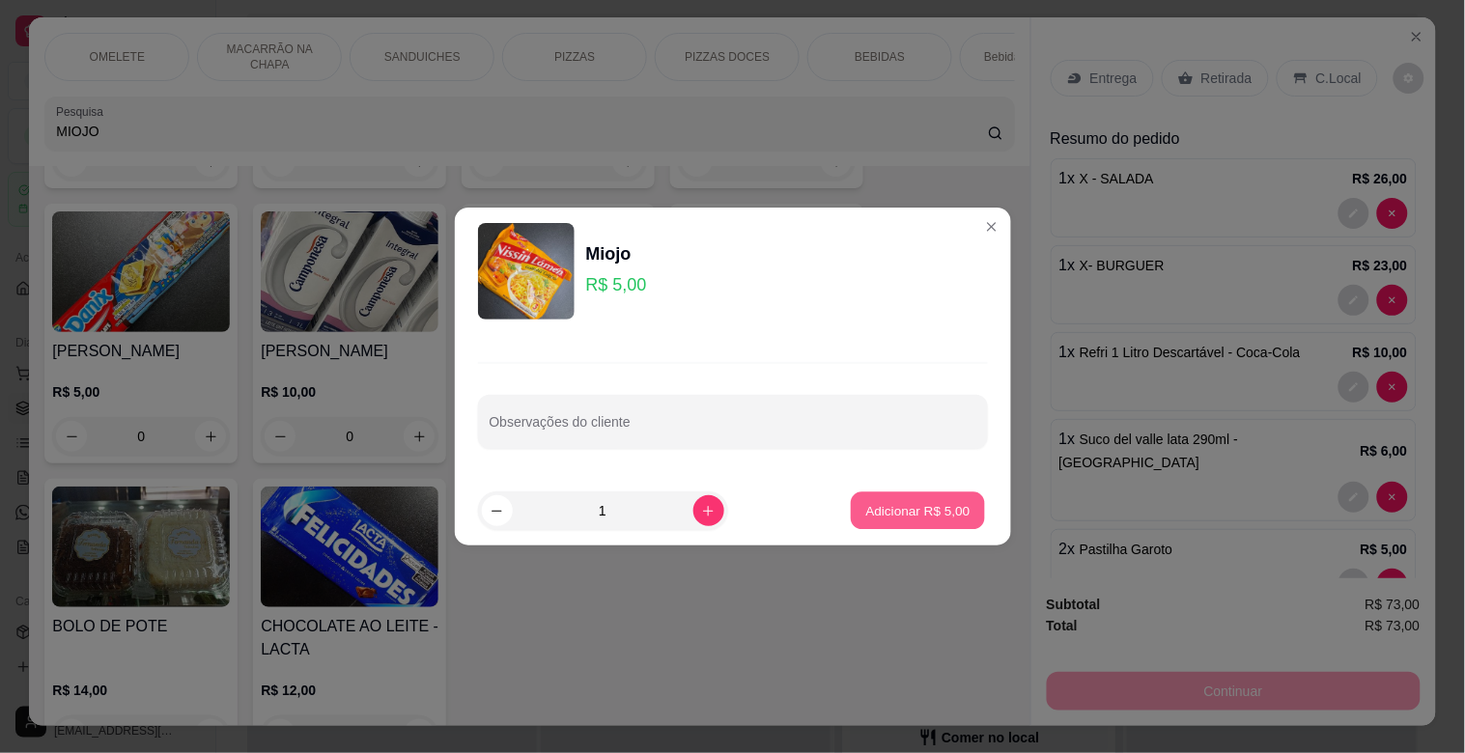
click at [885, 517] on p "Adicionar R$ 5,00" at bounding box center [918, 510] width 104 height 18
type input "1"
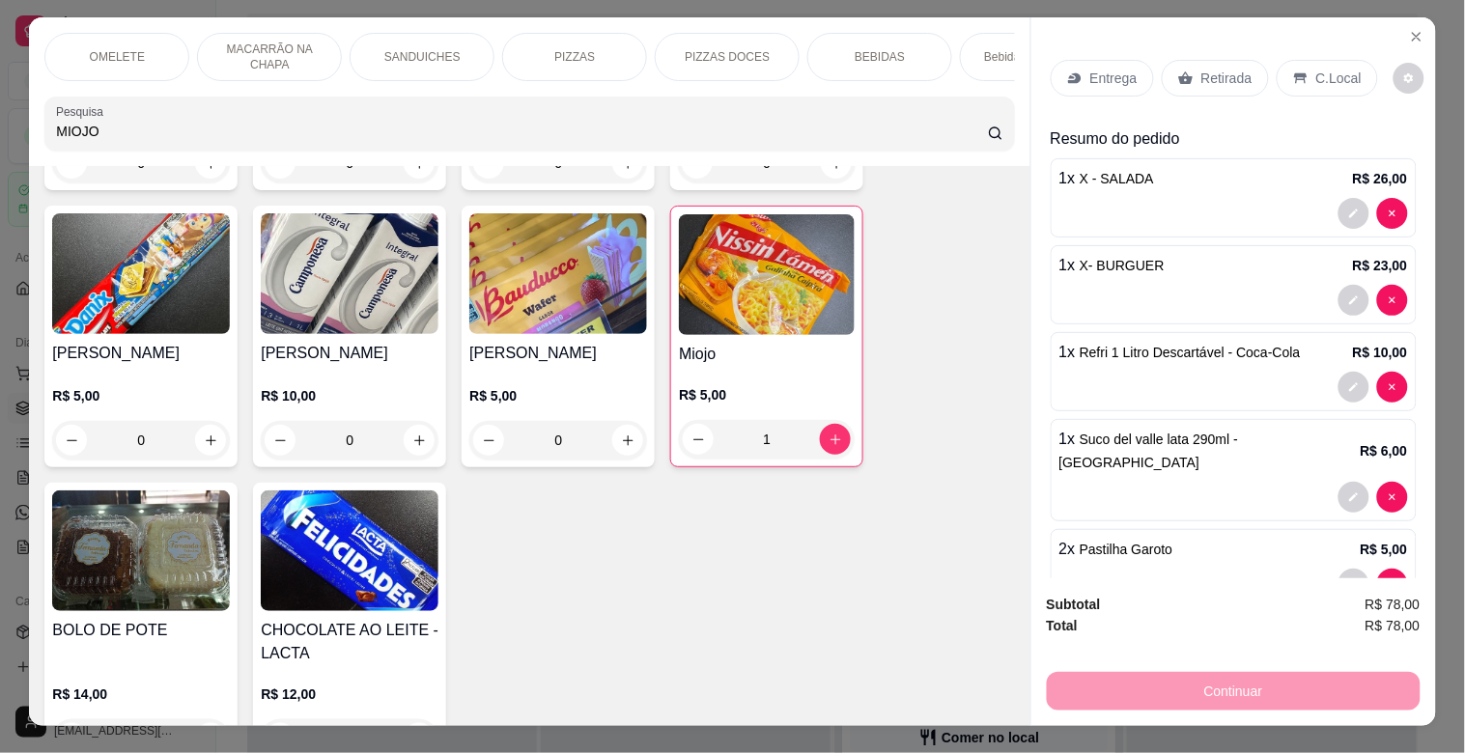
scroll to position [9187, 0]
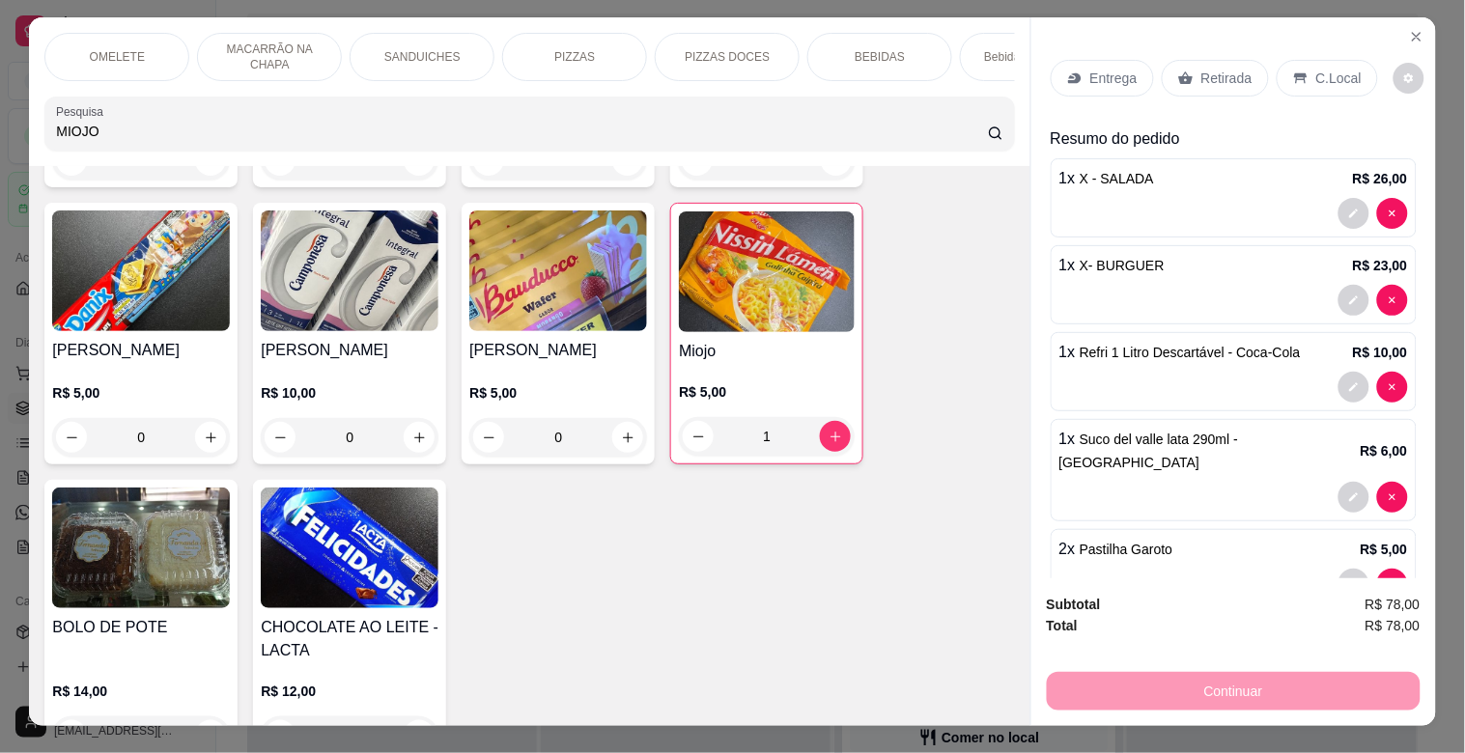
click at [1320, 79] on p "C.Local" at bounding box center [1339, 78] width 45 height 19
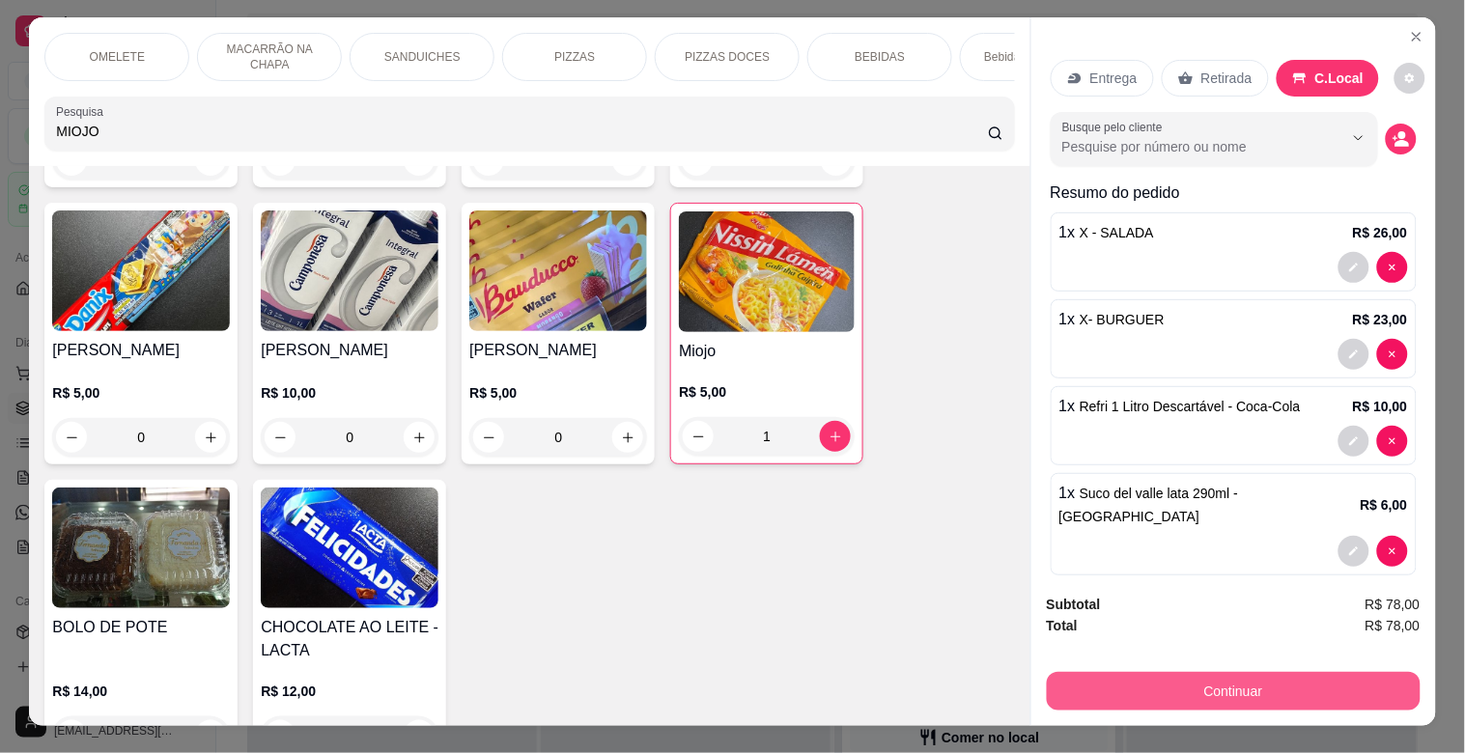
click at [1155, 677] on button "Continuar" at bounding box center [1234, 691] width 374 height 39
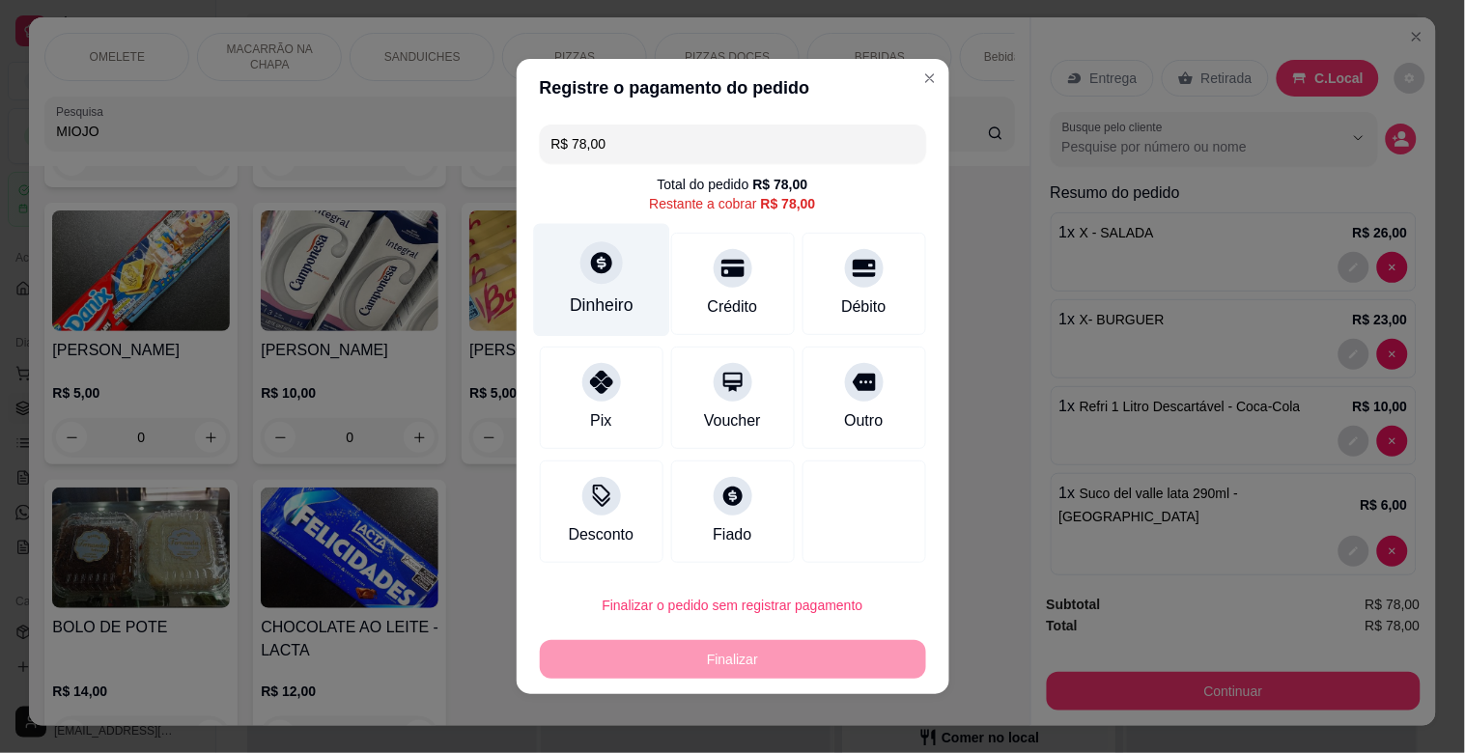
click at [591, 265] on icon at bounding box center [601, 262] width 21 height 21
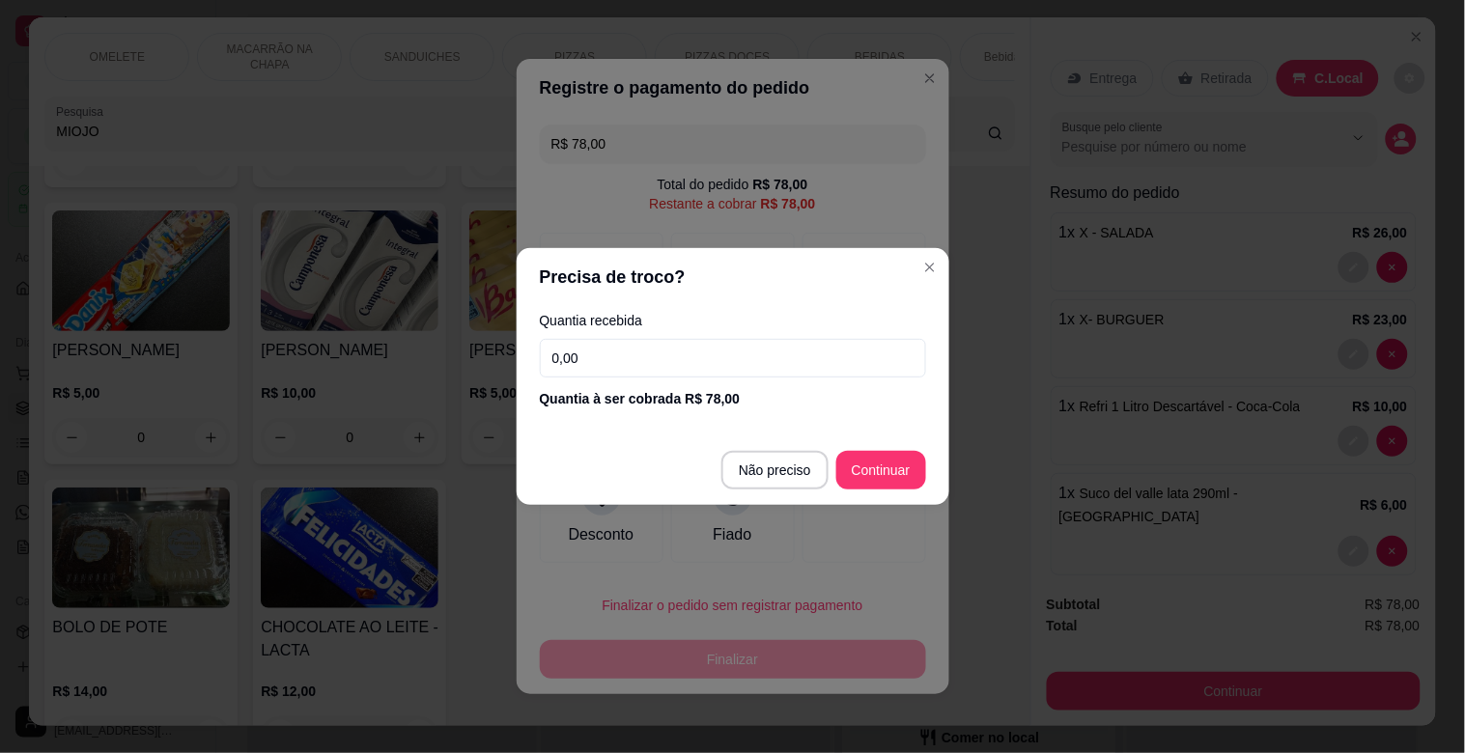
click at [624, 372] on input "0,00" at bounding box center [733, 358] width 386 height 39
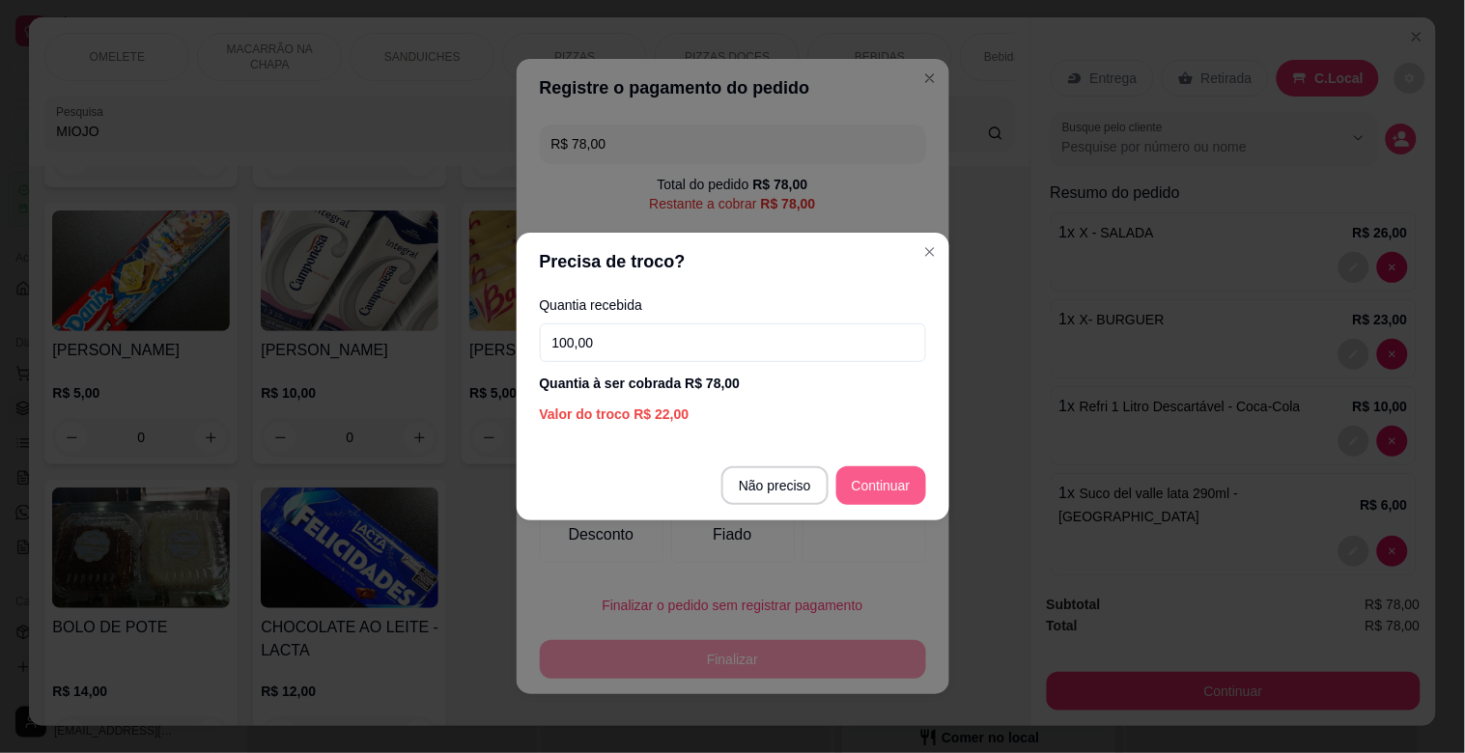
type input "100,00"
type input "R$ 0,00"
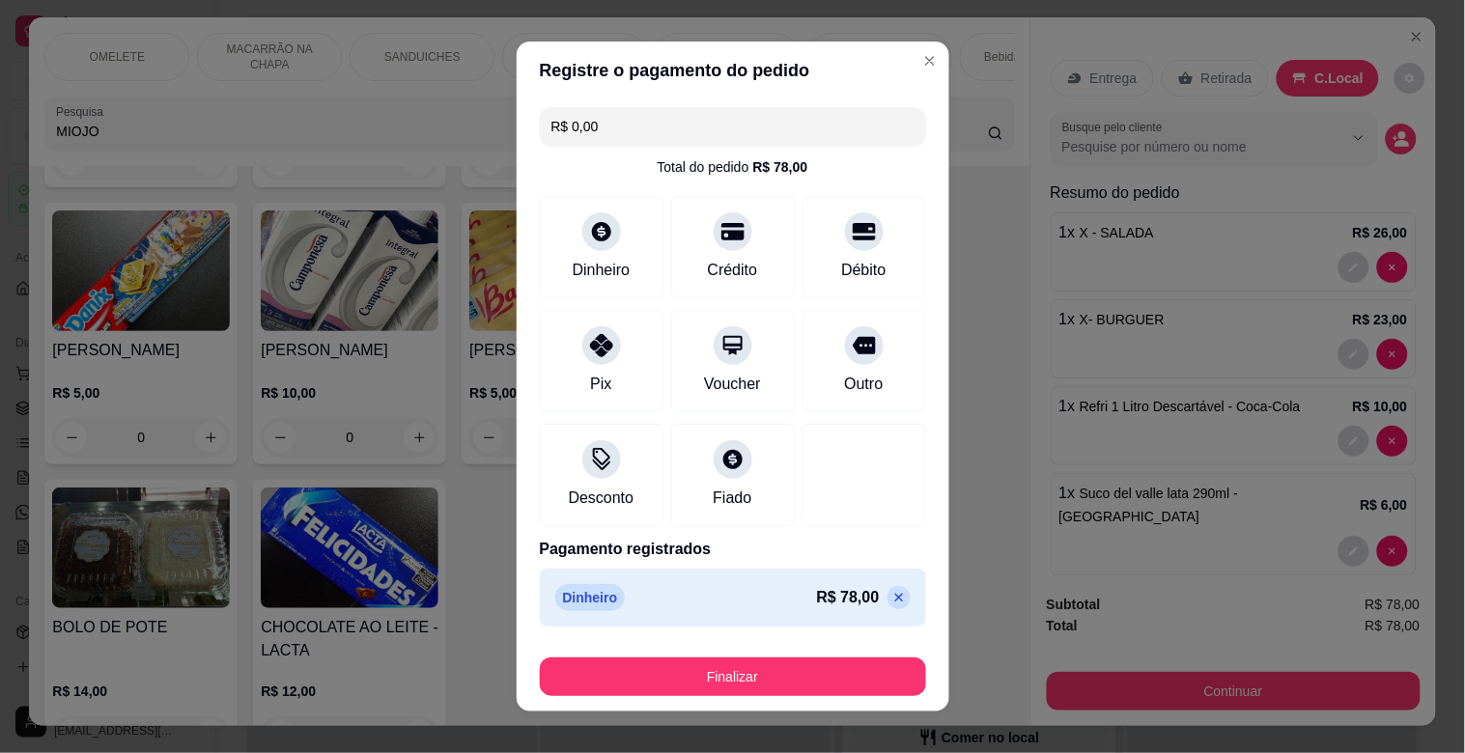
click at [720, 653] on div "Finalizar" at bounding box center [733, 673] width 386 height 46
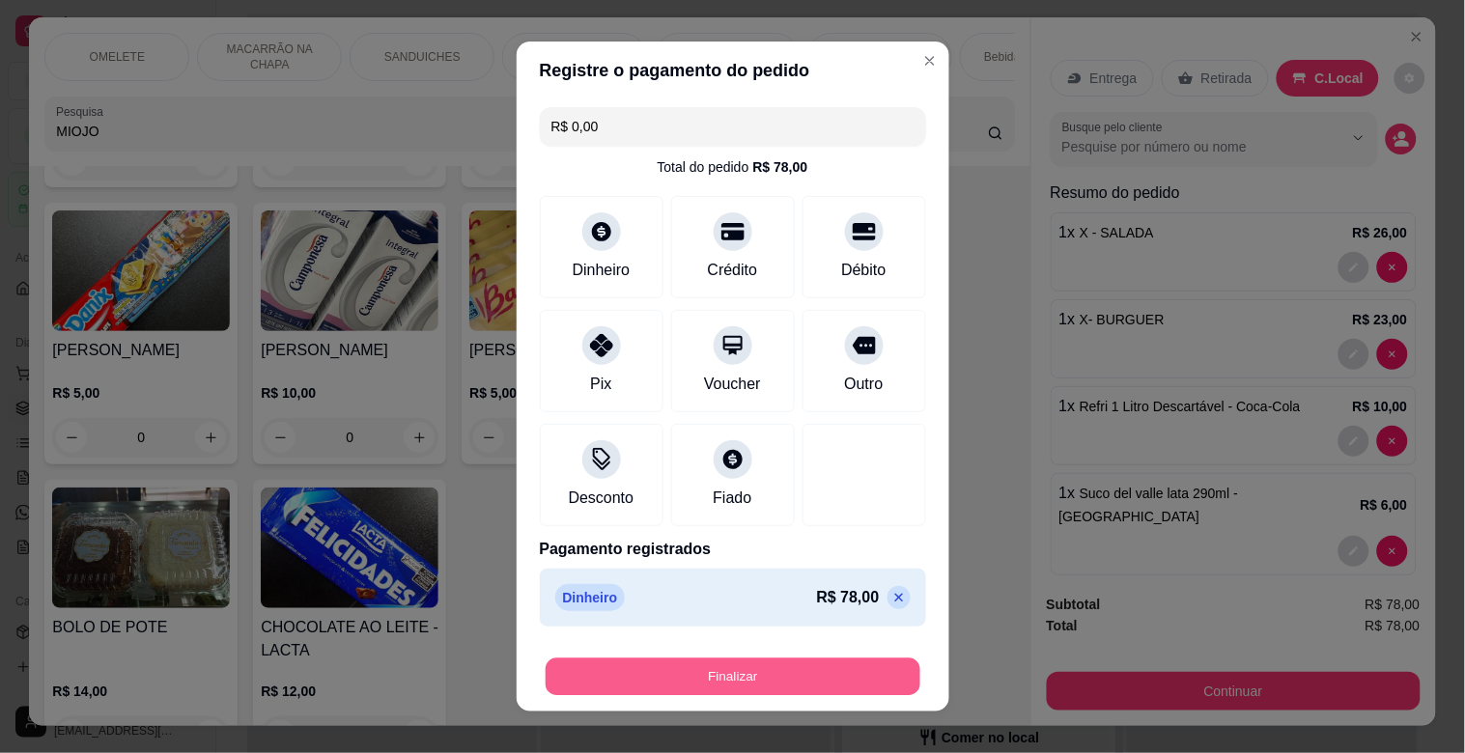
click at [717, 676] on button "Finalizar" at bounding box center [733, 678] width 375 height 38
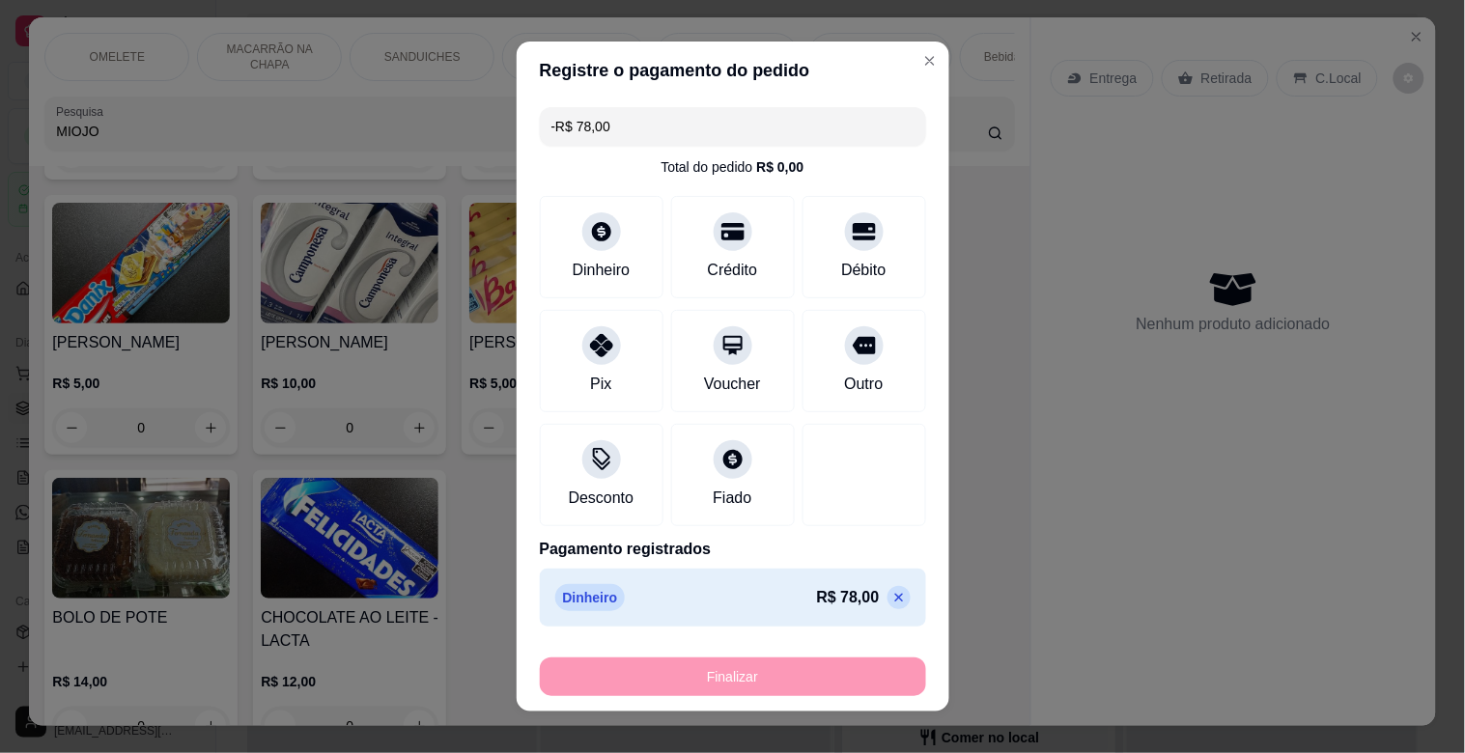
scroll to position [9177, 0]
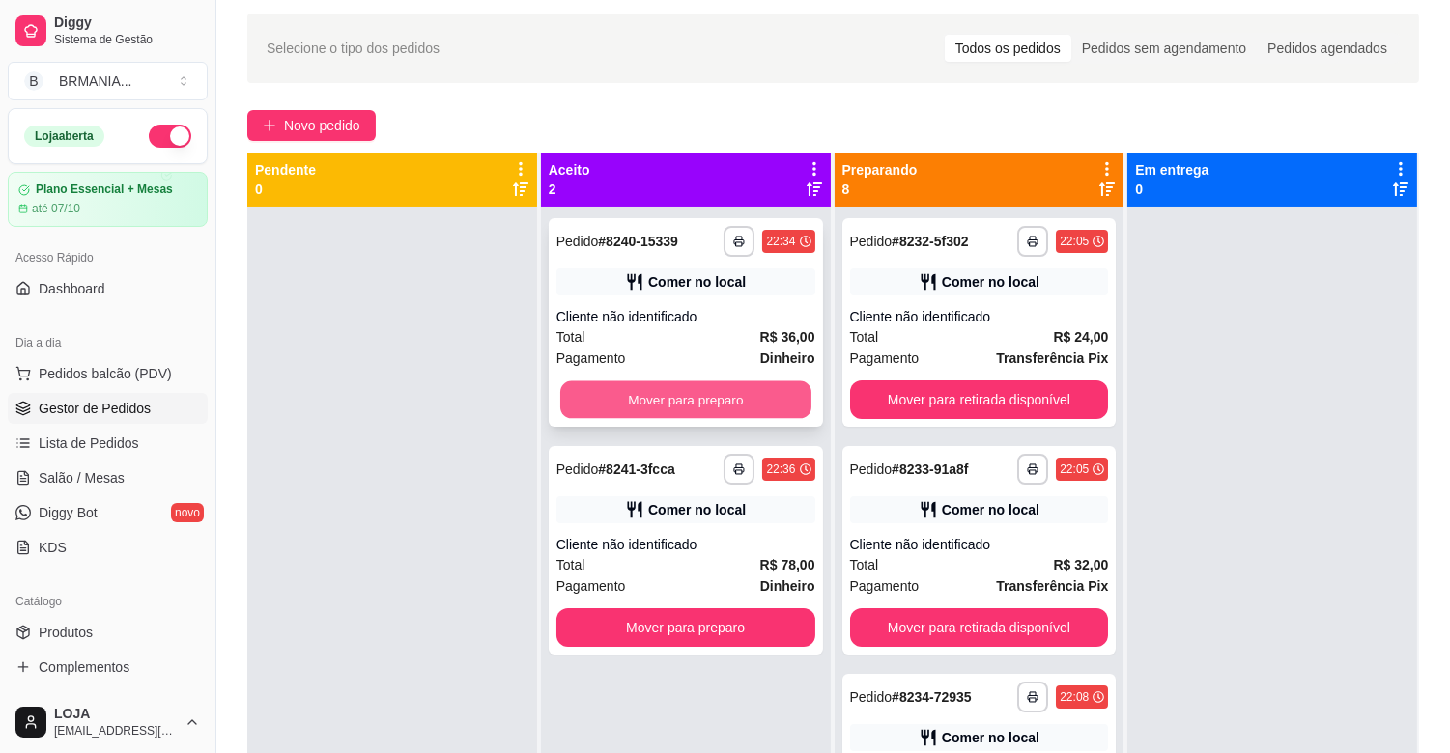
click at [631, 404] on button "Mover para preparo" at bounding box center [685, 401] width 251 height 38
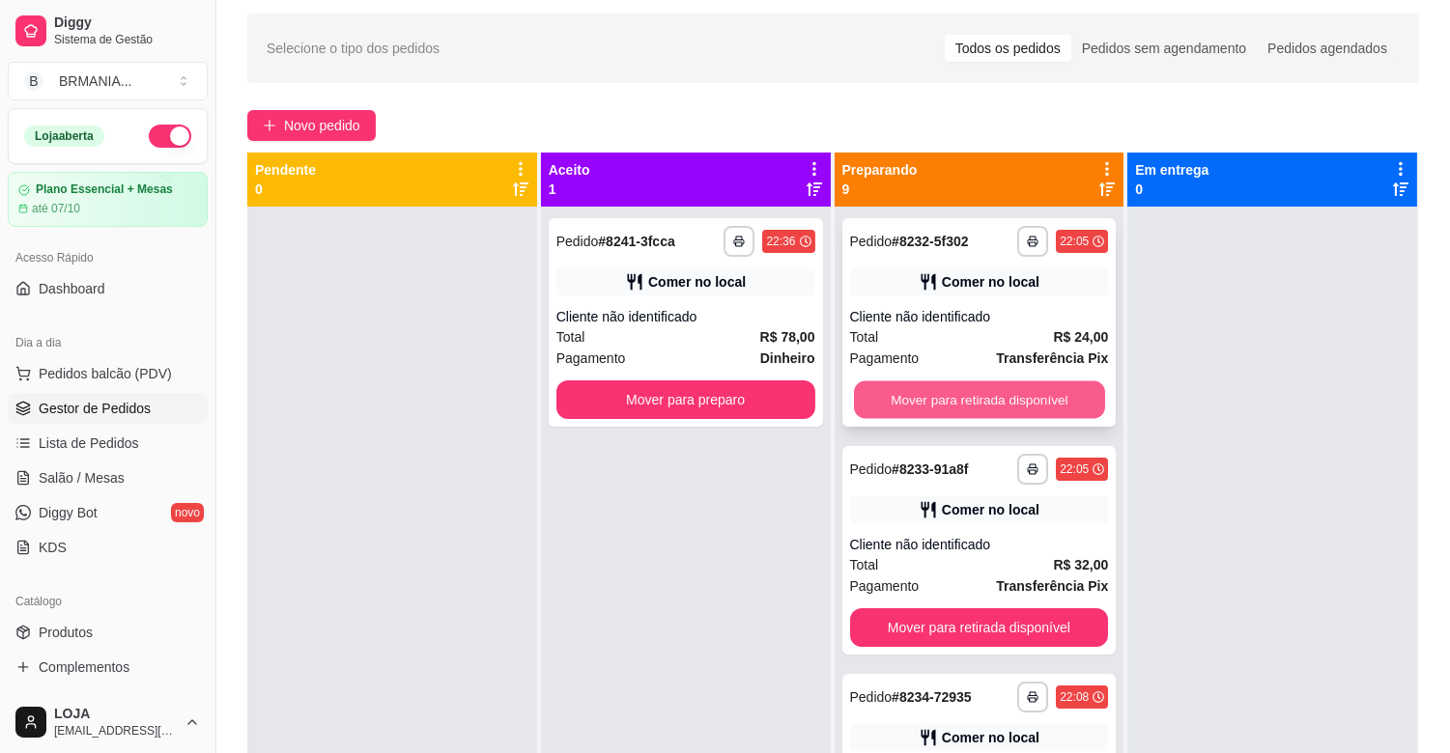
click at [911, 398] on button "Mover para retirada disponível" at bounding box center [979, 401] width 251 height 38
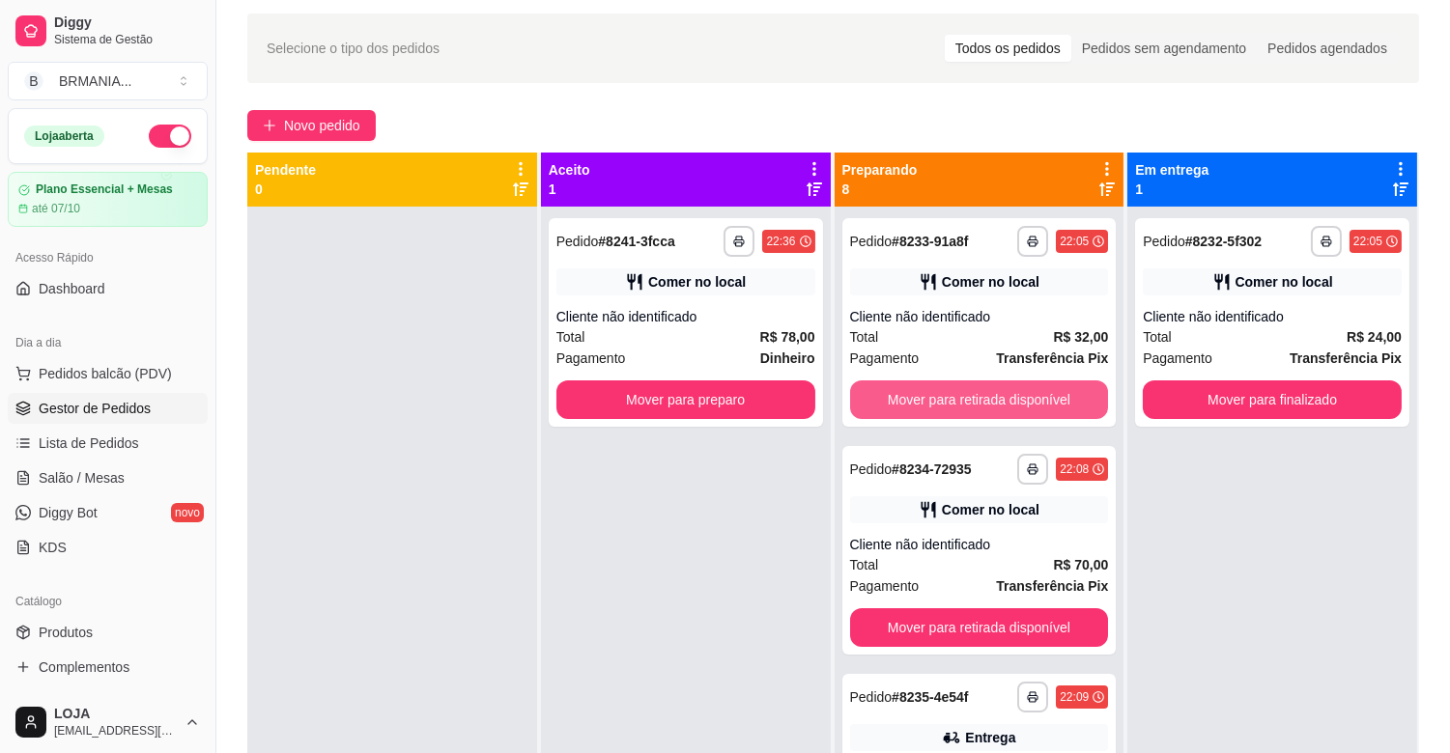
click at [911, 398] on button "Mover para retirada disponível" at bounding box center [979, 400] width 259 height 39
click at [911, 398] on div "Mover para retirada disponível" at bounding box center [979, 400] width 259 height 39
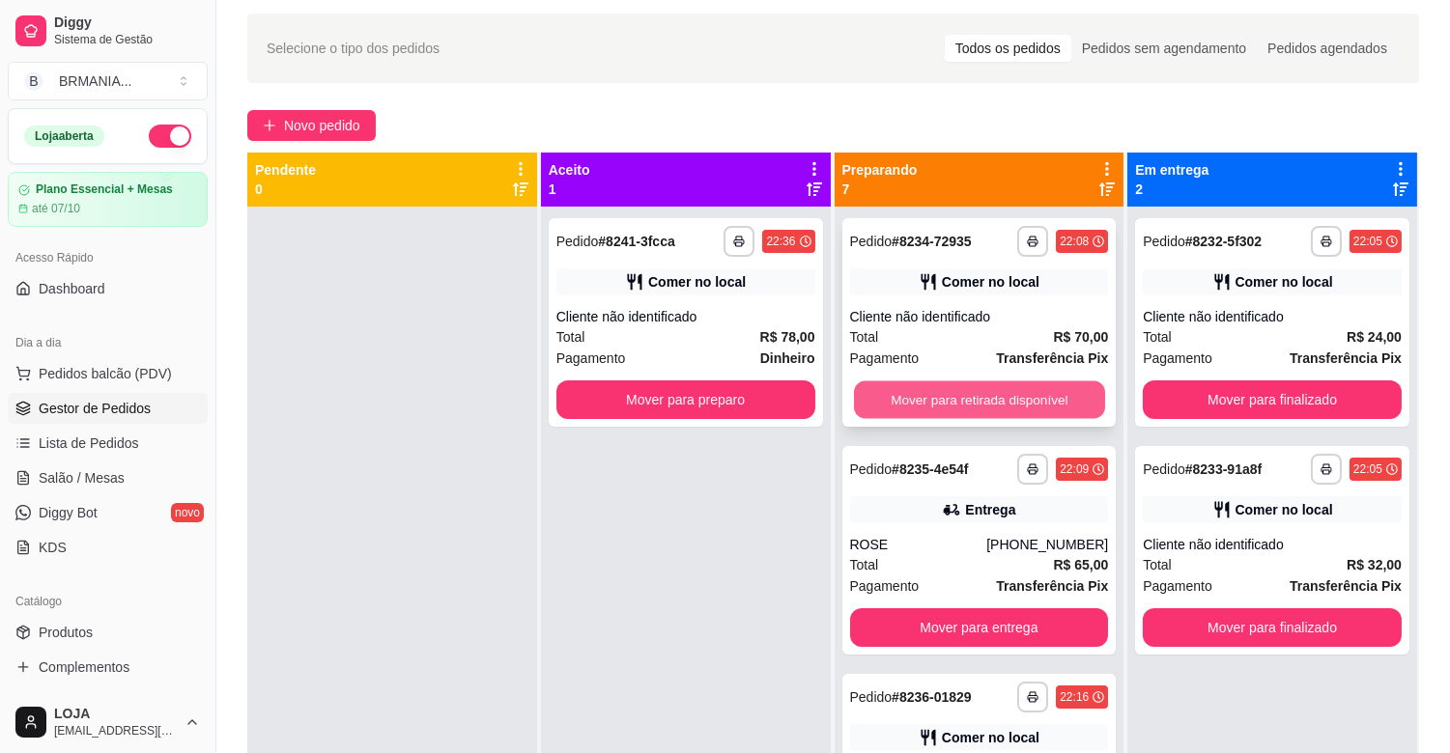
click at [961, 407] on button "Mover para retirada disponível" at bounding box center [979, 401] width 251 height 38
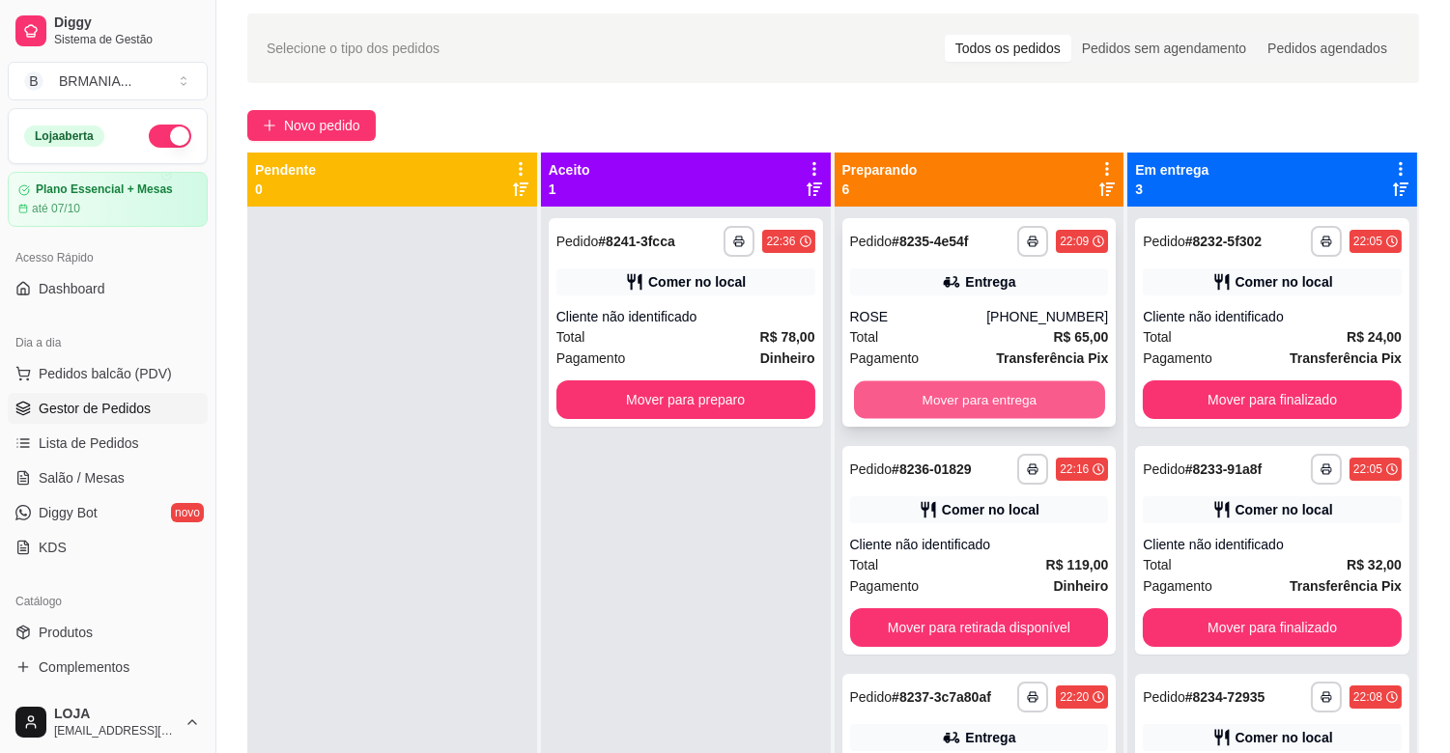
click at [961, 406] on button "Mover para entrega" at bounding box center [979, 401] width 251 height 38
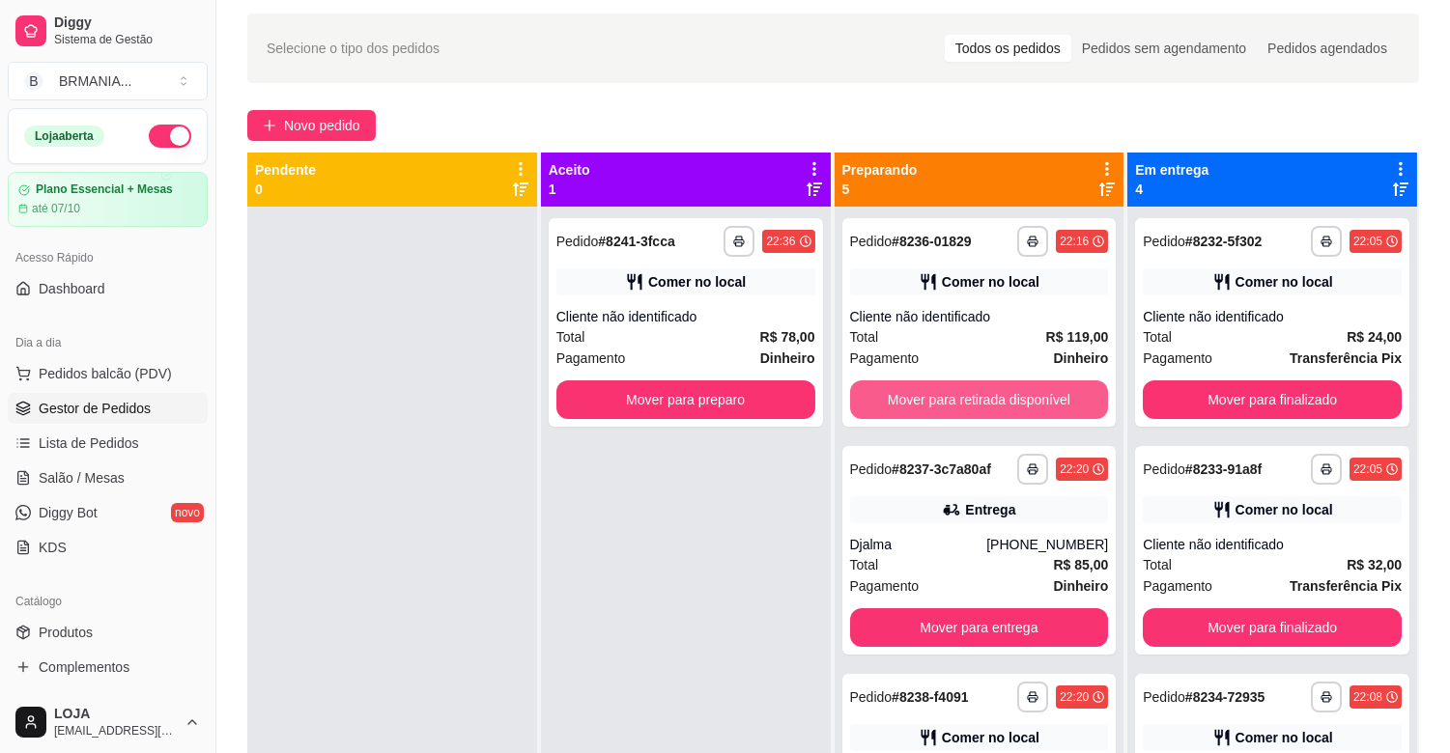
click at [961, 406] on button "Mover para retirada disponível" at bounding box center [979, 400] width 259 height 39
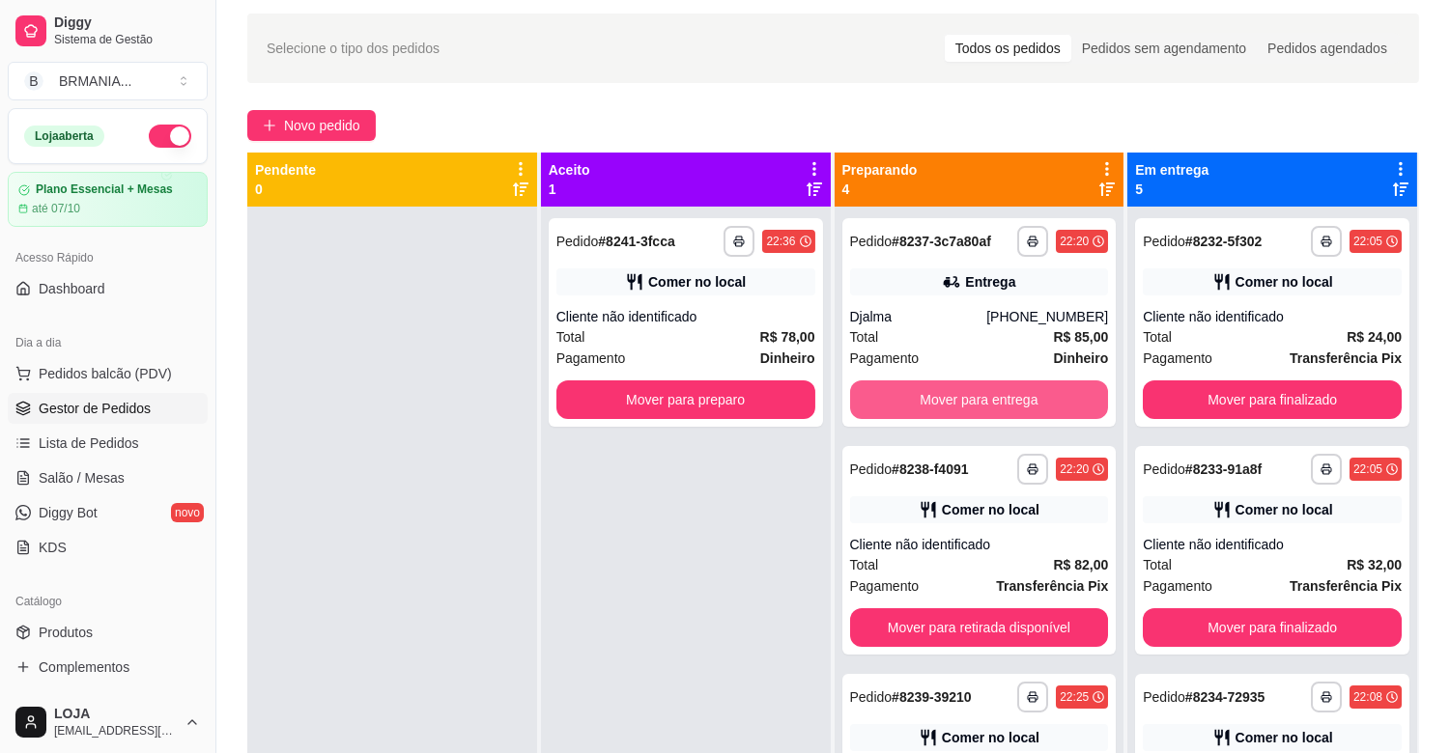
click at [961, 406] on button "Mover para entrega" at bounding box center [979, 400] width 259 height 39
click at [961, 406] on button "Mover para retirada disponível" at bounding box center [979, 400] width 259 height 39
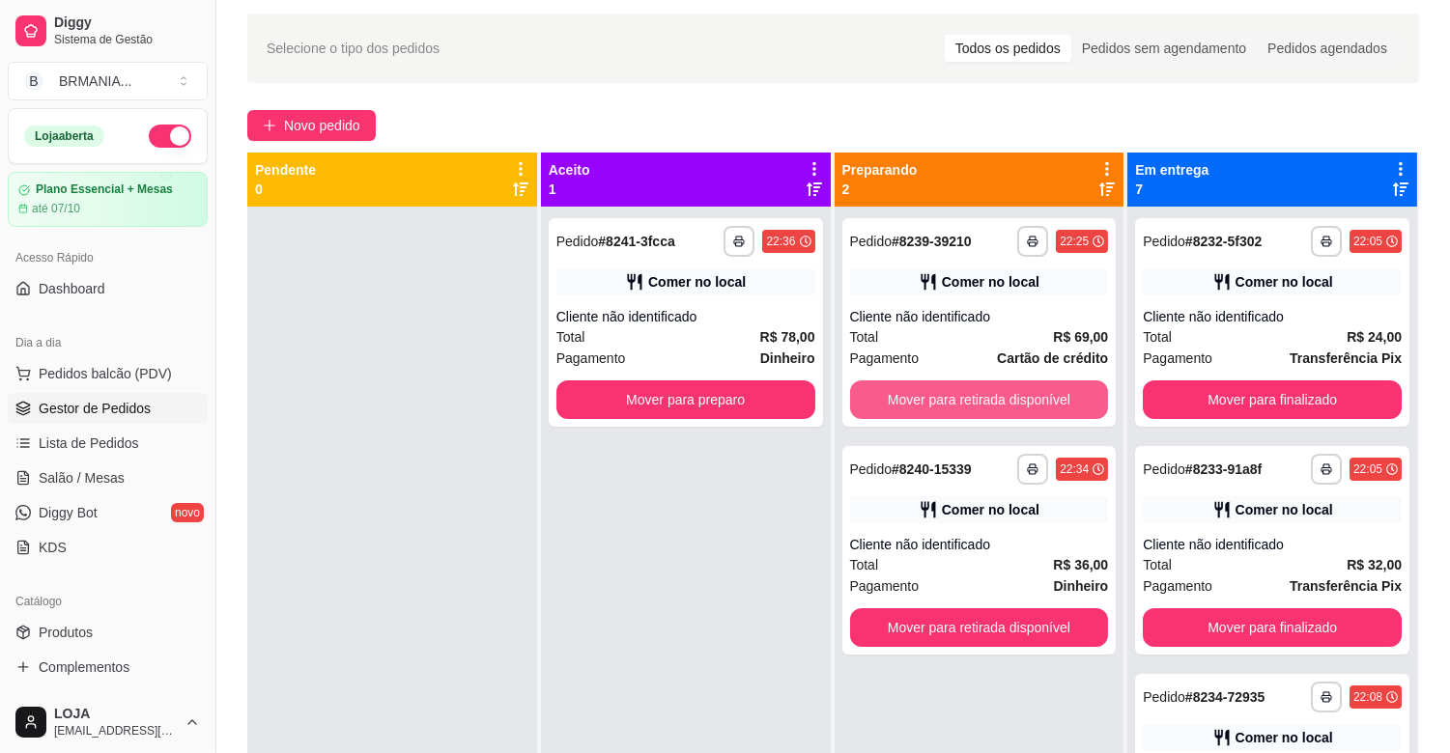
click at [961, 406] on button "Mover para retirada disponível" at bounding box center [979, 400] width 259 height 39
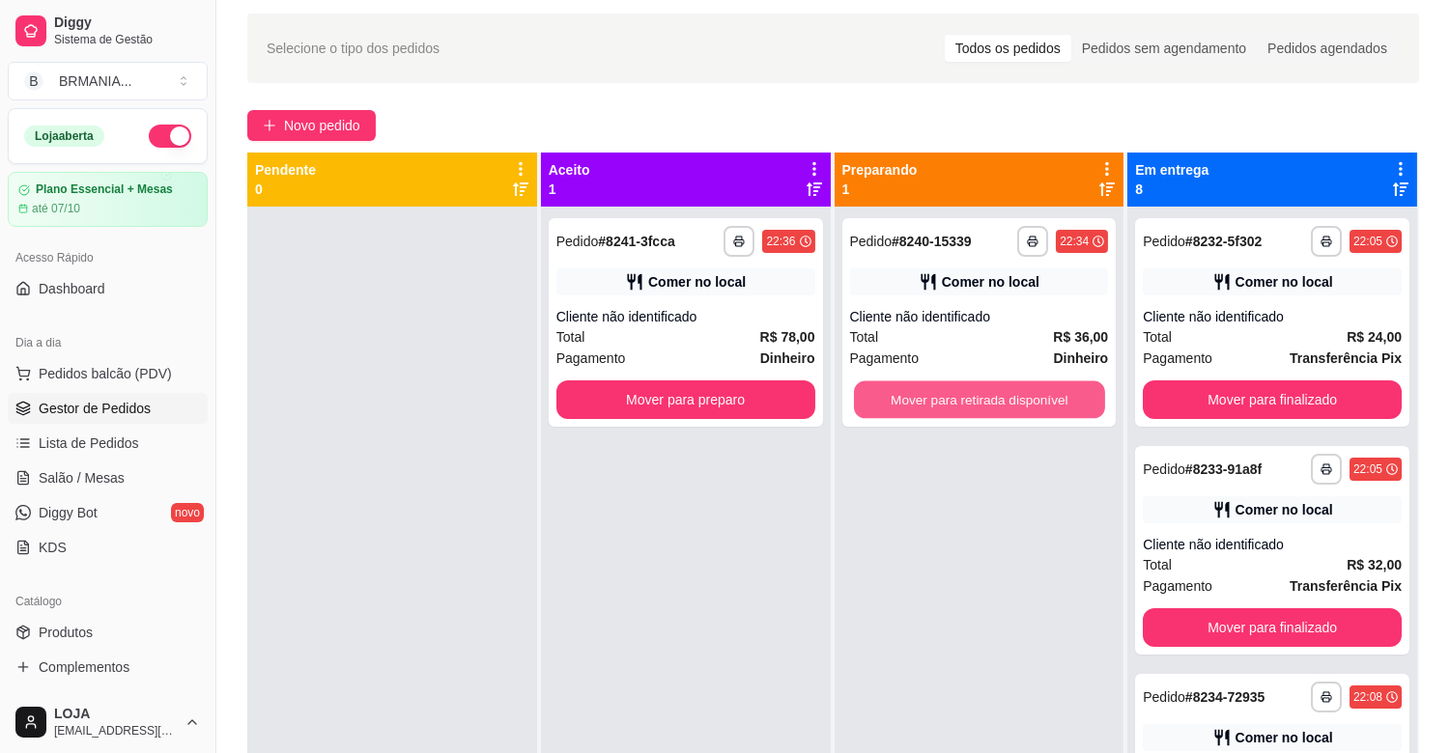
click at [962, 404] on button "Mover para retirada disponível" at bounding box center [979, 401] width 251 height 38
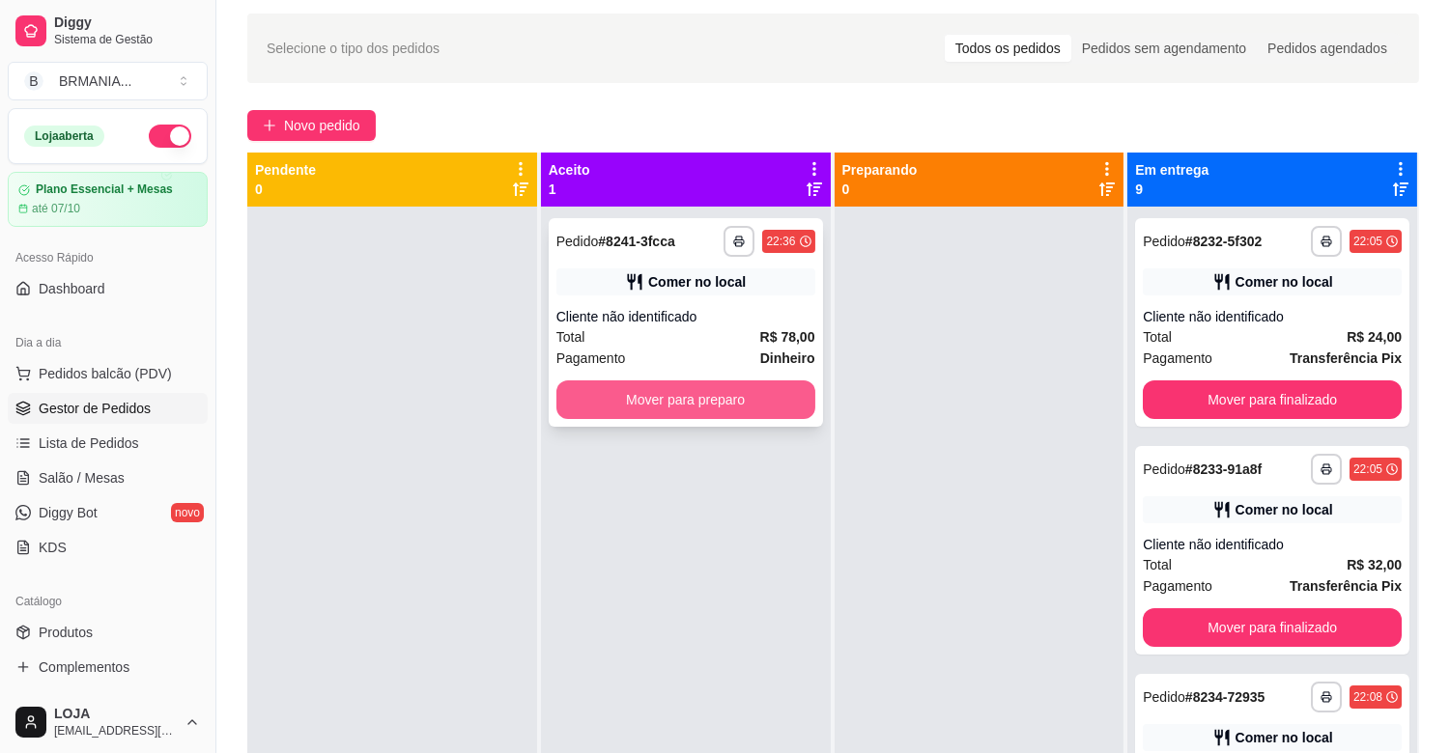
click at [761, 396] on button "Mover para preparo" at bounding box center [685, 400] width 259 height 39
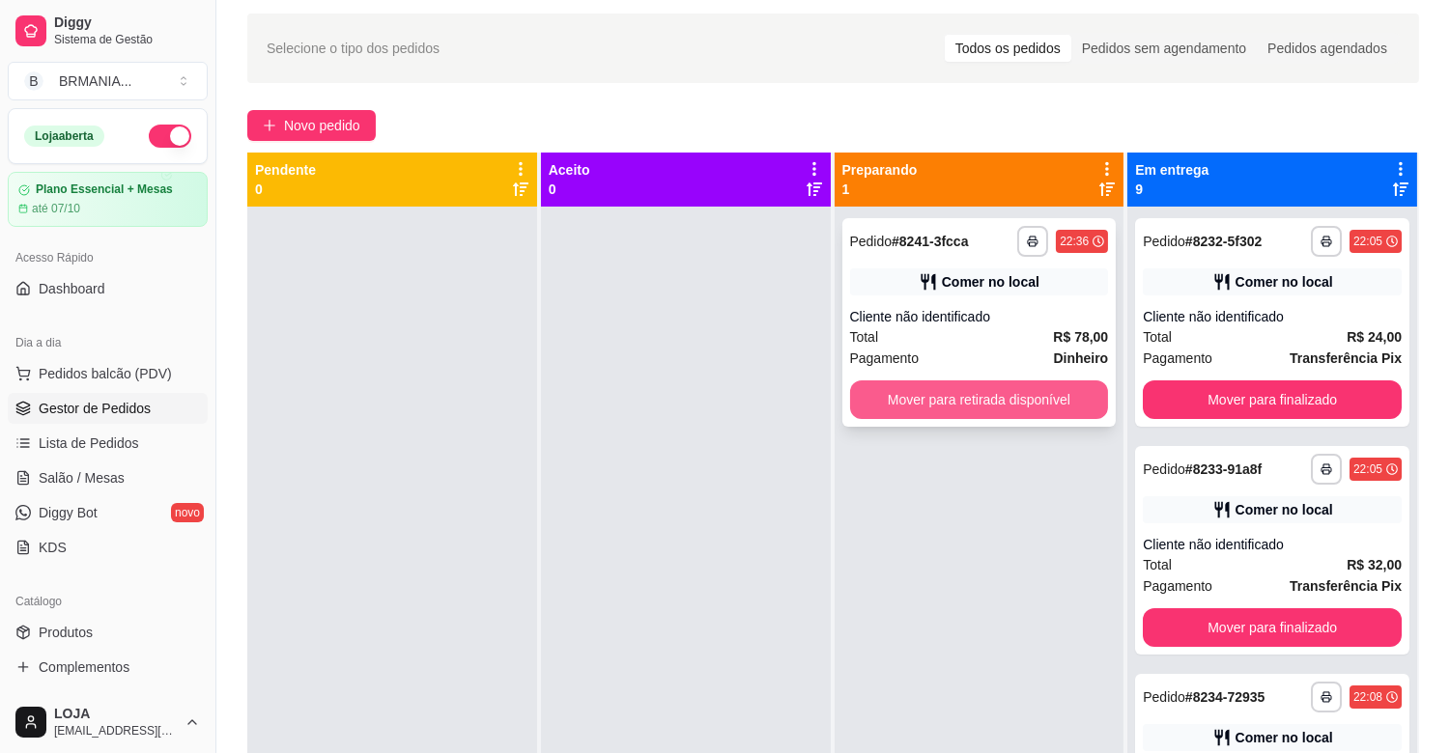
click at [869, 394] on button "Mover para retirada disponível" at bounding box center [979, 400] width 259 height 39
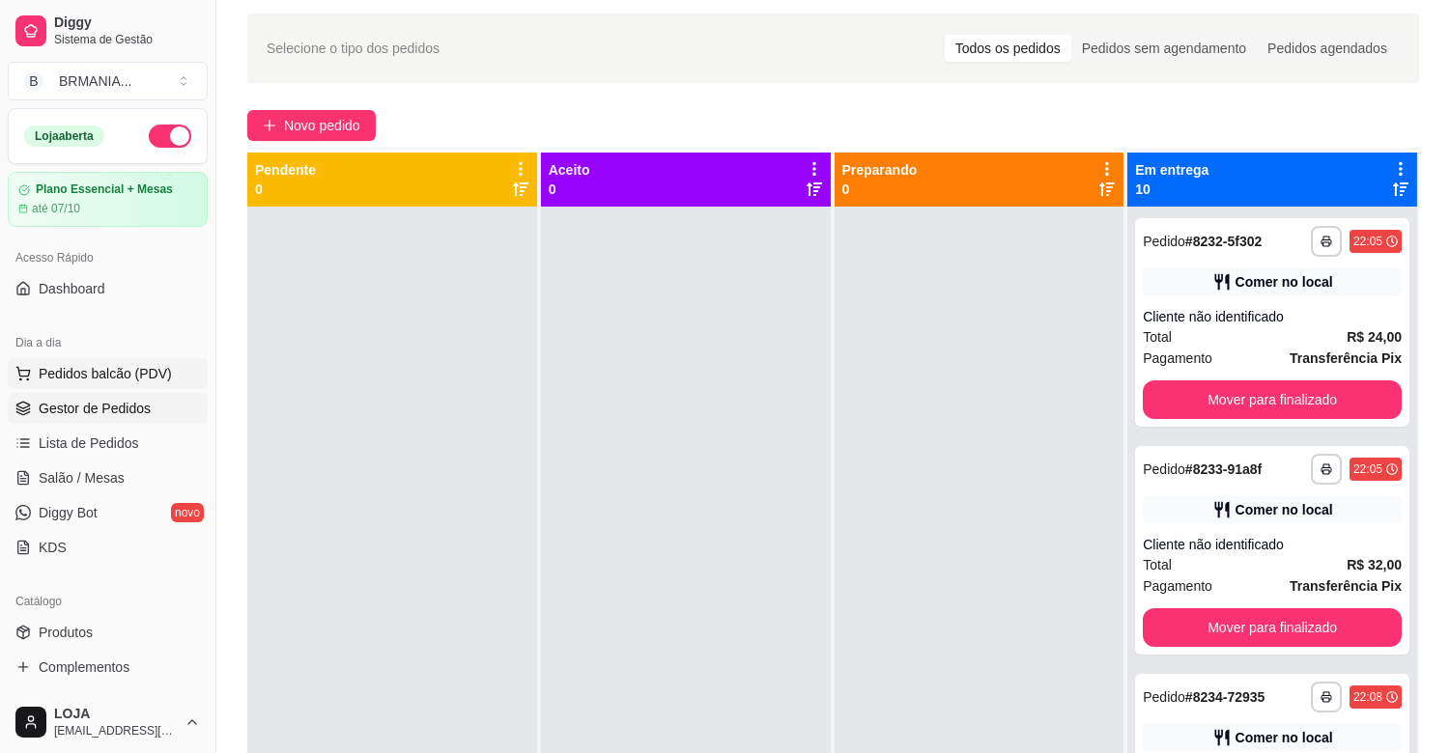
click at [122, 382] on span "Pedidos balcão (PDV)" at bounding box center [105, 373] width 133 height 19
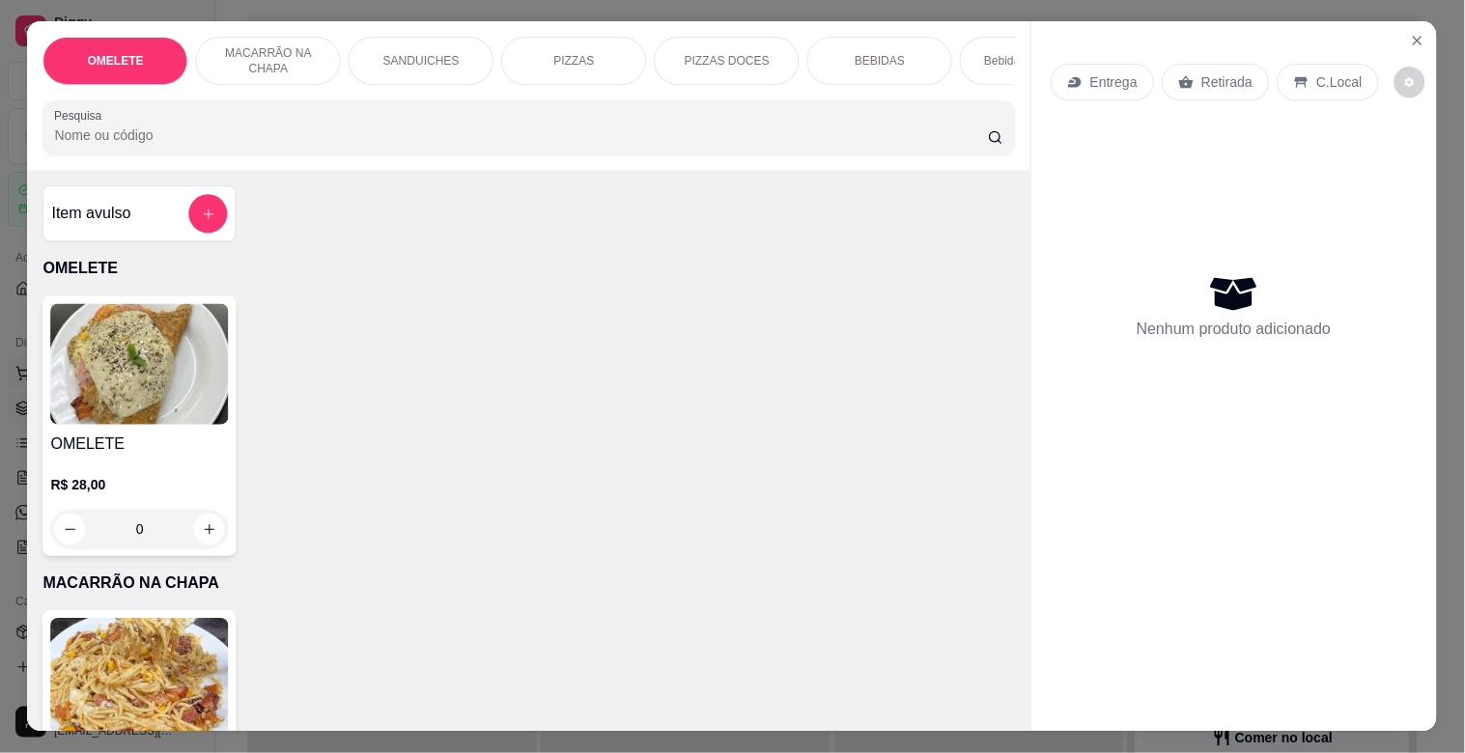
click at [130, 374] on img at bounding box center [140, 364] width 178 height 121
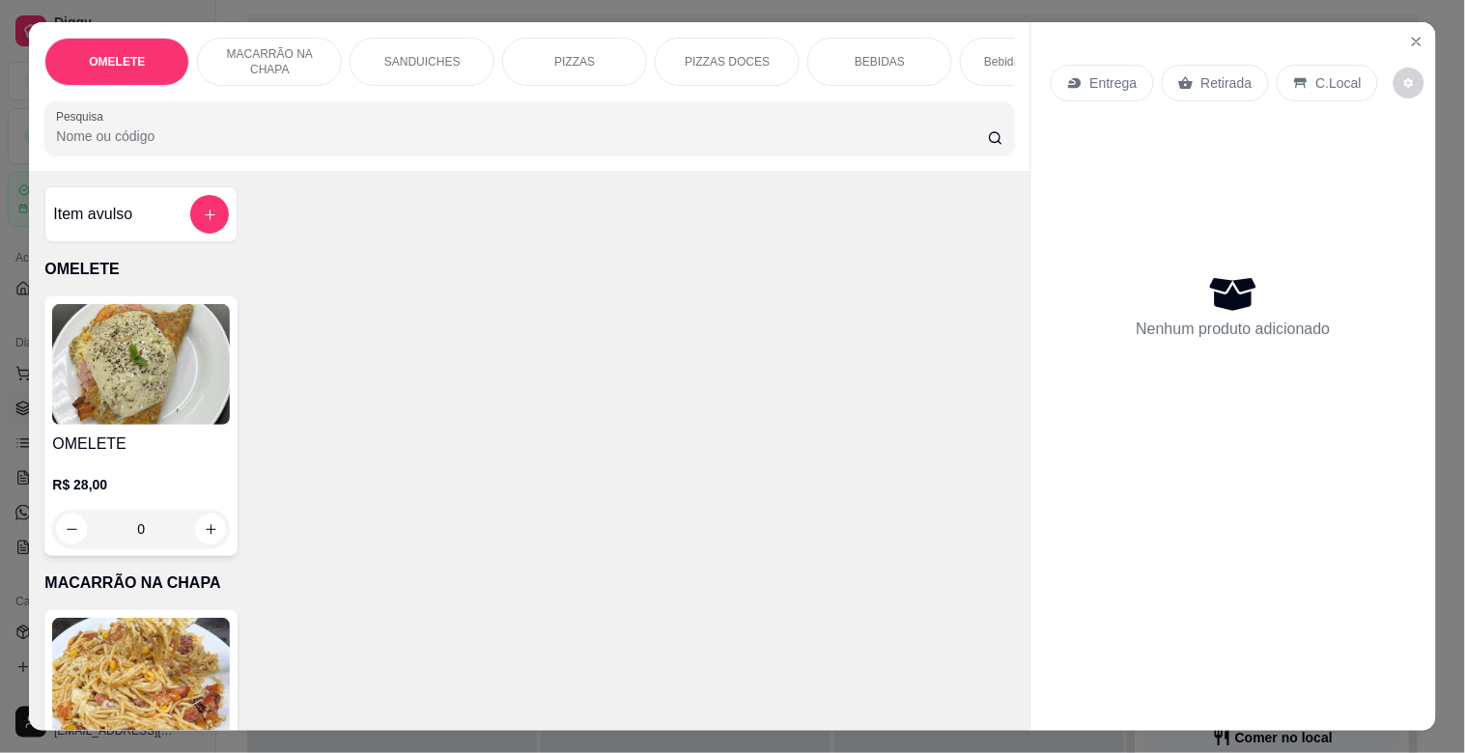
drag, startPoint x: 883, startPoint y: 61, endPoint x: 866, endPoint y: 71, distance: 19.1
click at [882, 61] on p "BEBIDAS" at bounding box center [880, 61] width 50 height 15
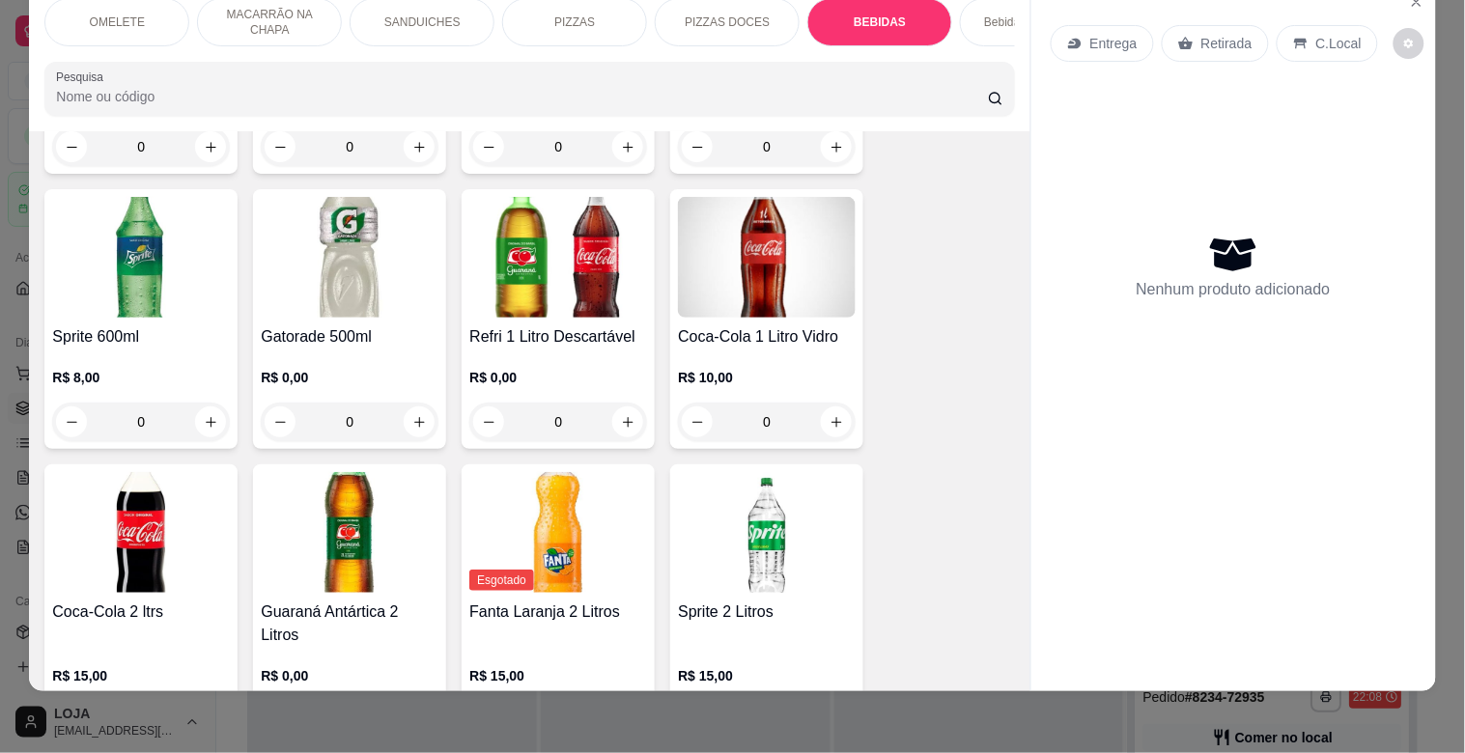
scroll to position [3345, 0]
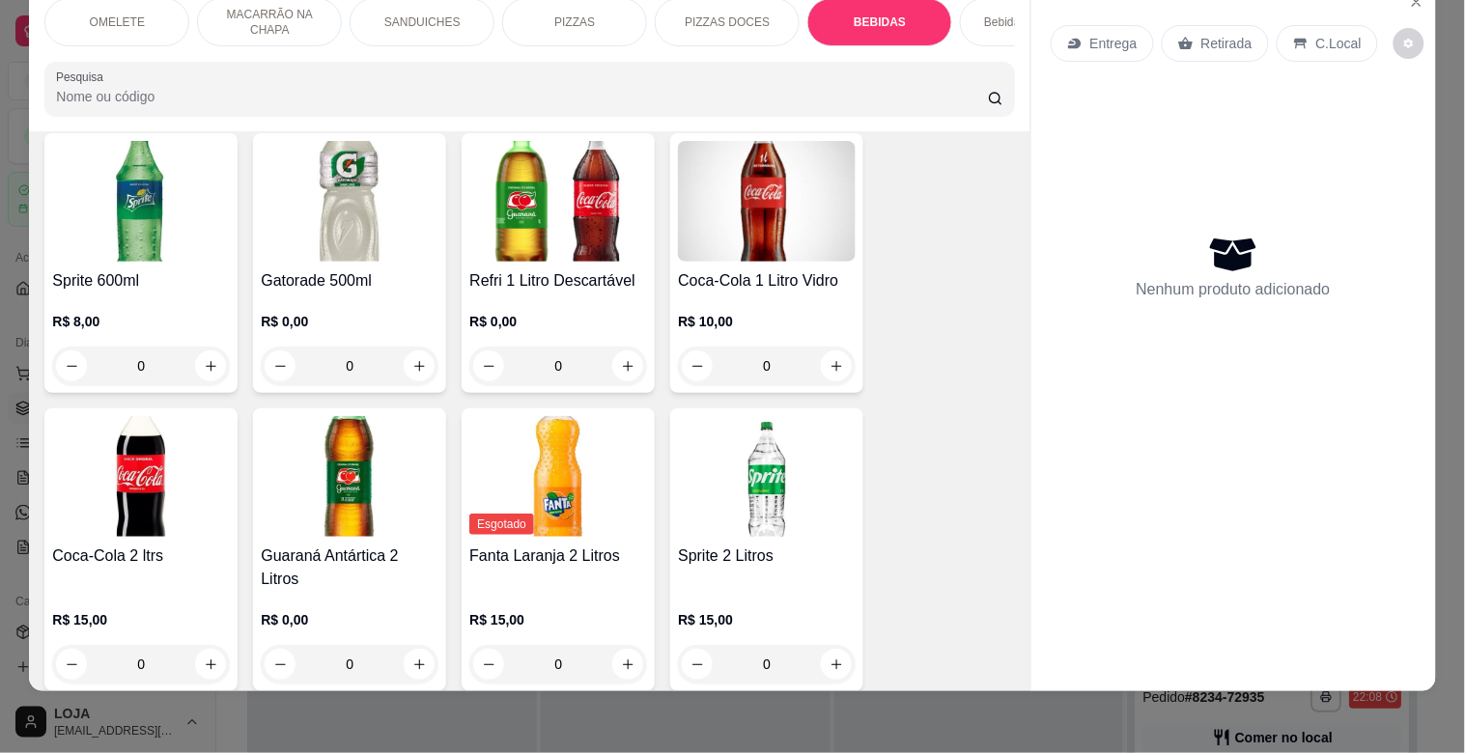
click at [83, 518] on img at bounding box center [141, 476] width 178 height 121
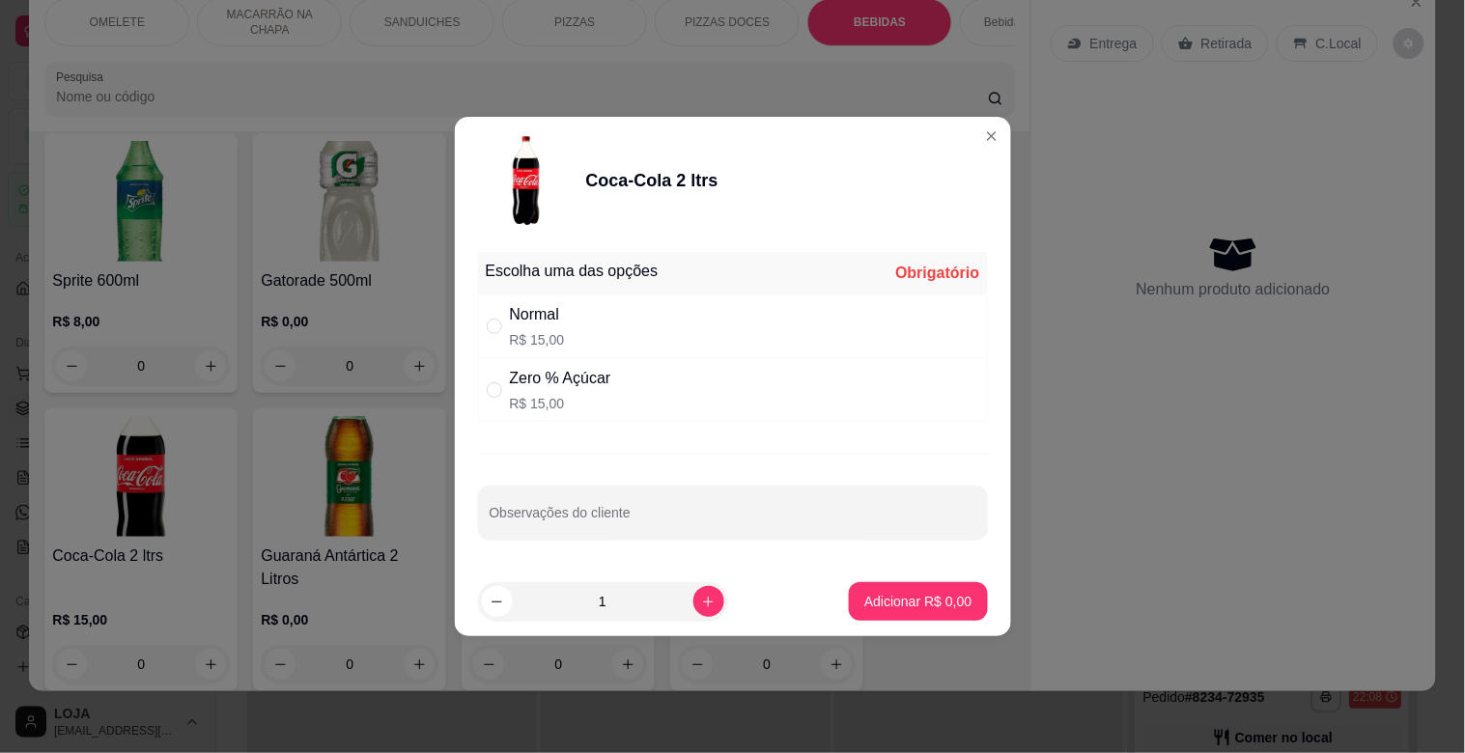
click at [556, 326] on div "Normal R$ 15,00" at bounding box center [537, 326] width 55 height 46
click at [850, 591] on button "Adicionar R$ 15,00" at bounding box center [915, 602] width 142 height 38
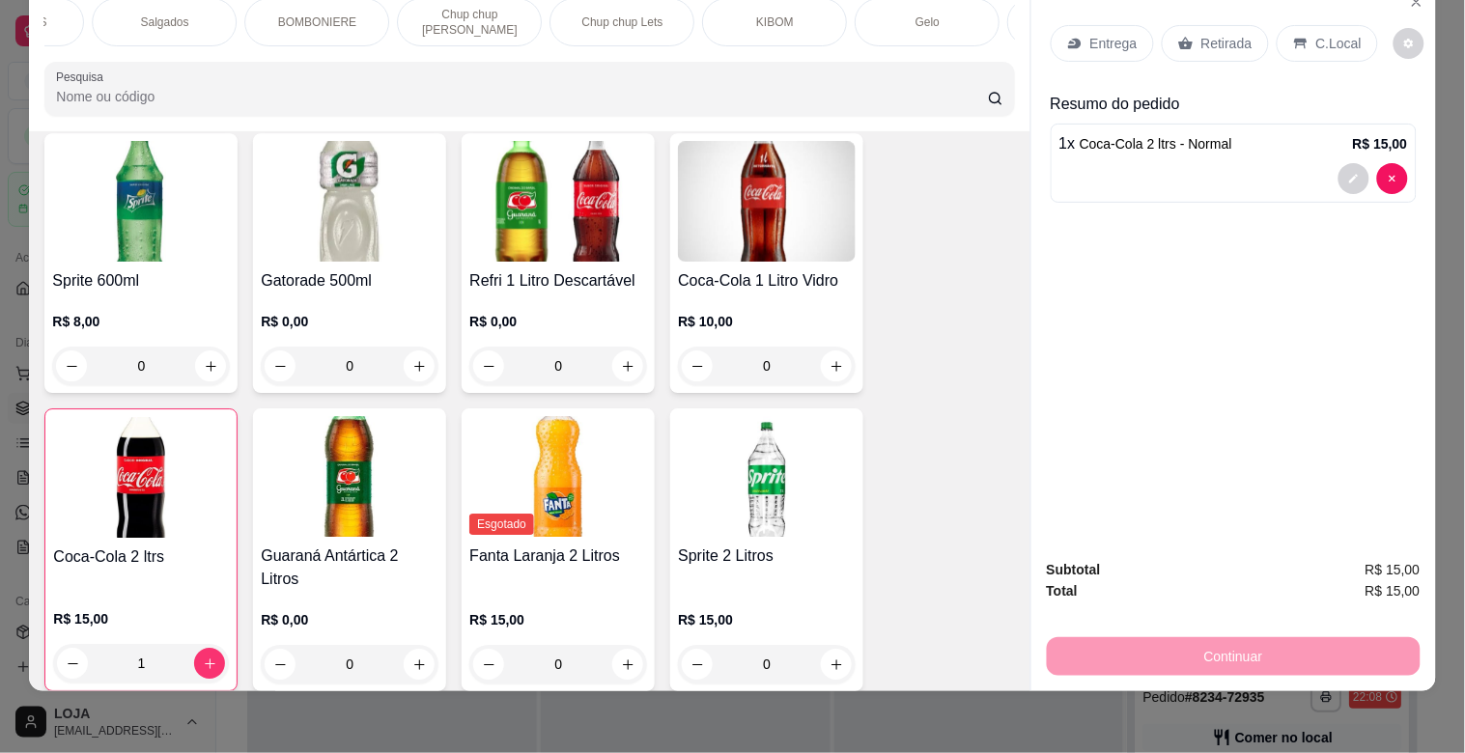
scroll to position [0, 1502]
click at [947, 8] on div "Gelo" at bounding box center [904, 22] width 145 height 48
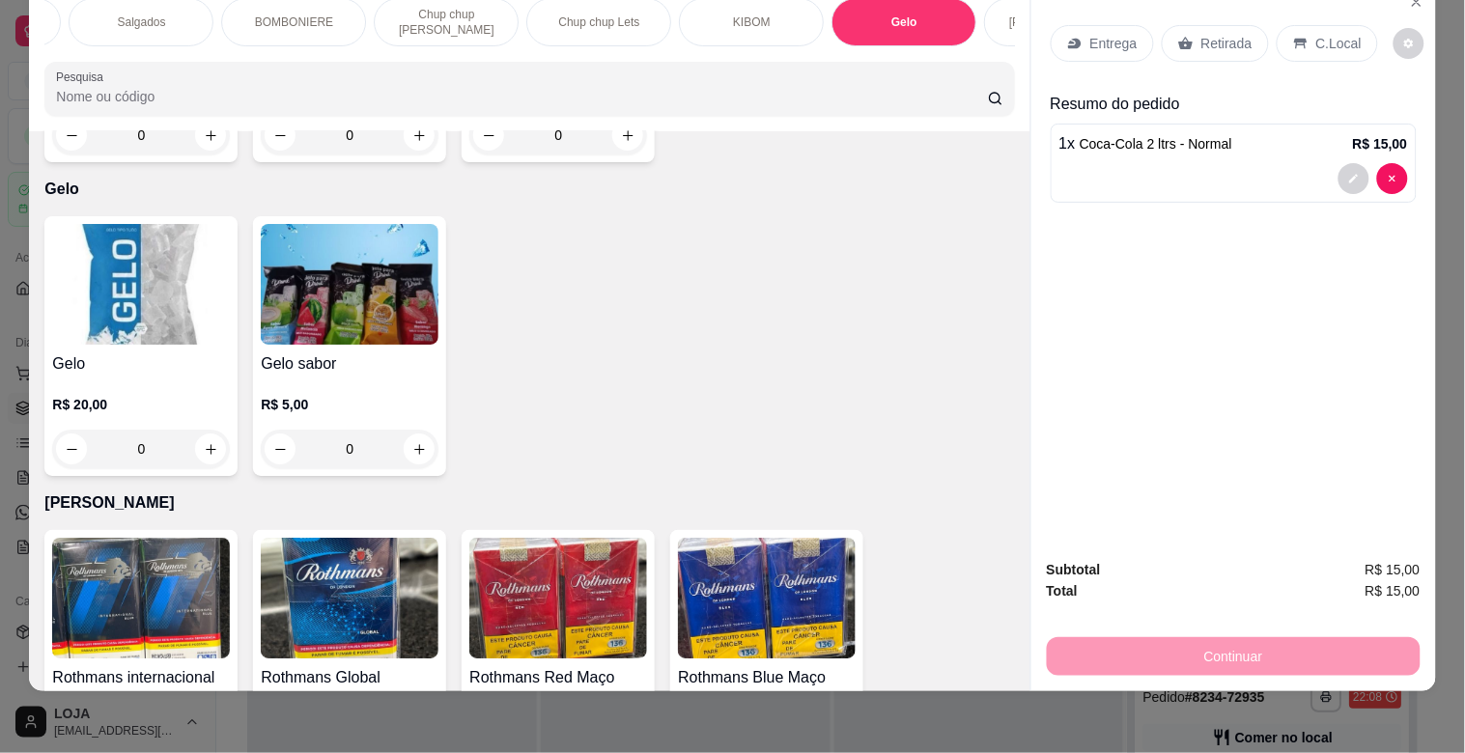
click at [989, 12] on div "[PERSON_NAME]" at bounding box center [1056, 22] width 145 height 48
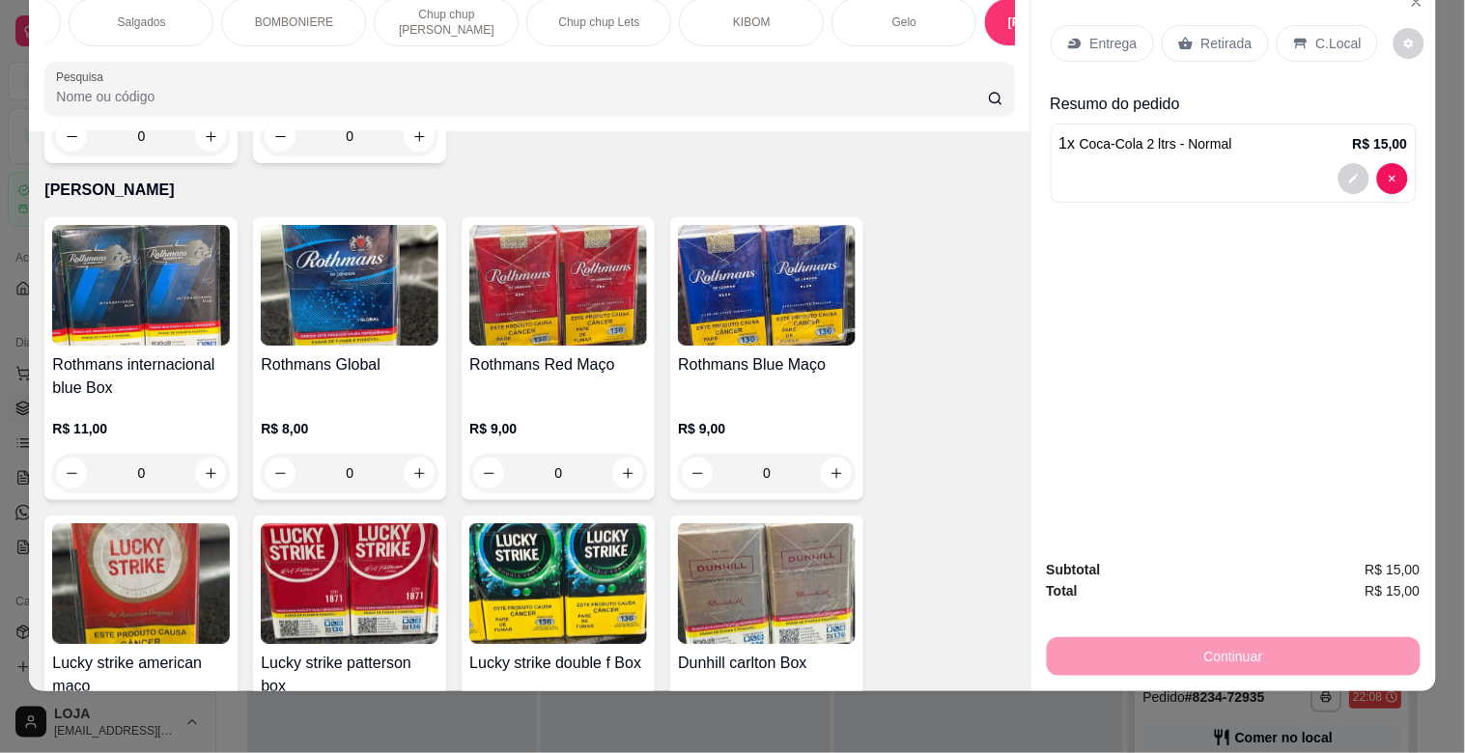
click at [996, 30] on div "[PERSON_NAME]" at bounding box center [1056, 22] width 145 height 48
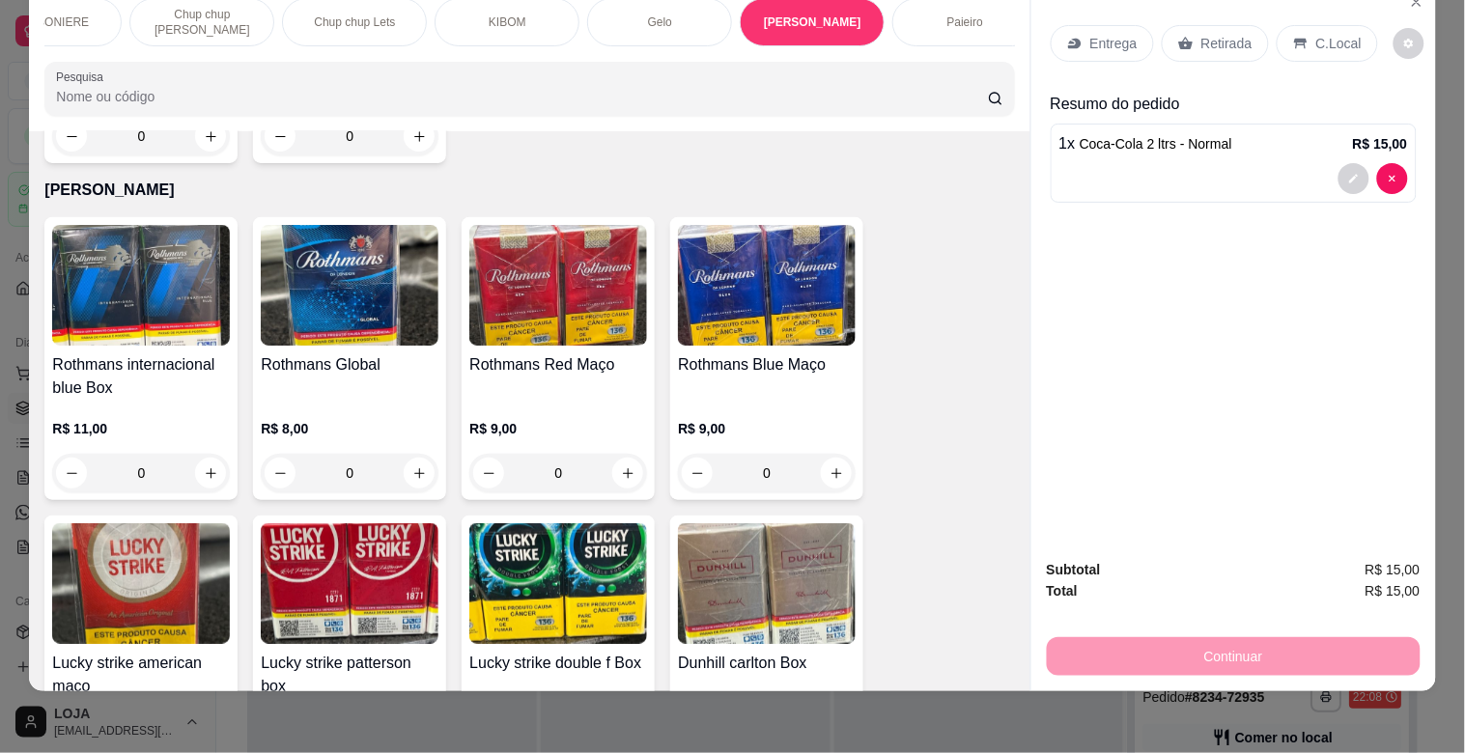
scroll to position [0, 1760]
click at [944, 24] on div "Paieiro" at bounding box center [951, 22] width 145 height 48
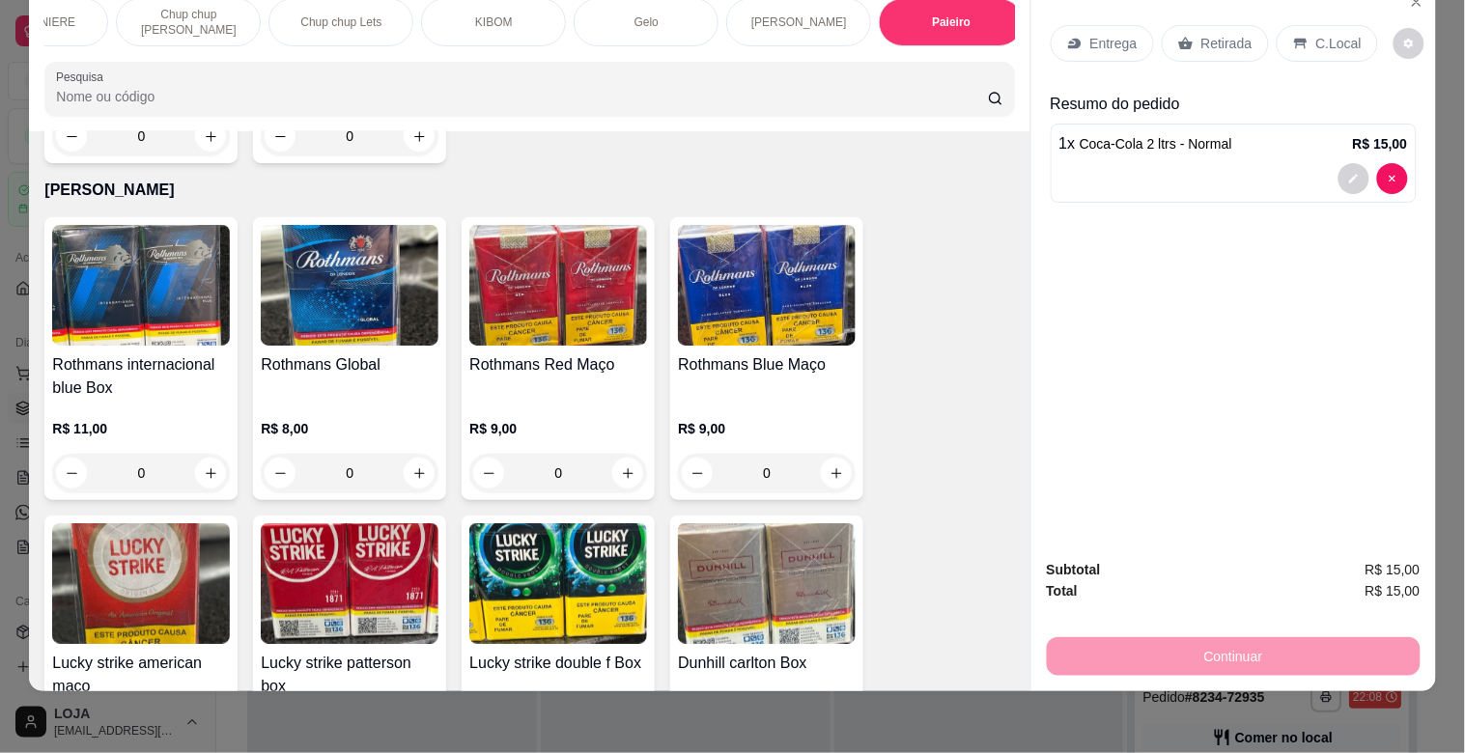
scroll to position [12147, 0]
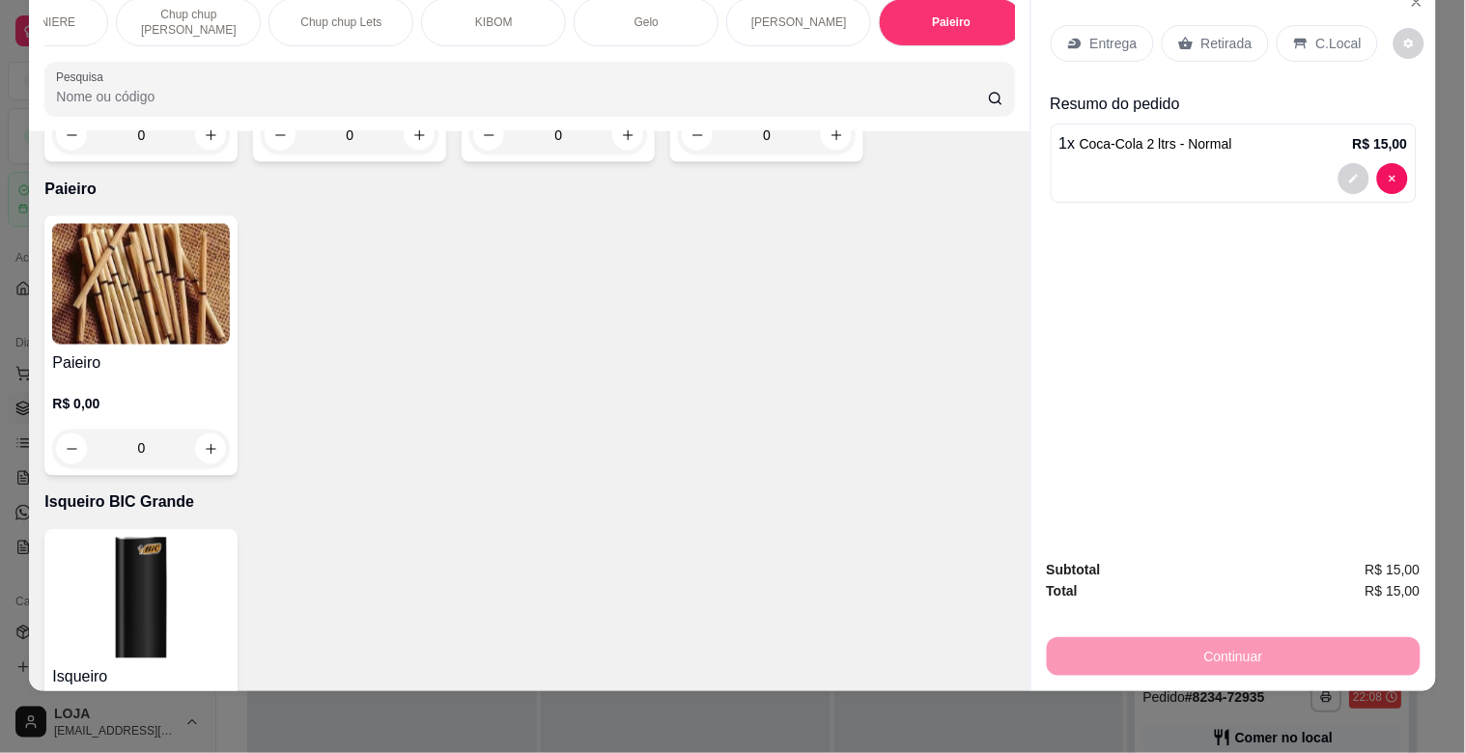
click at [215, 247] on img at bounding box center [141, 284] width 178 height 121
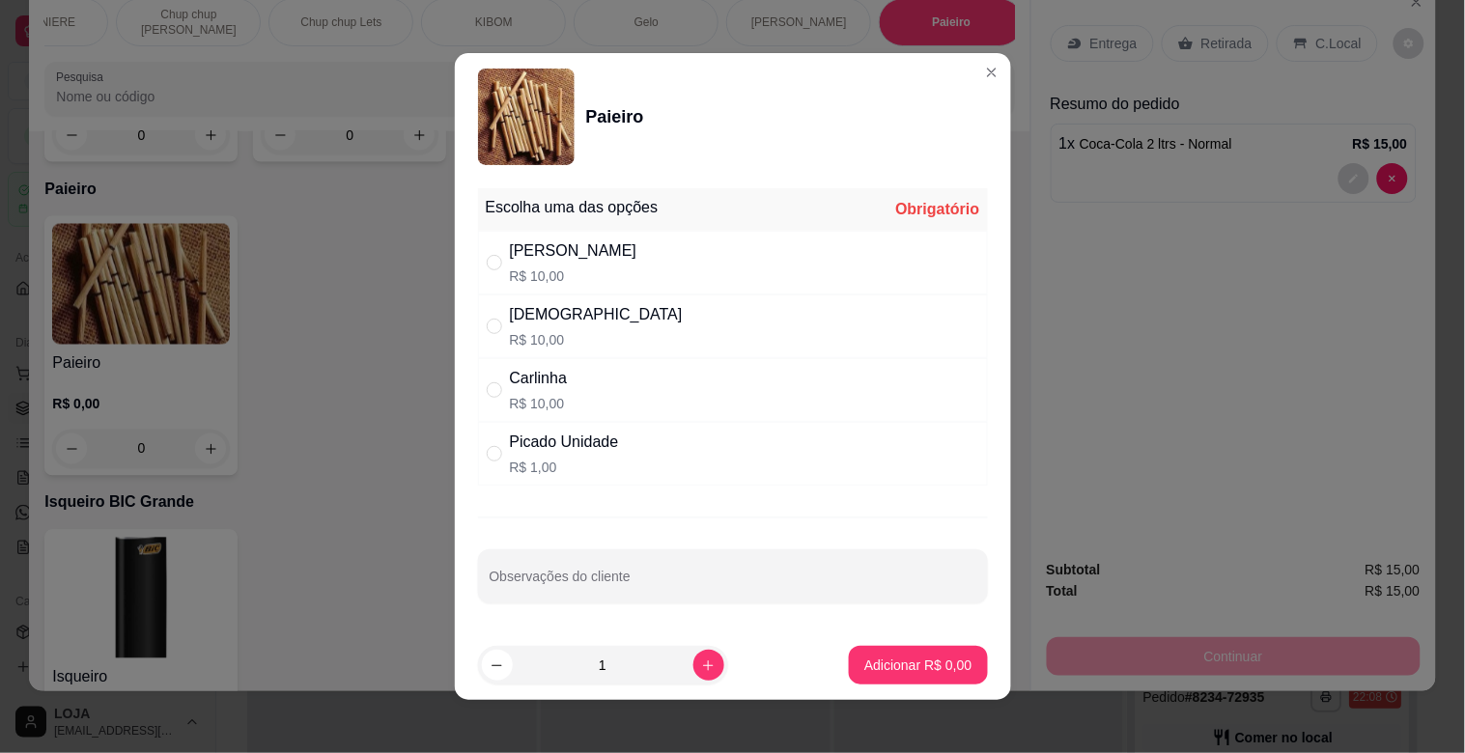
click at [541, 270] on p "R$ 10,00" at bounding box center [574, 276] width 128 height 19
click at [895, 679] on button "Adicionar R$ 10,00" at bounding box center [914, 665] width 146 height 39
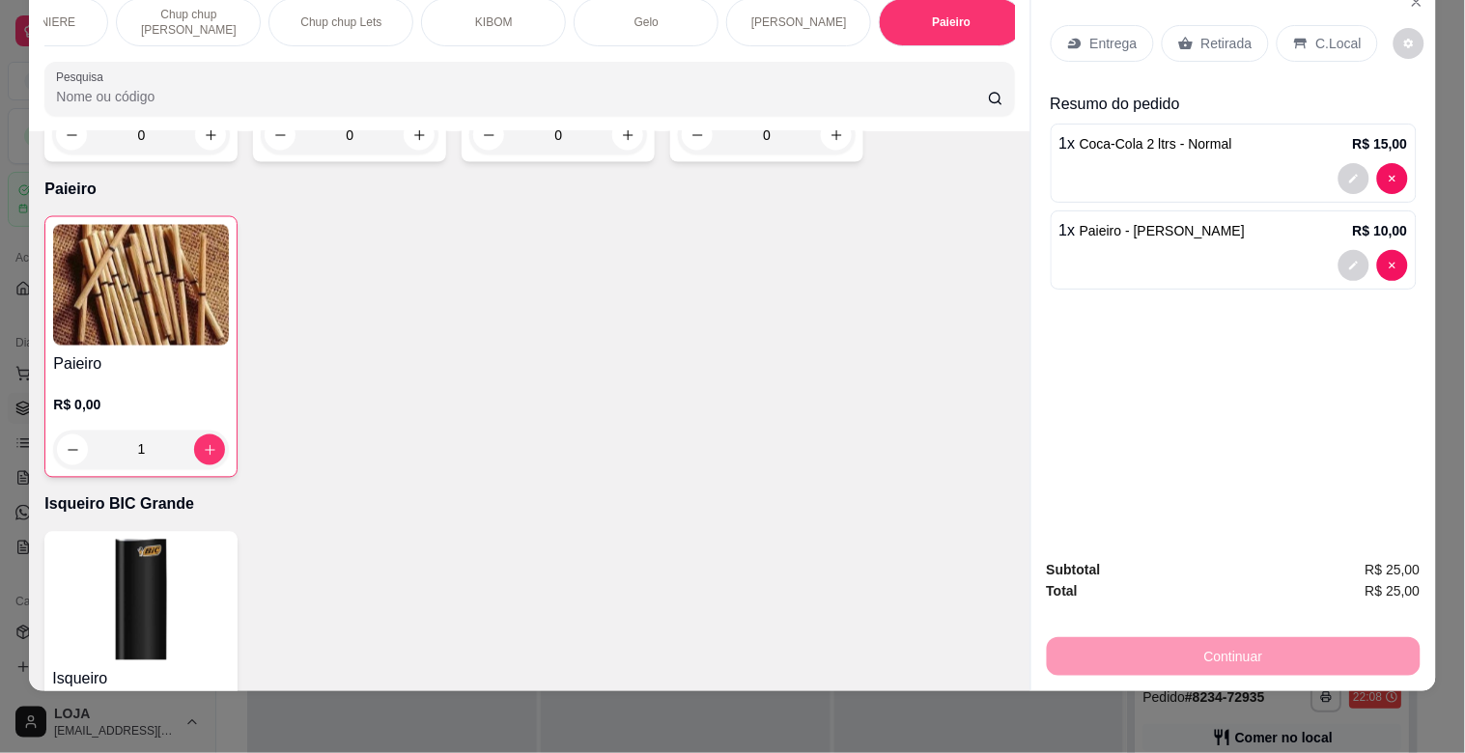
click at [1317, 34] on p "C.Local" at bounding box center [1339, 43] width 45 height 19
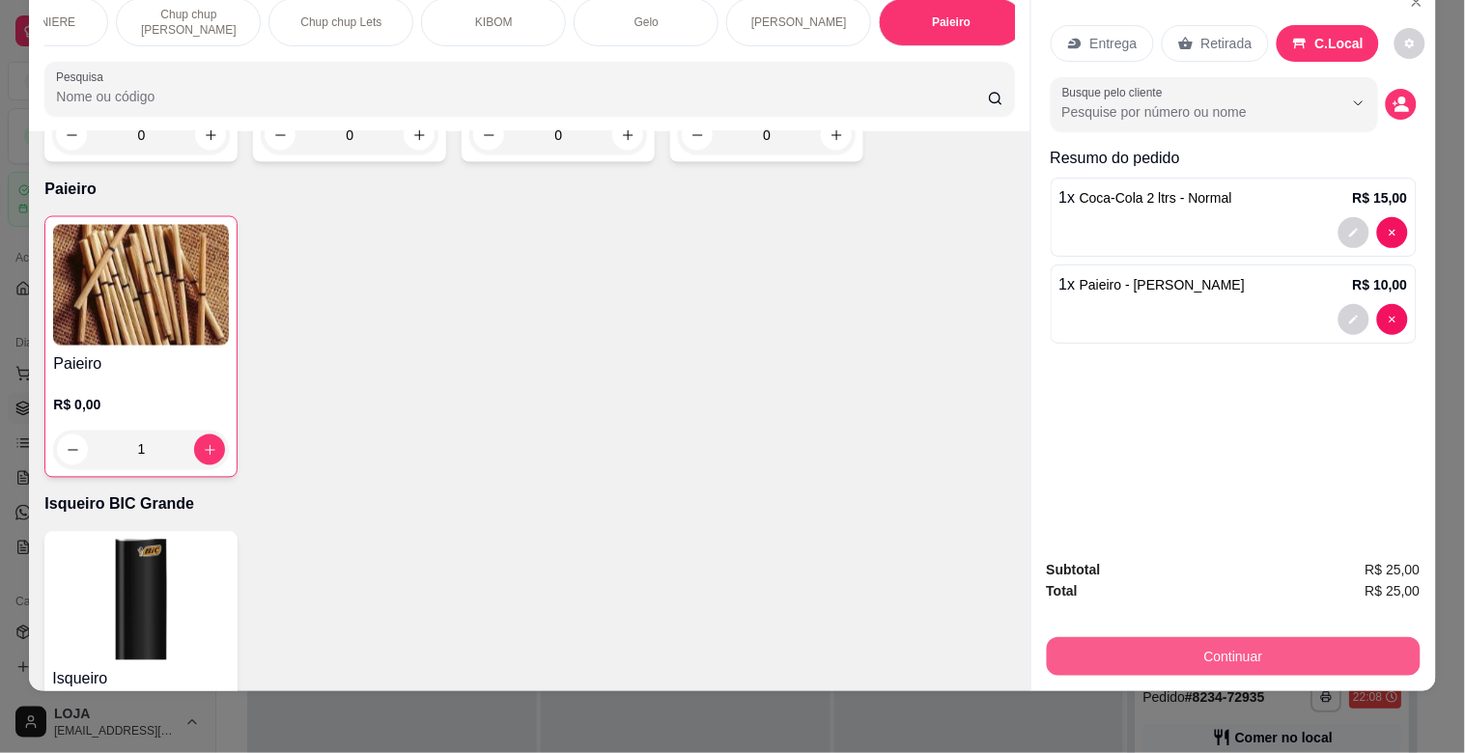
click at [1155, 641] on button "Continuar" at bounding box center [1234, 657] width 374 height 39
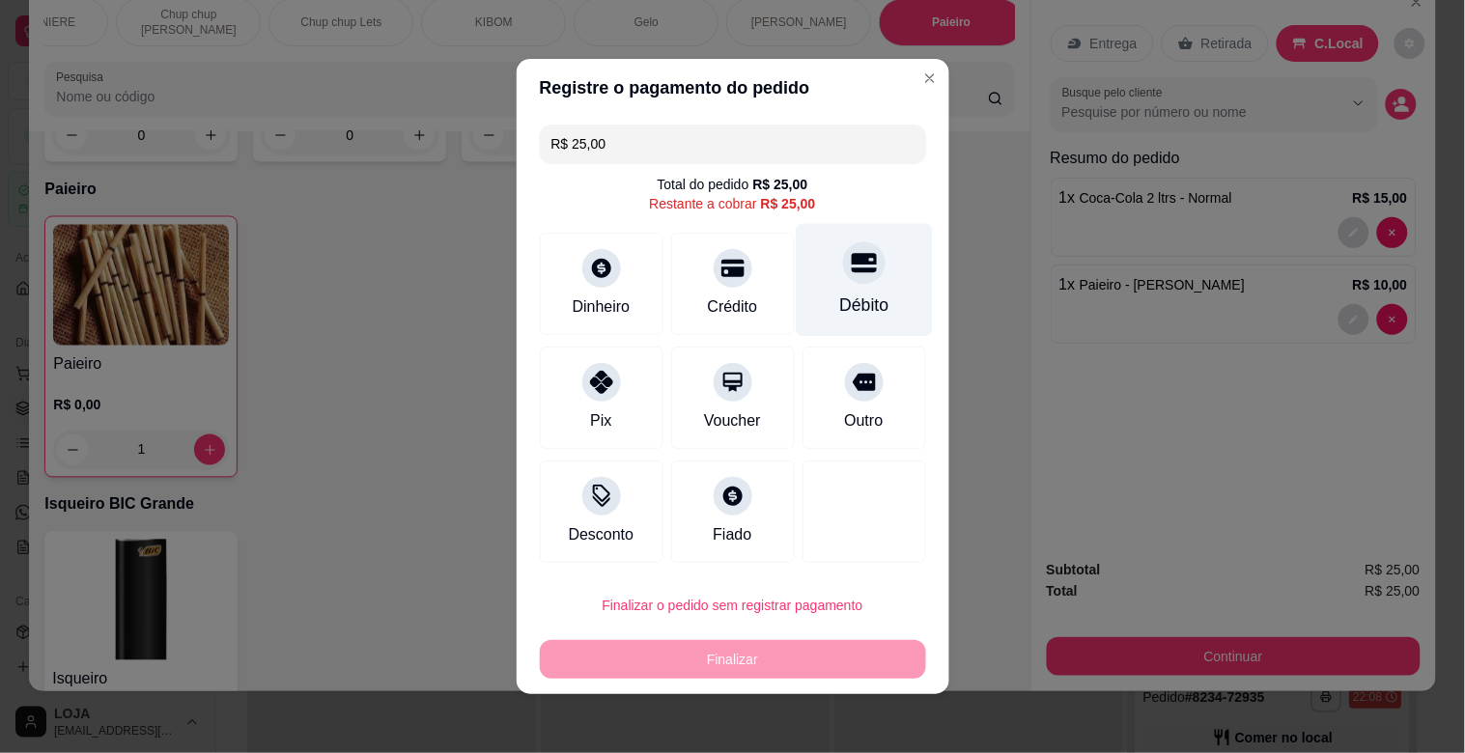
click at [843, 253] on div at bounding box center [864, 262] width 43 height 43
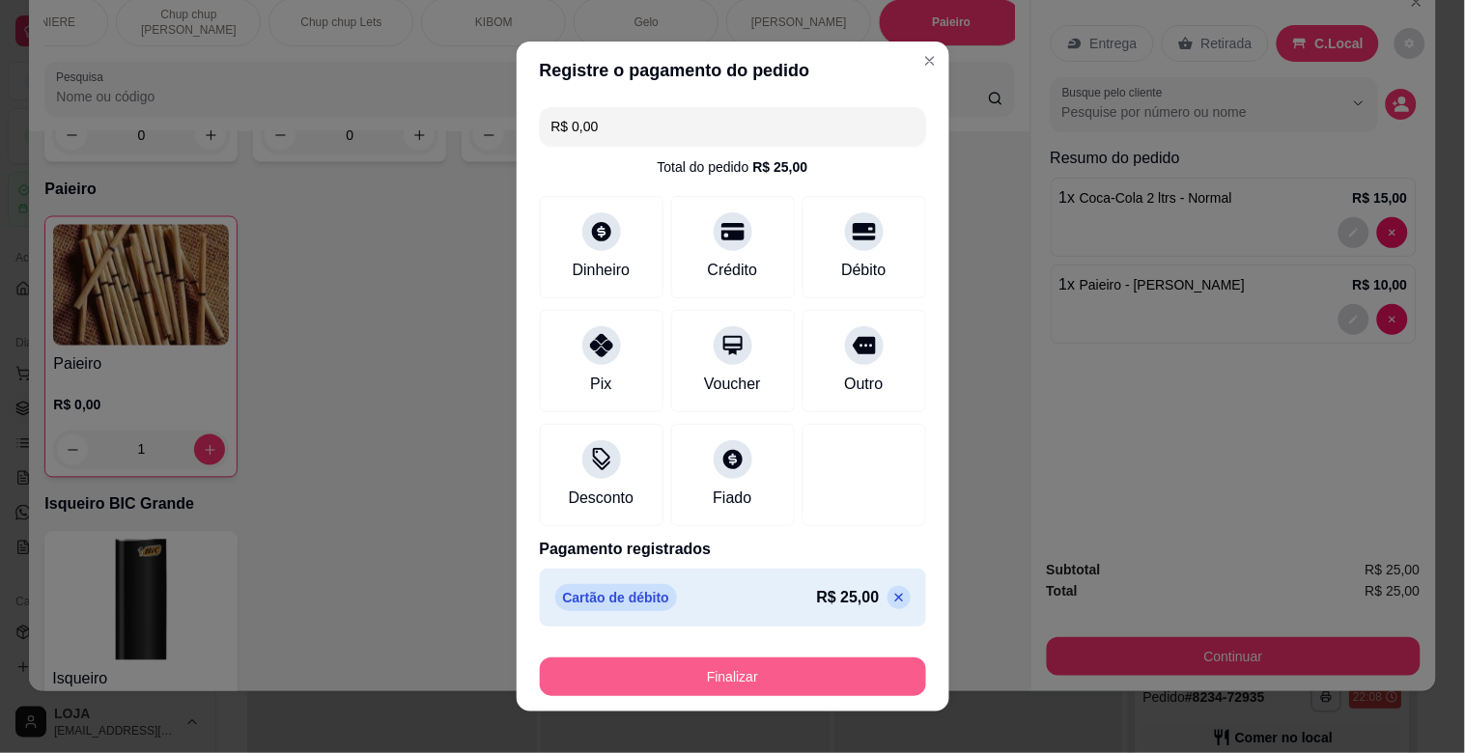
click at [724, 667] on button "Finalizar" at bounding box center [733, 677] width 386 height 39
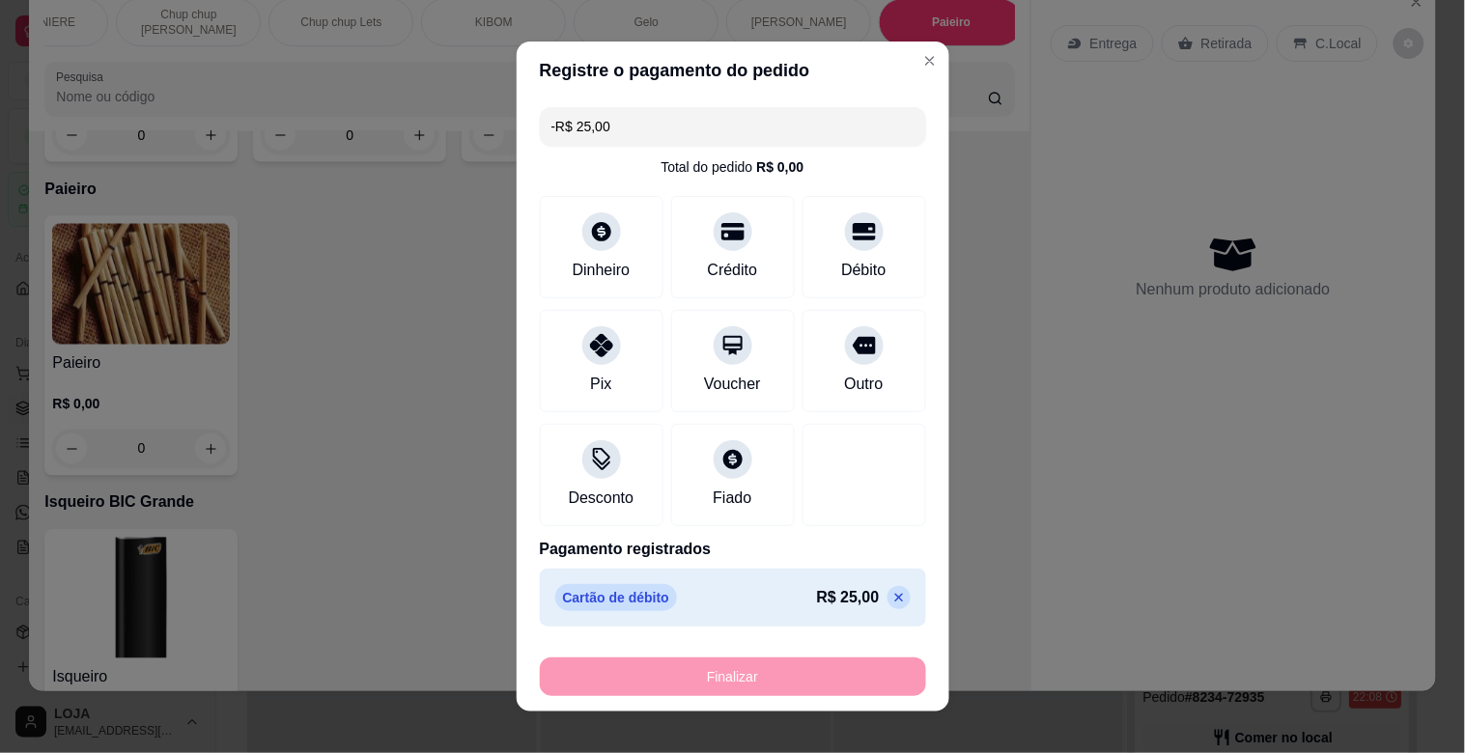
scroll to position [12145, 0]
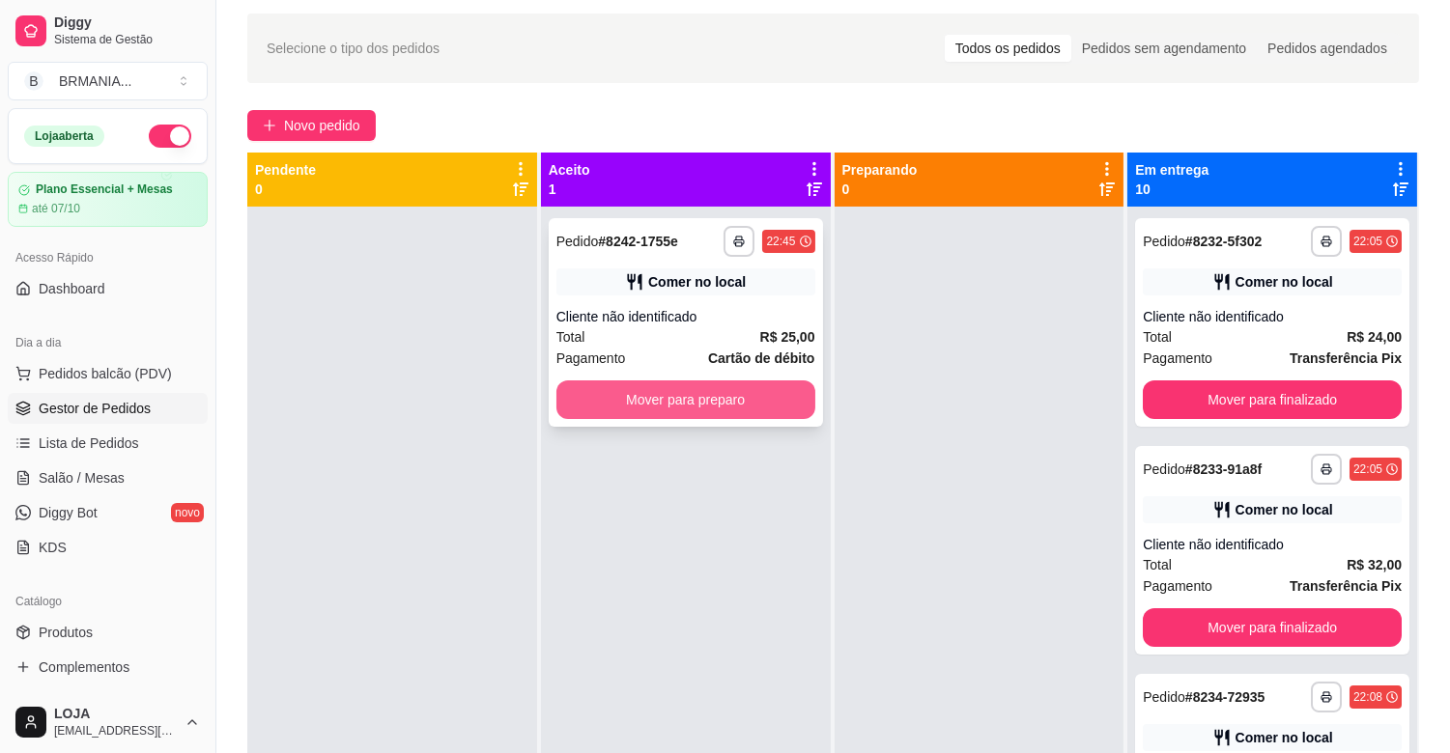
click at [788, 398] on button "Mover para preparo" at bounding box center [685, 400] width 259 height 39
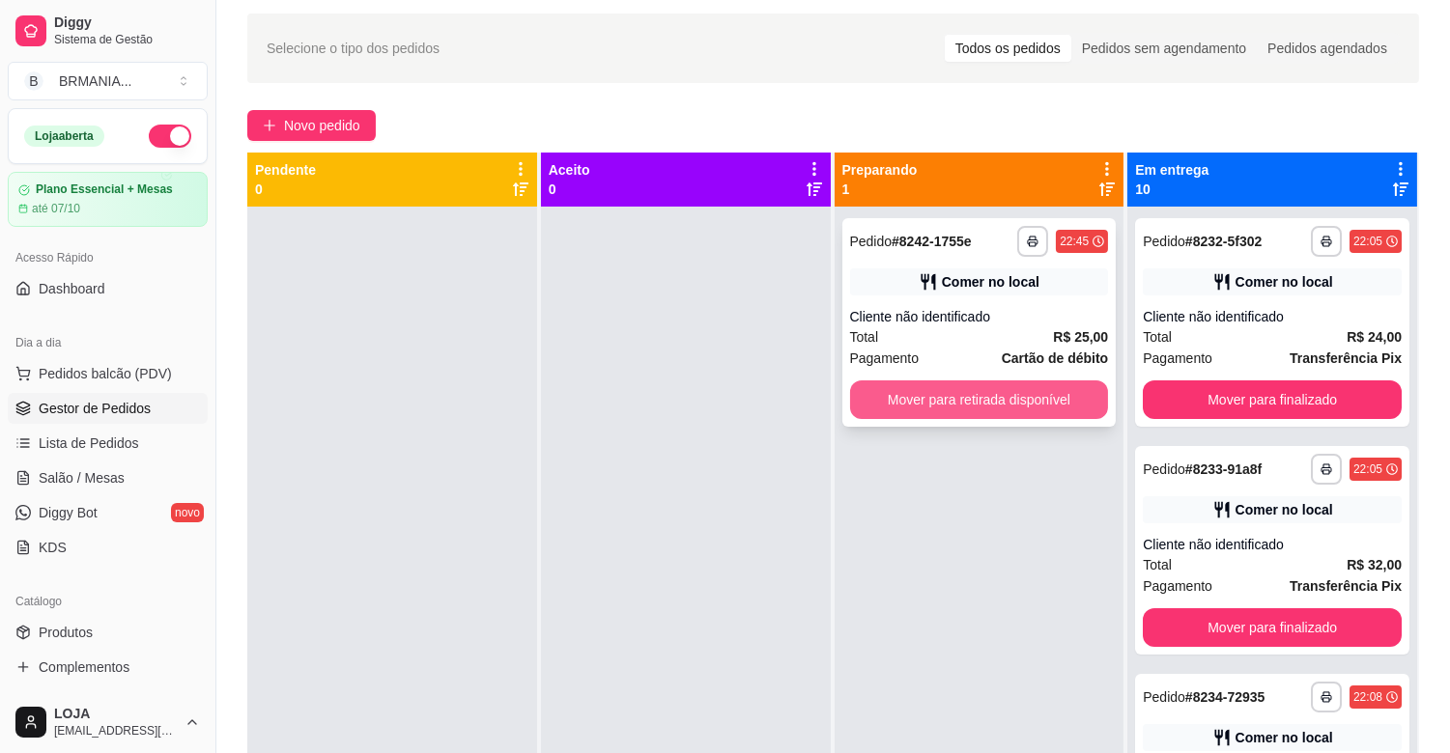
click at [976, 404] on button "Mover para retirada disponível" at bounding box center [979, 400] width 259 height 39
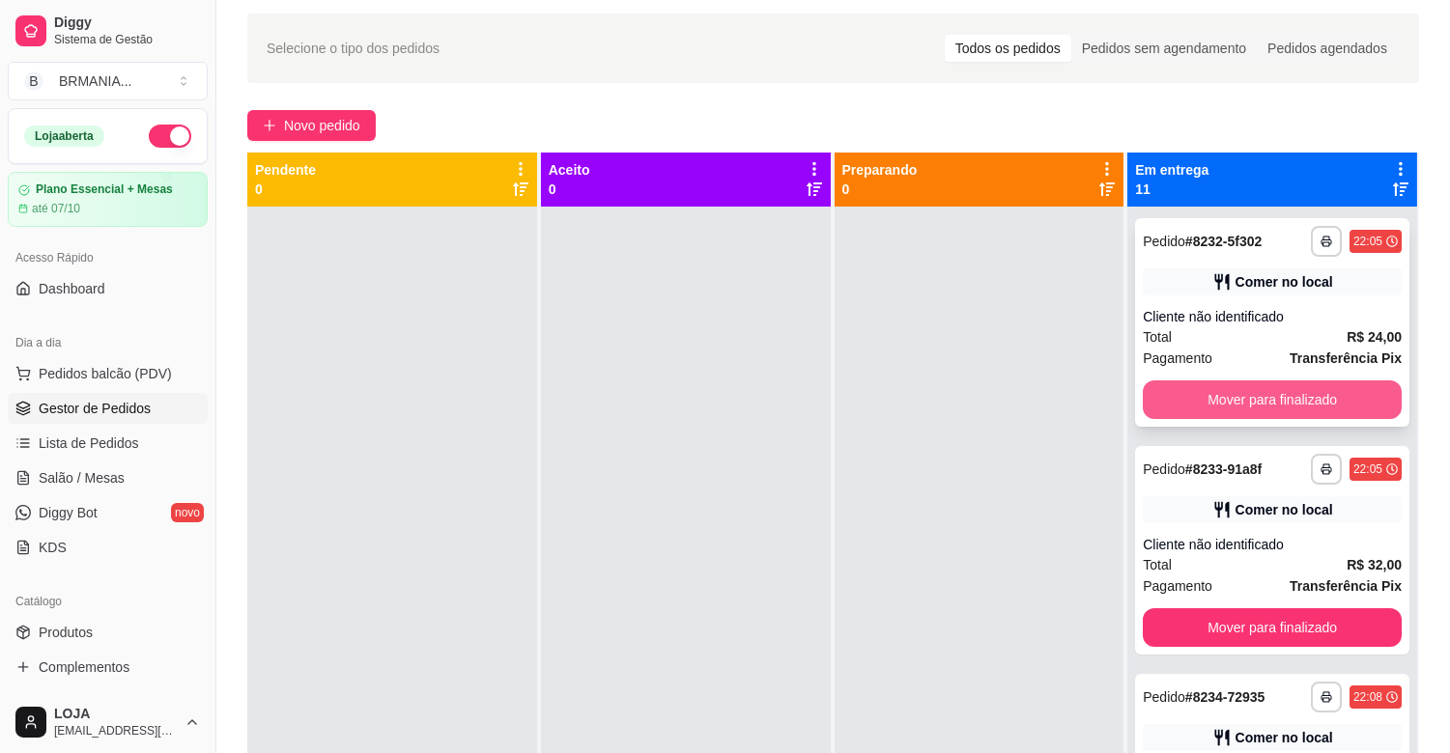
click at [1193, 383] on button "Mover para finalizado" at bounding box center [1272, 400] width 259 height 39
click at [1193, 388] on button "Mover para finalizado" at bounding box center [1272, 400] width 259 height 39
click at [1192, 388] on button "Mover para finalizado" at bounding box center [1272, 400] width 259 height 39
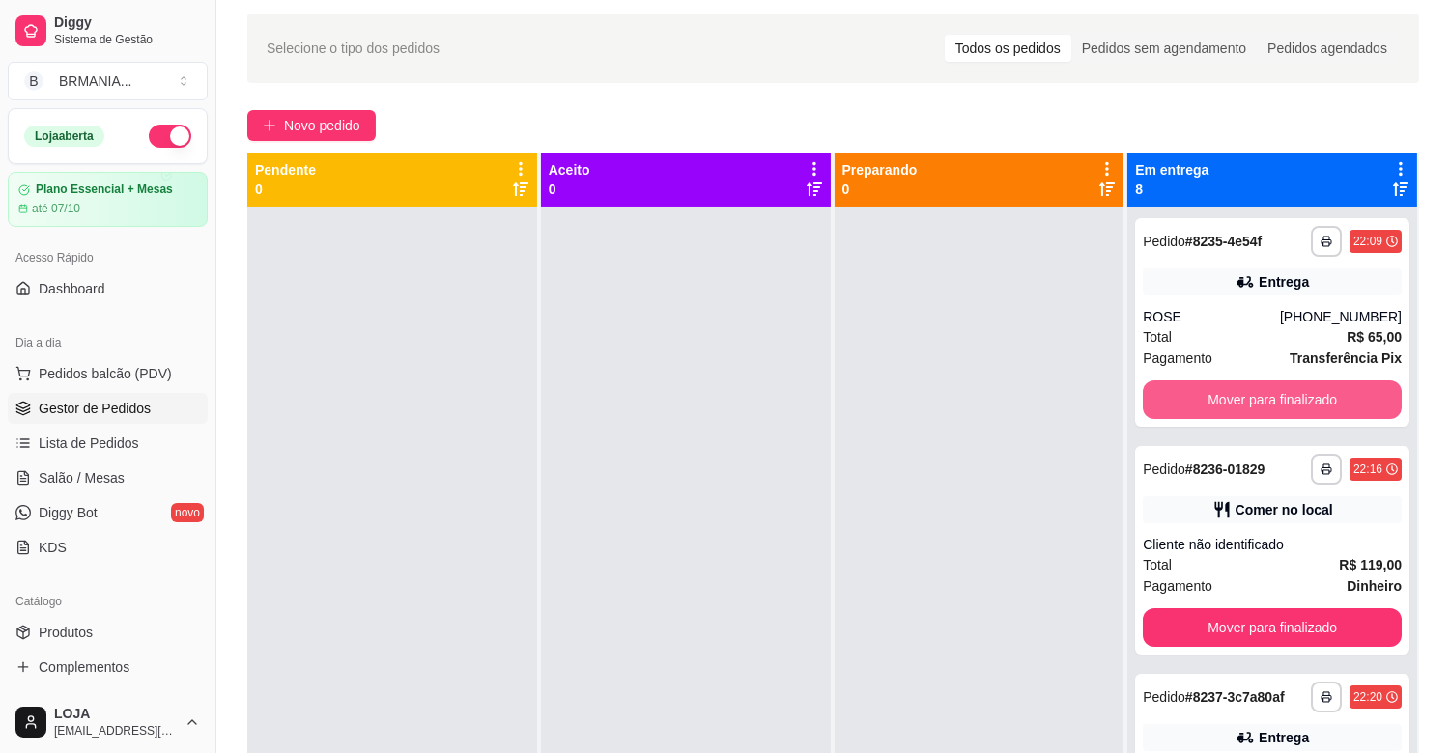
click at [1190, 388] on button "Mover para finalizado" at bounding box center [1272, 400] width 259 height 39
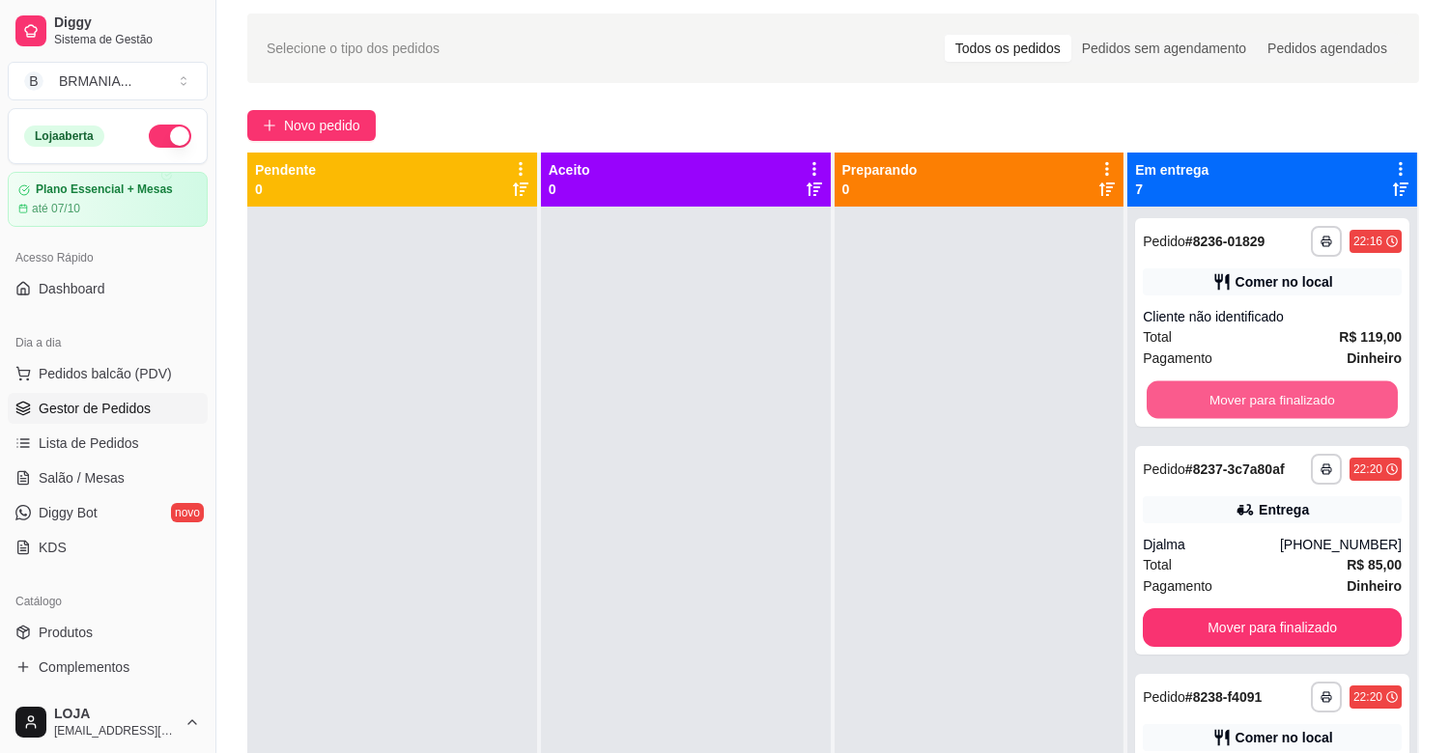
click at [1190, 388] on button "Mover para finalizado" at bounding box center [1272, 401] width 251 height 38
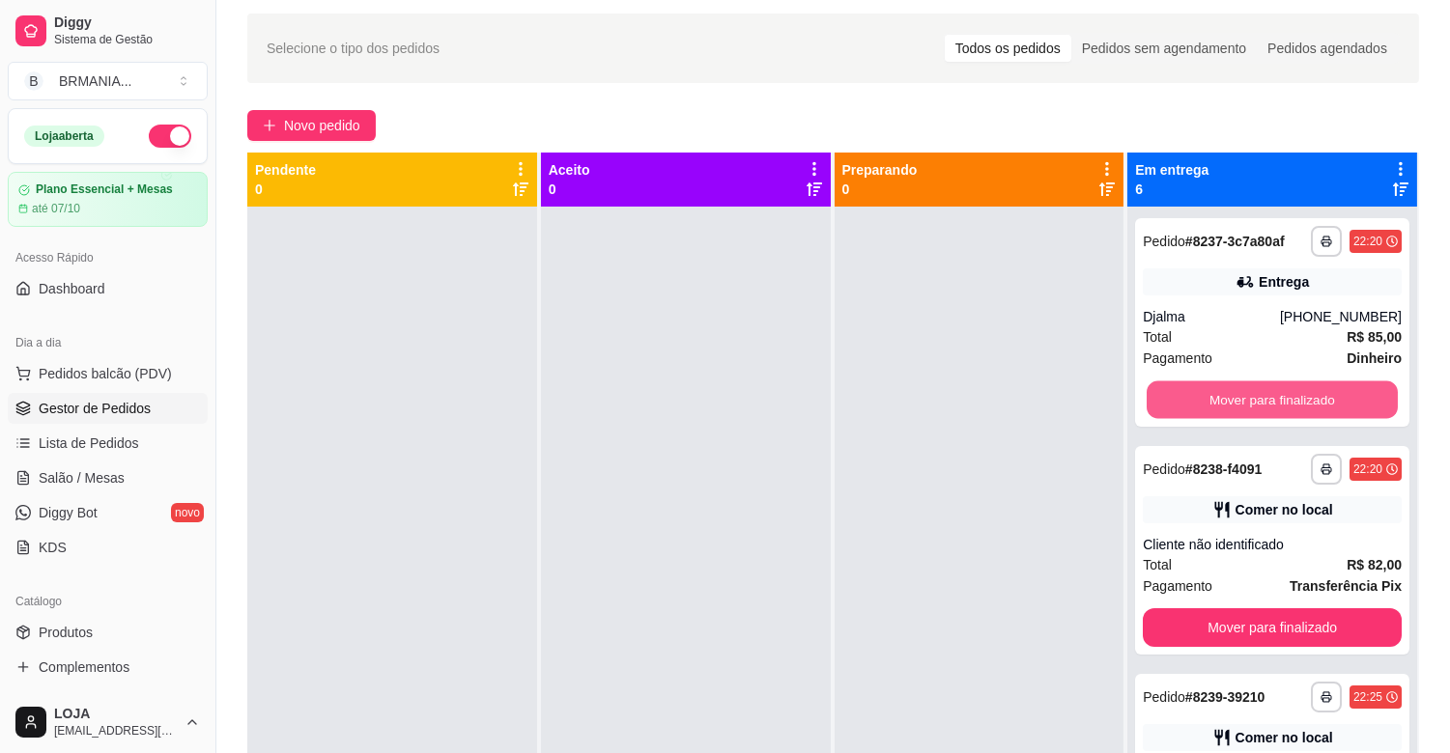
click at [1189, 388] on button "Mover para finalizado" at bounding box center [1272, 401] width 251 height 38
click at [1186, 388] on button "Mover para finalizado" at bounding box center [1272, 400] width 259 height 39
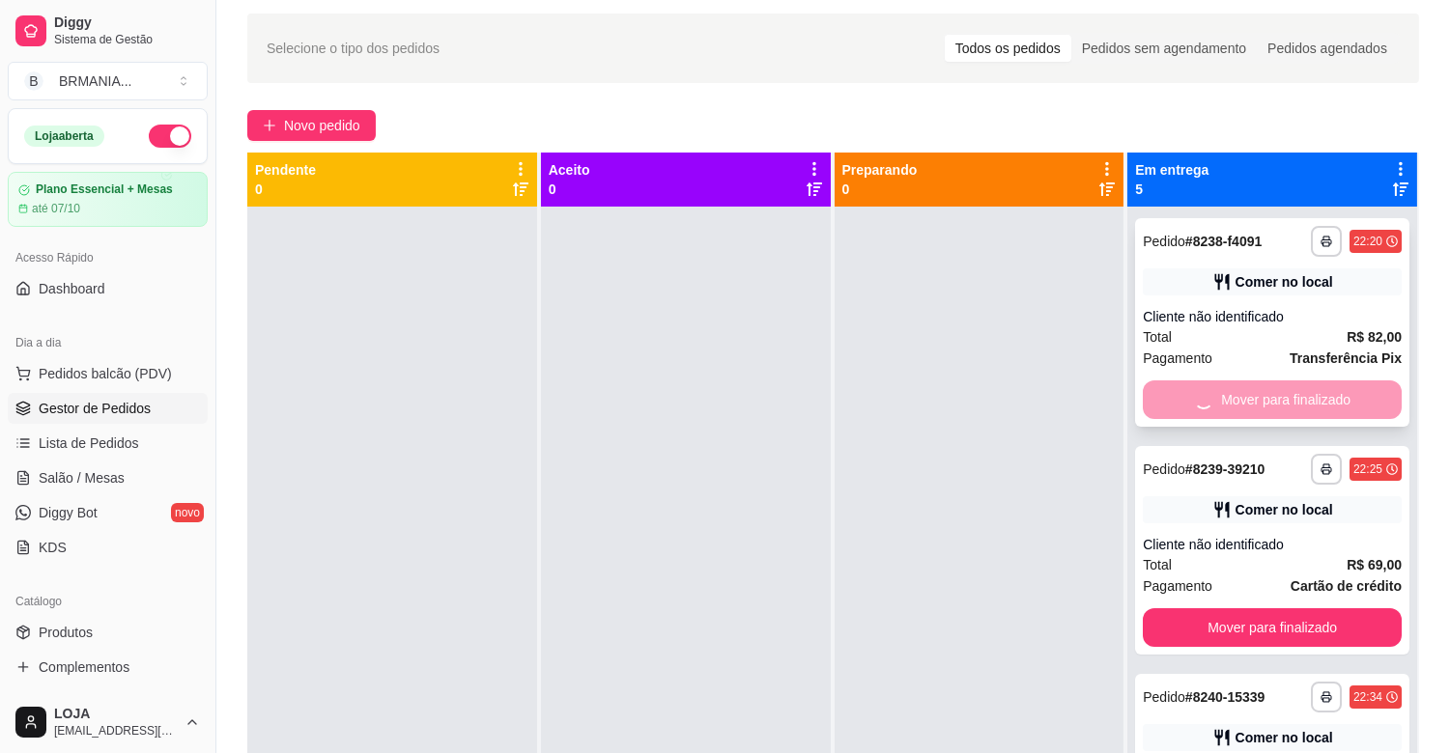
click at [1185, 388] on div "Mover para finalizado" at bounding box center [1272, 400] width 259 height 39
click at [1200, 394] on button "Mover para finalizado" at bounding box center [1272, 400] width 259 height 39
click at [1206, 394] on button "Mover para finalizado" at bounding box center [1272, 401] width 251 height 38
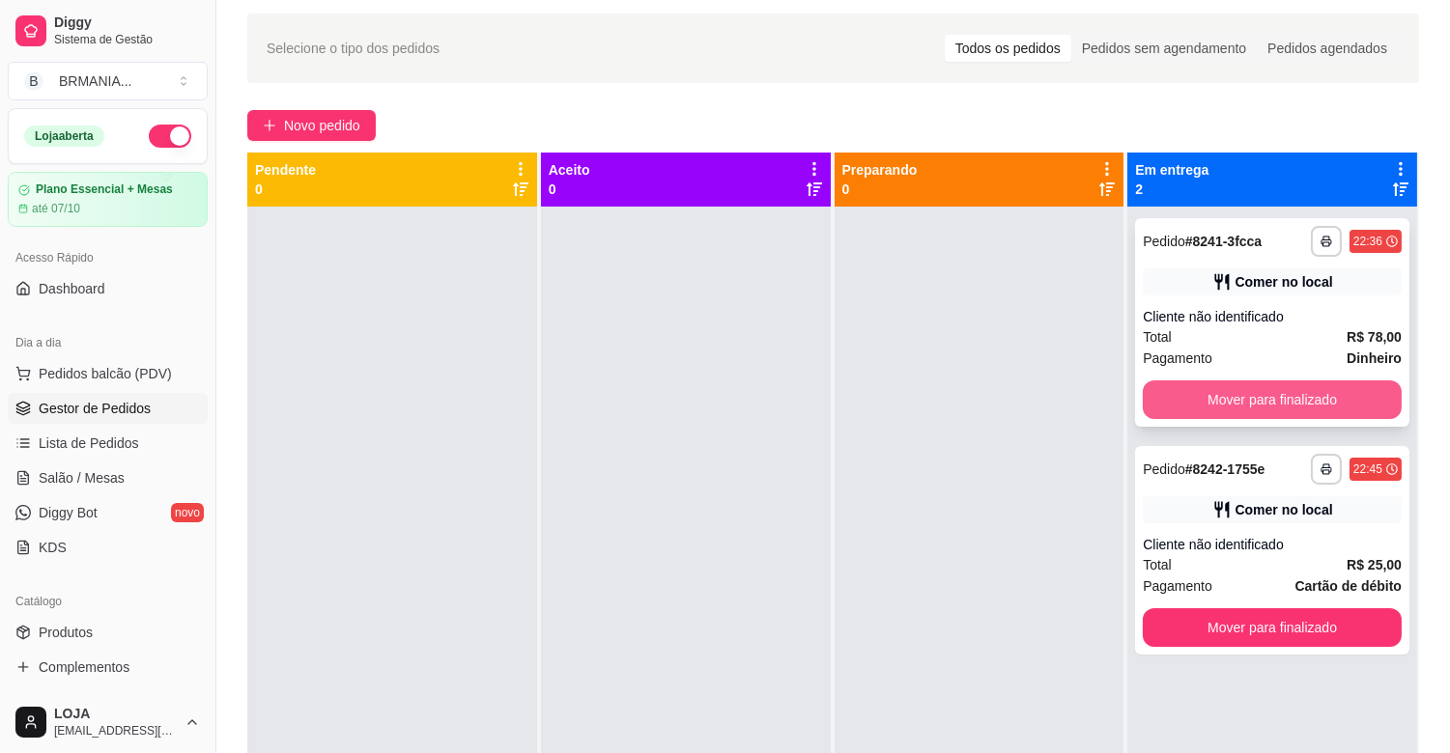
click at [1221, 397] on button "Mover para finalizado" at bounding box center [1272, 400] width 259 height 39
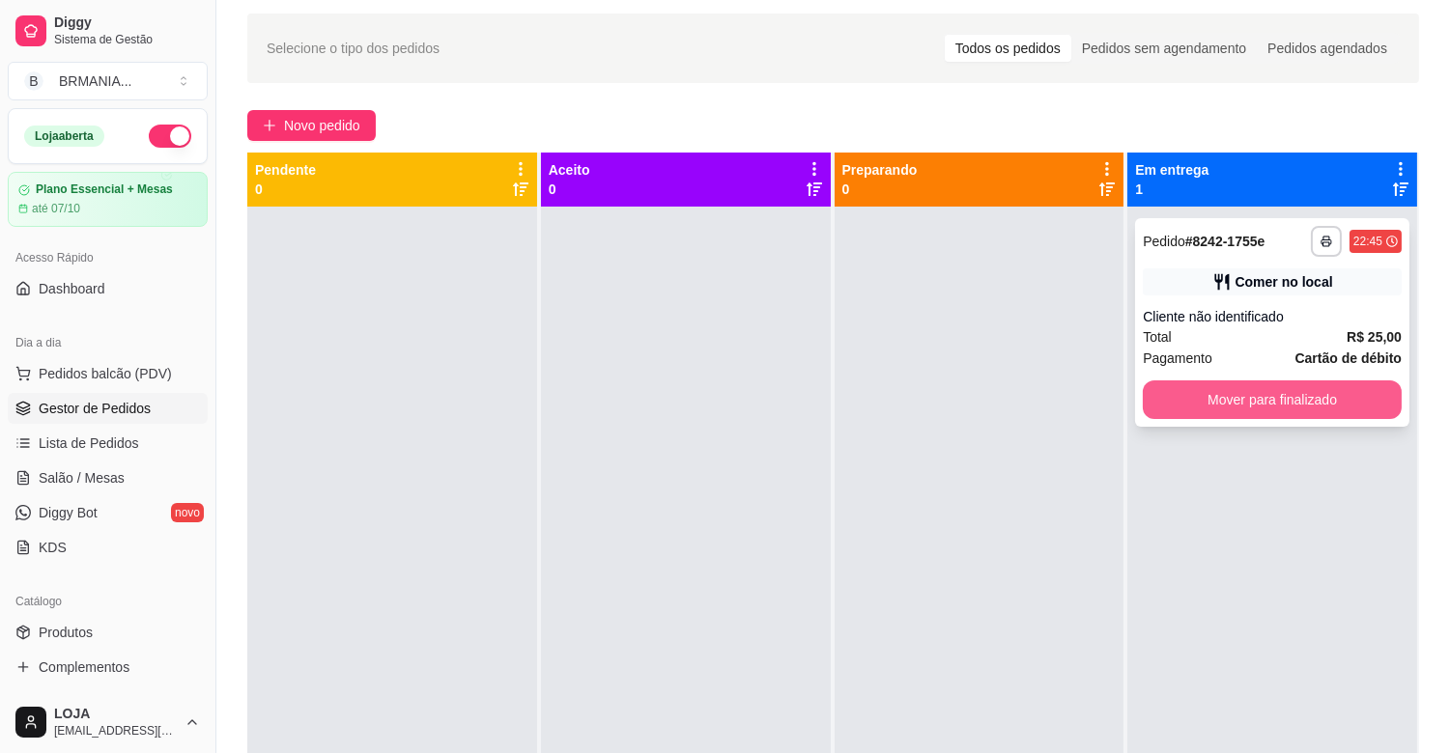
click at [1220, 391] on button "Mover para finalizado" at bounding box center [1272, 400] width 259 height 39
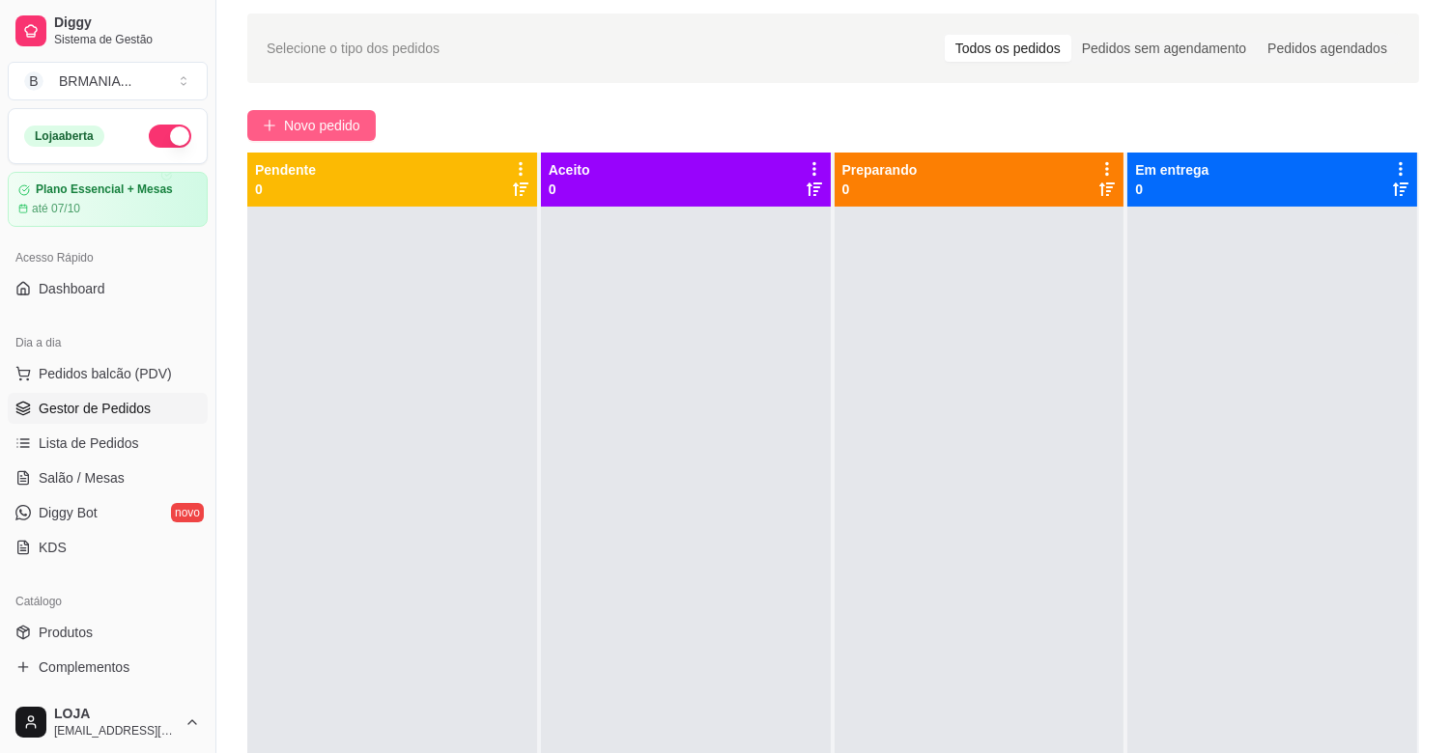
click at [284, 128] on span "Novo pedido" at bounding box center [322, 125] width 76 height 21
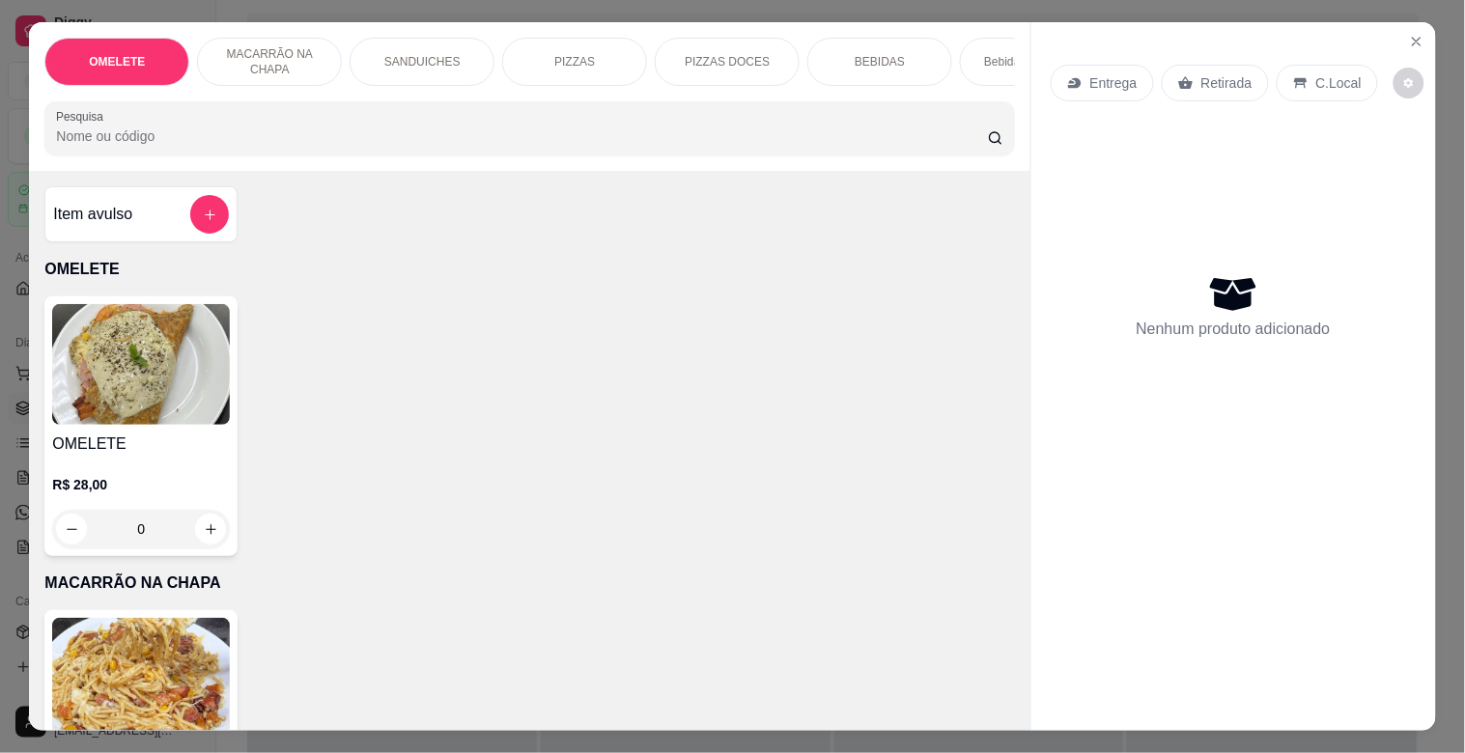
click at [429, 54] on p "SANDUICHES" at bounding box center [422, 61] width 76 height 15
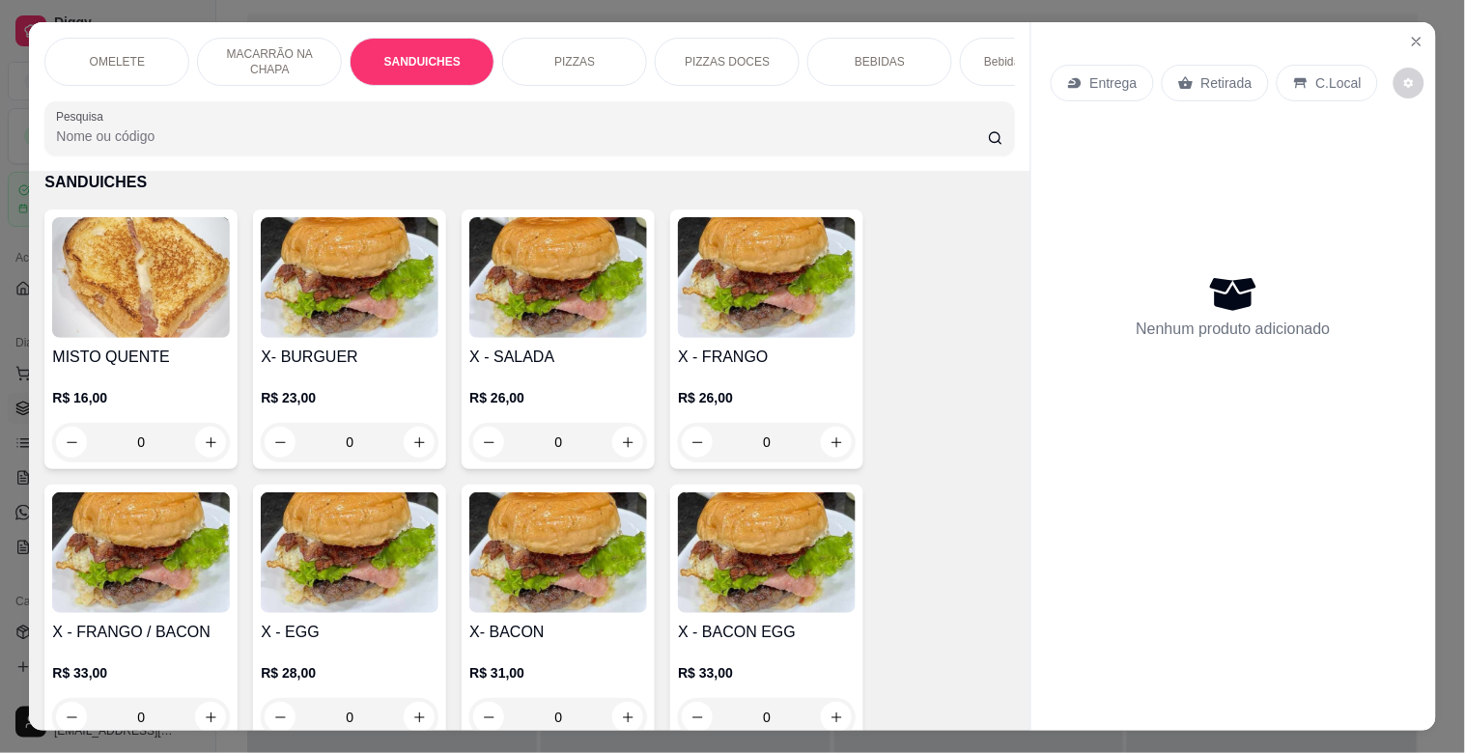
scroll to position [46, 0]
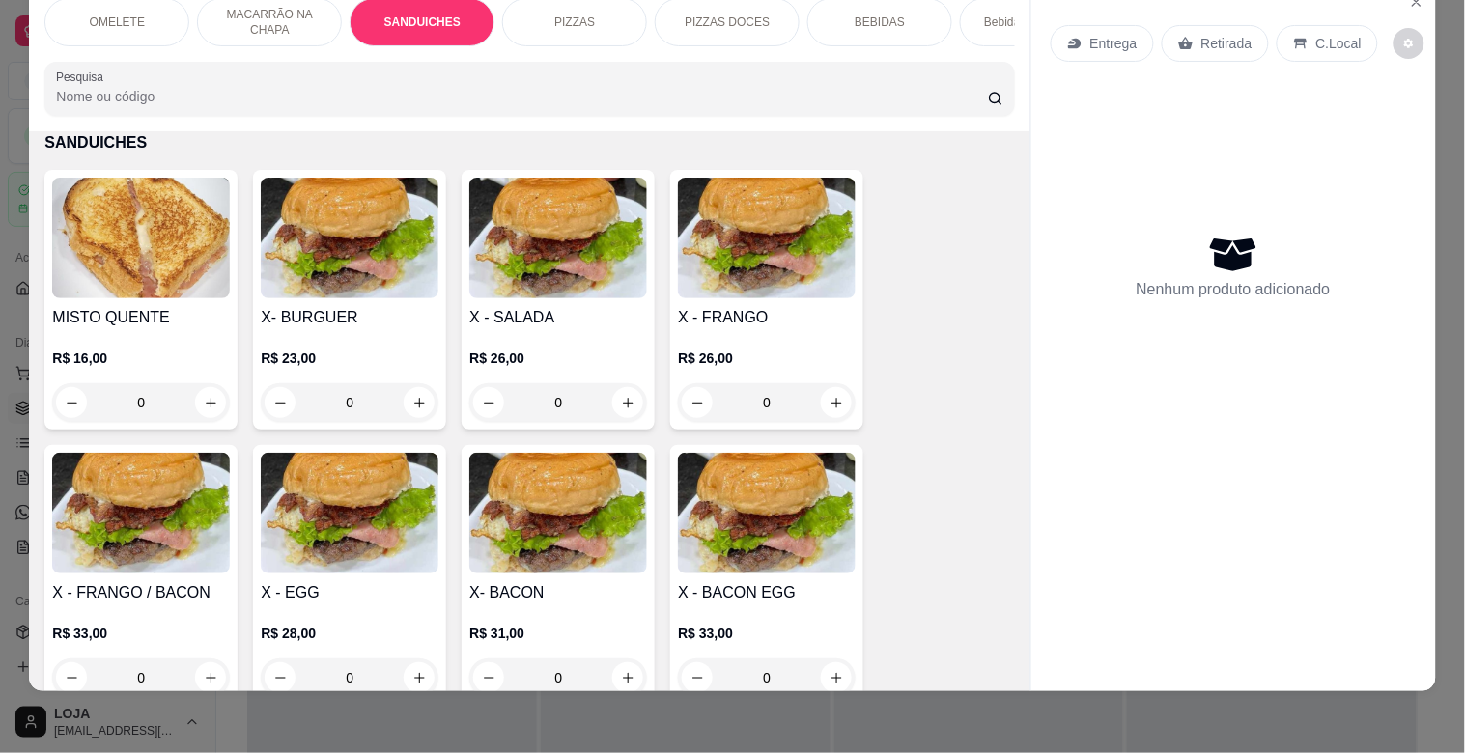
click at [744, 324] on h4 "X - FRANGO" at bounding box center [767, 317] width 178 height 23
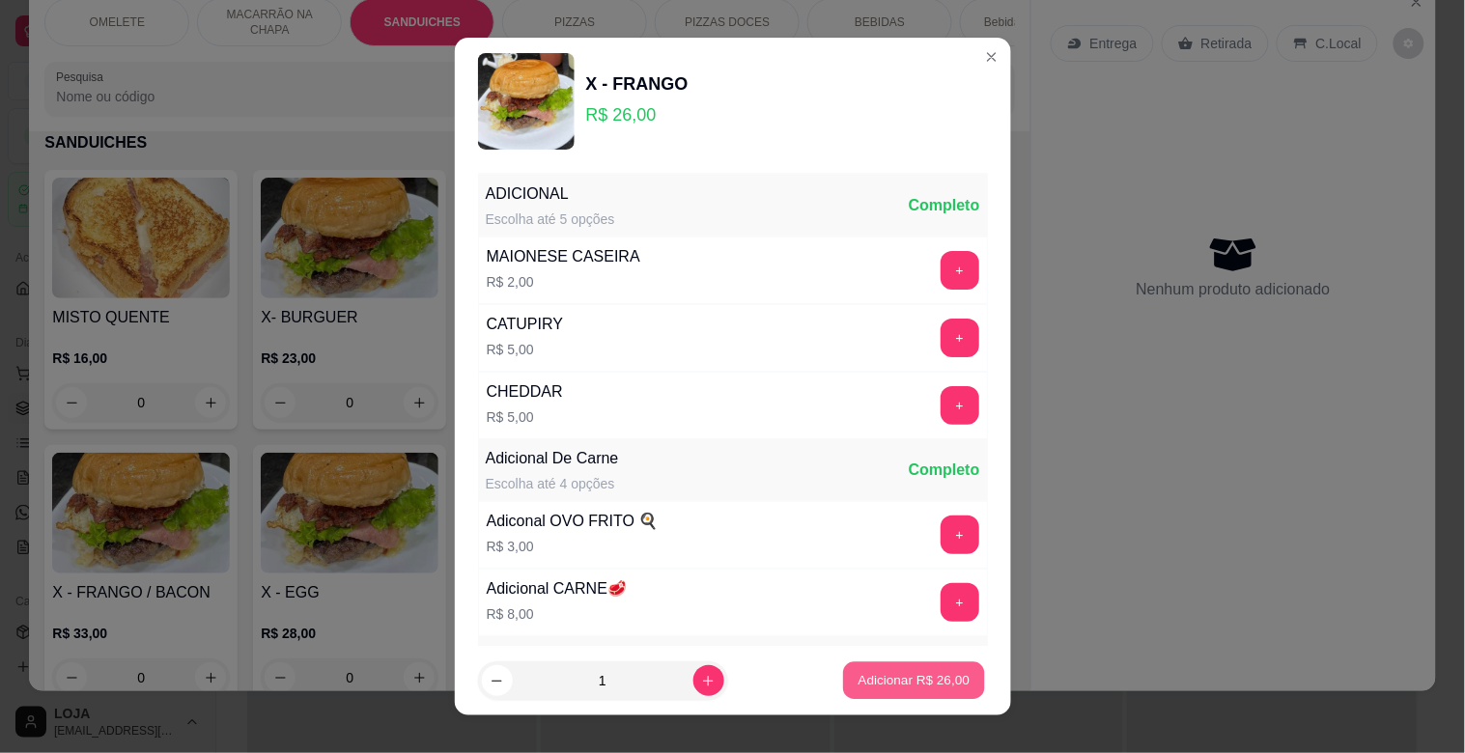
click at [924, 680] on p "Adicionar R$ 26,00" at bounding box center [915, 680] width 112 height 18
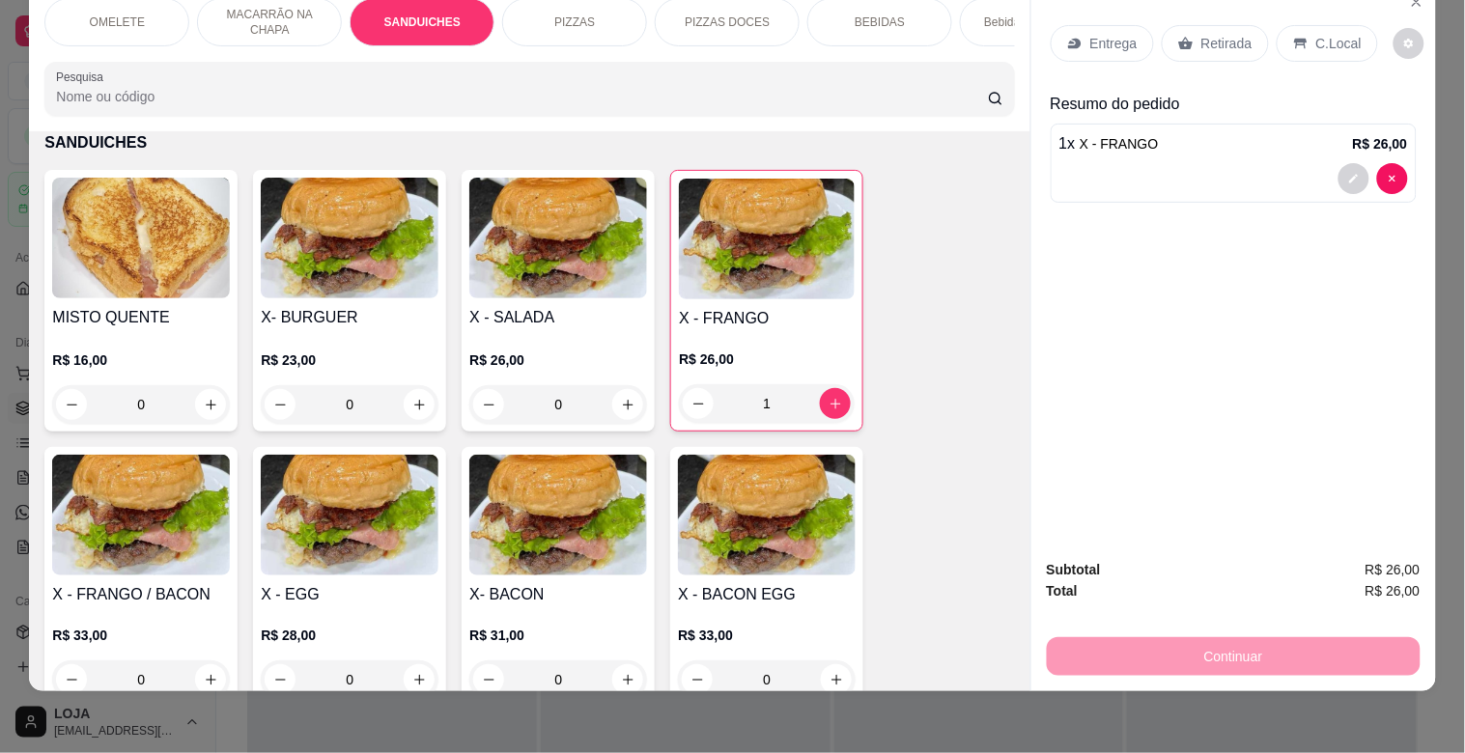
click at [848, 16] on div "BEBIDAS" at bounding box center [880, 22] width 145 height 48
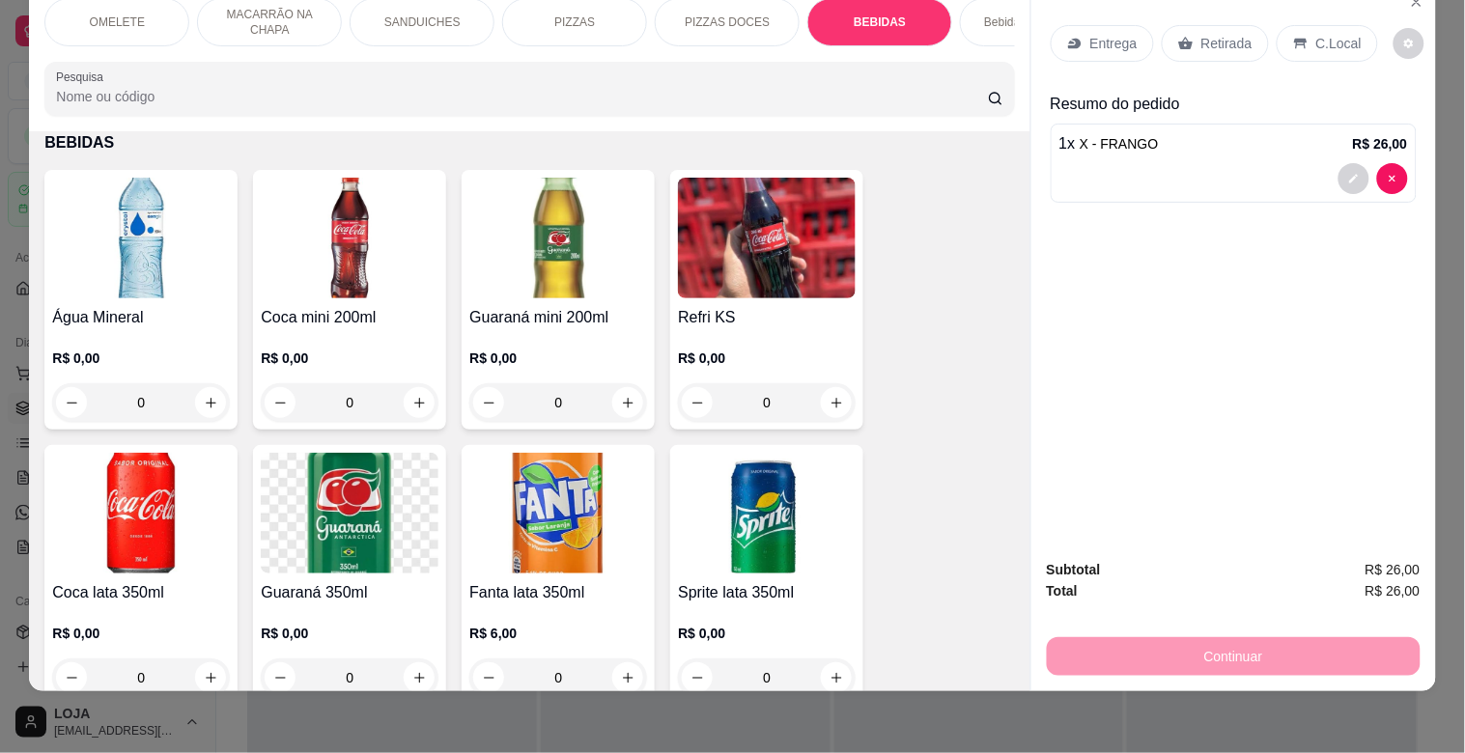
click at [165, 548] on img at bounding box center [141, 513] width 178 height 121
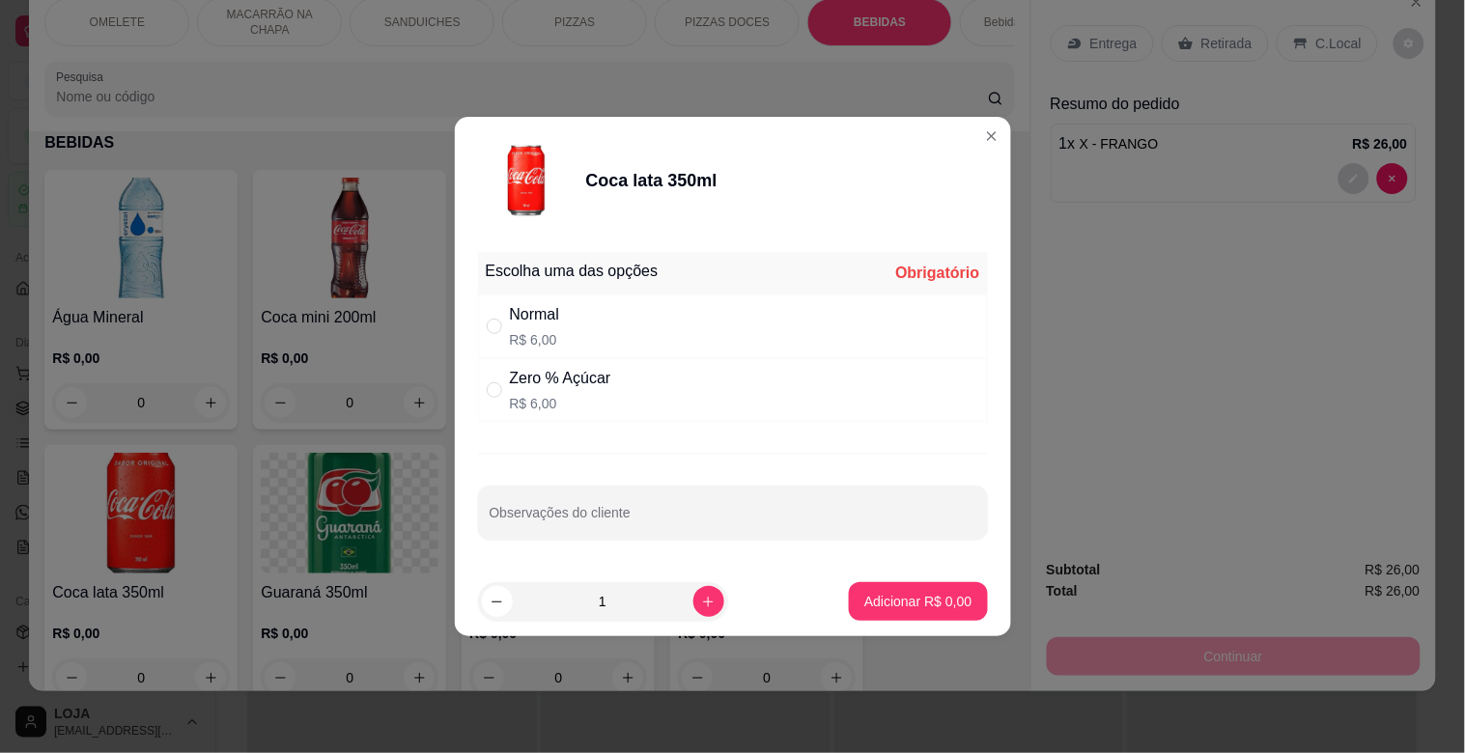
click at [568, 379] on div "Zero % Açúcar" at bounding box center [560, 378] width 101 height 23
click at [884, 613] on button "Adicionar R$ 6,00" at bounding box center [918, 602] width 134 height 38
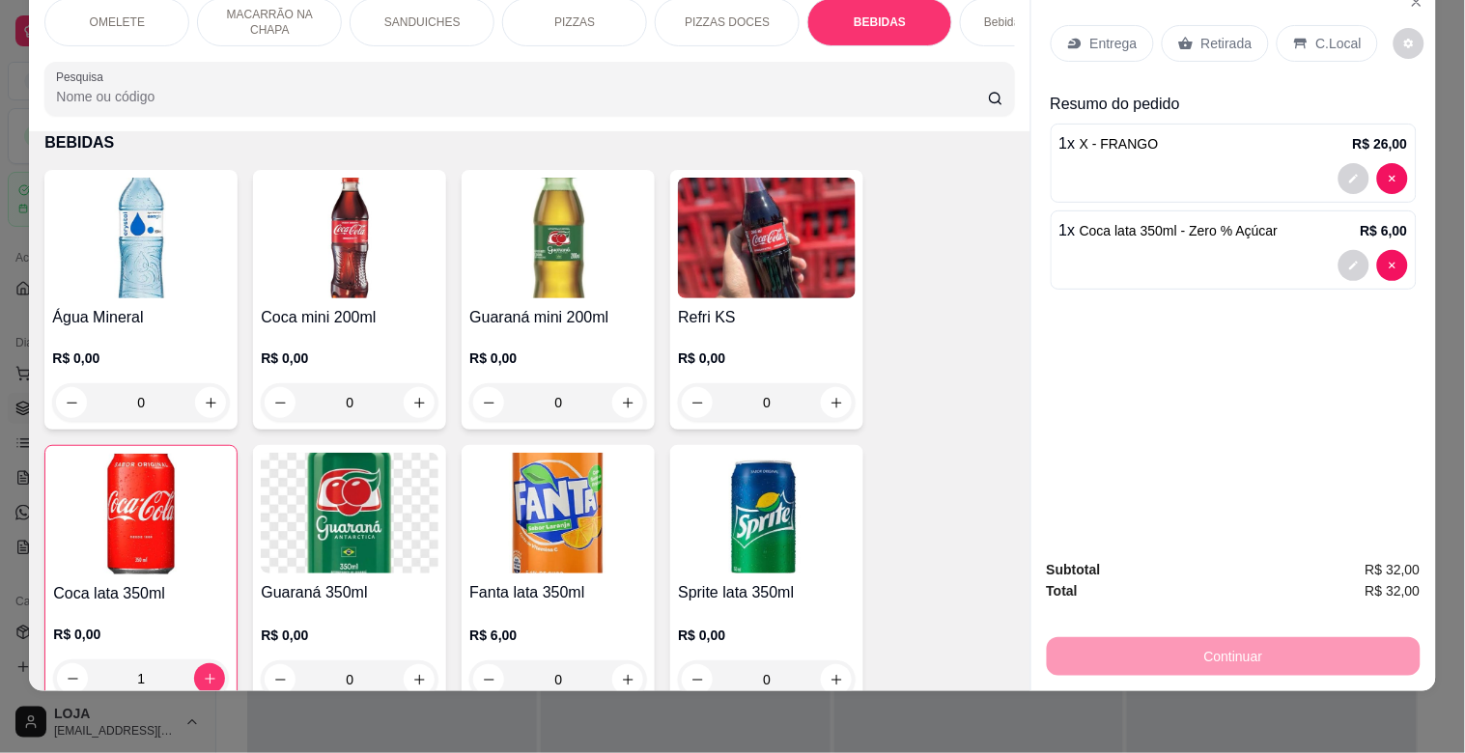
click at [1317, 34] on p "C.Local" at bounding box center [1339, 43] width 45 height 19
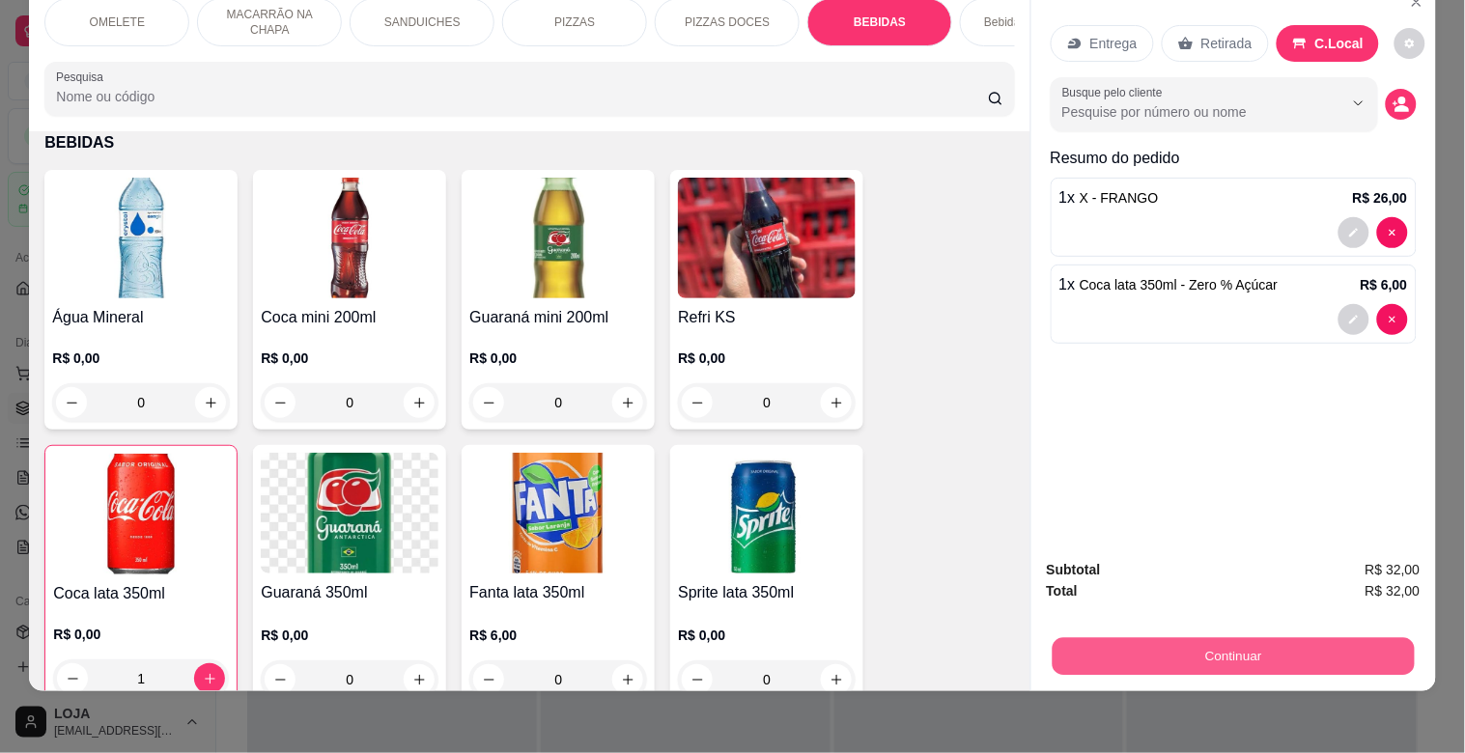
click at [1173, 639] on button "Continuar" at bounding box center [1233, 657] width 362 height 38
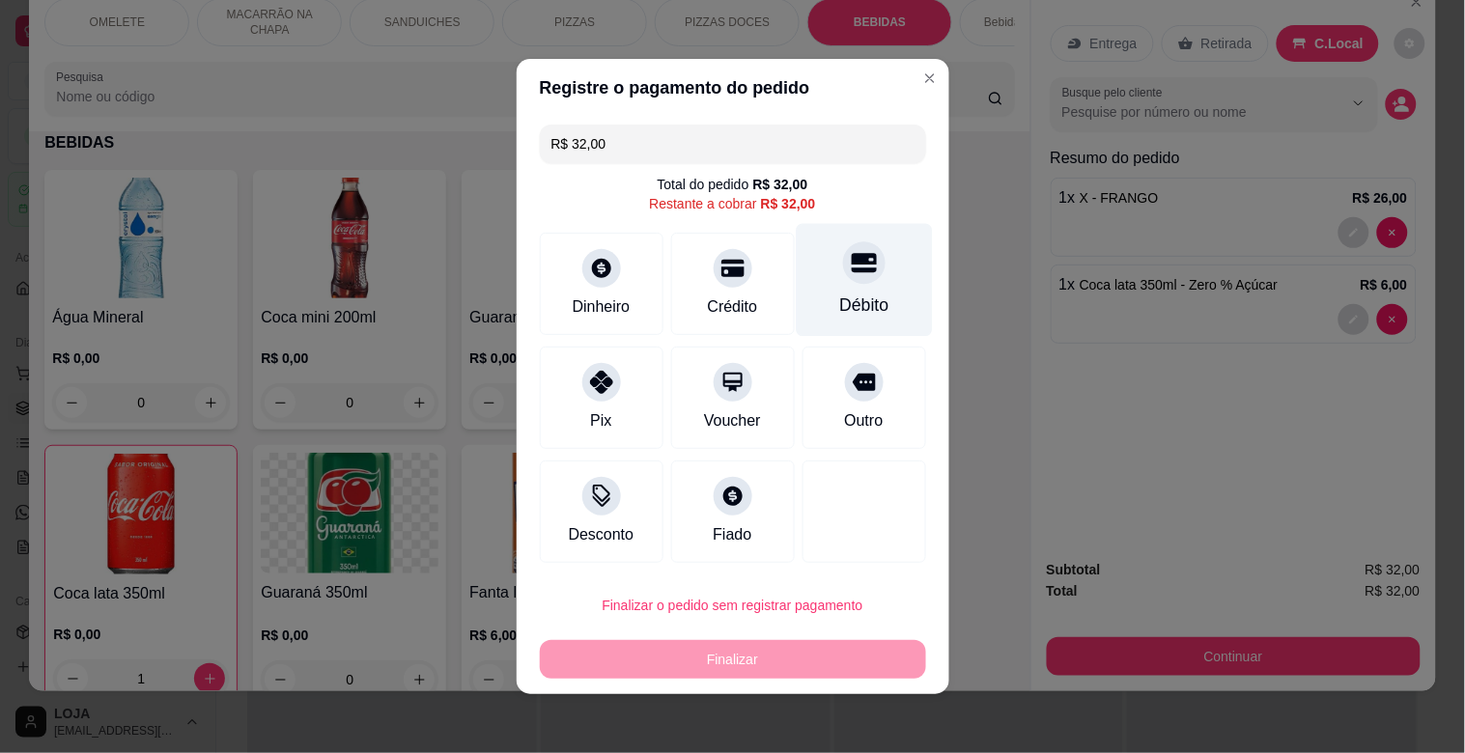
click at [843, 277] on div at bounding box center [864, 262] width 43 height 43
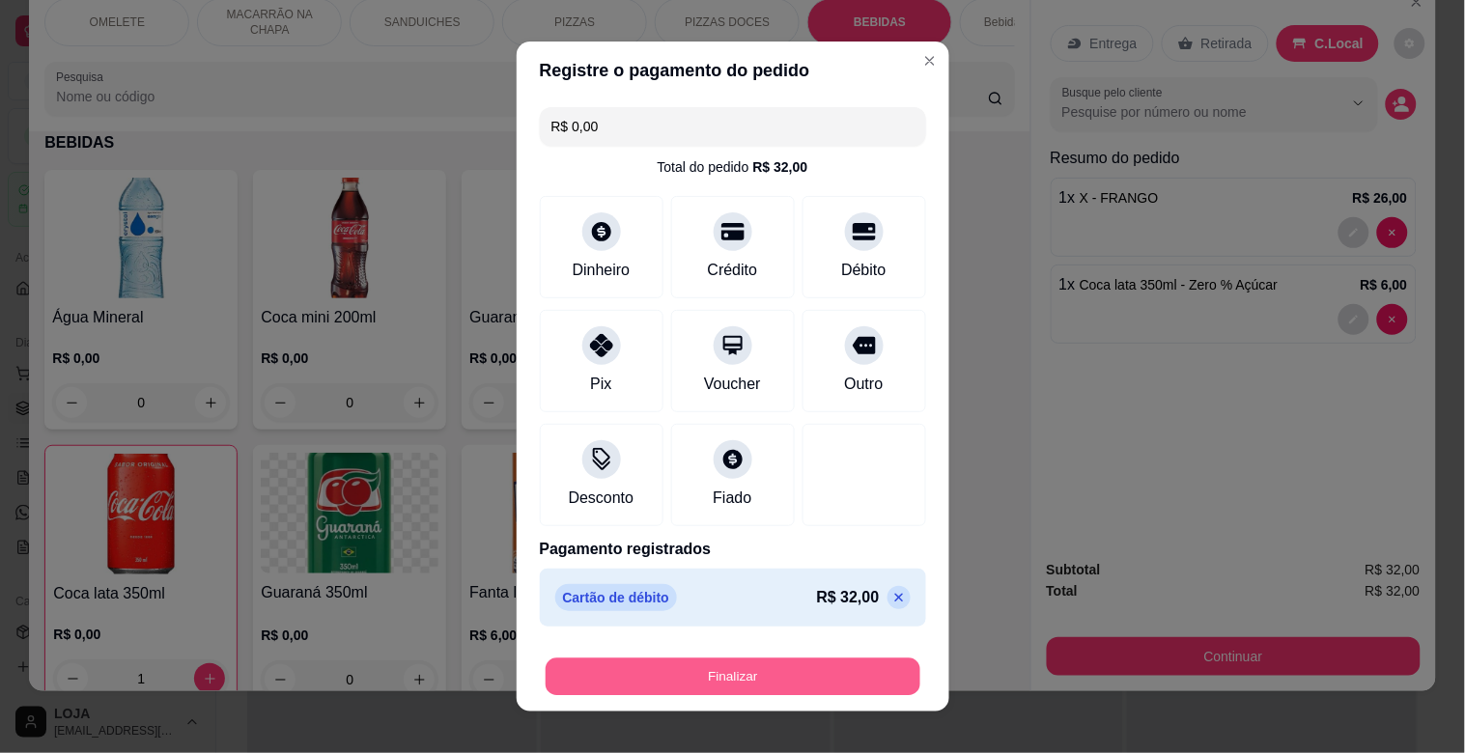
click at [780, 686] on button "Finalizar" at bounding box center [733, 678] width 375 height 38
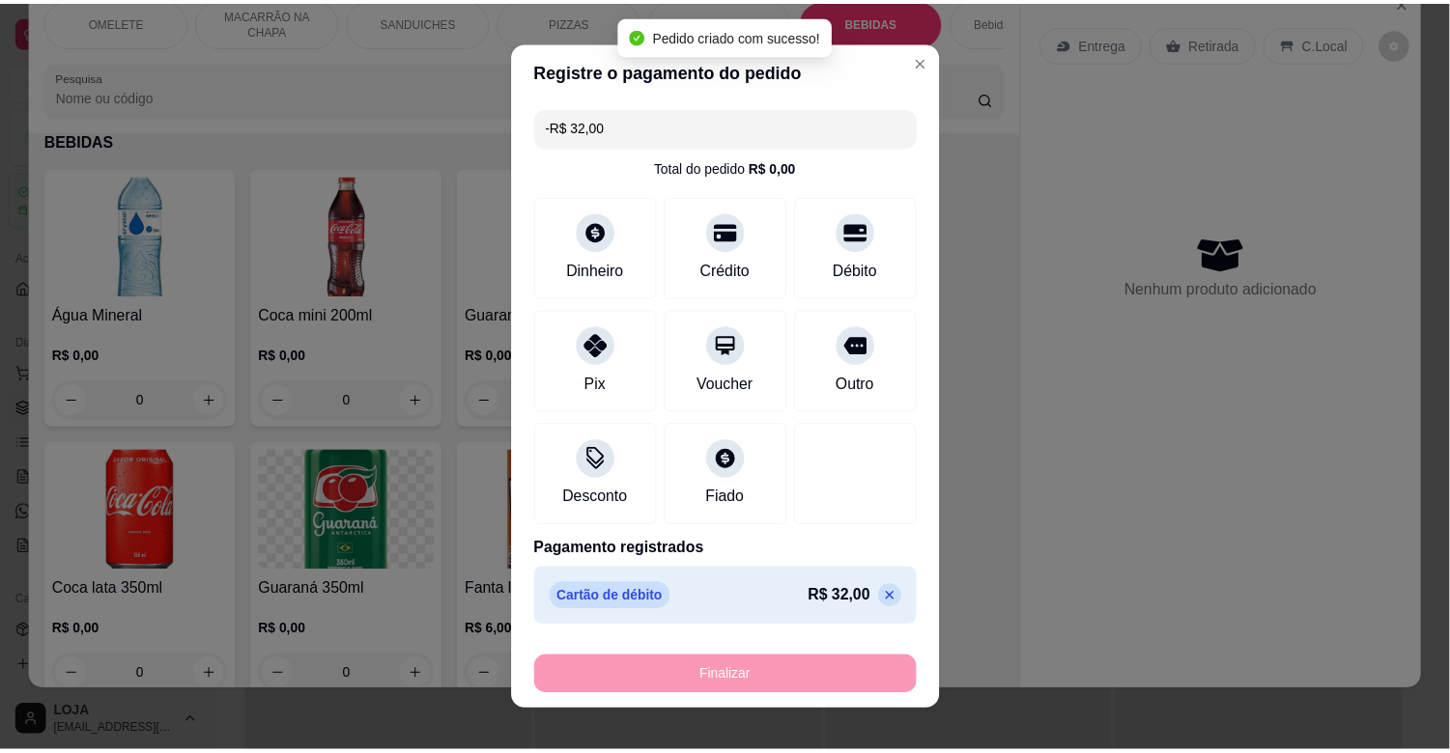
scroll to position [2184, 0]
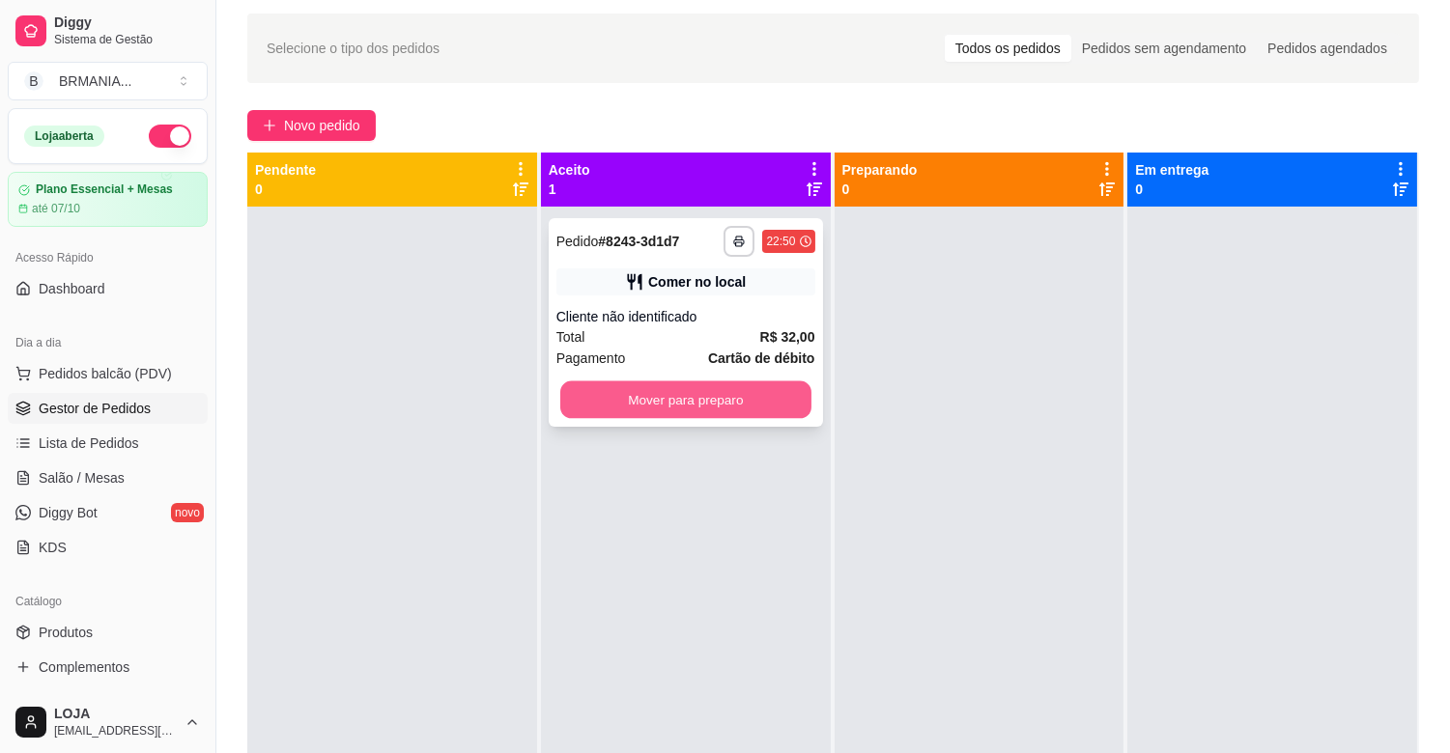
click at [703, 396] on button "Mover para preparo" at bounding box center [685, 401] width 251 height 38
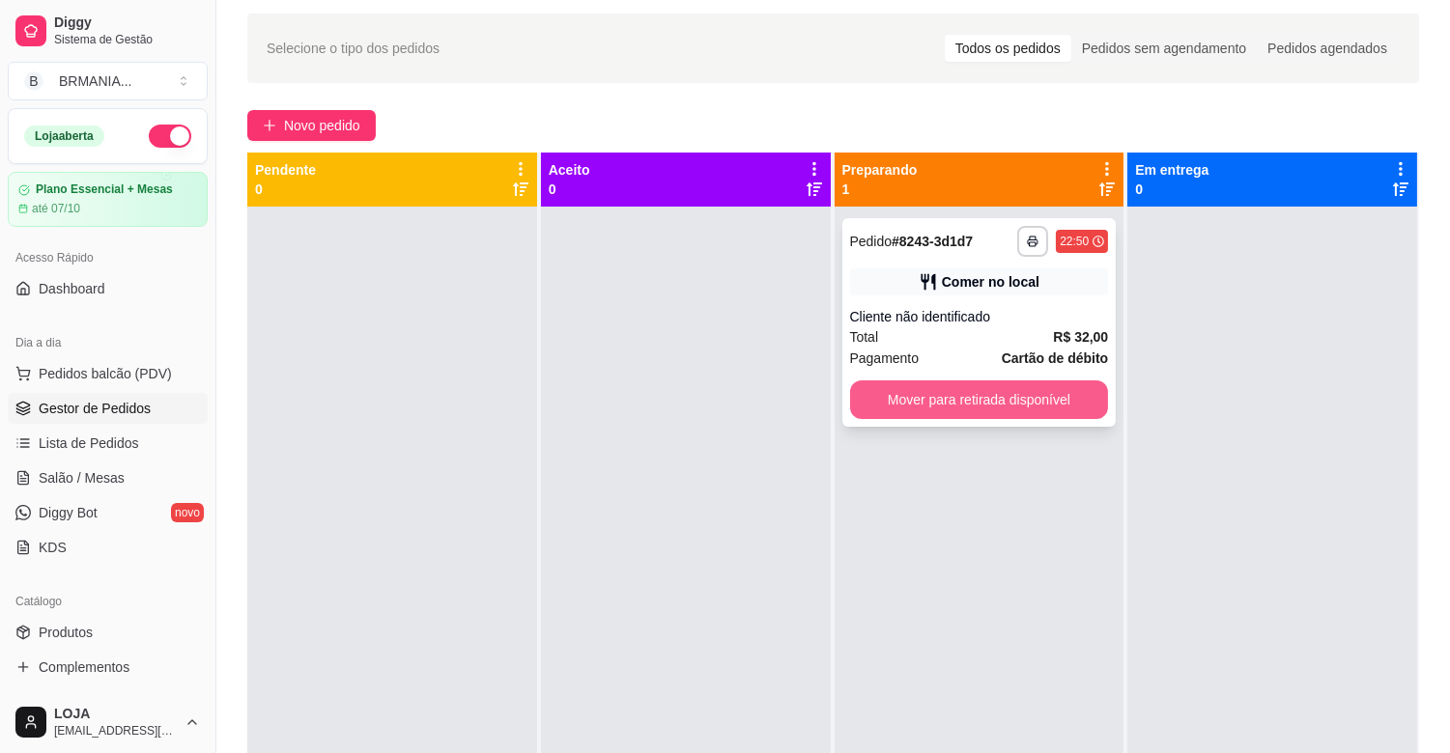
click at [922, 408] on button "Mover para retirada disponível" at bounding box center [979, 400] width 259 height 39
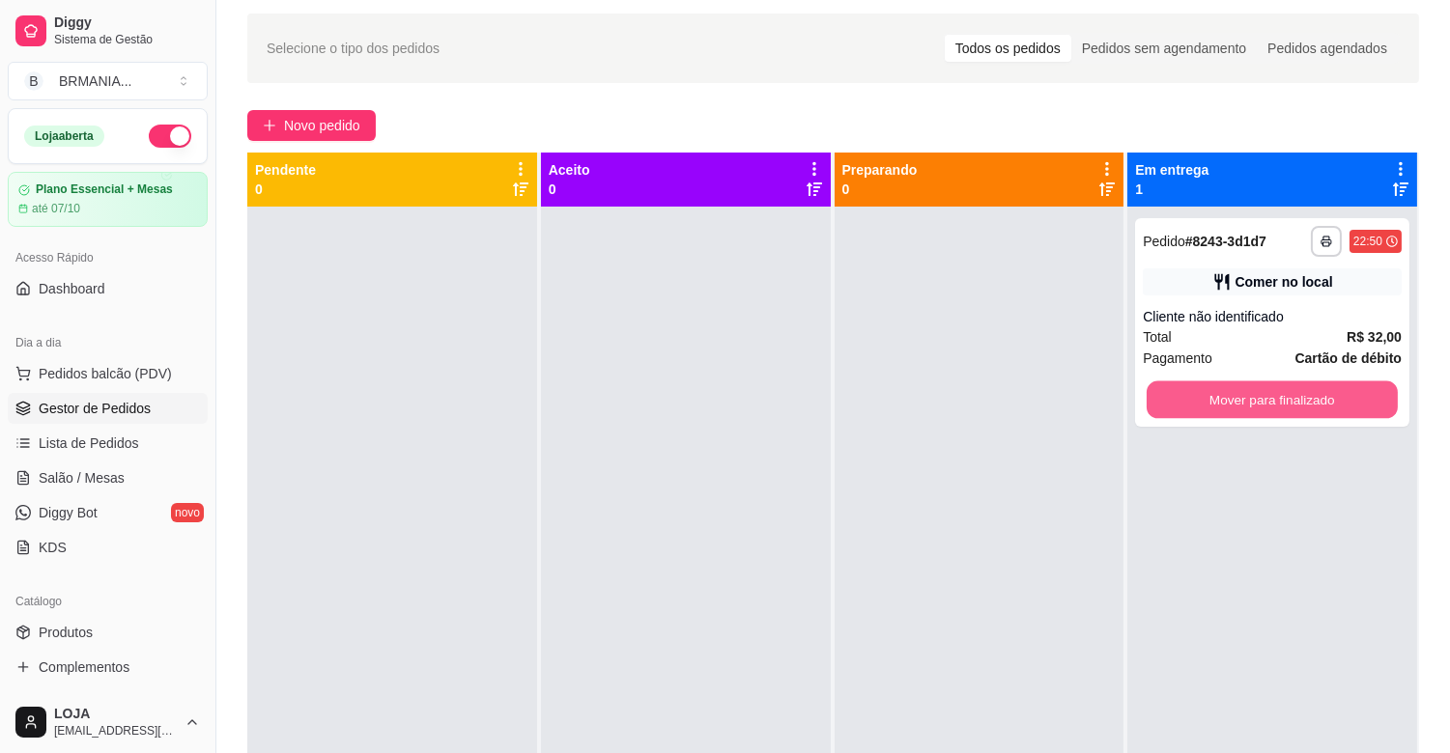
click at [1178, 389] on button "Mover para finalizado" at bounding box center [1272, 401] width 251 height 38
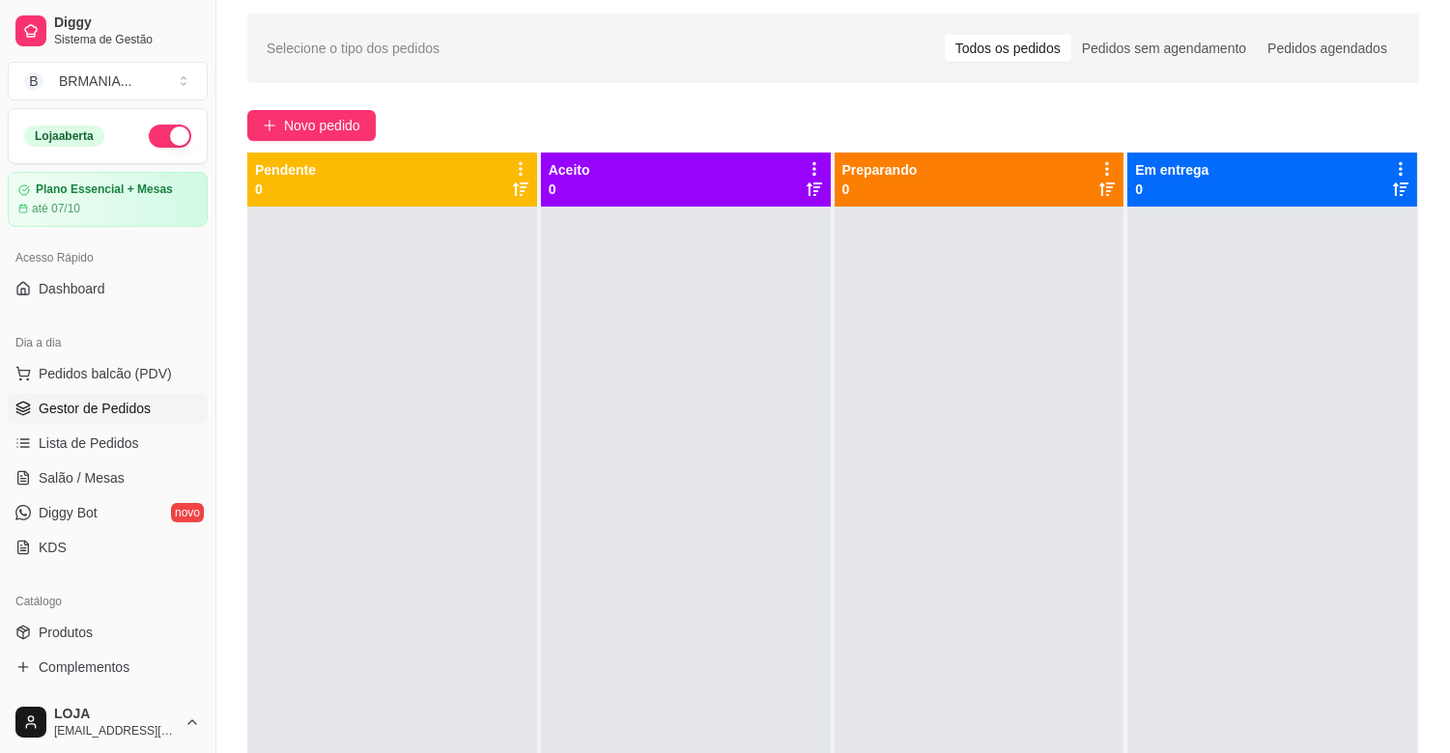
scroll to position [394, 0]
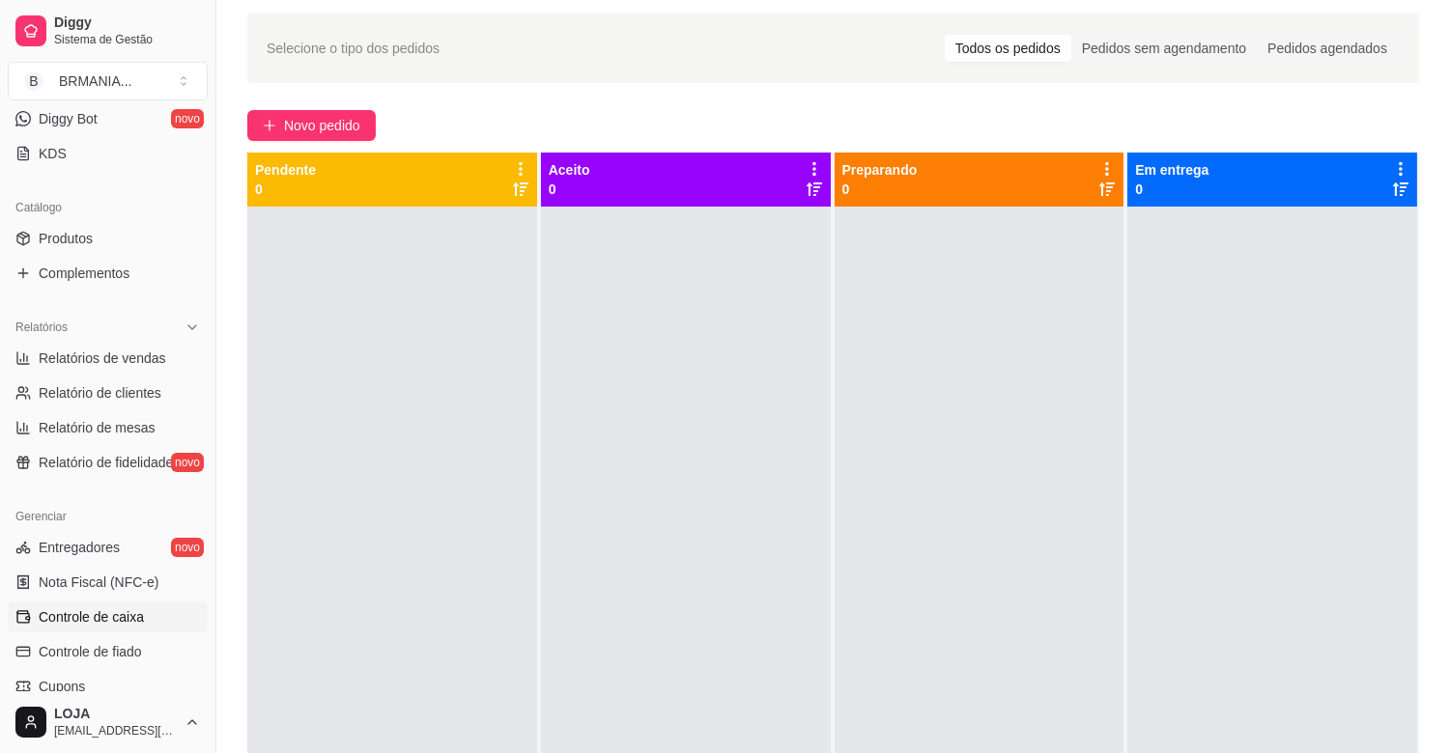
click at [109, 610] on span "Controle de caixa" at bounding box center [91, 617] width 105 height 19
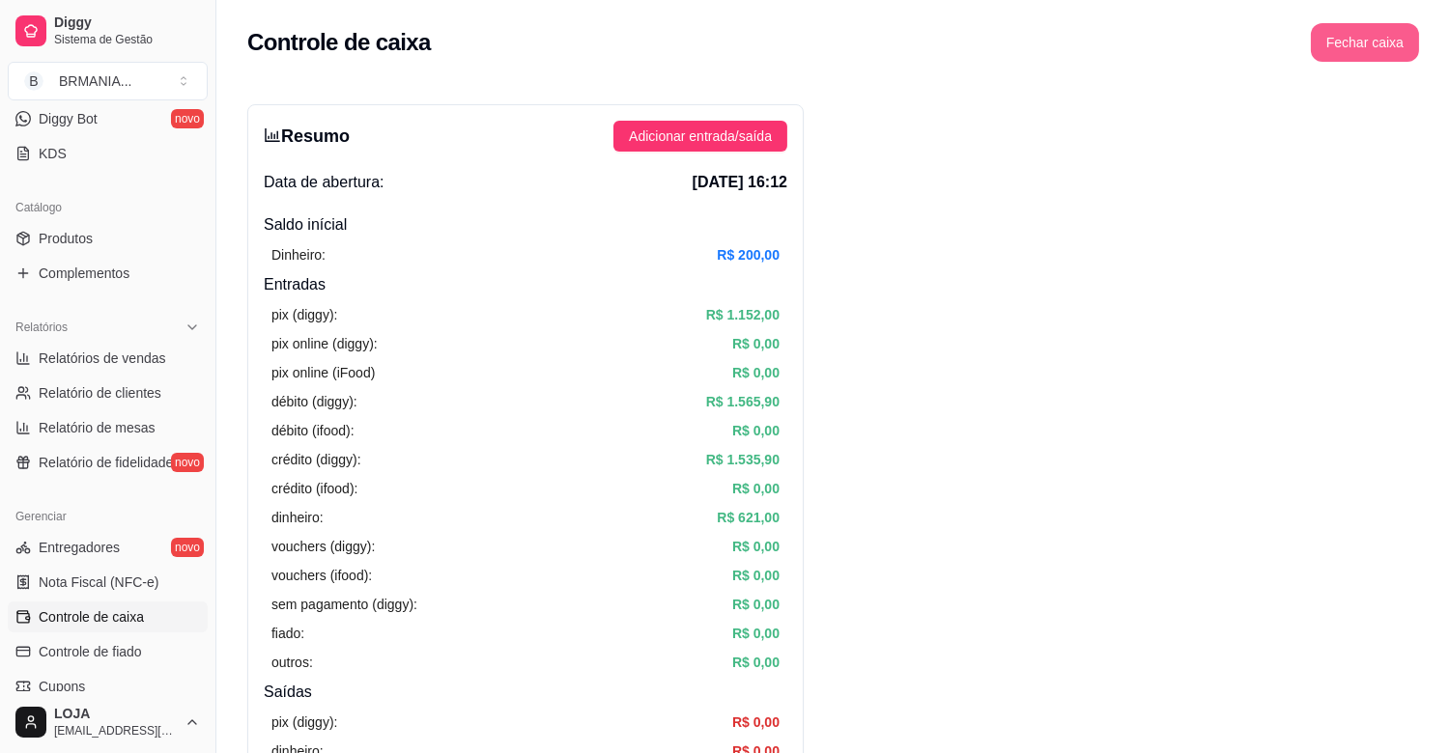
click at [1394, 45] on button "Fechar caixa" at bounding box center [1365, 42] width 108 height 39
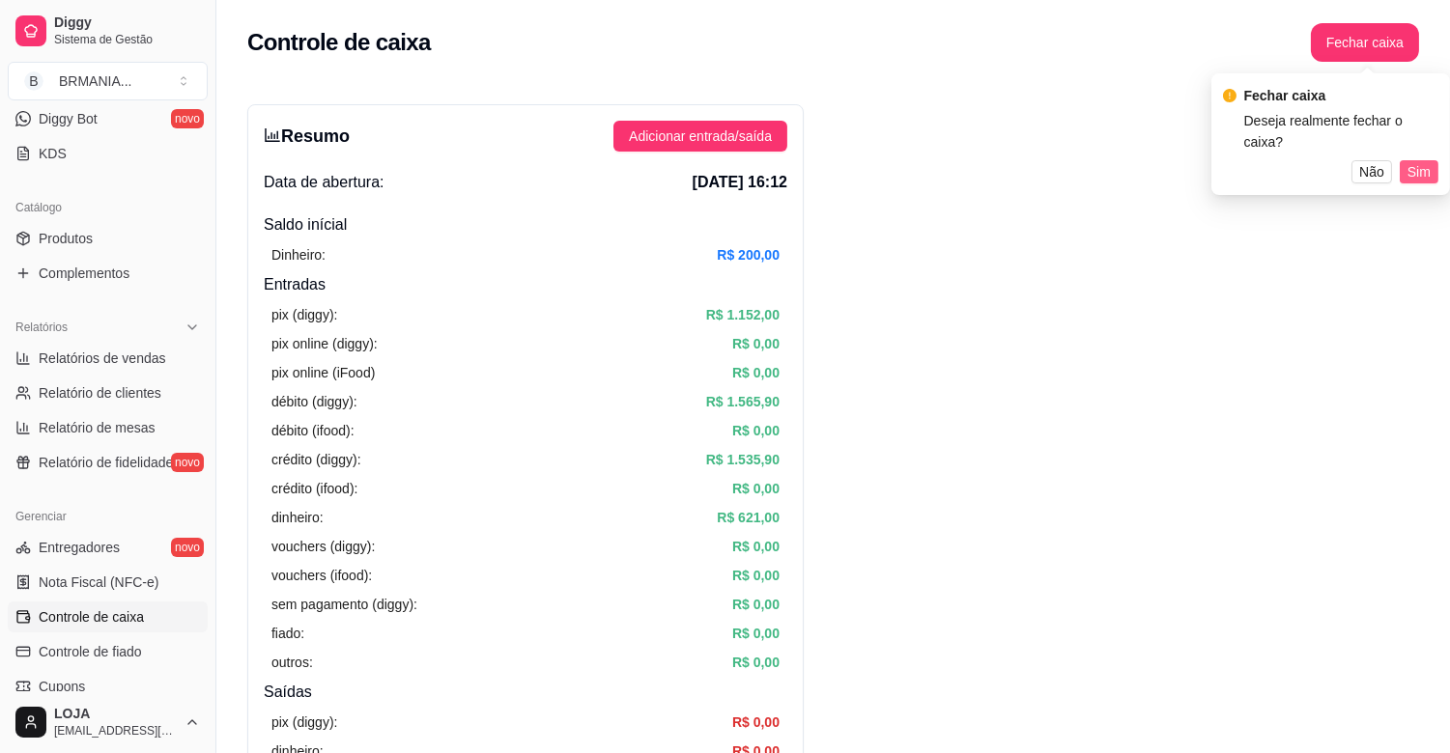
click at [1413, 161] on span "Sim" at bounding box center [1418, 171] width 23 height 21
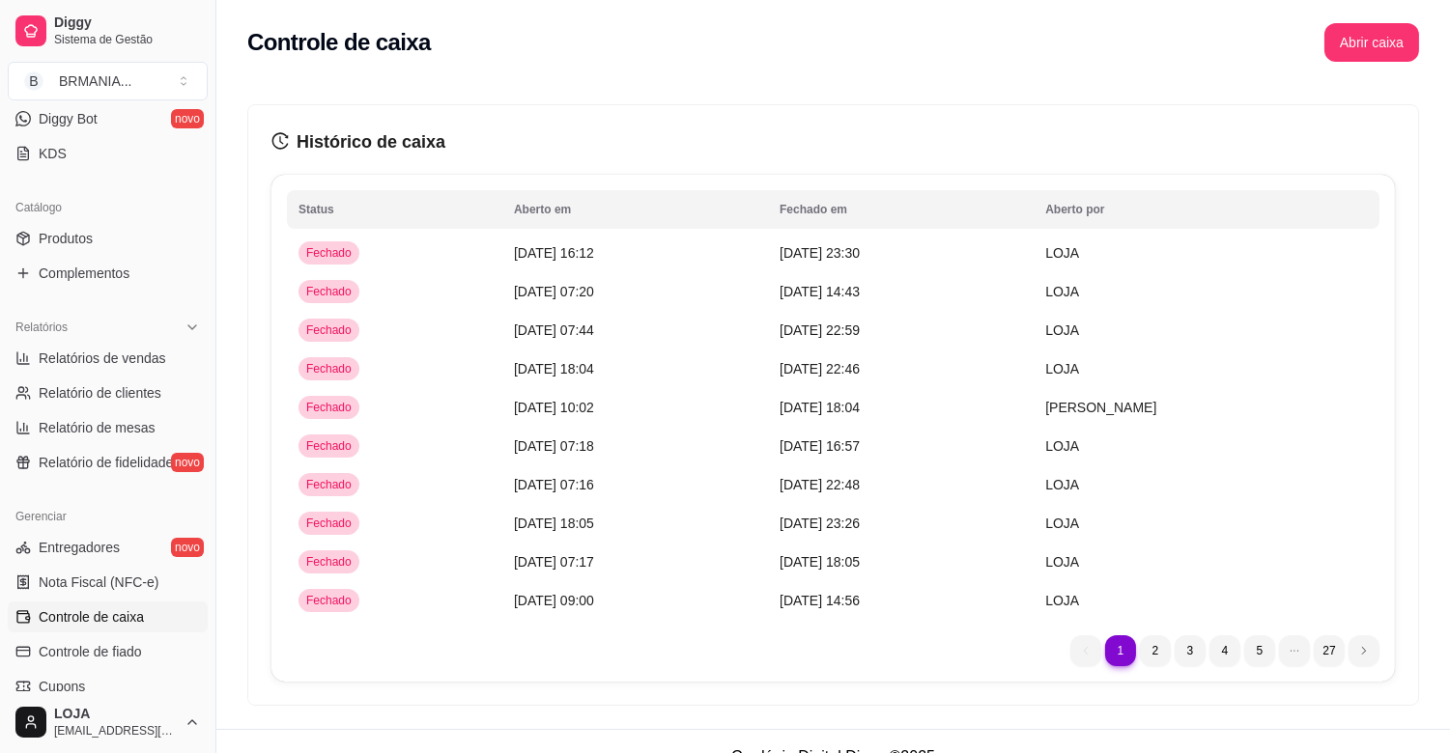
scroll to position [43, 0]
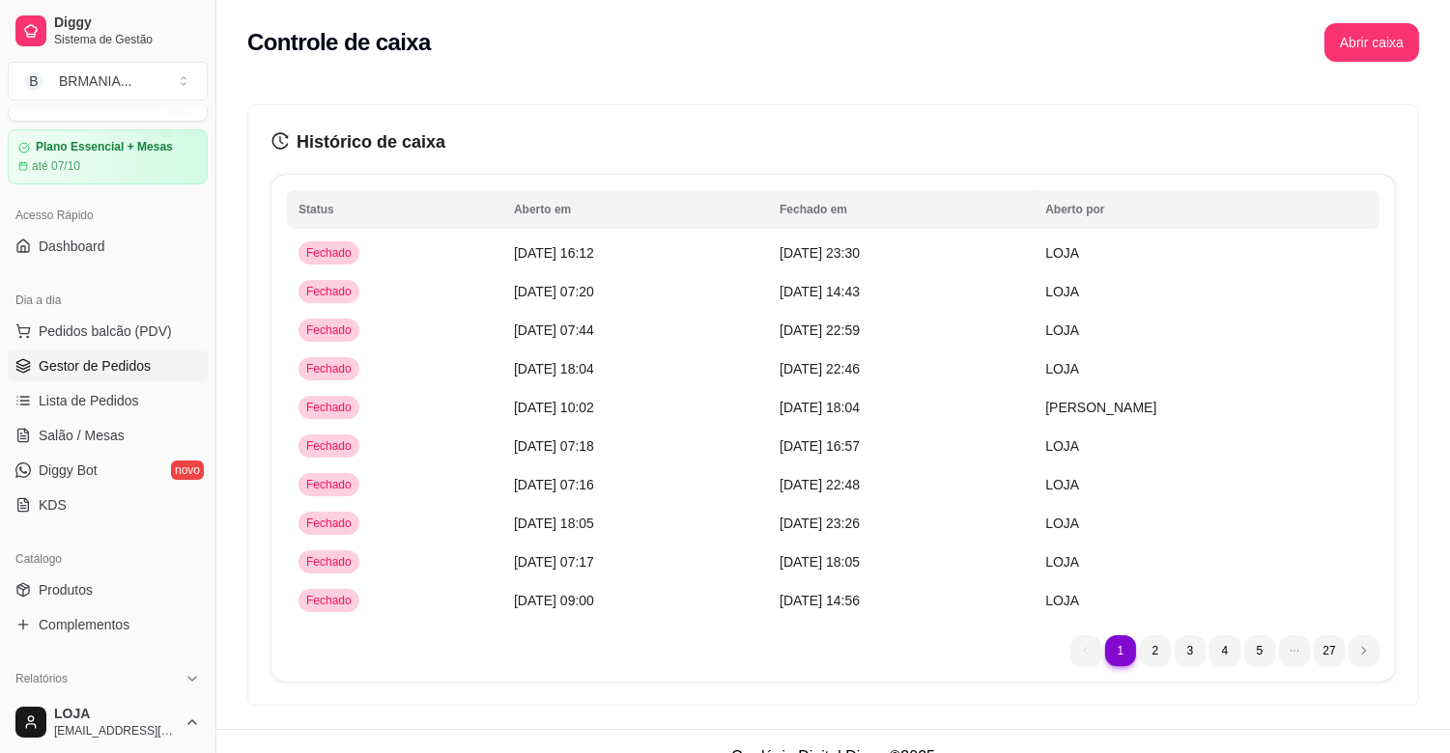
click at [122, 362] on span "Gestor de Pedidos" at bounding box center [95, 365] width 112 height 19
